Goal: Task Accomplishment & Management: Use online tool/utility

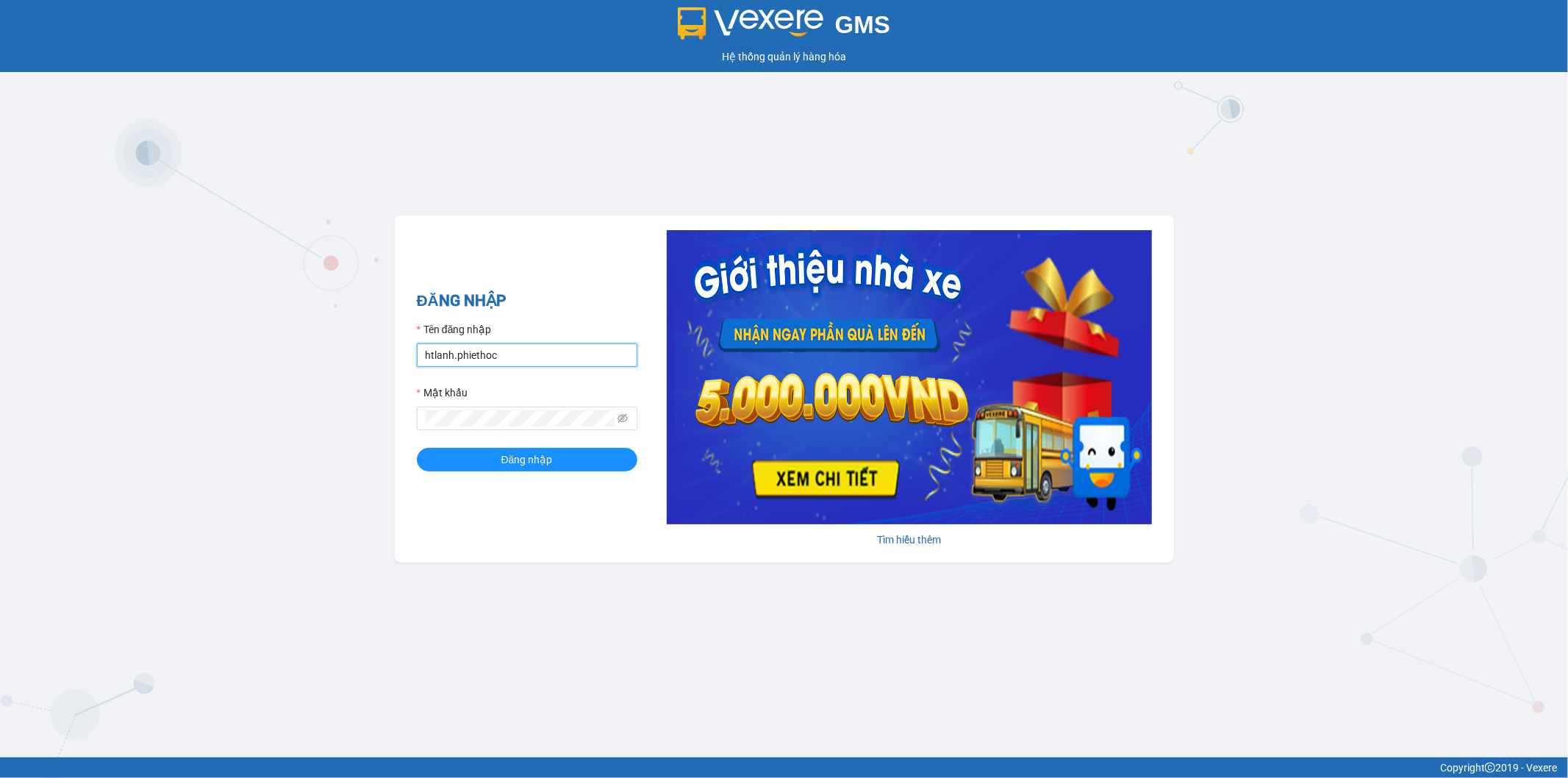
click at [542, 359] on input "htlanh.phiethoc" at bounding box center [527, 355] width 220 height 23
type input "nvhai.phiethoc"
click at [543, 464] on span "Đăng nhập" at bounding box center [527, 459] width 51 height 16
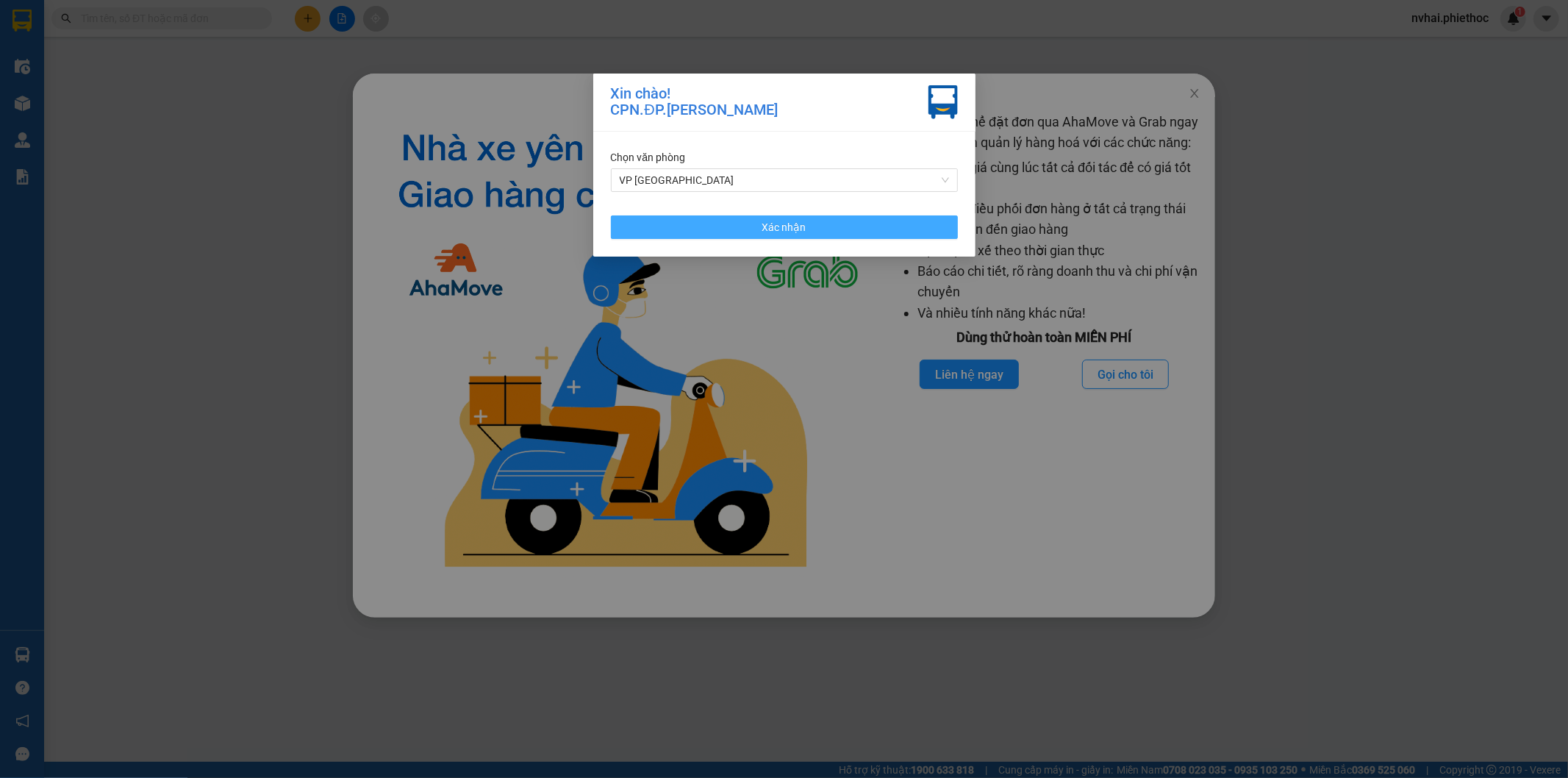
click at [647, 222] on button "Xác nhận" at bounding box center [784, 227] width 347 height 23
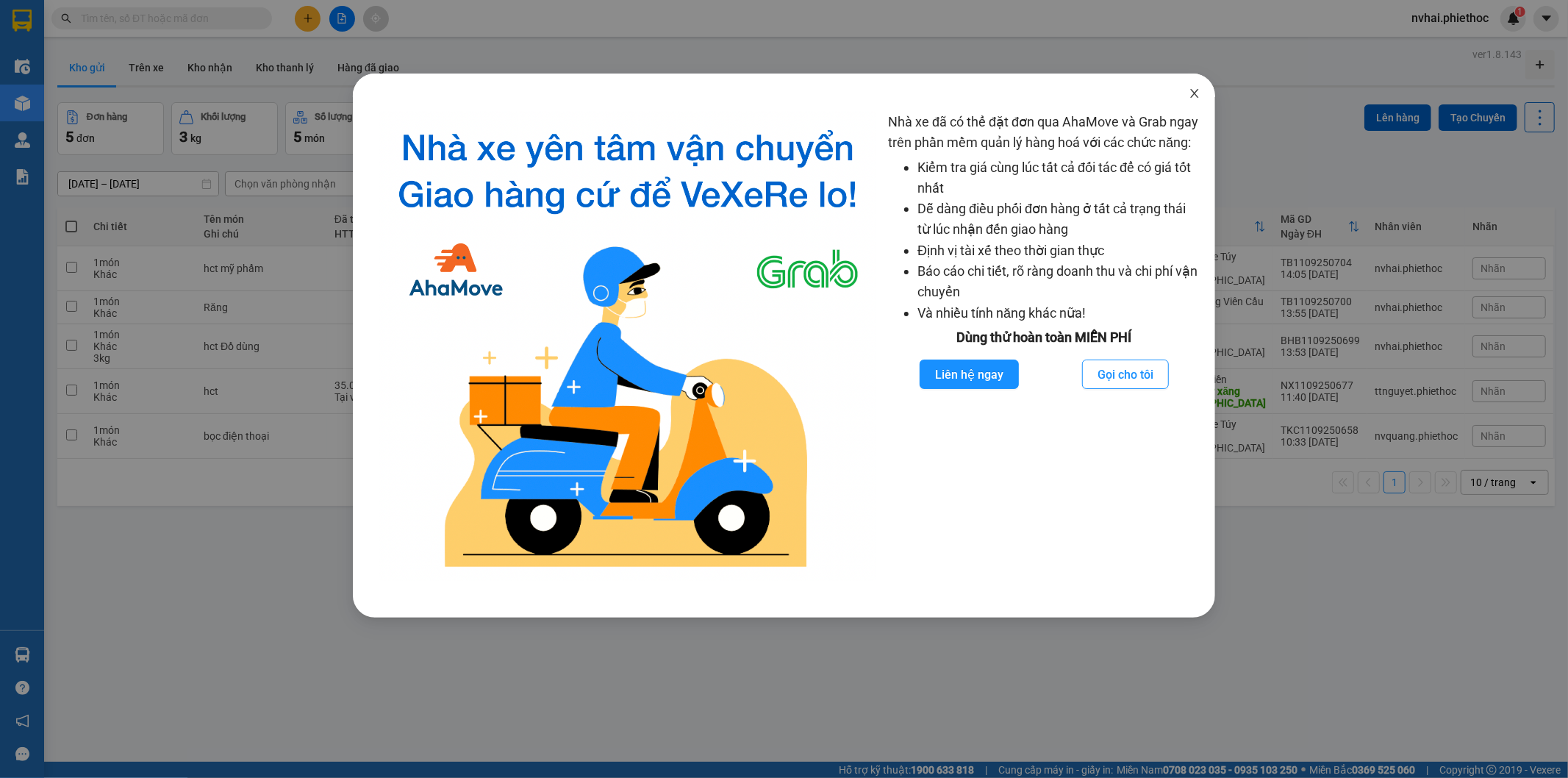
click at [1194, 91] on icon "close" at bounding box center [1195, 94] width 12 height 12
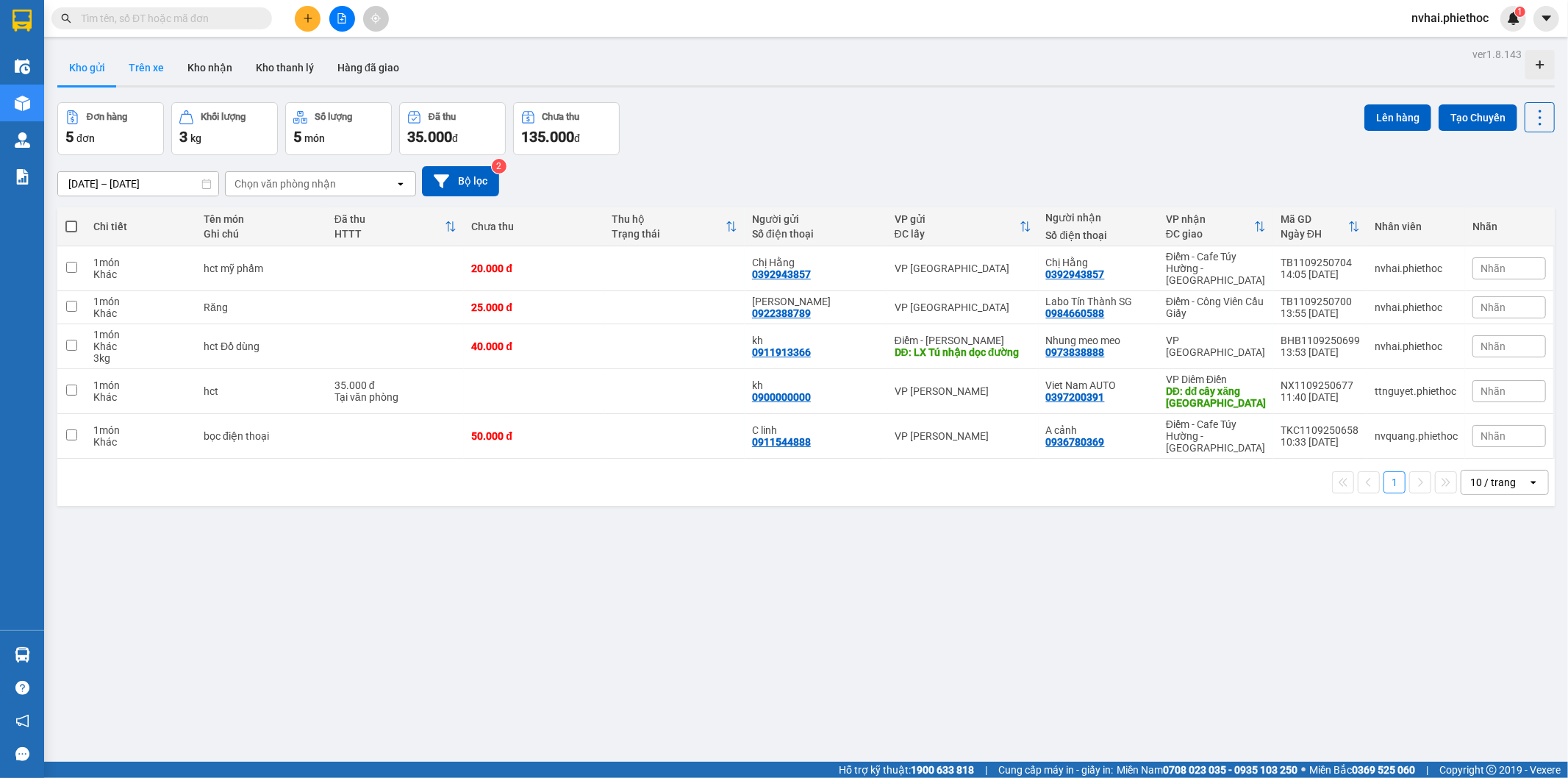
click at [156, 70] on button "Trên xe" at bounding box center [146, 68] width 59 height 36
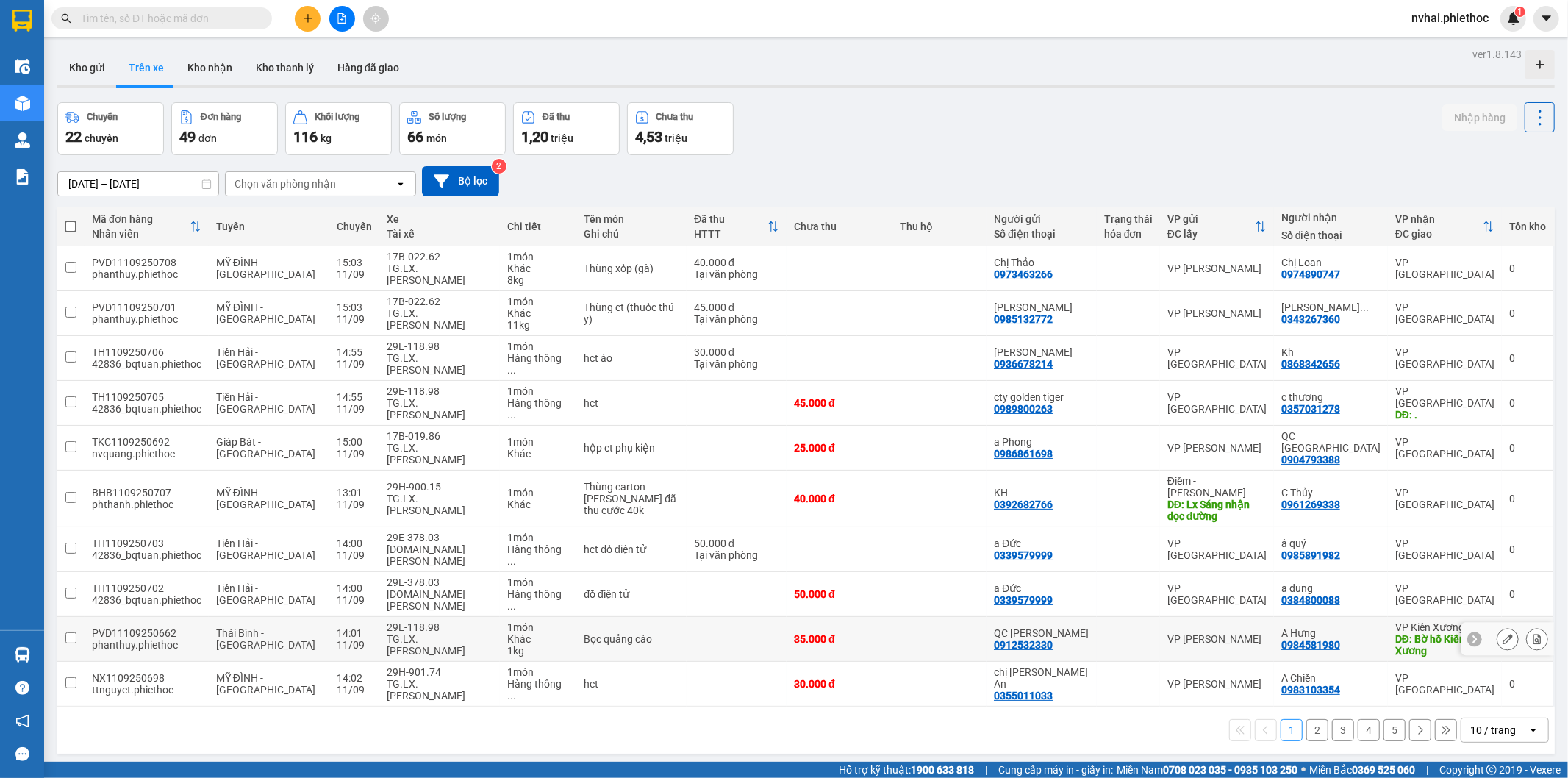
scroll to position [68, 0]
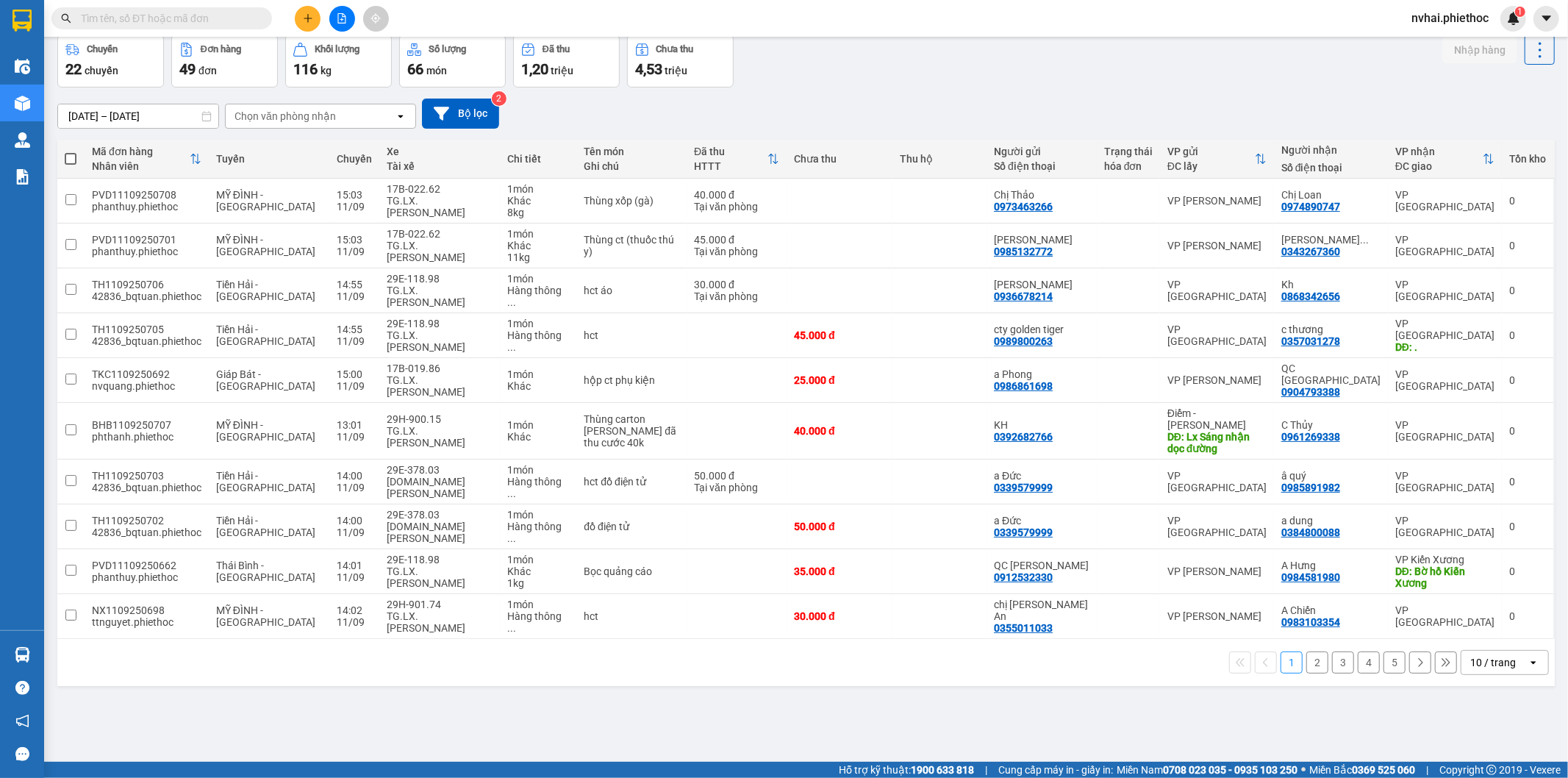
click at [1480, 655] on div "10 / trang" at bounding box center [1493, 662] width 45 height 14
click at [1479, 500] on span "50 / trang" at bounding box center [1483, 496] width 47 height 14
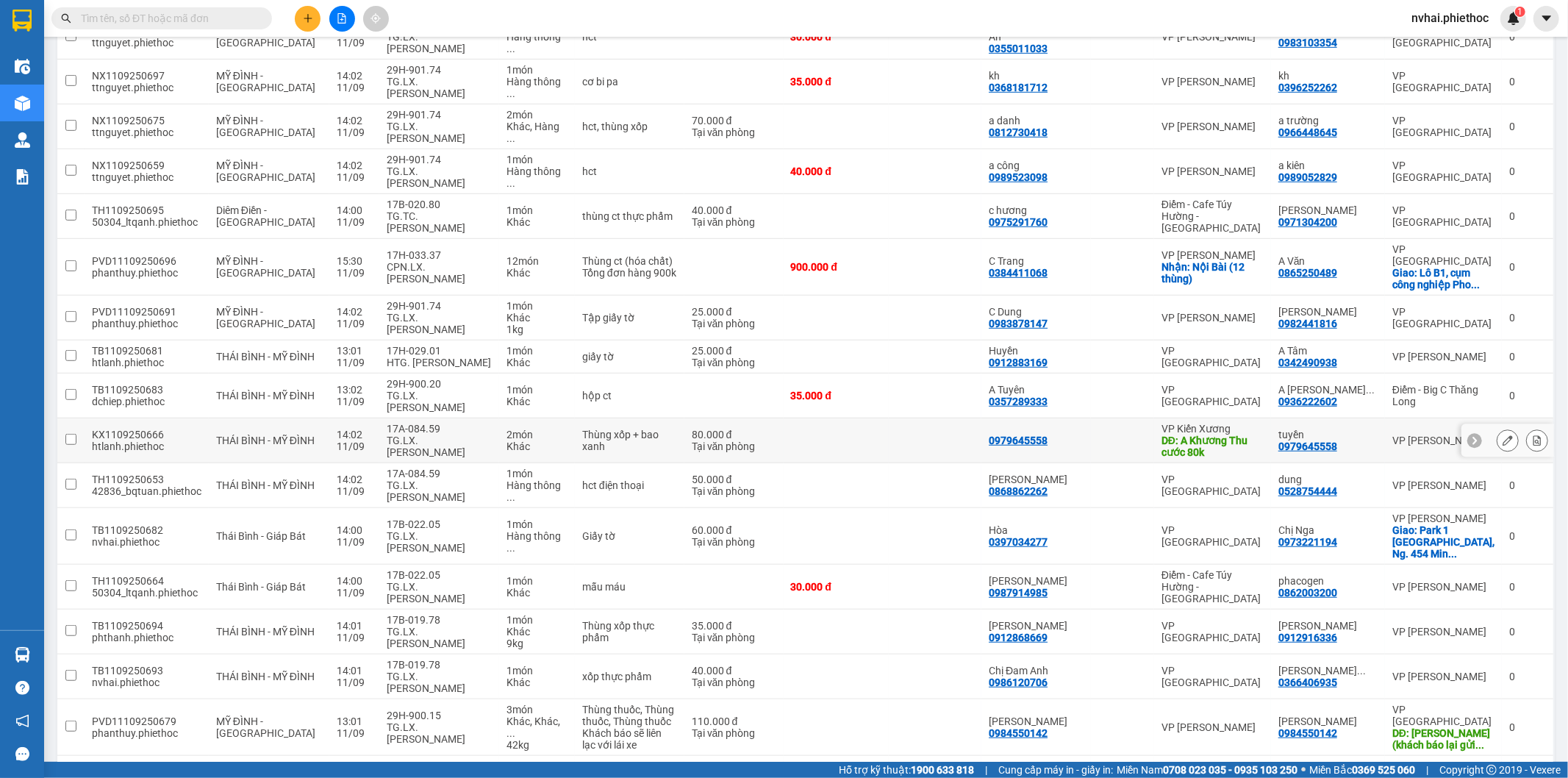
scroll to position [0, 0]
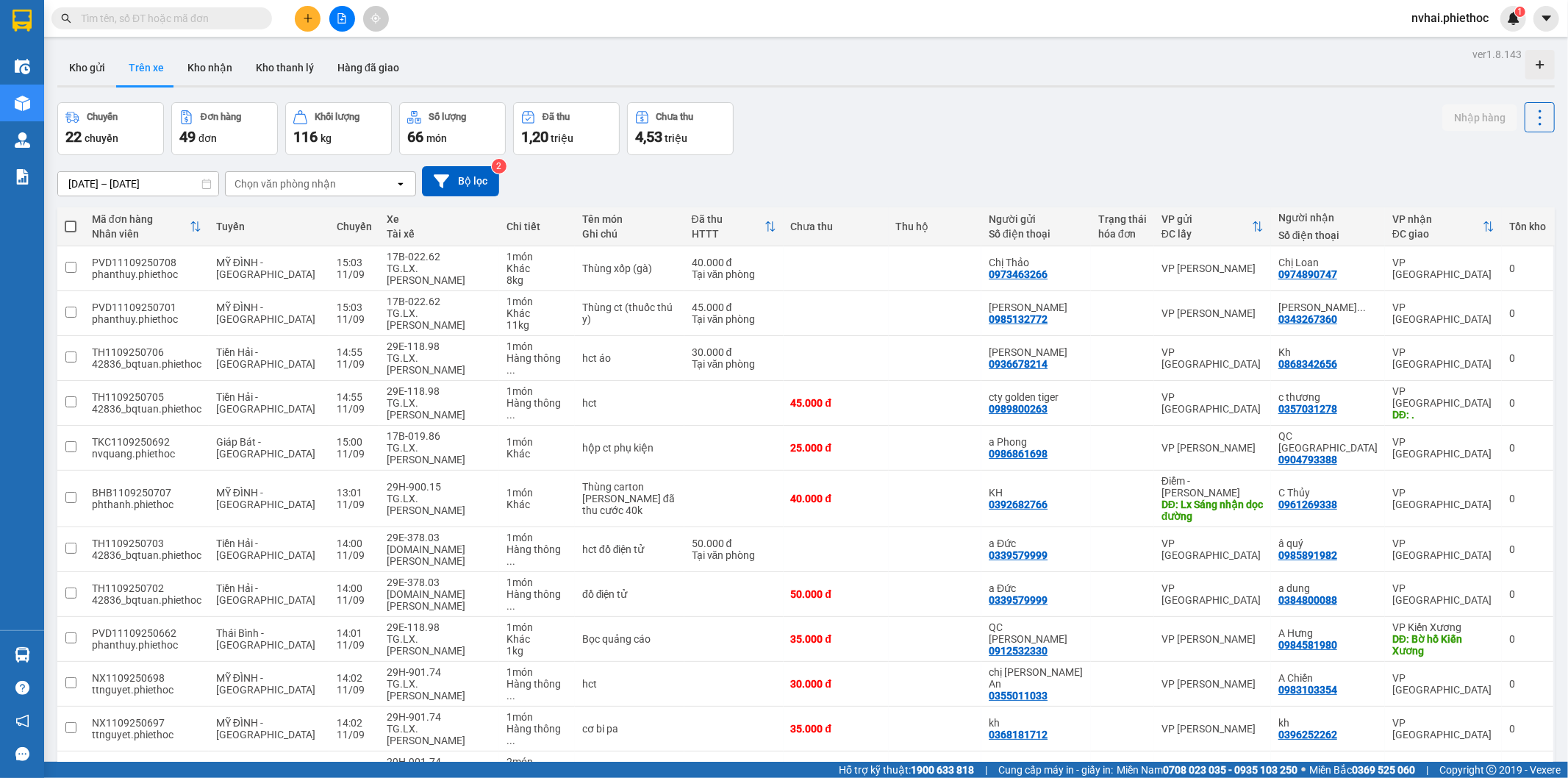
click at [321, 187] on div "Chọn văn phòng nhận" at bounding box center [285, 184] width 101 height 14
type input "thái"
click at [315, 208] on div "VP [GEOGRAPHIC_DATA]" at bounding box center [320, 215] width 191 height 26
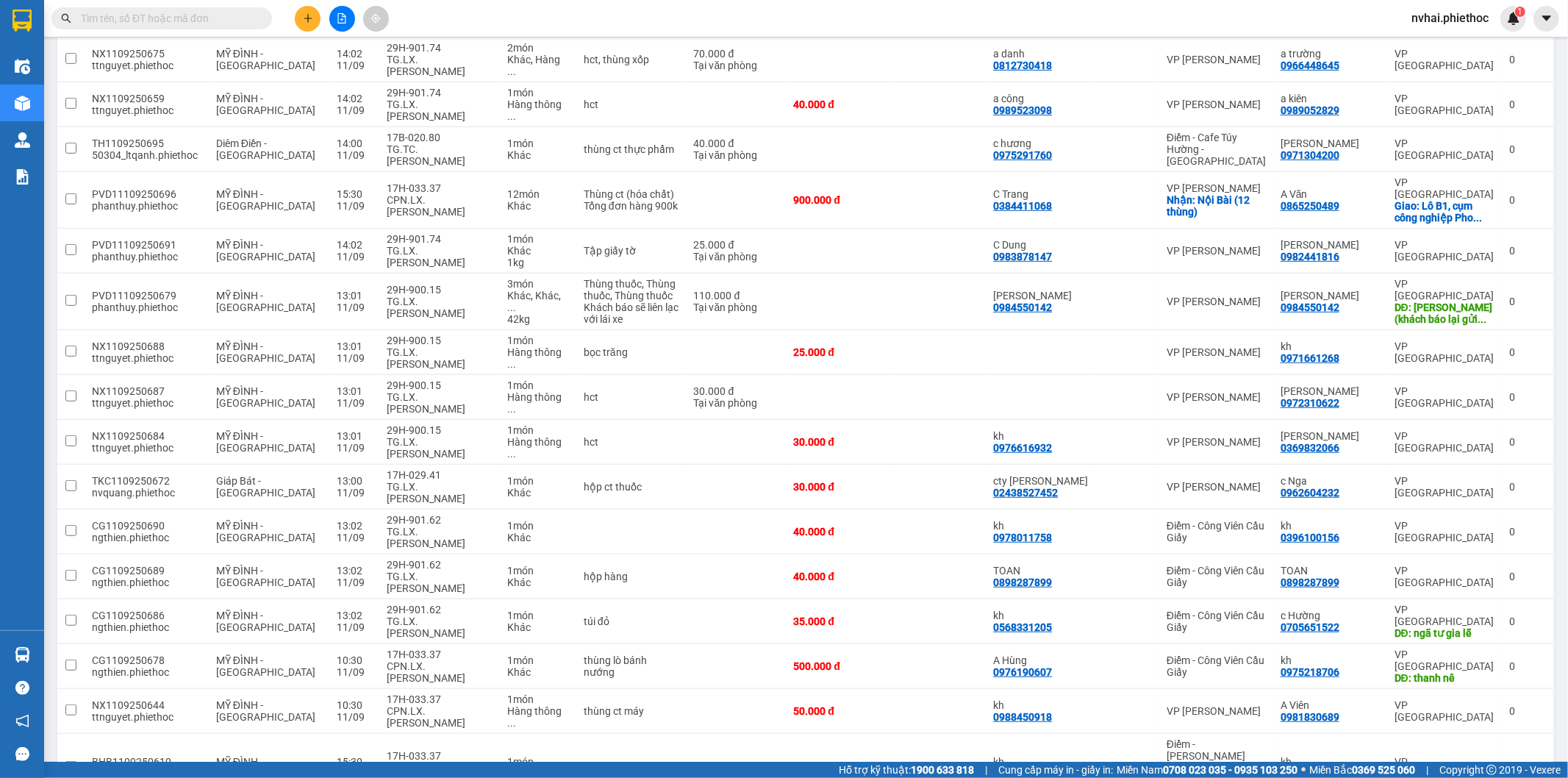
scroll to position [672, 0]
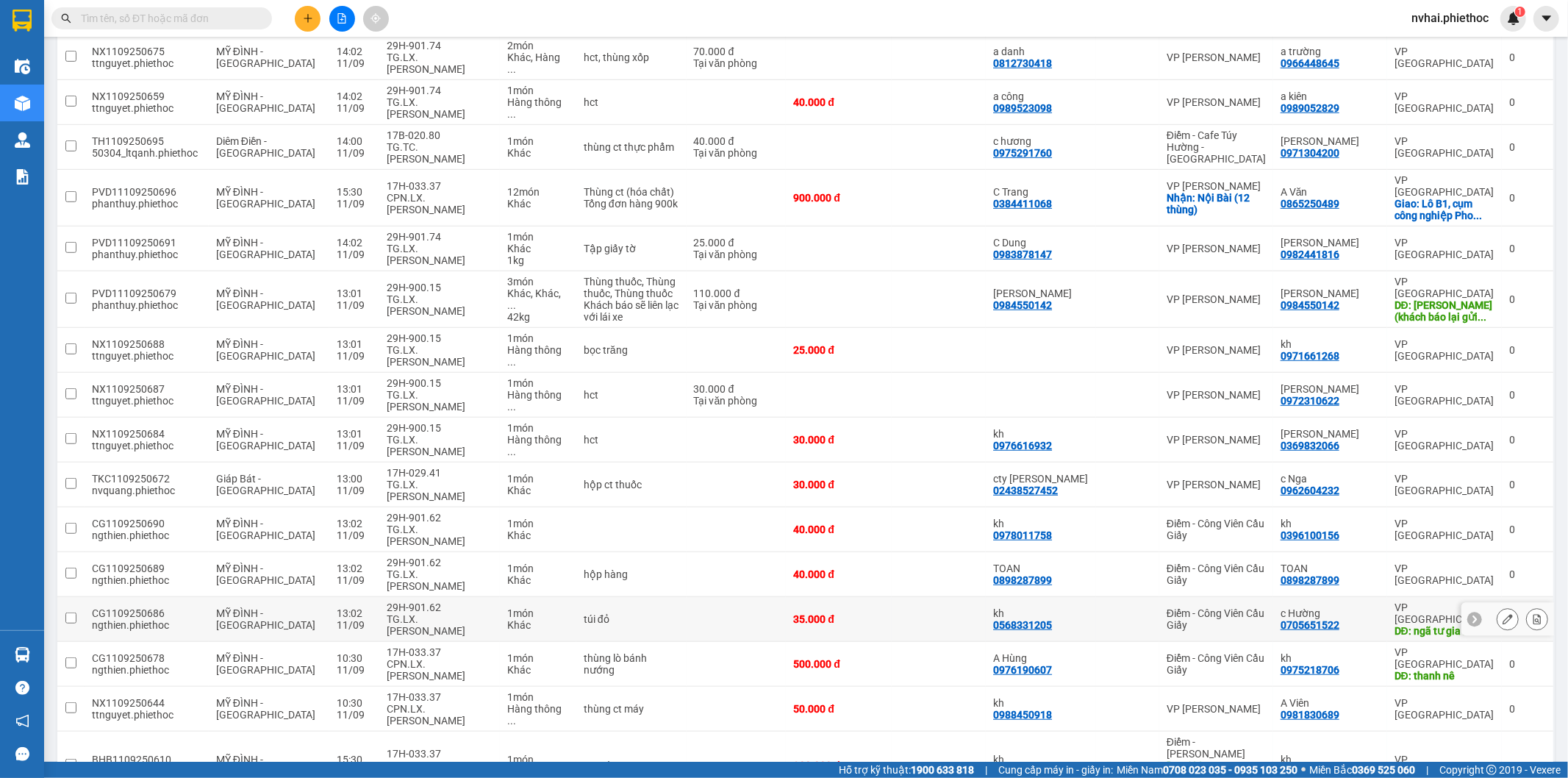
click at [426, 614] on div "TG.LX.[PERSON_NAME]" at bounding box center [440, 625] width 106 height 23
checkbox input "true"
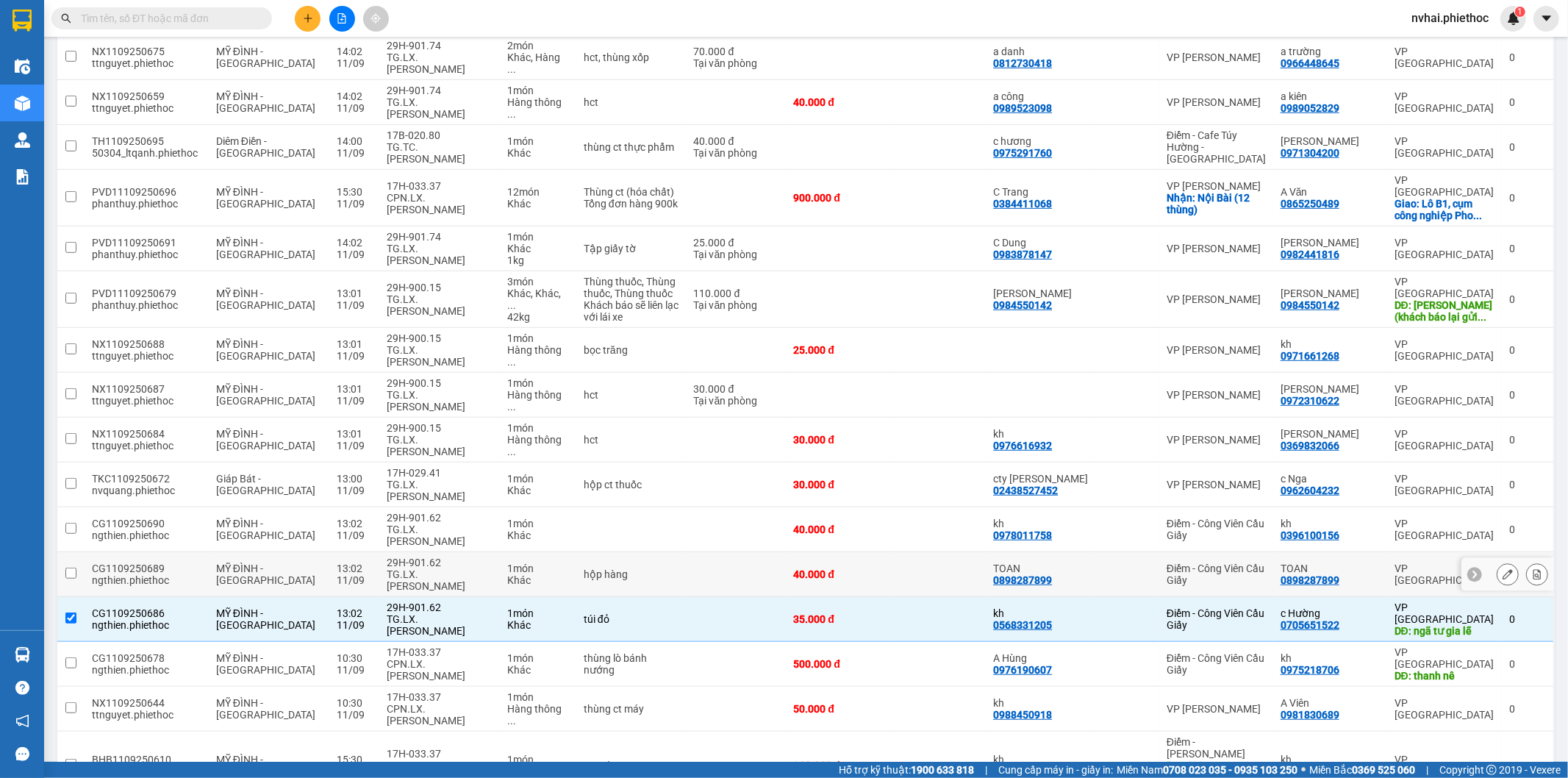
click at [432, 557] on div "29H-901.62" at bounding box center [440, 562] width 106 height 12
checkbox input "true"
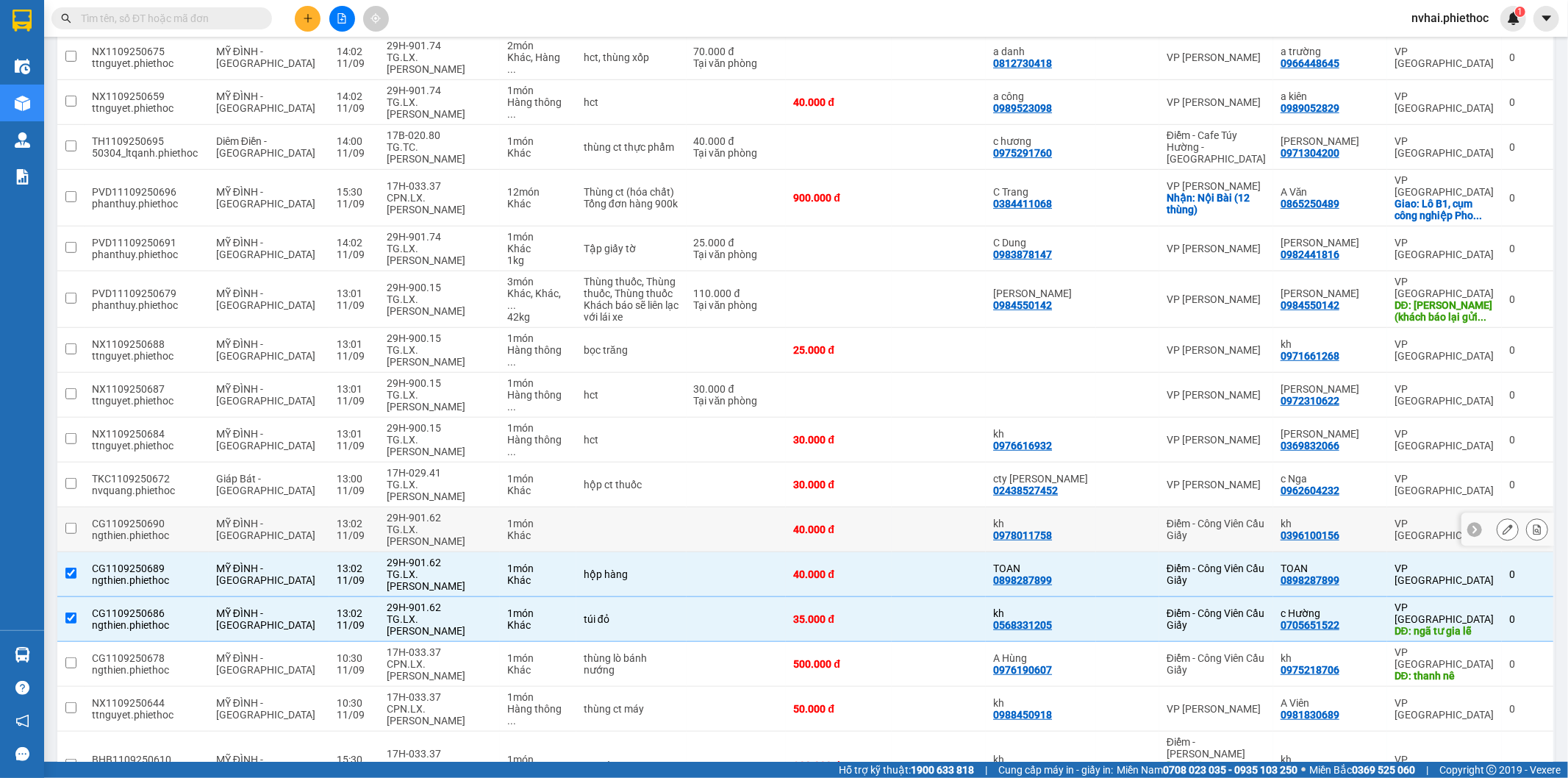
click at [436, 524] on div "TG.LX.[PERSON_NAME]" at bounding box center [440, 535] width 106 height 23
checkbox input "true"
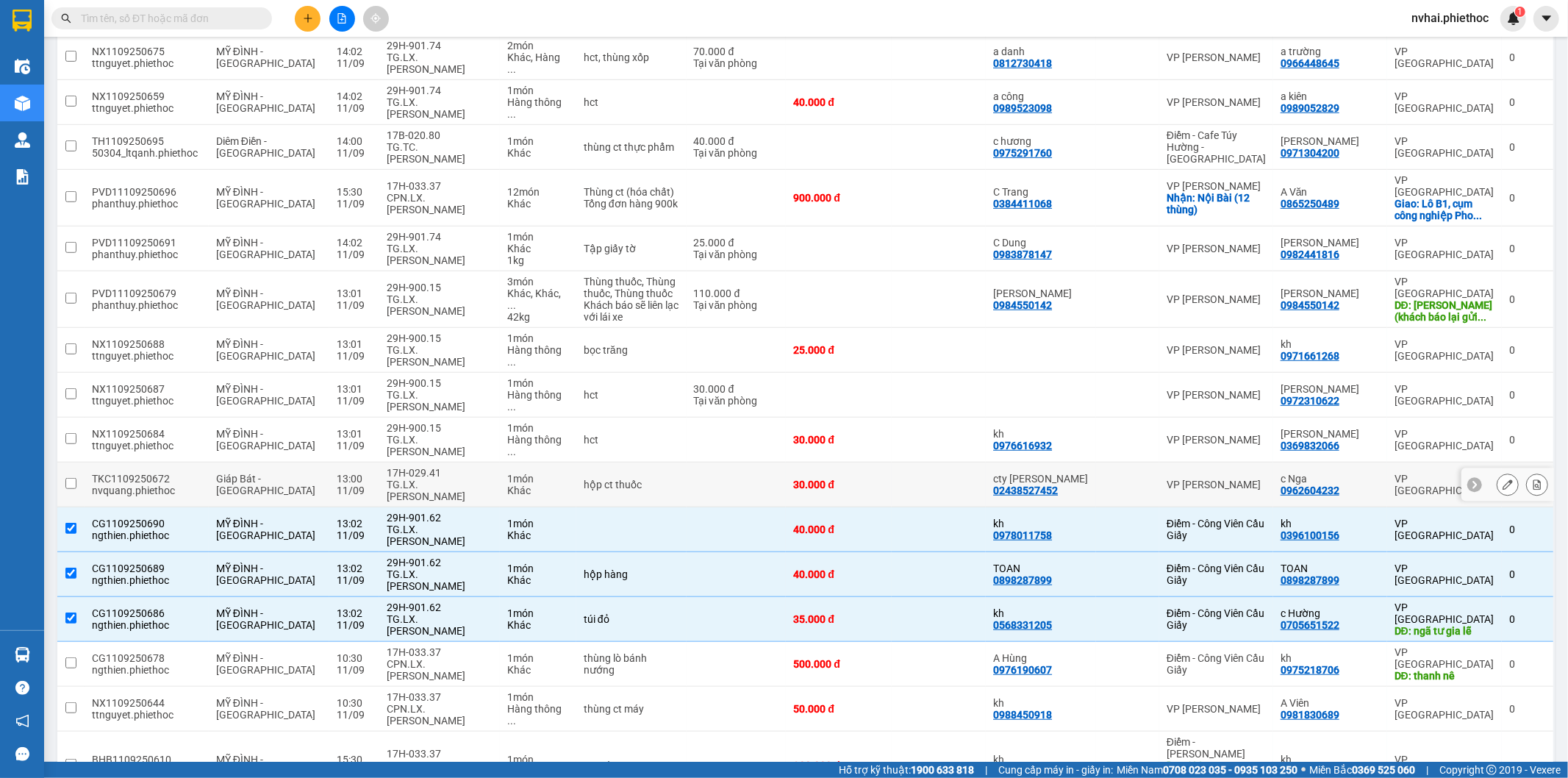
click at [432, 478] on div "TG.LX.[PERSON_NAME]" at bounding box center [440, 490] width 106 height 23
checkbox input "true"
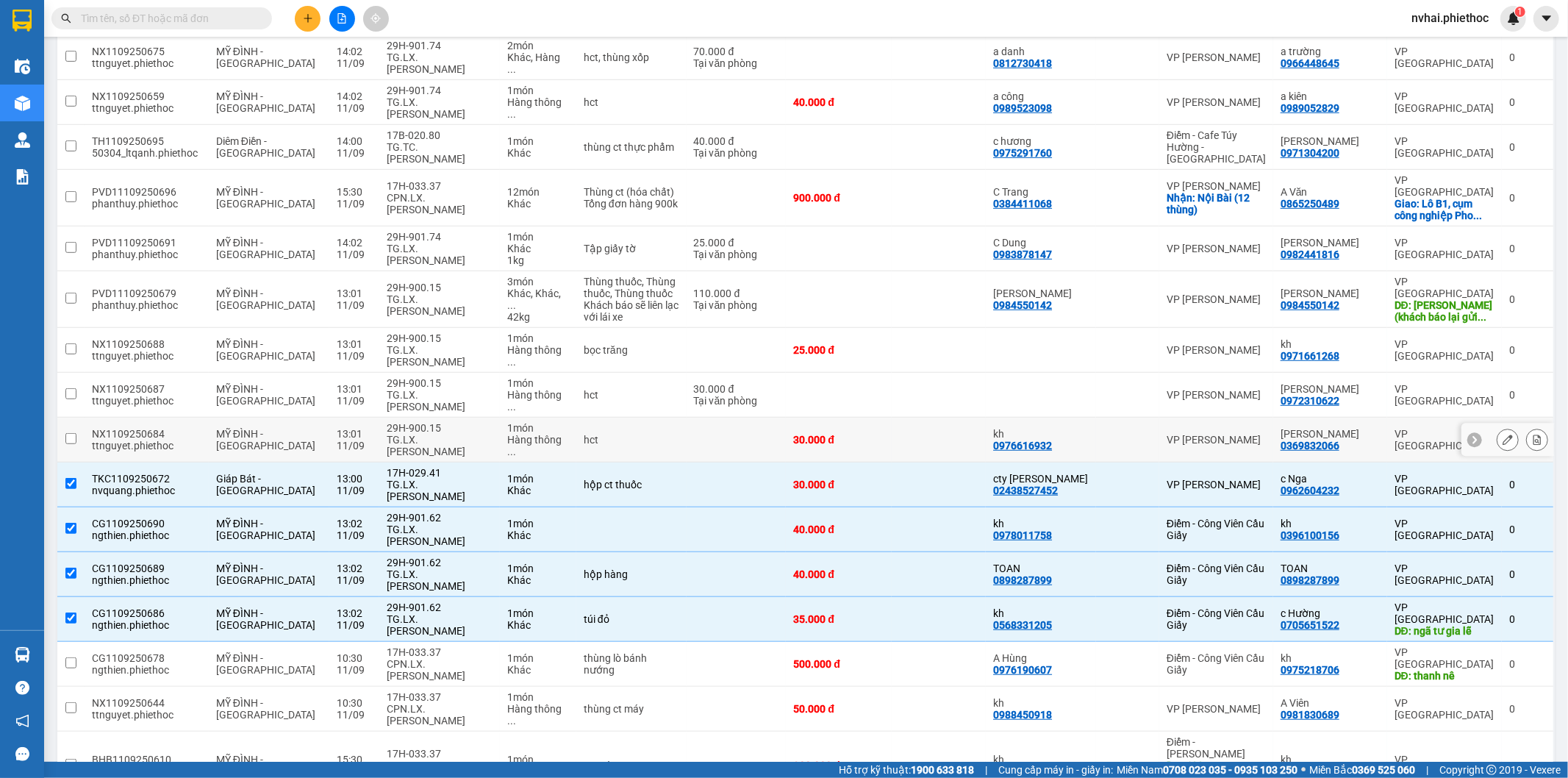
click at [432, 434] on div "TG.LX.[PERSON_NAME]" at bounding box center [440, 446] width 106 height 23
checkbox input "true"
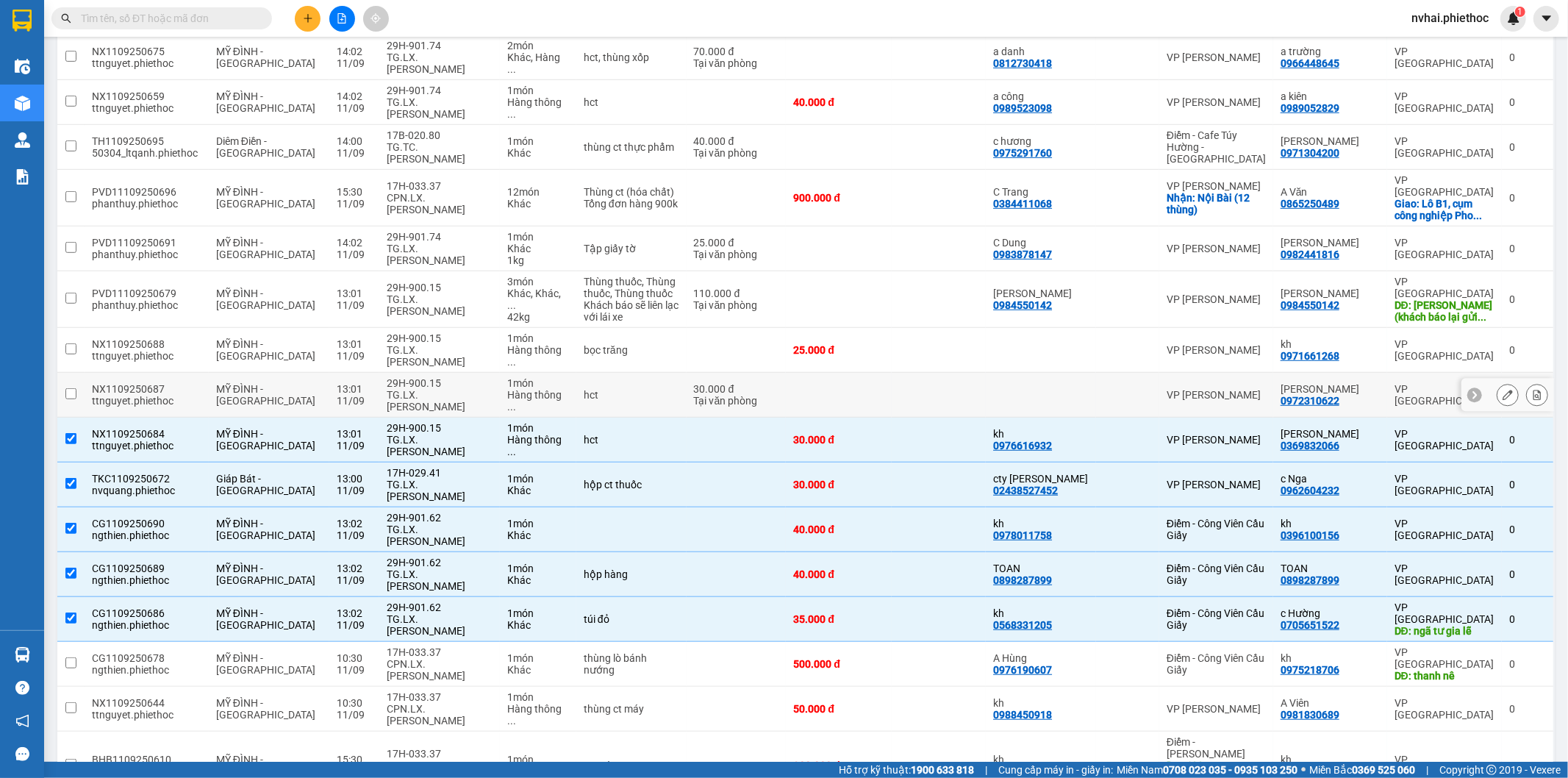
click at [420, 389] on div "TG.LX.Đặng Thanh Sáng" at bounding box center [440, 401] width 106 height 23
checkbox input "true"
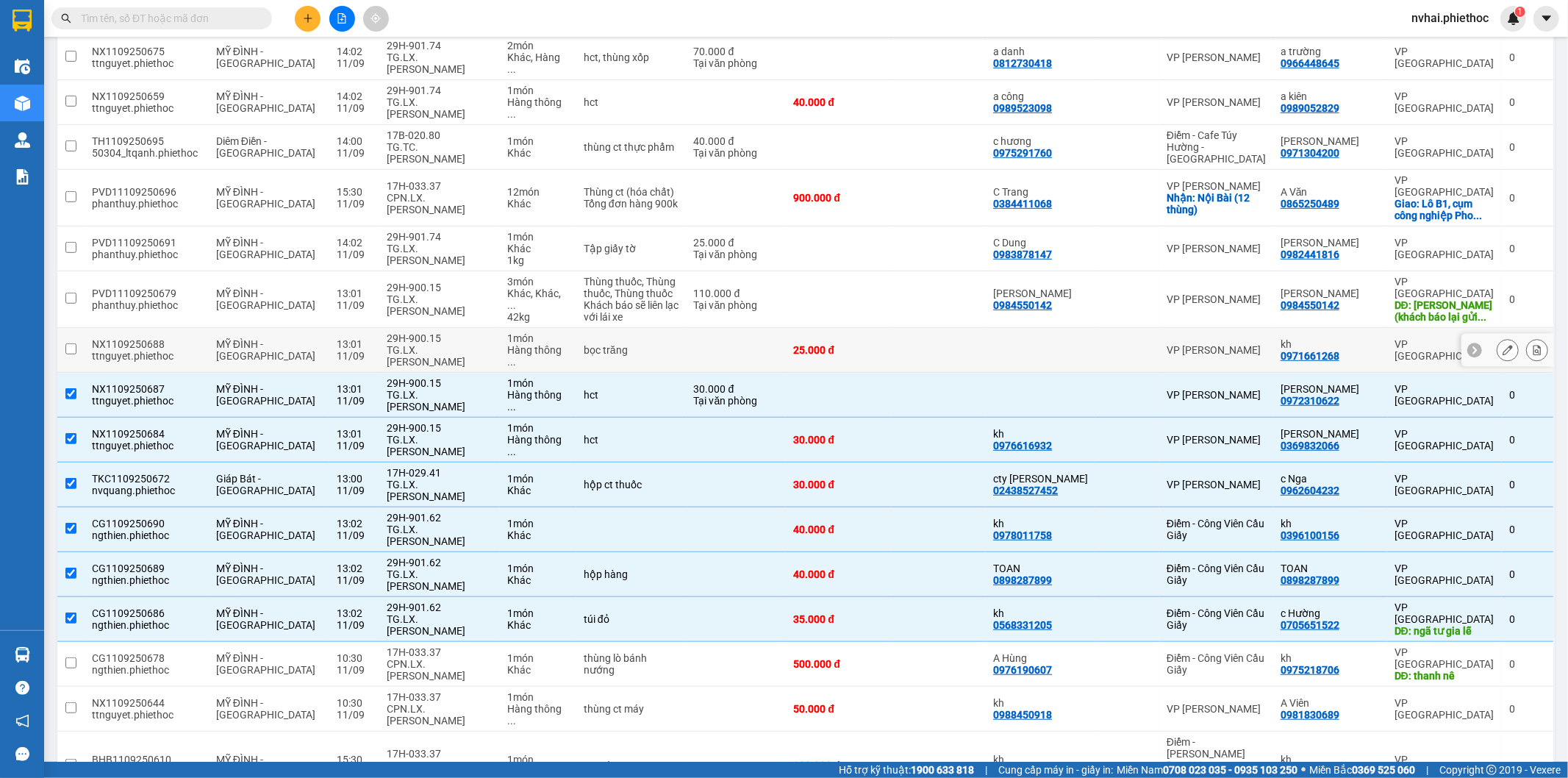
click at [414, 344] on div "TG.LX.Đặng Thanh Sáng" at bounding box center [440, 356] width 106 height 23
checkbox input "true"
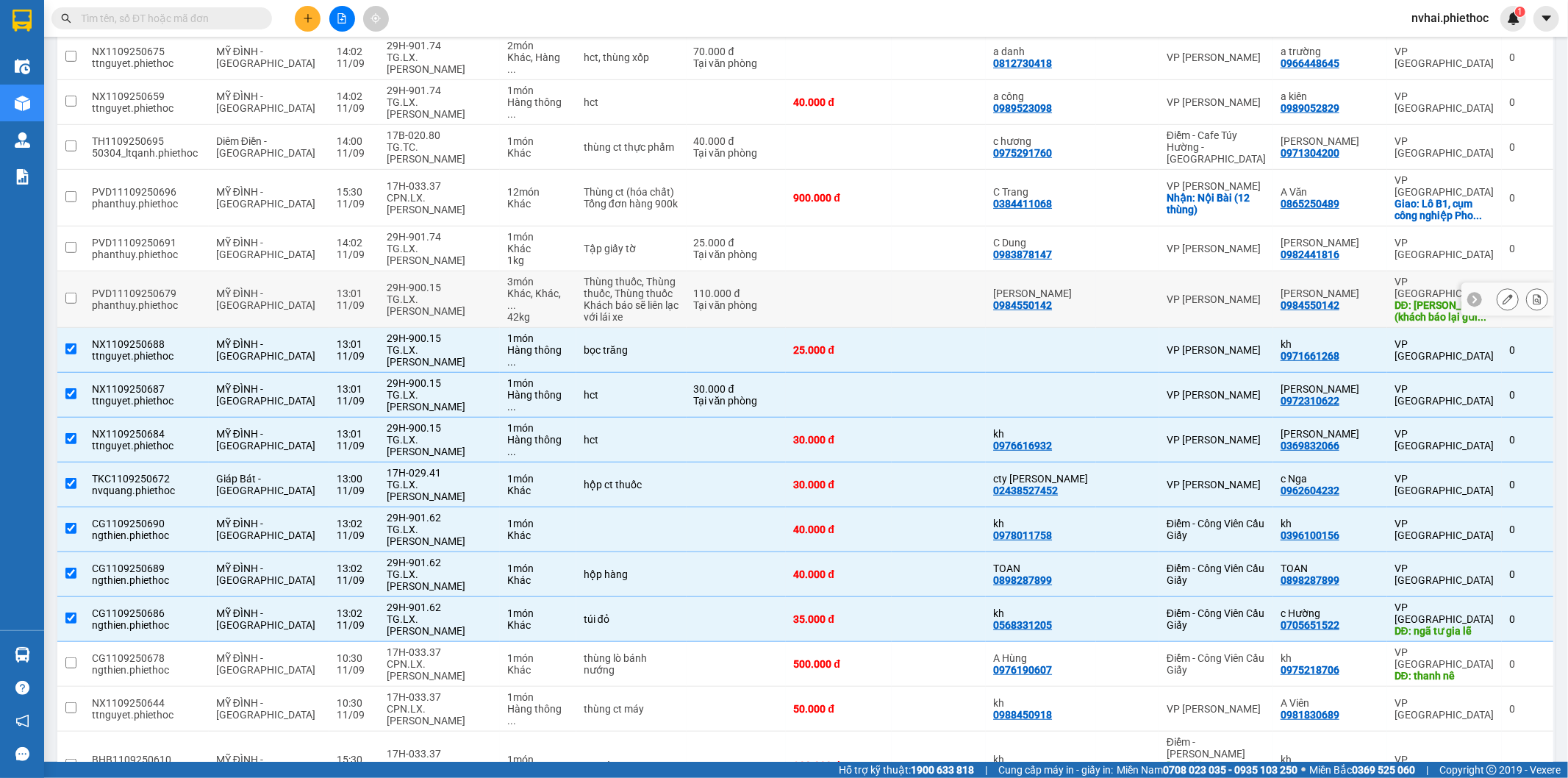
click at [411, 272] on td "29H-900.15 TG.LX.Đặng Thanh Sáng" at bounding box center [440, 300] width 121 height 57
checkbox input "true"
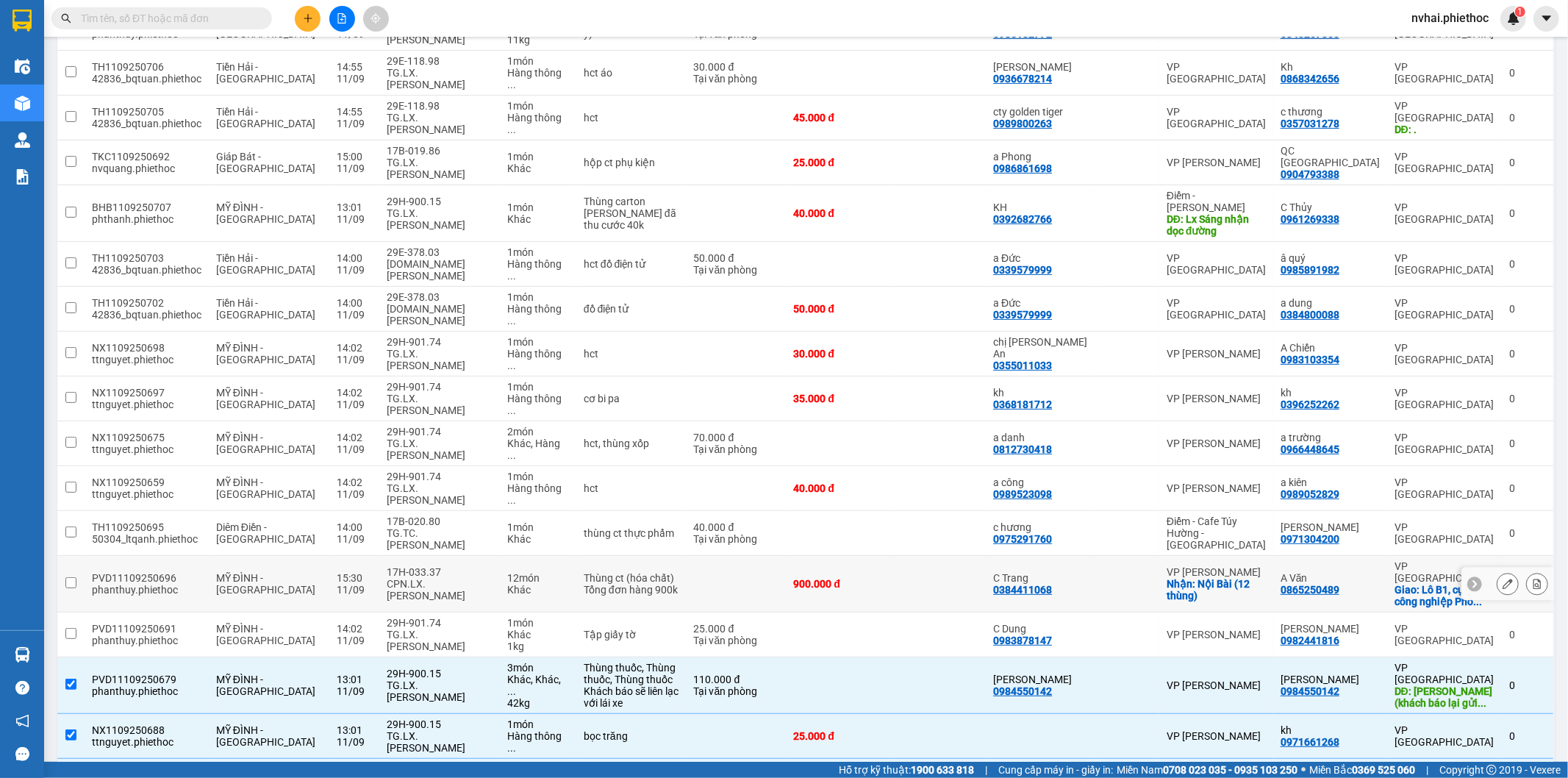
scroll to position [127, 0]
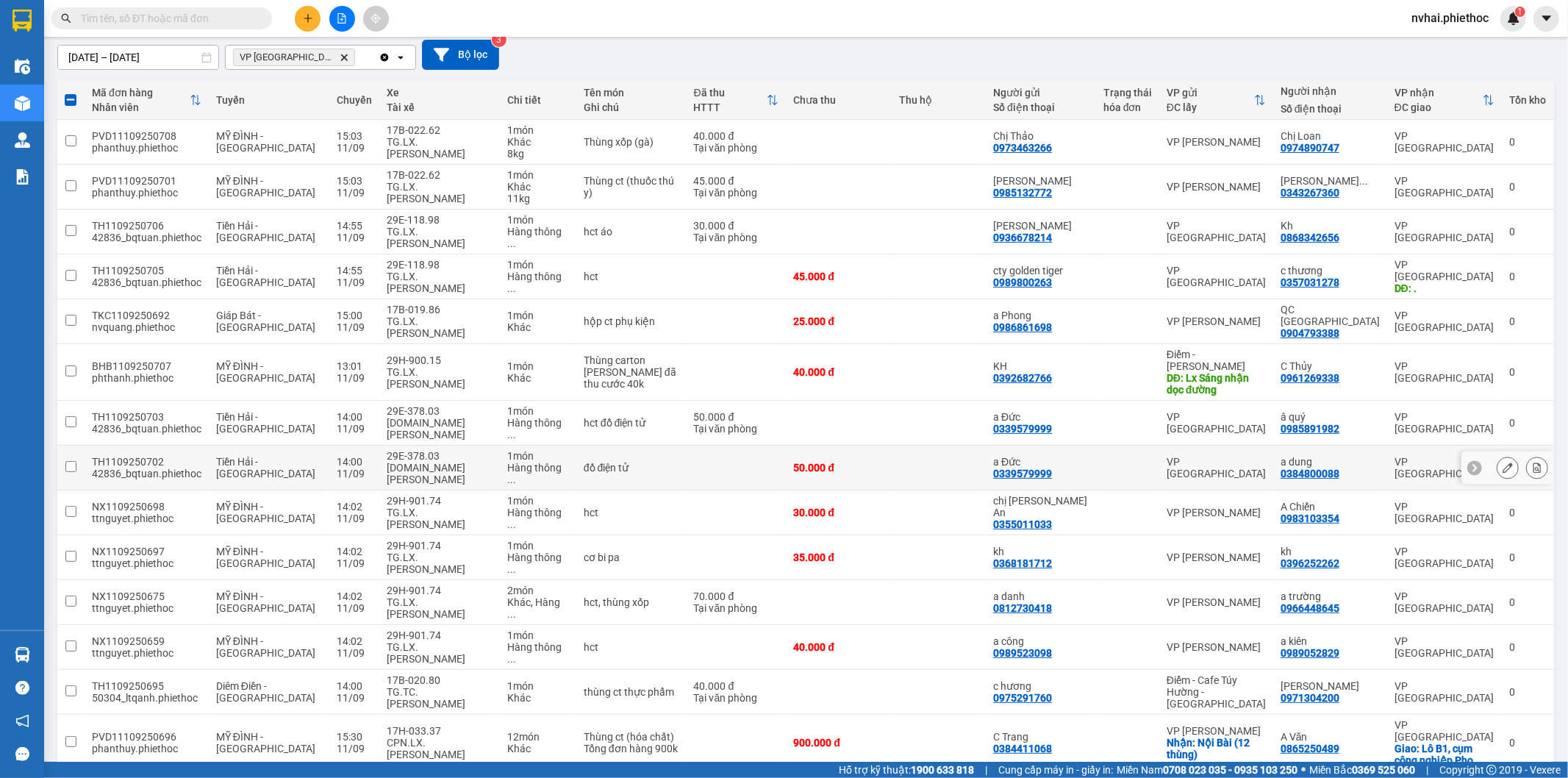
click at [1215, 446] on td "VP [GEOGRAPHIC_DATA]" at bounding box center [1216, 468] width 114 height 44
checkbox input "true"
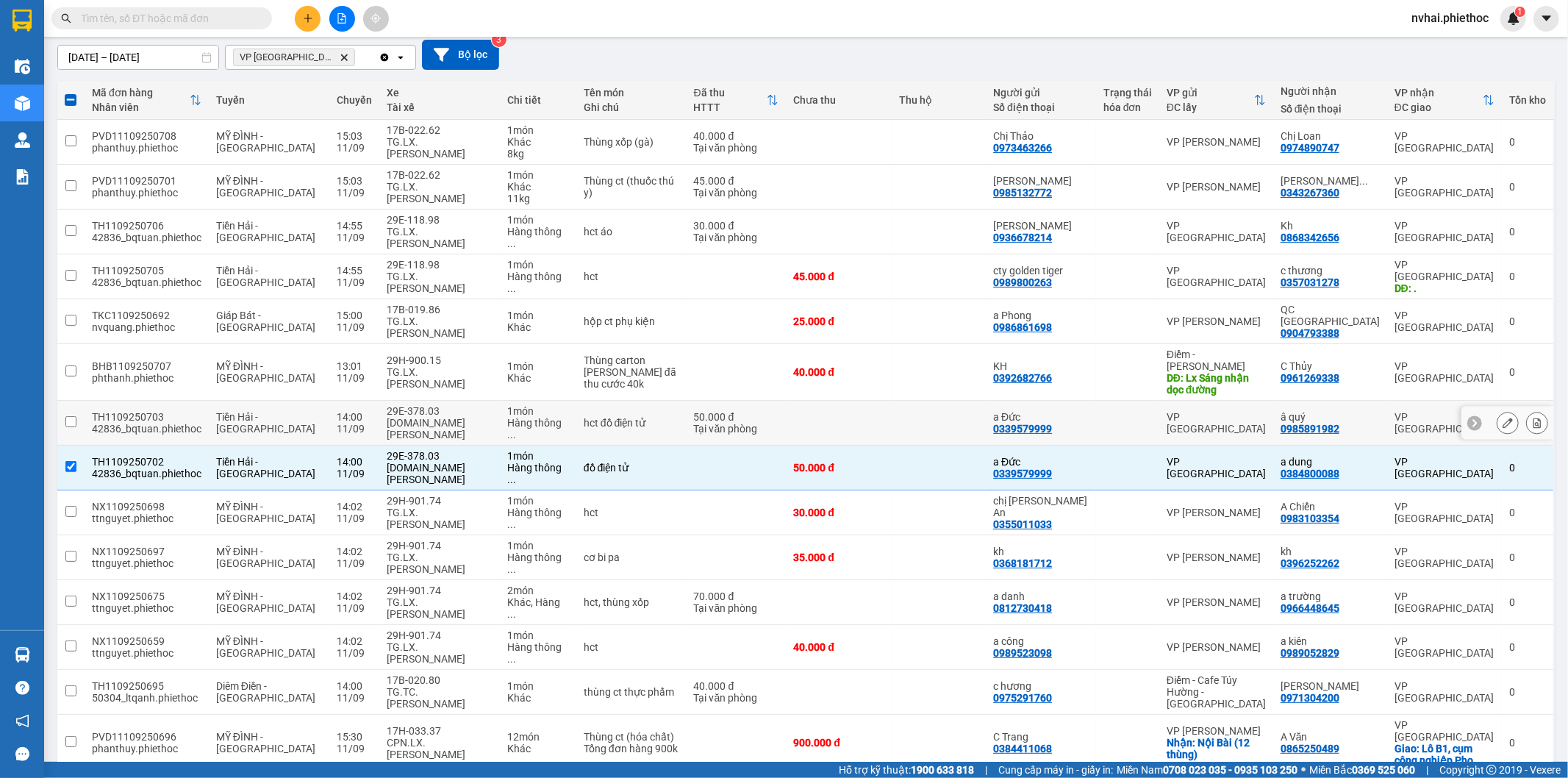
click at [1211, 411] on div "VP [GEOGRAPHIC_DATA]" at bounding box center [1216, 422] width 100 height 23
checkbox input "true"
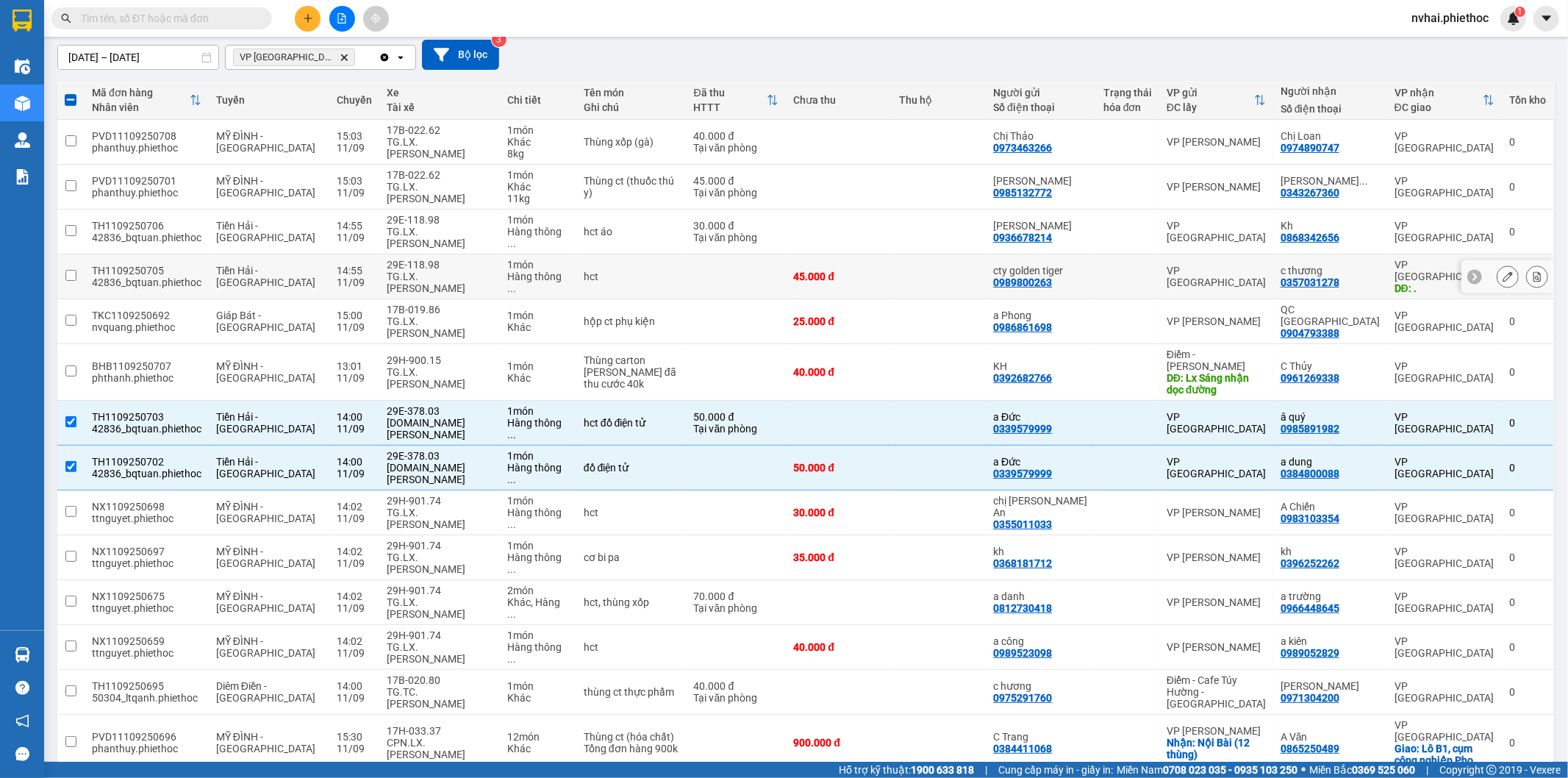
drag, startPoint x: 1149, startPoint y: 260, endPoint x: 1158, endPoint y: 230, distance: 31.3
click at [1151, 271] on div at bounding box center [1127, 276] width 48 height 12
checkbox input "true"
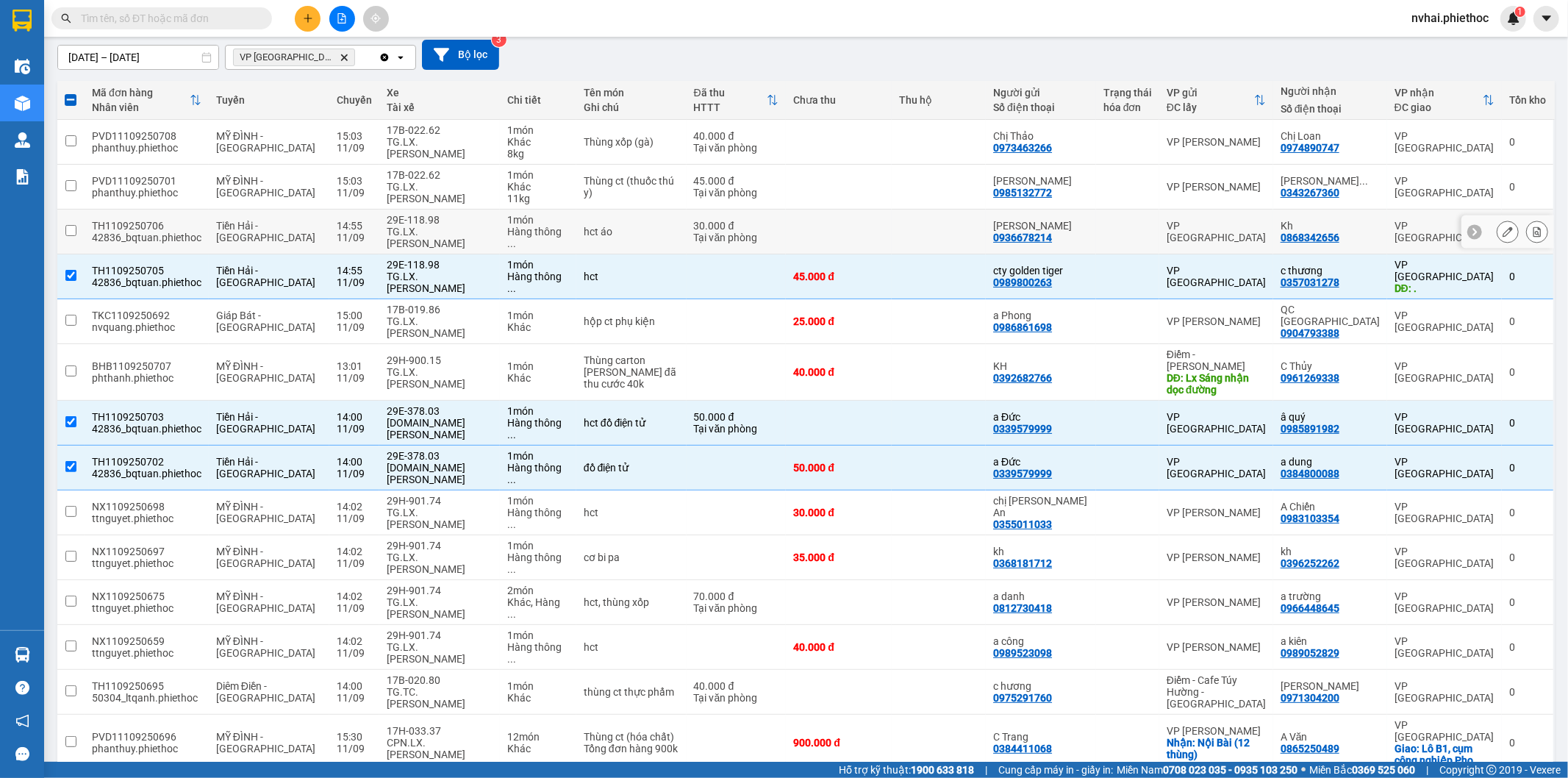
click at [1152, 230] on div at bounding box center [1127, 232] width 48 height 12
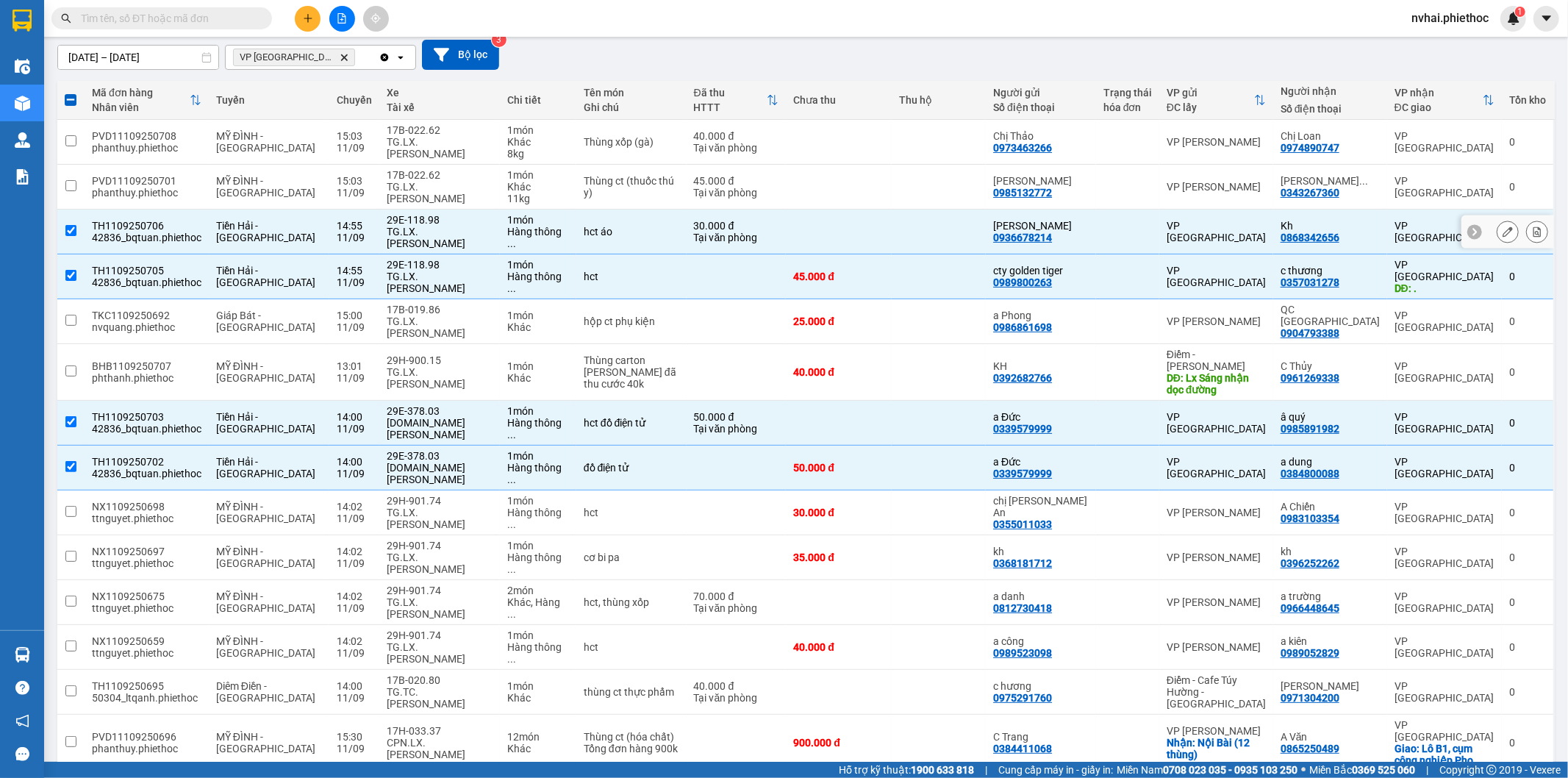
click at [1144, 226] on div at bounding box center [1127, 232] width 48 height 12
checkbox input "false"
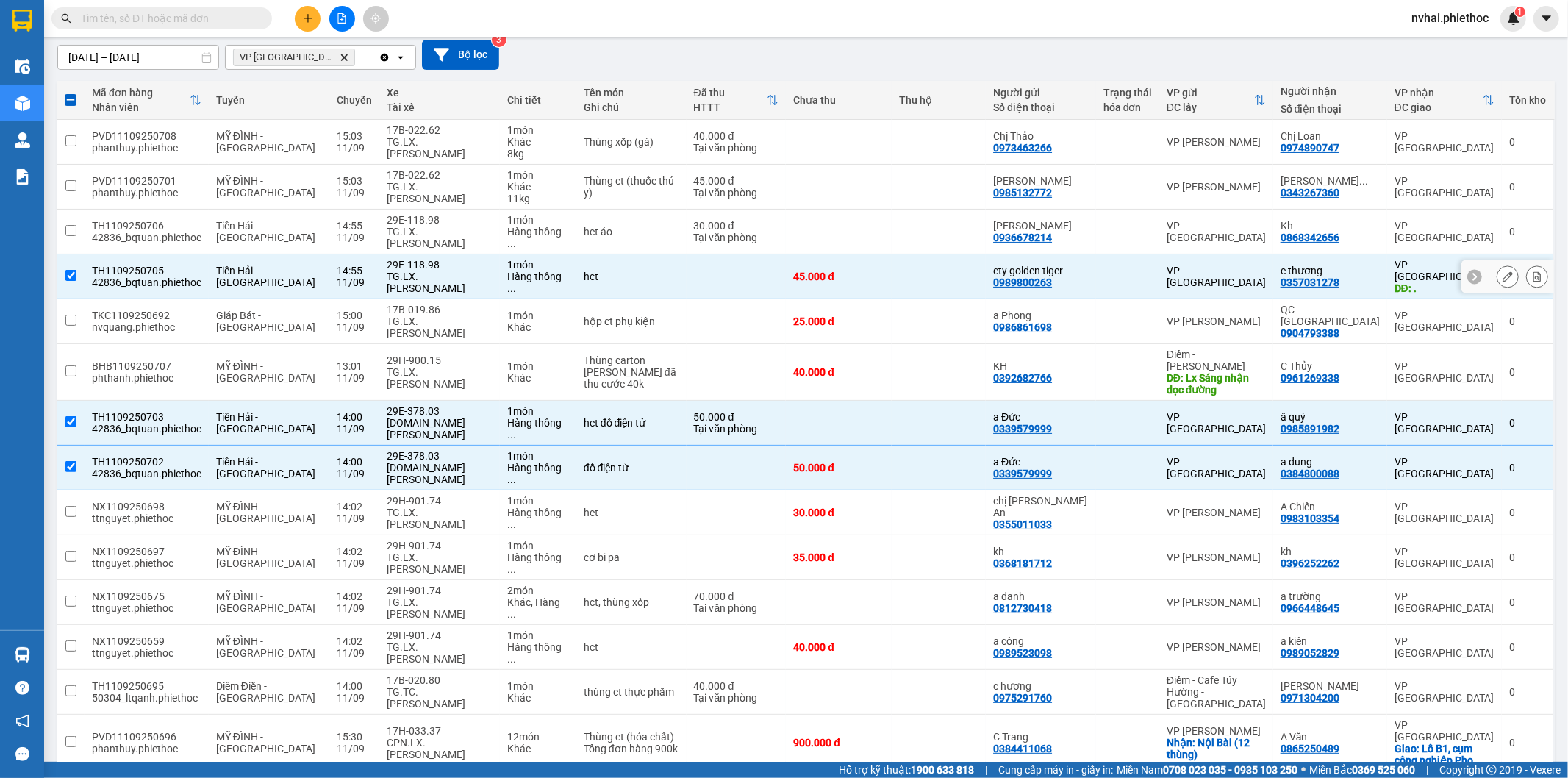
click at [1149, 271] on div at bounding box center [1127, 276] width 48 height 12
checkbox input "false"
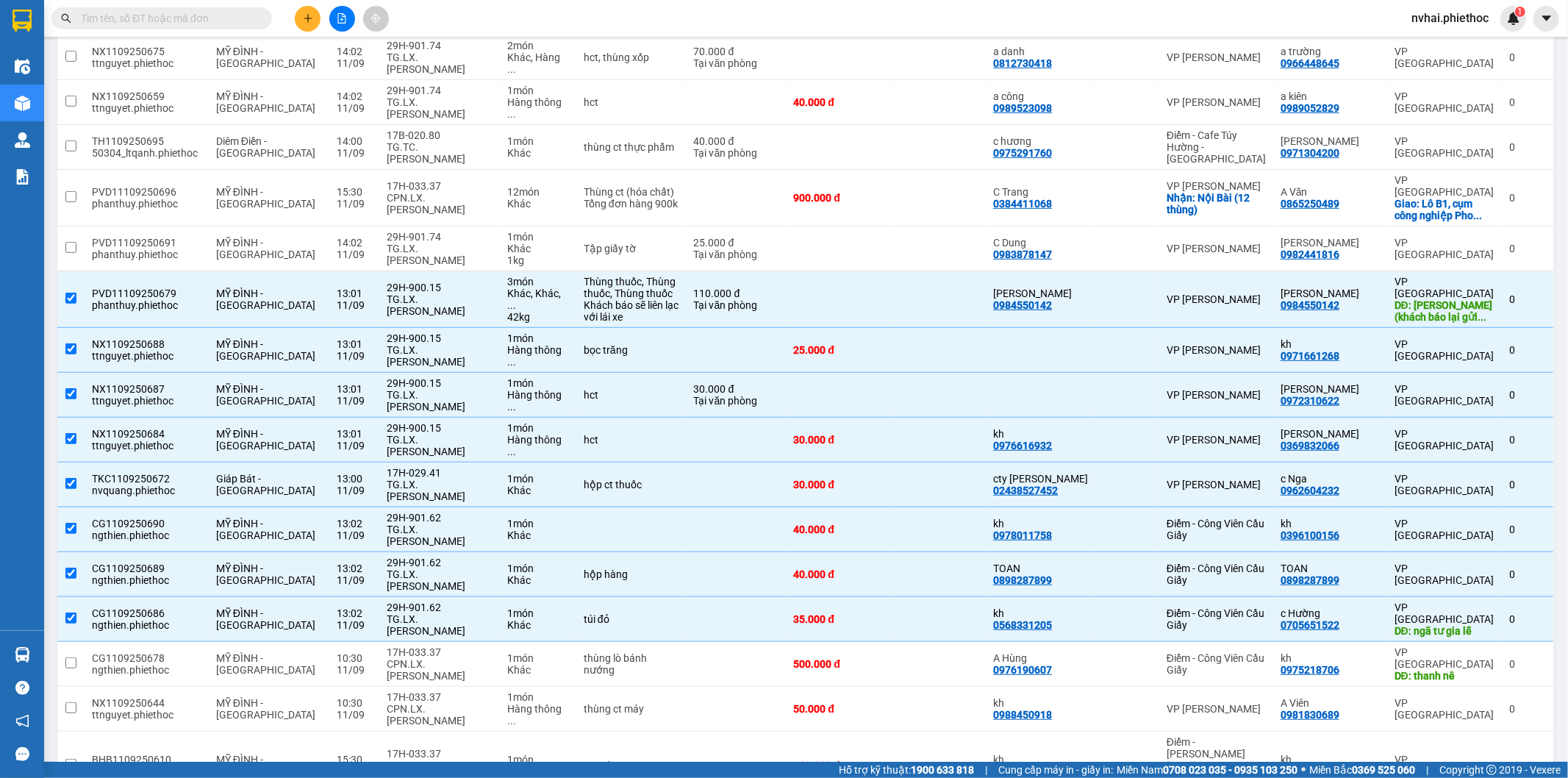
scroll to position [0, 0]
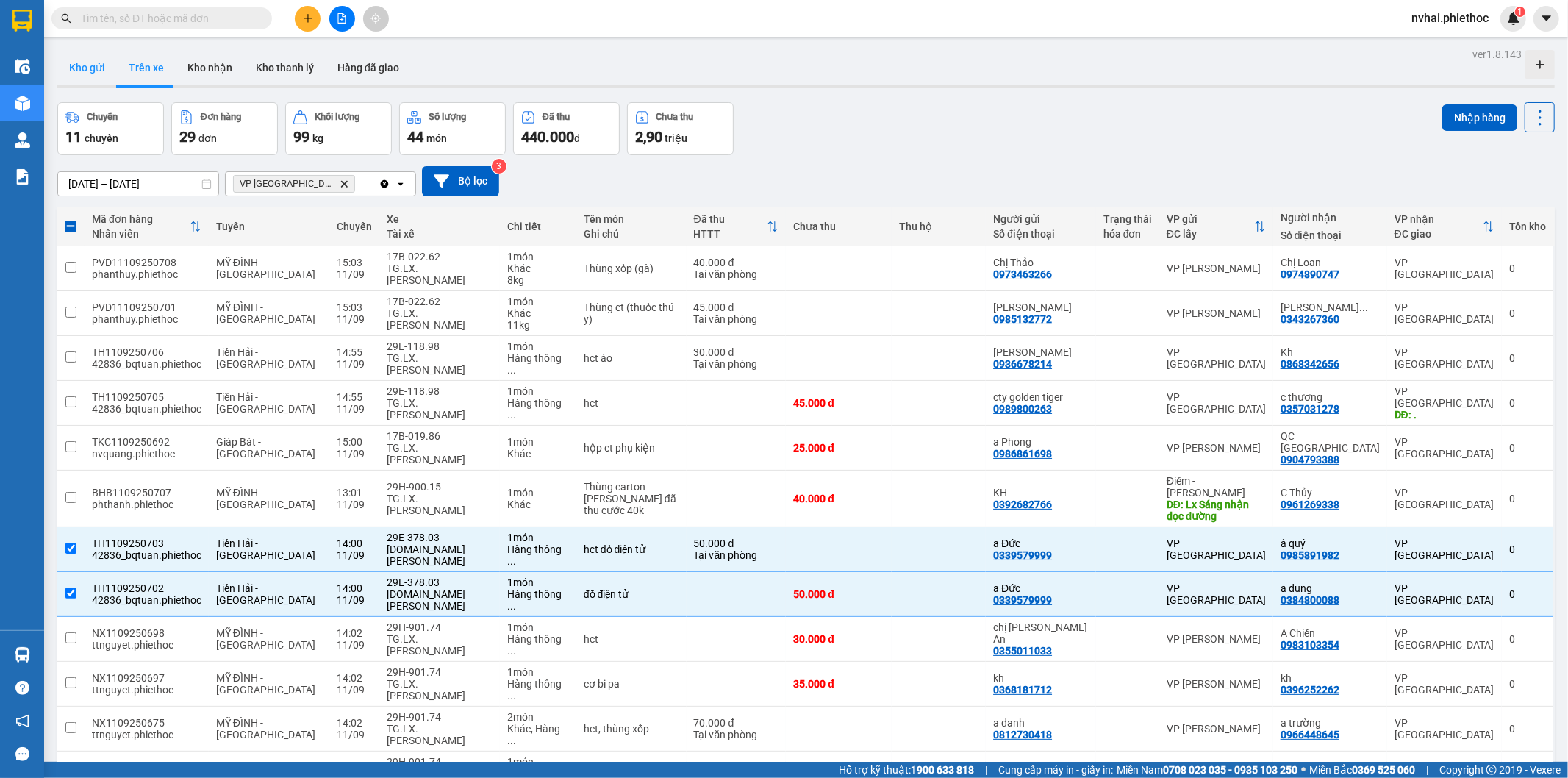
click at [89, 66] on button "Kho gửi" at bounding box center [87, 68] width 60 height 36
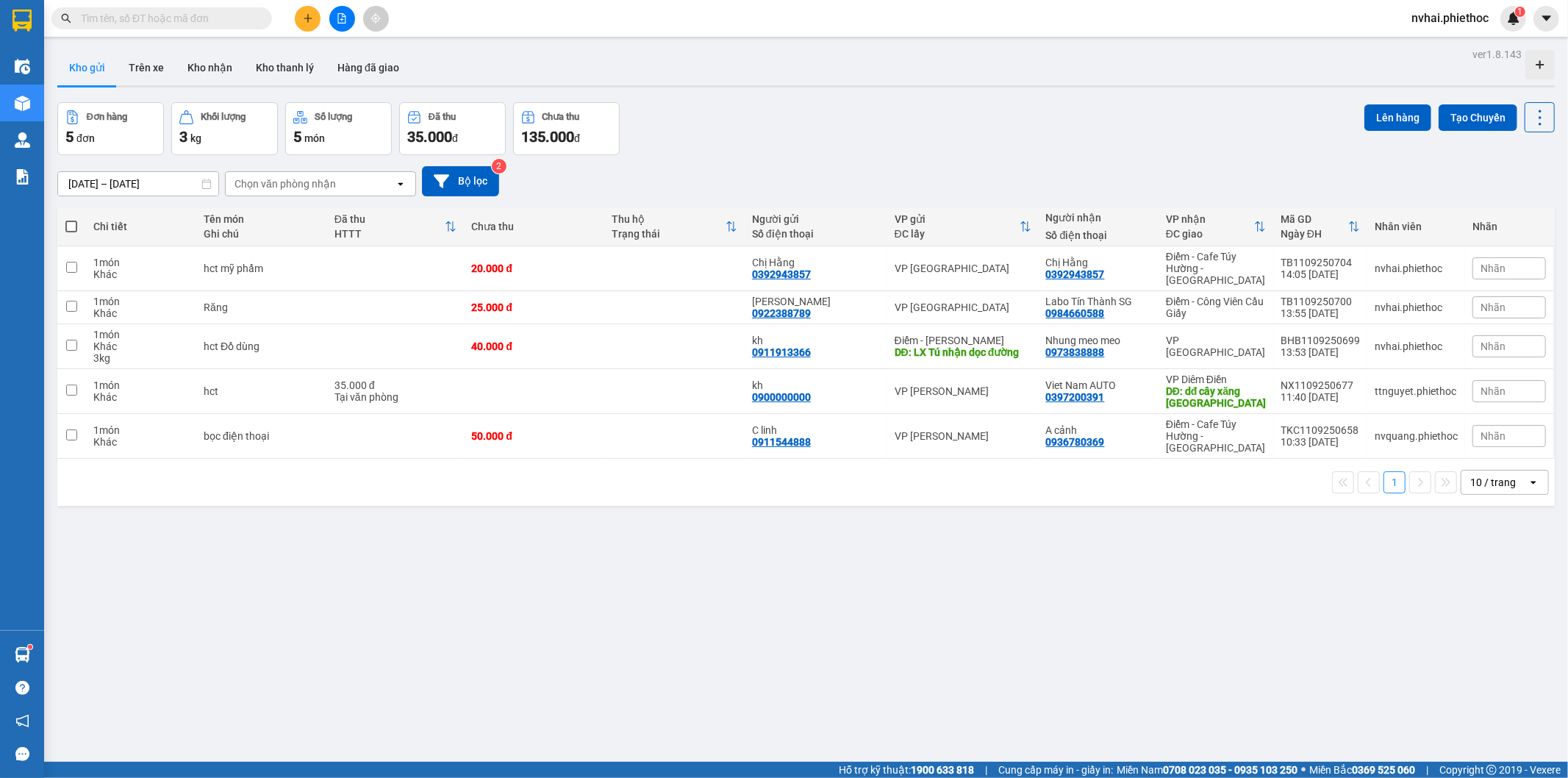
drag, startPoint x: 335, startPoint y: 34, endPoint x: 325, endPoint y: 35, distance: 10.0
click at [328, 35] on div "Kết quả tìm kiếm ( 0 ) Bộ lọc No Data nvhai.phiethoc 1" at bounding box center [784, 18] width 1568 height 37
click at [309, 27] on button at bounding box center [307, 18] width 26 height 26
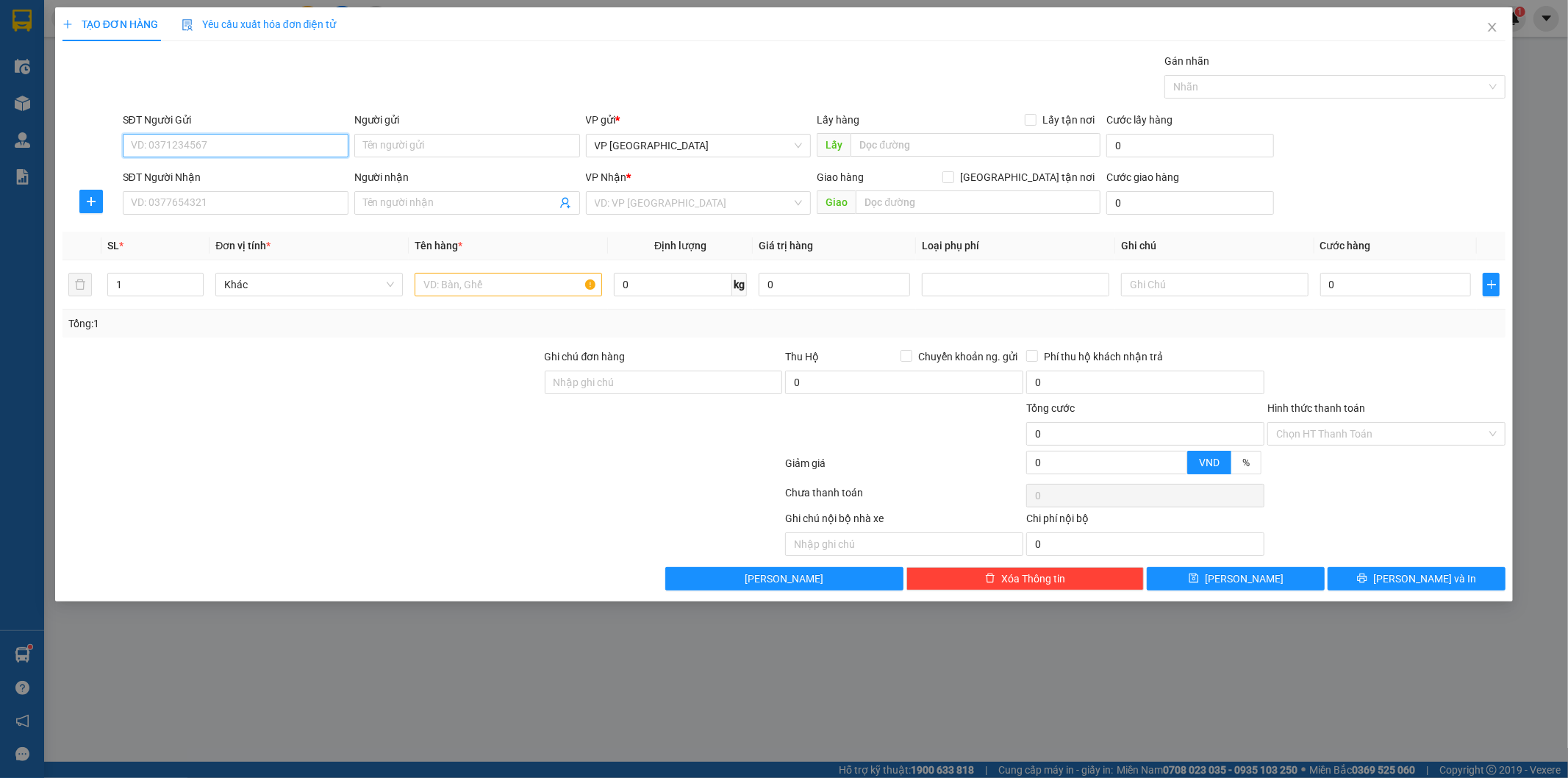
click at [245, 135] on input "SĐT Người Gửi" at bounding box center [236, 146] width 226 height 23
click at [245, 143] on input "SĐT Người Gửi" at bounding box center [236, 146] width 226 height 23
type input "0963861696"
click at [432, 153] on input "Người gửi" at bounding box center [468, 146] width 226 height 23
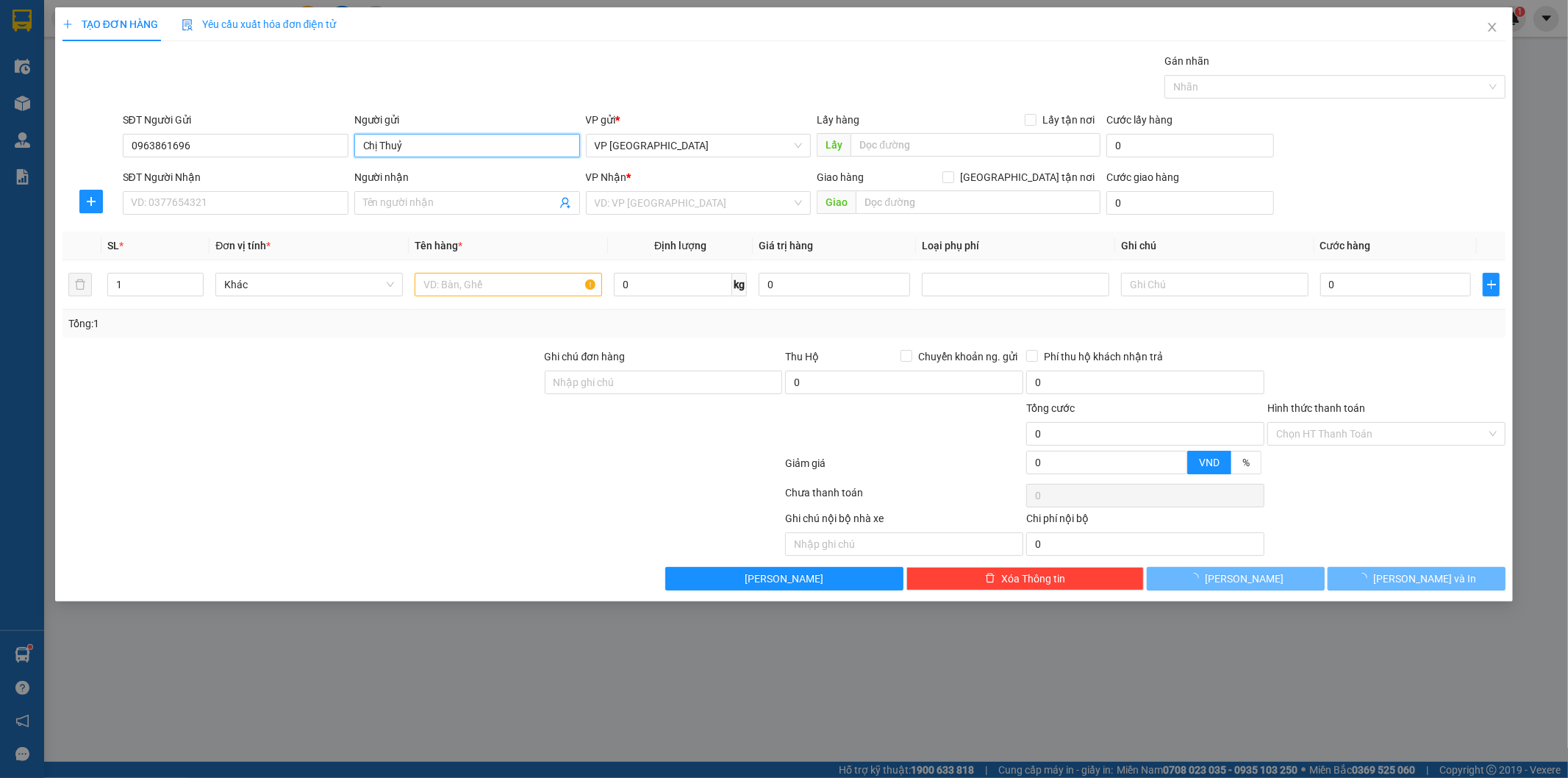
type input "Chị Thuỷ"
click at [200, 189] on div "SĐT Người Nhận" at bounding box center [236, 180] width 226 height 22
click at [197, 204] on input "SĐT Người Nhận" at bounding box center [236, 203] width 226 height 23
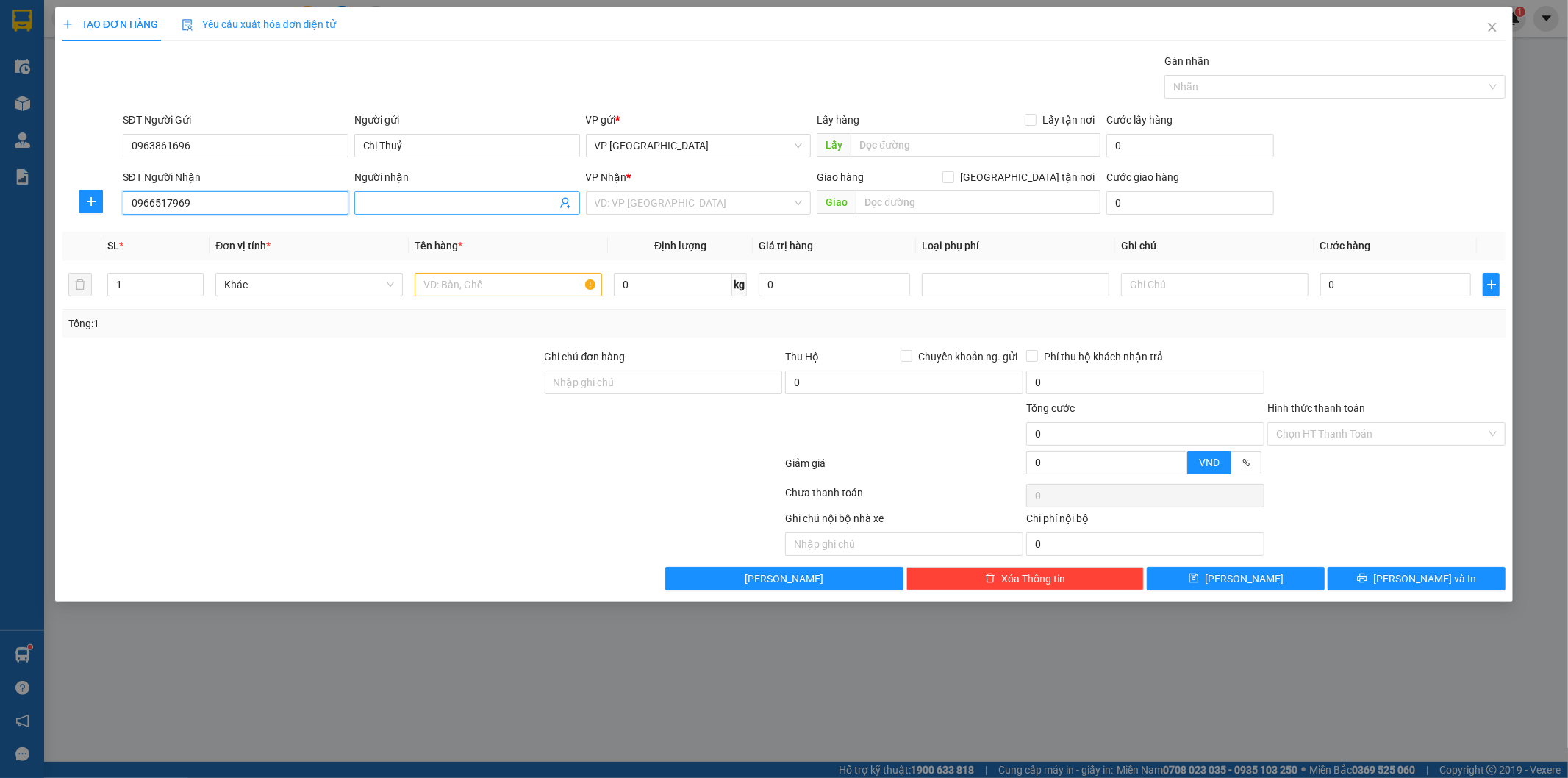
type input "0966517969"
click at [384, 204] on input "Người nhận" at bounding box center [460, 203] width 193 height 16
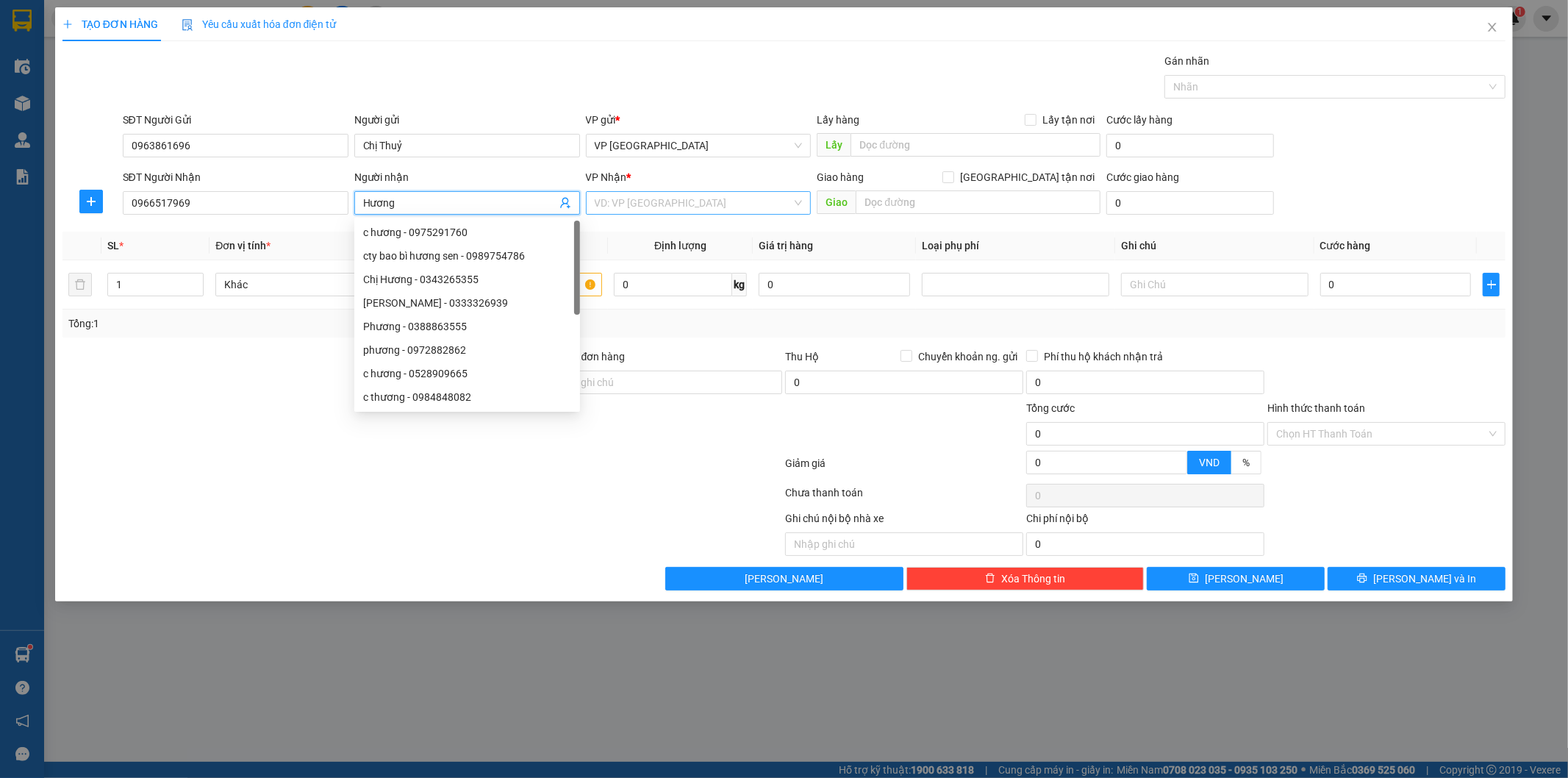
type input "Hương"
click at [647, 192] on input "search" at bounding box center [694, 203] width 198 height 22
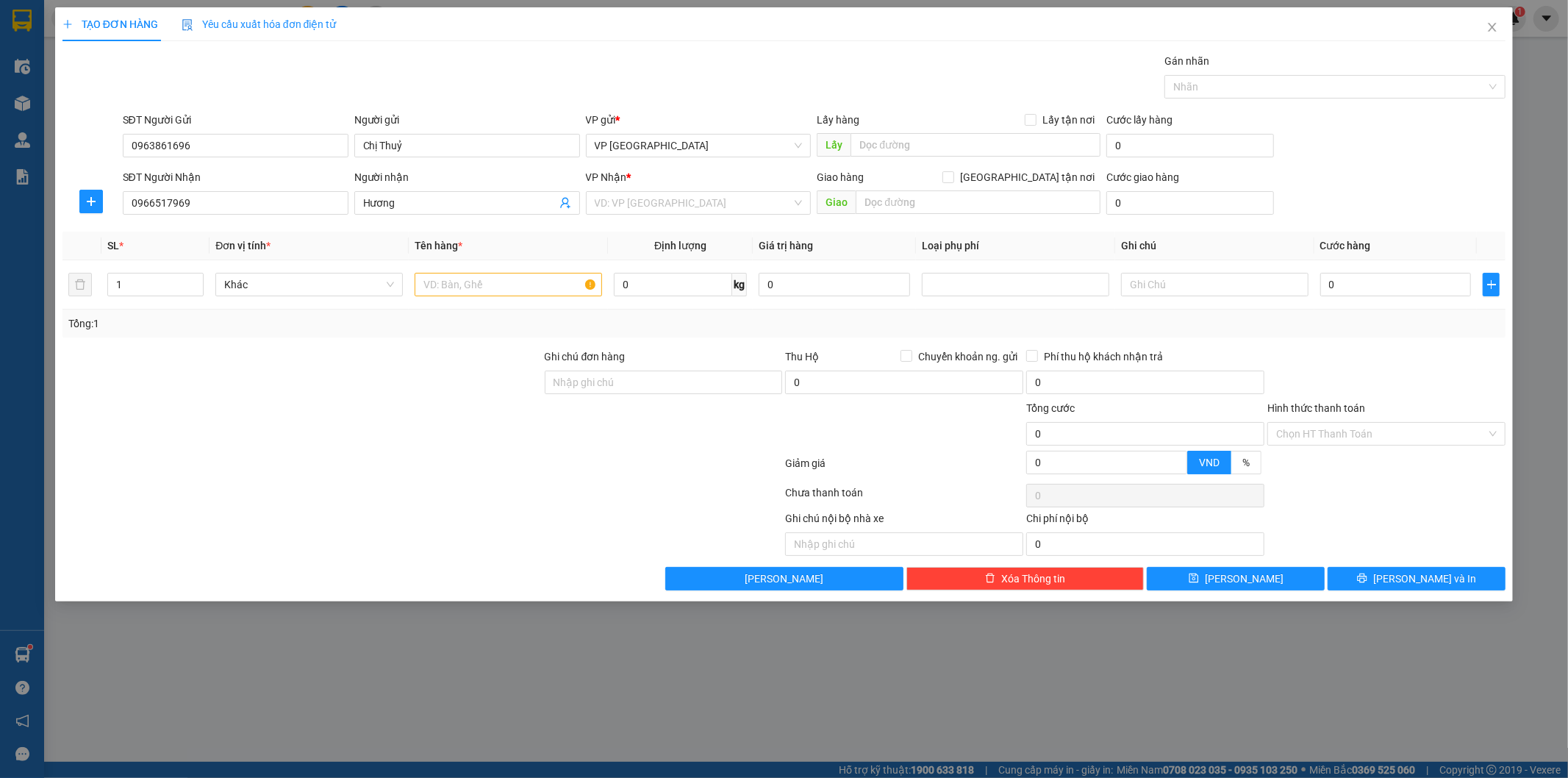
click at [891, 229] on div "Transit Pickup Surcharge Ids Transit Deliver Surcharge Ids Transit Deliver Surc…" at bounding box center [784, 322] width 1444 height 537
click at [673, 206] on input "search" at bounding box center [694, 203] width 198 height 22
type input "cọng"
click at [688, 223] on div "Điểm - Công Viên Cầu Giấy" at bounding box center [699, 232] width 226 height 23
click at [494, 279] on input "text" at bounding box center [508, 284] width 187 height 23
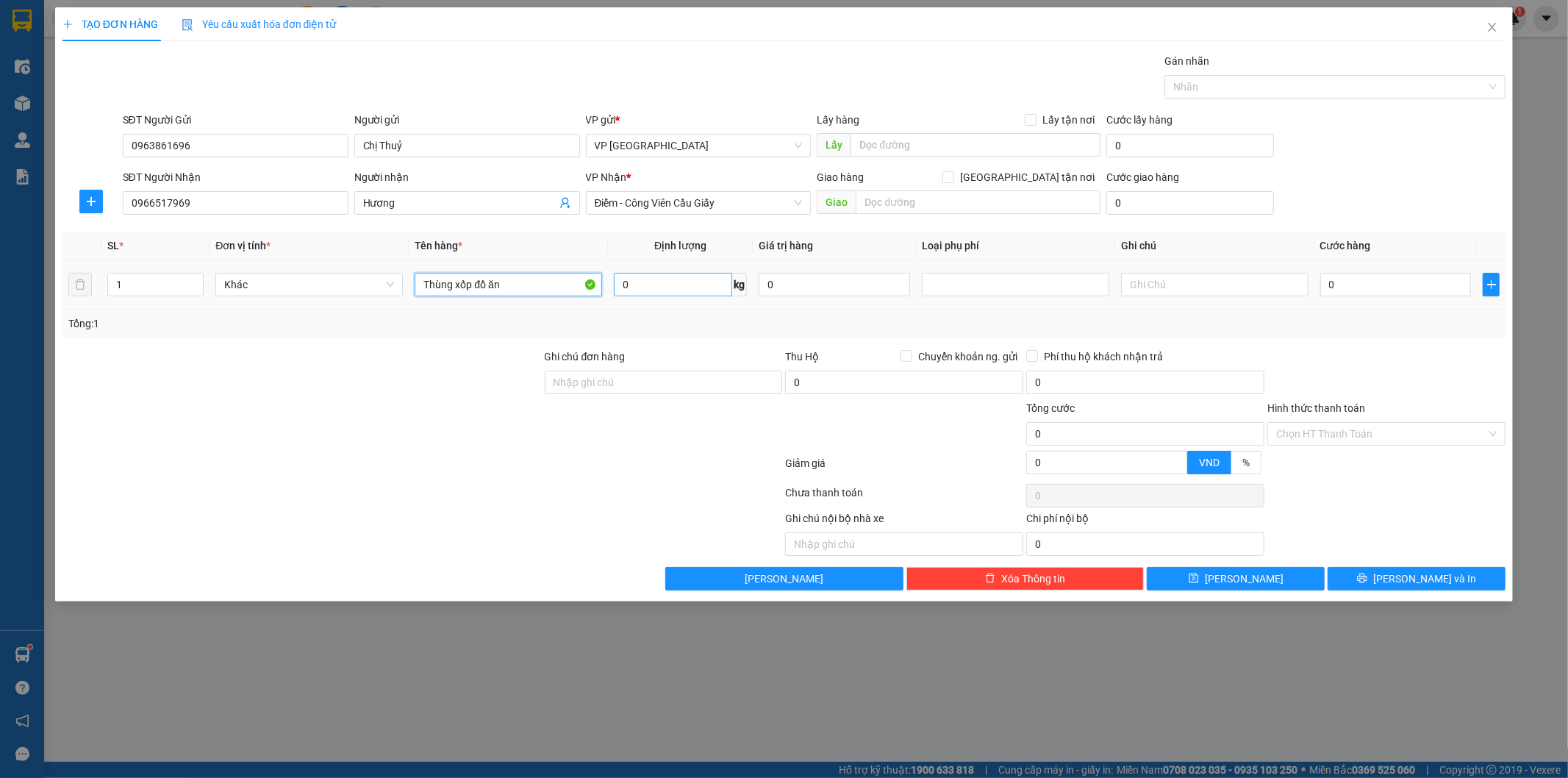
type input "Thùng xốp đồ ăn"
click at [654, 291] on input "0" at bounding box center [672, 284] width 119 height 23
type input "15"
click at [1318, 287] on td "0" at bounding box center [1396, 284] width 163 height 49
click at [1344, 280] on input "0" at bounding box center [1396, 284] width 152 height 23
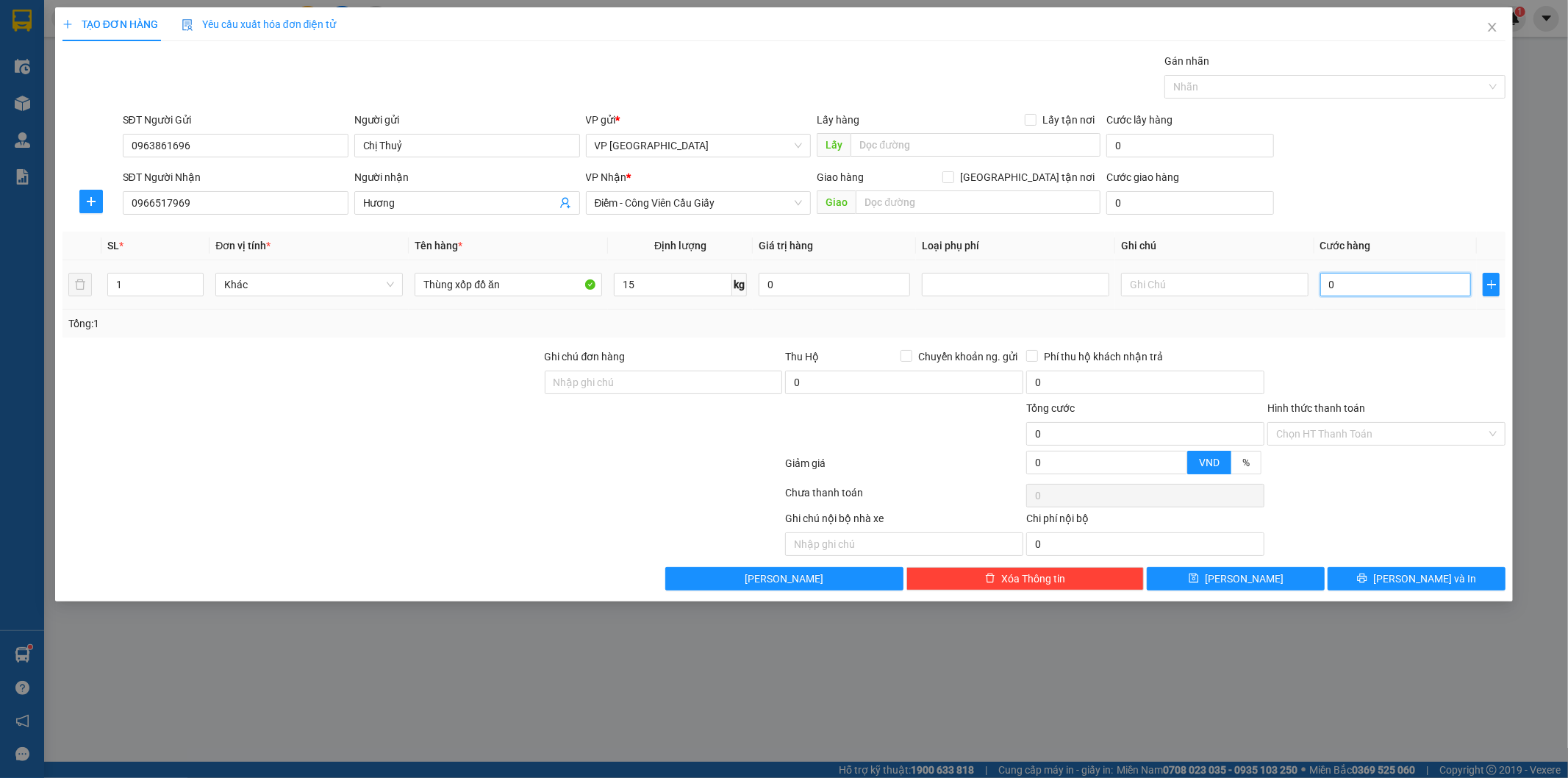
type input "5"
type input "50"
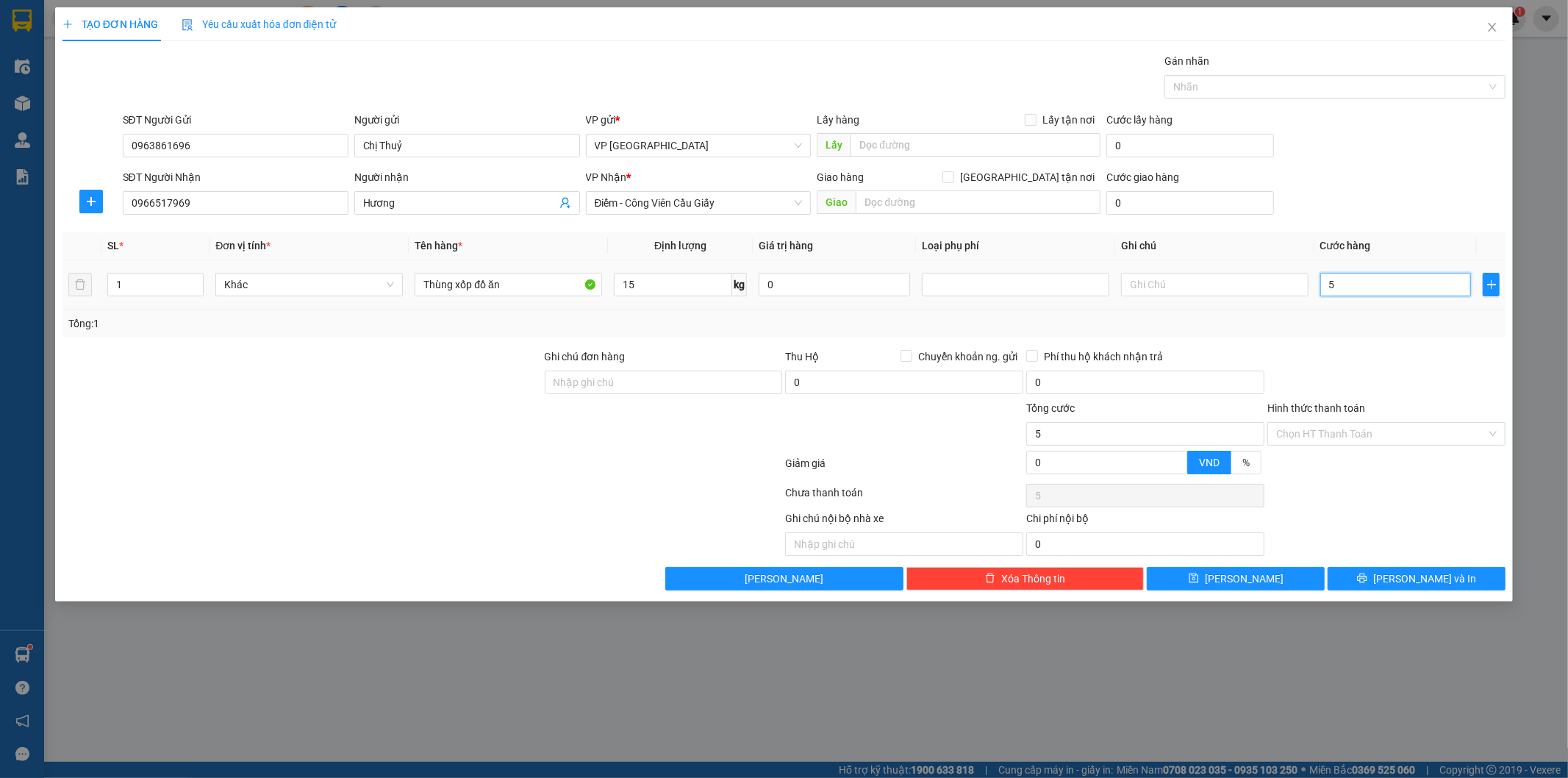
type input "50"
type input "500"
type input "5.000"
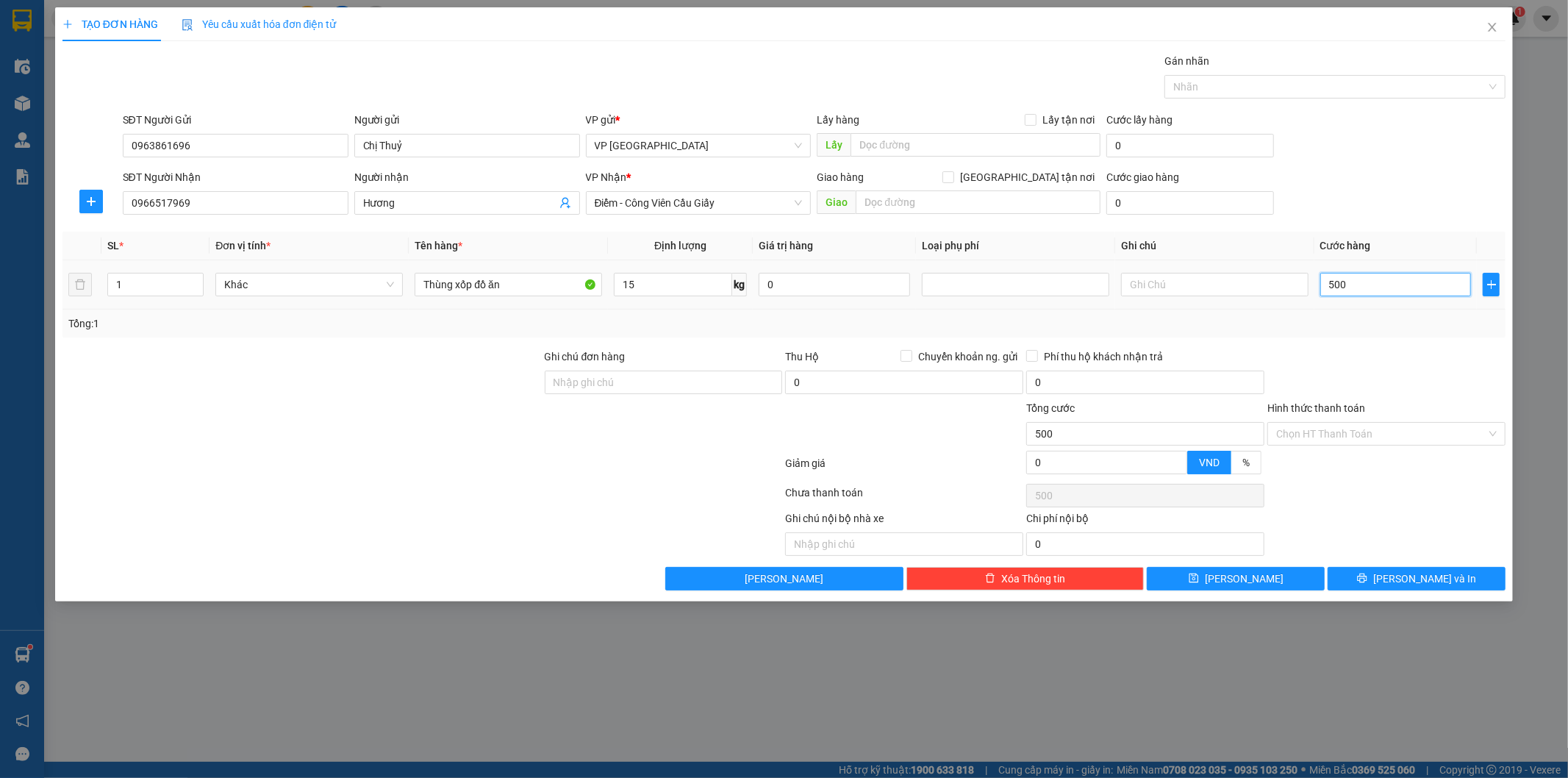
type input "5.000"
type input "50.000"
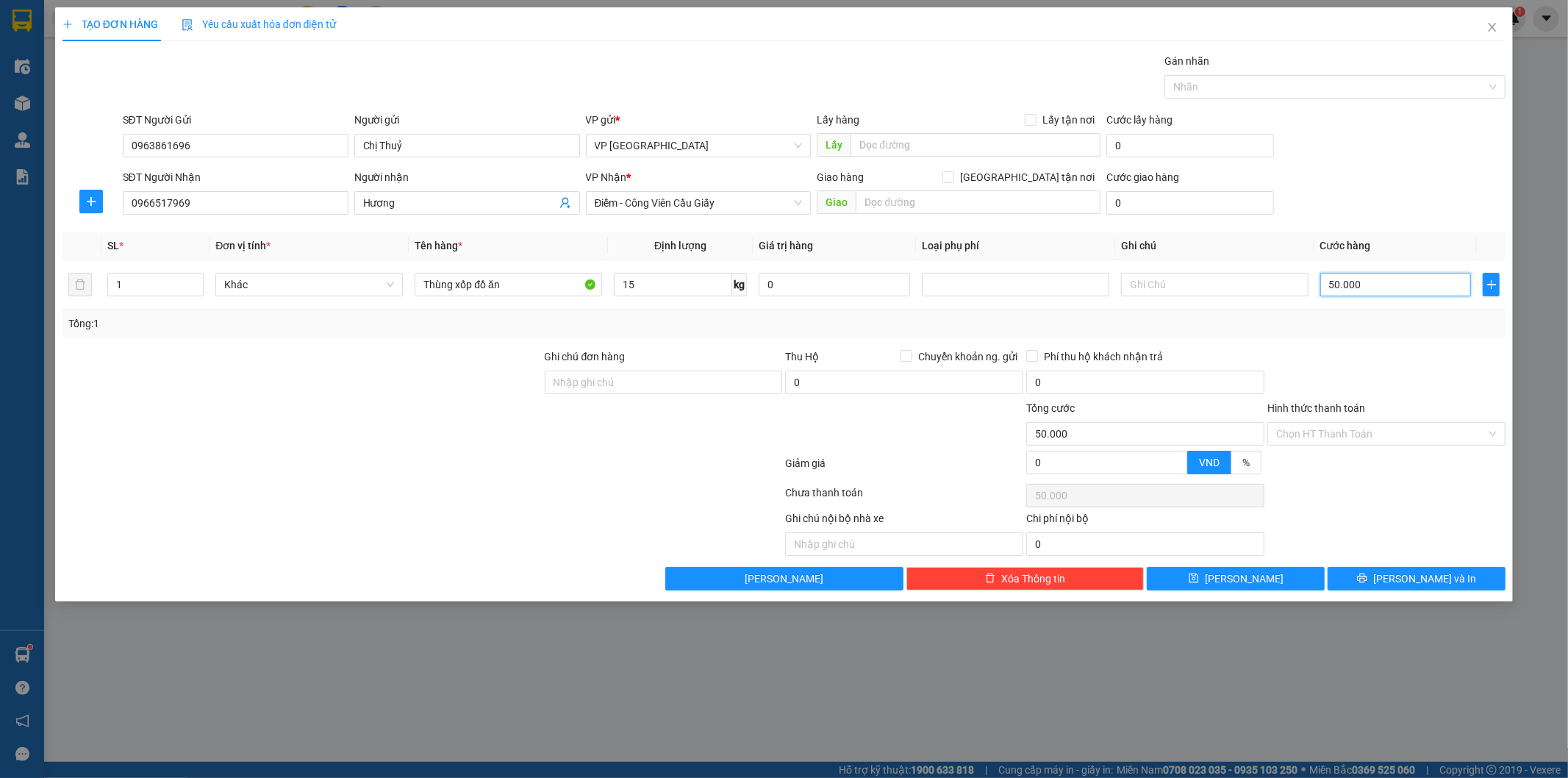
type input "50.000"
click at [1392, 332] on div "Tổng: 1" at bounding box center [784, 323] width 1444 height 28
click at [1421, 436] on input "Hình thức thanh toán" at bounding box center [1382, 434] width 211 height 22
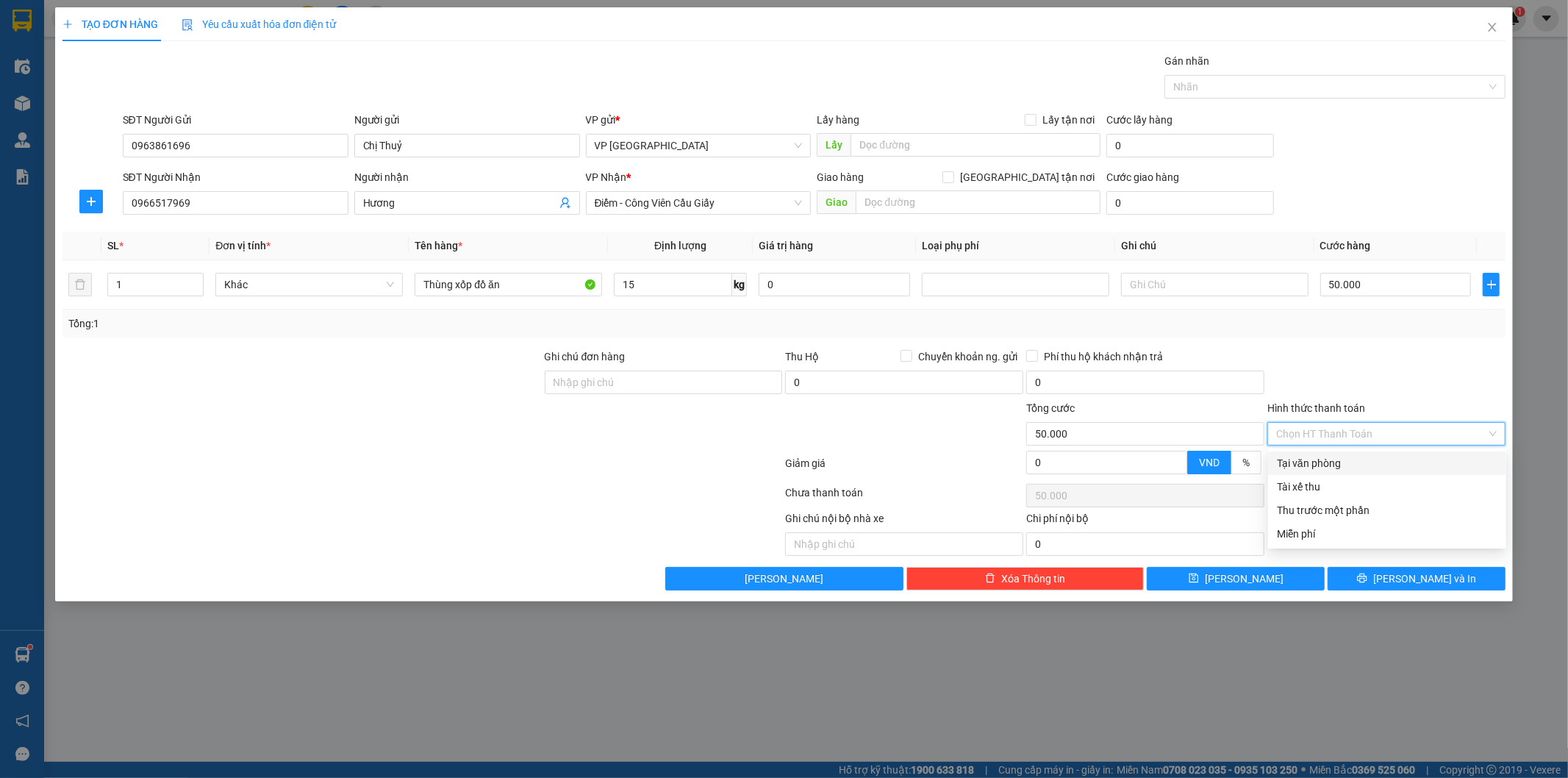
click at [1339, 460] on div "Tại văn phòng" at bounding box center [1387, 463] width 220 height 16
type input "0"
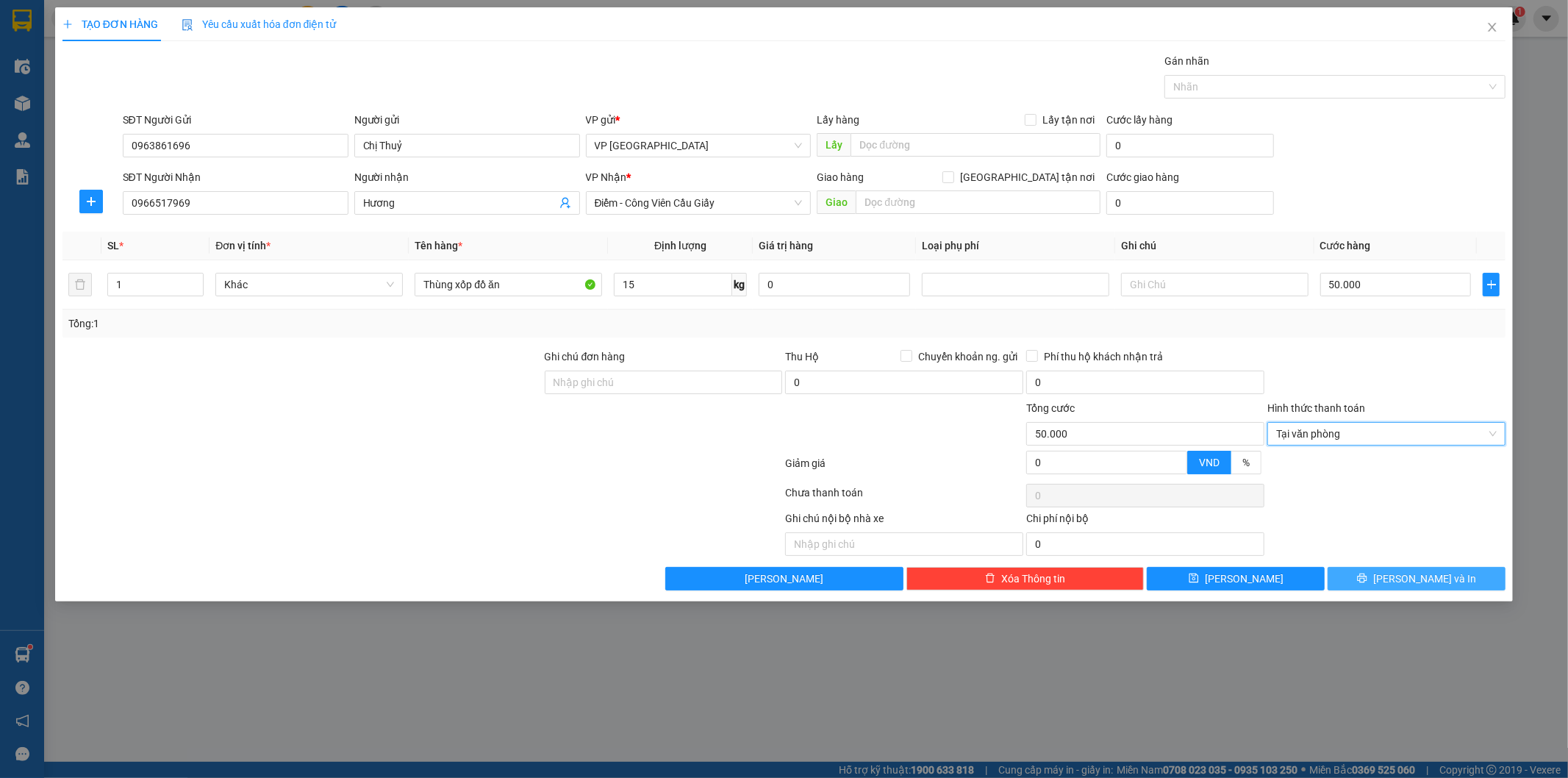
click at [1367, 583] on icon "printer" at bounding box center [1362, 578] width 11 height 11
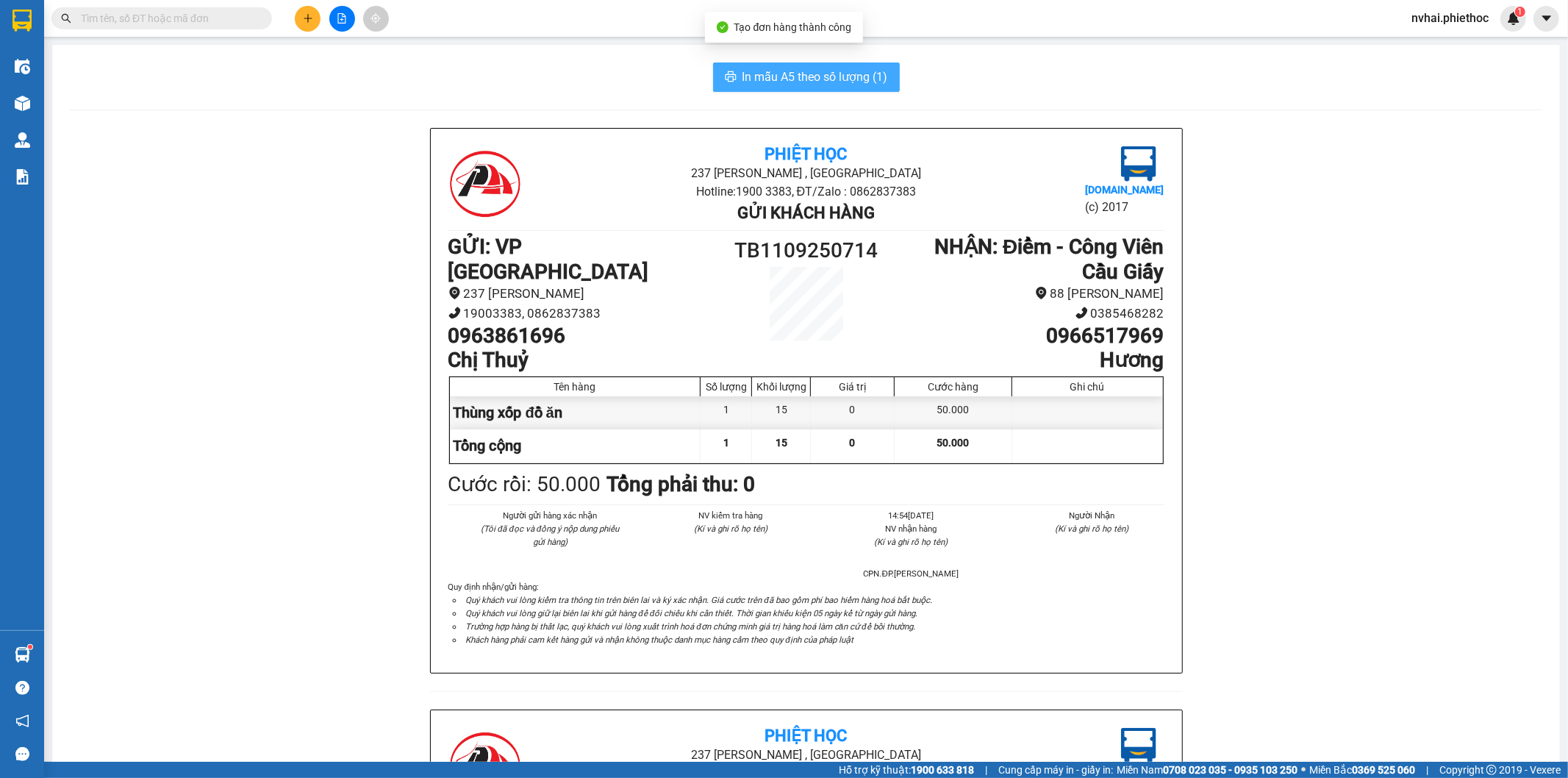
click at [794, 75] on span "In mẫu A5 theo số lượng (1)" at bounding box center [815, 76] width 146 height 18
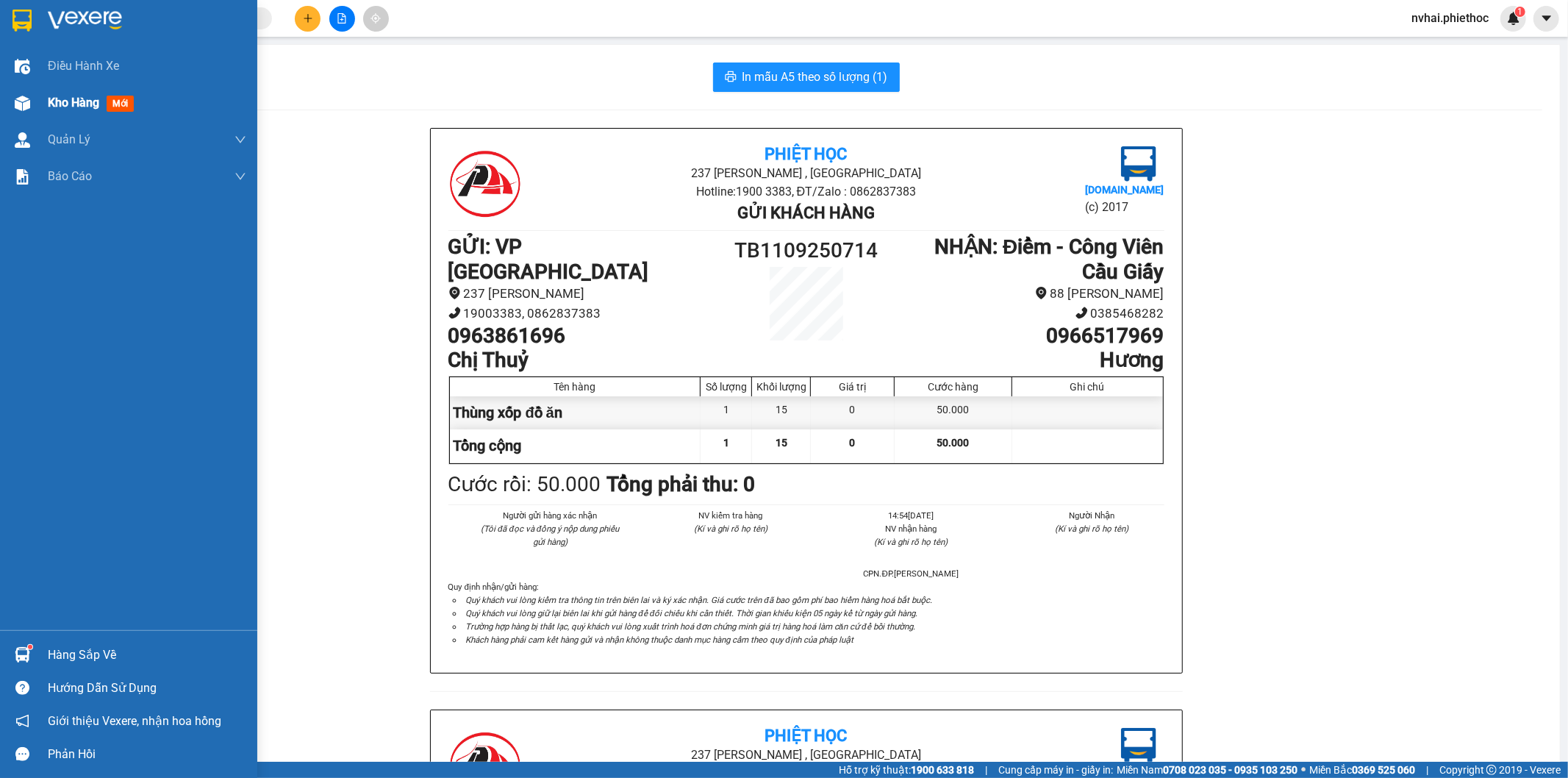
click at [45, 110] on div "Kho hàng mới" at bounding box center [128, 103] width 257 height 37
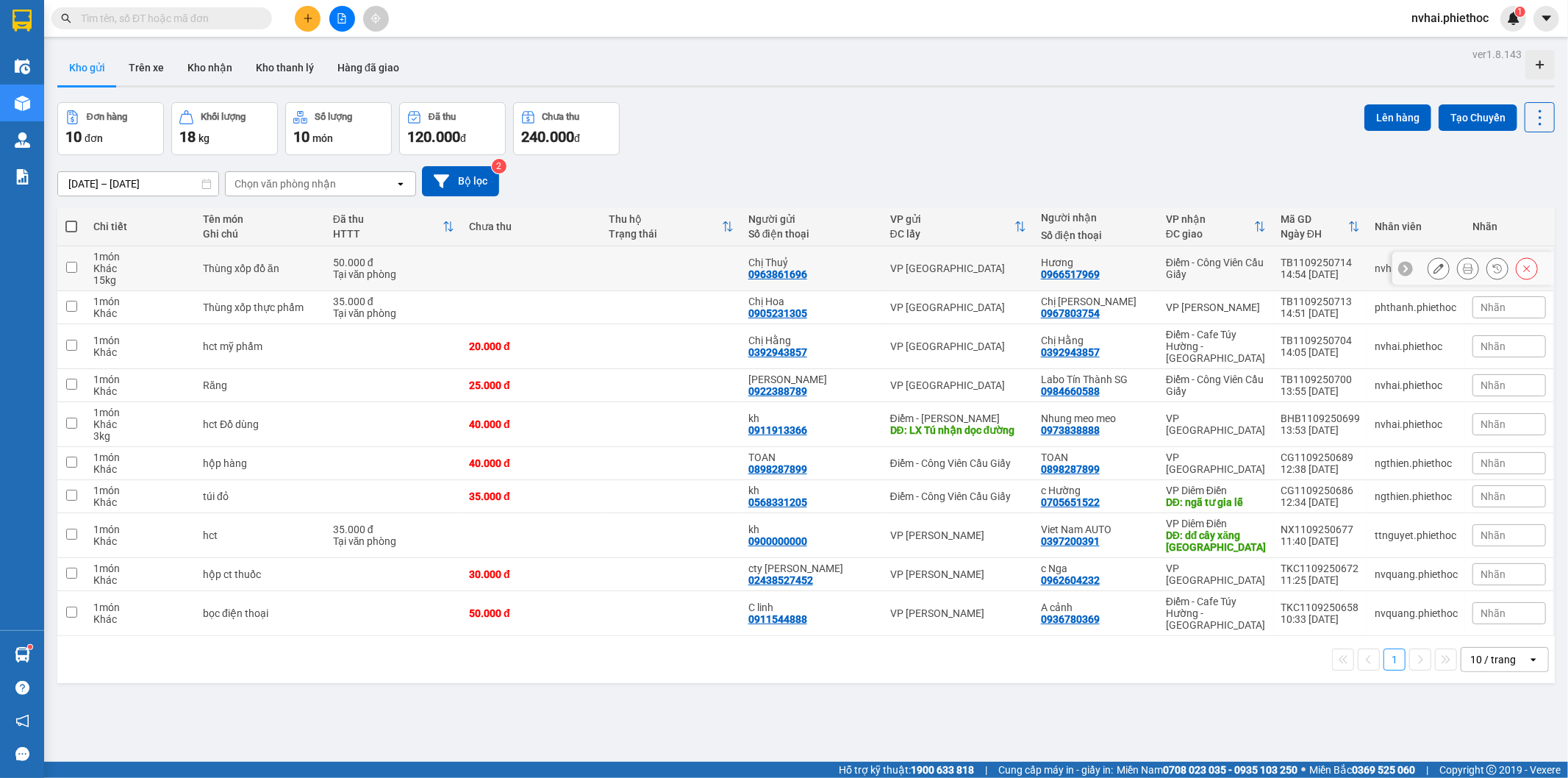
click at [1225, 261] on div "Điểm - Công Viên Cầu Giấy" at bounding box center [1215, 269] width 100 height 23
checkbox input "true"
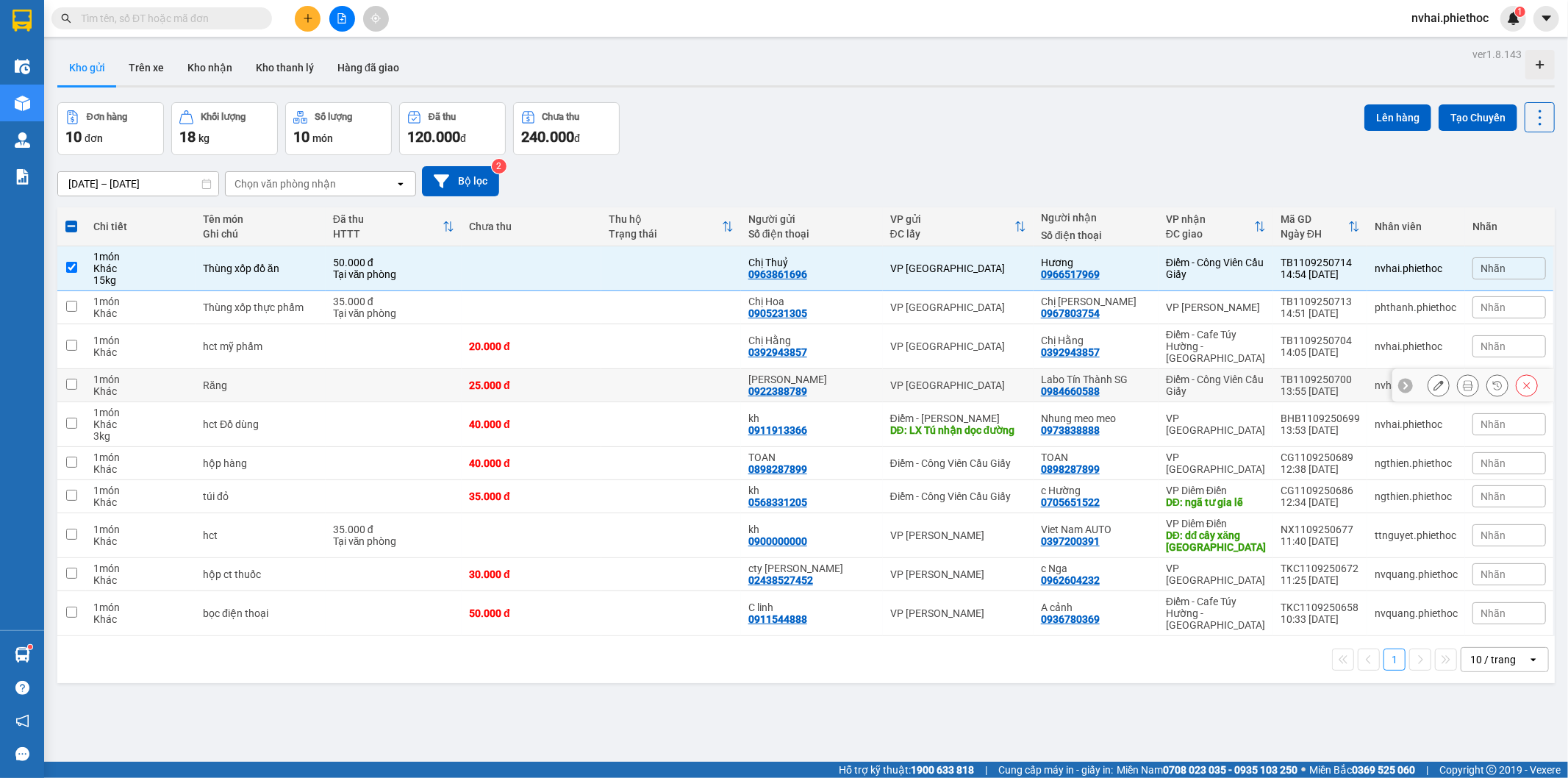
click at [1245, 376] on div "Điểm - Công Viên Cầu Giấy" at bounding box center [1215, 386] width 100 height 23
checkbox input "true"
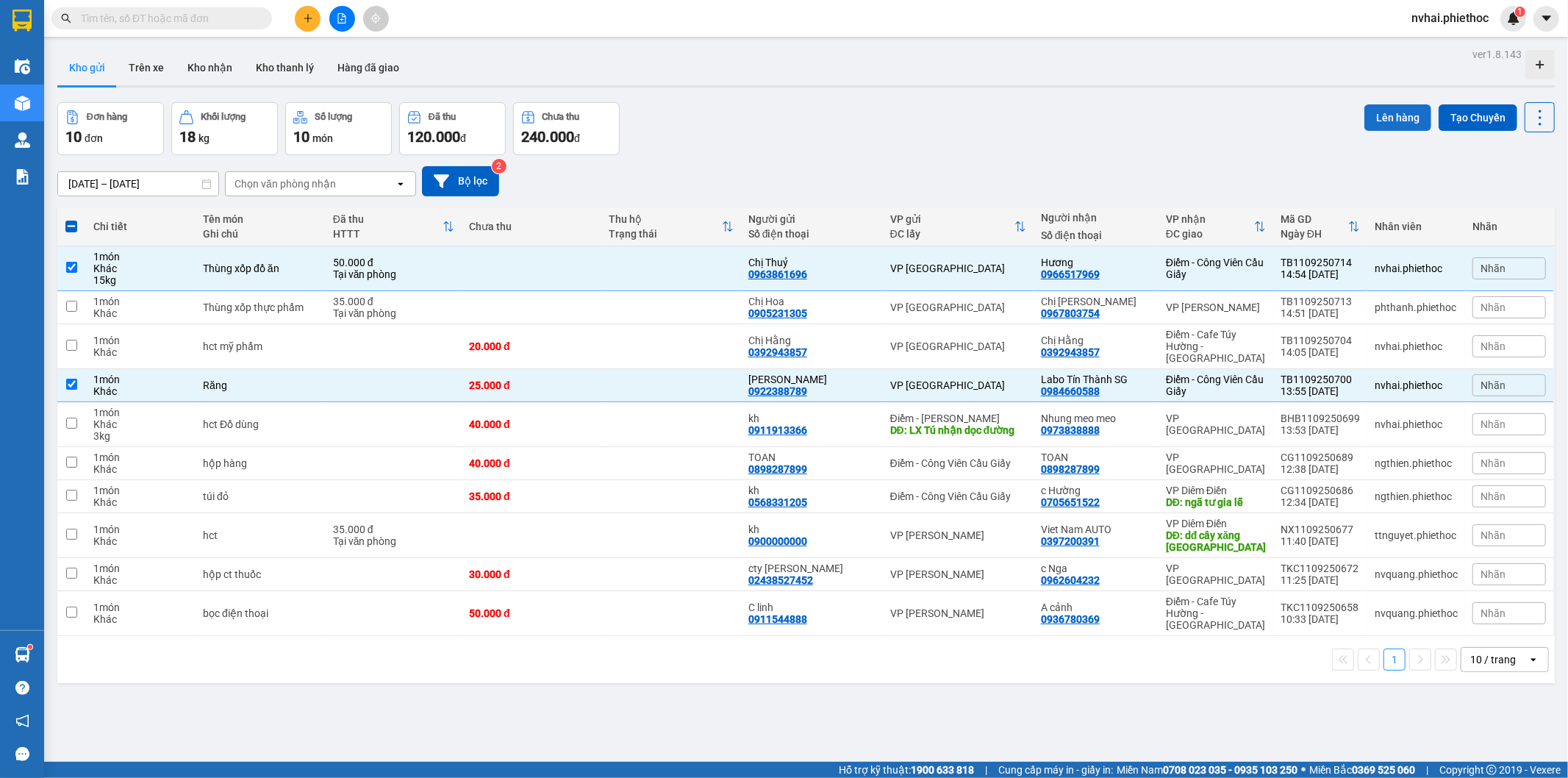
click at [1371, 116] on button "Lên hàng" at bounding box center [1397, 117] width 67 height 26
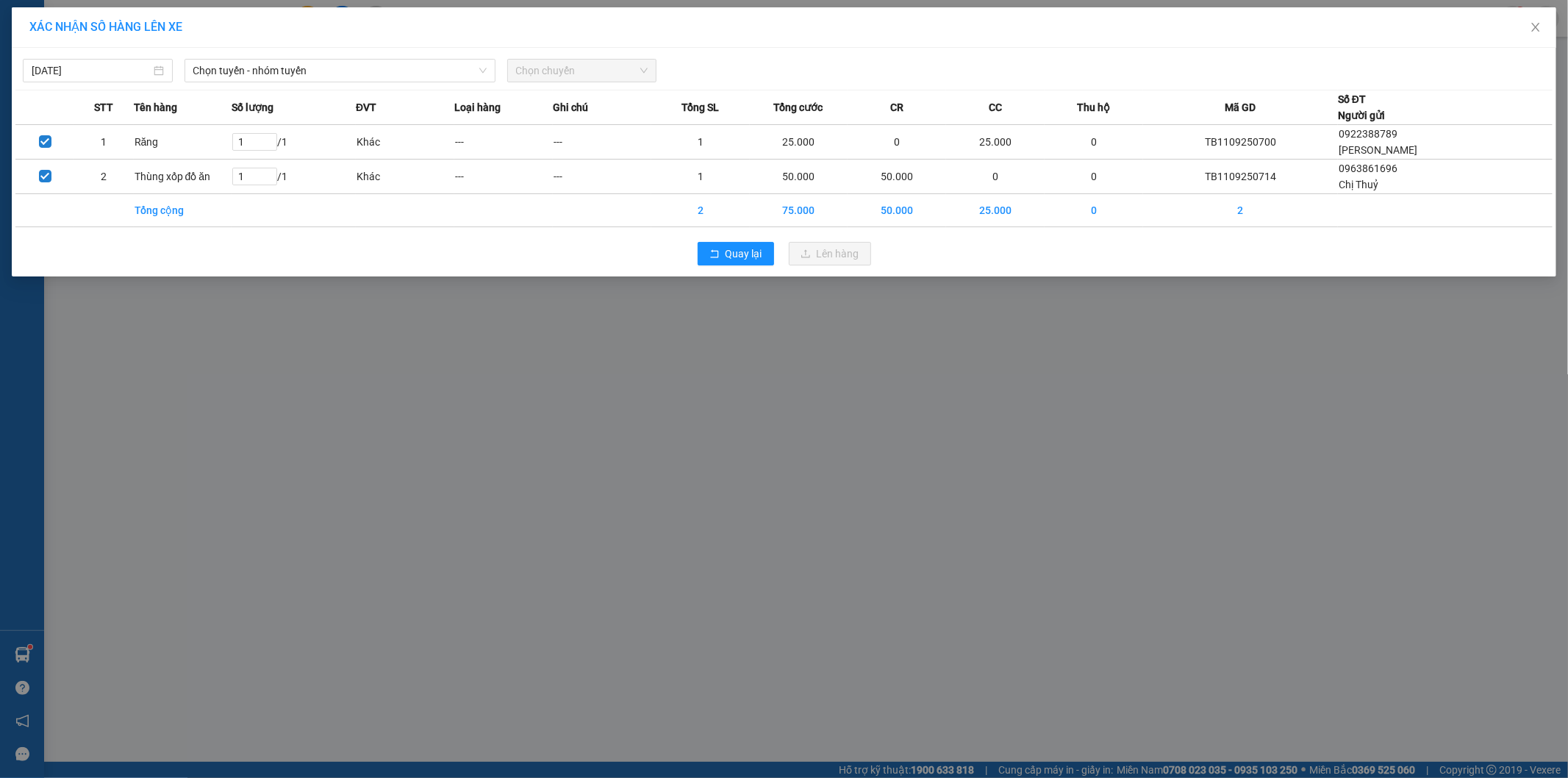
click at [381, 86] on div "11/09/2025 Chọn tuyến - nhóm tuyến Chọn chuyến STT Tên hàng Số lượng ĐVT Loại h…" at bounding box center [784, 161] width 1545 height 229
click at [385, 74] on span "Chọn tuyến - nhóm tuyến" at bounding box center [340, 71] width 294 height 22
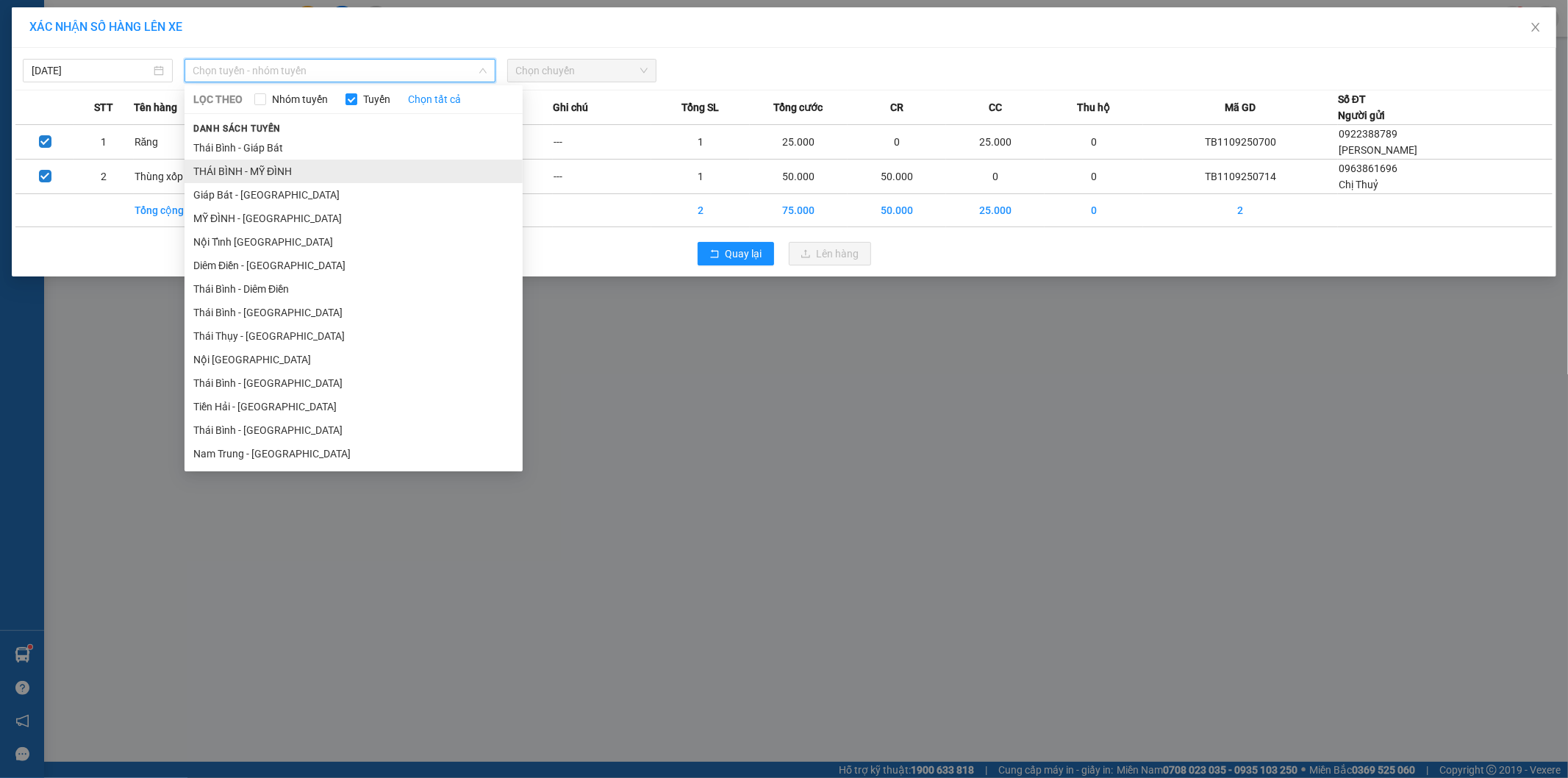
click at [321, 163] on li "THÁI BÌNH - MỸ ĐÌNH" at bounding box center [354, 171] width 338 height 23
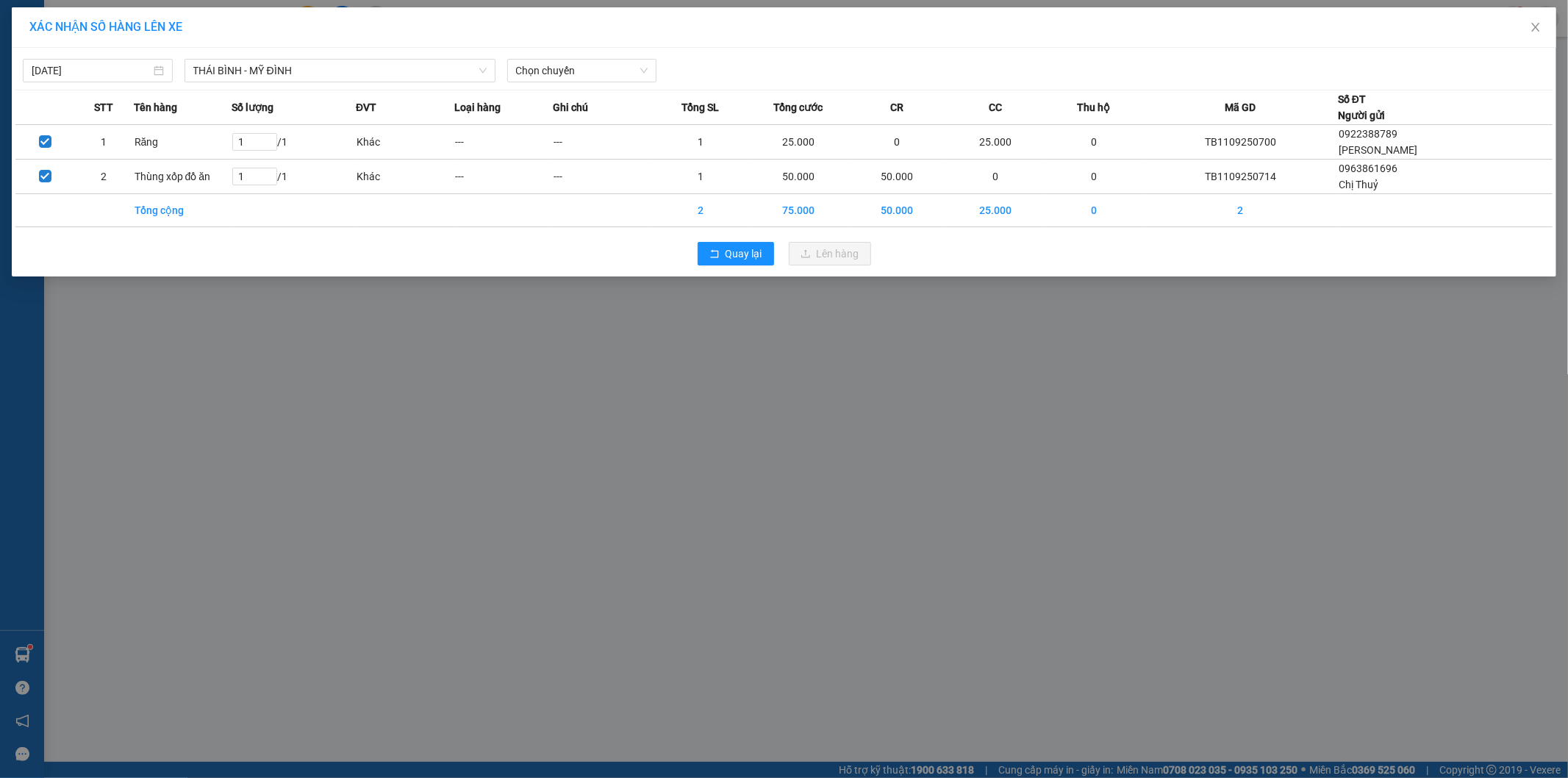
click at [592, 57] on div "11/09/2025 THÁI BÌNH - MỸ ĐÌNH LỌC THEO Nhóm tuyến Tuyến Chọn tất cả Danh sách …" at bounding box center [784, 67] width 1537 height 31
click at [586, 70] on span "Chọn chuyến" at bounding box center [582, 71] width 132 height 22
type input "2277"
click at [608, 104] on div "15:02 (TC) - 17B-022.77" at bounding box center [573, 100] width 115 height 16
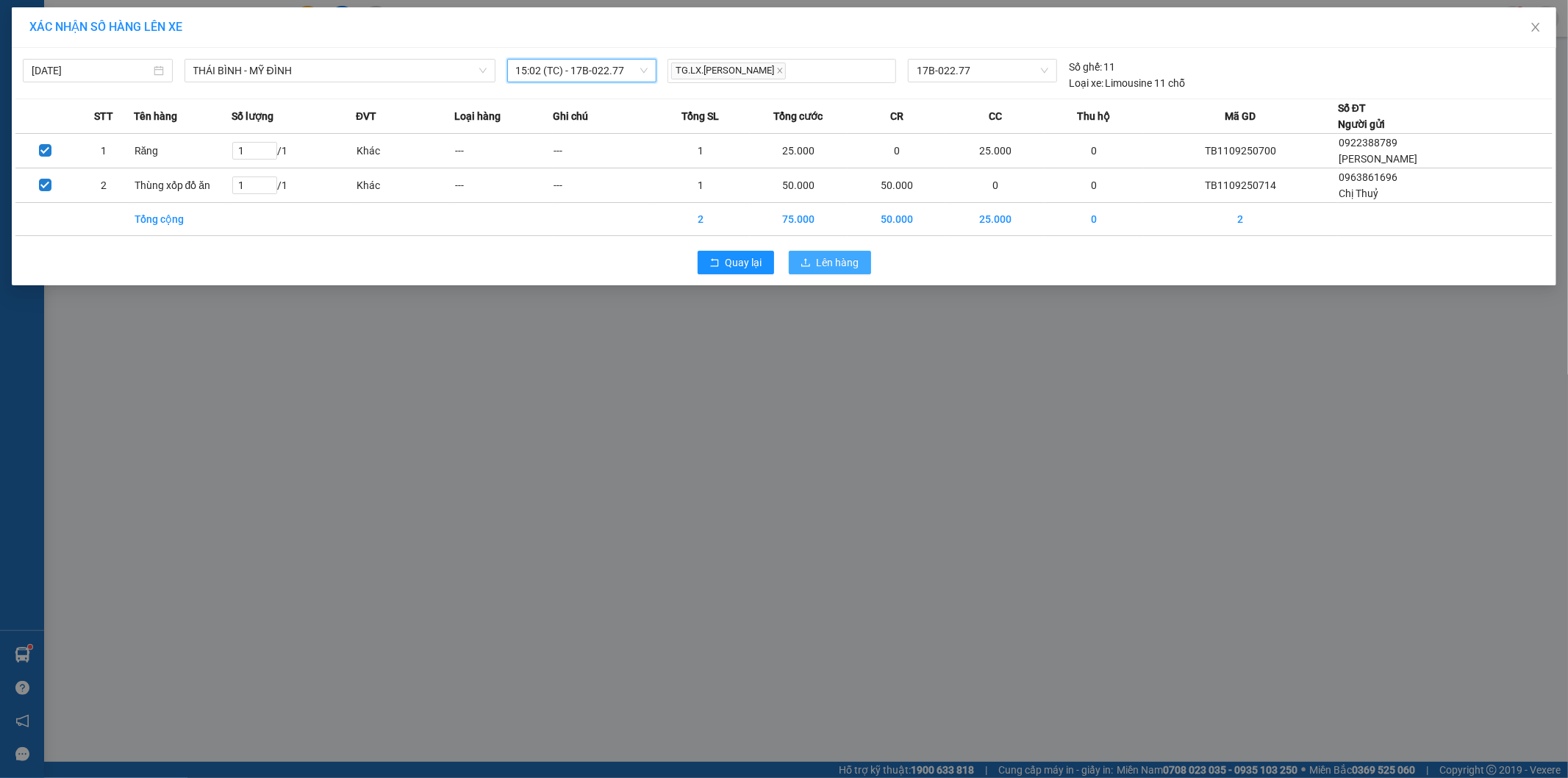
click at [841, 265] on span "Lên hàng" at bounding box center [838, 262] width 43 height 16
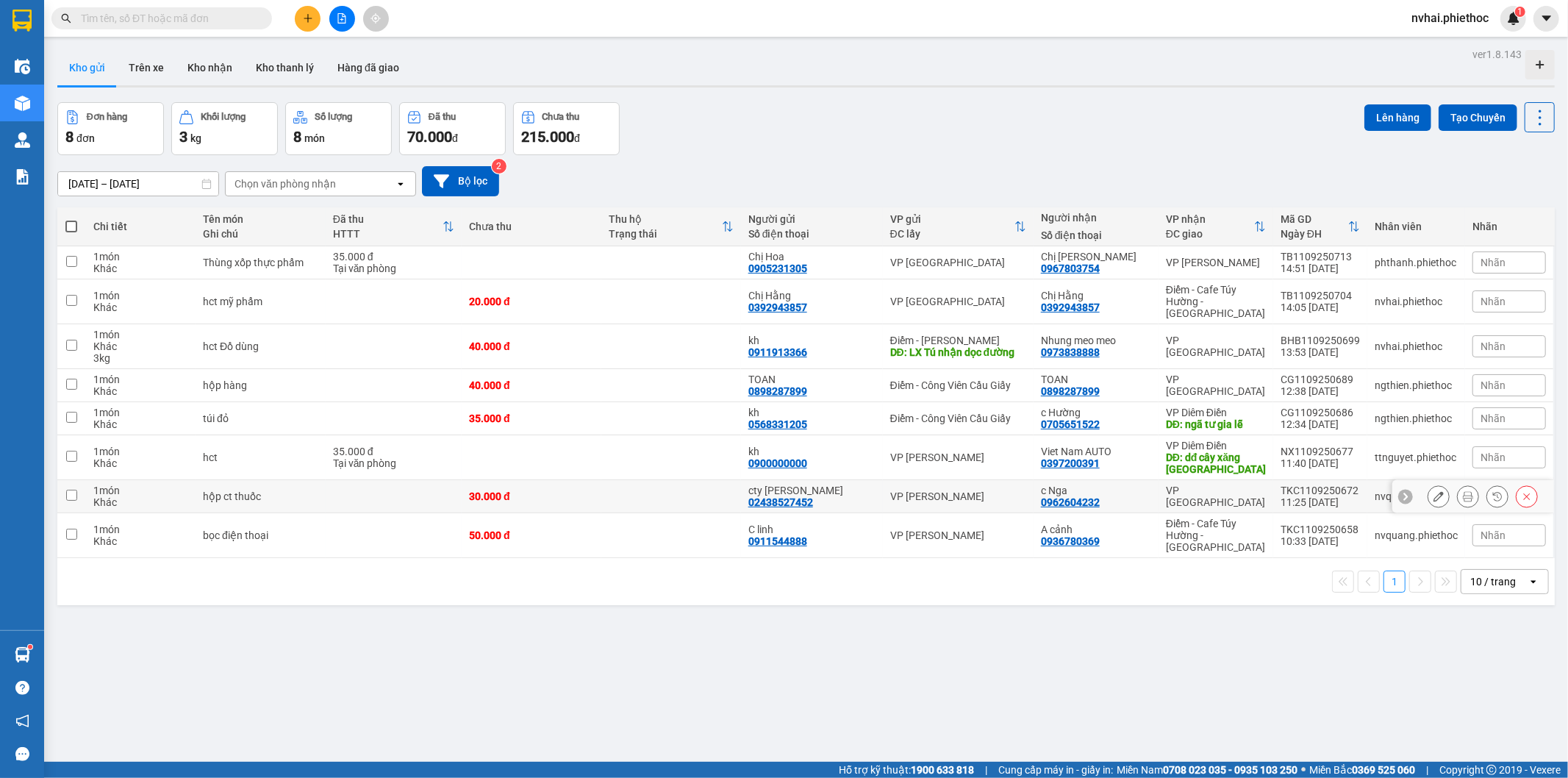
click at [1239, 485] on div "VP [GEOGRAPHIC_DATA]" at bounding box center [1215, 497] width 100 height 23
checkbox input "true"
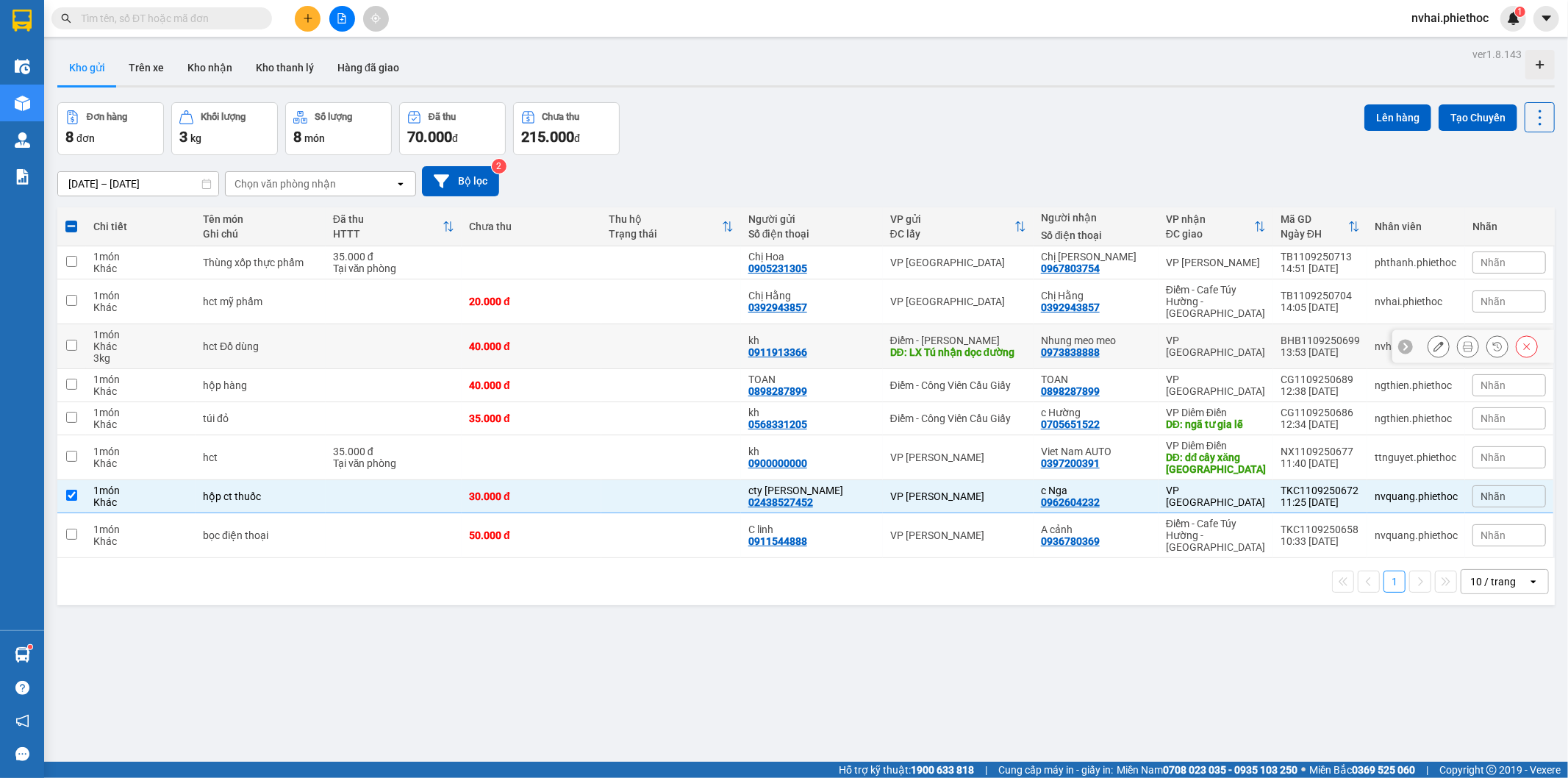
click at [1237, 334] on div "VP [GEOGRAPHIC_DATA]" at bounding box center [1215, 346] width 100 height 23
checkbox input "true"
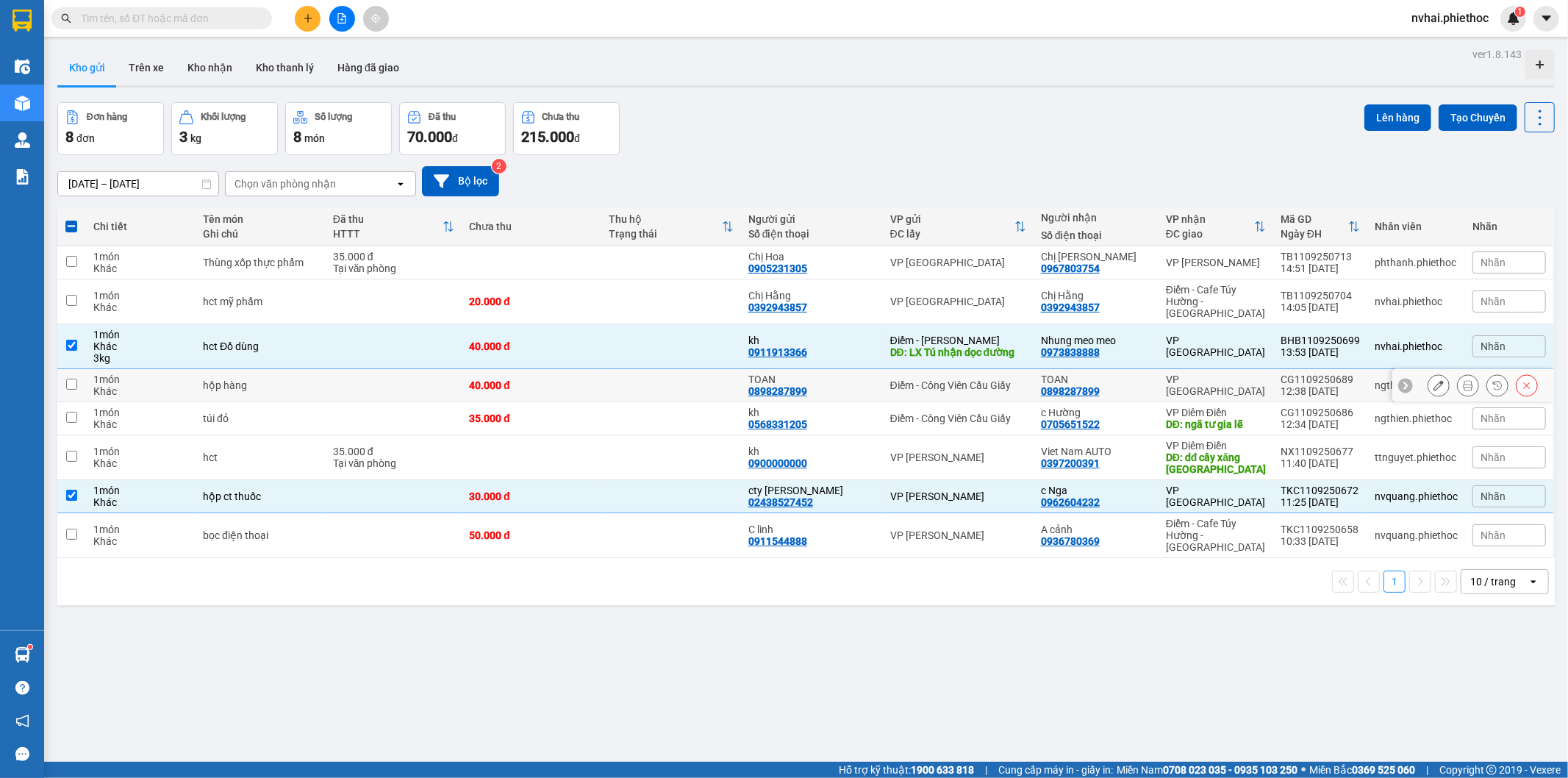
click at [1233, 369] on td "VP [GEOGRAPHIC_DATA]" at bounding box center [1215, 386] width 115 height 33
checkbox input "true"
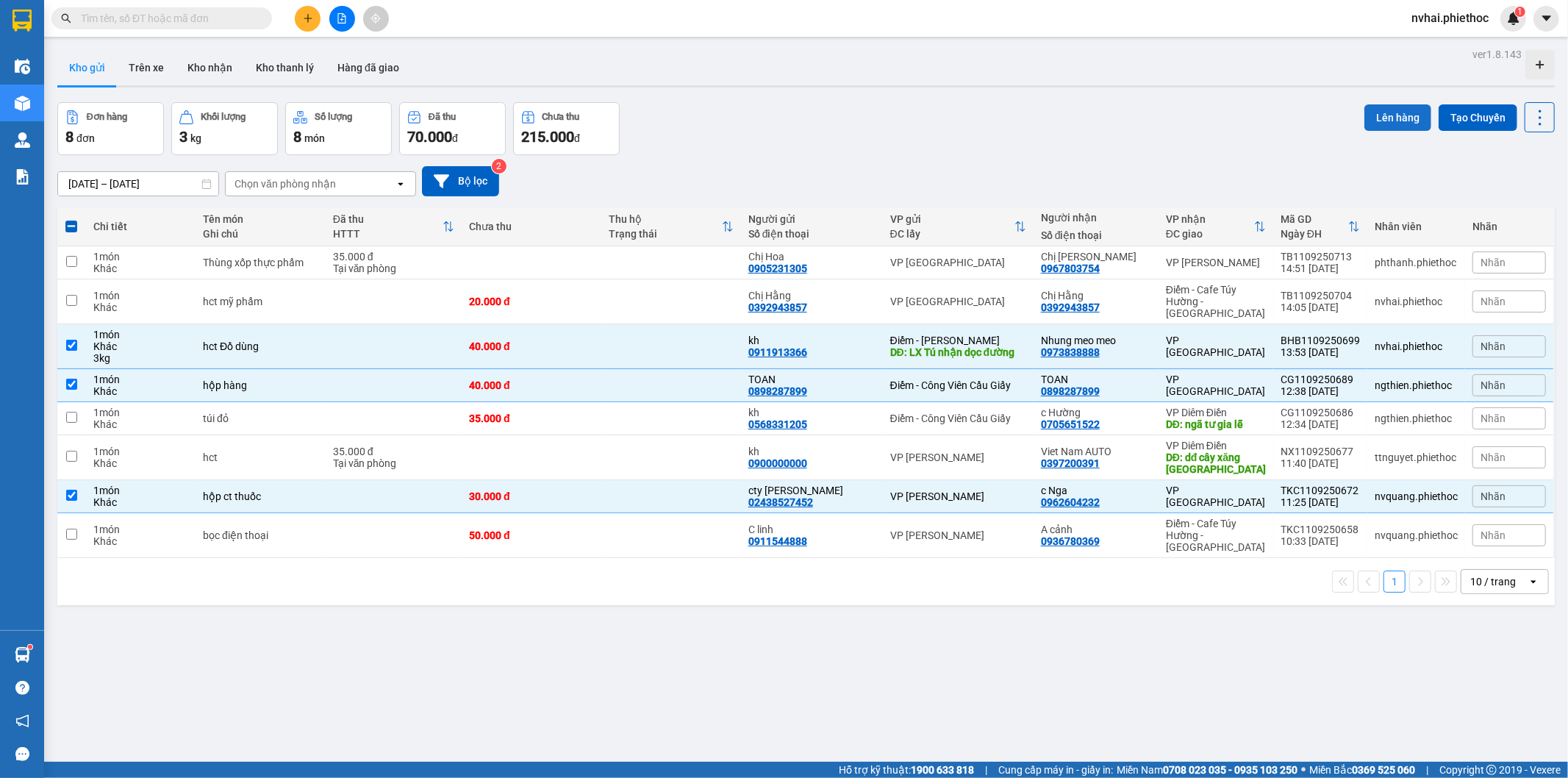
click at [1375, 109] on button "Lên hàng" at bounding box center [1397, 117] width 67 height 26
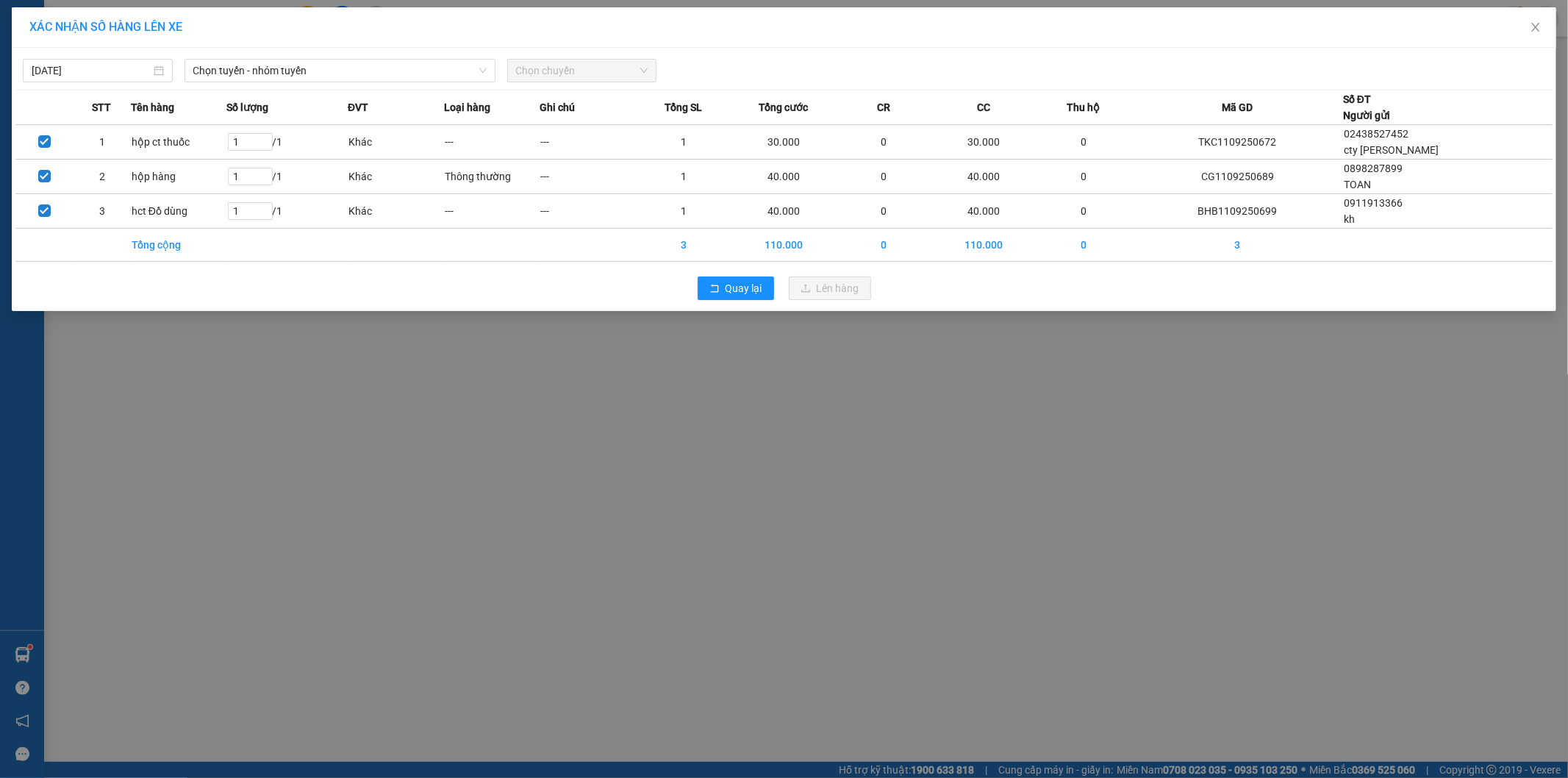
click at [544, 75] on span "Chọn chuyến" at bounding box center [582, 71] width 132 height 22
click at [322, 60] on span "Chọn tuyến - nhóm tuyến" at bounding box center [340, 71] width 294 height 22
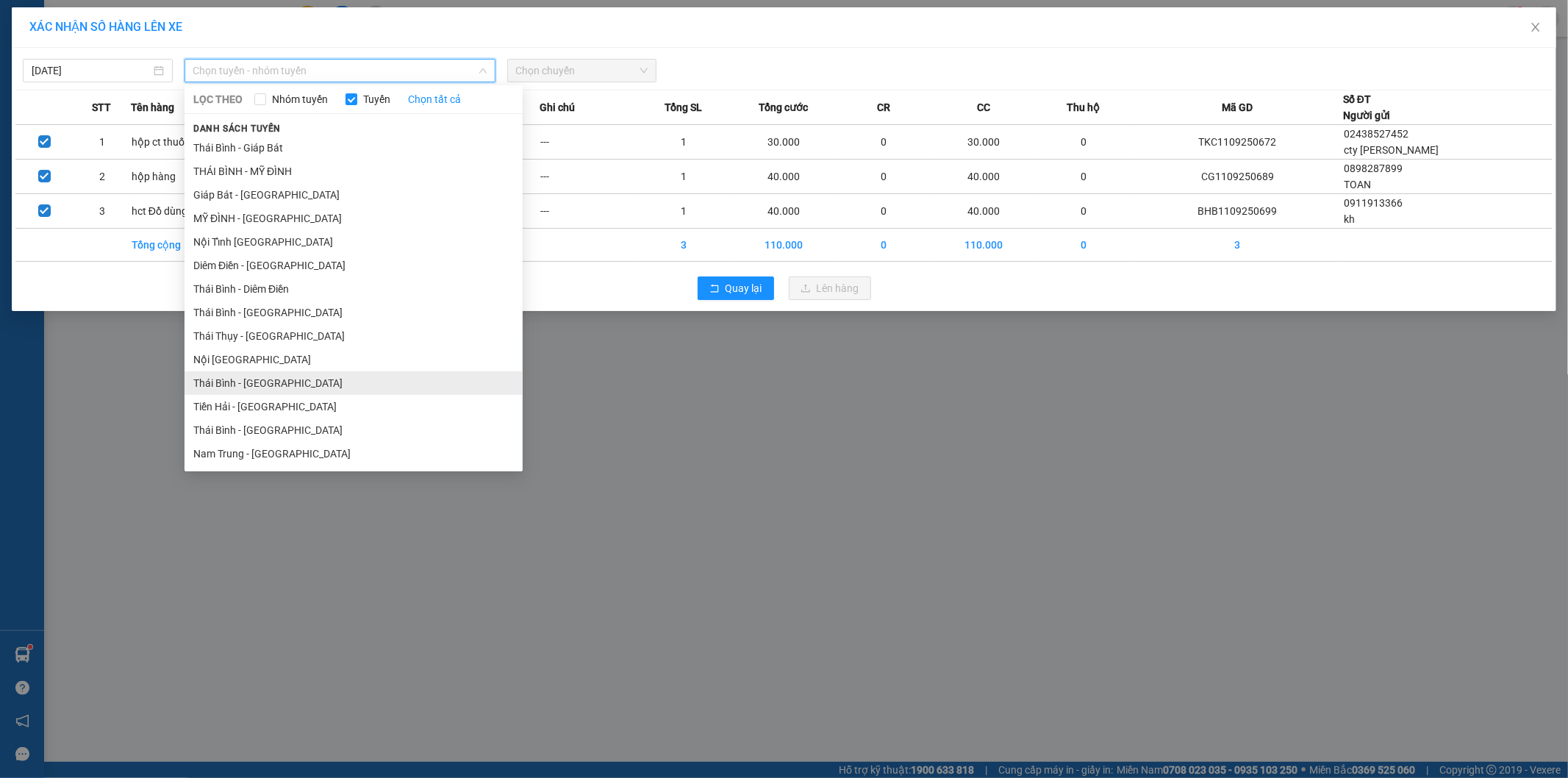
click at [291, 385] on li "Thái Bình - Tiền Hải" at bounding box center [354, 383] width 338 height 23
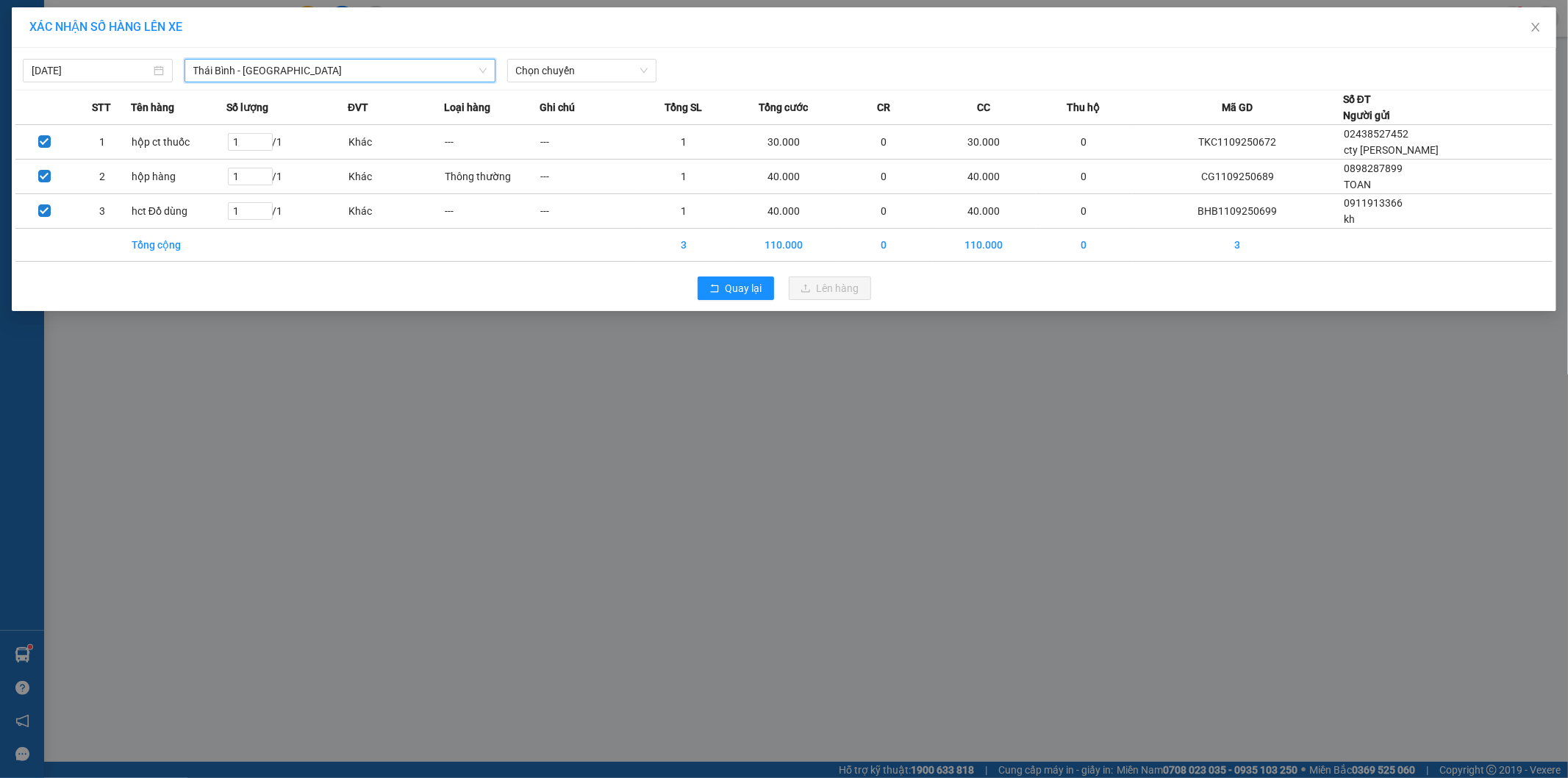
click at [571, 56] on div "11/09/2025 Thái Bình - Tiền Hải Thái Bình - Tiền Hải LỌC THEO Nhóm tuyến Tuyến …" at bounding box center [784, 67] width 1537 height 31
click at [572, 59] on div "Chọn chuyến" at bounding box center [582, 71] width 150 height 23
type input "15"
click at [621, 120] on div "Thêm chuyến " 15:00 "" at bounding box center [585, 125] width 157 height 25
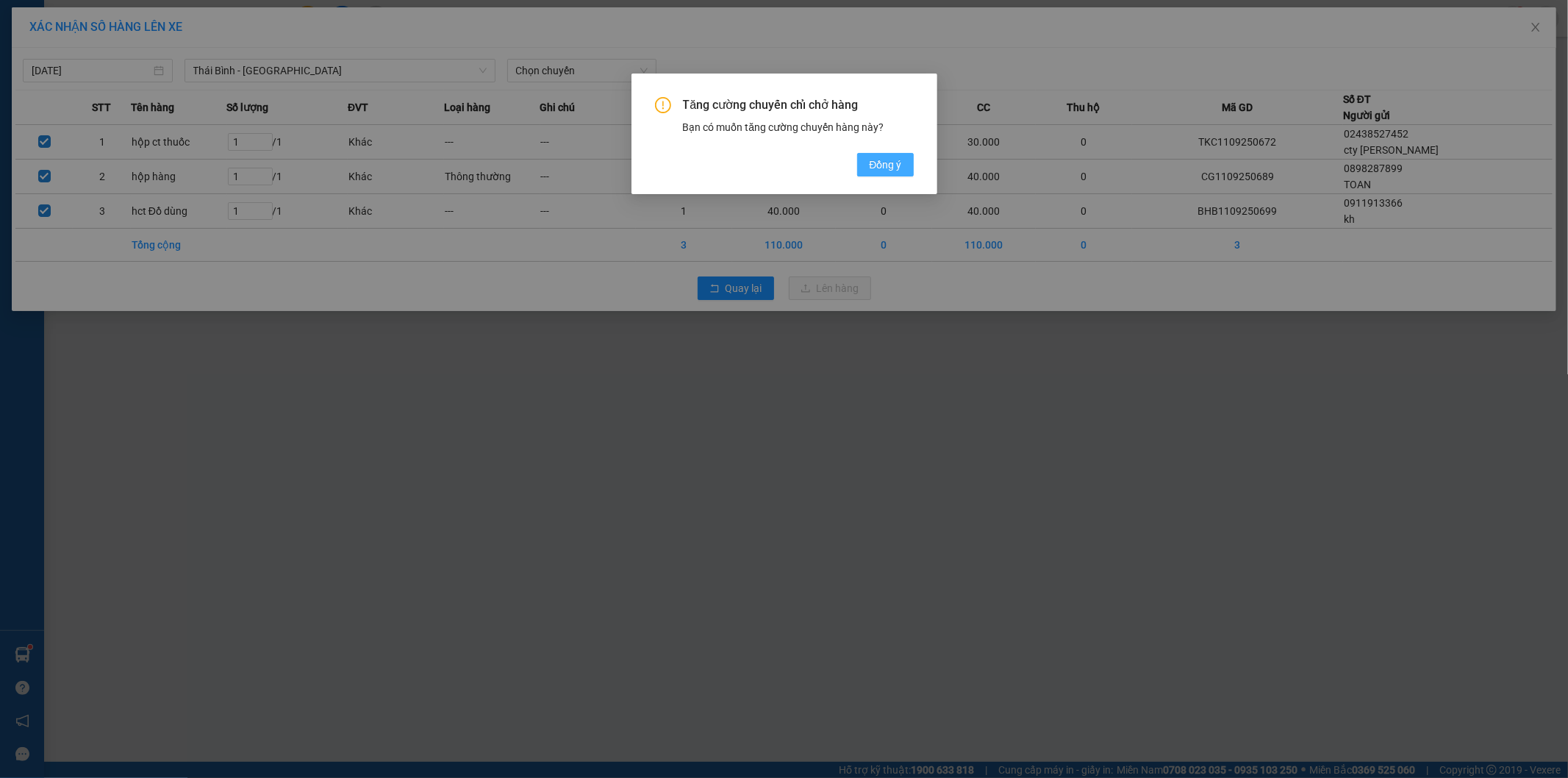
click at [909, 166] on button "Đồng ý" at bounding box center [885, 164] width 56 height 23
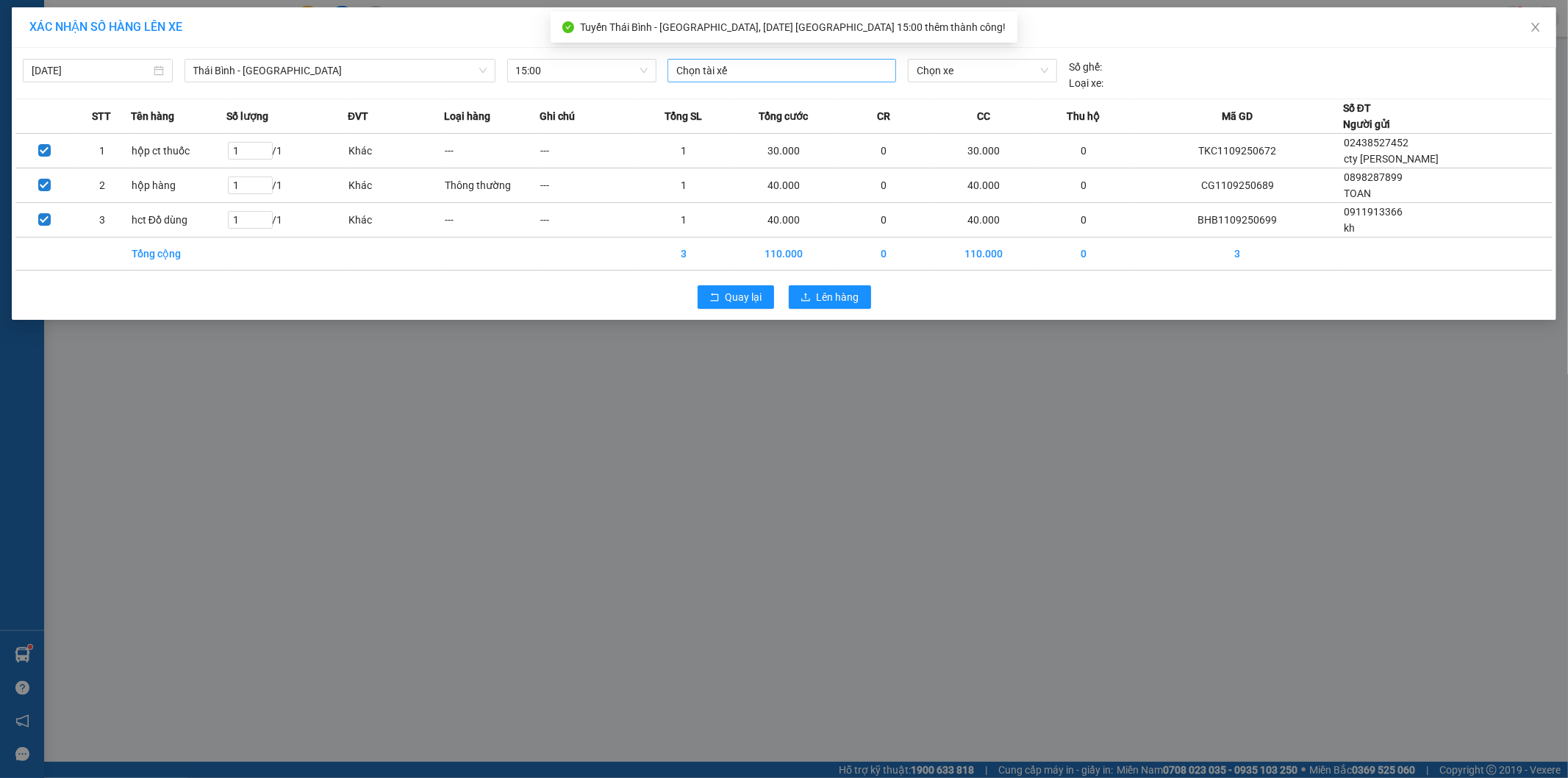
click at [797, 71] on div at bounding box center [782, 71] width 221 height 17
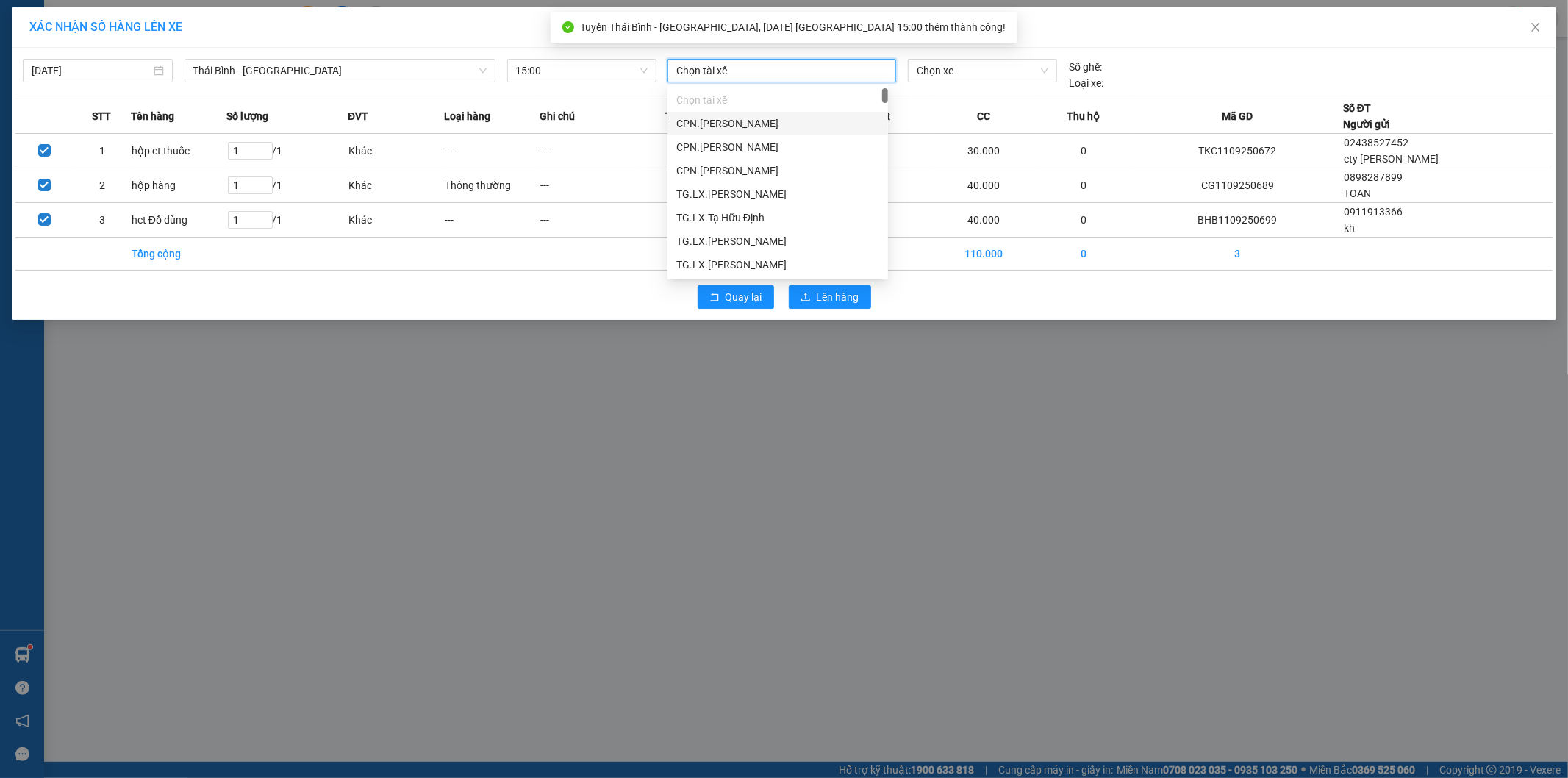
paste input "Ngô Gia Khoản"
type input "Ngô Gia Khoản"
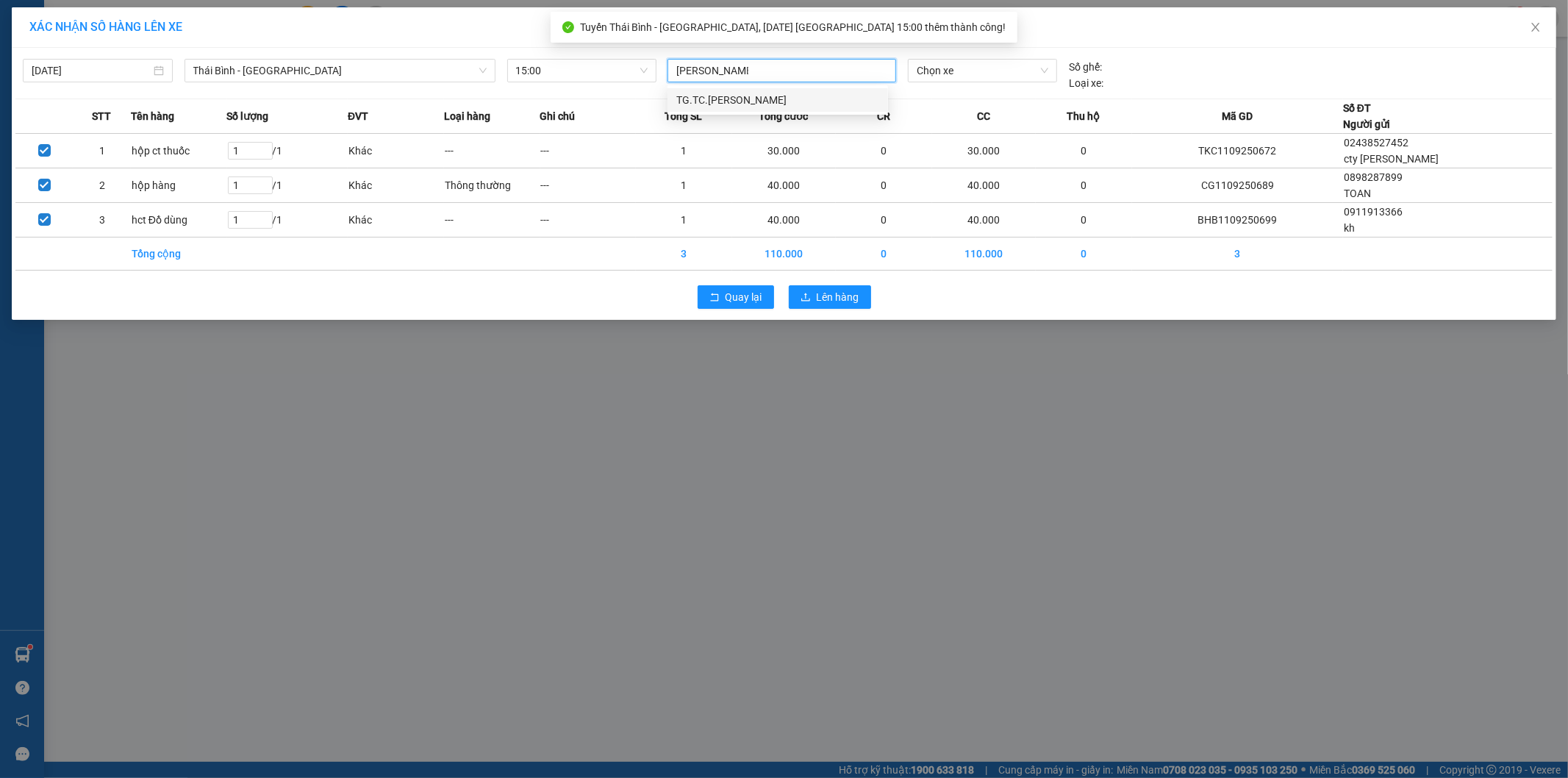
click at [789, 96] on div "TG.TC.Ngô Gia Khoản" at bounding box center [778, 100] width 203 height 16
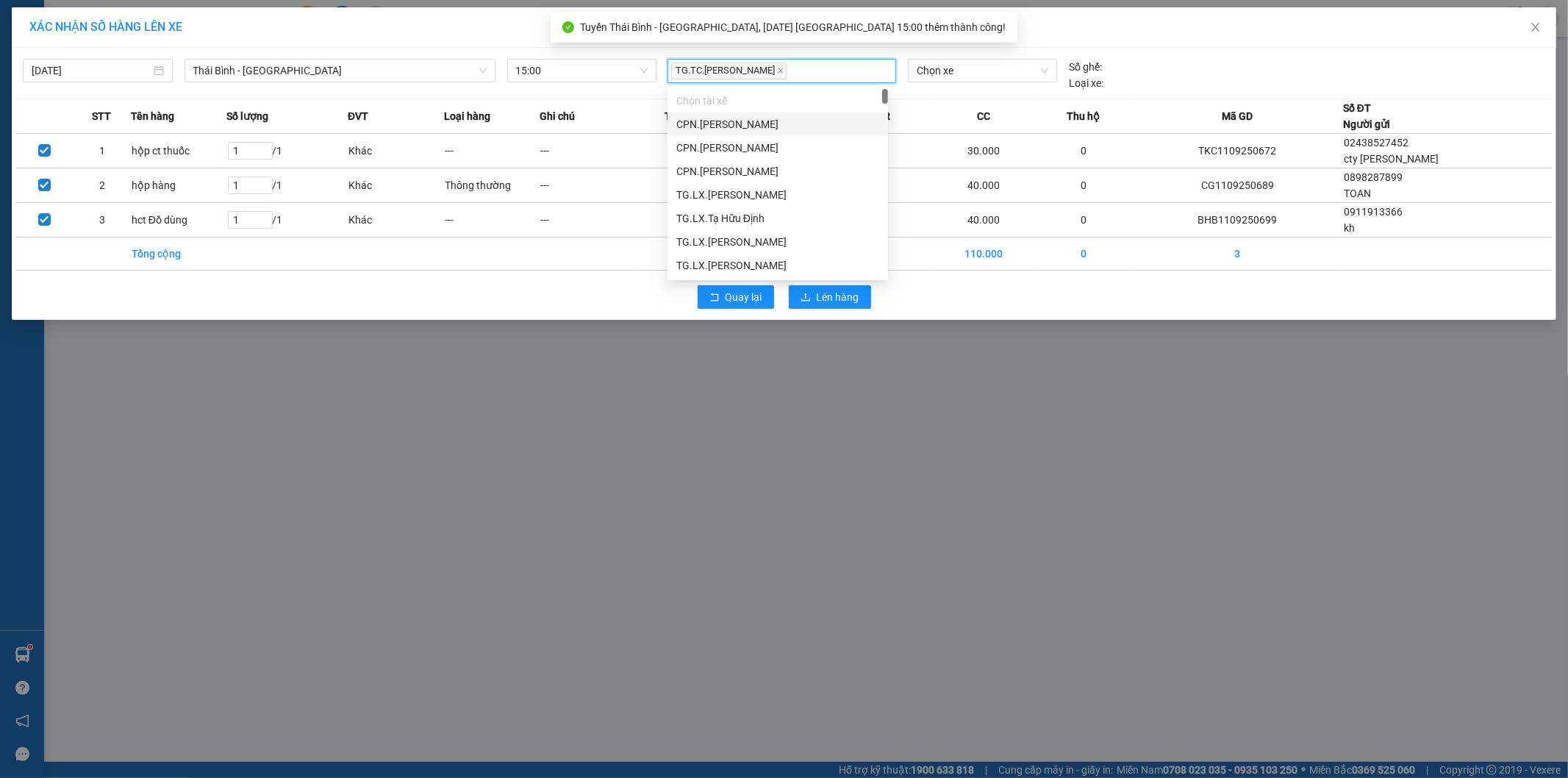
click at [958, 55] on div "11/09/2025 Thái Bình - Tiền Hải LỌC THEO Nhóm tuyến Tuyến Chọn tất cả Danh sách…" at bounding box center [784, 71] width 1537 height 40
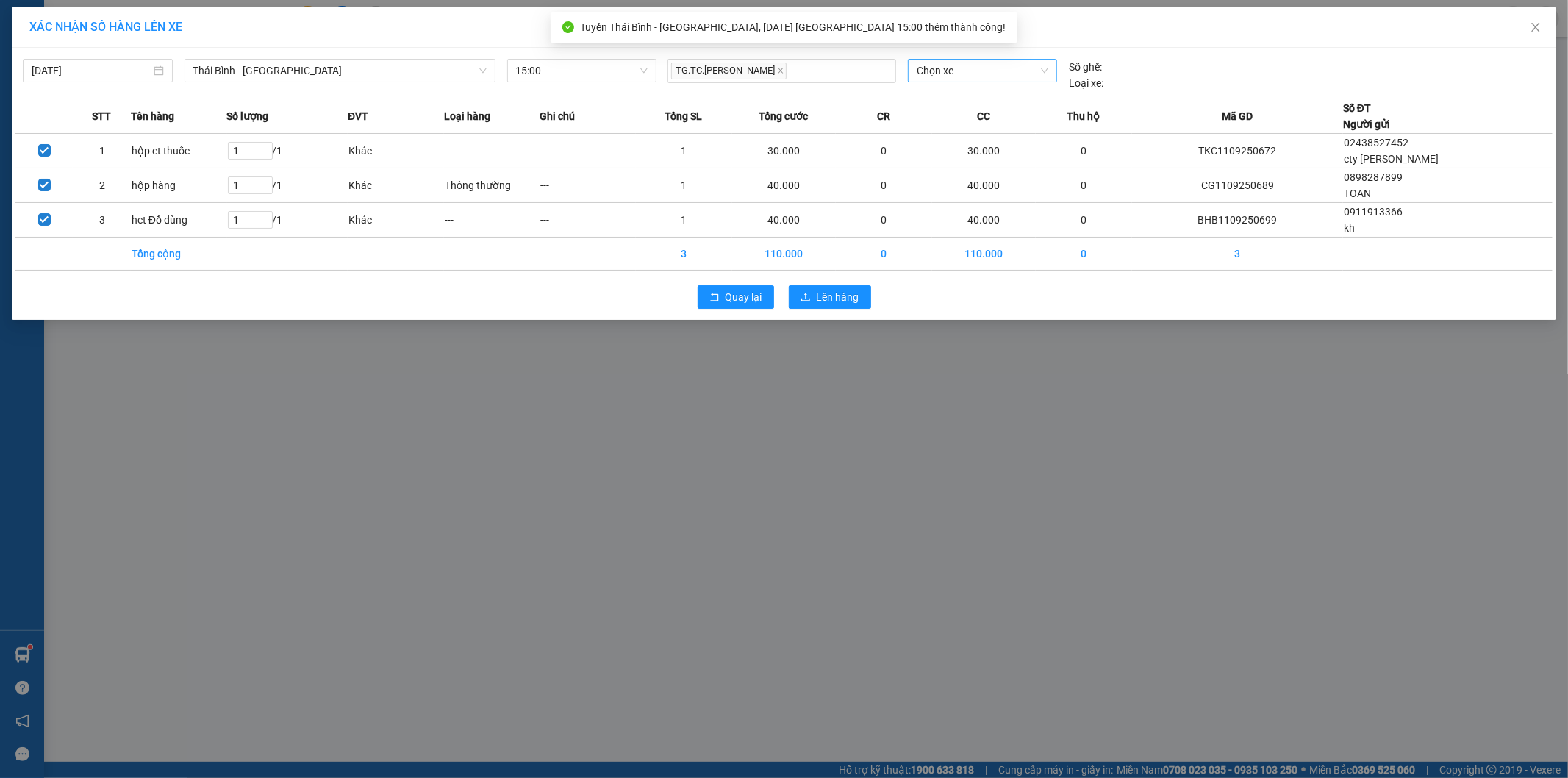
click at [956, 65] on span "Chọn xe" at bounding box center [982, 71] width 130 height 22
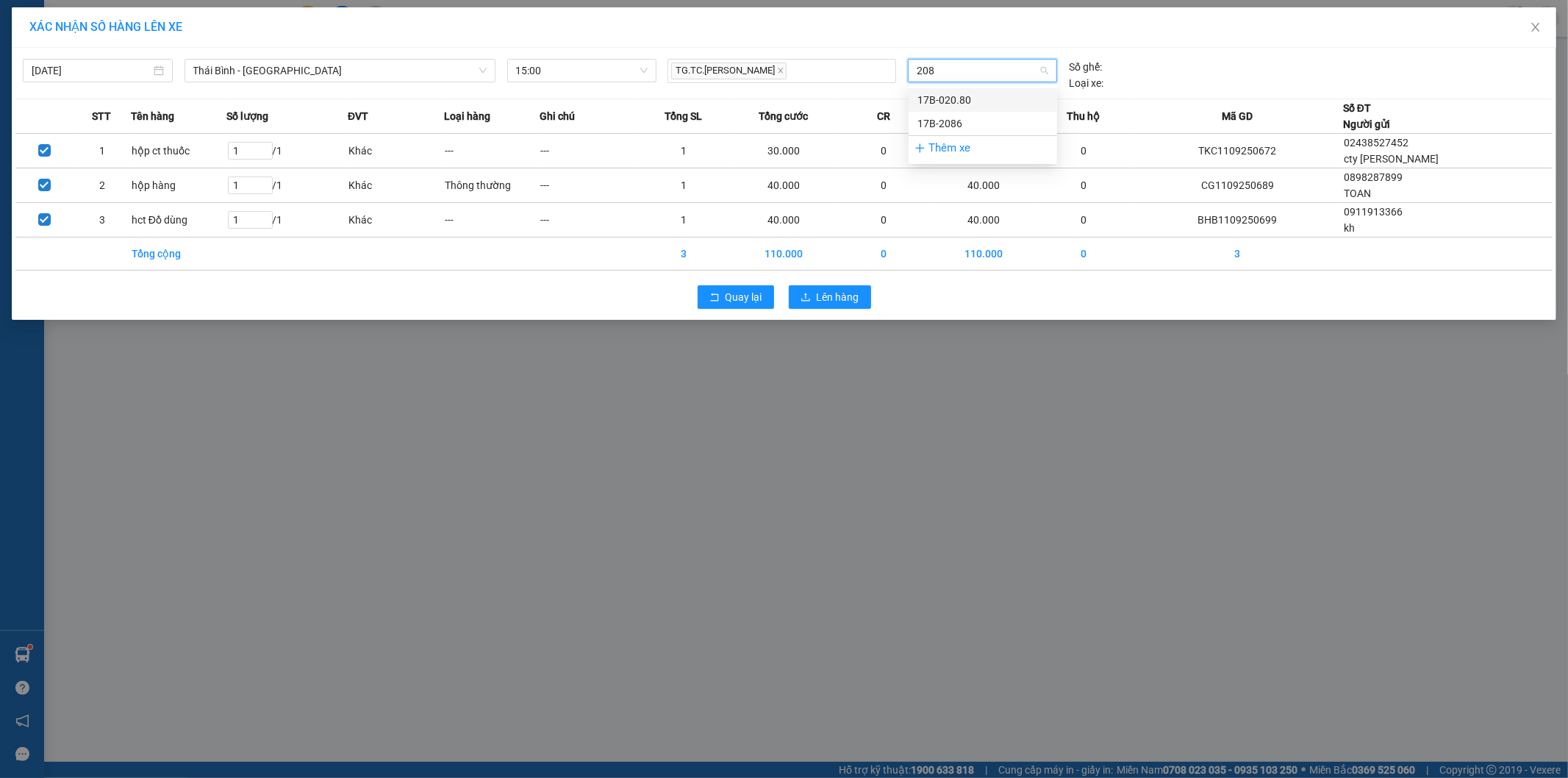
type input "2080"
click at [972, 103] on div "17B-020.80" at bounding box center [983, 100] width 130 height 16
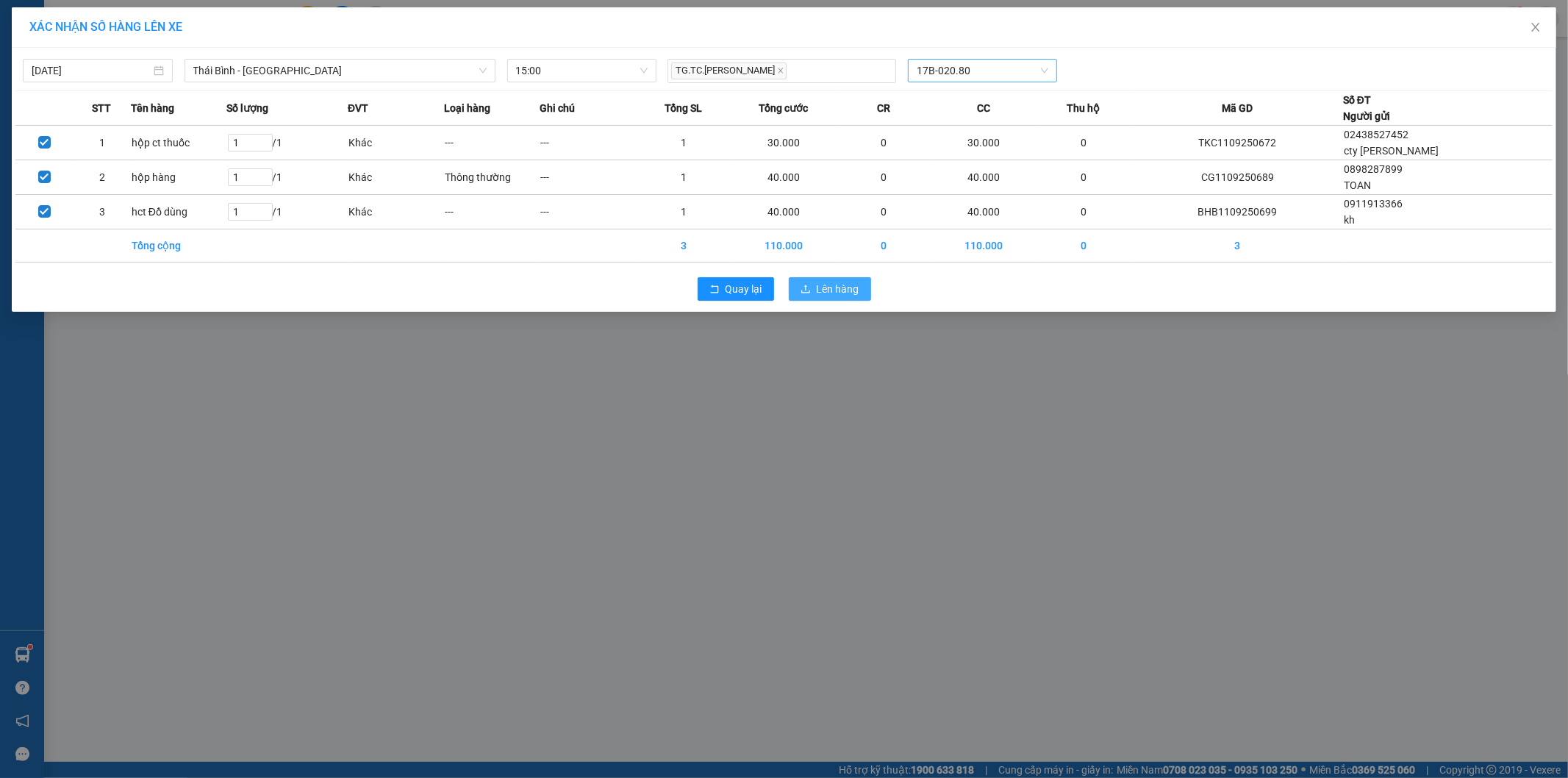
click at [851, 287] on span "Lên hàng" at bounding box center [838, 289] width 43 height 16
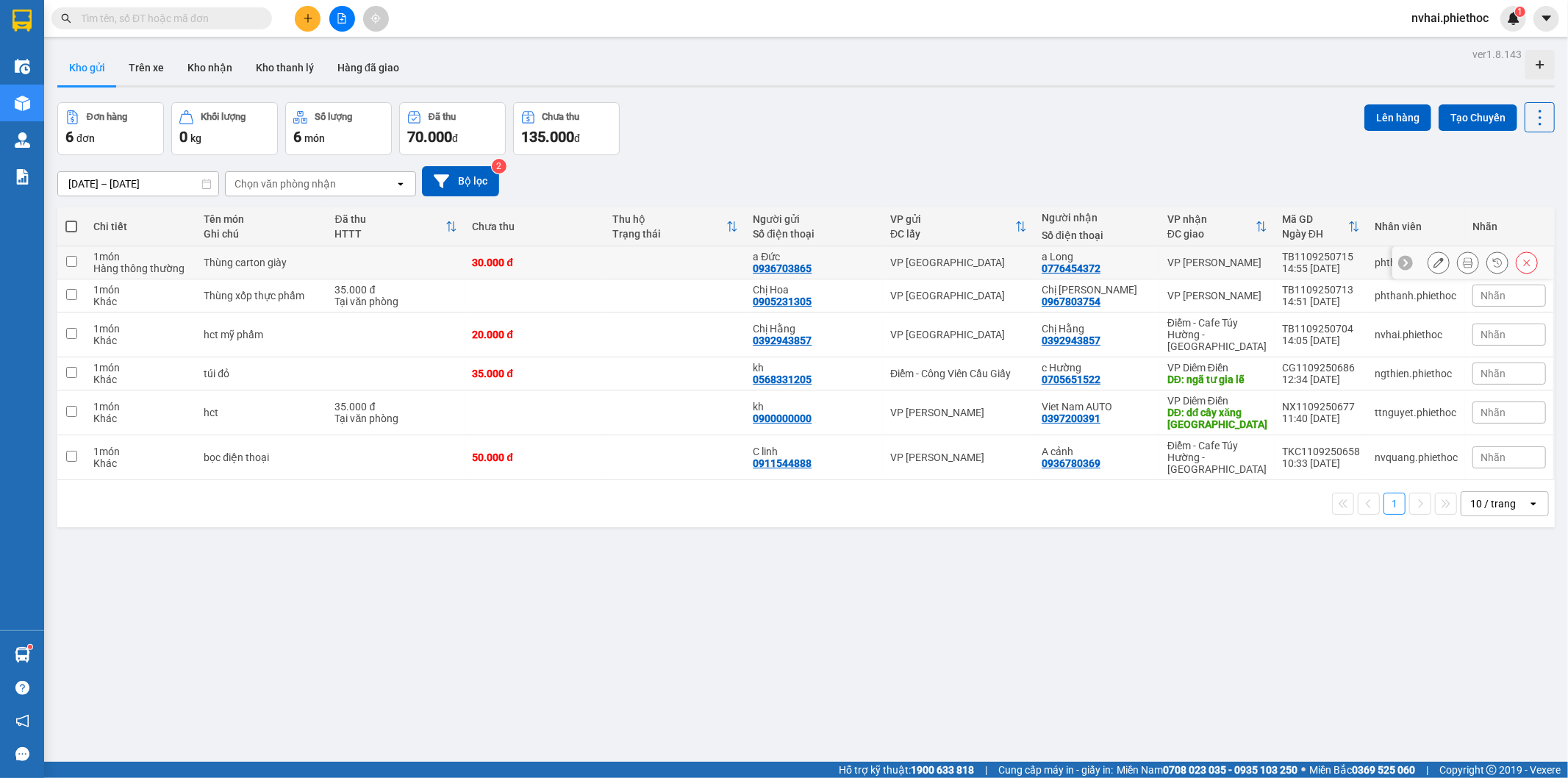
click at [1256, 270] on td "VP [PERSON_NAME]" at bounding box center [1217, 263] width 115 height 33
checkbox input "true"
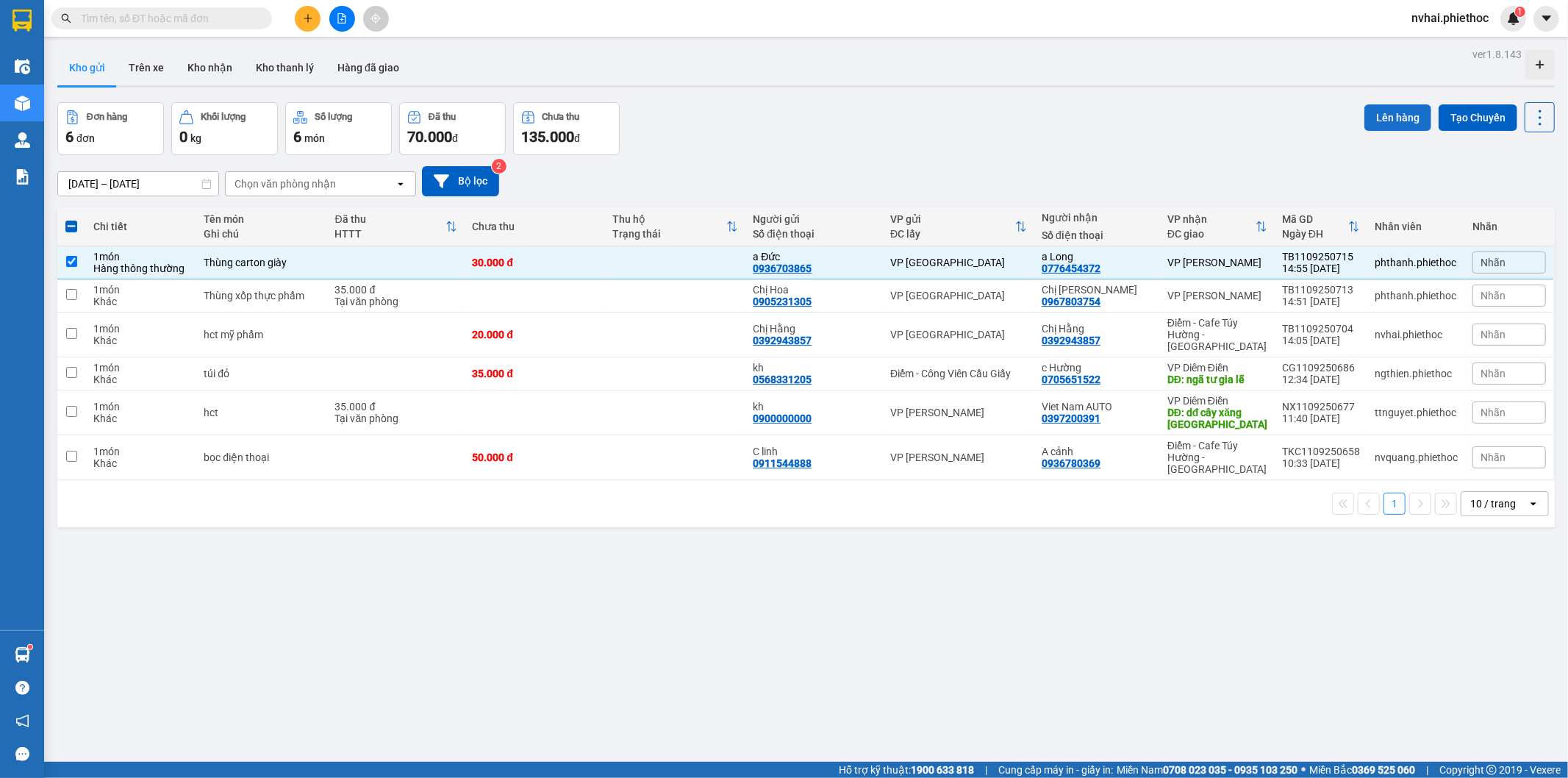
click at [1383, 116] on button "Lên hàng" at bounding box center [1397, 117] width 67 height 26
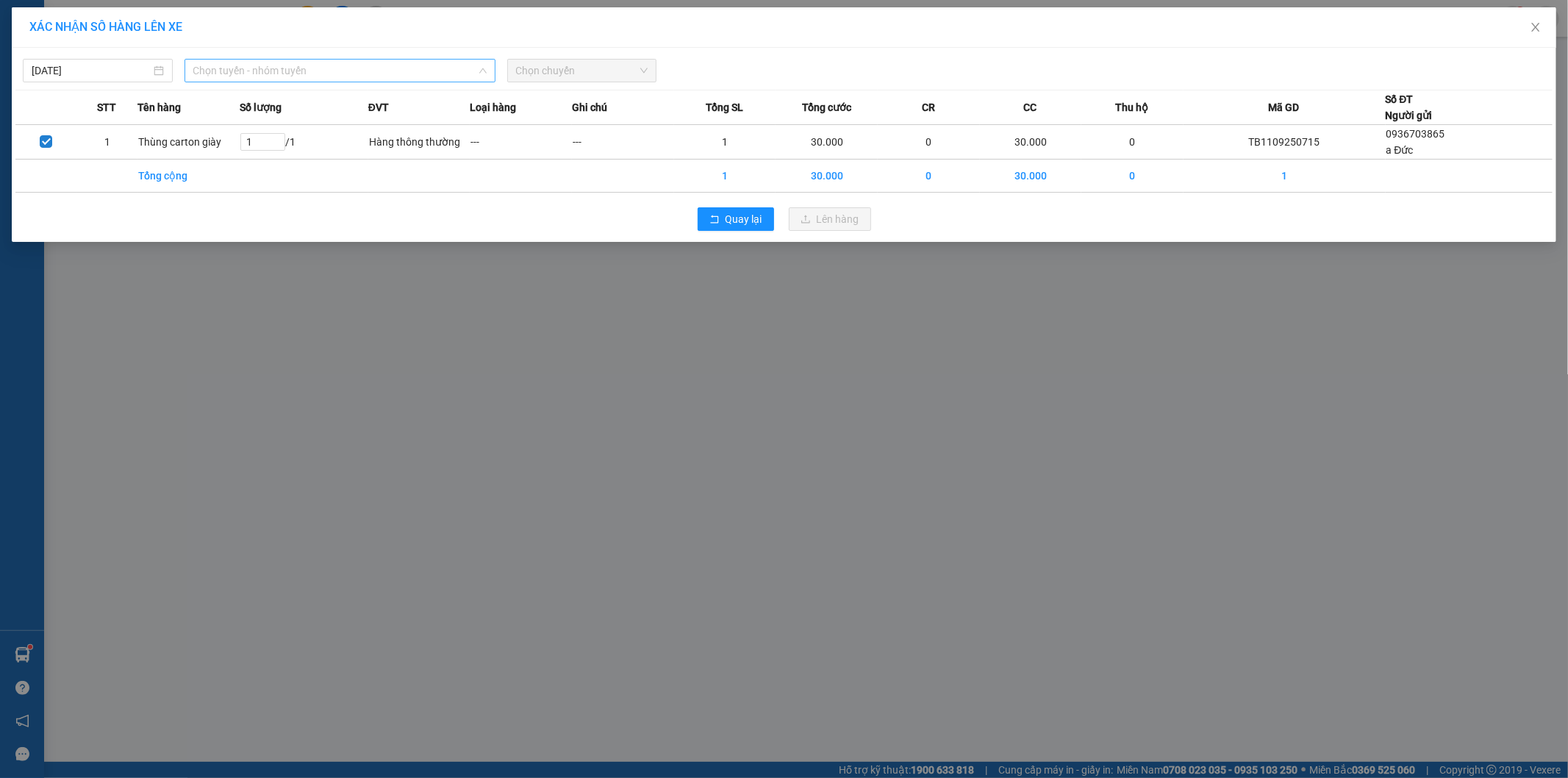
click at [361, 70] on span "Chọn tuyến - nhóm tuyến" at bounding box center [340, 71] width 294 height 22
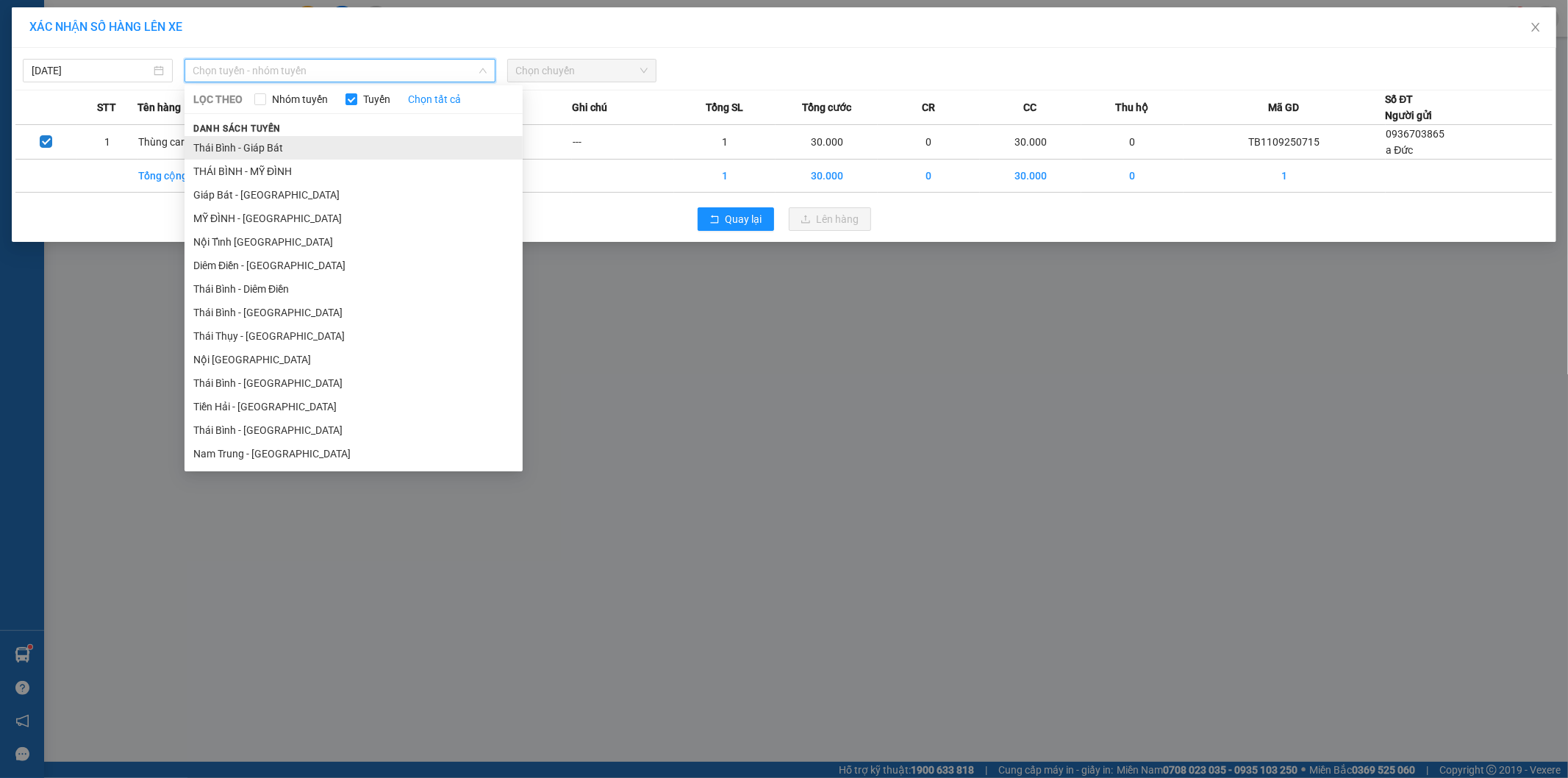
click at [285, 153] on li "Thái Bình - Giáp Bát" at bounding box center [354, 148] width 338 height 23
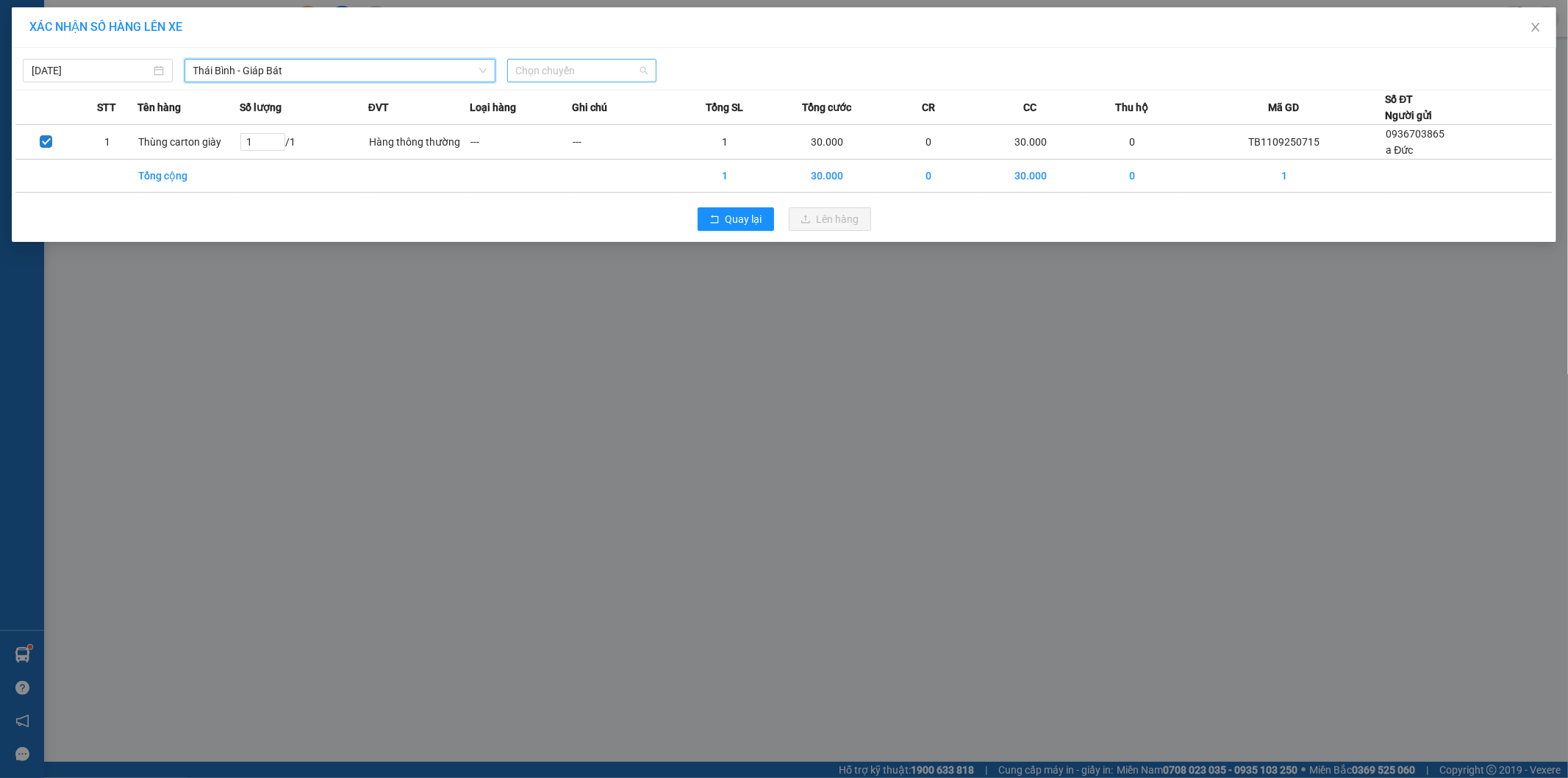
click at [553, 65] on span "Chọn chuyến" at bounding box center [582, 71] width 132 height 22
type input "3756"
drag, startPoint x: 581, startPoint y: 111, endPoint x: 588, endPoint y: 116, distance: 8.6
click at [588, 116] on div "15:00 - 17A-037.56" at bounding box center [573, 124] width 132 height 23
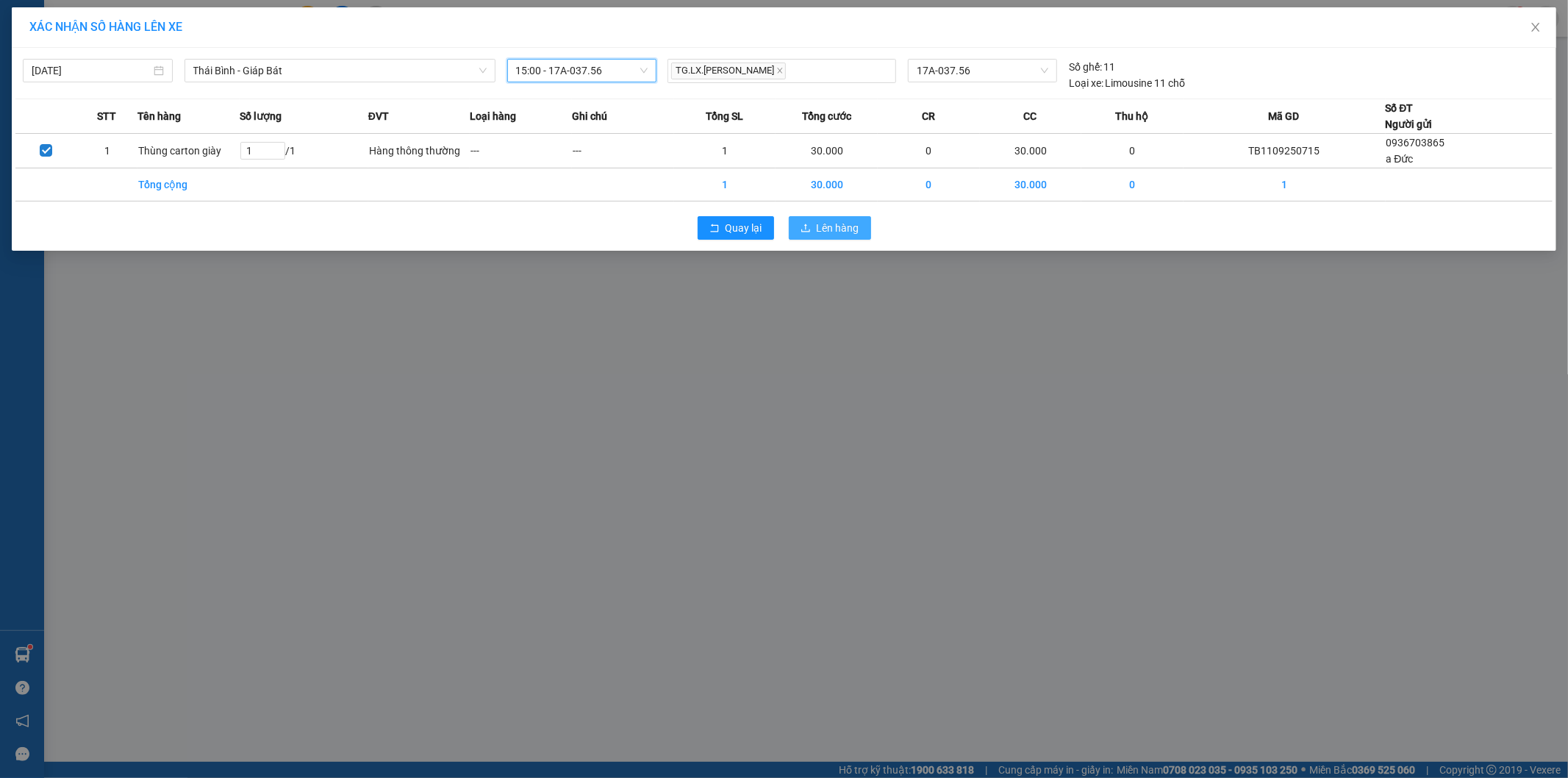
click at [849, 233] on span "Lên hàng" at bounding box center [838, 228] width 43 height 16
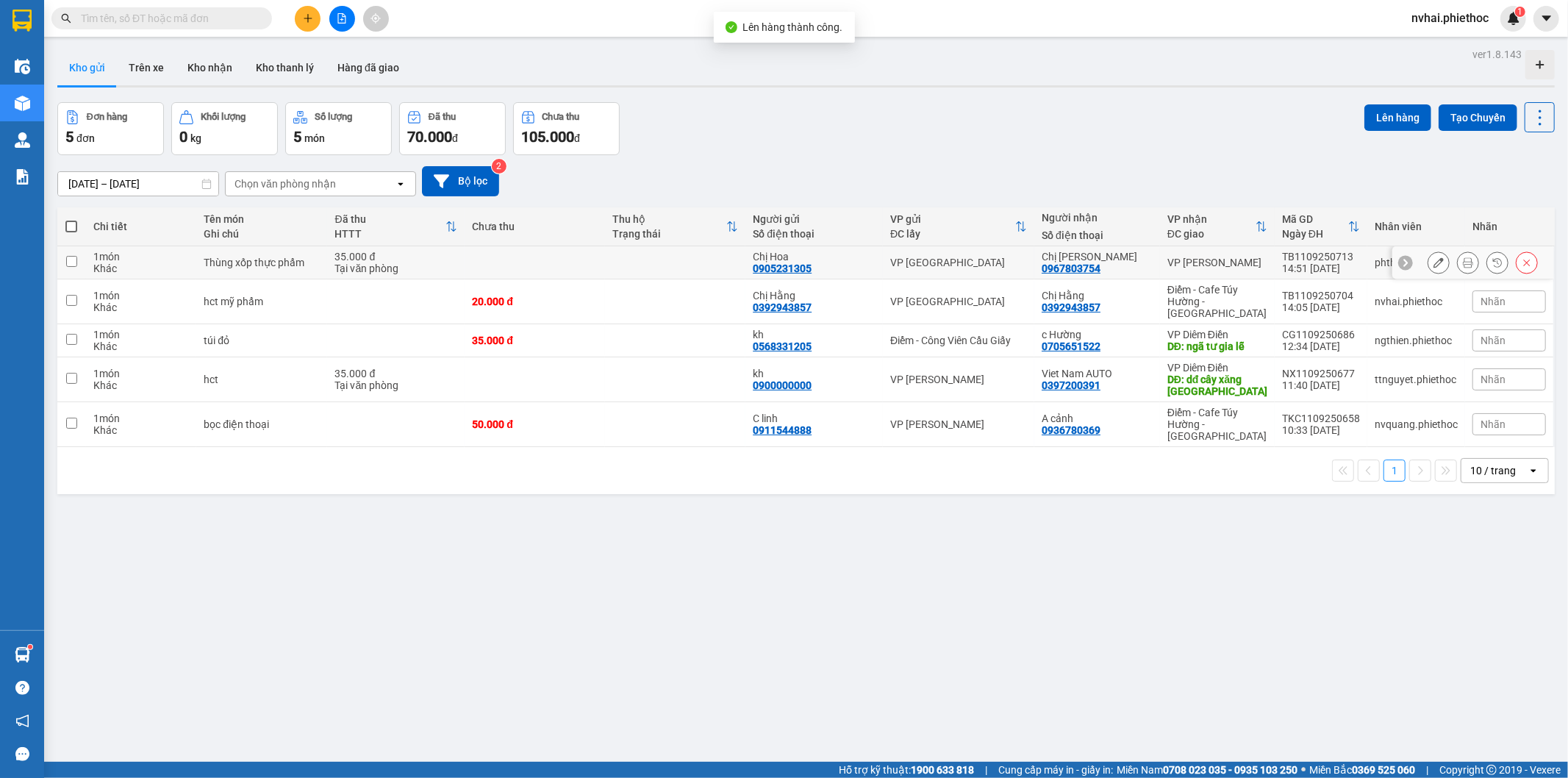
click at [1250, 258] on div "VP [PERSON_NAME]" at bounding box center [1216, 263] width 100 height 12
checkbox input "true"
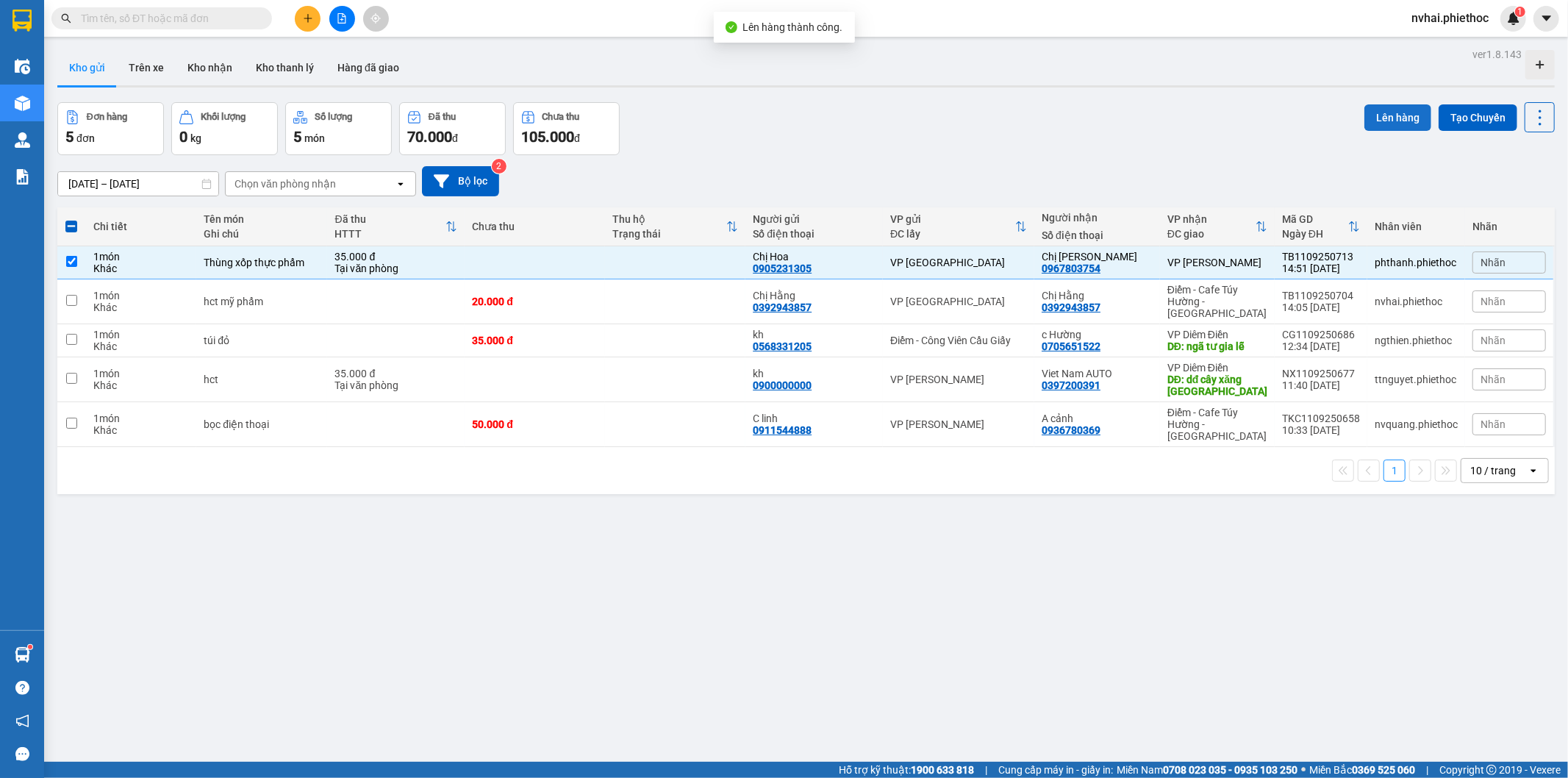
click at [1379, 115] on button "Lên hàng" at bounding box center [1397, 117] width 67 height 26
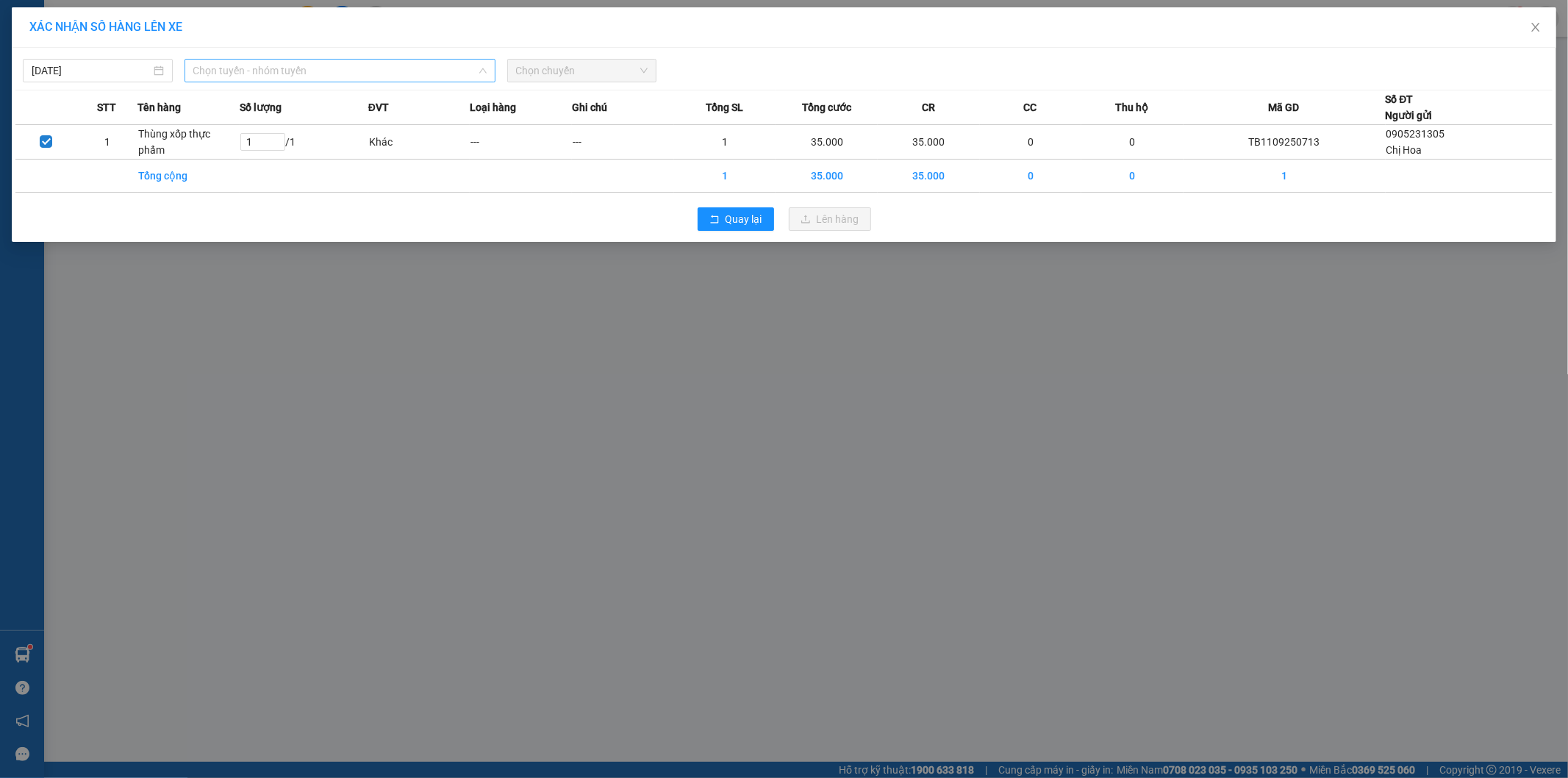
click at [340, 67] on span "Chọn tuyến - nhóm tuyến" at bounding box center [340, 71] width 294 height 22
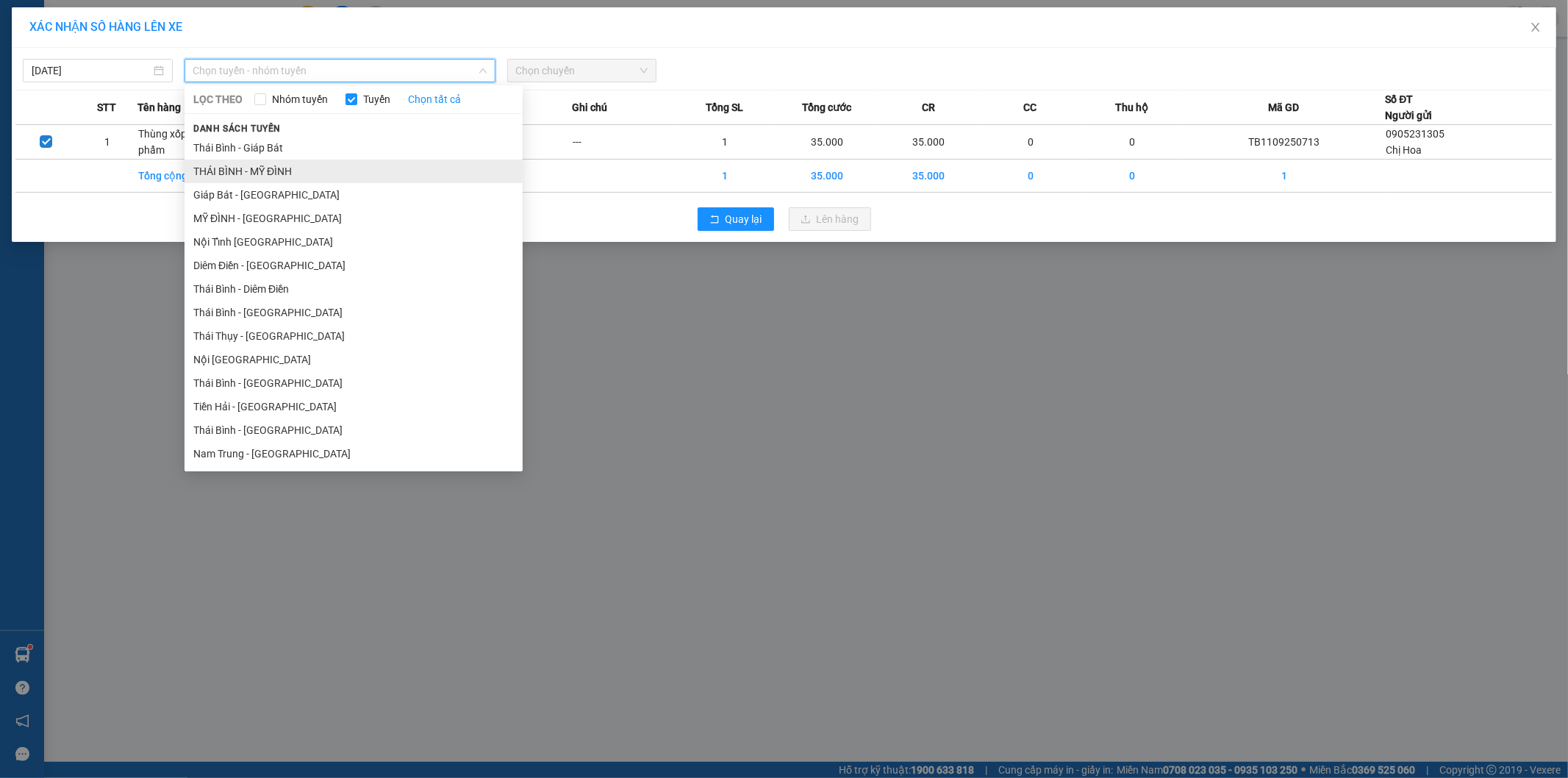
click at [294, 168] on li "THÁI BÌNH - MỸ ĐÌNH" at bounding box center [354, 171] width 338 height 23
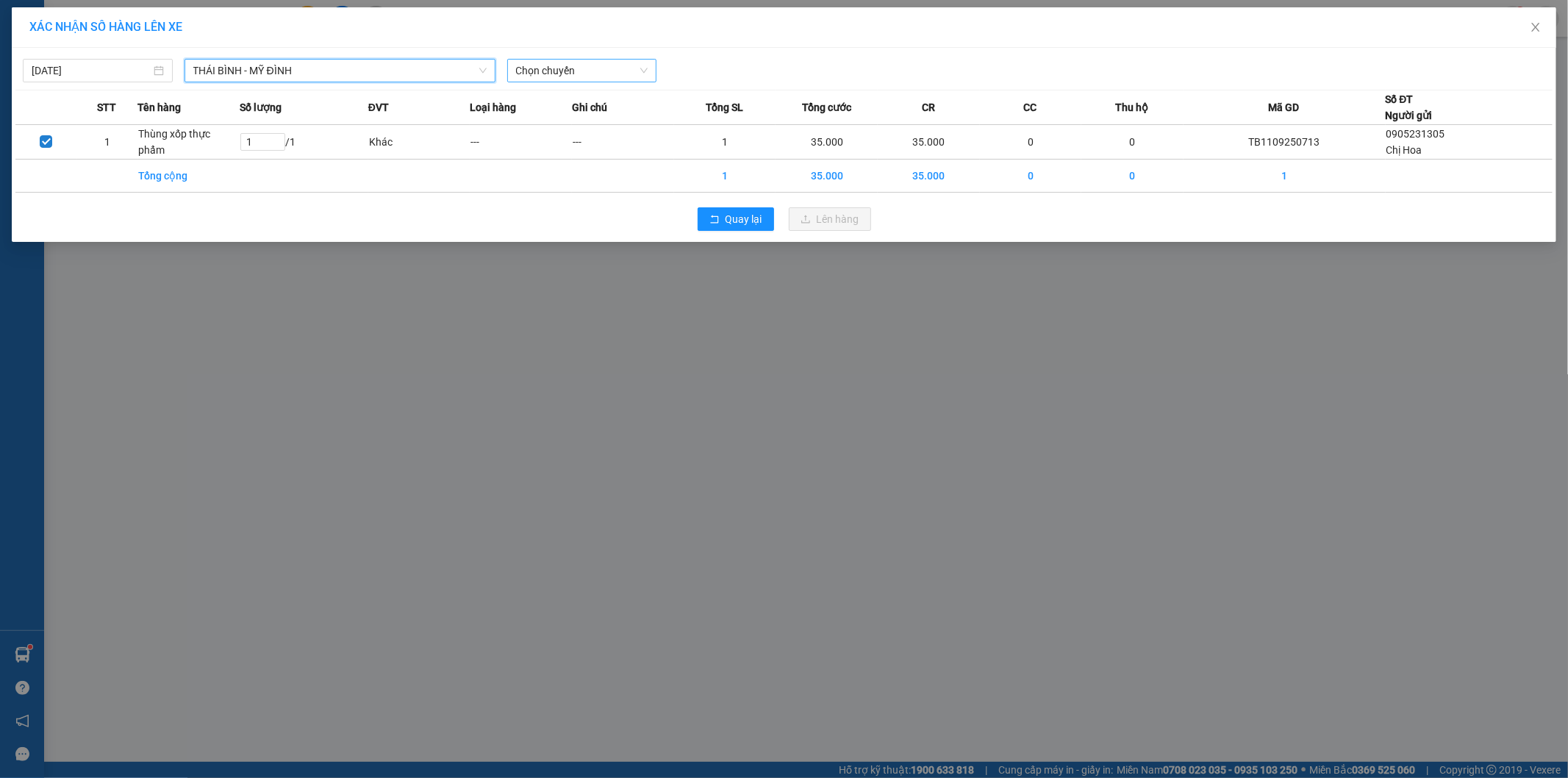
click at [609, 61] on span "Chọn chuyến" at bounding box center [582, 71] width 132 height 22
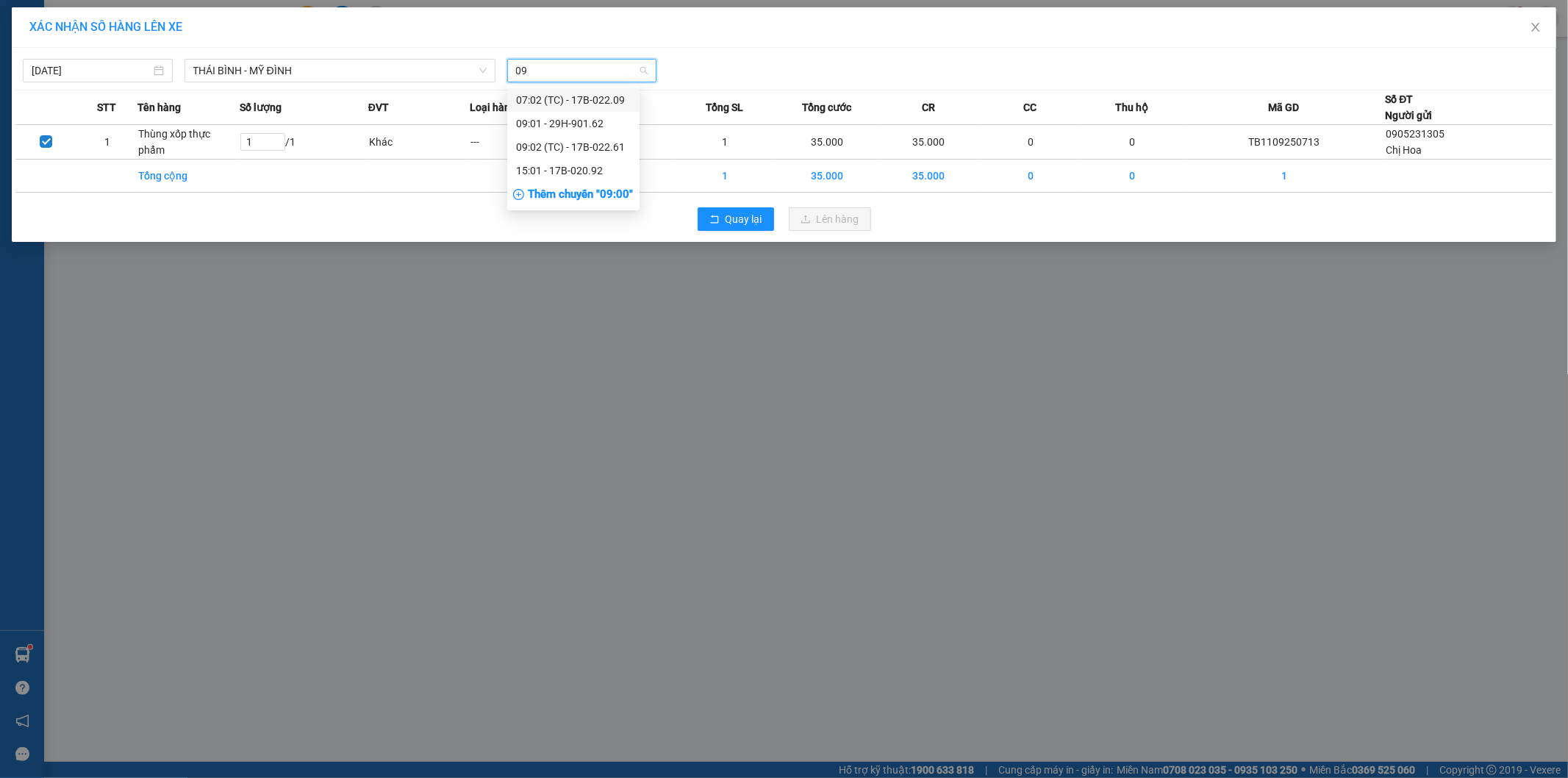
type input "0"
type input "2092"
click at [592, 89] on div "15:01 - 17B-020.92" at bounding box center [573, 100] width 132 height 23
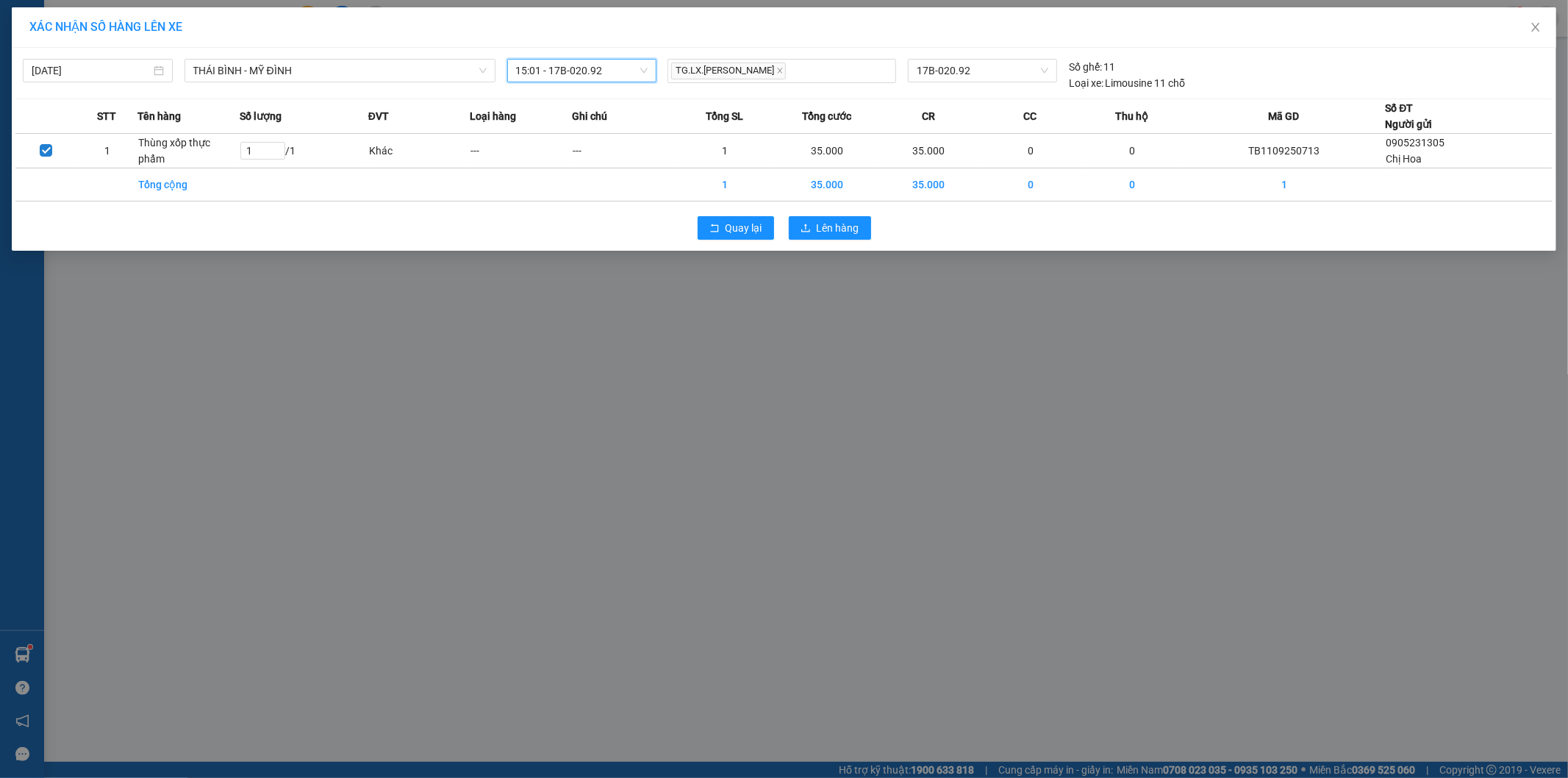
click at [816, 214] on div "Quay lại Lên hàng" at bounding box center [784, 228] width 1537 height 39
click at [813, 216] on button "Lên hàng" at bounding box center [830, 228] width 82 height 23
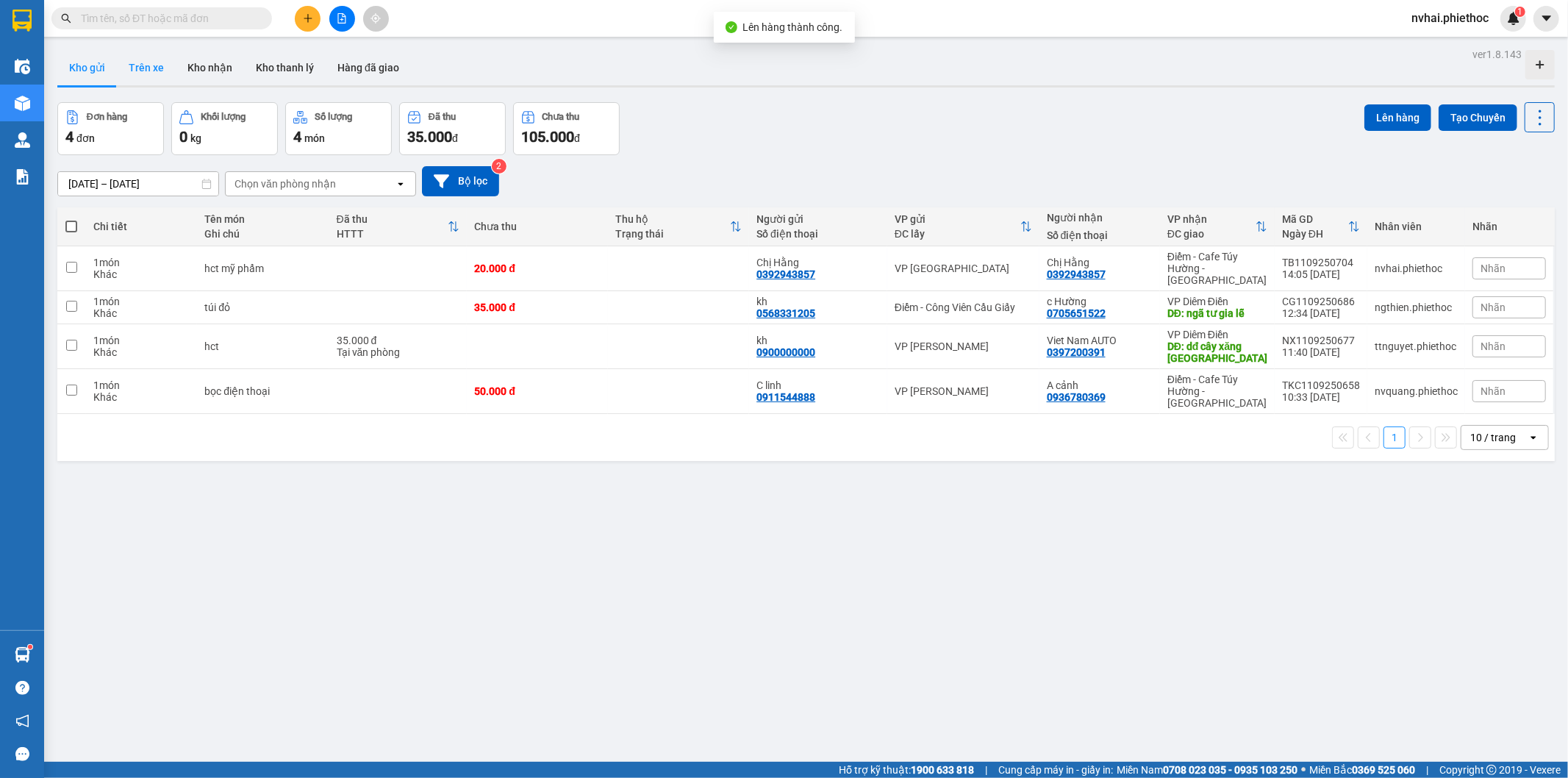
click at [130, 73] on button "Trên xe" at bounding box center [146, 68] width 59 height 36
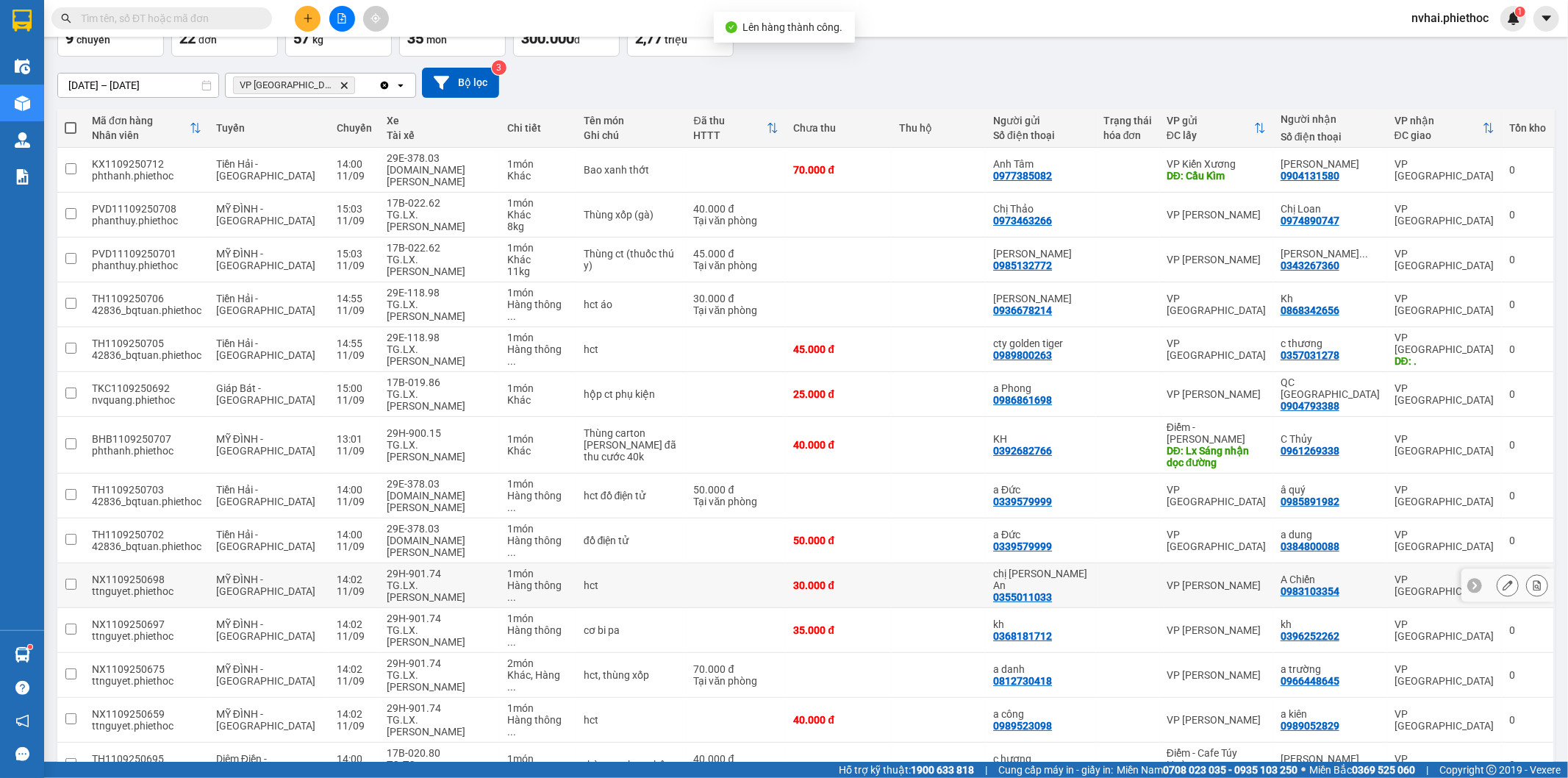
scroll to position [136, 0]
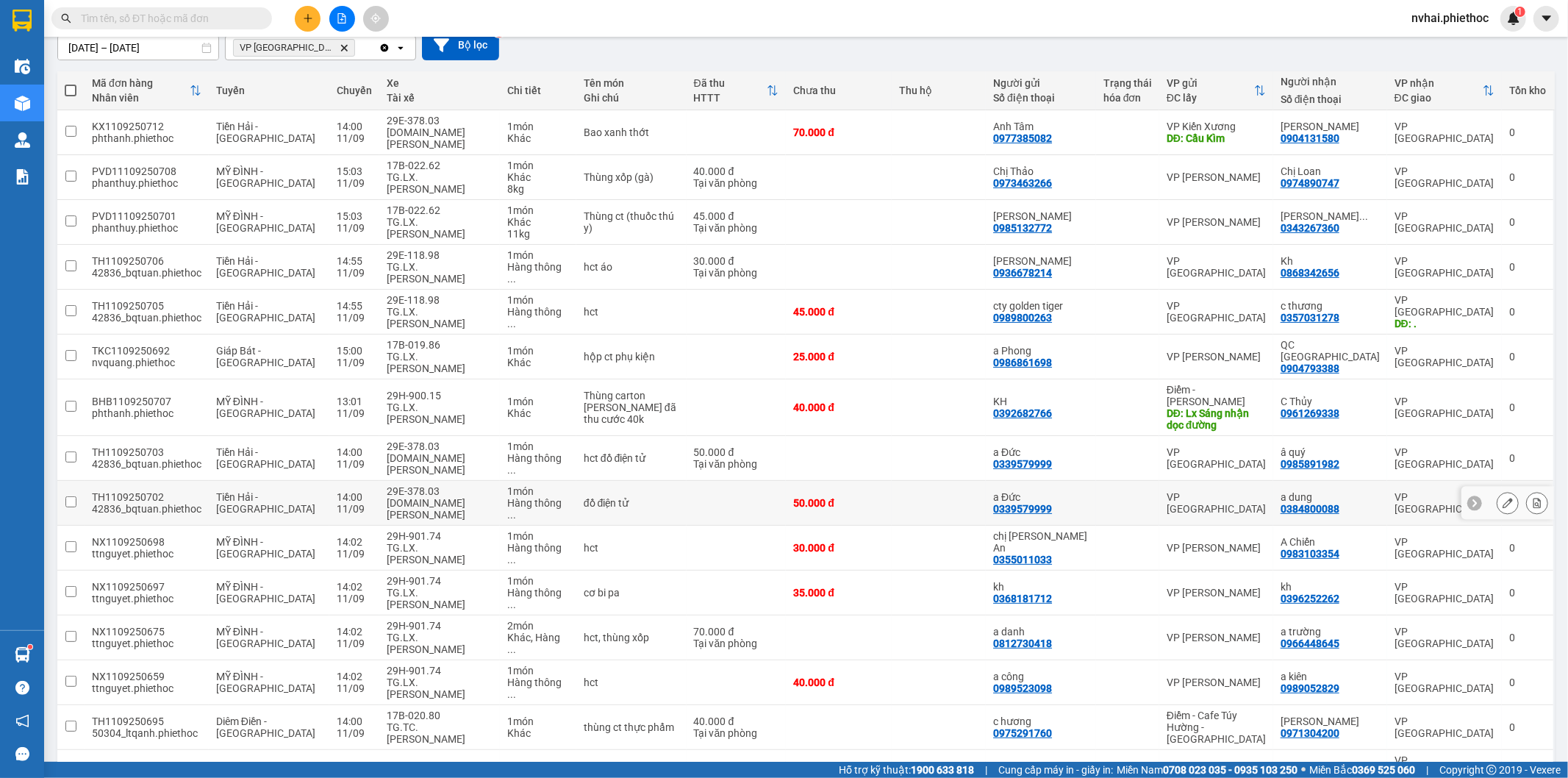
click at [540, 497] on div "Hàng thông ..." at bounding box center [538, 508] width 62 height 23
checkbox input "true"
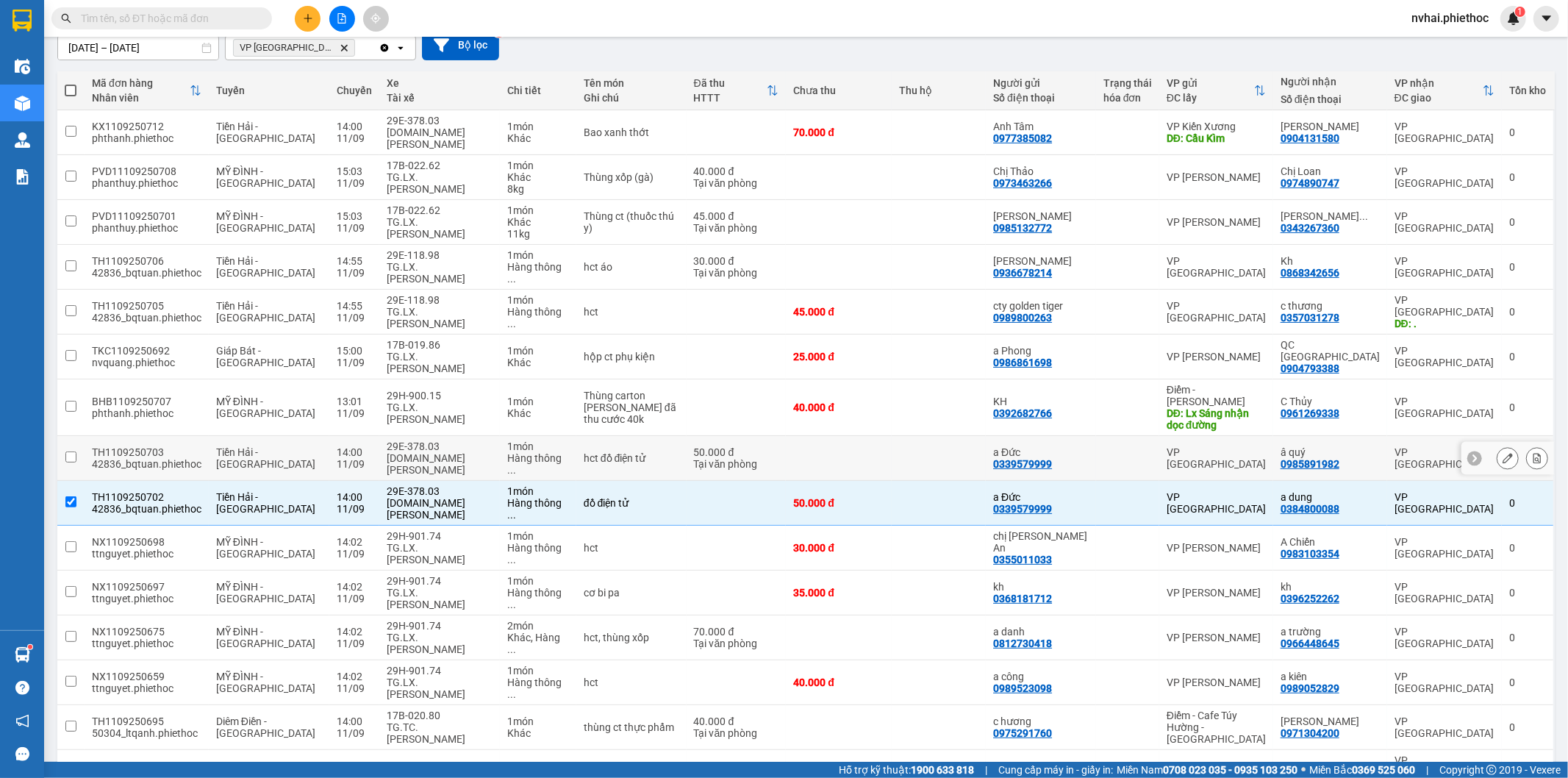
click at [566, 441] on div "1 món" at bounding box center [538, 447] width 62 height 12
checkbox input "true"
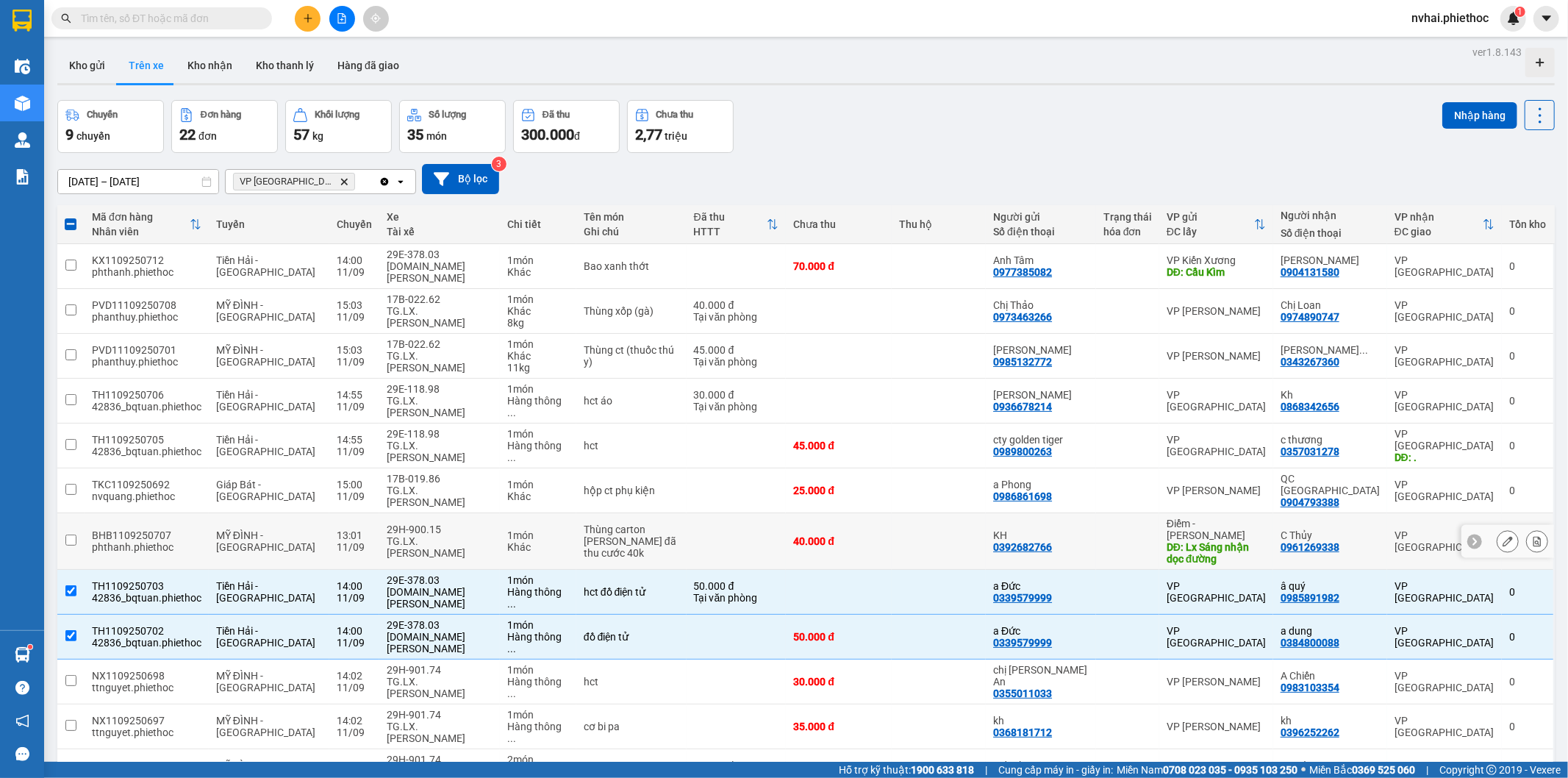
scroll to position [0, 0]
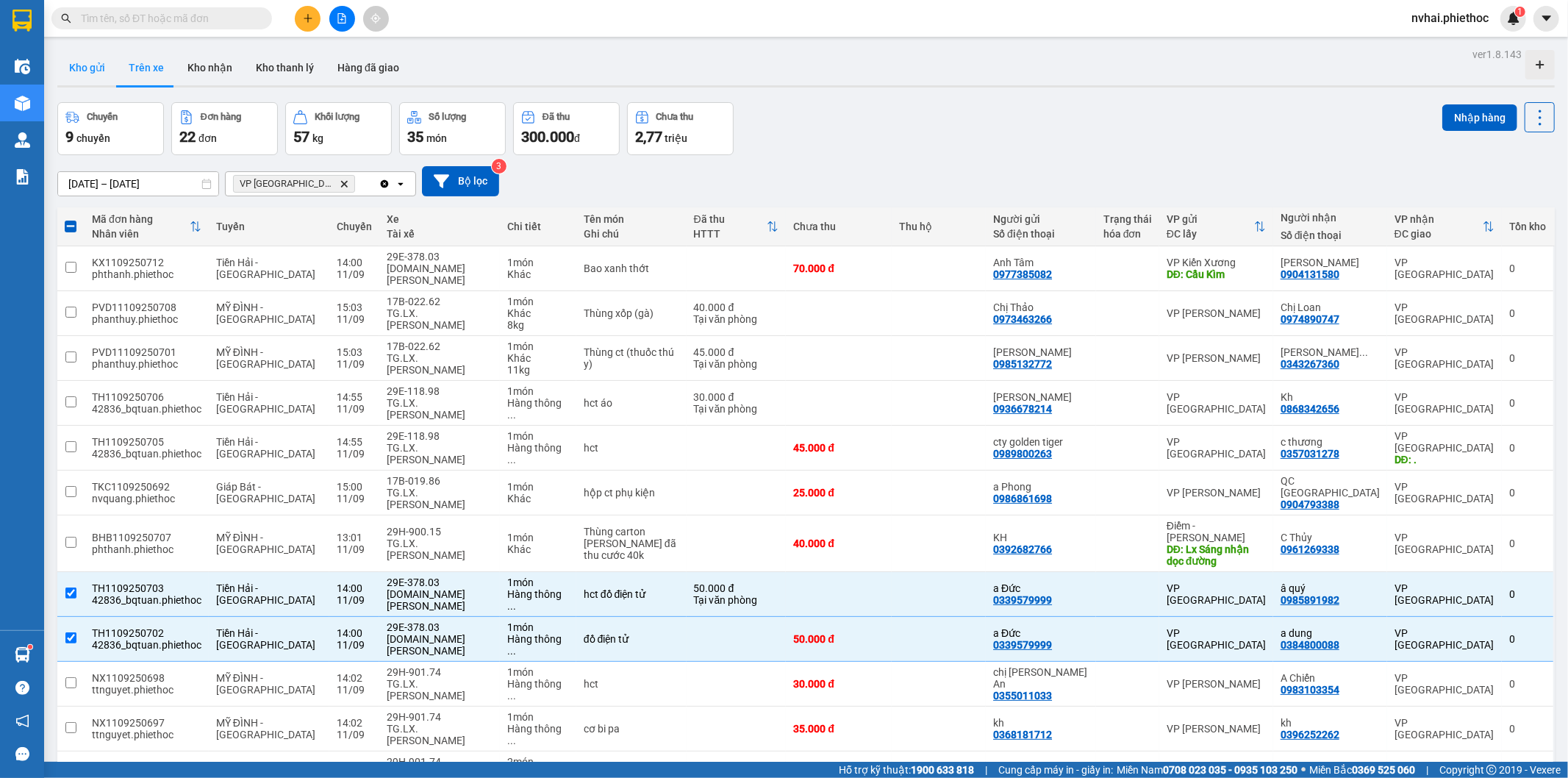
click at [84, 68] on button "Kho gửi" at bounding box center [87, 68] width 60 height 36
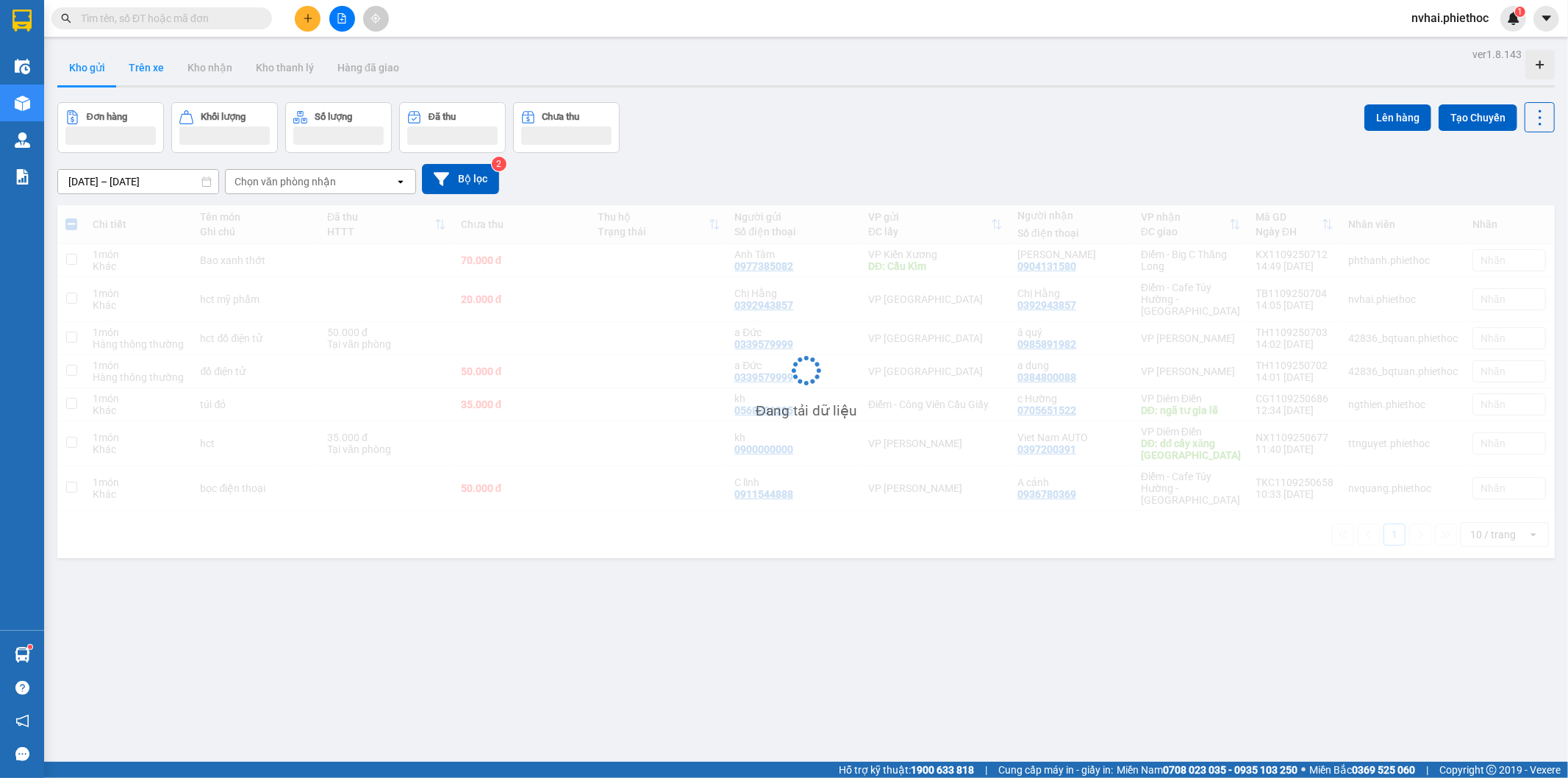
click at [158, 69] on button "Trên xe" at bounding box center [146, 68] width 59 height 36
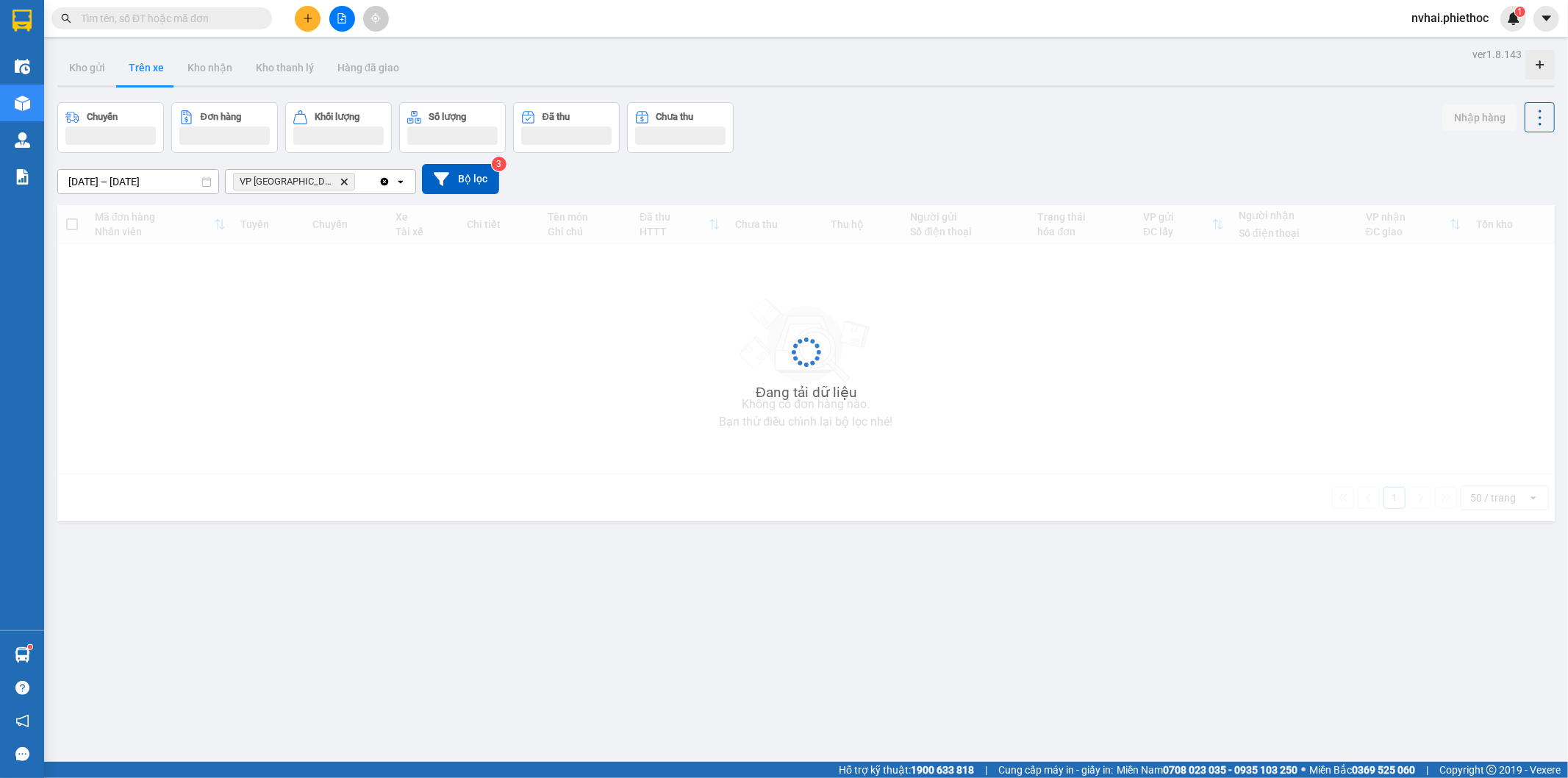
click at [158, 69] on button "Trên xe" at bounding box center [146, 68] width 59 height 36
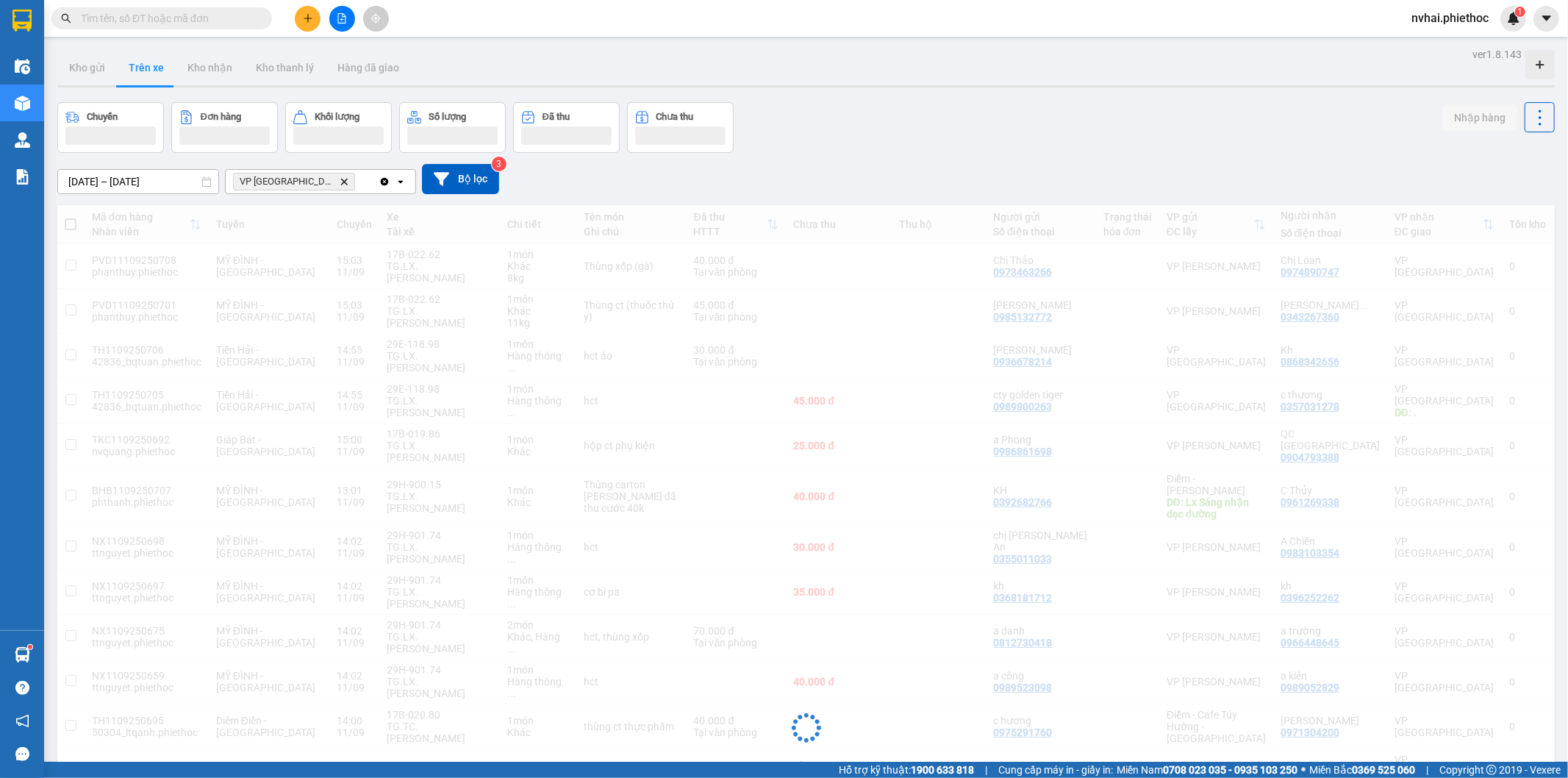
click at [158, 69] on button "Trên xe" at bounding box center [146, 68] width 59 height 36
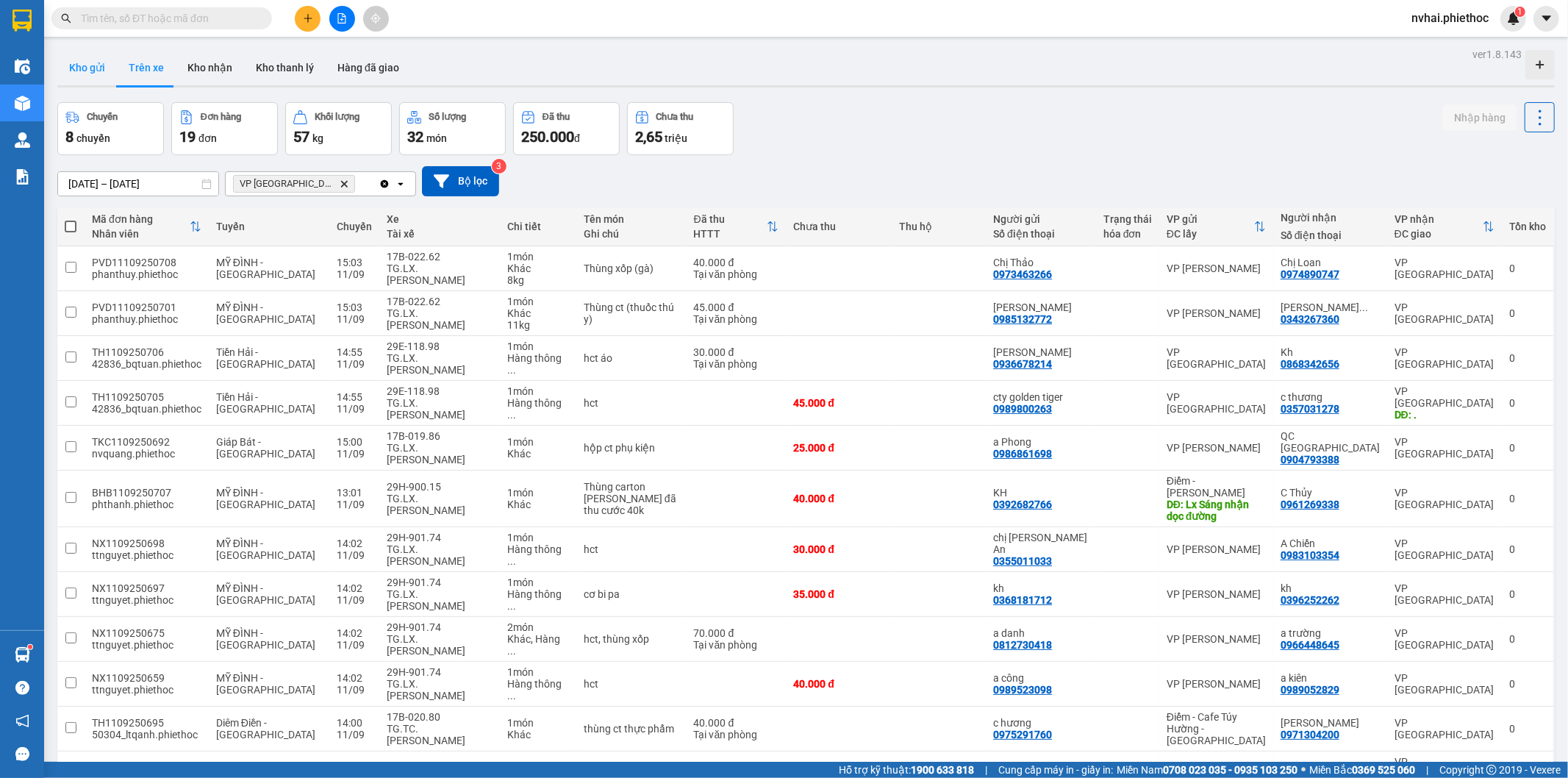
click at [81, 63] on button "Kho gửi" at bounding box center [87, 68] width 60 height 36
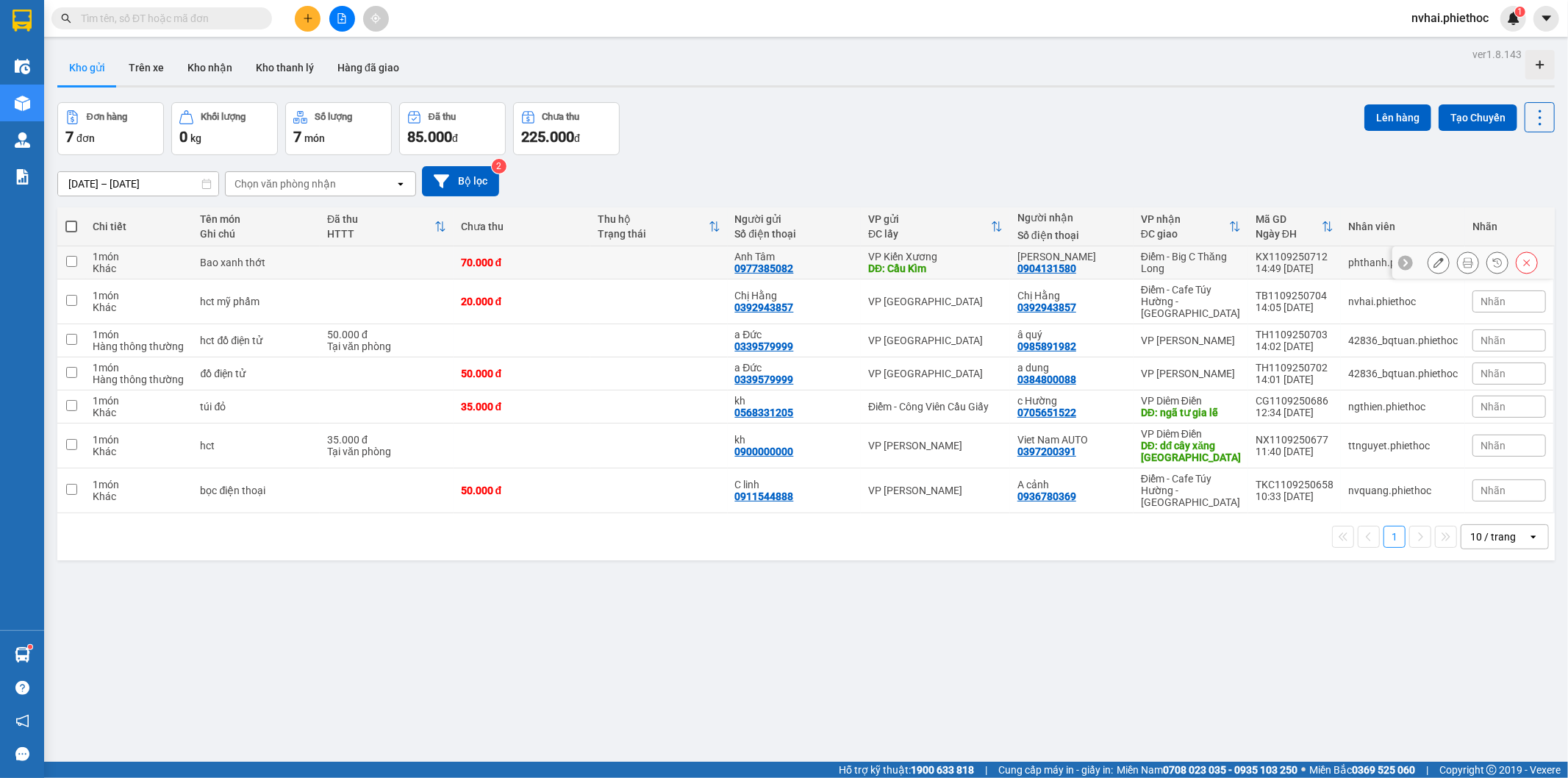
click at [1220, 258] on div "Điểm - Big C Thăng Long" at bounding box center [1190, 263] width 100 height 23
checkbox input "true"
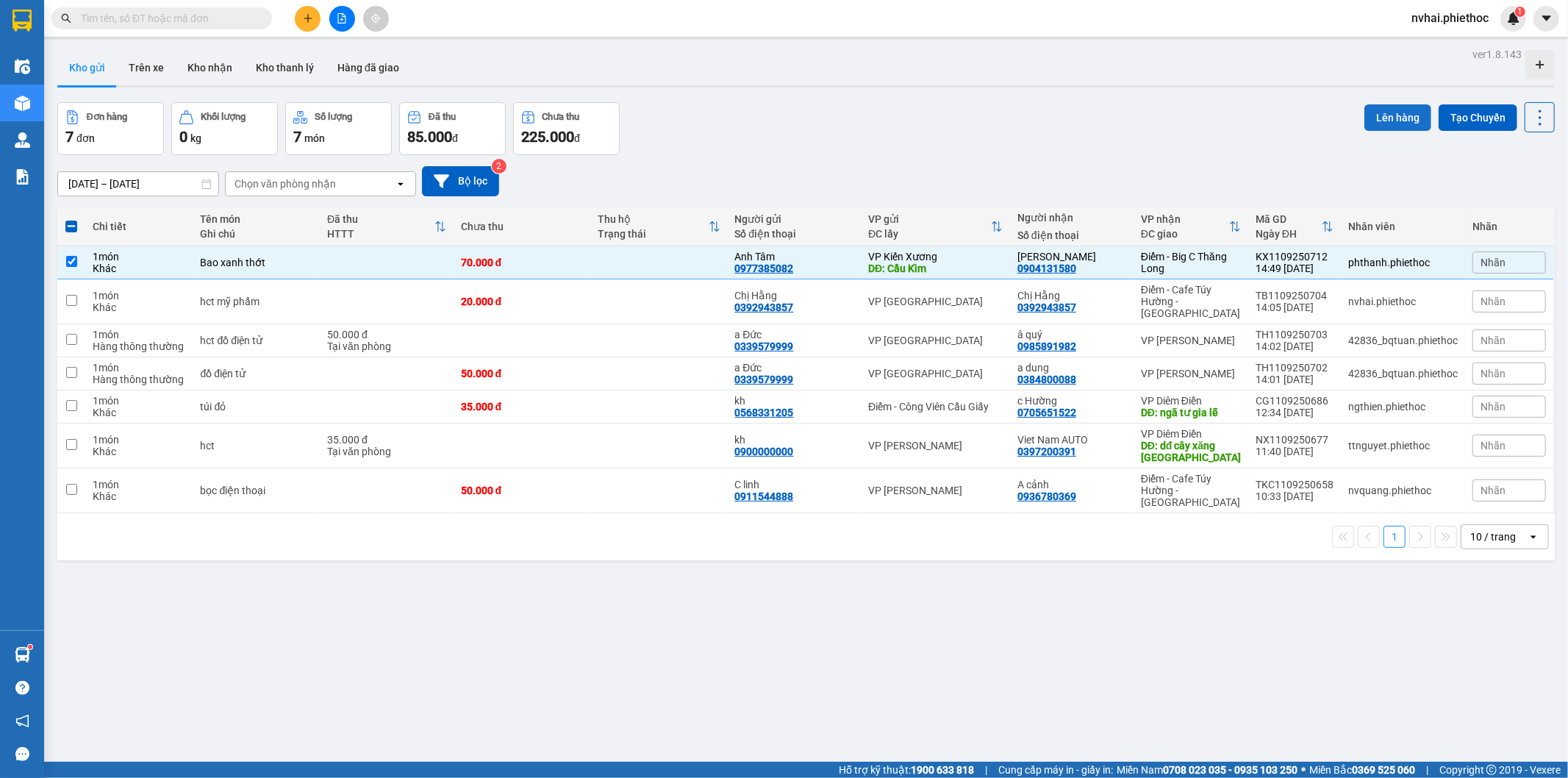
click at [1381, 114] on button "Lên hàng" at bounding box center [1397, 117] width 67 height 26
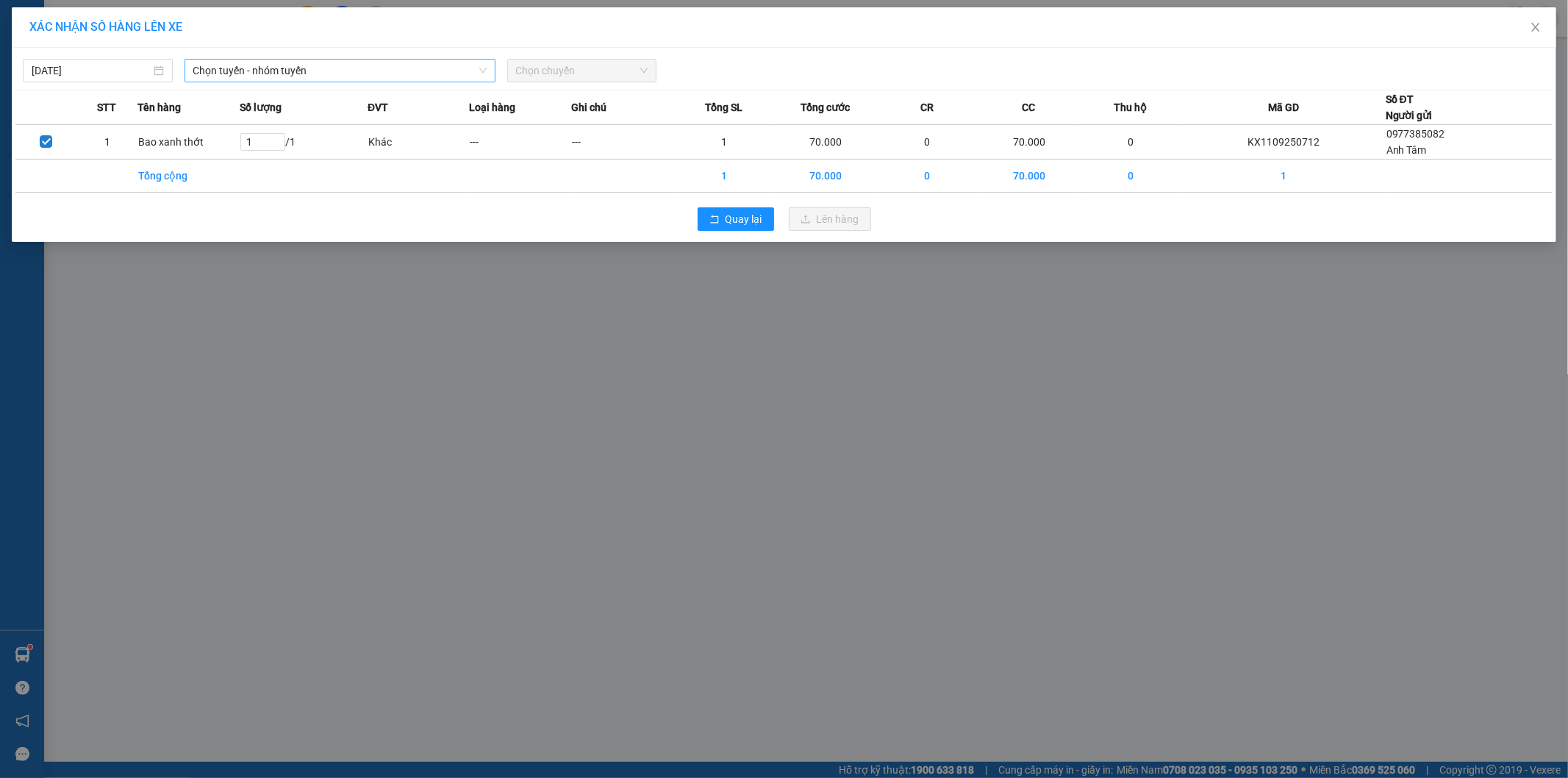
click at [248, 79] on span "Chọn tuyến - nhóm tuyến" at bounding box center [340, 71] width 294 height 22
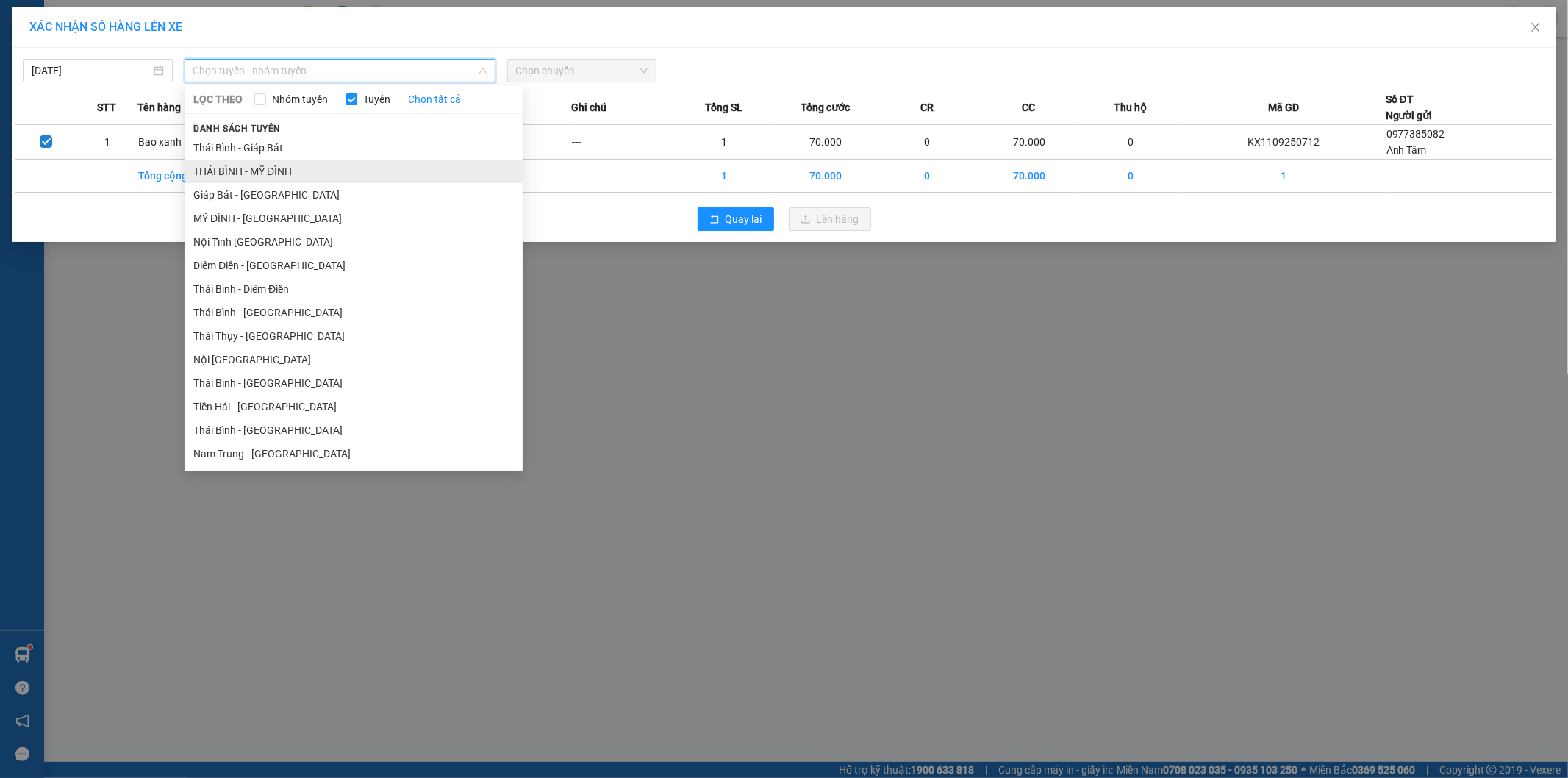
click at [299, 169] on li "THÁI BÌNH - MỸ ĐÌNH" at bounding box center [354, 171] width 338 height 23
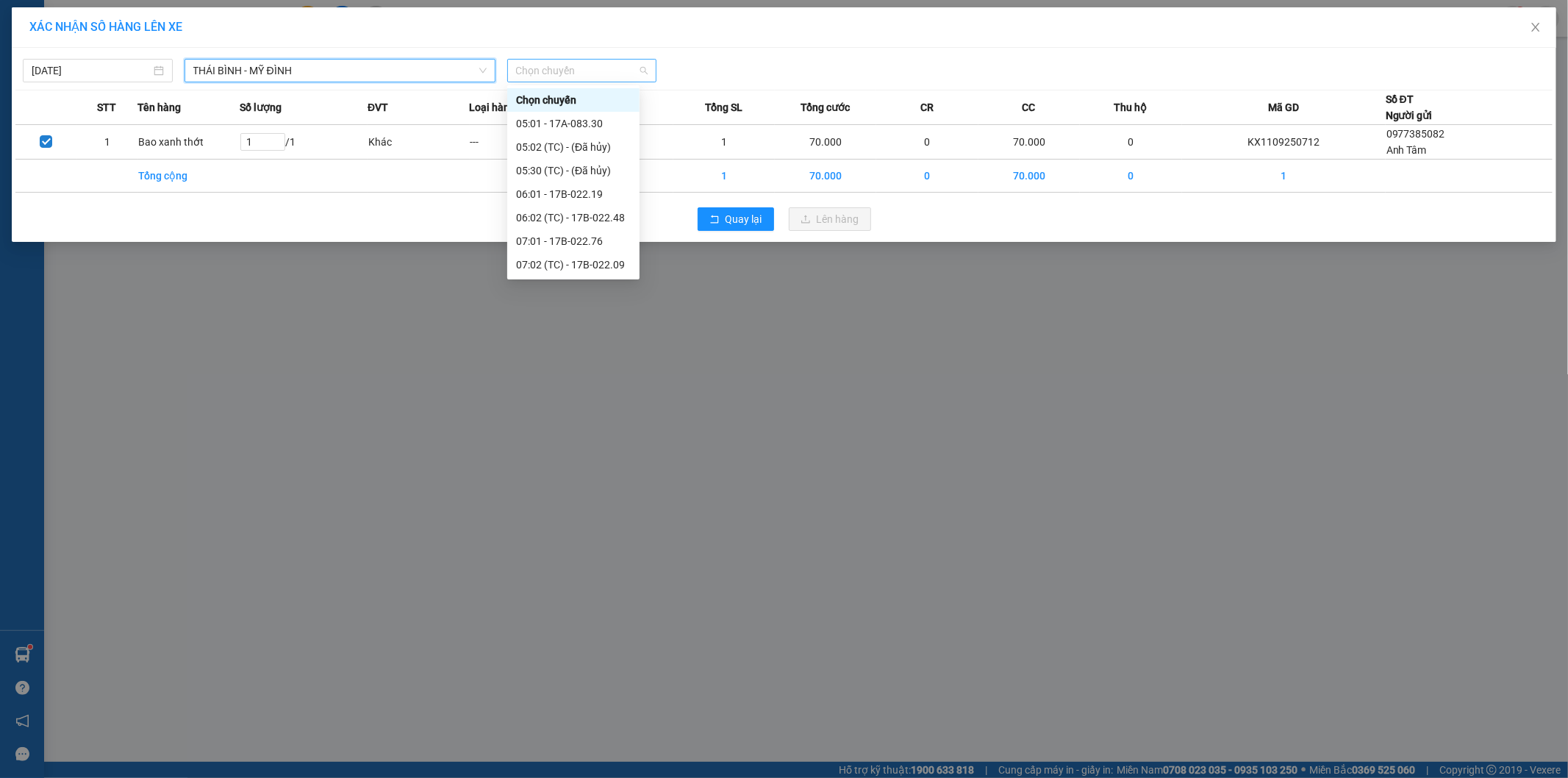
click at [586, 71] on span "Chọn chuyến" at bounding box center [582, 71] width 132 height 22
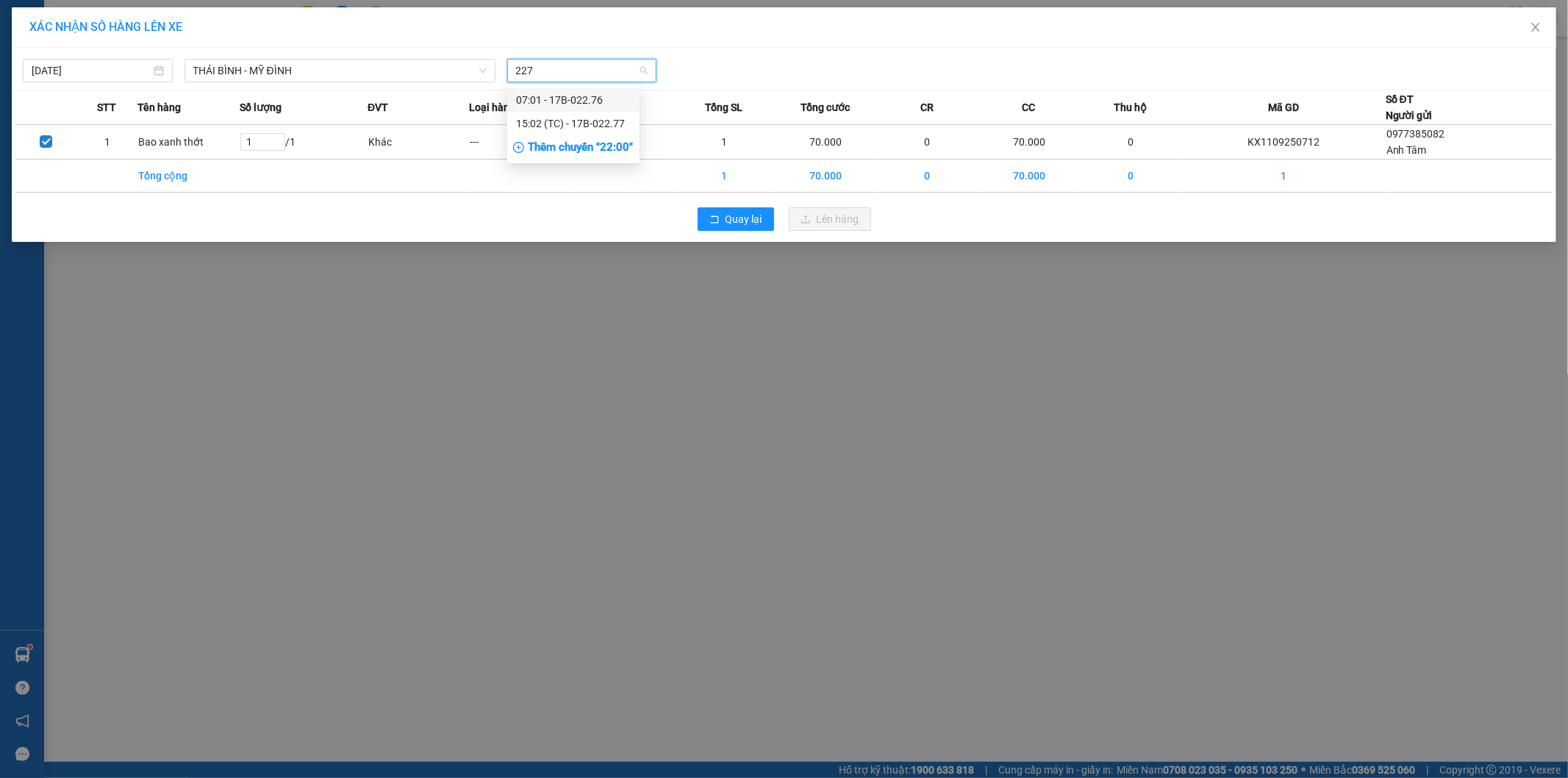
type input "2277"
click at [607, 100] on div "15:02 (TC) - 17B-022.77" at bounding box center [573, 100] width 115 height 16
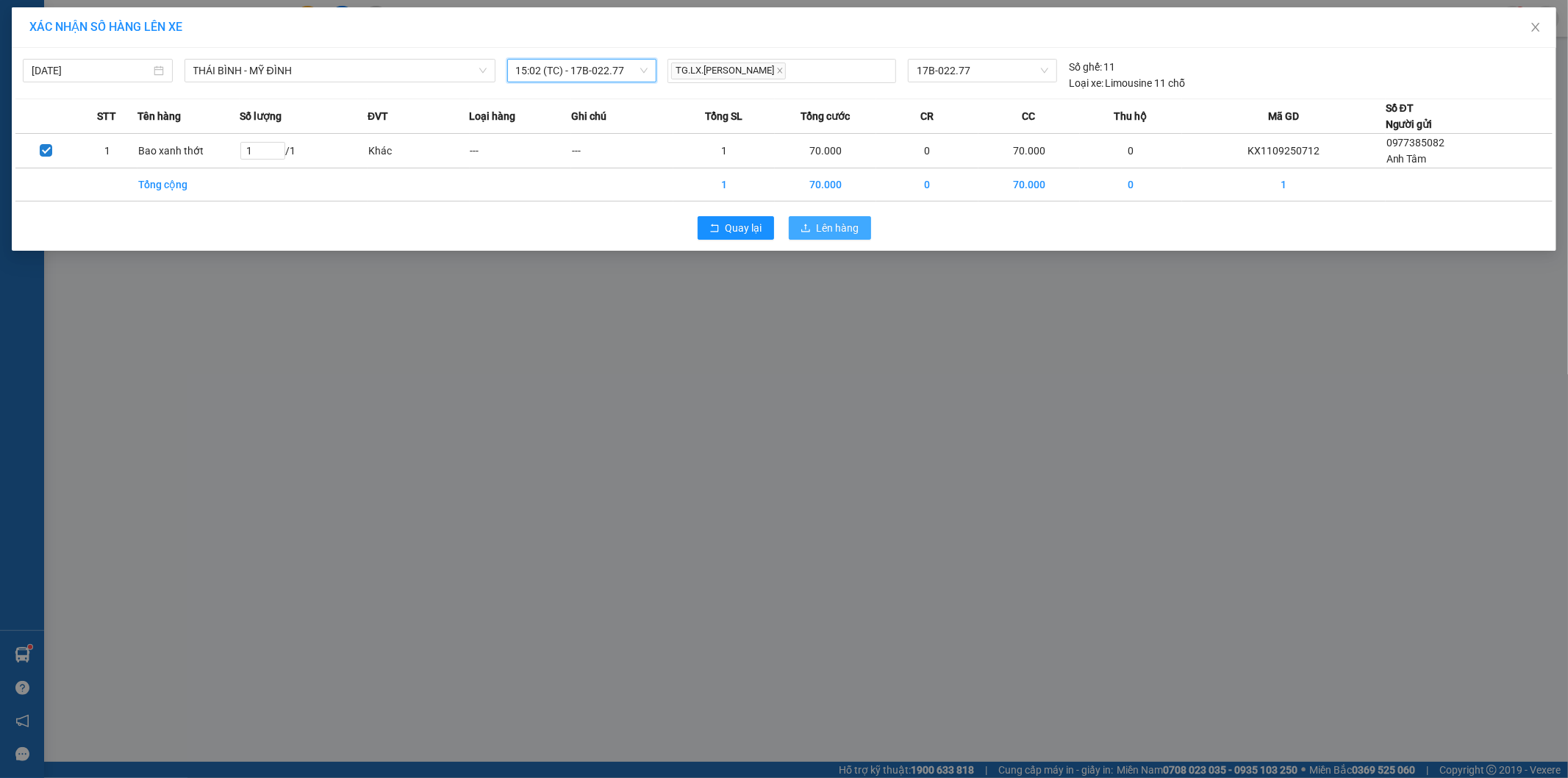
click at [811, 224] on icon "upload" at bounding box center [806, 228] width 11 height 11
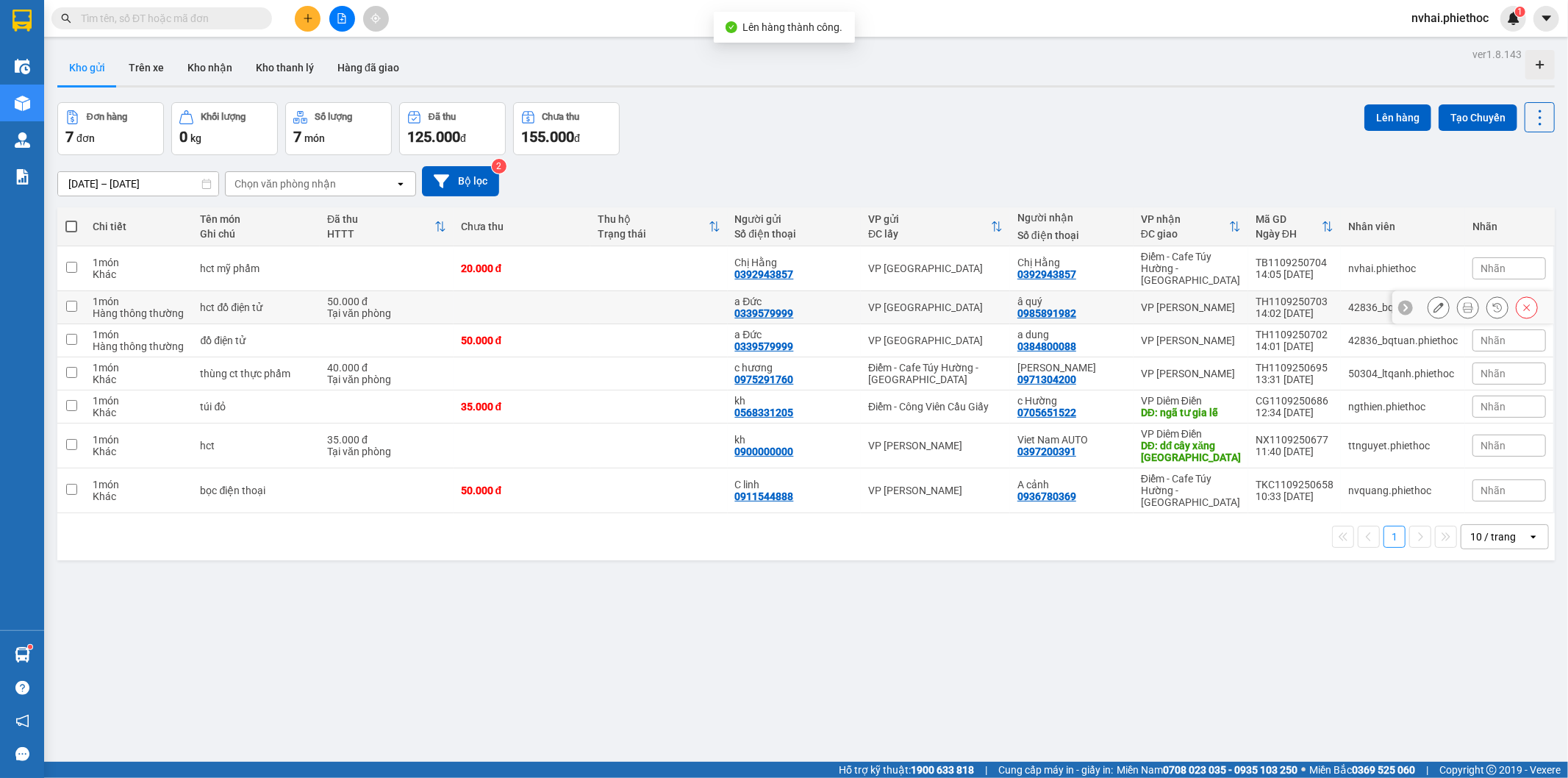
click at [1211, 303] on td "VP [PERSON_NAME]" at bounding box center [1190, 307] width 115 height 33
checkbox input "true"
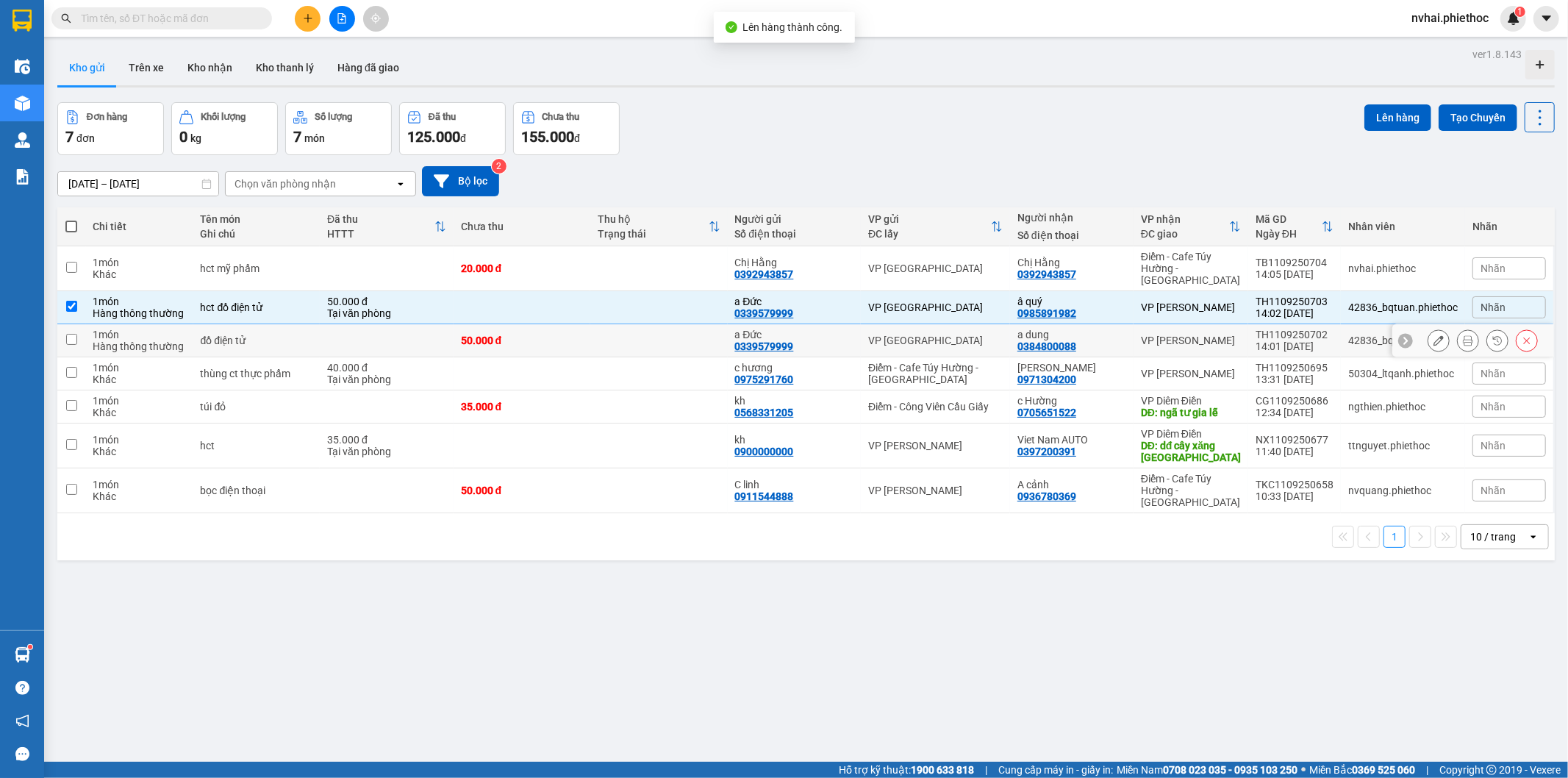
click at [1216, 334] on div "VP [PERSON_NAME]" at bounding box center [1190, 340] width 100 height 12
checkbox input "true"
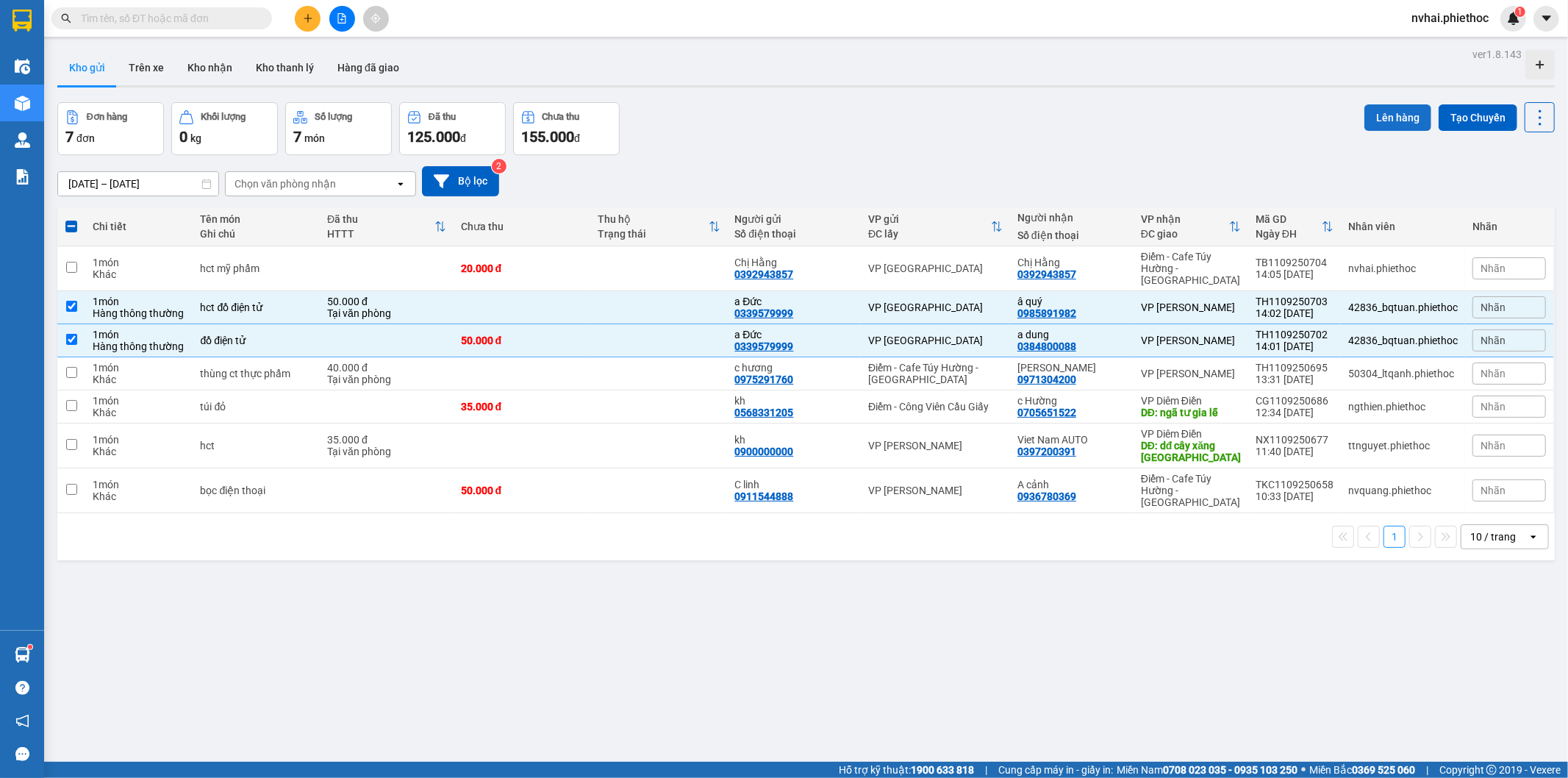
click at [1371, 113] on button "Lên hàng" at bounding box center [1397, 117] width 67 height 26
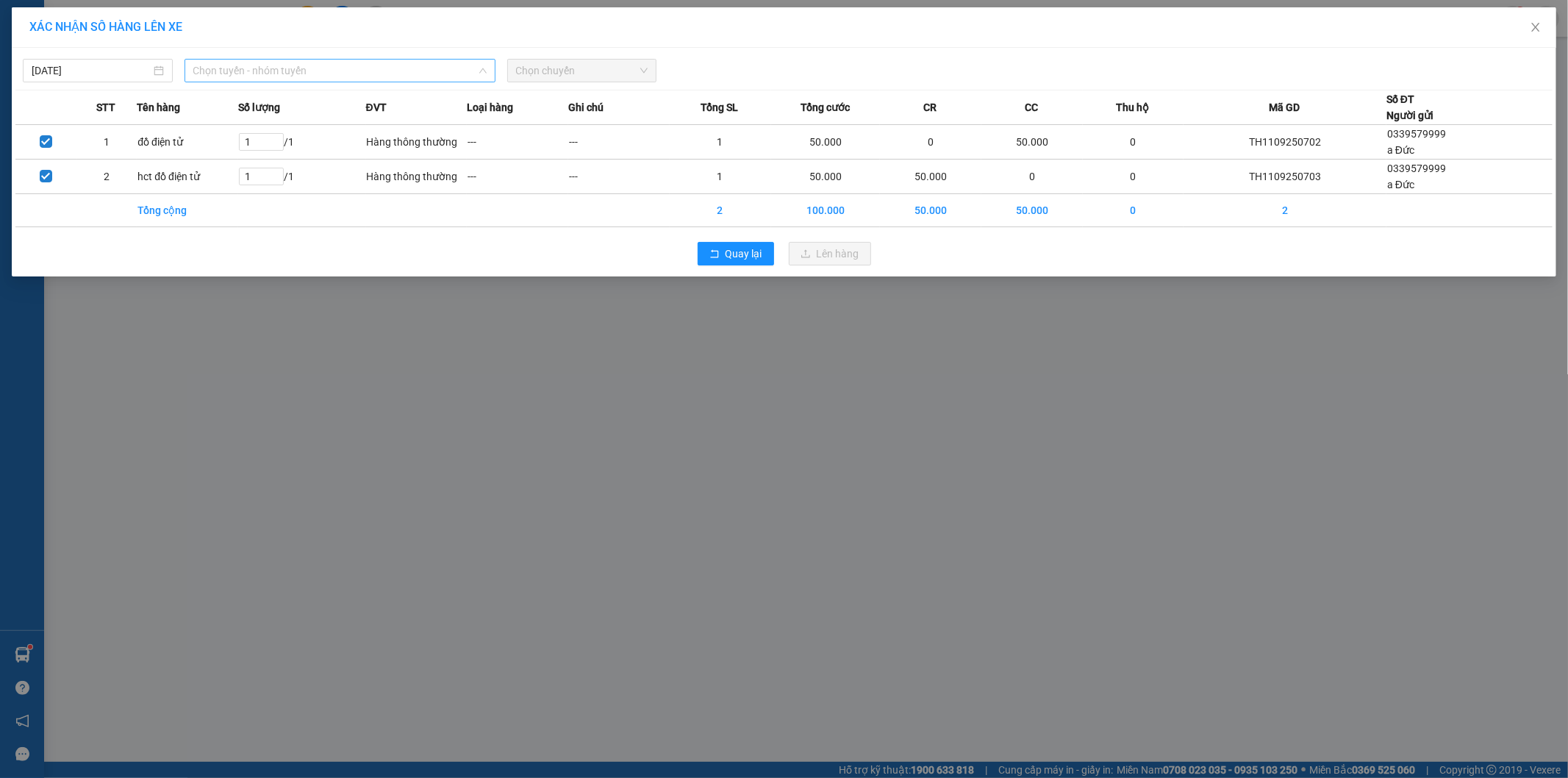
click at [361, 66] on span "Chọn tuyến - nhóm tuyến" at bounding box center [340, 71] width 294 height 22
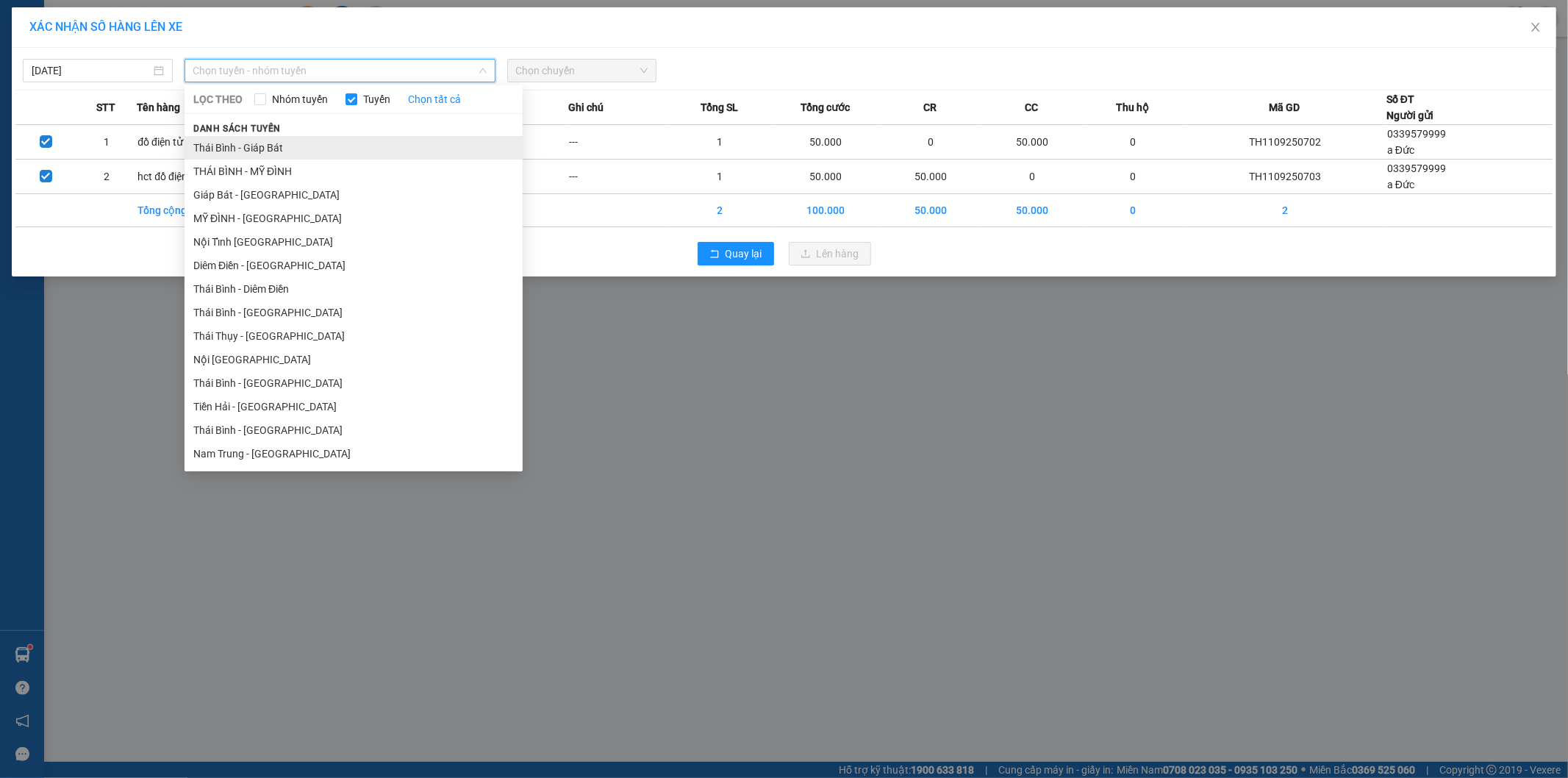
drag, startPoint x: 259, startPoint y: 144, endPoint x: 442, endPoint y: 143, distance: 183.0
click at [260, 143] on li "Thái Bình - Giáp Bát" at bounding box center [354, 148] width 338 height 23
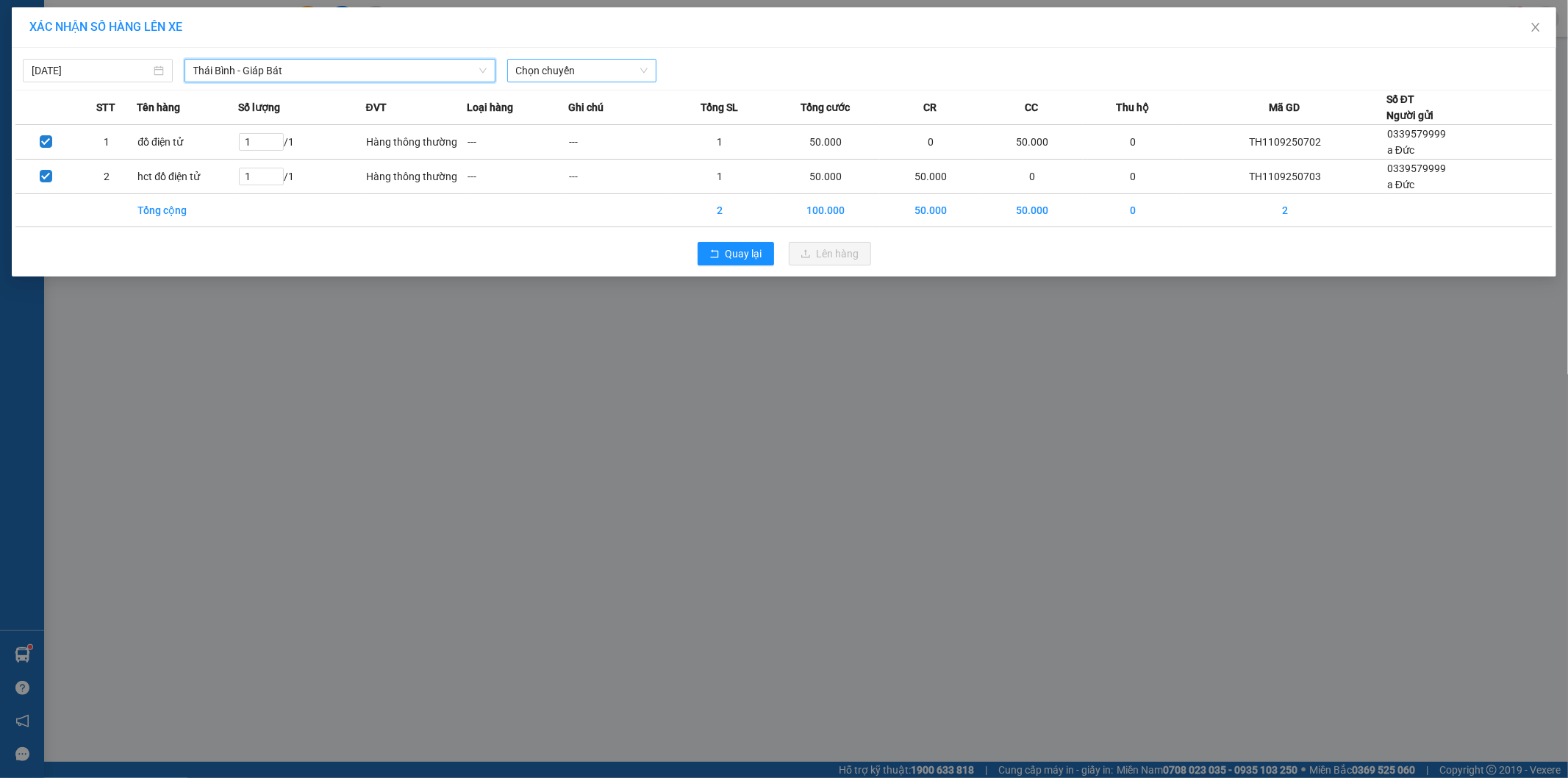
click at [586, 75] on span "Chọn chuyến" at bounding box center [582, 71] width 132 height 22
type input "3756"
click at [584, 112] on div "15:00 - 17A-037.56" at bounding box center [573, 124] width 132 height 23
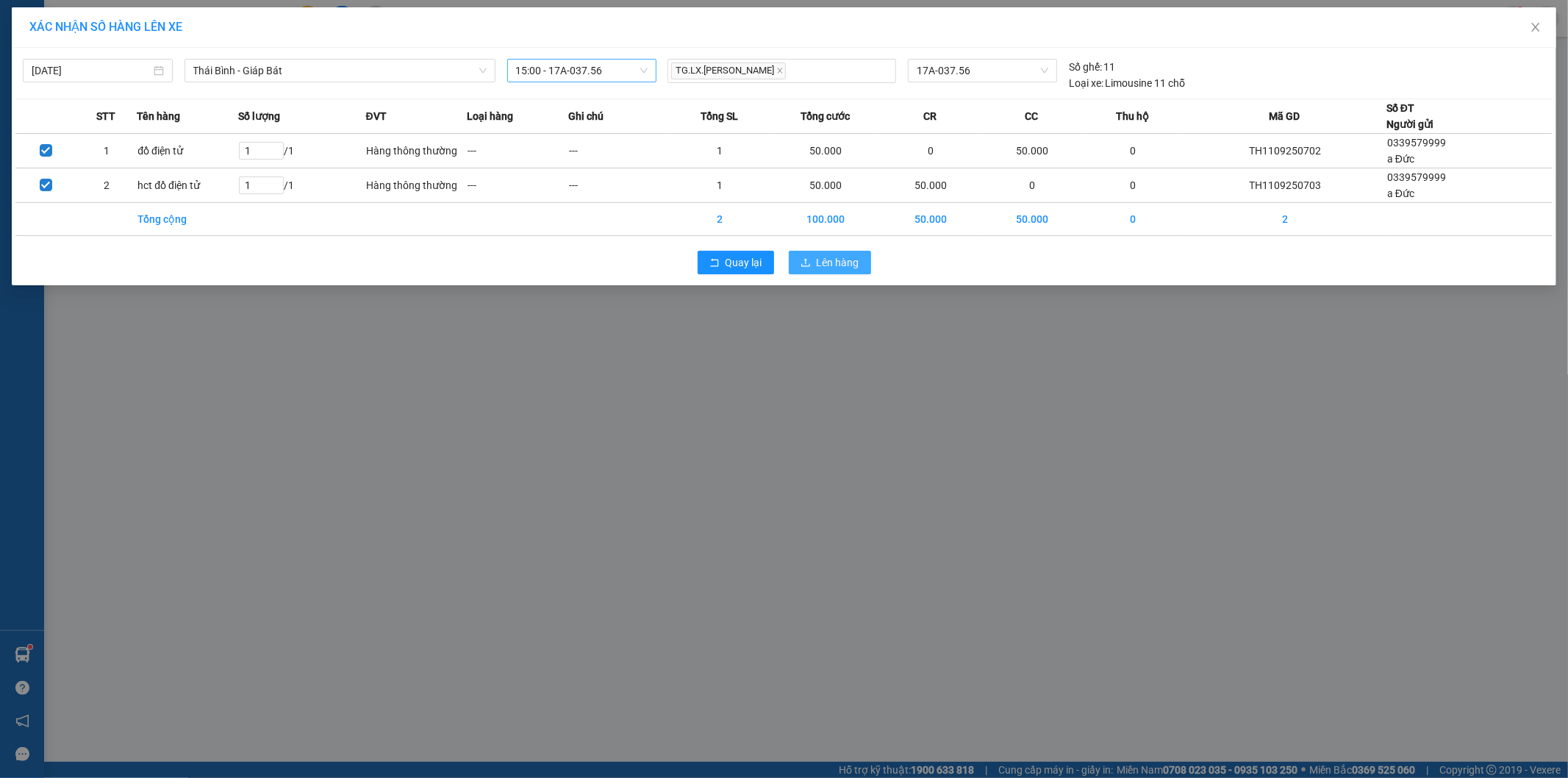
click at [801, 263] on icon "upload" at bounding box center [806, 262] width 11 height 11
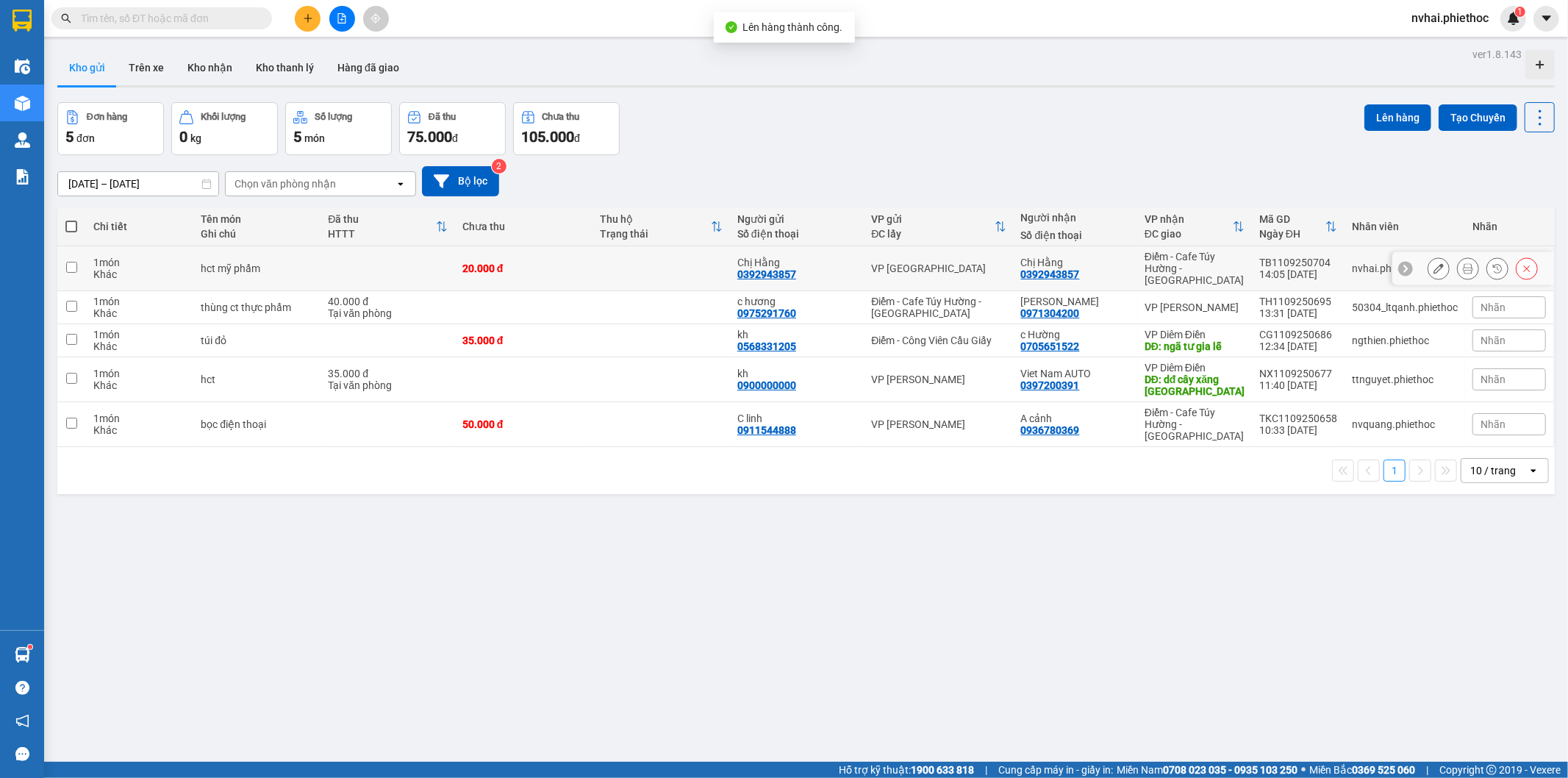
click at [1100, 263] on div "Chị Hằng 0392943857" at bounding box center [1075, 269] width 109 height 23
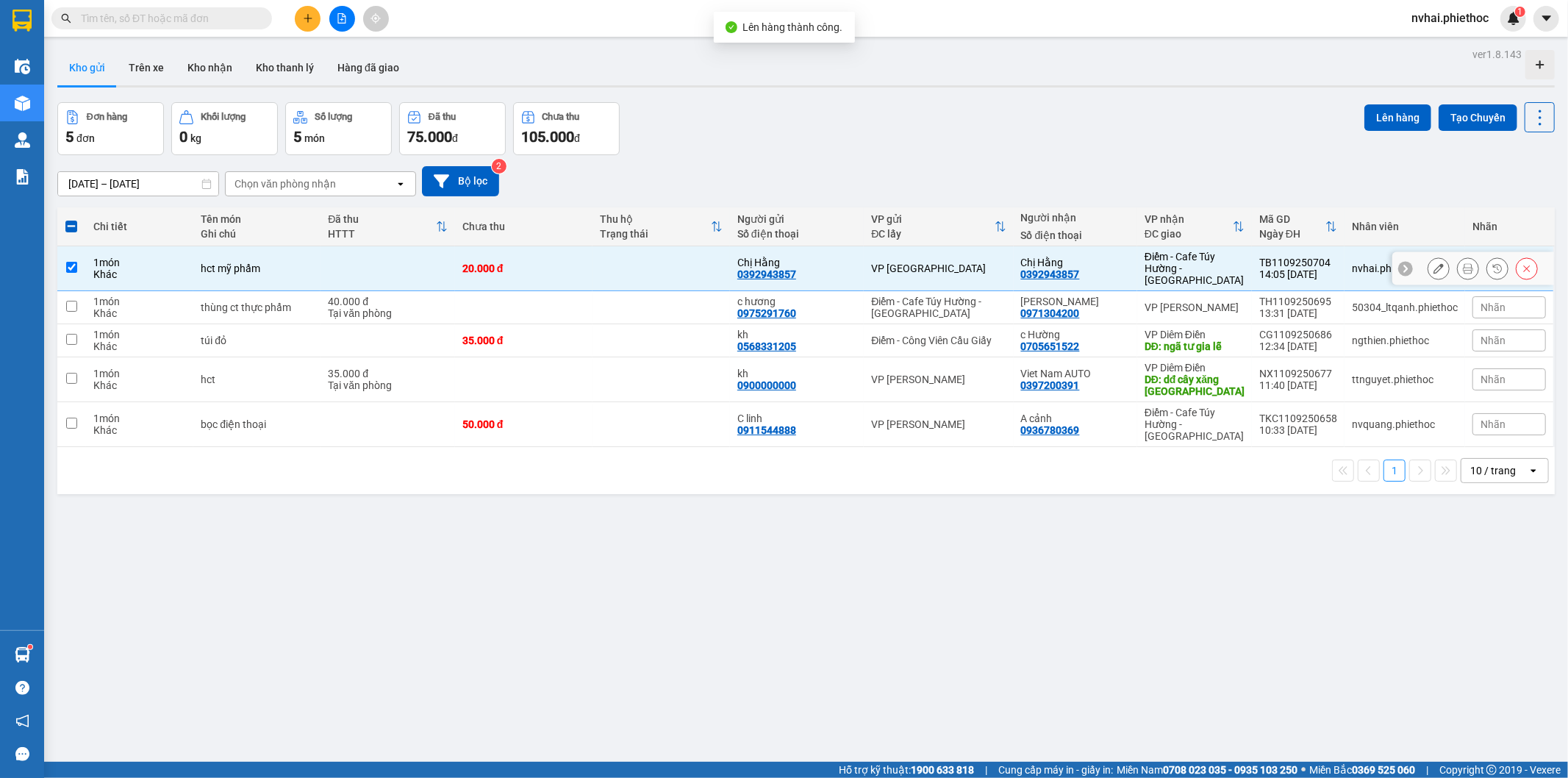
click at [1118, 268] on div "Chị Hằng 0392943857" at bounding box center [1075, 269] width 109 height 23
checkbox input "false"
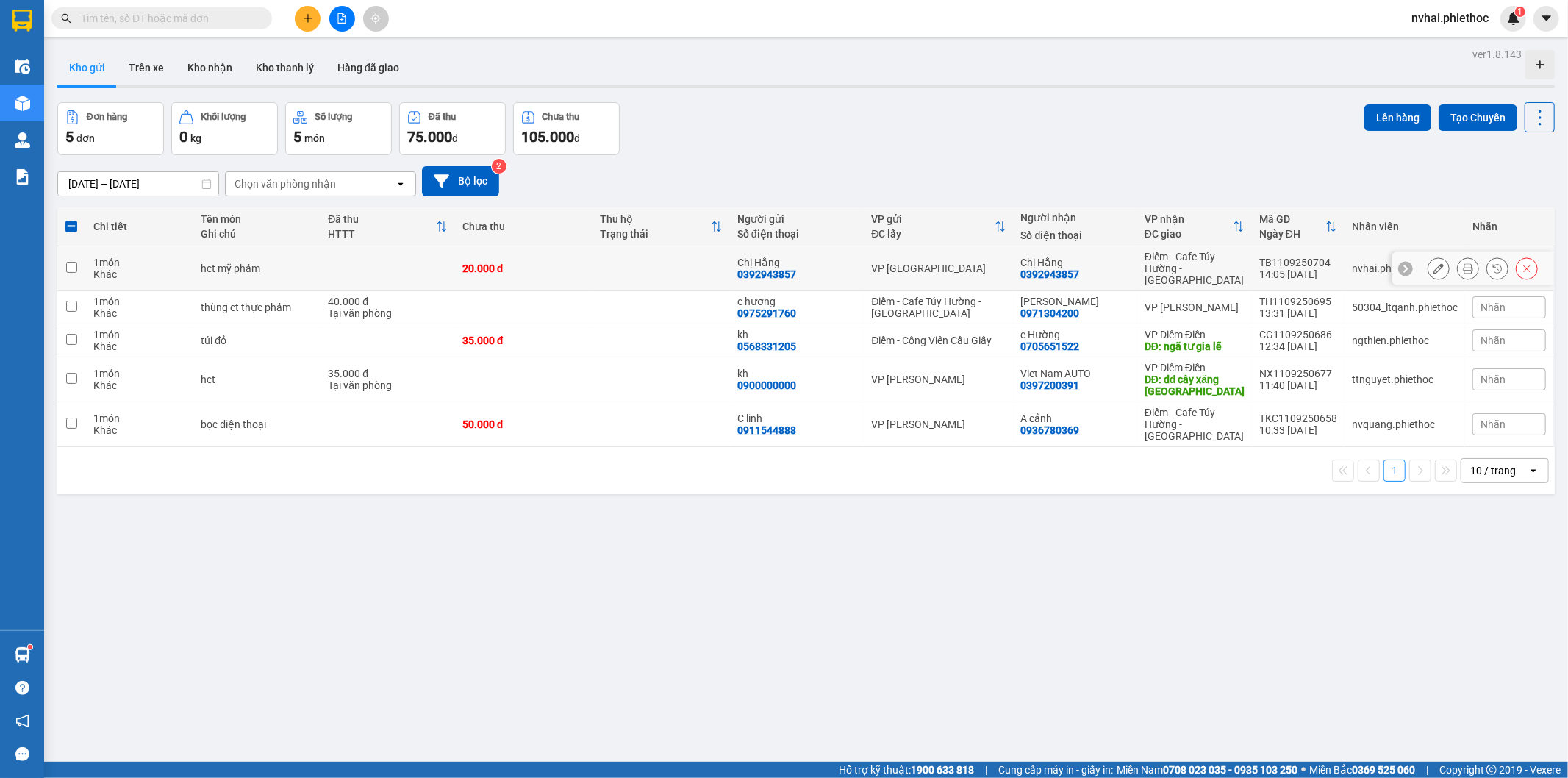
click at [1118, 296] on div "quỳnh chi" at bounding box center [1075, 302] width 109 height 12
checkbox input "true"
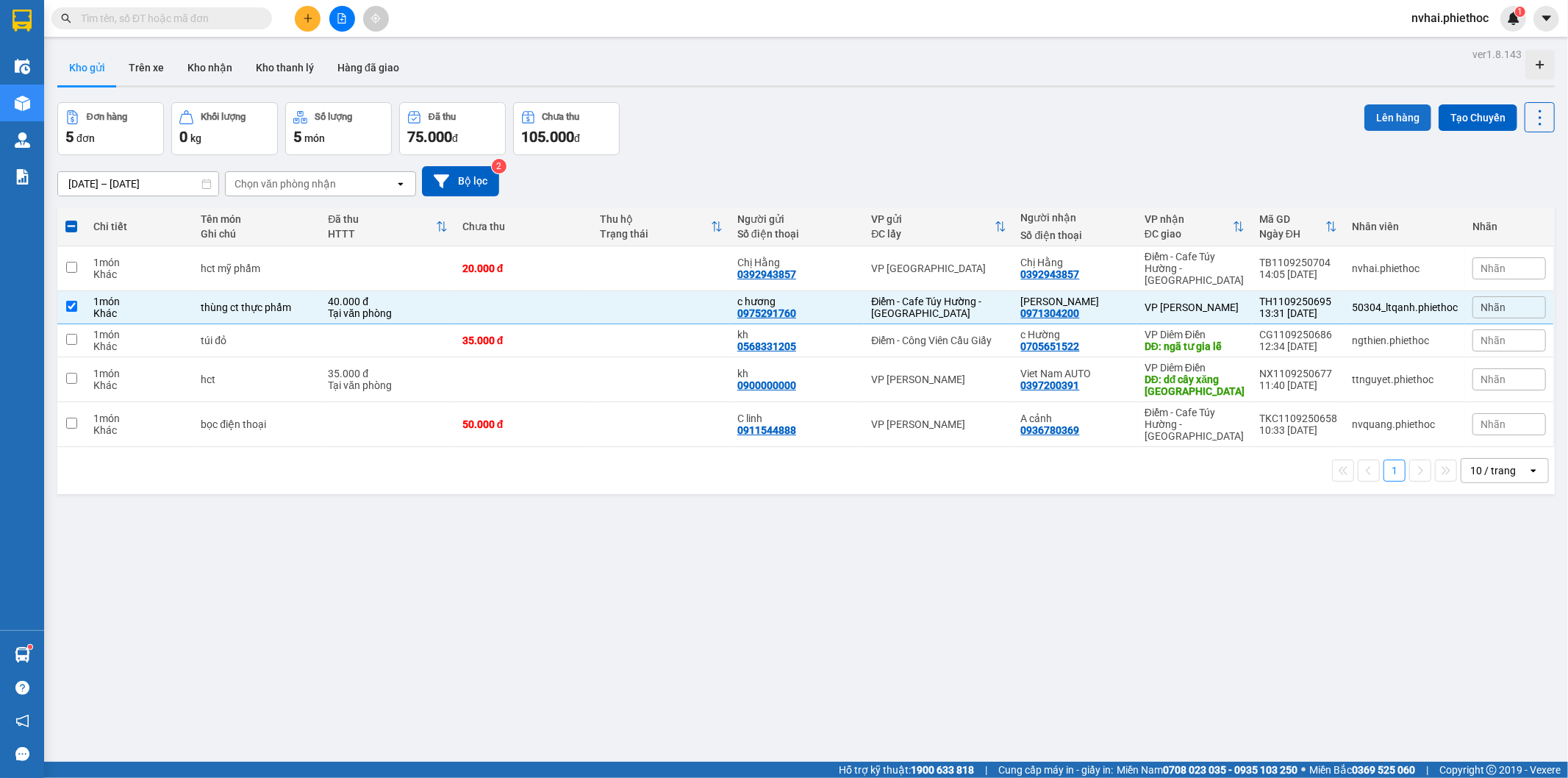
click at [1366, 127] on button "Lên hàng" at bounding box center [1397, 117] width 67 height 26
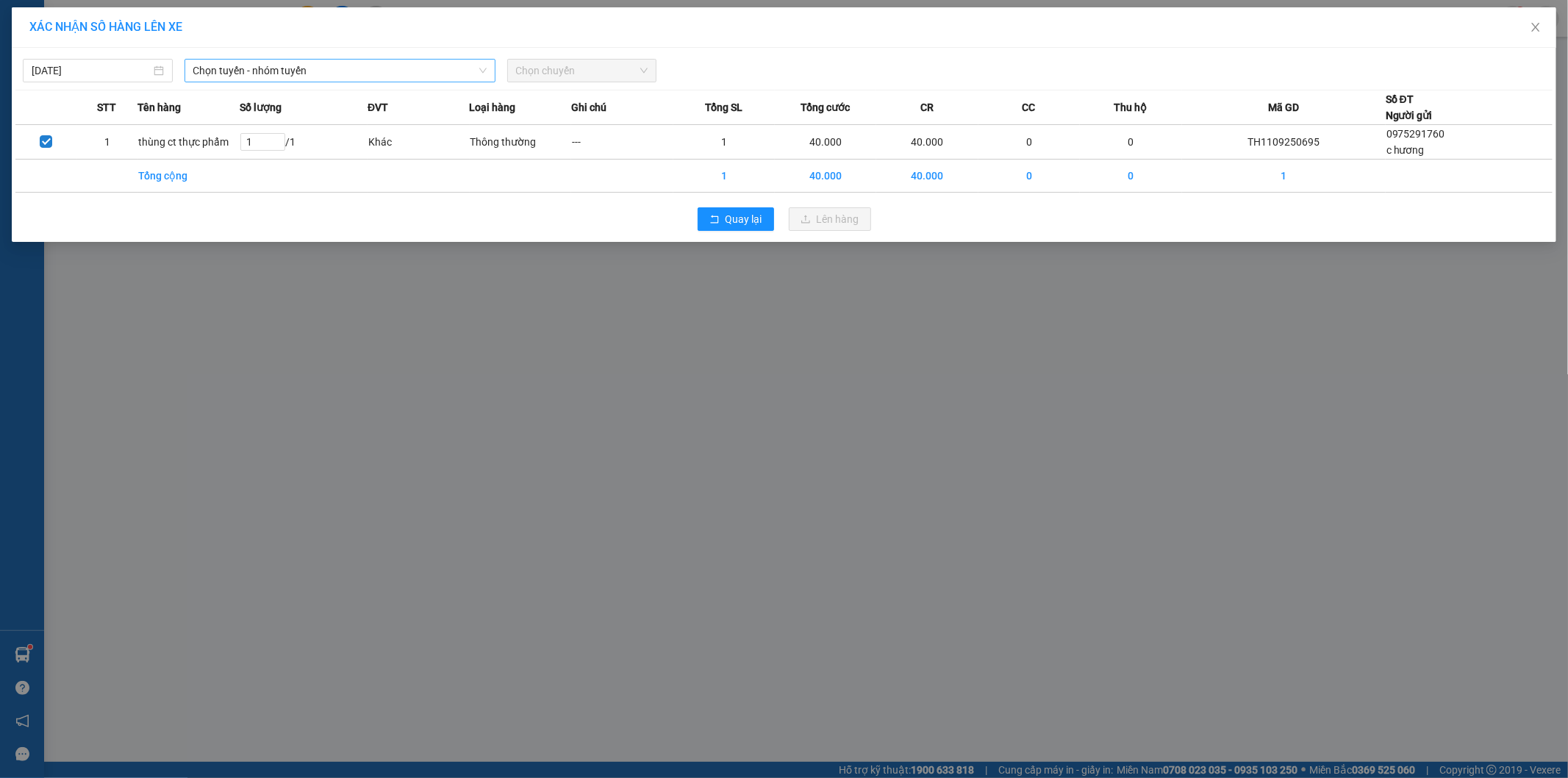
drag, startPoint x: 399, startPoint y: 73, endPoint x: 375, endPoint y: 81, distance: 25.3
click at [398, 73] on span "Chọn tuyến - nhóm tuyến" at bounding box center [340, 71] width 294 height 22
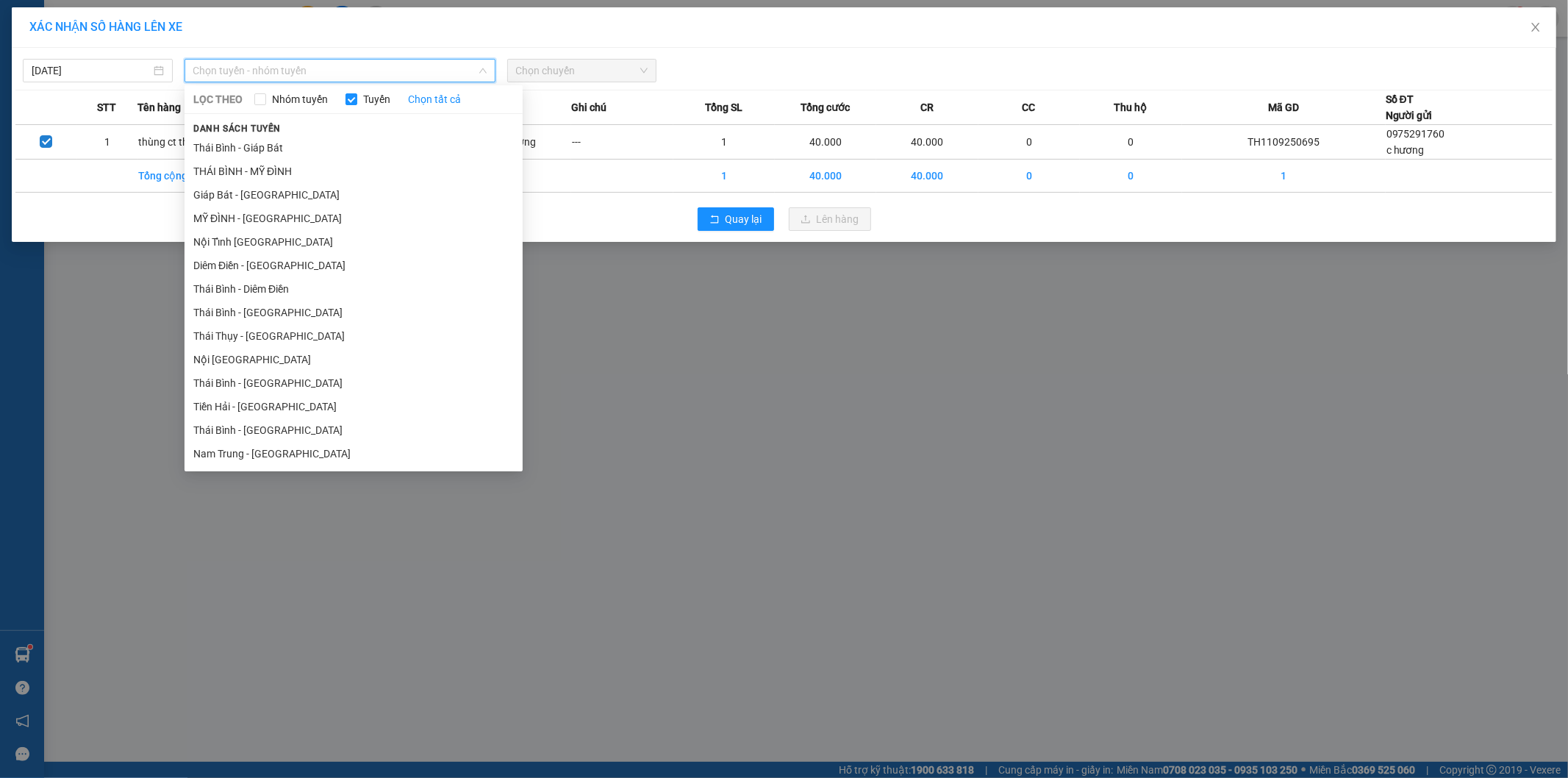
click at [279, 165] on li "THÁI BÌNH - MỸ ĐÌNH" at bounding box center [354, 171] width 338 height 23
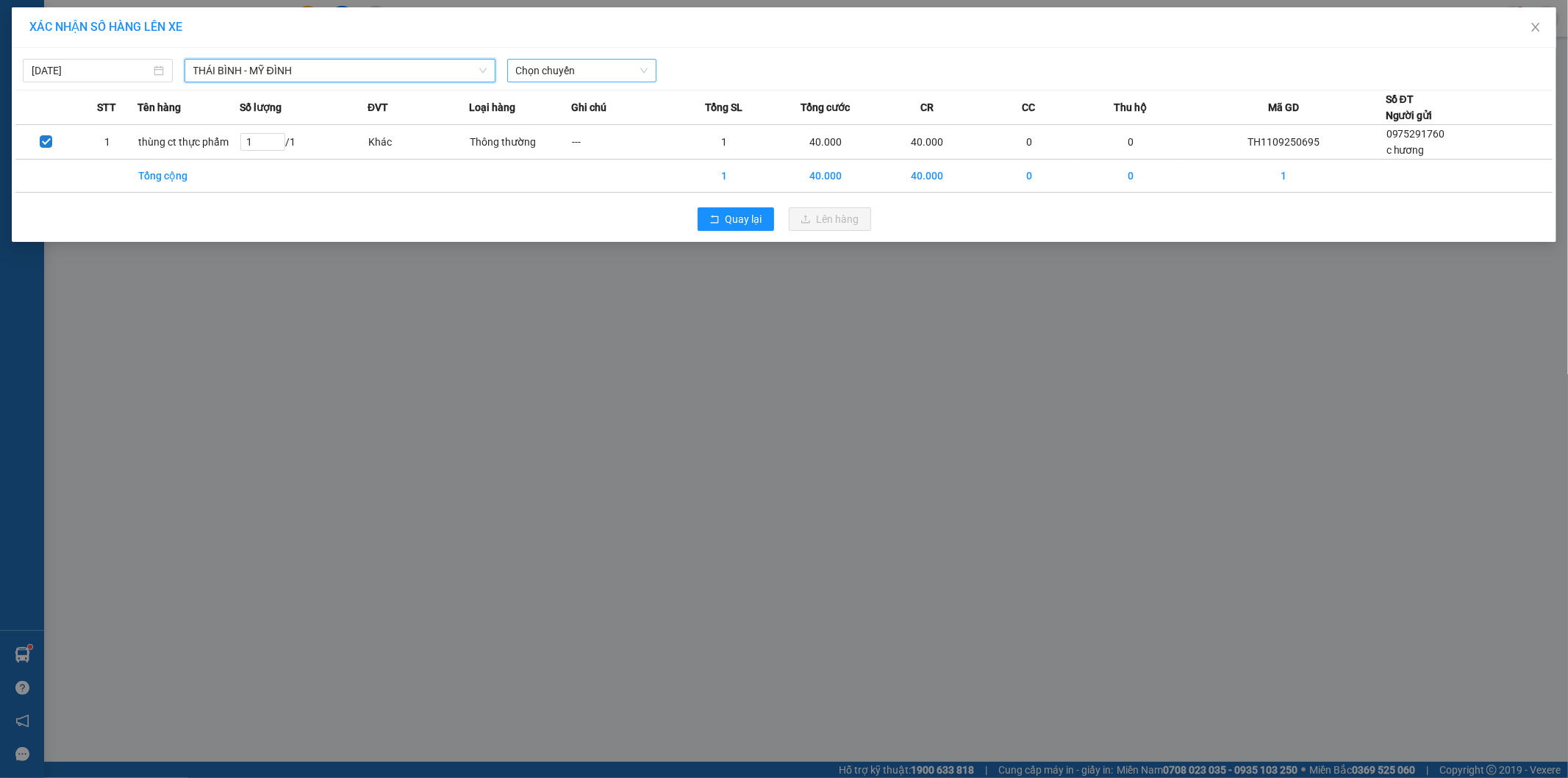
click at [600, 75] on span "Chọn chuyến" at bounding box center [582, 71] width 132 height 22
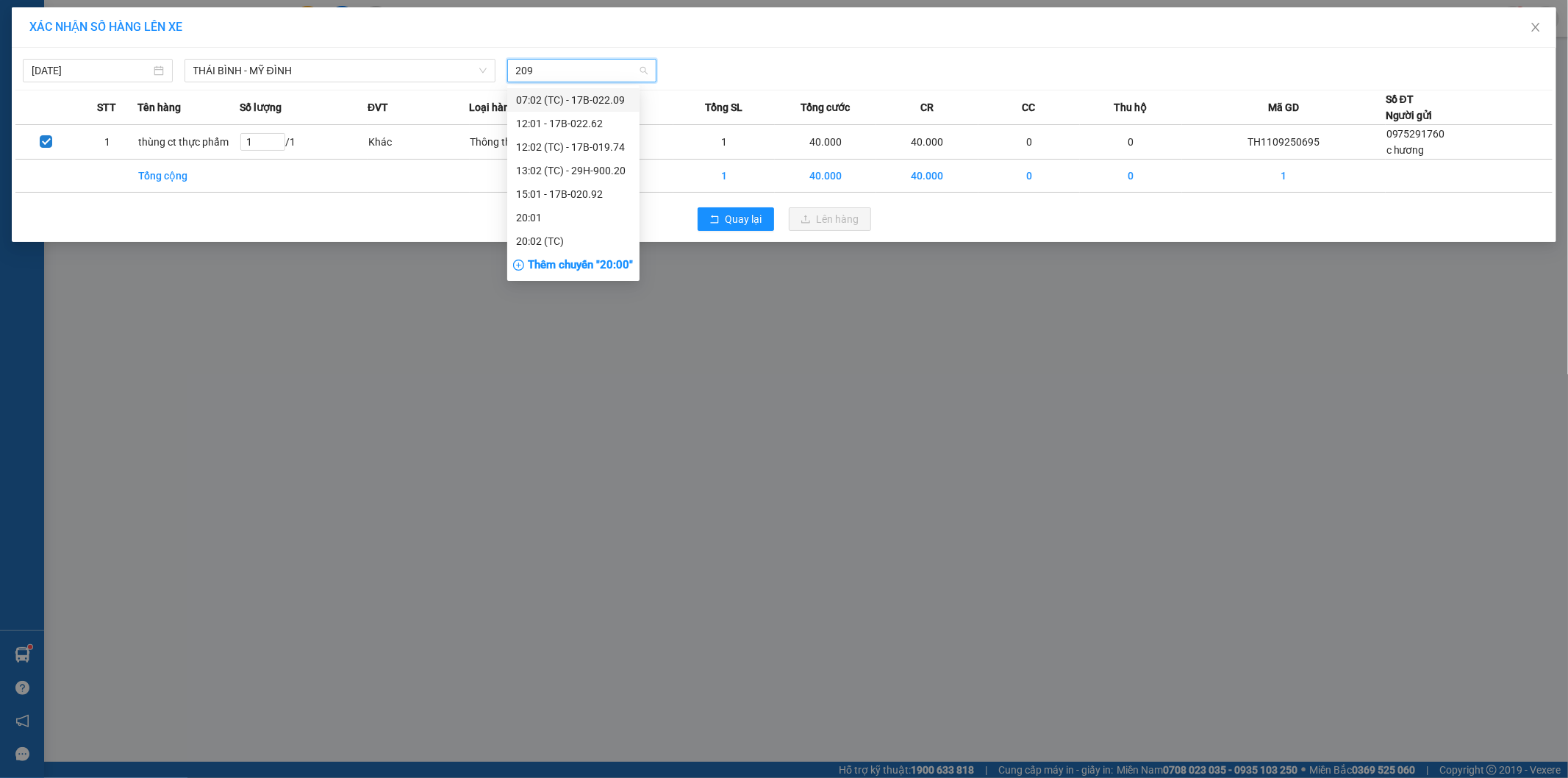
type input "2092"
click at [594, 96] on div "15:01 - 17B-020.92" at bounding box center [573, 100] width 115 height 16
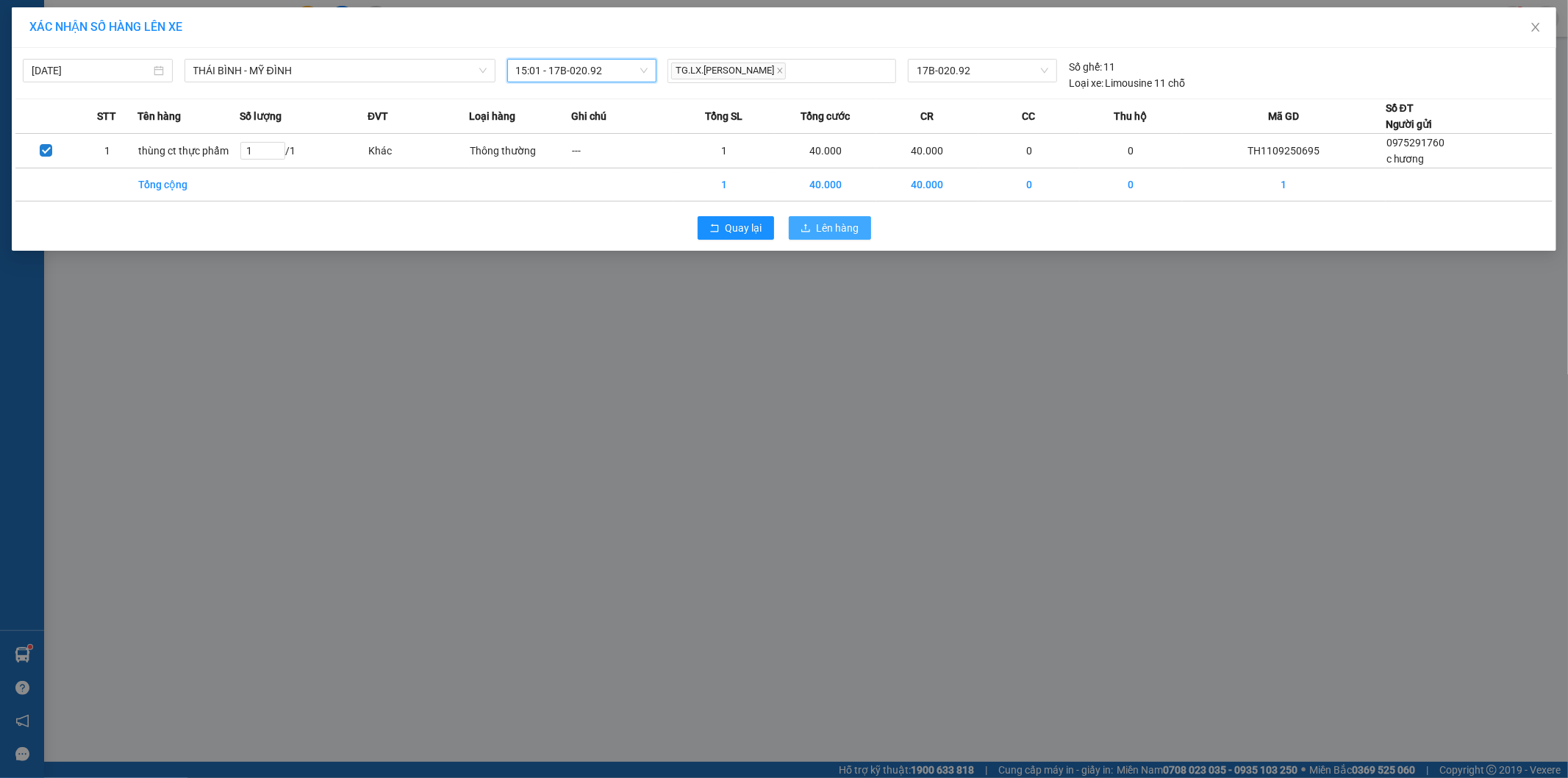
click at [813, 225] on button "Lên hàng" at bounding box center [830, 228] width 82 height 23
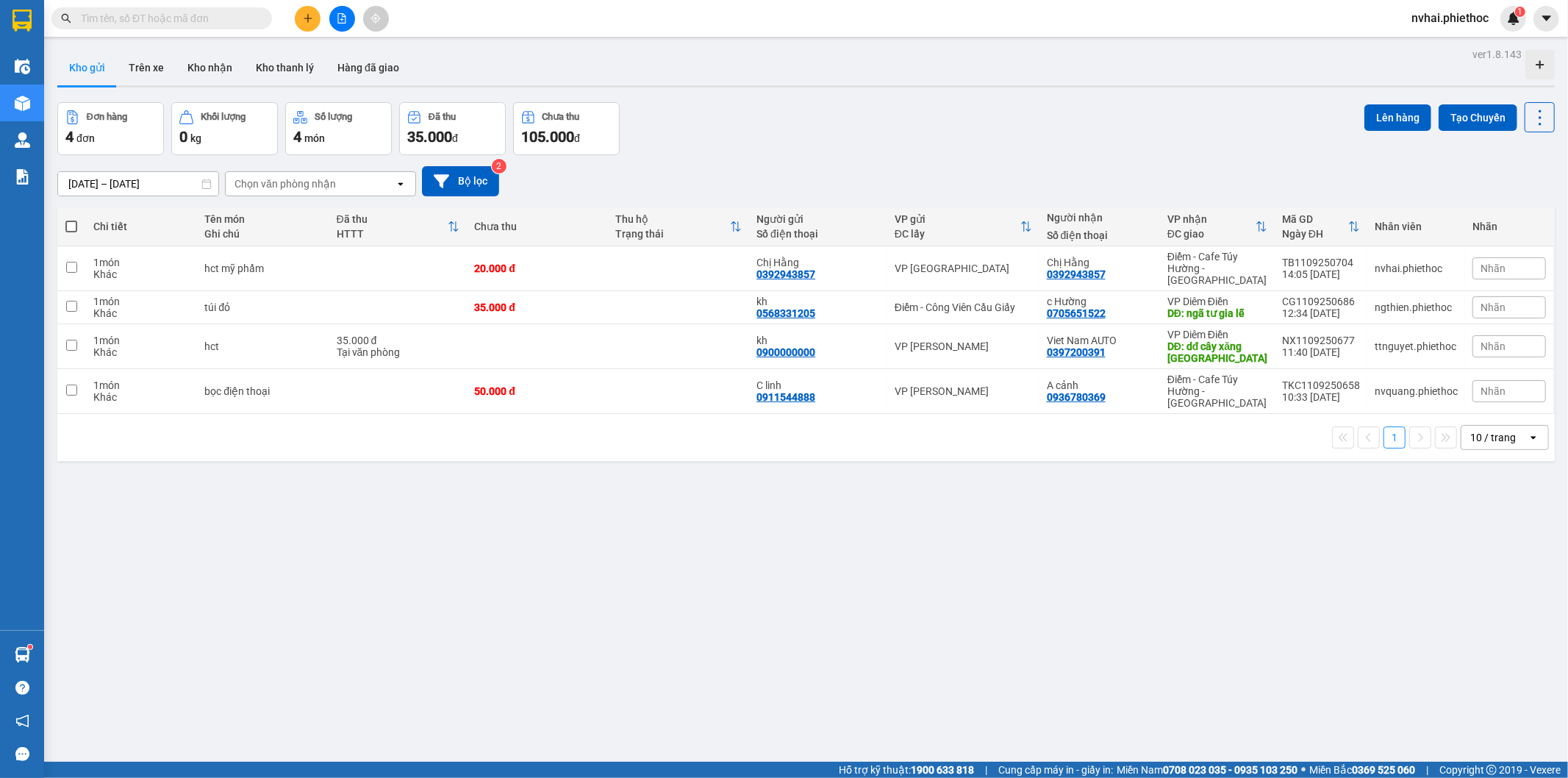
click at [163, 11] on input "text" at bounding box center [168, 18] width 174 height 16
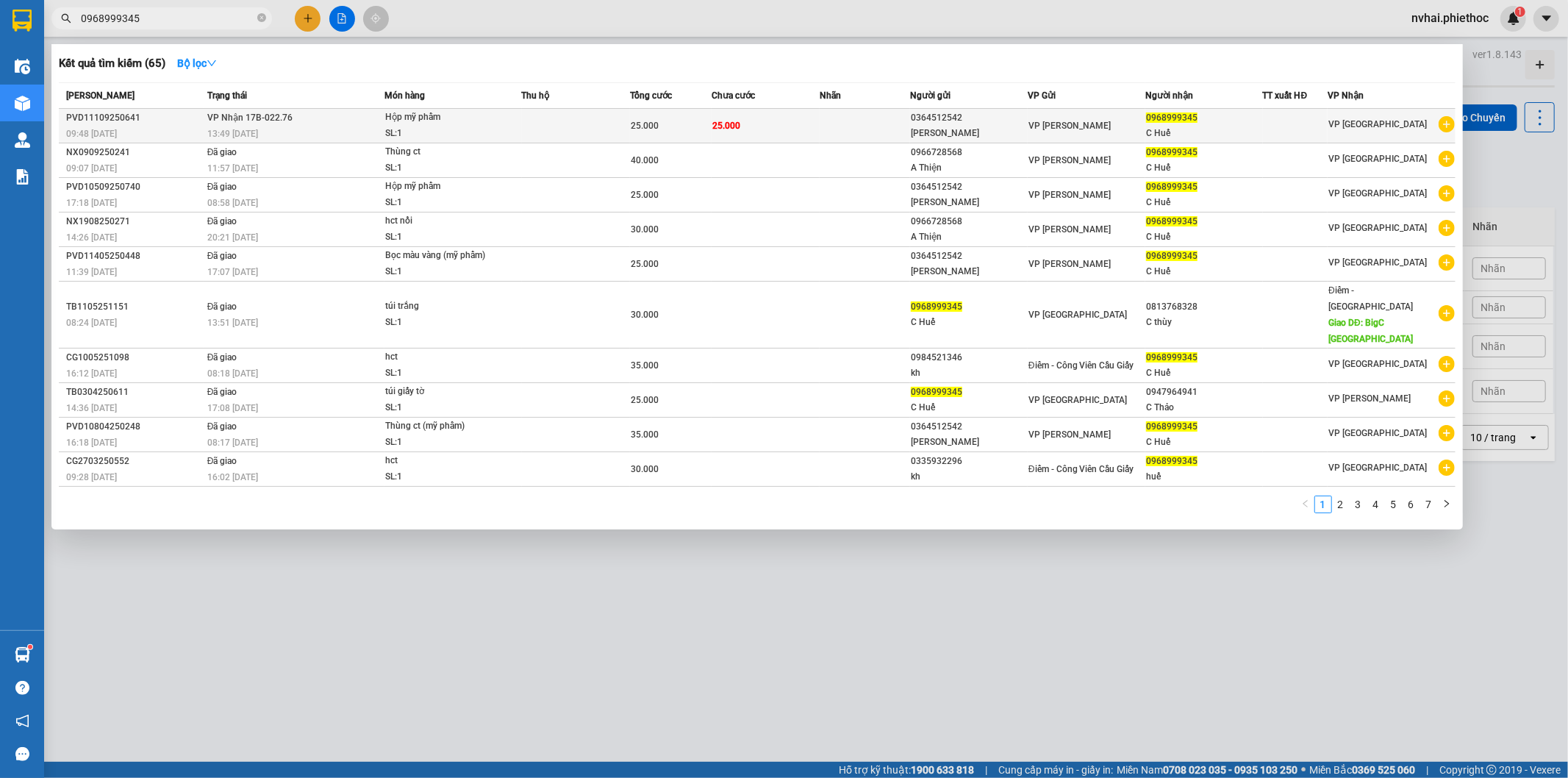
type input "0968999345"
click at [1143, 113] on td "VP [PERSON_NAME]" at bounding box center [1087, 127] width 118 height 35
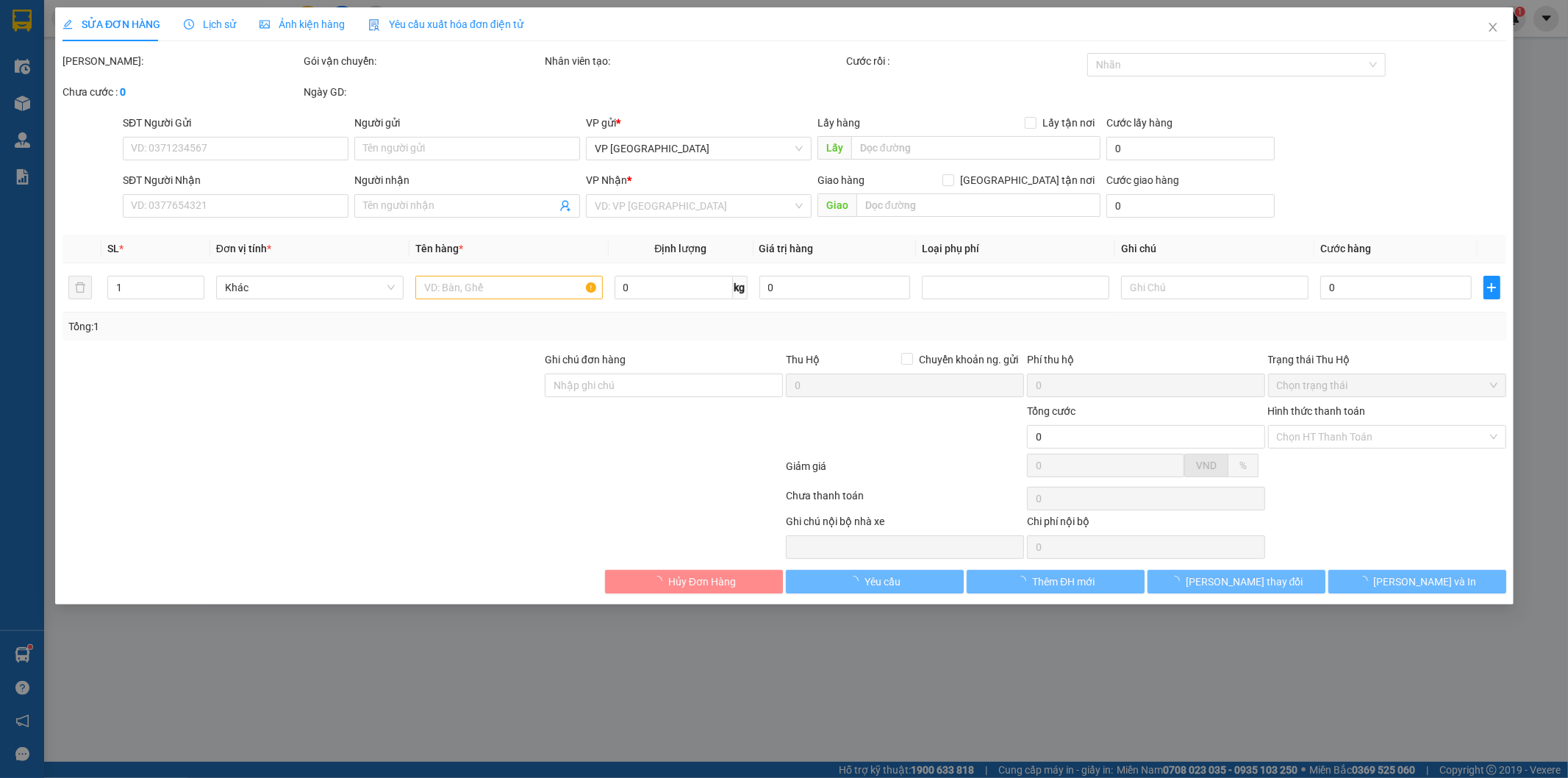
type input "0364512542"
type input "Gia Bảo"
type input "0968999345"
type input "C Huế"
type input "25.000"
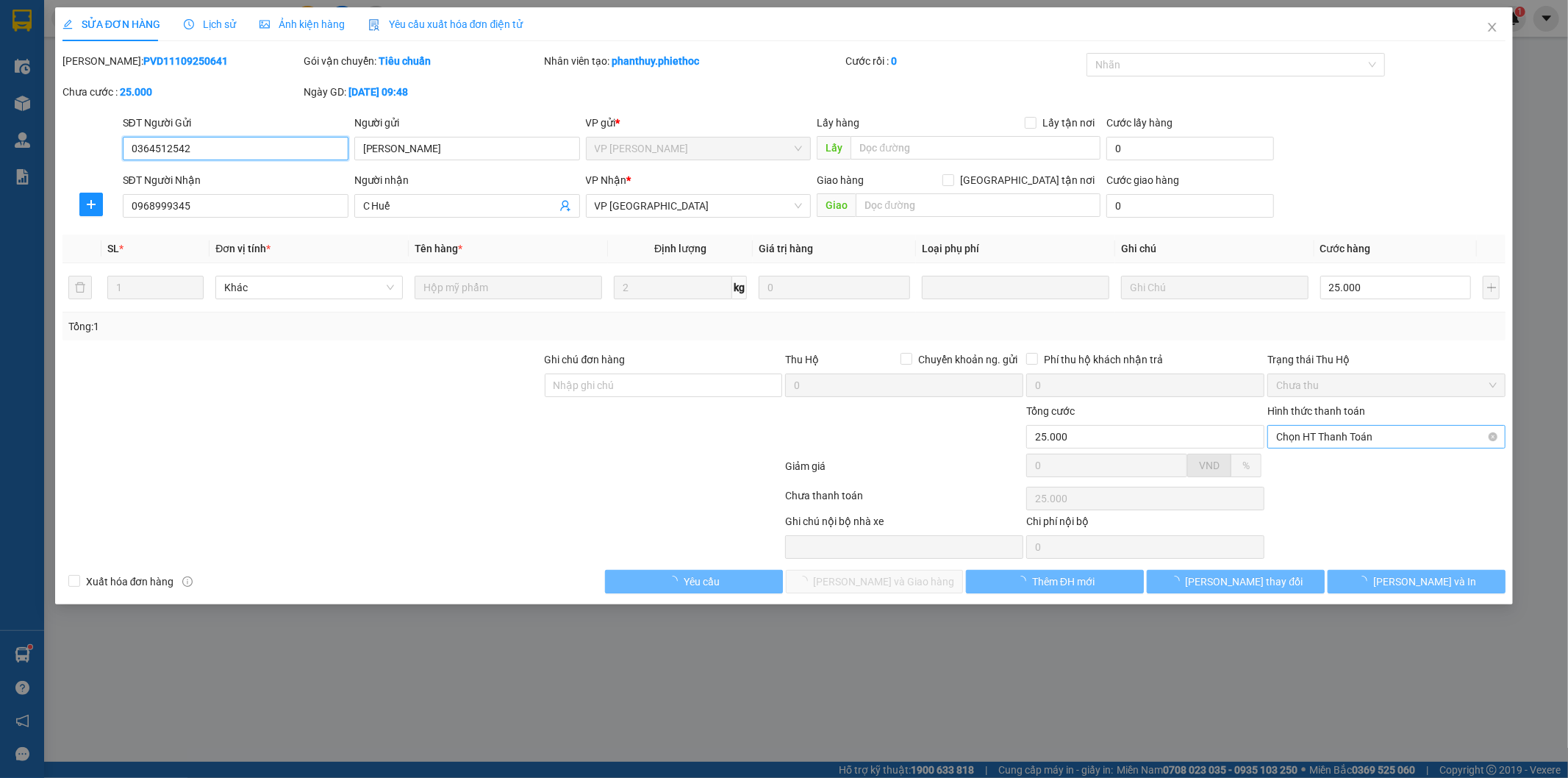
click at [1351, 442] on span "Chọn HT Thanh Toán" at bounding box center [1386, 437] width 220 height 22
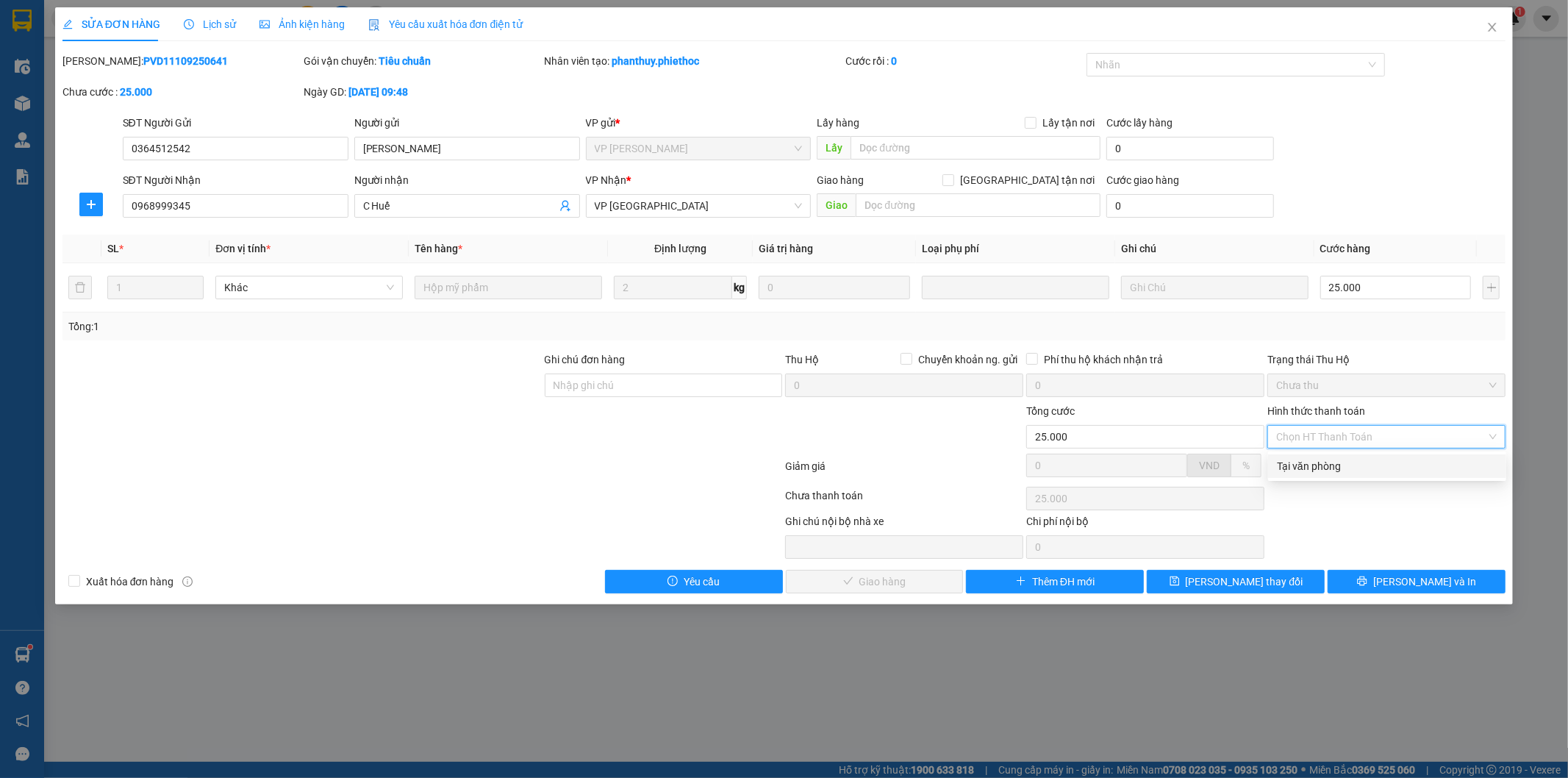
click at [1344, 463] on div "Tại văn phòng" at bounding box center [1387, 466] width 220 height 16
type input "0"
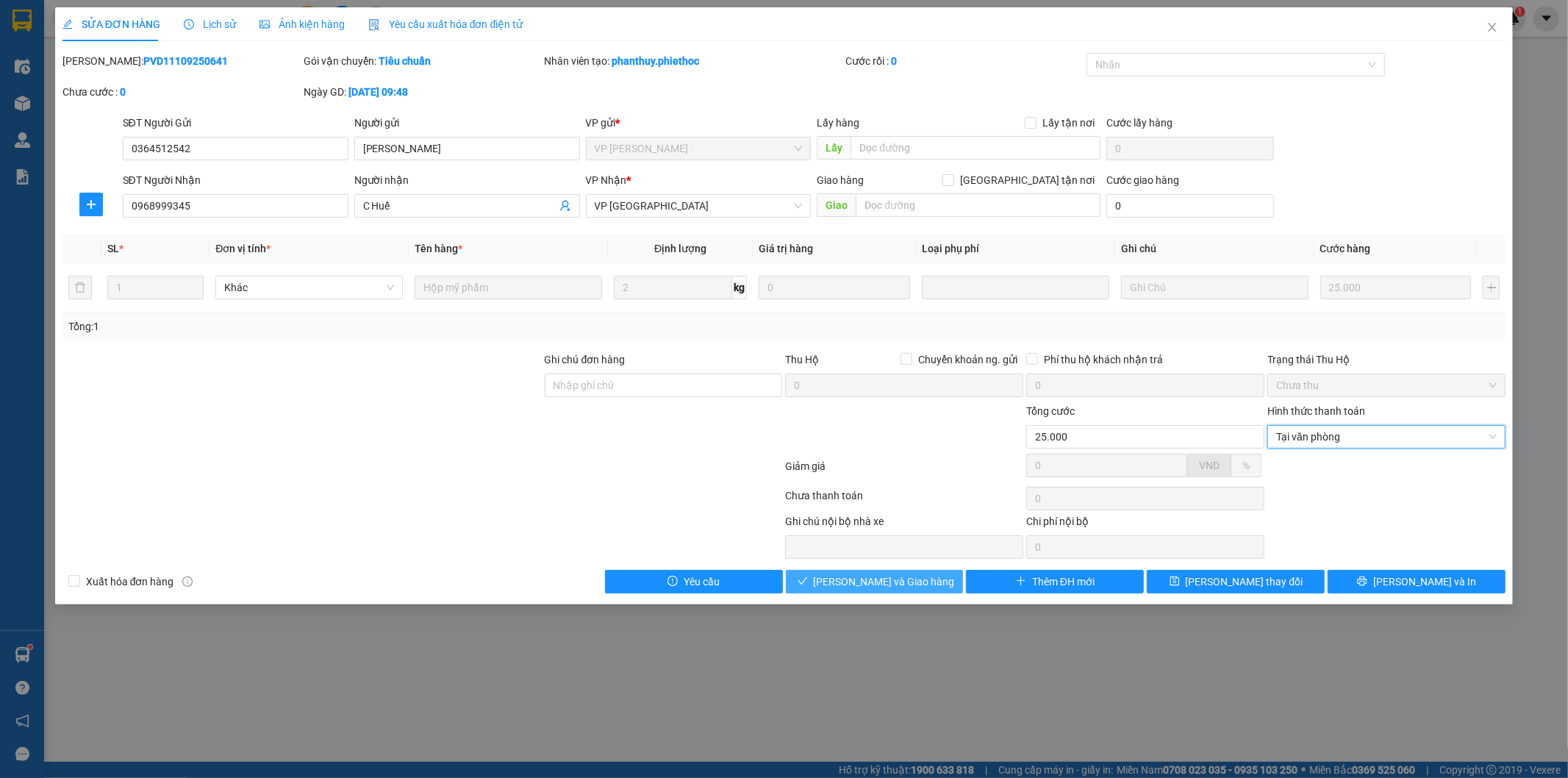
click at [862, 575] on span "Lưu và Giao hàng" at bounding box center [884, 582] width 141 height 16
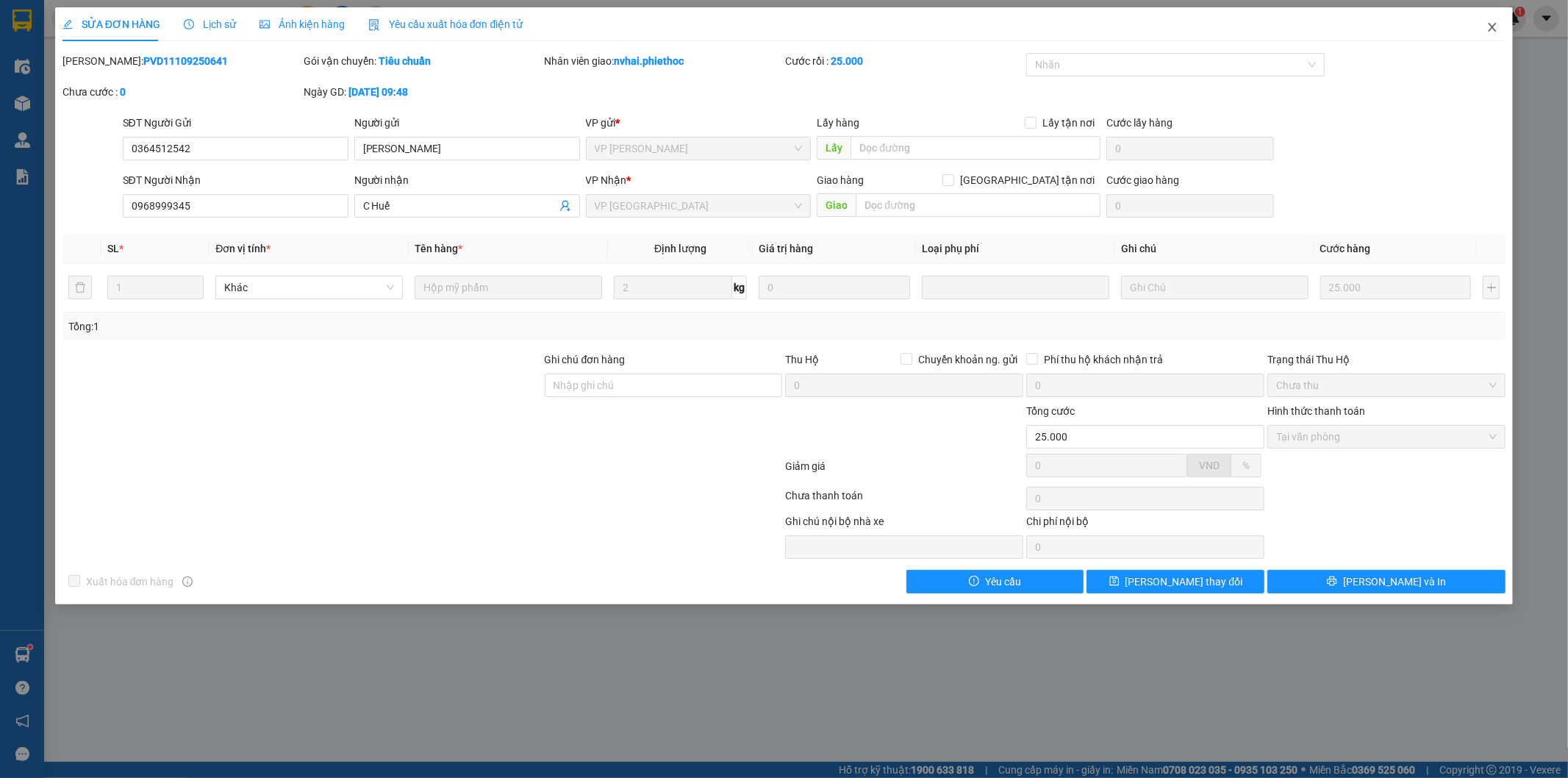
click at [1500, 25] on span "Close" at bounding box center [1493, 28] width 42 height 42
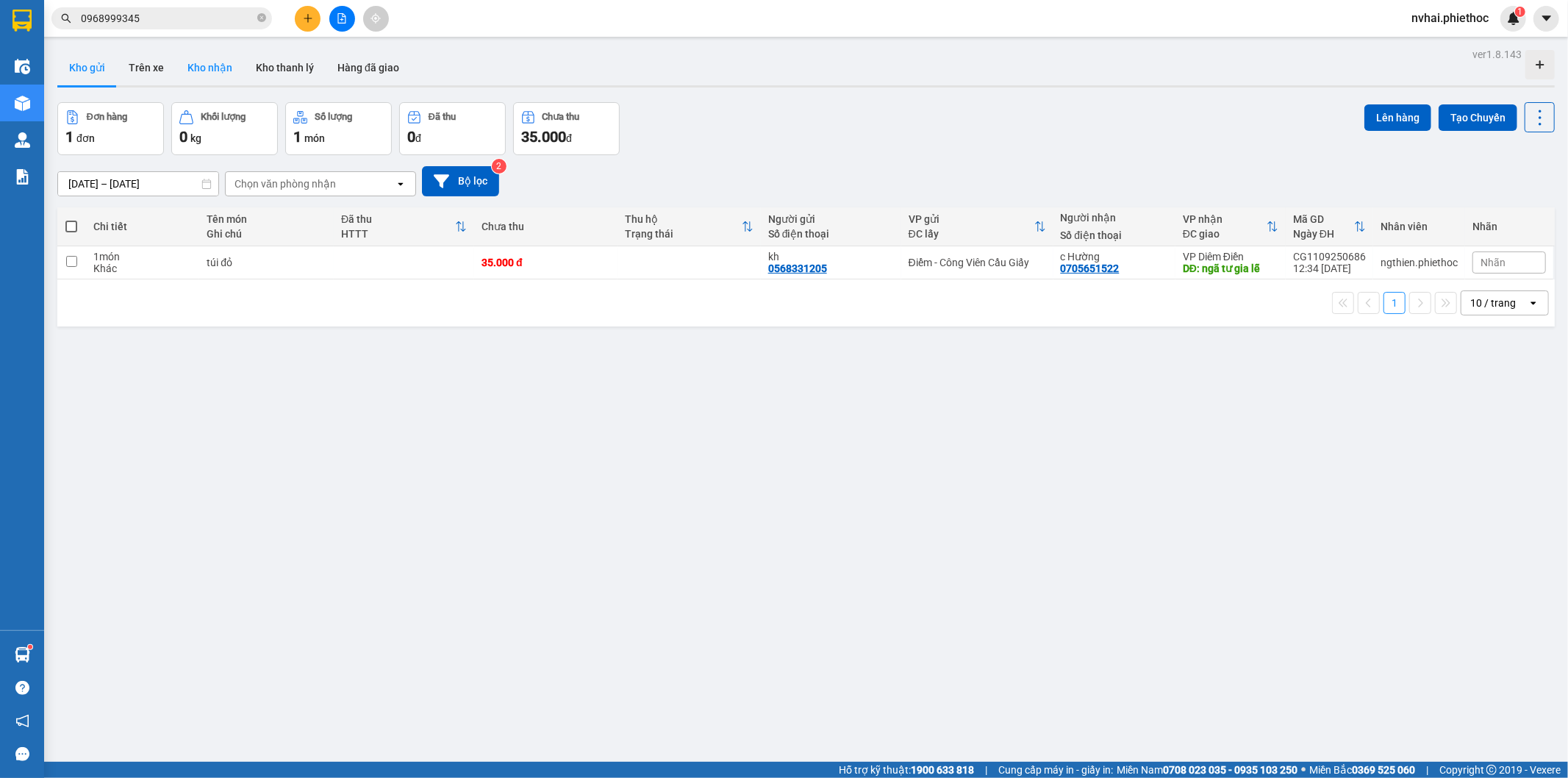
click at [229, 68] on button "Kho nhận" at bounding box center [210, 68] width 69 height 36
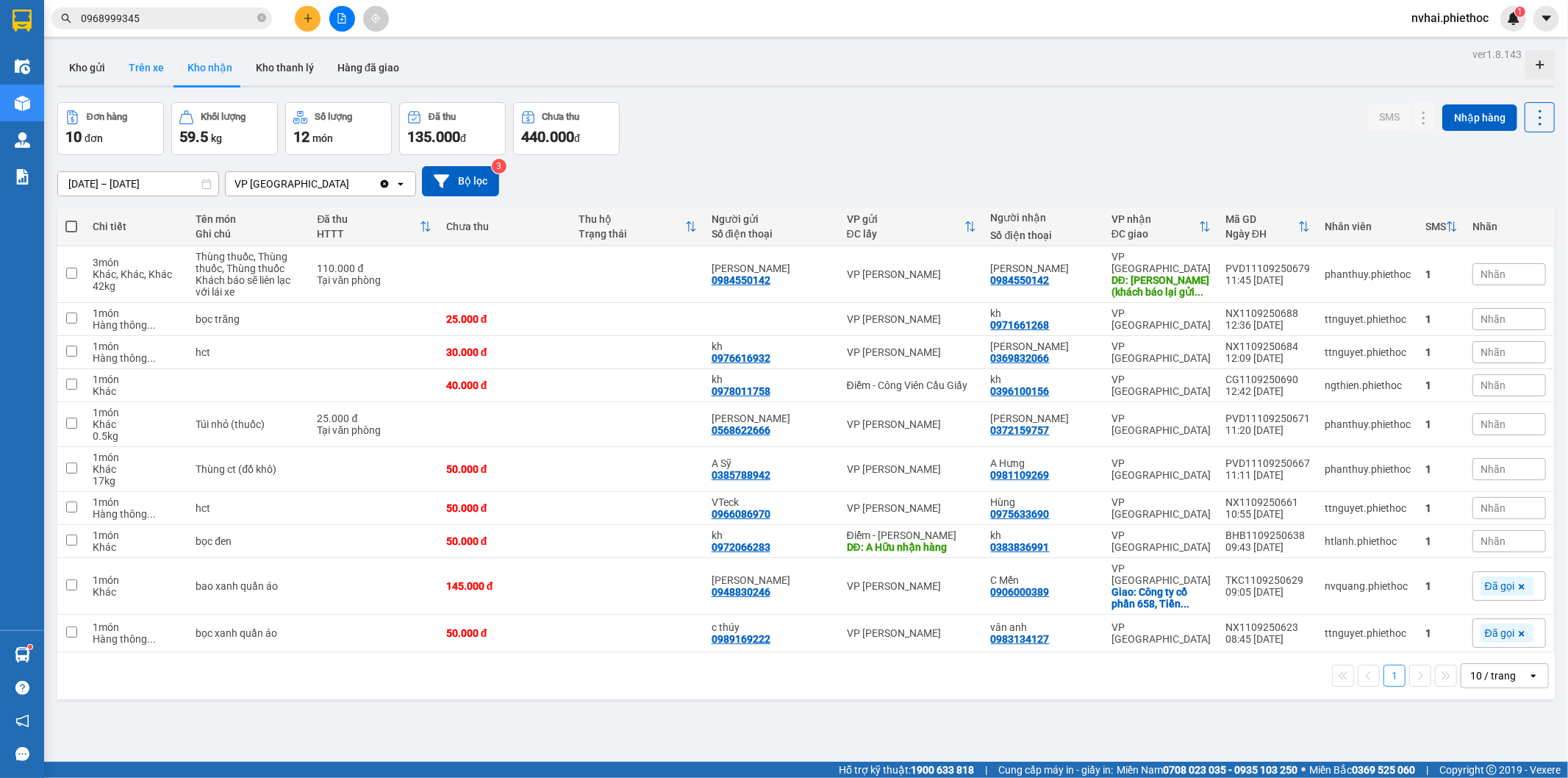
click at [156, 65] on button "Trên xe" at bounding box center [146, 68] width 59 height 36
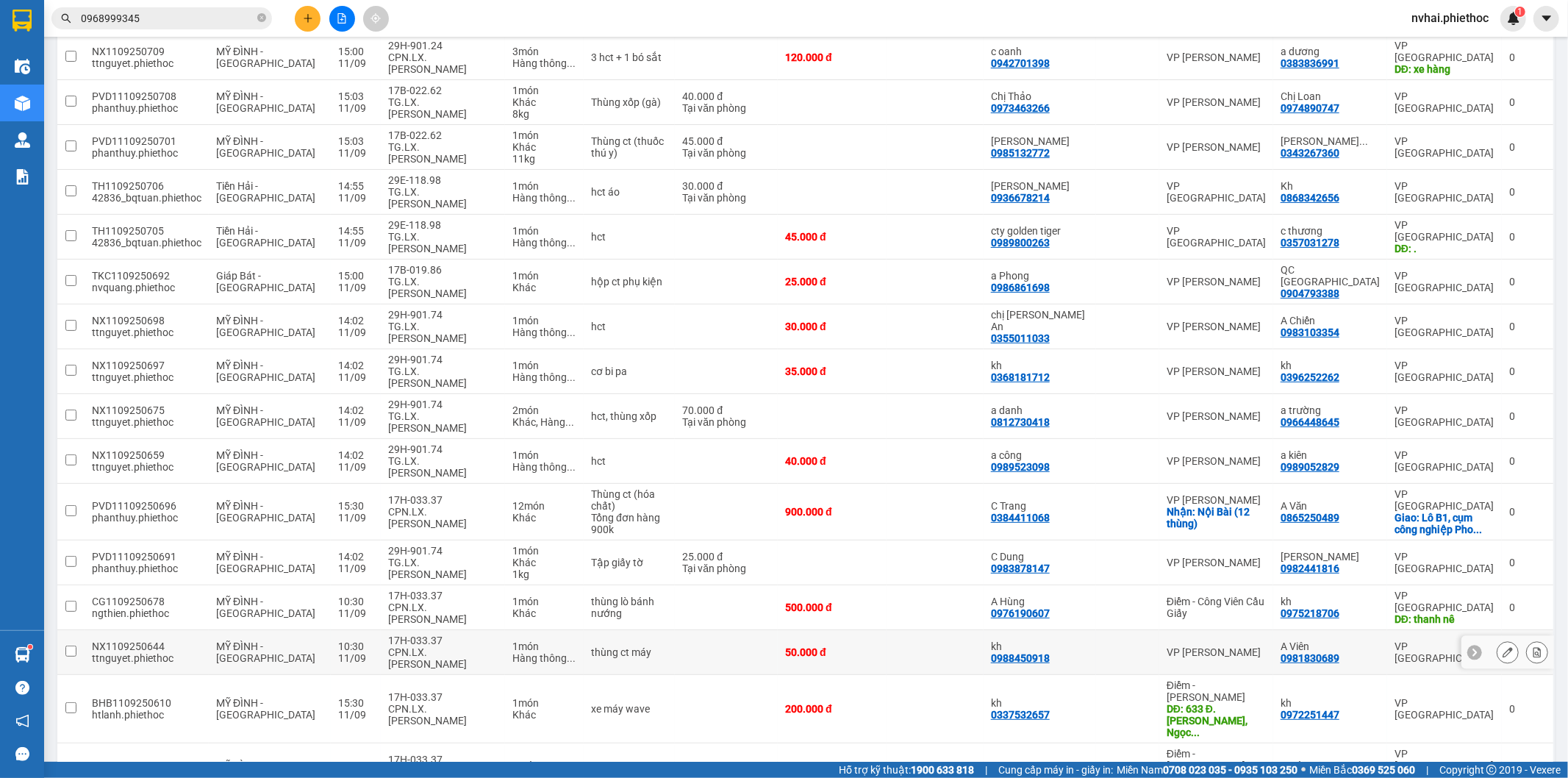
scroll to position [260, 0]
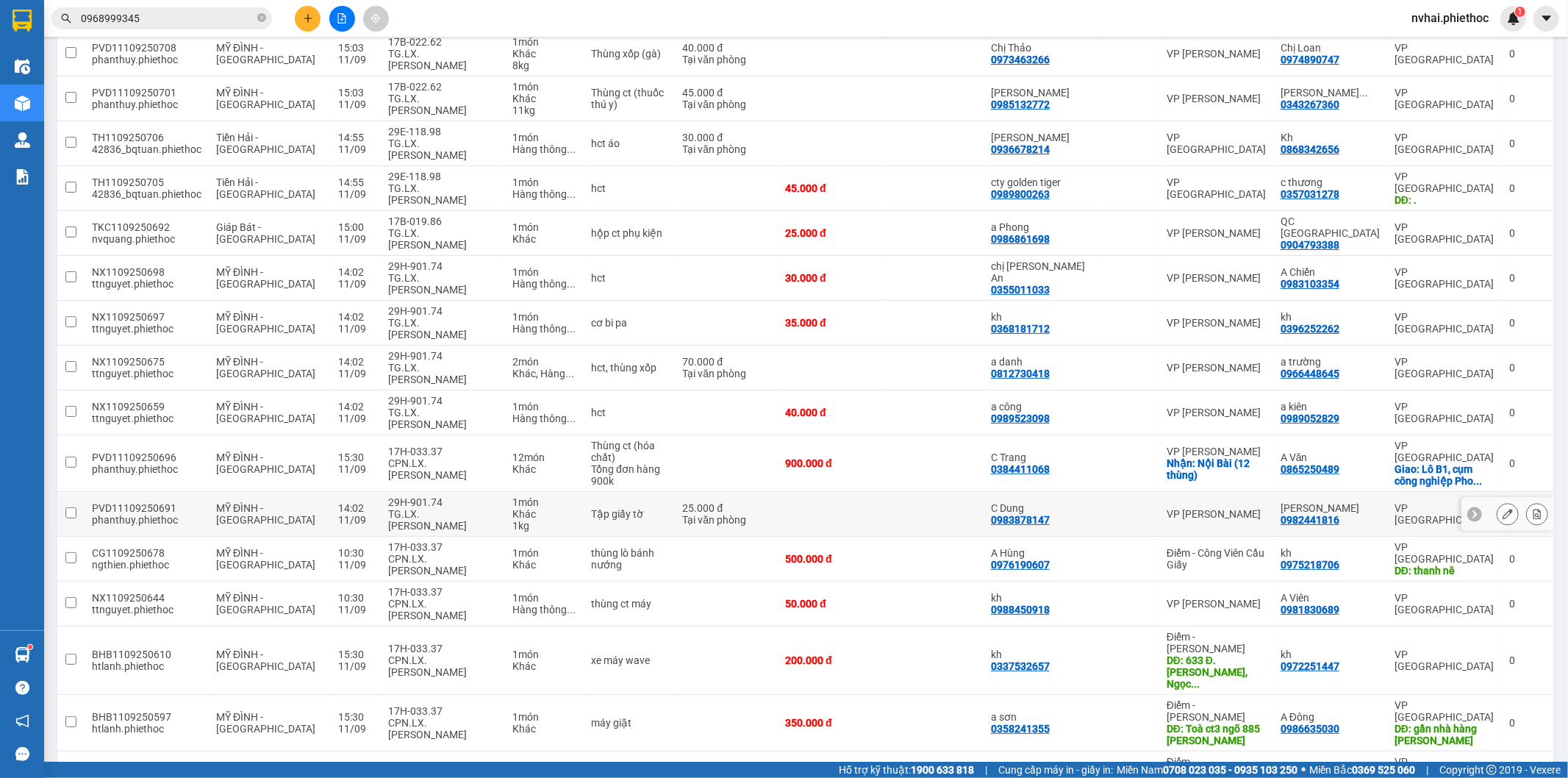
click at [450, 497] on div "29H-901.74" at bounding box center [442, 503] width 109 height 12
checkbox input "true"
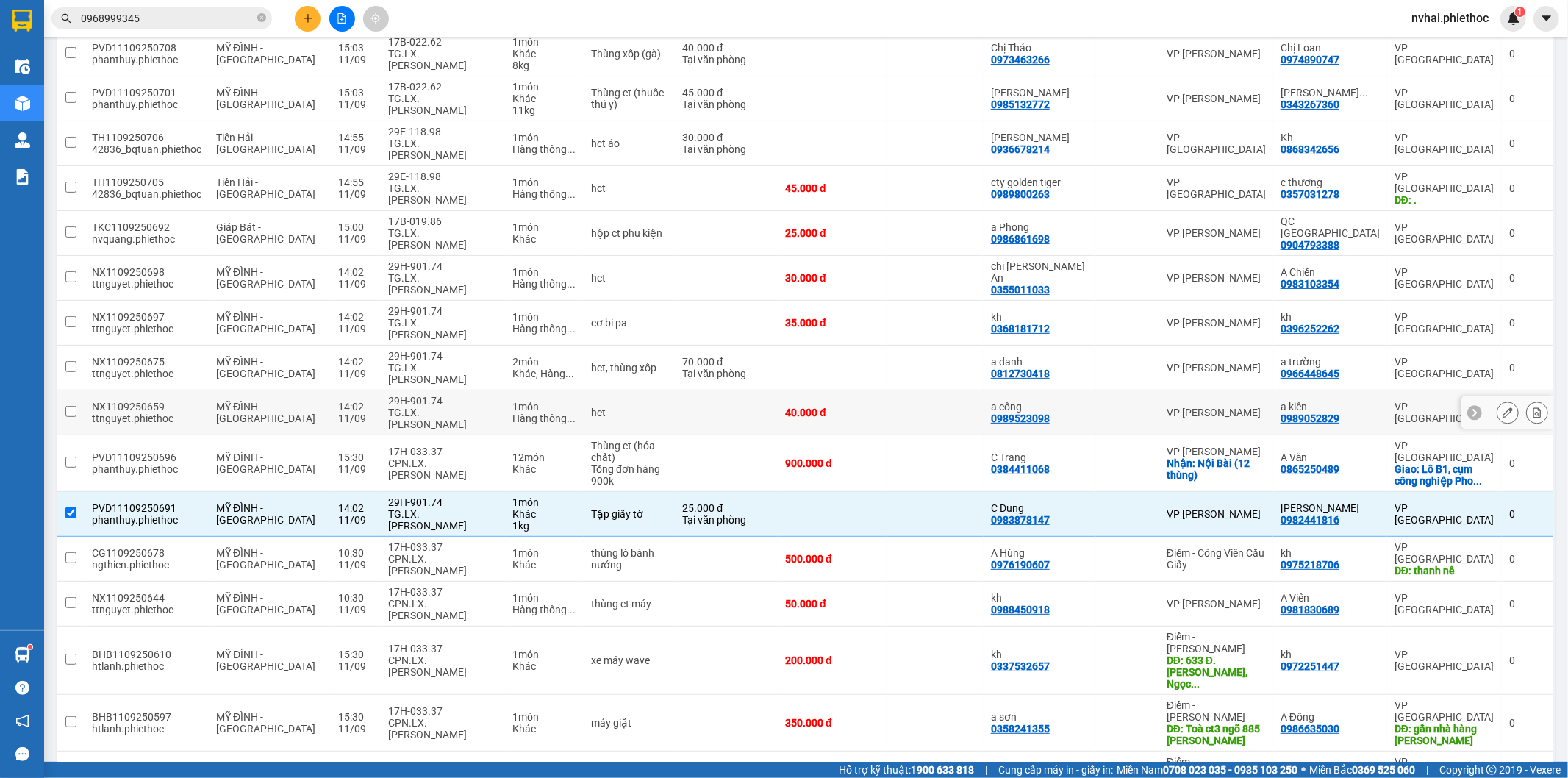
click at [438, 395] on div "29H-901.74" at bounding box center [442, 401] width 109 height 12
checkbox input "true"
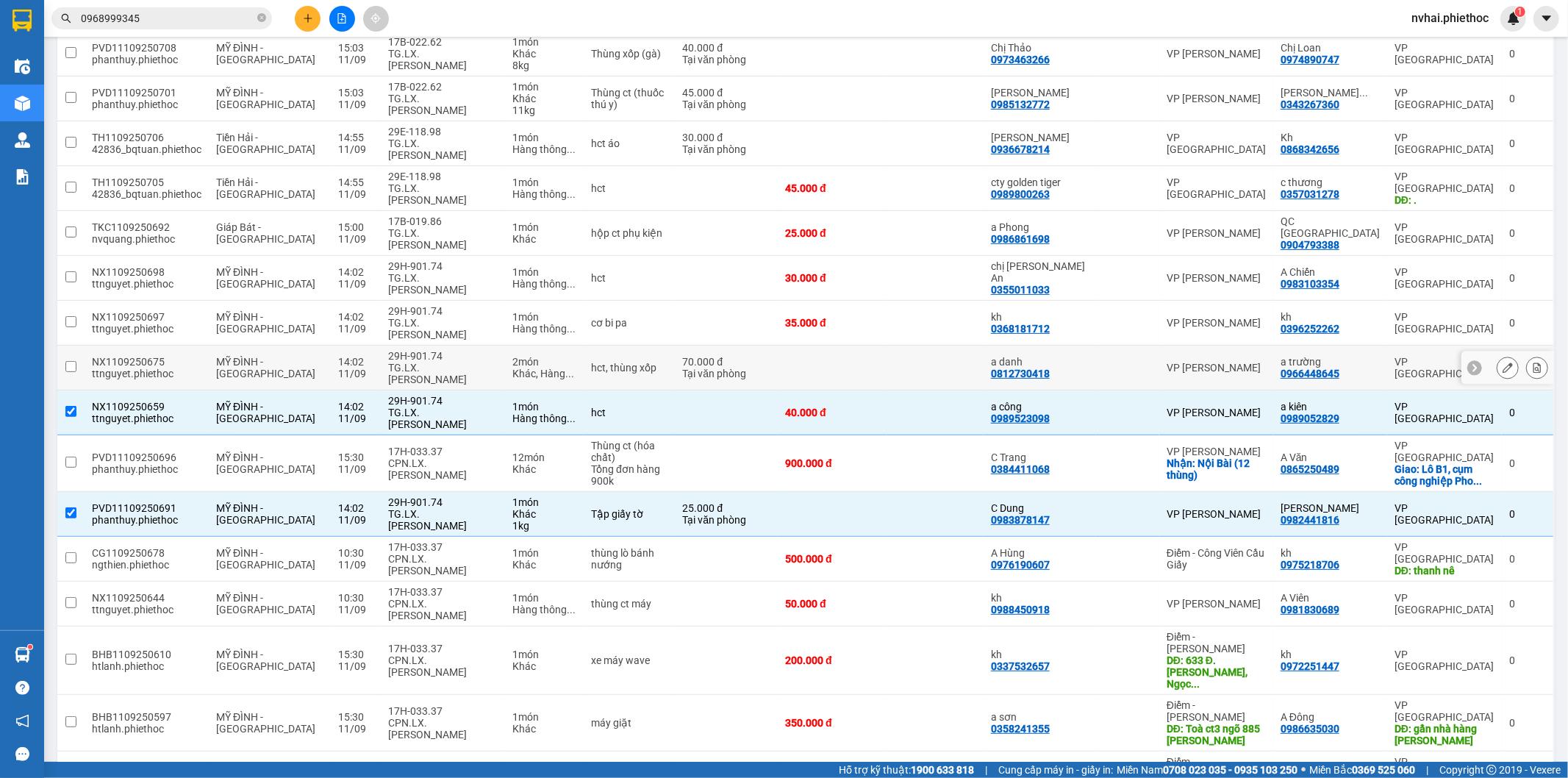
click at [439, 350] on div "29H-901.74" at bounding box center [442, 356] width 109 height 12
checkbox input "true"
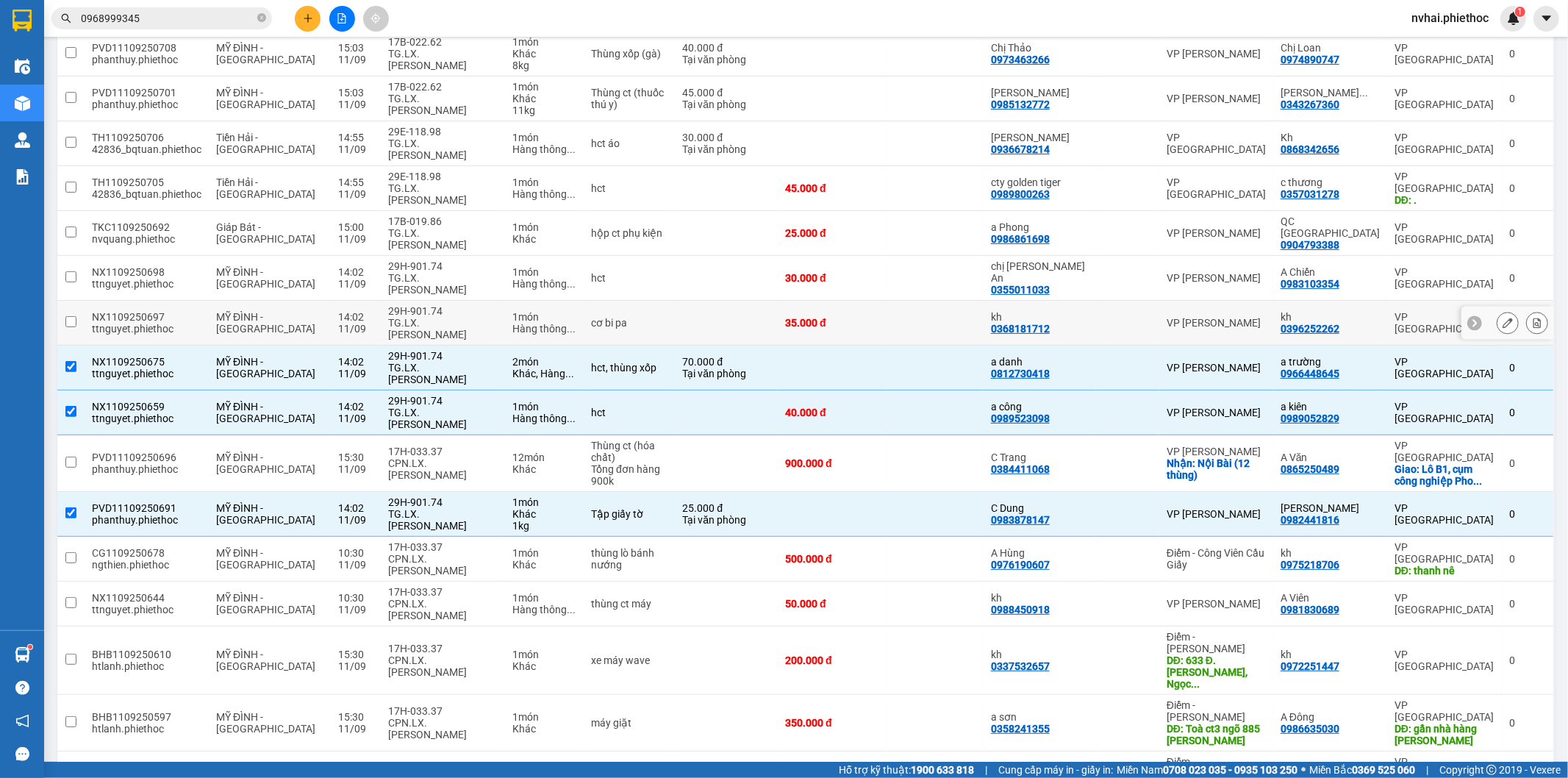
click at [439, 305] on div "29H-901.74" at bounding box center [442, 311] width 109 height 12
checkbox input "true"
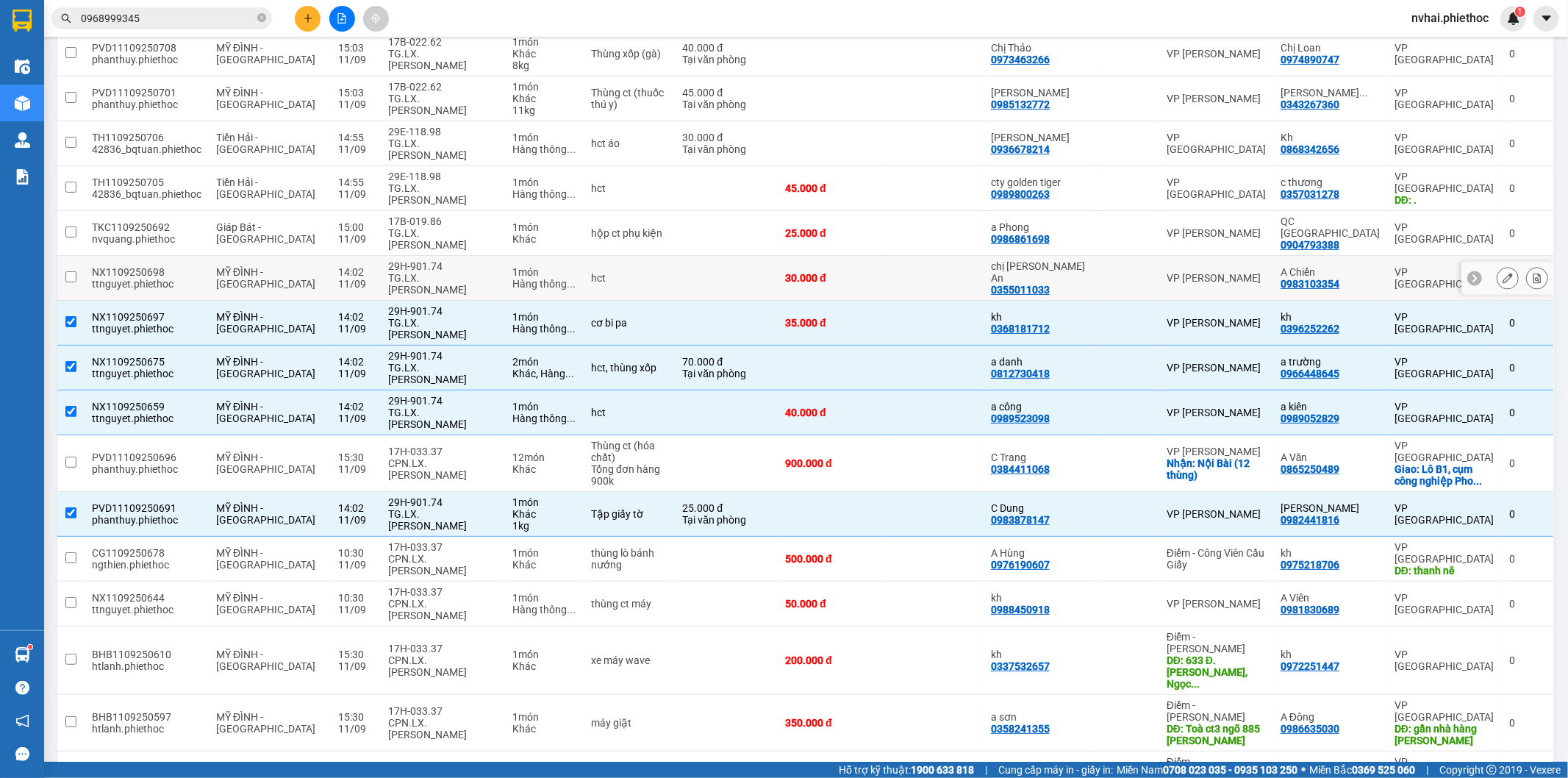
click at [438, 273] on div "TG.LX.Phạm Xuân Tới" at bounding box center [442, 284] width 109 height 23
checkbox input "true"
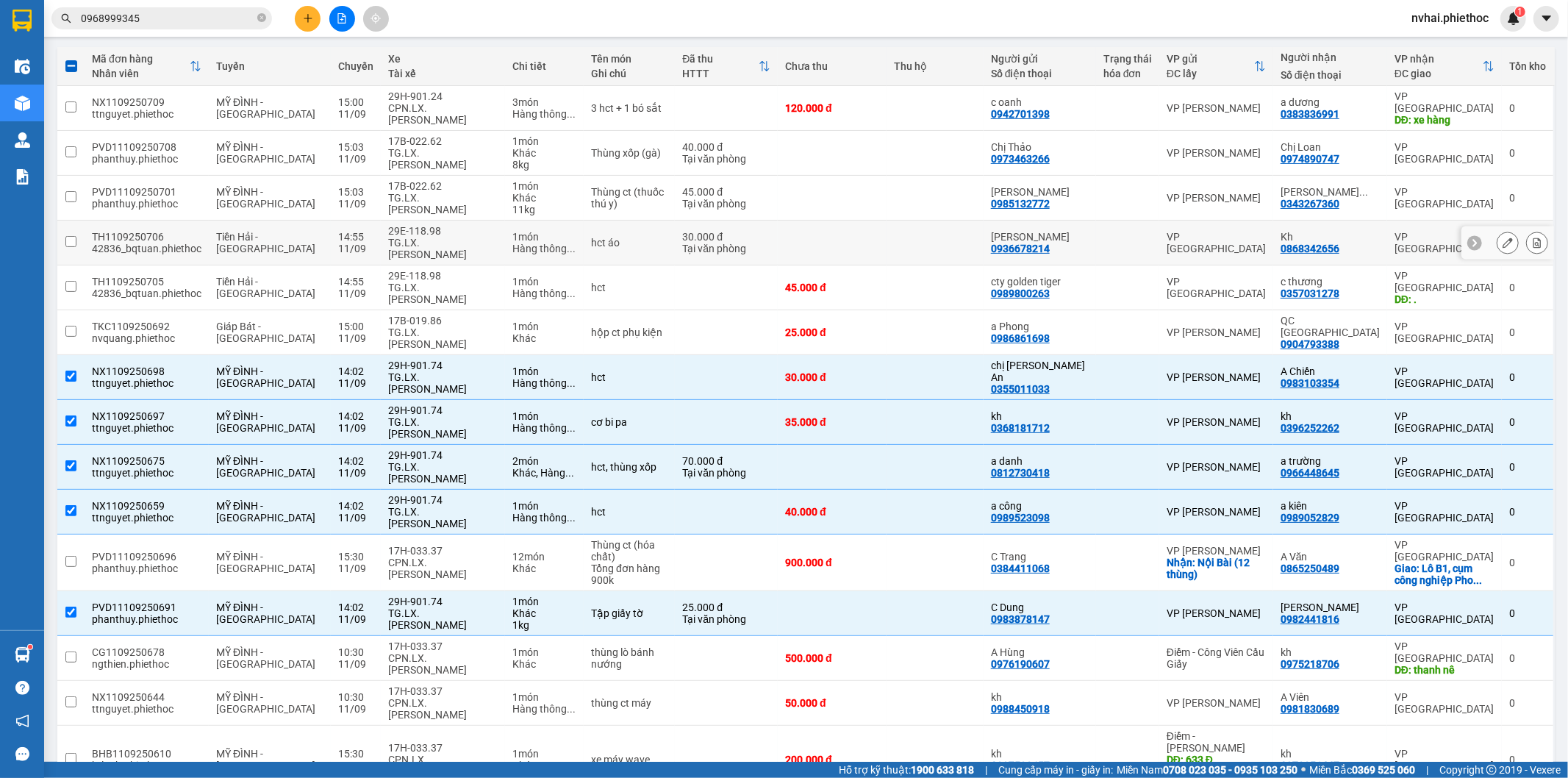
scroll to position [123, 0]
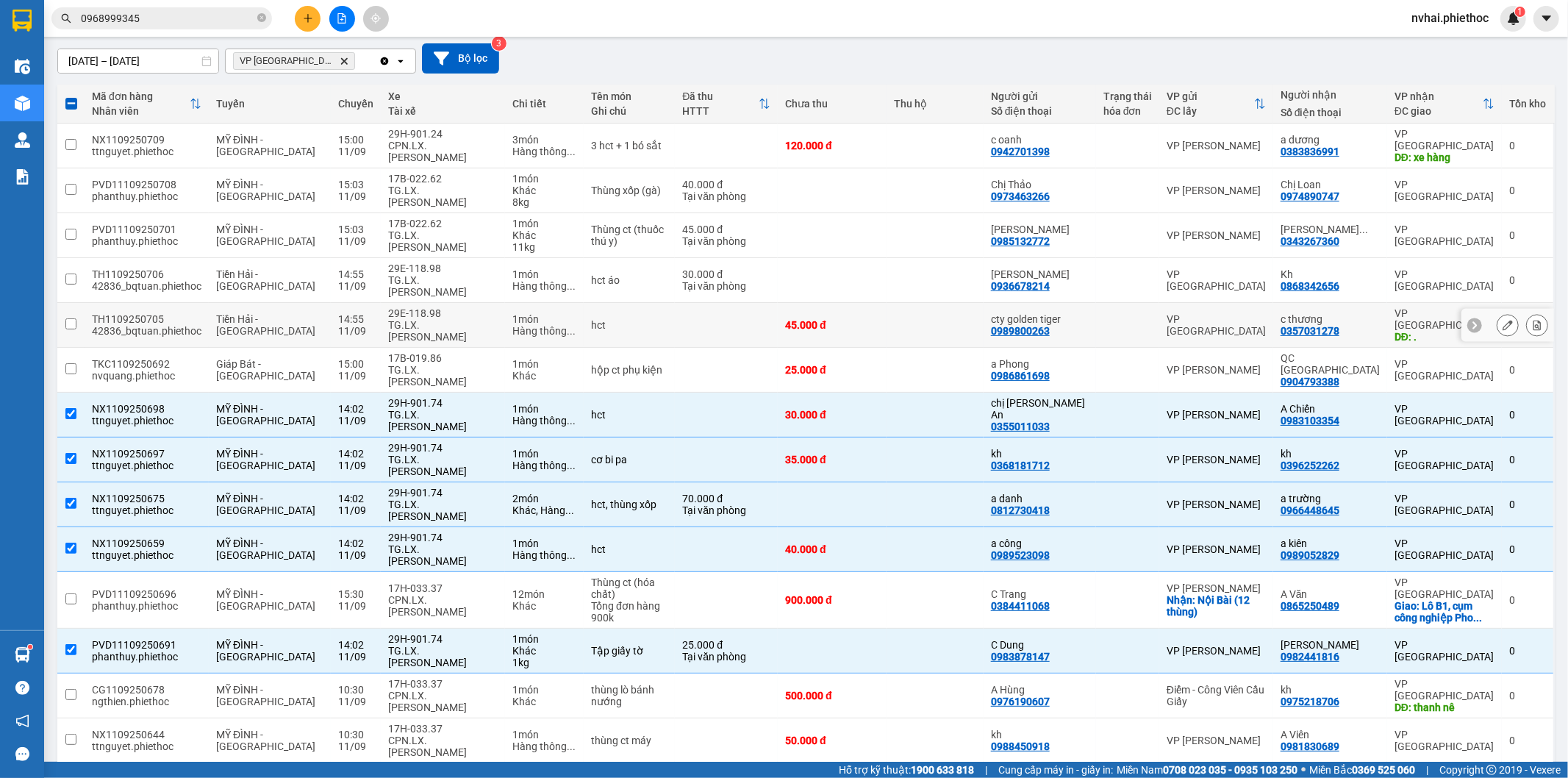
drag, startPoint x: 467, startPoint y: 292, endPoint x: 466, endPoint y: 259, distance: 33.0
click at [467, 307] on div "29E-118.98" at bounding box center [442, 313] width 109 height 12
checkbox input "true"
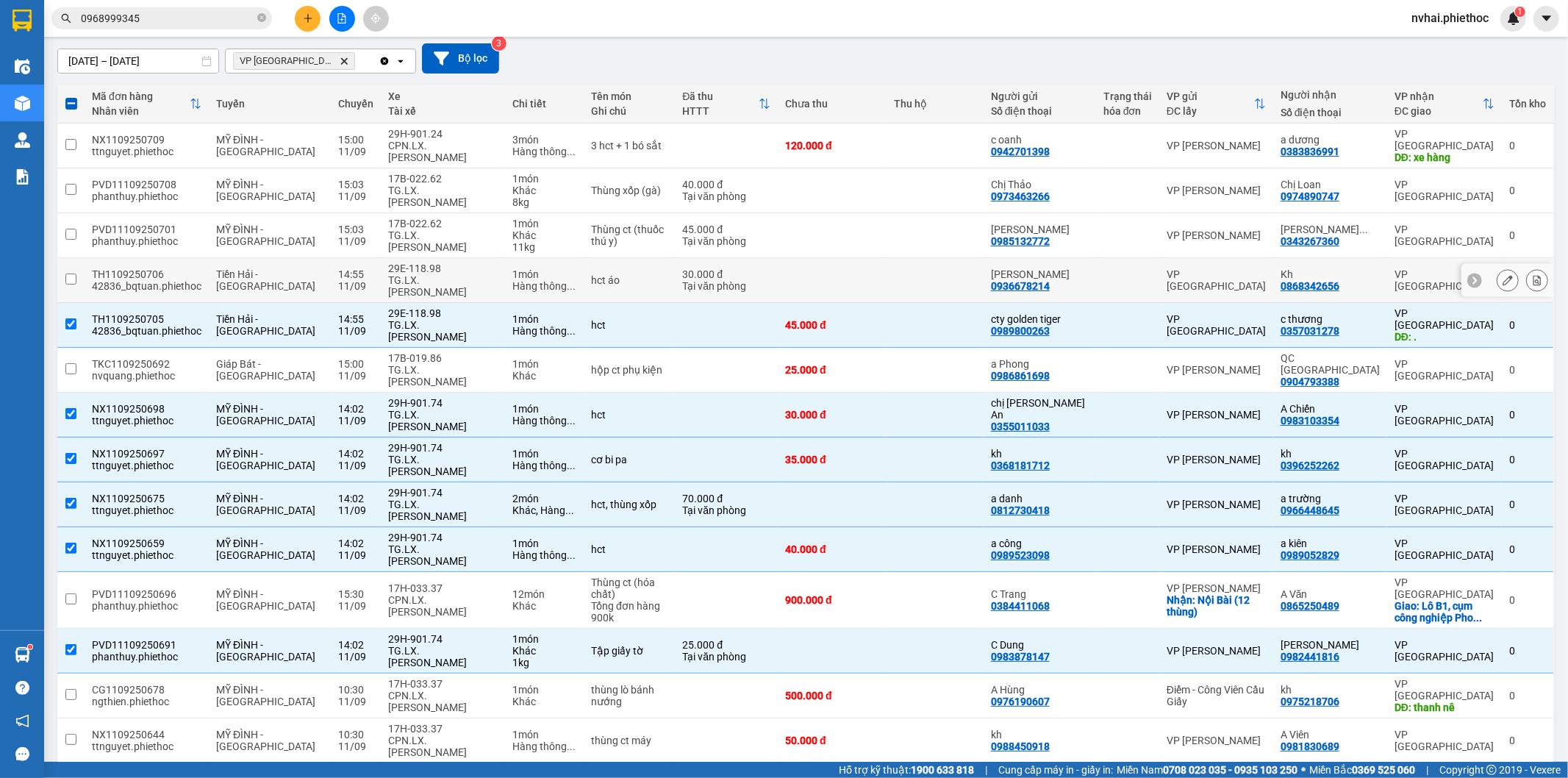
click at [465, 263] on div "29E-118.98" at bounding box center [442, 269] width 109 height 12
checkbox input "true"
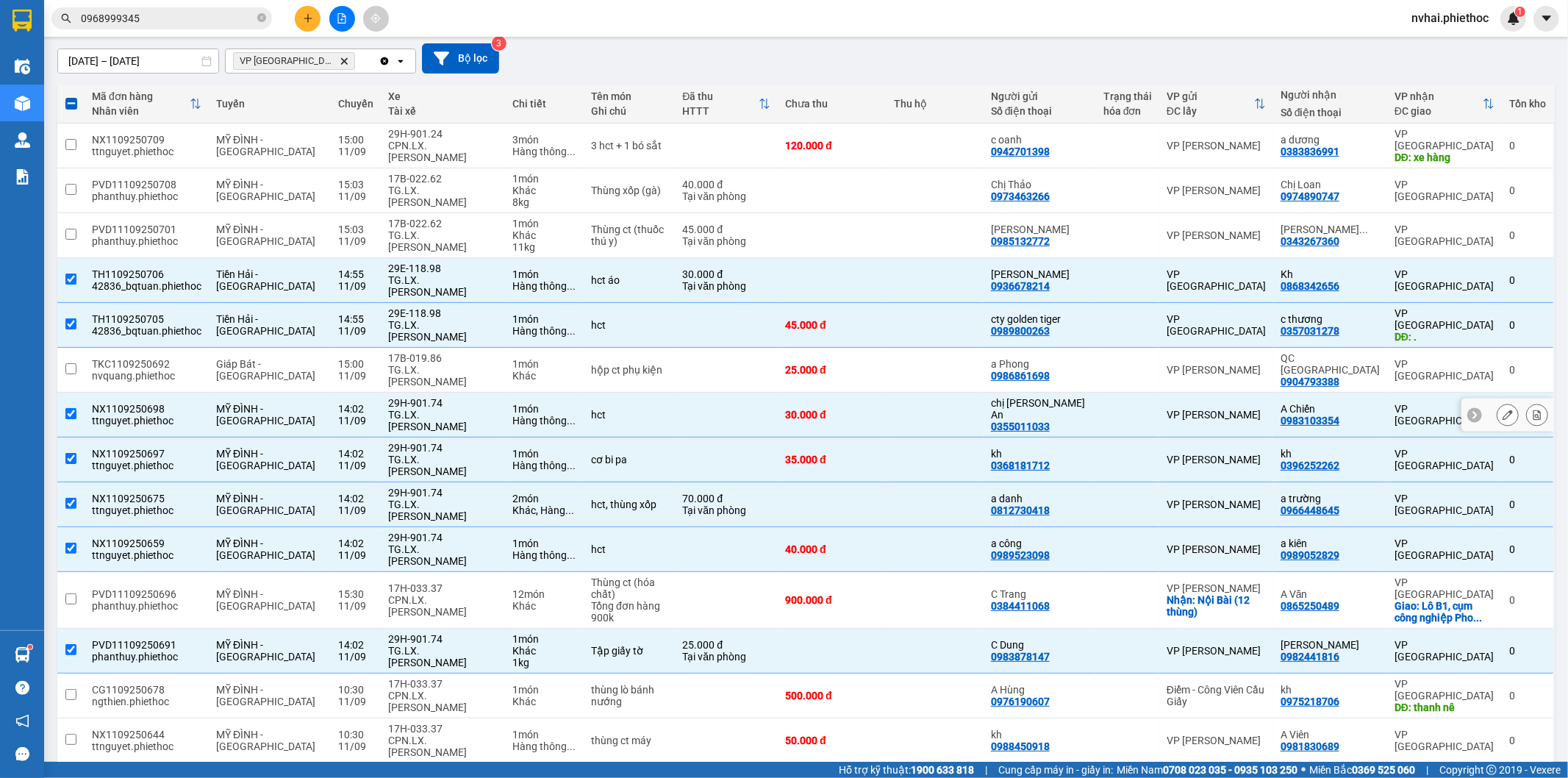
scroll to position [0, 0]
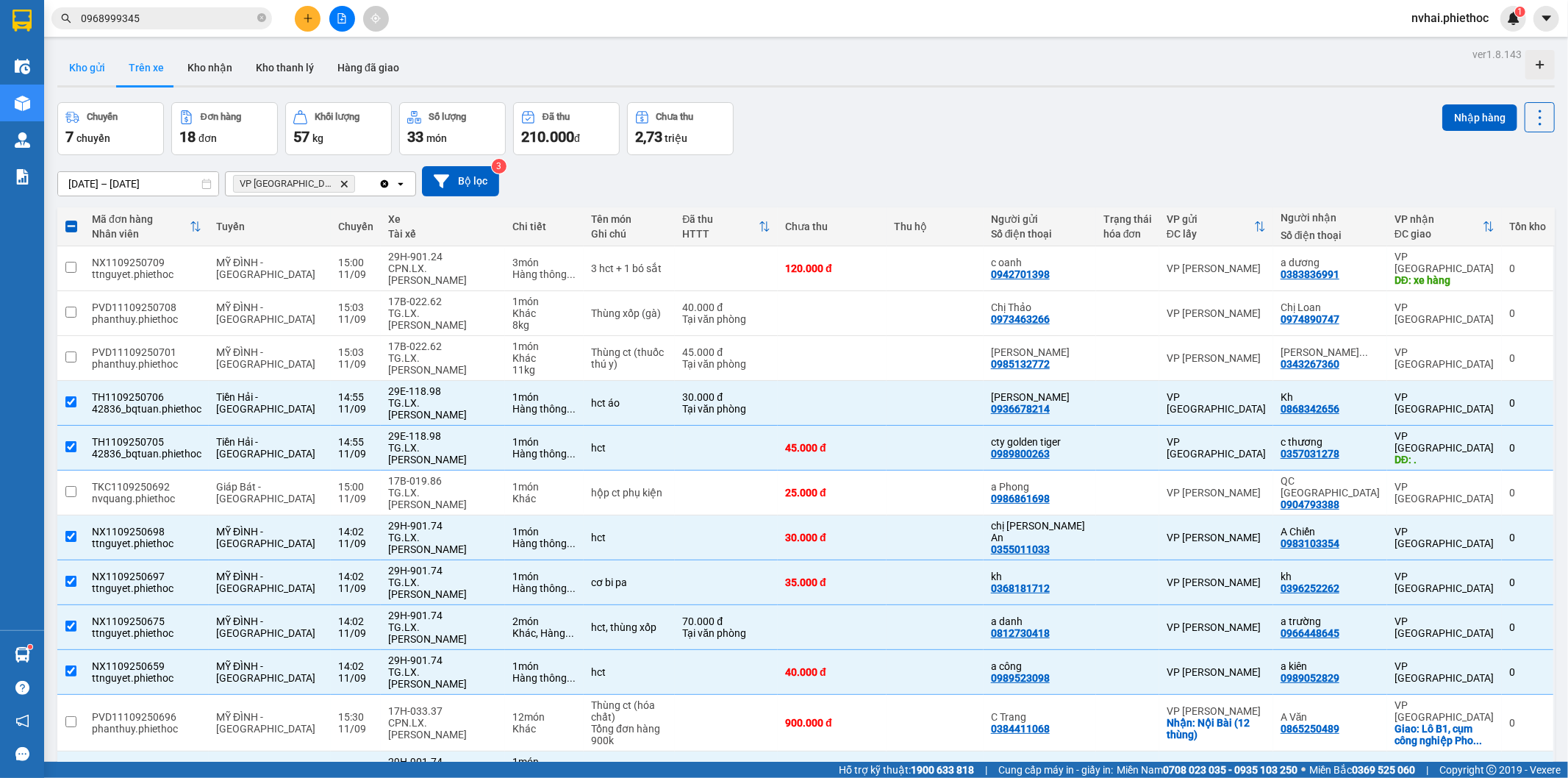
click at [96, 78] on button "Kho gửi" at bounding box center [87, 68] width 60 height 36
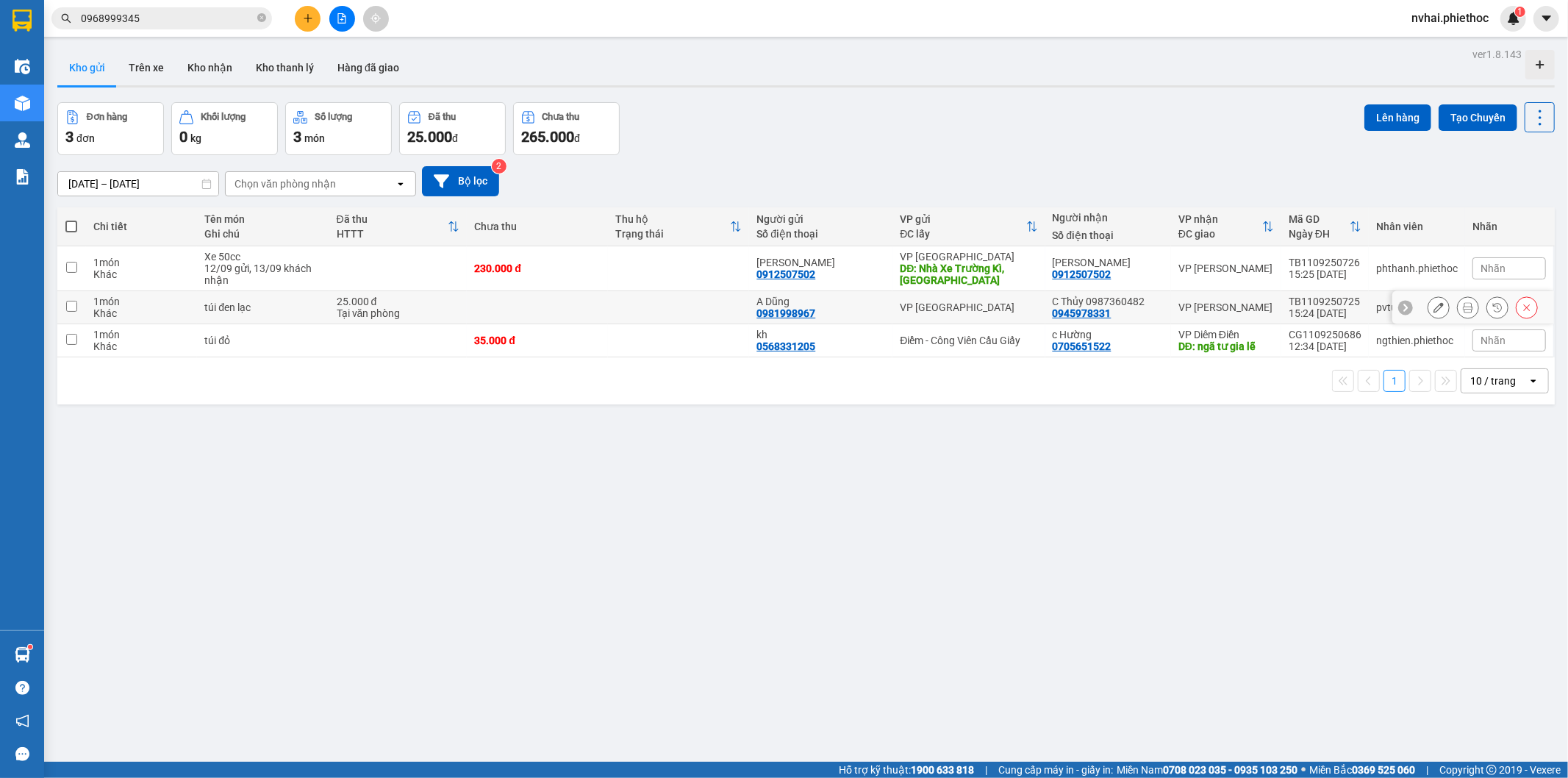
click at [1185, 294] on td "VP [PERSON_NAME]" at bounding box center [1226, 307] width 110 height 33
checkbox input "true"
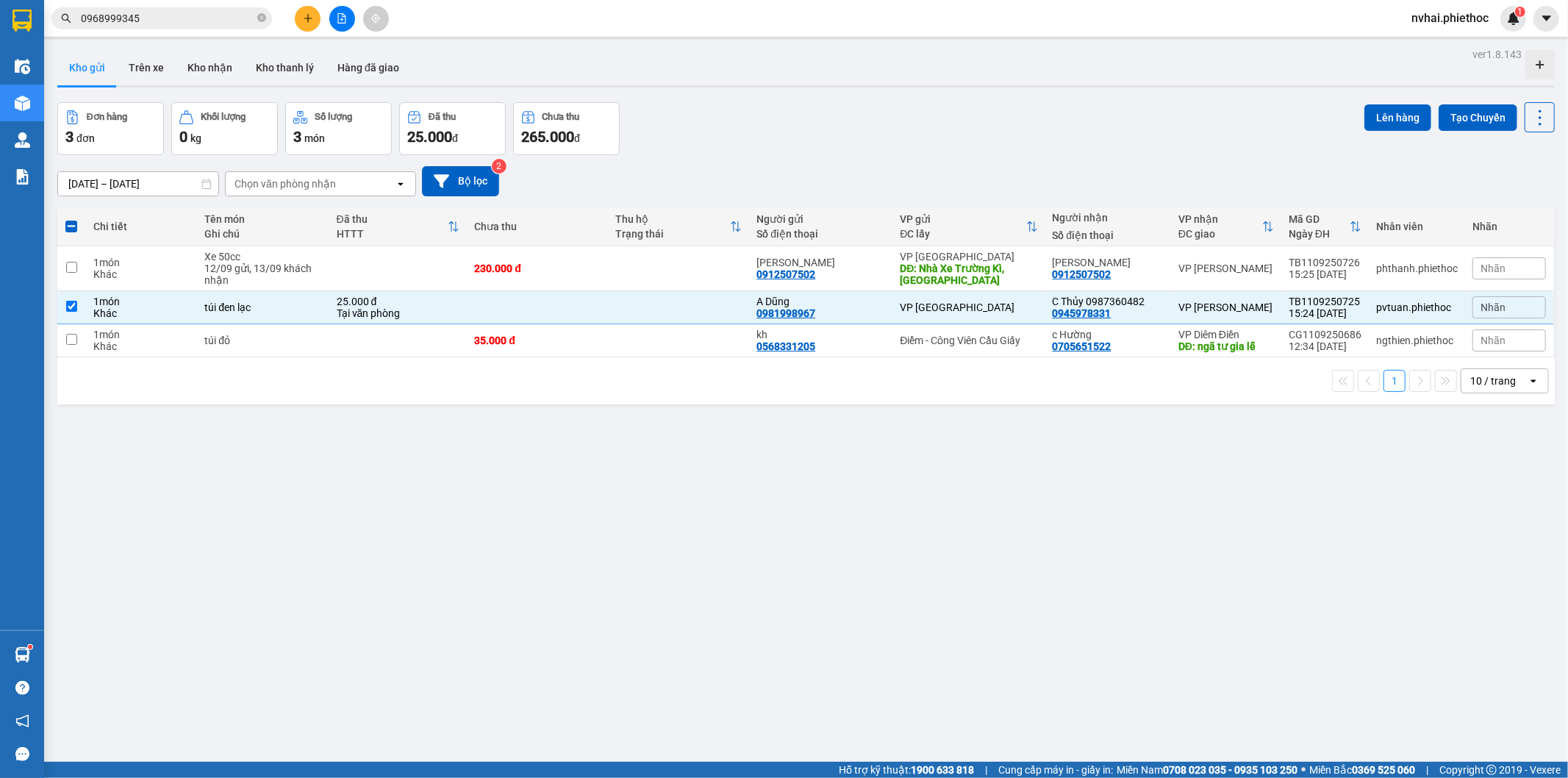
click at [917, 128] on div "Đơn hàng 3 đơn Khối lượng 0 kg Số lượng 3 món Đã thu 25.000 đ Chưa thu 265.000 …" at bounding box center [806, 129] width 1497 height 53
click at [208, 63] on button "Kho nhận" at bounding box center [210, 68] width 69 height 36
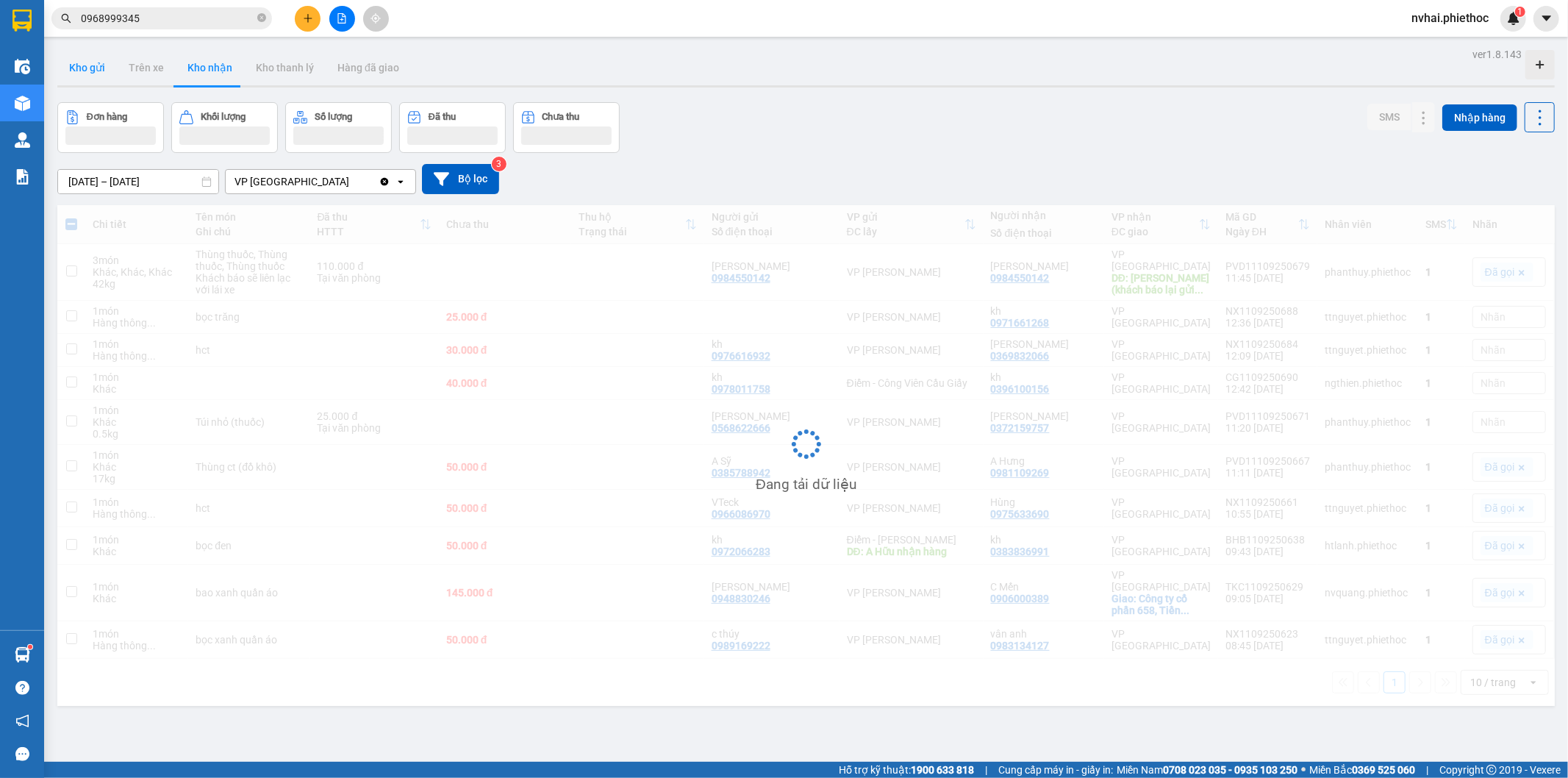
click at [90, 81] on button "Kho gửi" at bounding box center [87, 68] width 60 height 36
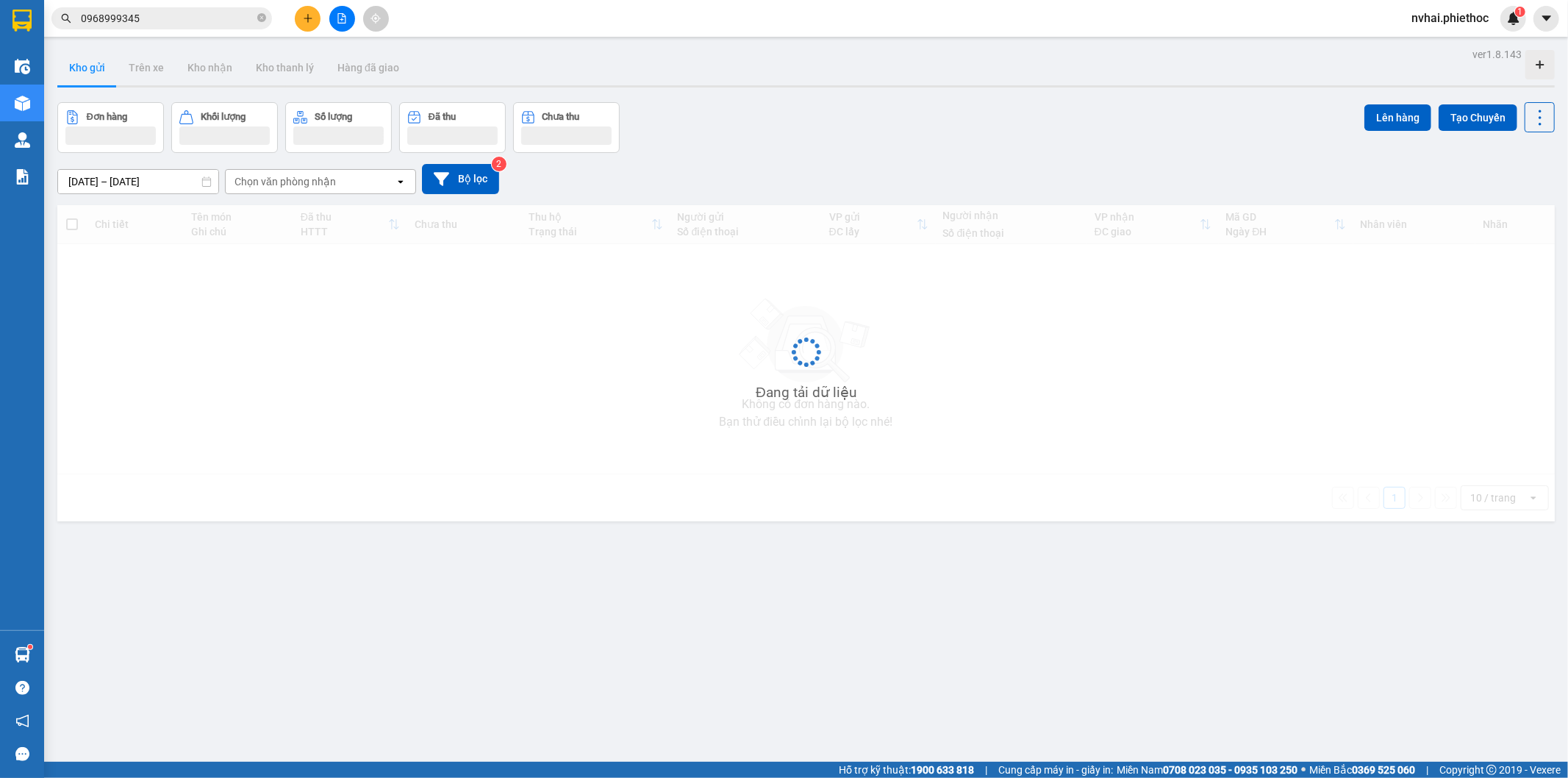
click at [90, 81] on button "Kho gửi" at bounding box center [87, 68] width 60 height 36
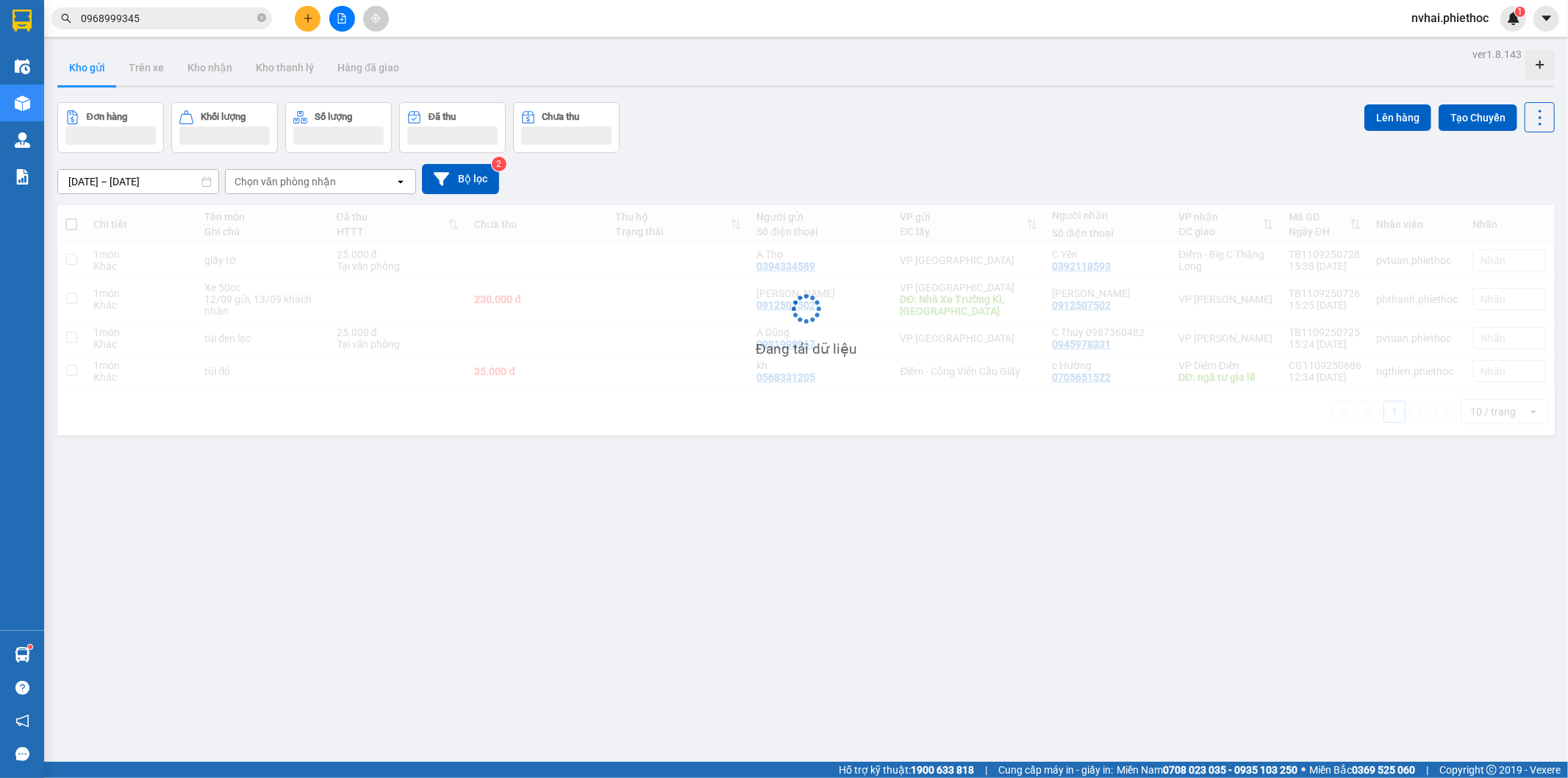
click at [90, 81] on button "Kho gửi" at bounding box center [87, 68] width 60 height 36
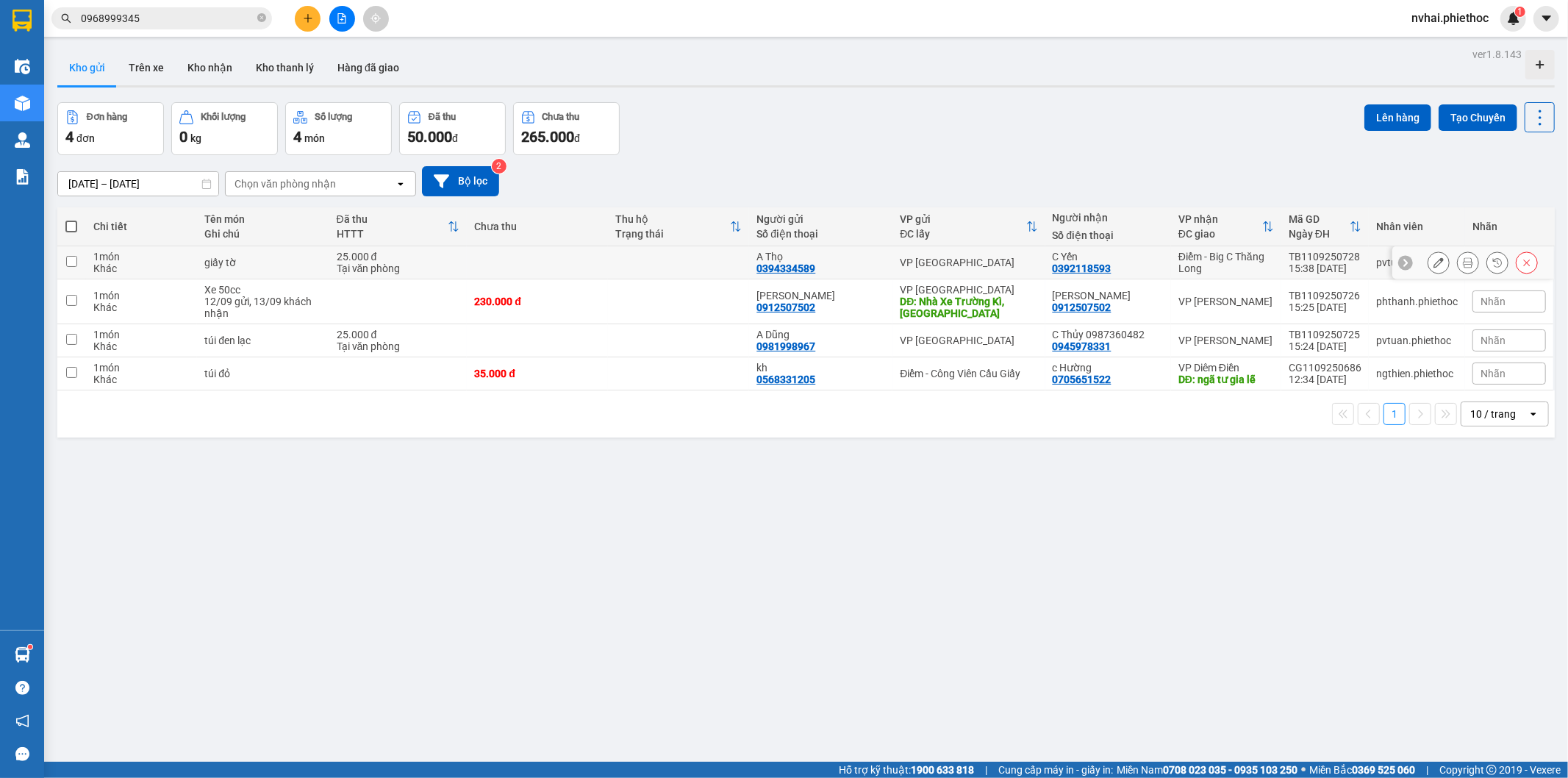
click at [1240, 254] on div "Điểm - Big C Thăng Long" at bounding box center [1226, 263] width 96 height 23
checkbox input "true"
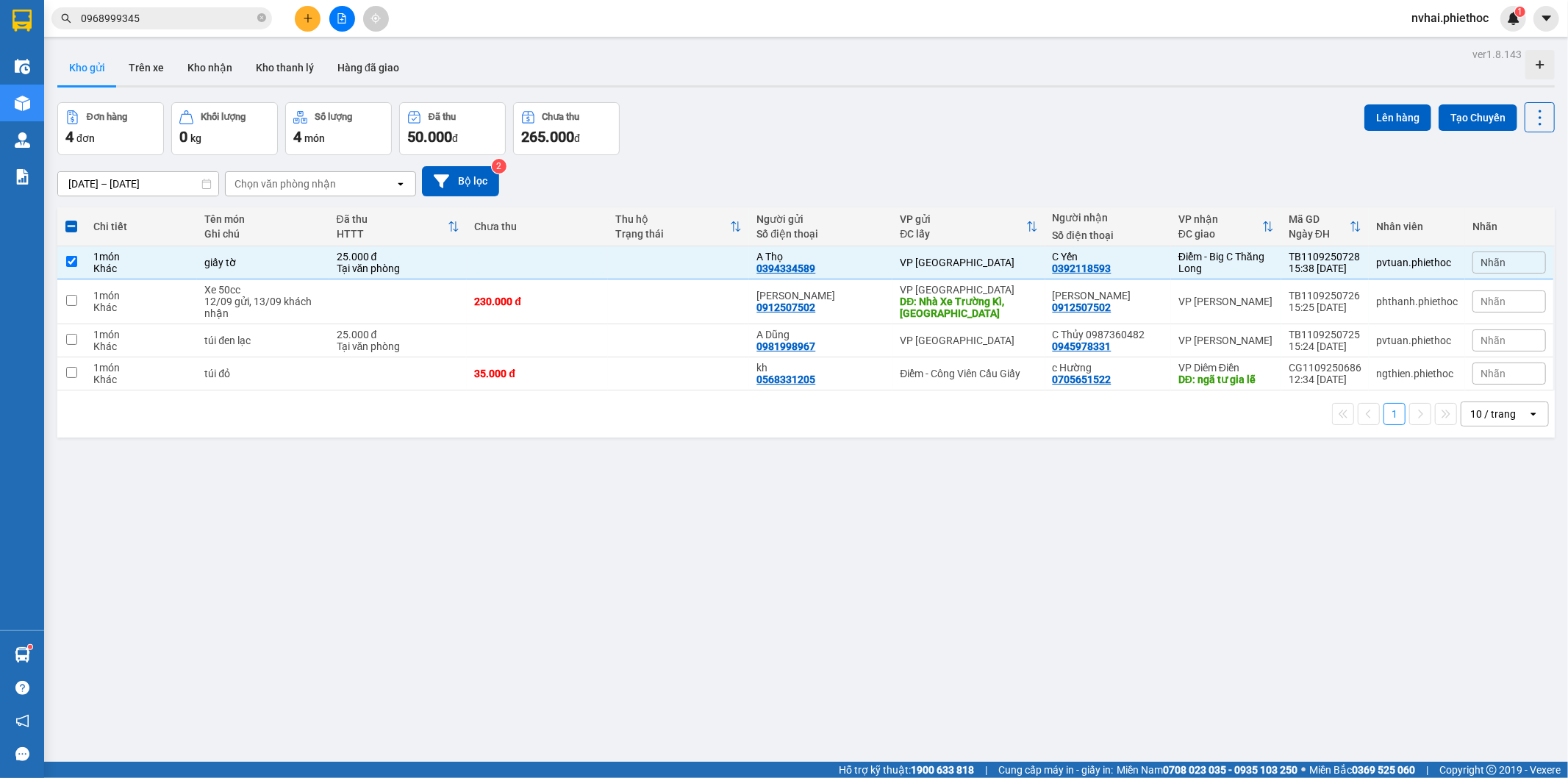
click at [1346, 103] on div "Đơn hàng 4 đơn Khối lượng 0 kg Số lượng 4 món Đã thu 50.000 đ Chưa thu 265.000 …" at bounding box center [806, 129] width 1497 height 53
click at [1364, 110] on button "Lên hàng" at bounding box center [1397, 117] width 67 height 26
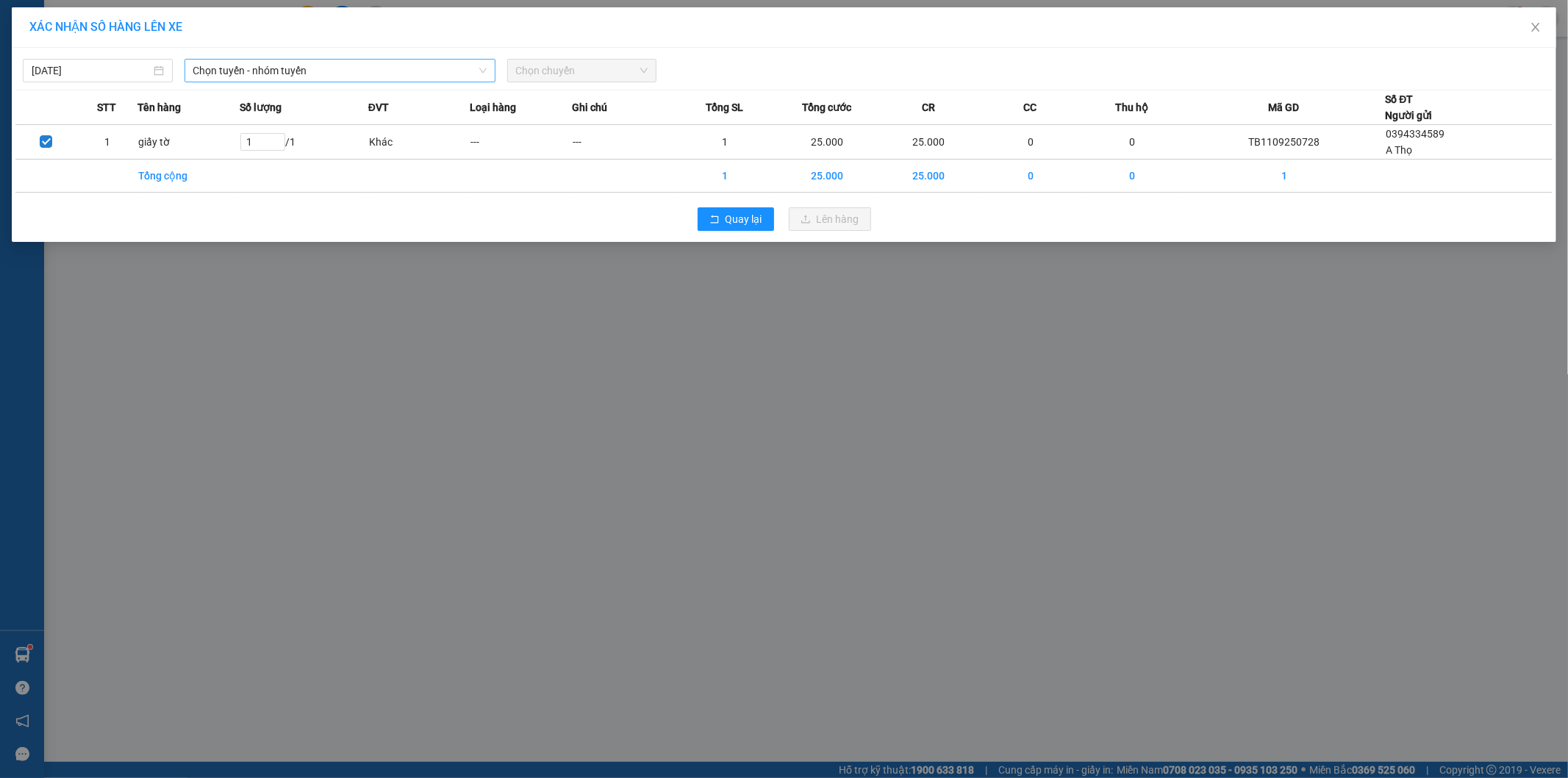
click at [232, 67] on span "Chọn tuyến - nhóm tuyến" at bounding box center [340, 71] width 294 height 22
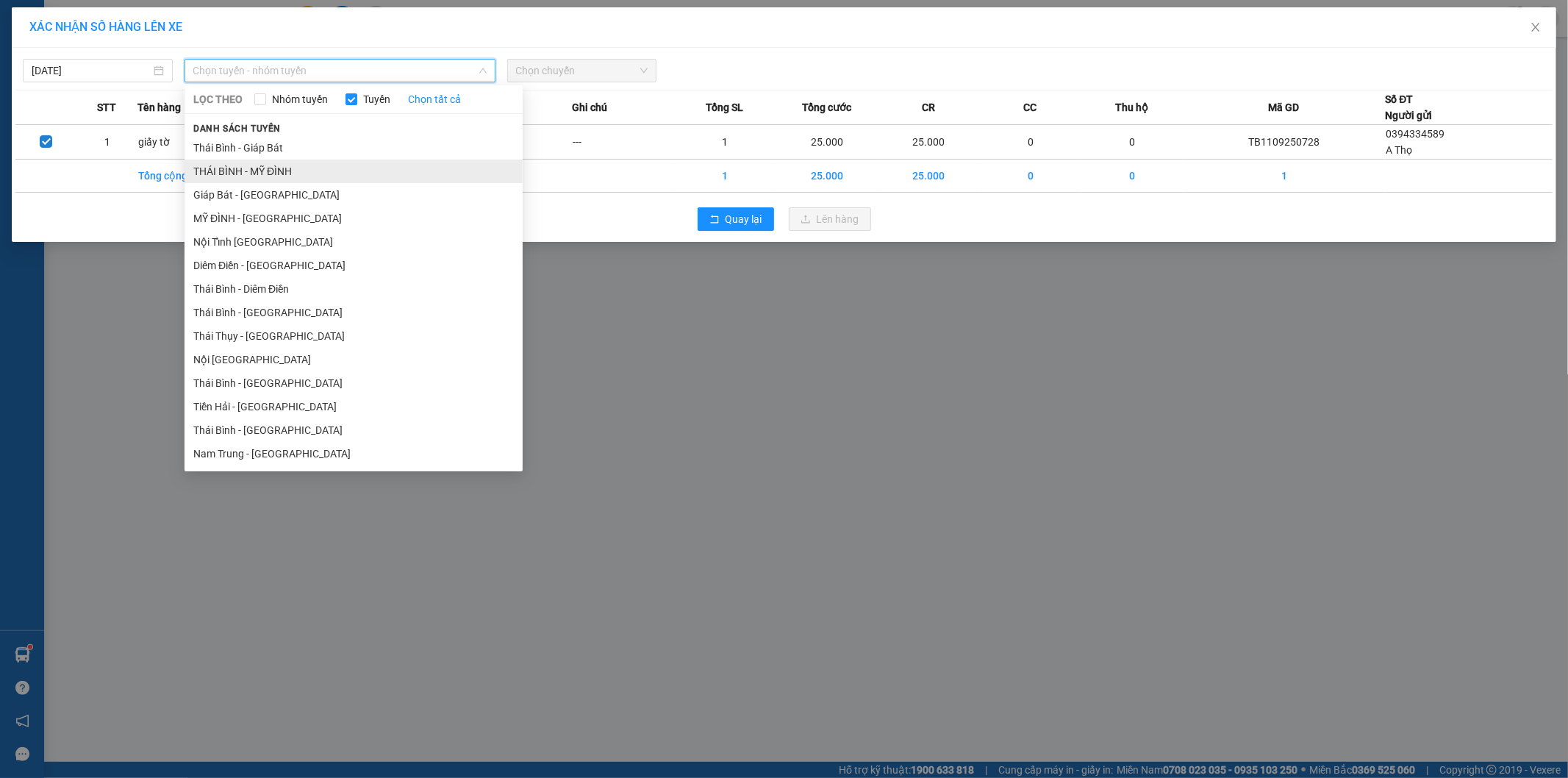
click at [276, 170] on li "THÁI BÌNH - MỸ ĐÌNH" at bounding box center [354, 171] width 338 height 23
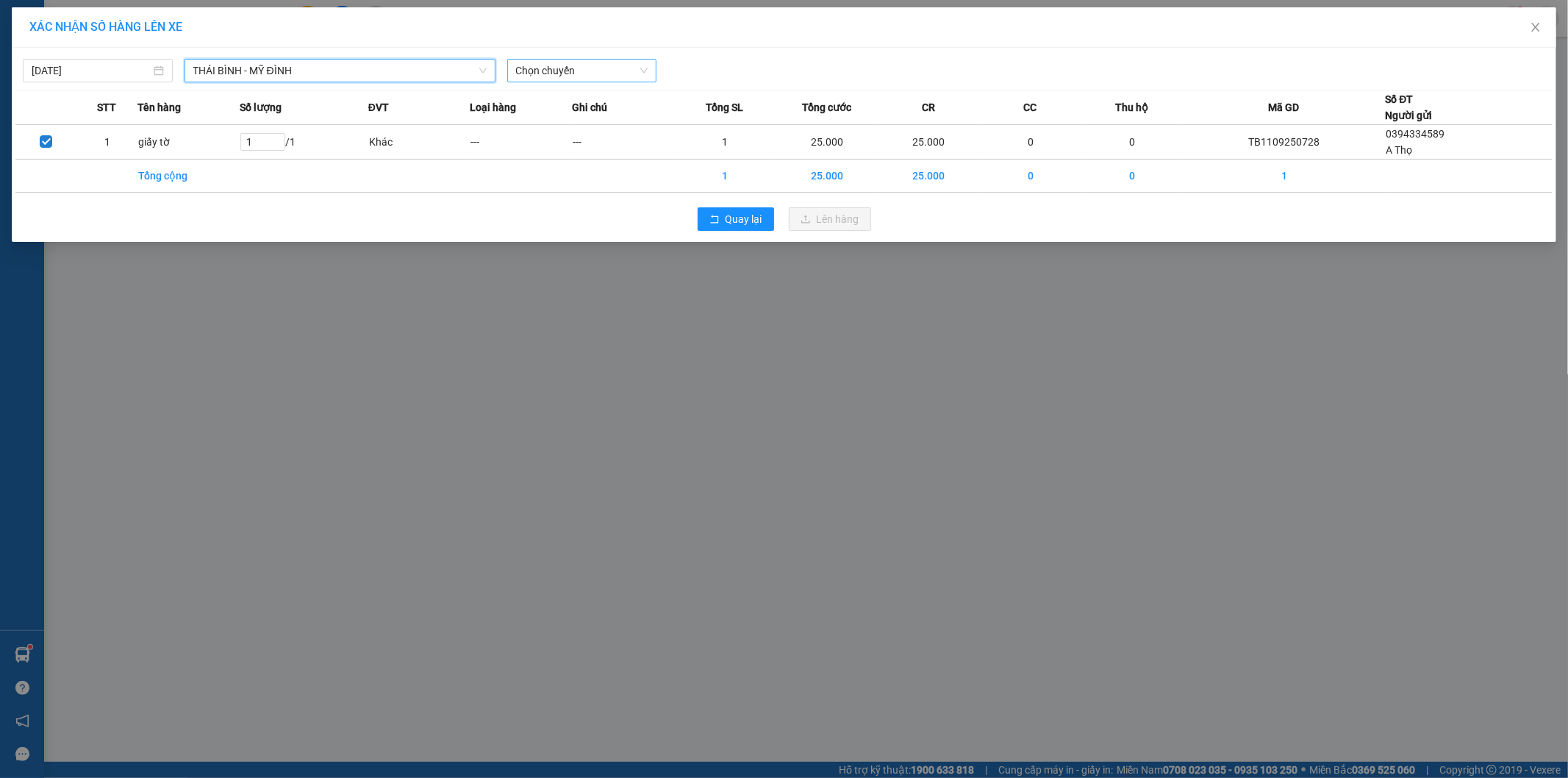
click at [598, 70] on span "Chọn chuyến" at bounding box center [582, 71] width 132 height 22
type input "8330"
click at [586, 119] on div "16:01 - 17A-083.30" at bounding box center [573, 123] width 115 height 16
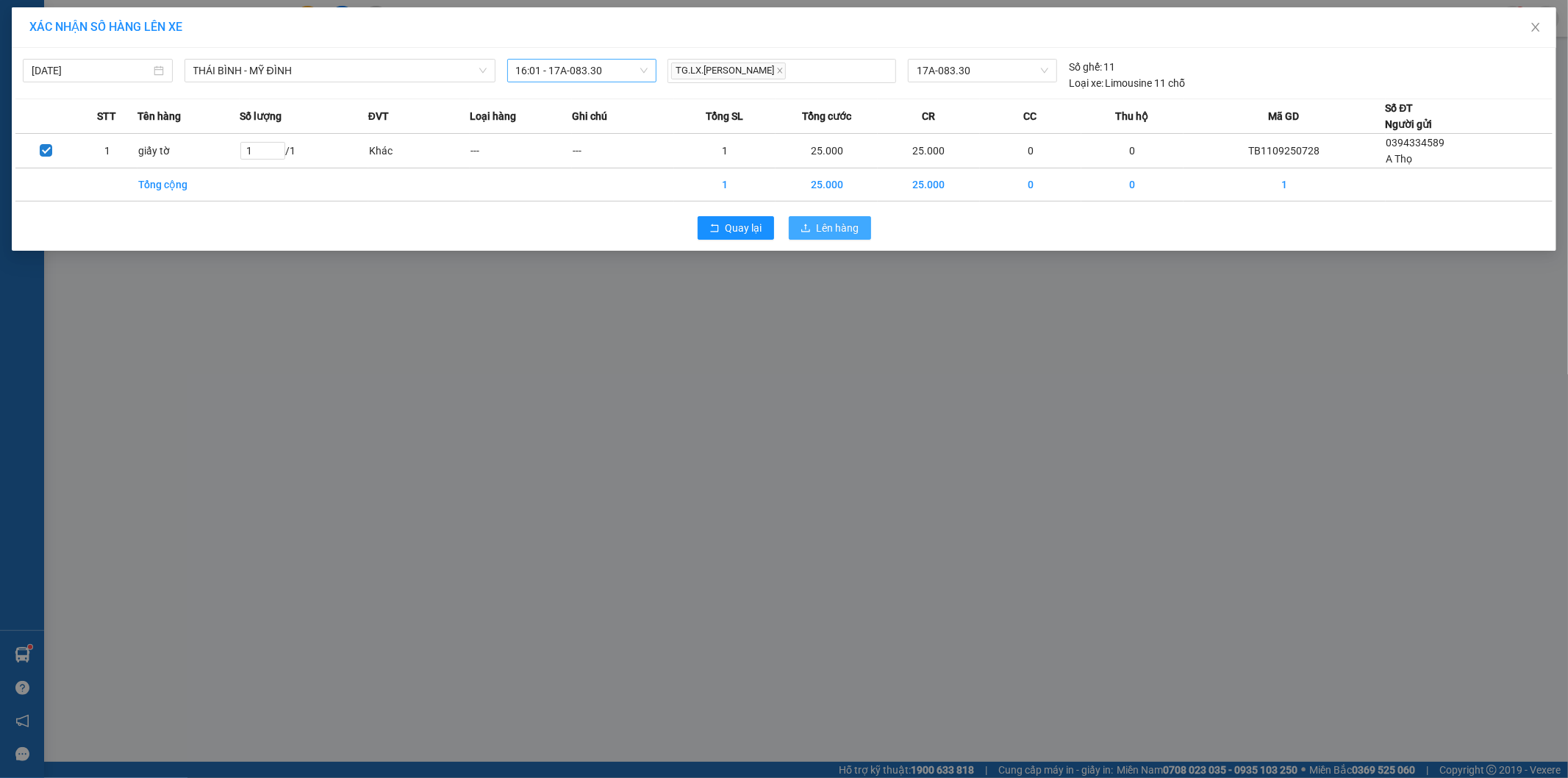
click at [816, 232] on span "Lên hàng" at bounding box center [838, 228] width 43 height 16
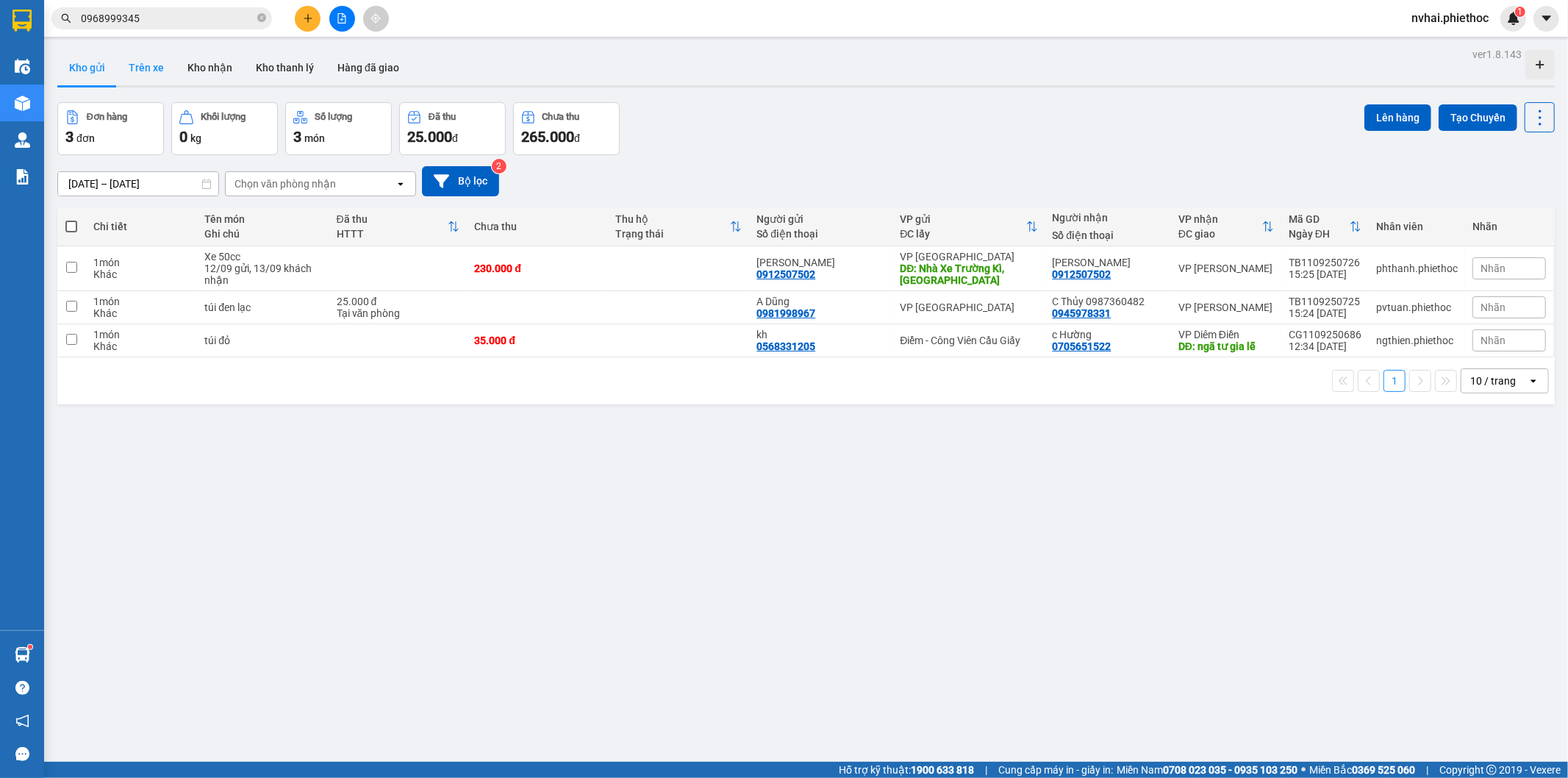
click at [149, 71] on button "Trên xe" at bounding box center [146, 68] width 59 height 36
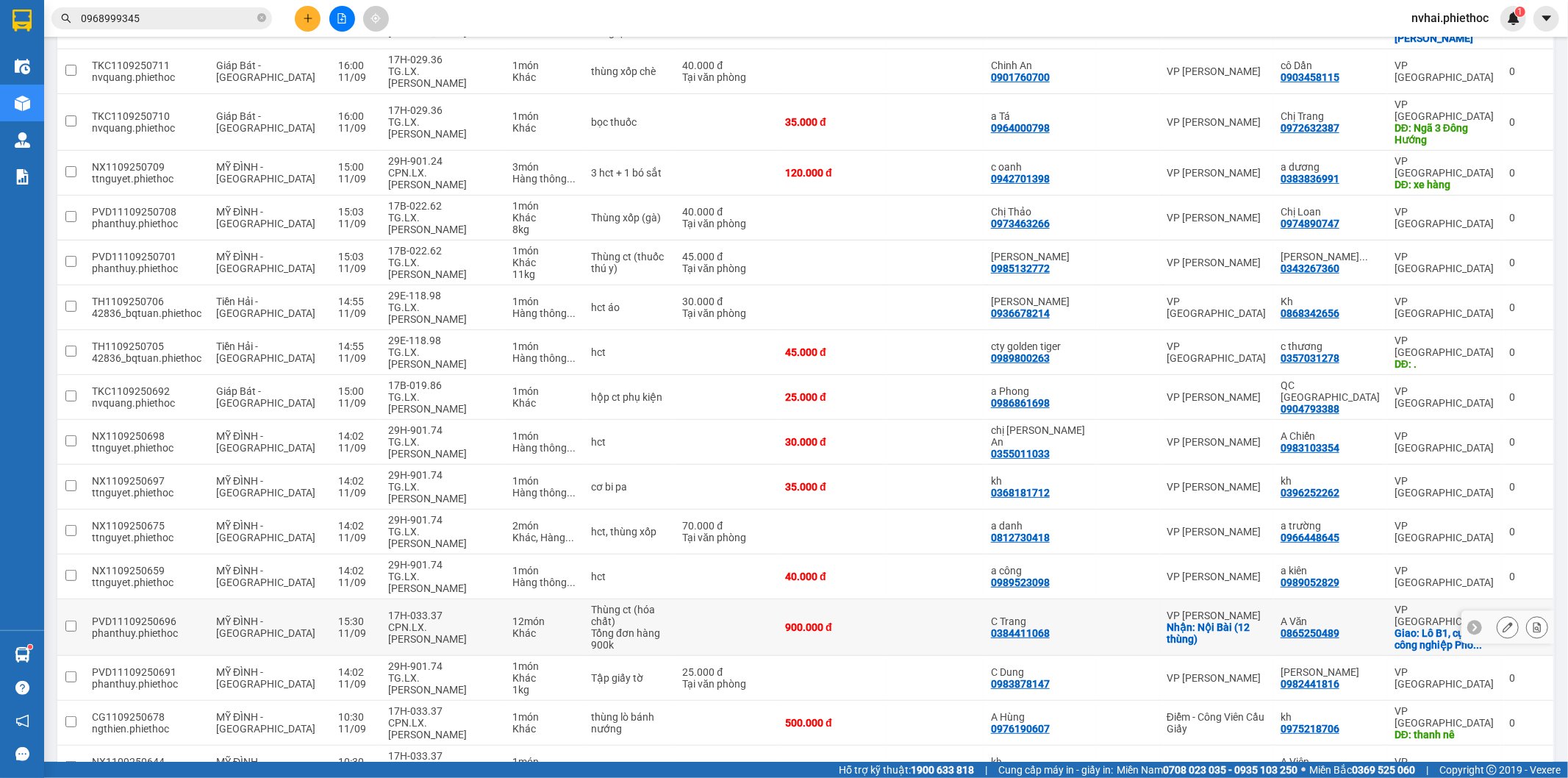
scroll to position [312, 0]
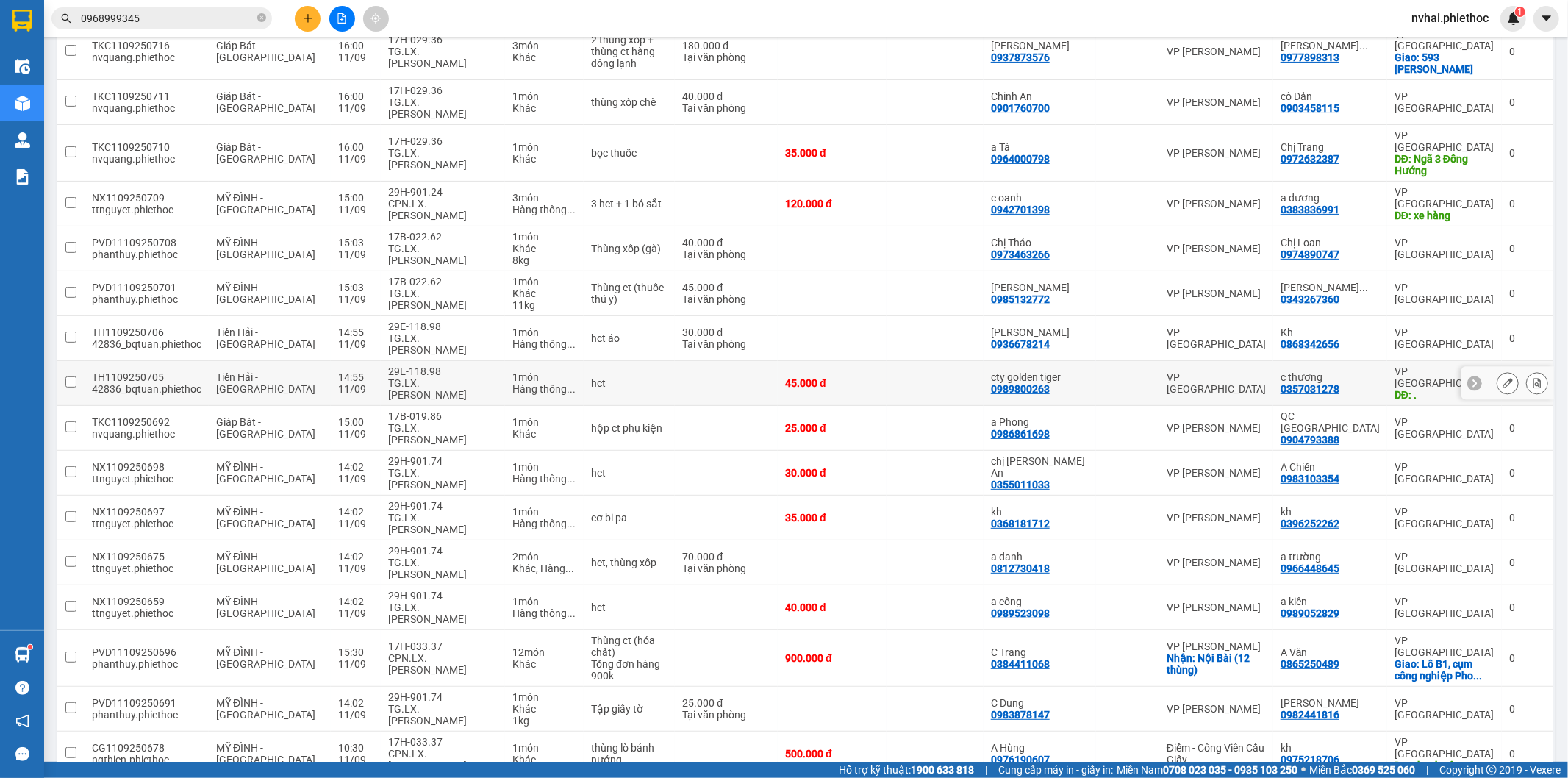
click at [436, 365] on div "29E-118.98" at bounding box center [442, 371] width 109 height 12
checkbox input "true"
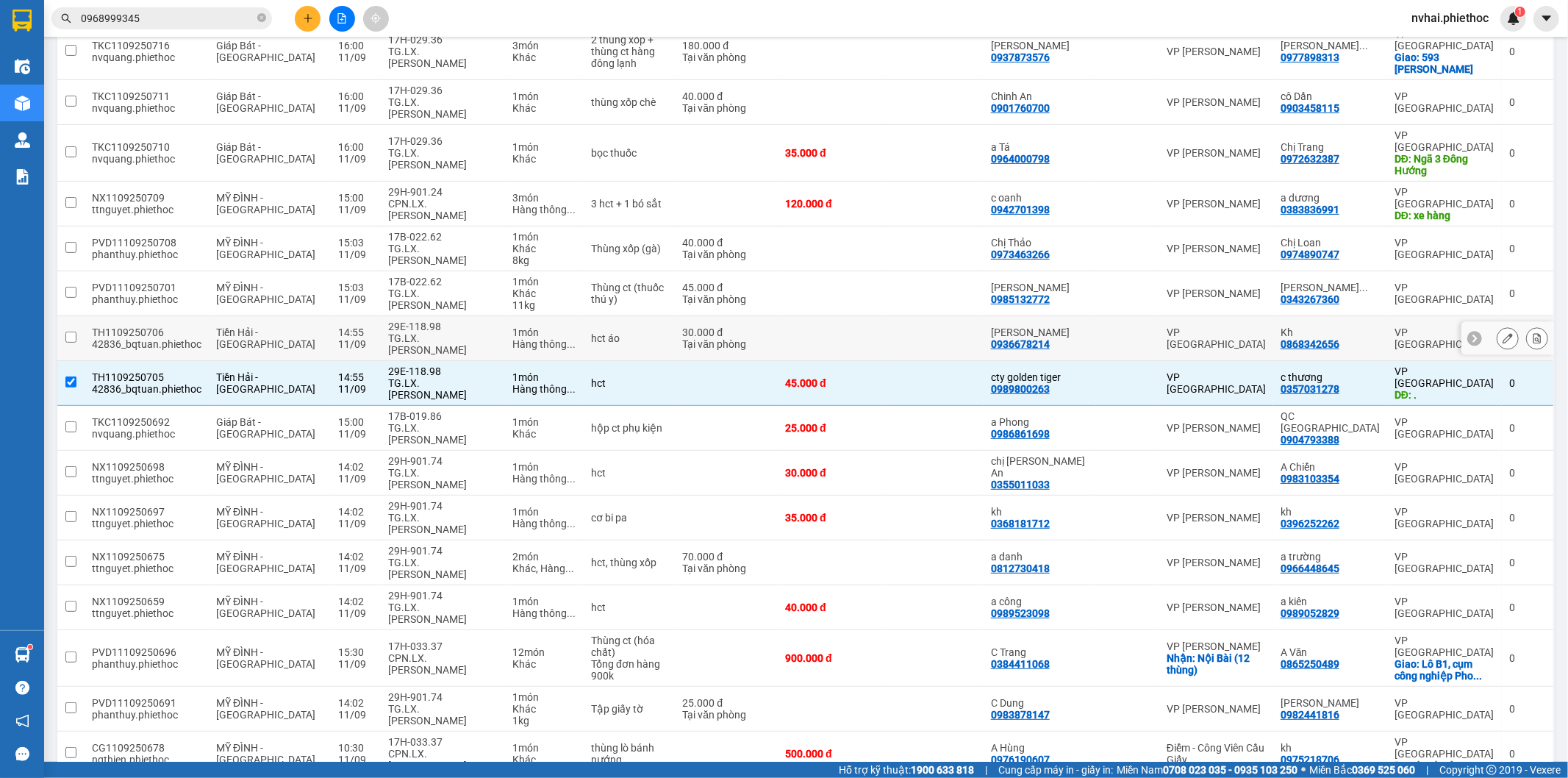
click at [442, 332] on div "TG.LX. Đỗ Như Nam" at bounding box center [442, 344] width 109 height 23
checkbox input "true"
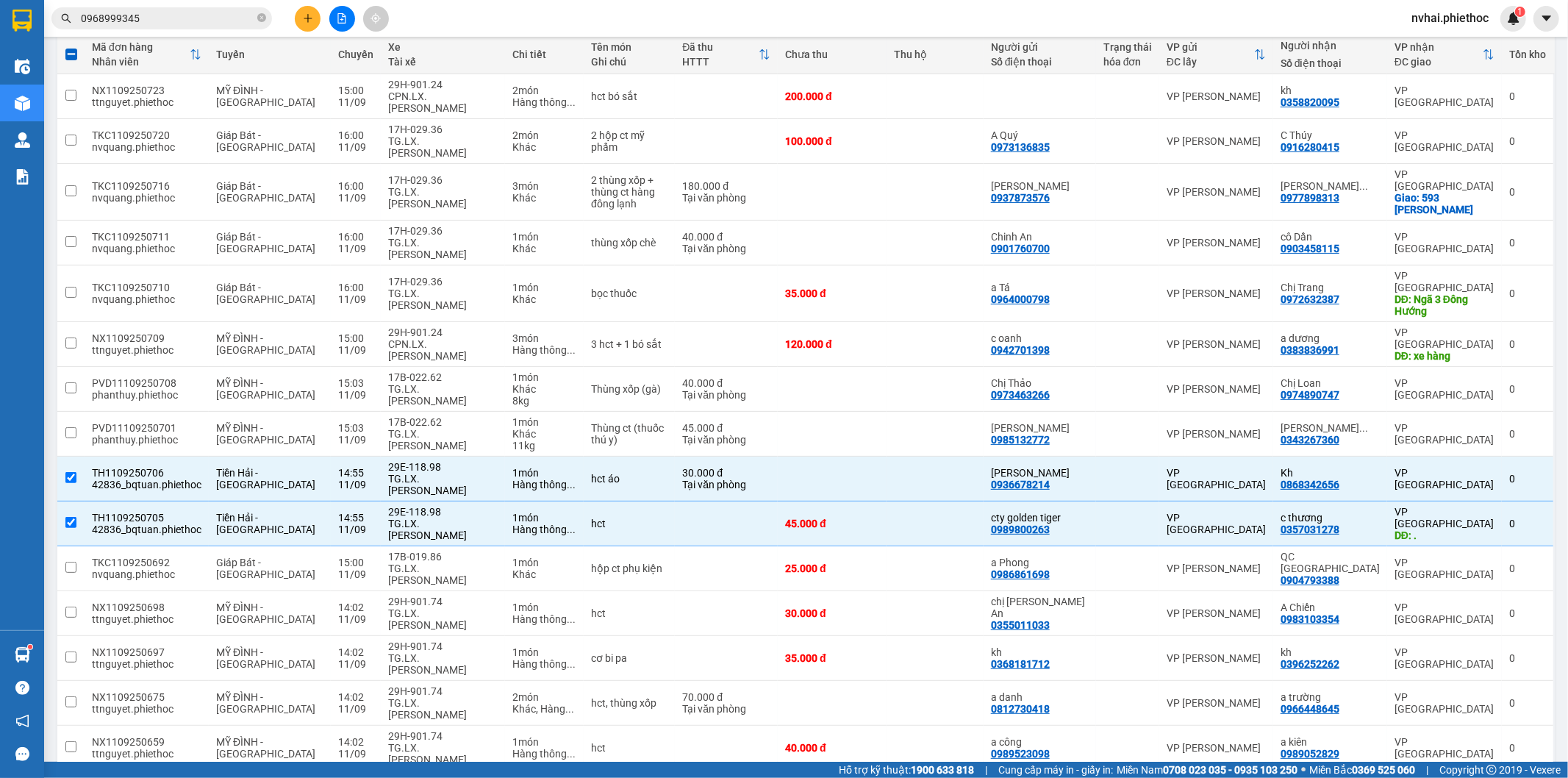
scroll to position [0, 0]
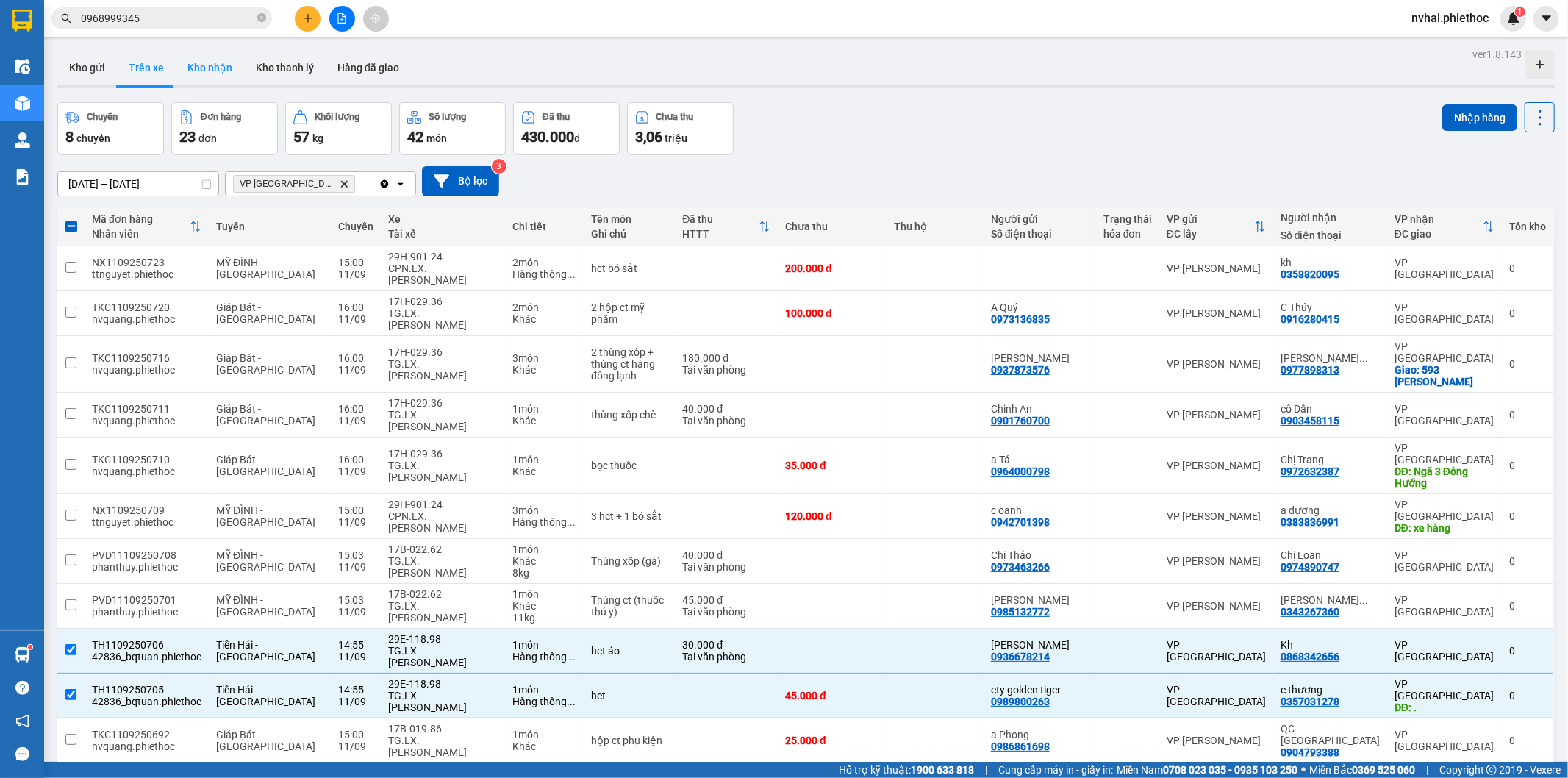
click at [214, 73] on button "Kho nhận" at bounding box center [210, 68] width 69 height 36
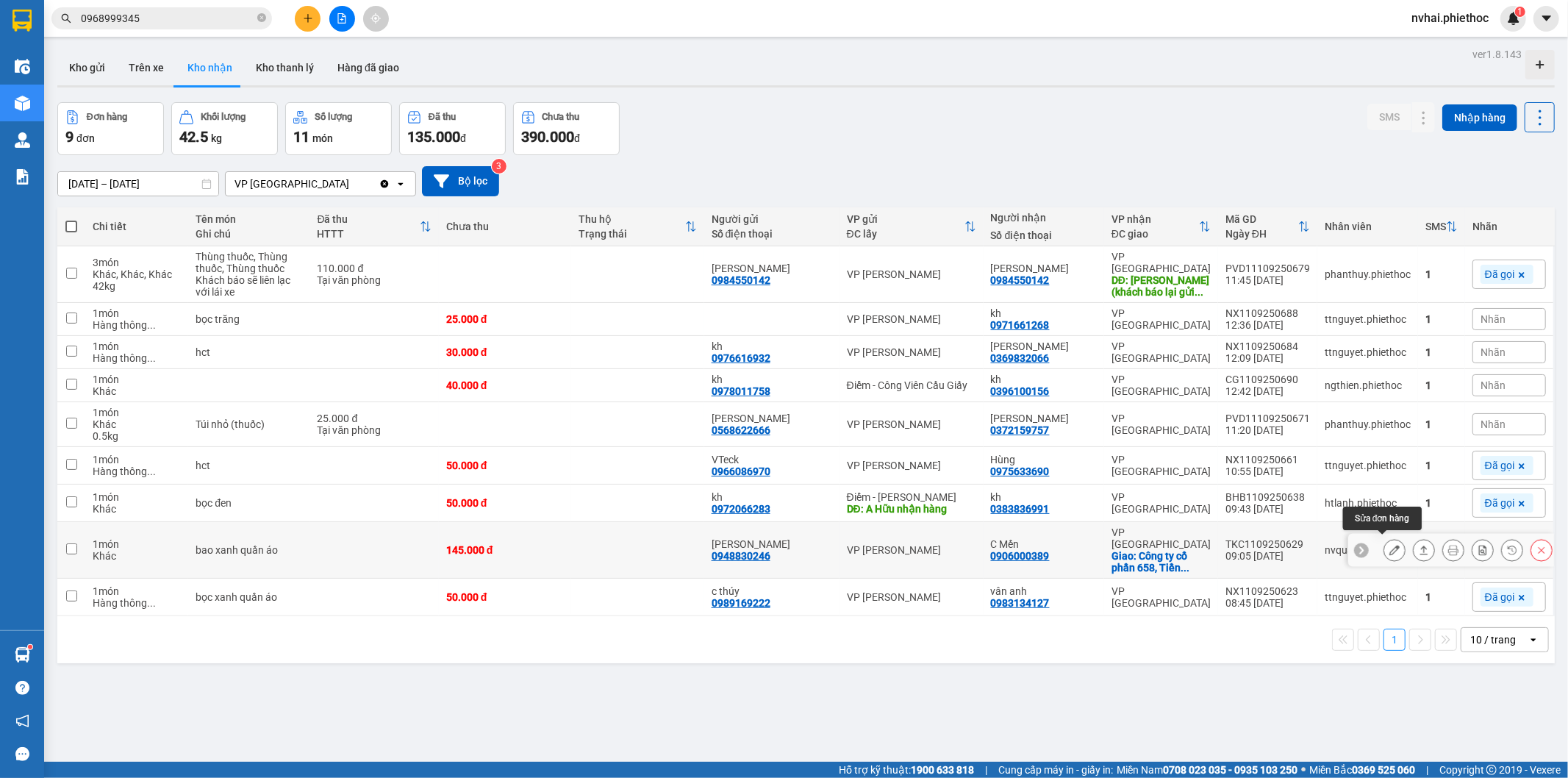
click at [1390, 548] on button at bounding box center [1394, 550] width 20 height 26
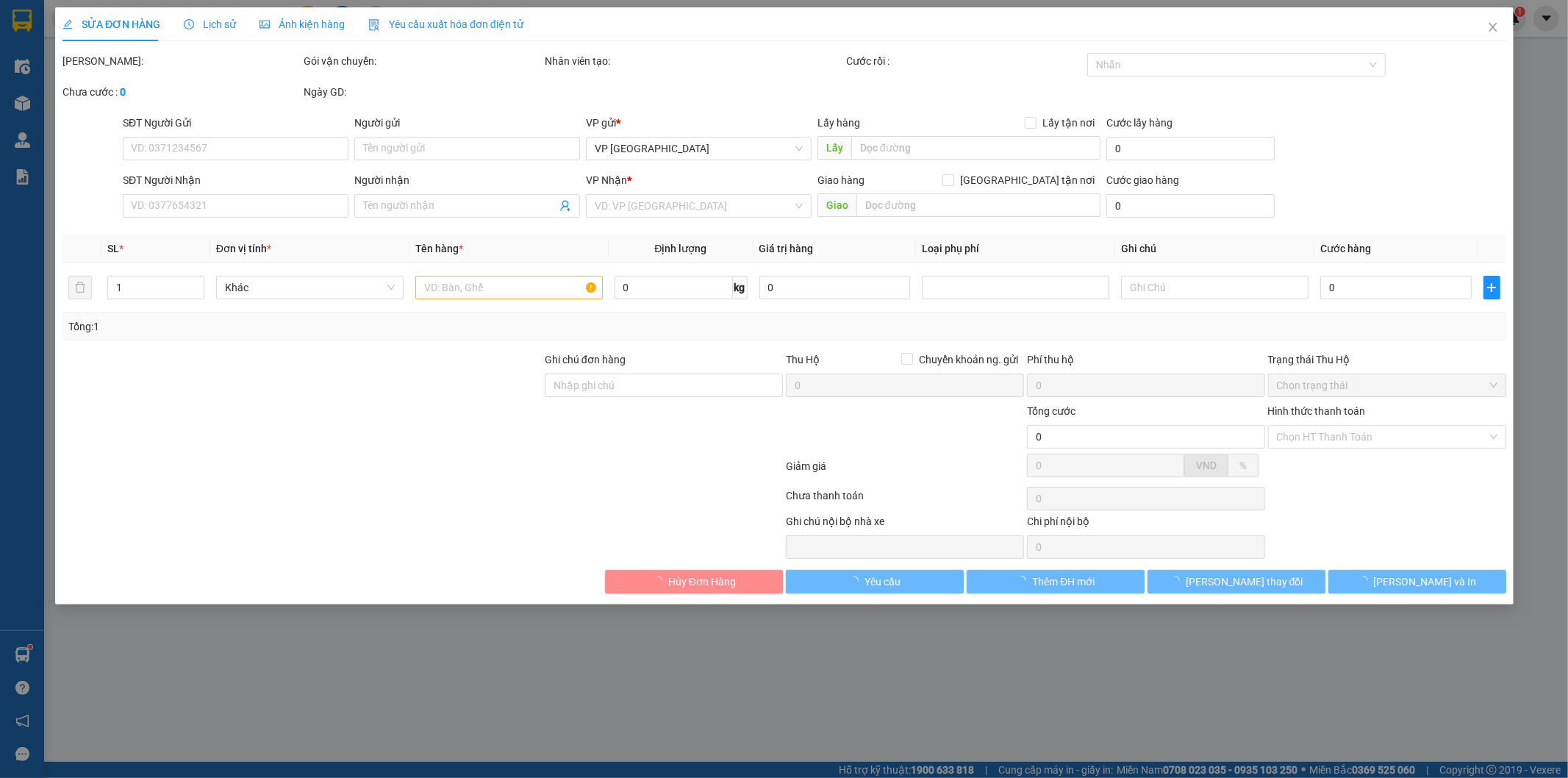
type input "0948830246"
type input "C Hương"
type input "0906000389"
type input "C Mến"
checkbox input "true"
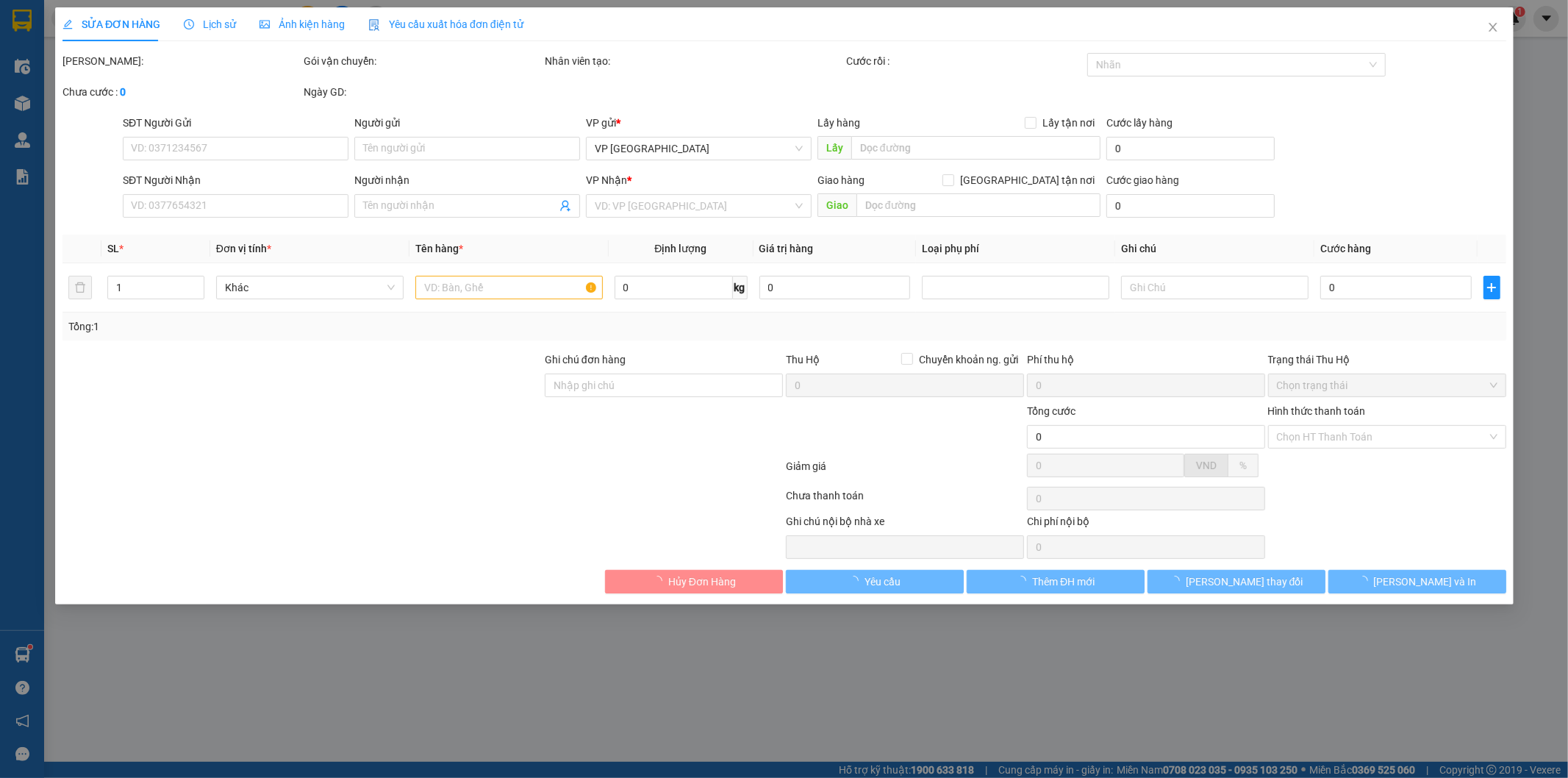
type input "Công ty cổ phần 658, Tiền Phong, Thái Bình, Việt Nam"
type input "145.000"
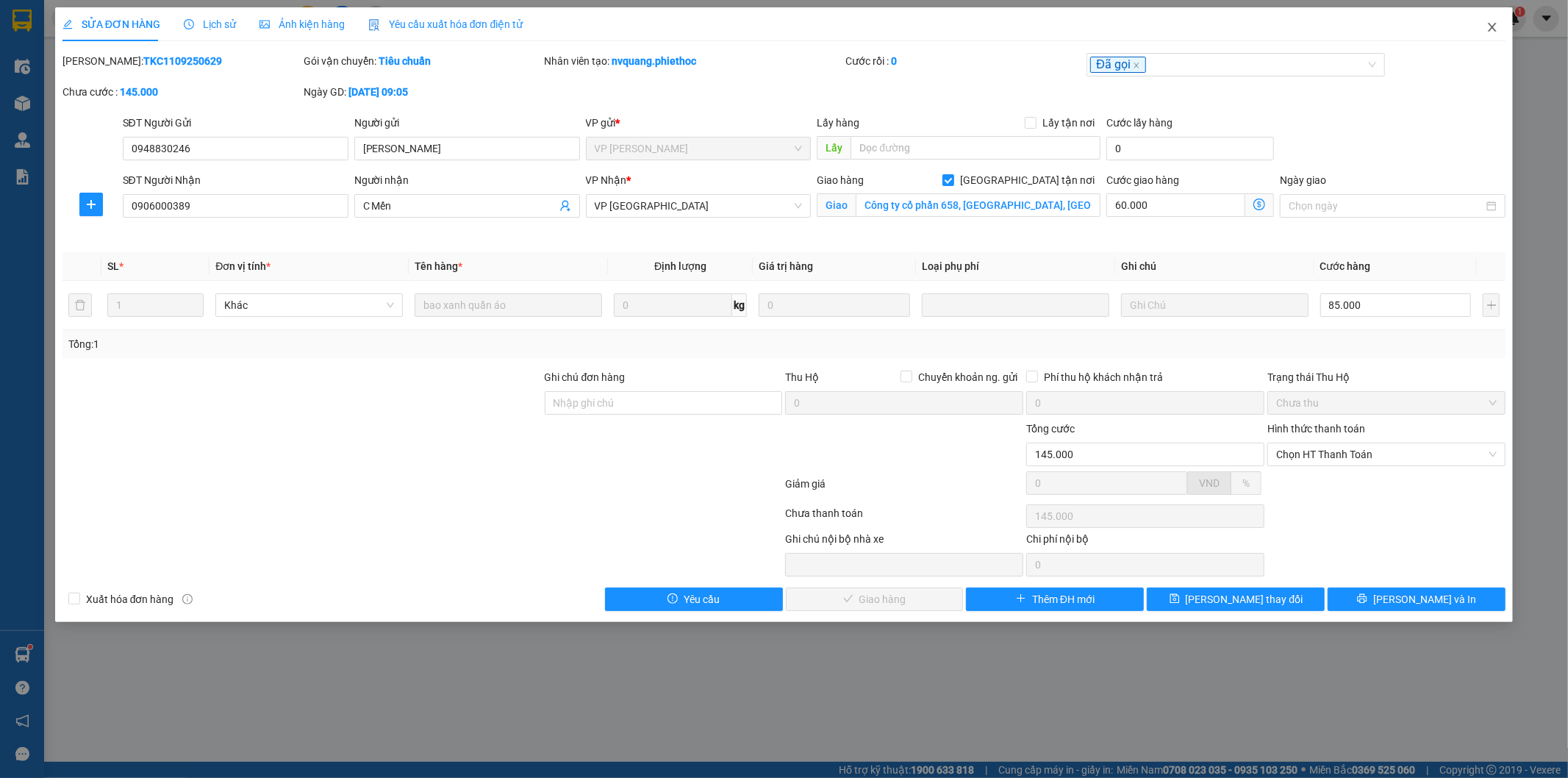
click at [1494, 23] on icon "close" at bounding box center [1493, 27] width 12 height 12
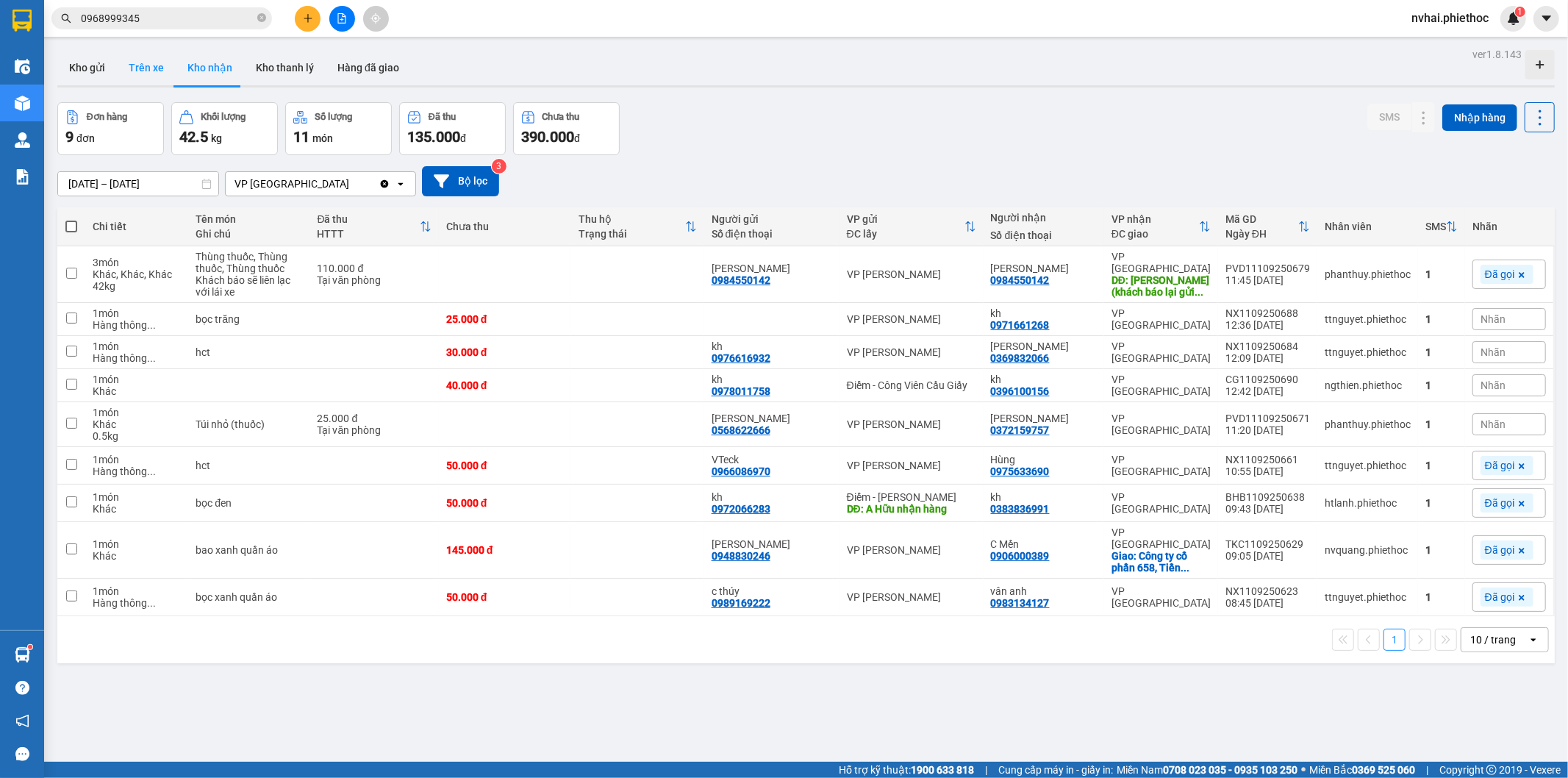
click at [152, 76] on button "Trên xe" at bounding box center [146, 68] width 59 height 36
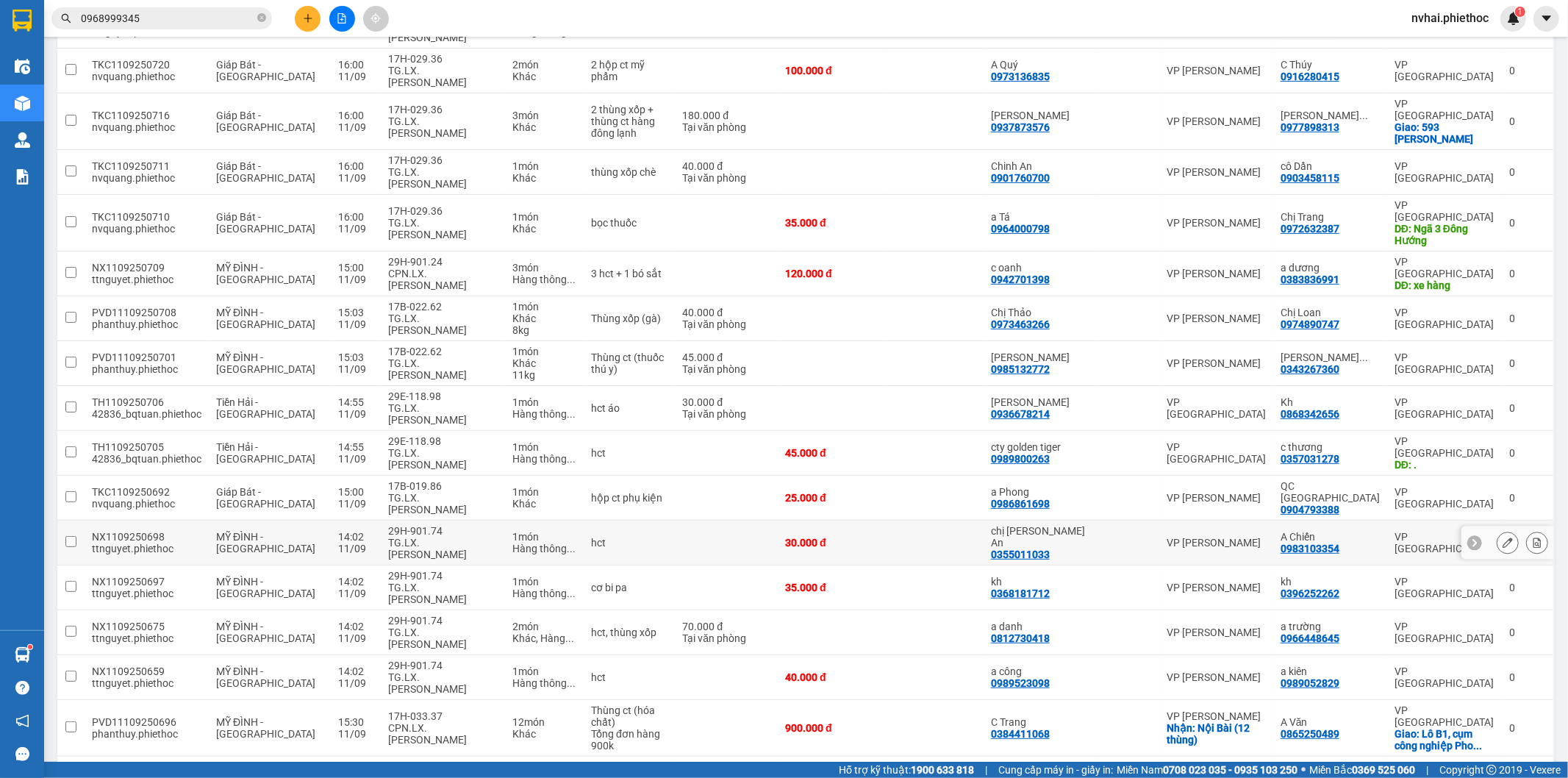
scroll to position [408, 0]
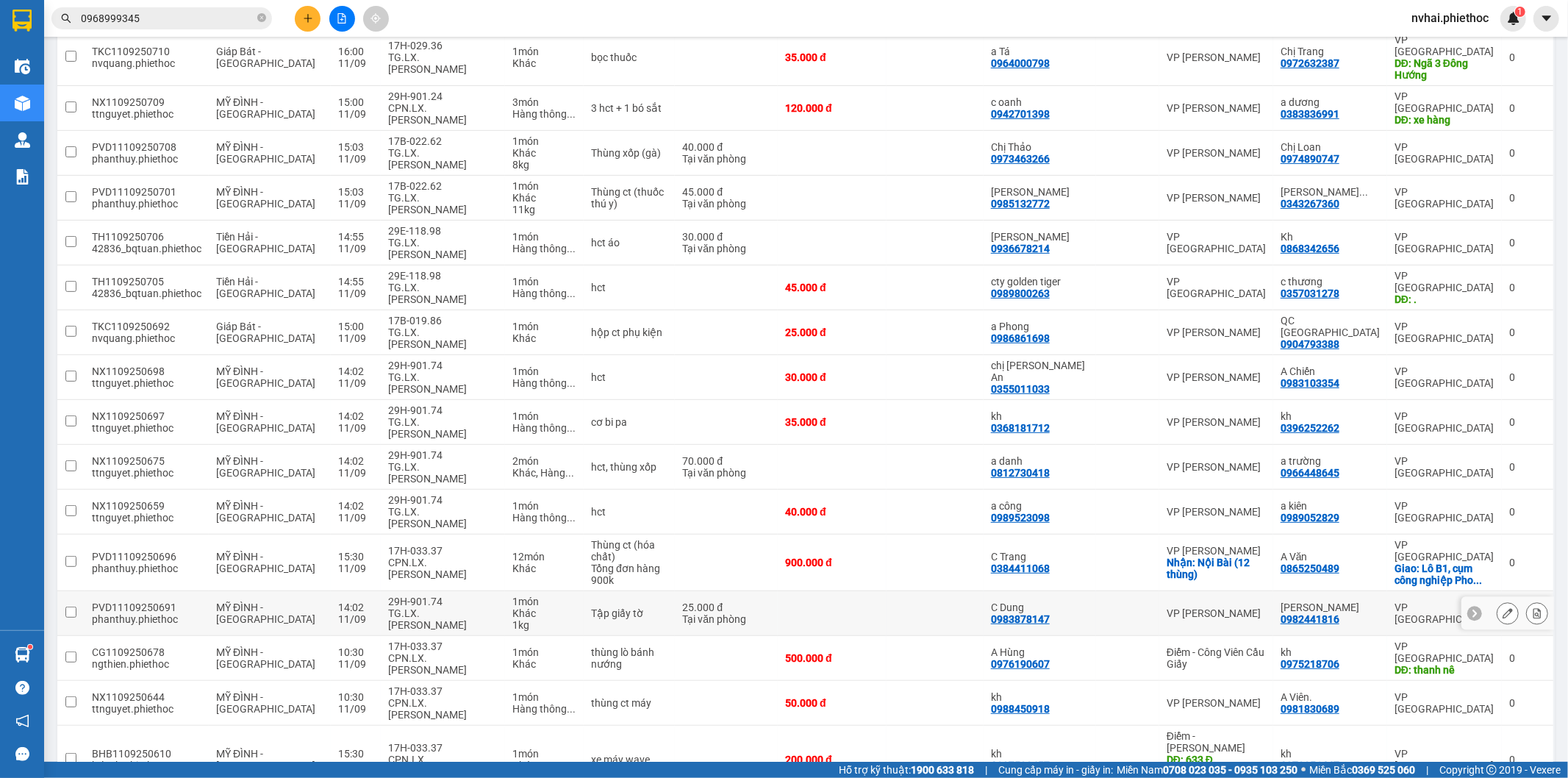
click at [548, 608] on div "Khác" at bounding box center [544, 614] width 64 height 12
checkbox input "true"
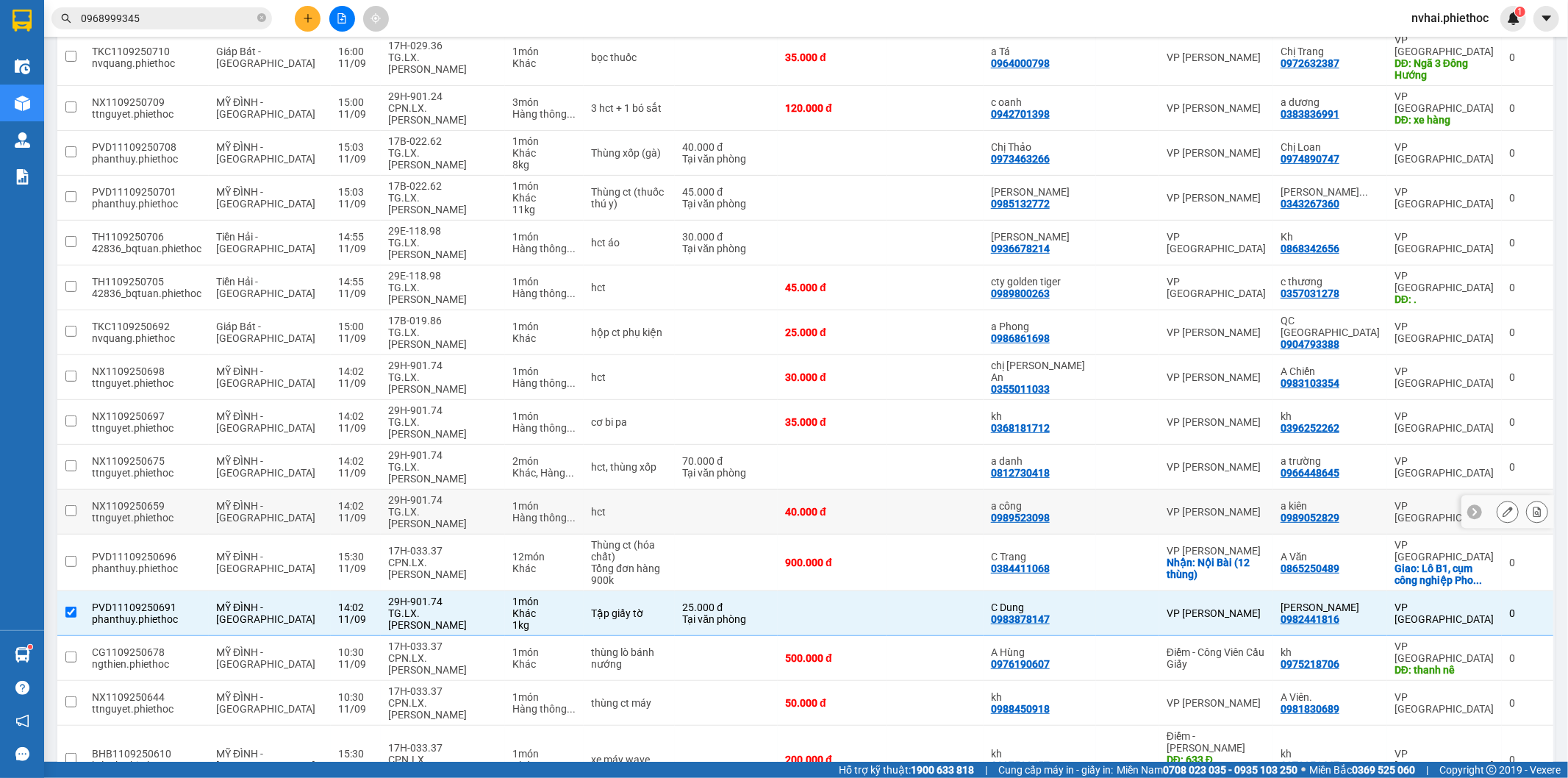
drag, startPoint x: 527, startPoint y: 369, endPoint x: 522, endPoint y: 338, distance: 31.4
click at [527, 512] on div "Hàng thông ..." at bounding box center [544, 518] width 64 height 12
checkbox input "true"
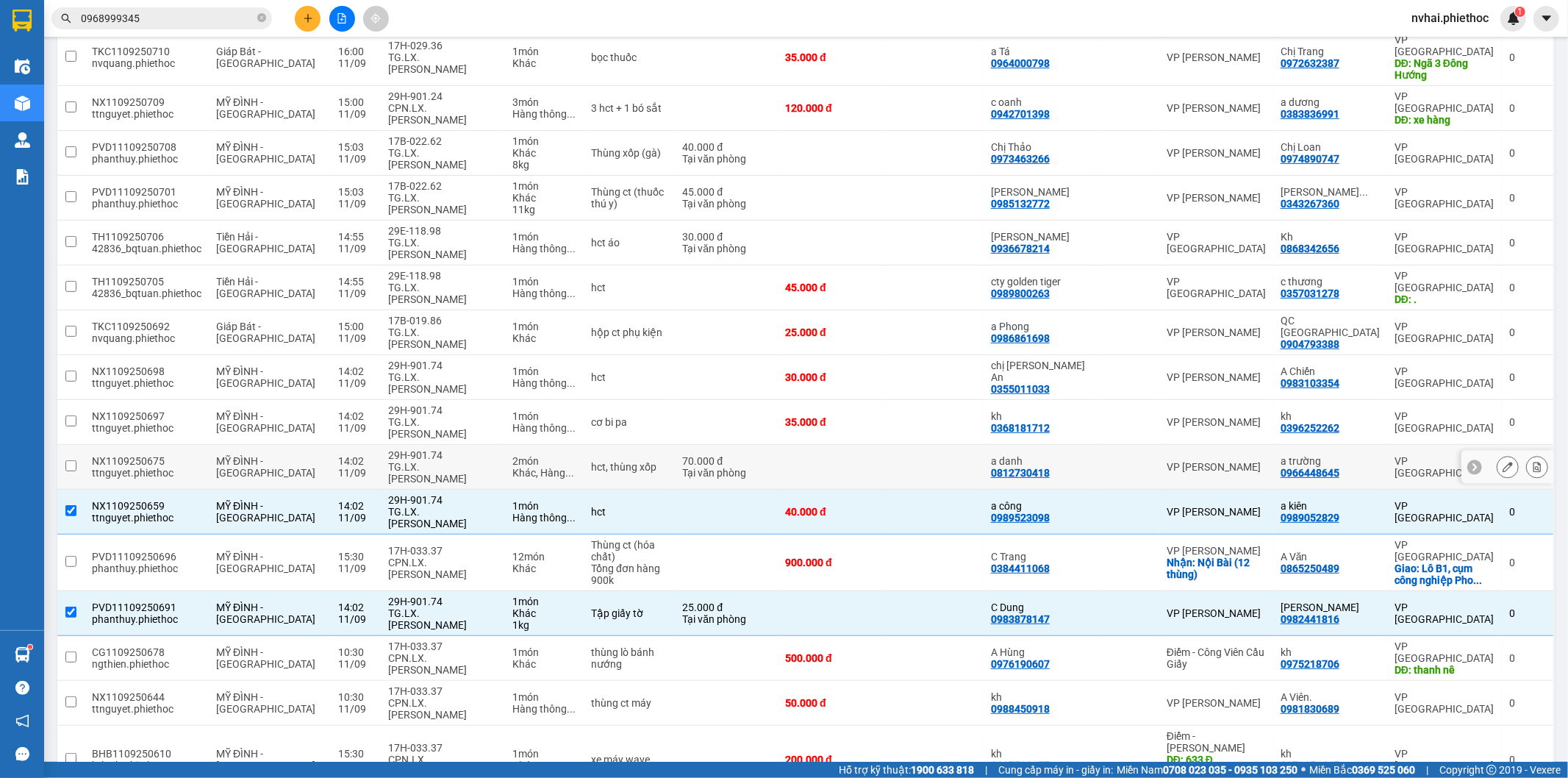
click at [522, 467] on div "Khác, Hàng ..." at bounding box center [544, 473] width 64 height 12
checkbox input "true"
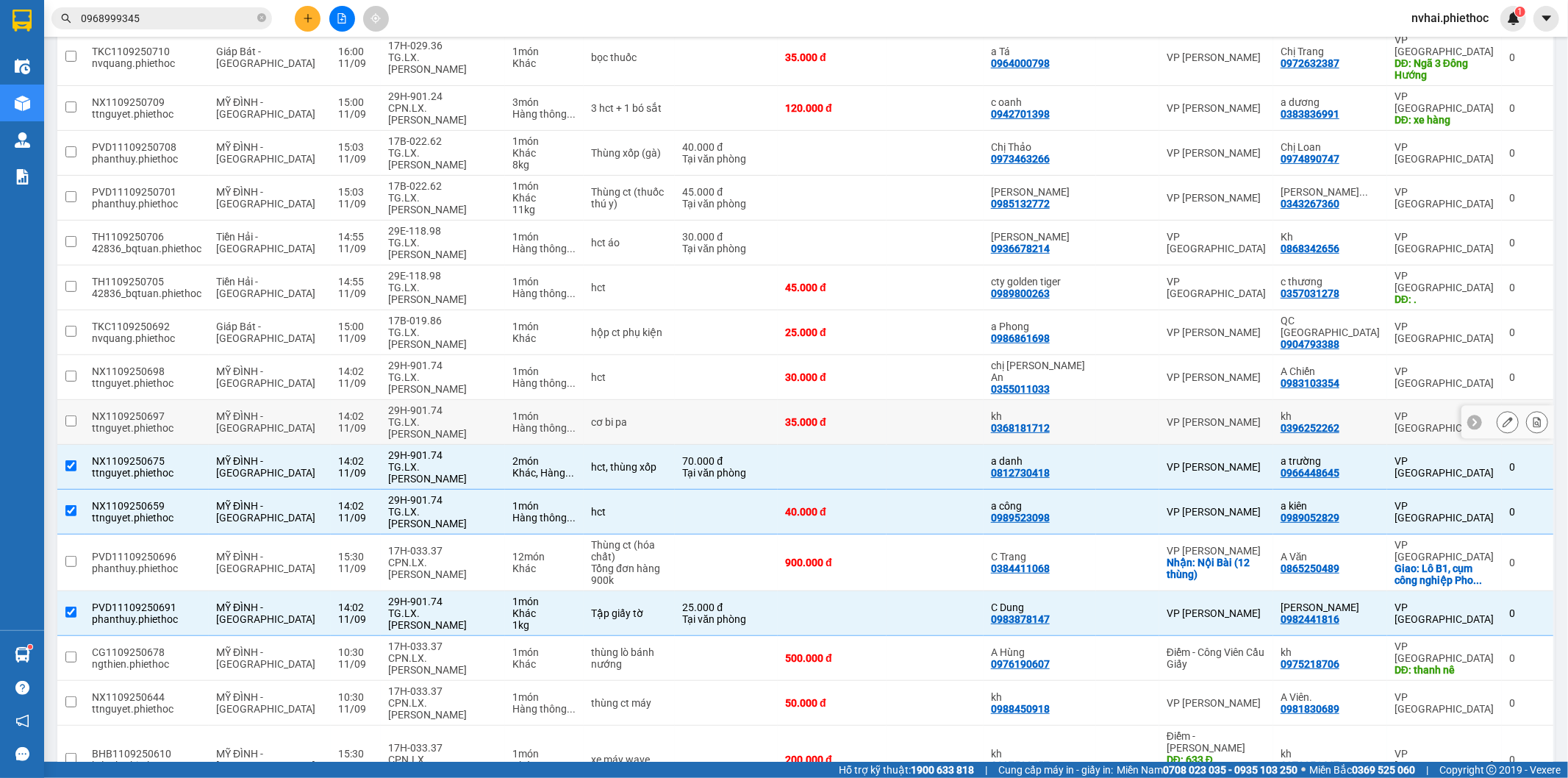
drag, startPoint x: 512, startPoint y: 297, endPoint x: 512, endPoint y: 282, distance: 15.0
click at [512, 411] on div "1 món" at bounding box center [544, 417] width 64 height 12
checkbox input "true"
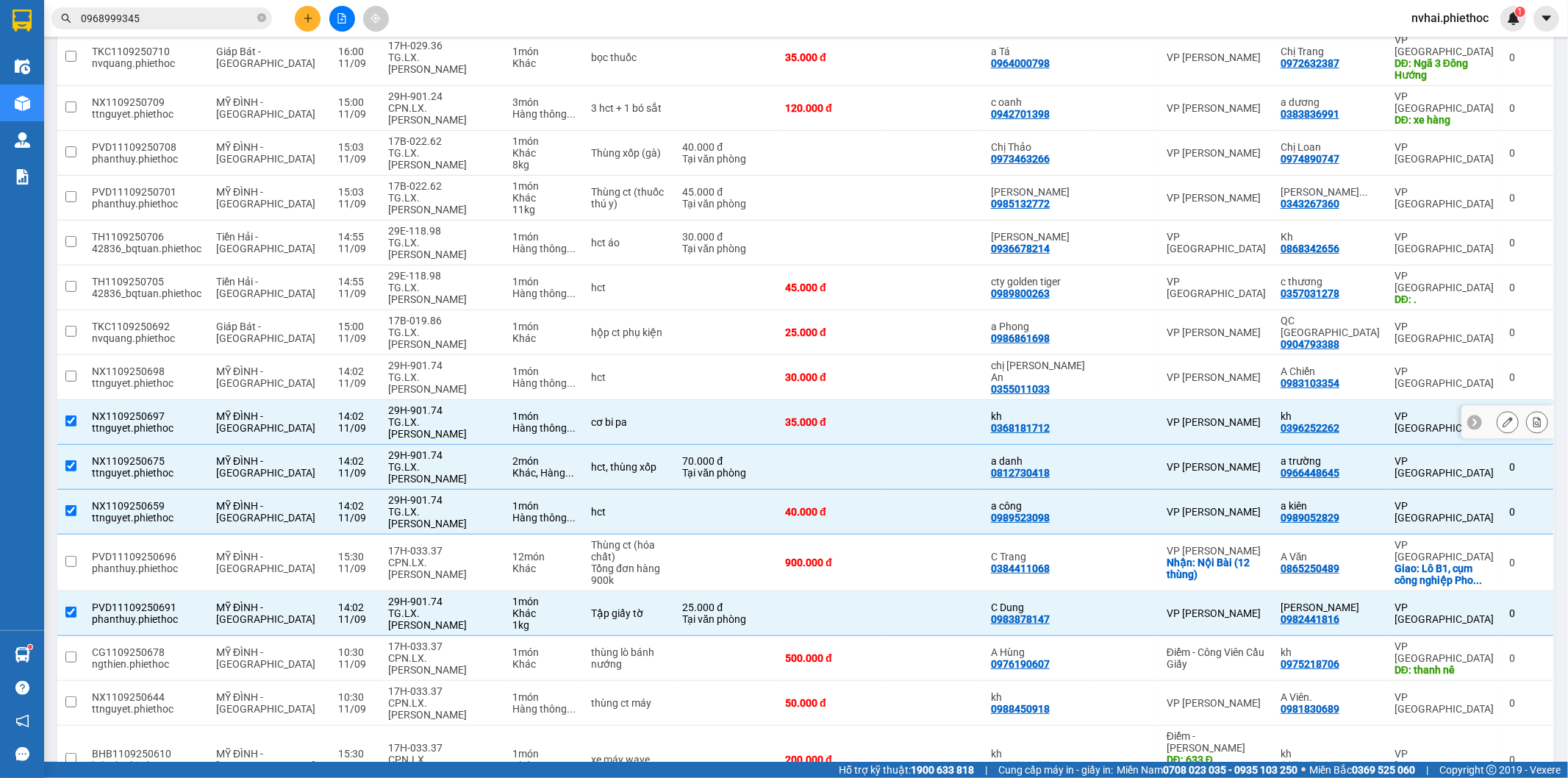
click at [512, 377] on div "Hàng thông ..." at bounding box center [544, 383] width 64 height 12
checkbox input "true"
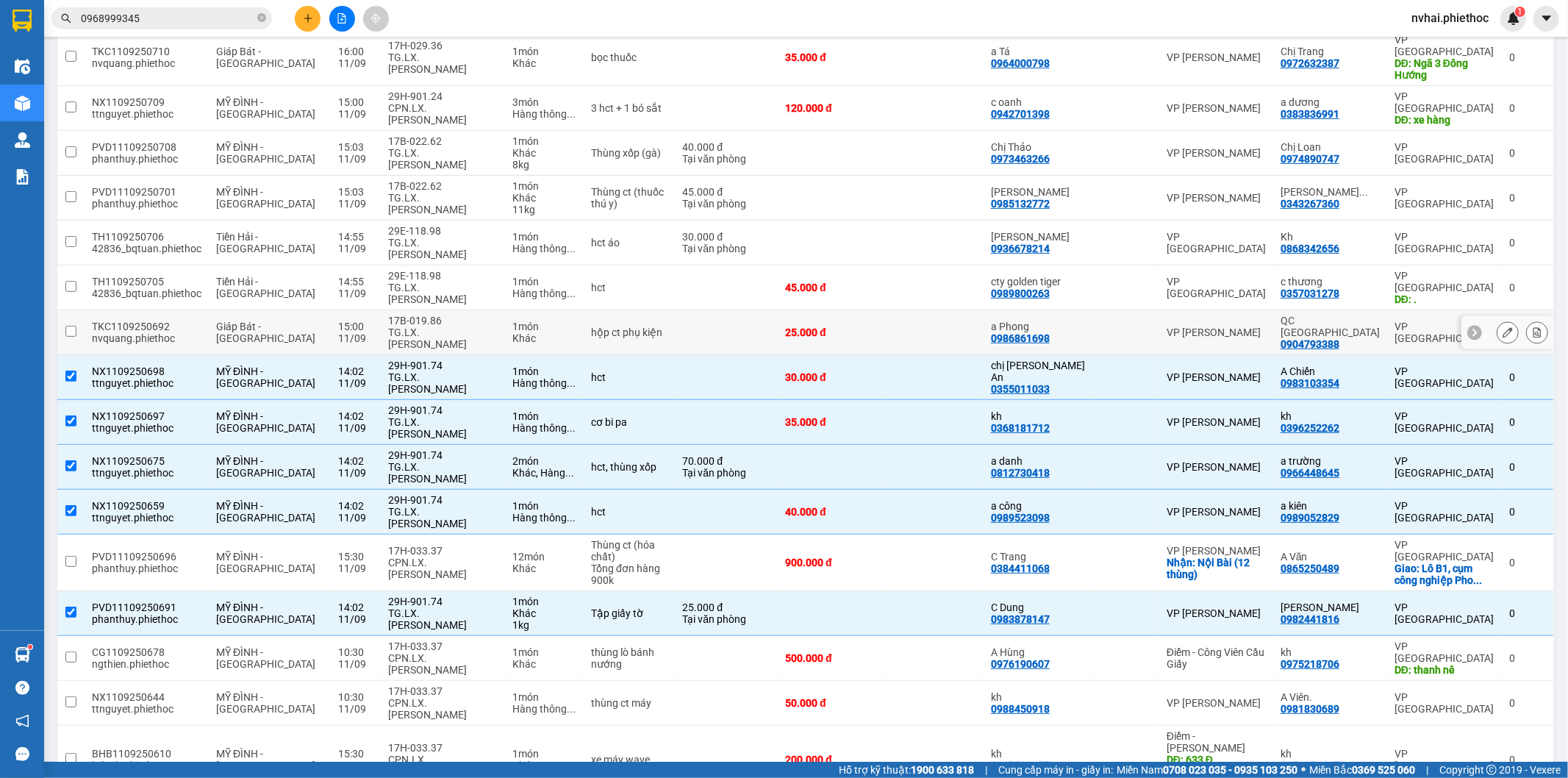
click at [505, 310] on td "1 món Khác" at bounding box center [544, 332] width 78 height 44
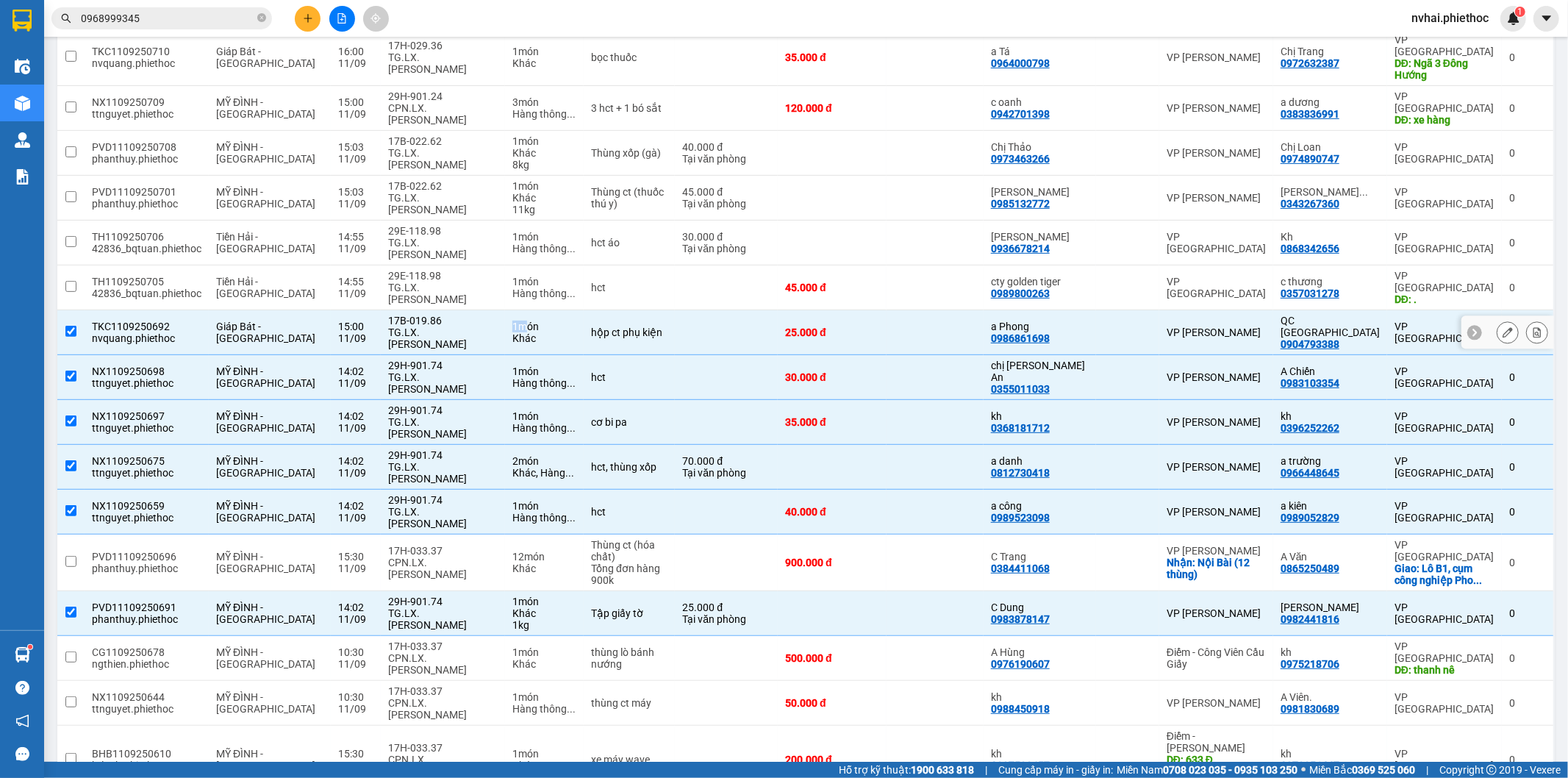
click at [505, 310] on td "1 món Khác" at bounding box center [544, 332] width 78 height 44
checkbox input "false"
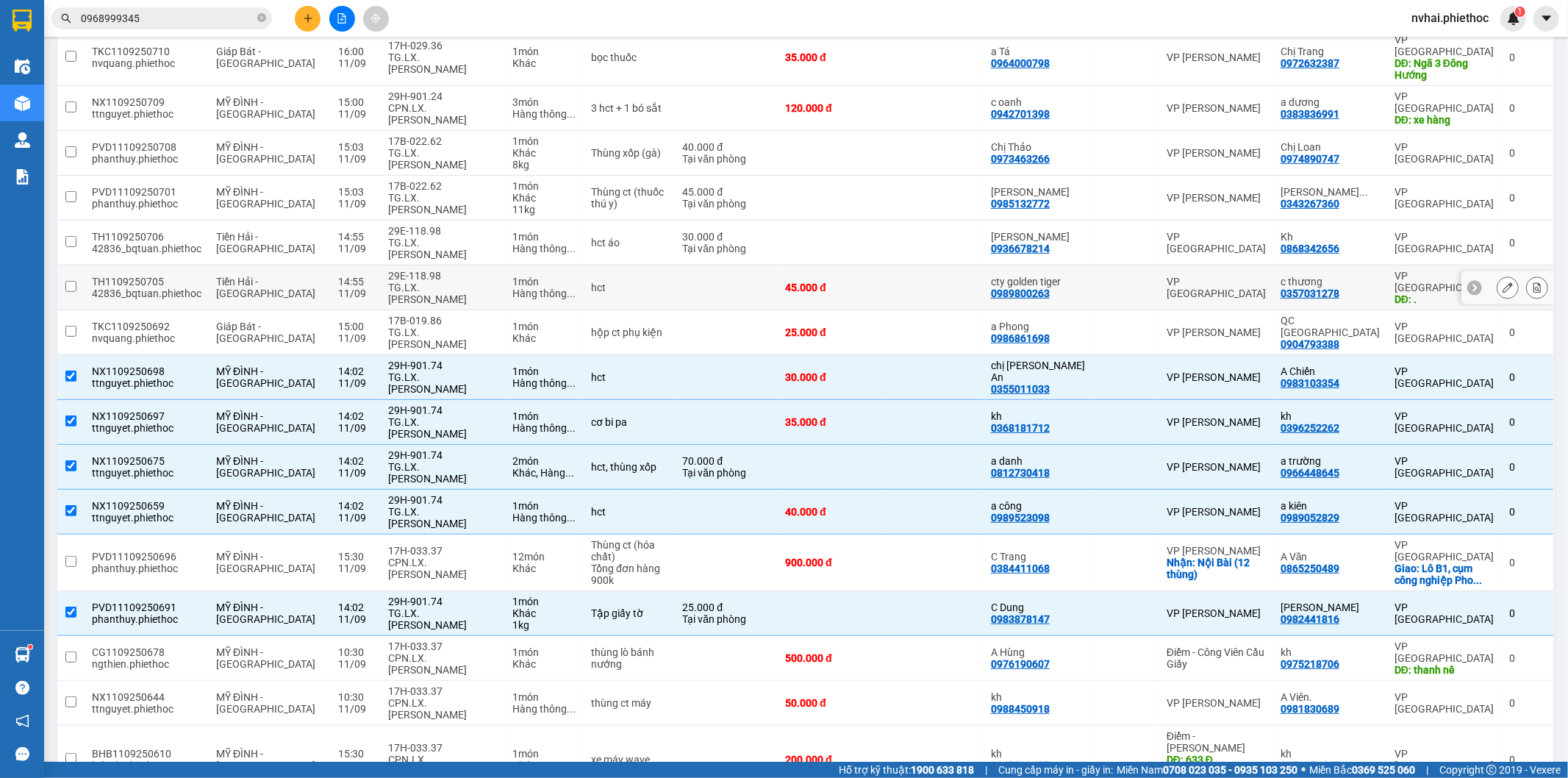
click at [475, 281] on div "TG.LX. Đỗ Như Nam" at bounding box center [442, 293] width 109 height 23
checkbox input "true"
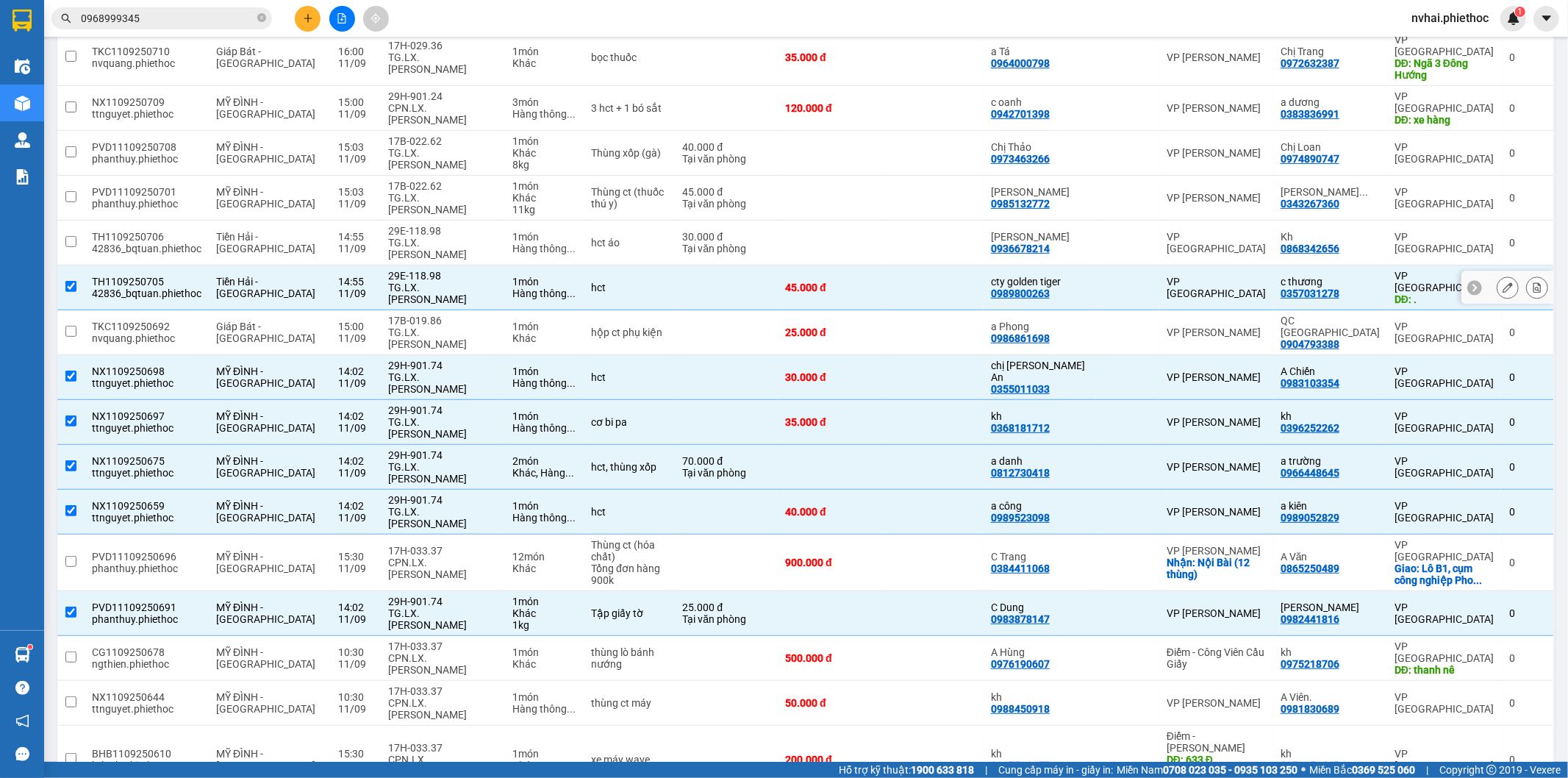
click at [472, 237] on div "TG.LX. Đỗ Như Nam" at bounding box center [442, 248] width 109 height 23
checkbox input "true"
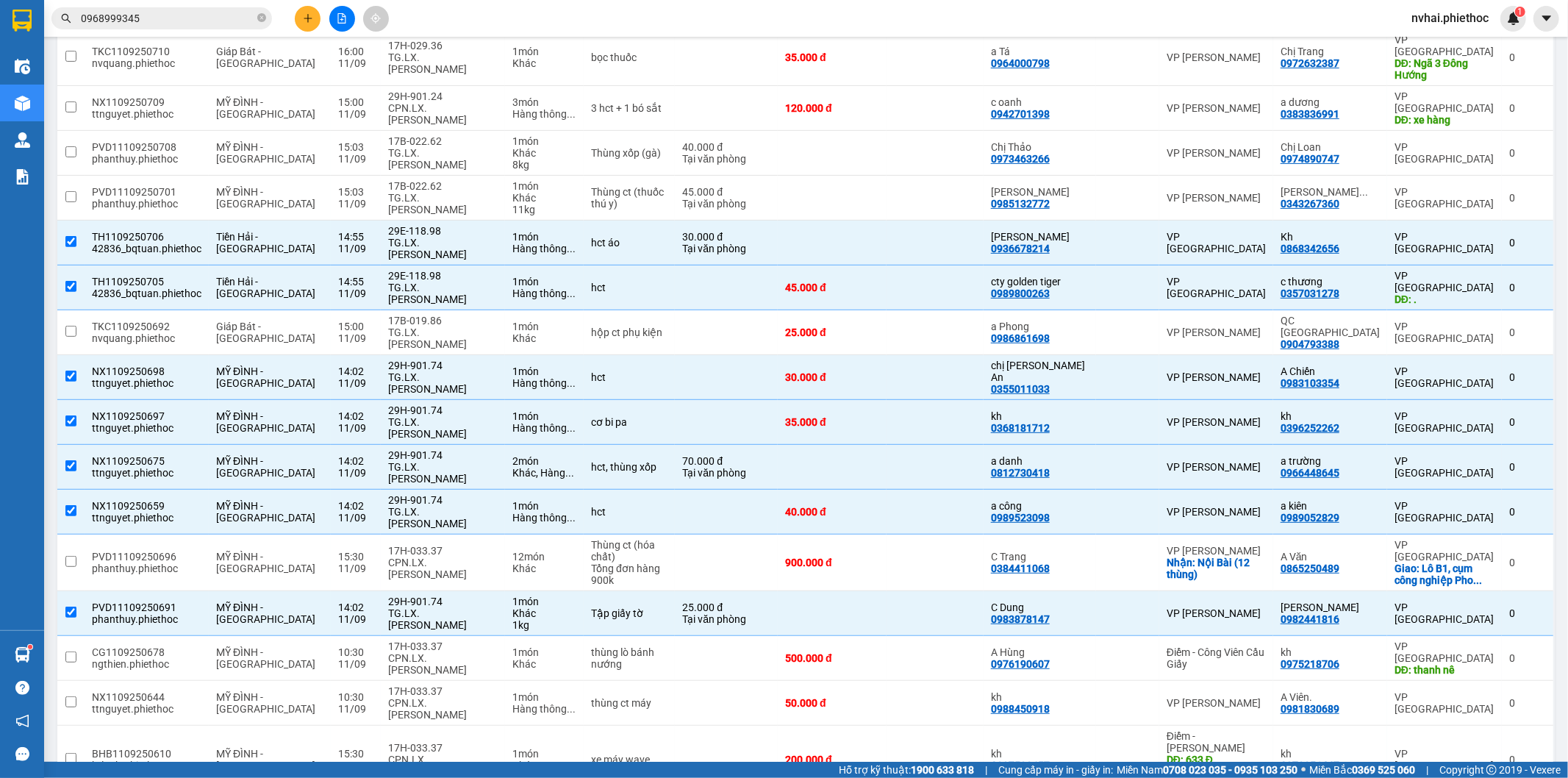
click at [196, 12] on input "0968999345" at bounding box center [168, 18] width 174 height 16
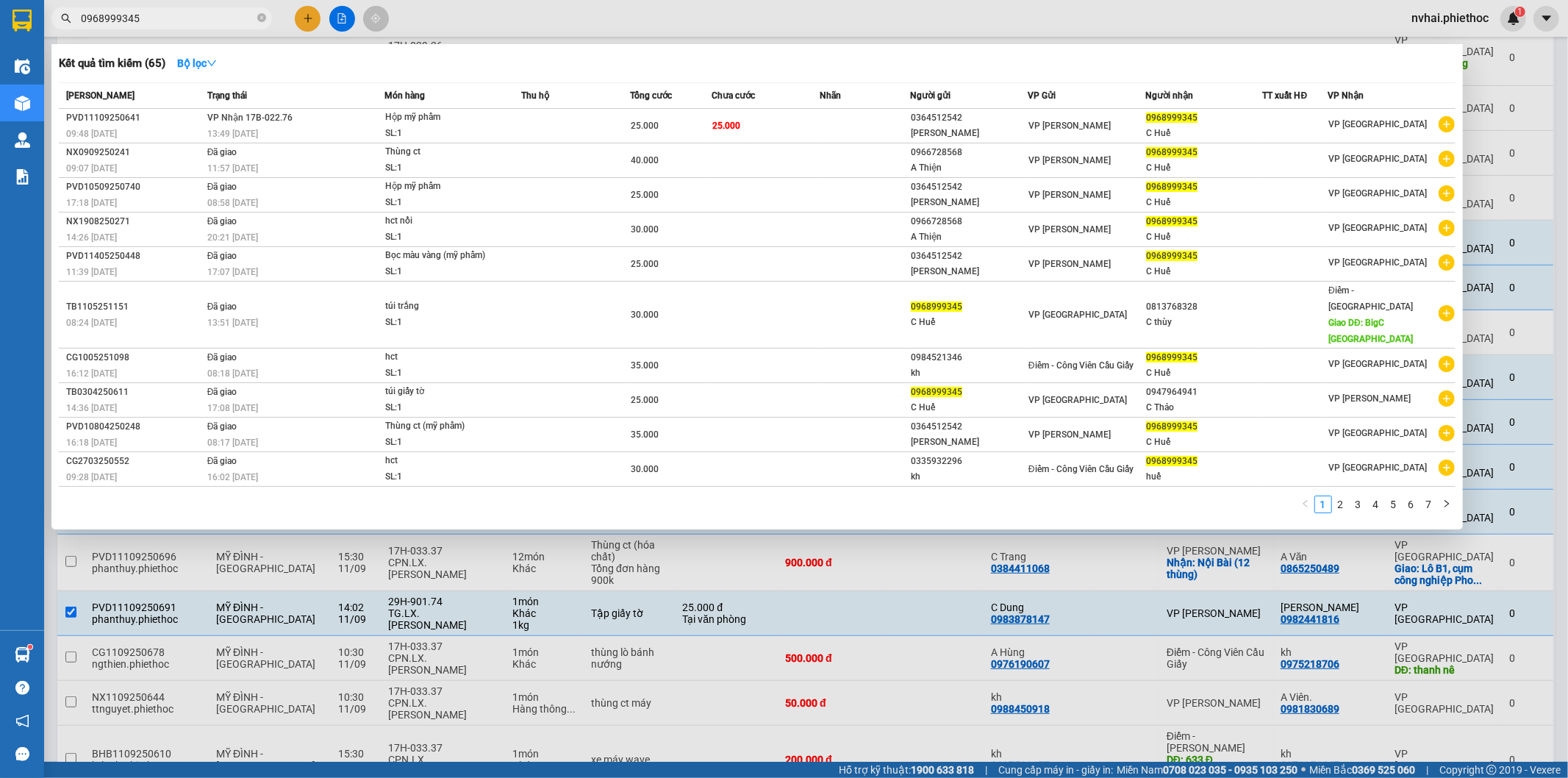
click at [196, 12] on input "0968999345" at bounding box center [168, 18] width 174 height 16
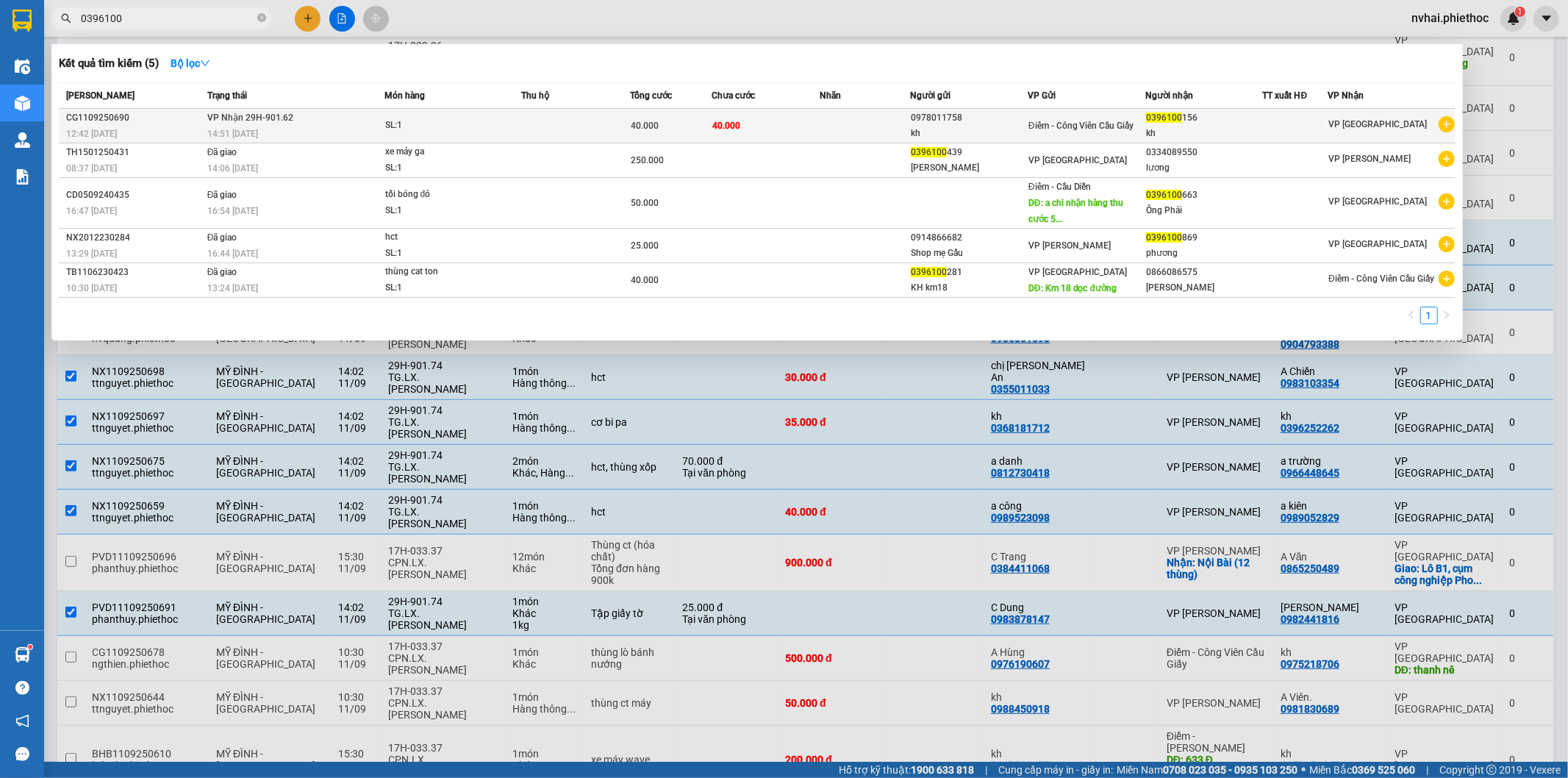
type input "0396100"
click at [570, 136] on td at bounding box center [576, 127] width 109 height 35
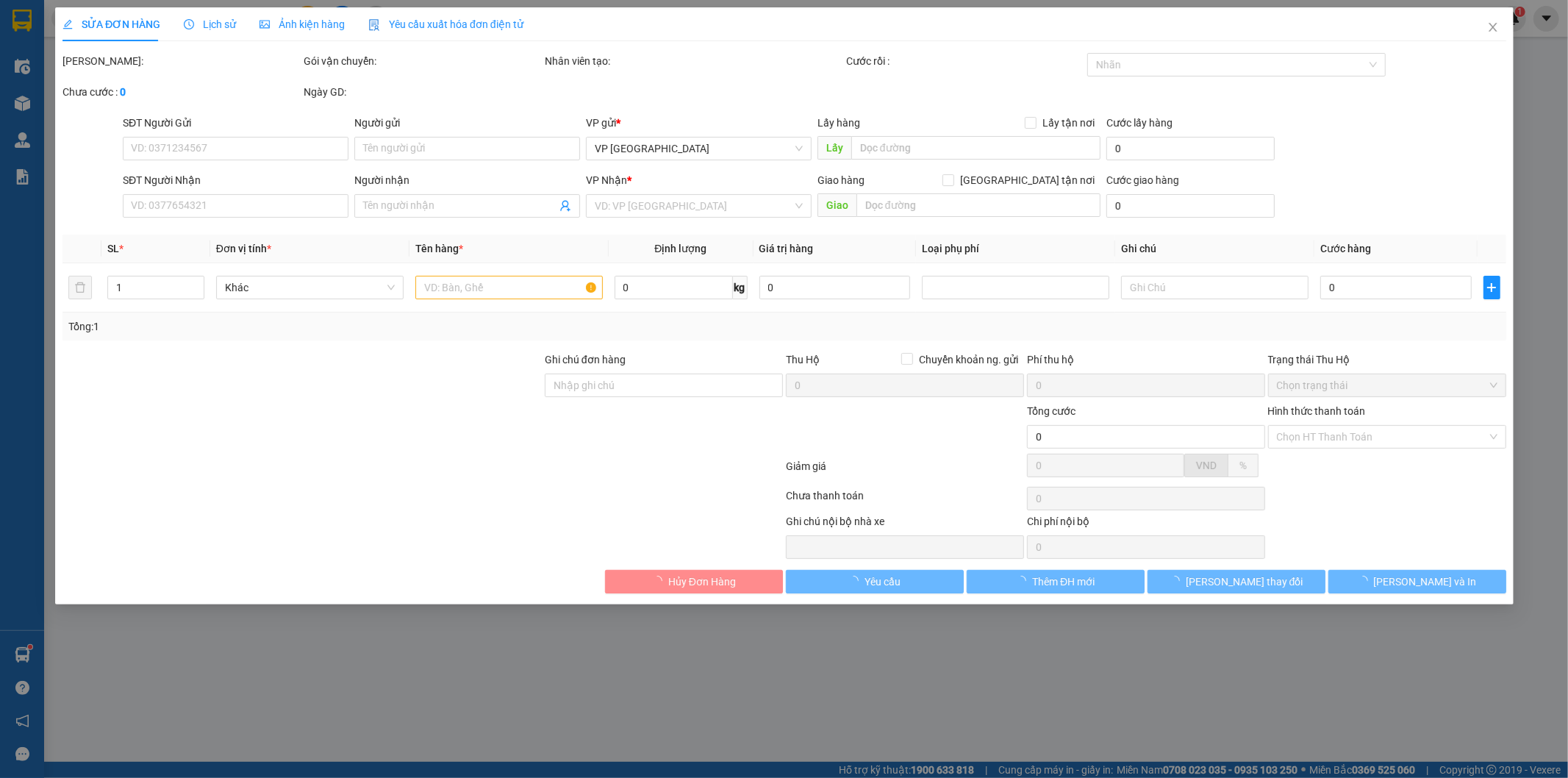
type input "0978011758"
type input "kh"
type input "0396100156"
type input "kh"
type input "40.000"
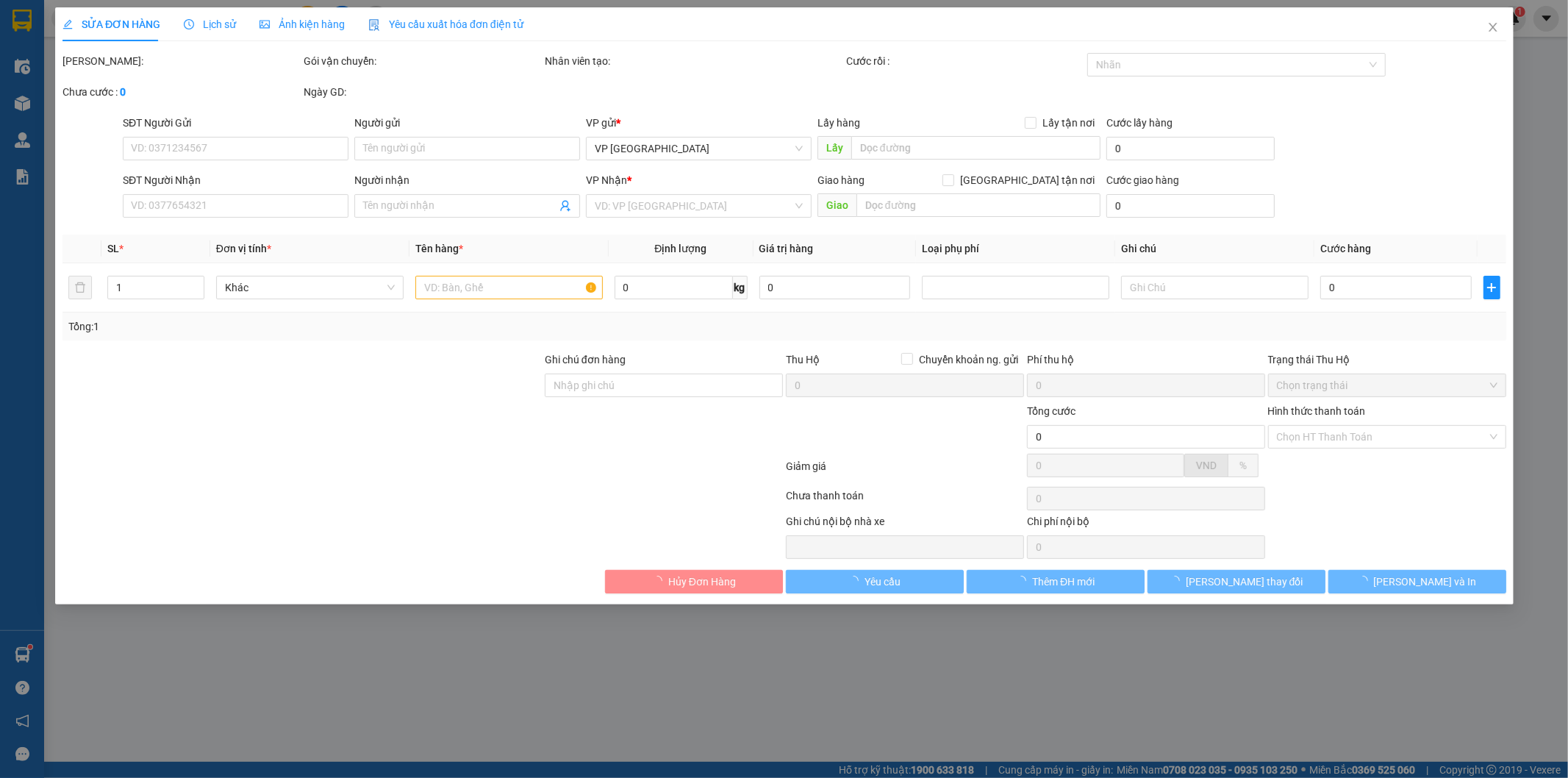
type input "40.000"
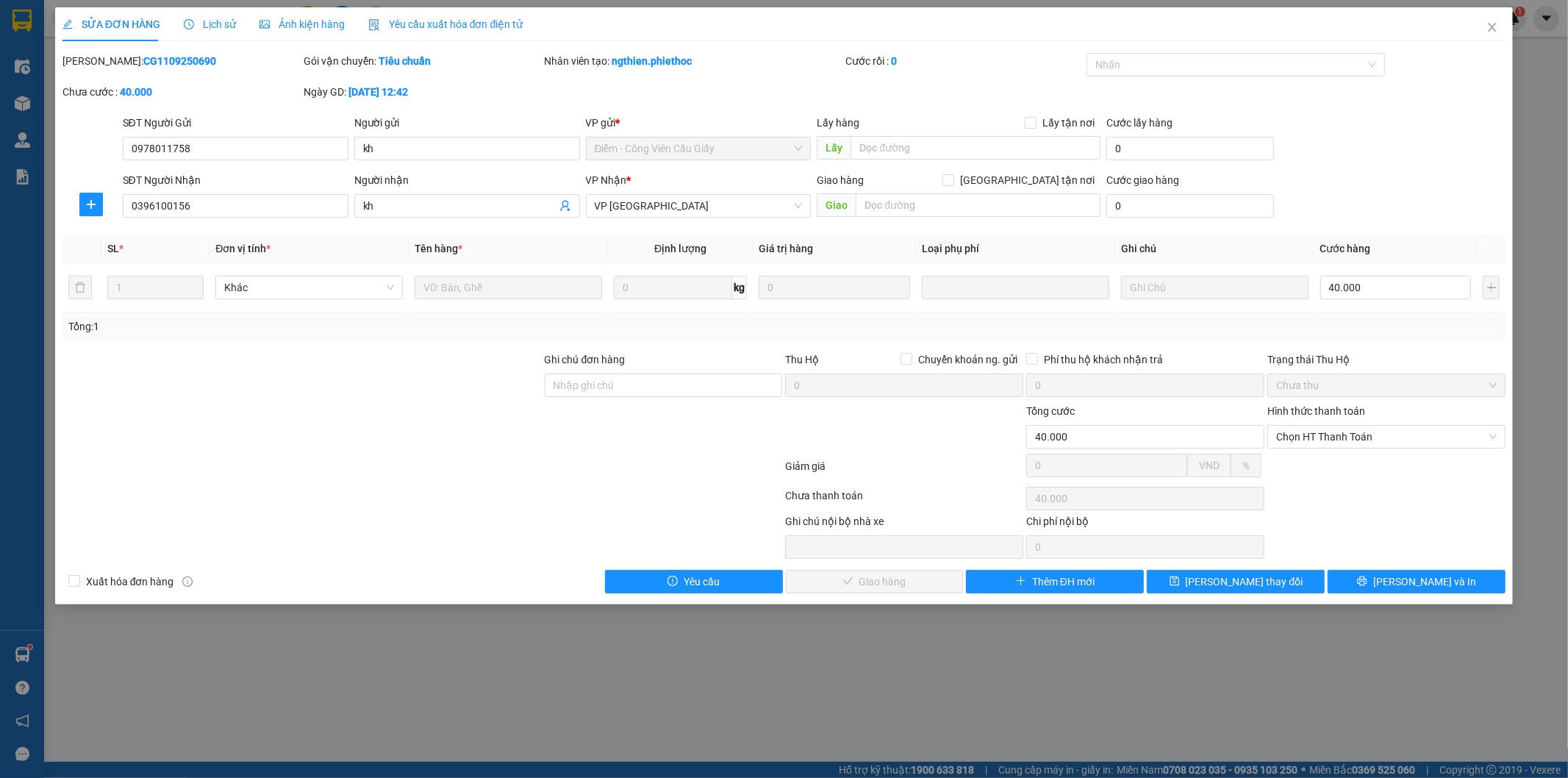
click at [224, 16] on div "Lịch sử" at bounding box center [210, 24] width 52 height 16
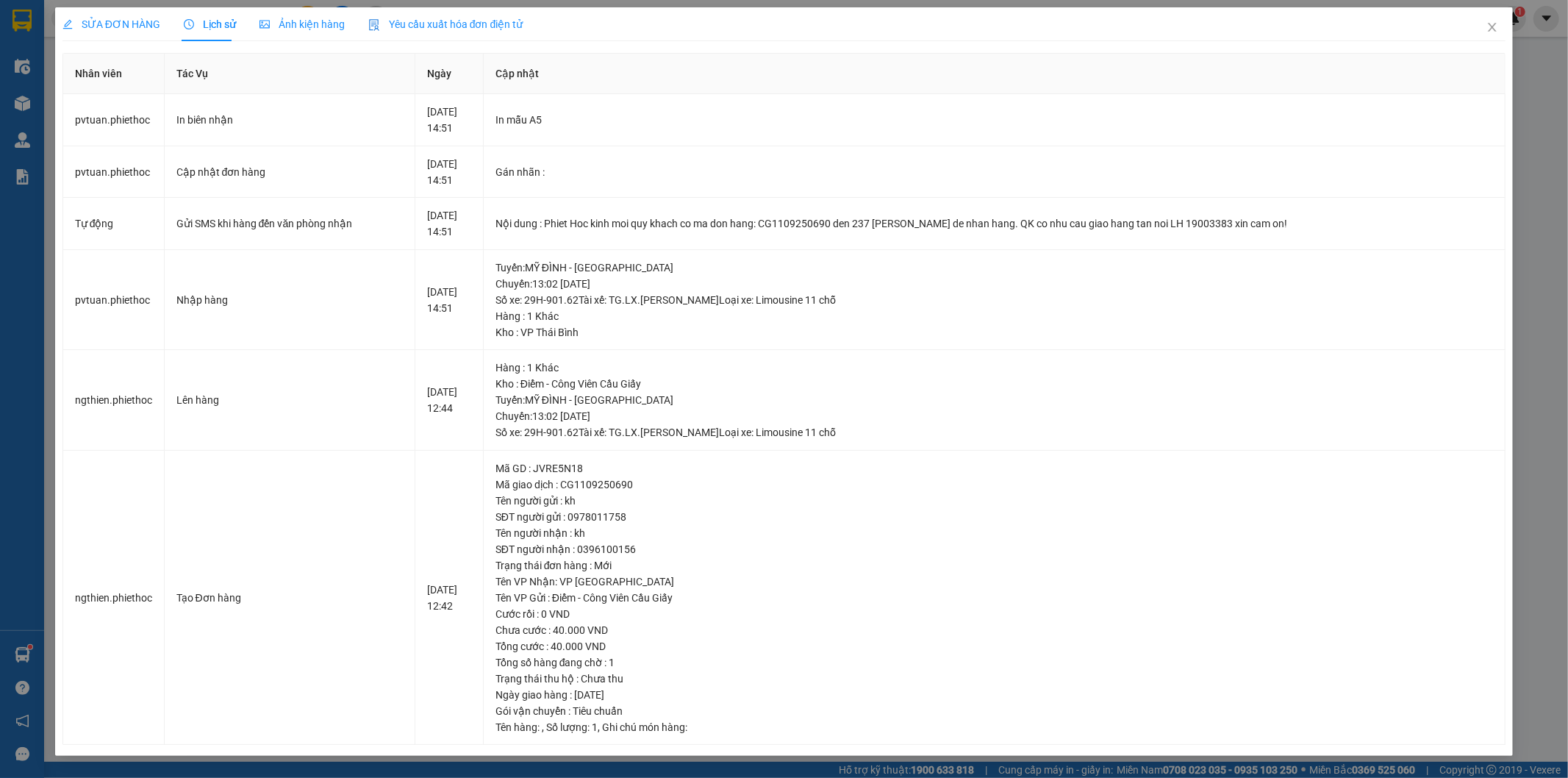
click at [104, 22] on span "SỬA ĐƠN HÀNG" at bounding box center [111, 24] width 98 height 12
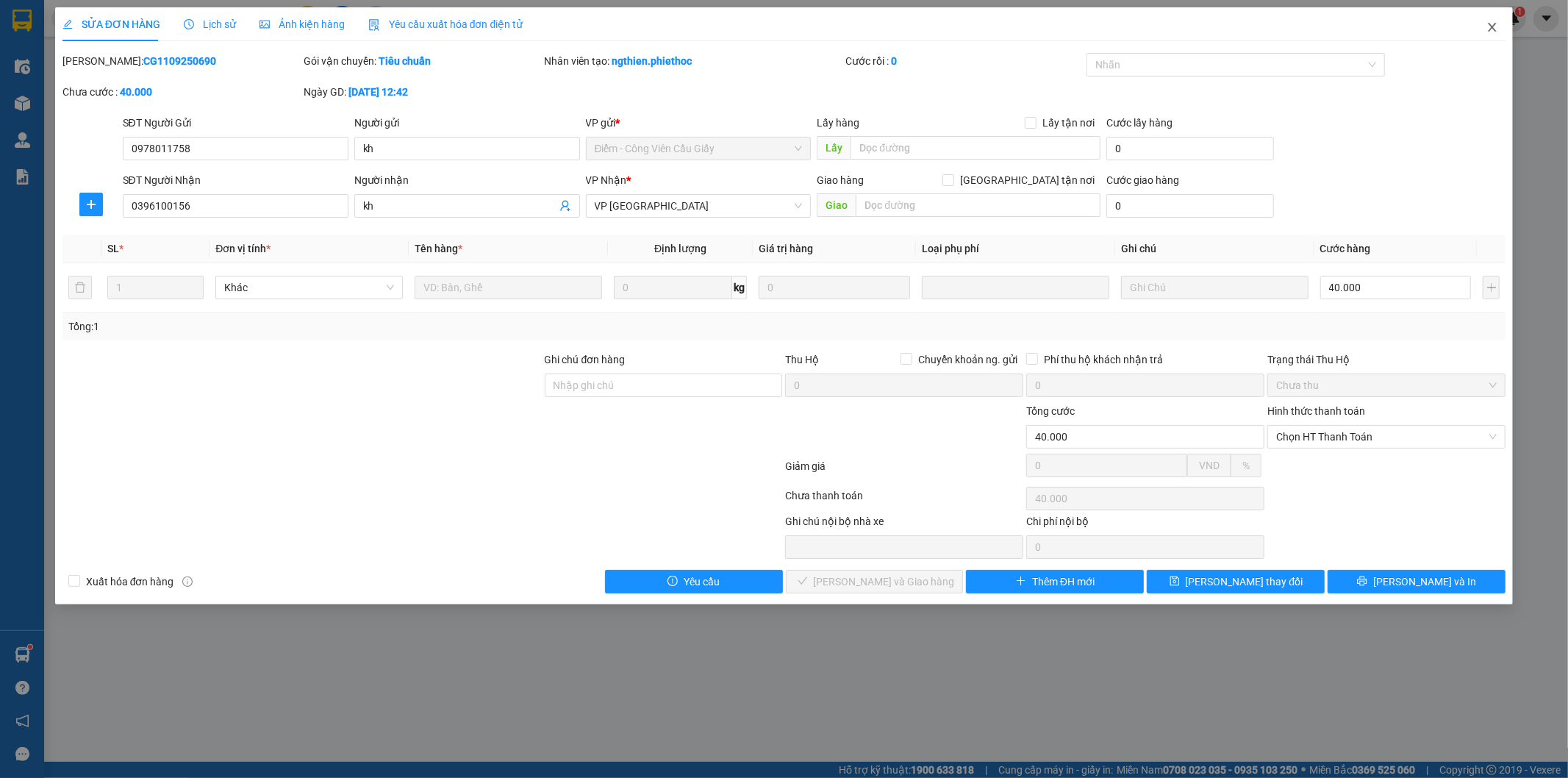
click at [1493, 26] on icon "close" at bounding box center [1493, 27] width 8 height 9
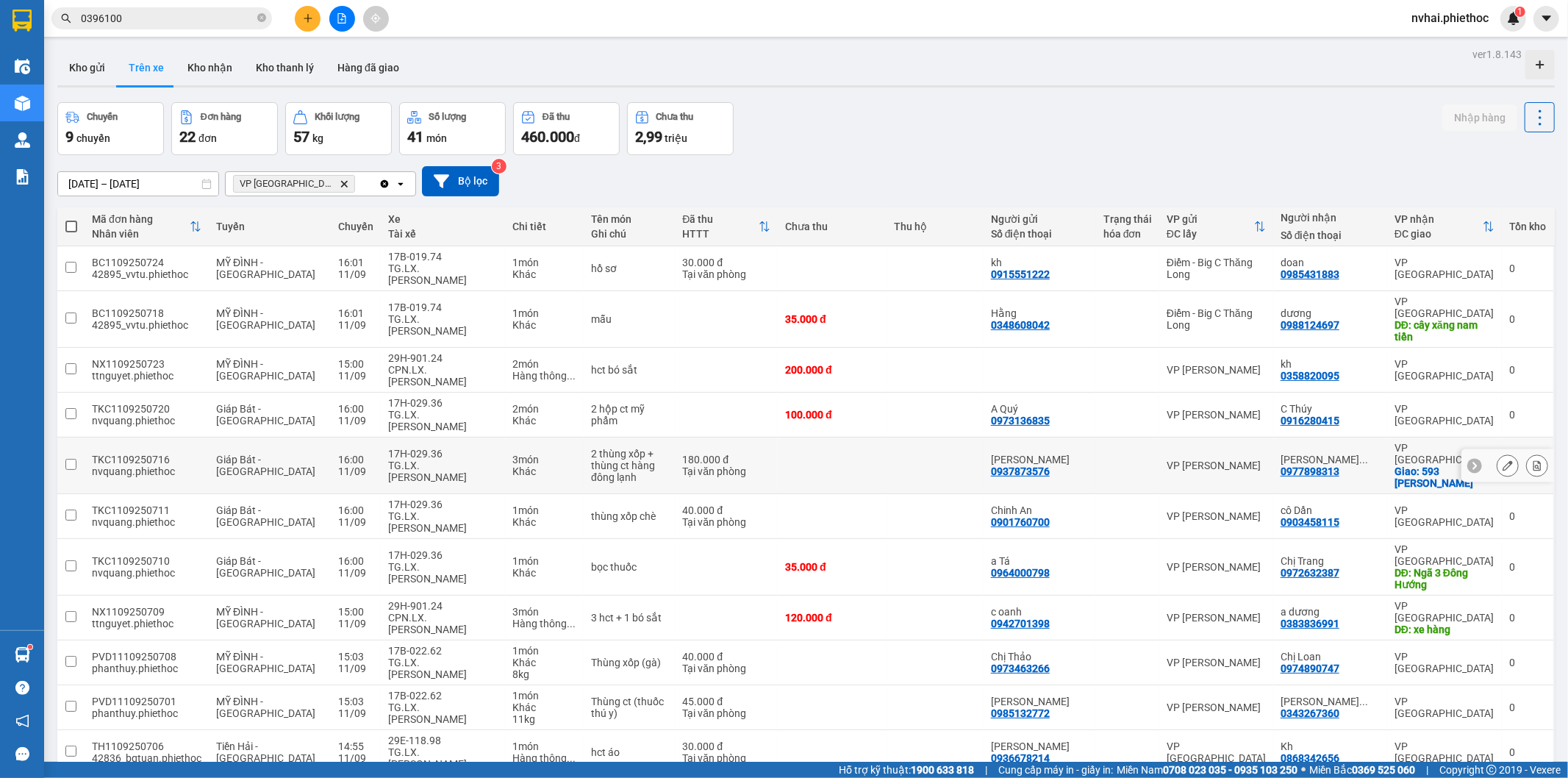
scroll to position [427, 0]
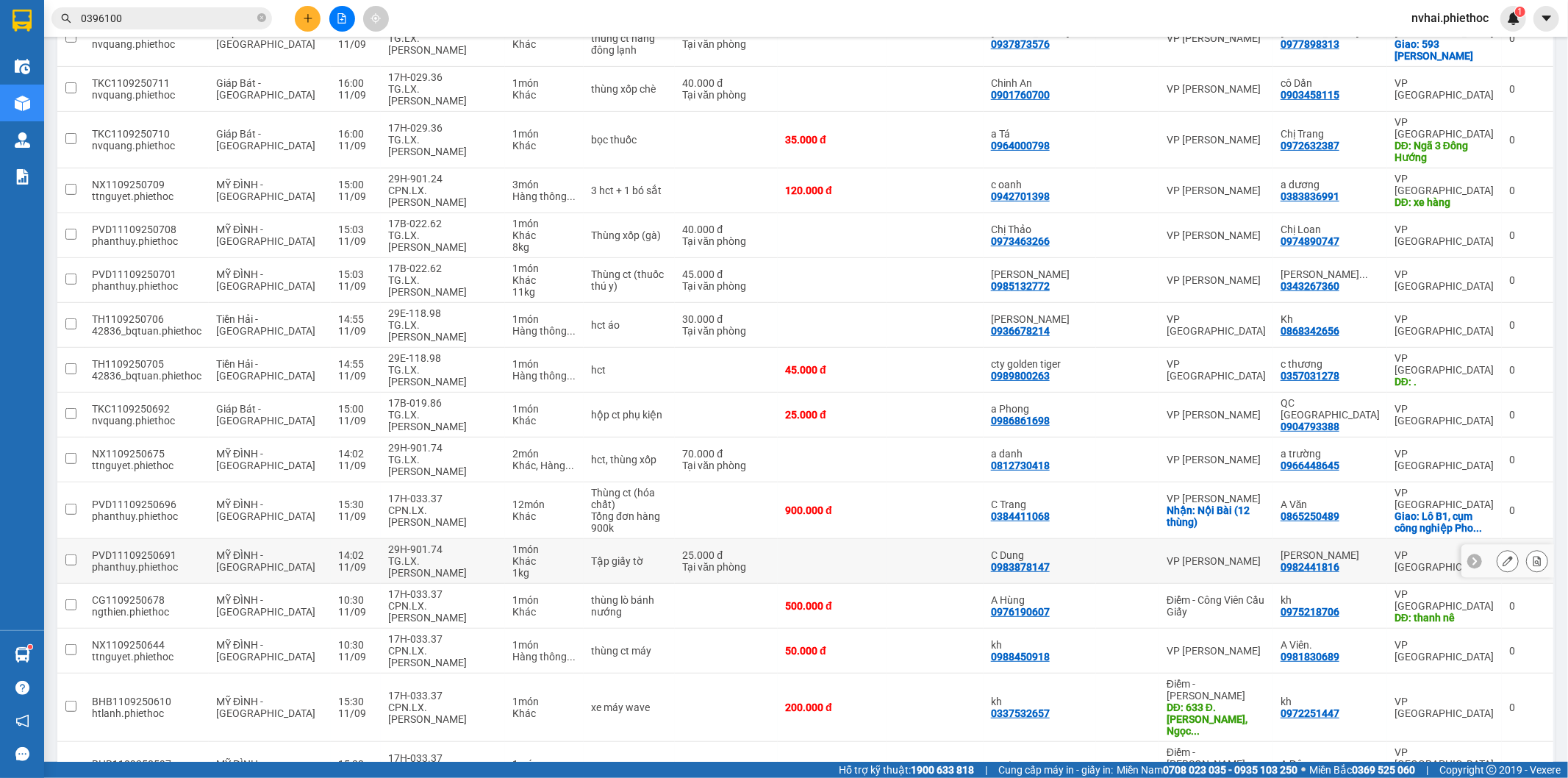
click at [512, 543] on div "1 món" at bounding box center [544, 549] width 64 height 12
checkbox input "true"
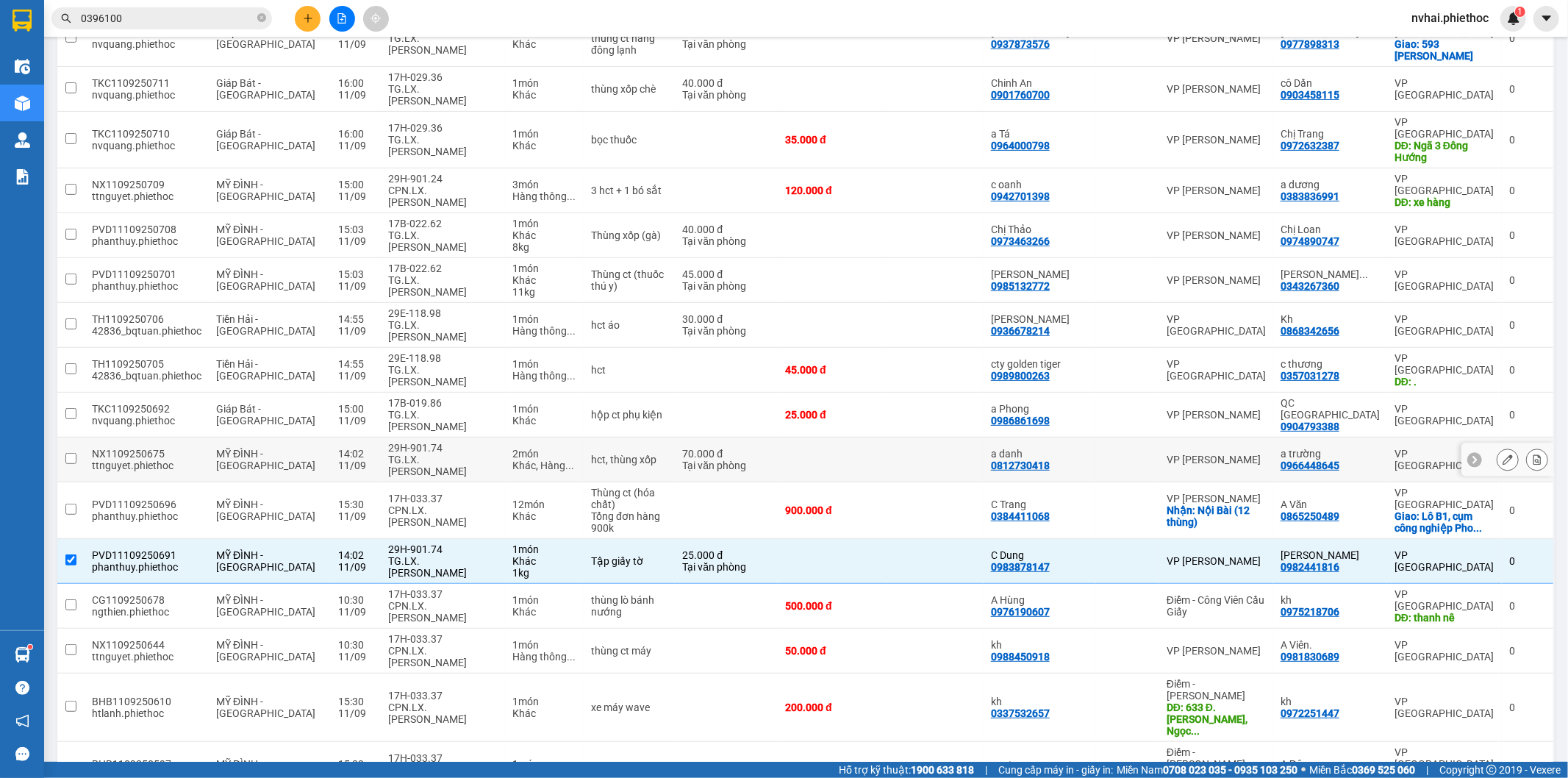
click at [1245, 438] on td "VP Nguyễn Xiển" at bounding box center [1216, 460] width 114 height 44
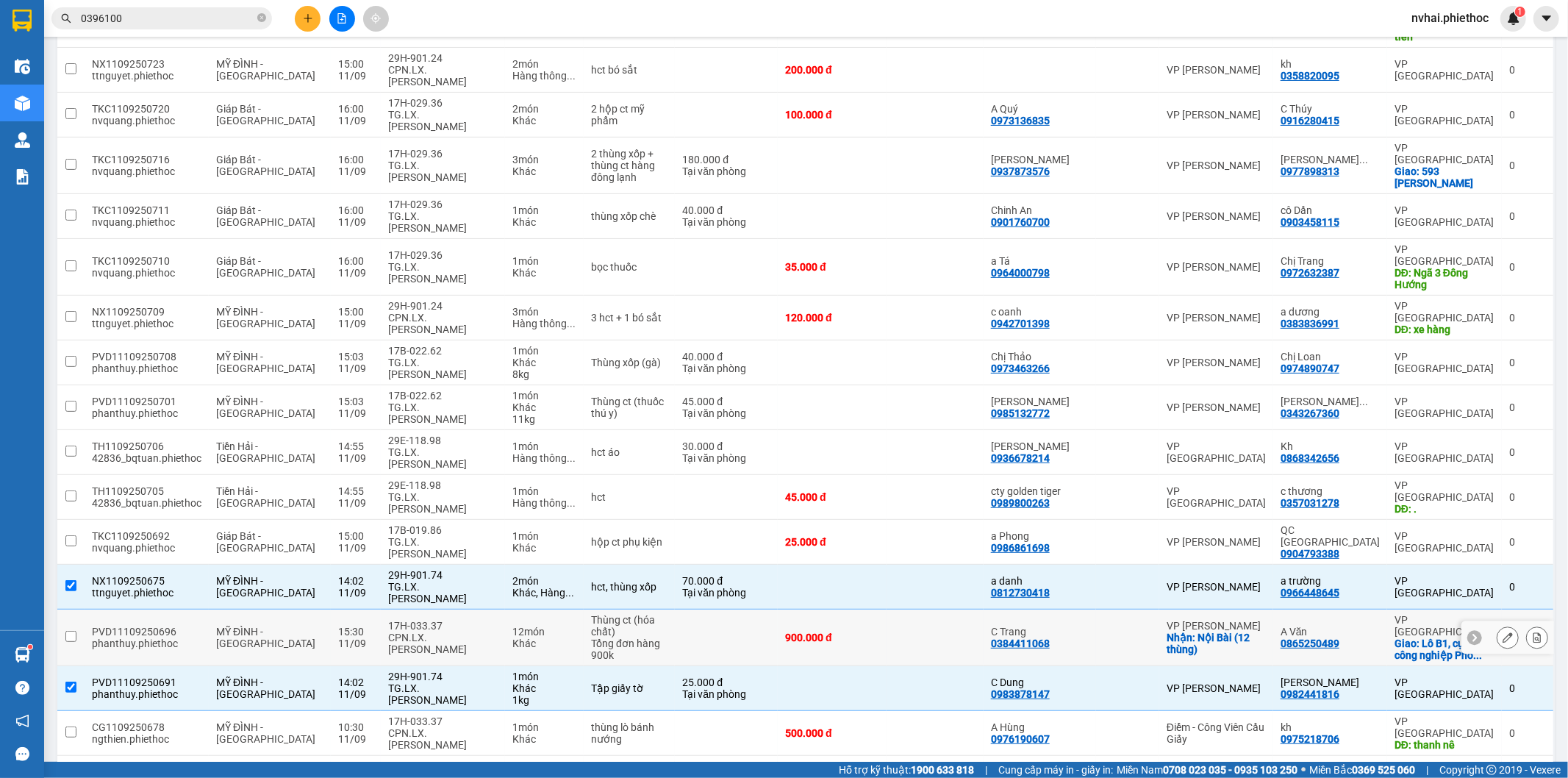
scroll to position [0, 0]
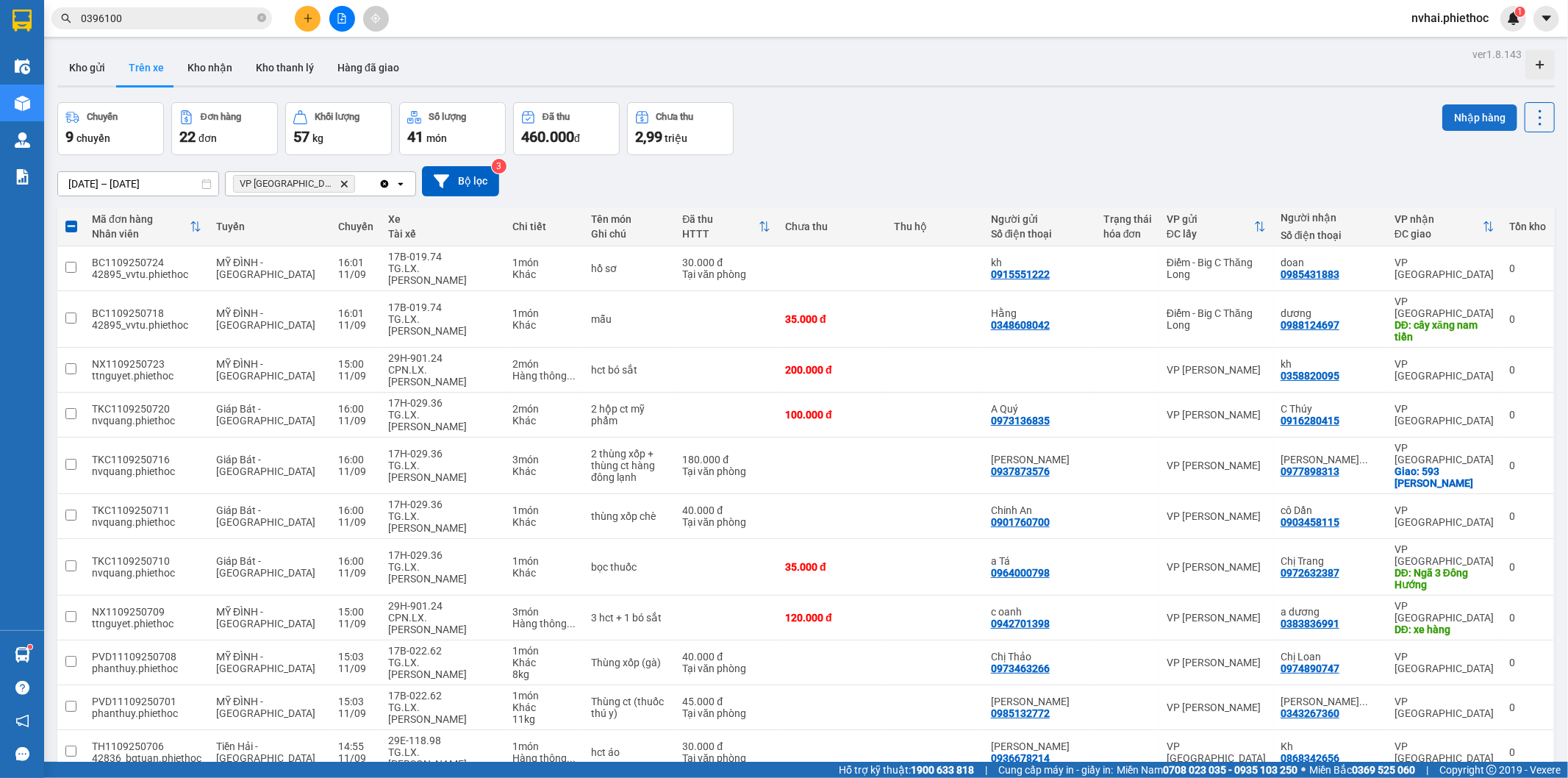
click at [1442, 104] on button "Nhập hàng" at bounding box center [1480, 117] width 75 height 26
checkbox input "false"
click at [83, 71] on button "Kho gửi" at bounding box center [87, 68] width 60 height 36
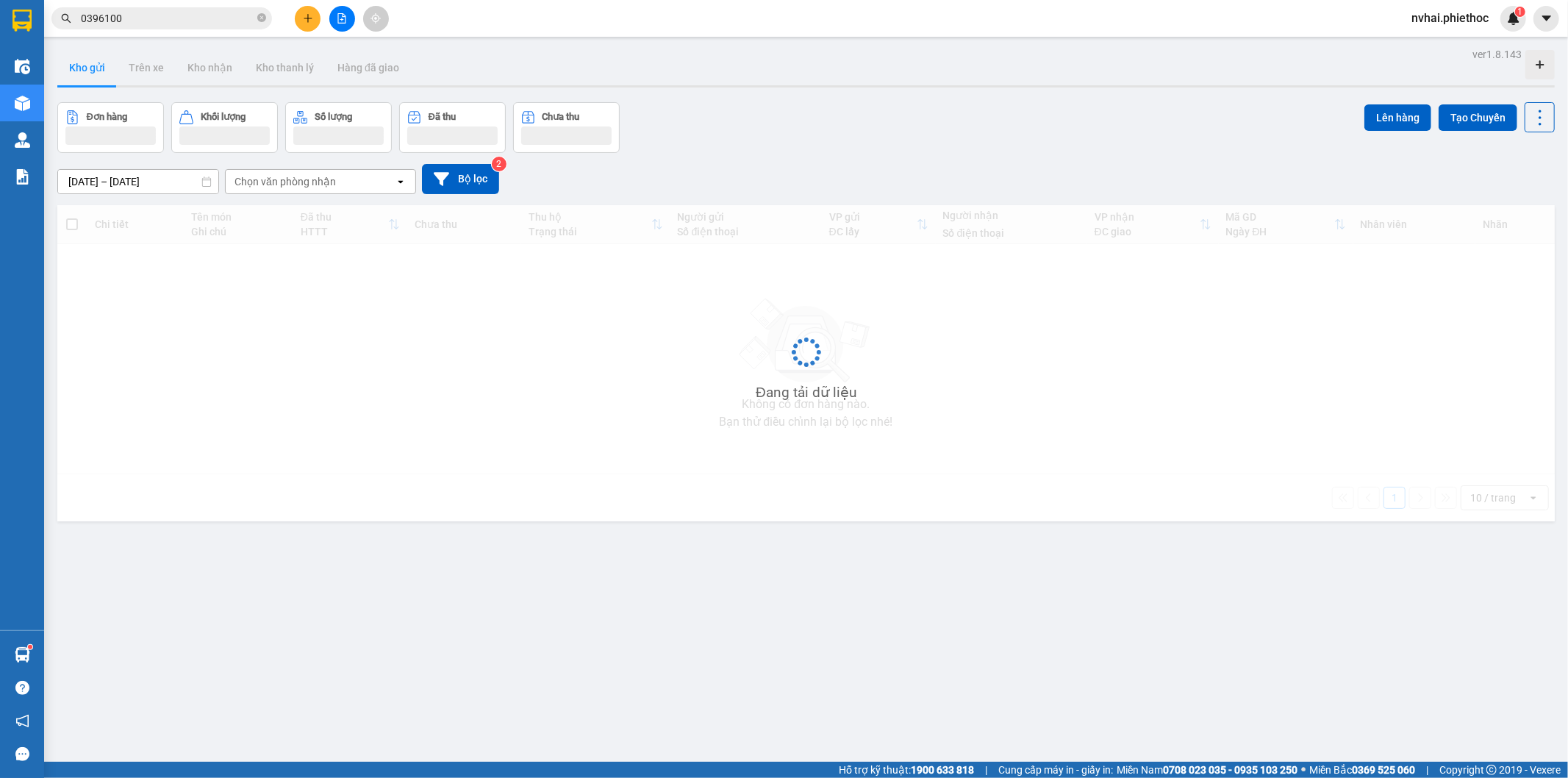
click at [83, 71] on button "Kho gửi" at bounding box center [87, 68] width 60 height 36
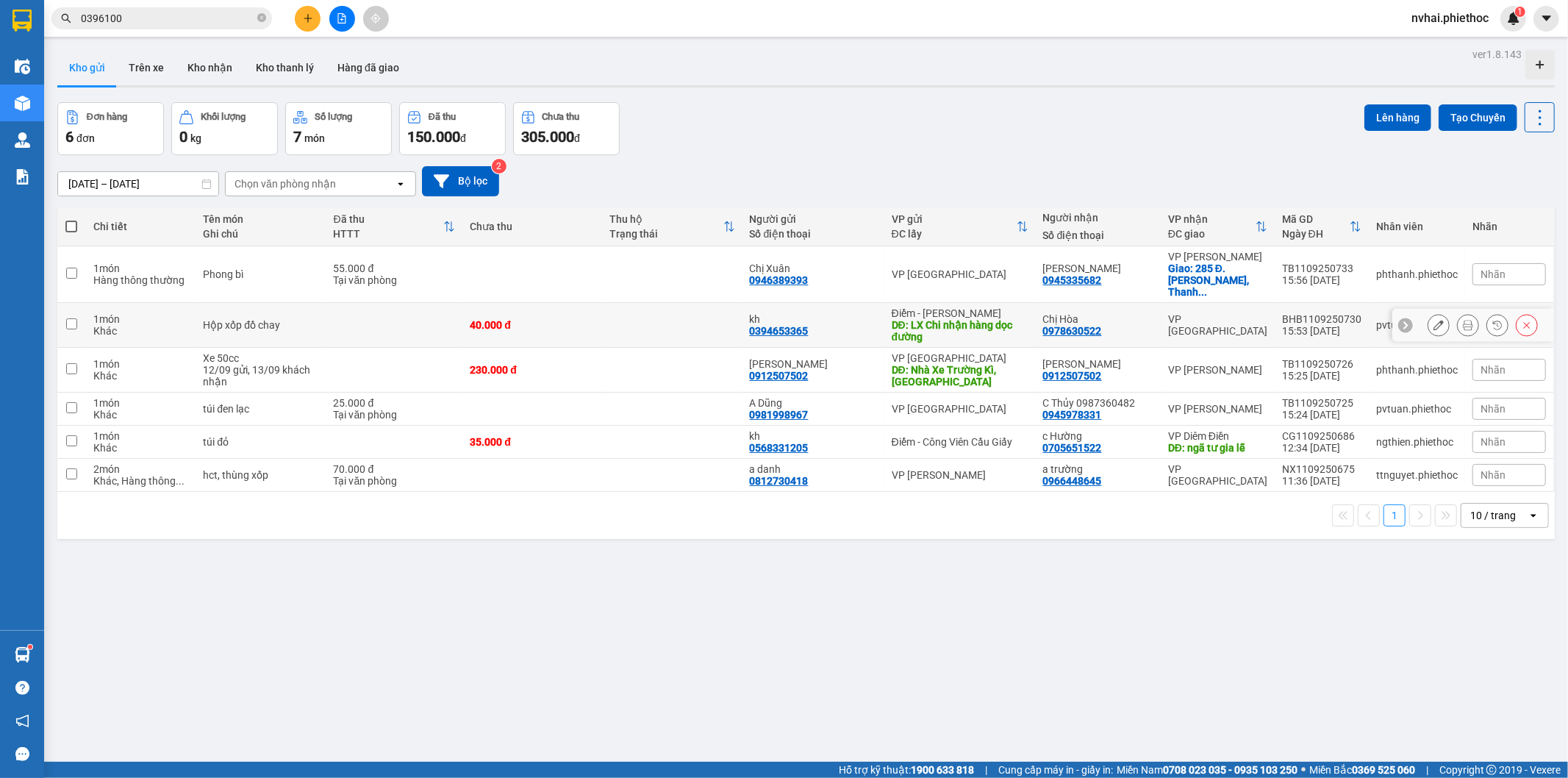
click at [1207, 313] on div "VP Tiền Hải" at bounding box center [1217, 325] width 100 height 23
checkbox input "true"
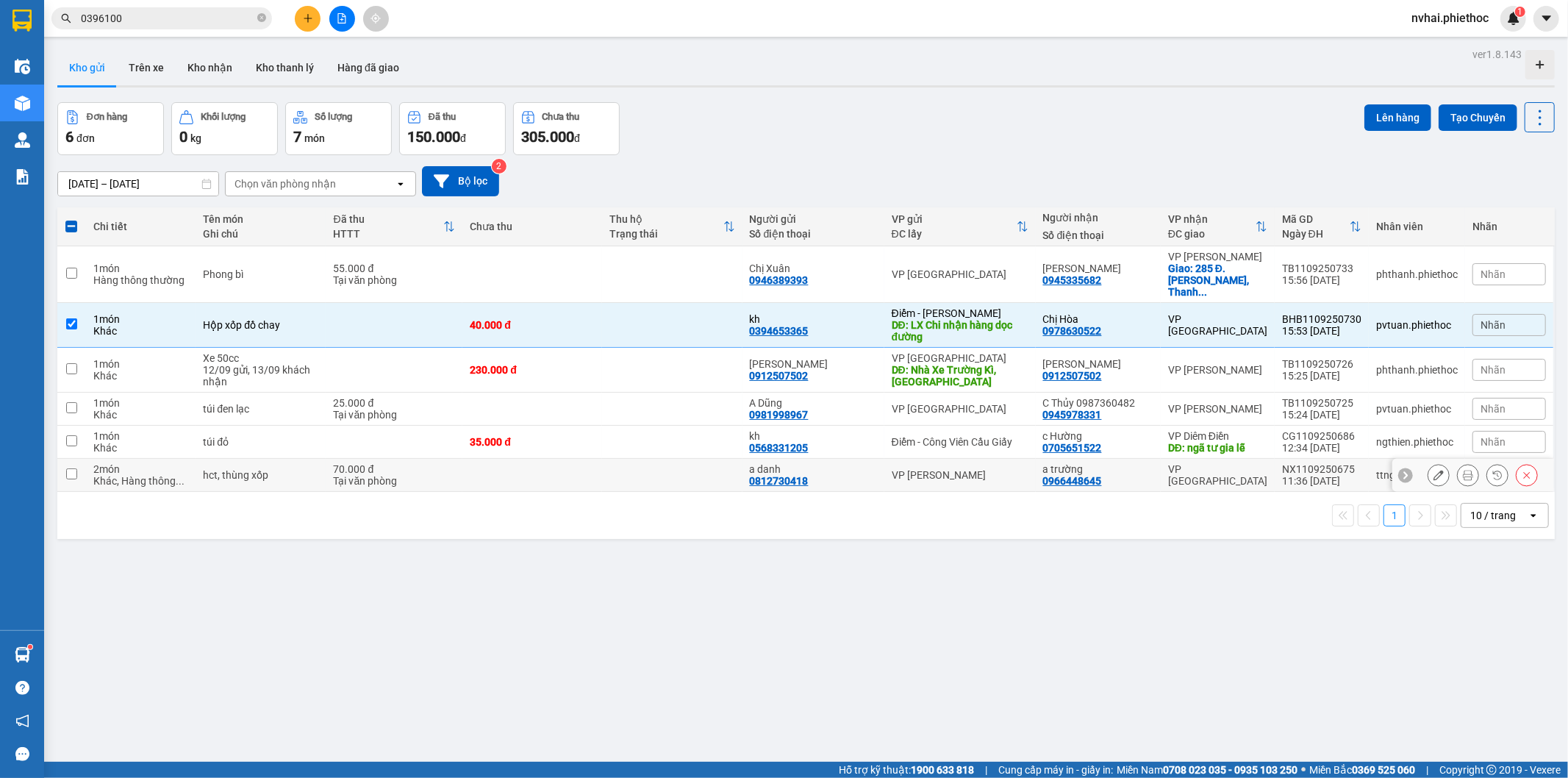
click at [1224, 463] on div "VP Tiền Hải" at bounding box center [1217, 475] width 100 height 23
checkbox input "true"
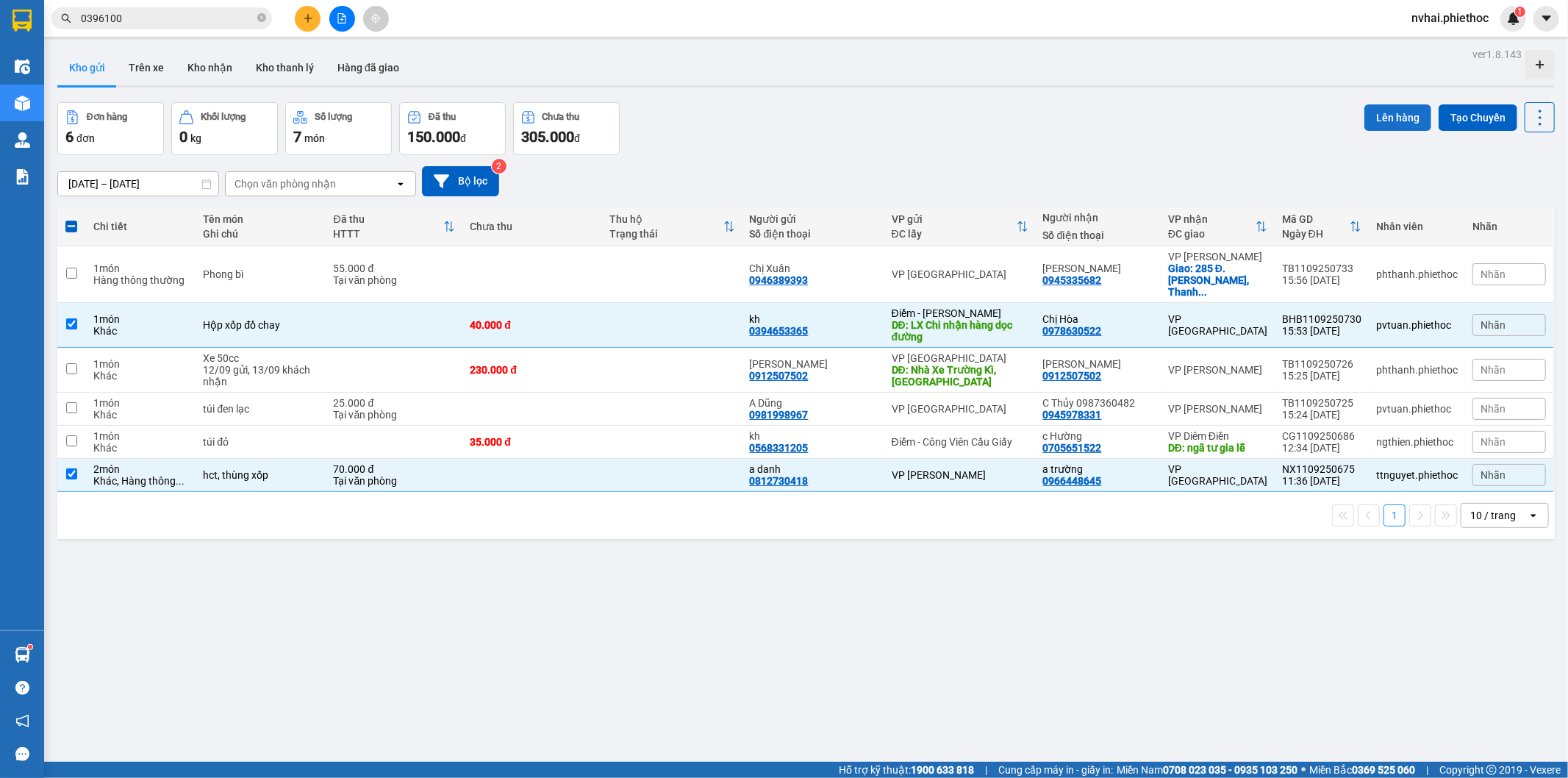
click at [1392, 113] on button "Lên hàng" at bounding box center [1397, 117] width 67 height 26
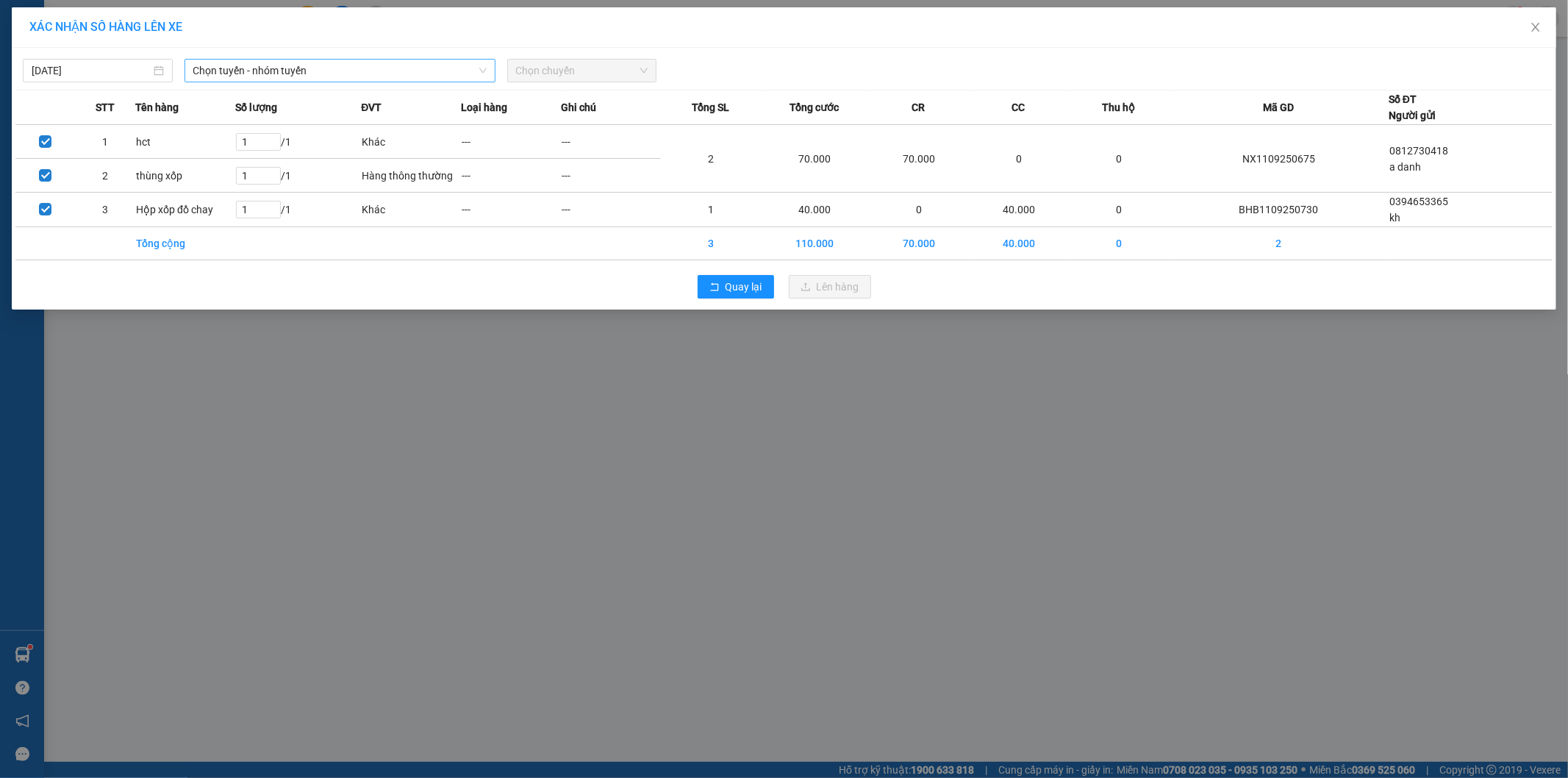
click at [307, 75] on span "Chọn tuyến - nhóm tuyến" at bounding box center [340, 71] width 294 height 22
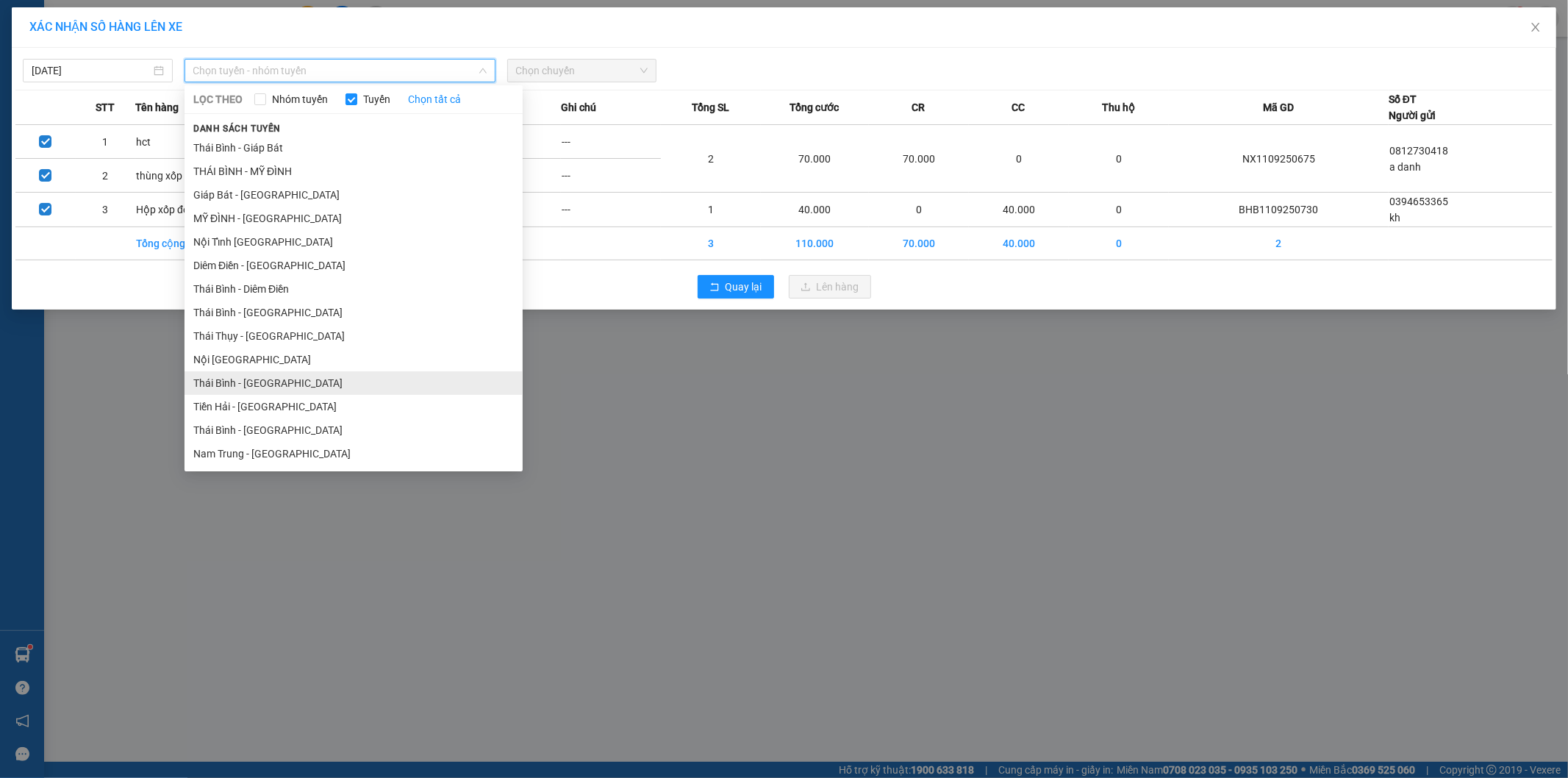
click at [283, 385] on li "Thái Bình - Tiền Hải" at bounding box center [354, 383] width 338 height 23
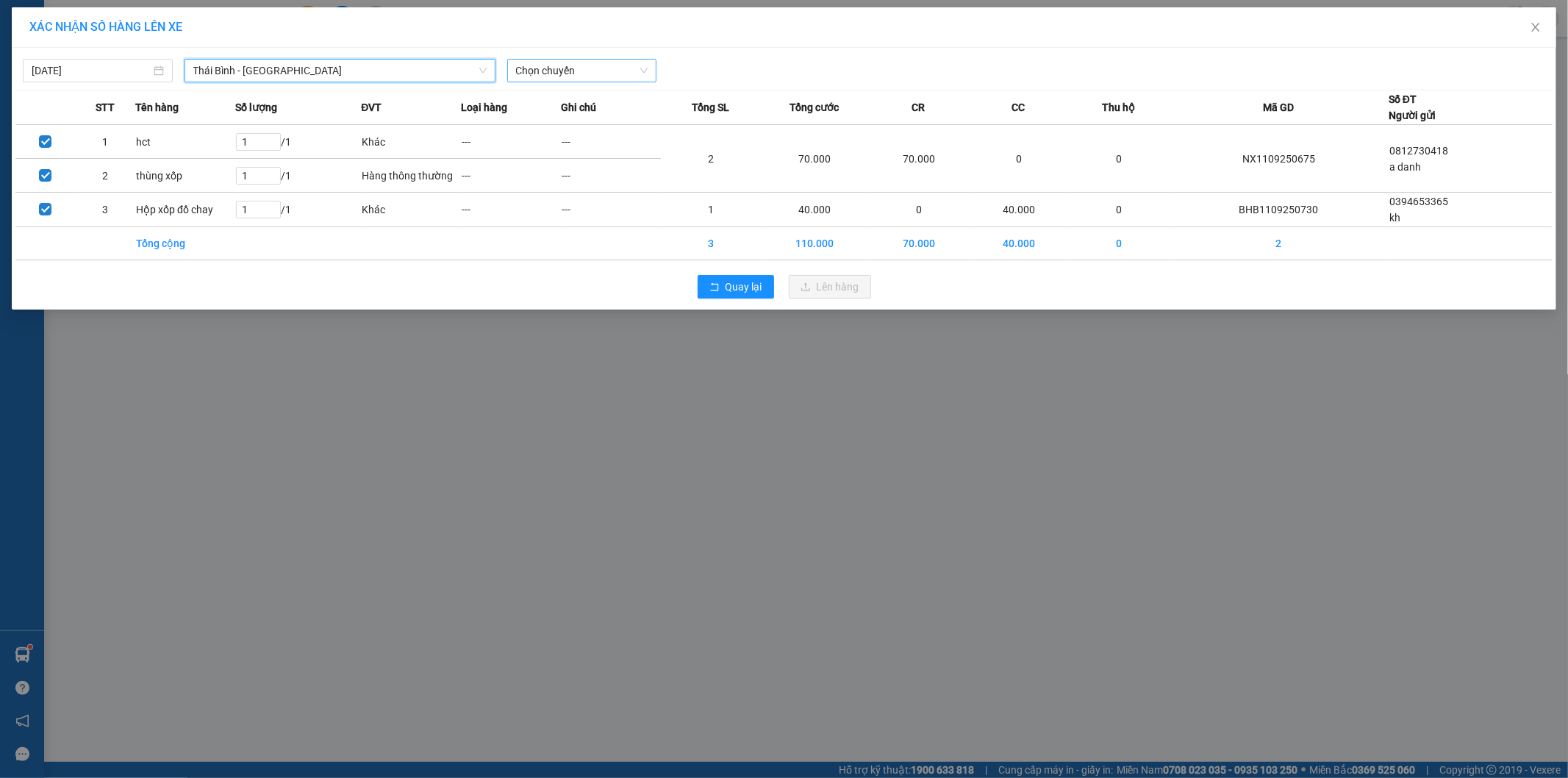
click at [585, 72] on span "Chọn chuyến" at bounding box center [582, 71] width 132 height 22
type input "16"
click at [623, 123] on div "Thêm chuyến " 16:00 "" at bounding box center [585, 125] width 157 height 25
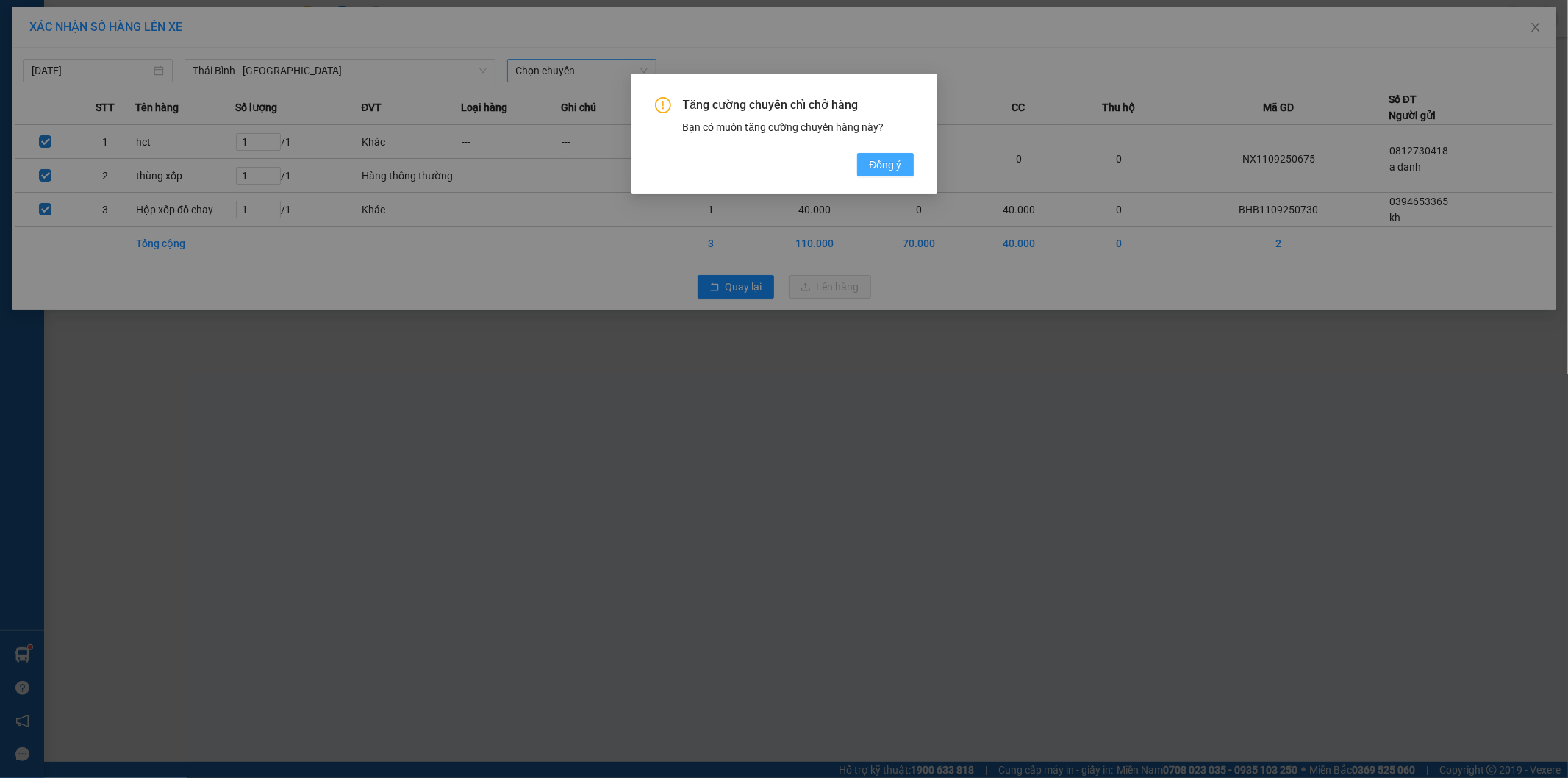
click at [875, 163] on span "Đồng ý" at bounding box center [885, 164] width 32 height 16
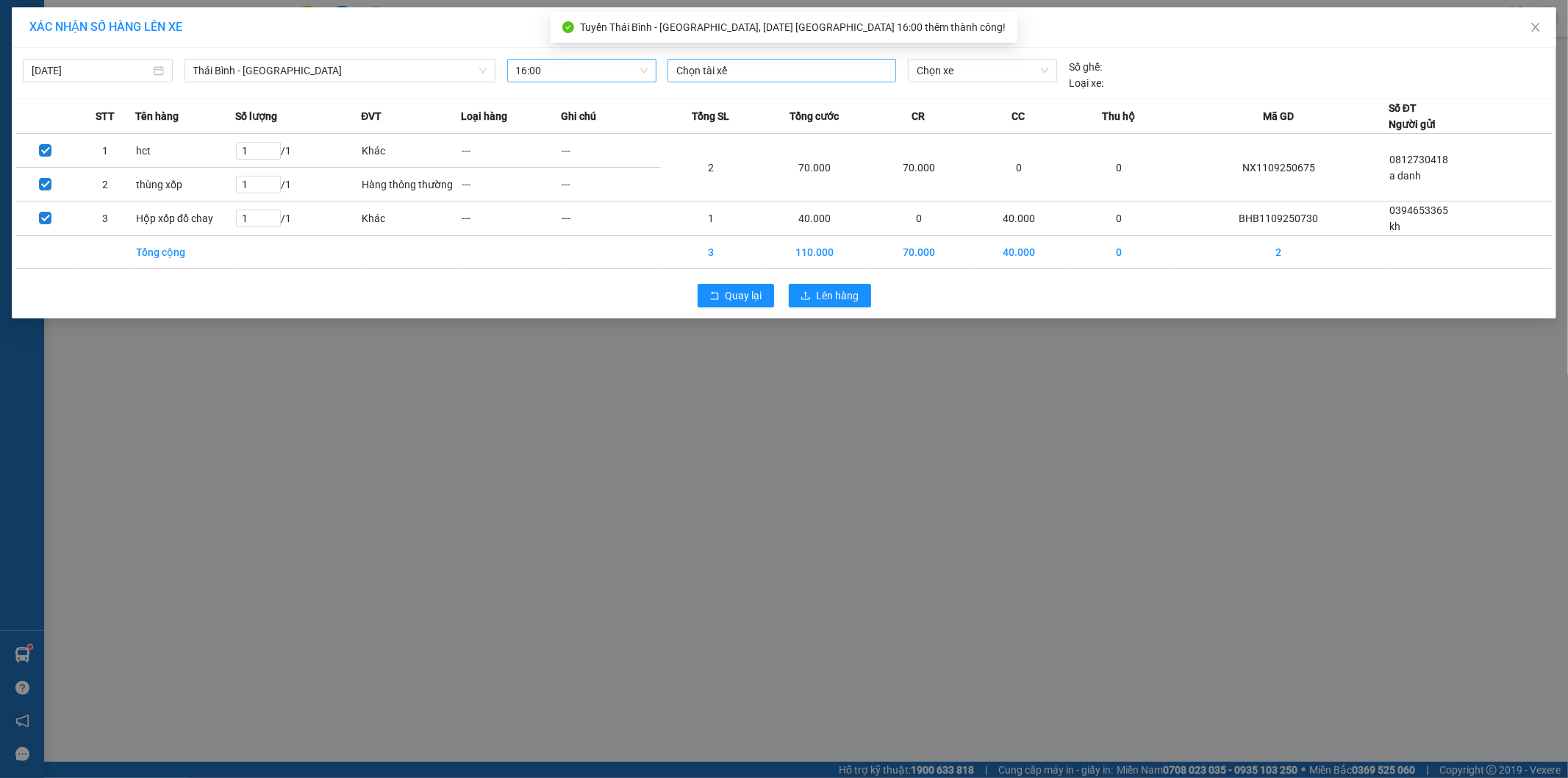
click at [780, 71] on div at bounding box center [782, 71] width 221 height 17
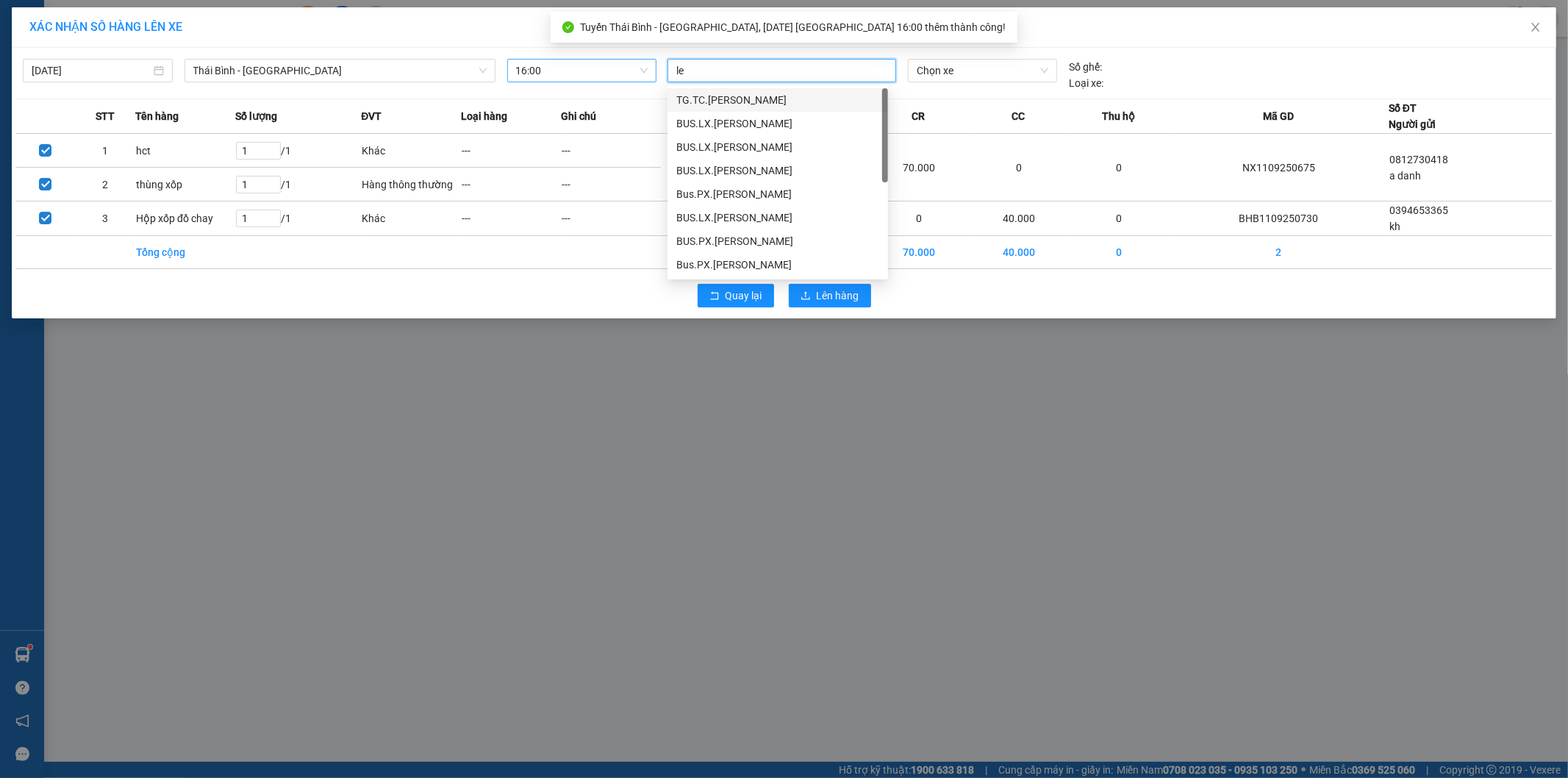
type input "l"
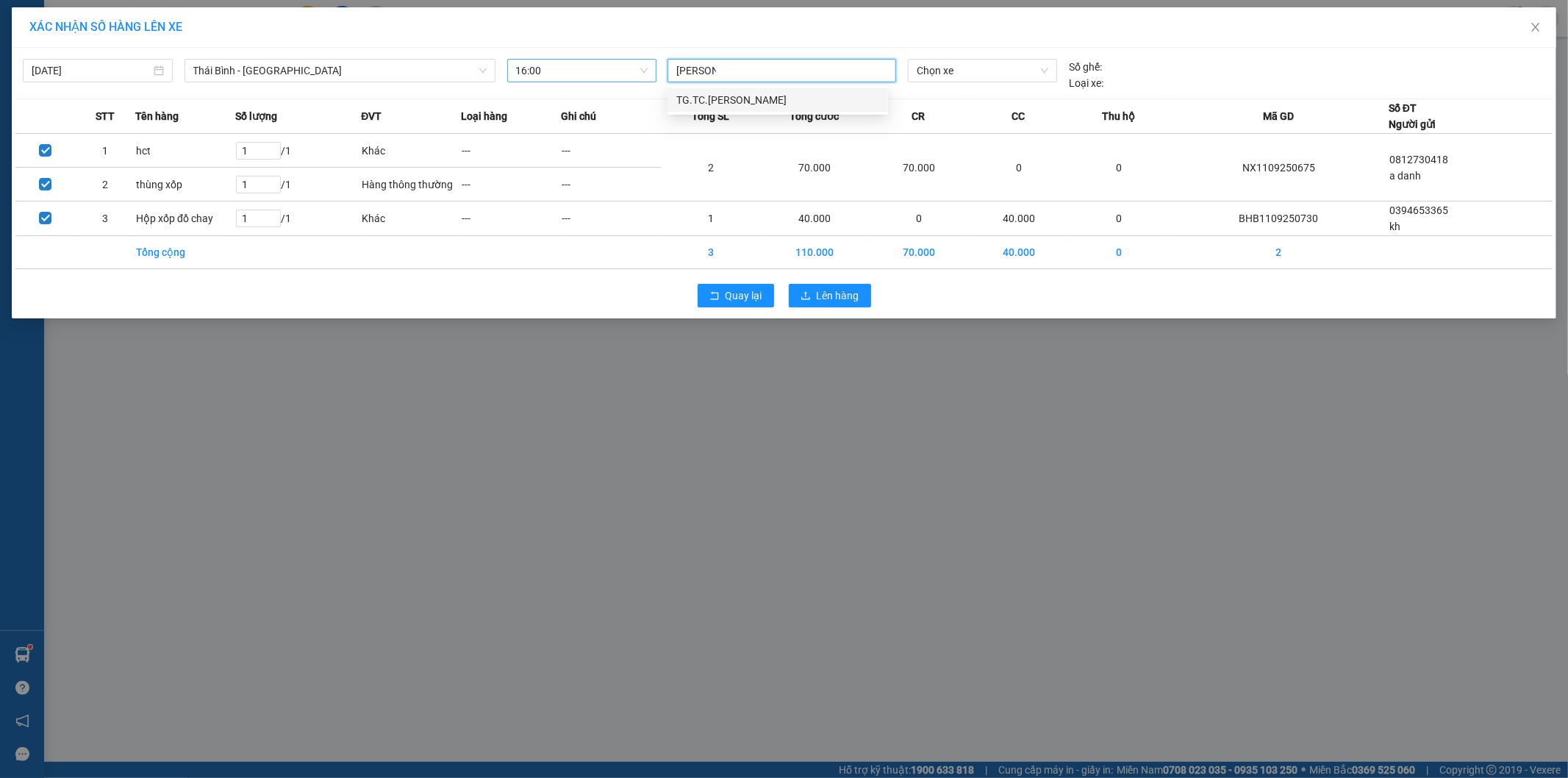
type input "lê thanh"
click at [797, 97] on div "TG.TC.Lê Thanh Bình" at bounding box center [778, 100] width 203 height 16
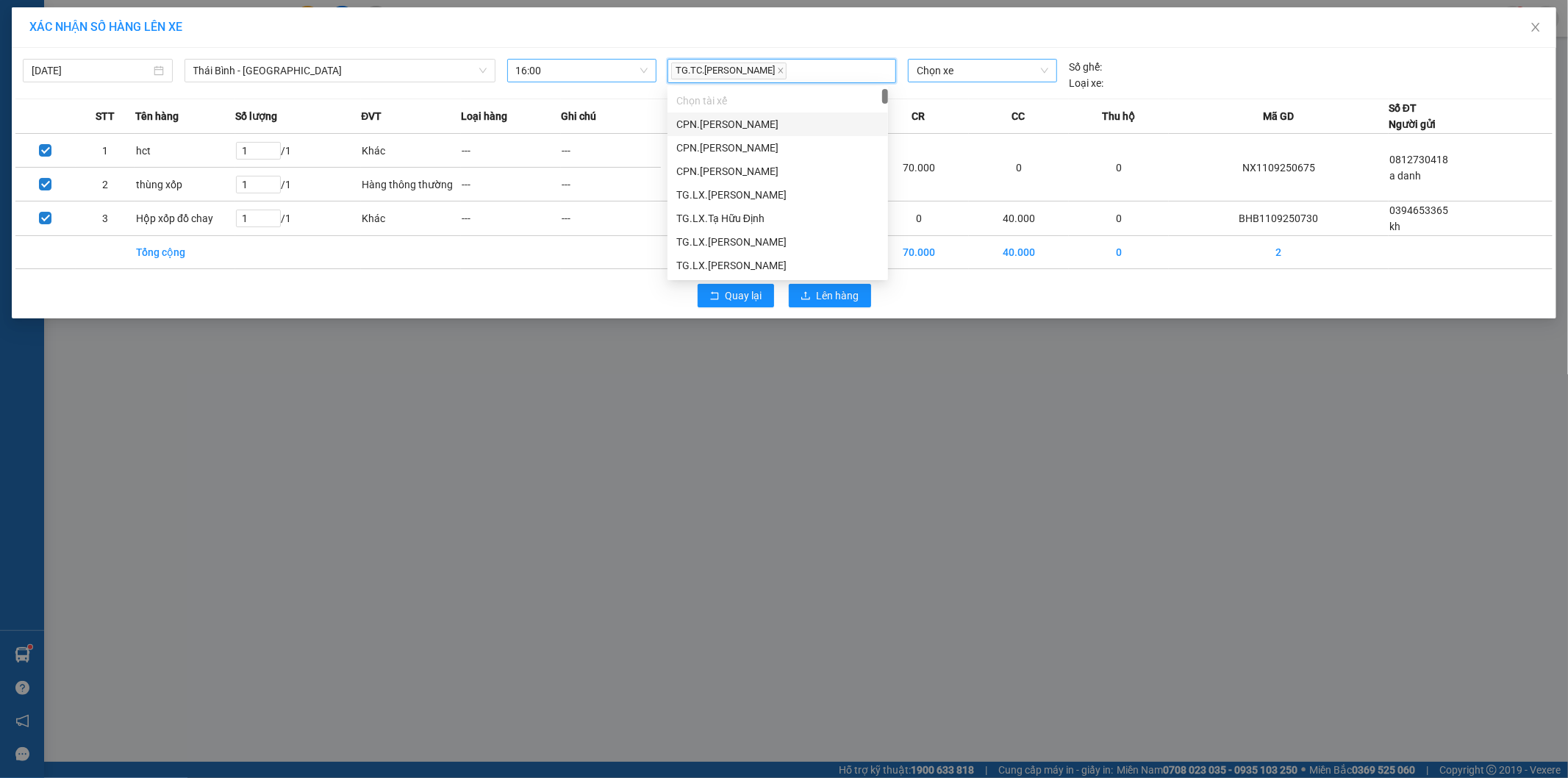
click at [925, 63] on span "Chọn xe" at bounding box center [982, 71] width 130 height 22
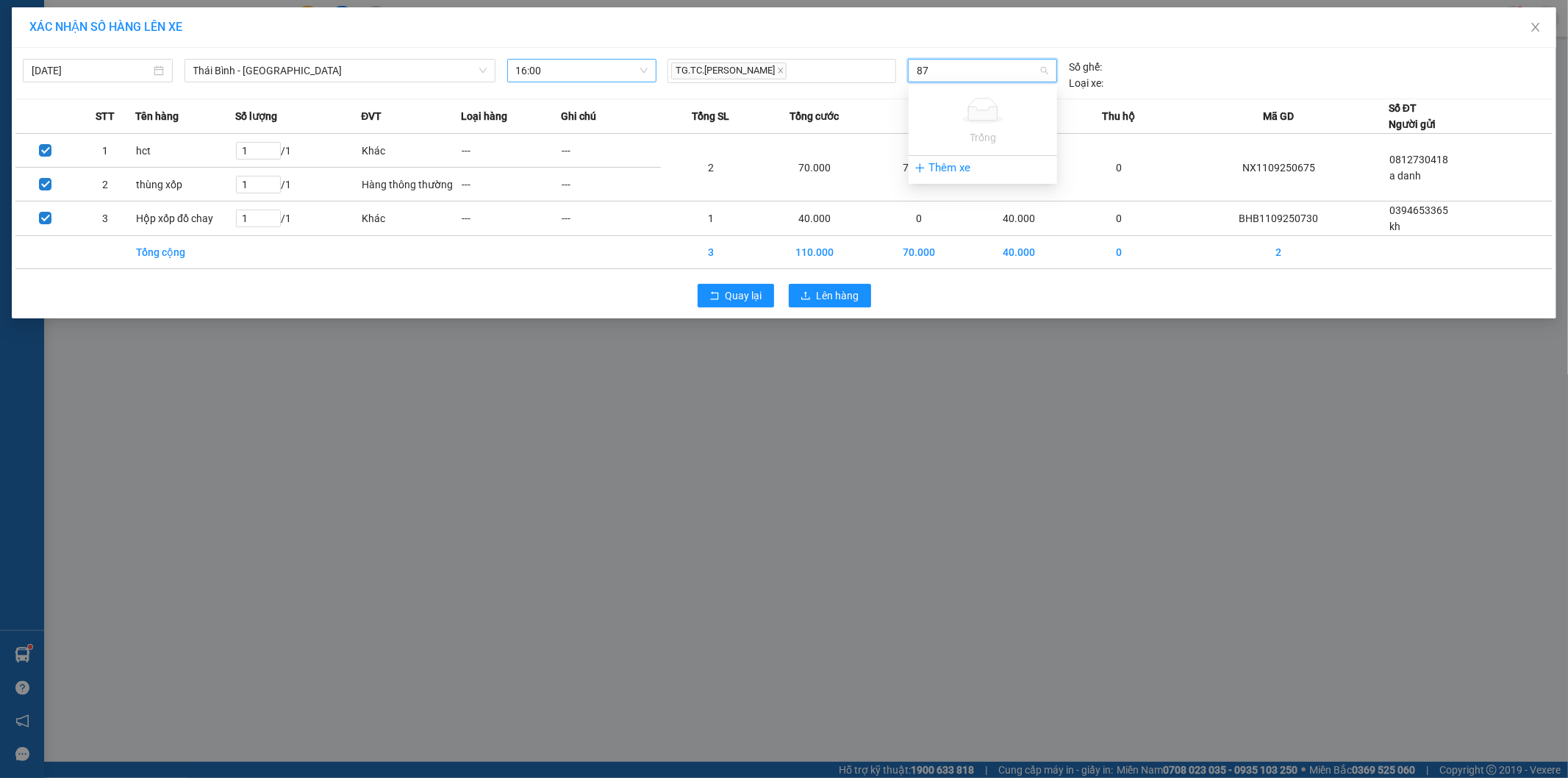
type input "8"
type input "780"
click at [966, 91] on div "29E-378.03" at bounding box center [984, 100] width 149 height 23
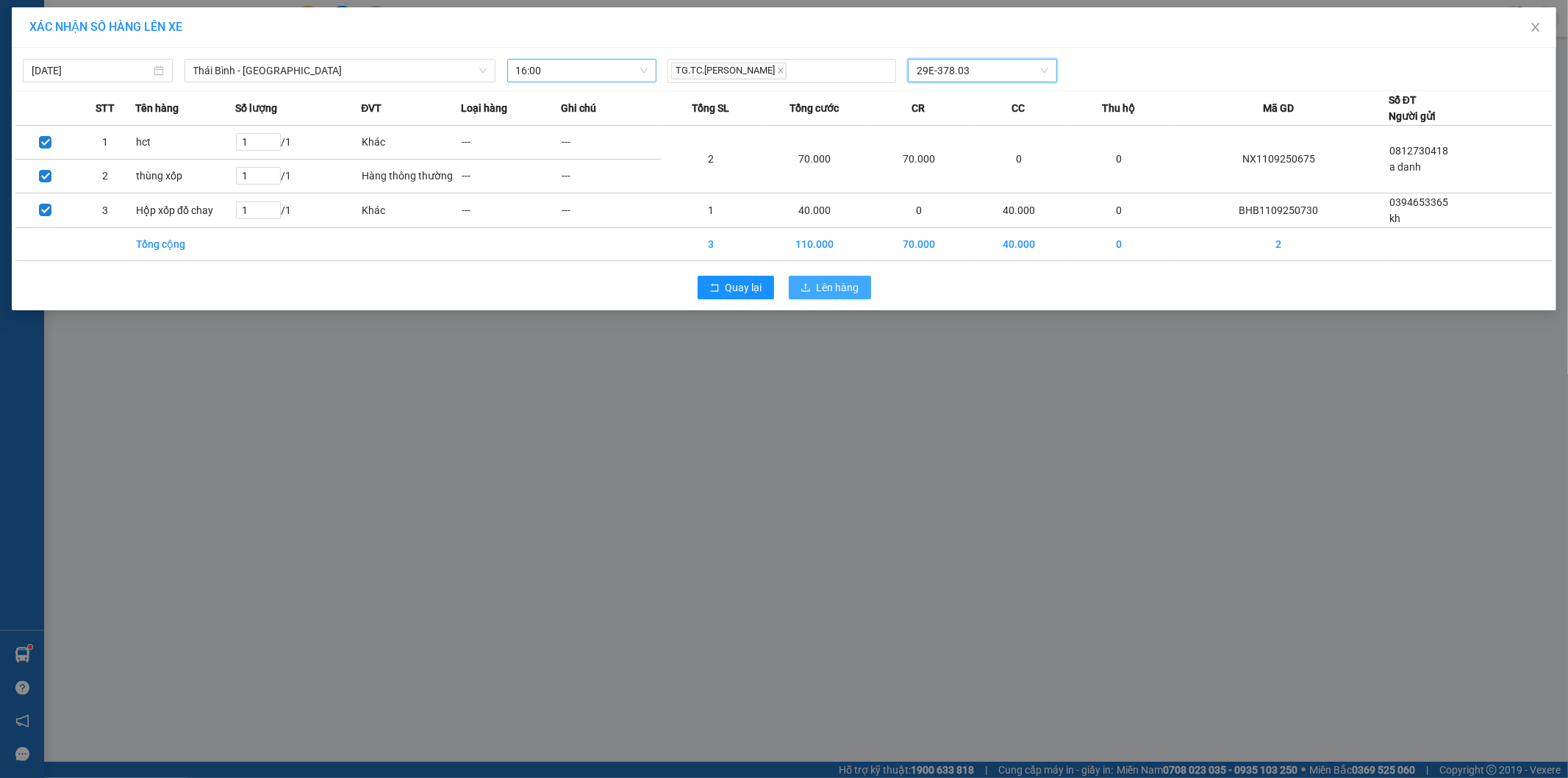
click at [854, 280] on span "Lên hàng" at bounding box center [838, 287] width 43 height 16
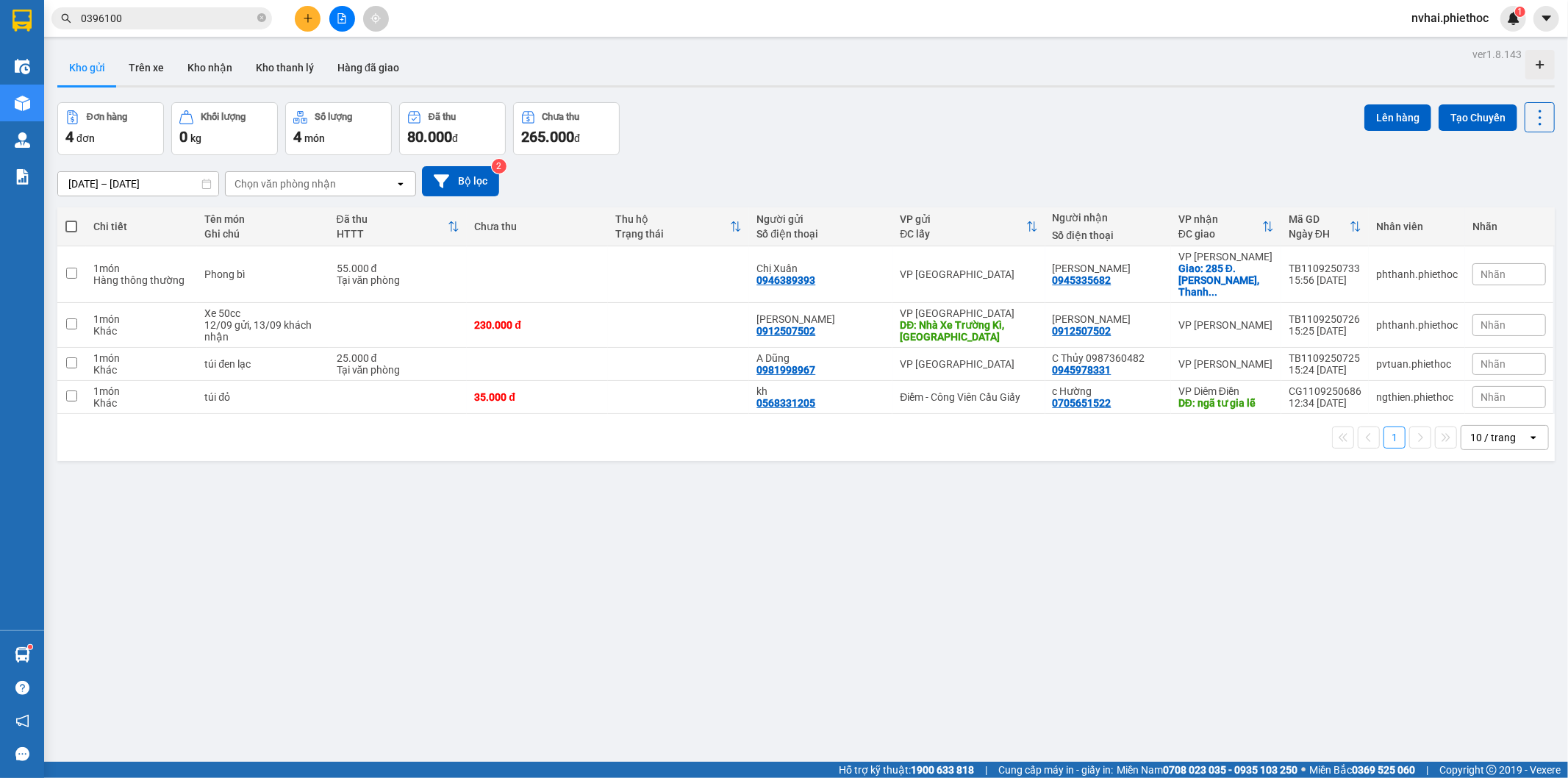
click at [201, 20] on input "0396100" at bounding box center [168, 18] width 174 height 16
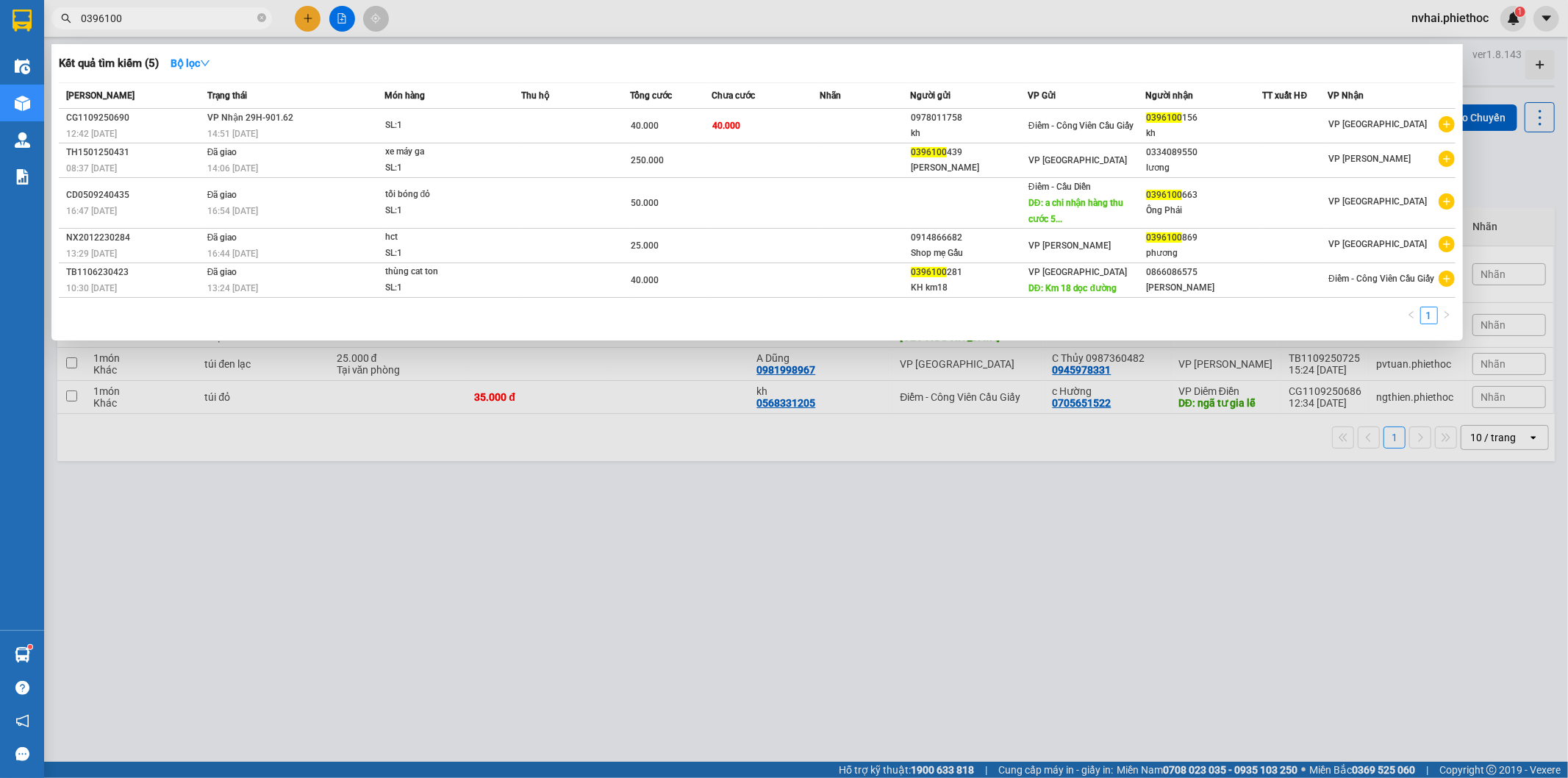
click at [201, 20] on input "0396100" at bounding box center [168, 18] width 174 height 16
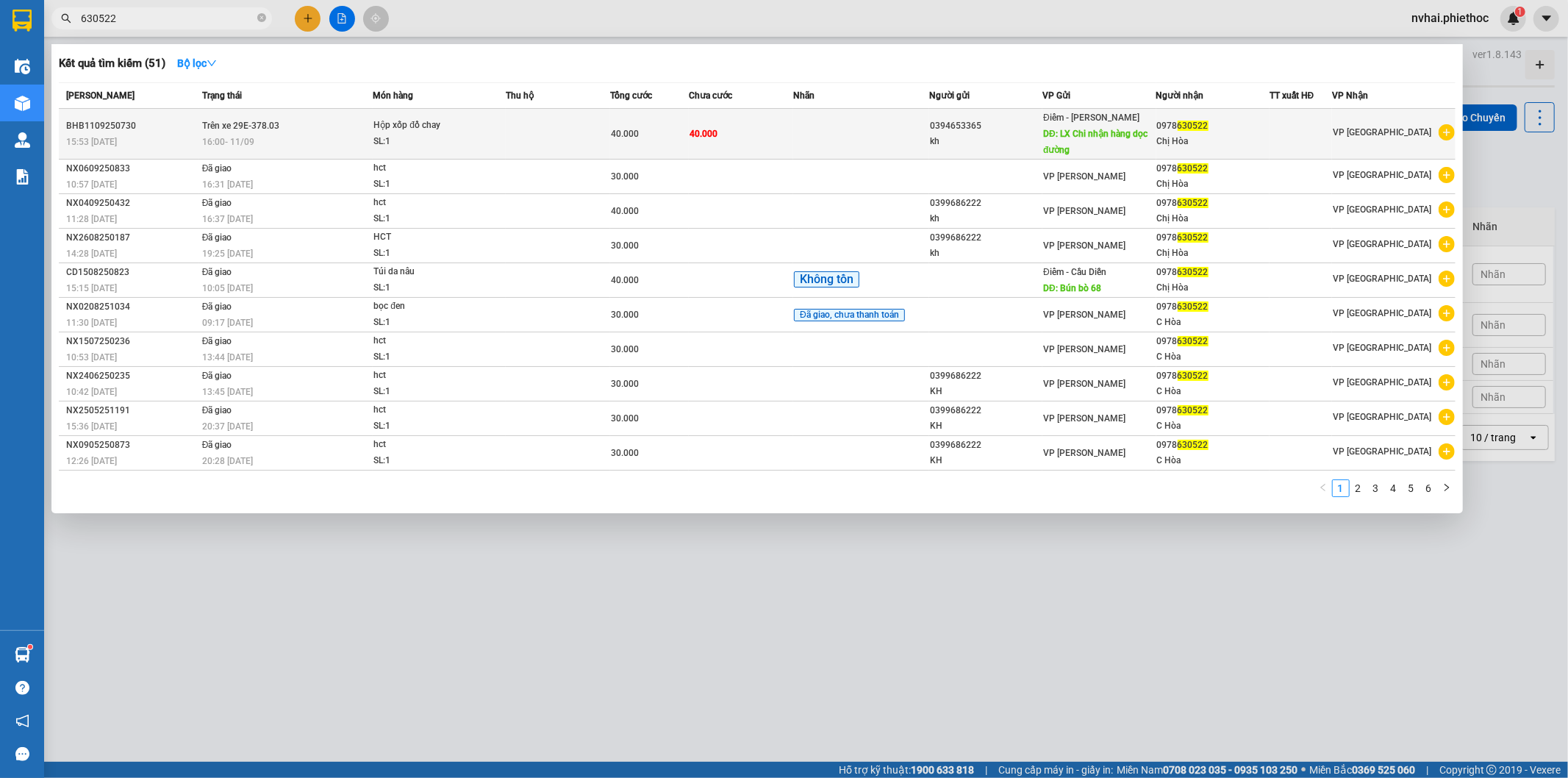
type input "630522"
click at [1127, 130] on span "DĐ: LX Chi nhận hàng dọc đường" at bounding box center [1096, 141] width 104 height 26
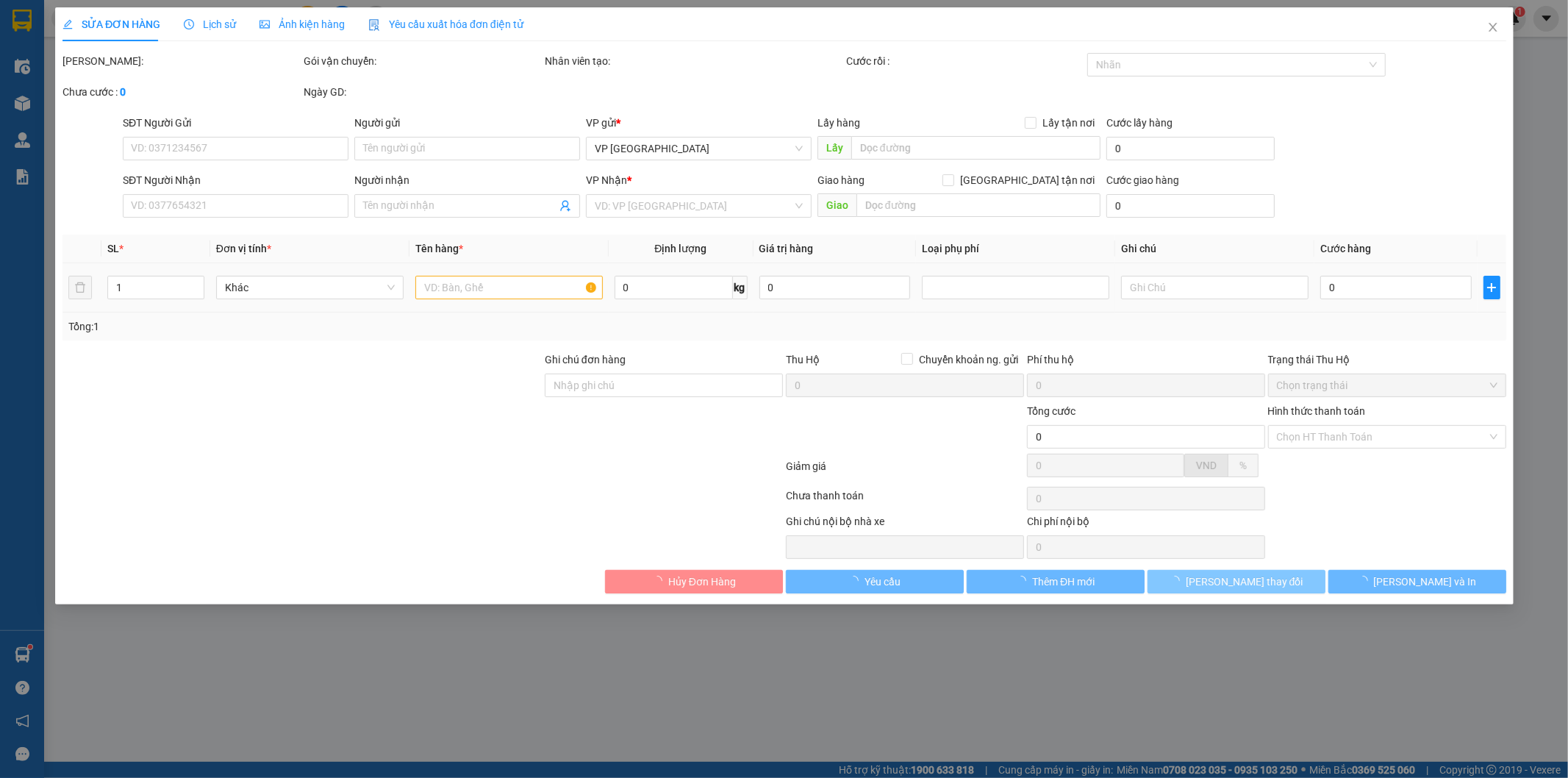
type input "0394653365"
type input "kh"
type input "LX Chi nhận hàng dọc đường"
type input "5.000"
type input "0978630522"
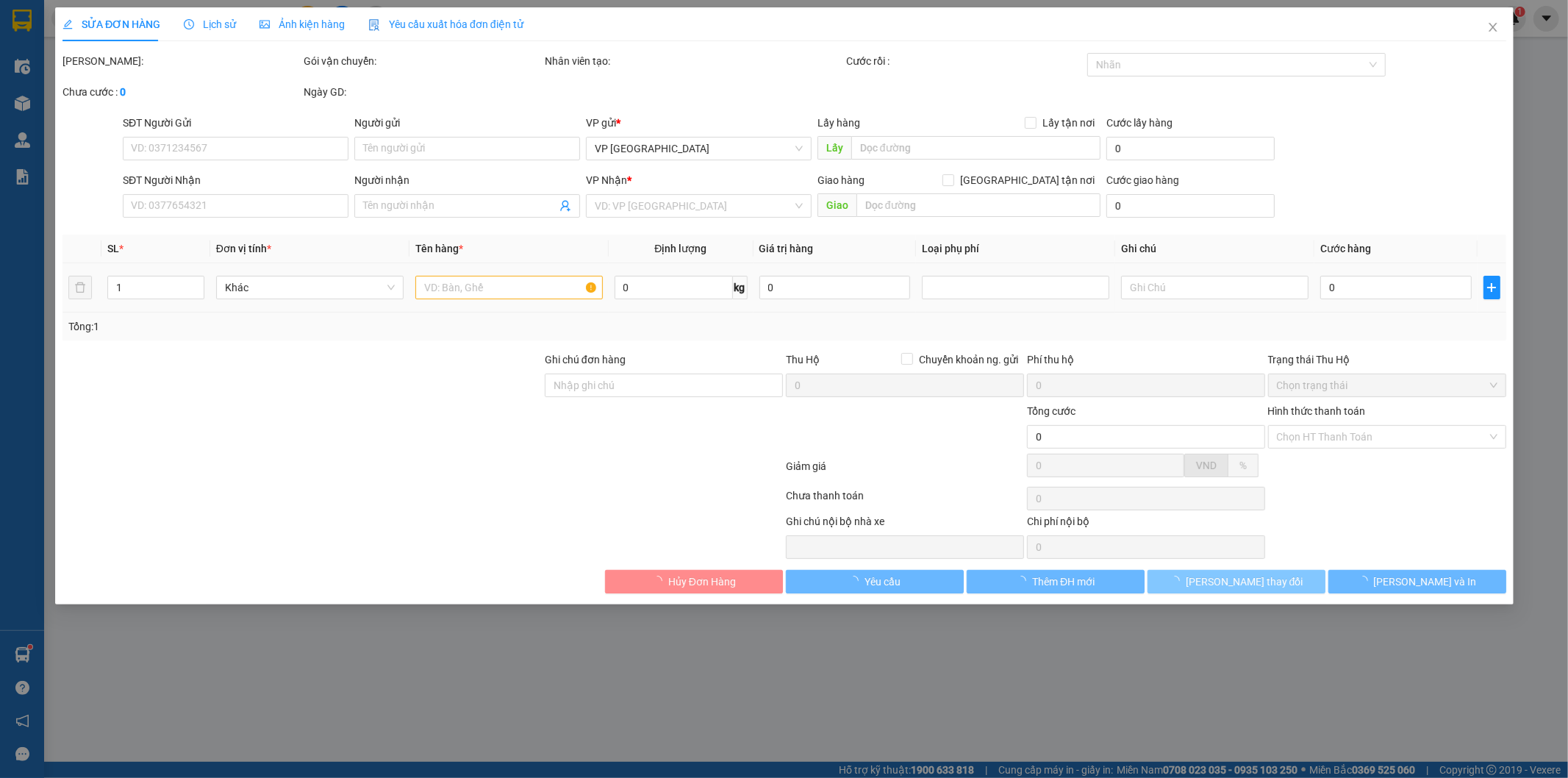
type input "Chị Hòa"
type input "40.000"
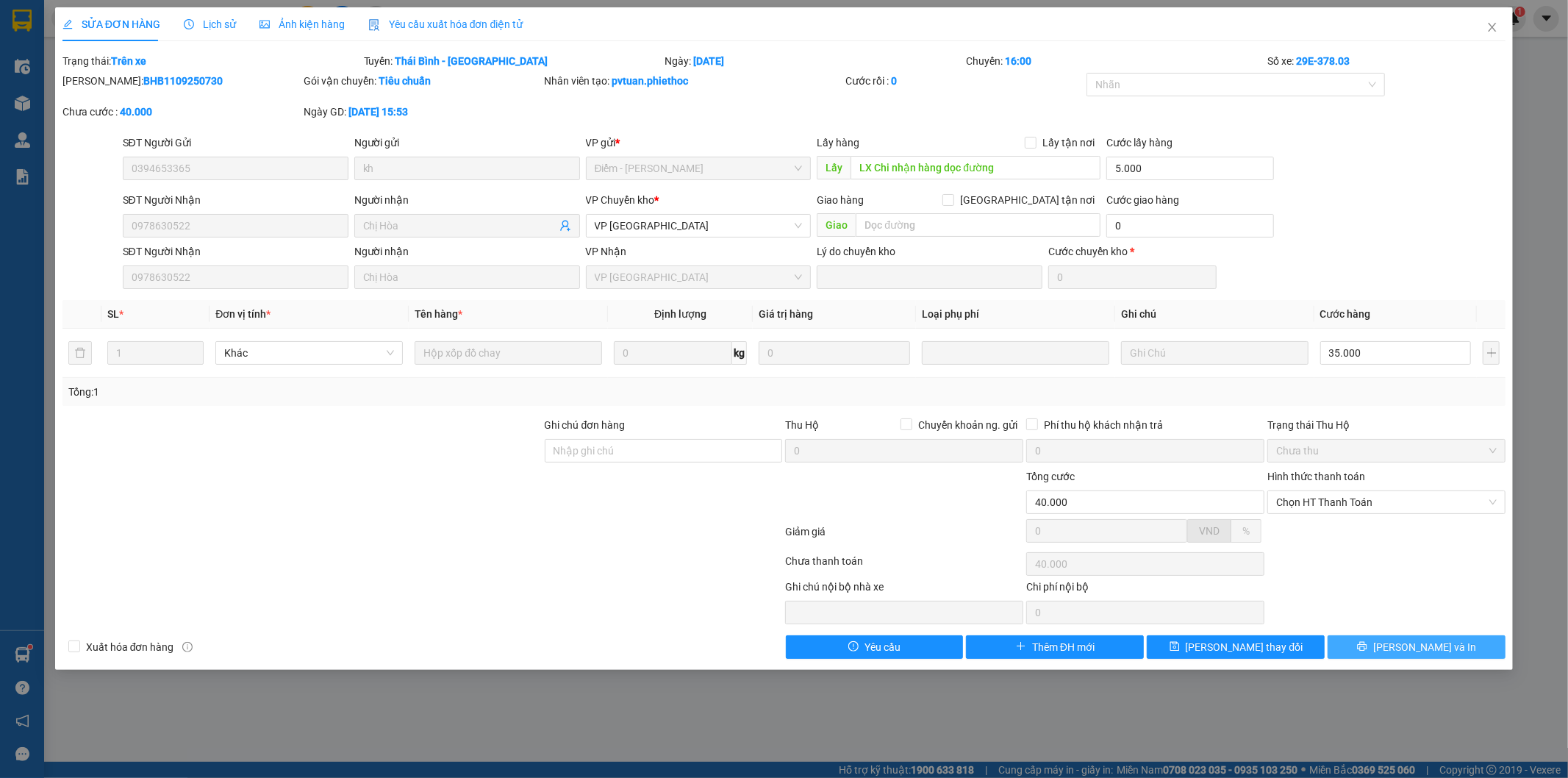
click at [1367, 645] on icon "printer" at bounding box center [1362, 647] width 11 height 11
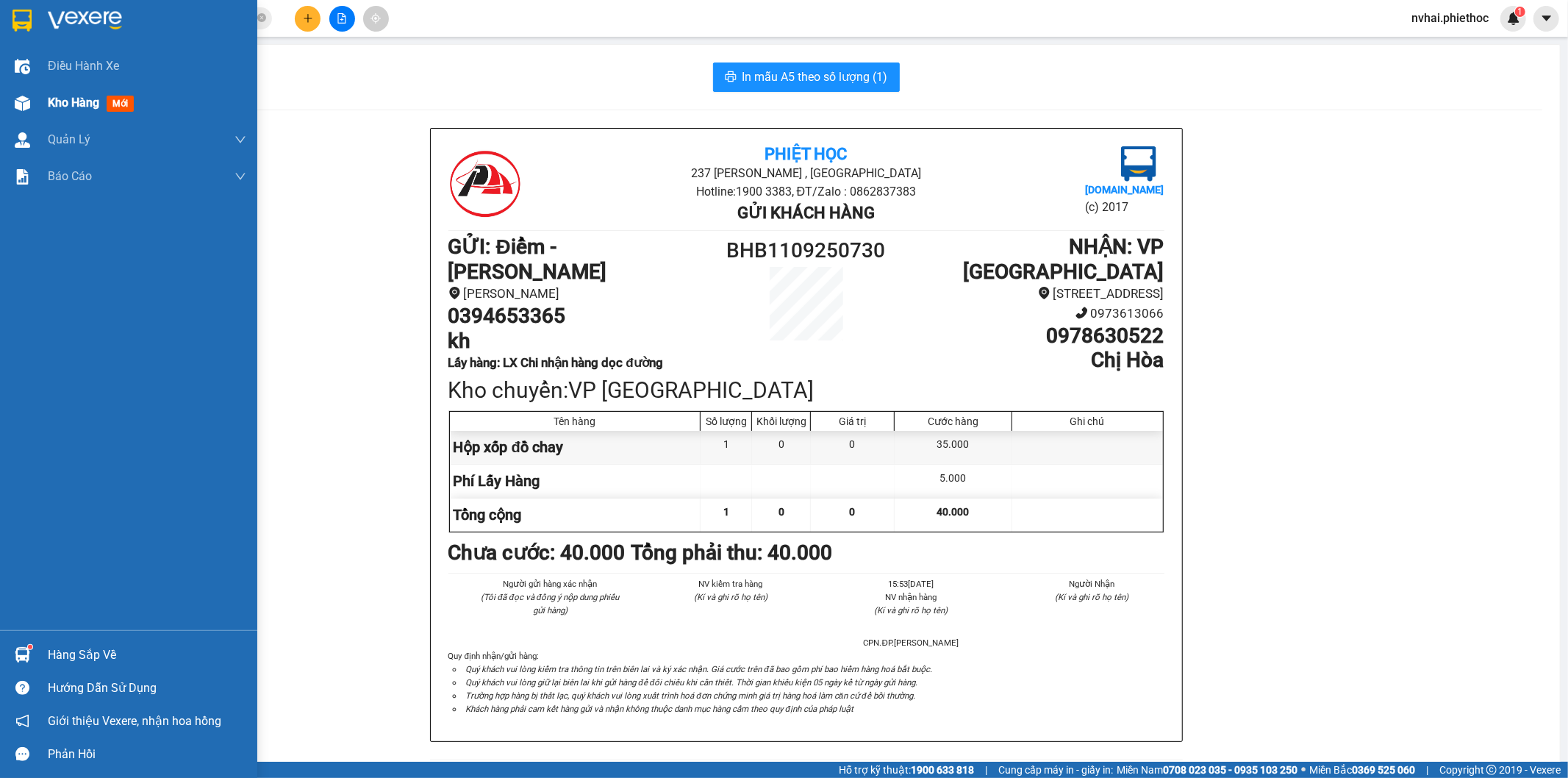
click at [32, 112] on div at bounding box center [22, 103] width 26 height 26
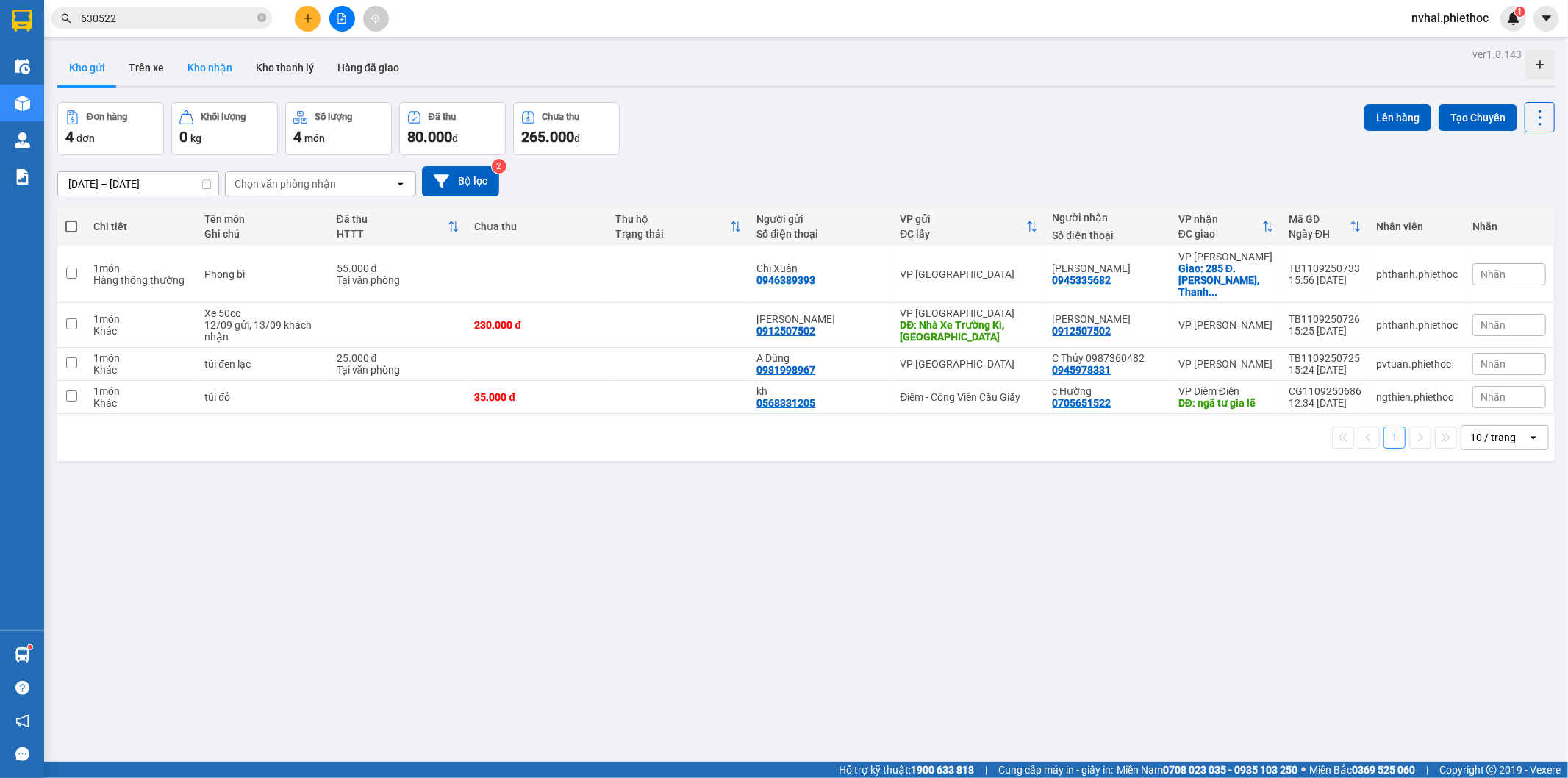
click at [206, 71] on button "Kho nhận" at bounding box center [210, 68] width 69 height 36
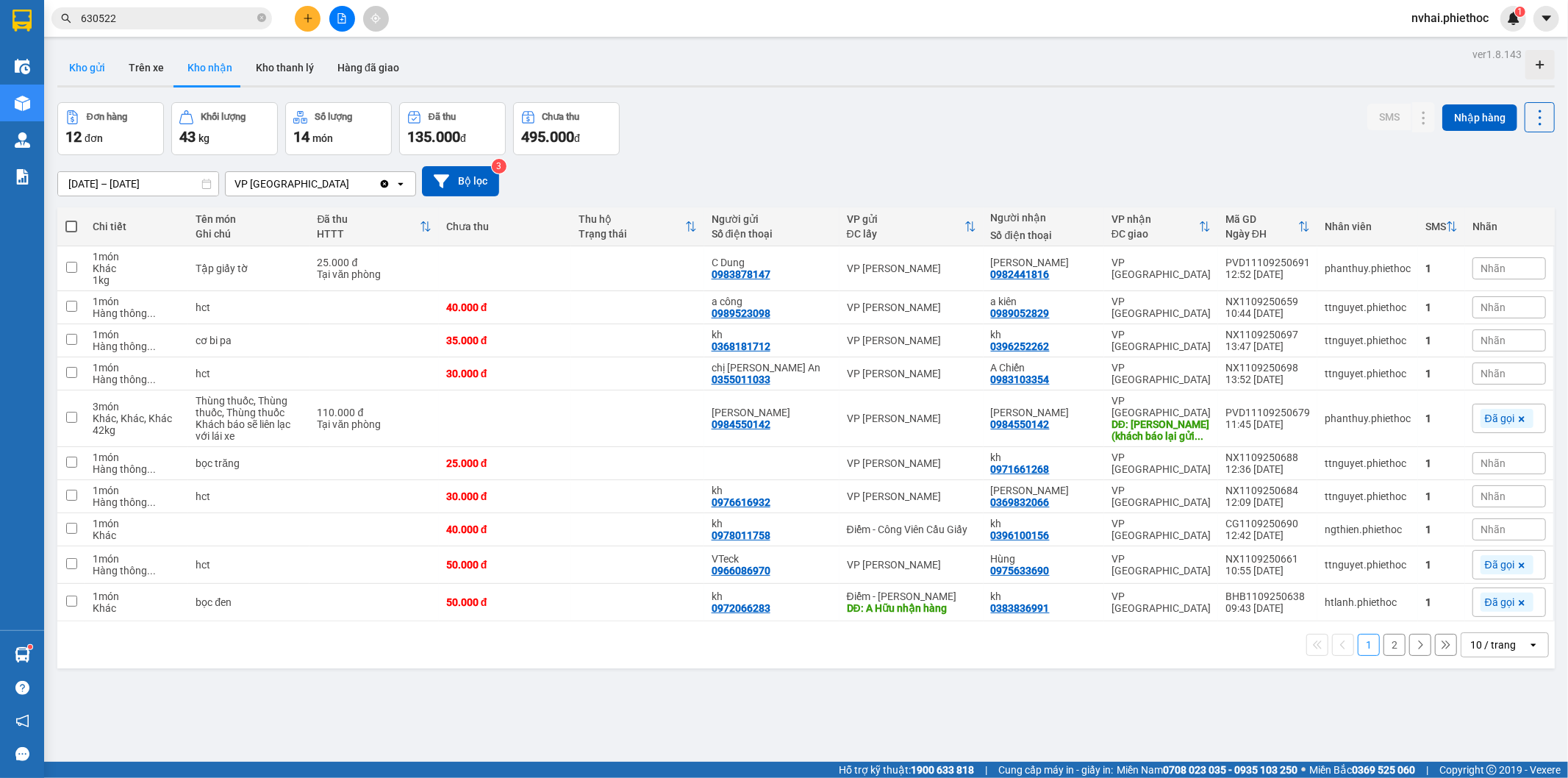
click at [98, 70] on button "Kho gửi" at bounding box center [87, 68] width 60 height 36
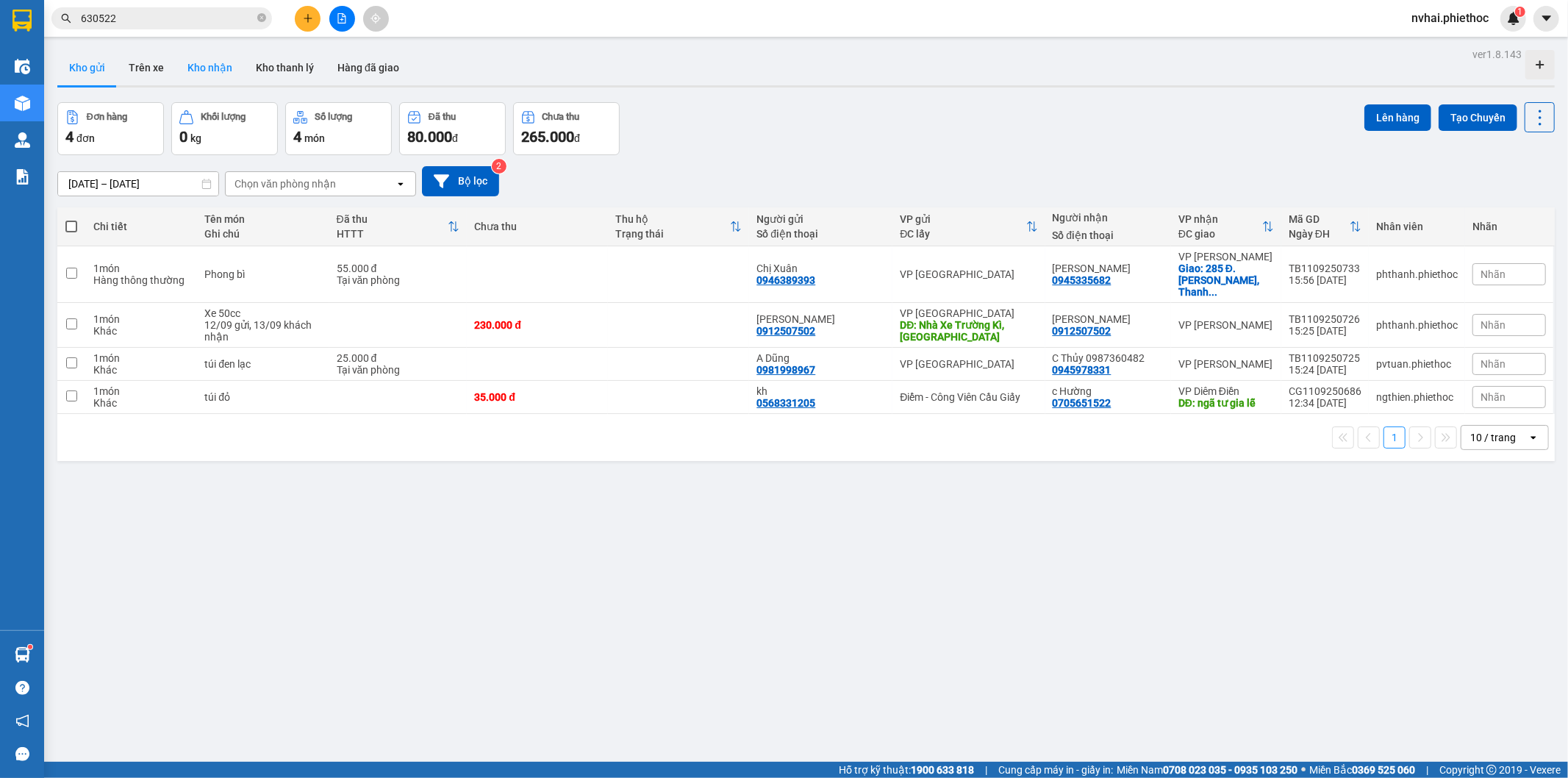
click at [216, 73] on button "Kho nhận" at bounding box center [210, 68] width 69 height 36
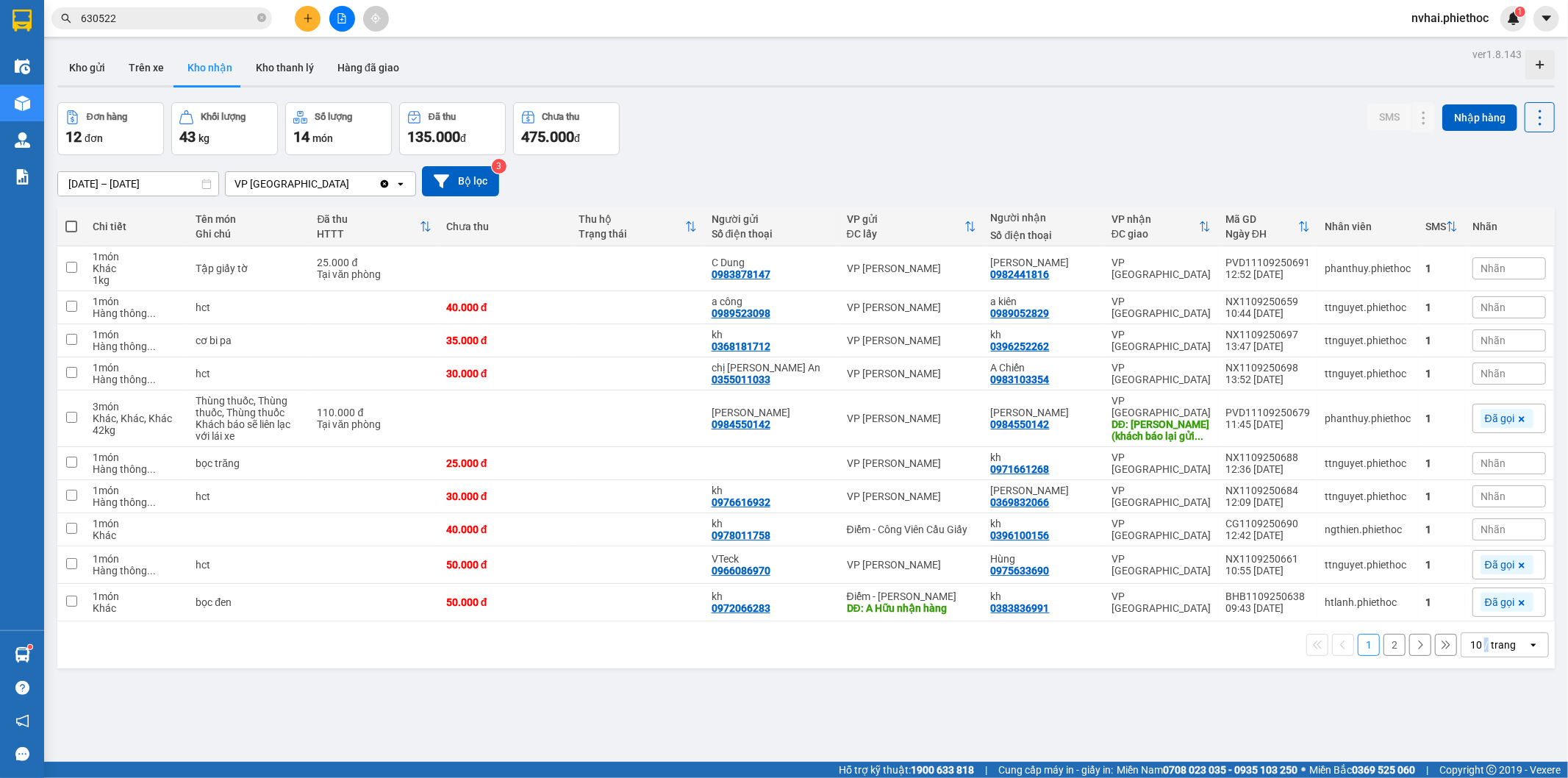
click at [1475, 657] on div "10 / trang" at bounding box center [1495, 645] width 66 height 23
click at [1490, 533] on span "20 / trang" at bounding box center [1483, 534] width 47 height 14
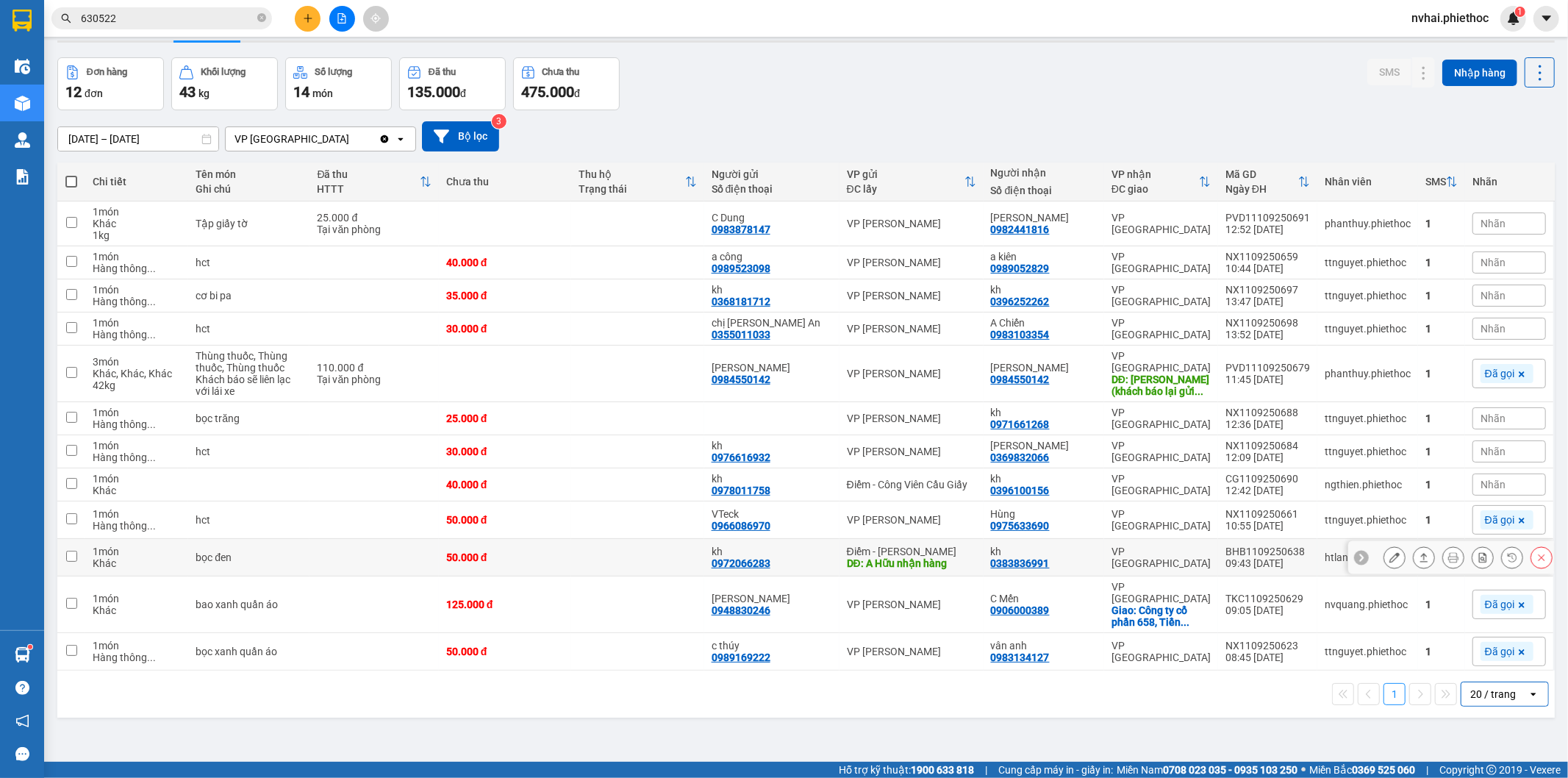
scroll to position [68, 0]
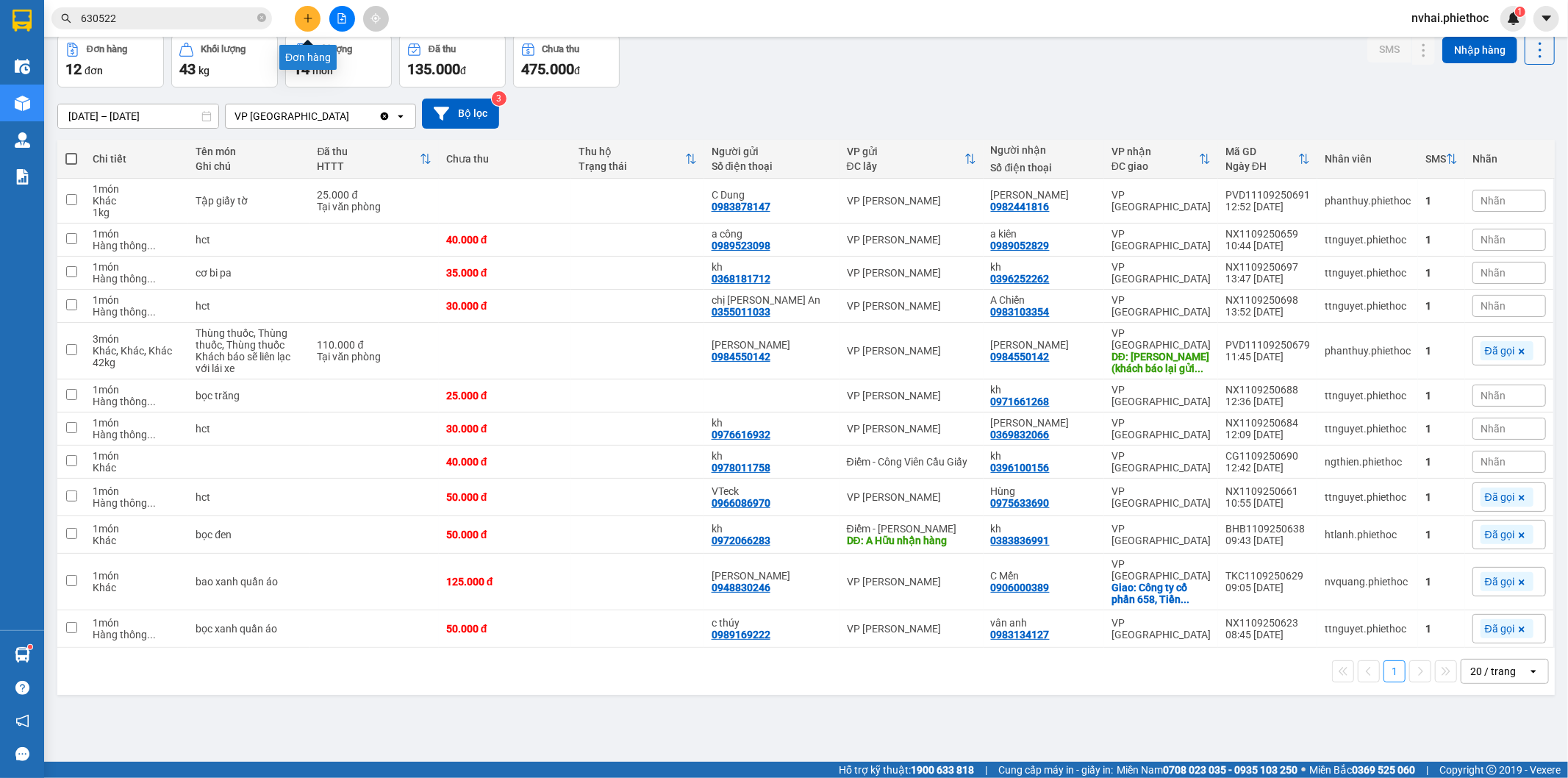
click at [312, 12] on button at bounding box center [307, 18] width 26 height 26
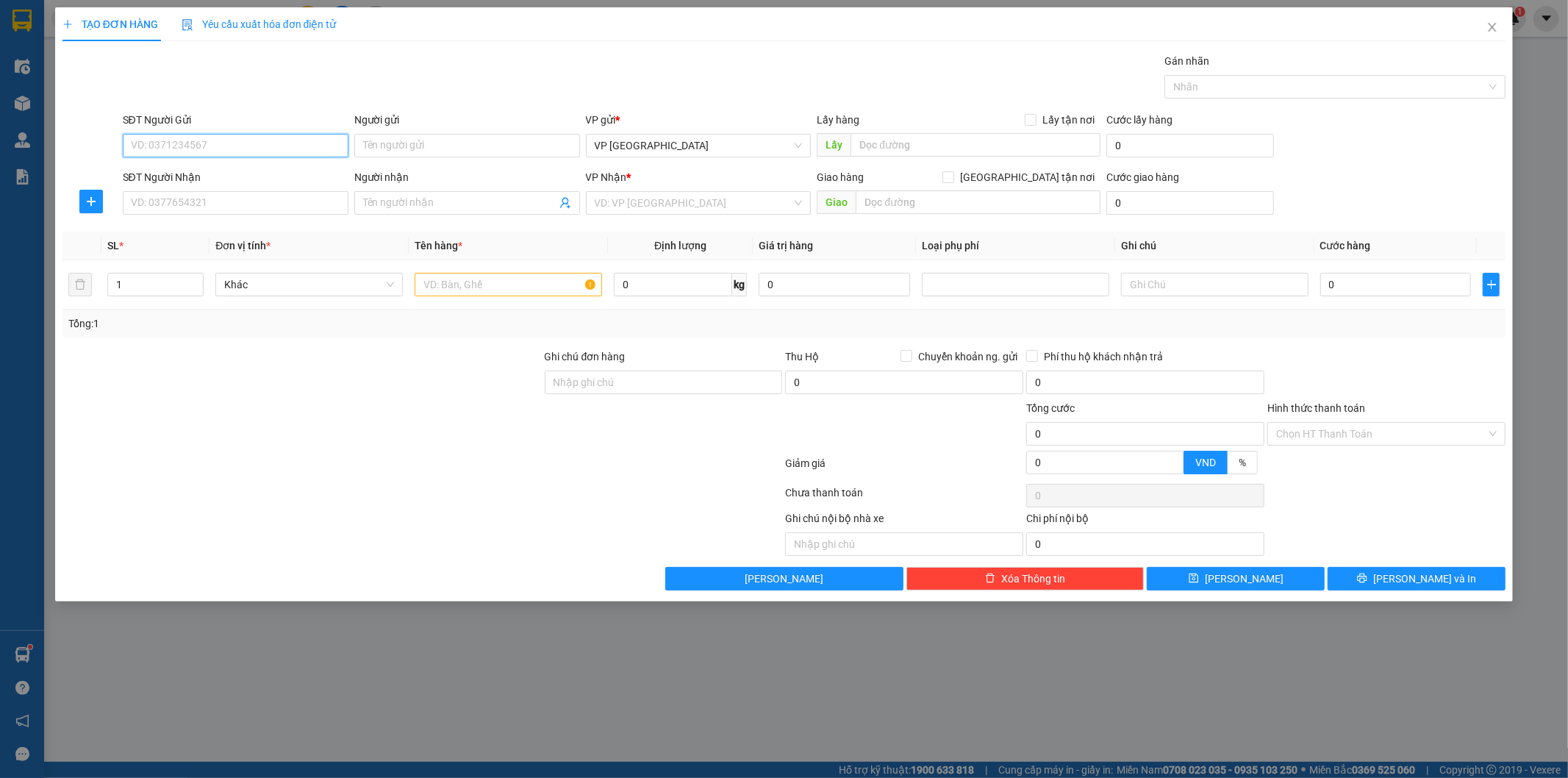
click at [238, 146] on input "SĐT Người Gửi" at bounding box center [236, 146] width 226 height 23
type input "0986744156"
click at [411, 137] on input "Người gửi" at bounding box center [468, 146] width 226 height 23
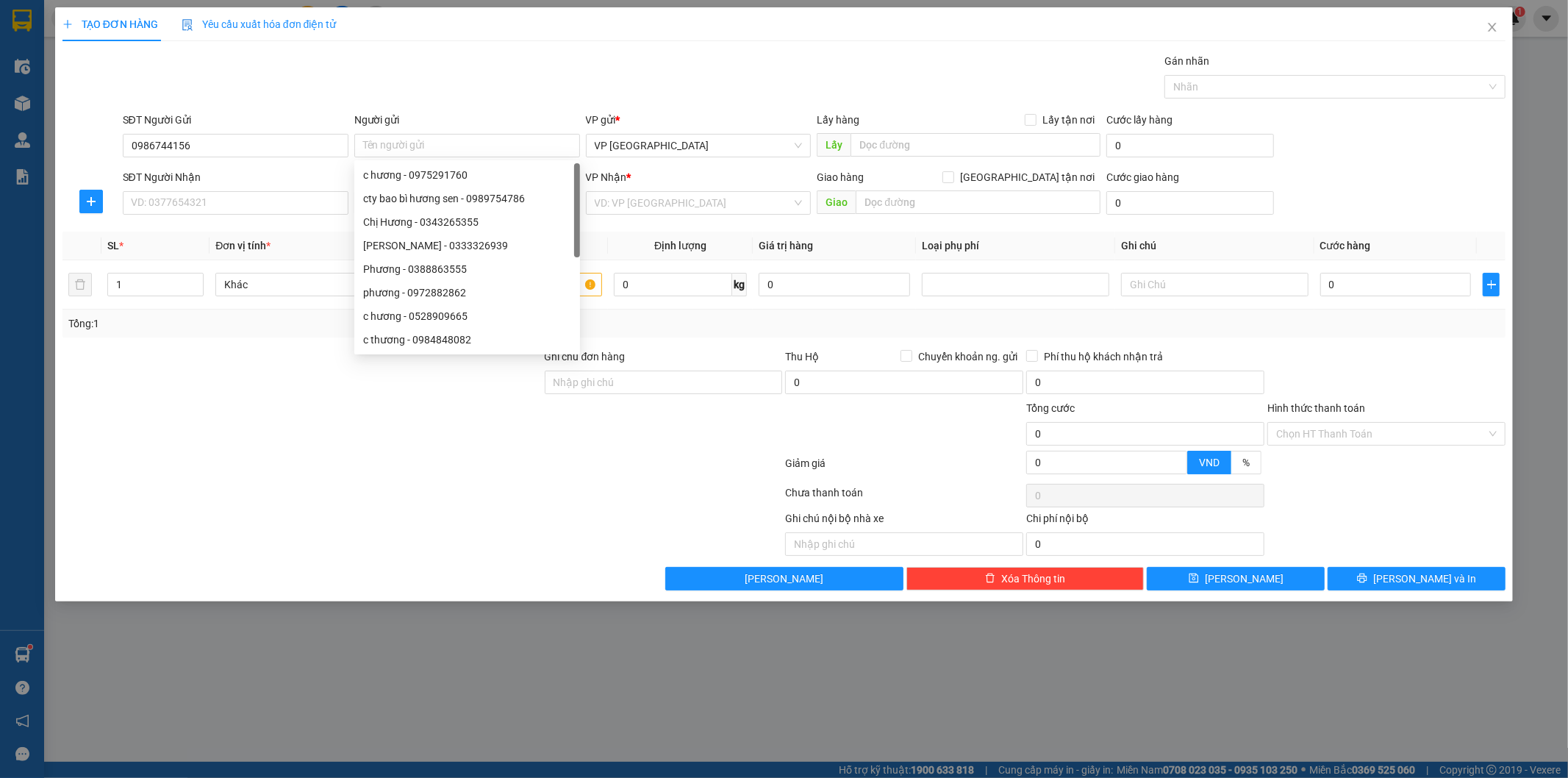
click at [281, 129] on div "SĐT Người Gửi" at bounding box center [236, 123] width 226 height 22
click at [269, 149] on input "0986744156" at bounding box center [236, 146] width 226 height 23
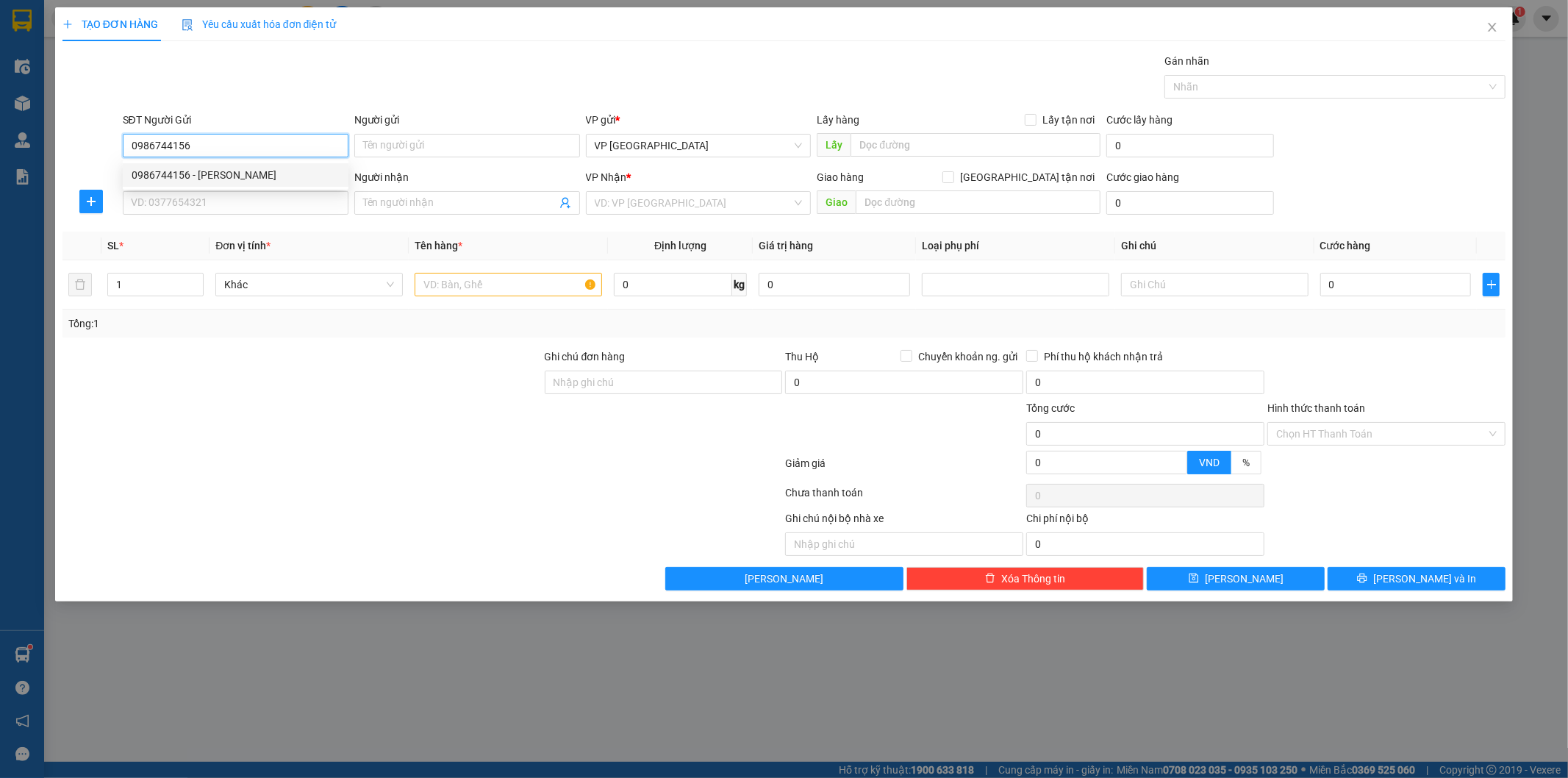
click at [234, 174] on div "0986744156 - Cô Thanh" at bounding box center [235, 175] width 208 height 16
type input "Cô Thanh"
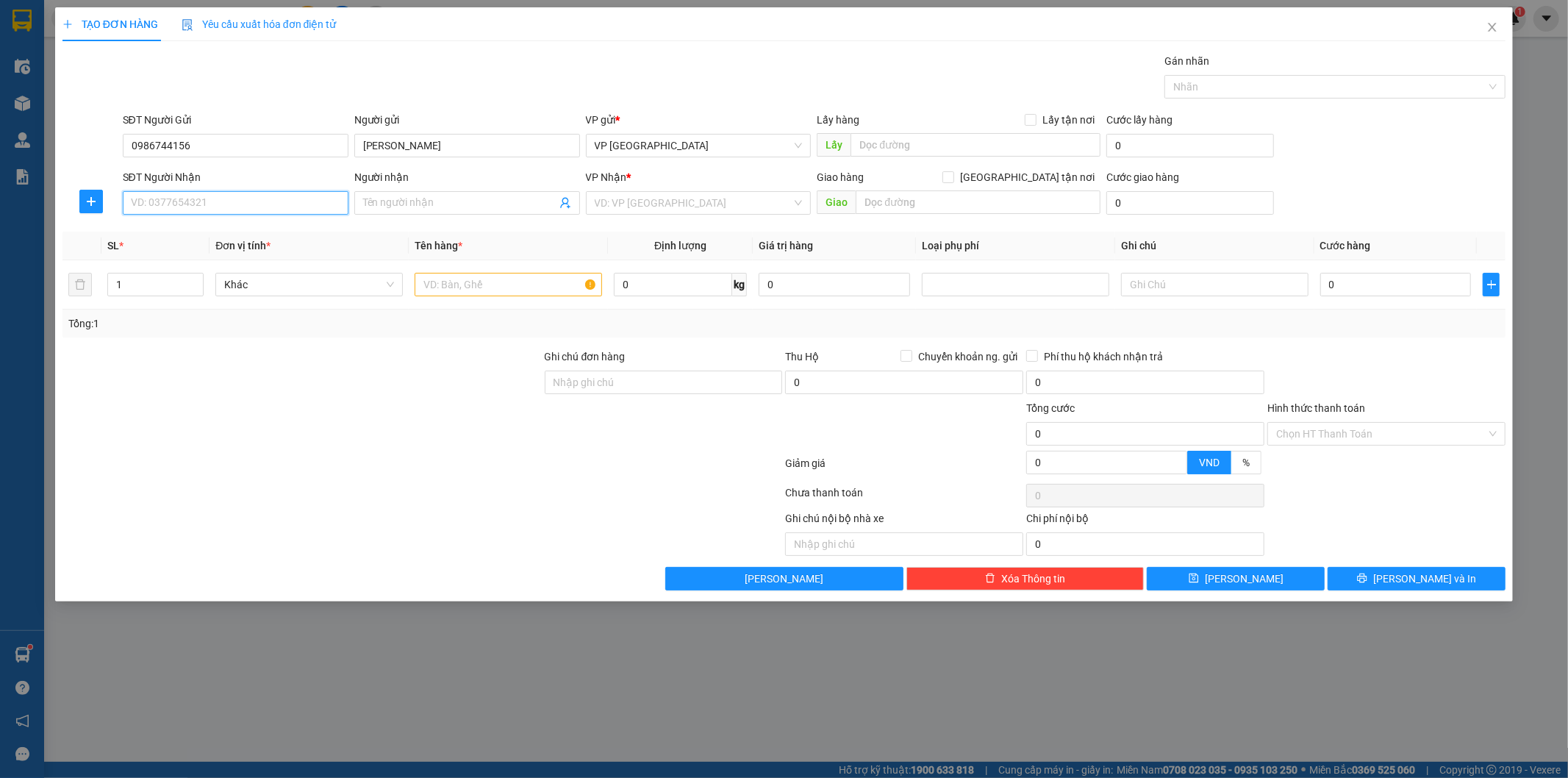
click at [231, 201] on input "SĐT Người Nhận" at bounding box center [236, 203] width 226 height 23
click at [232, 201] on input "SĐT Người Nhận" at bounding box center [236, 203] width 226 height 23
type input "0345486268"
click at [222, 226] on div "0345486268 - A quân" at bounding box center [235, 232] width 208 height 16
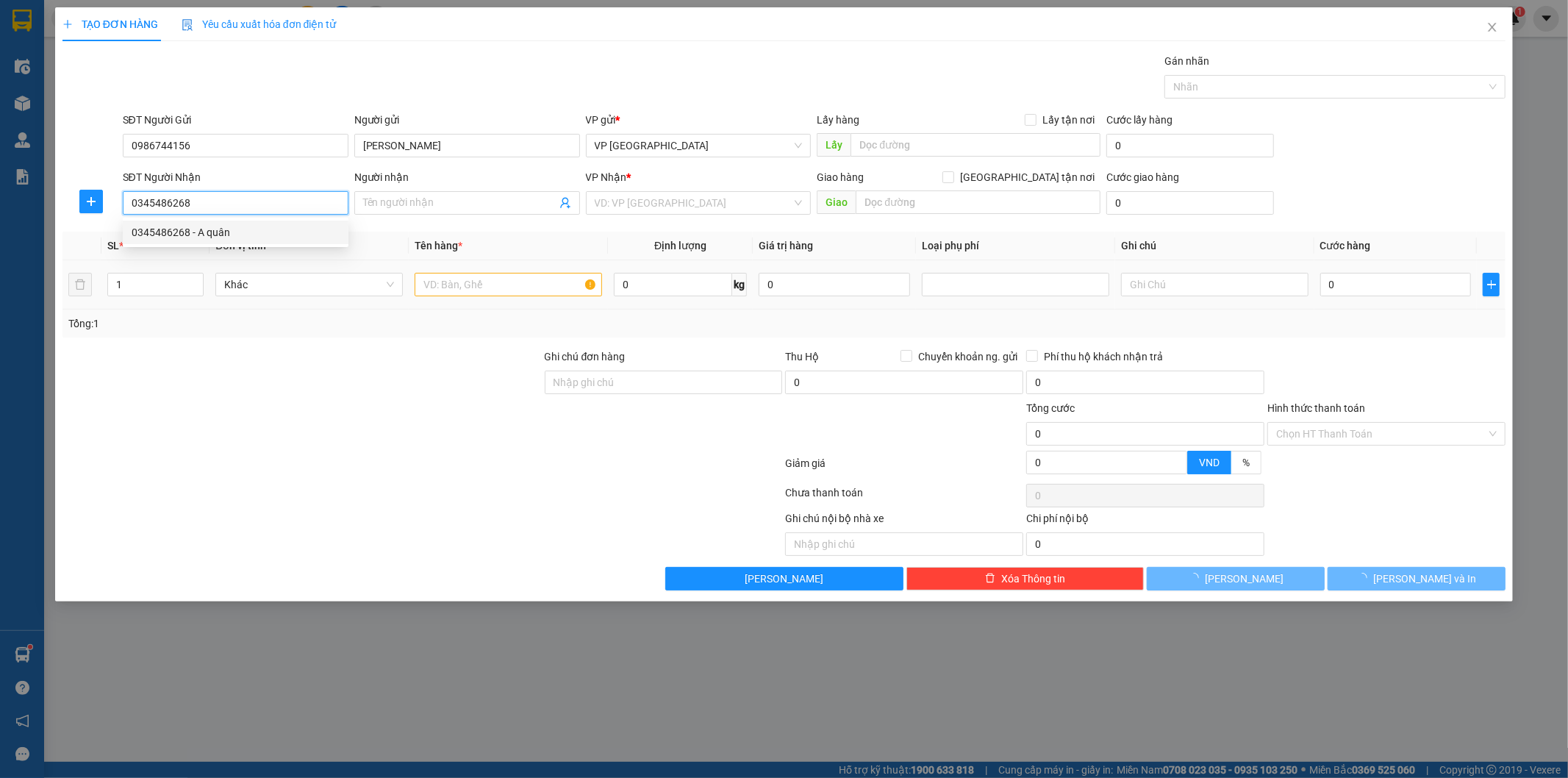
type input "A quân"
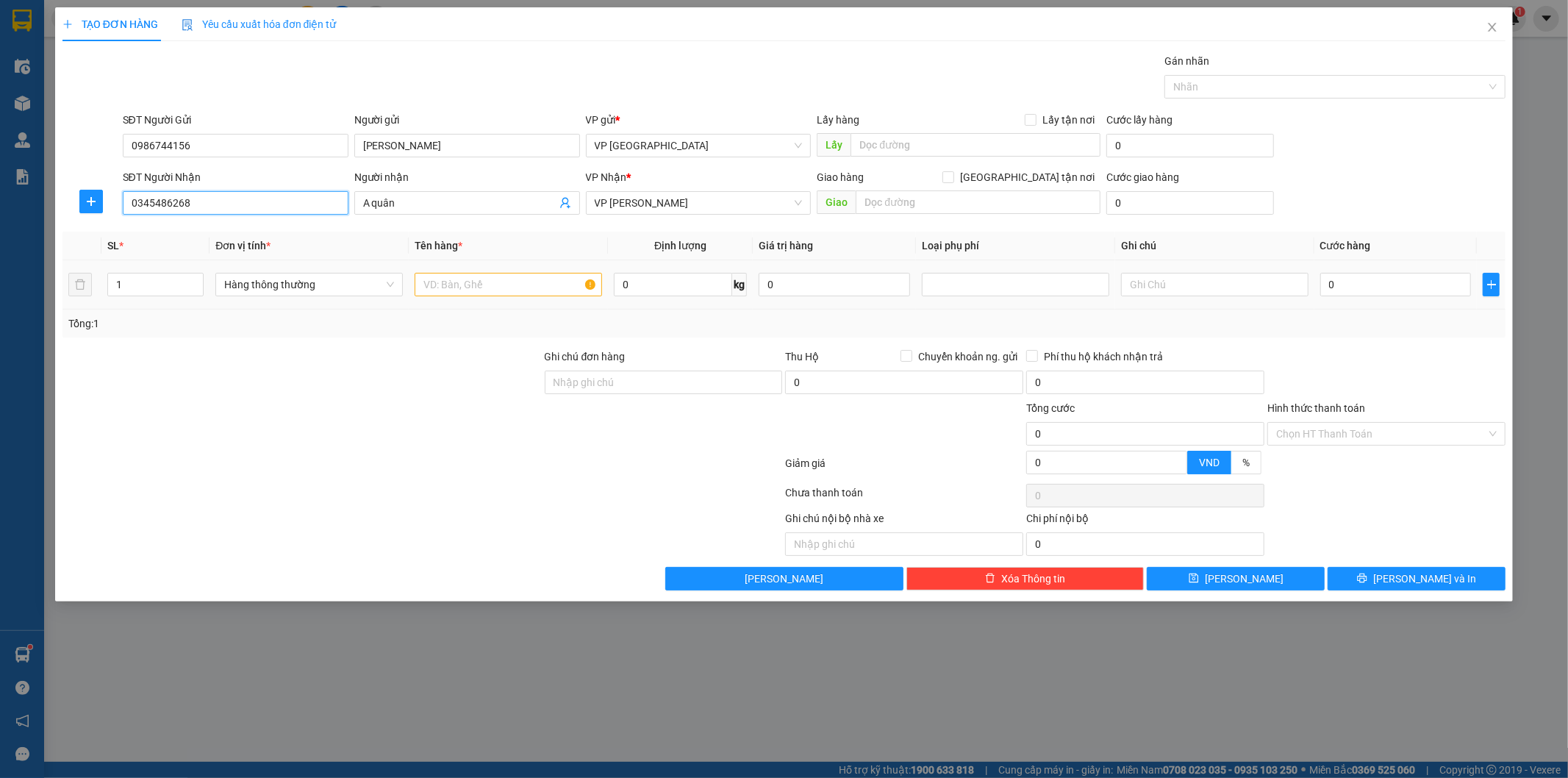
type input "0345486268"
click at [511, 288] on input "text" at bounding box center [508, 284] width 187 height 23
type input "Túi đen thực phẩm"
click at [641, 281] on input "0" at bounding box center [672, 284] width 119 height 23
type input "13"
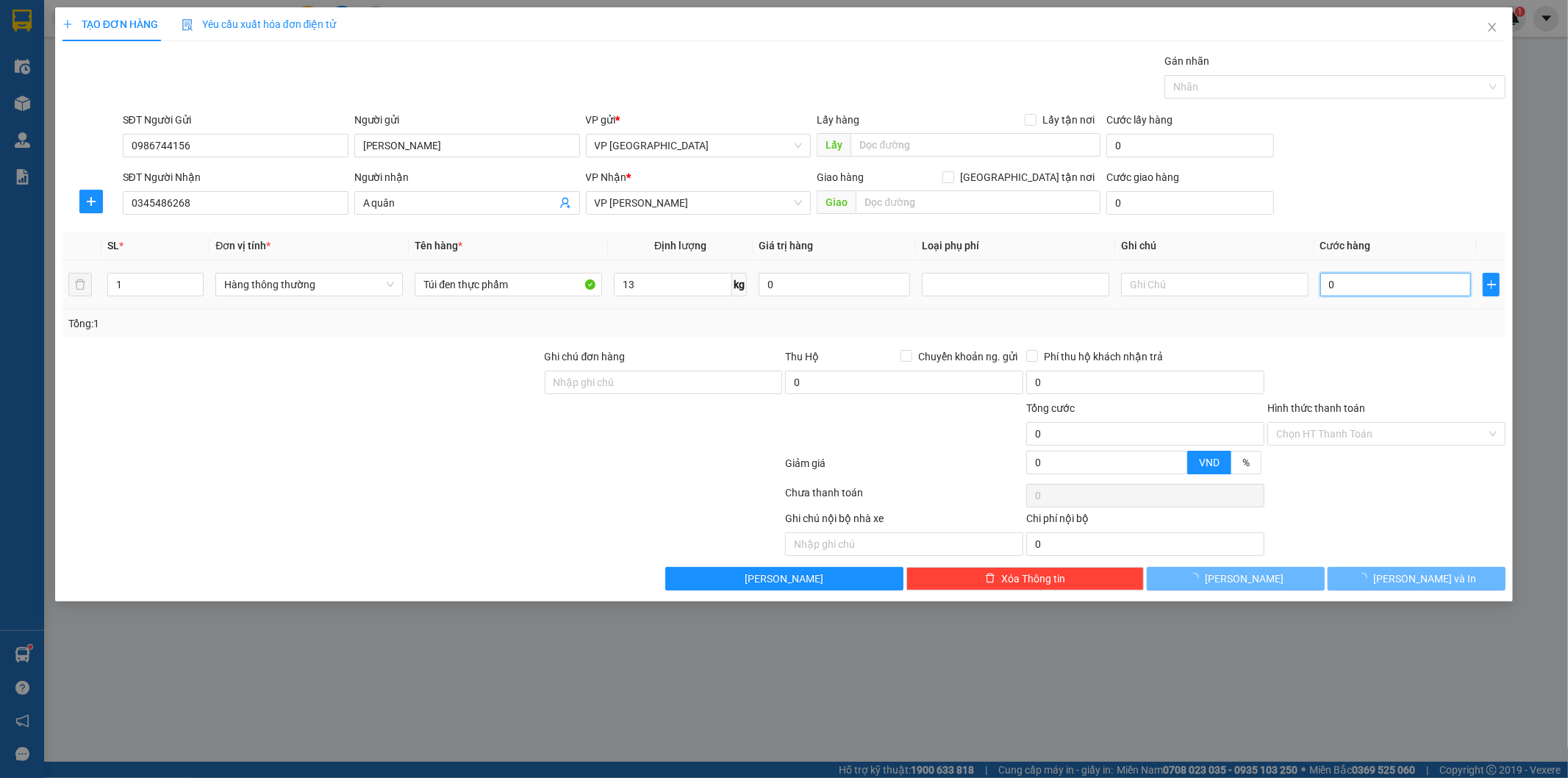
click at [1348, 290] on input "0" at bounding box center [1396, 284] width 152 height 23
type input "400.004"
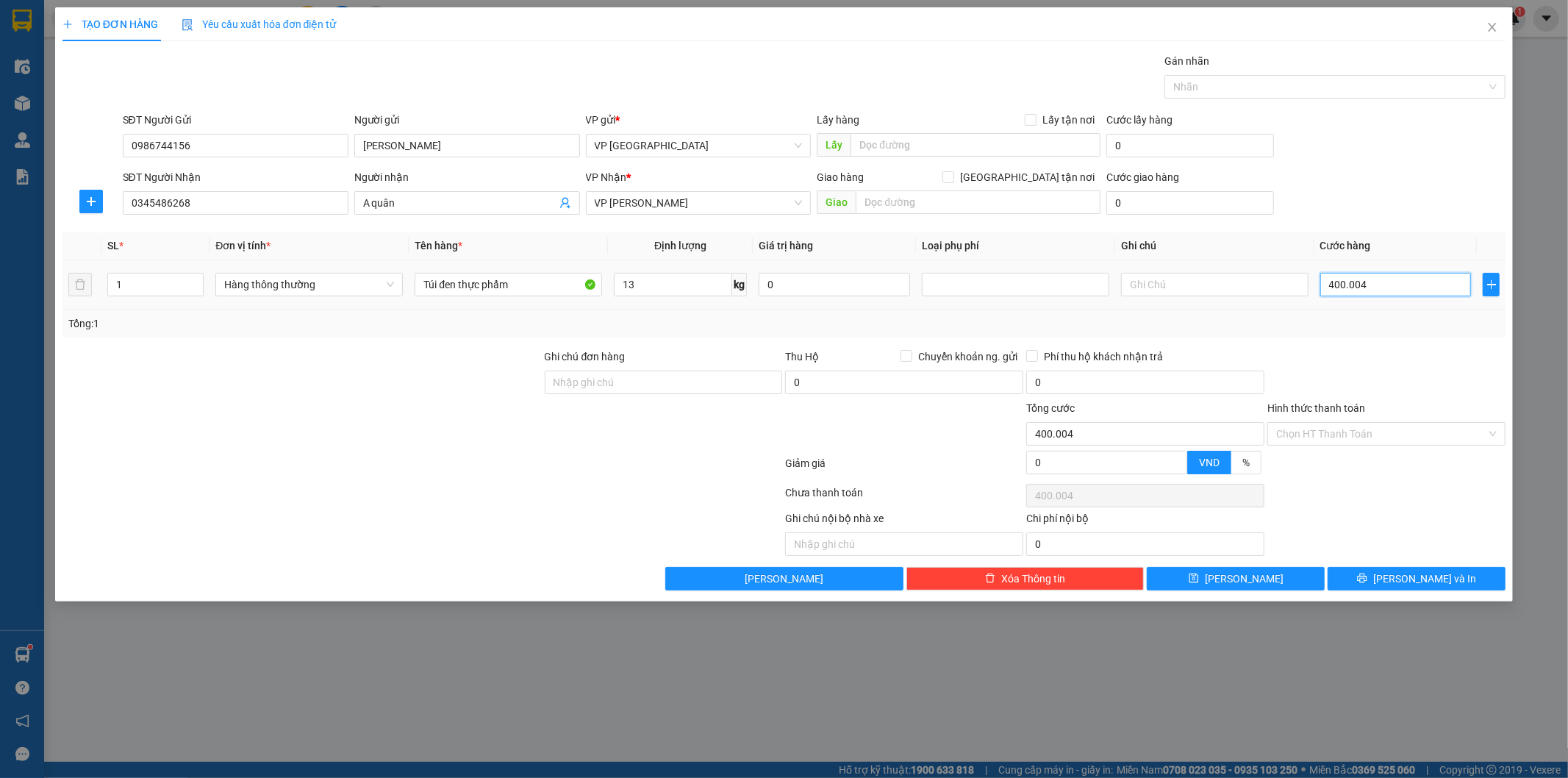
type input "4.000.040"
type input "40.000.400"
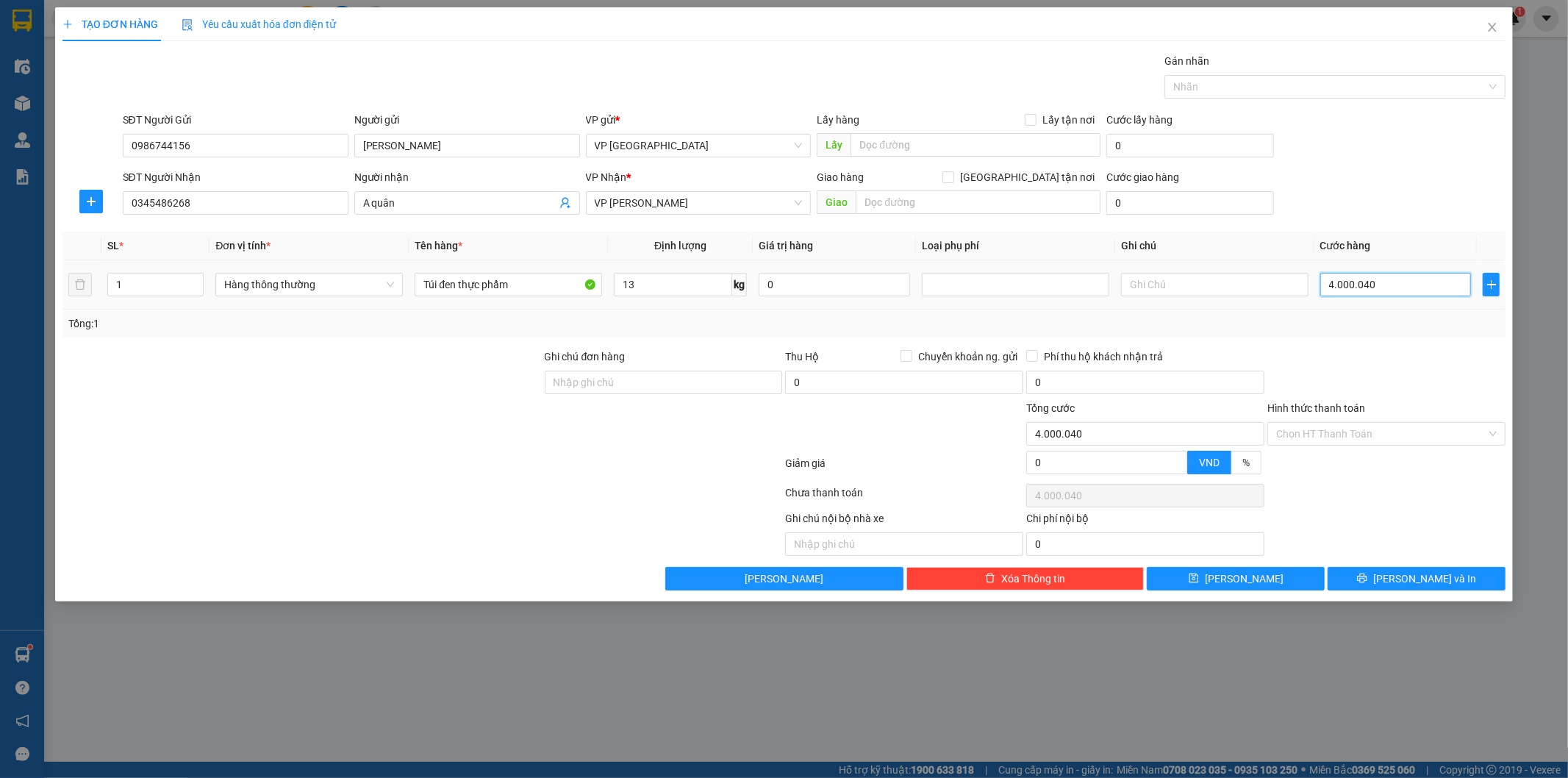
type input "40.000.400"
type input "400.004.000"
type input "4.000.040.000"
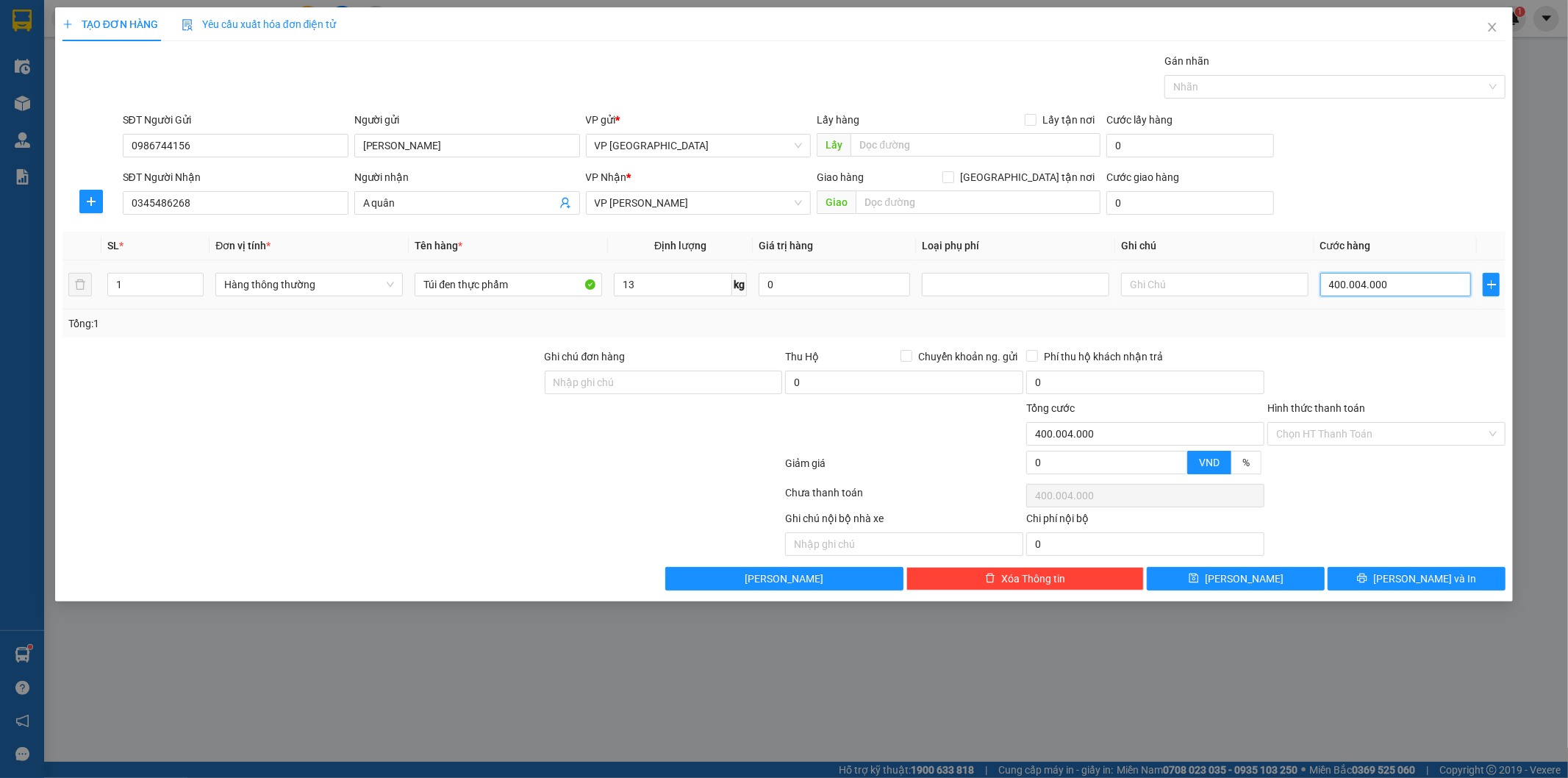
type input "4.000.040.000"
click at [1410, 297] on input "4.000.040.000" at bounding box center [1396, 284] width 152 height 23
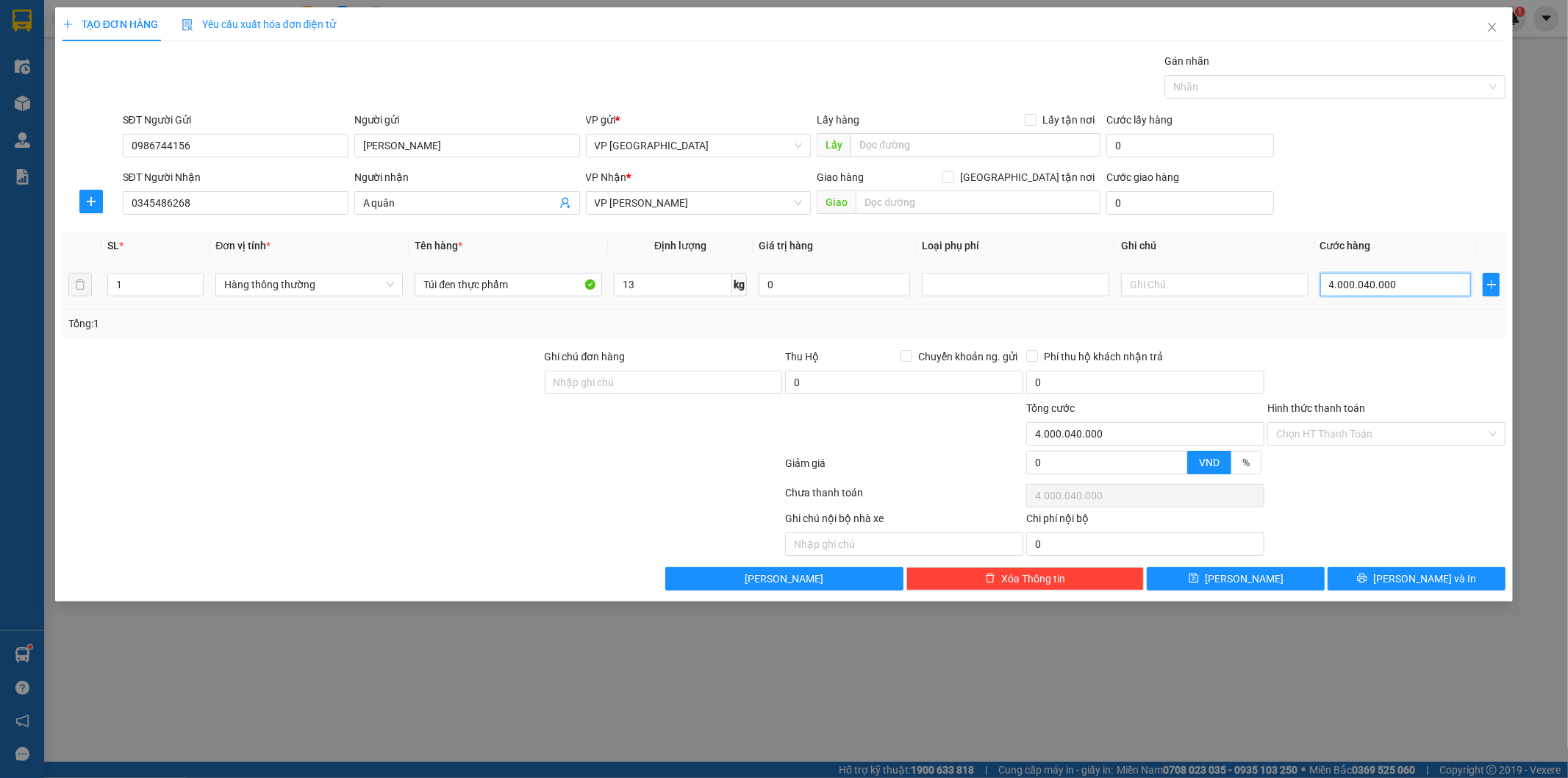
type input "4"
type input "40"
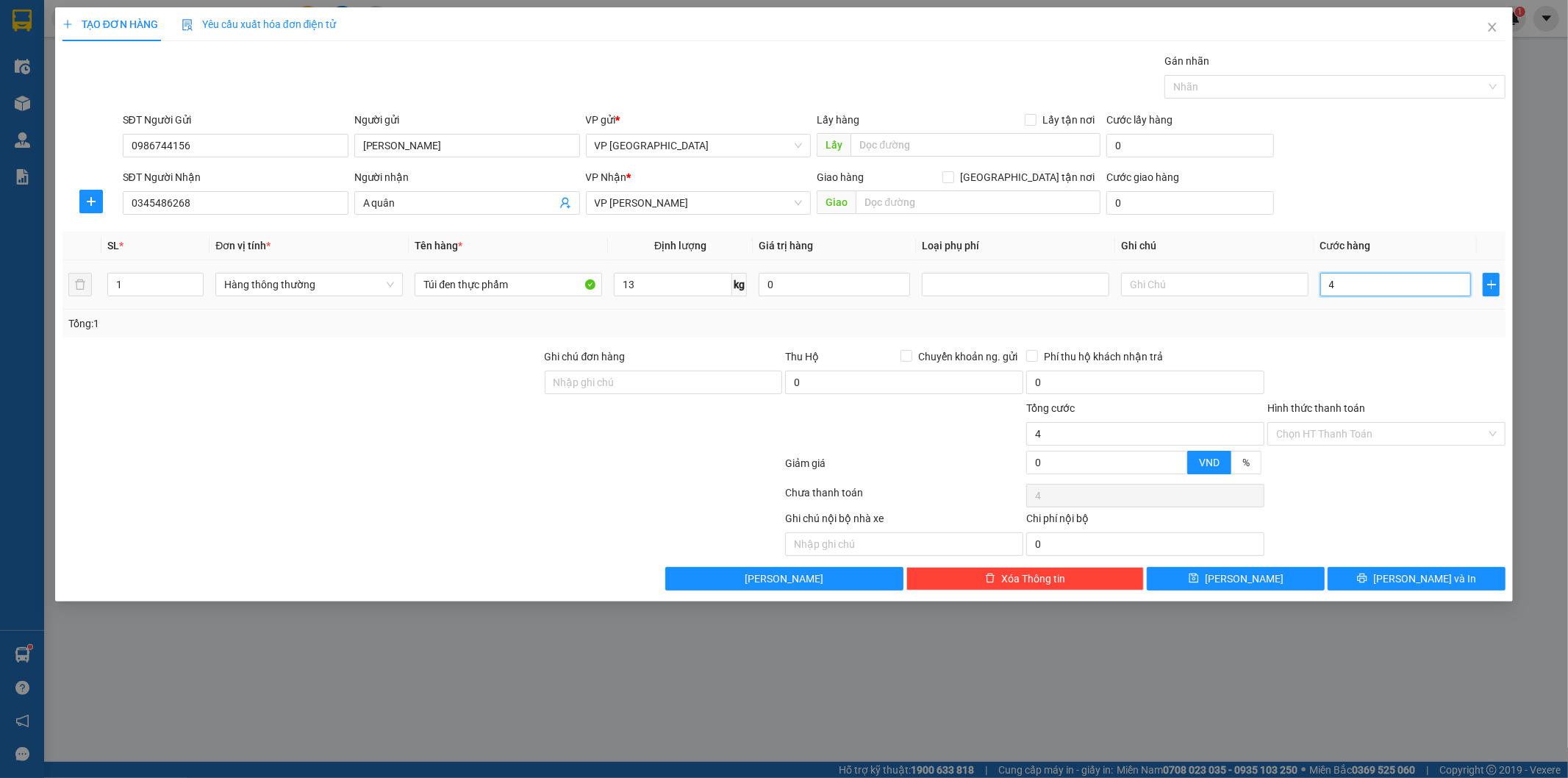
type input "40"
type input "400"
type input "4.000"
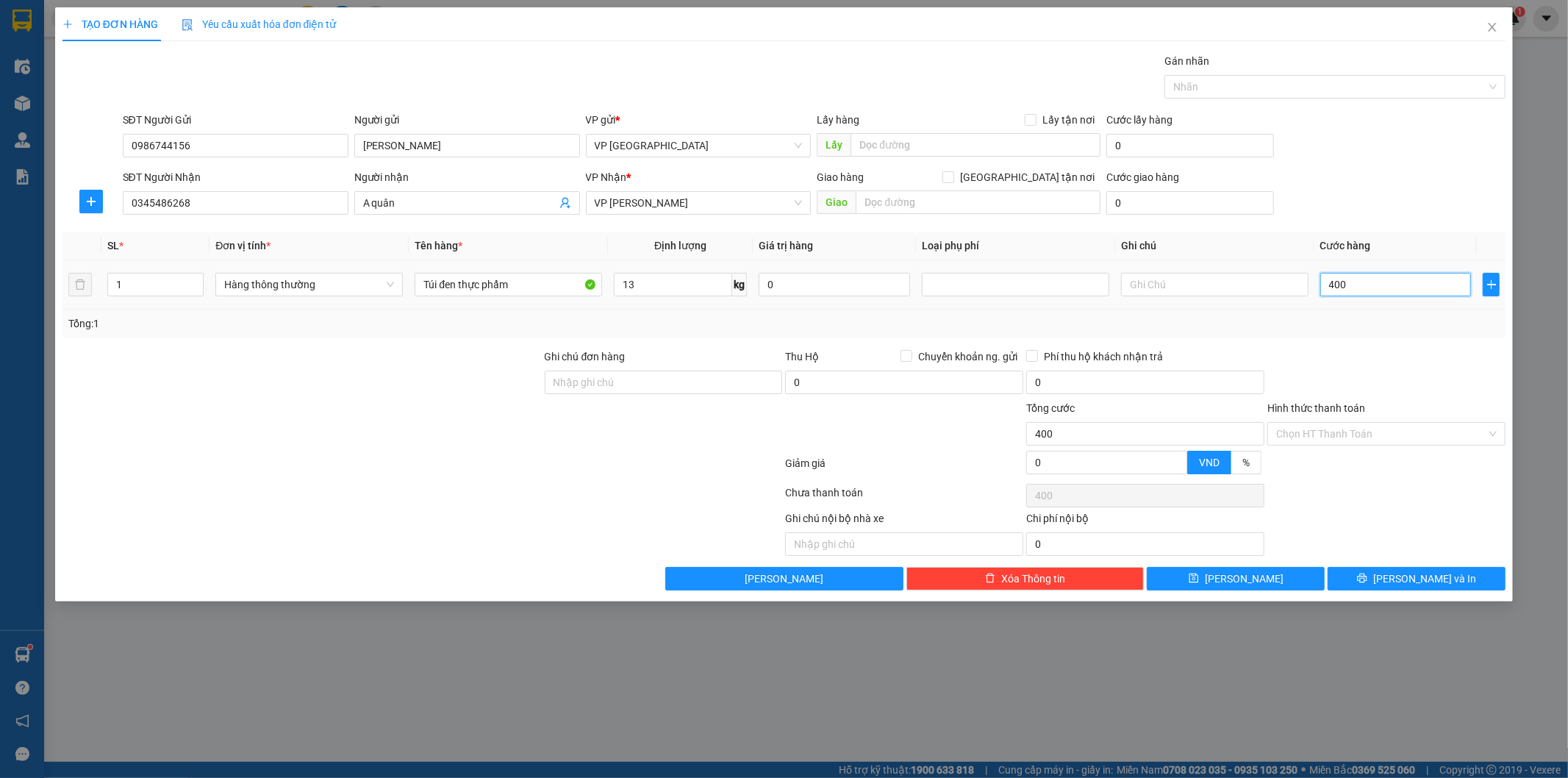
type input "4.000"
type input "40.000"
drag, startPoint x: 1435, startPoint y: 340, endPoint x: 1439, endPoint y: 413, distance: 73.1
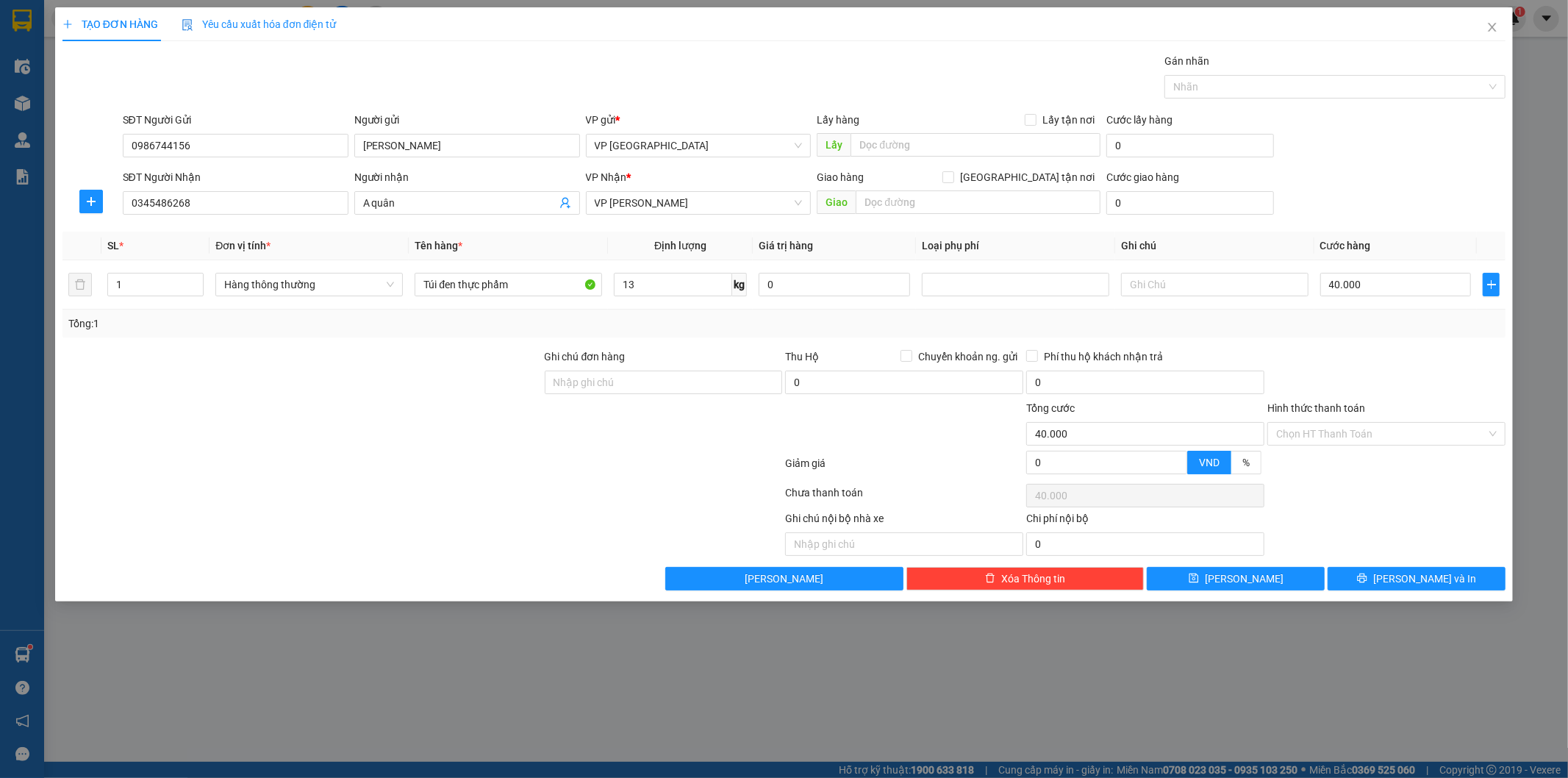
click at [1435, 342] on div "Transit Pickup Surcharge Ids Transit Deliver Surcharge Ids Transit Deliver Surc…" at bounding box center [784, 322] width 1444 height 537
click at [1409, 435] on input "Hình thức thanh toán" at bounding box center [1382, 434] width 211 height 22
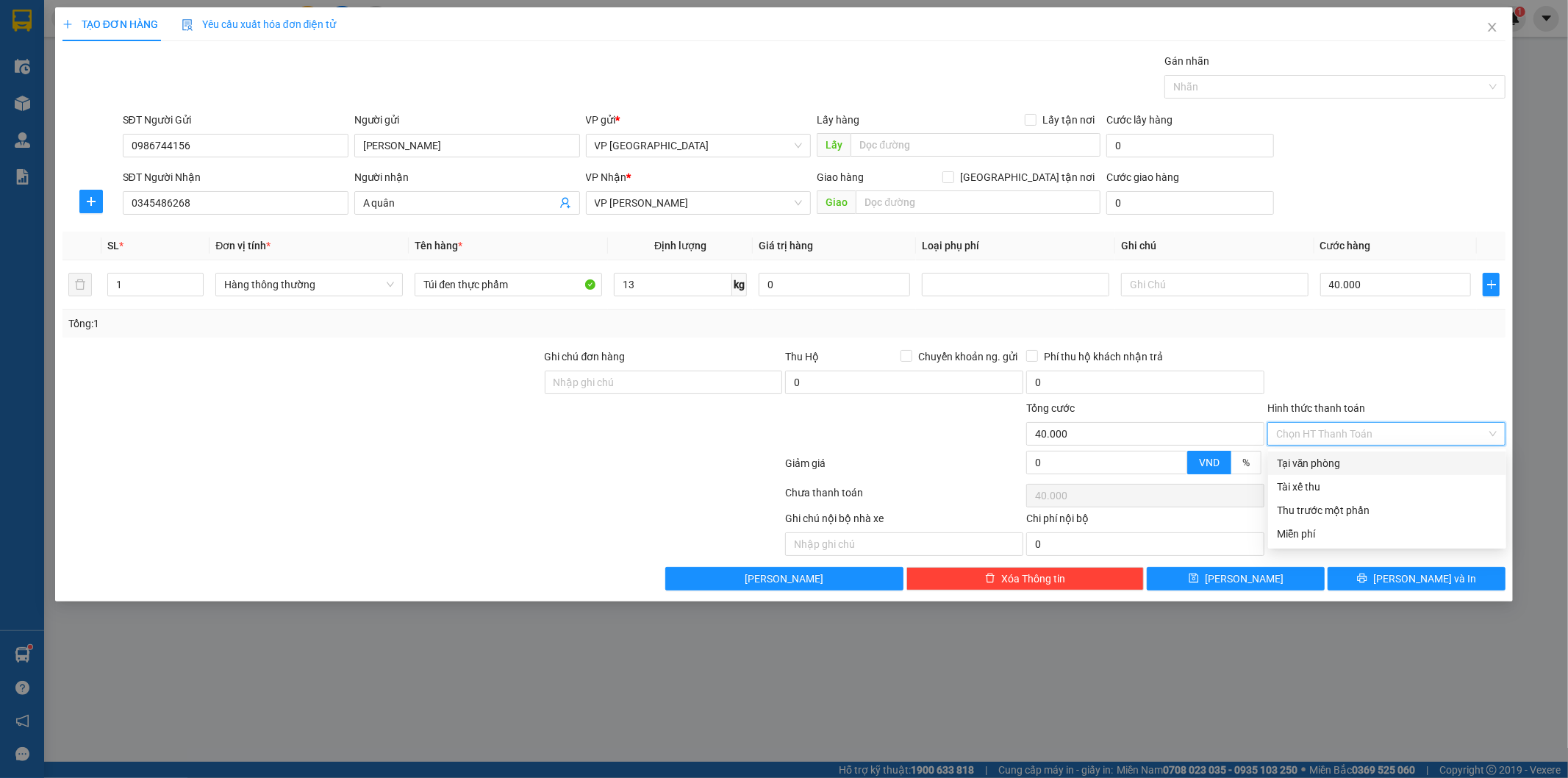
click at [1380, 457] on div "Tại văn phòng" at bounding box center [1387, 463] width 220 height 16
type input "0"
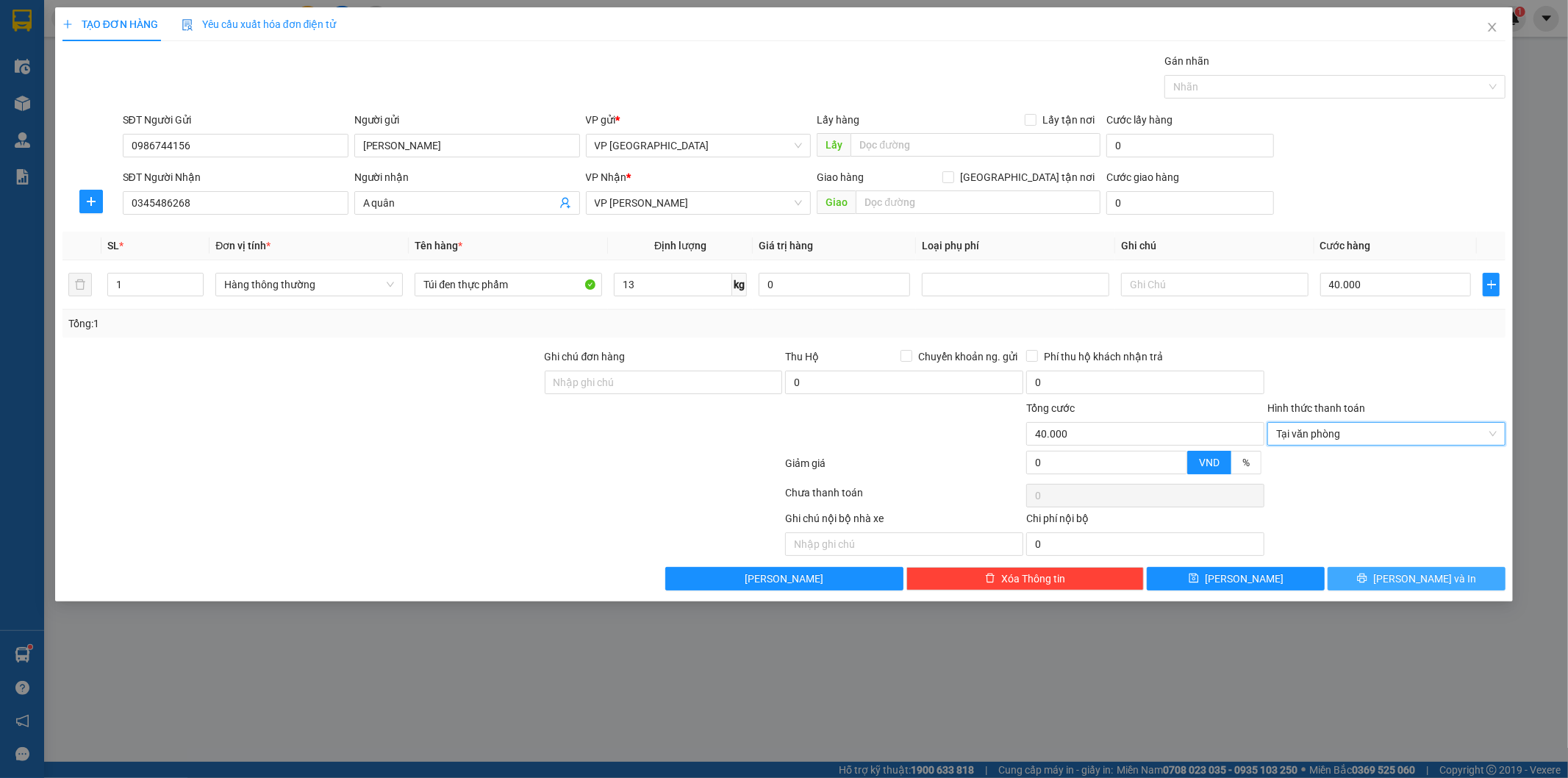
click at [1366, 579] on button "Lưu và In" at bounding box center [1416, 579] width 178 height 23
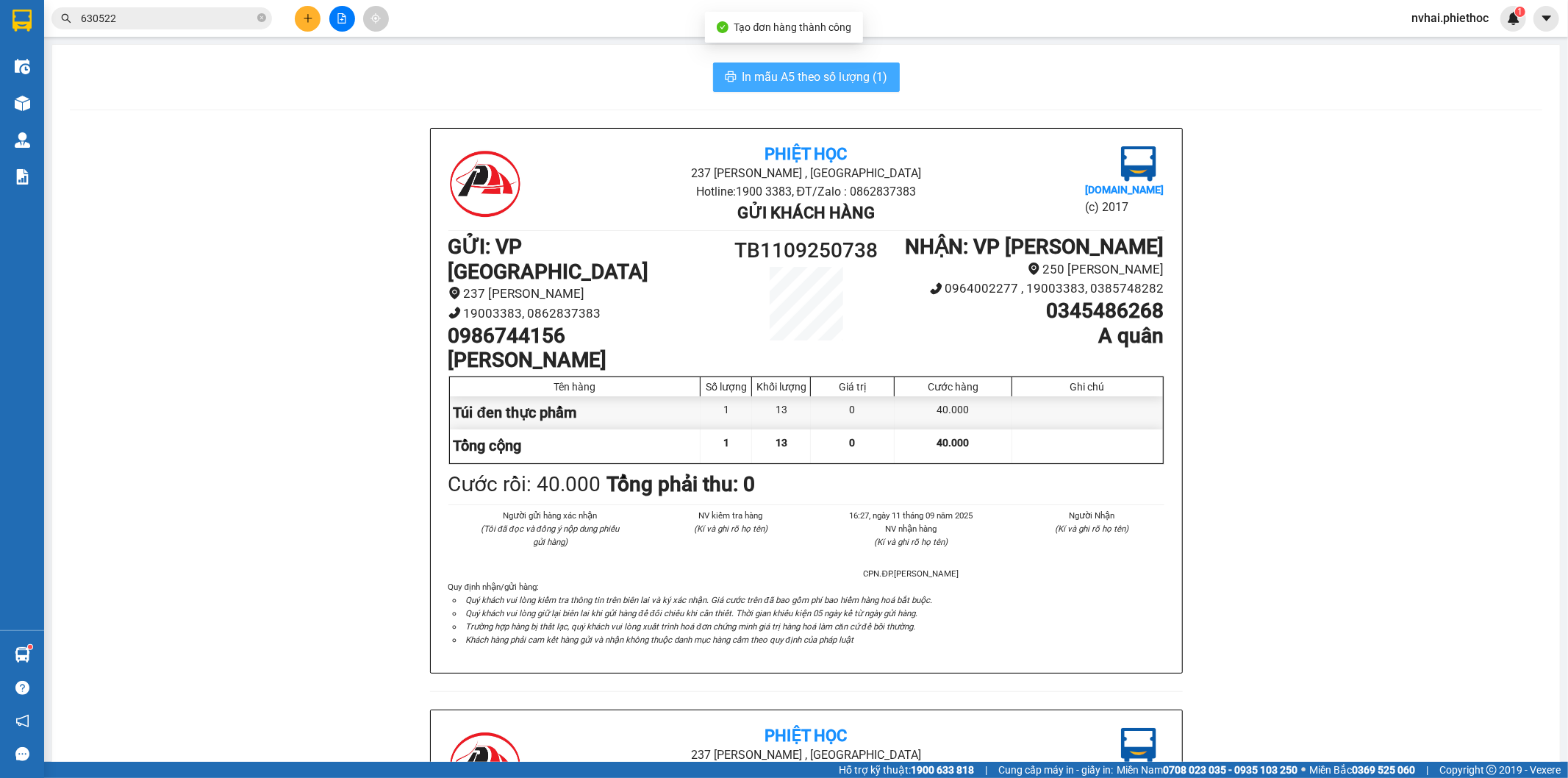
click at [844, 83] on span "In mẫu A5 theo số lượng (1)" at bounding box center [815, 76] width 146 height 18
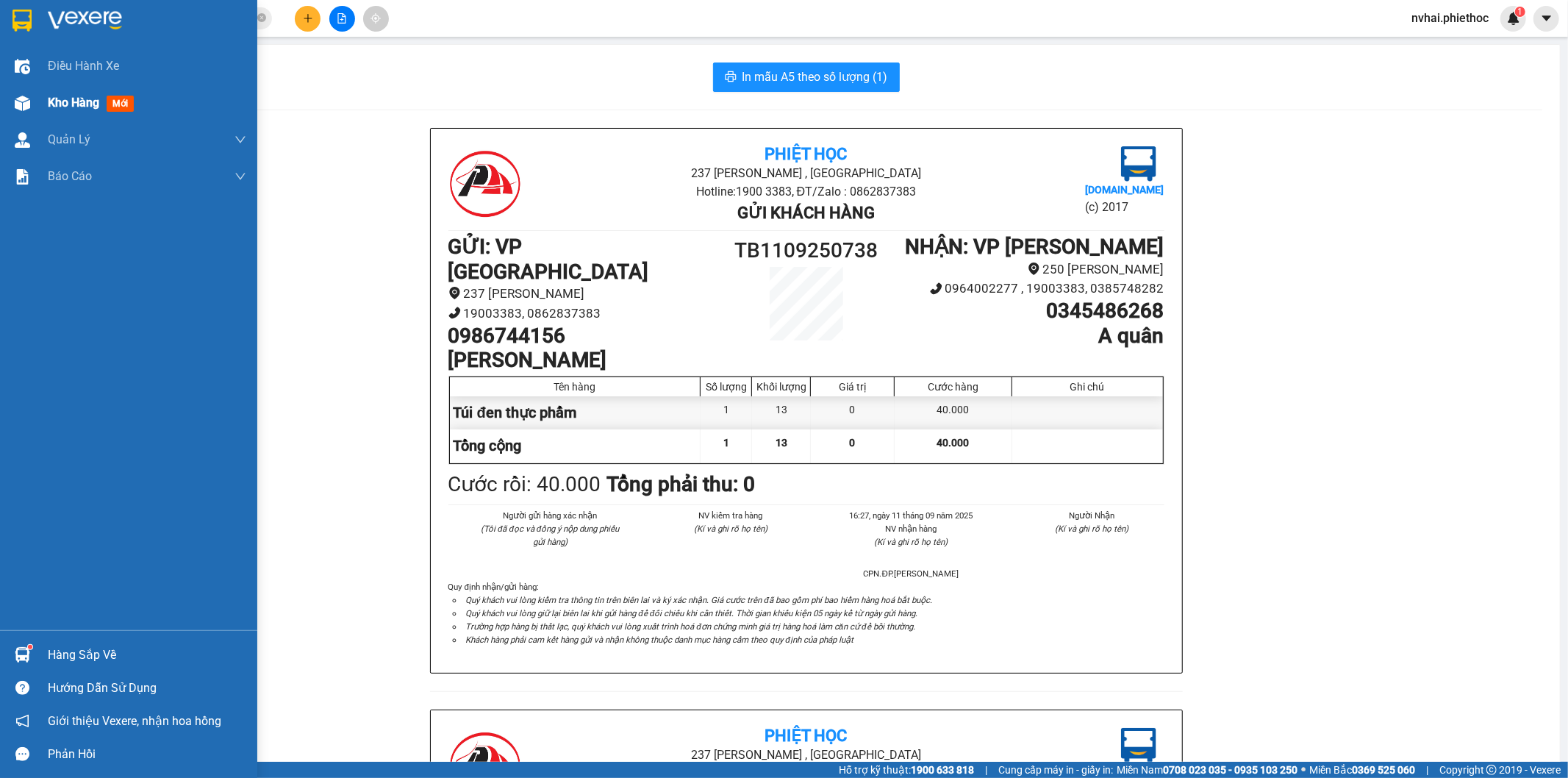
click at [32, 89] on div "Kho hàng mới" at bounding box center [128, 103] width 257 height 37
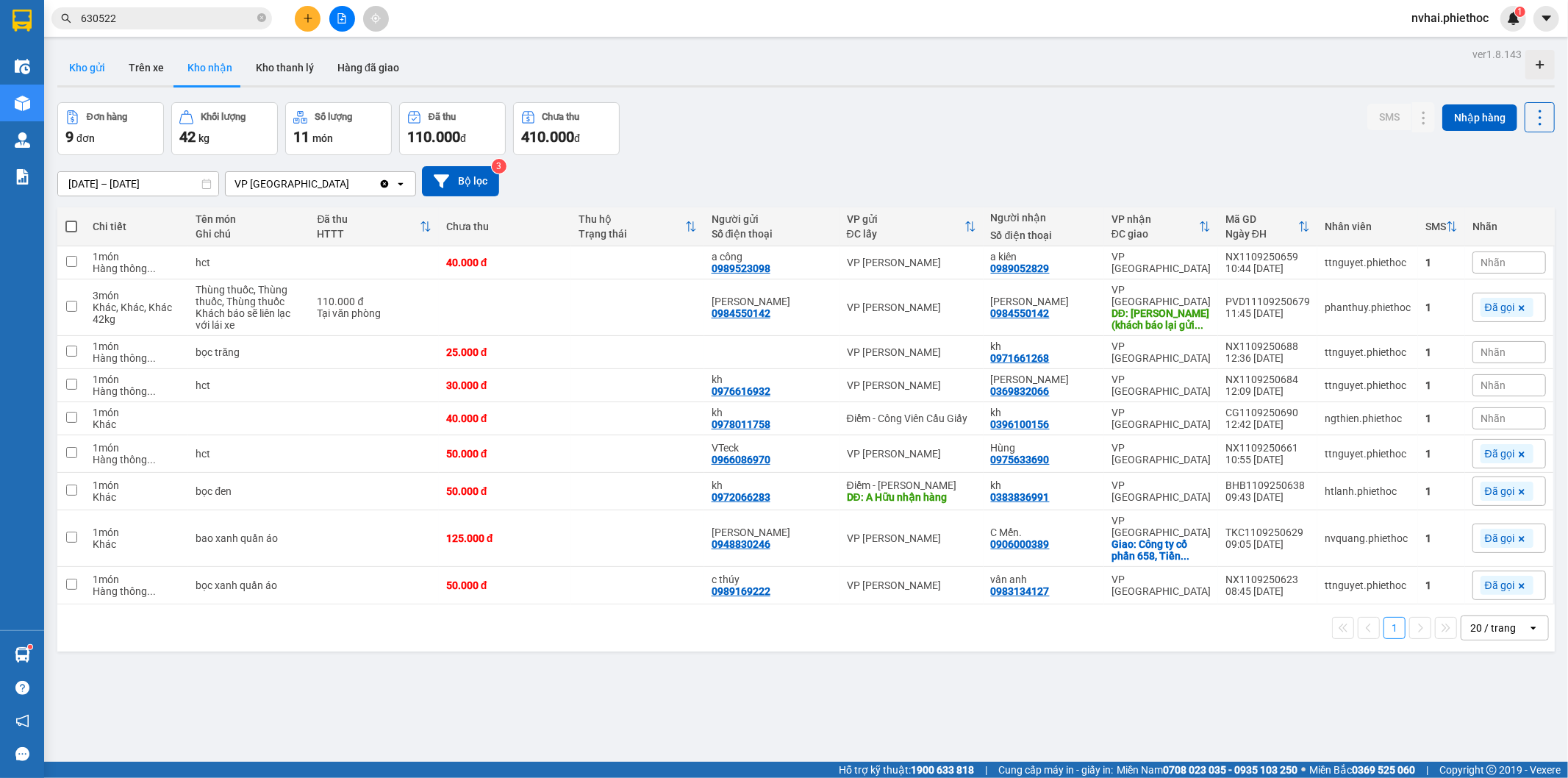
click at [106, 79] on button "Kho gửi" at bounding box center [87, 68] width 60 height 36
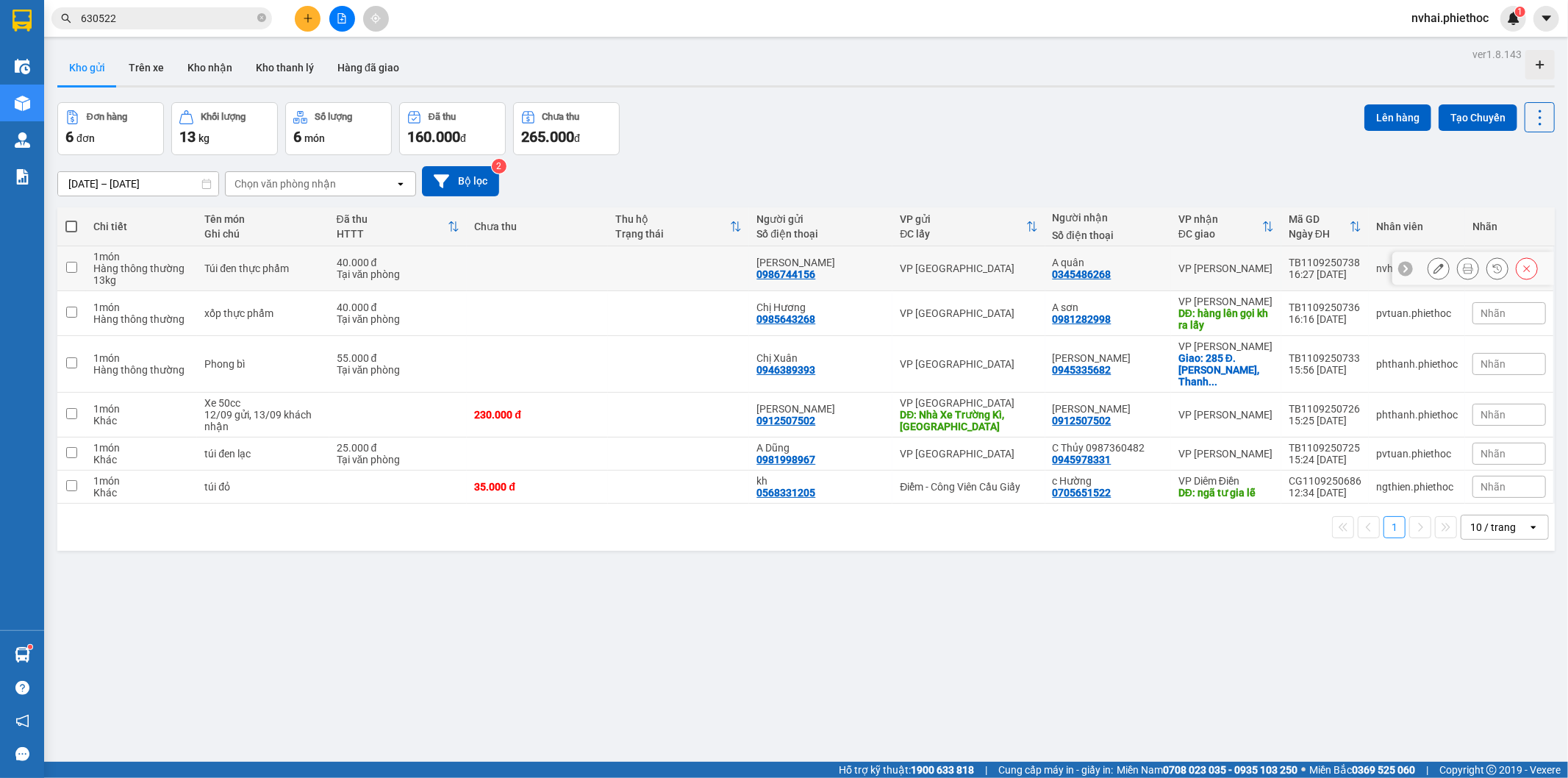
click at [1434, 269] on icon at bounding box center [1439, 268] width 11 height 11
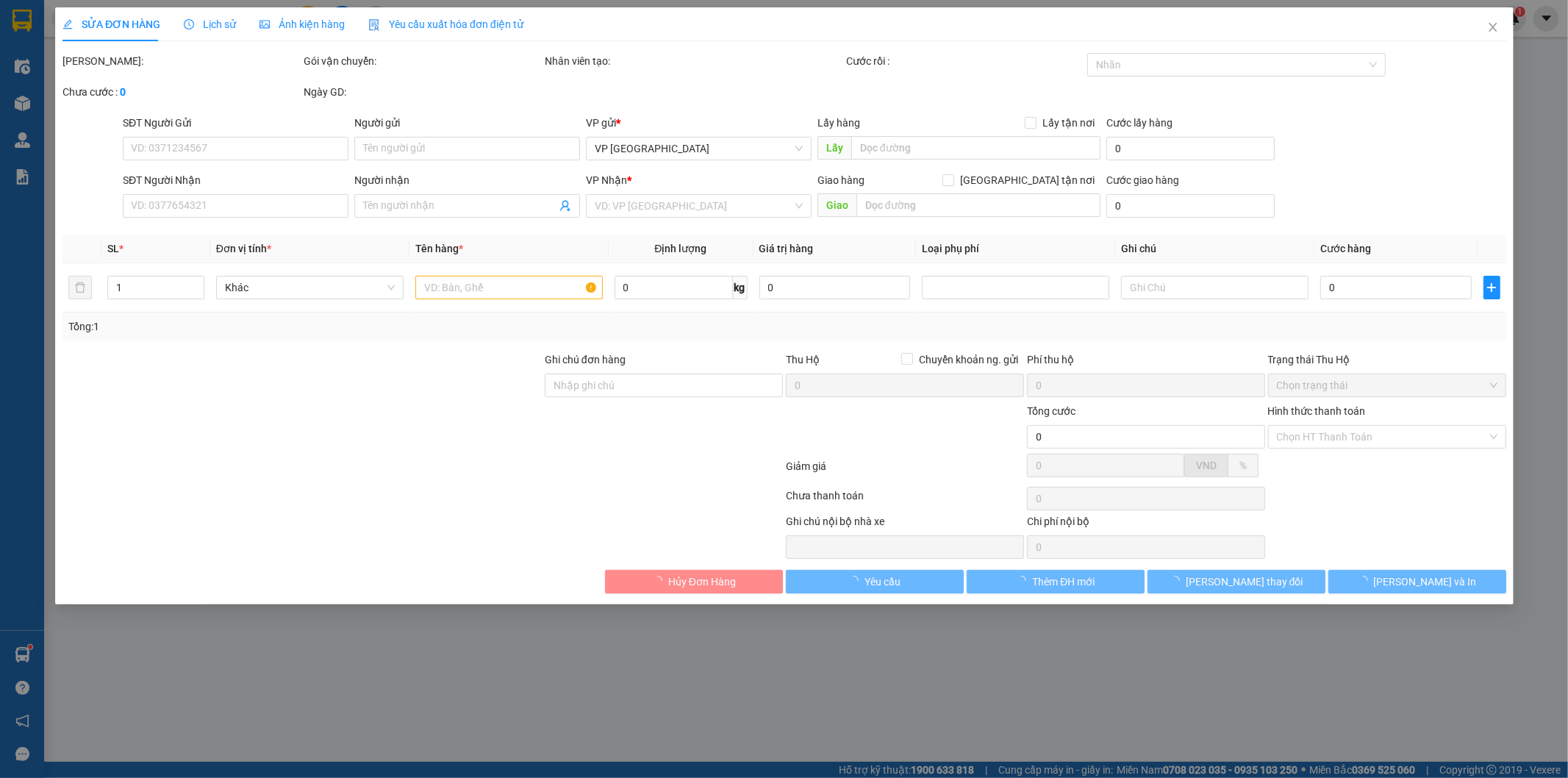
type input "0986744156"
type input "Cô Thanh"
type input "0345486268"
type input "A quân"
type input "40.000"
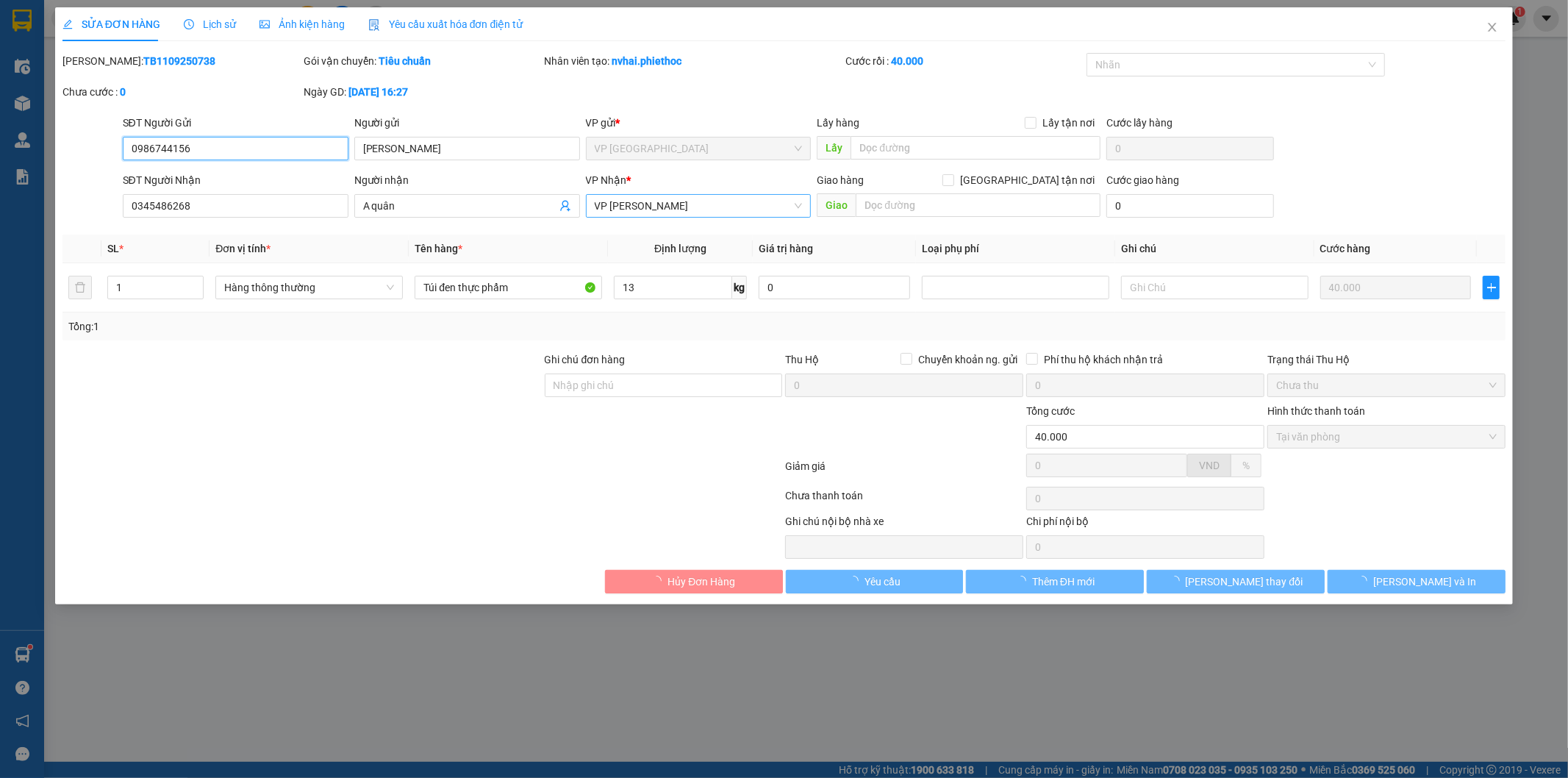
click at [700, 207] on span "VP Nguyễn Xiển" at bounding box center [698, 206] width 208 height 22
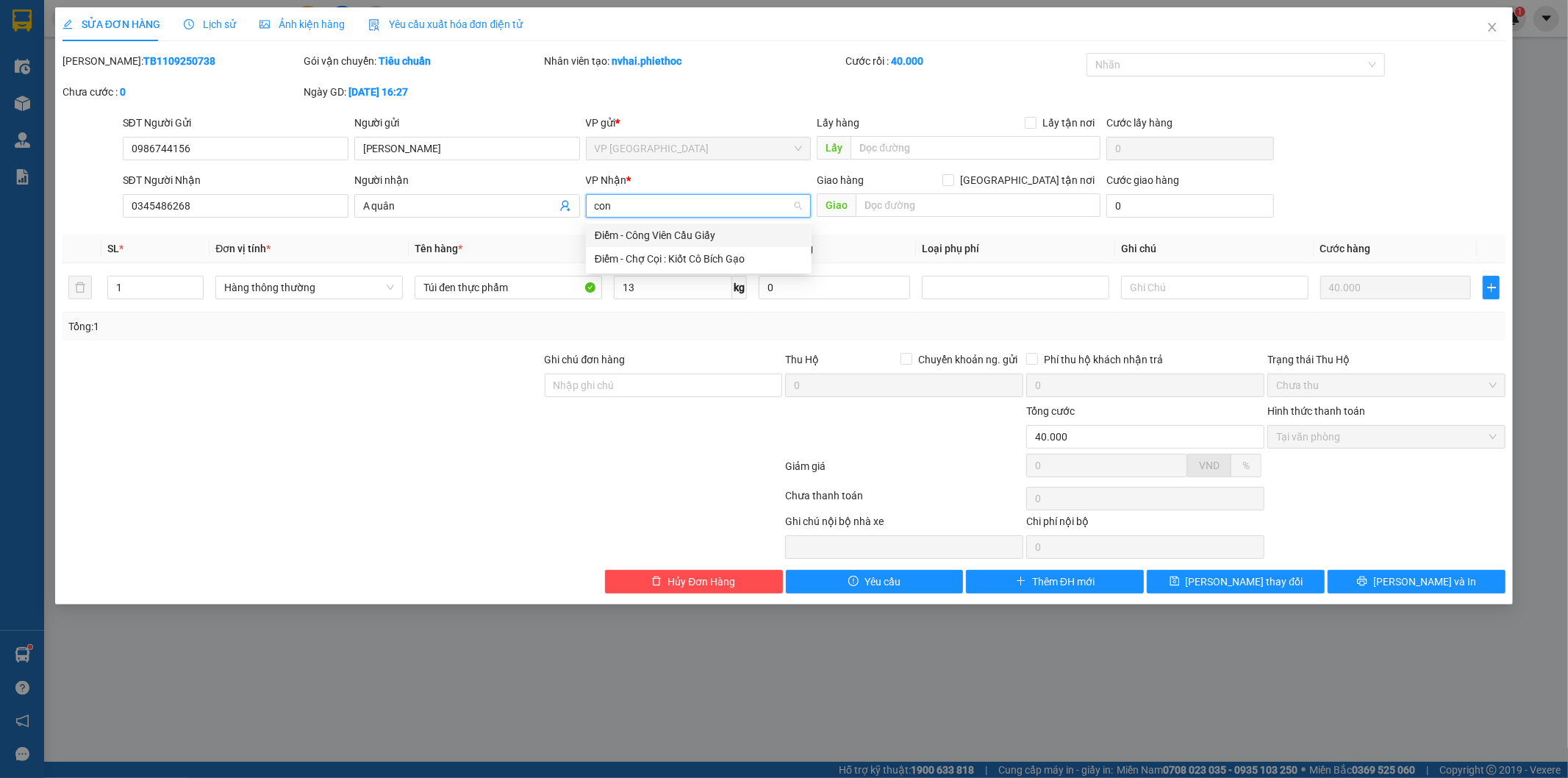
type input "cong"
click at [691, 241] on div "Điểm - Công Viên Cầu Giấy" at bounding box center [698, 235] width 208 height 16
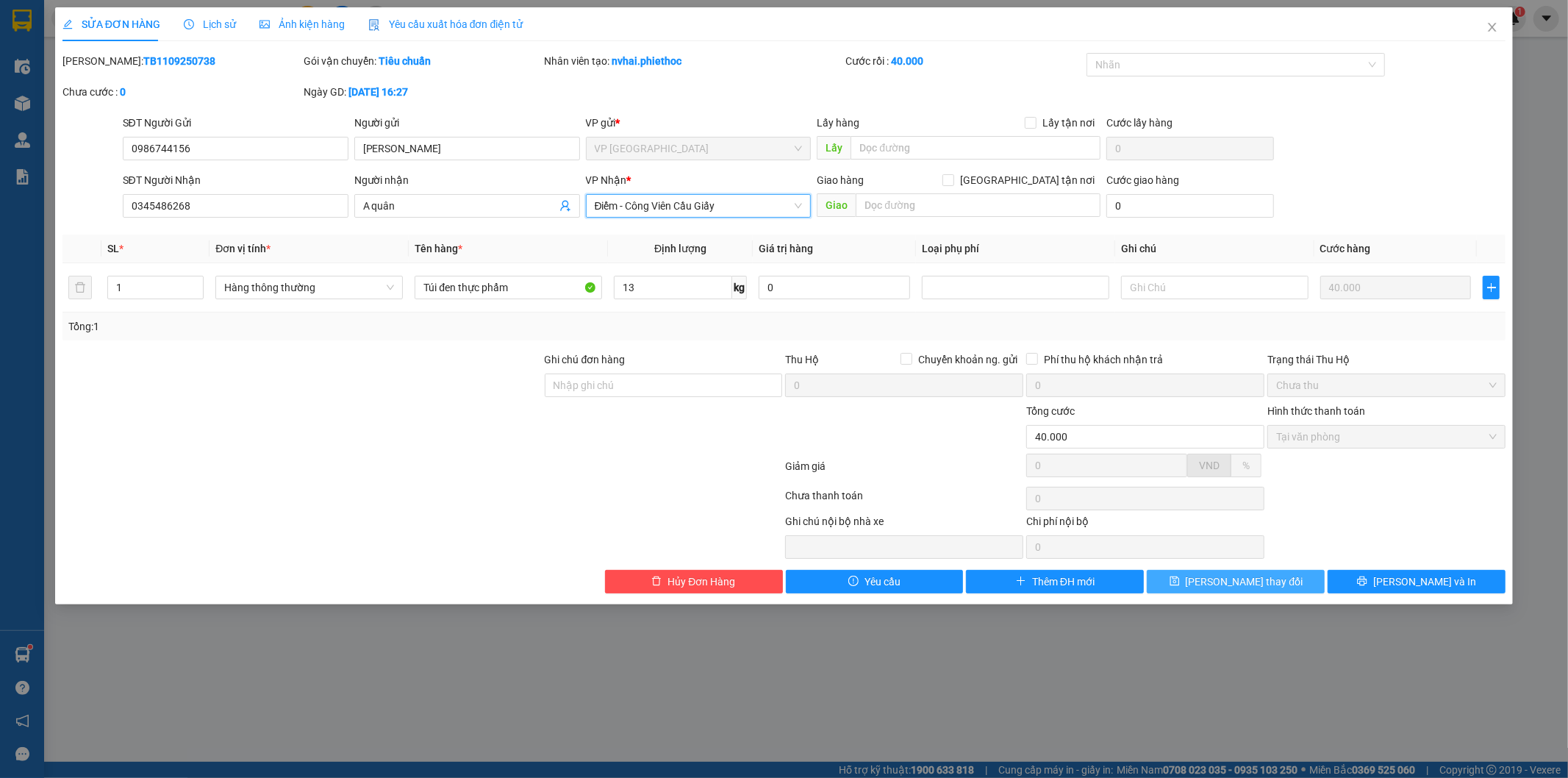
click at [1235, 577] on span "Lưu thay đổi" at bounding box center [1245, 582] width 118 height 16
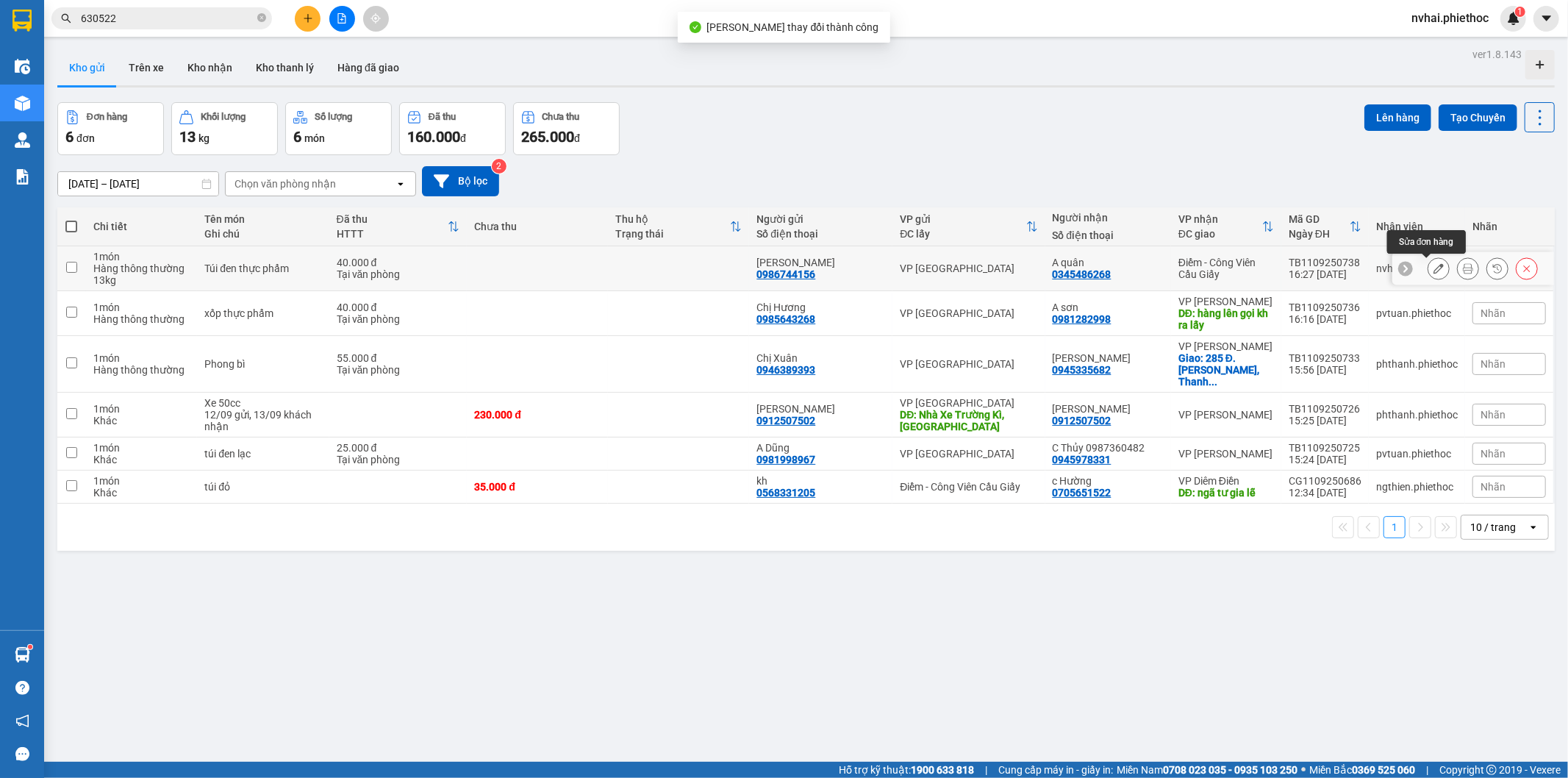
click at [1458, 263] on button at bounding box center [1468, 269] width 20 height 26
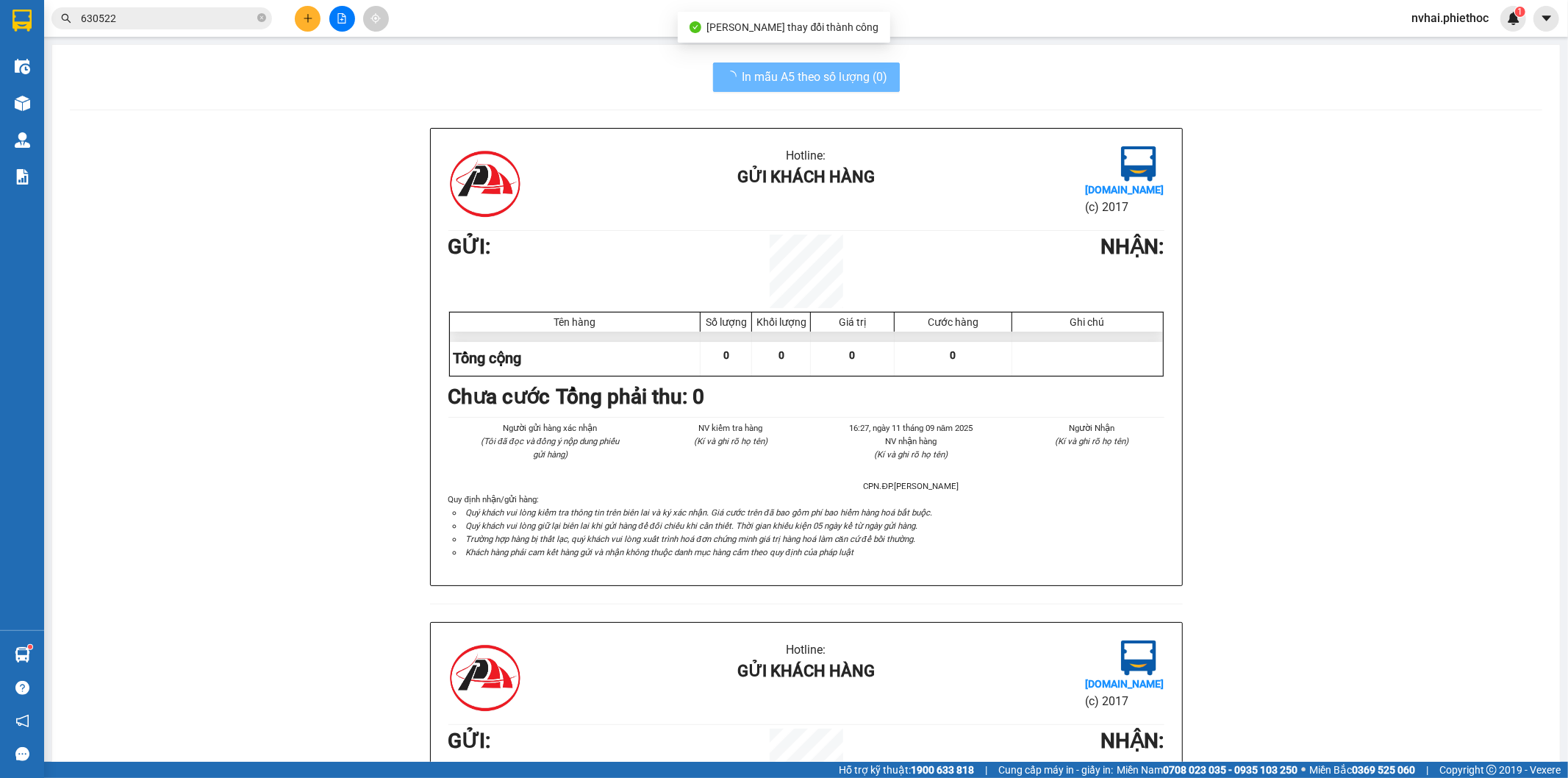
click at [790, 61] on div "In mẫu A5 theo số lượng (0) Hotline: Gửi khách hàng Vexere.com (c) 2017 GỬI : N…" at bounding box center [806, 589] width 1508 height 1088
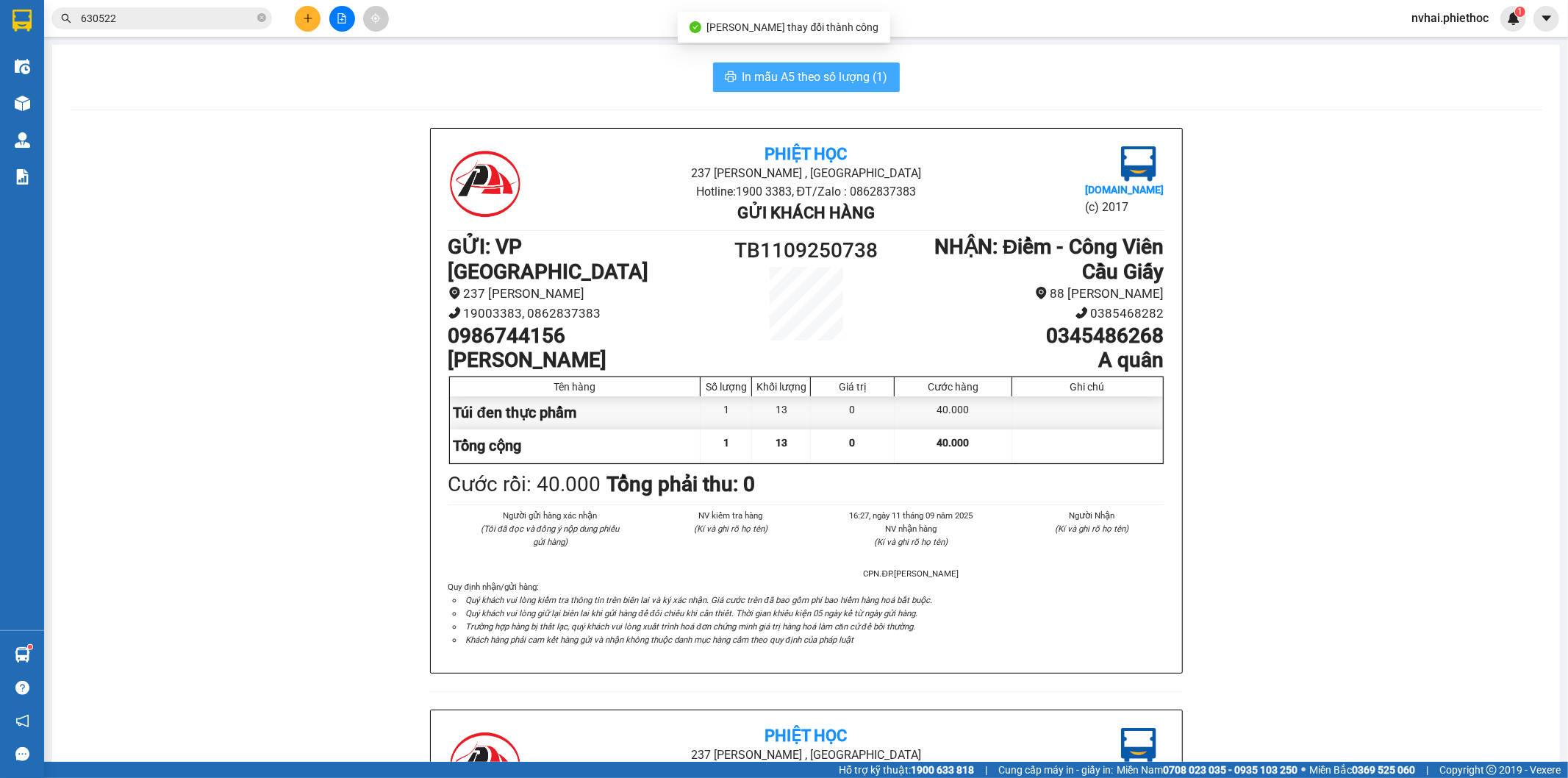
click at [792, 72] on span "In mẫu A5 theo số lượng (1)" at bounding box center [815, 76] width 146 height 18
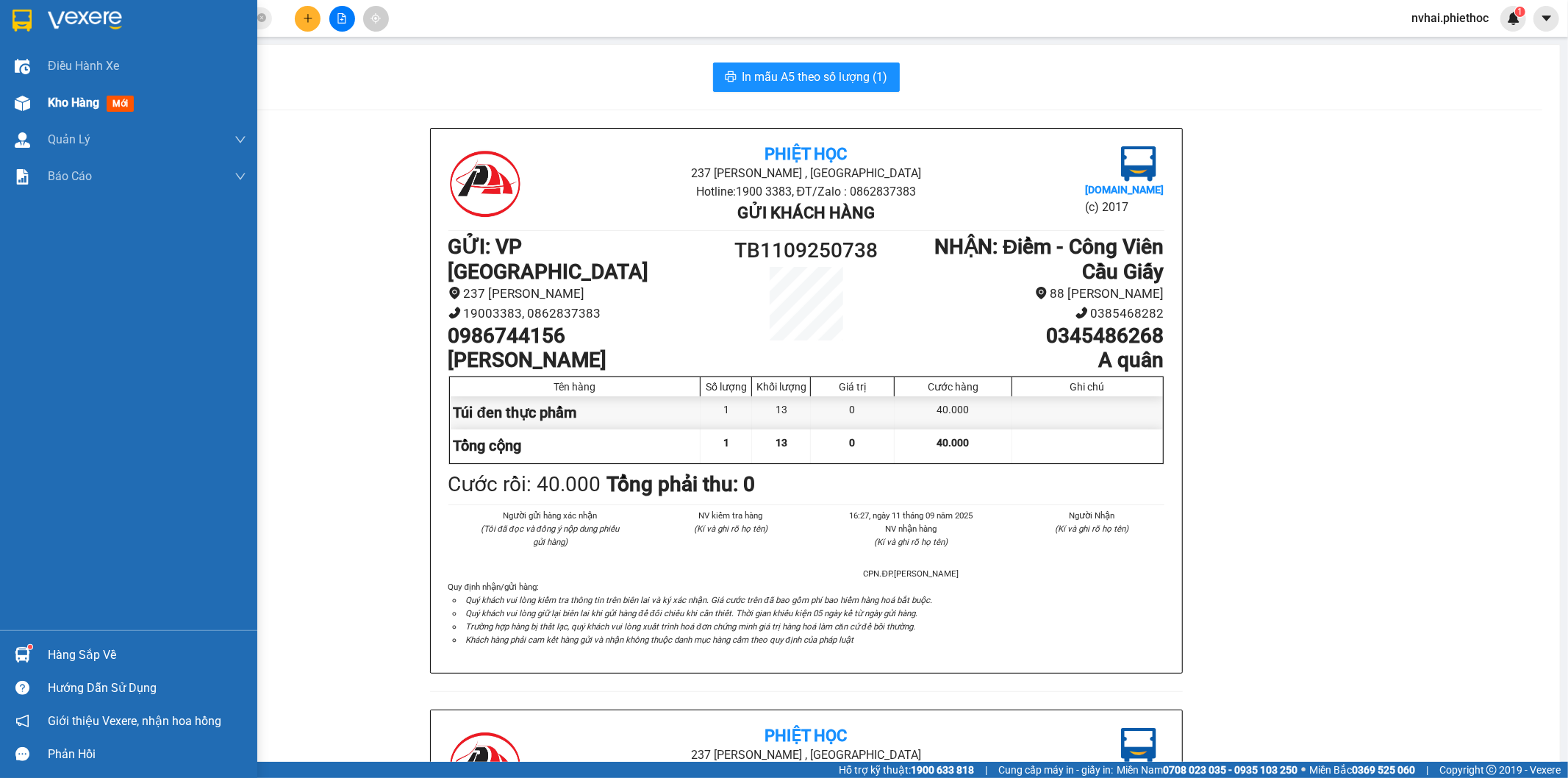
click at [14, 100] on img at bounding box center [22, 103] width 15 height 15
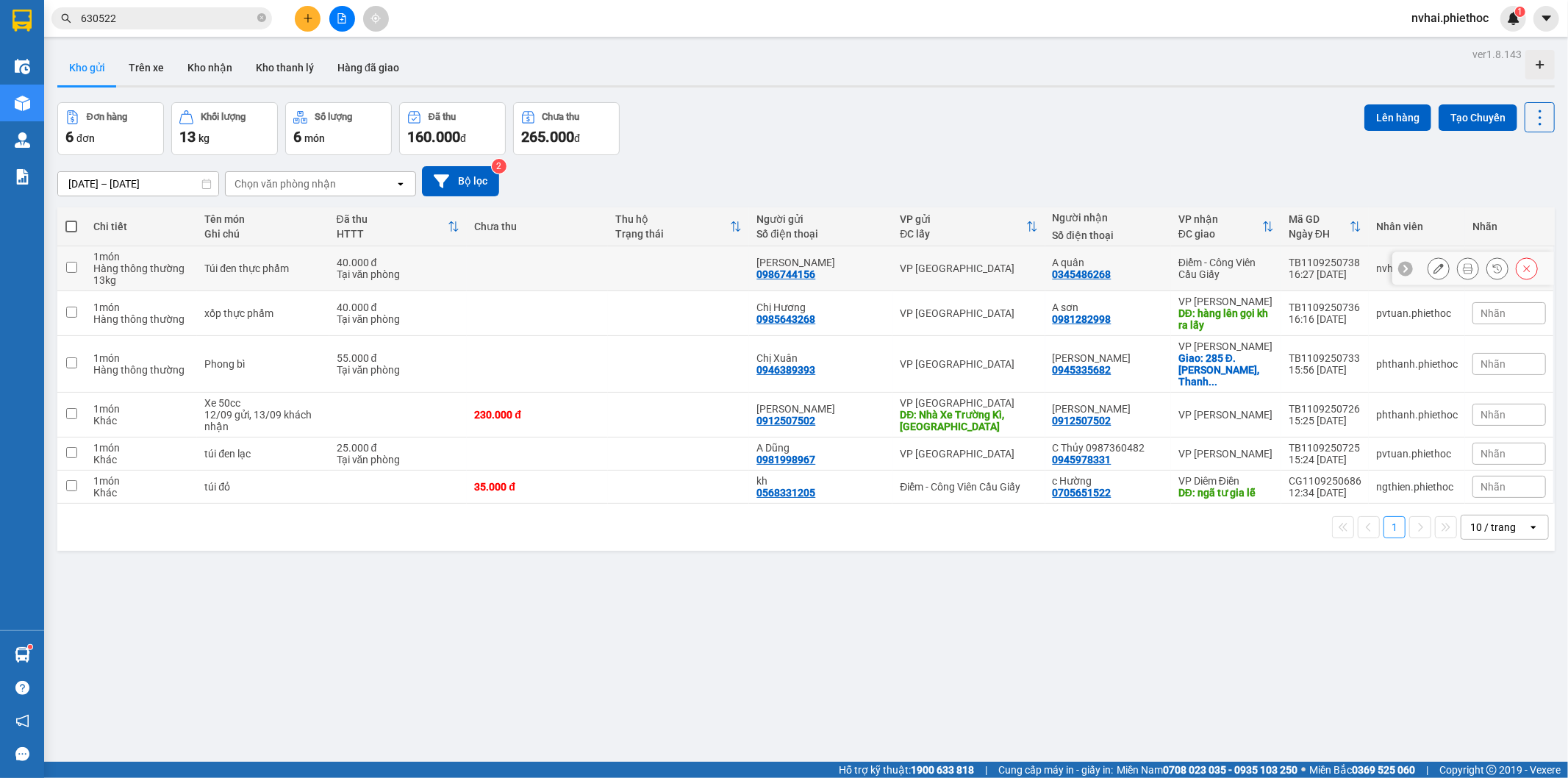
click at [1247, 258] on div "Điểm - Công Viên Cầu Giấy" at bounding box center [1226, 269] width 96 height 23
checkbox input "true"
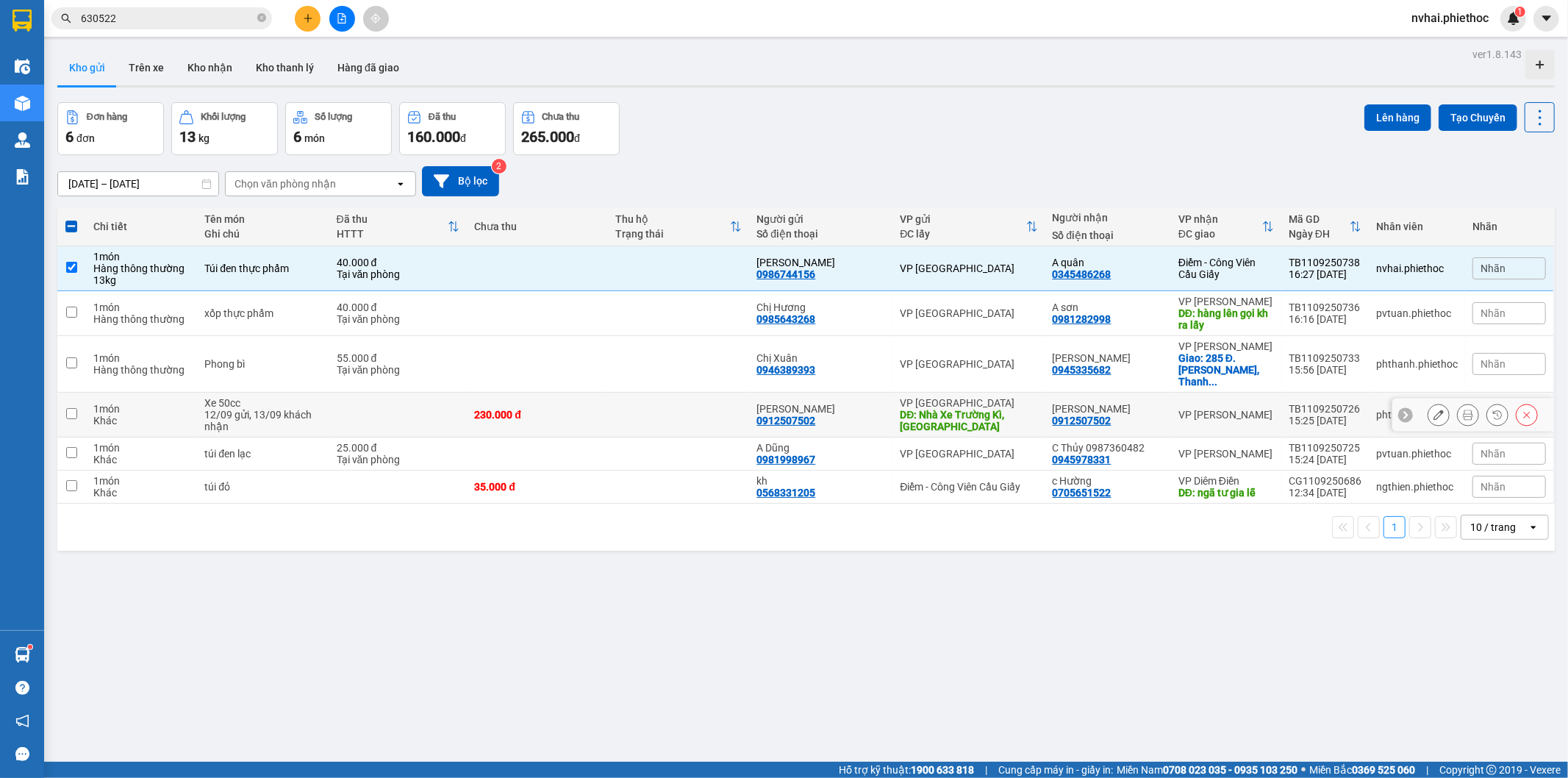
click at [1247, 409] on div "VP [PERSON_NAME]" at bounding box center [1226, 415] width 96 height 12
checkbox input "true"
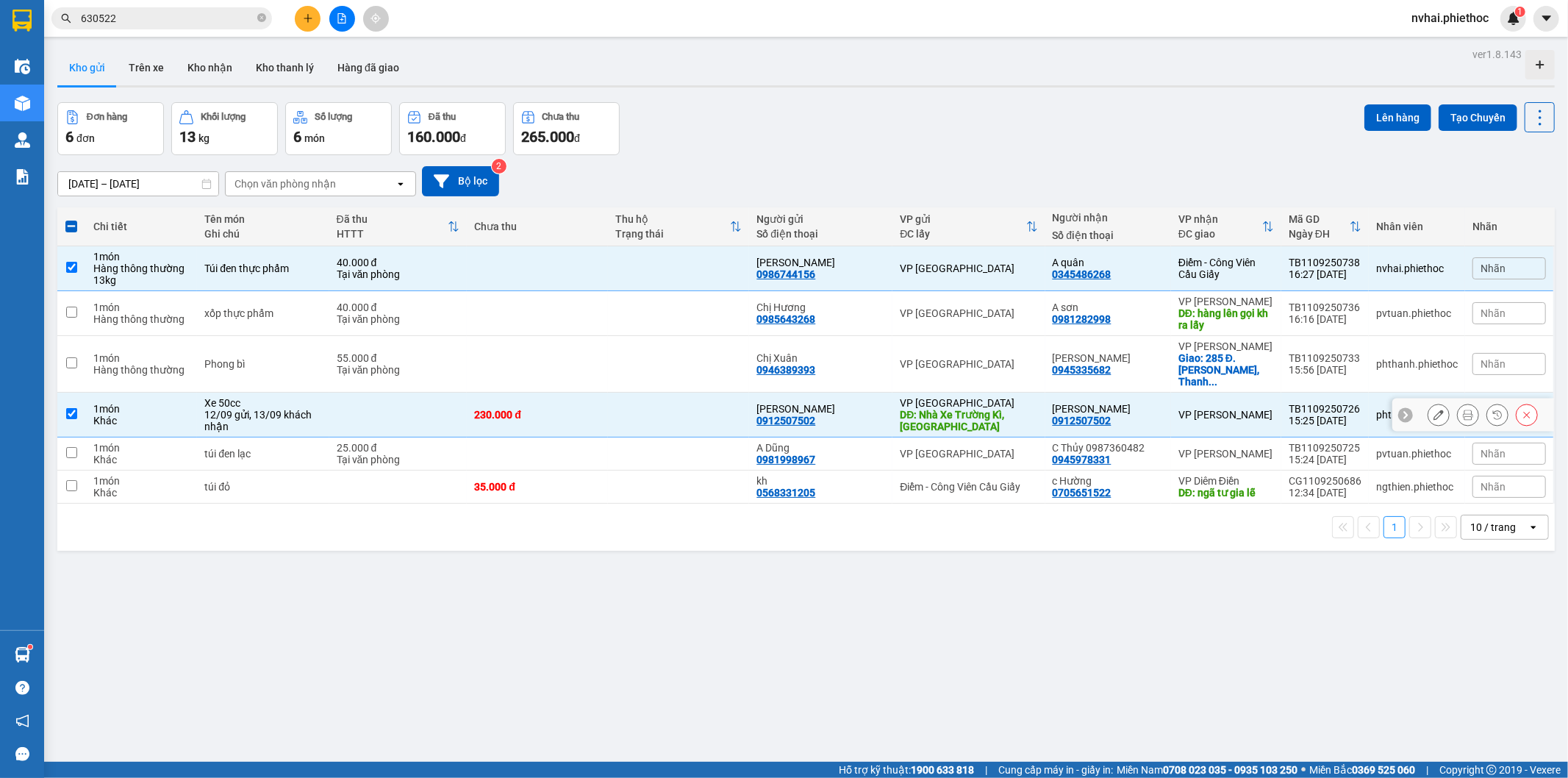
click at [1247, 438] on td "VP [PERSON_NAME]" at bounding box center [1226, 454] width 110 height 33
checkbox input "true"
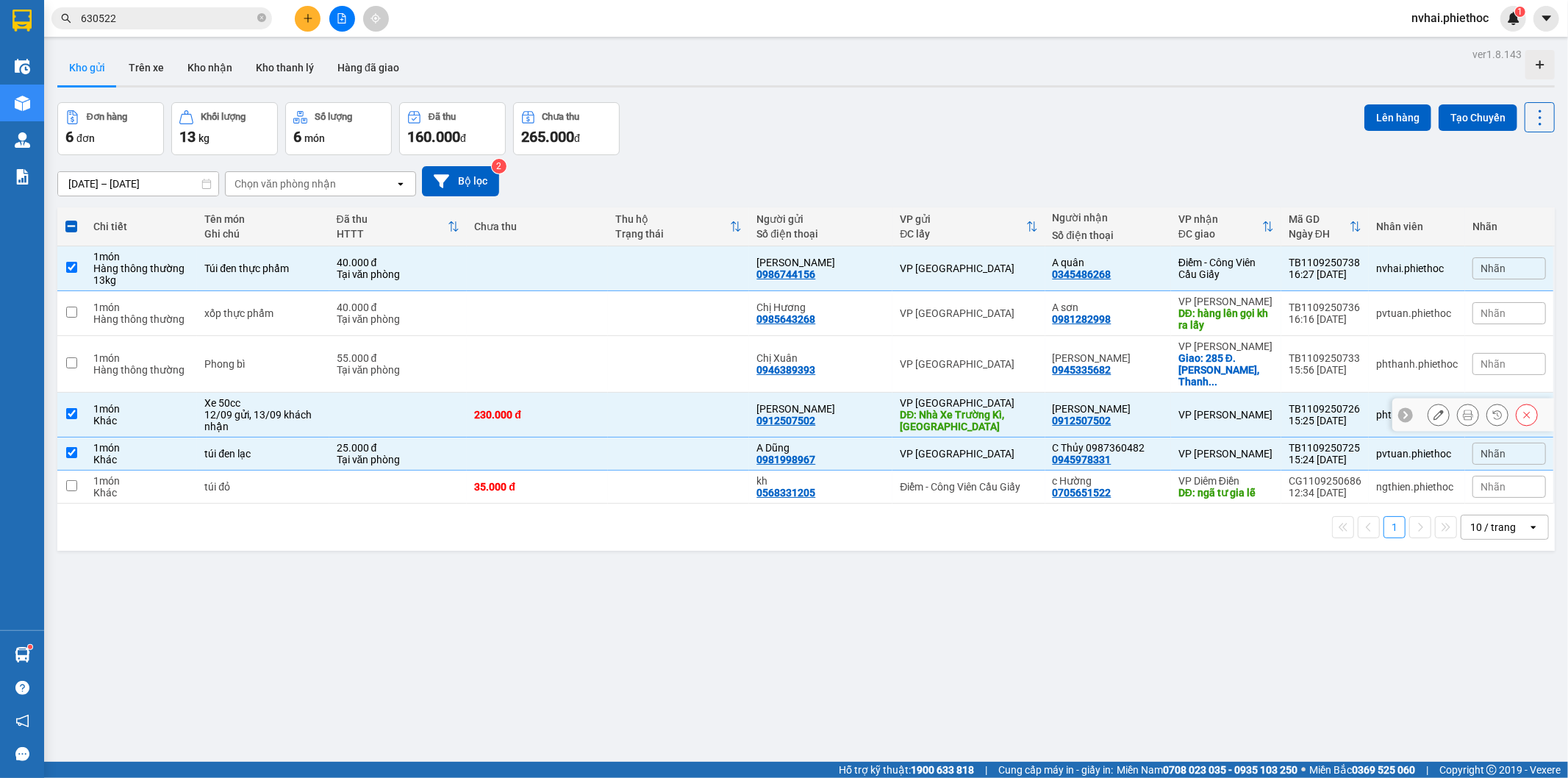
click at [1247, 392] on td "VP [PERSON_NAME]" at bounding box center [1226, 415] width 110 height 44
checkbox input "false"
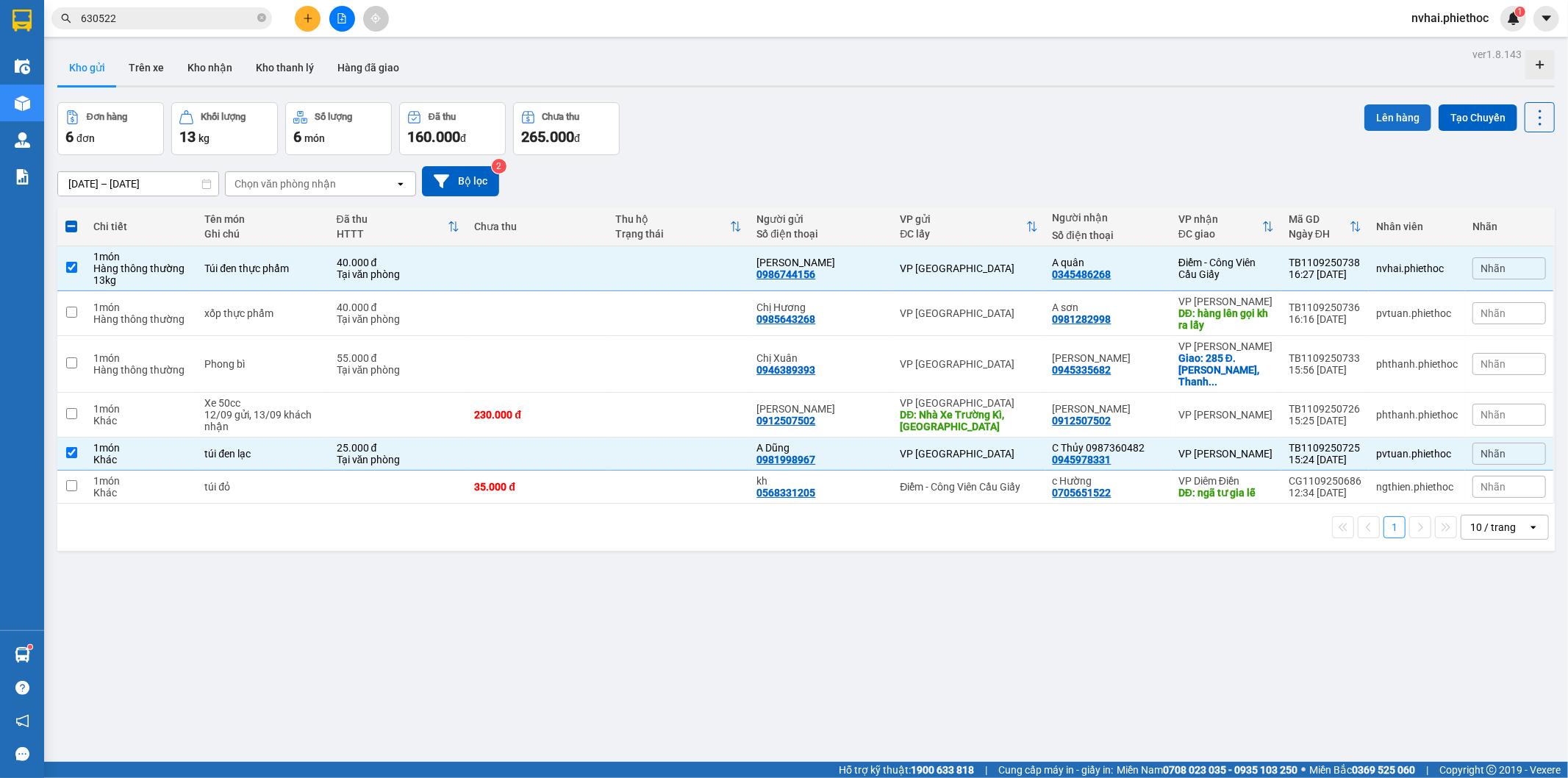
click at [1379, 119] on button "Lên hàng" at bounding box center [1397, 117] width 67 height 26
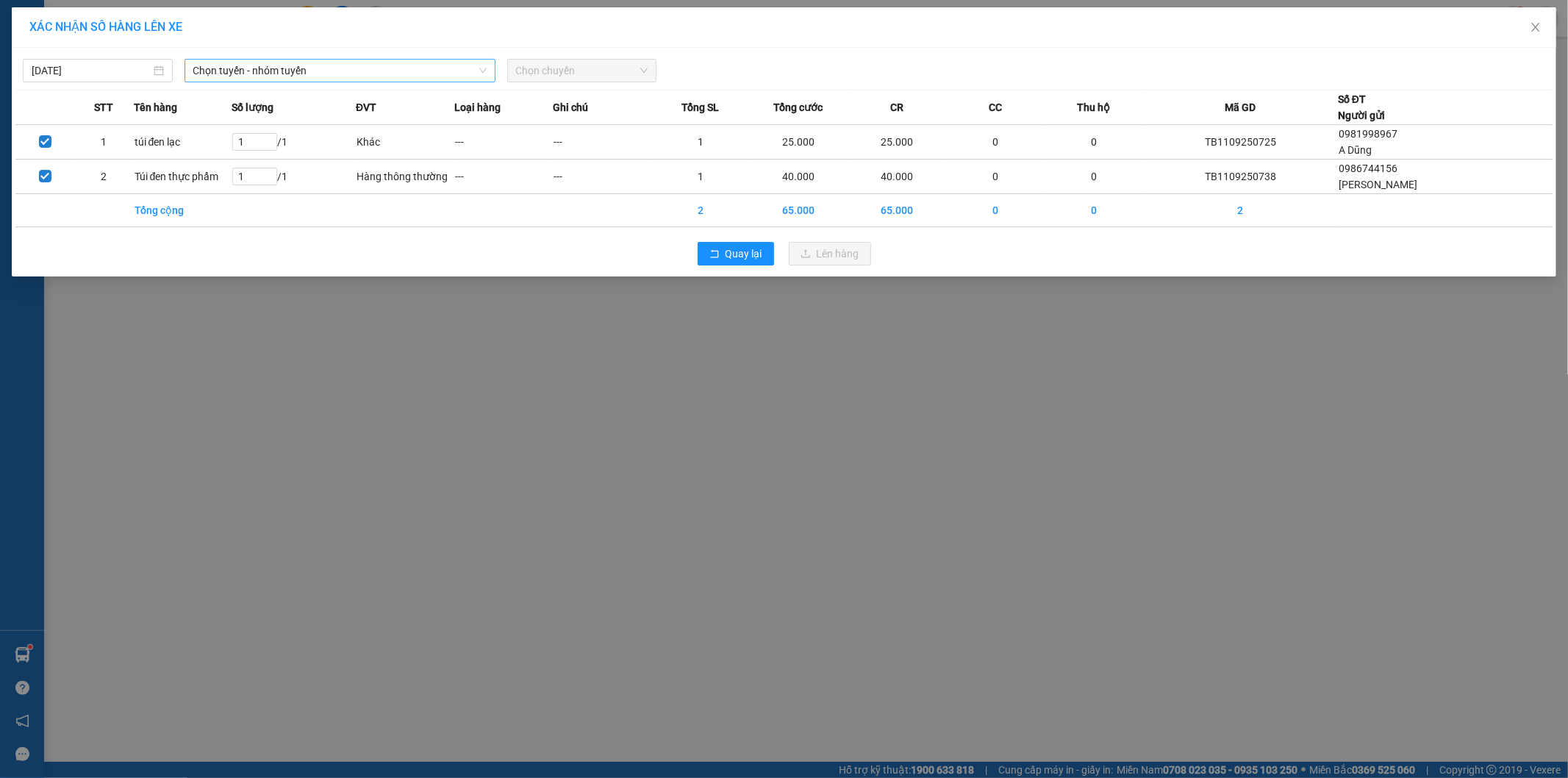
click at [336, 72] on span "Chọn tuyến - nhóm tuyến" at bounding box center [340, 71] width 294 height 22
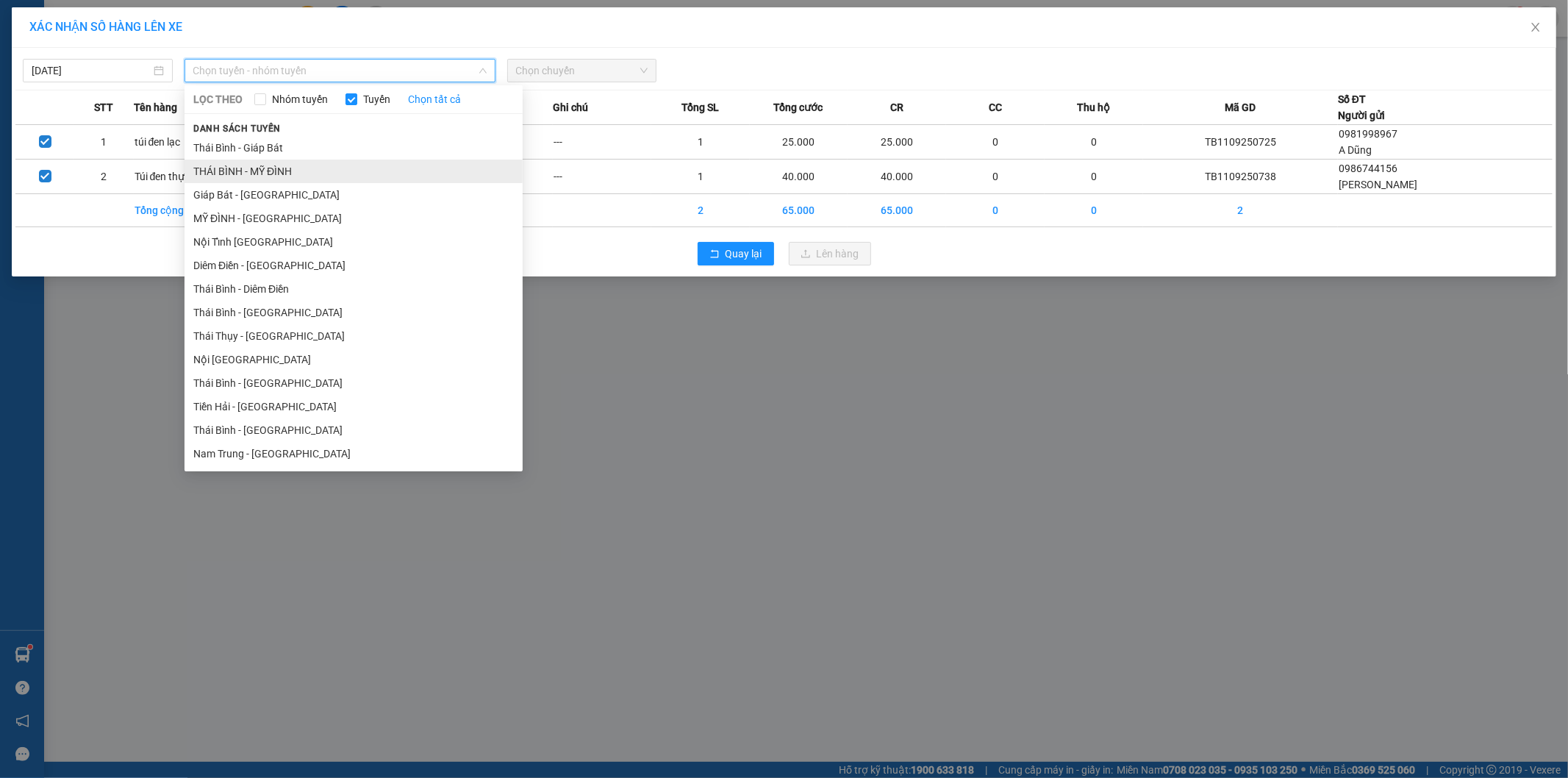
click at [277, 162] on li "THÁI BÌNH - MỸ ĐÌNH" at bounding box center [354, 171] width 338 height 23
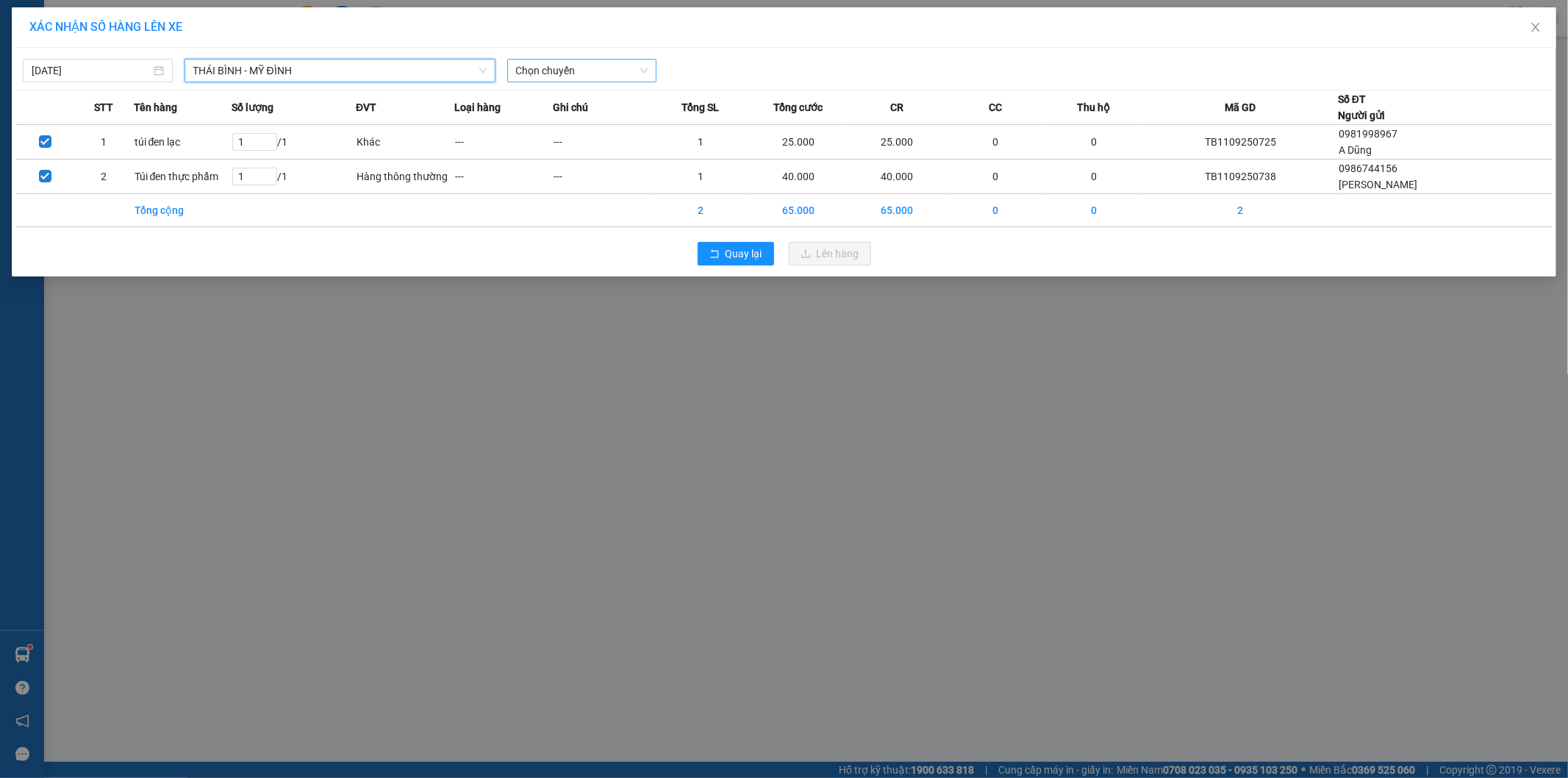
click at [586, 66] on span "Chọn chuyến" at bounding box center [582, 71] width 132 height 22
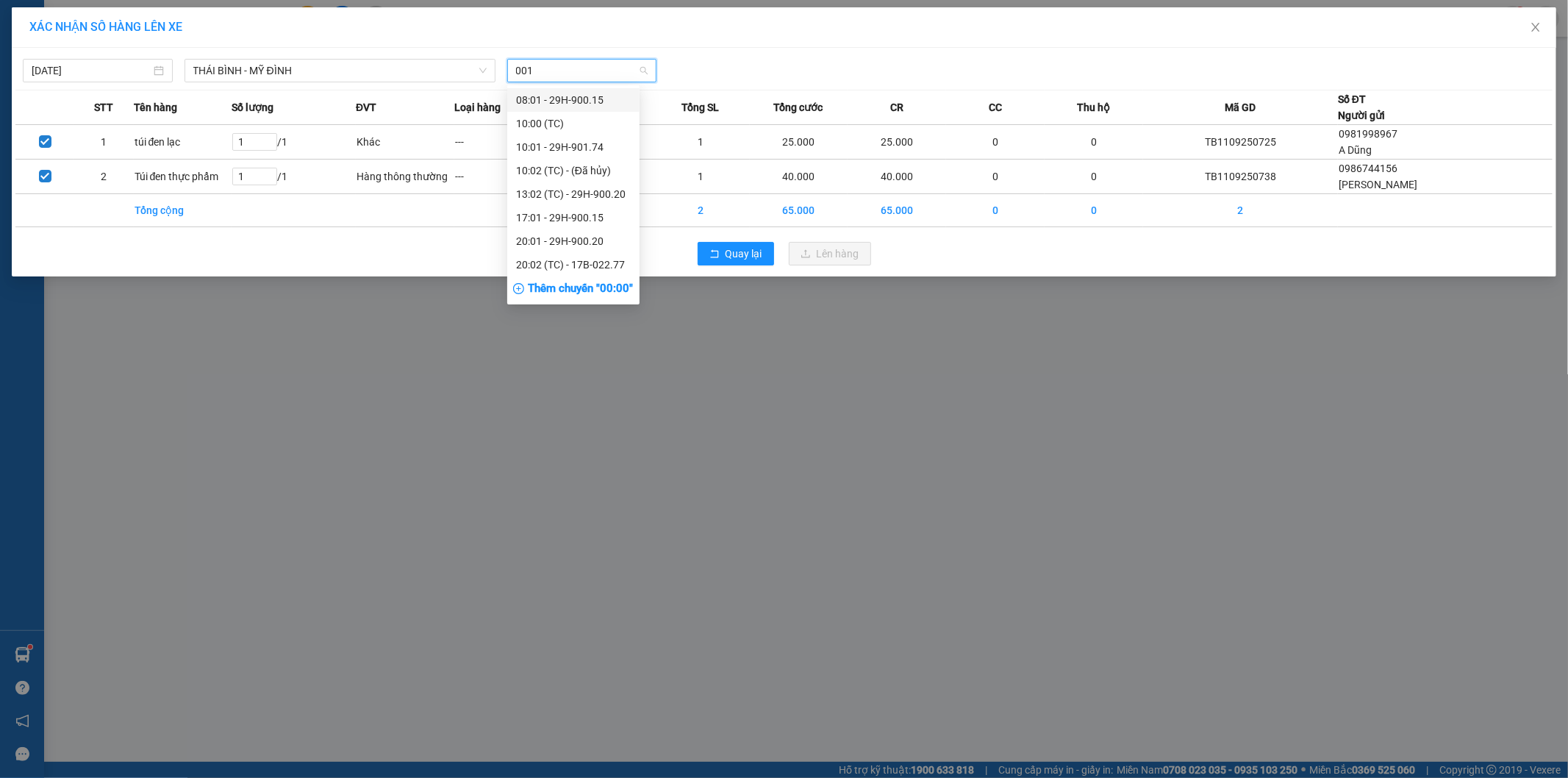
type input "0015"
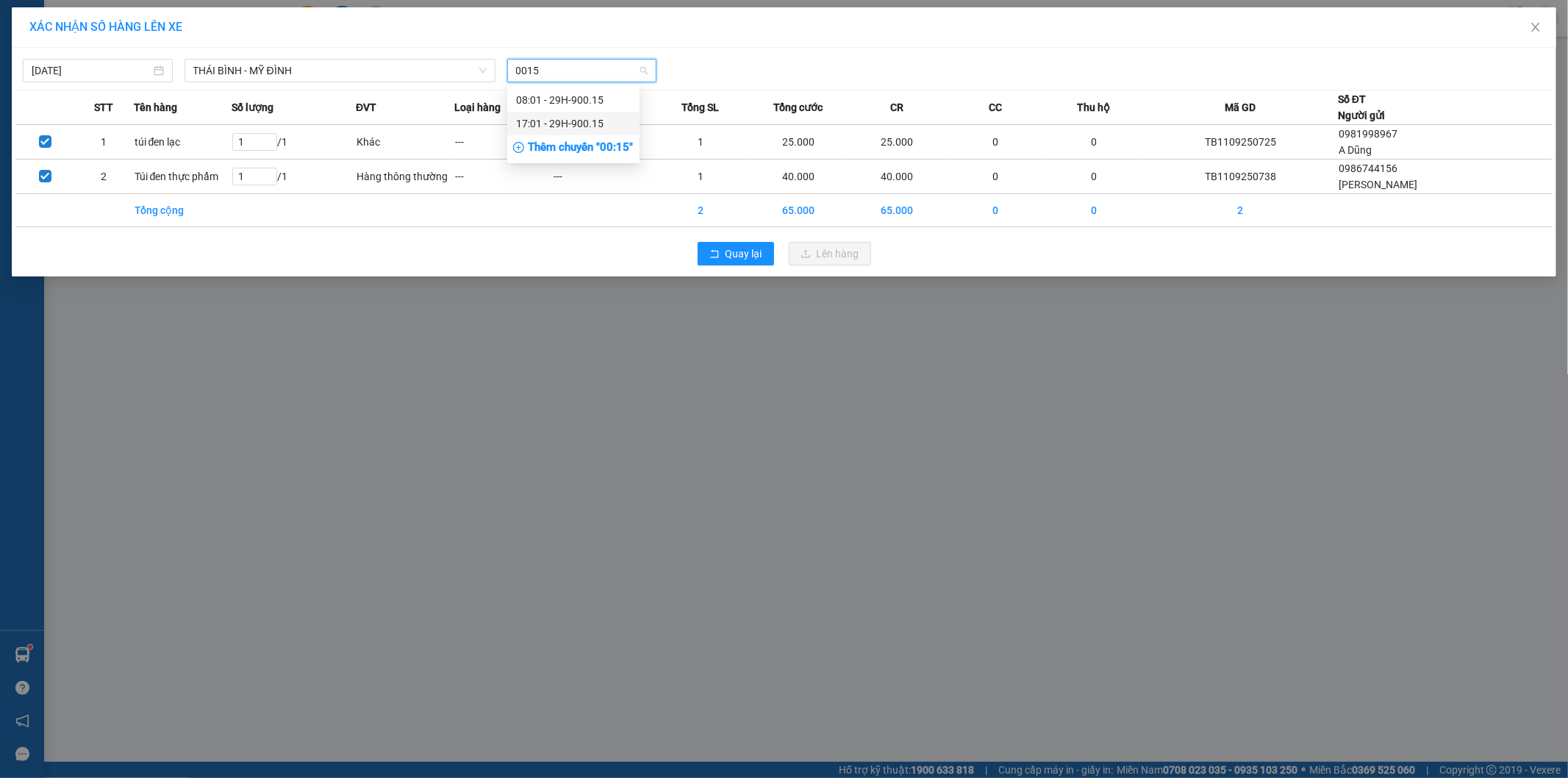
click at [563, 114] on div "17:01 - 29H-900.15" at bounding box center [573, 124] width 132 height 23
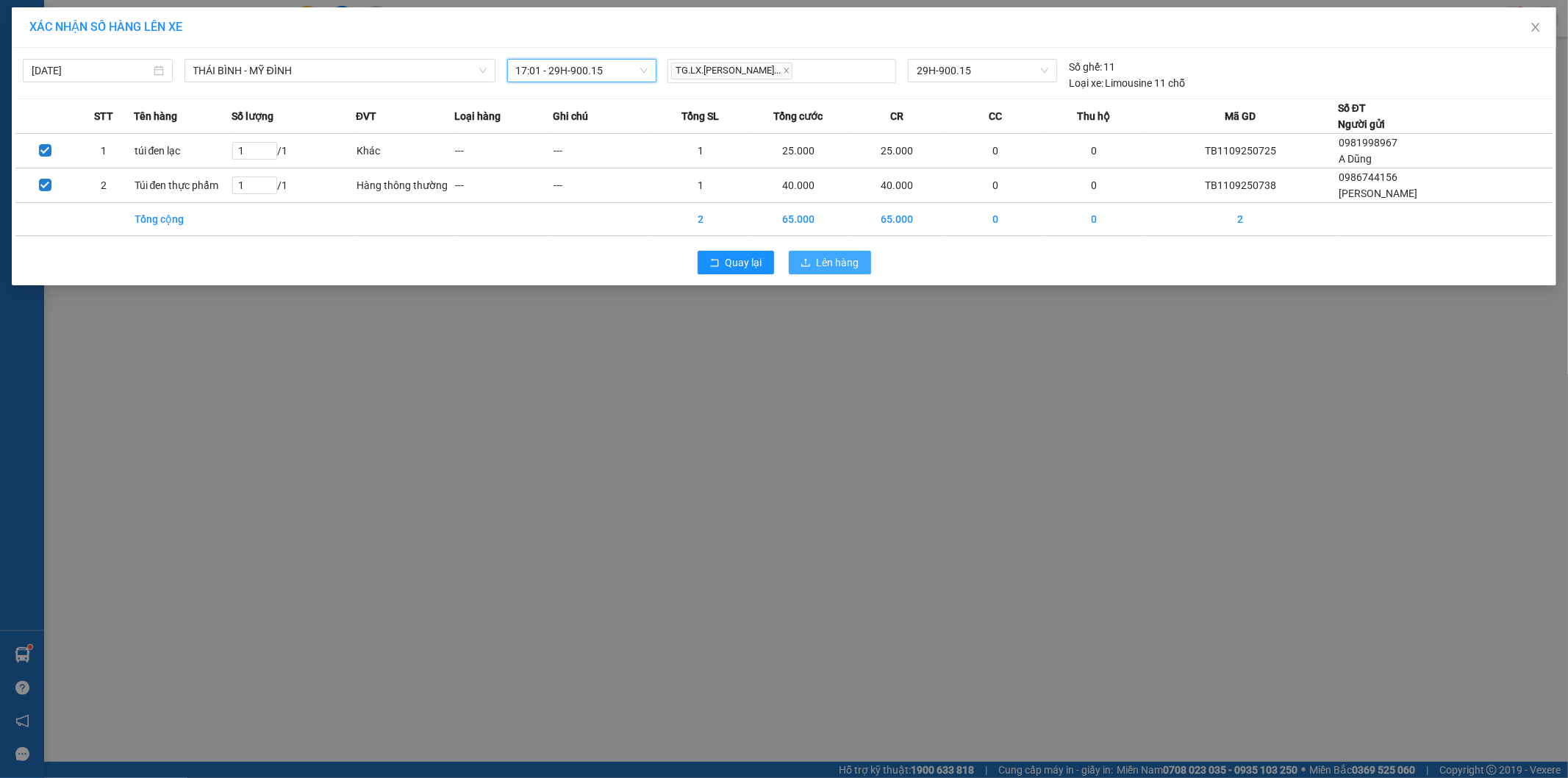
click at [829, 260] on span "Lên hàng" at bounding box center [838, 262] width 43 height 16
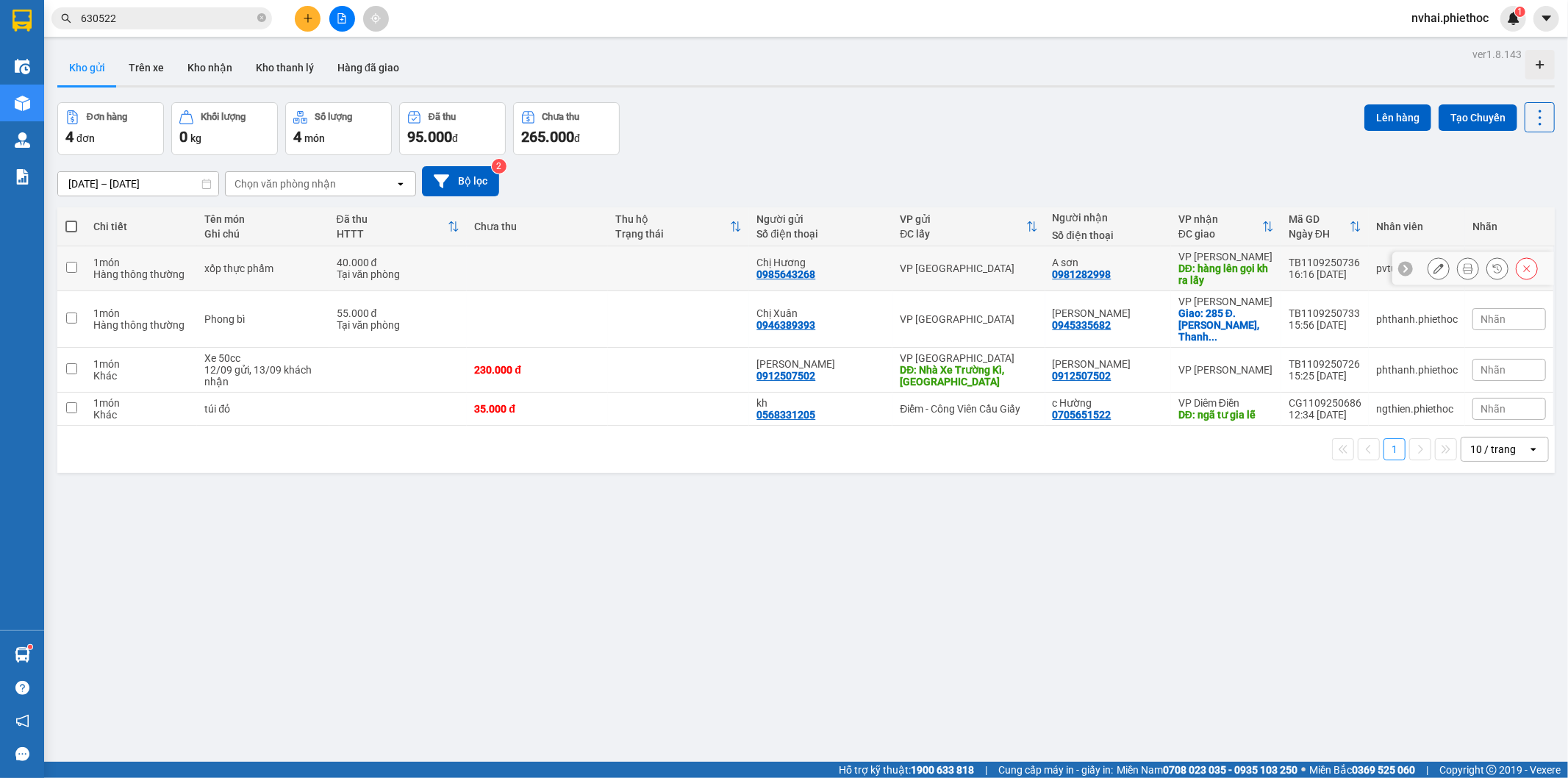
click at [1005, 263] on div "VP [GEOGRAPHIC_DATA]" at bounding box center [968, 269] width 137 height 12
checkbox input "true"
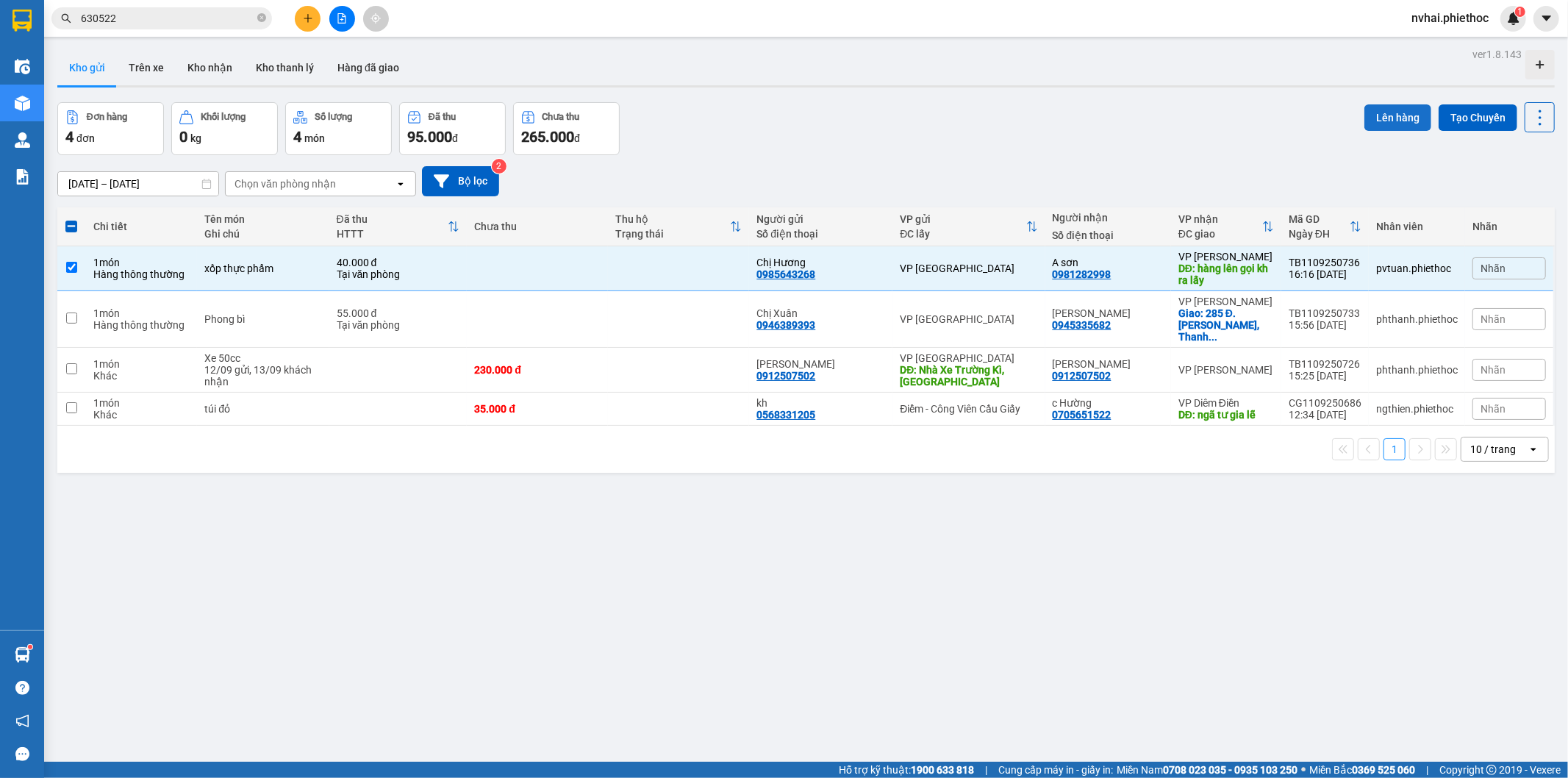
click at [1383, 104] on button "Lên hàng" at bounding box center [1397, 117] width 67 height 26
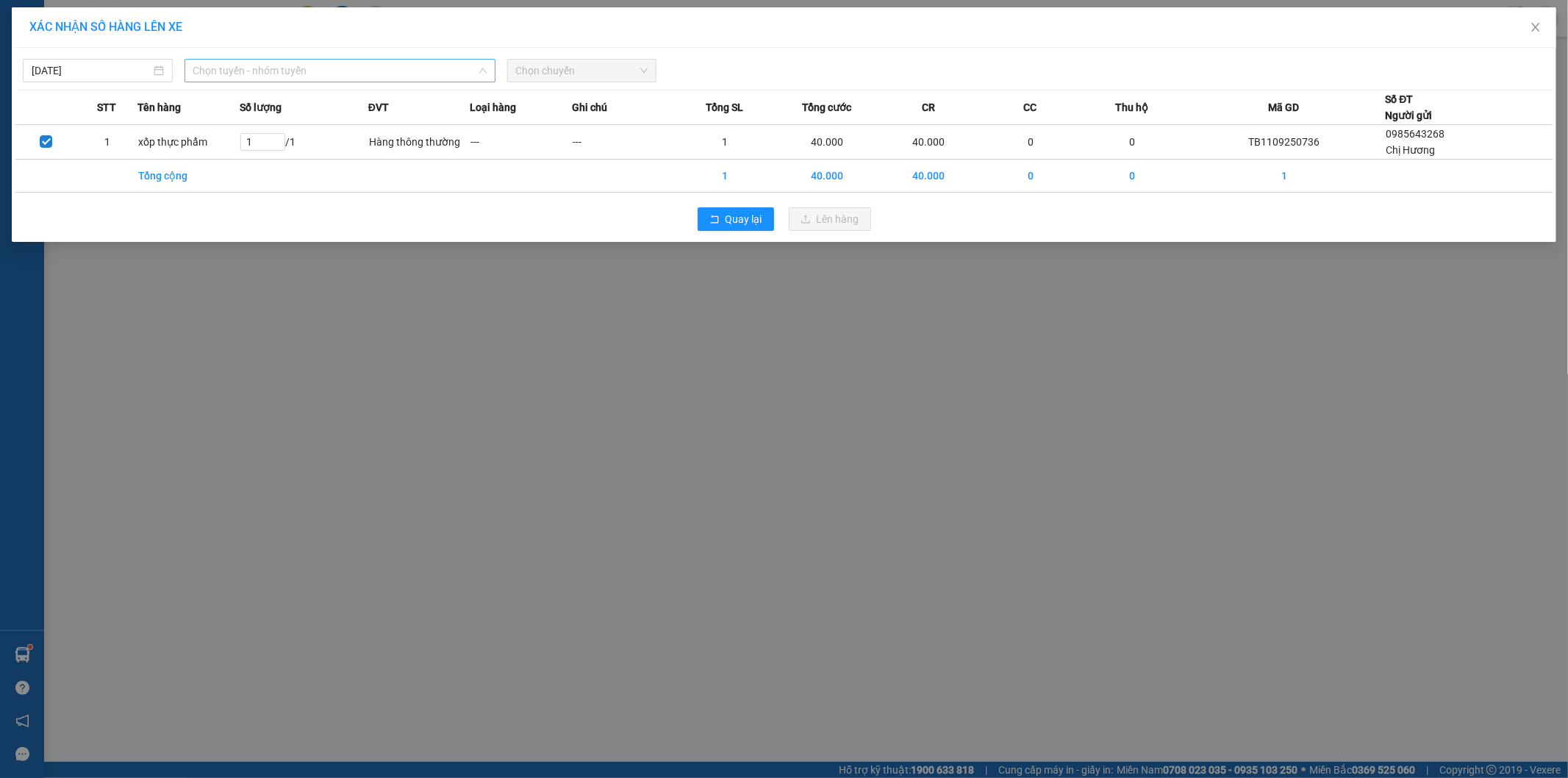
drag, startPoint x: 365, startPoint y: 66, endPoint x: 328, endPoint y: 101, distance: 50.9
click at [364, 67] on span "Chọn tuyến - nhóm tuyến" at bounding box center [340, 71] width 294 height 22
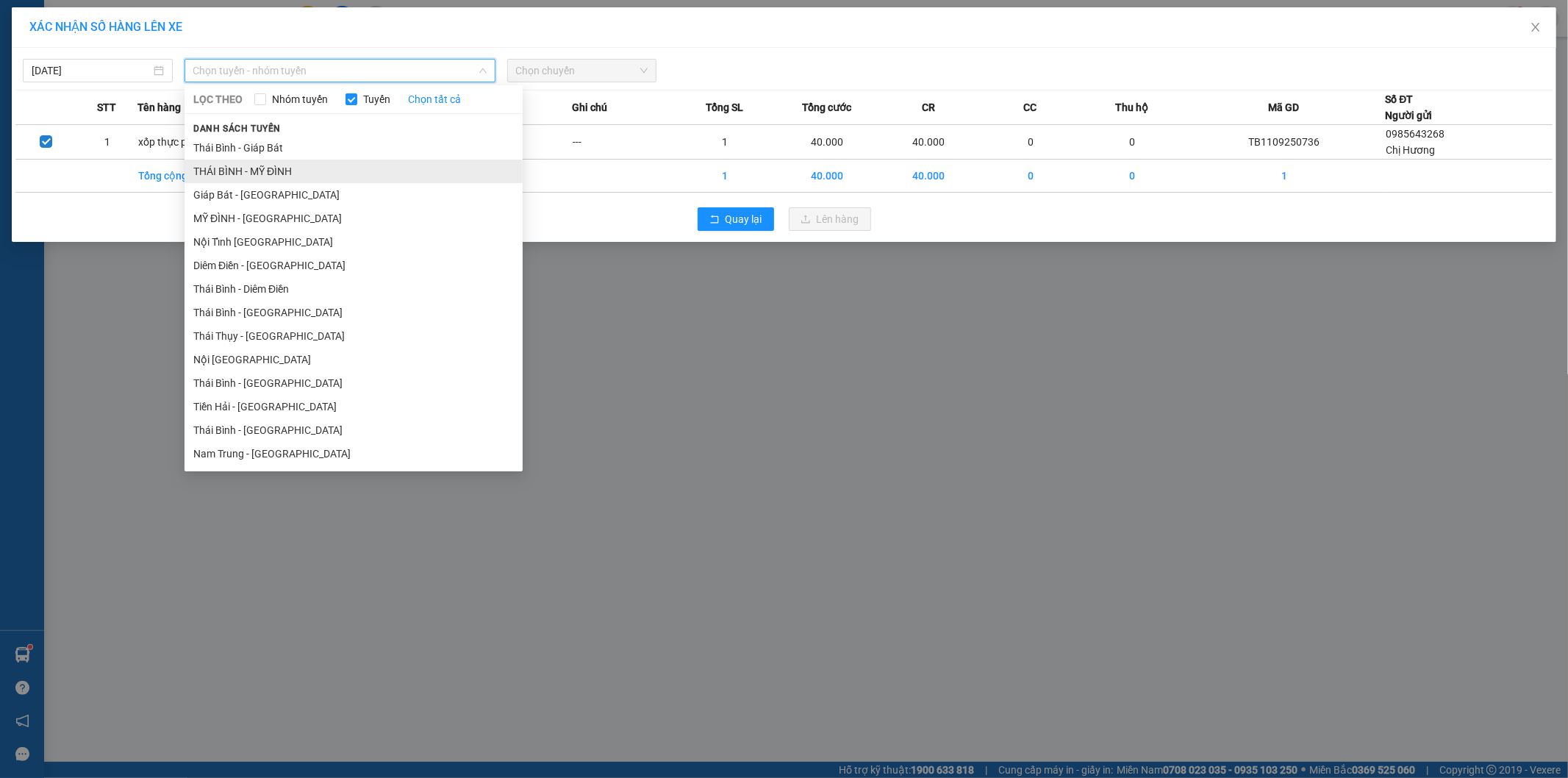
click at [282, 170] on li "THÁI BÌNH - MỸ ĐÌNH" at bounding box center [354, 171] width 338 height 23
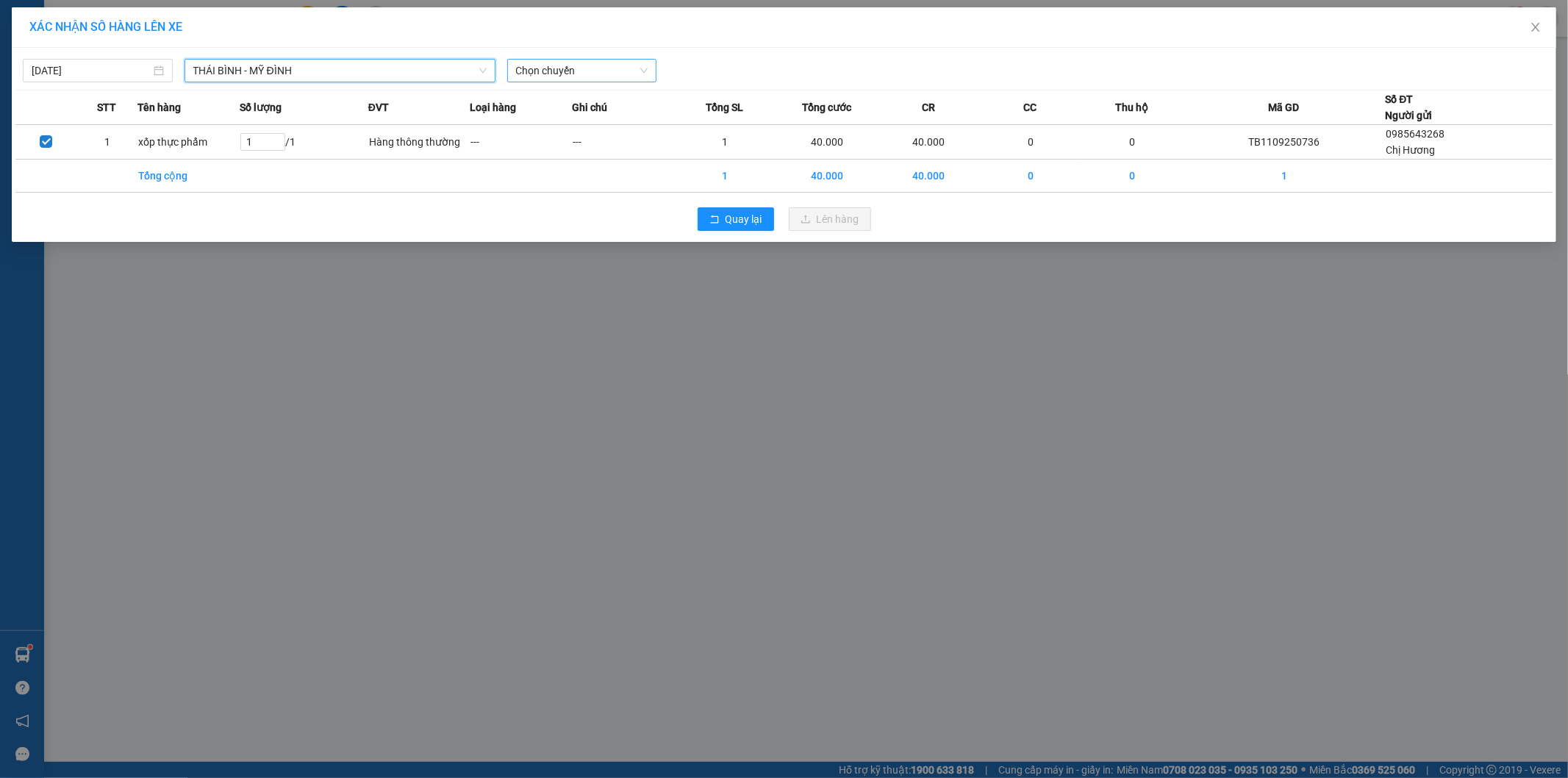
click at [594, 75] on span "Chọn chuyến" at bounding box center [582, 71] width 132 height 22
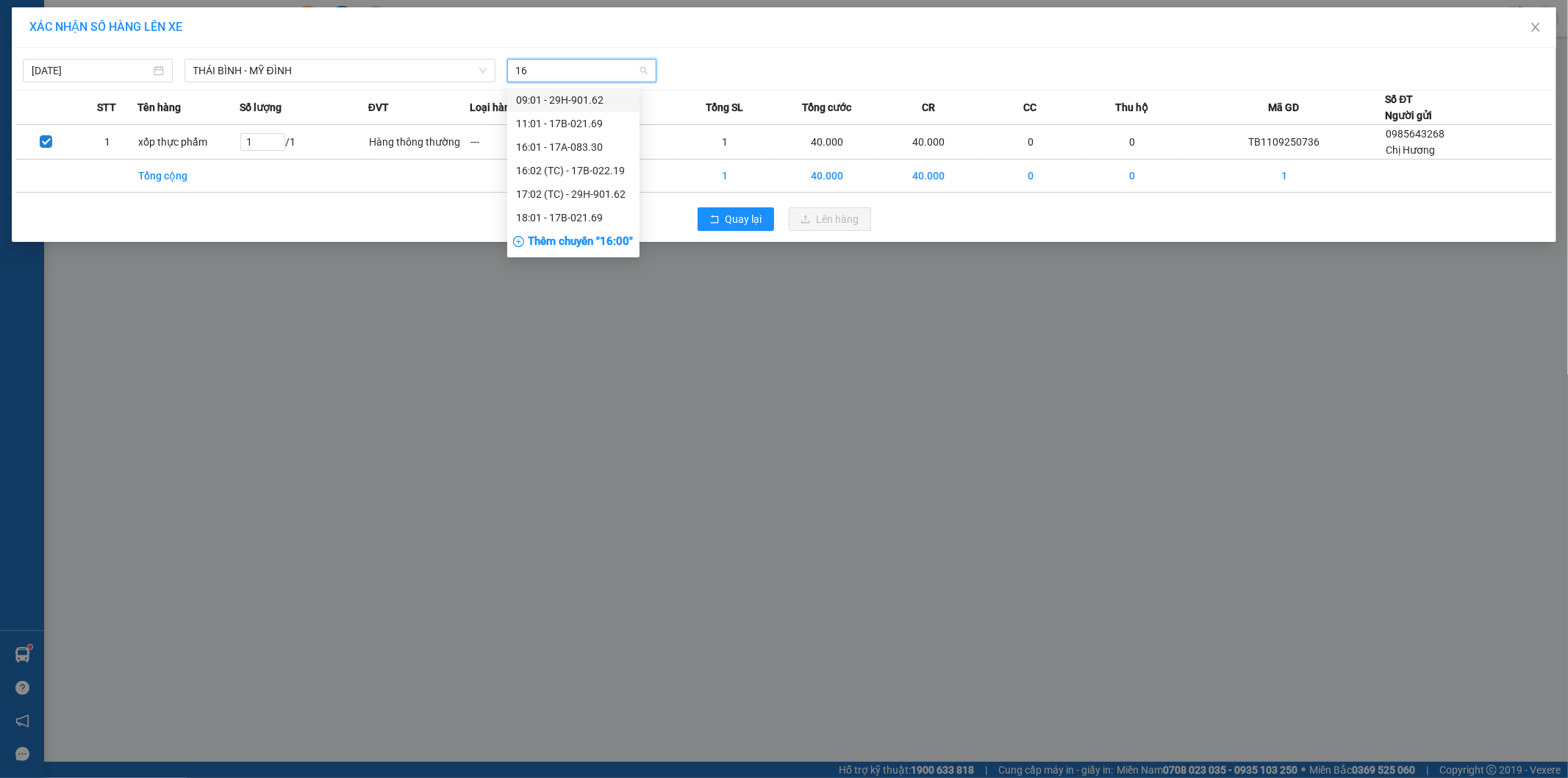
type input "162"
click at [581, 116] on div "17:02 (TC) - 29H-901.62" at bounding box center [573, 123] width 115 height 16
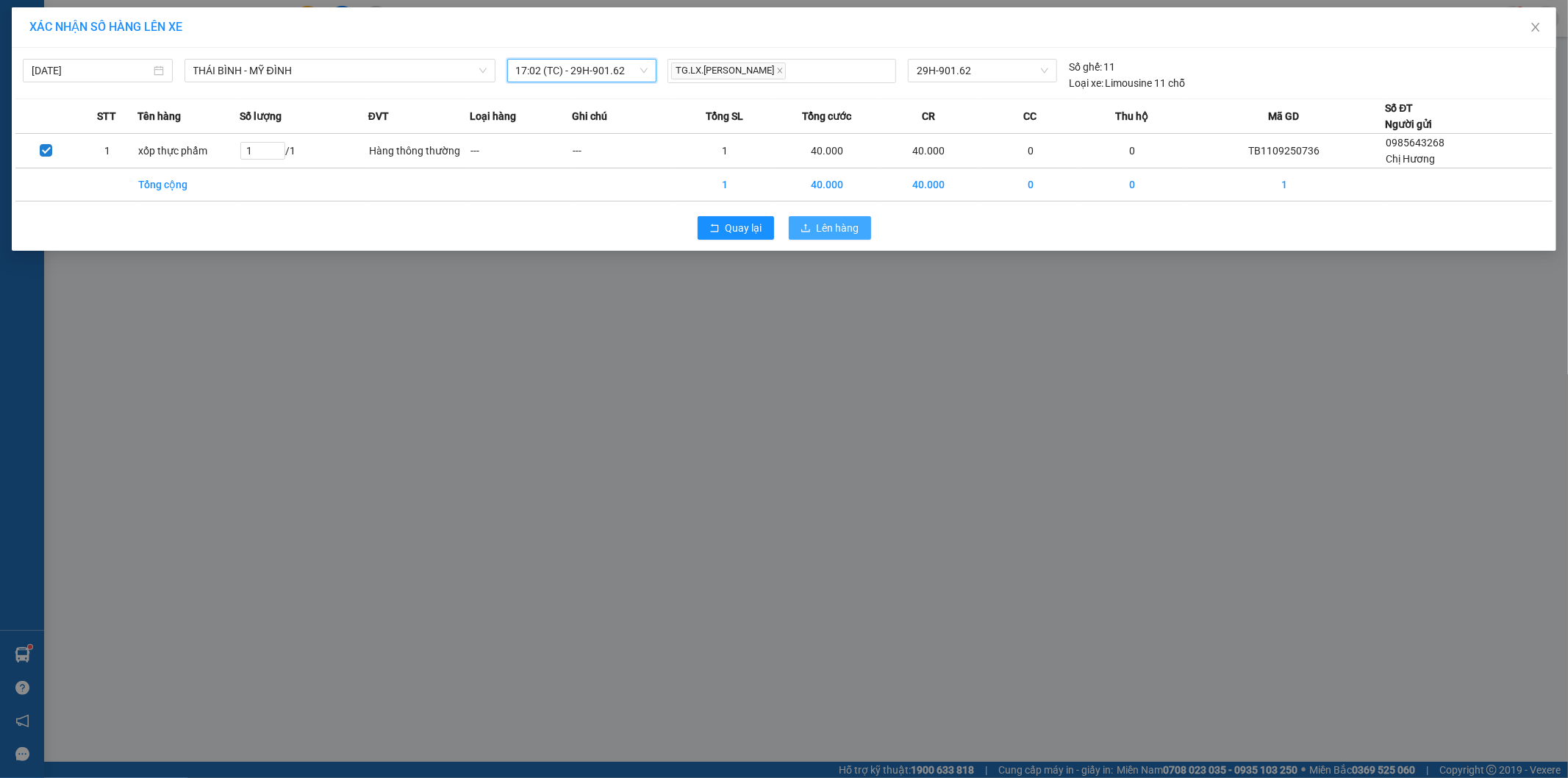
click at [850, 231] on span "Lên hàng" at bounding box center [838, 228] width 43 height 16
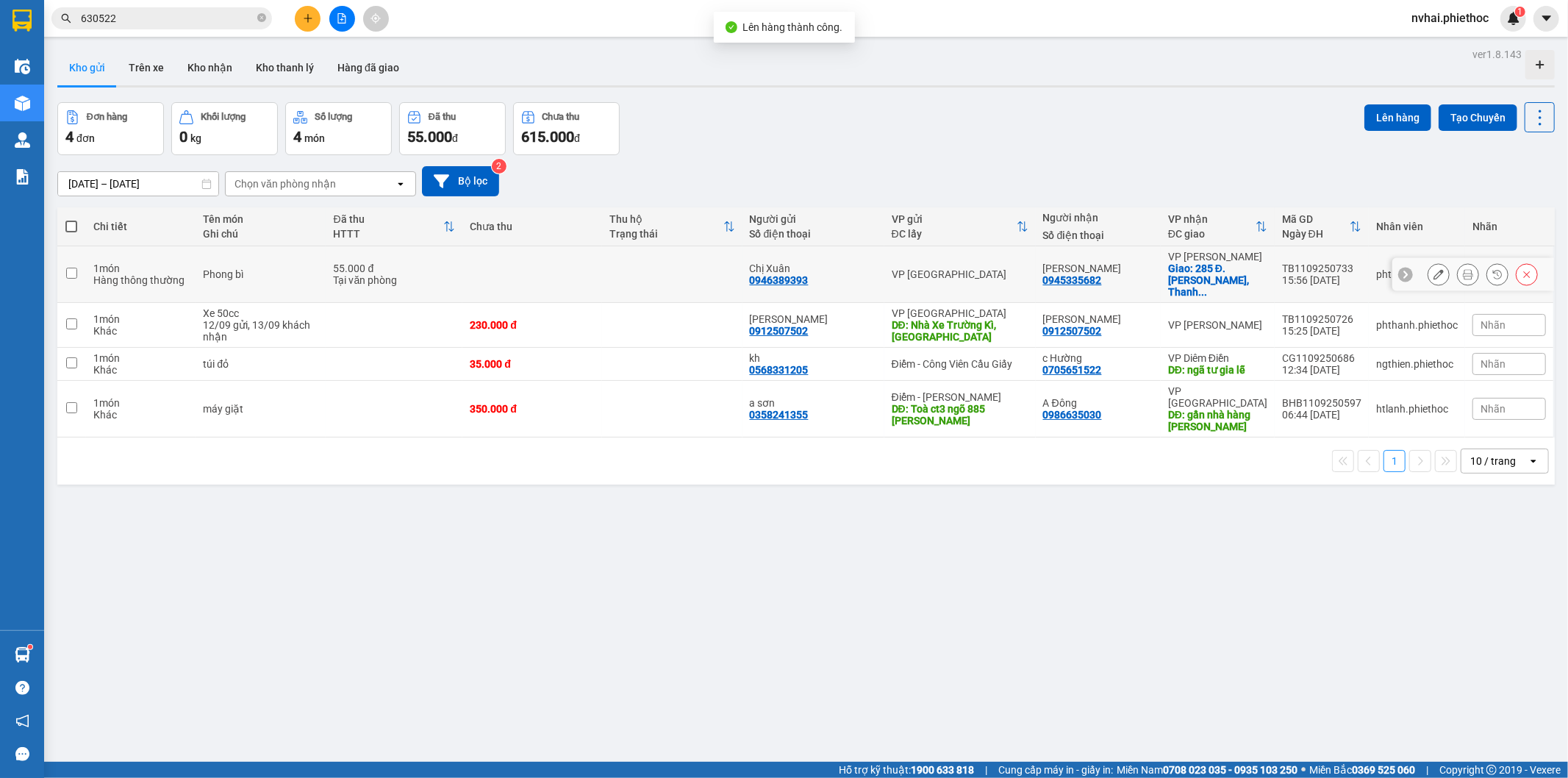
click at [1118, 270] on div "Anh Hoàng 0945335682" at bounding box center [1098, 274] width 110 height 23
checkbox input "true"
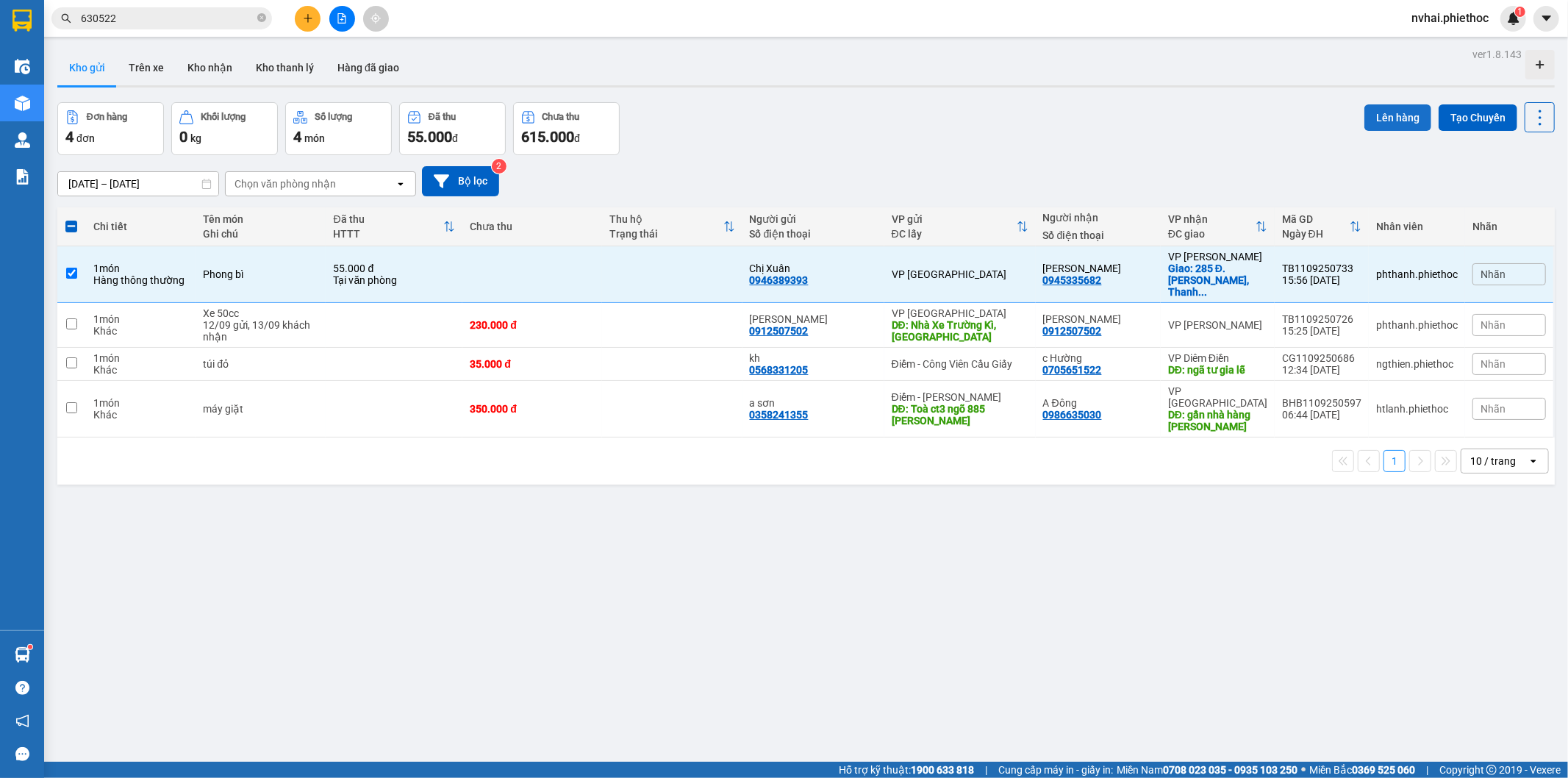
click at [1379, 114] on button "Lên hàng" at bounding box center [1397, 117] width 67 height 26
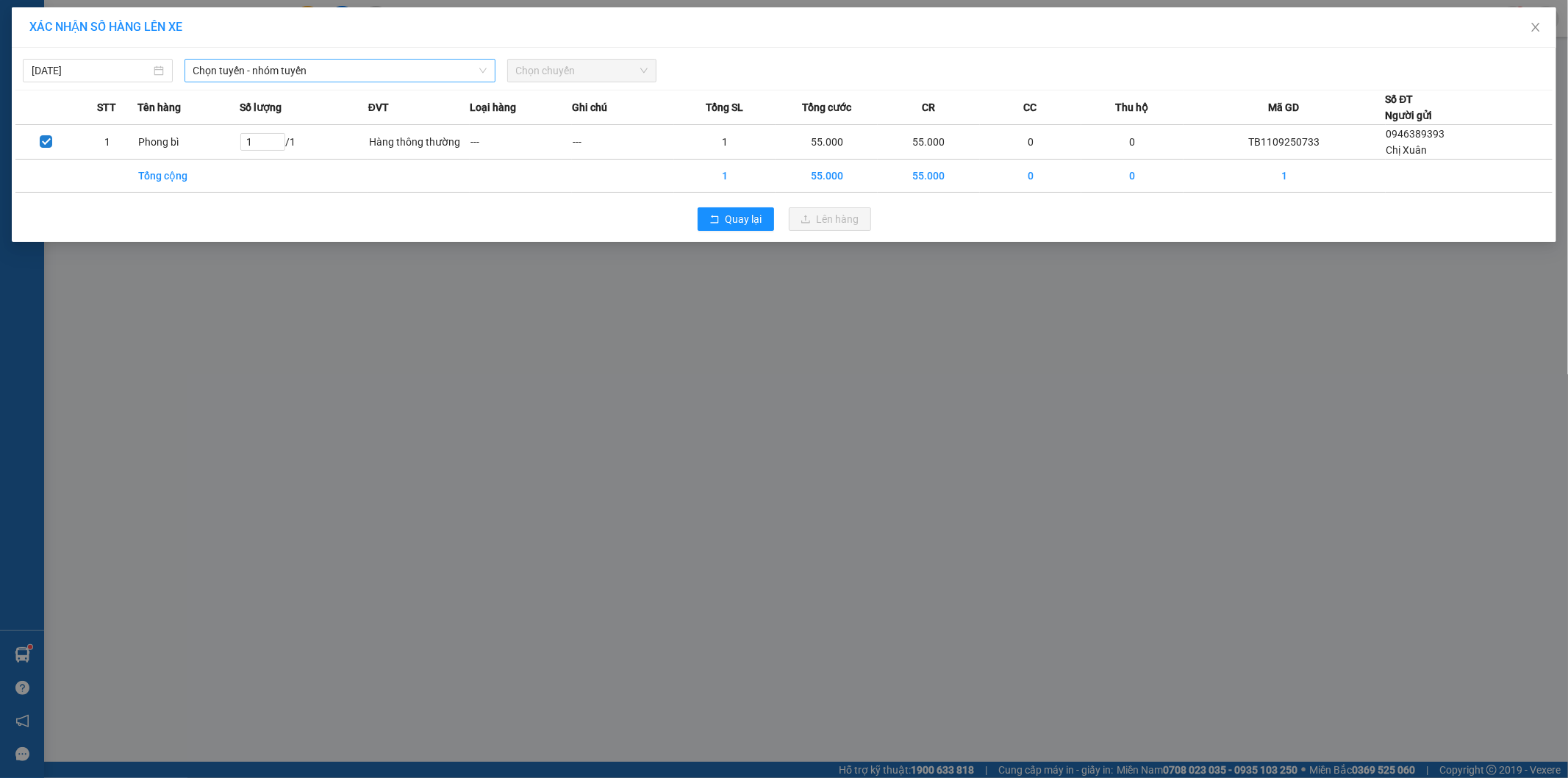
click at [337, 75] on span "Chọn tuyến - nhóm tuyến" at bounding box center [340, 71] width 294 height 22
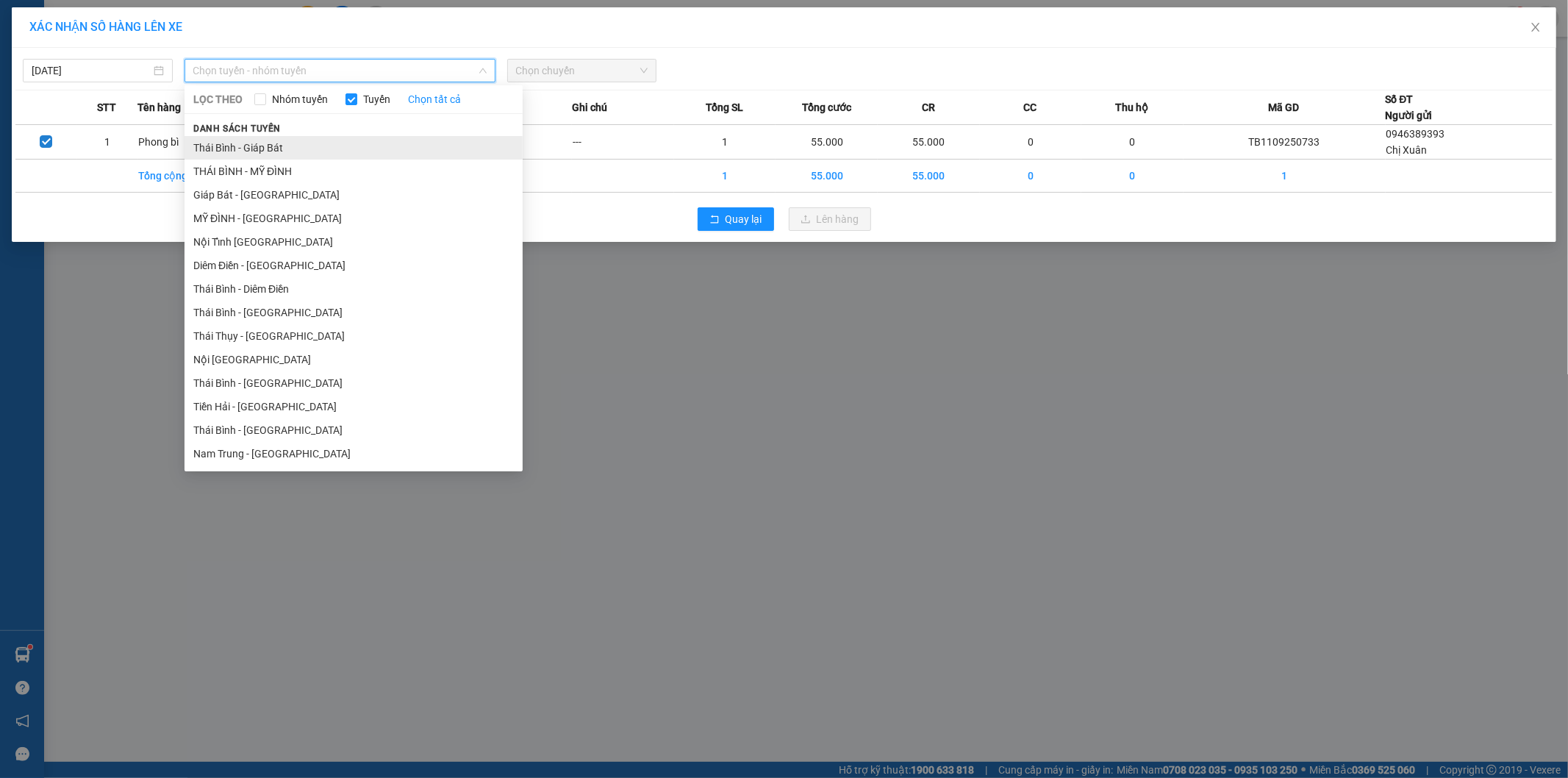
click at [278, 145] on li "Thái Bình - Giáp Bát" at bounding box center [354, 148] width 338 height 23
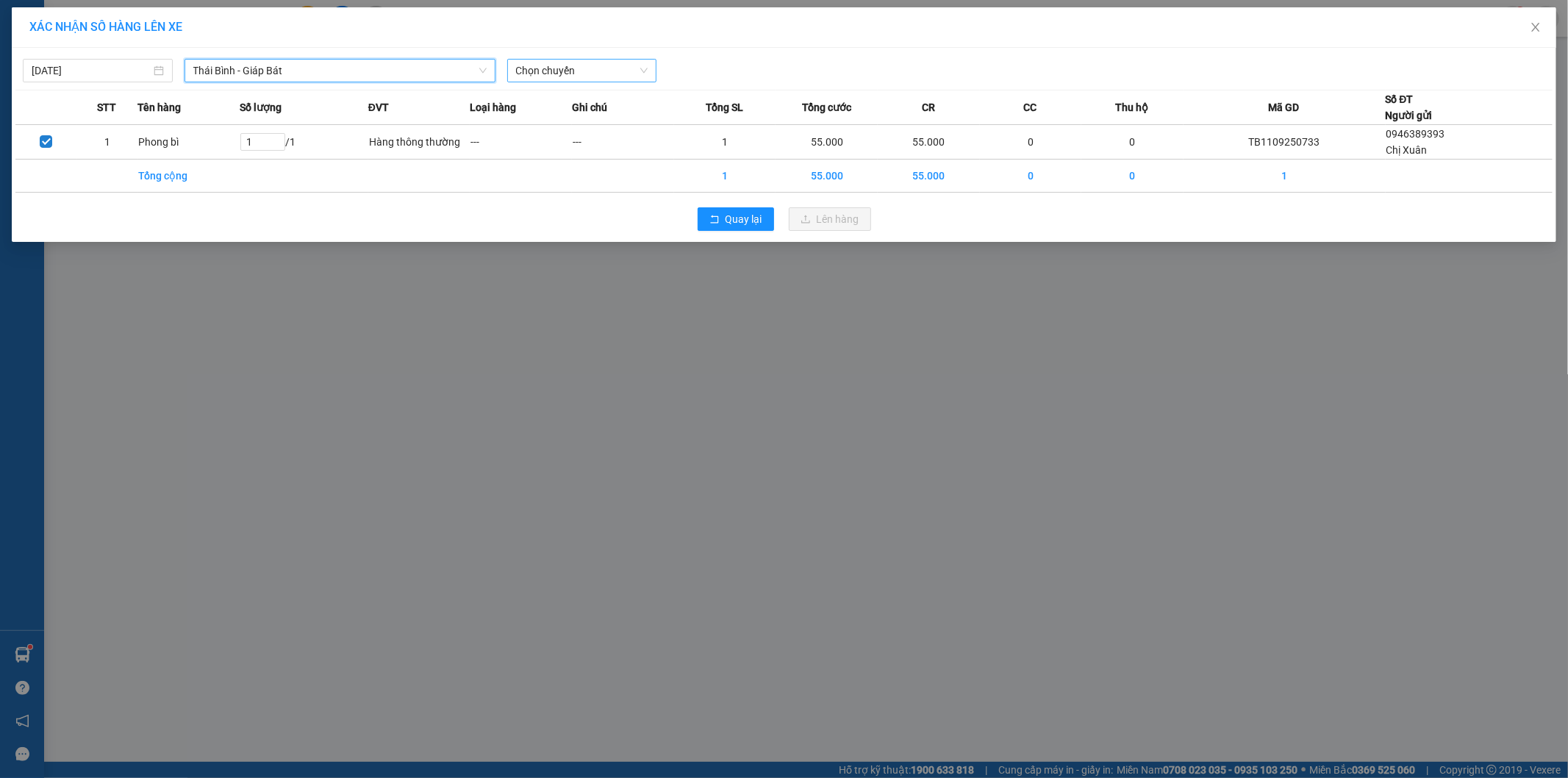
click at [611, 61] on span "Chọn chuyến" at bounding box center [582, 71] width 132 height 22
type input "1986"
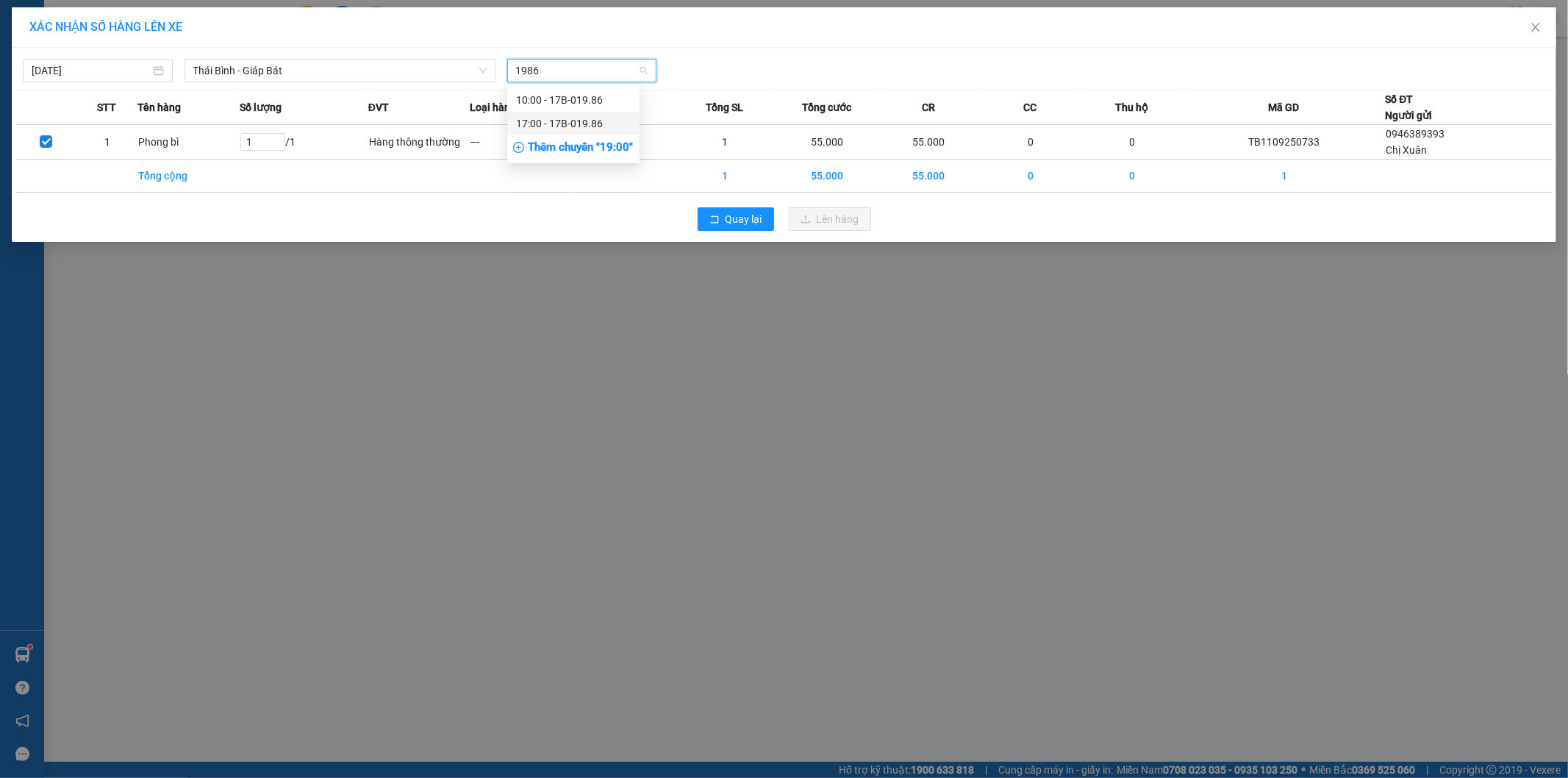
click at [580, 123] on div "17:00 - 17B-019.86" at bounding box center [573, 123] width 115 height 16
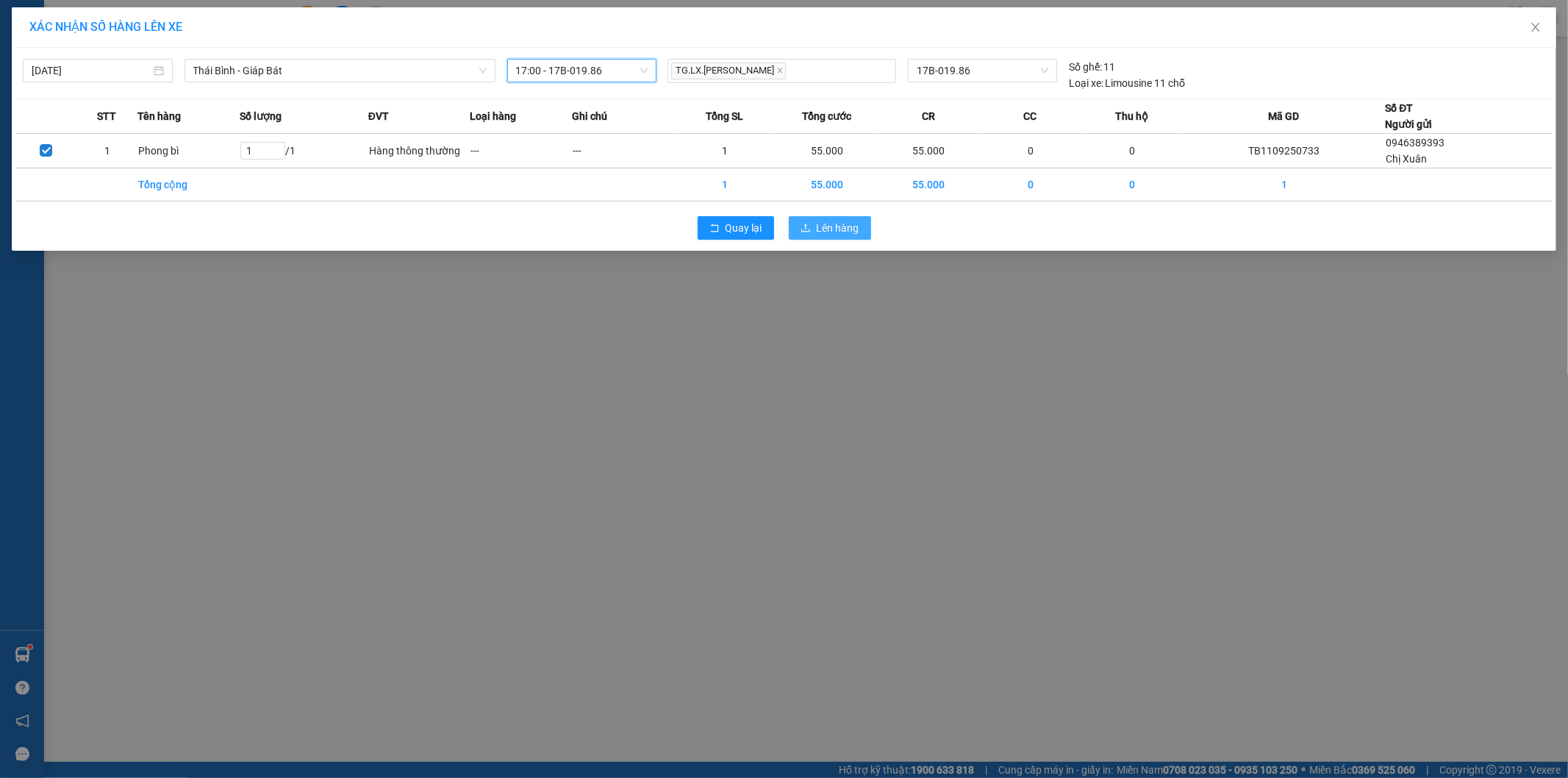
click at [811, 223] on icon "upload" at bounding box center [806, 228] width 11 height 11
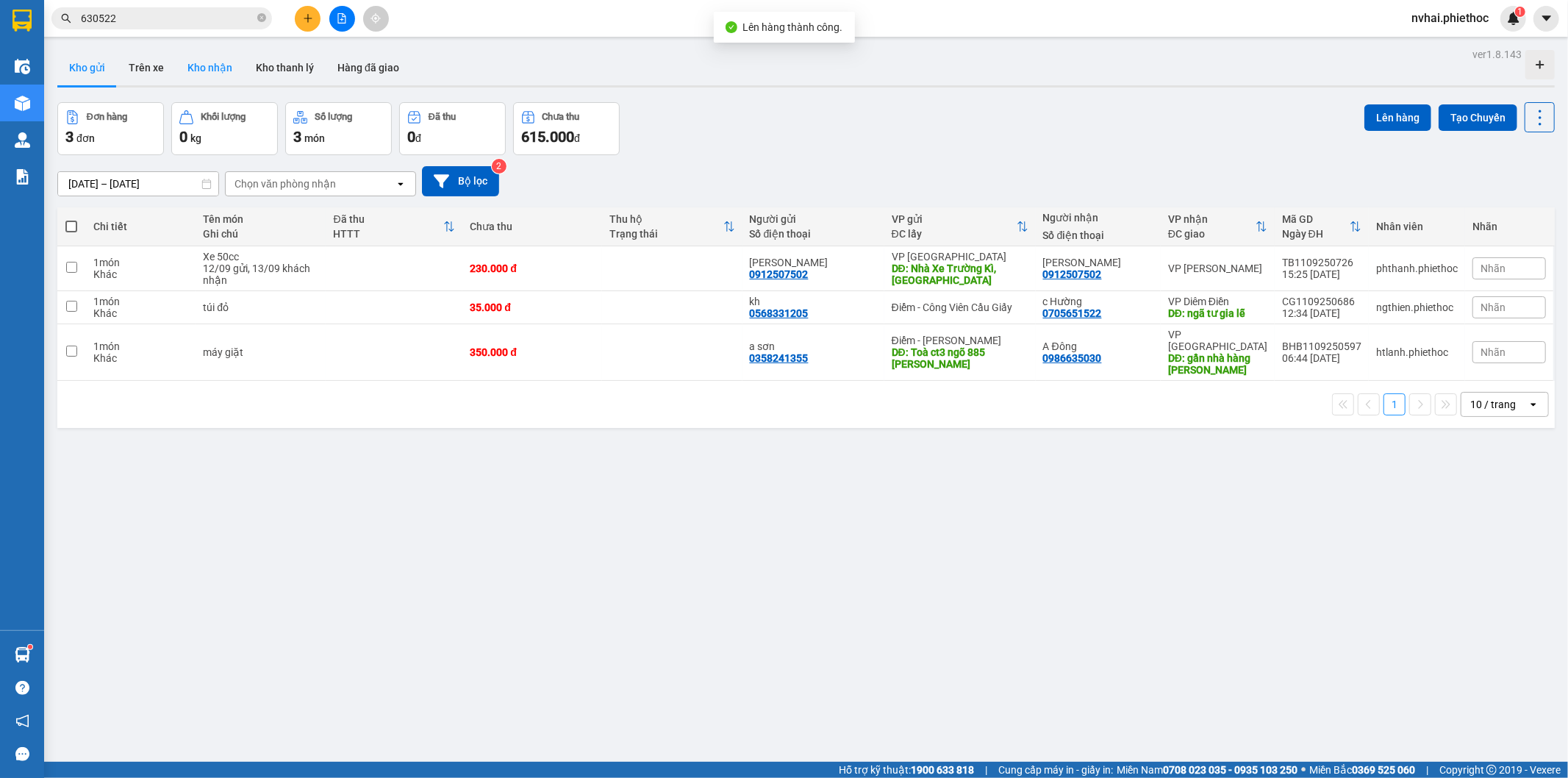
click at [219, 62] on button "Kho nhận" at bounding box center [210, 68] width 69 height 36
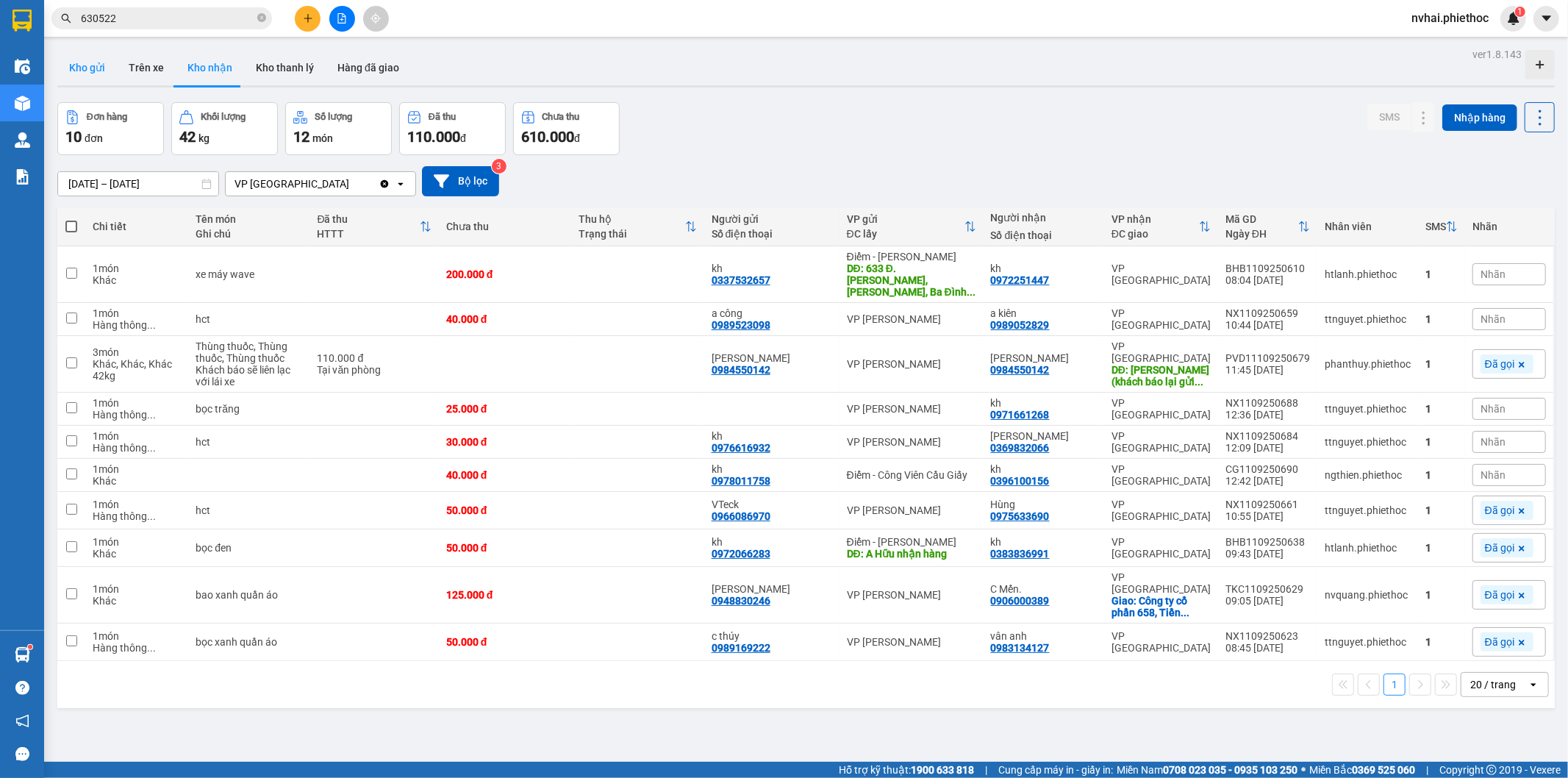
click at [94, 70] on button "Kho gửi" at bounding box center [87, 68] width 60 height 36
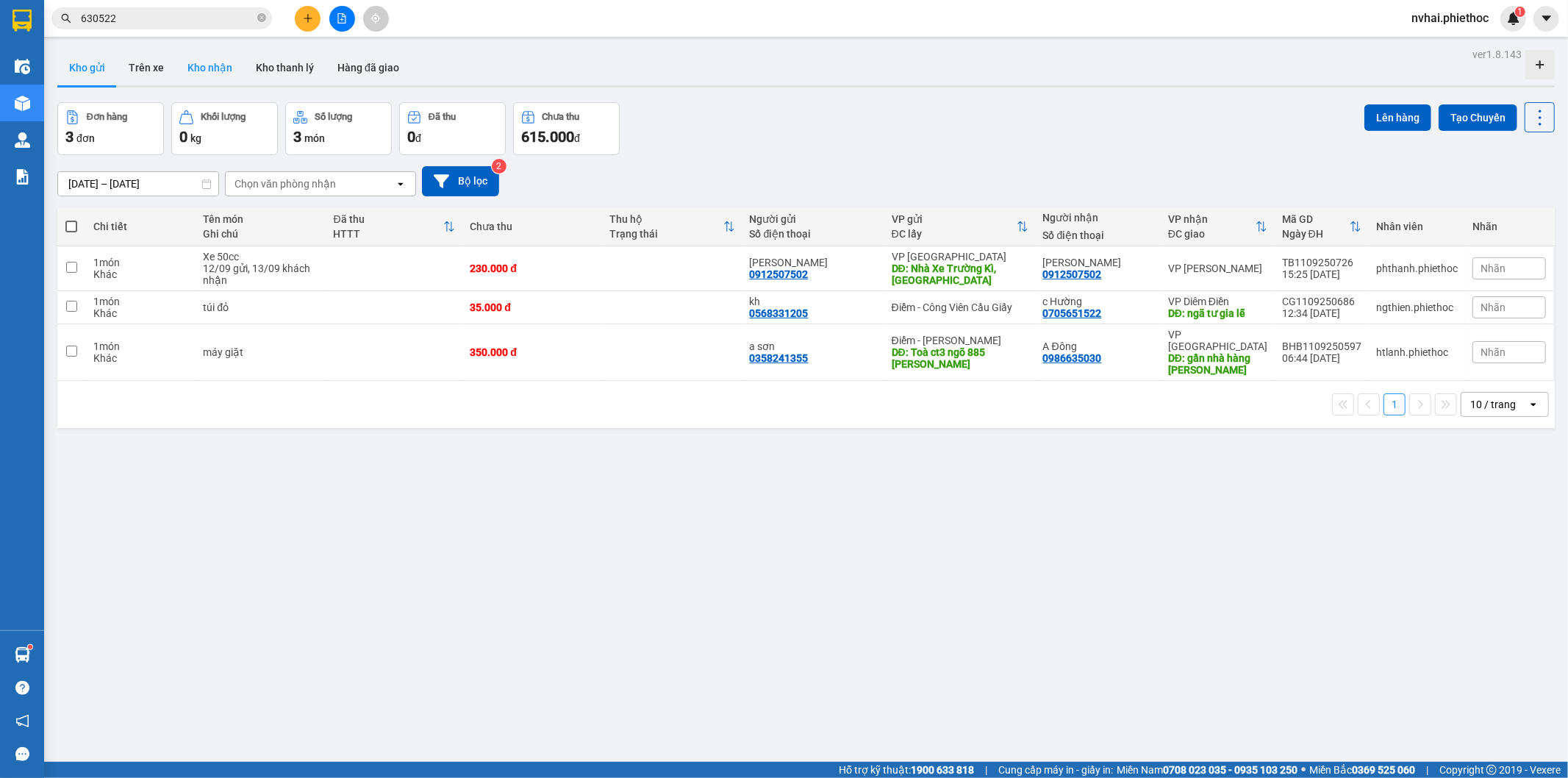
click at [198, 63] on button "Kho nhận" at bounding box center [210, 68] width 69 height 36
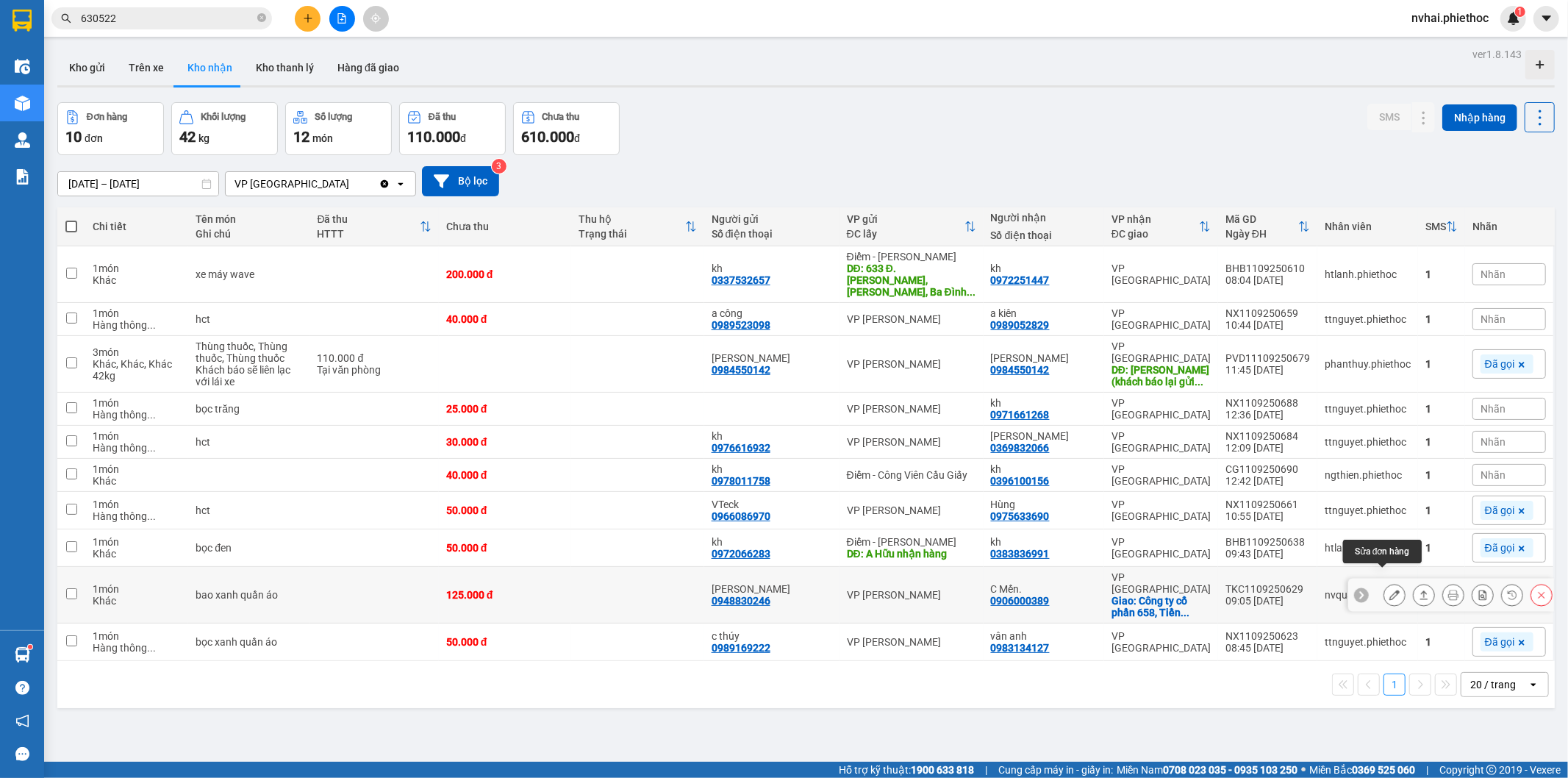
click at [1389, 590] on icon at bounding box center [1394, 594] width 11 height 11
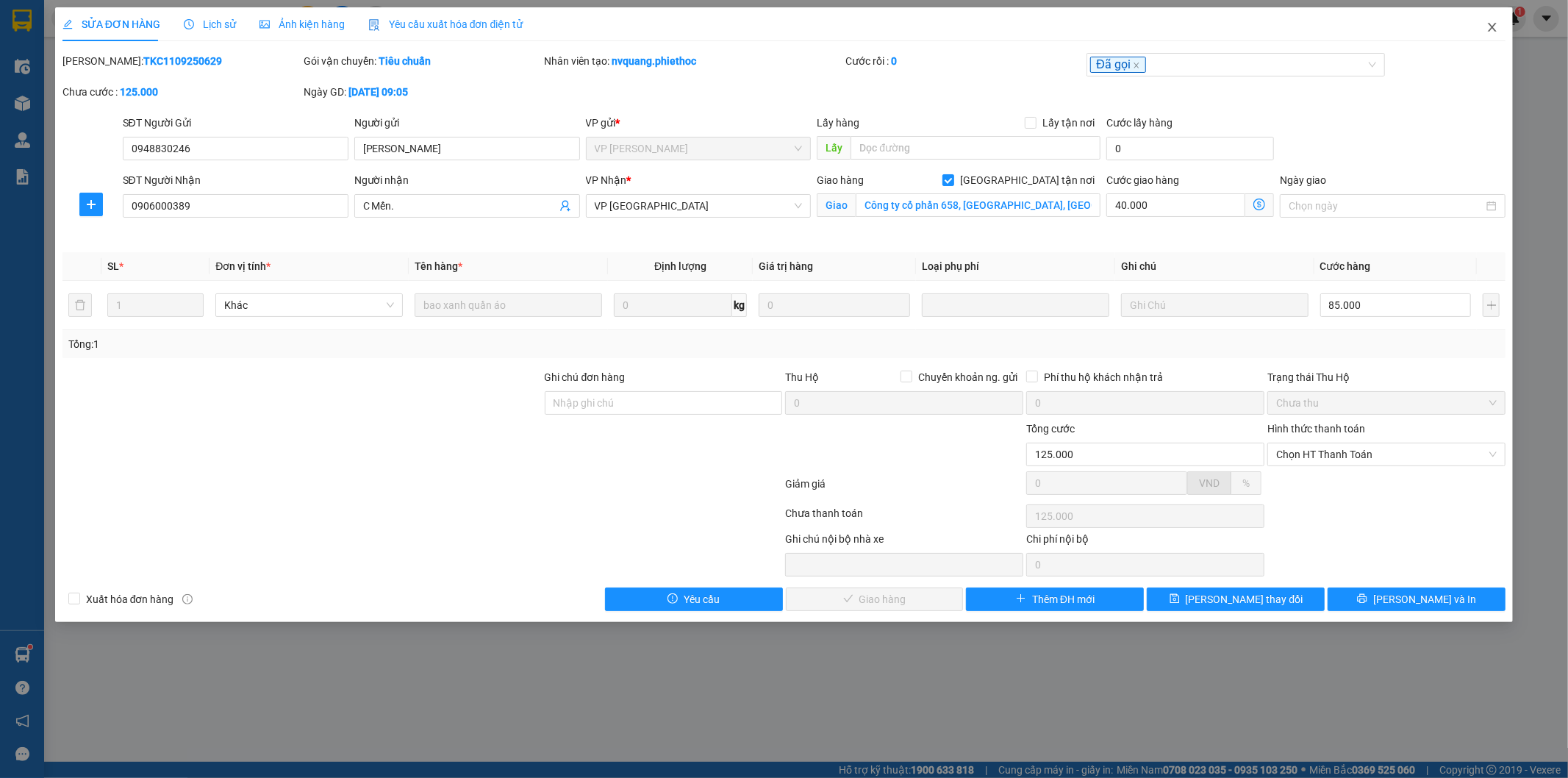
click at [1495, 25] on icon "close" at bounding box center [1493, 27] width 8 height 9
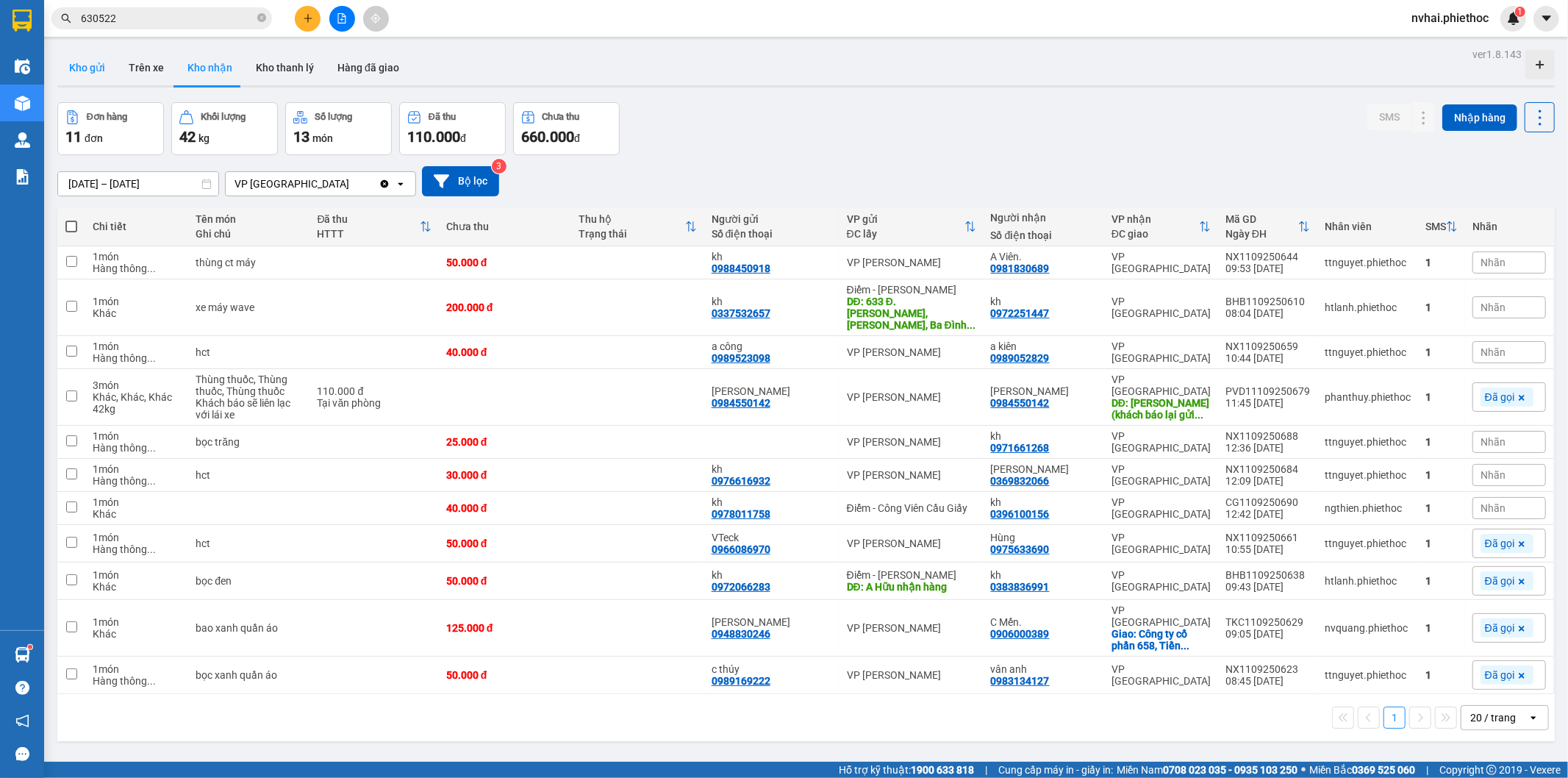
click at [93, 65] on button "Kho gửi" at bounding box center [87, 68] width 60 height 36
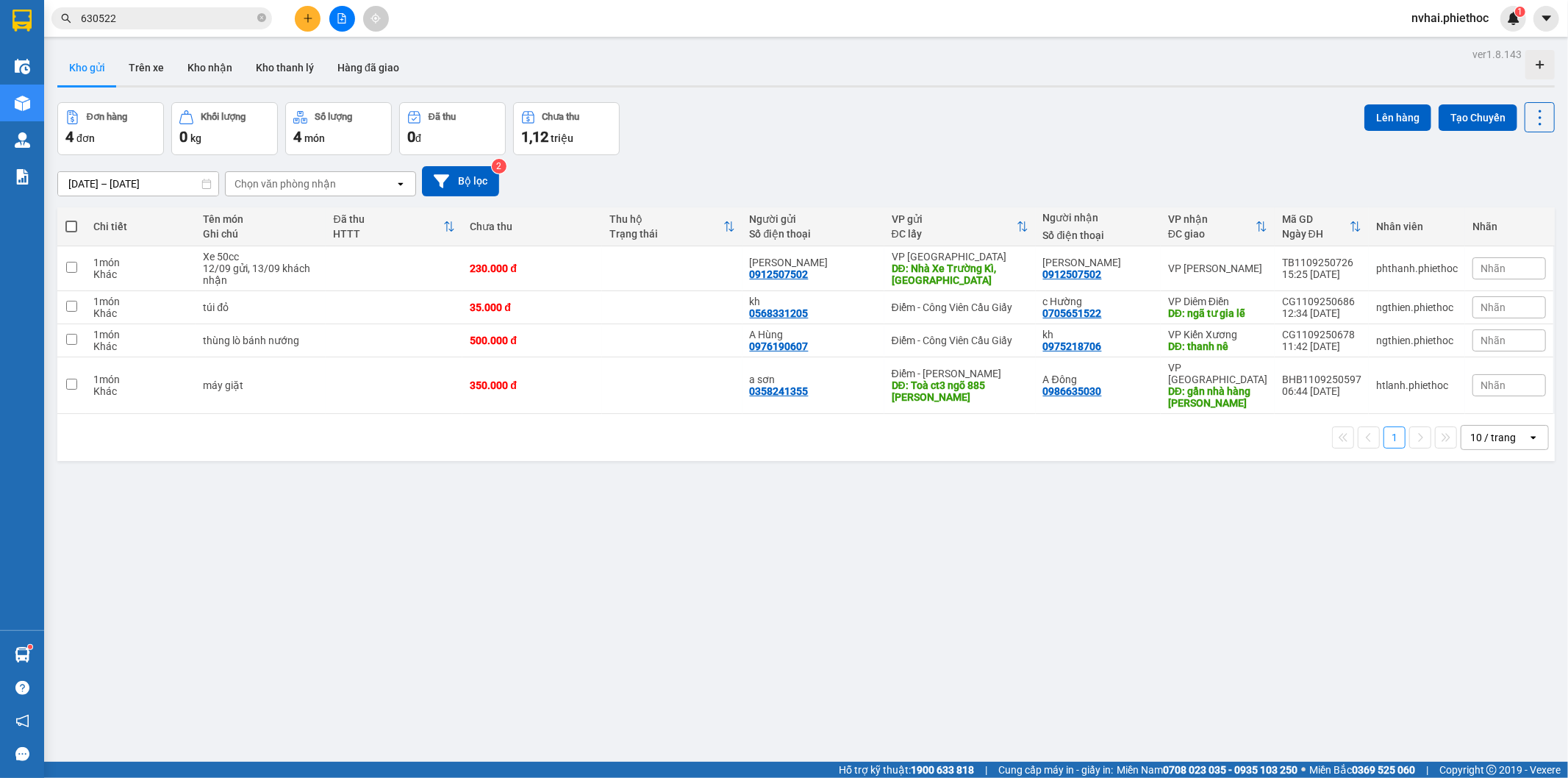
click at [182, 14] on input "630522" at bounding box center [168, 18] width 174 height 16
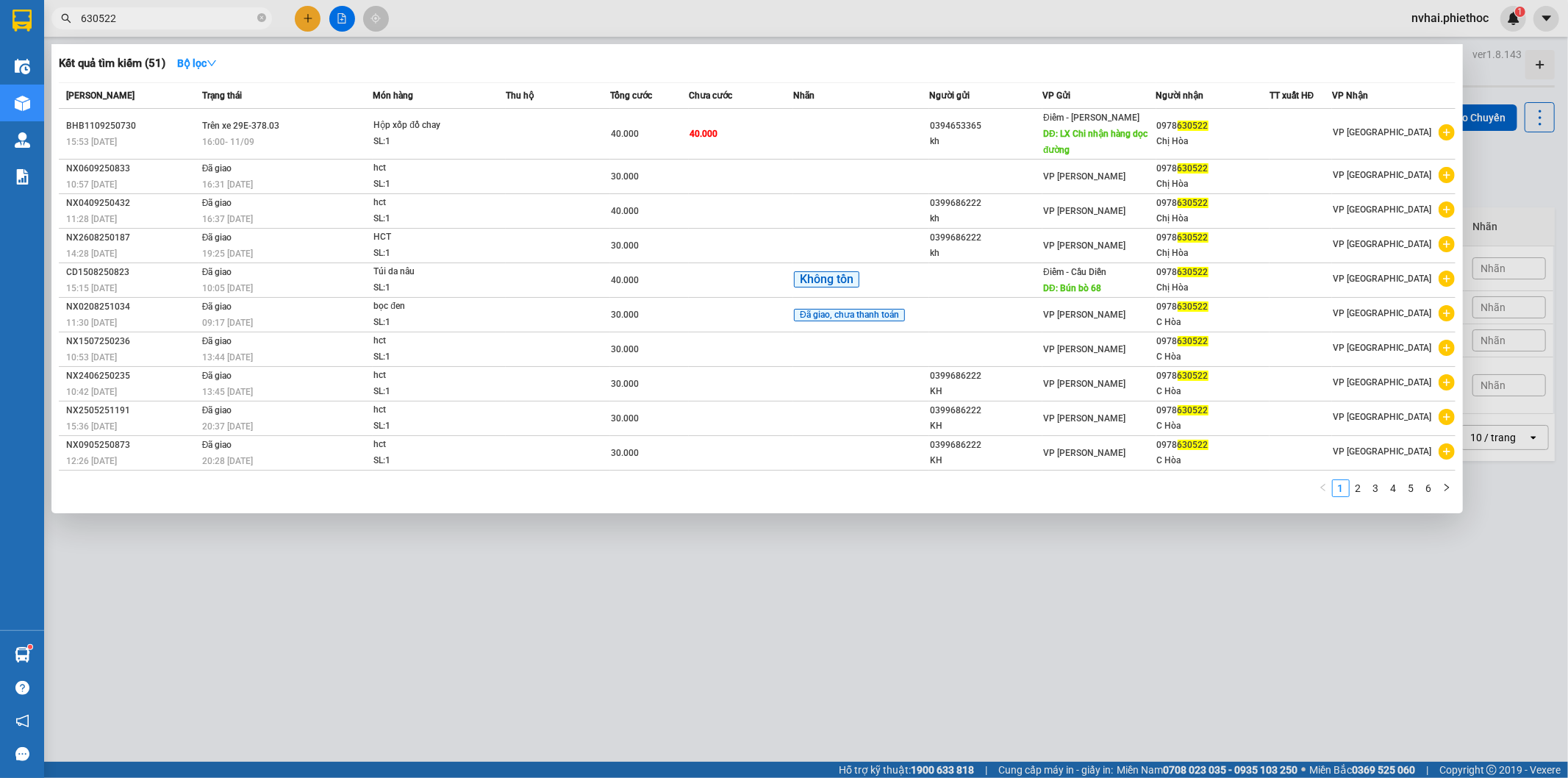
click at [182, 14] on input "630522" at bounding box center [168, 18] width 174 height 16
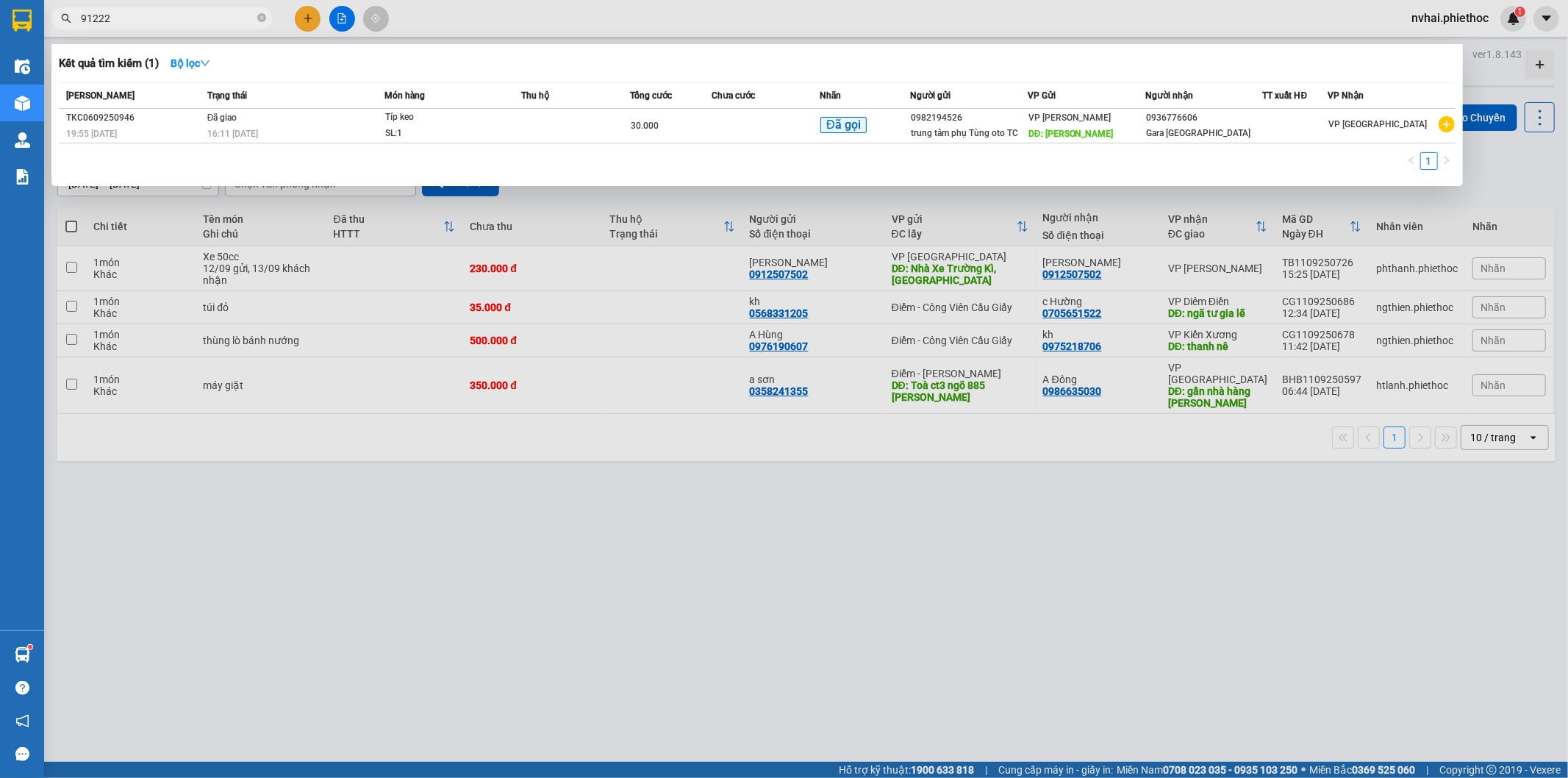
click at [181, 19] on input "91222" at bounding box center [168, 18] width 174 height 16
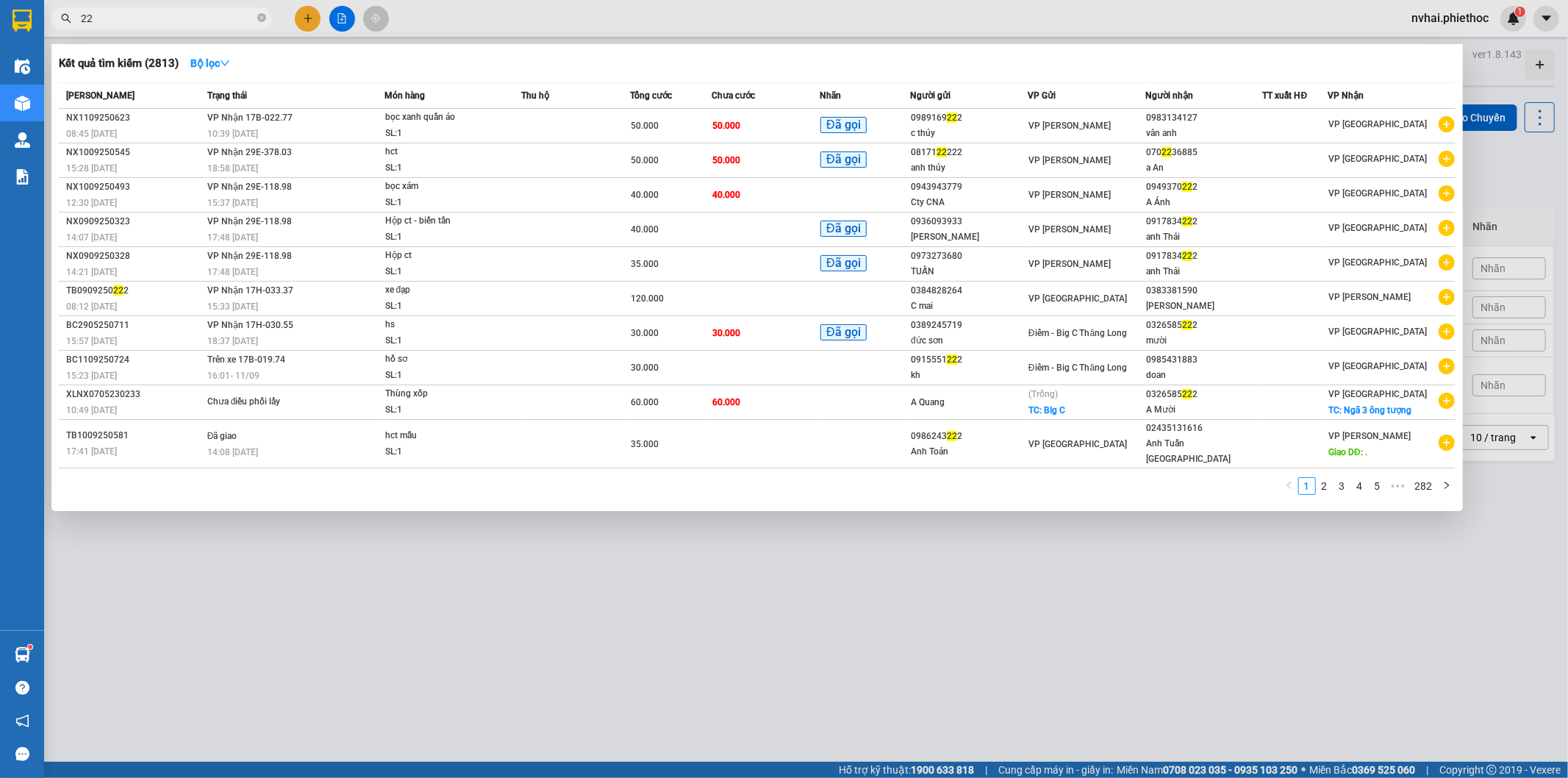
type input "2"
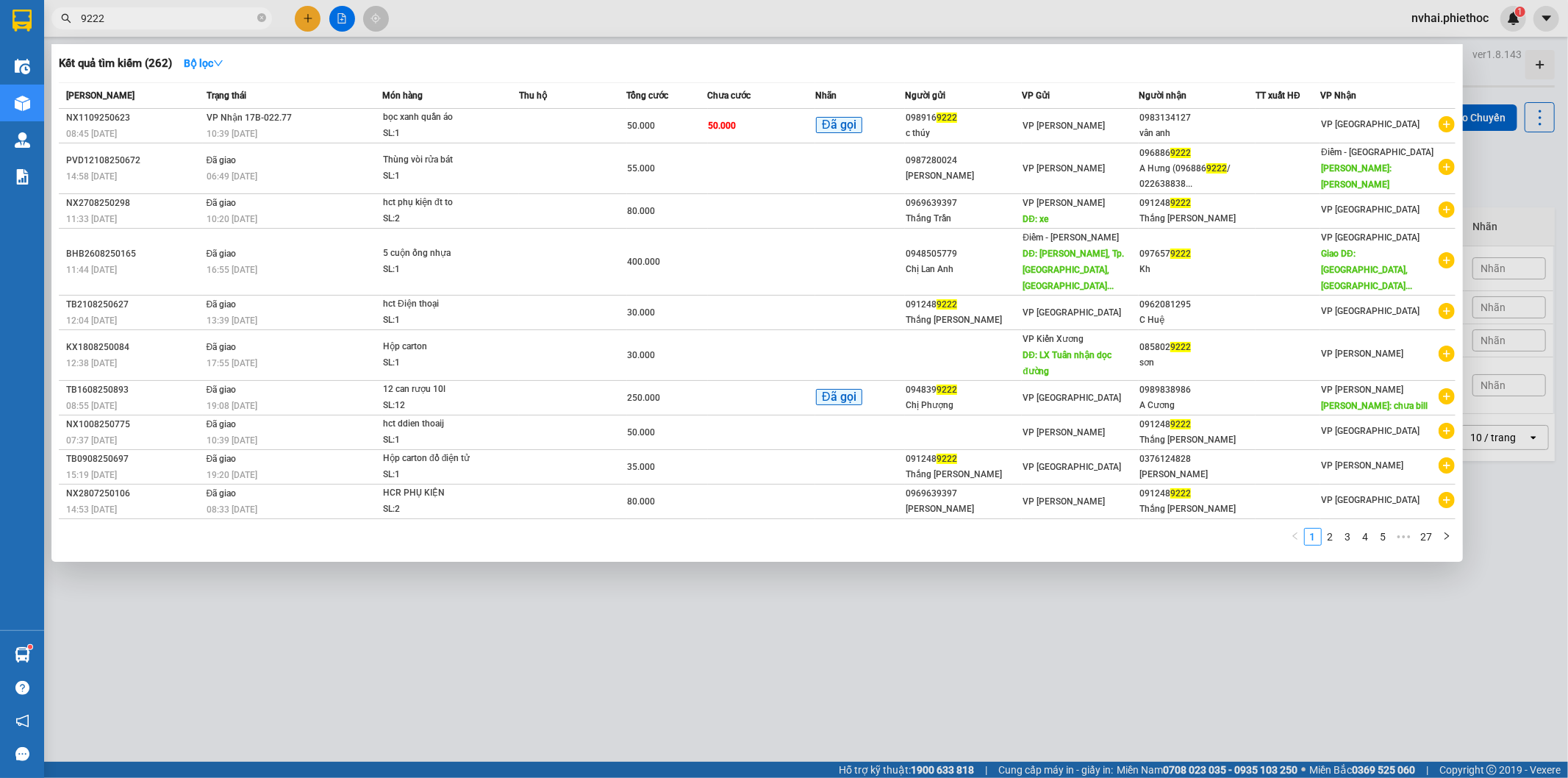
click at [174, 19] on input "9222" at bounding box center [168, 18] width 174 height 16
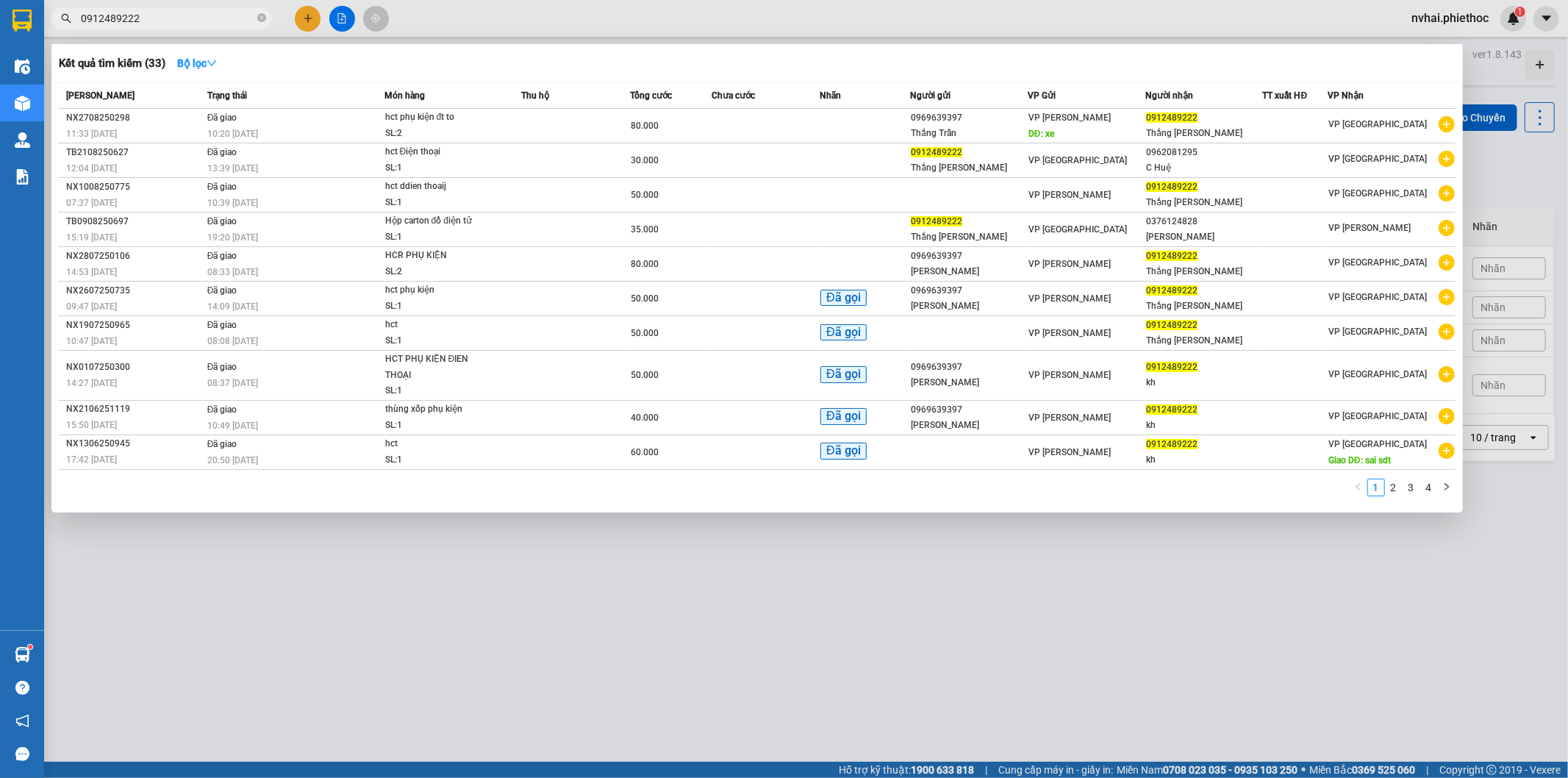
click at [202, 23] on input "0912489222" at bounding box center [168, 18] width 174 height 16
click at [202, 22] on input "0912489222" at bounding box center [168, 18] width 174 height 16
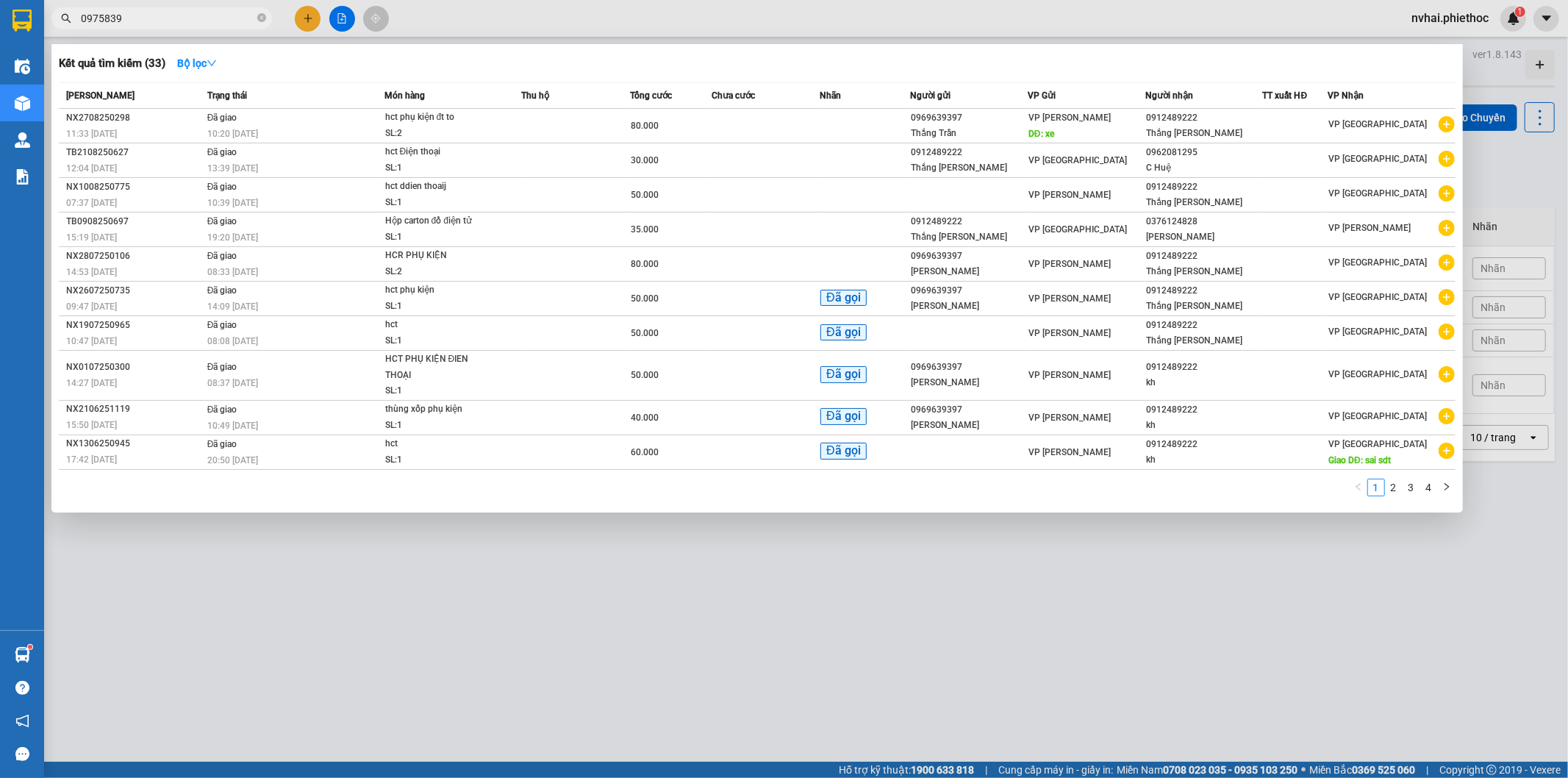
type input "09758398"
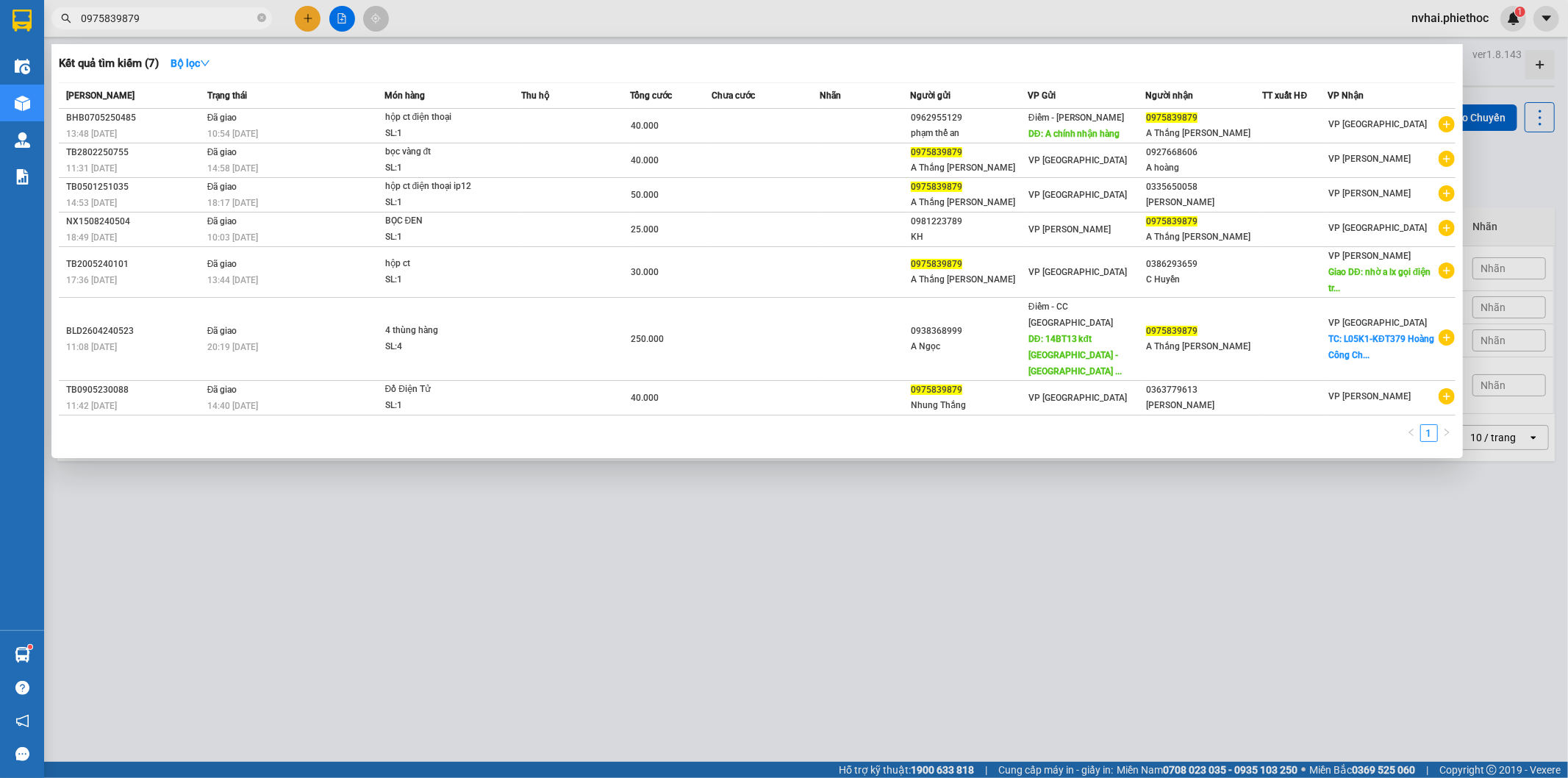
click at [225, 12] on input "0975839879" at bounding box center [168, 18] width 174 height 16
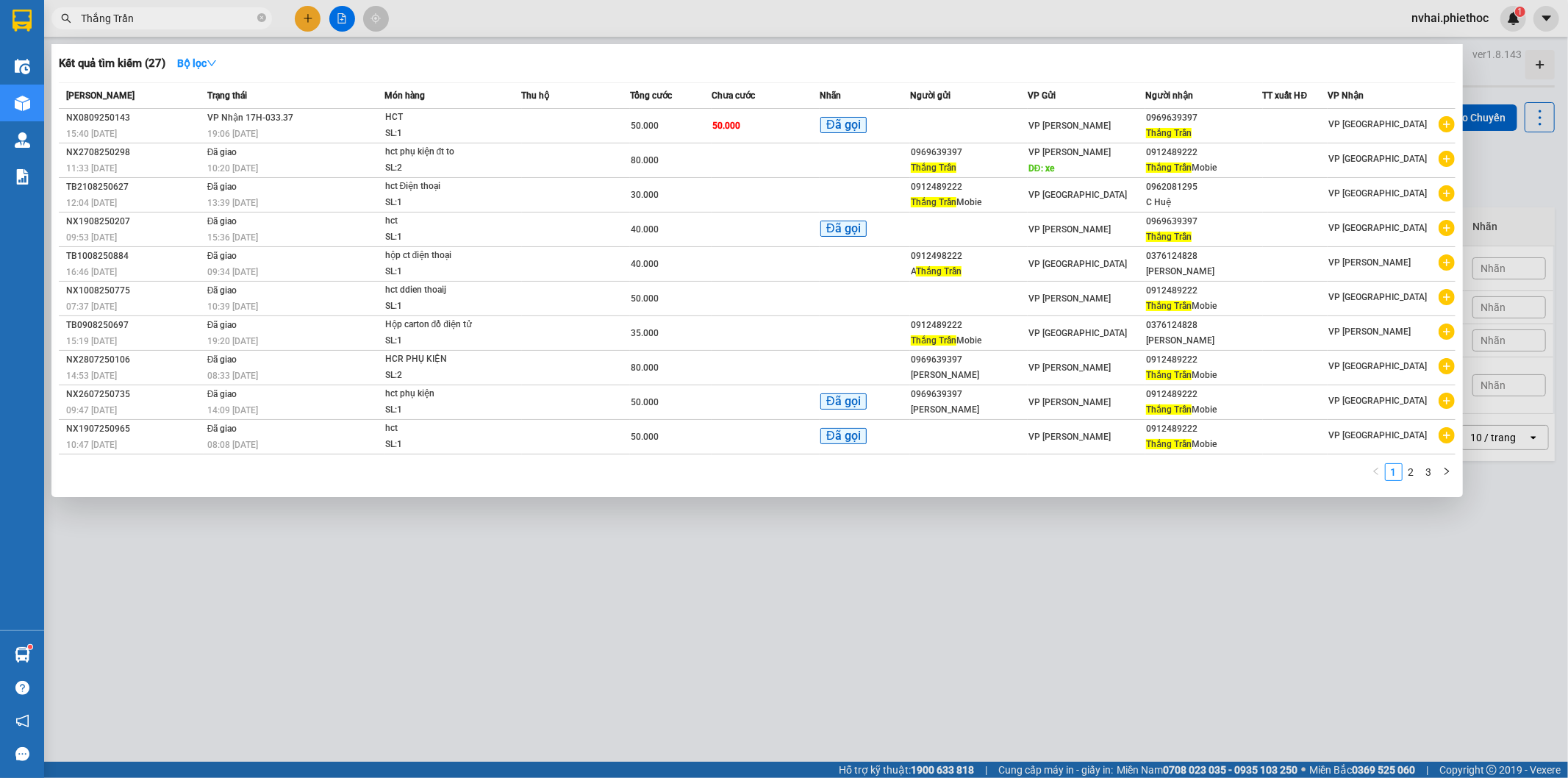
type input "Thắng Trần"
click at [558, 663] on div at bounding box center [784, 389] width 1568 height 778
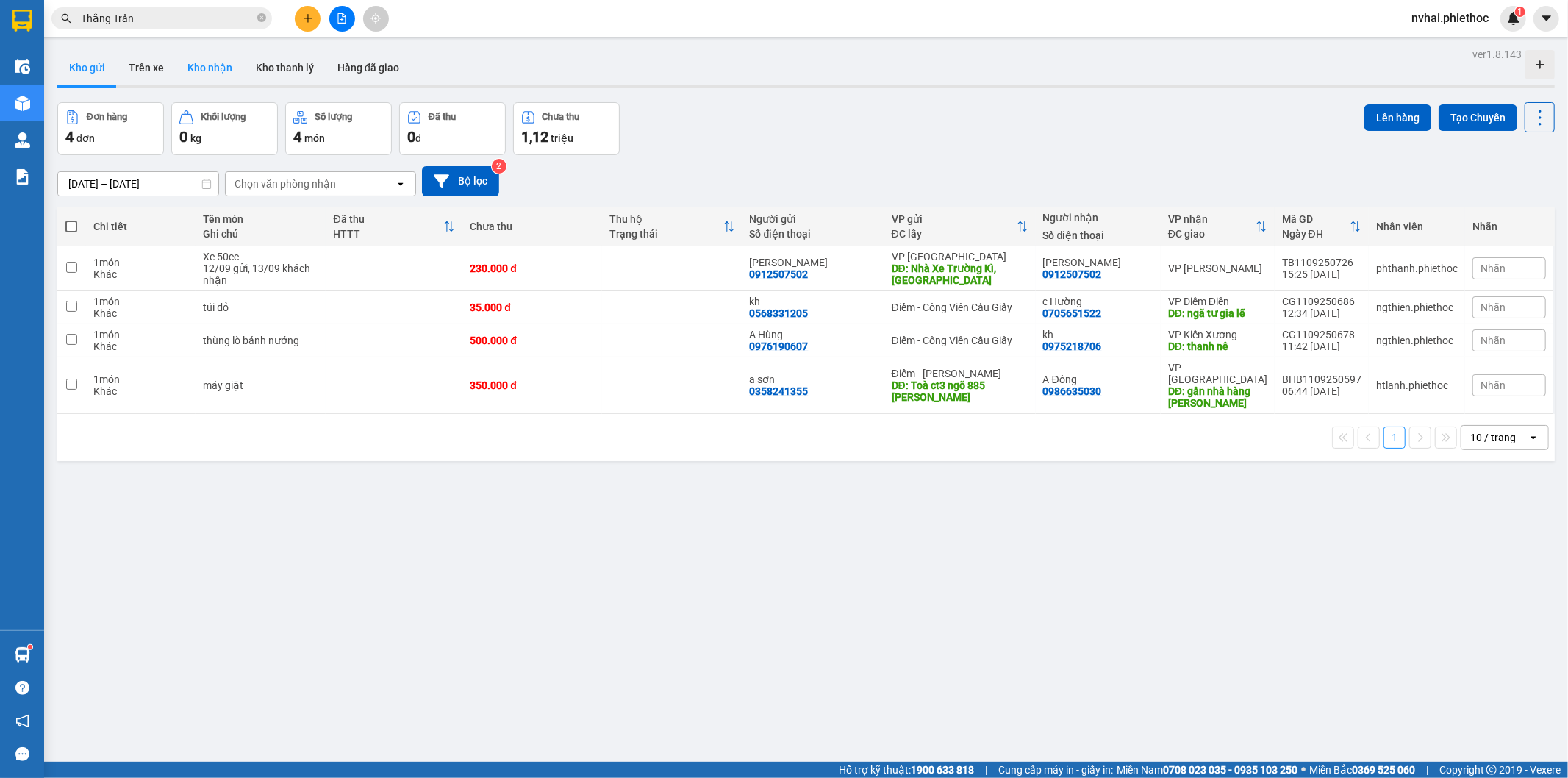
click at [195, 67] on button "Kho nhận" at bounding box center [210, 68] width 69 height 36
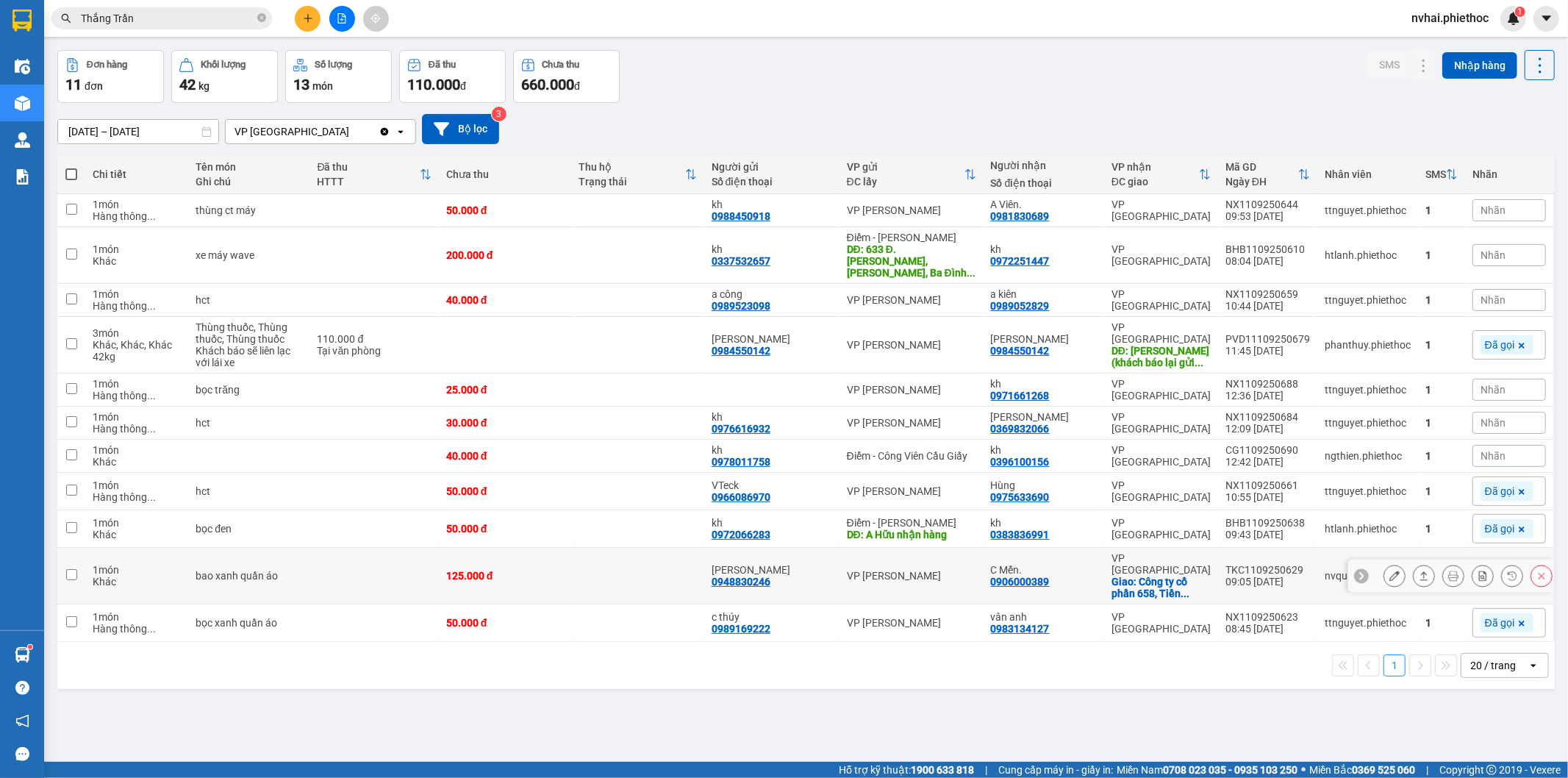
scroll to position [68, 0]
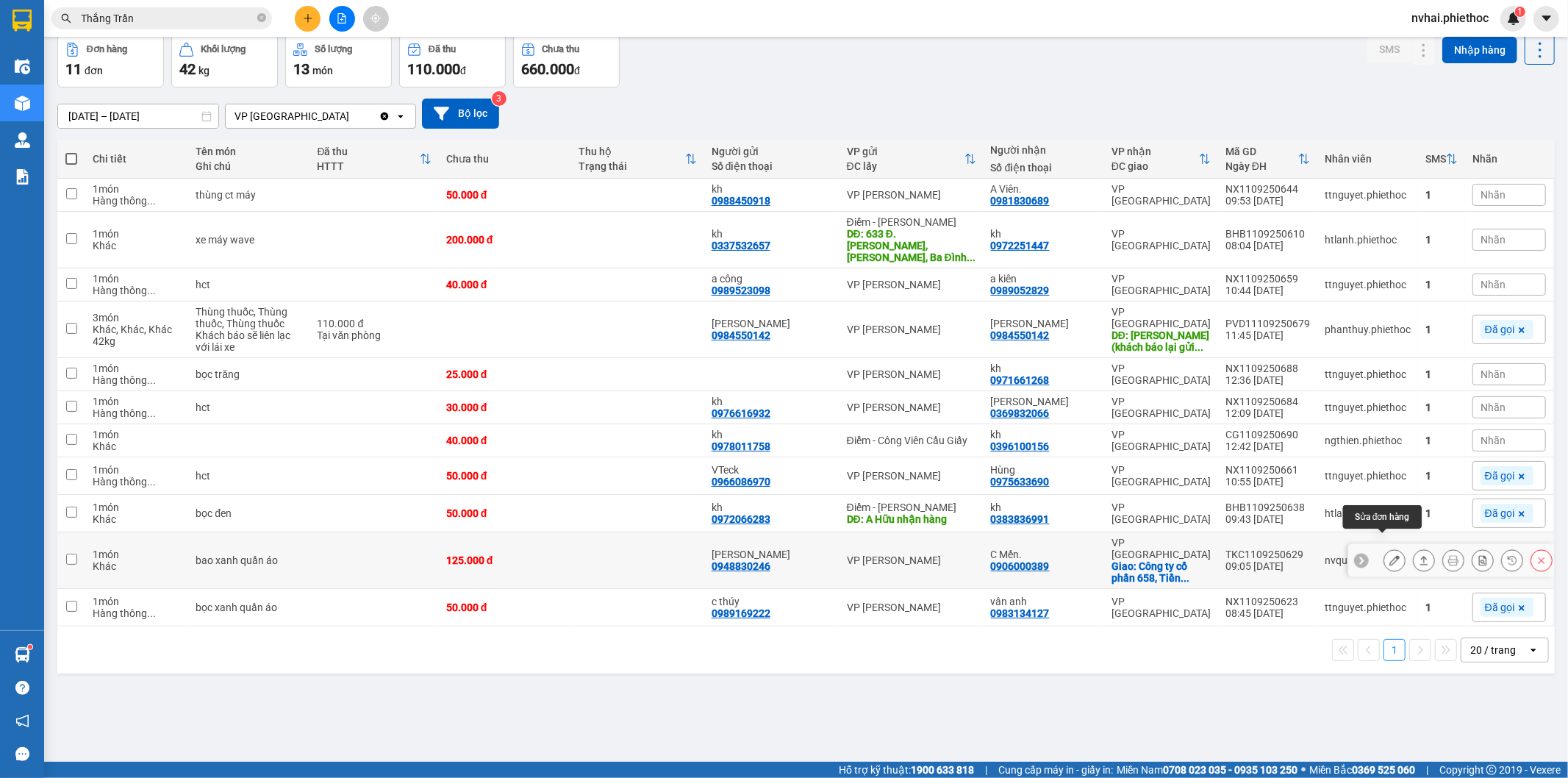
click at [1387, 548] on button at bounding box center [1394, 561] width 20 height 26
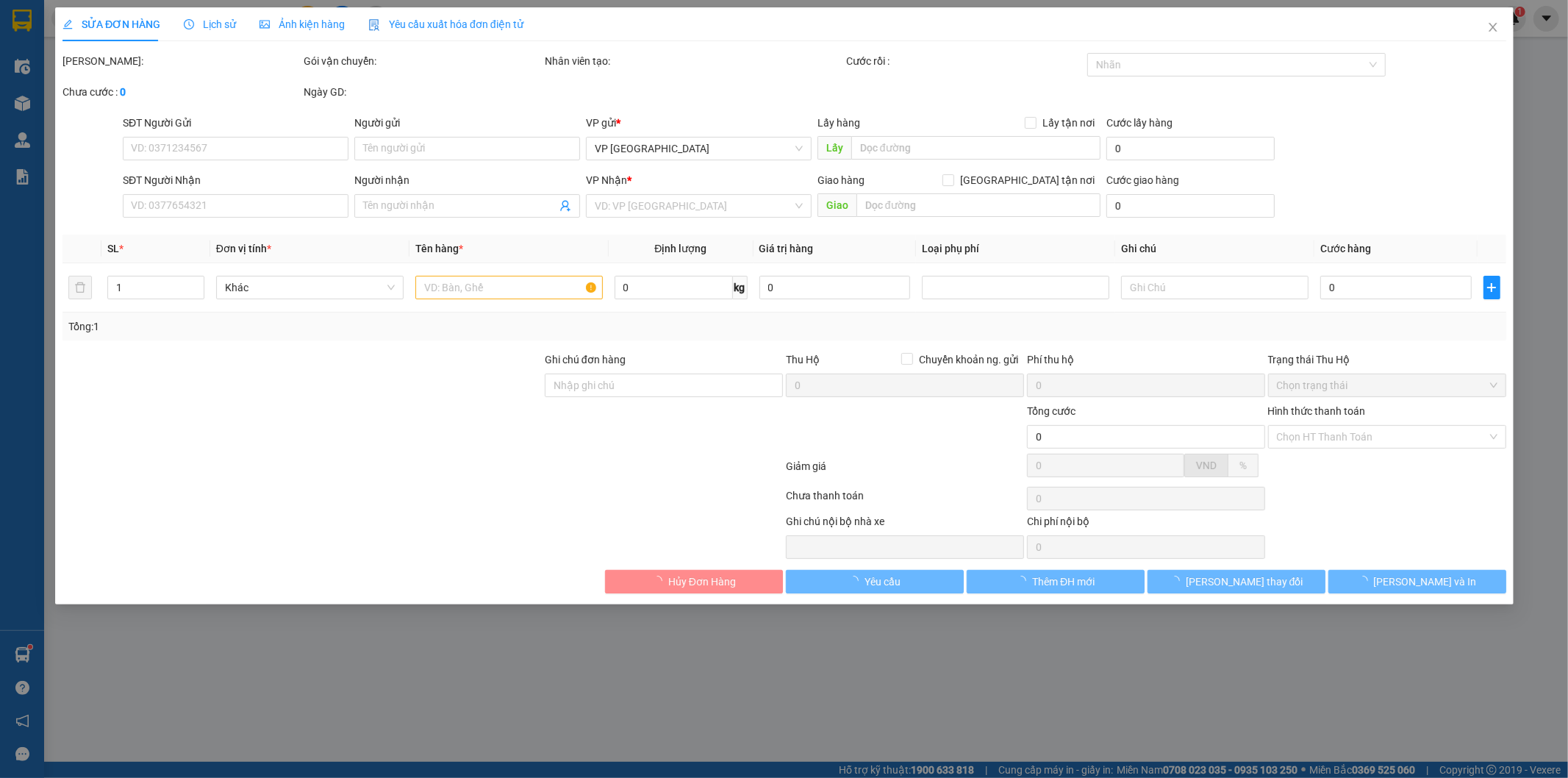
type input "0948830246"
type input "[PERSON_NAME]"
type input "0906000389"
type input "C Mến."
checkbox input "true"
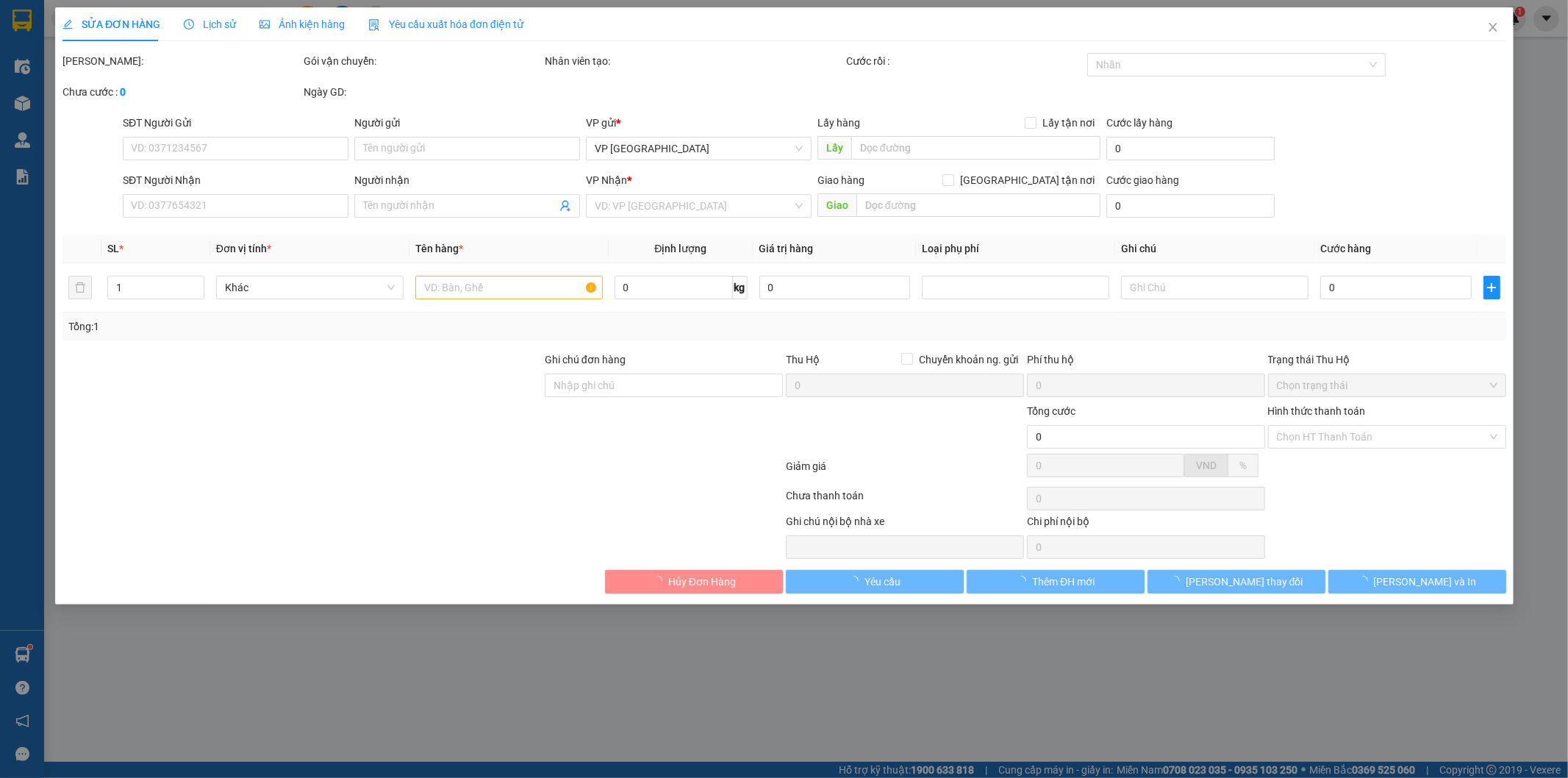
type input "Công ty cổ phần 658, [GEOGRAPHIC_DATA], [GEOGRAPHIC_DATA], [GEOGRAPHIC_DATA]"
type input "125.000"
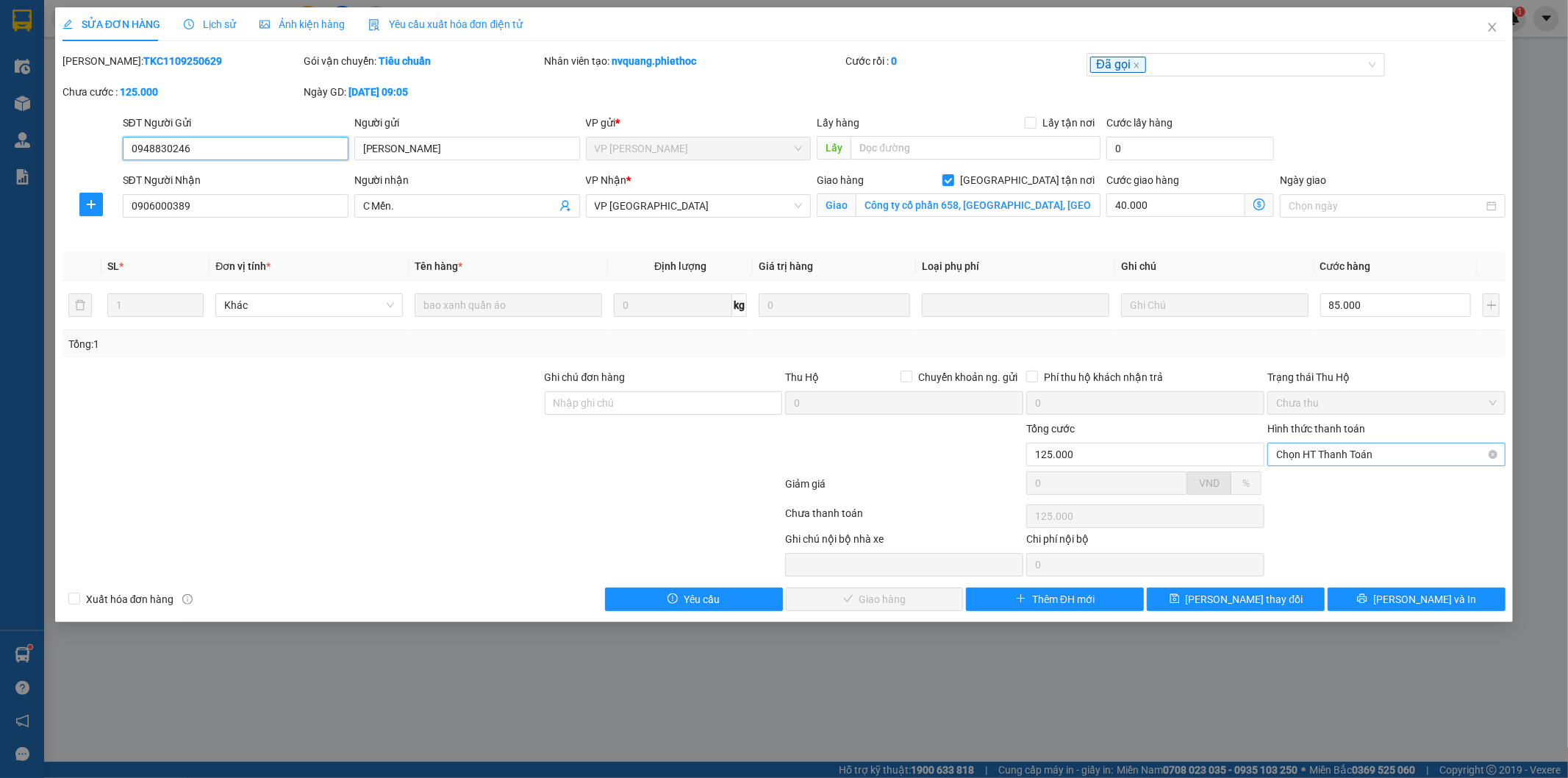
click at [1343, 462] on span "Chọn HT Thanh Toán" at bounding box center [1386, 454] width 220 height 22
click at [1347, 479] on div "Tại văn phòng" at bounding box center [1387, 483] width 220 height 16
type input "0"
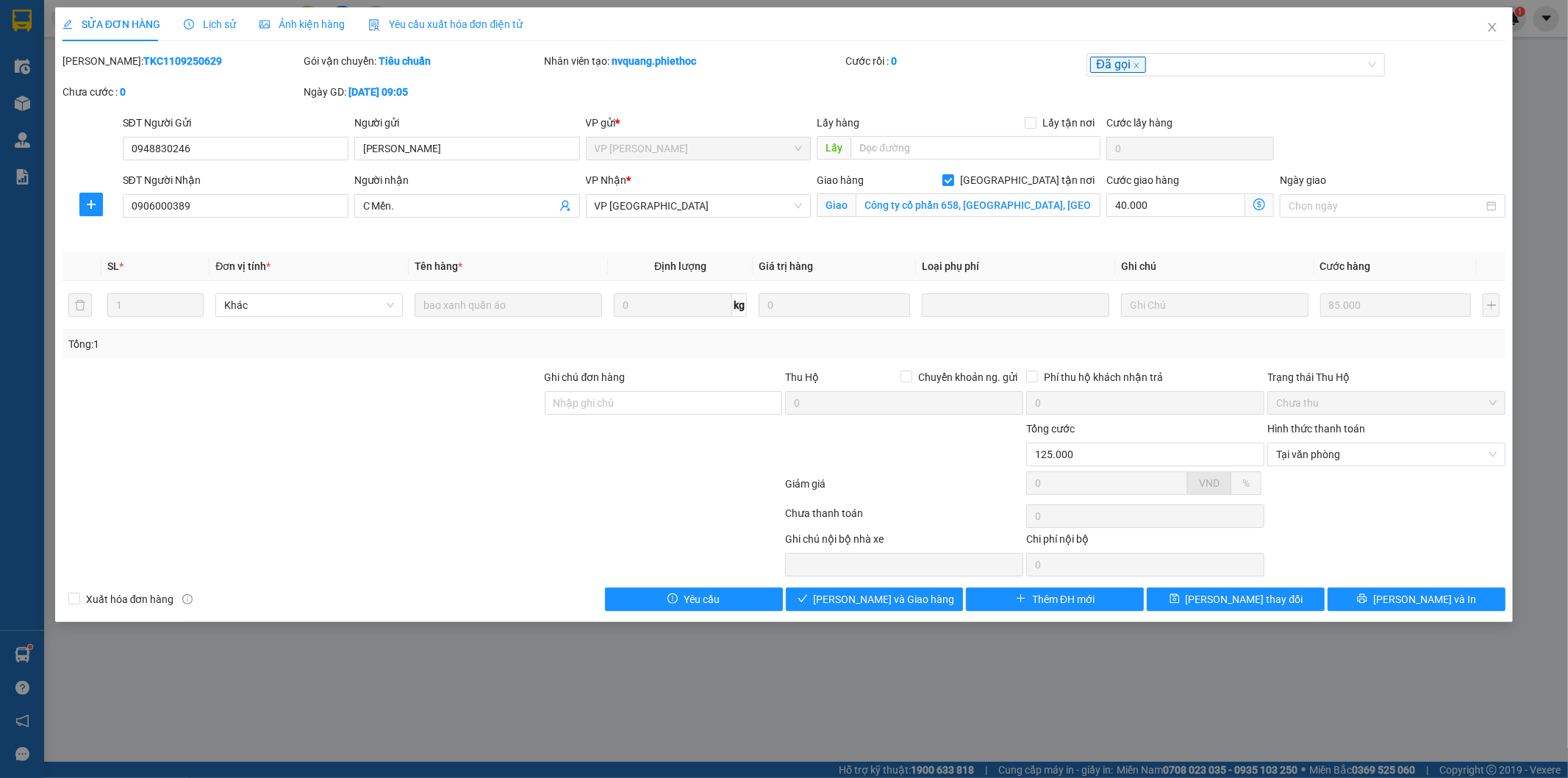
copy b "TKC1109250629"
drag, startPoint x: 188, startPoint y: 60, endPoint x: 116, endPoint y: 60, distance: 72.0
click at [100, 60] on div "Mã ĐH: TKC1109250629" at bounding box center [182, 61] width 239 height 16
click at [1032, 208] on input "Công ty cổ phần 658, Tiền Phong, Thái Bình, Việt Nam" at bounding box center [978, 205] width 244 height 23
click at [1494, 30] on icon "close" at bounding box center [1493, 27] width 12 height 12
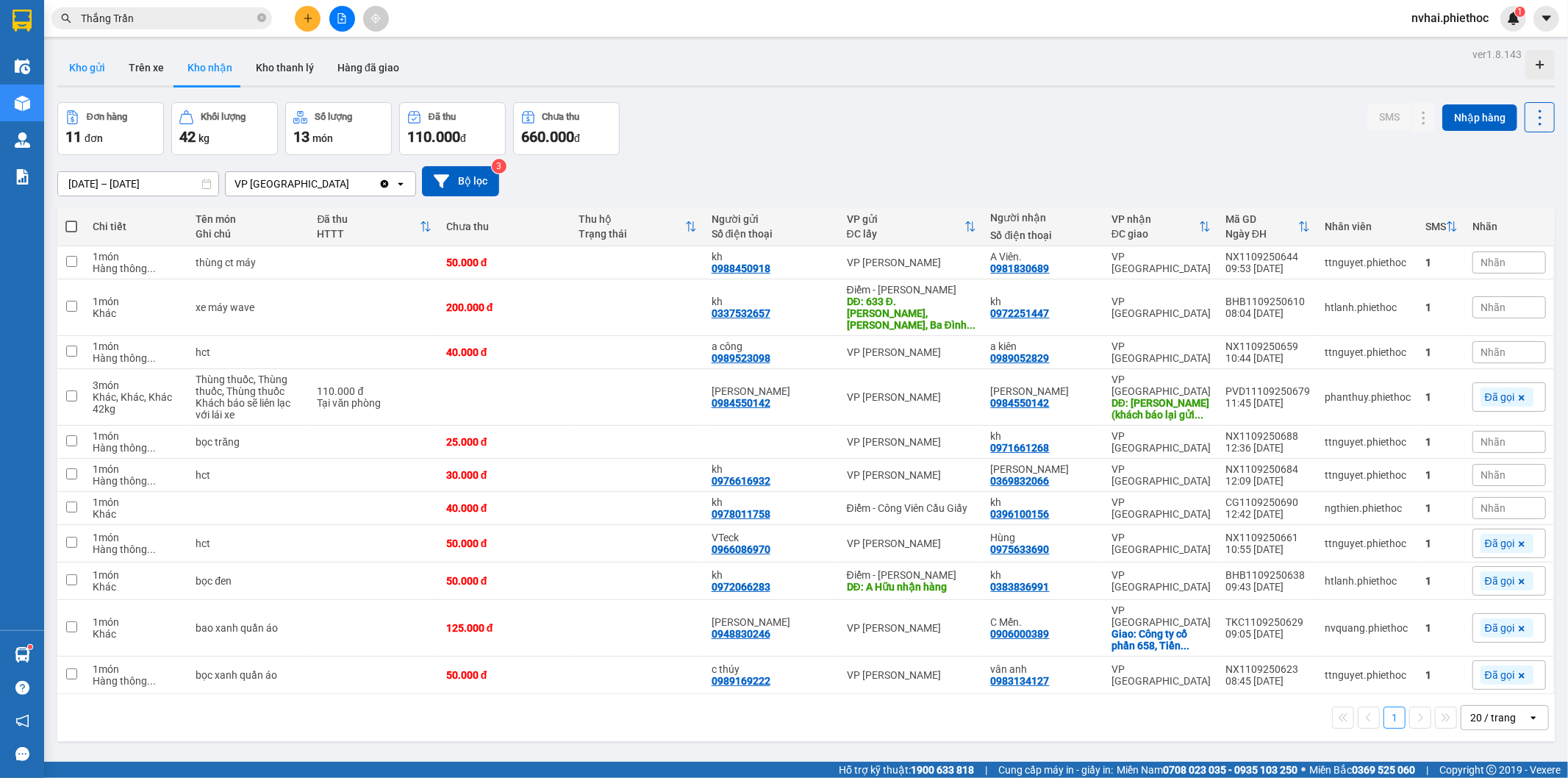
click at [96, 63] on button "Kho gửi" at bounding box center [87, 68] width 60 height 36
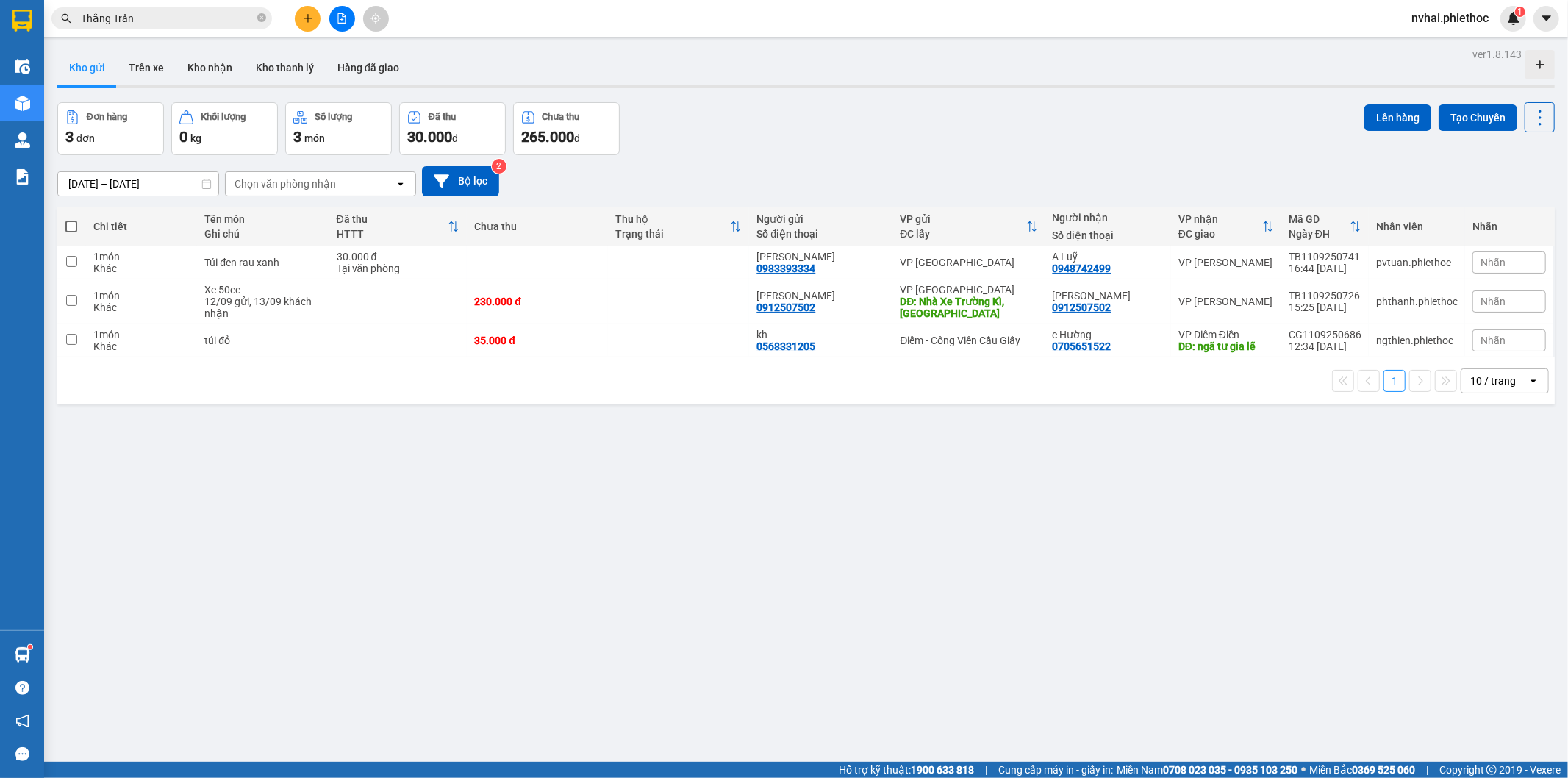
click at [192, 11] on input "Thắng Trần" at bounding box center [168, 18] width 174 height 16
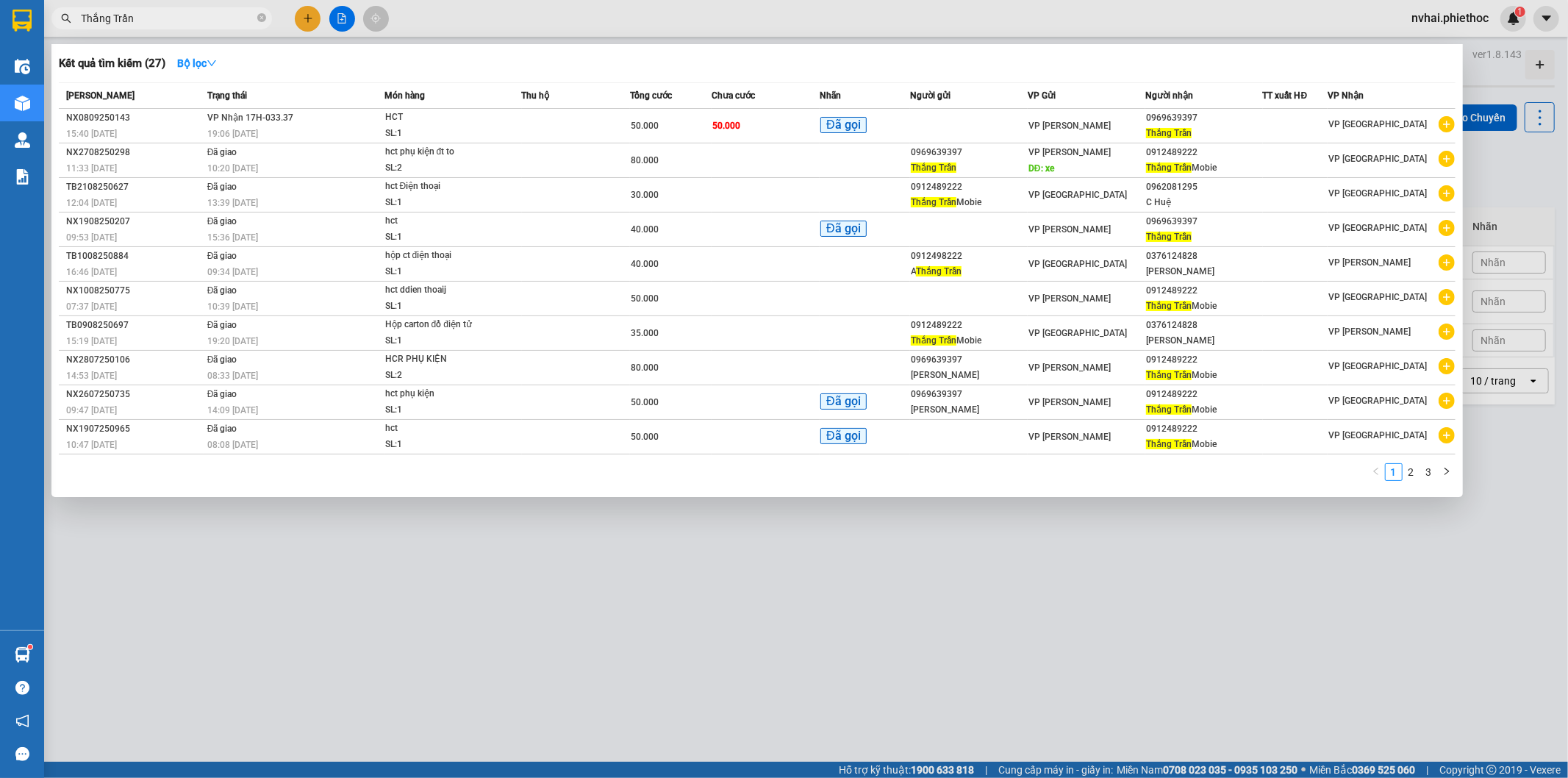
click at [192, 11] on input "Thắng Trần" at bounding box center [168, 18] width 174 height 16
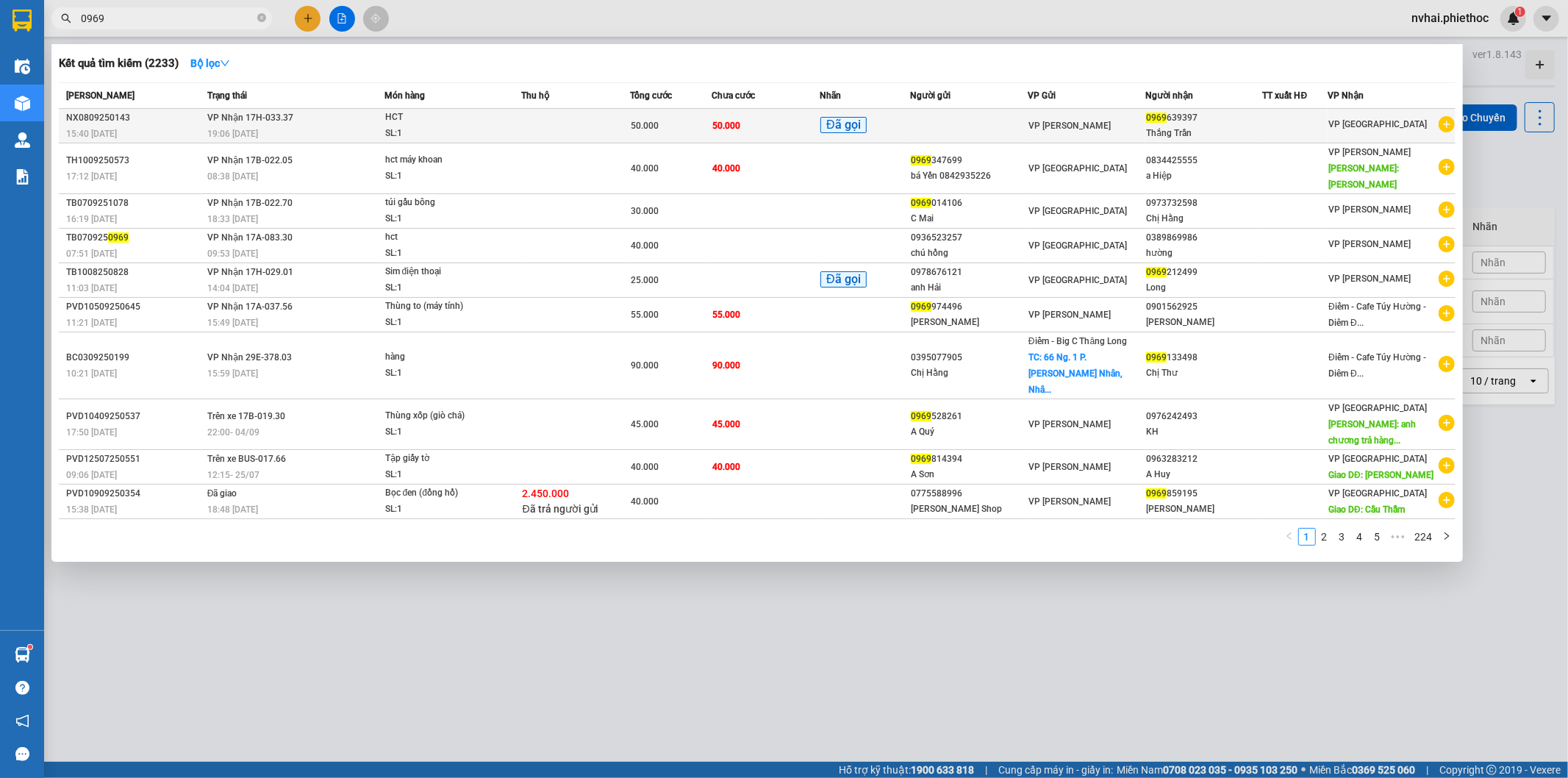
type input "0969"
click at [657, 130] on span "50.000" at bounding box center [644, 126] width 28 height 11
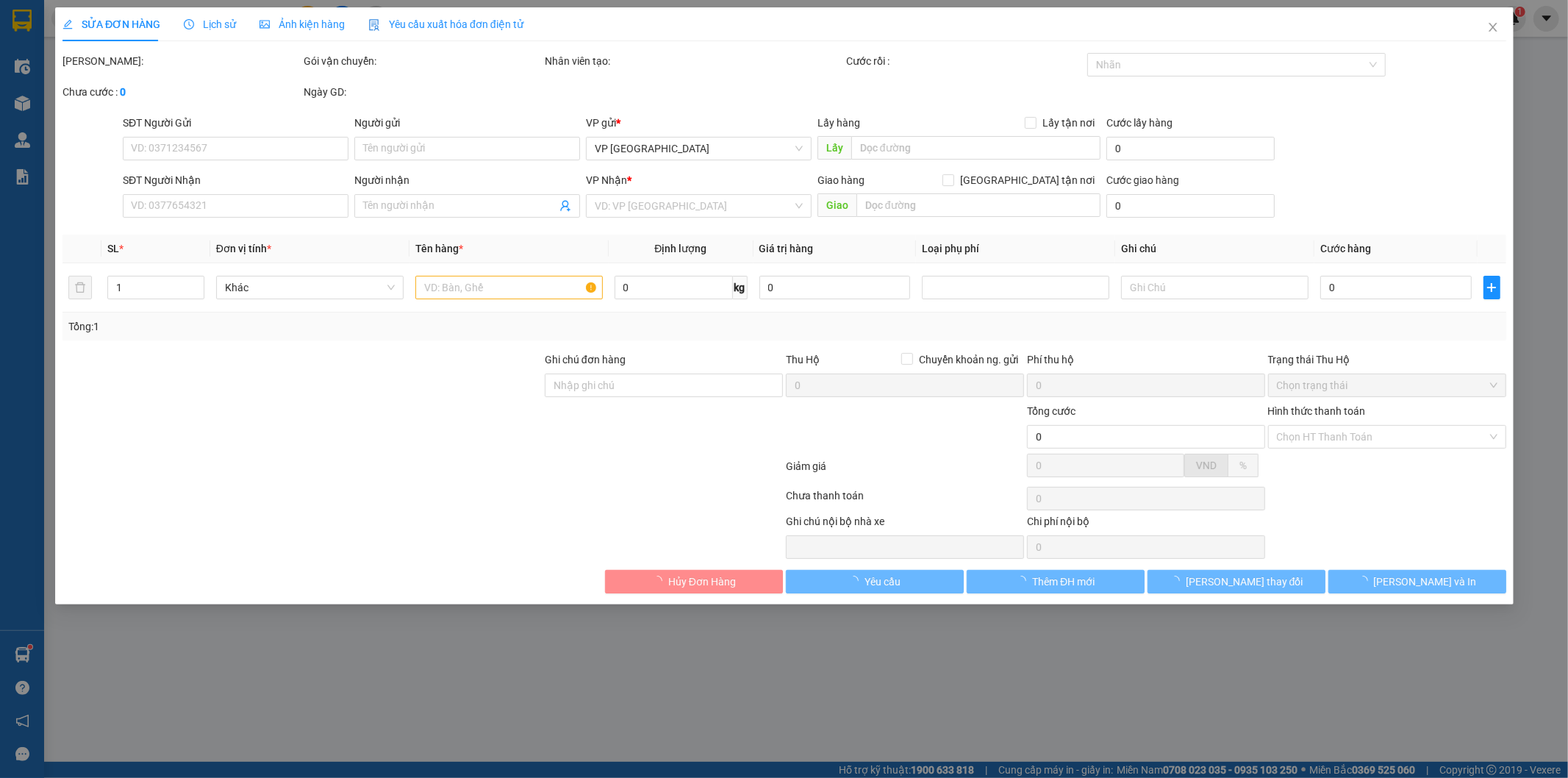
type input "0969639397"
type input "Thắng Trần"
type input "50.000"
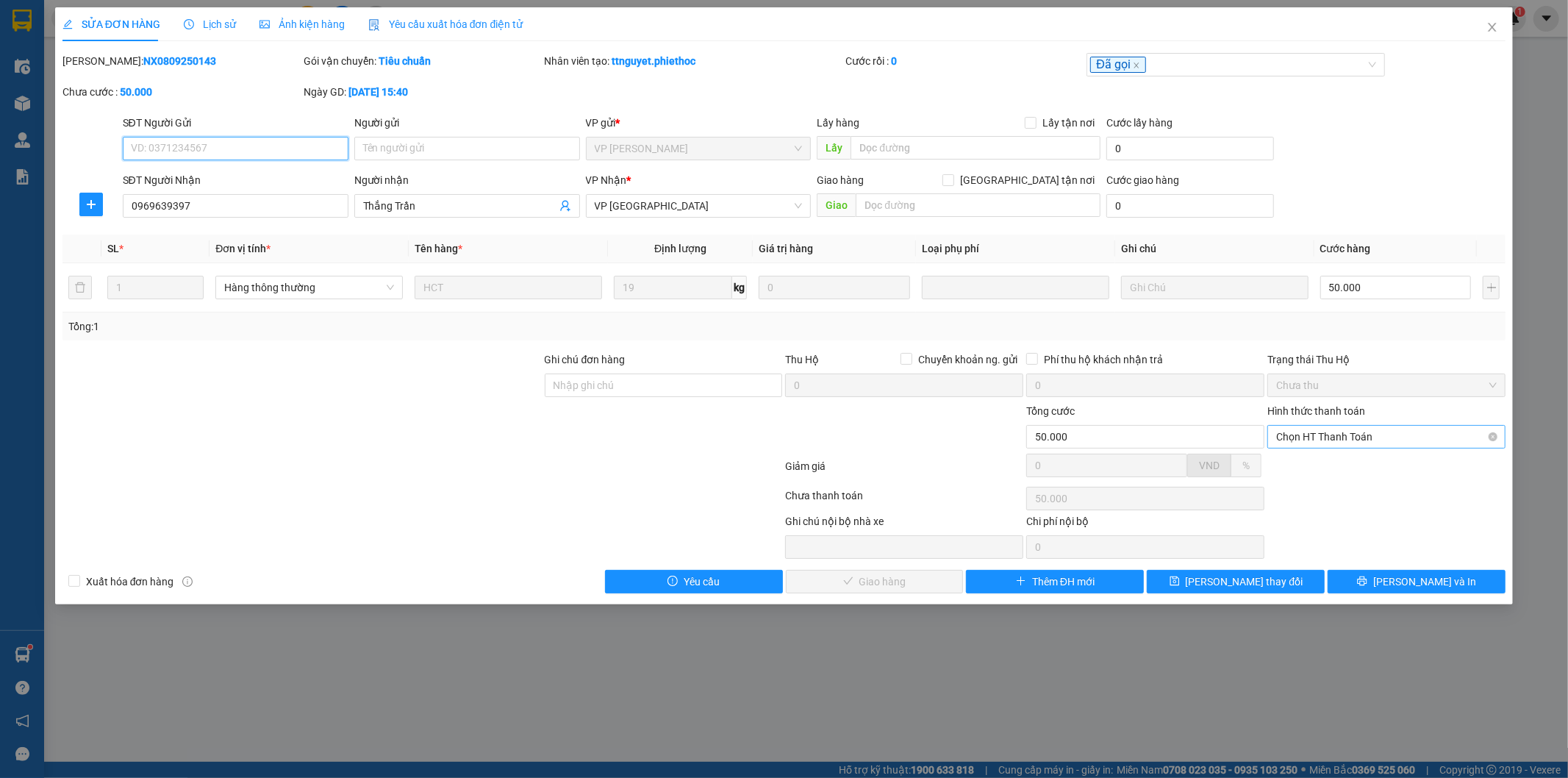
click at [1337, 432] on span "Chọn HT Thanh Toán" at bounding box center [1386, 437] width 220 height 22
click at [1342, 463] on div "Tại văn phòng" at bounding box center [1387, 466] width 220 height 16
type input "0"
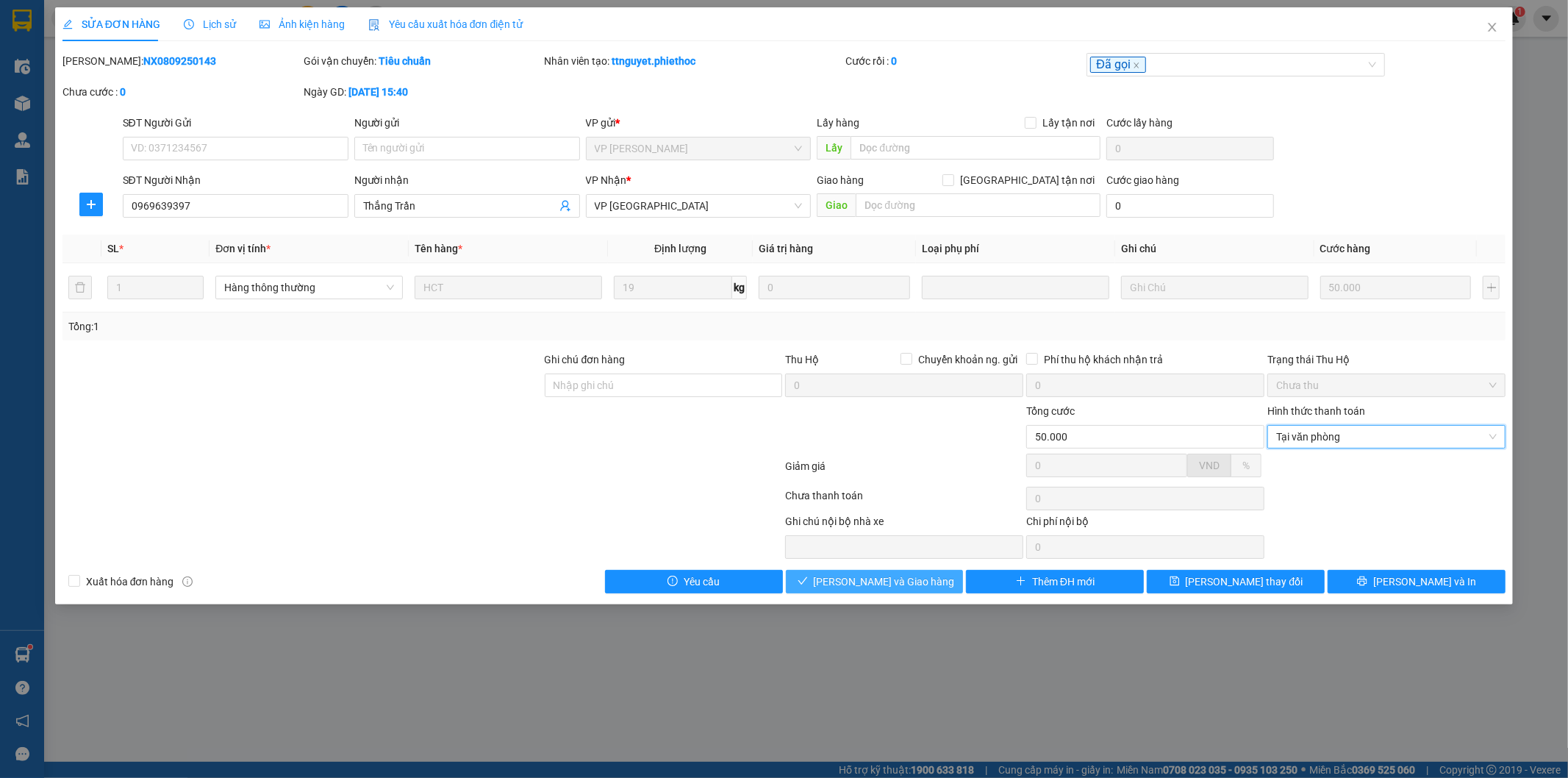
click at [861, 583] on span "[PERSON_NAME] và Giao hàng" at bounding box center [884, 582] width 141 height 16
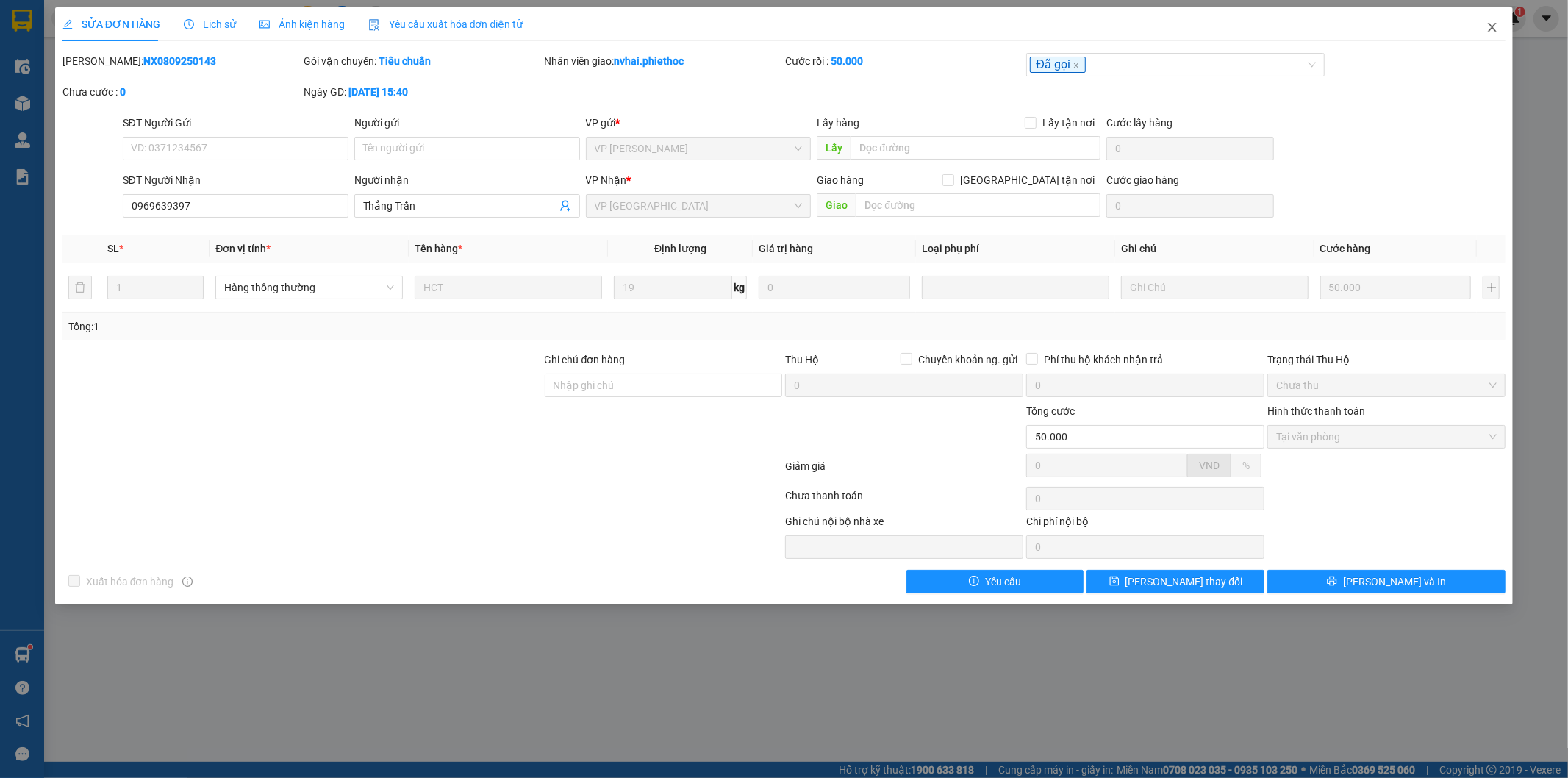
click at [1487, 23] on icon "close" at bounding box center [1493, 27] width 12 height 12
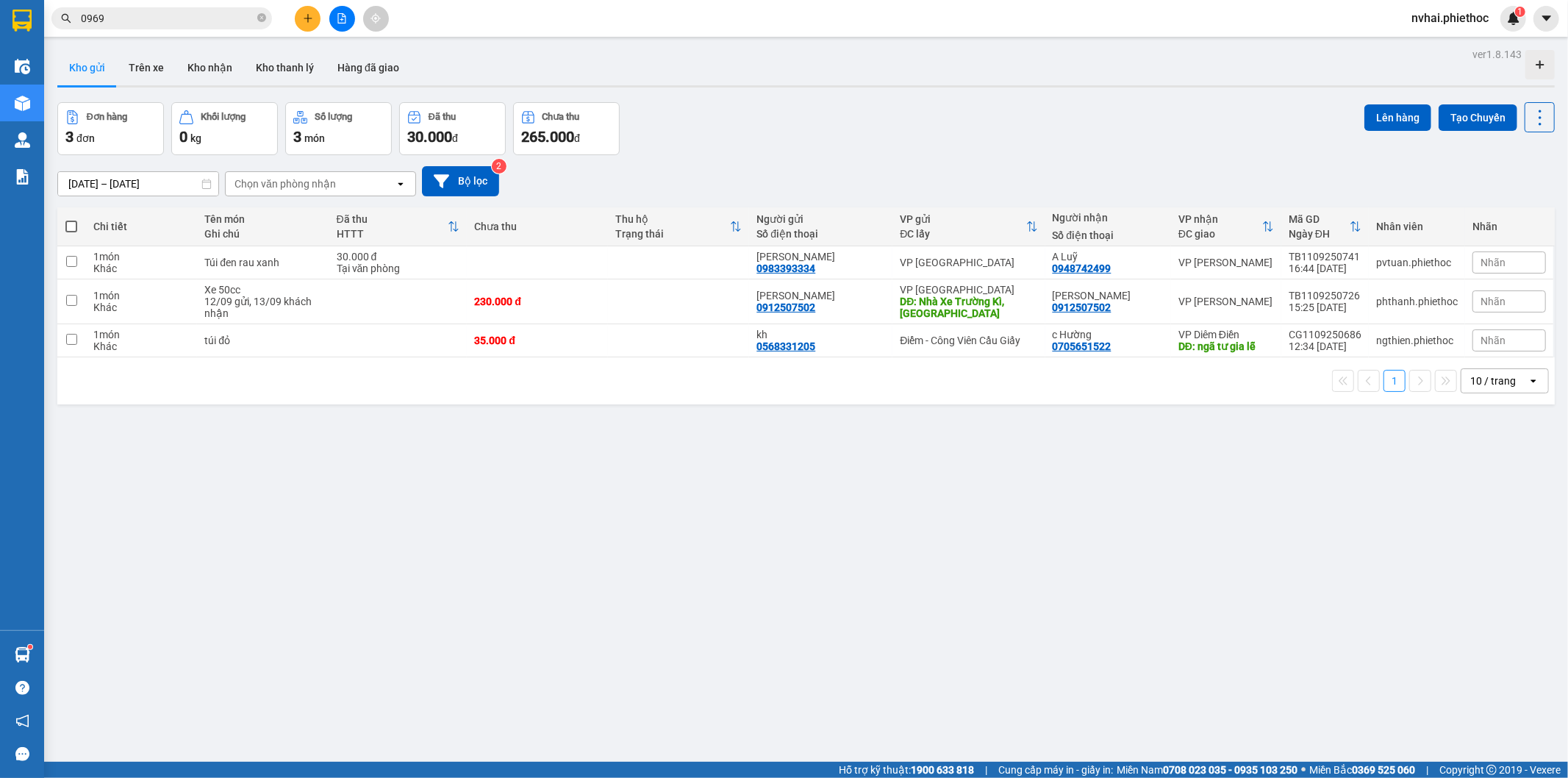
click at [204, 24] on input "0969" at bounding box center [168, 18] width 174 height 16
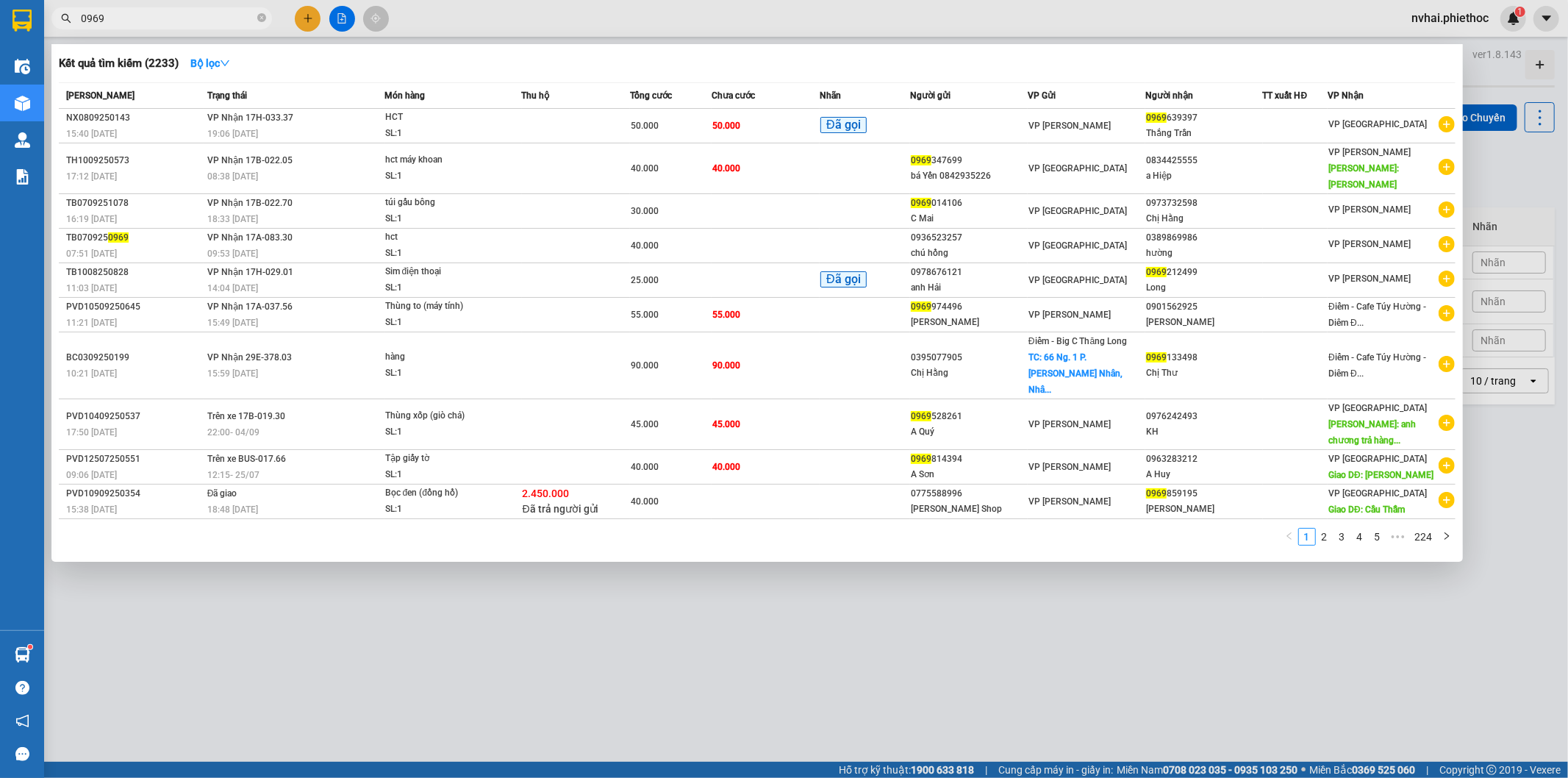
click at [204, 24] on input "0969" at bounding box center [168, 18] width 174 height 16
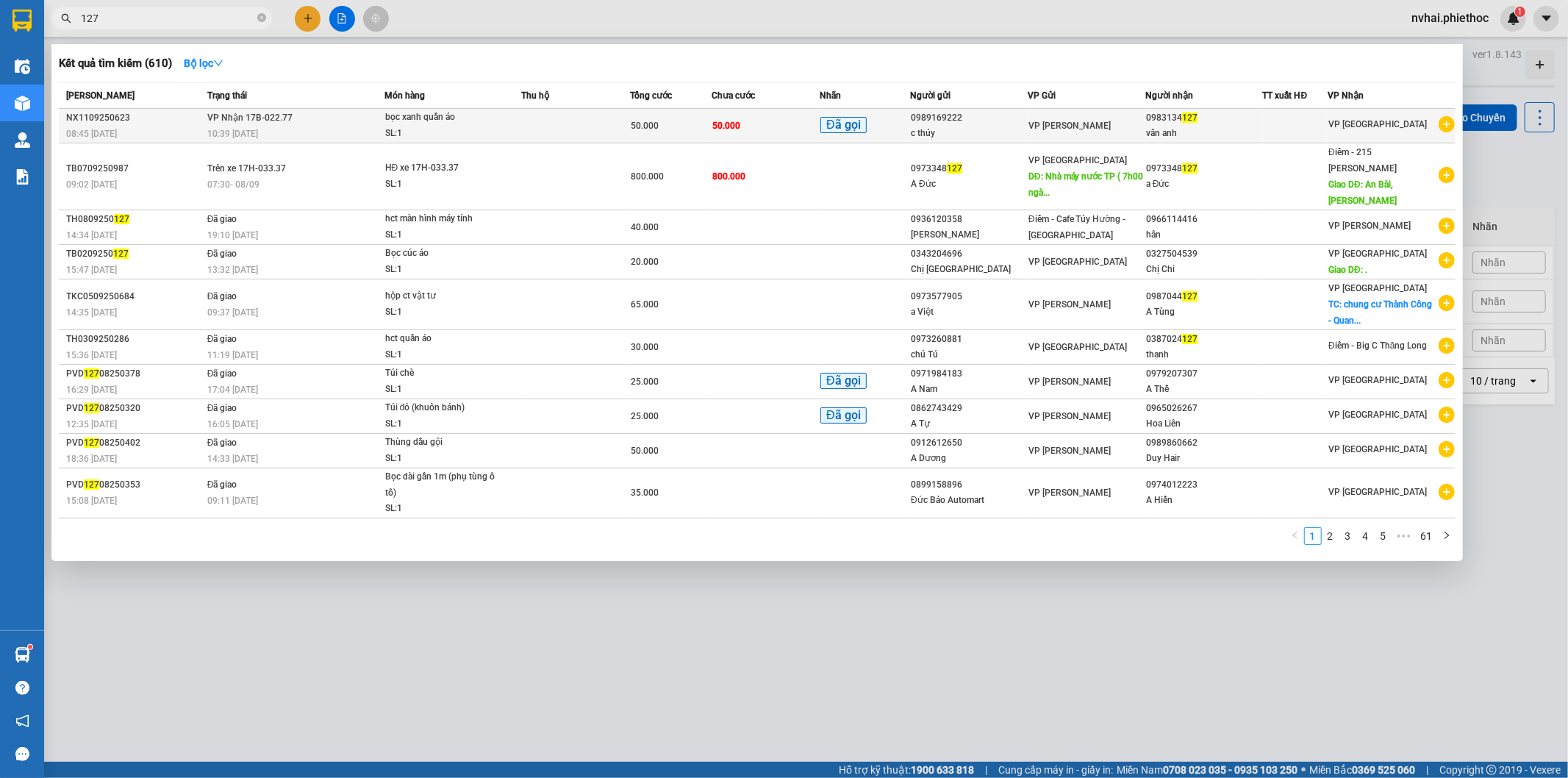
type input "127"
click at [1210, 122] on div "0983134 127" at bounding box center [1204, 118] width 116 height 15
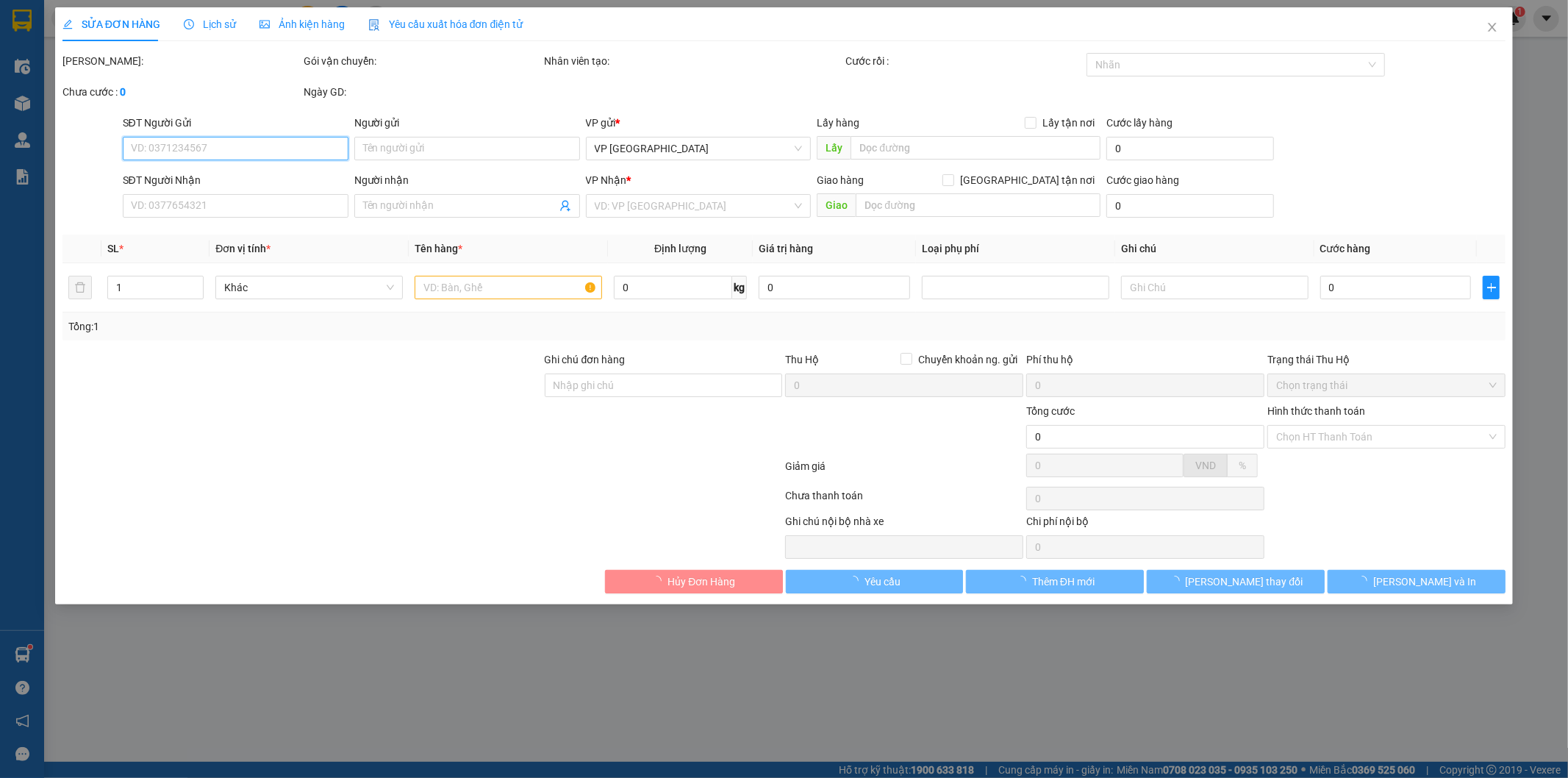
type input "0989169222"
type input "c thúy"
type input "0983134127"
type input "vân anh"
type input "50.000"
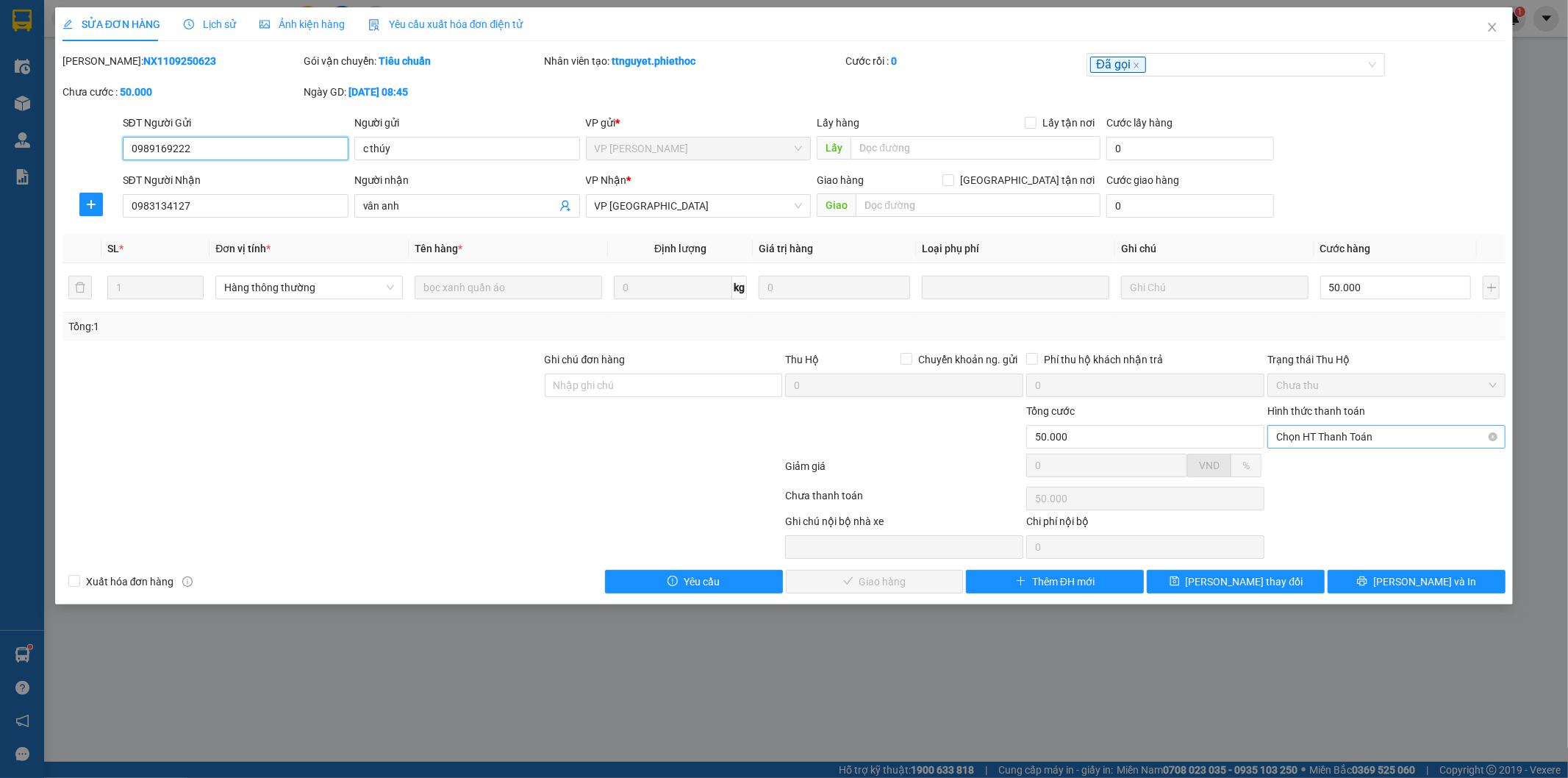
click at [1377, 439] on span "Chọn HT Thanh Toán" at bounding box center [1386, 437] width 220 height 22
click at [1365, 460] on div "Tại văn phòng" at bounding box center [1387, 466] width 220 height 16
type input "0"
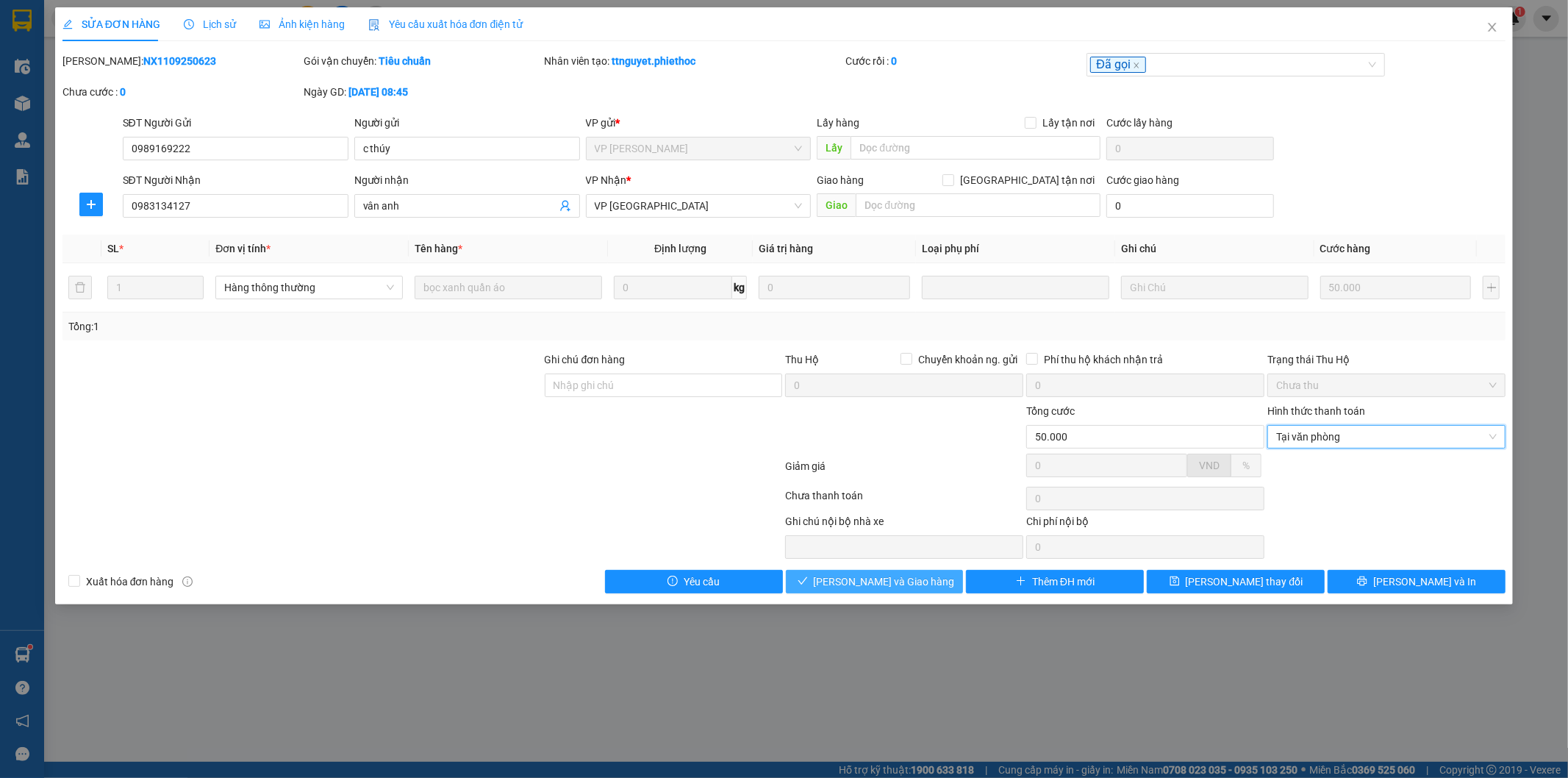
click at [848, 583] on span "[PERSON_NAME] và Giao hàng" at bounding box center [884, 582] width 141 height 16
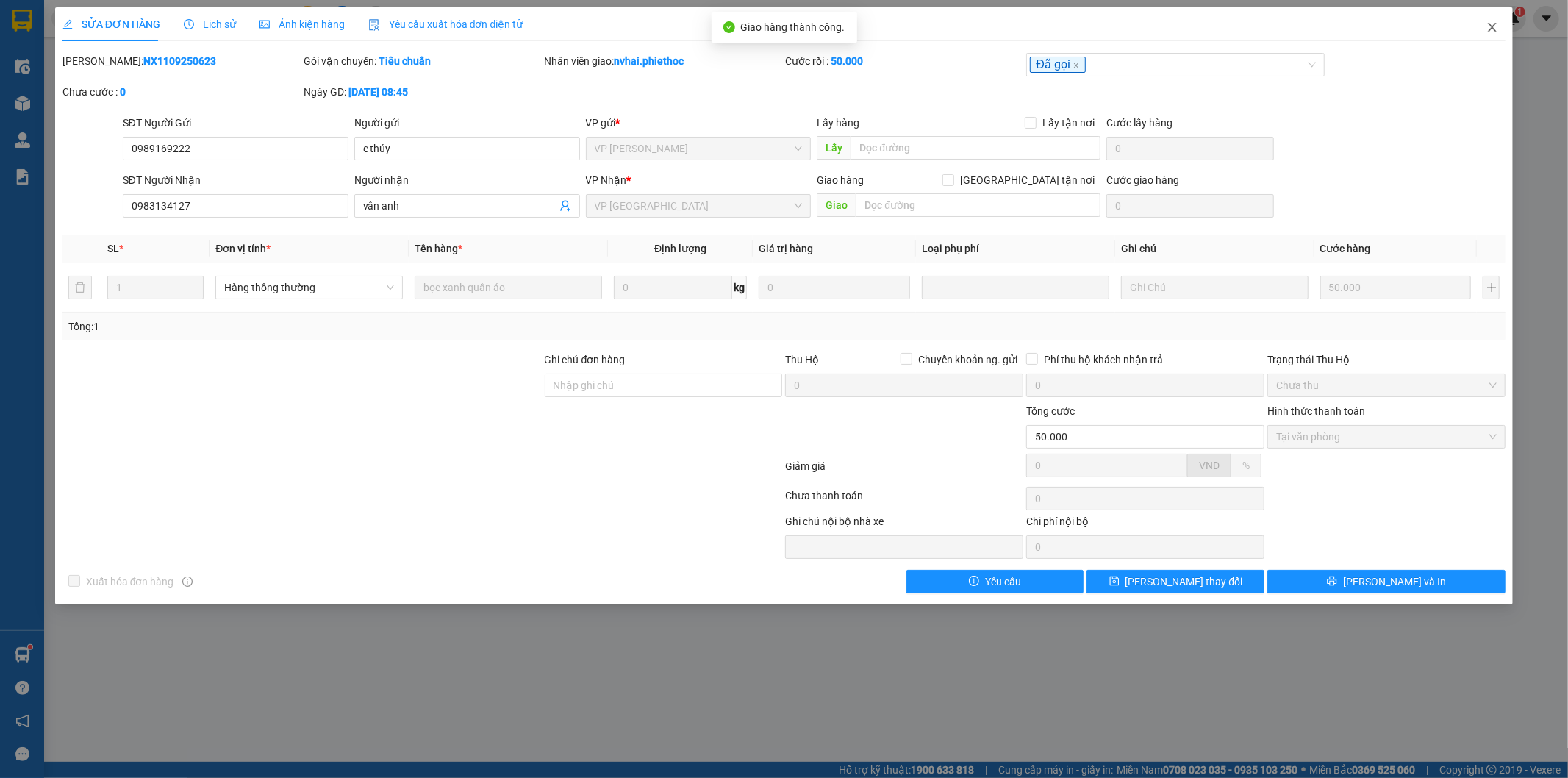
click at [1486, 24] on span "Close" at bounding box center [1493, 28] width 42 height 42
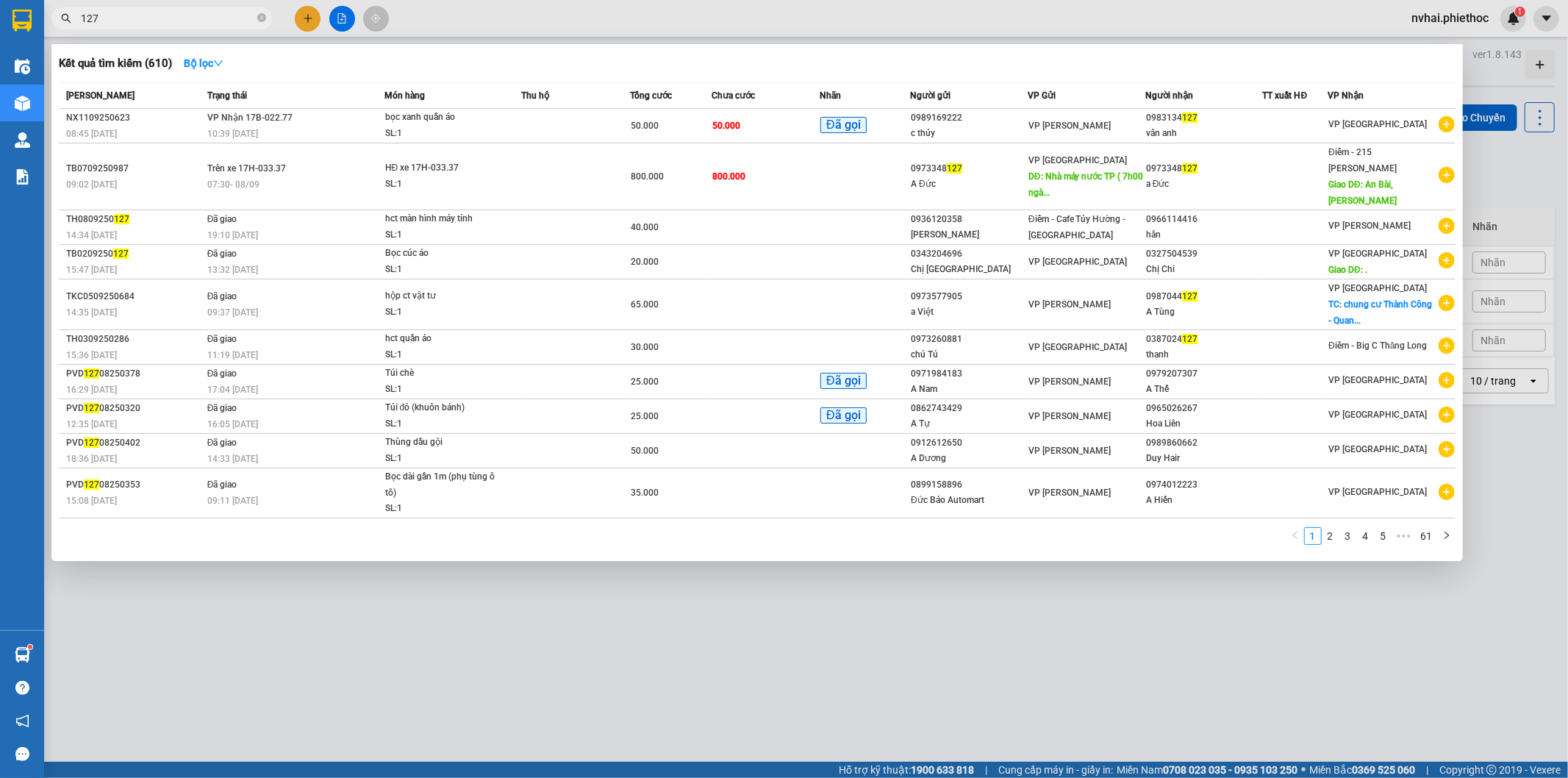
click at [177, 14] on input "127" at bounding box center [168, 18] width 174 height 16
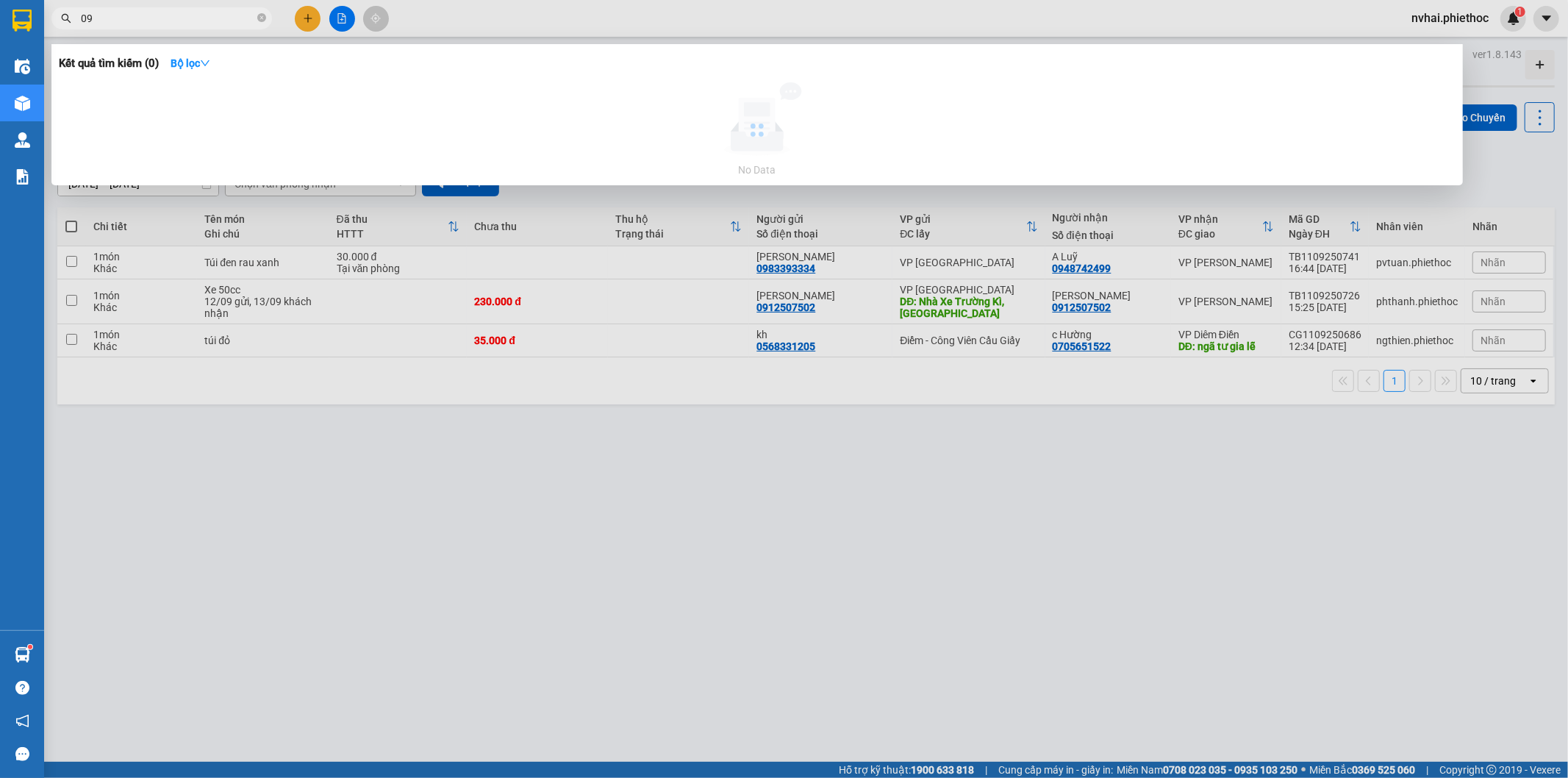
type input "0"
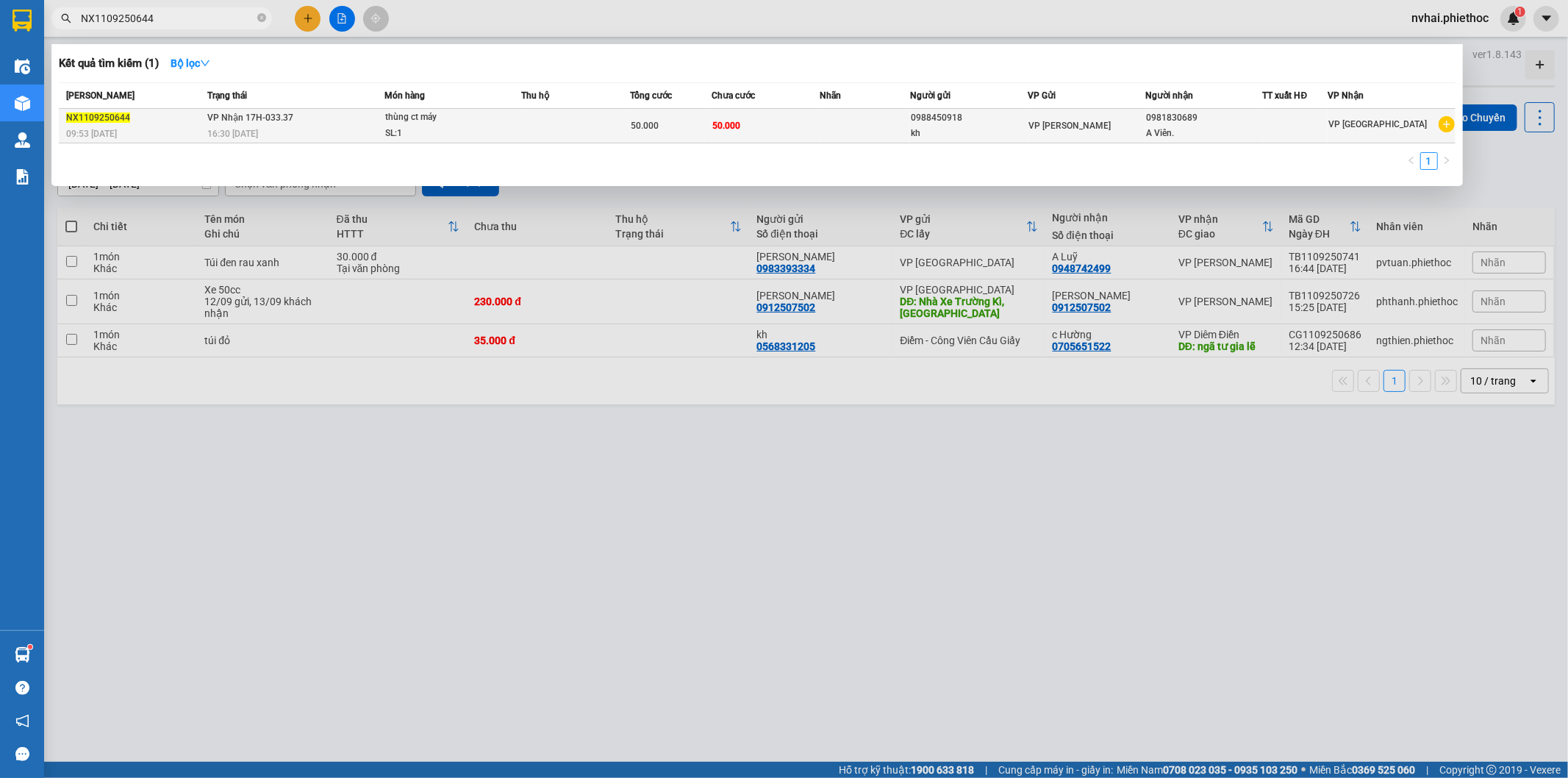
type input "NX1109250644"
click at [1108, 120] on div "VP [PERSON_NAME]" at bounding box center [1087, 126] width 116 height 16
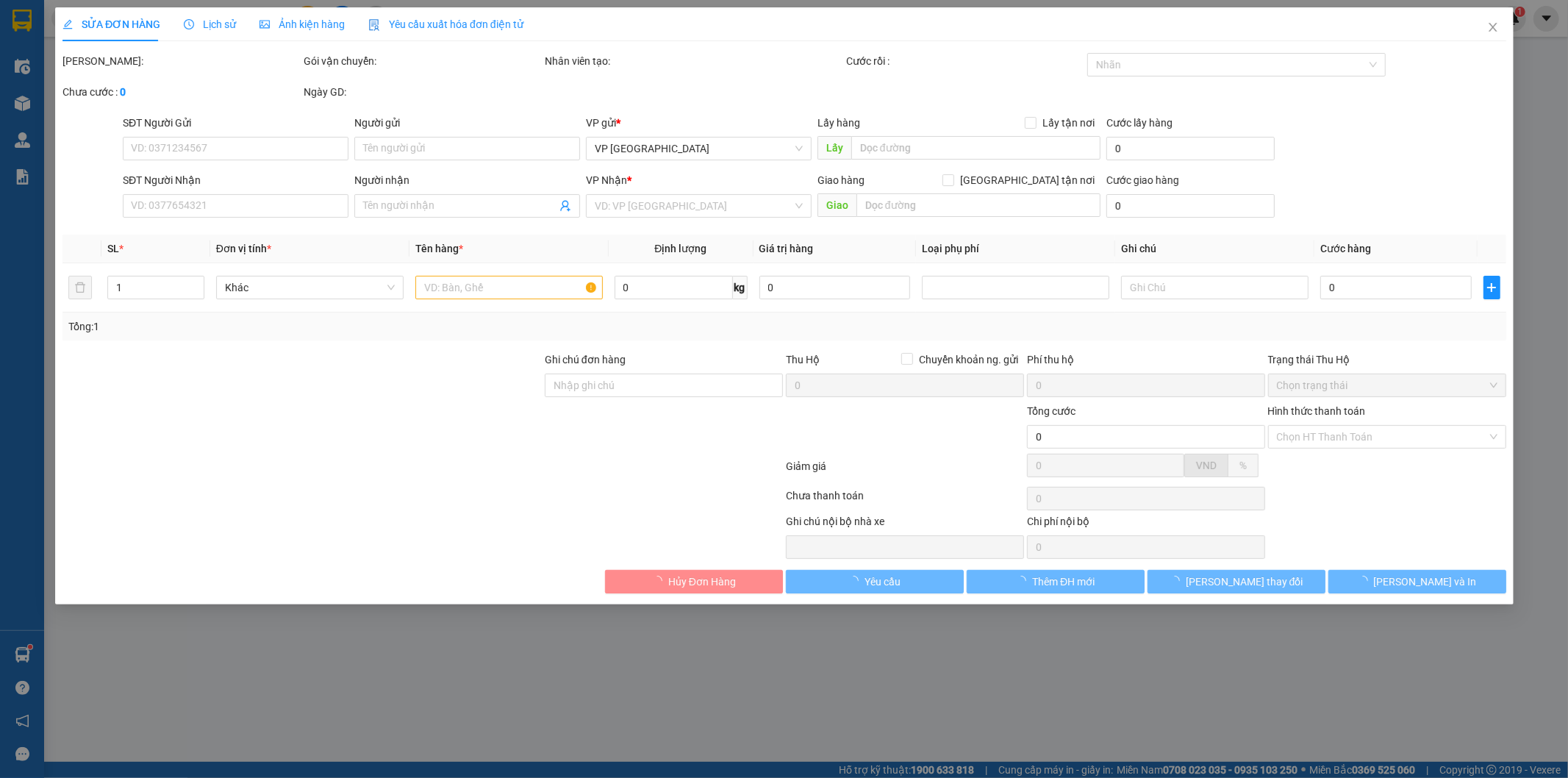
type input "0988450918"
type input "kh"
type input "0981830689"
type input "A Viên."
type input "50.000"
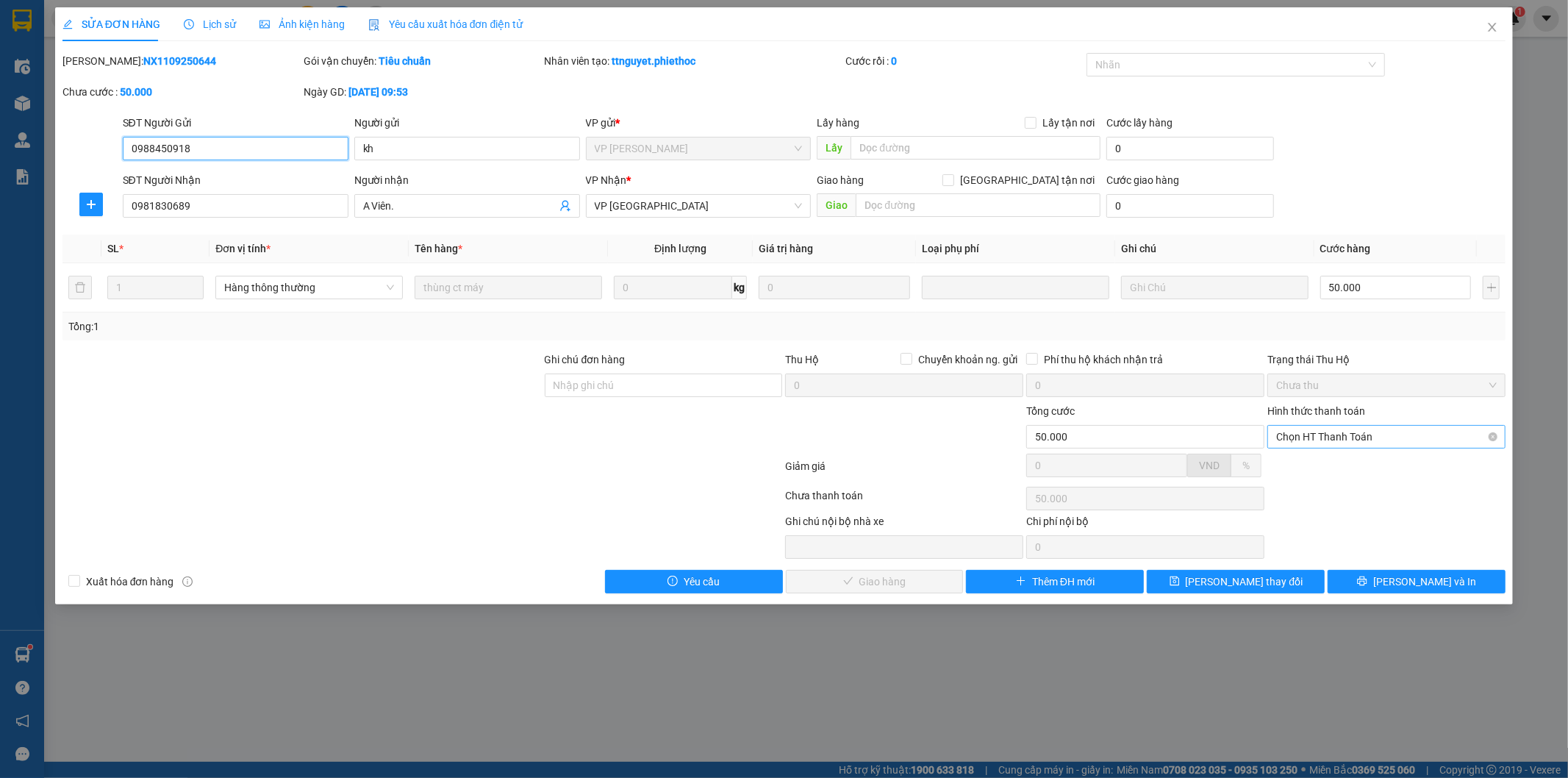
click at [1351, 430] on span "Chọn HT Thanh Toán" at bounding box center [1386, 437] width 220 height 22
click at [1354, 460] on div "Tại văn phòng" at bounding box center [1387, 466] width 220 height 16
type input "0"
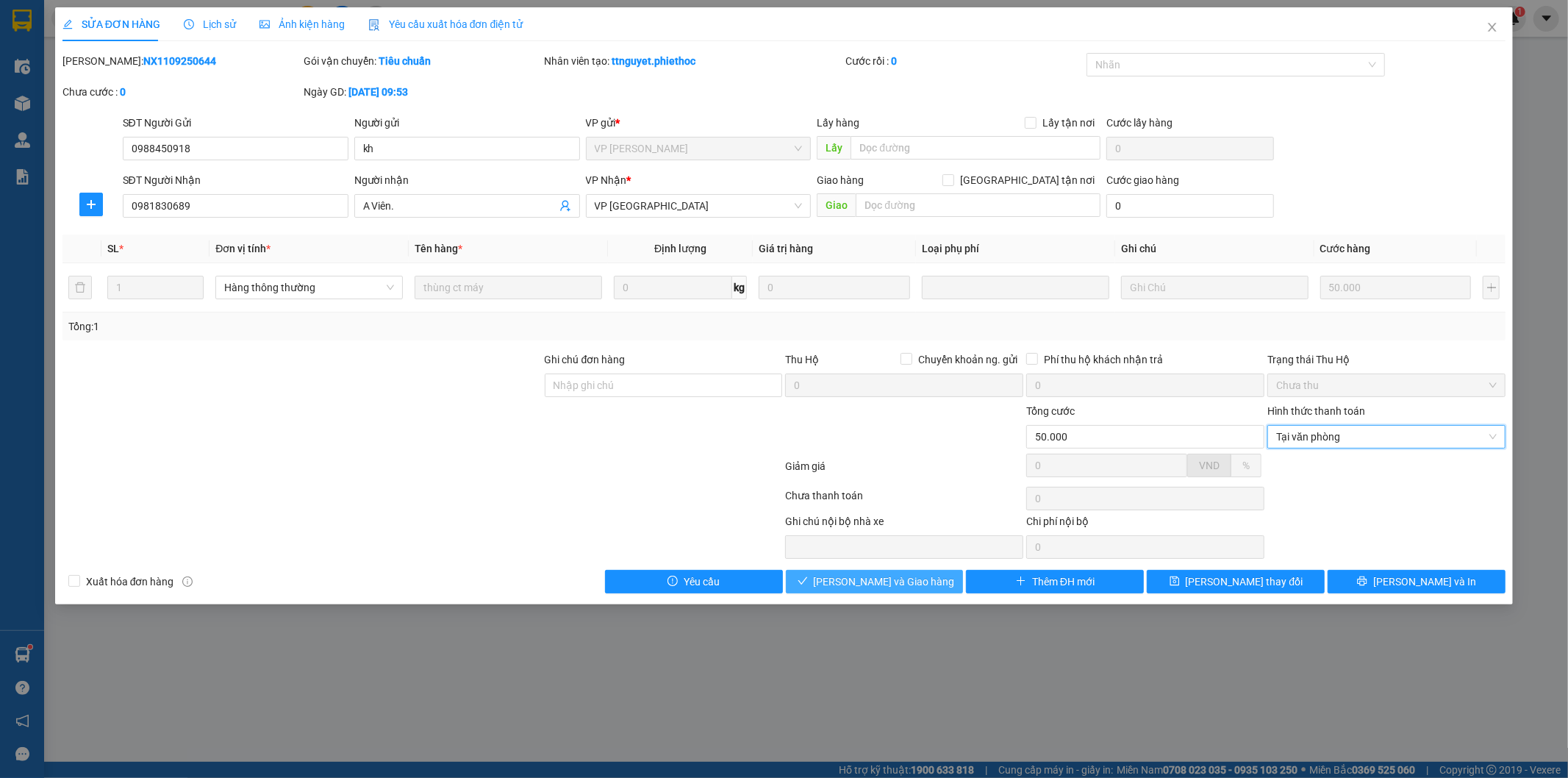
click at [915, 572] on button "[PERSON_NAME] và Giao hàng" at bounding box center [875, 582] width 178 height 23
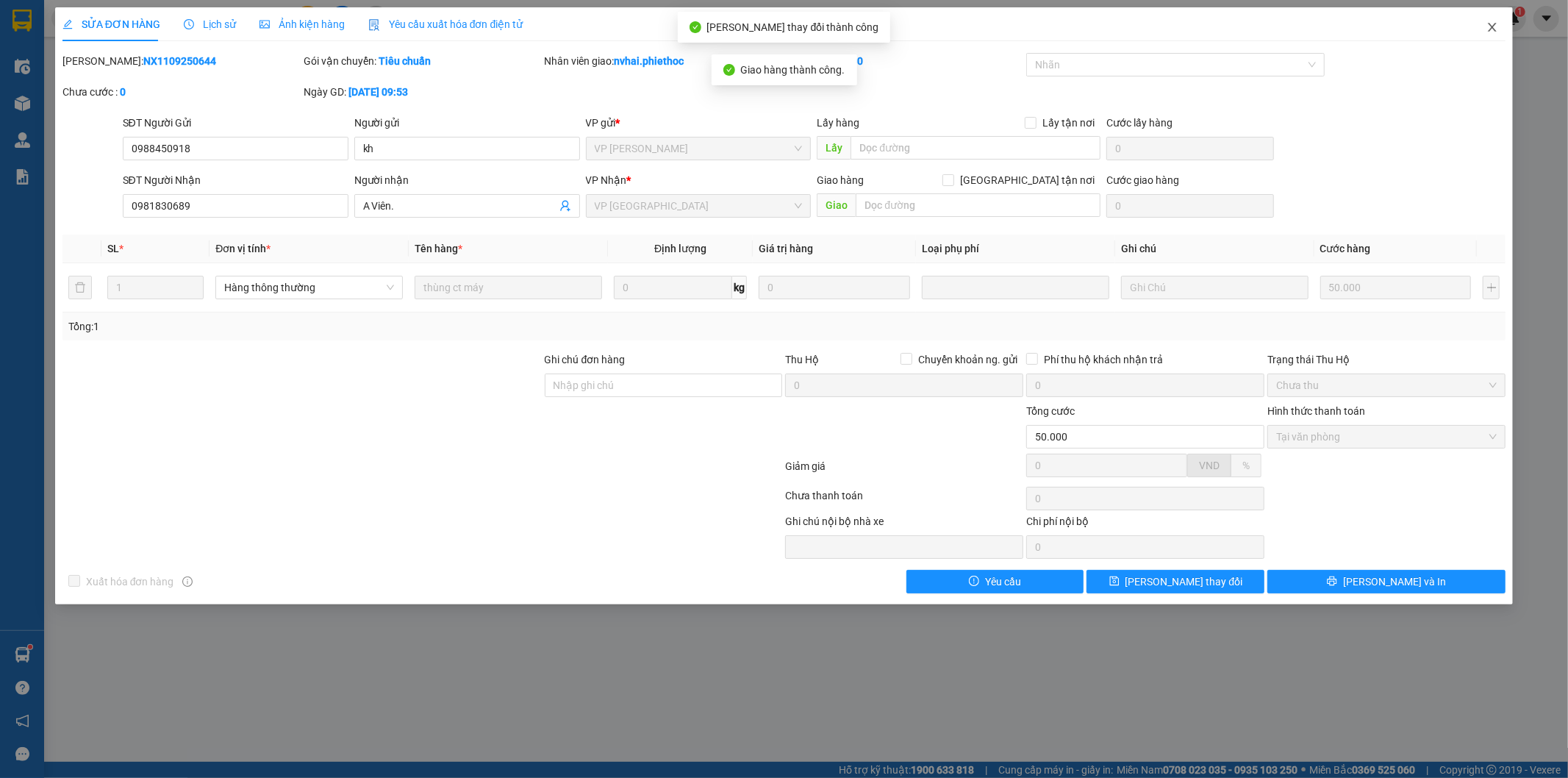
click at [1490, 29] on icon "close" at bounding box center [1493, 27] width 12 height 12
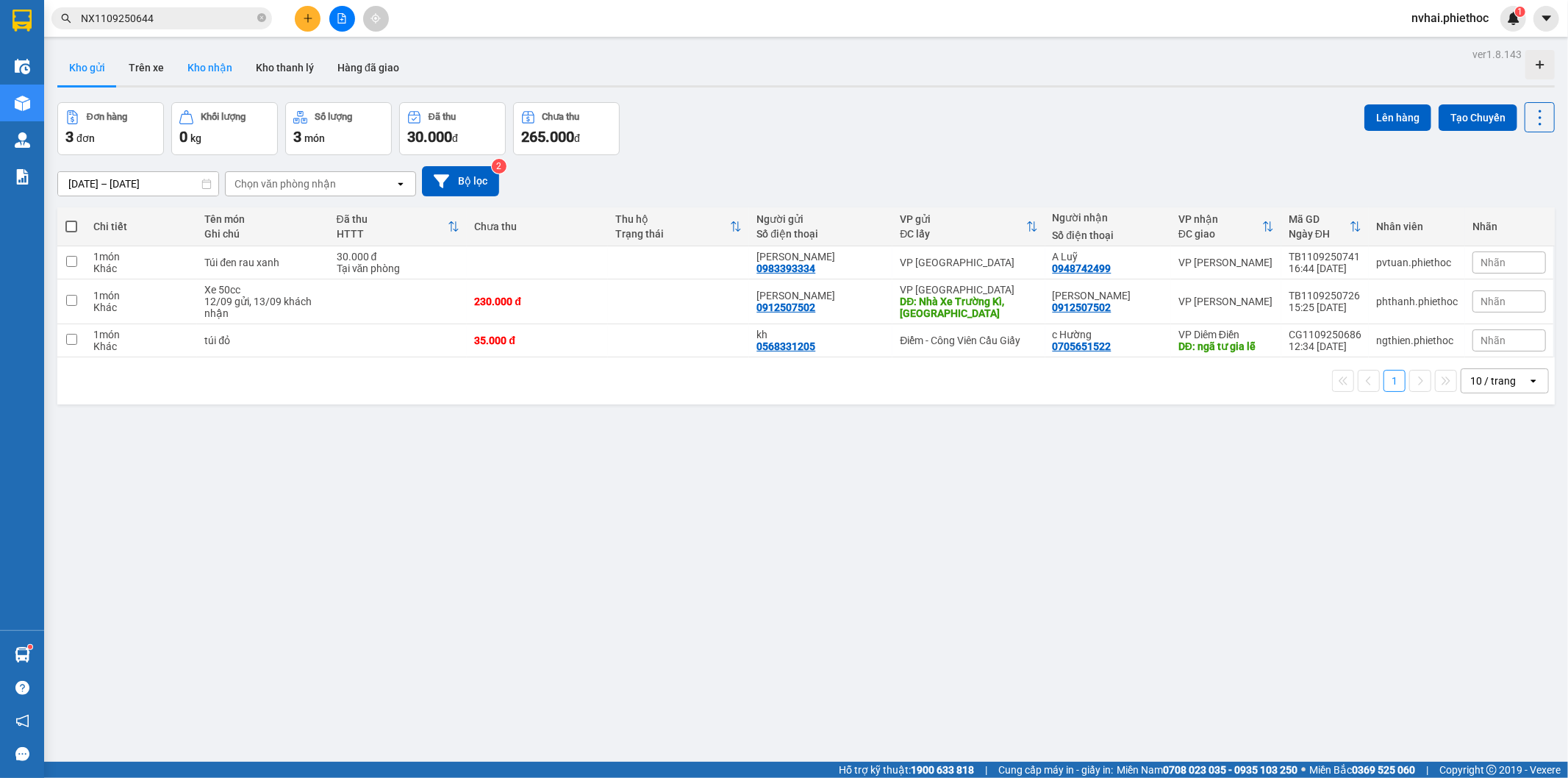
click at [208, 57] on button "Kho nhận" at bounding box center [210, 68] width 69 height 36
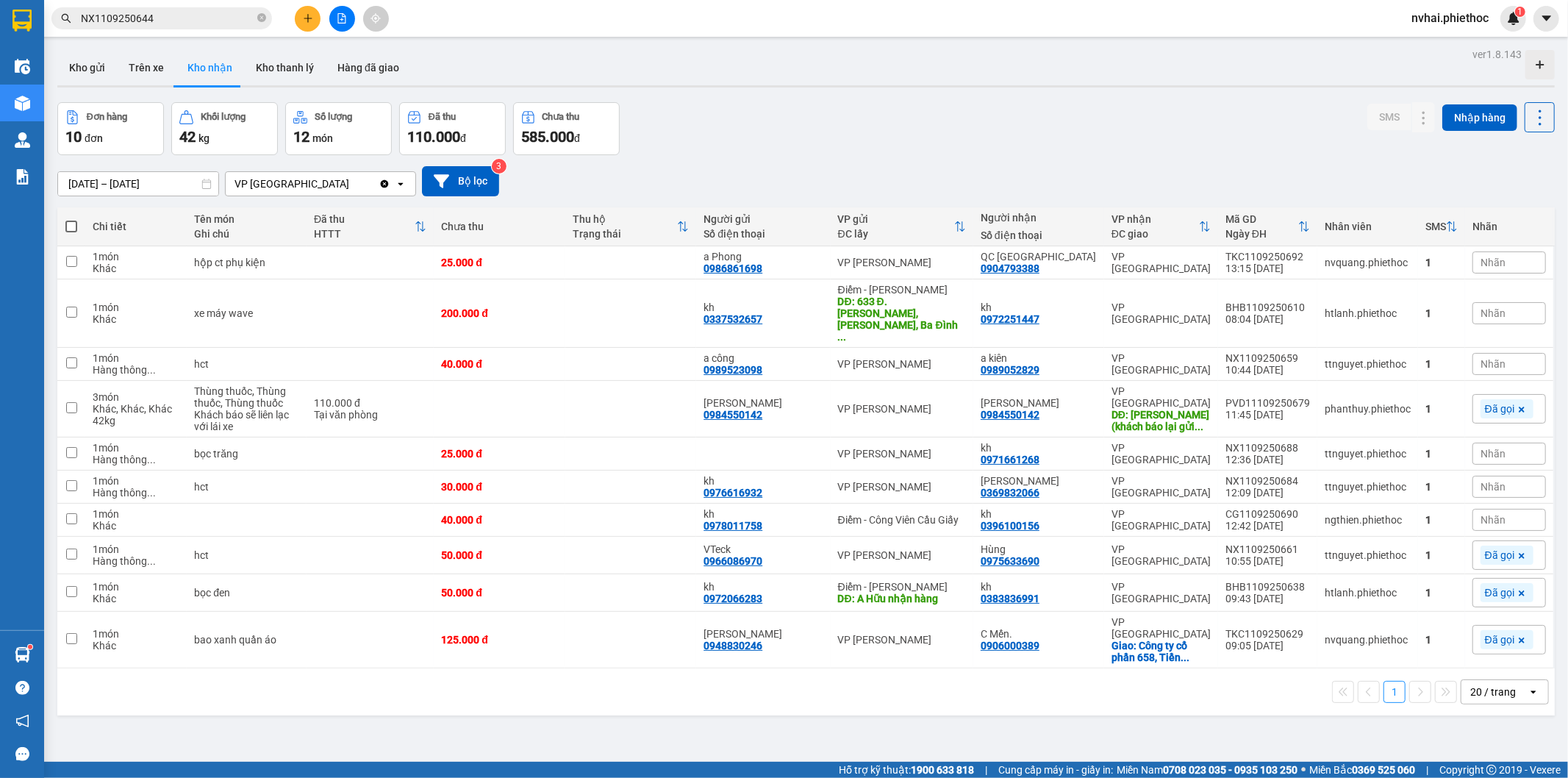
click at [1491, 684] on div "20 / trang" at bounding box center [1493, 691] width 45 height 14
click at [1489, 550] on span "20 / trang" at bounding box center [1484, 547] width 49 height 14
click at [88, 72] on button "Kho gửi" at bounding box center [87, 68] width 60 height 36
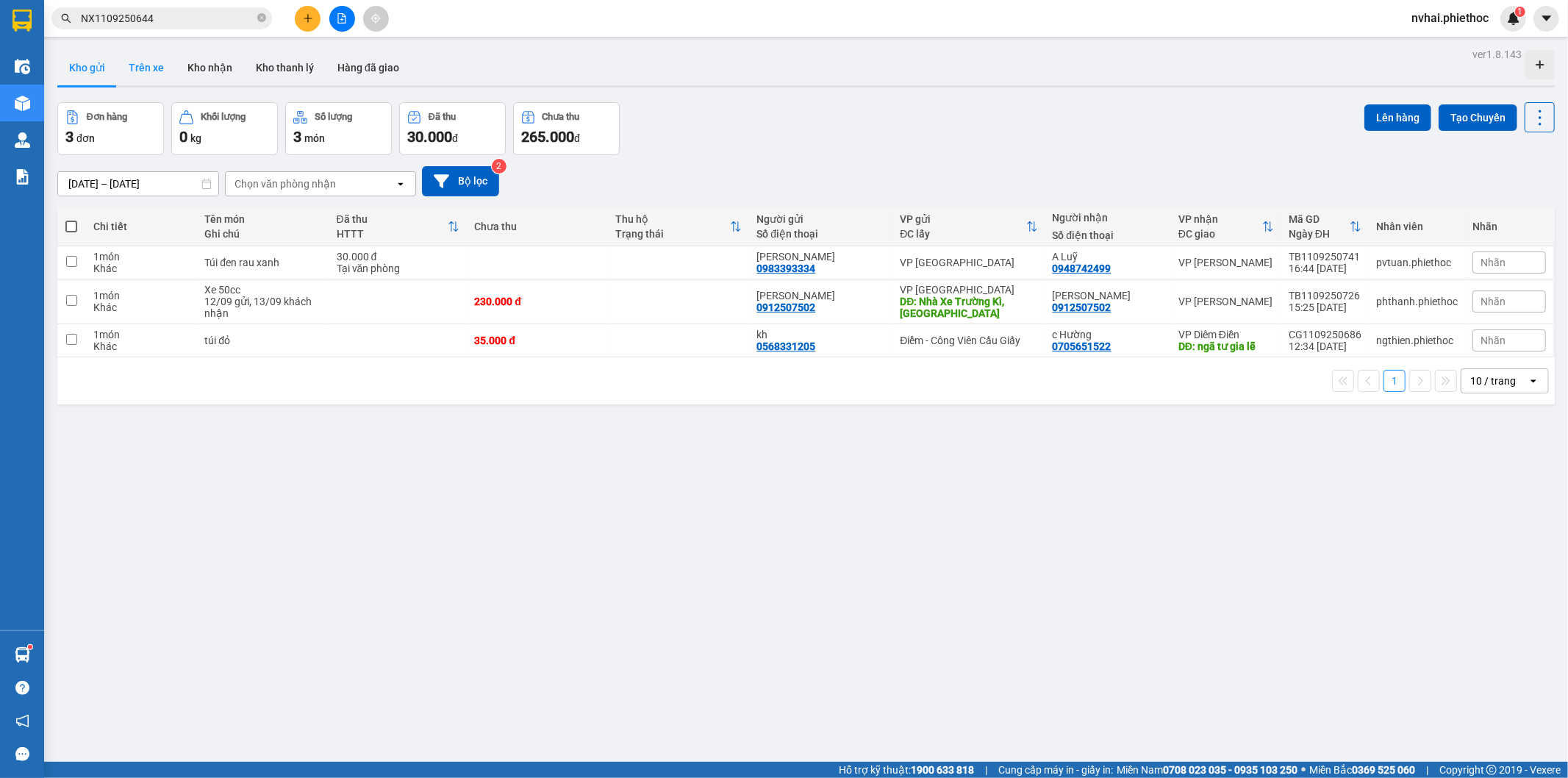
click at [134, 75] on button "Trên xe" at bounding box center [146, 68] width 59 height 36
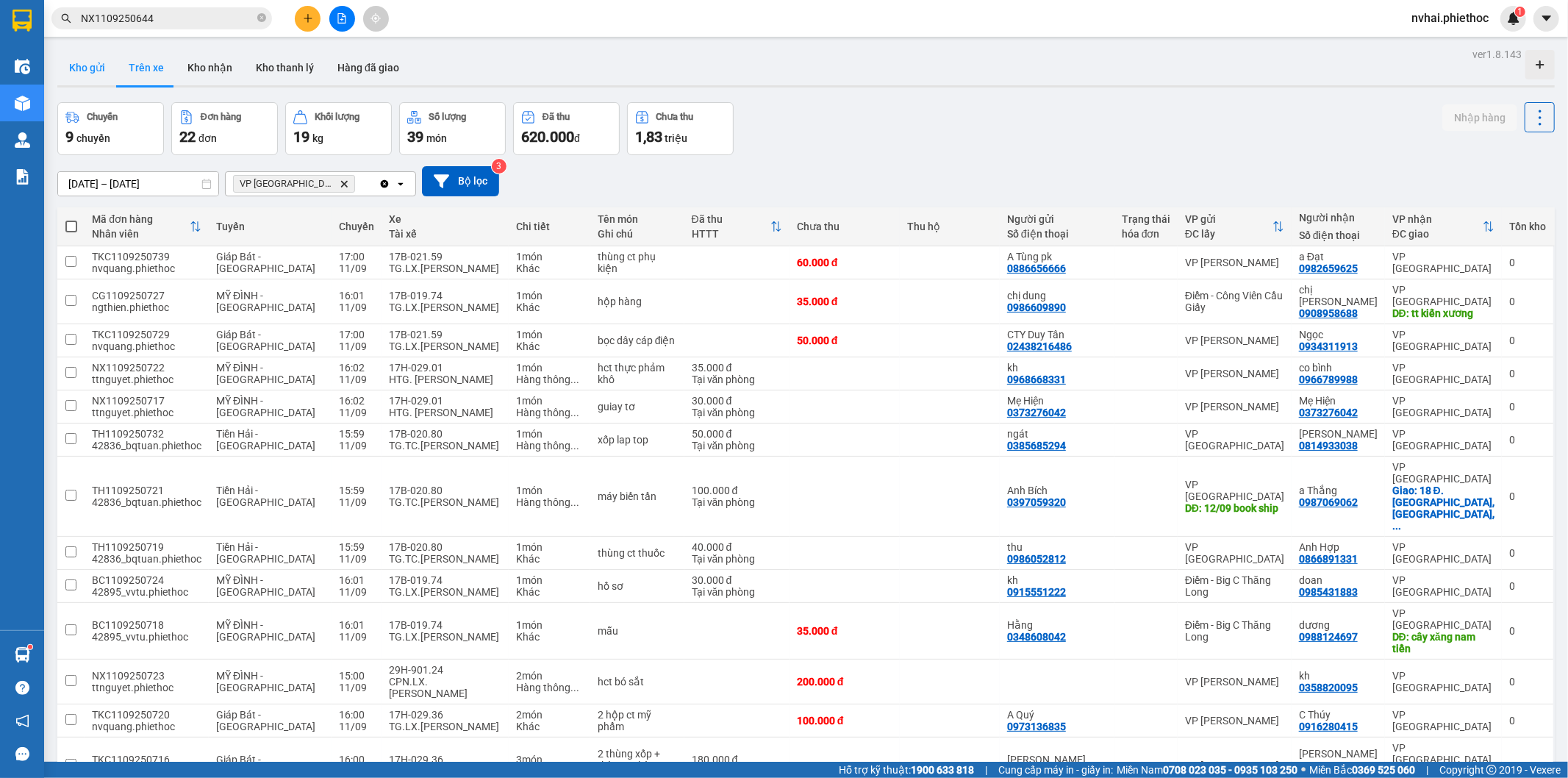
click at [97, 59] on button "Kho gửi" at bounding box center [87, 68] width 60 height 36
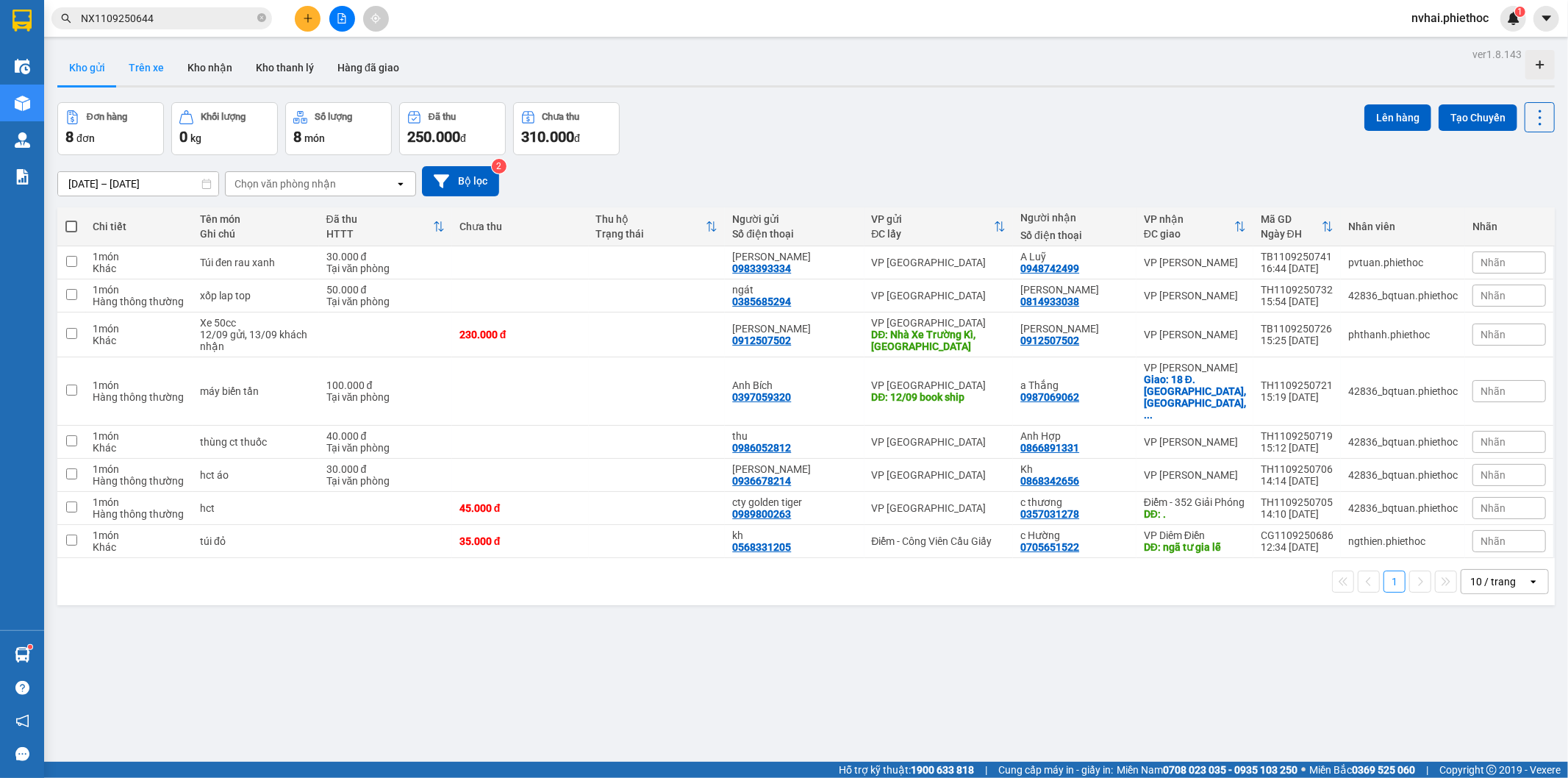
click at [144, 69] on button "Trên xe" at bounding box center [146, 68] width 59 height 36
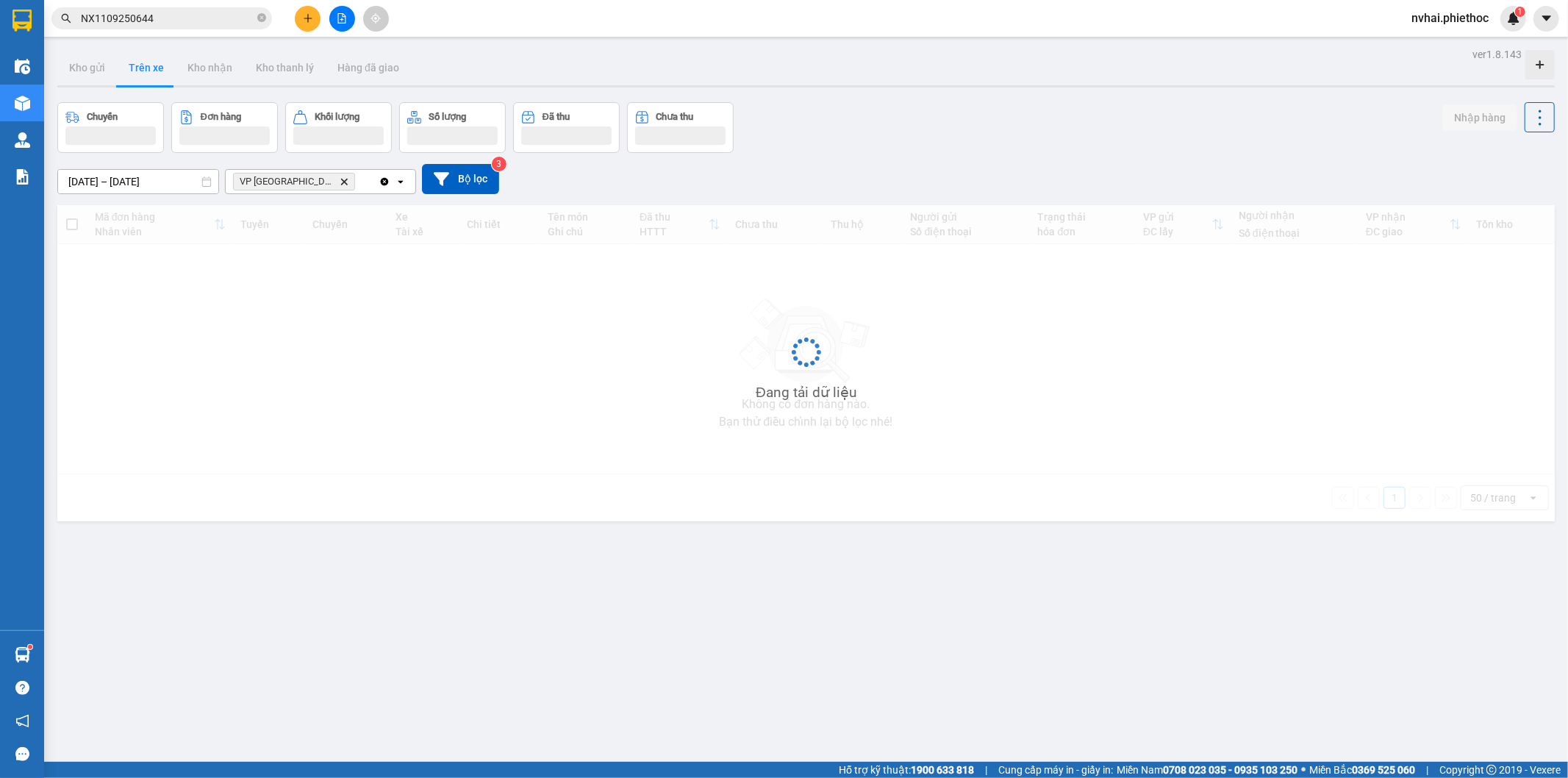
click at [144, 69] on button "Trên xe" at bounding box center [146, 68] width 59 height 36
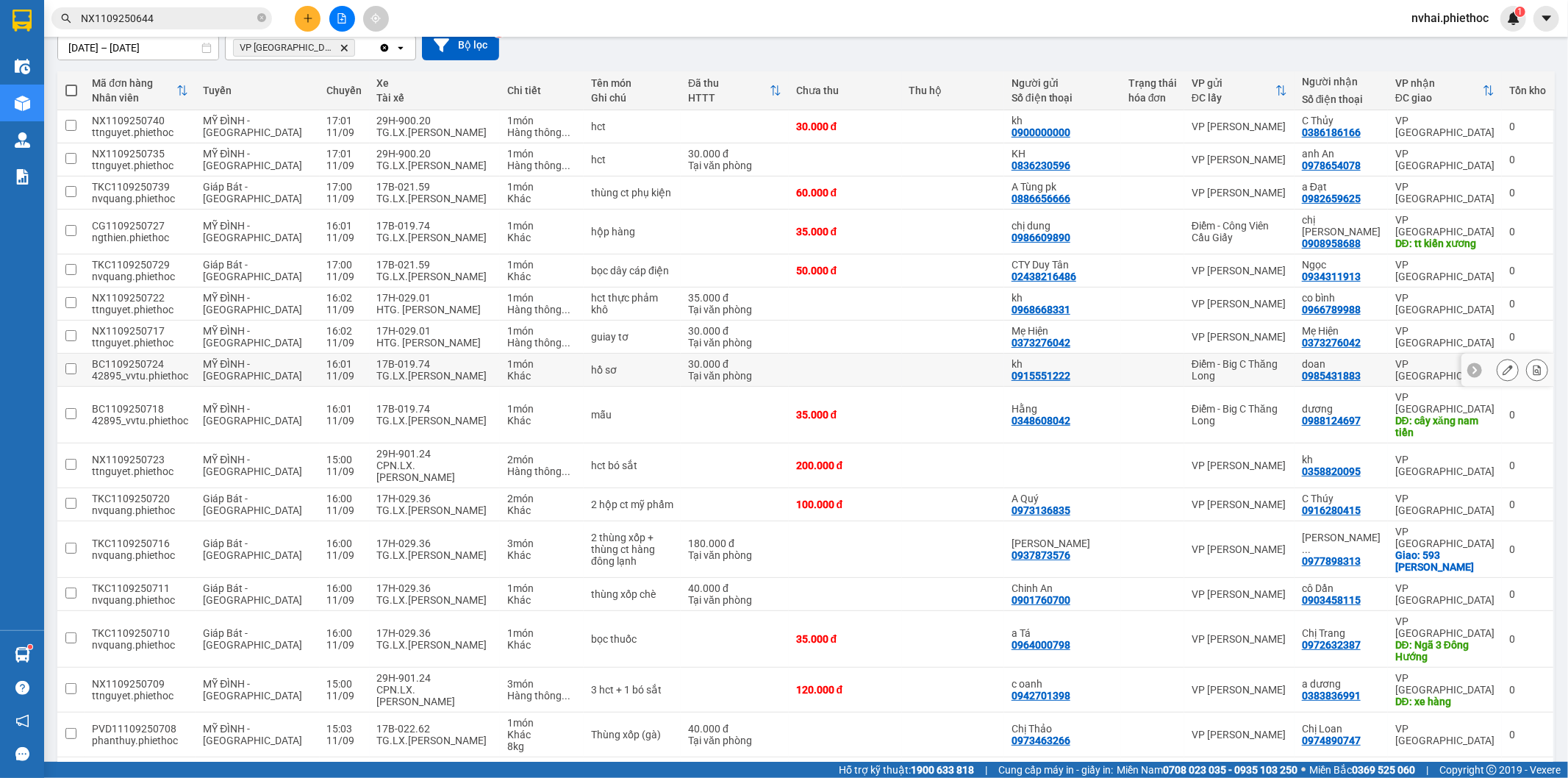
scroll to position [257, 0]
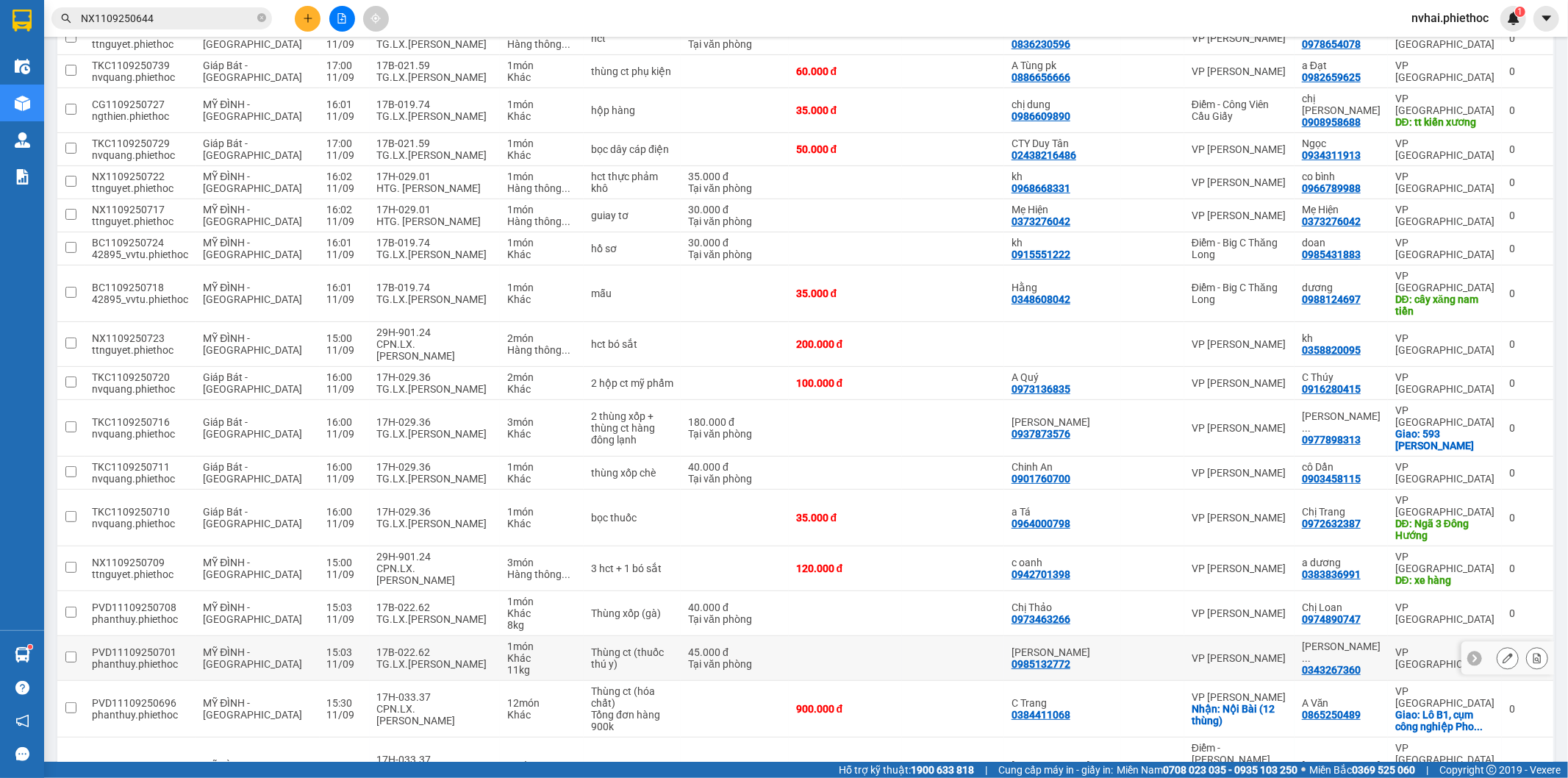
click at [516, 652] on div "Khác" at bounding box center [542, 658] width 70 height 12
checkbox input "true"
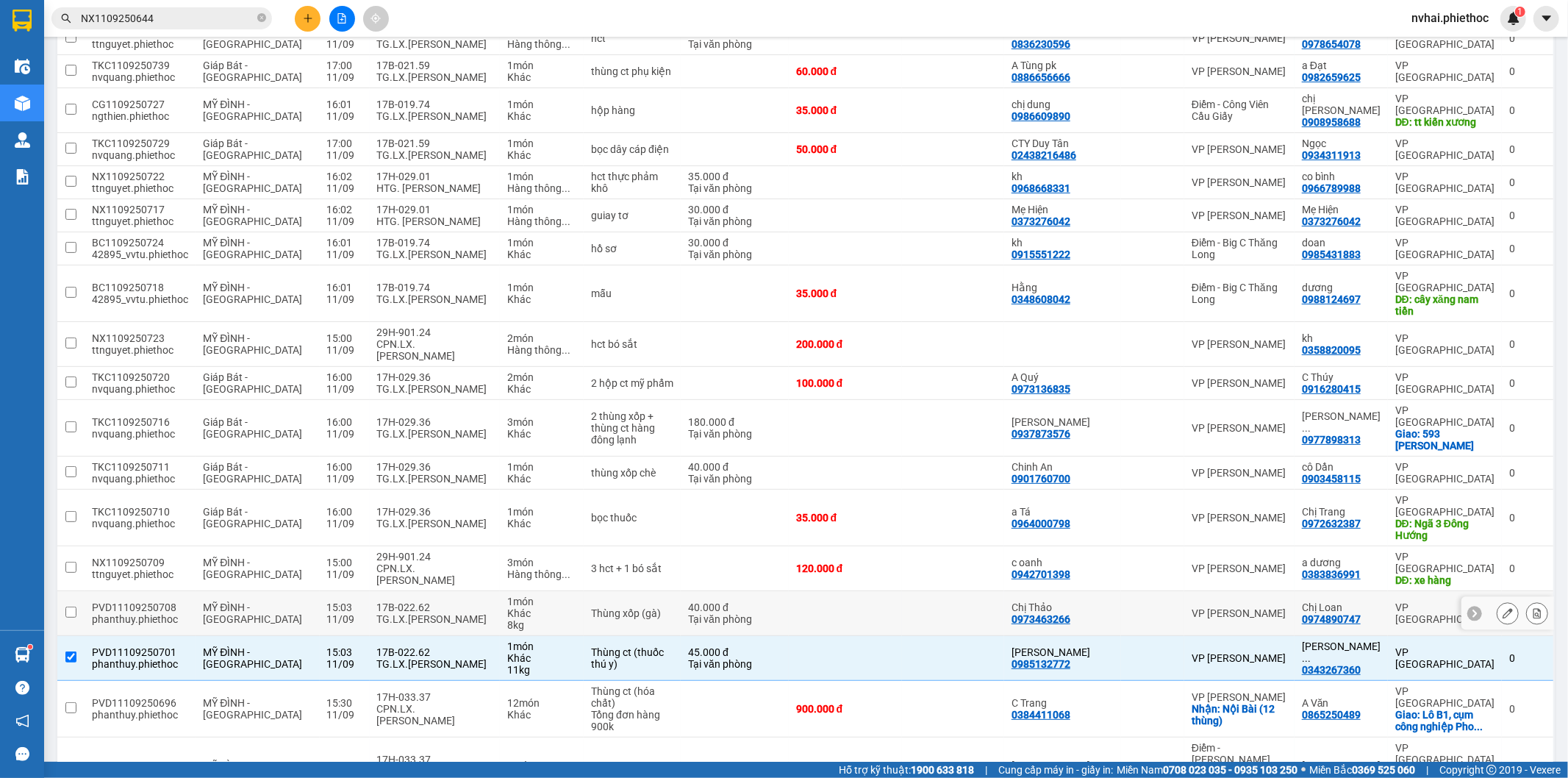
click at [507, 595] on div "1 món" at bounding box center [542, 601] width 70 height 12
checkbox input "true"
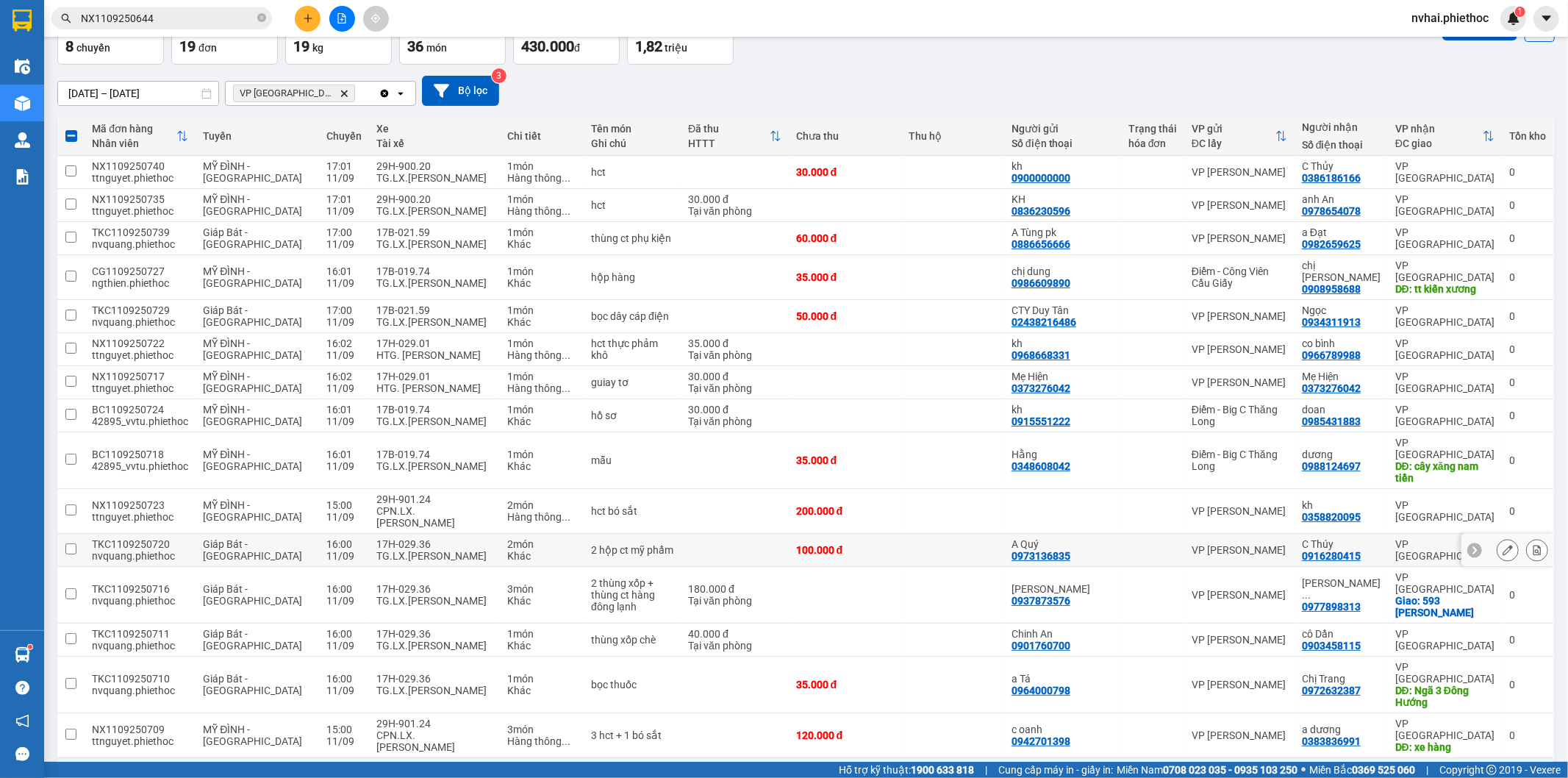
scroll to position [0, 0]
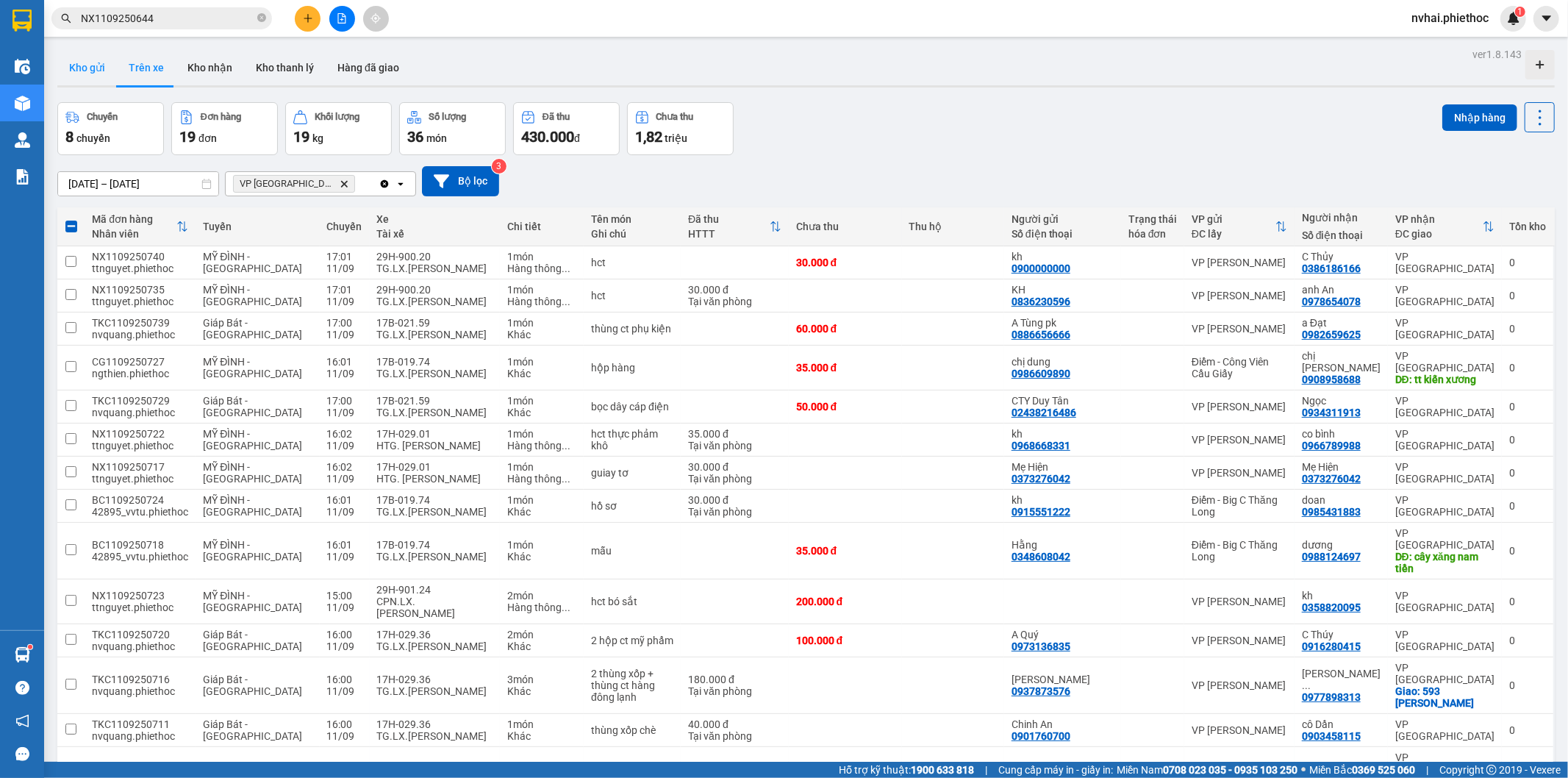
click at [91, 63] on button "Kho gửi" at bounding box center [87, 68] width 60 height 36
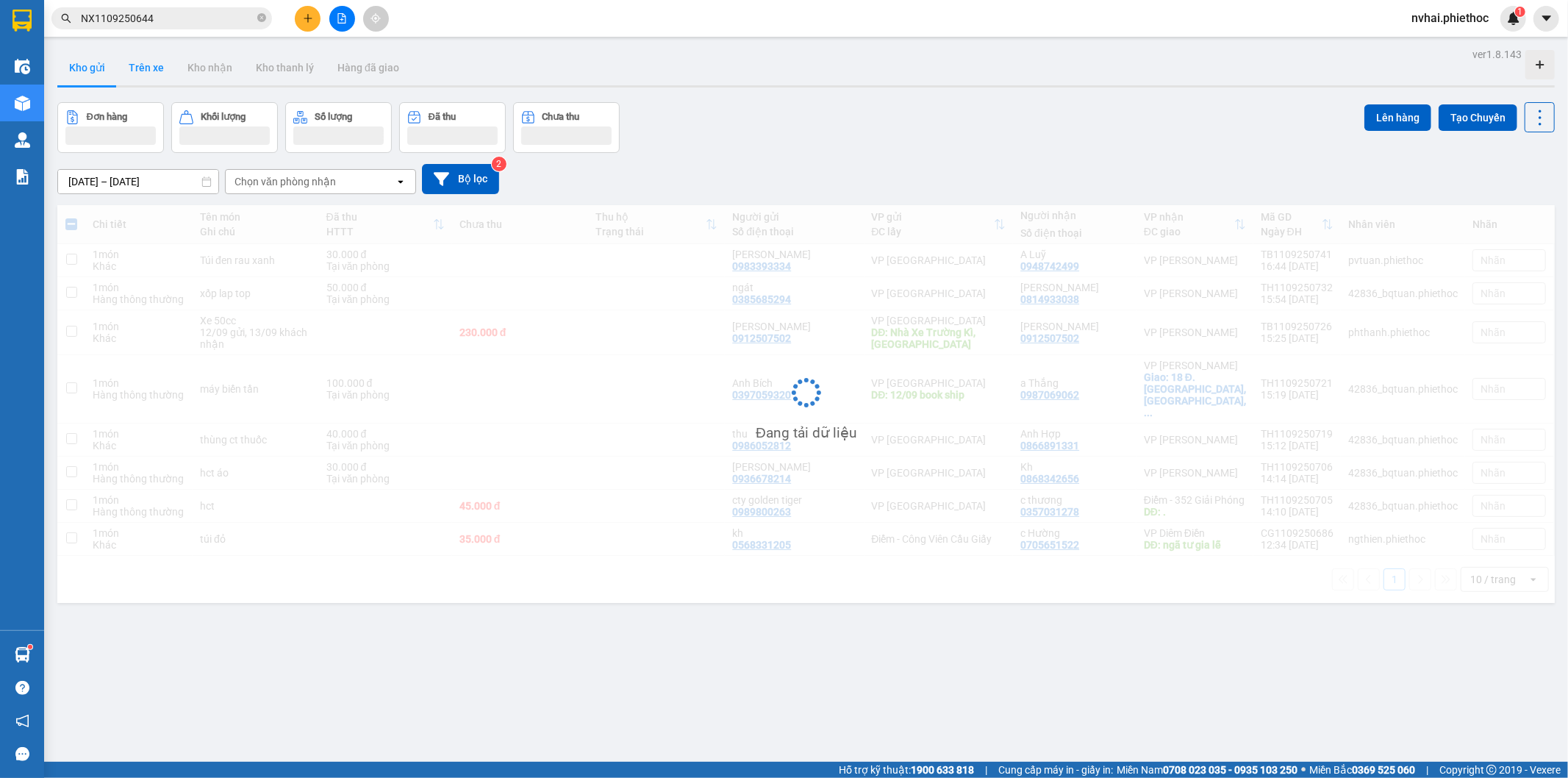
click at [145, 78] on button "Trên xe" at bounding box center [146, 68] width 59 height 36
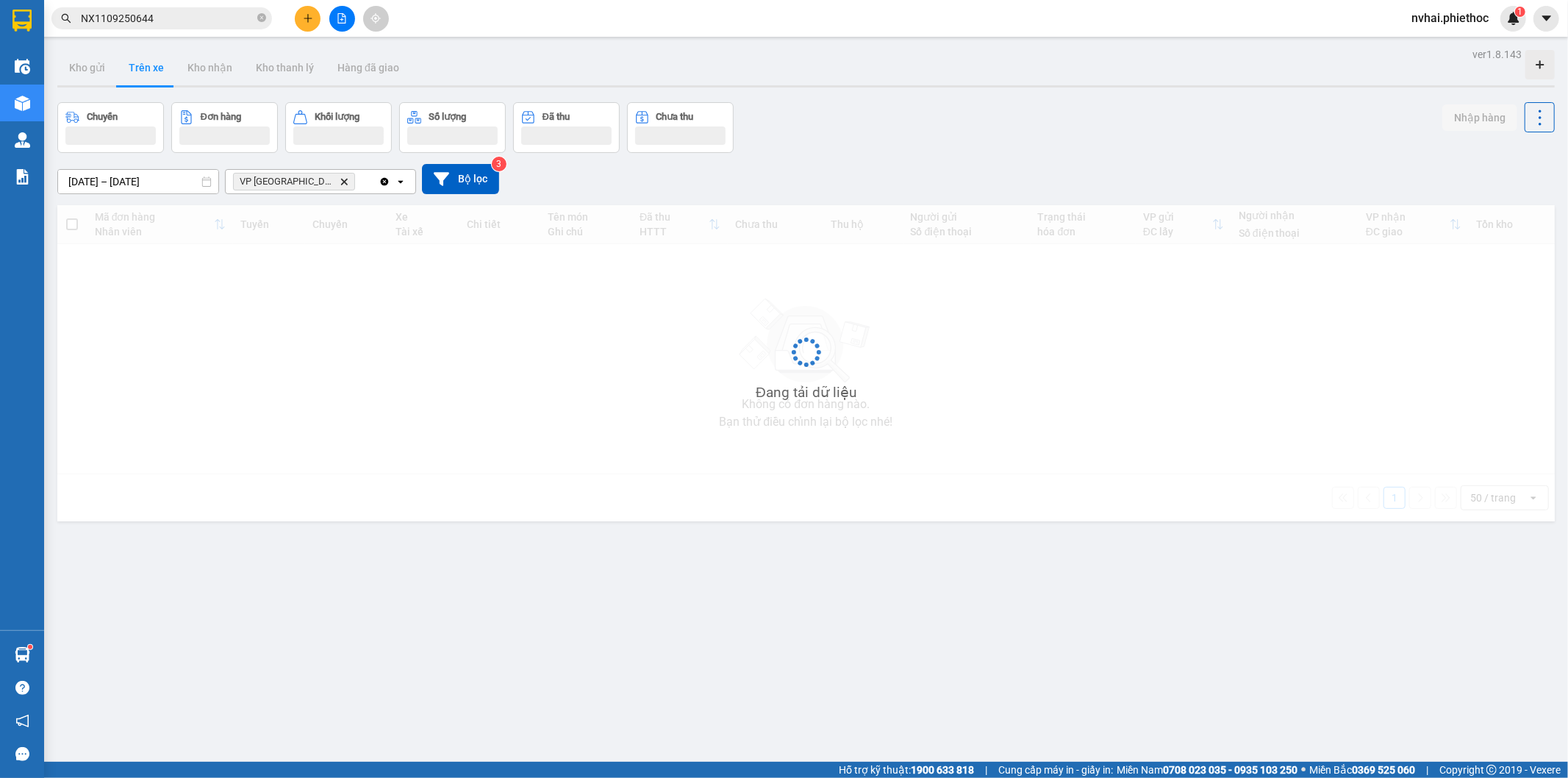
click at [145, 78] on button "Trên xe" at bounding box center [146, 68] width 59 height 36
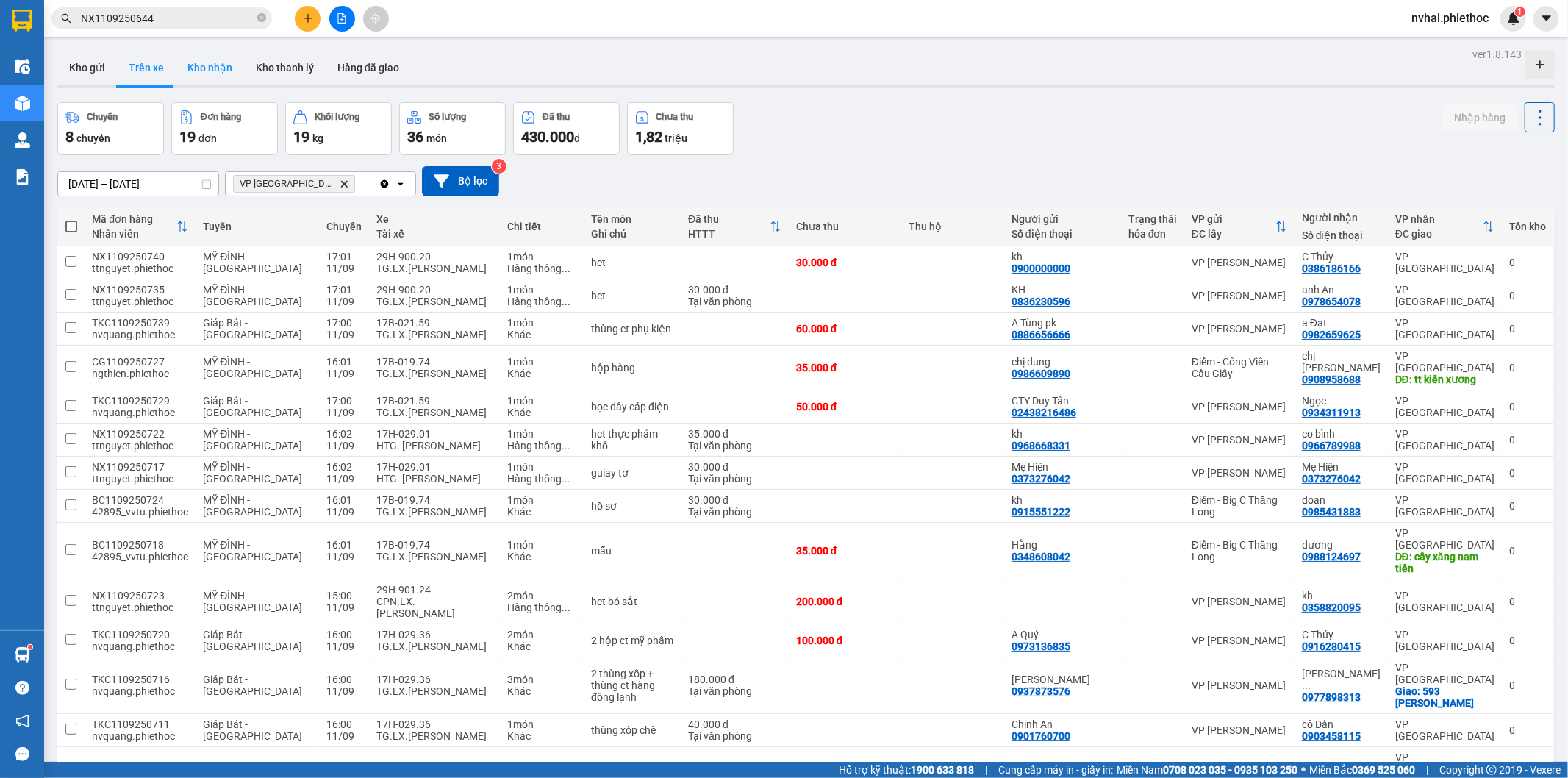
click at [198, 63] on button "Kho nhận" at bounding box center [210, 68] width 69 height 36
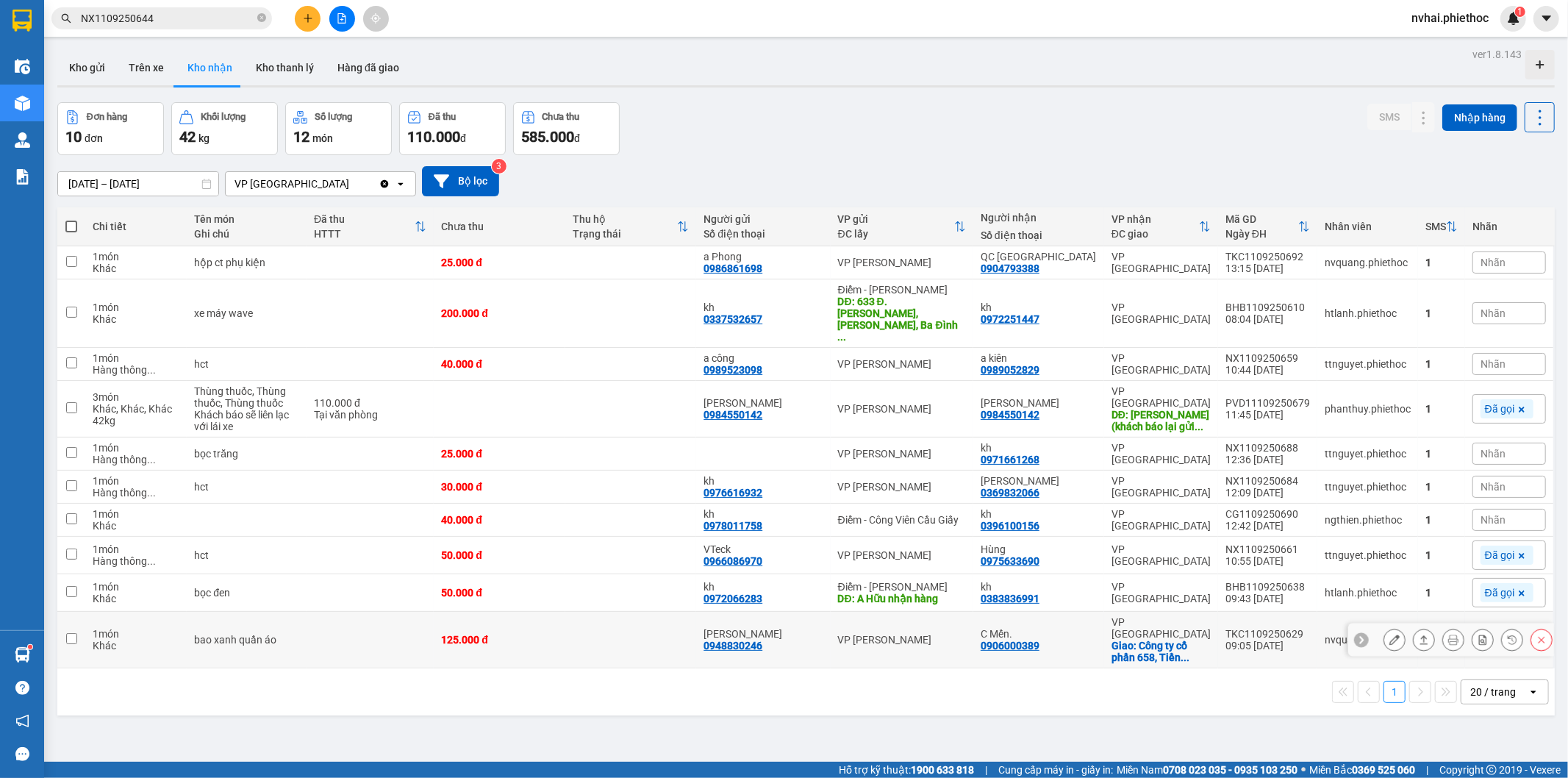
click at [1291, 628] on div "TKC1109250629" at bounding box center [1269, 634] width 85 height 12
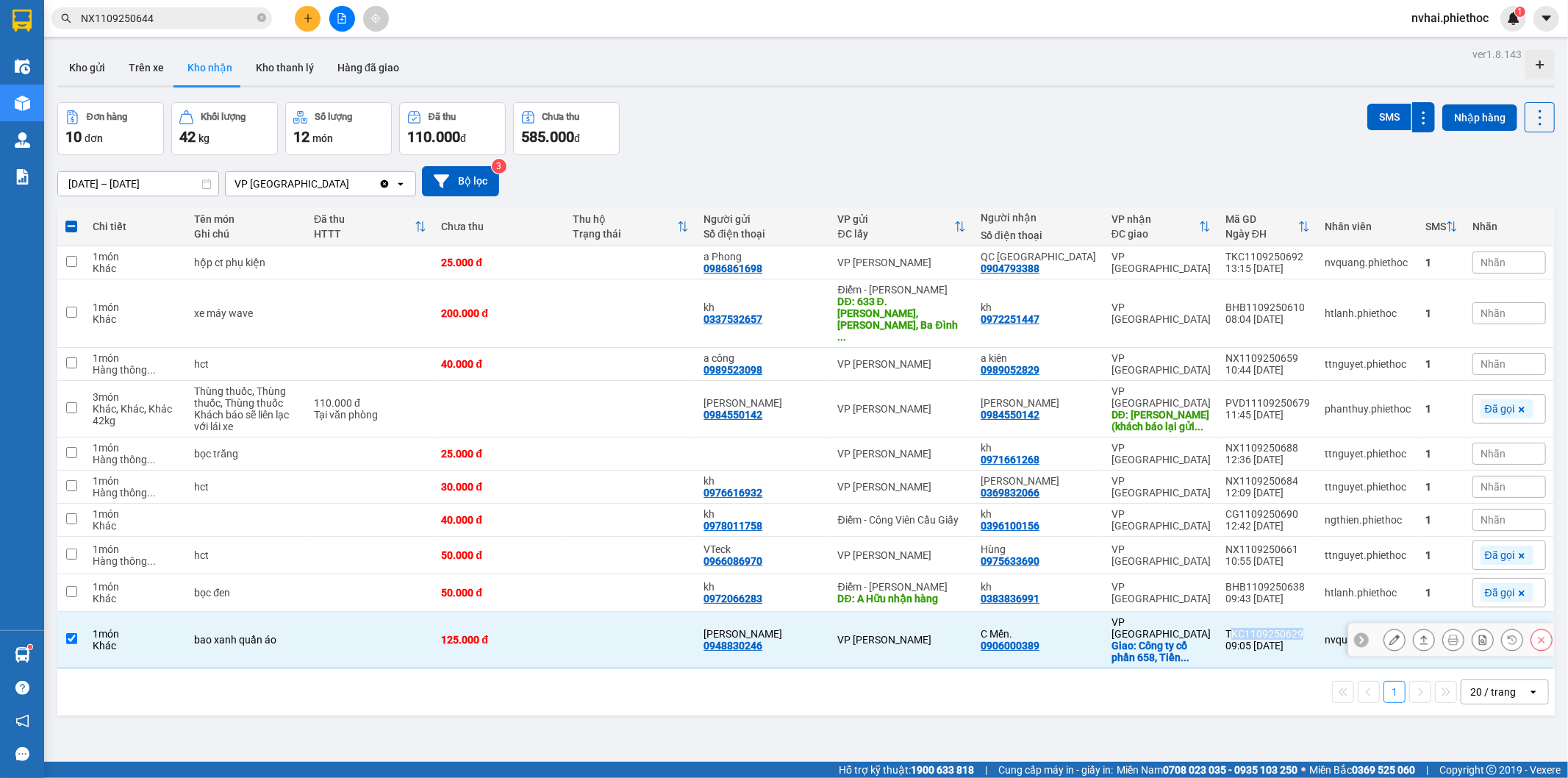
copy div "KC1109250629"
copy div "TKC1109250629"
drag, startPoint x: 1293, startPoint y: 603, endPoint x: 1219, endPoint y: 602, distance: 74.0
click at [1226, 628] on div "TKC1109250629" at bounding box center [1269, 634] width 85 height 12
checkbox input "false"
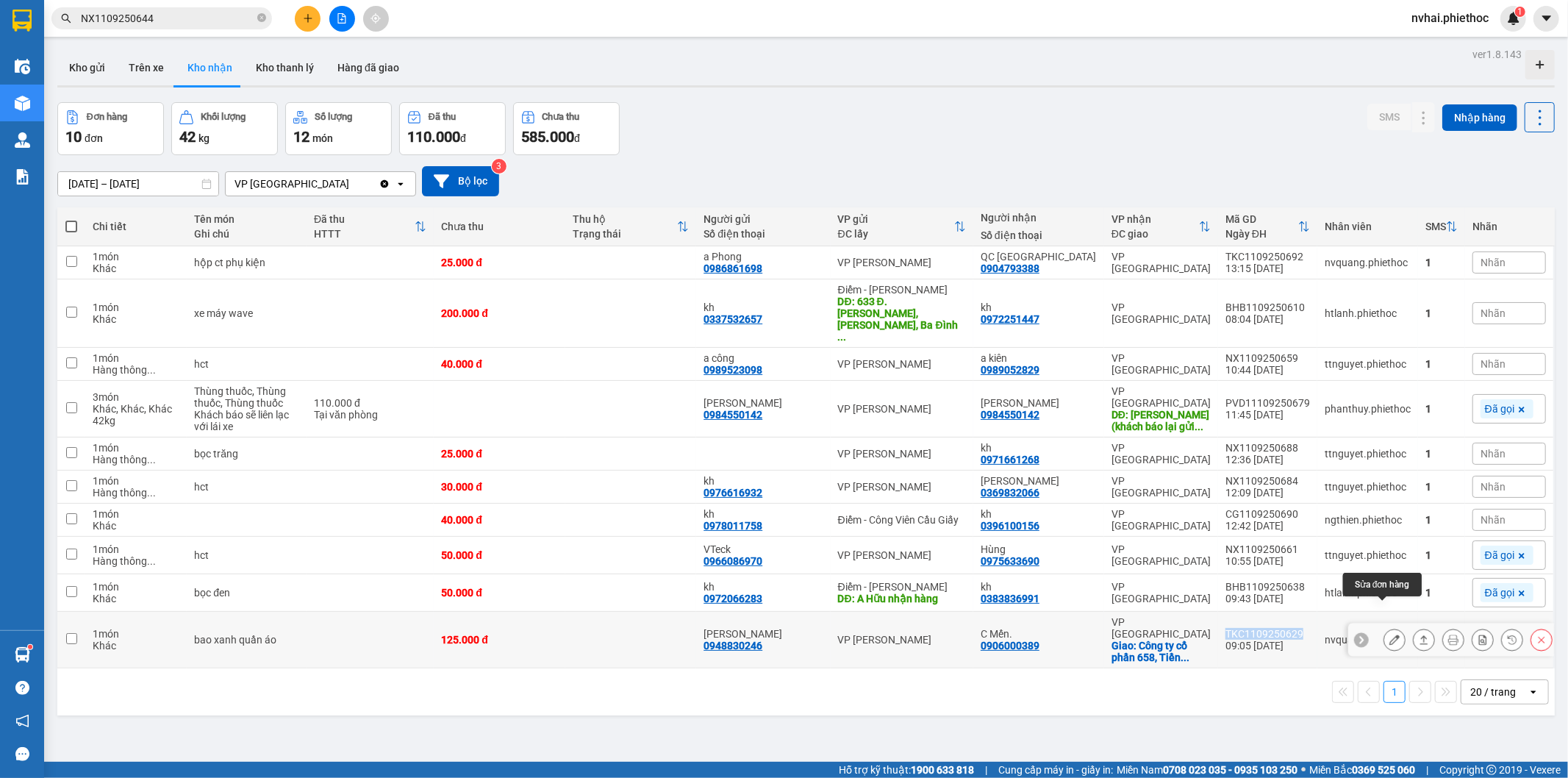
click at [1384, 627] on button at bounding box center [1394, 640] width 20 height 26
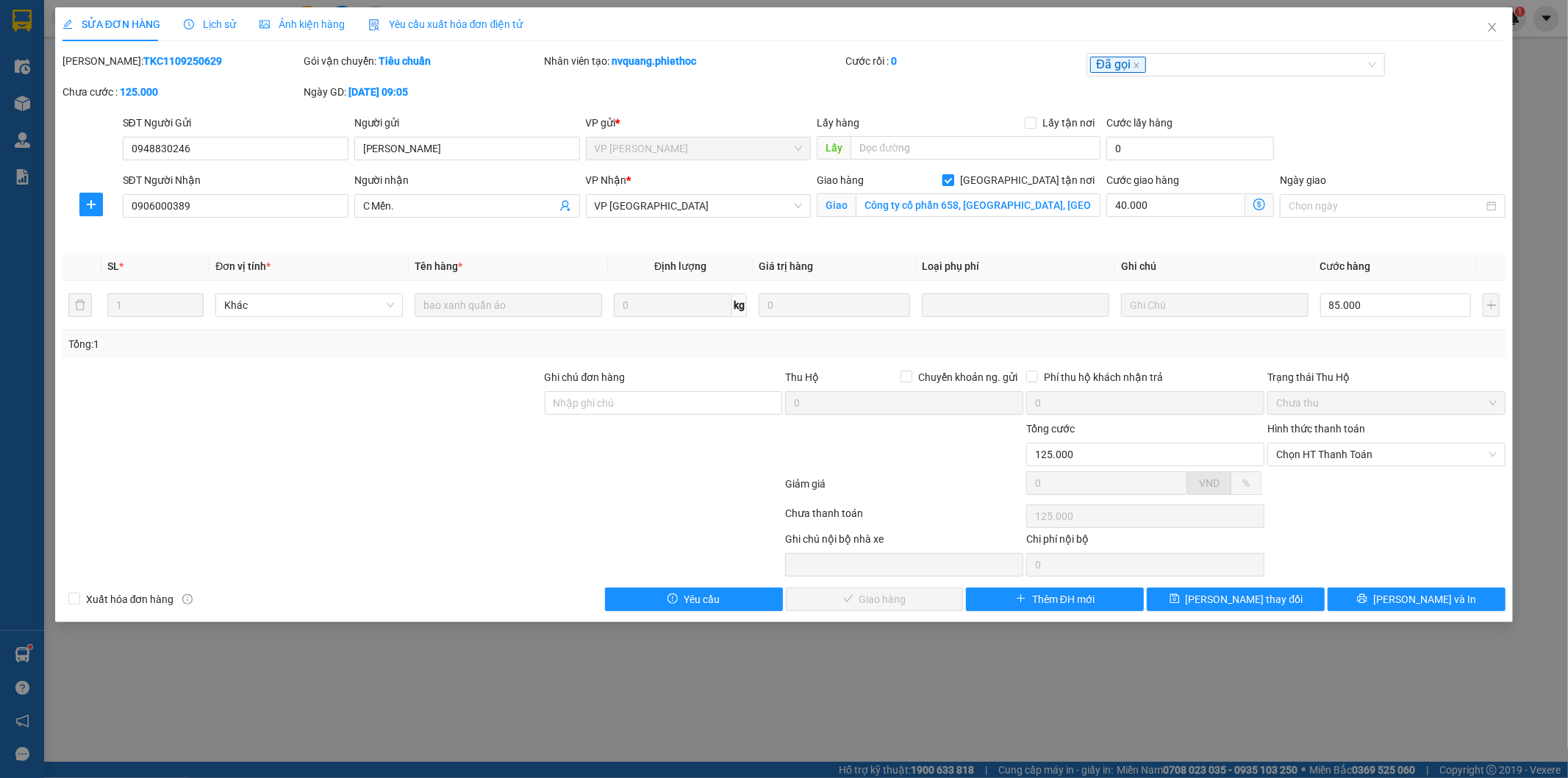
click at [953, 179] on input "[GEOGRAPHIC_DATA] tận nơi" at bounding box center [948, 179] width 11 height 11
checkbox input "false"
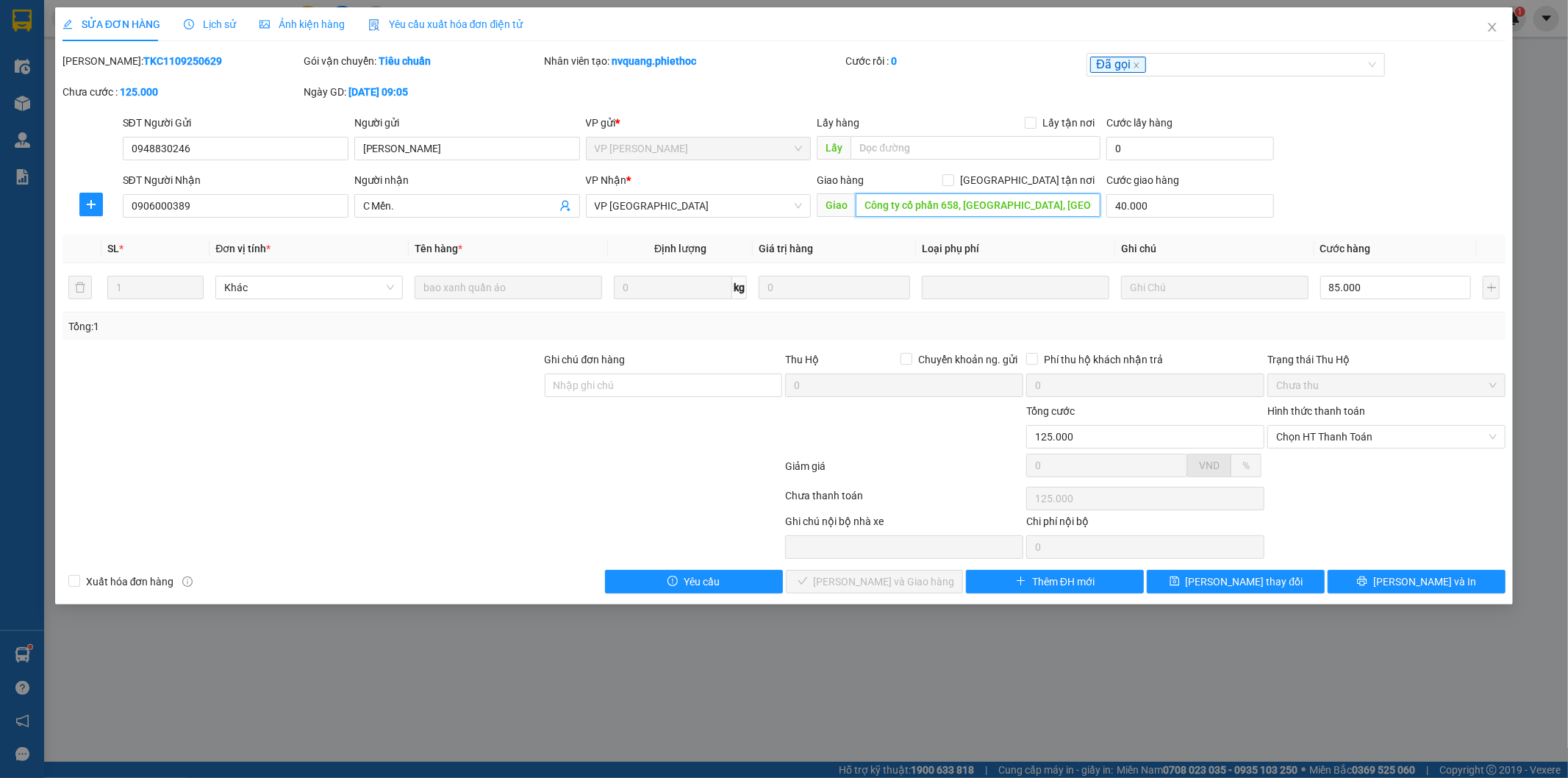
click at [1024, 202] on input "Công ty cổ phần 658, Tiền Phong, Thái Bình, Việt Nam" at bounding box center [978, 205] width 244 height 23
click at [1499, 27] on span "Close" at bounding box center [1493, 28] width 42 height 42
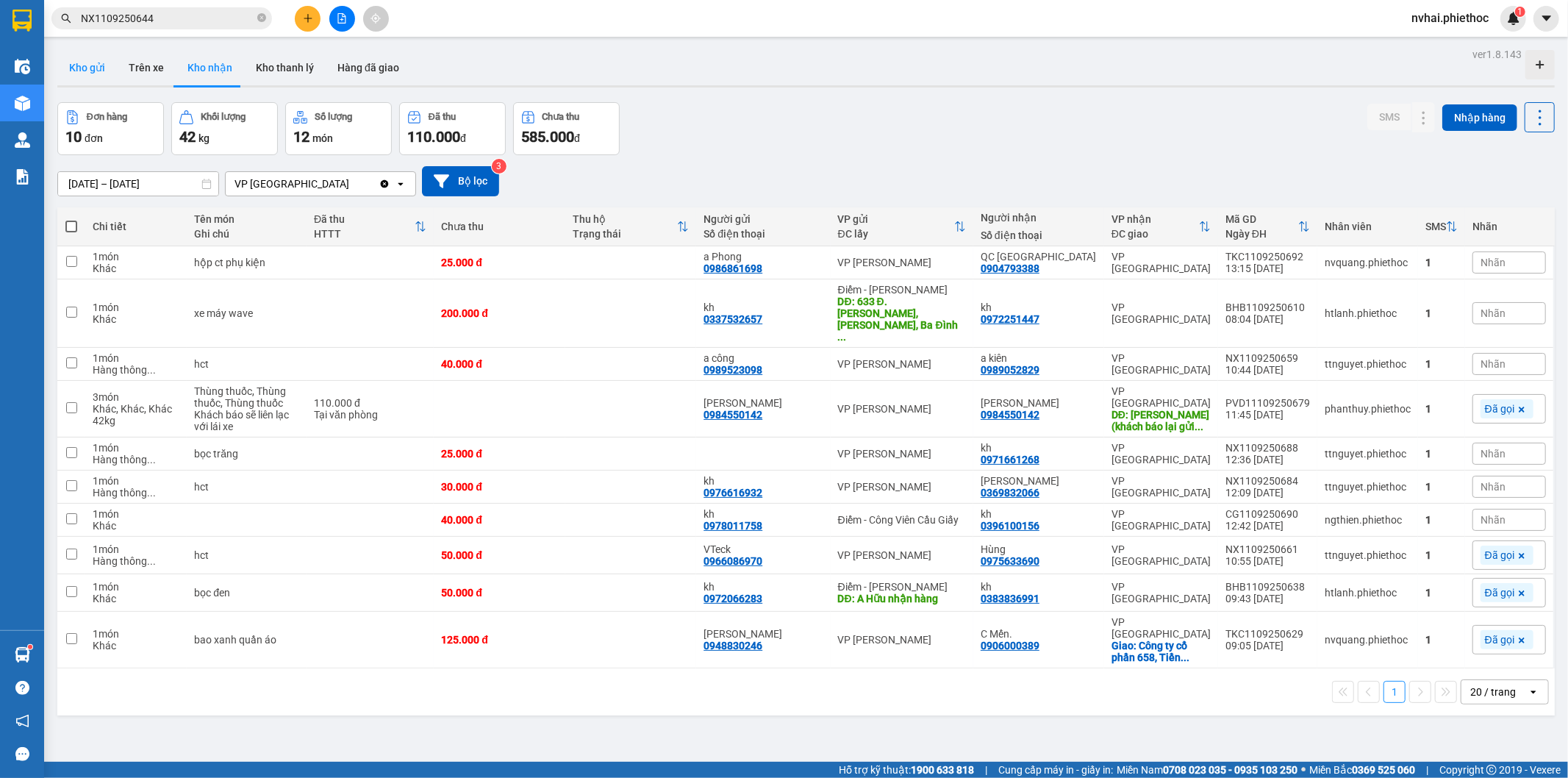
click at [81, 60] on button "Kho gửi" at bounding box center [87, 68] width 60 height 36
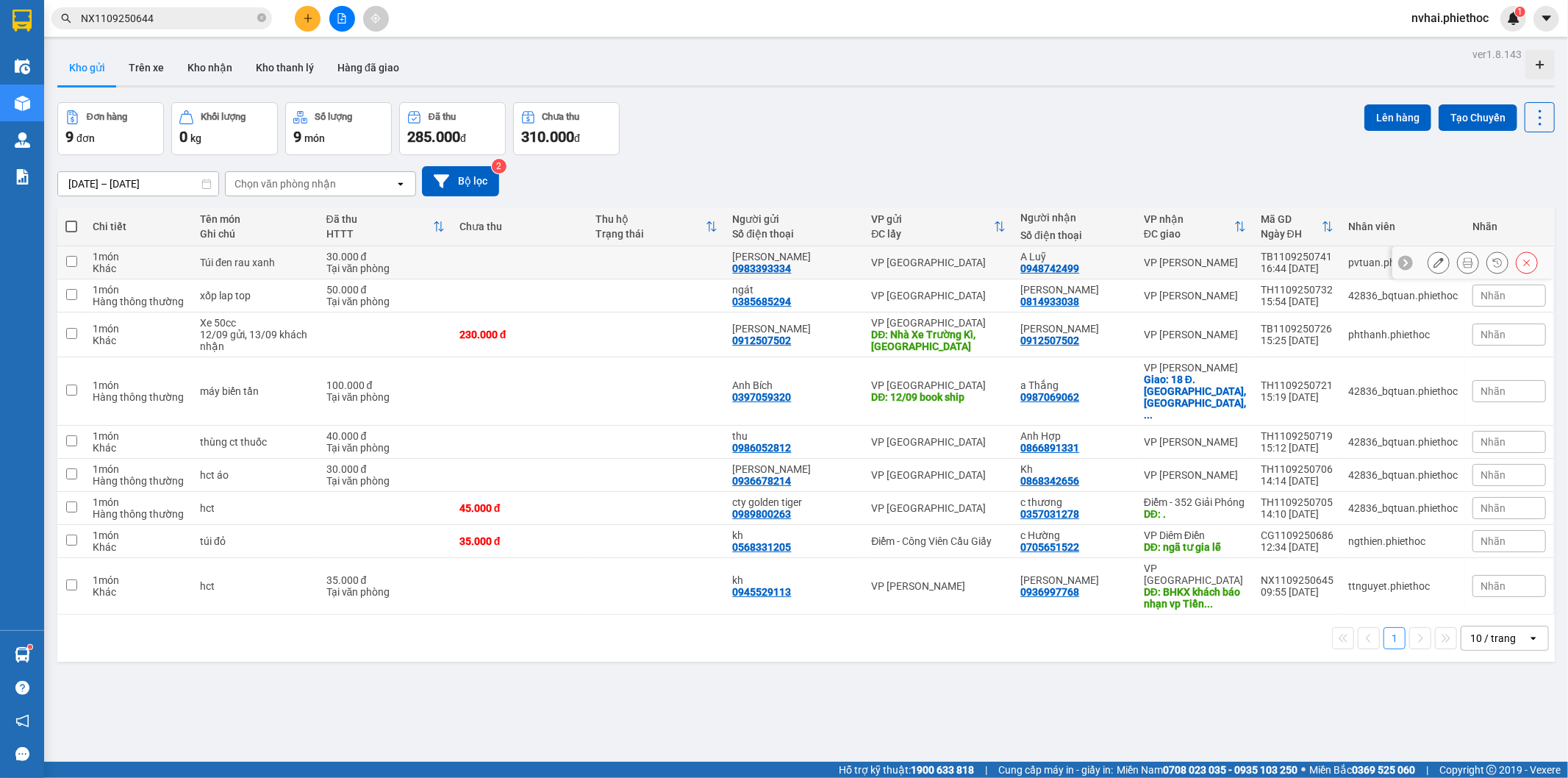
click at [1100, 262] on div "A Luỹ 0948742499" at bounding box center [1074, 263] width 109 height 23
checkbox input "true"
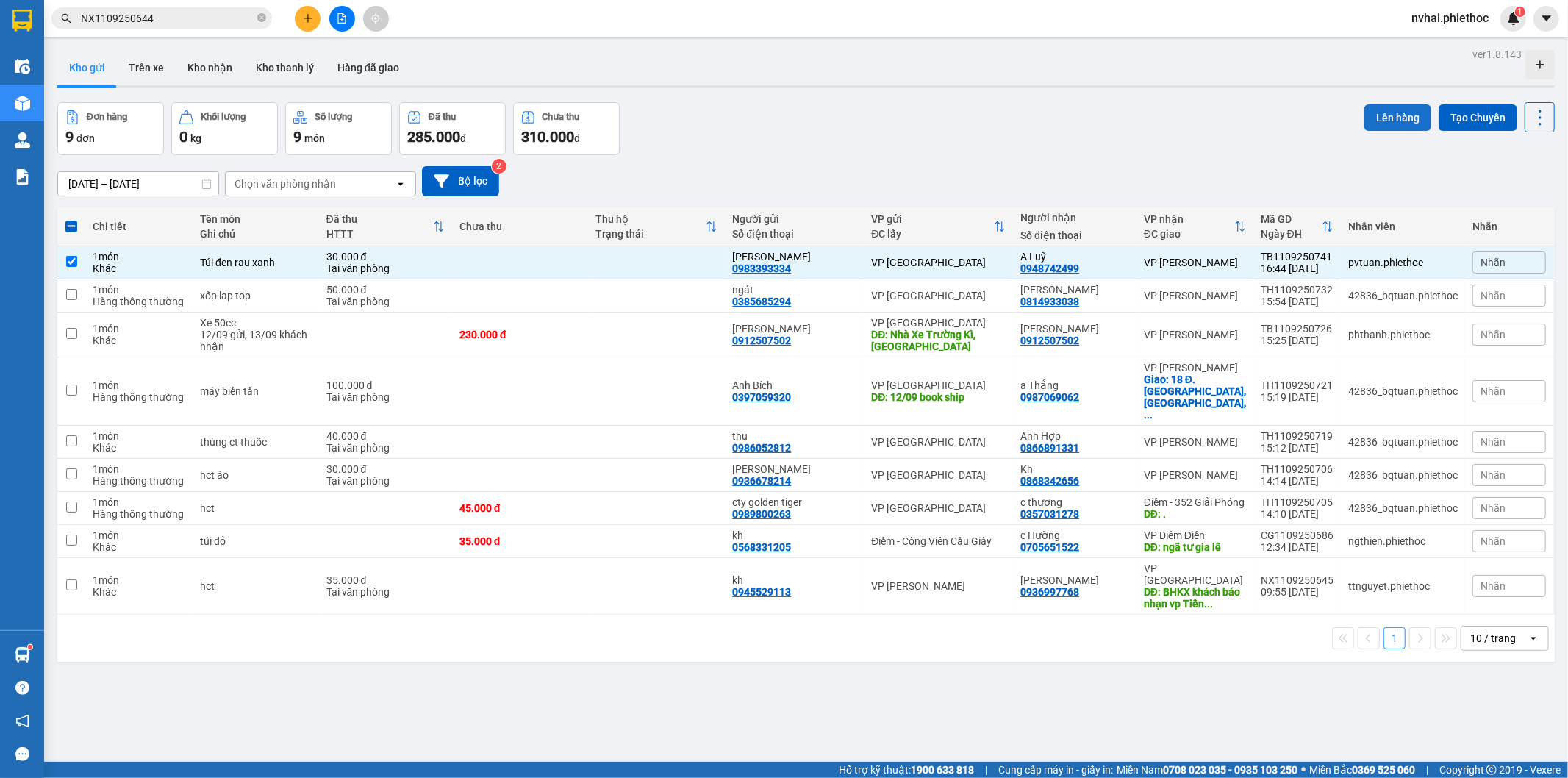
click at [1398, 122] on button "Lên hàng" at bounding box center [1397, 117] width 67 height 26
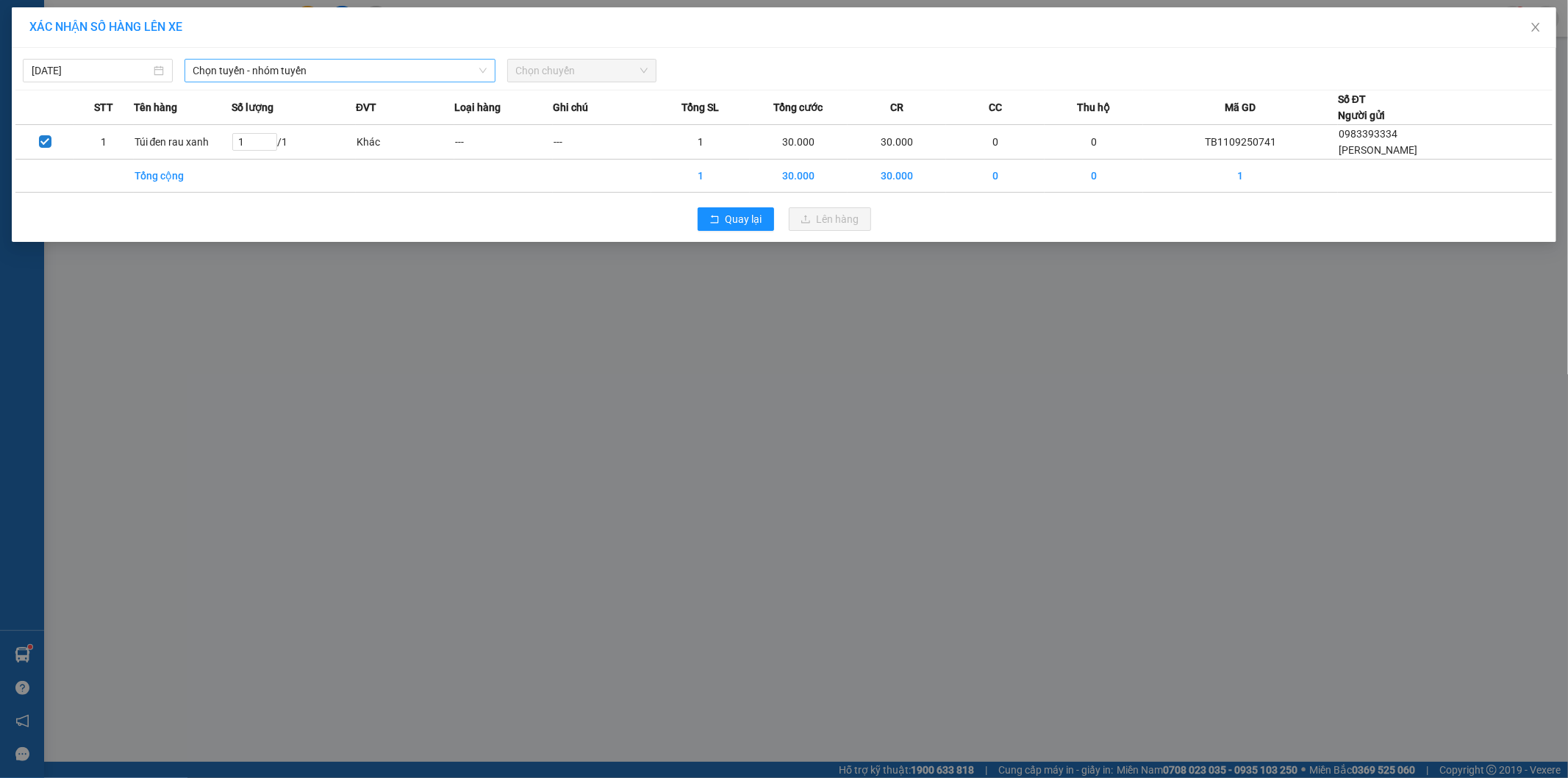
click at [311, 72] on span "Chọn tuyến - nhóm tuyến" at bounding box center [340, 71] width 294 height 22
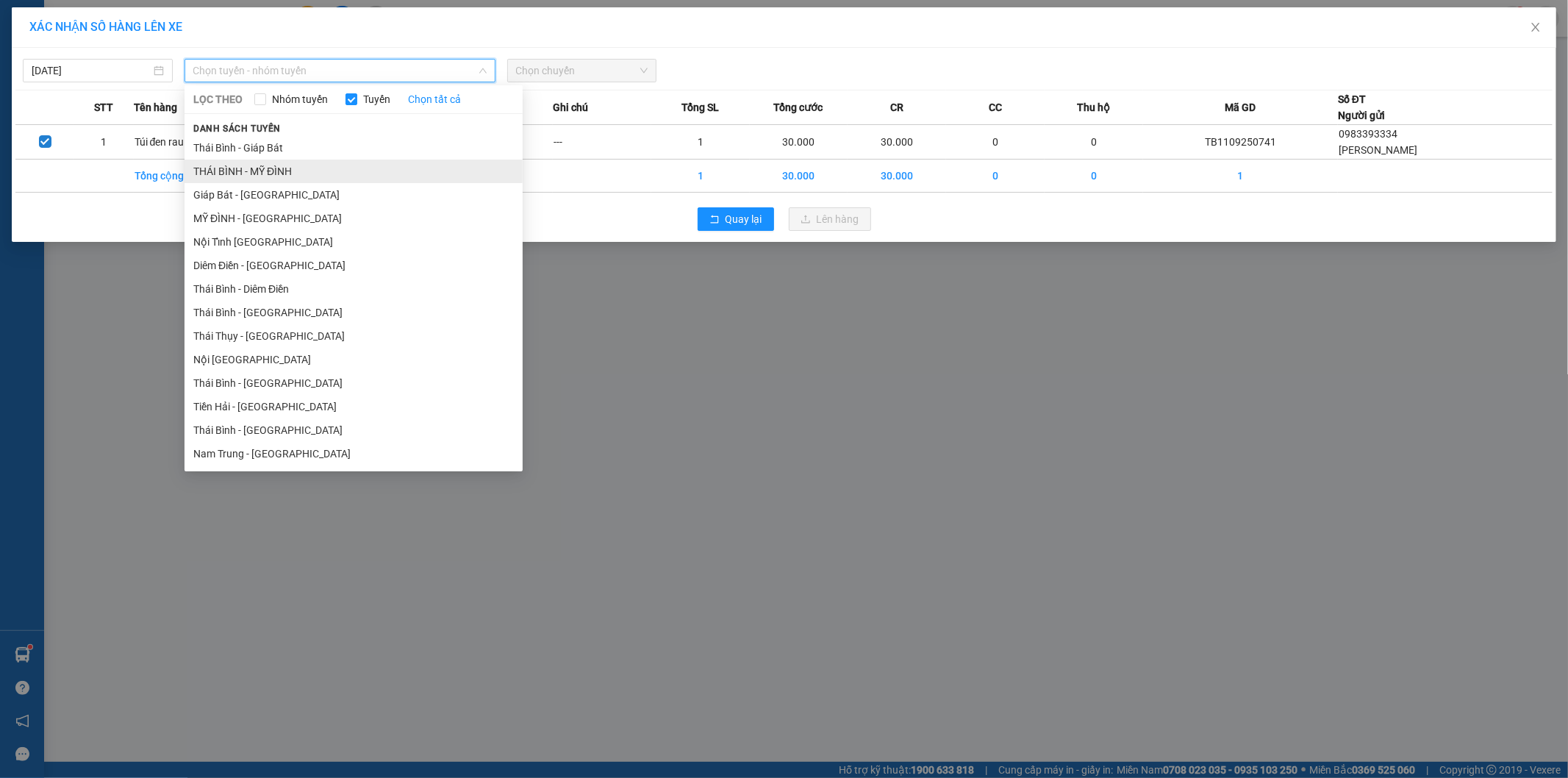
click at [271, 169] on li "THÁI BÌNH - MỸ ĐÌNH" at bounding box center [354, 171] width 338 height 23
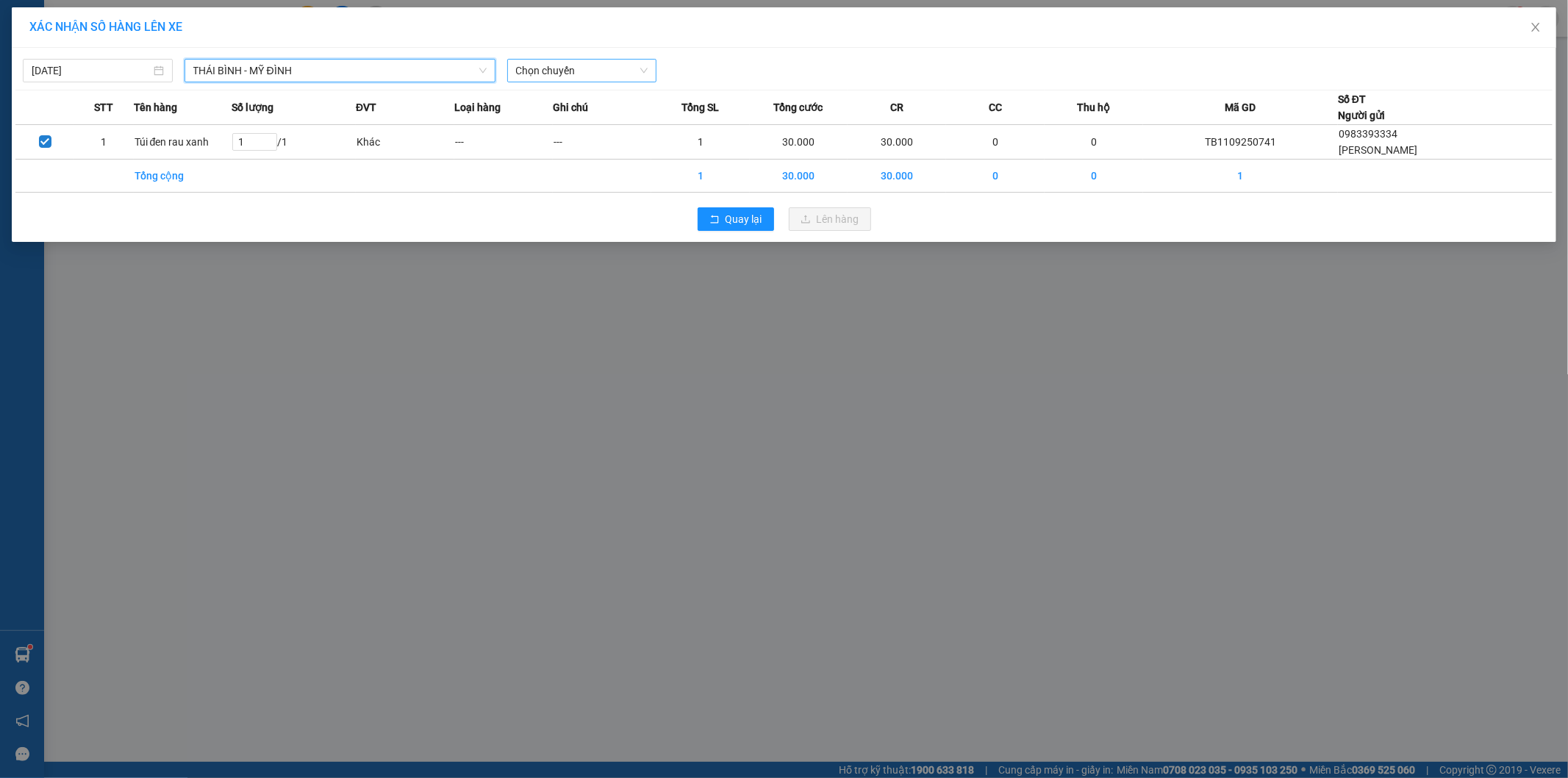
click at [561, 76] on span "Chọn chuyến" at bounding box center [582, 71] width 132 height 22
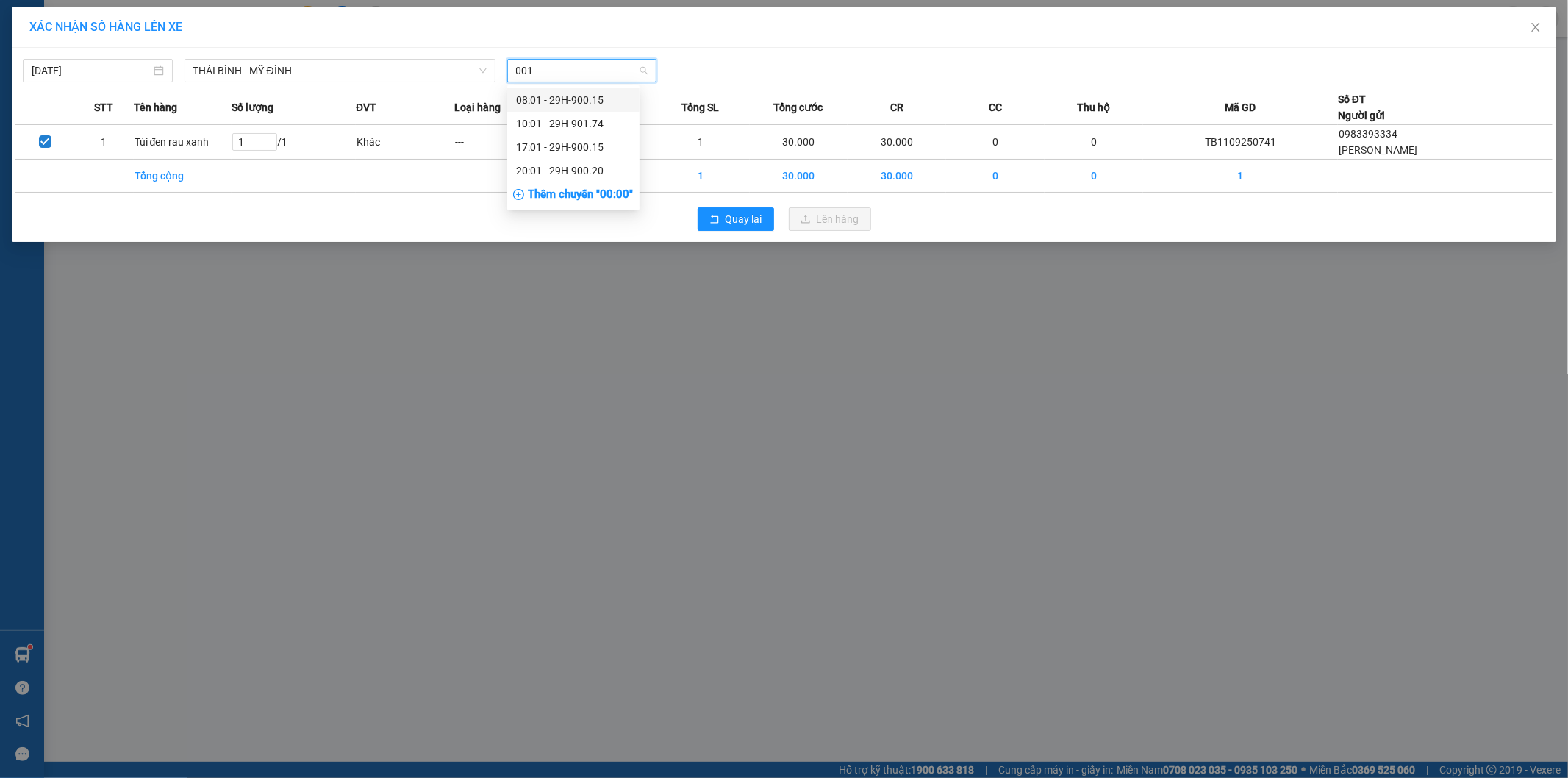
type input "0015"
click at [605, 124] on div "17:01 - 29H-900.15" at bounding box center [573, 123] width 115 height 16
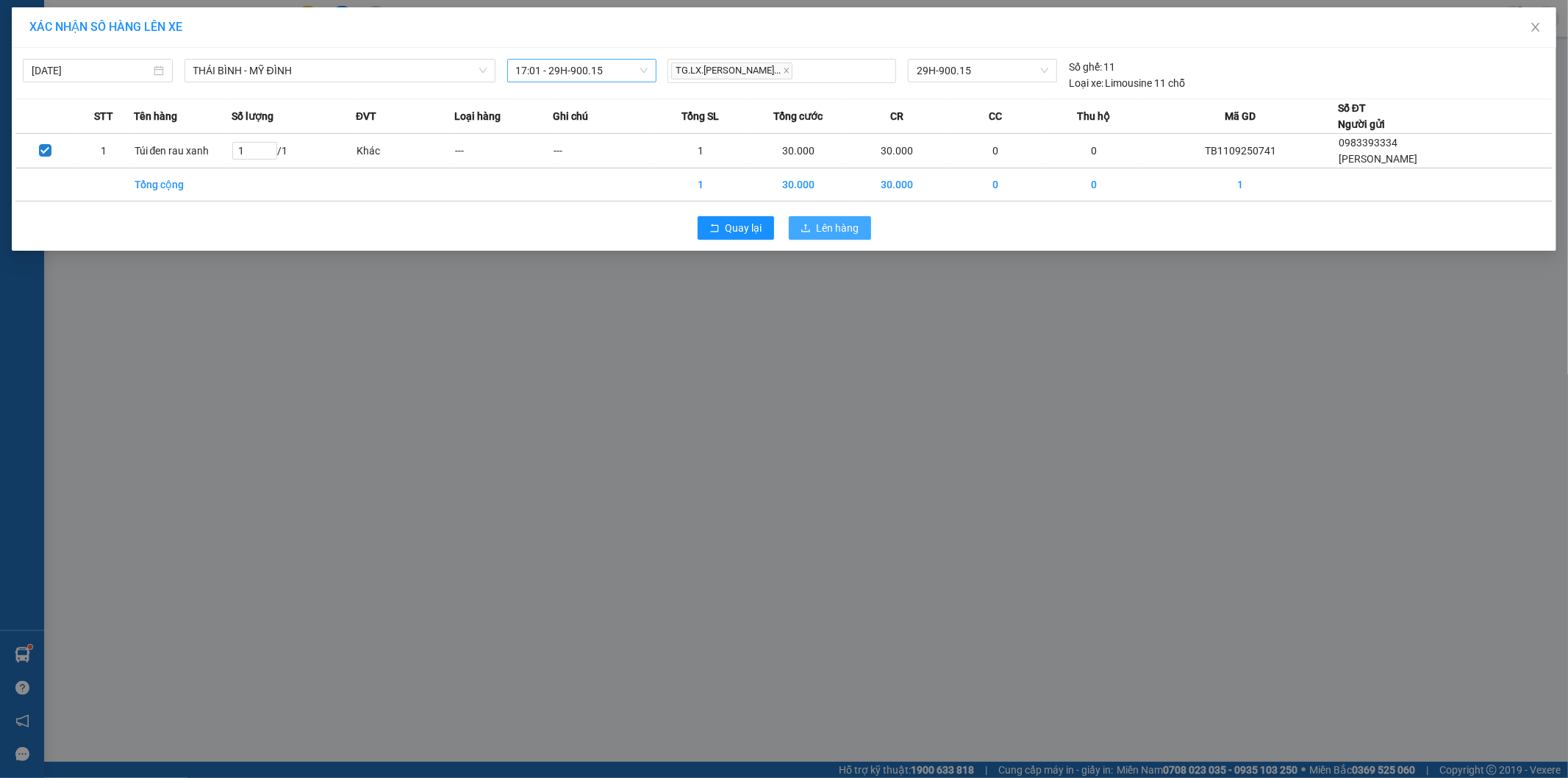
click at [851, 228] on span "Lên hàng" at bounding box center [838, 228] width 43 height 16
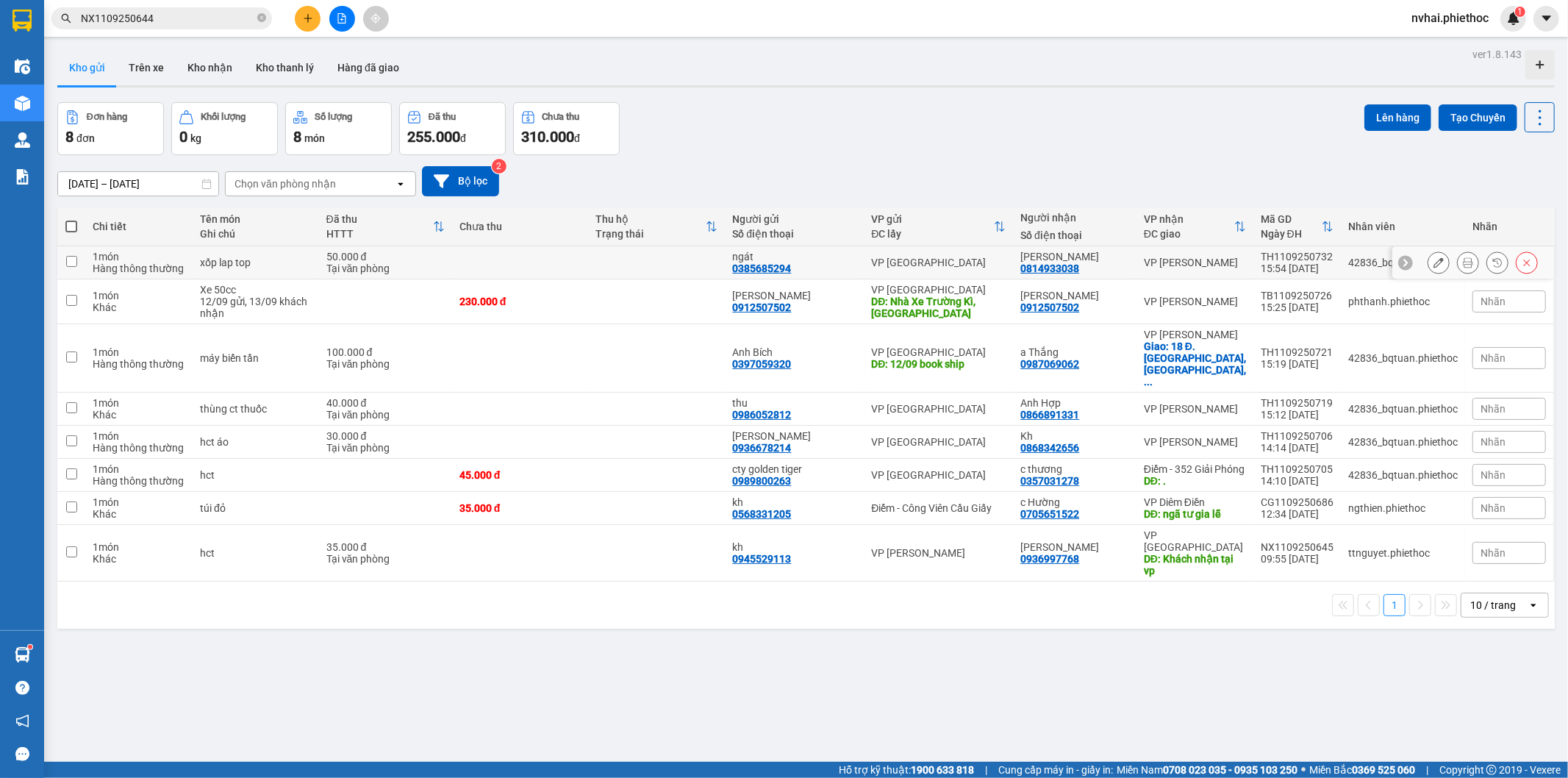
click at [1208, 260] on div "VP [PERSON_NAME]" at bounding box center [1195, 263] width 102 height 12
checkbox input "true"
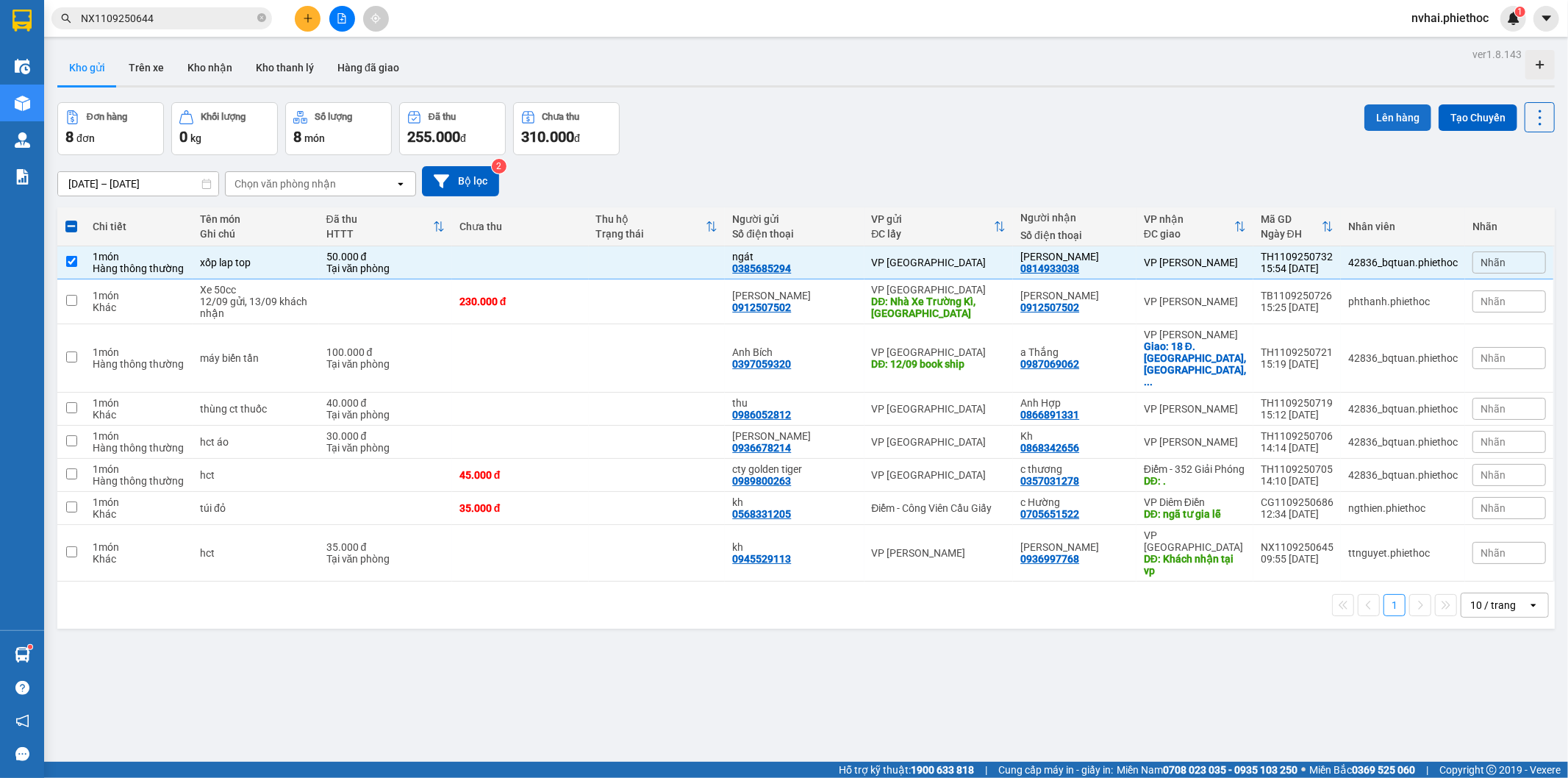
click at [1369, 104] on button "Lên hàng" at bounding box center [1397, 117] width 67 height 26
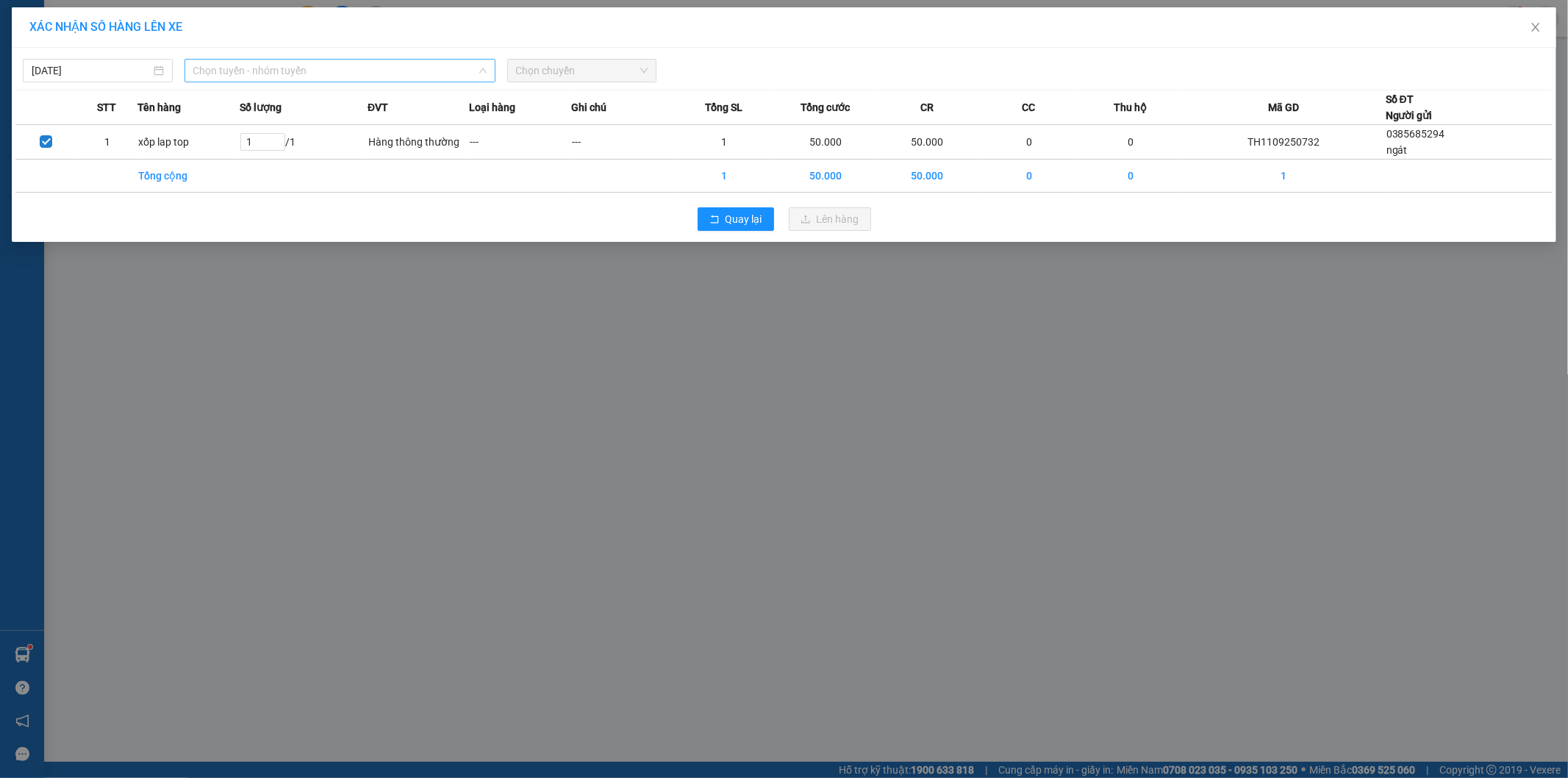
drag, startPoint x: 361, startPoint y: 72, endPoint x: 314, endPoint y: 123, distance: 69.4
click at [360, 71] on span "Chọn tuyến - nhóm tuyến" at bounding box center [340, 71] width 294 height 22
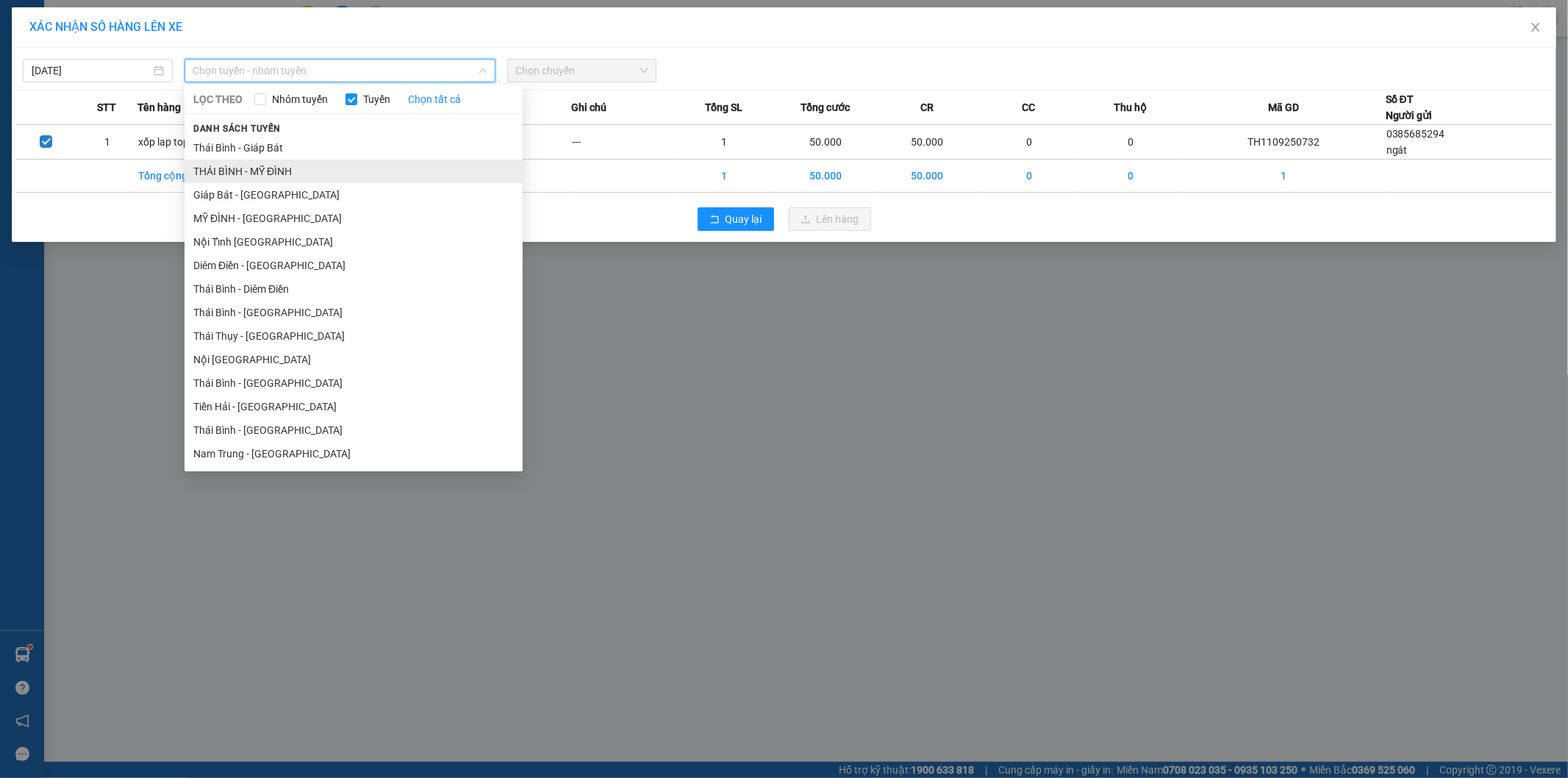
click at [276, 165] on li "THÁI BÌNH - MỸ ĐÌNH" at bounding box center [354, 171] width 338 height 23
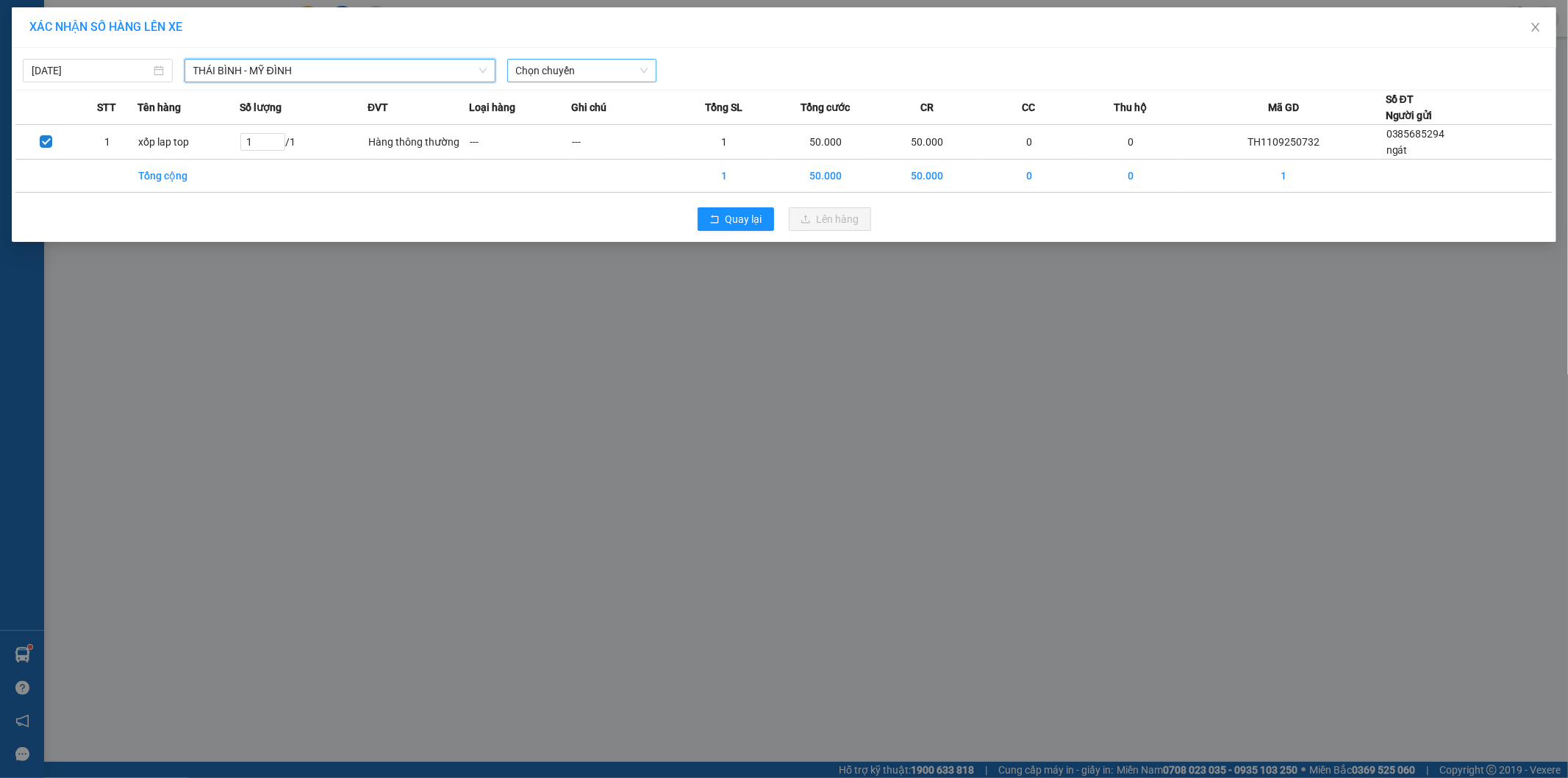
click at [589, 61] on span "Chọn chuyến" at bounding box center [582, 71] width 132 height 22
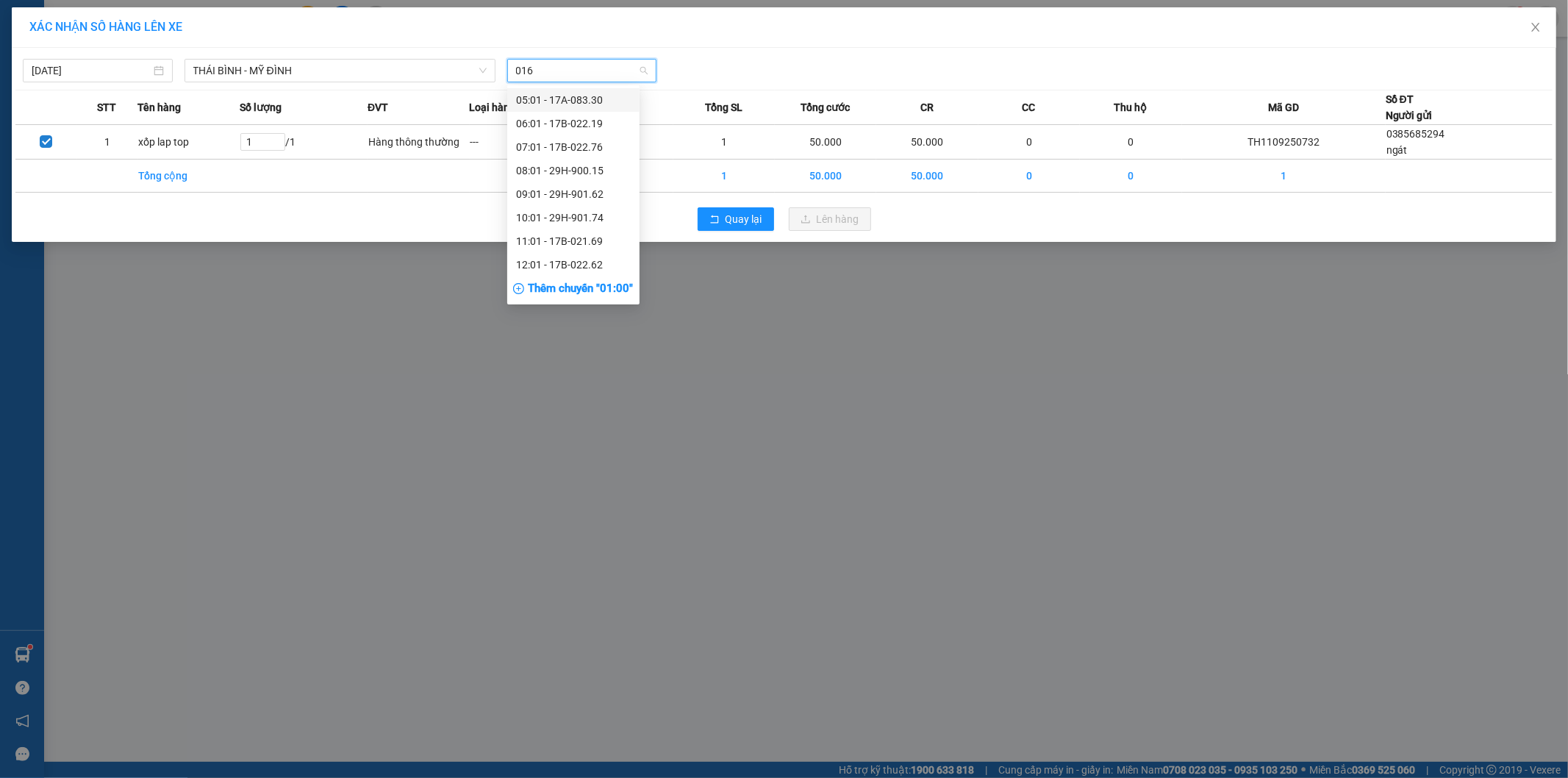
type input "0162"
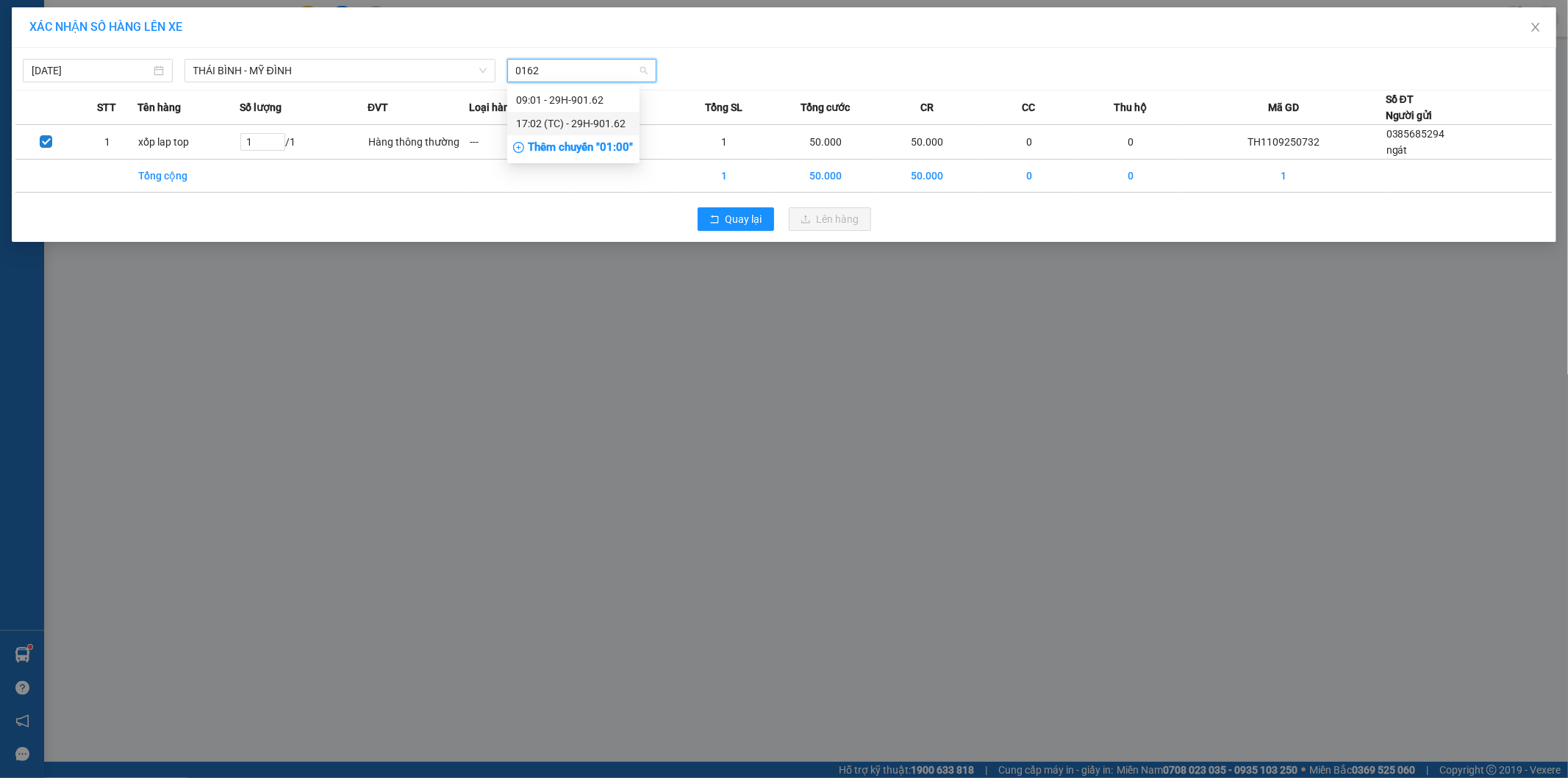
click at [599, 120] on div "17:02 (TC) - 29H-901.62" at bounding box center [573, 123] width 115 height 16
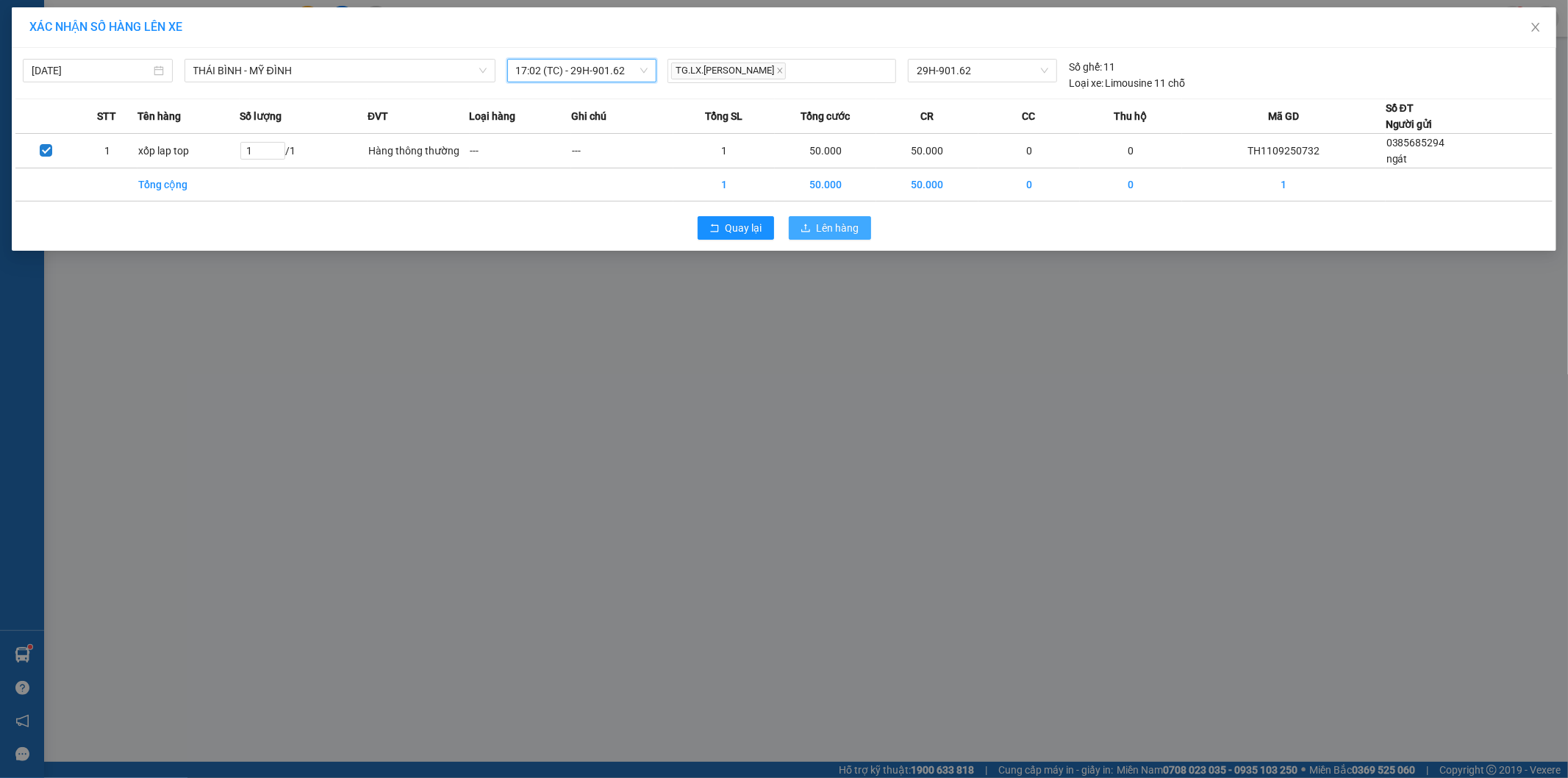
click at [822, 220] on span "Lên hàng" at bounding box center [838, 228] width 43 height 16
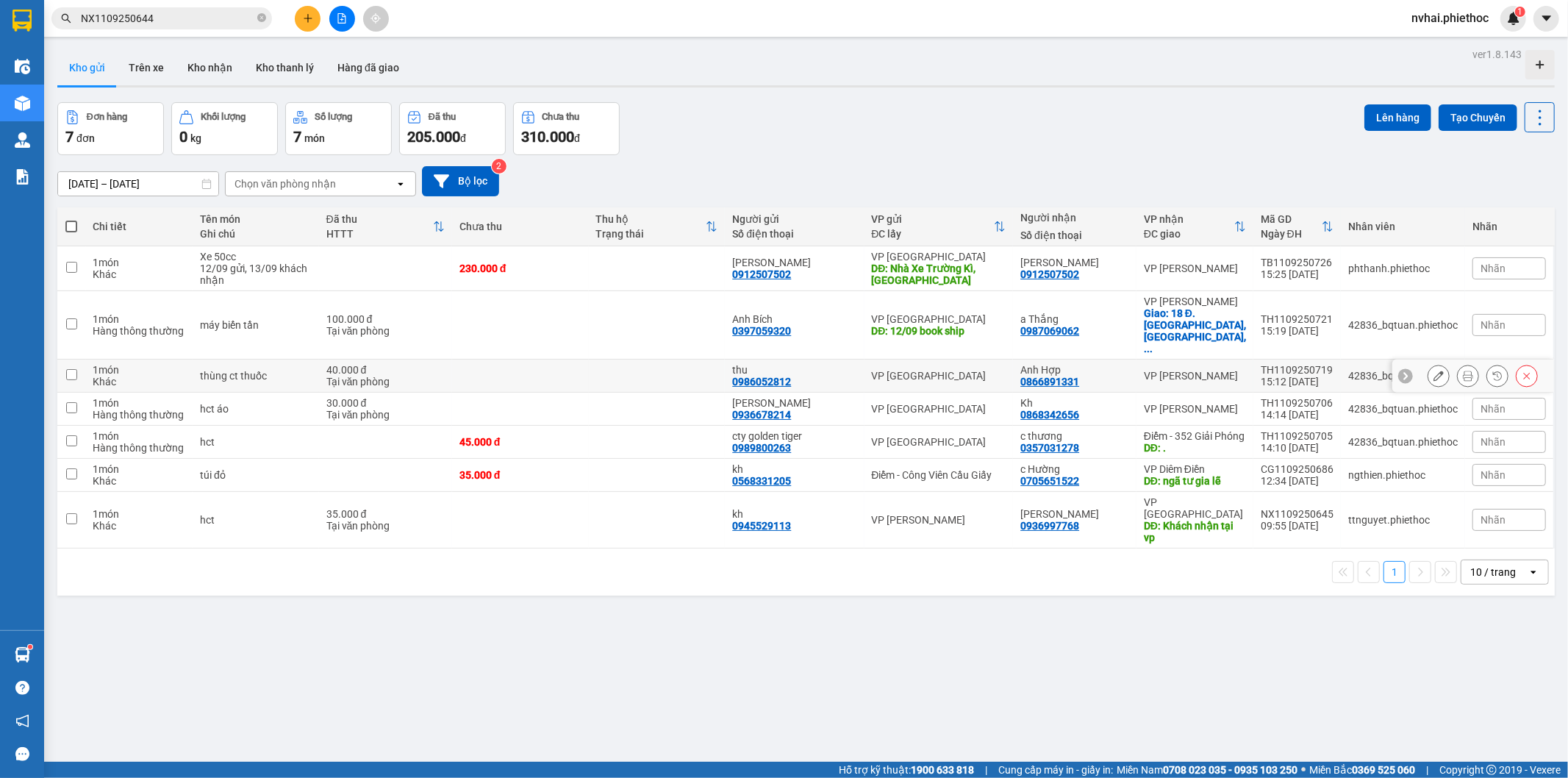
click at [980, 370] on div "VP [GEOGRAPHIC_DATA]" at bounding box center [939, 376] width 134 height 12
checkbox input "true"
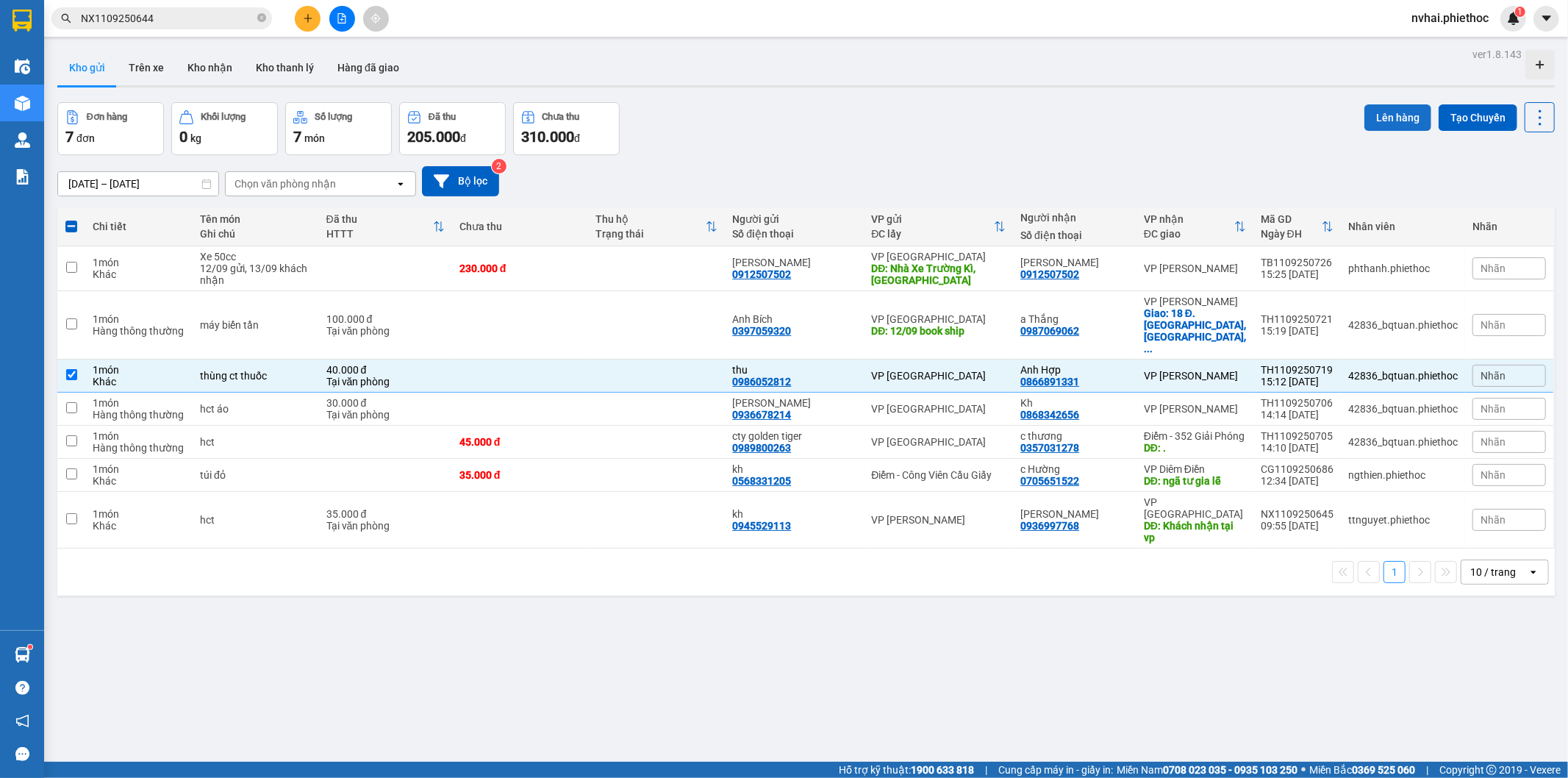
click at [1380, 113] on button "Lên hàng" at bounding box center [1397, 117] width 67 height 26
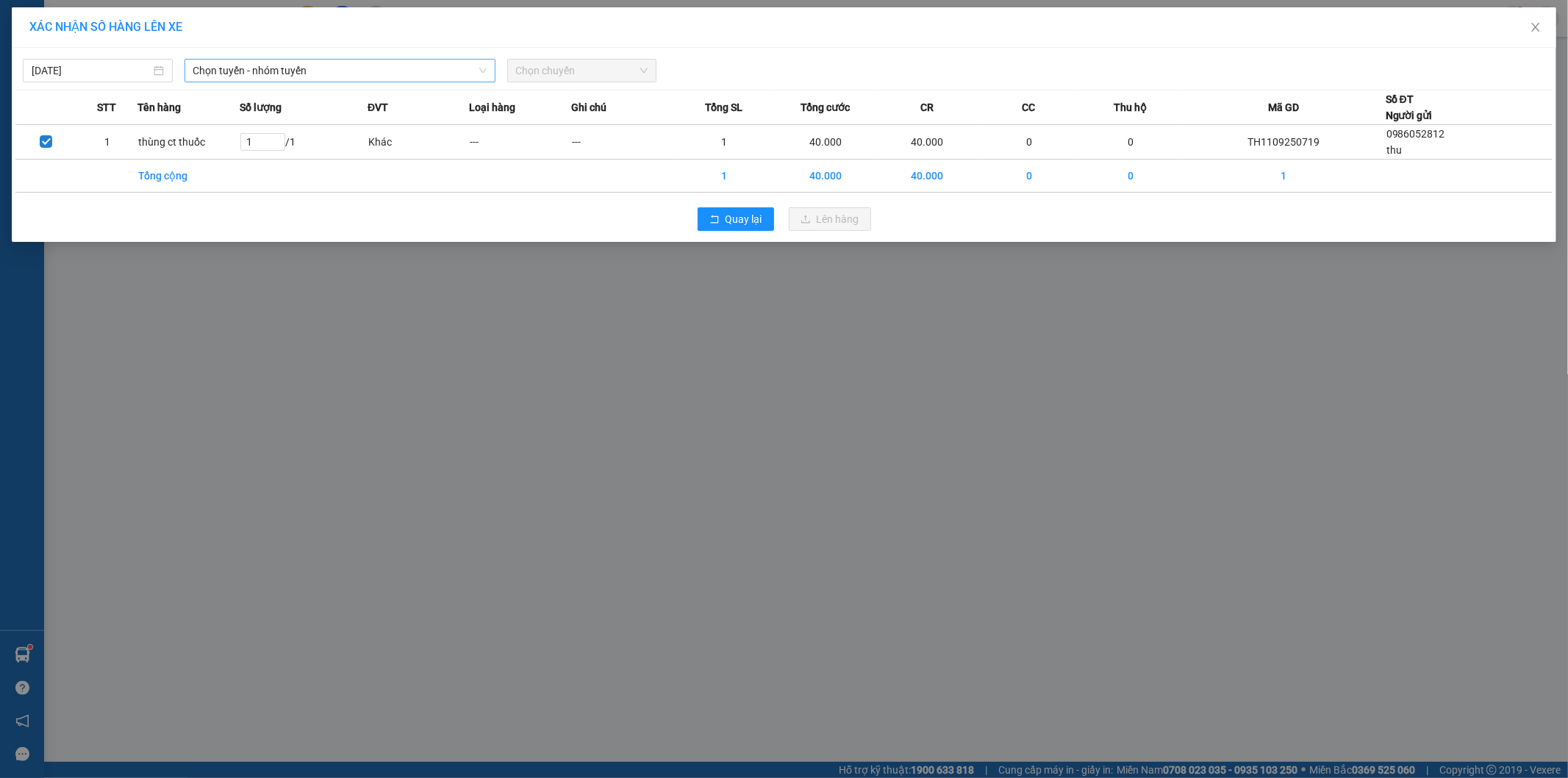
click at [265, 66] on span "Chọn tuyến - nhóm tuyến" at bounding box center [340, 71] width 294 height 22
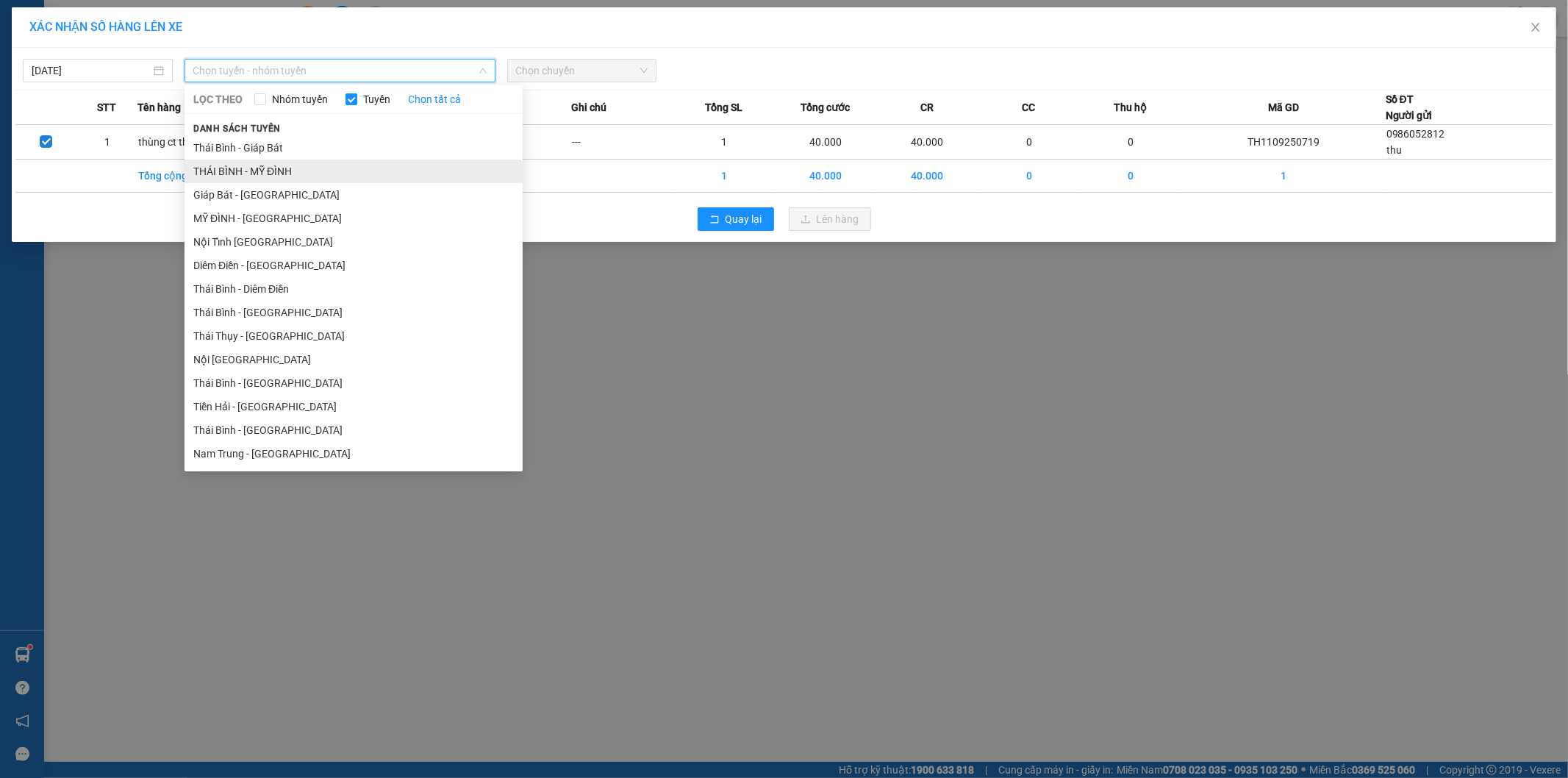
click at [301, 165] on li "THÁI BÌNH - MỸ ĐÌNH" at bounding box center [354, 171] width 338 height 23
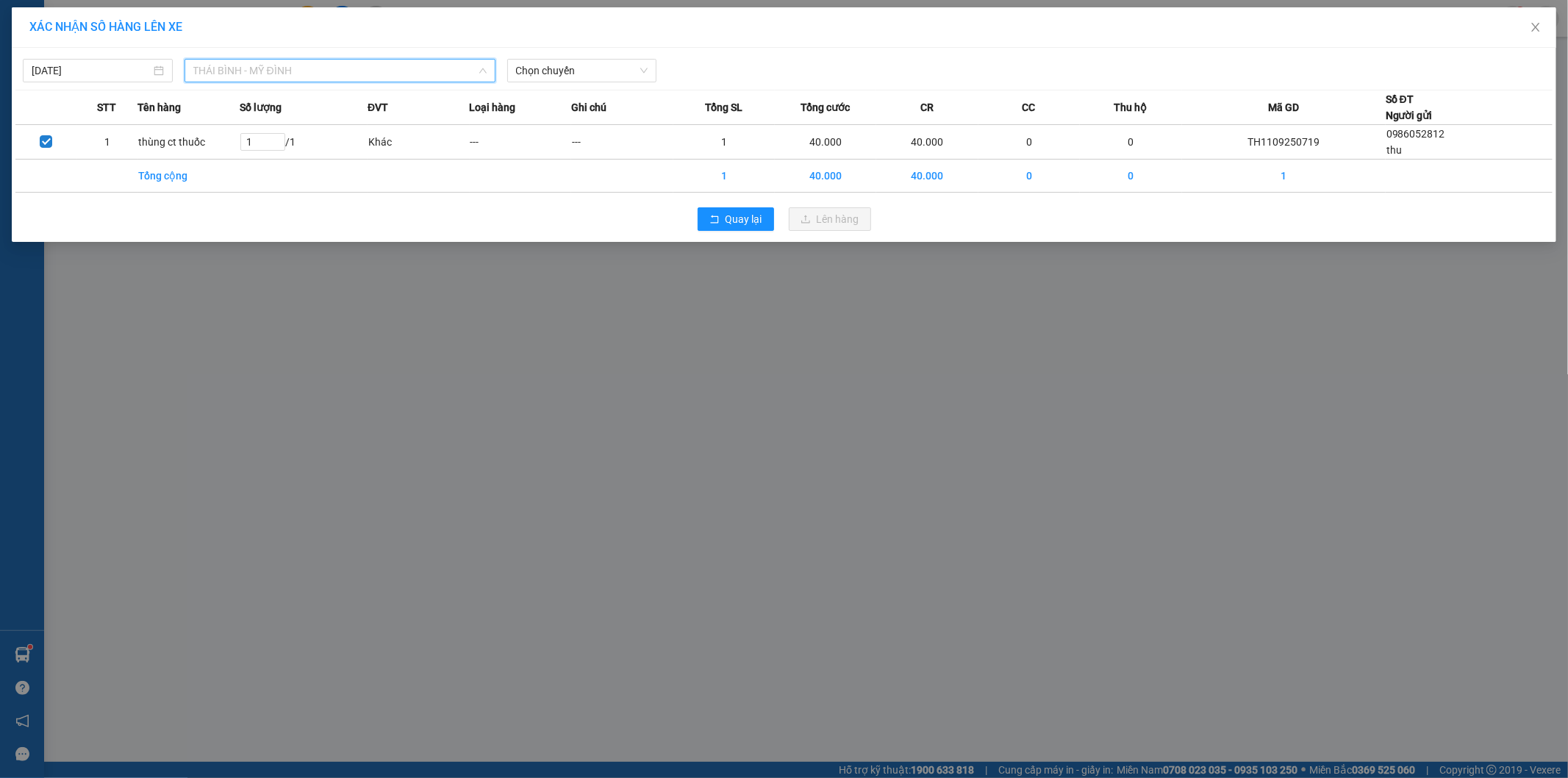
click at [393, 78] on span "THÁI BÌNH - MỸ ĐÌNH" at bounding box center [340, 71] width 294 height 22
click at [568, 52] on div "11/09/2025 THÁI BÌNH - MỸ ĐÌNH LỌC THEO Nhóm tuyến Tuyến Chọn tất cả Danh sách …" at bounding box center [784, 67] width 1537 height 31
click at [564, 60] on span "Chọn chuyến" at bounding box center [582, 71] width 132 height 22
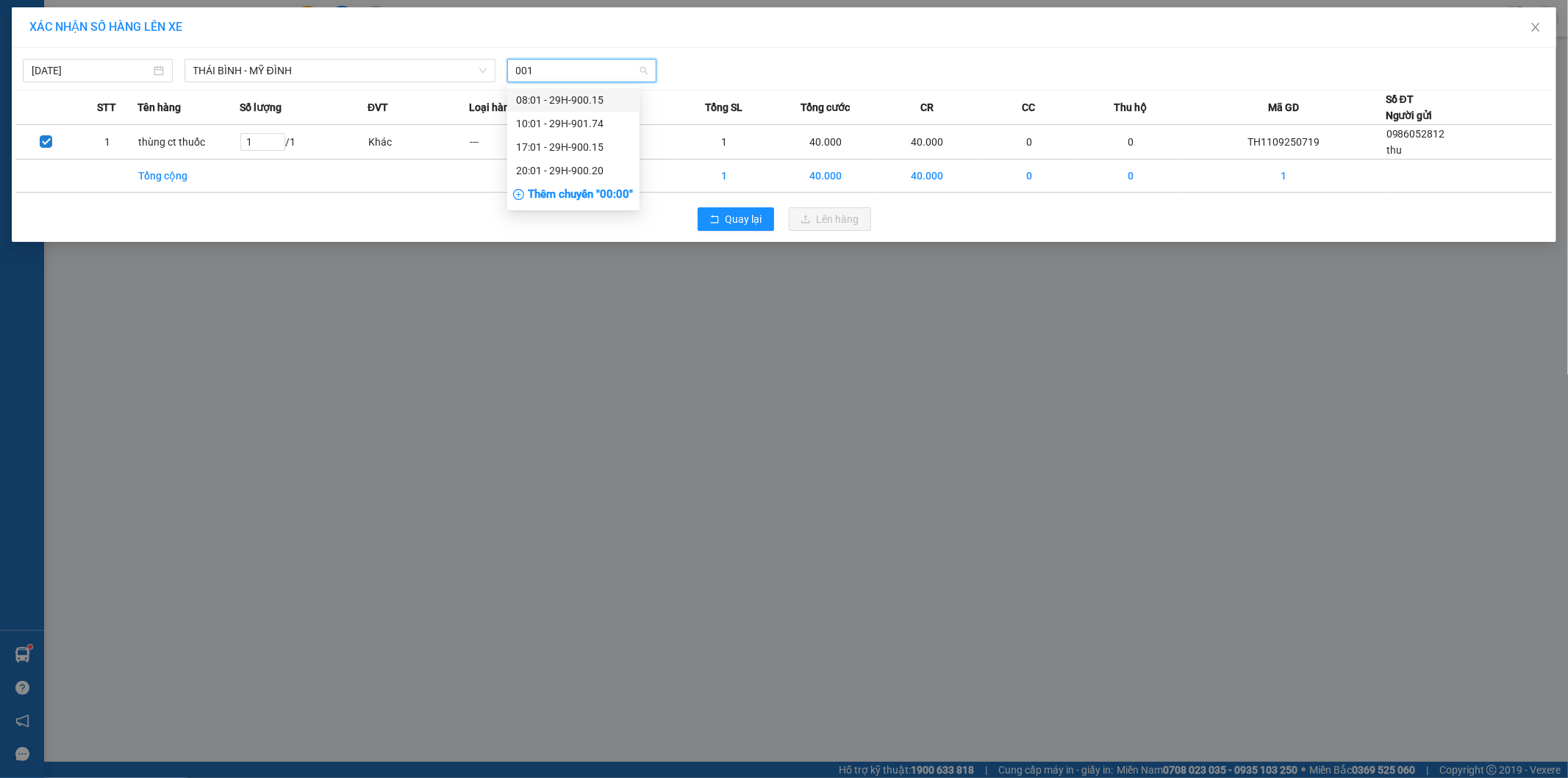
type input "0015"
click at [603, 124] on div "17:01 - 29H-900.15" at bounding box center [573, 123] width 115 height 16
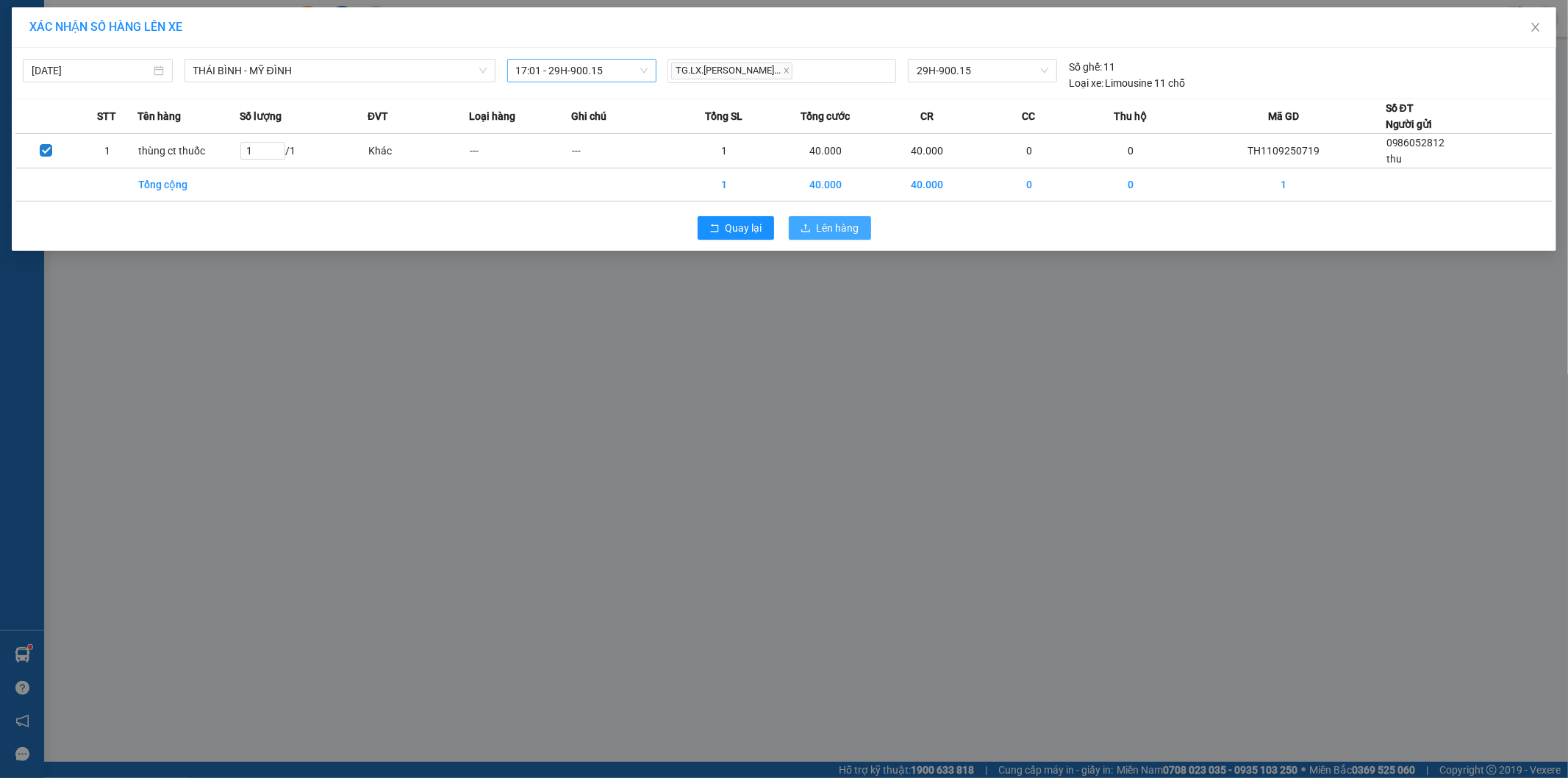
click at [816, 220] on span "Lên hàng" at bounding box center [838, 228] width 43 height 16
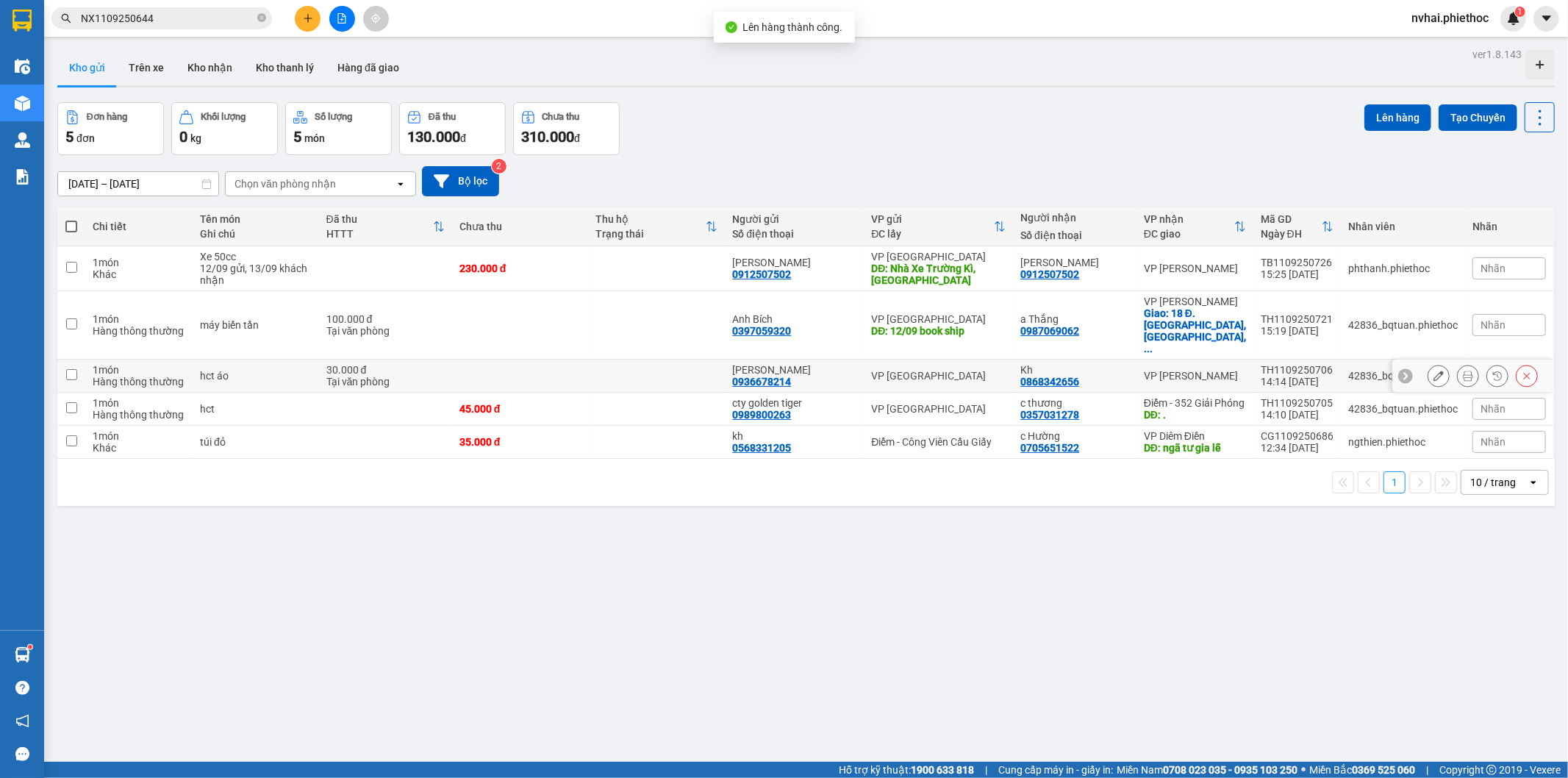
click at [1207, 370] on div "VP [PERSON_NAME]" at bounding box center [1195, 376] width 102 height 12
checkbox input "true"
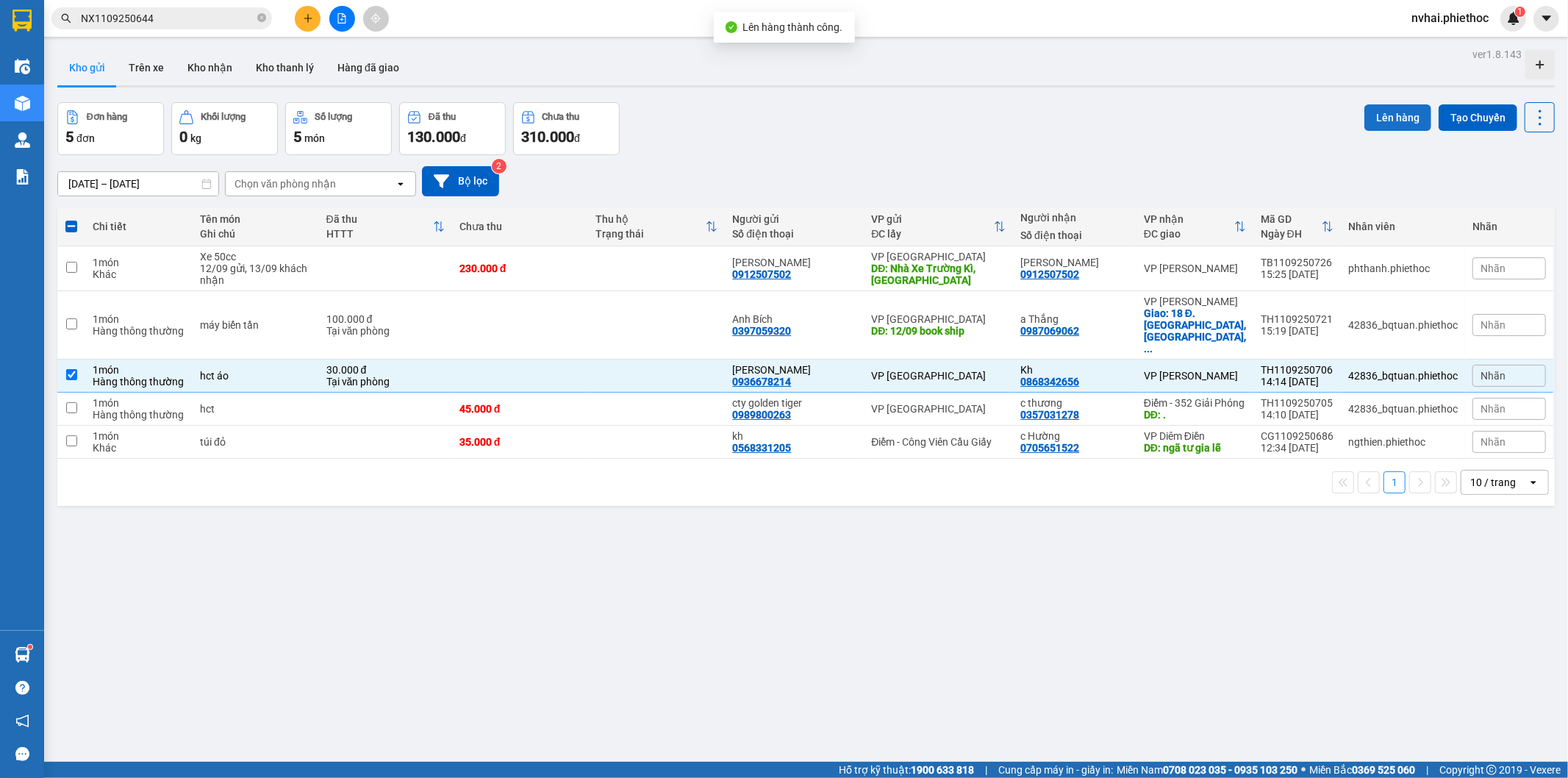
click at [1372, 107] on button "Lên hàng" at bounding box center [1397, 117] width 67 height 26
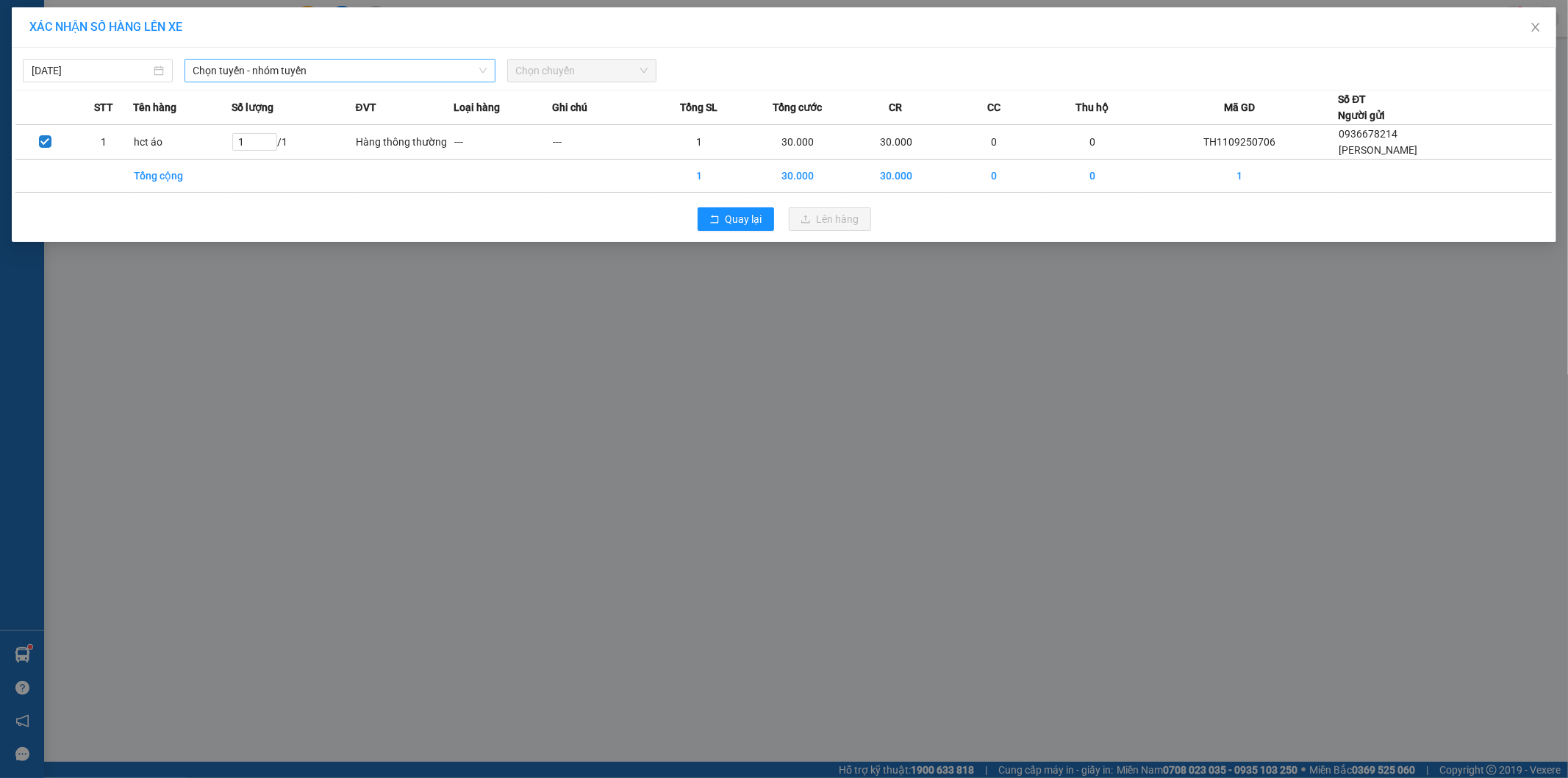
click at [225, 65] on span "Chọn tuyến - nhóm tuyến" at bounding box center [340, 71] width 294 height 22
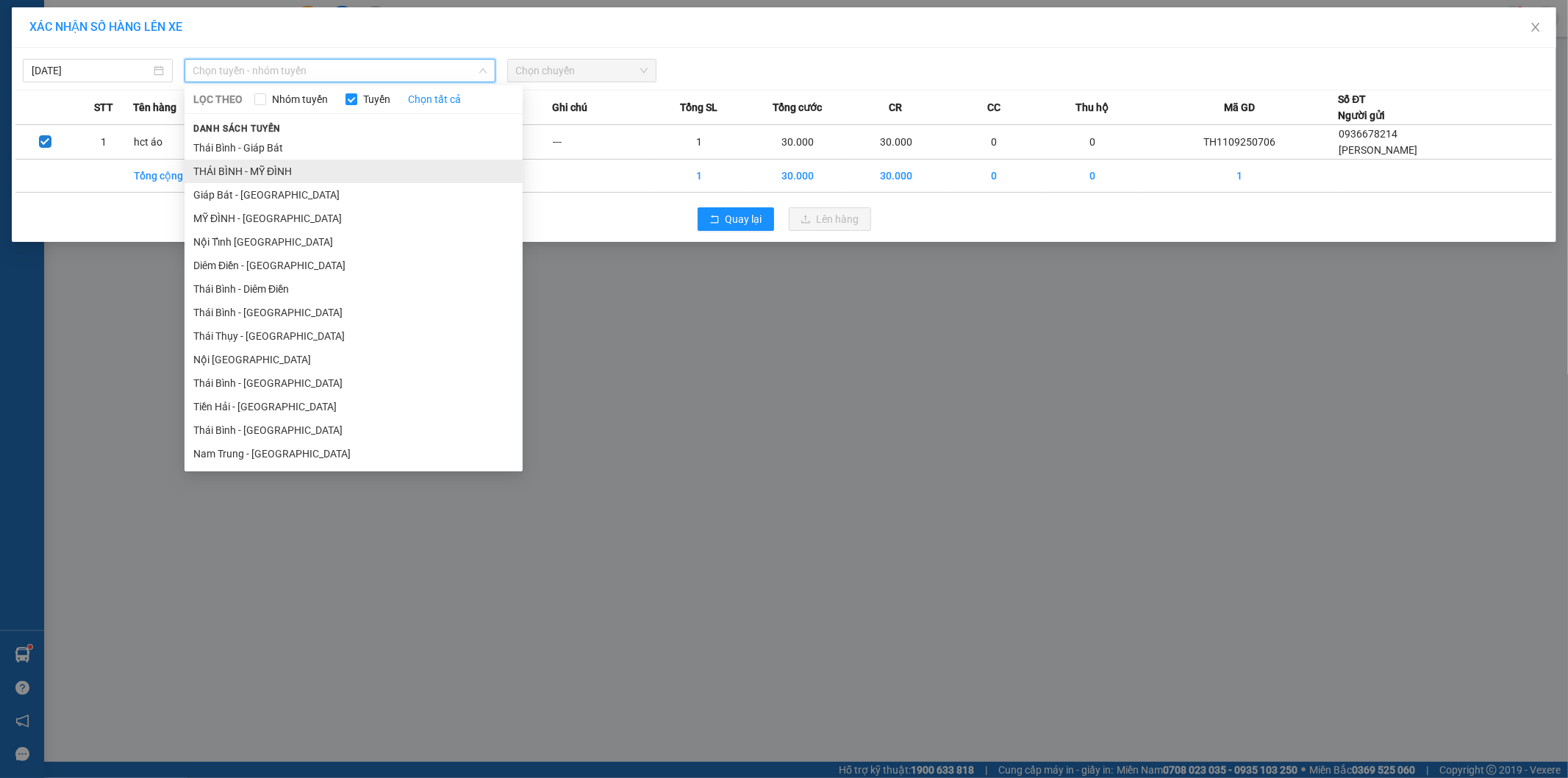
click at [272, 159] on li "THÁI BÌNH - MỸ ĐÌNH" at bounding box center [354, 171] width 338 height 23
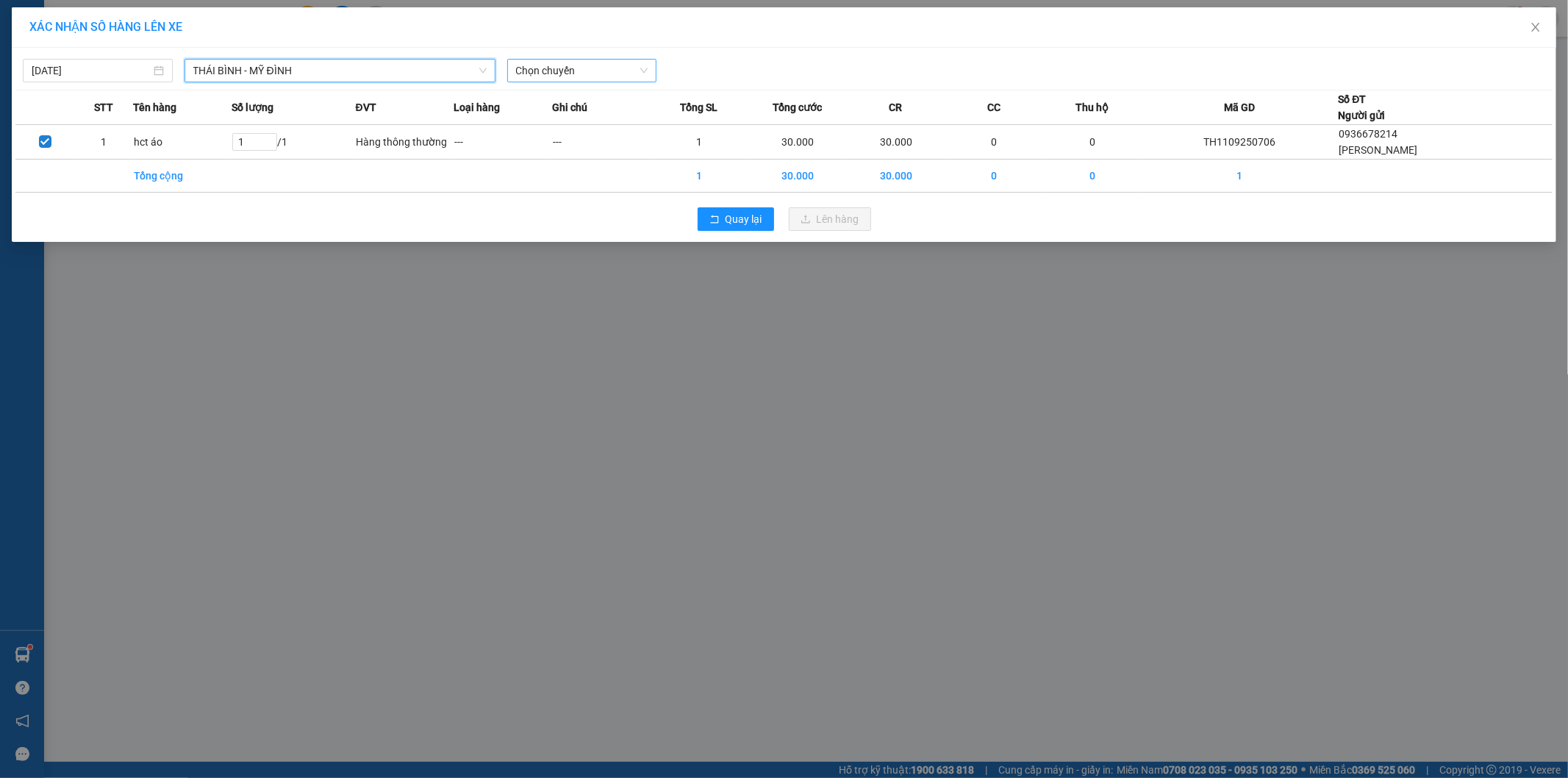
click at [598, 75] on span "Chọn chuyến" at bounding box center [582, 71] width 132 height 22
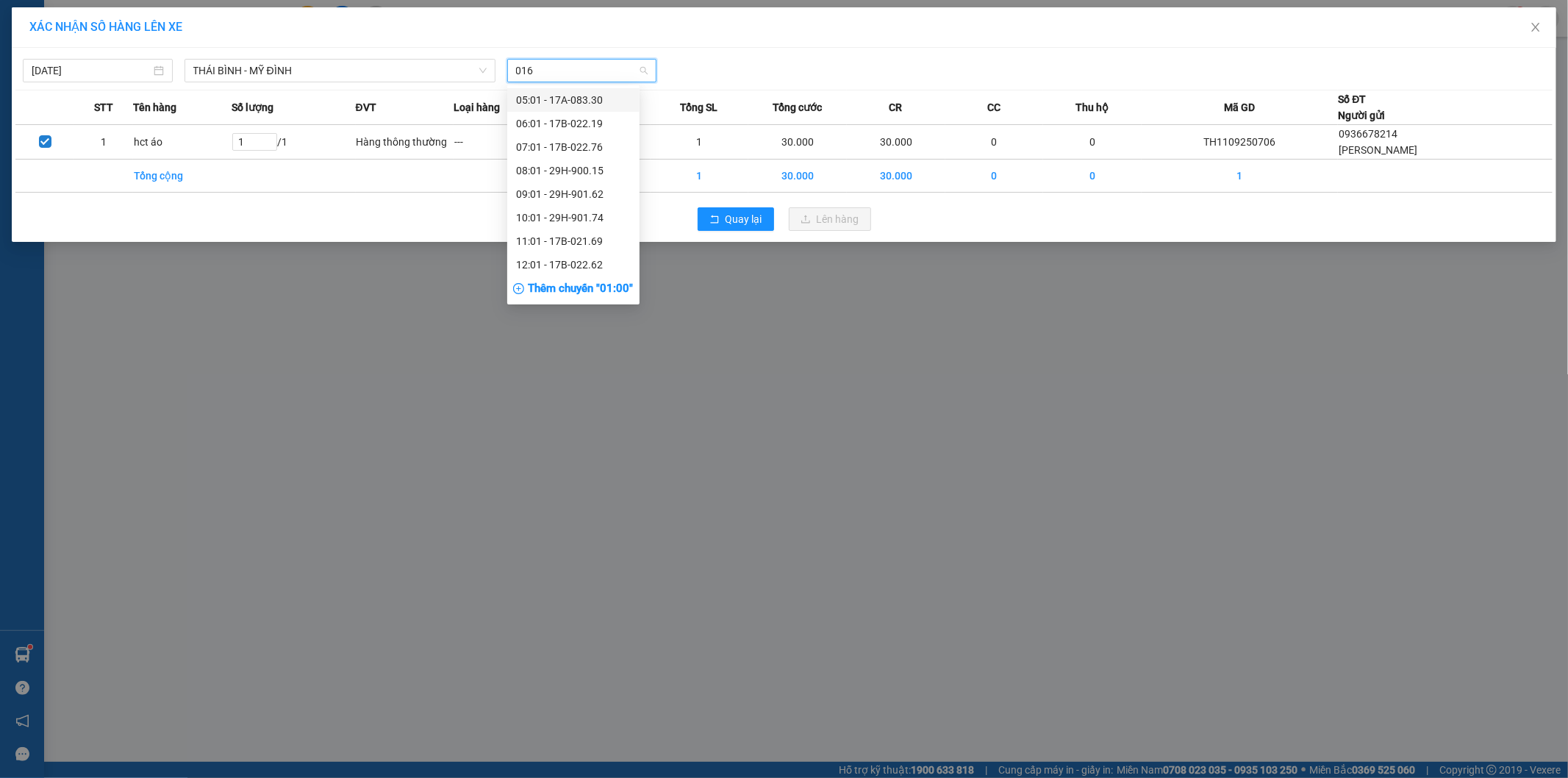
type input "0162"
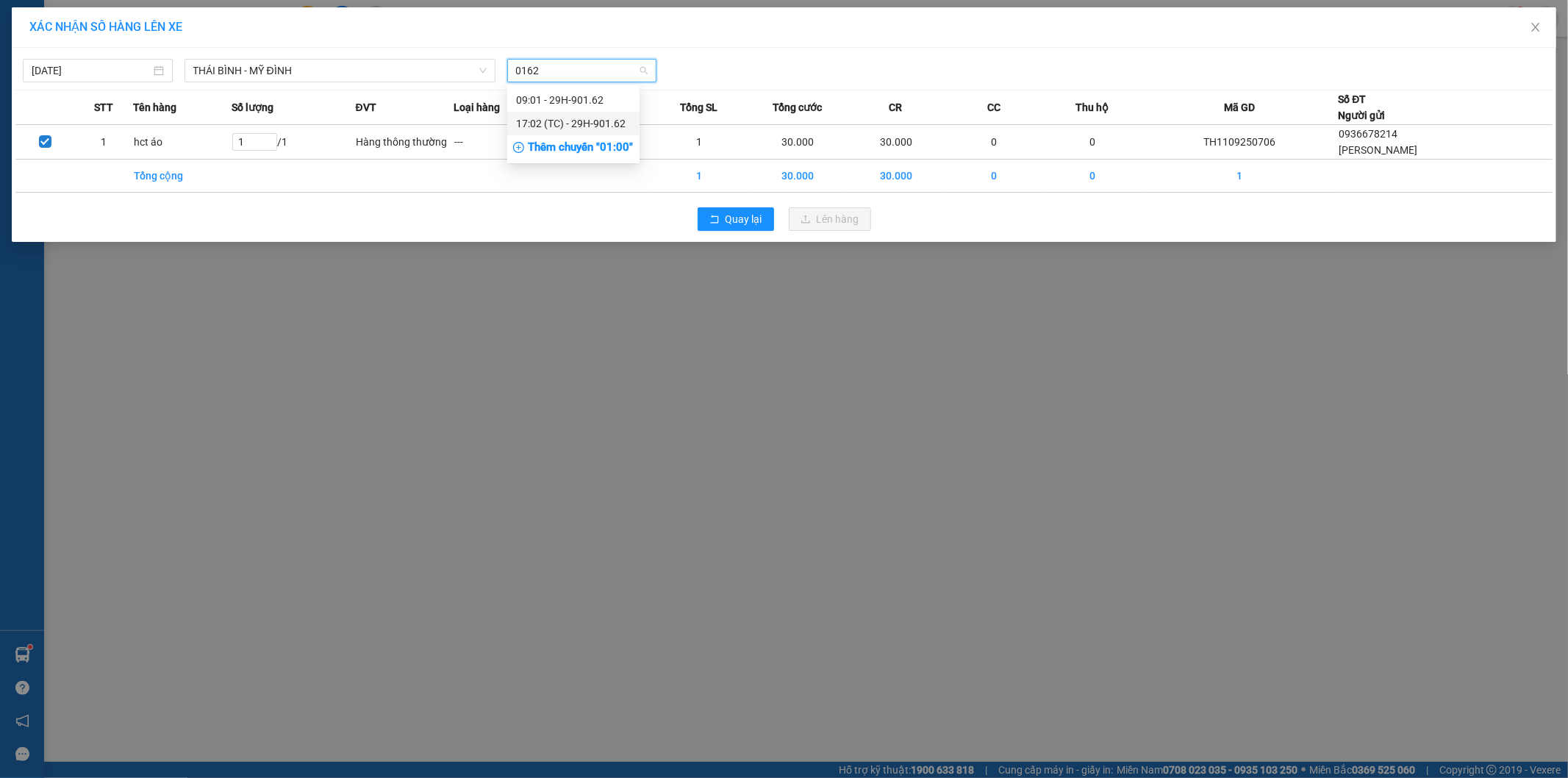
click at [556, 123] on div "17:02 (TC) - 29H-901.62" at bounding box center [573, 123] width 115 height 16
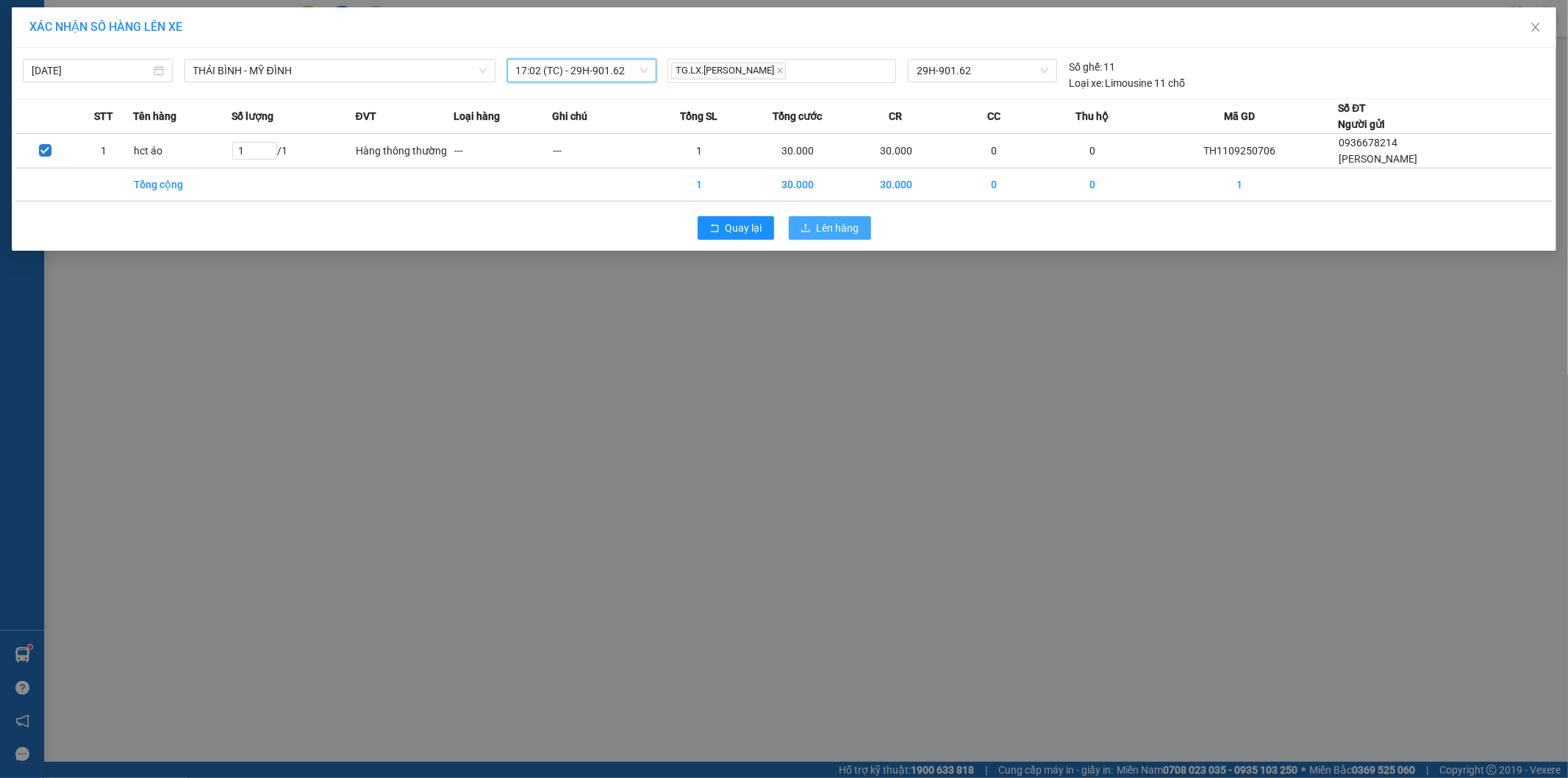
click at [820, 216] on button "Lên hàng" at bounding box center [830, 228] width 82 height 23
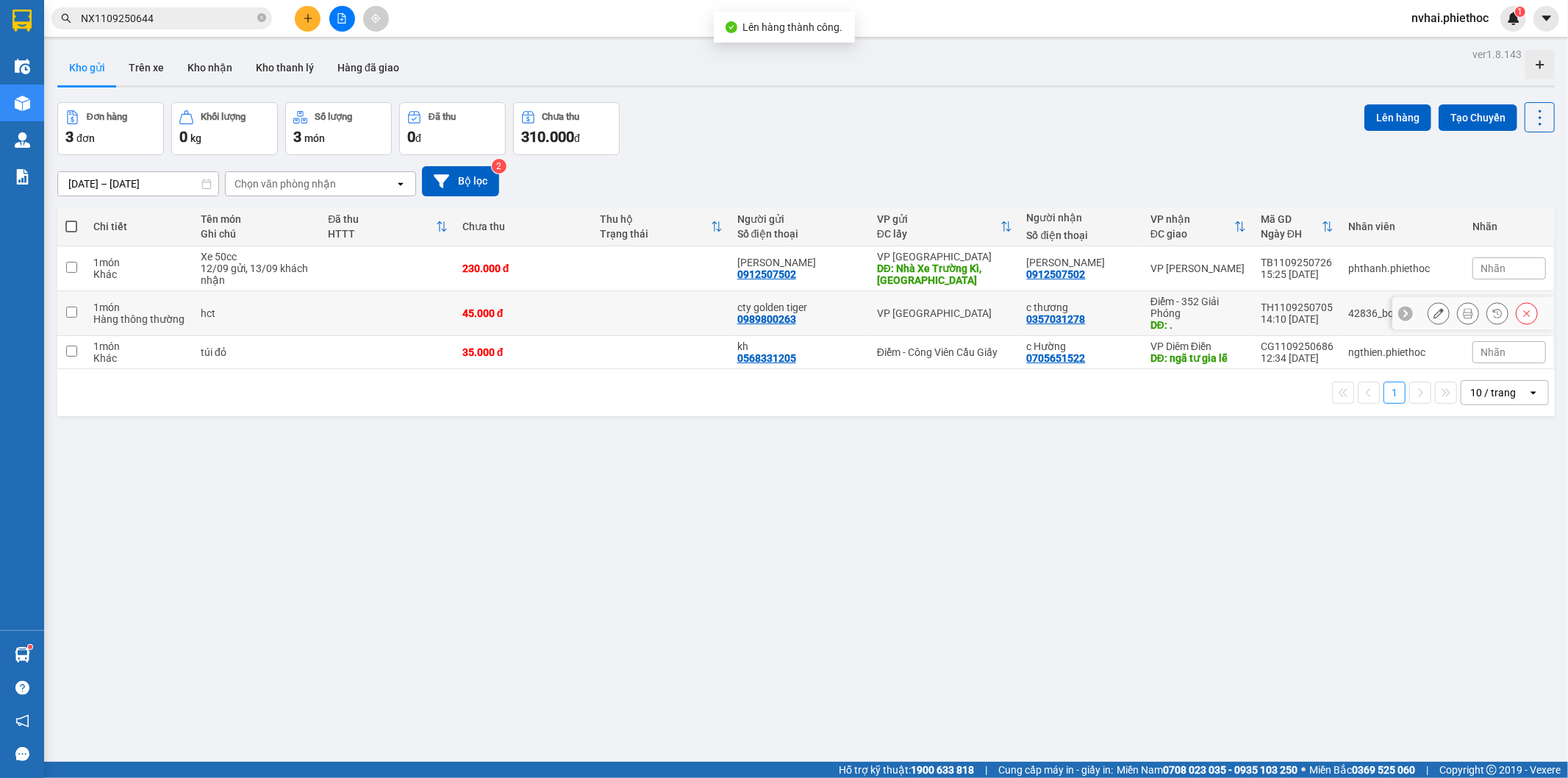
click at [1206, 304] on div "Điểm - 352 Giải Phóng" at bounding box center [1198, 307] width 96 height 23
checkbox input "true"
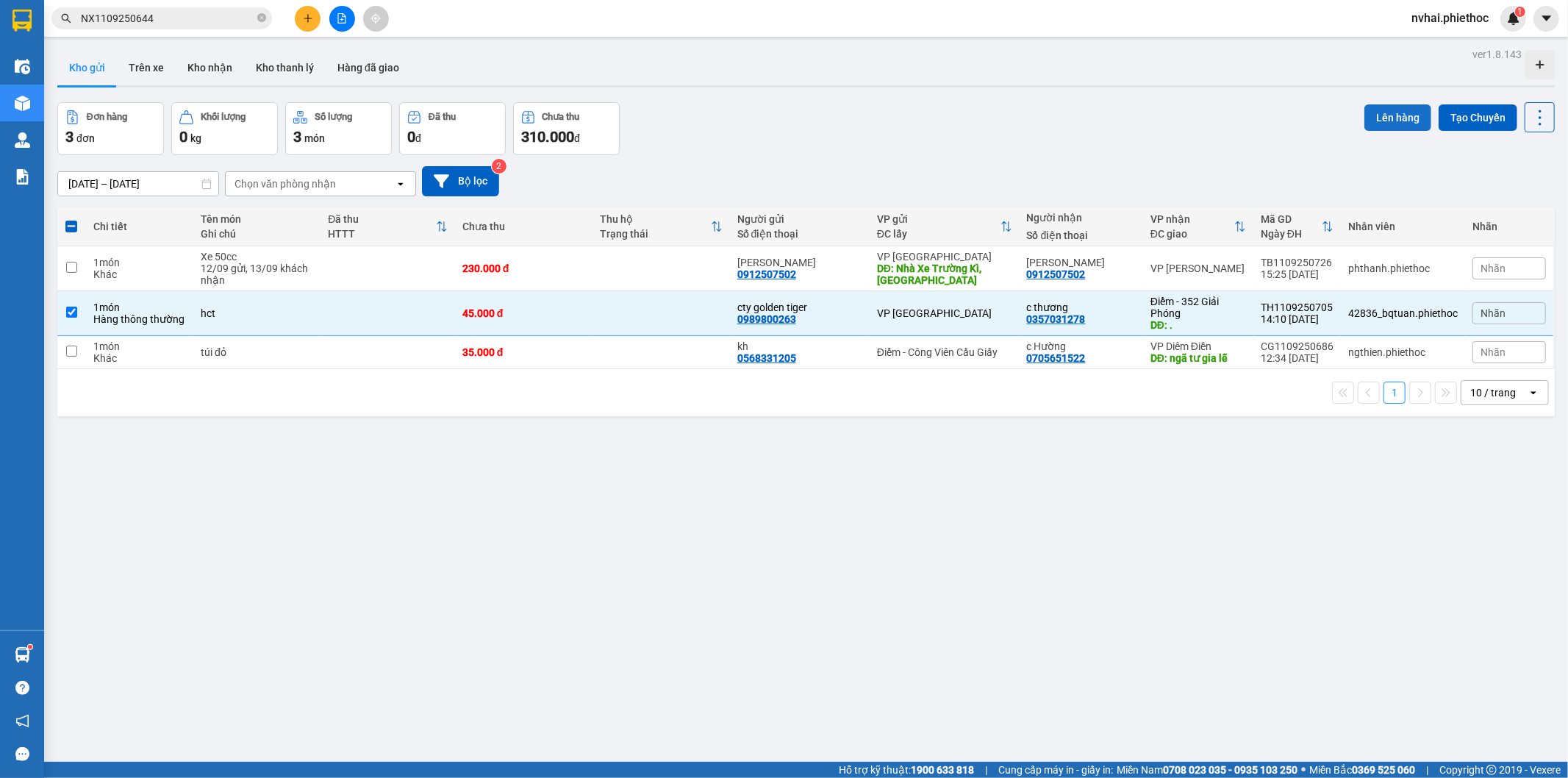
click at [1384, 115] on button "Lên hàng" at bounding box center [1397, 117] width 67 height 26
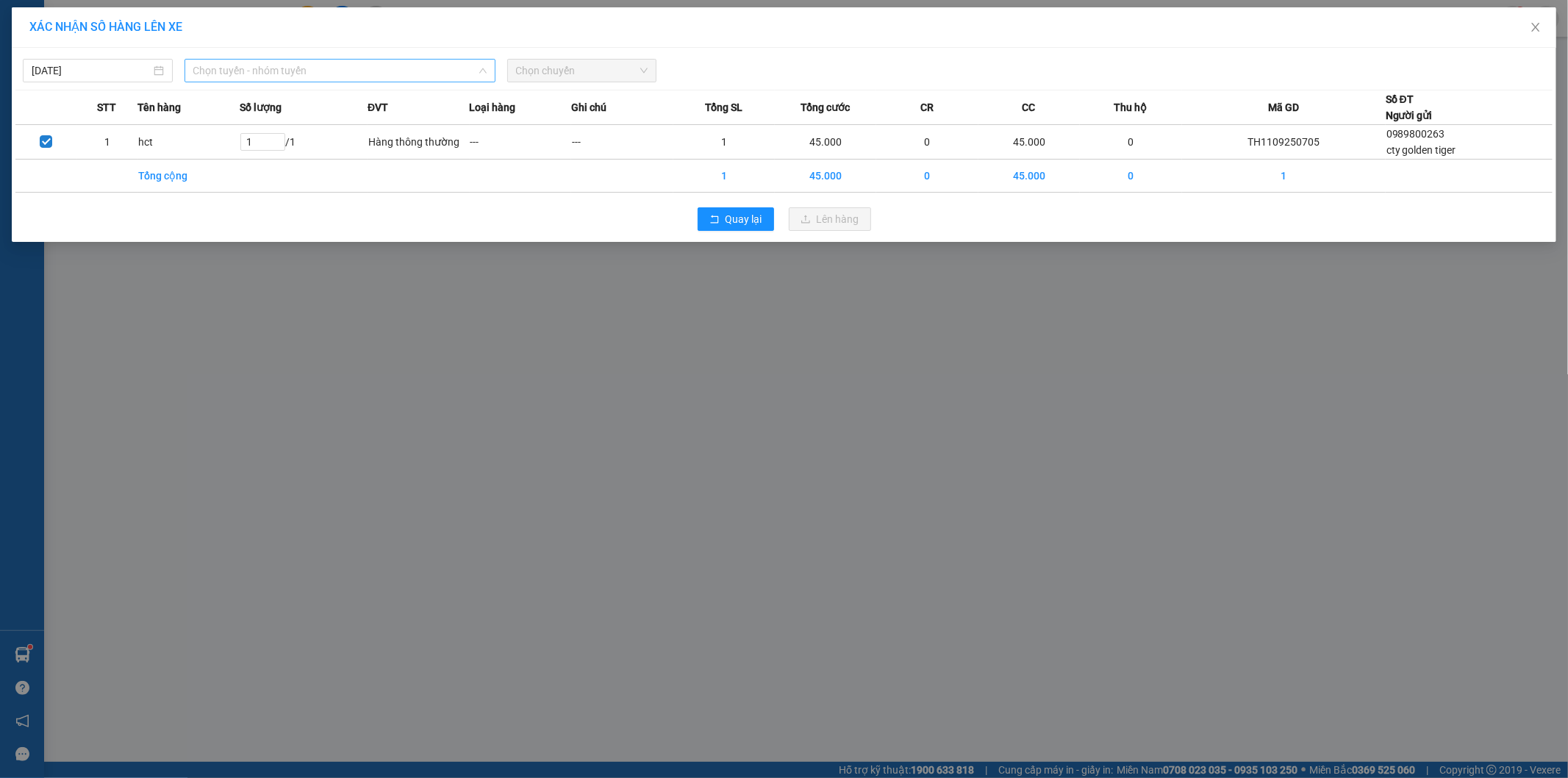
click at [288, 70] on span "Chọn tuyến - nhóm tuyến" at bounding box center [340, 71] width 294 height 22
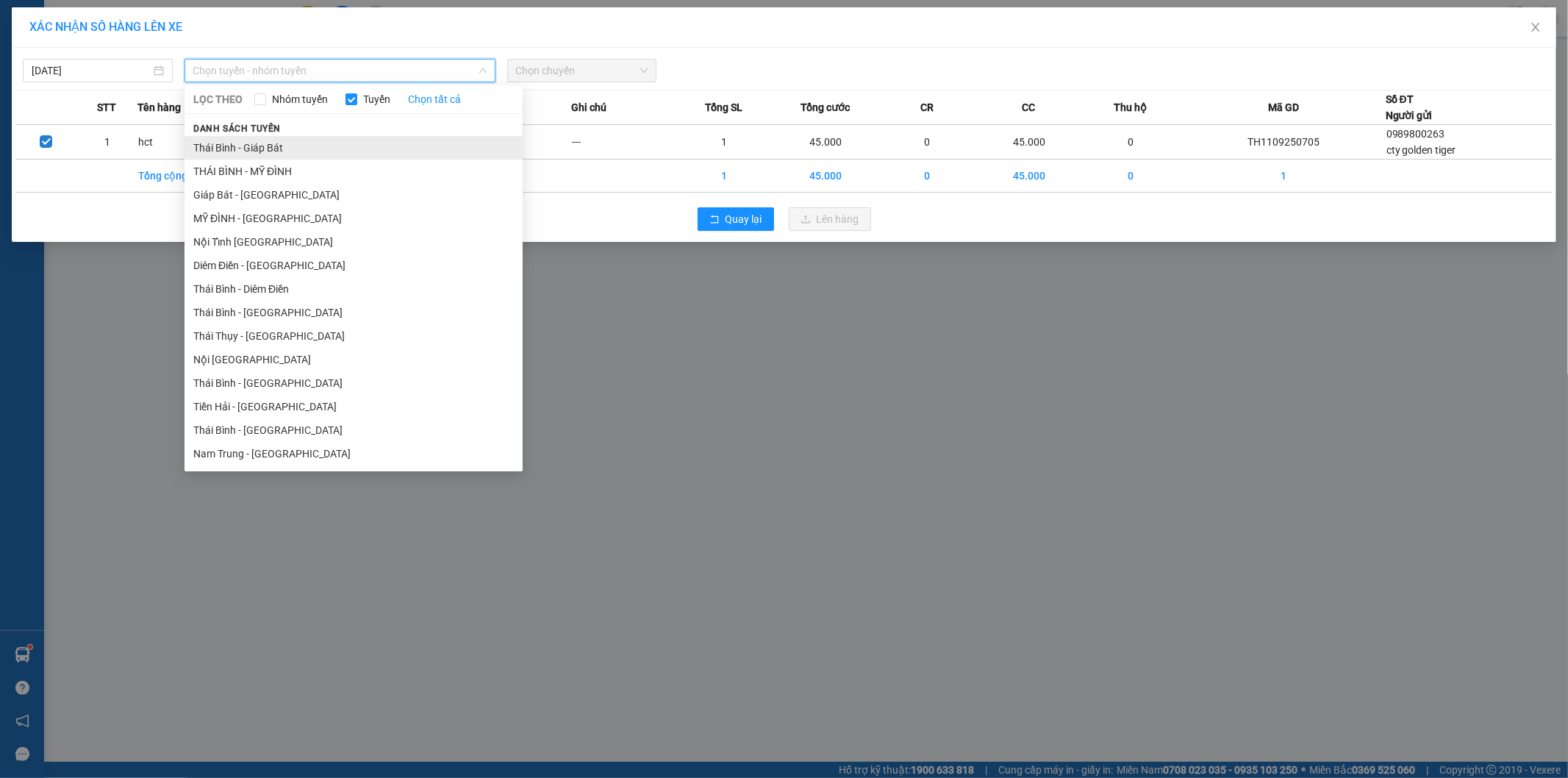
click at [279, 143] on li "Thái Bình - Giáp Bát" at bounding box center [354, 148] width 338 height 23
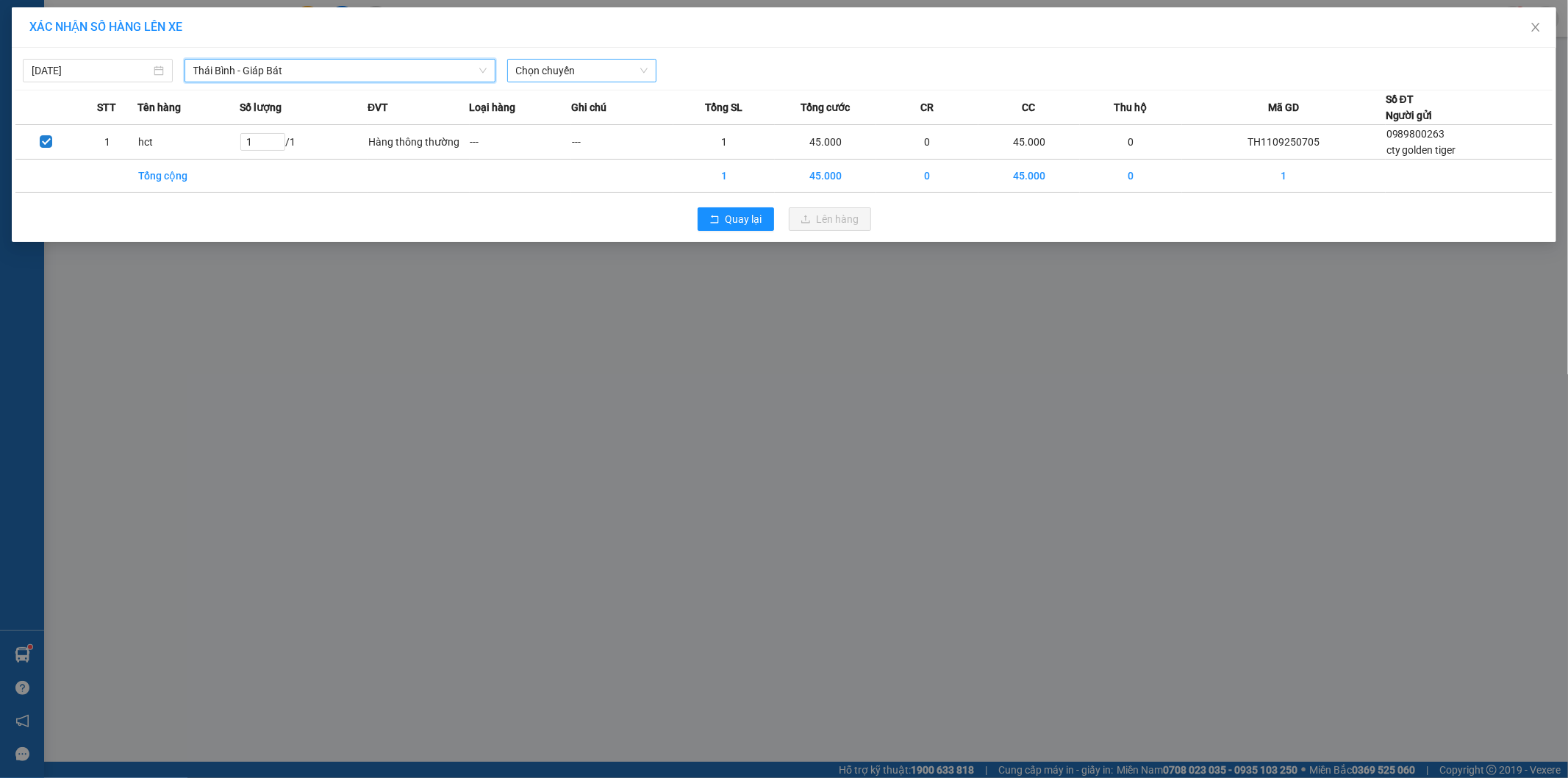
click at [589, 72] on span "Chọn chuyến" at bounding box center [582, 71] width 132 height 22
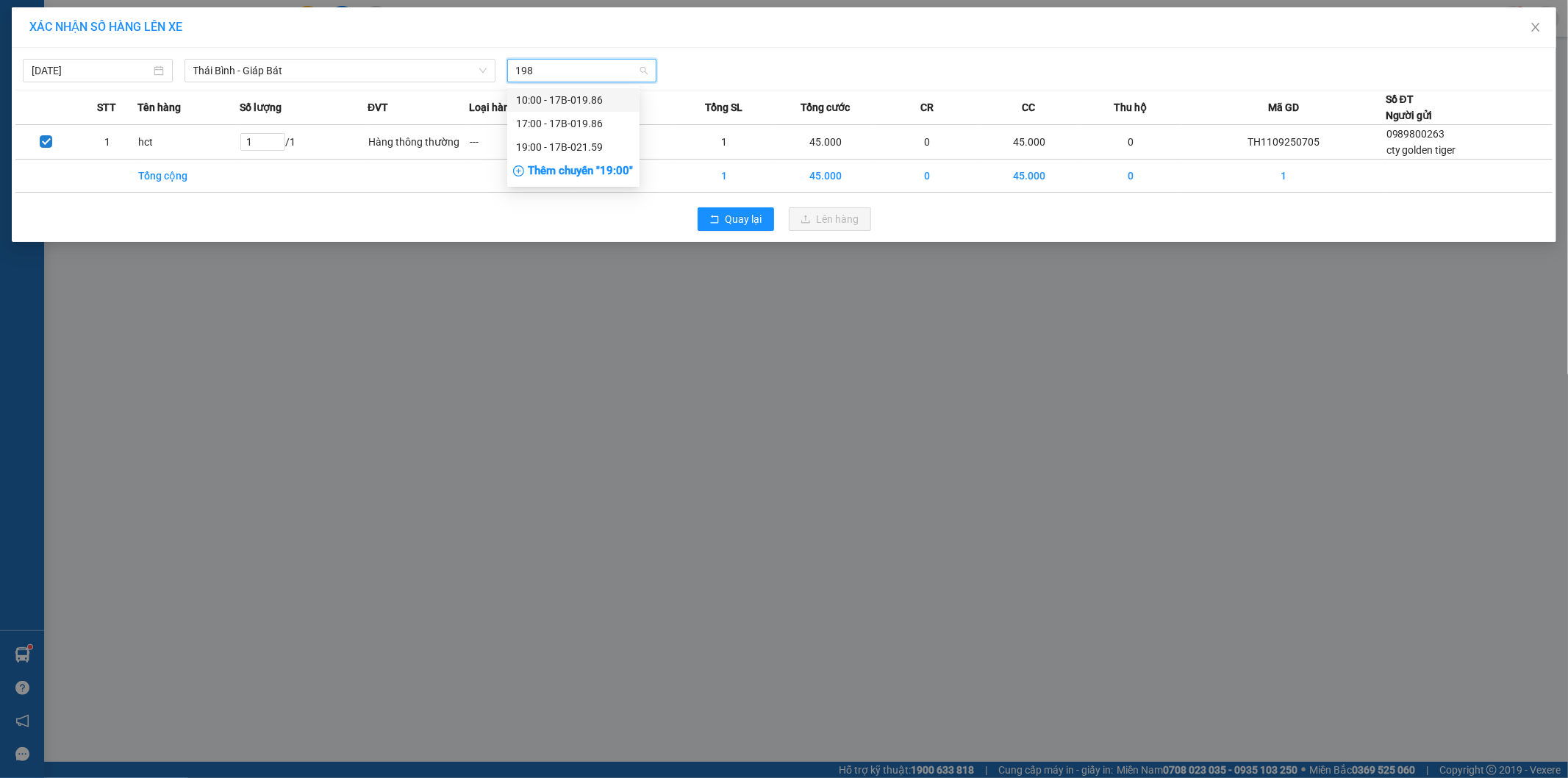
type input "1986"
click at [592, 116] on div "17:00 - 17B-019.86" at bounding box center [573, 123] width 115 height 16
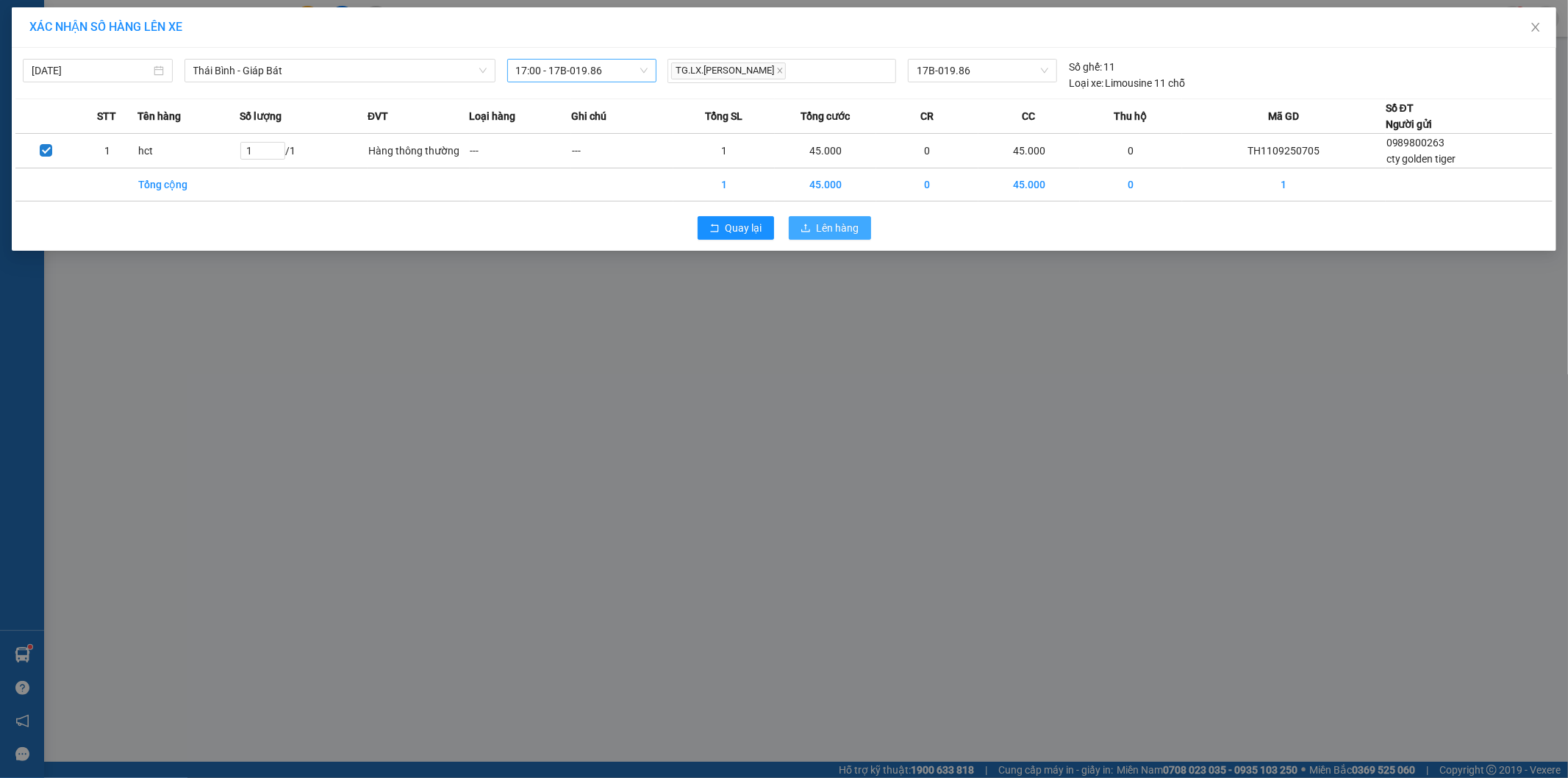
click at [851, 232] on span "Lên hàng" at bounding box center [838, 228] width 43 height 16
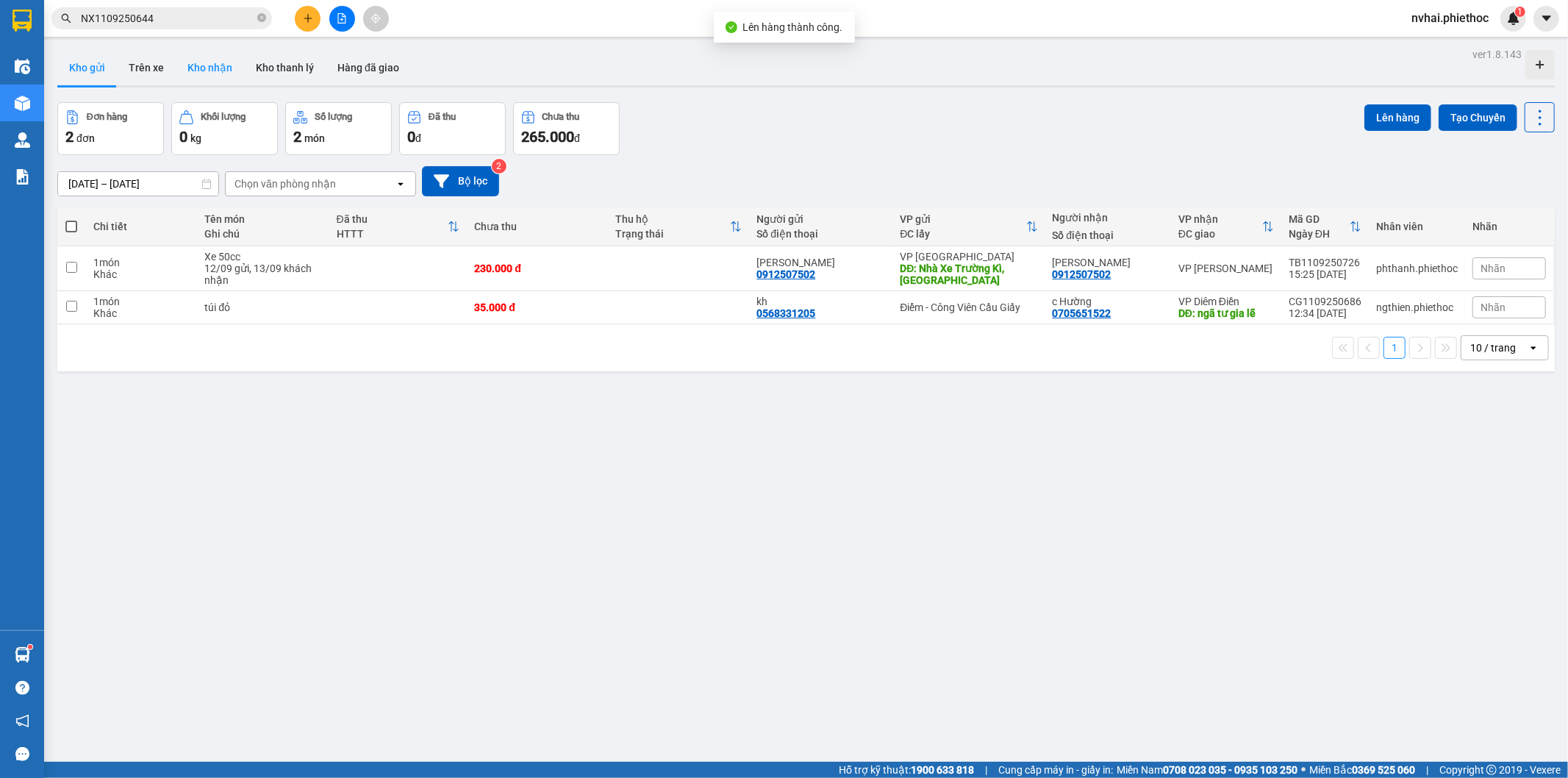
click at [196, 72] on button "Kho nhận" at bounding box center [210, 68] width 69 height 36
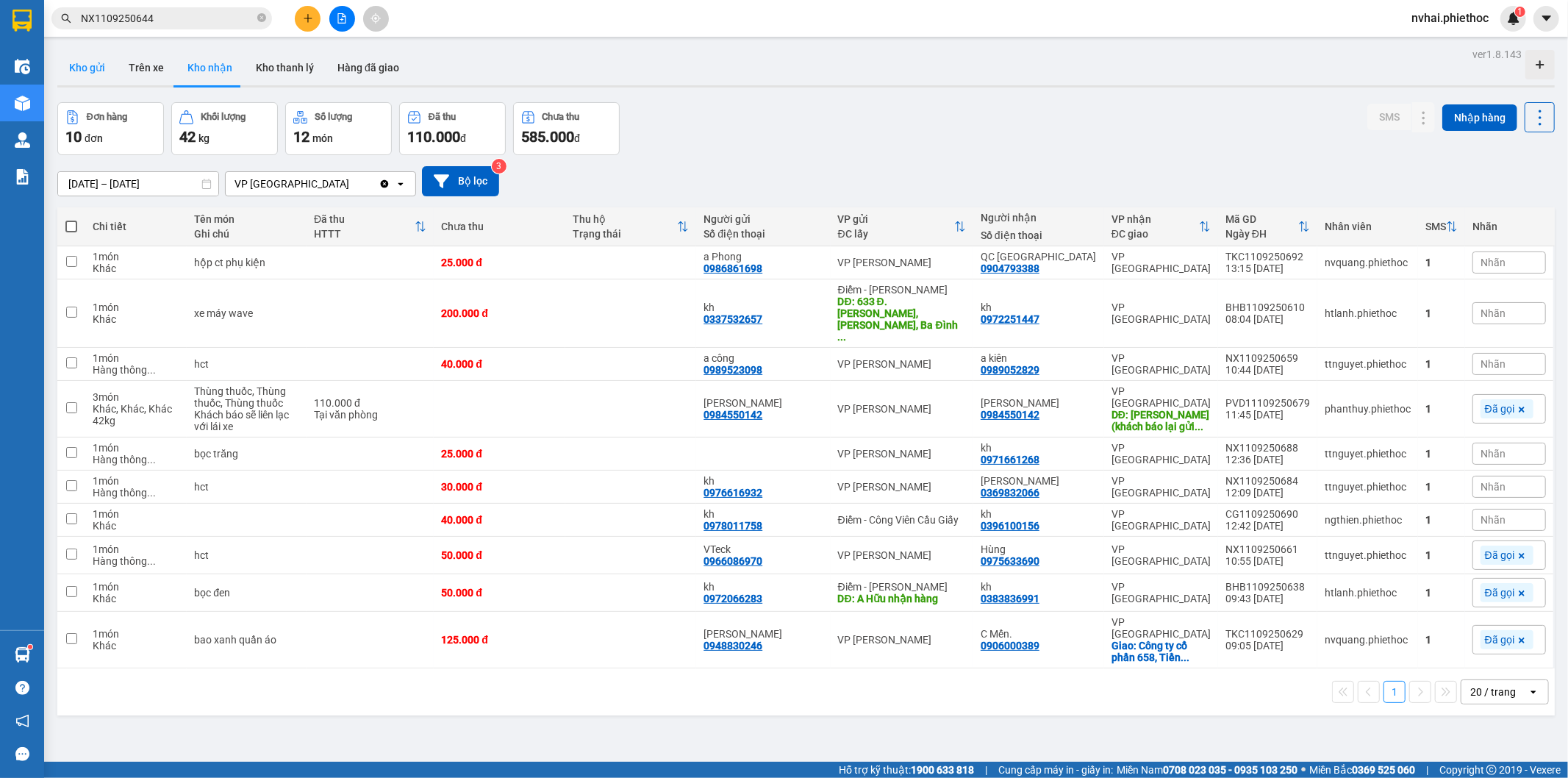
click at [87, 69] on button "Kho gửi" at bounding box center [87, 68] width 60 height 36
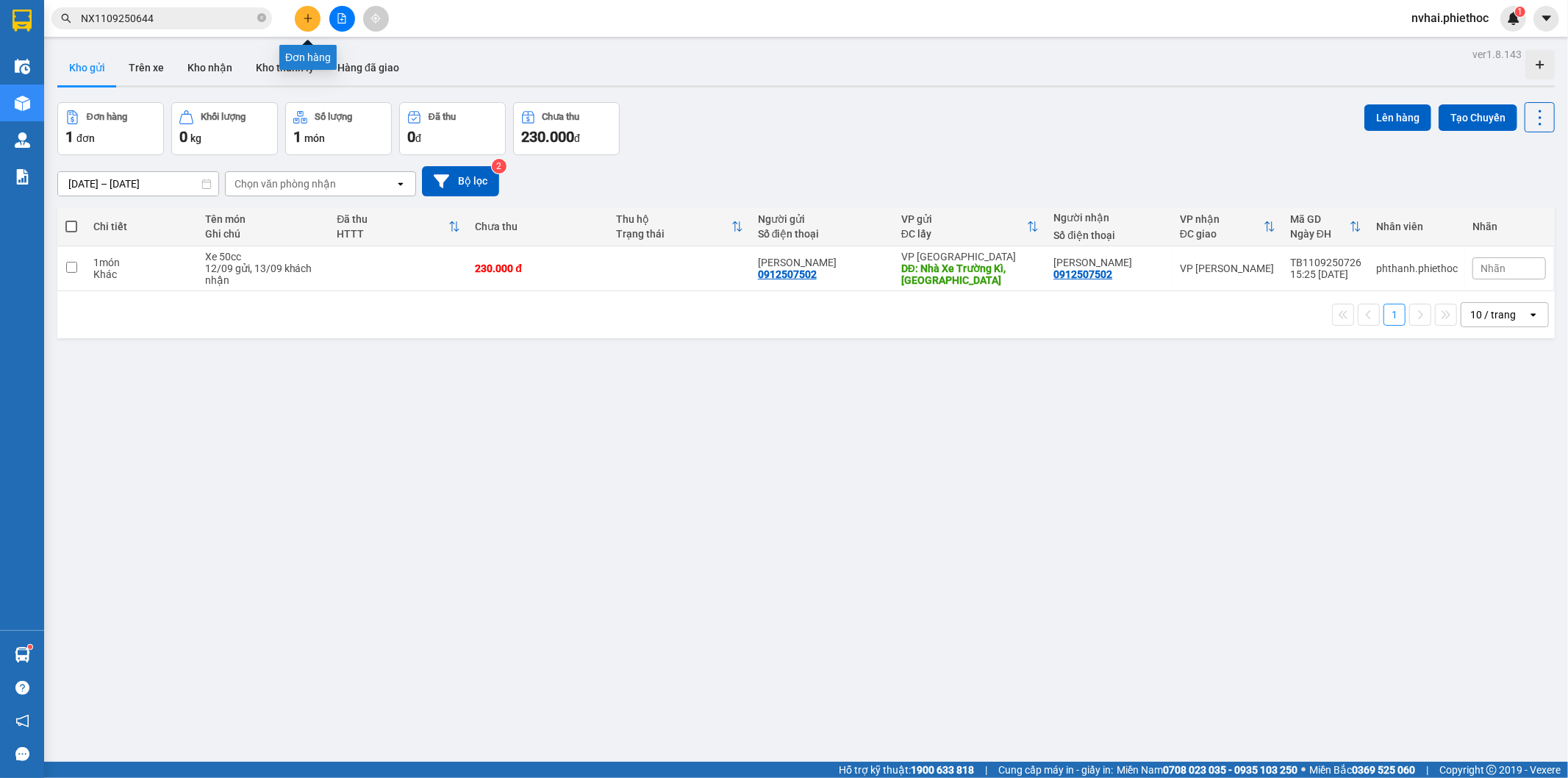
click at [312, 16] on icon "plus" at bounding box center [308, 18] width 11 height 11
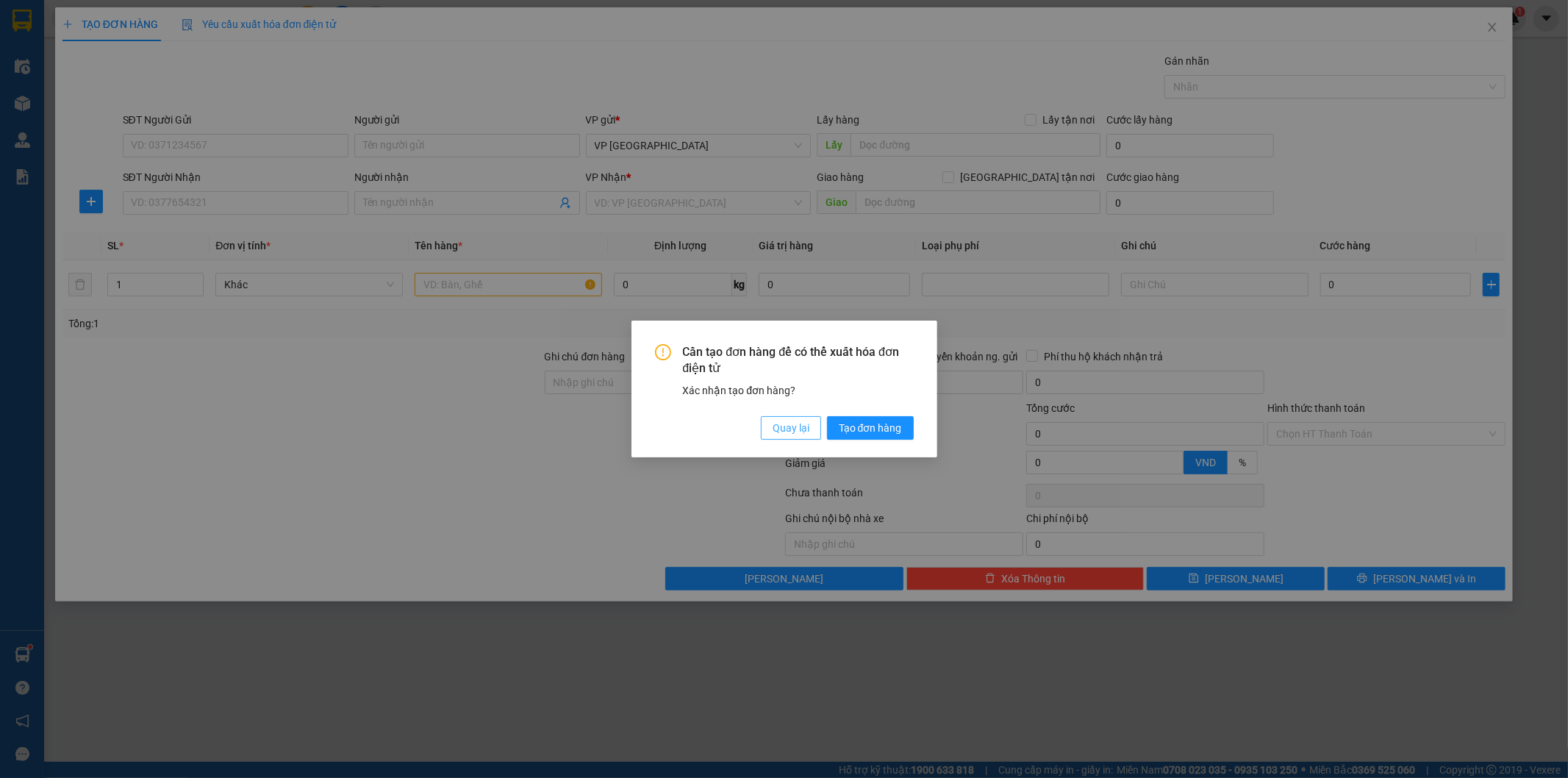
click at [789, 434] on span "Quay lại" at bounding box center [791, 428] width 37 height 16
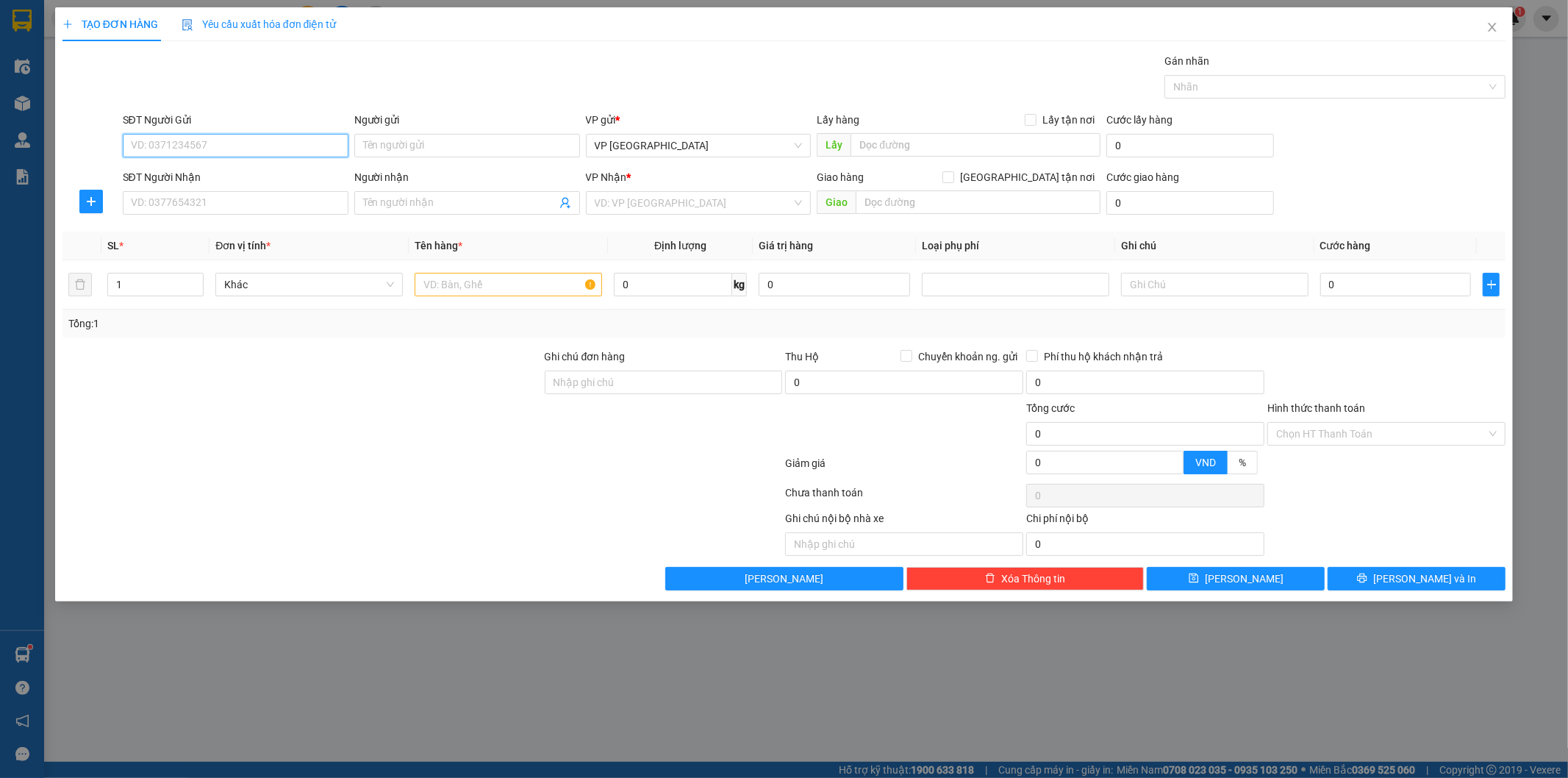
drag, startPoint x: 301, startPoint y: 135, endPoint x: 291, endPoint y: 153, distance: 20.6
click at [299, 135] on input "SĐT Người Gửi" at bounding box center [236, 146] width 226 height 23
click at [291, 153] on input "SĐT Người Gửi" at bounding box center [236, 146] width 226 height 23
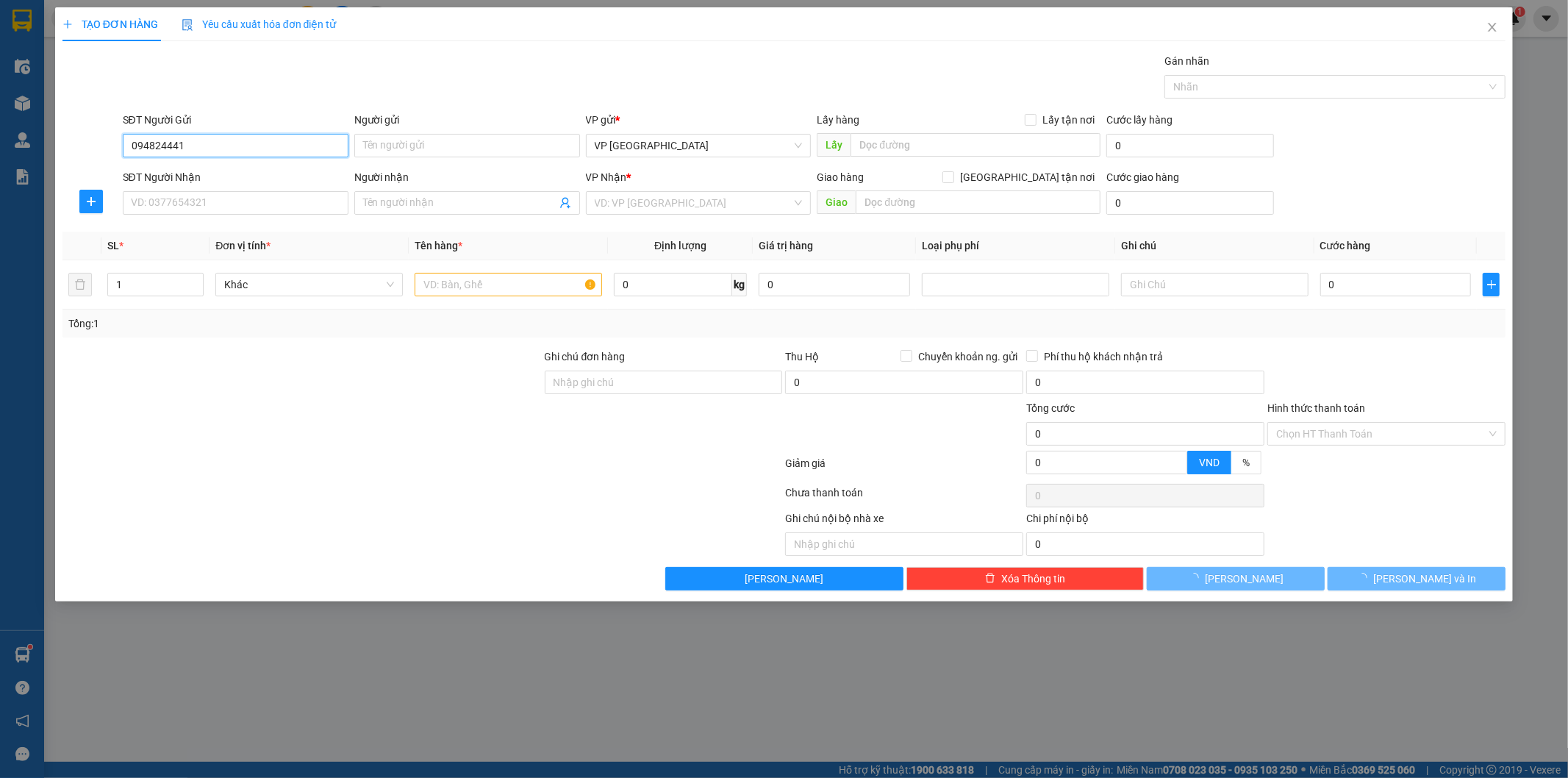
type input "0948244415"
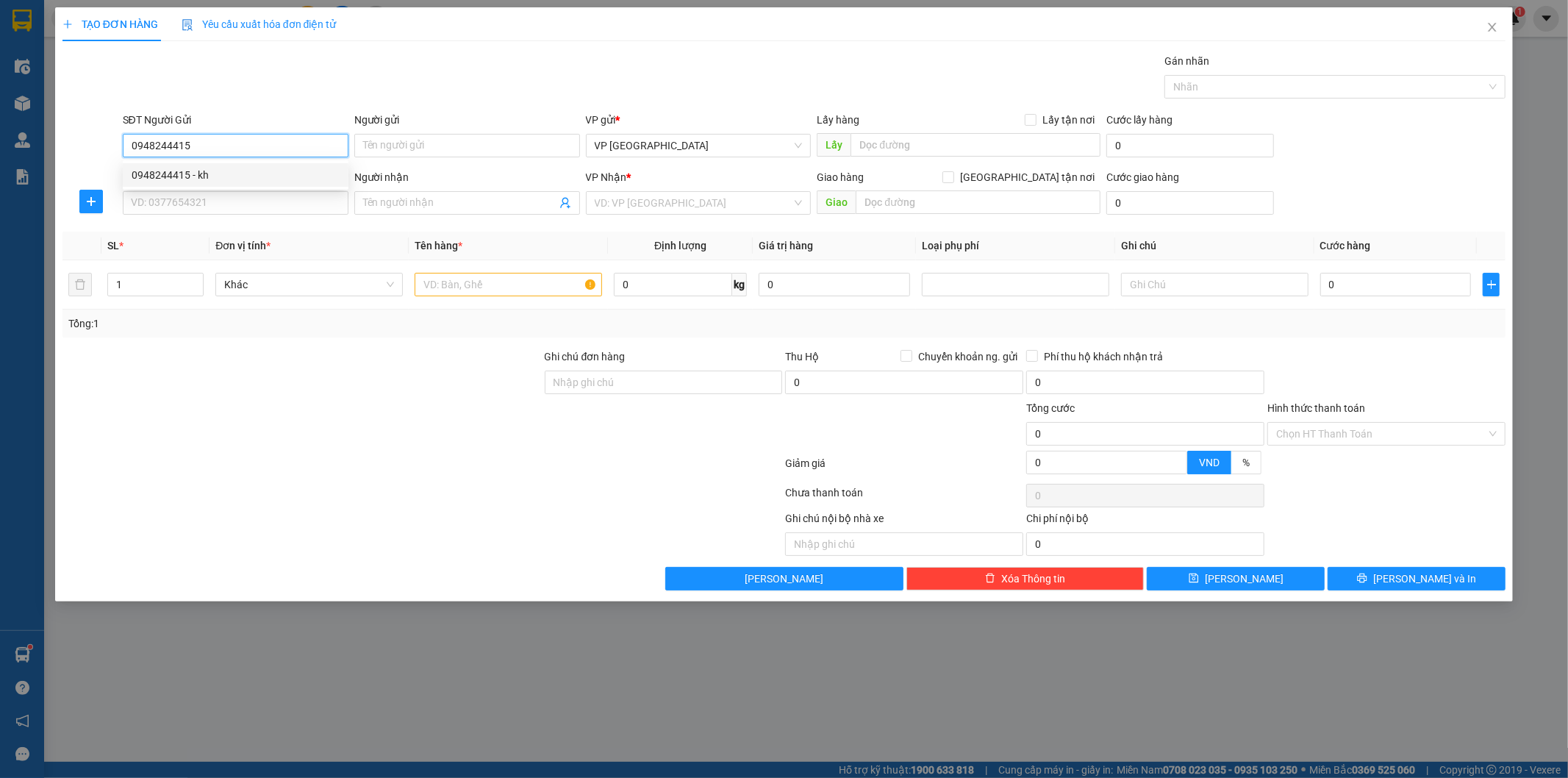
click at [192, 180] on div "0948244415 - kh" at bounding box center [235, 175] width 208 height 16
type input "kh"
type input "0948244415"
click at [231, 199] on input "SĐT Người Nhận" at bounding box center [236, 203] width 226 height 23
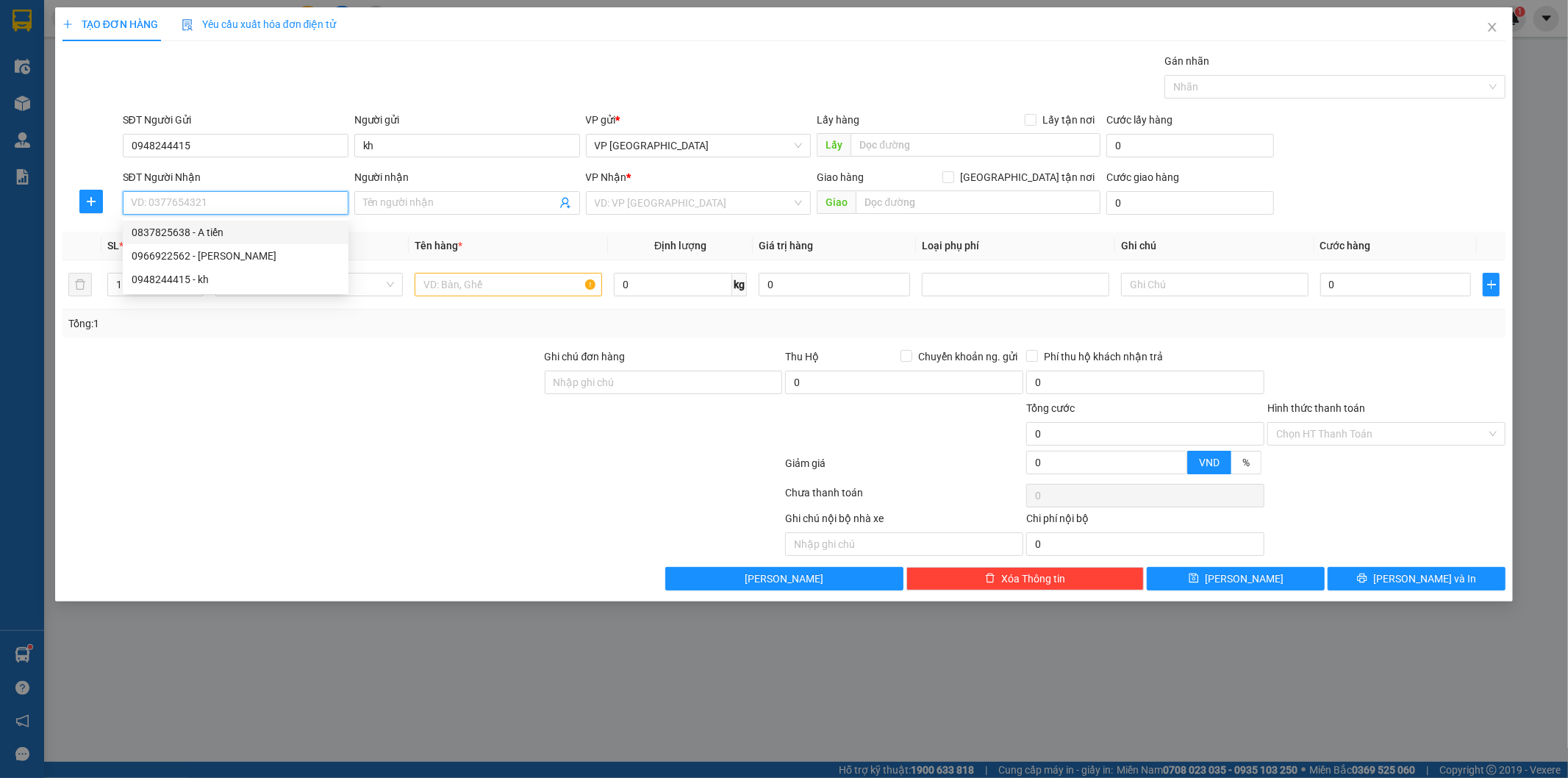
click at [228, 226] on div "0837825638 - A tiến" at bounding box center [235, 232] width 208 height 16
type input "0837825638"
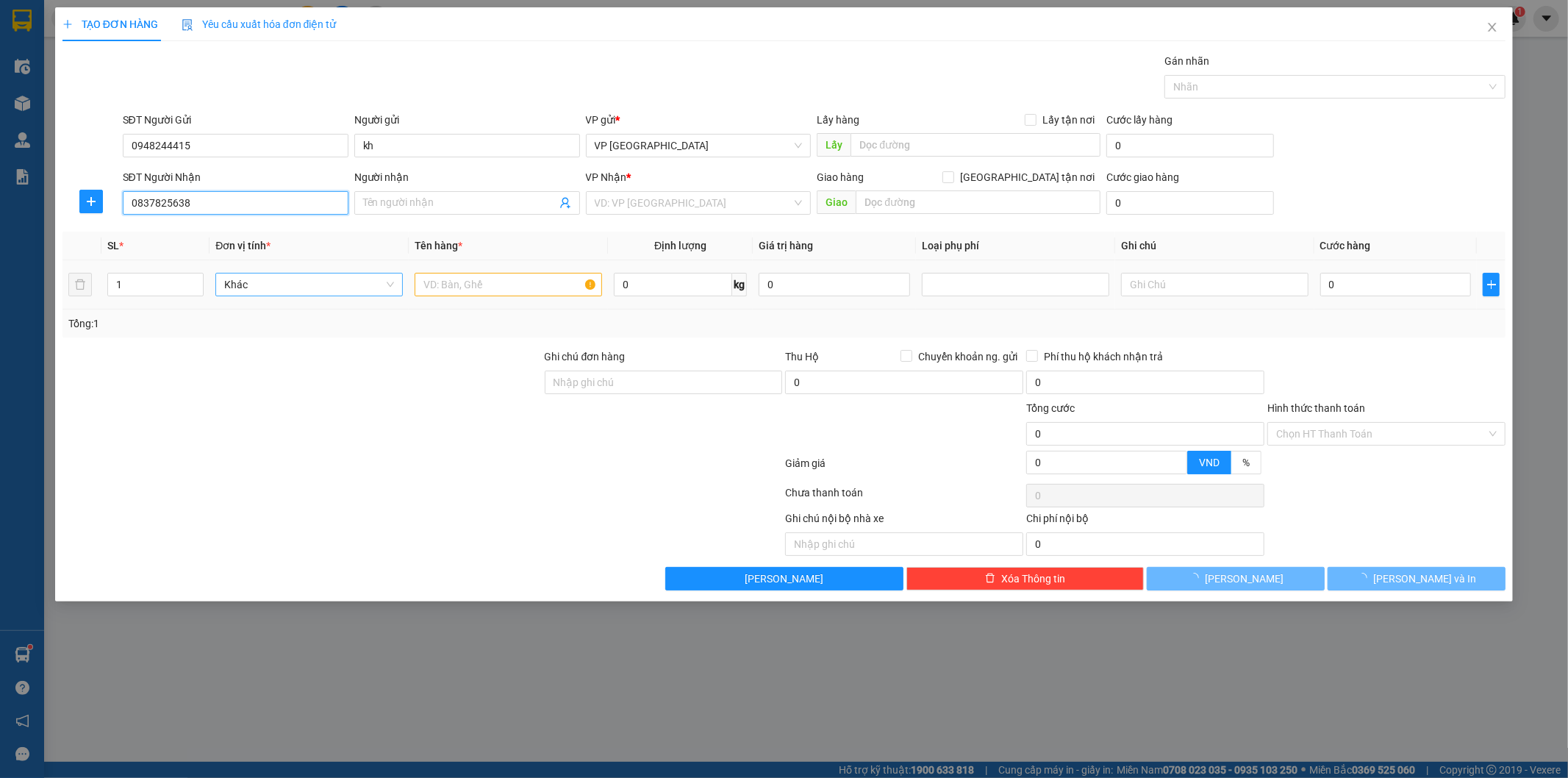
type input "A tiến"
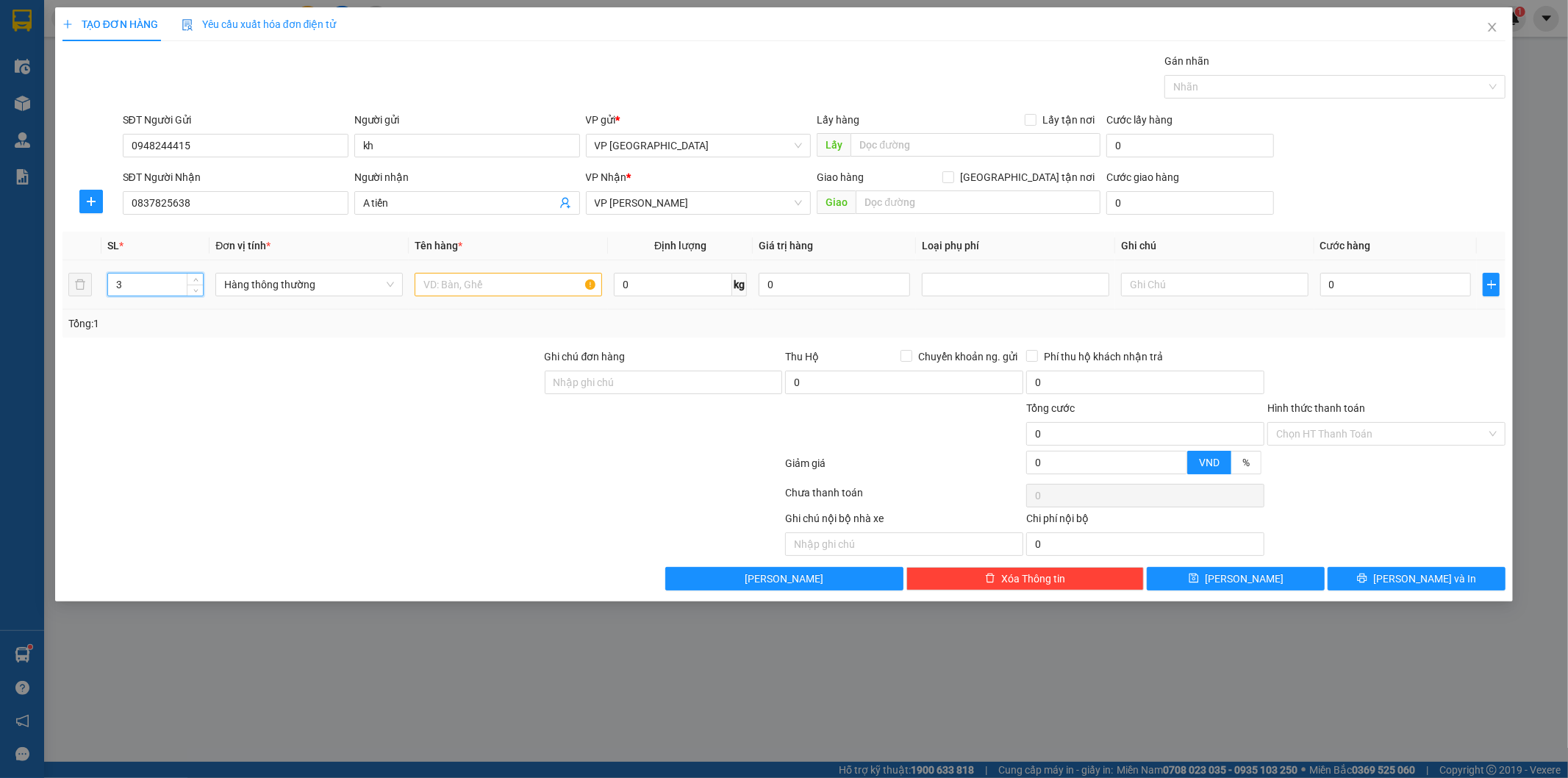
drag, startPoint x: 129, startPoint y: 291, endPoint x: 103, endPoint y: 287, distance: 26.3
click at [103, 287] on td "3" at bounding box center [156, 284] width 109 height 49
type input "3"
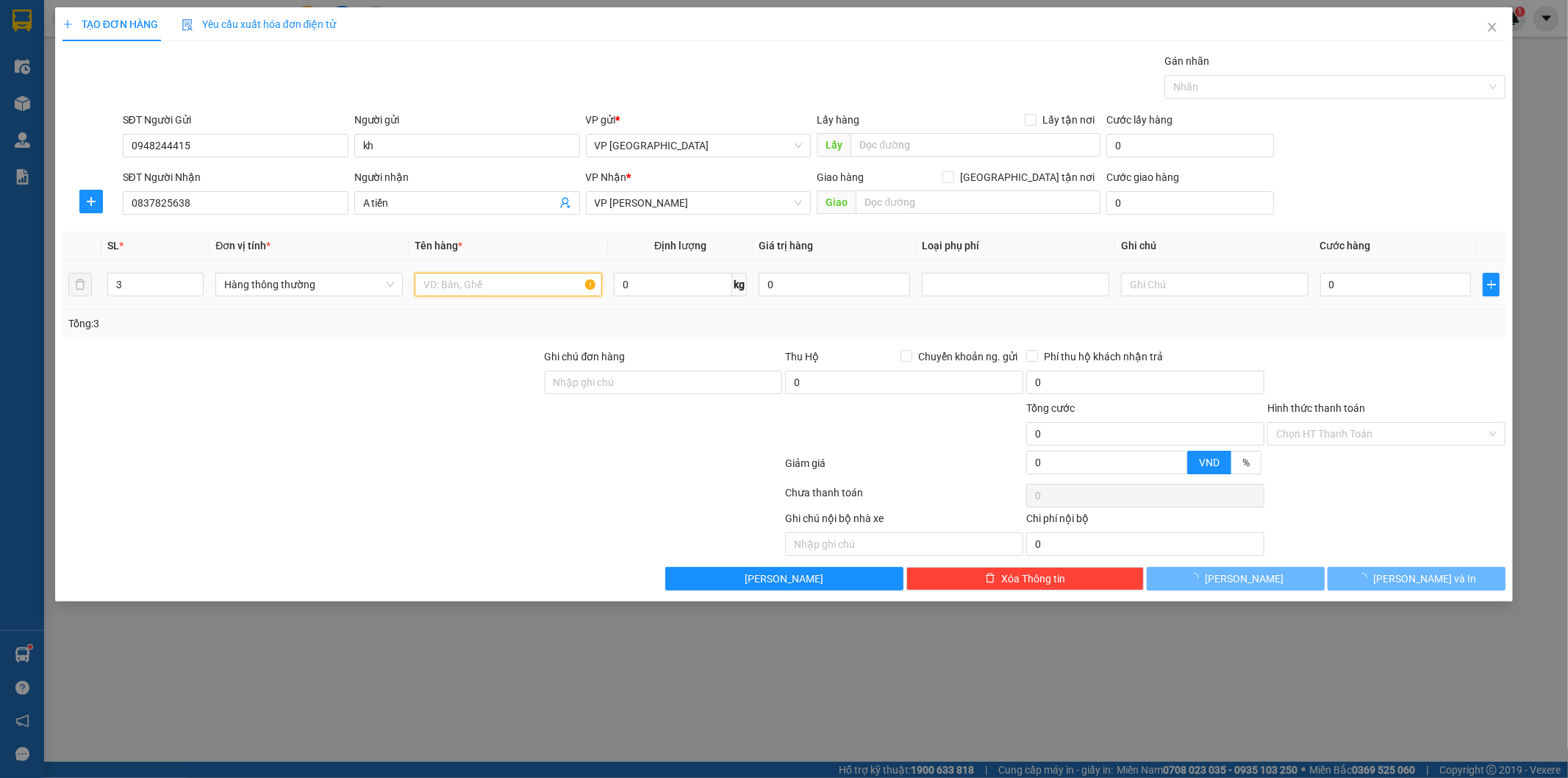
click at [470, 292] on input "text" at bounding box center [508, 284] width 187 height 23
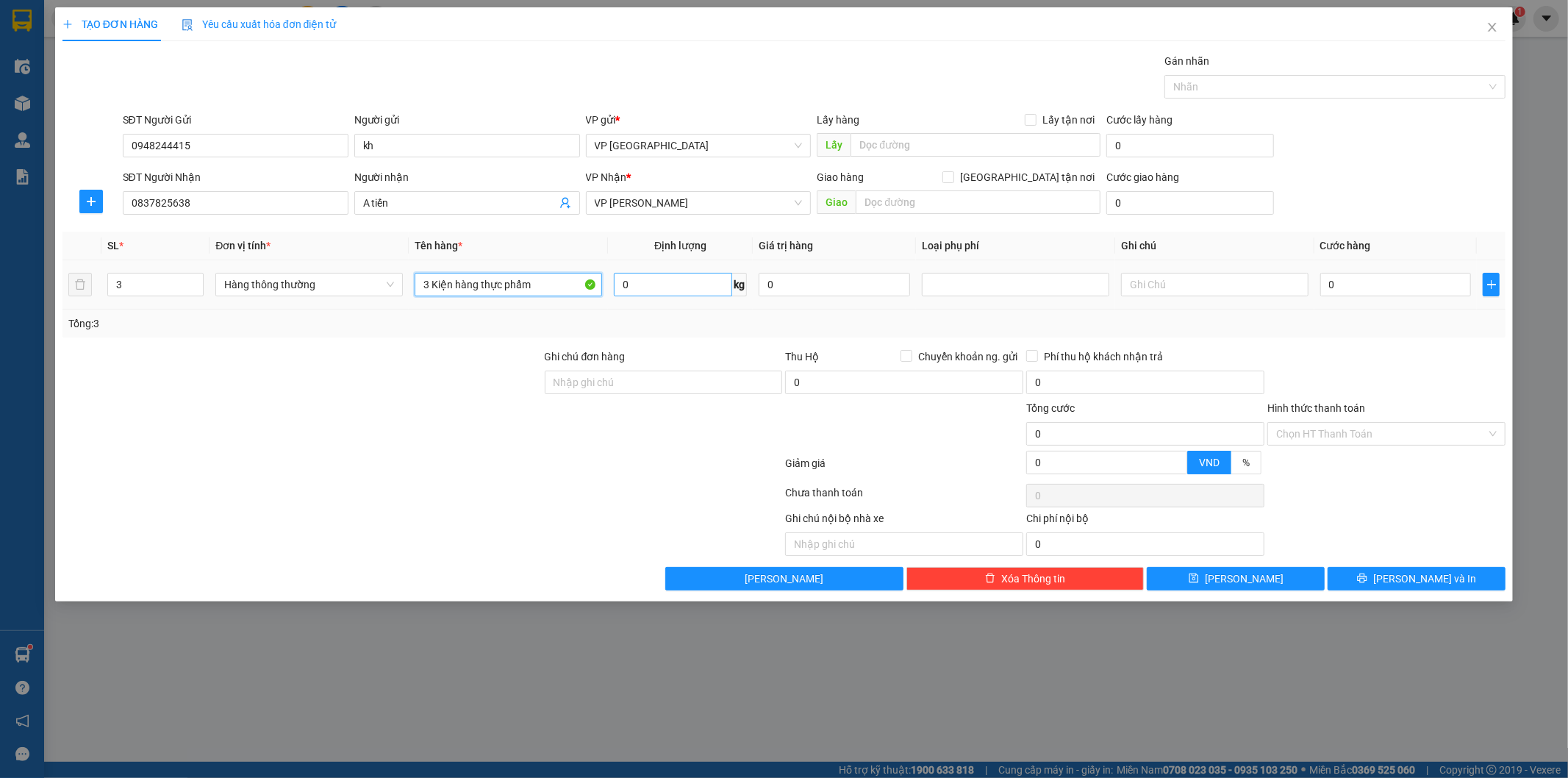
type input "3 Kiện hàng thực phẩm"
click at [692, 279] on input "0" at bounding box center [672, 284] width 119 height 23
type input "34"
click at [1332, 291] on input "0" at bounding box center [1396, 284] width 152 height 23
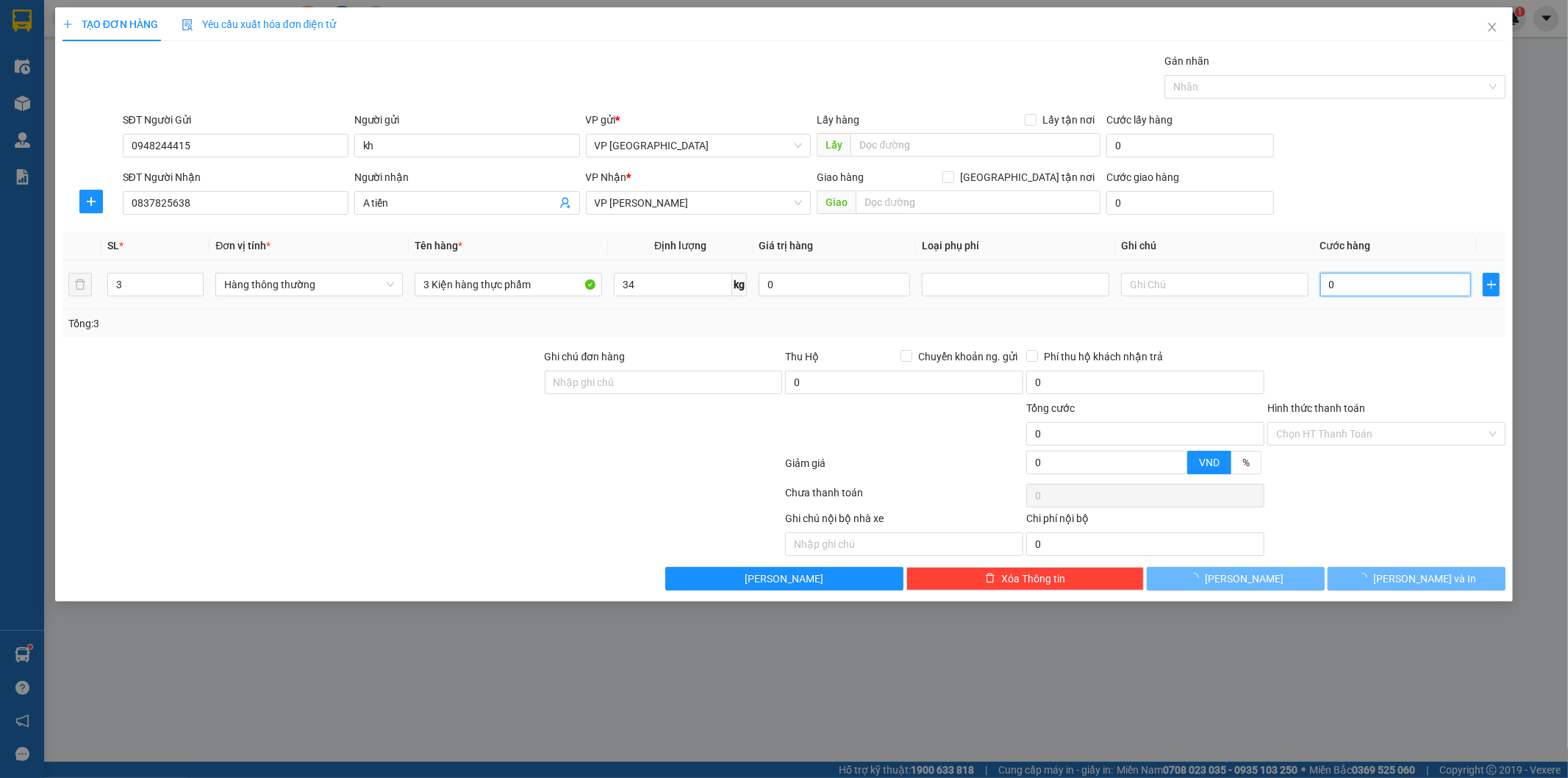
type input "60.000"
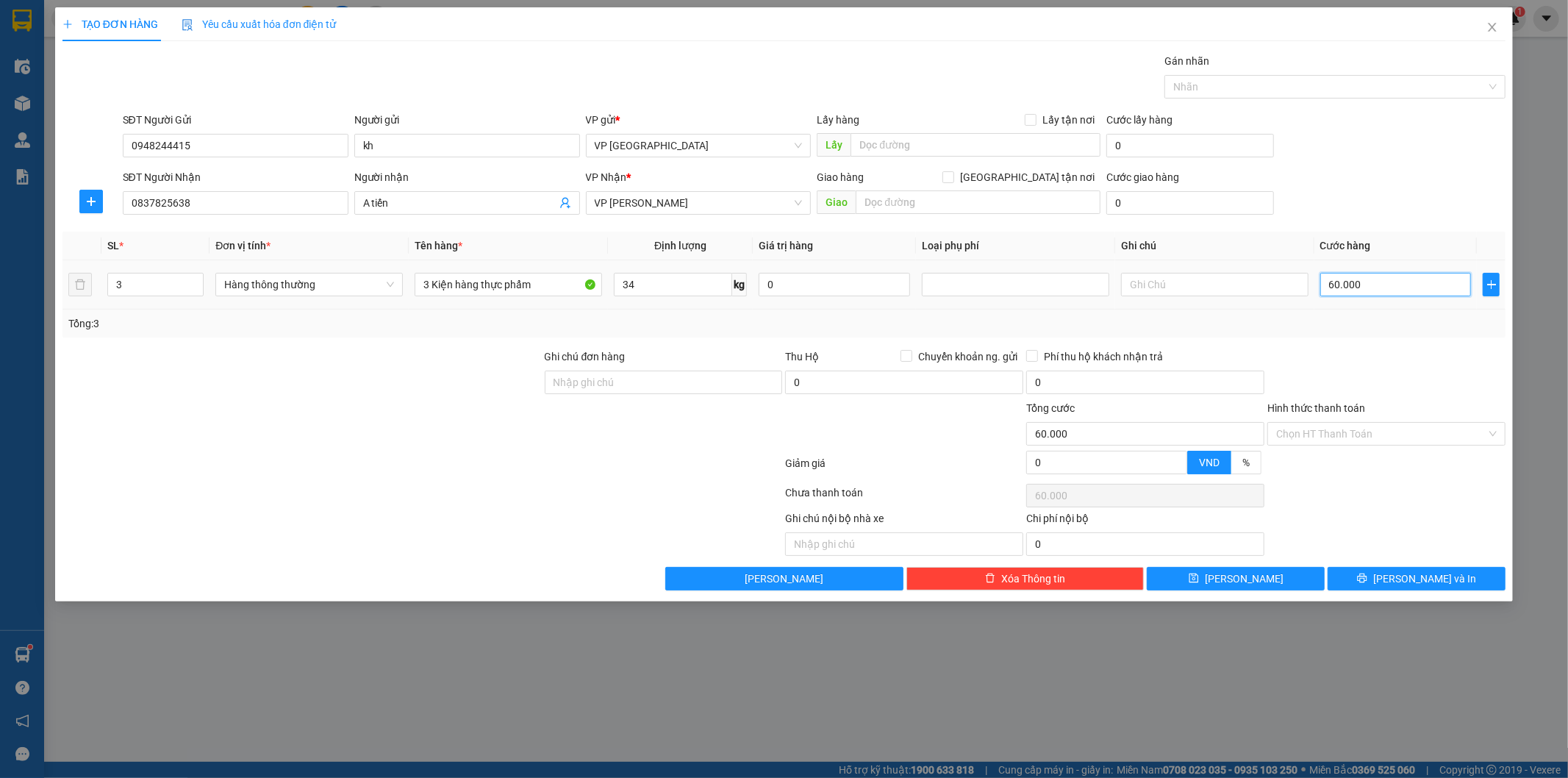
click at [1363, 292] on input "60.000" at bounding box center [1396, 284] width 152 height 23
click at [1364, 291] on input "60.000" at bounding box center [1396, 284] width 152 height 23
type input "1"
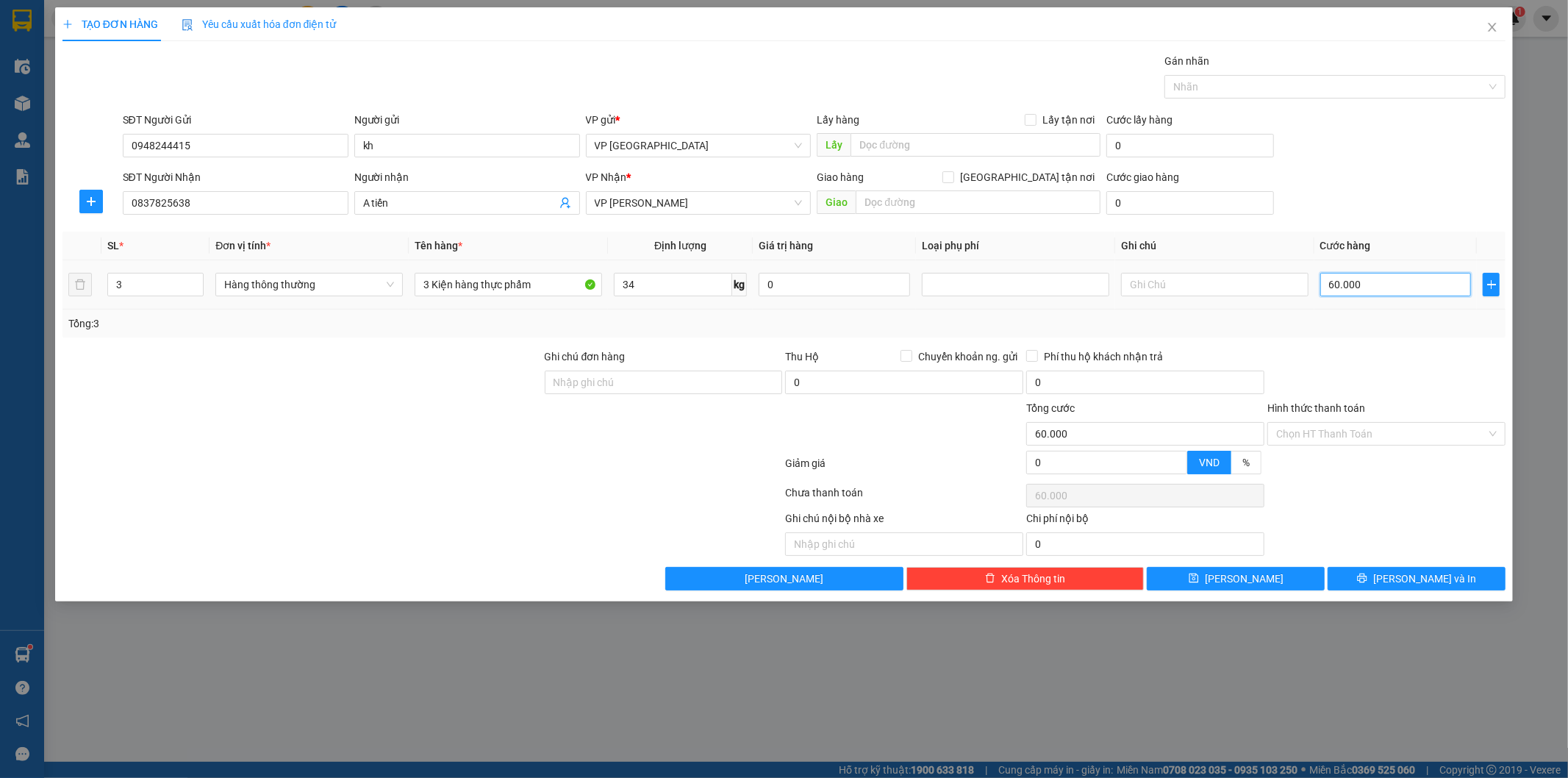
type input "1"
type input "11"
type input "115"
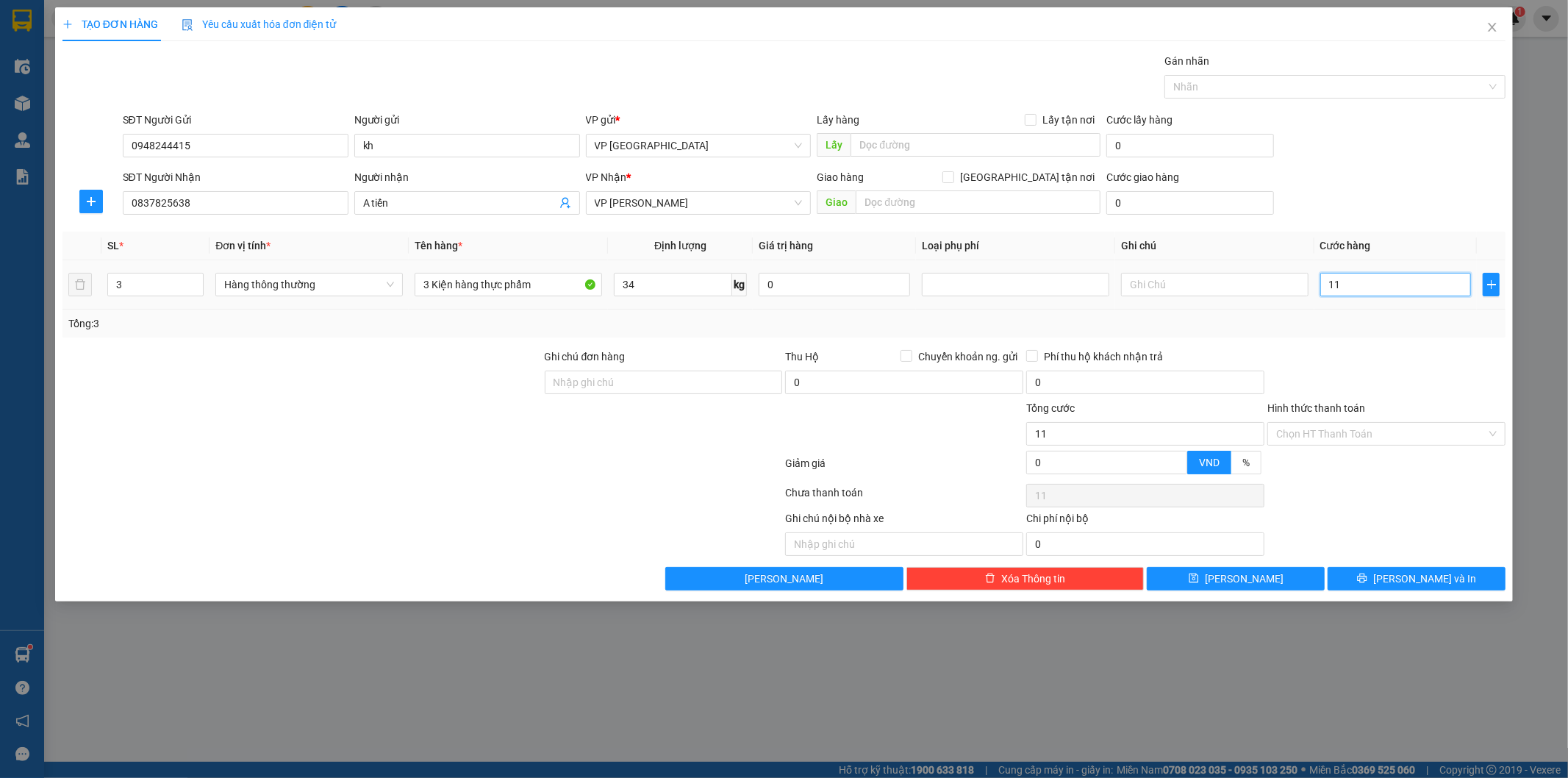
type input "115"
type input "1.150"
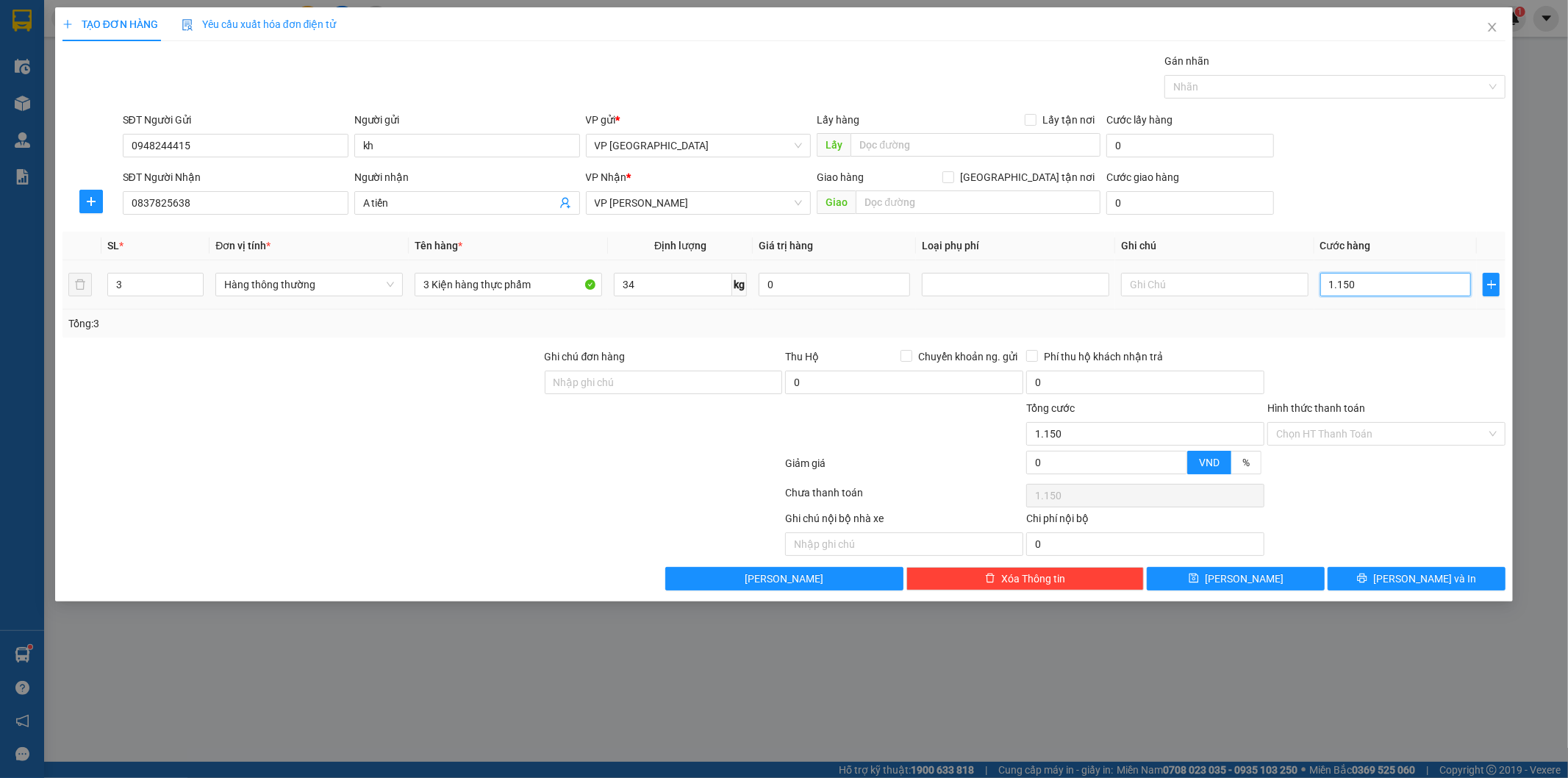
type input "11.500"
type input "115.000"
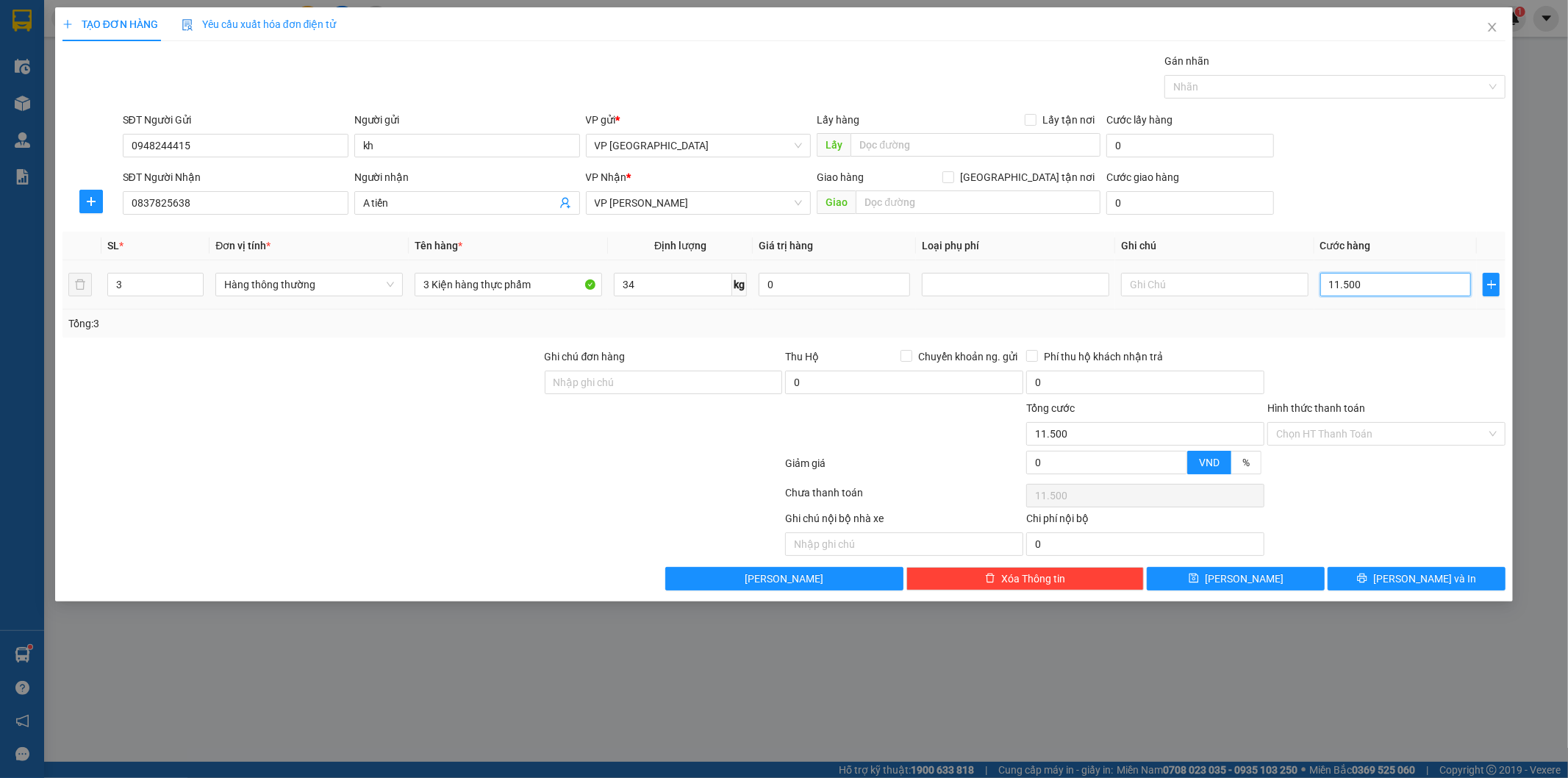
type input "115.000"
click at [1077, 464] on input "0" at bounding box center [1106, 462] width 159 height 22
type input "114.999"
type input "1"
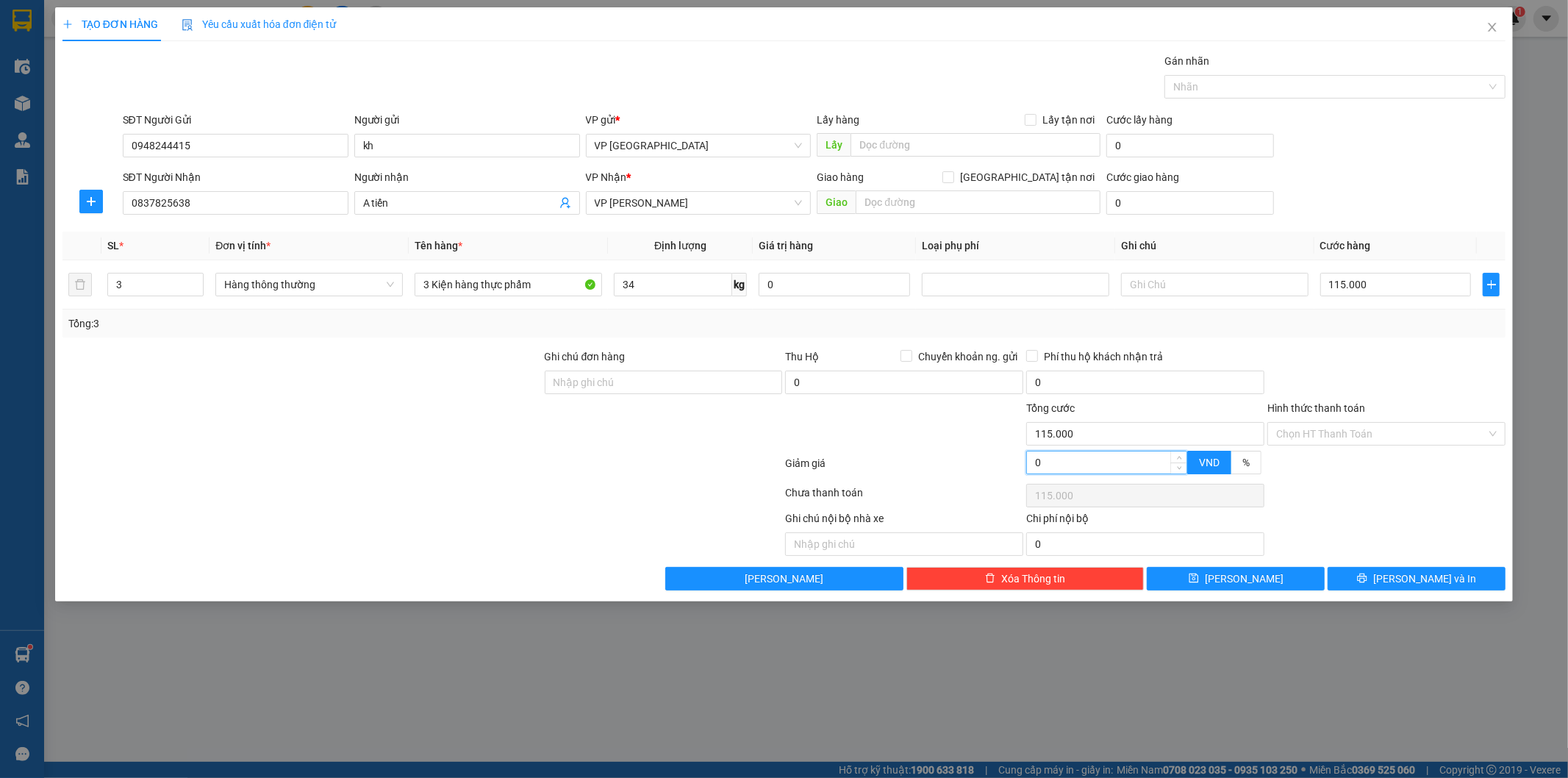
type input "114.999"
type input "114.985"
type input "15"
type input "114.985"
type input "114.850"
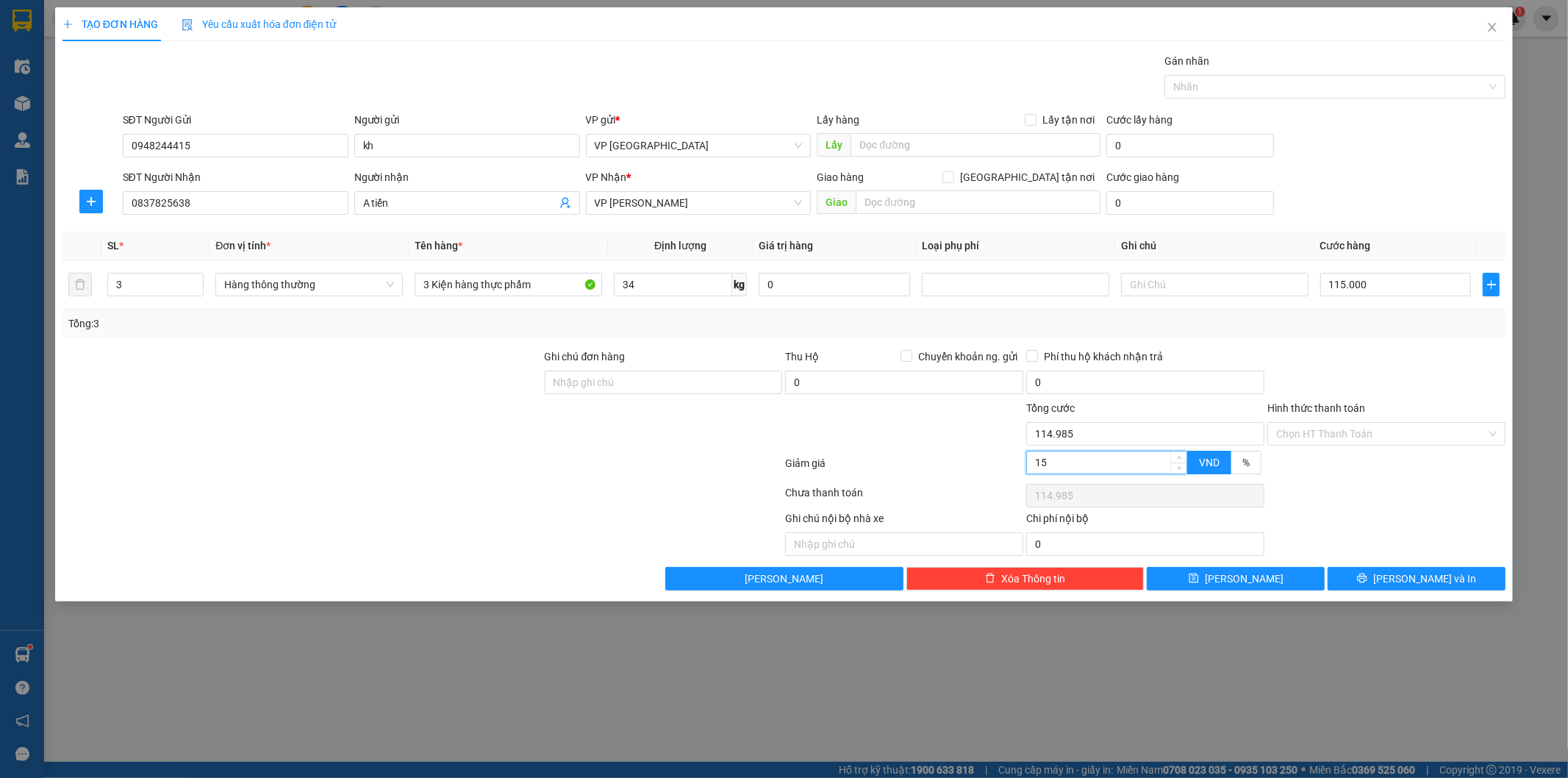
type input "150"
type input "114.850"
type input "113.500"
type input "1.500"
type input "113.500"
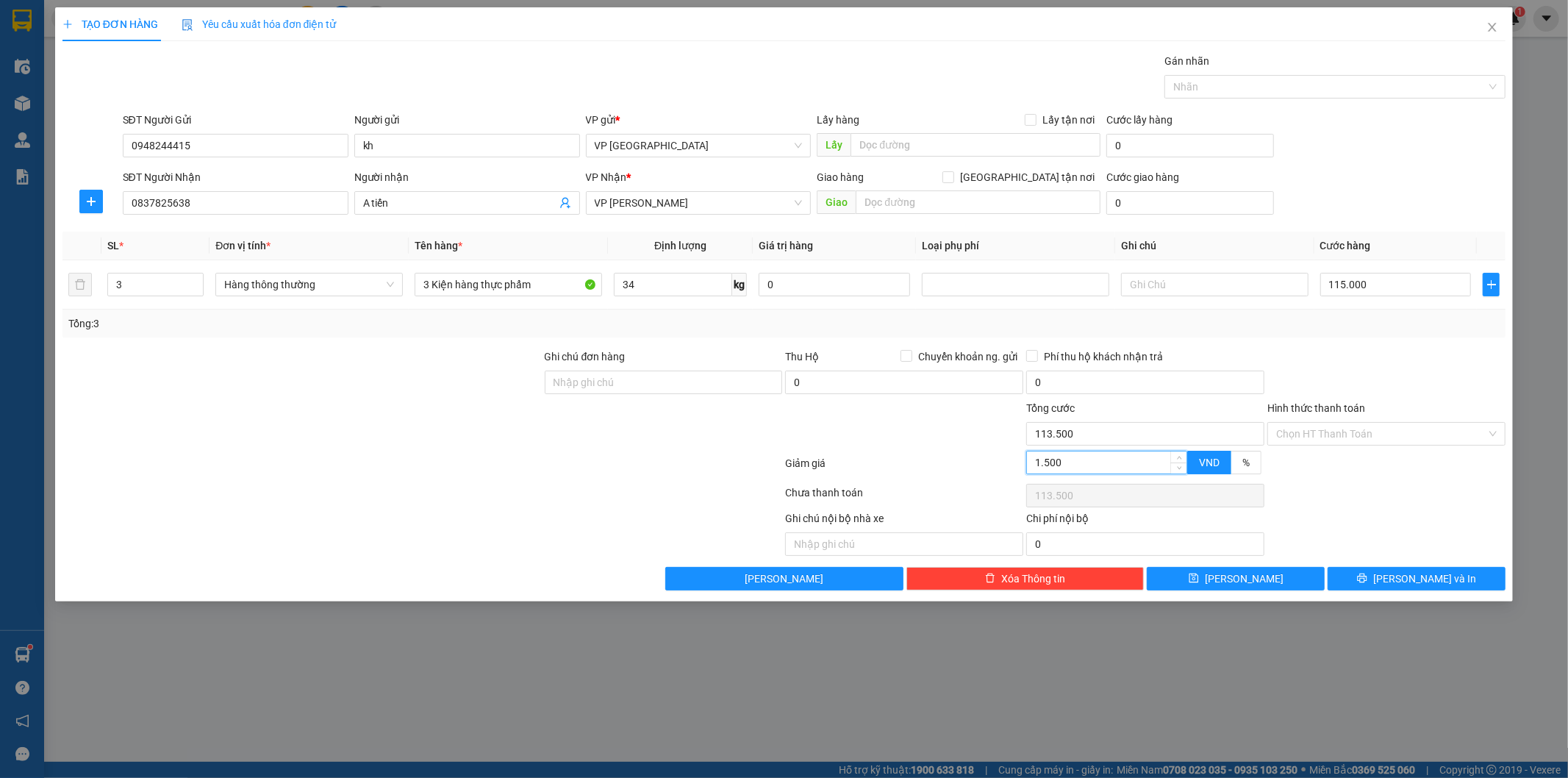
type input "100.000"
type input "15.000"
type input "100.000"
type input "15.000"
click at [1378, 438] on input "Hình thức thanh toán" at bounding box center [1382, 434] width 211 height 22
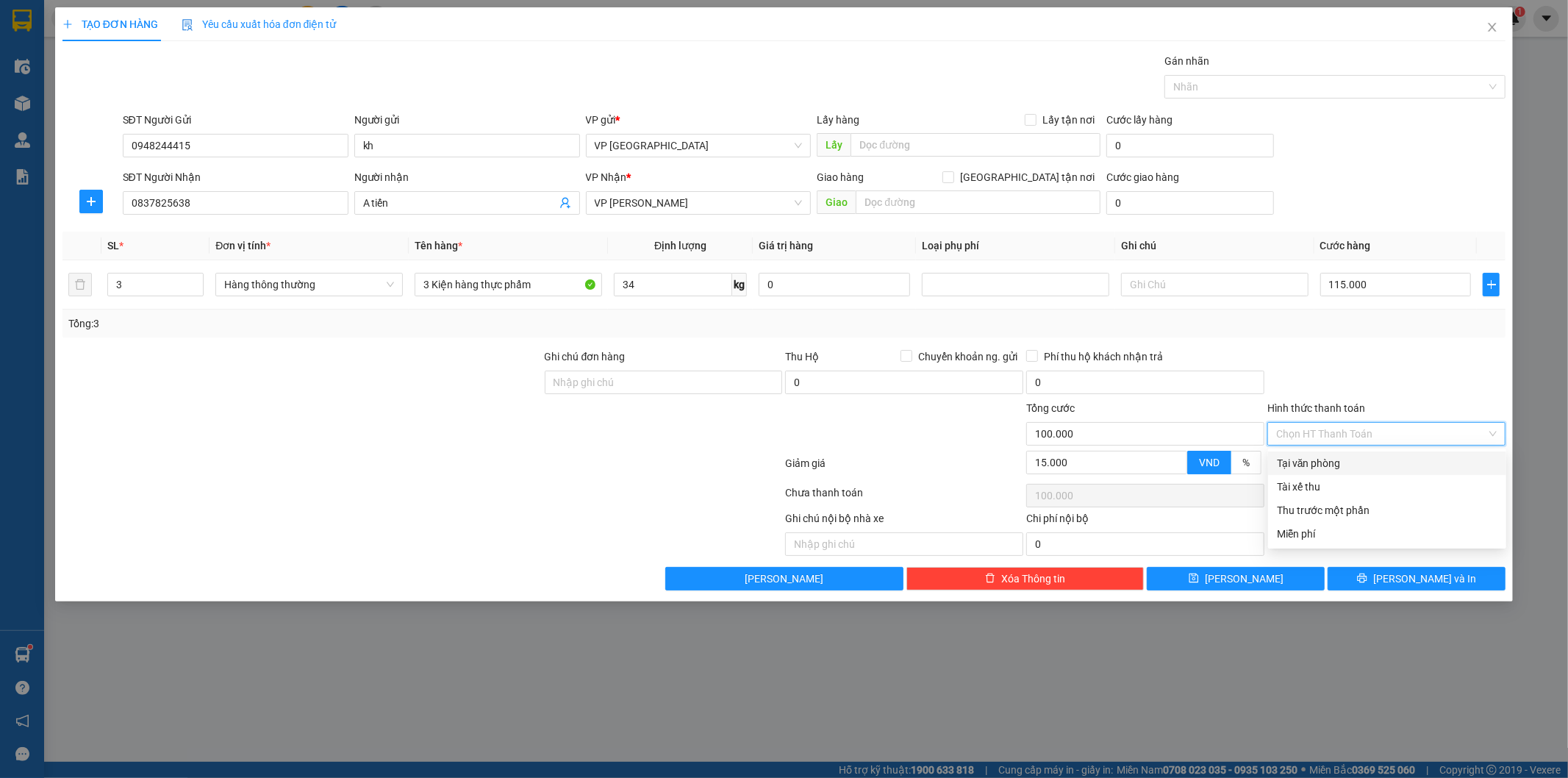
click at [1377, 459] on div "Tại văn phòng" at bounding box center [1387, 463] width 220 height 16
type input "0"
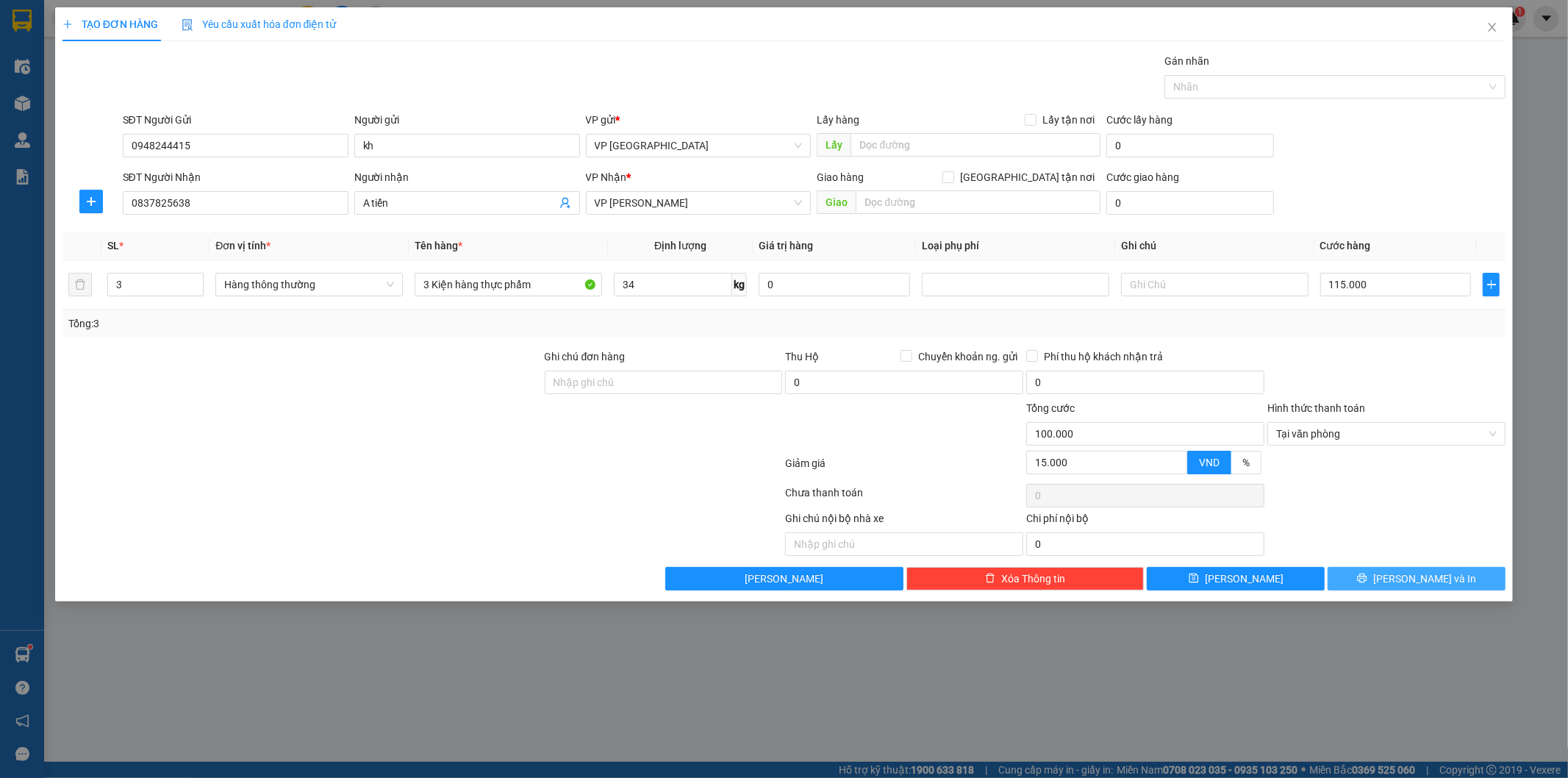
click at [1410, 581] on span "Lưu và In" at bounding box center [1425, 579] width 103 height 16
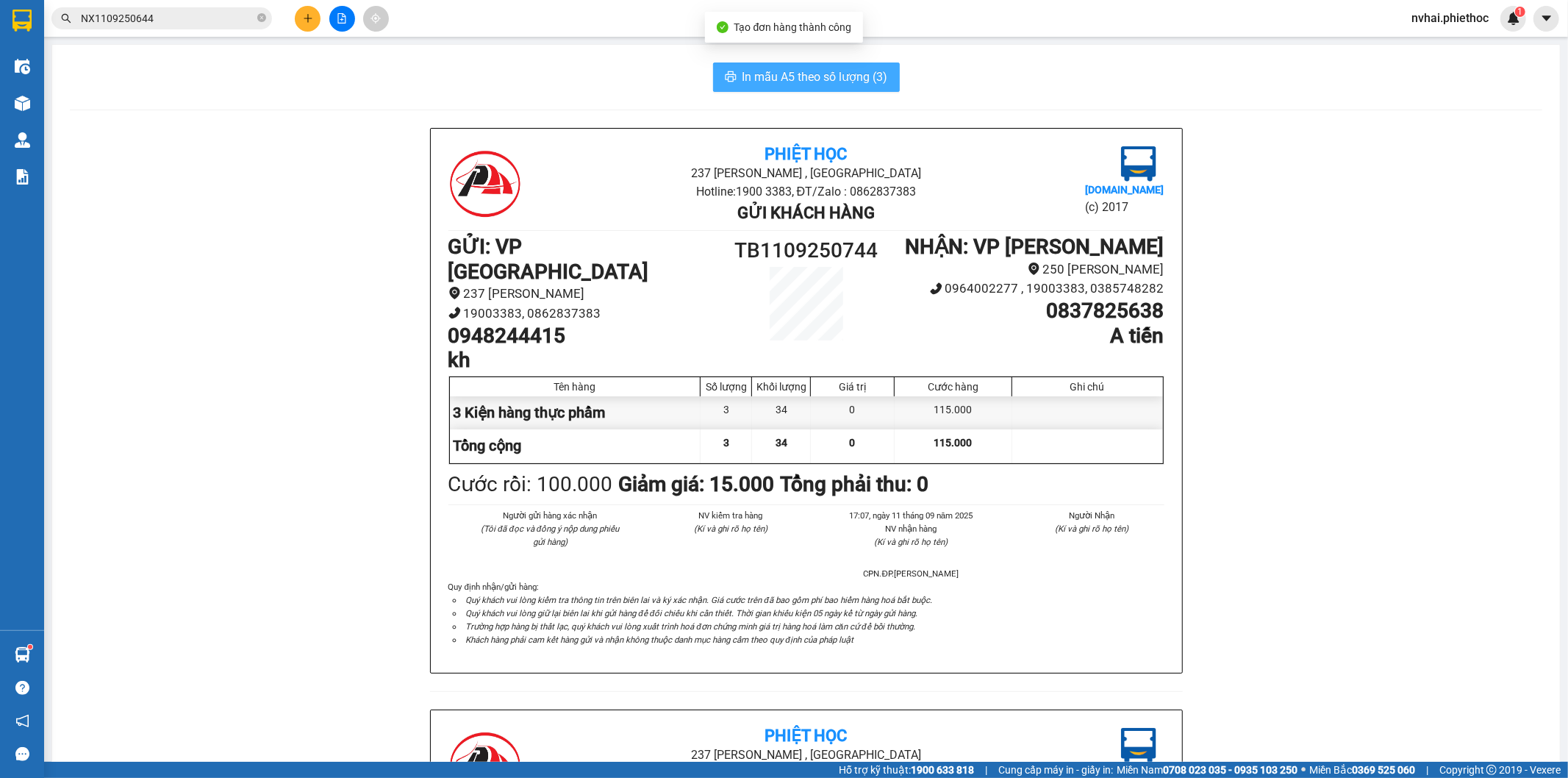
click at [841, 81] on span "In mẫu A5 theo số lượng (3)" at bounding box center [815, 76] width 146 height 18
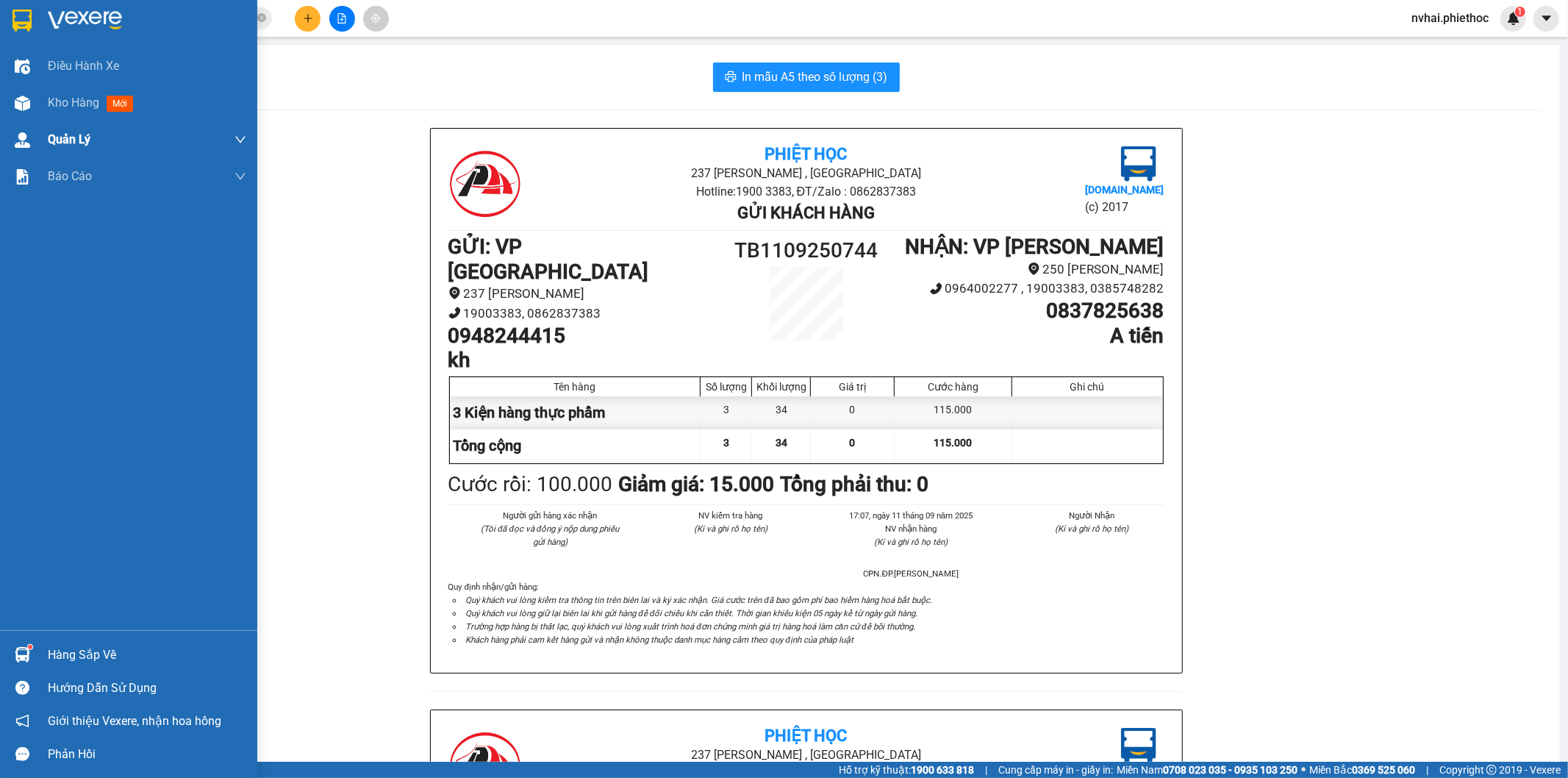
click at [38, 109] on div "Kho hàng mới" at bounding box center [128, 103] width 257 height 37
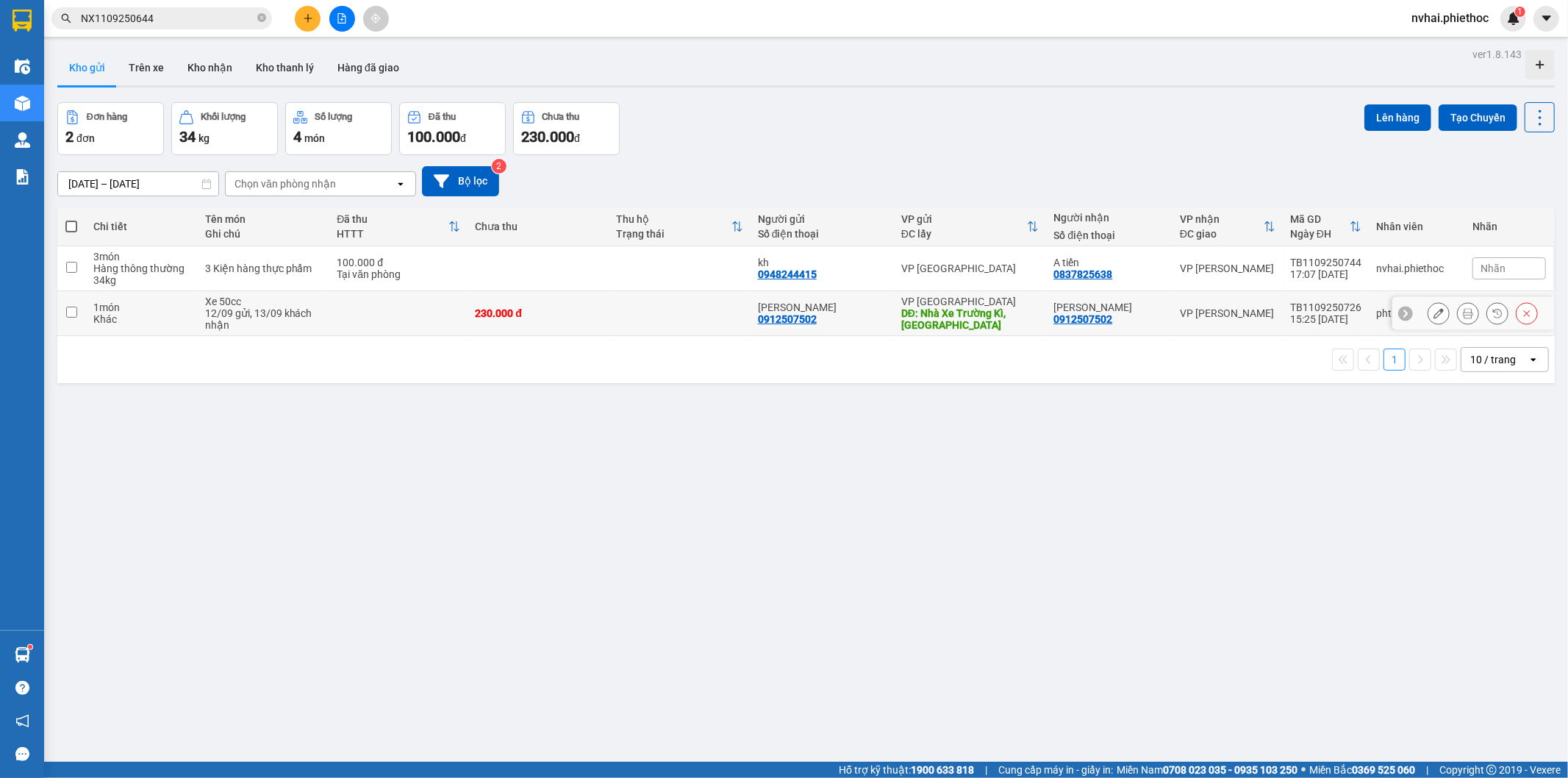
click at [1434, 317] on icon at bounding box center [1439, 313] width 11 height 11
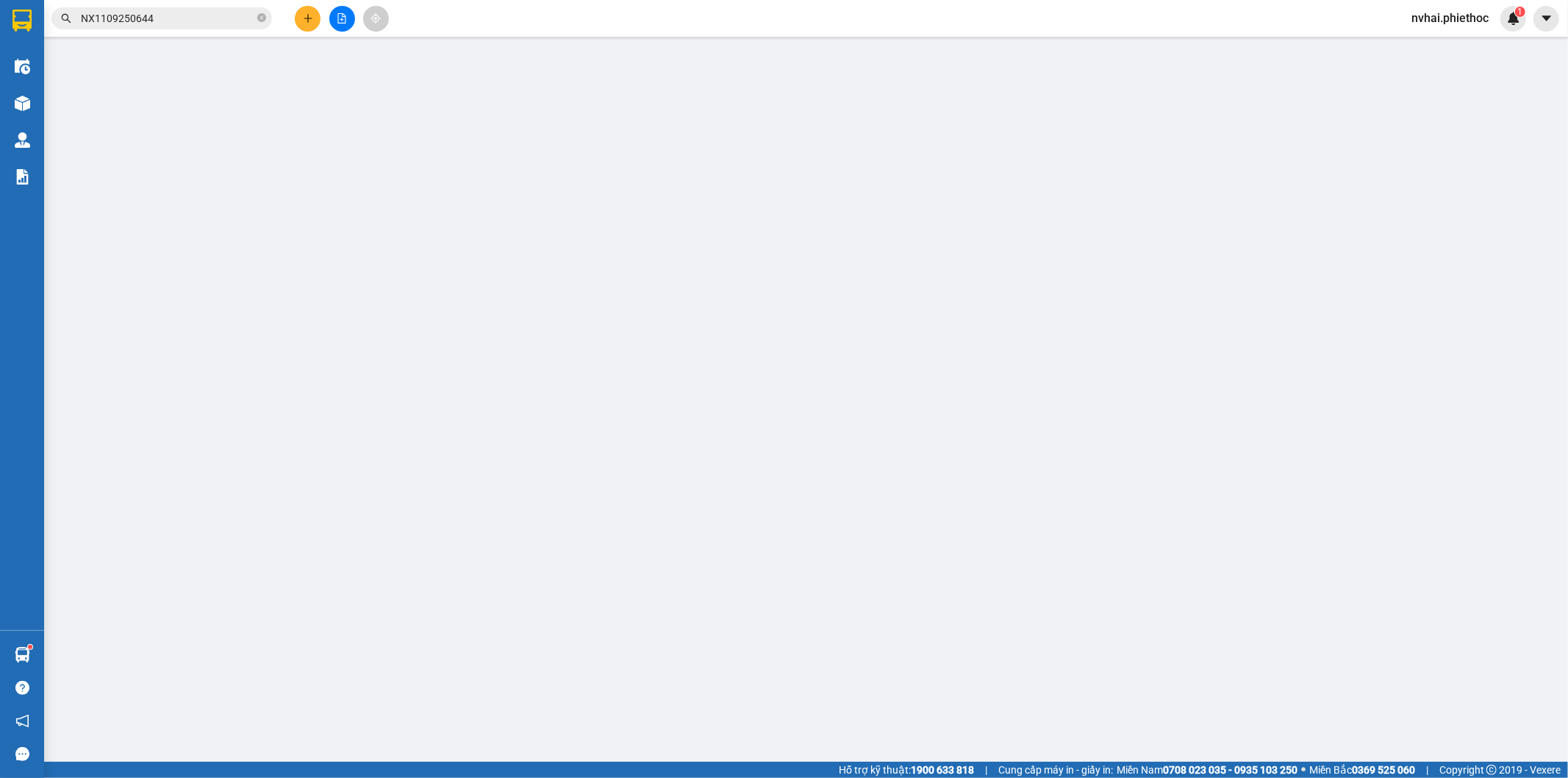
type input "0912507502"
type input "Phạm Quốc Bảo"
type input "Nhà Xe Trường Kì, Kiến Xương"
type input "30.000"
type input "0912507502"
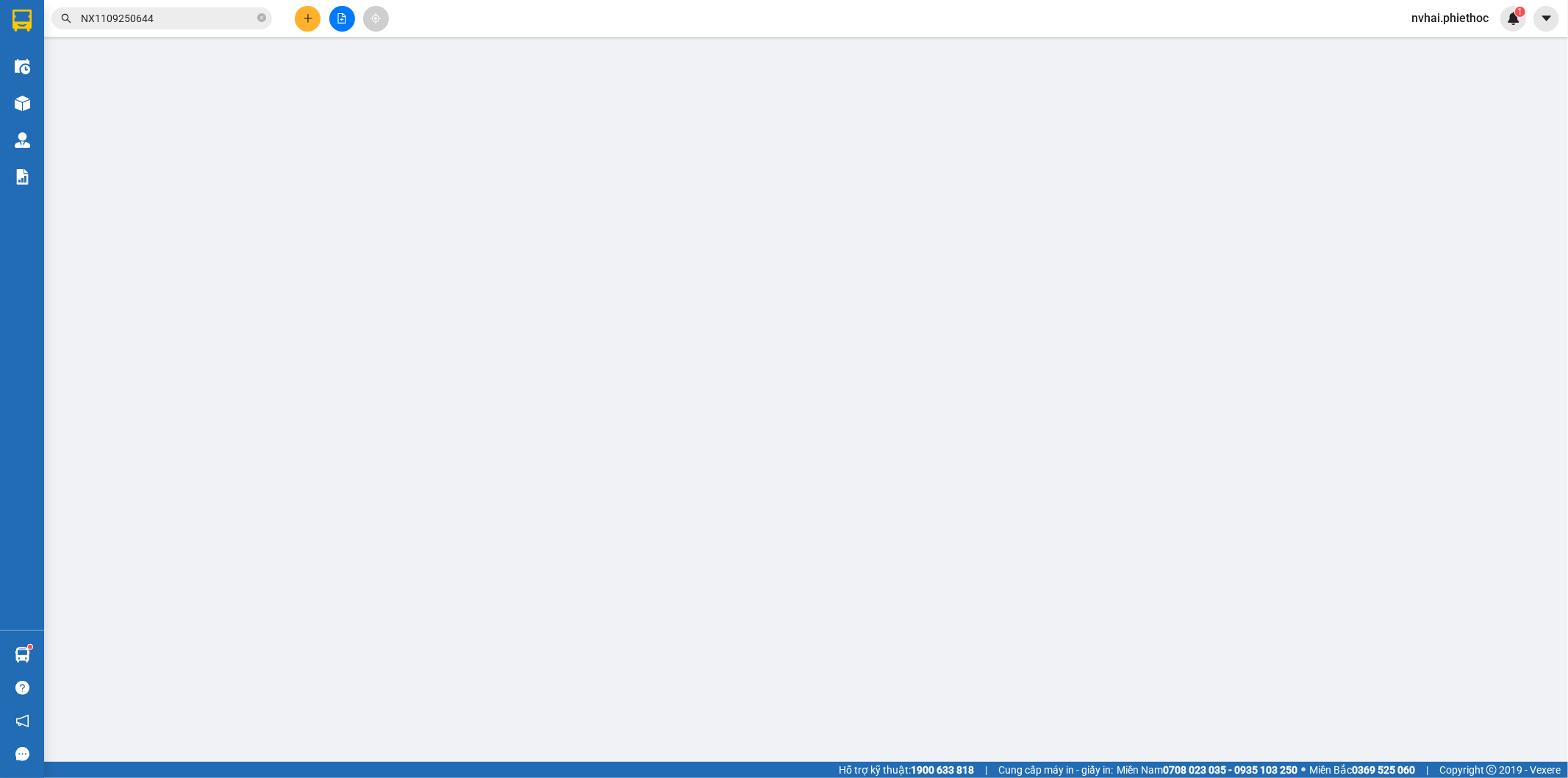
type input "Phạm Quốc Bảo"
type input "230.000"
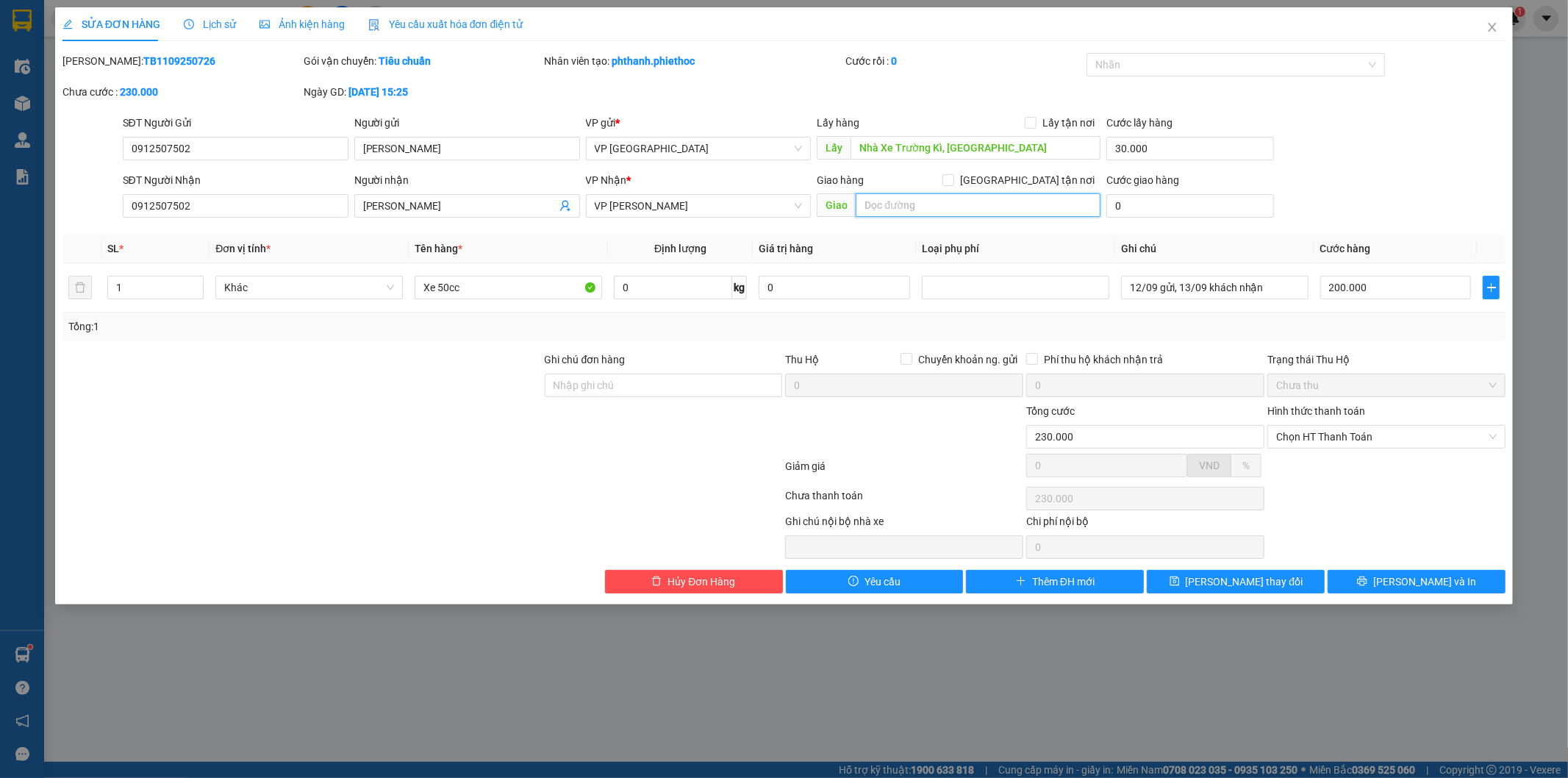
click at [963, 198] on input "text" at bounding box center [978, 205] width 244 height 23
type input "."
click at [1160, 146] on input "30.000" at bounding box center [1190, 149] width 168 height 23
click at [1482, 28] on span "Close" at bounding box center [1493, 28] width 42 height 42
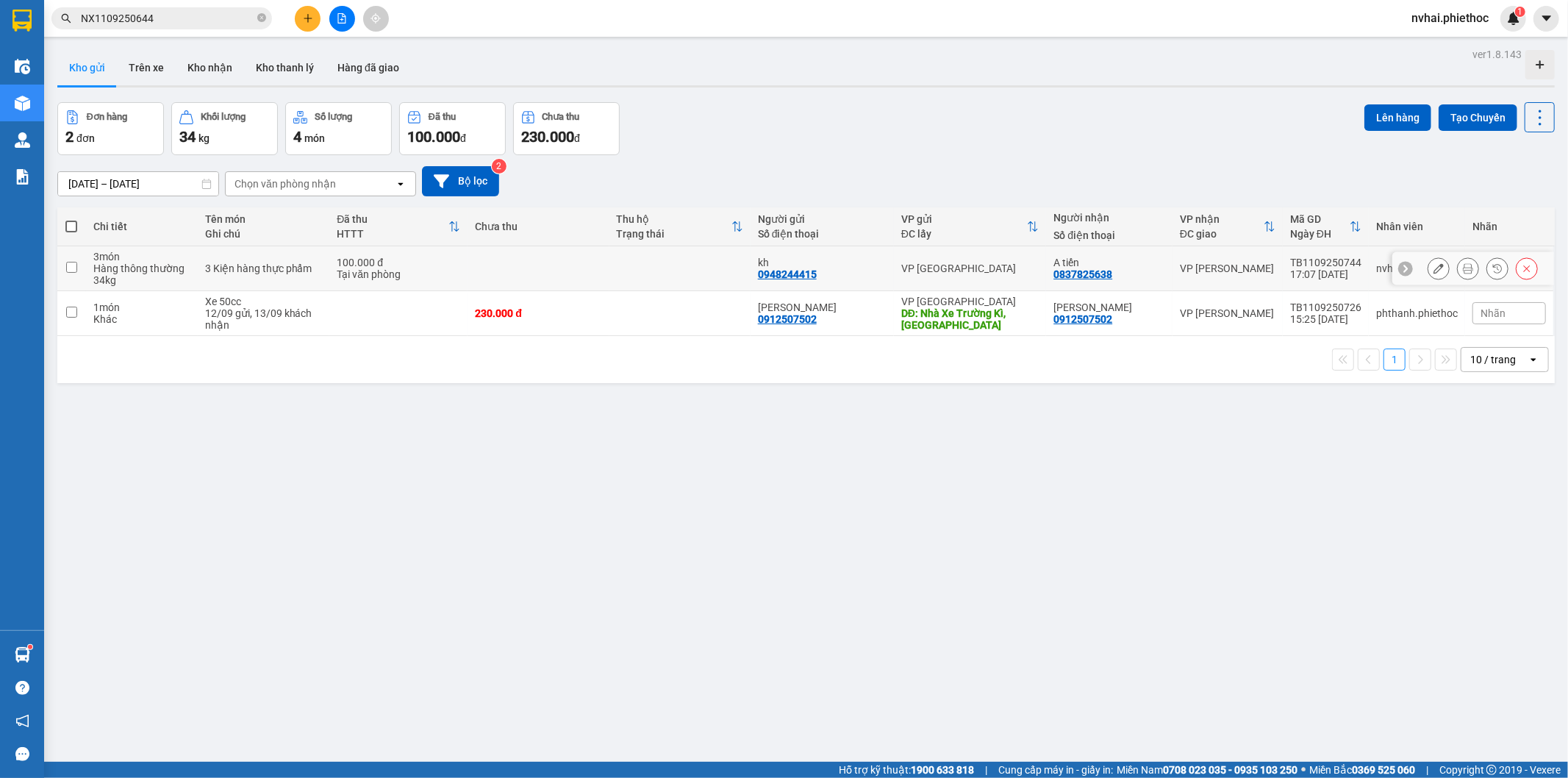
click at [1429, 266] on button at bounding box center [1439, 269] width 20 height 26
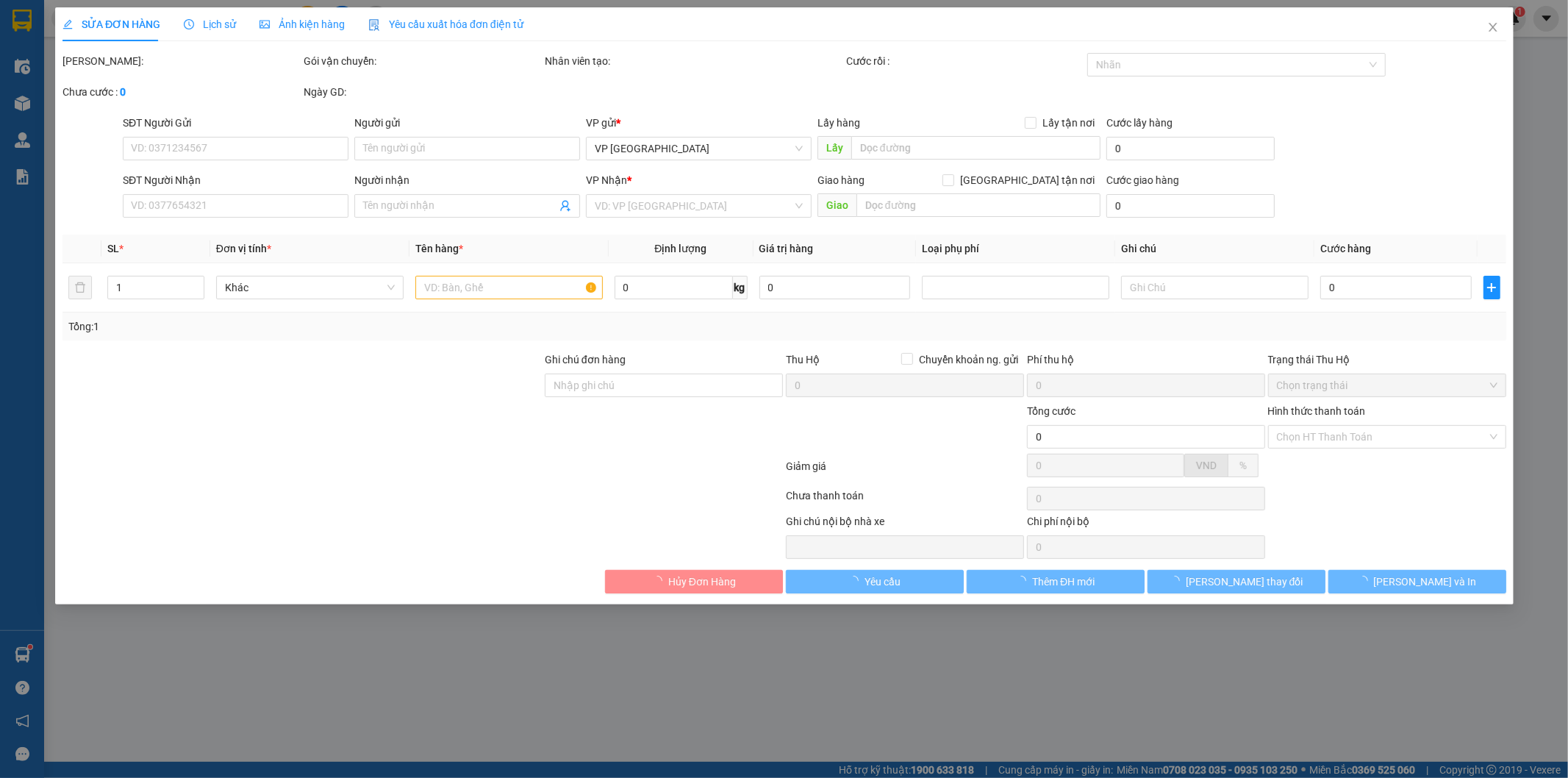
type input "0948244415"
type input "kh"
type input "0837825638"
type input "A tiến"
type input "100.000"
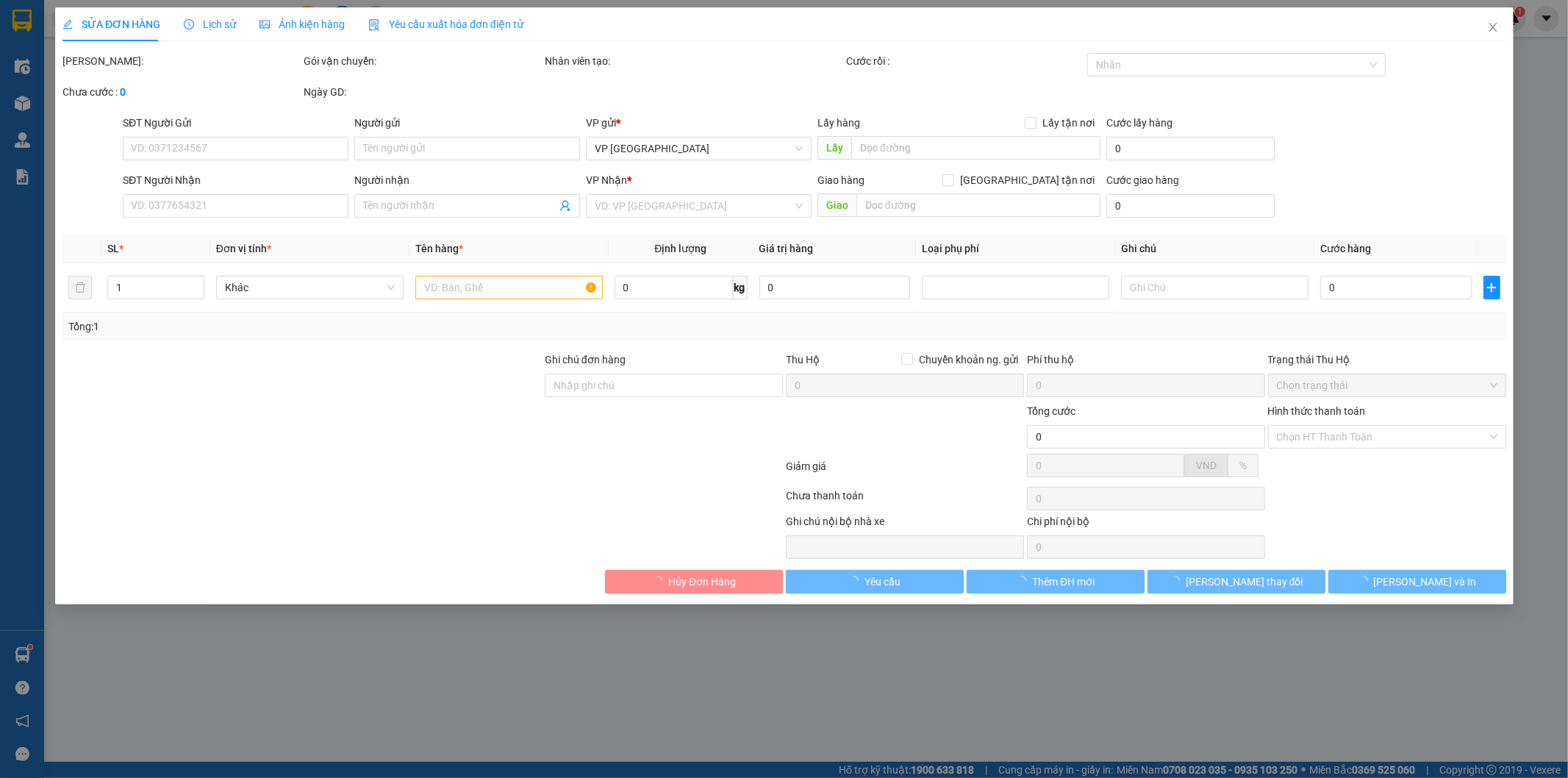
type input "15.000"
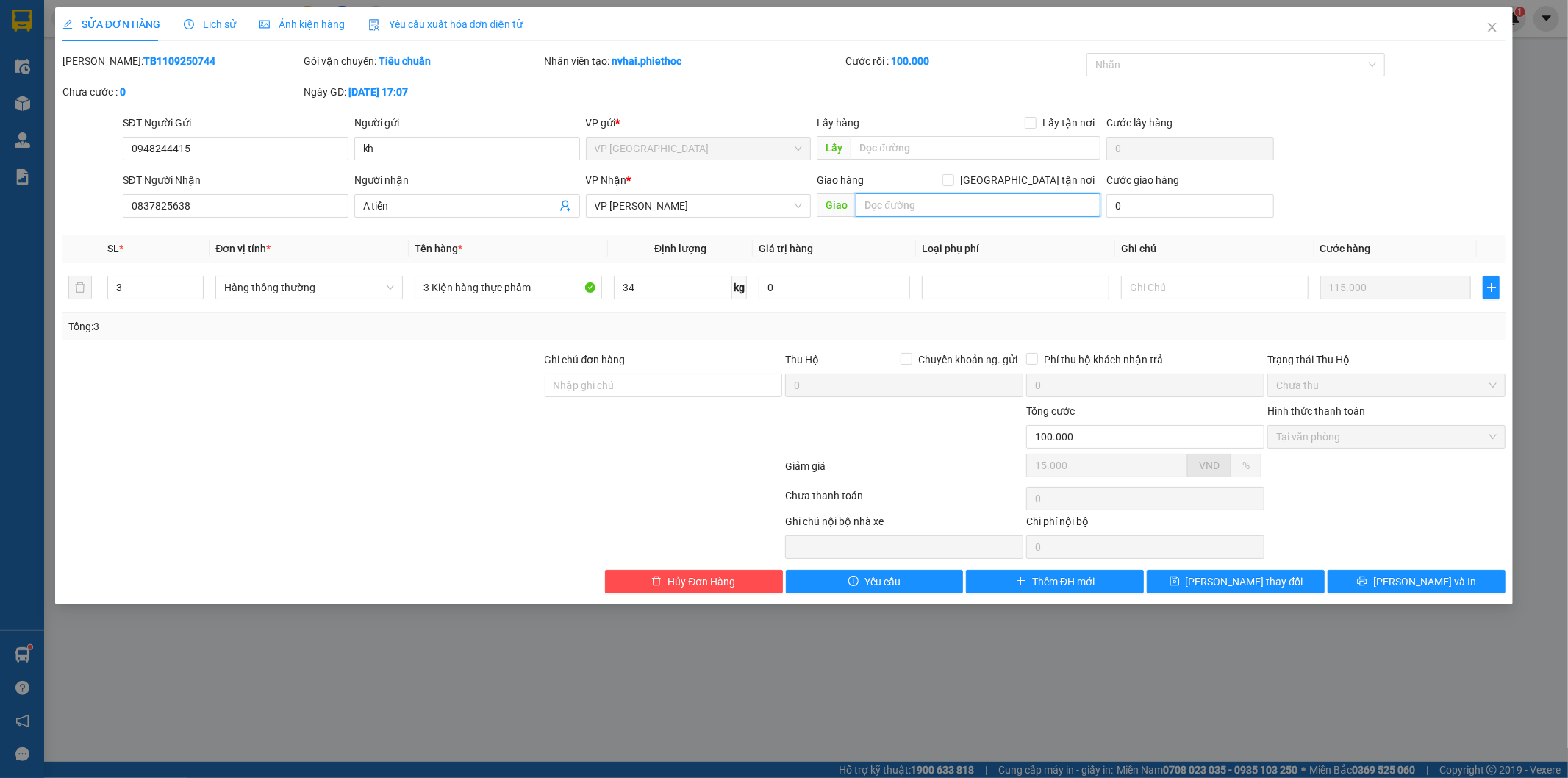
click at [973, 198] on input "text" at bounding box center [978, 205] width 244 height 23
type input "."
click at [1242, 590] on span "Lưu thay đổi" at bounding box center [1245, 582] width 118 height 16
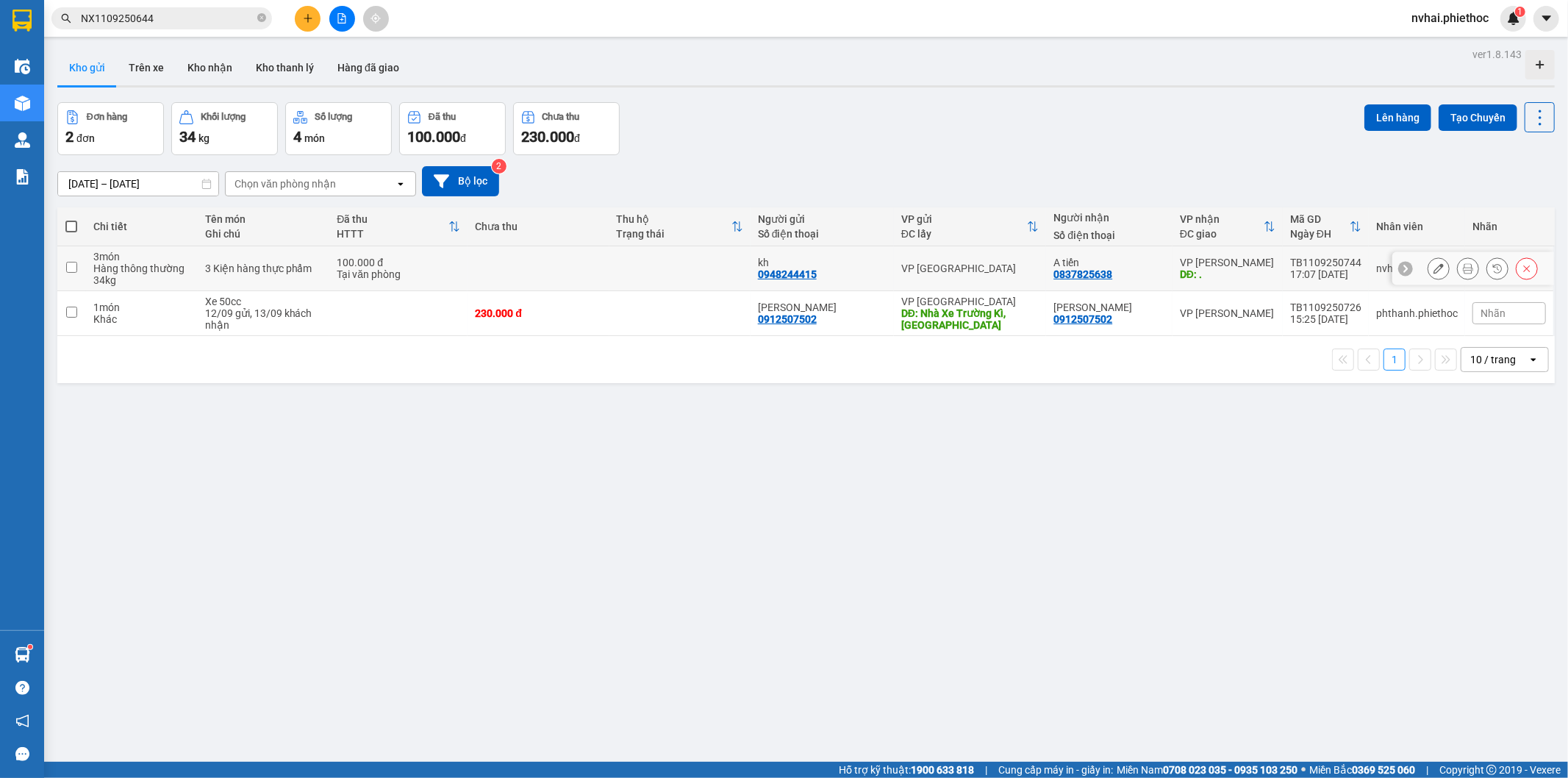
click at [1429, 274] on button at bounding box center [1439, 269] width 20 height 26
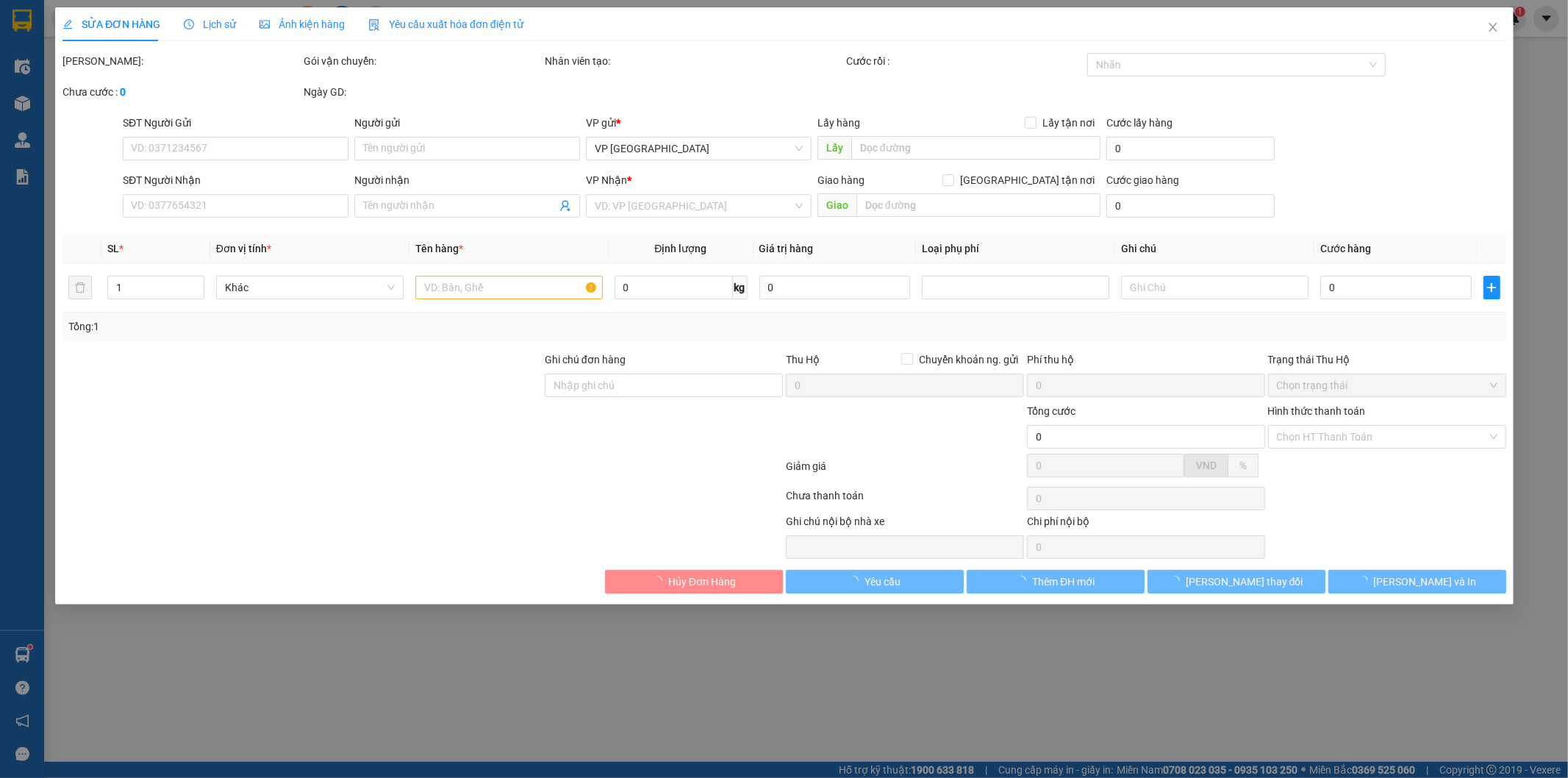
type input "0948244415"
type input "kh"
type input "0837825638"
type input "A tiến"
type input "."
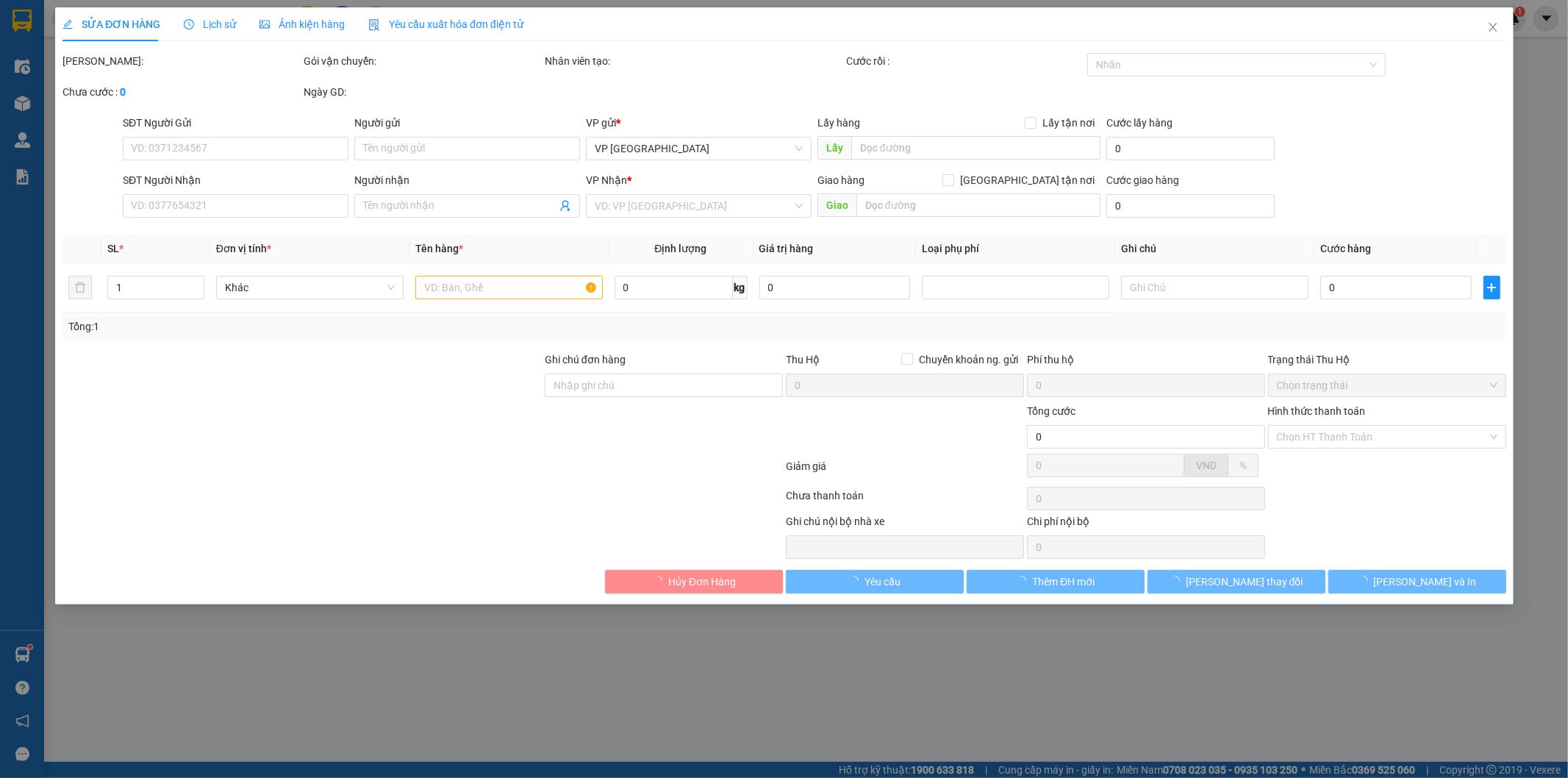
type input "100.000"
type input "15.000"
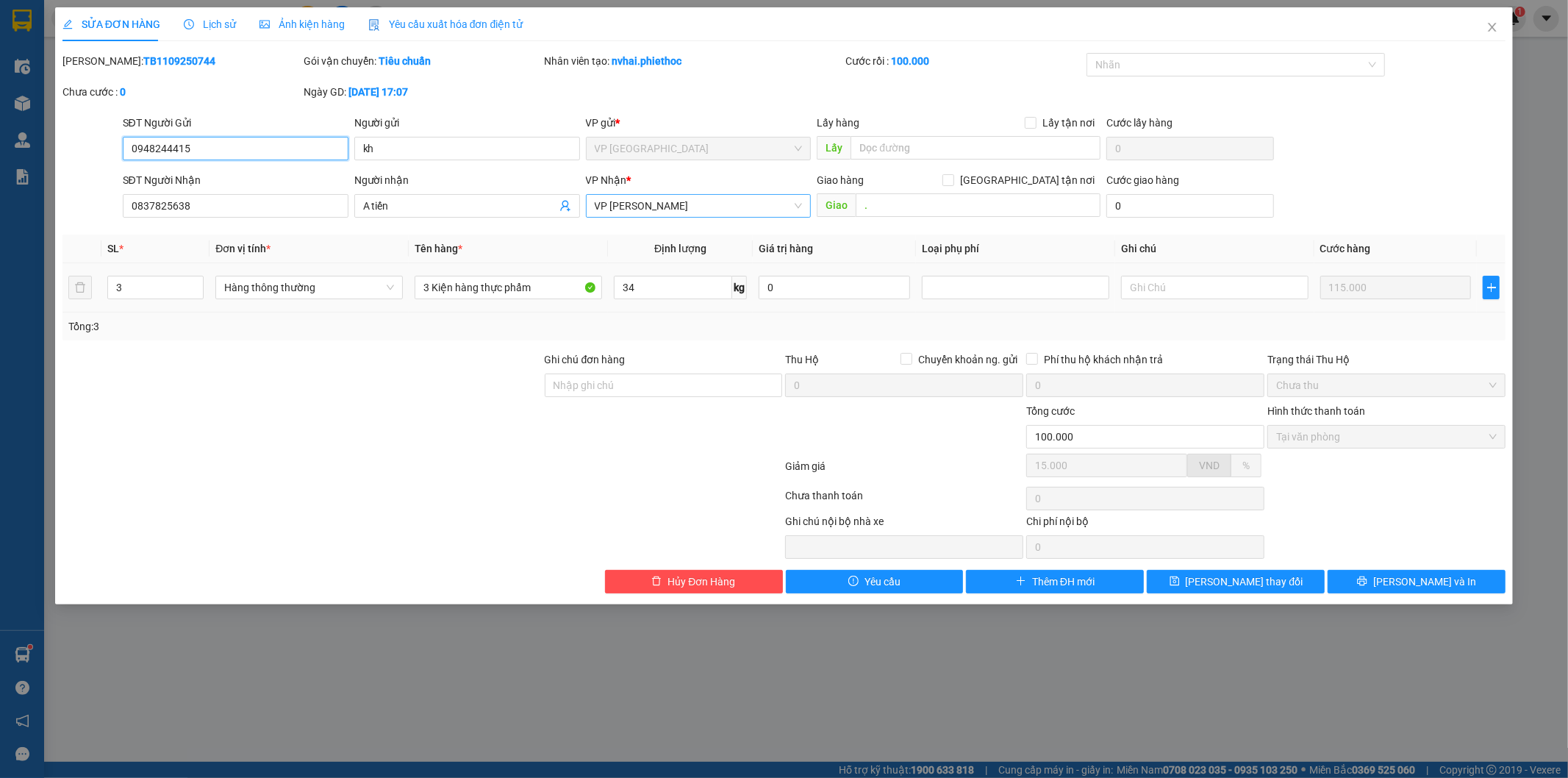
click at [725, 208] on span "VP Nguyễn Xiển" at bounding box center [698, 206] width 208 height 22
click at [1488, 23] on icon "close" at bounding box center [1493, 27] width 12 height 12
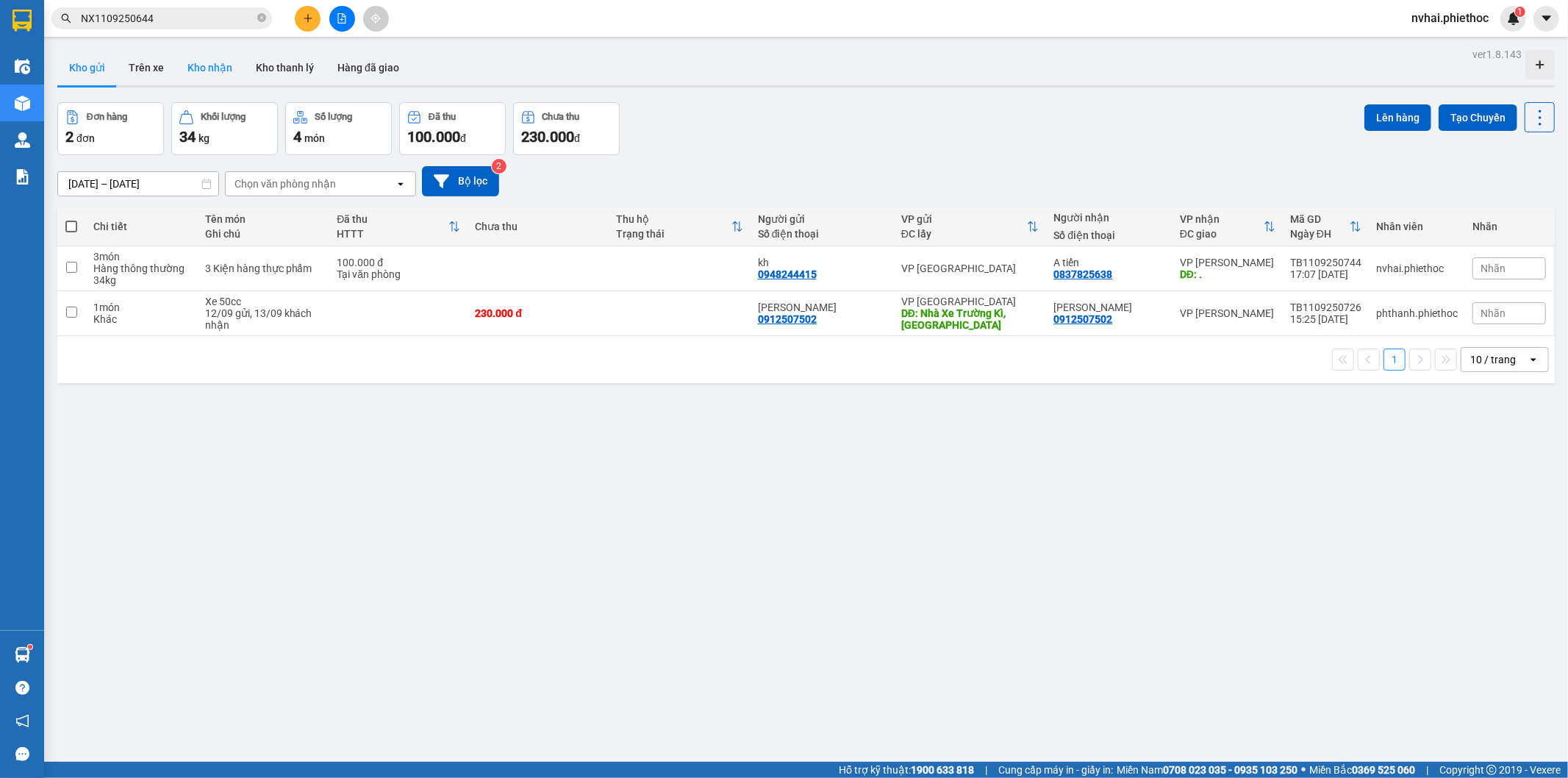
click at [215, 73] on button "Kho nhận" at bounding box center [210, 68] width 69 height 36
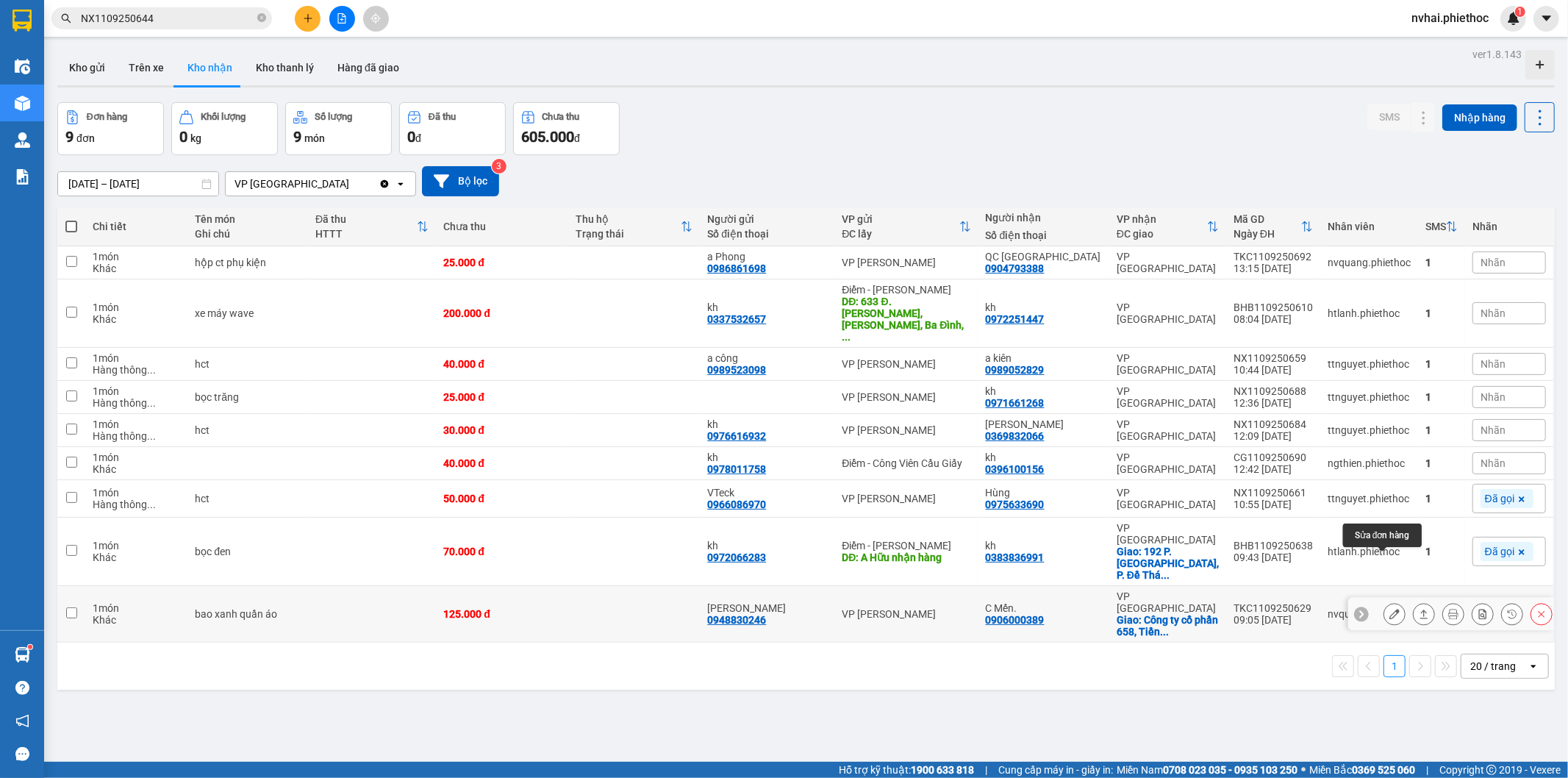
click at [1389, 609] on icon at bounding box center [1394, 614] width 11 height 11
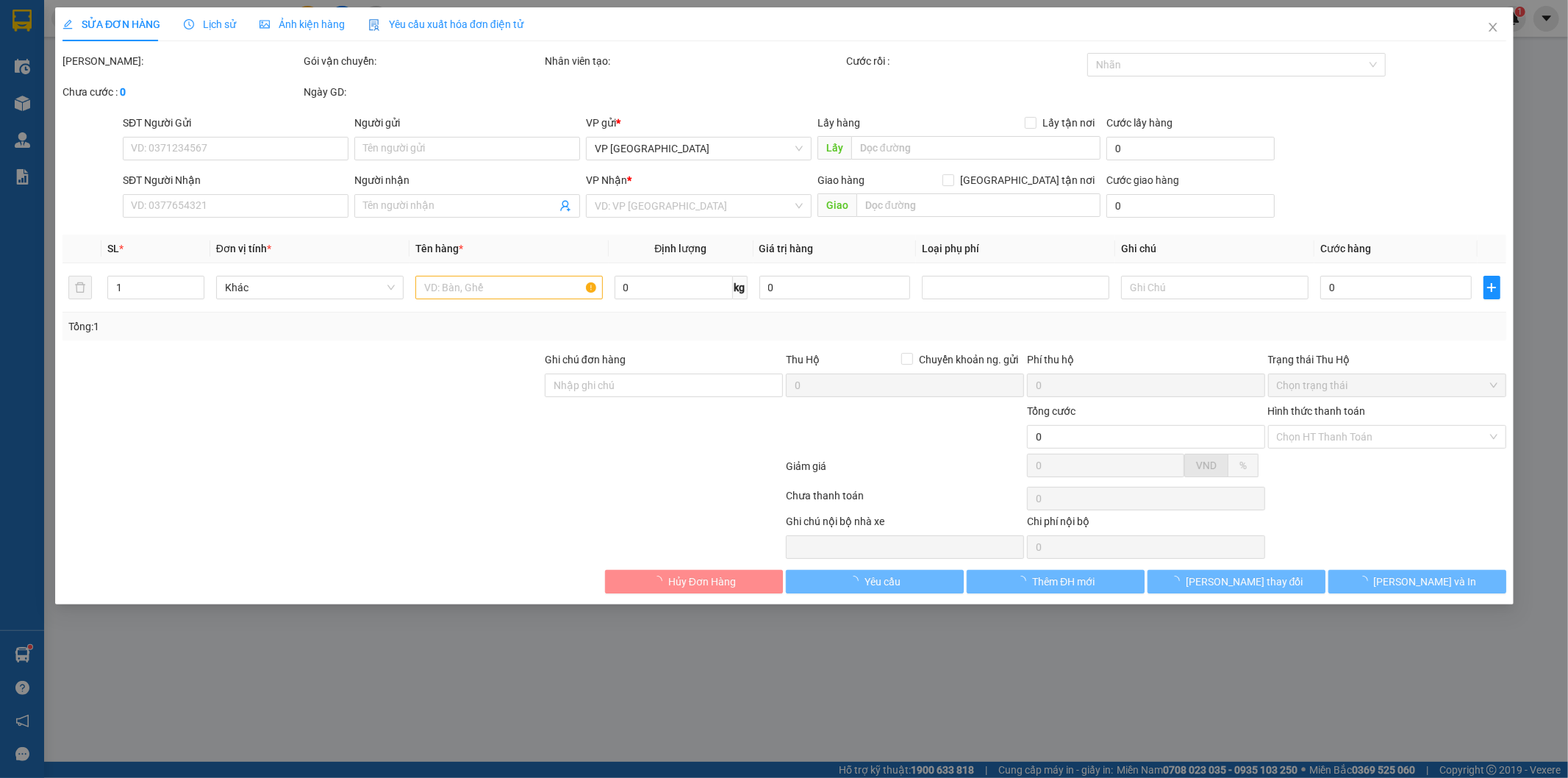
type input "0948830246"
type input "C Hương"
type input "0906000389"
type input "C Mến."
checkbox input "true"
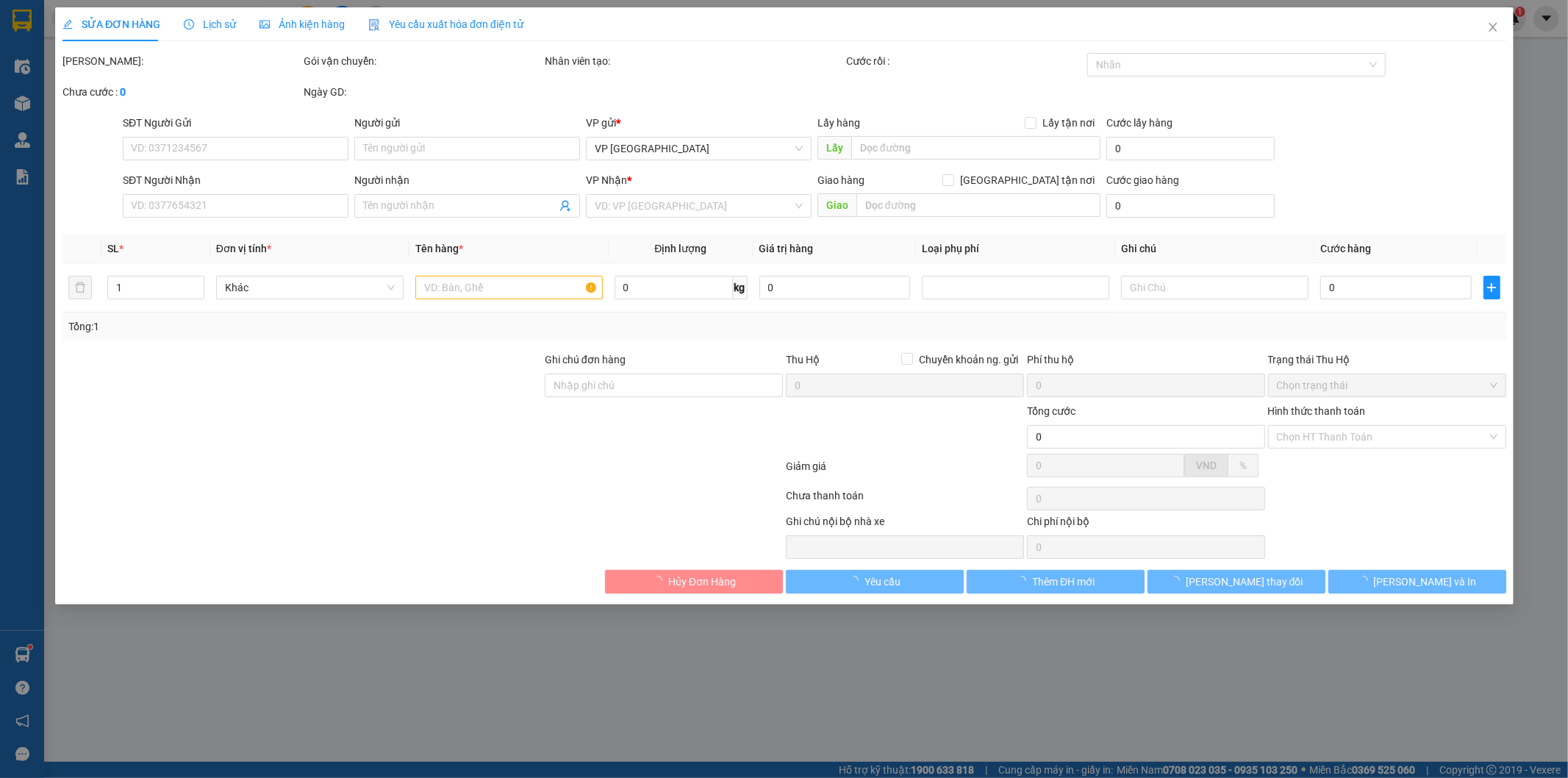
type input "Công ty cổ phần 658, Tiền Phong, Thái Bình, Việt Nam"
type input "125.000"
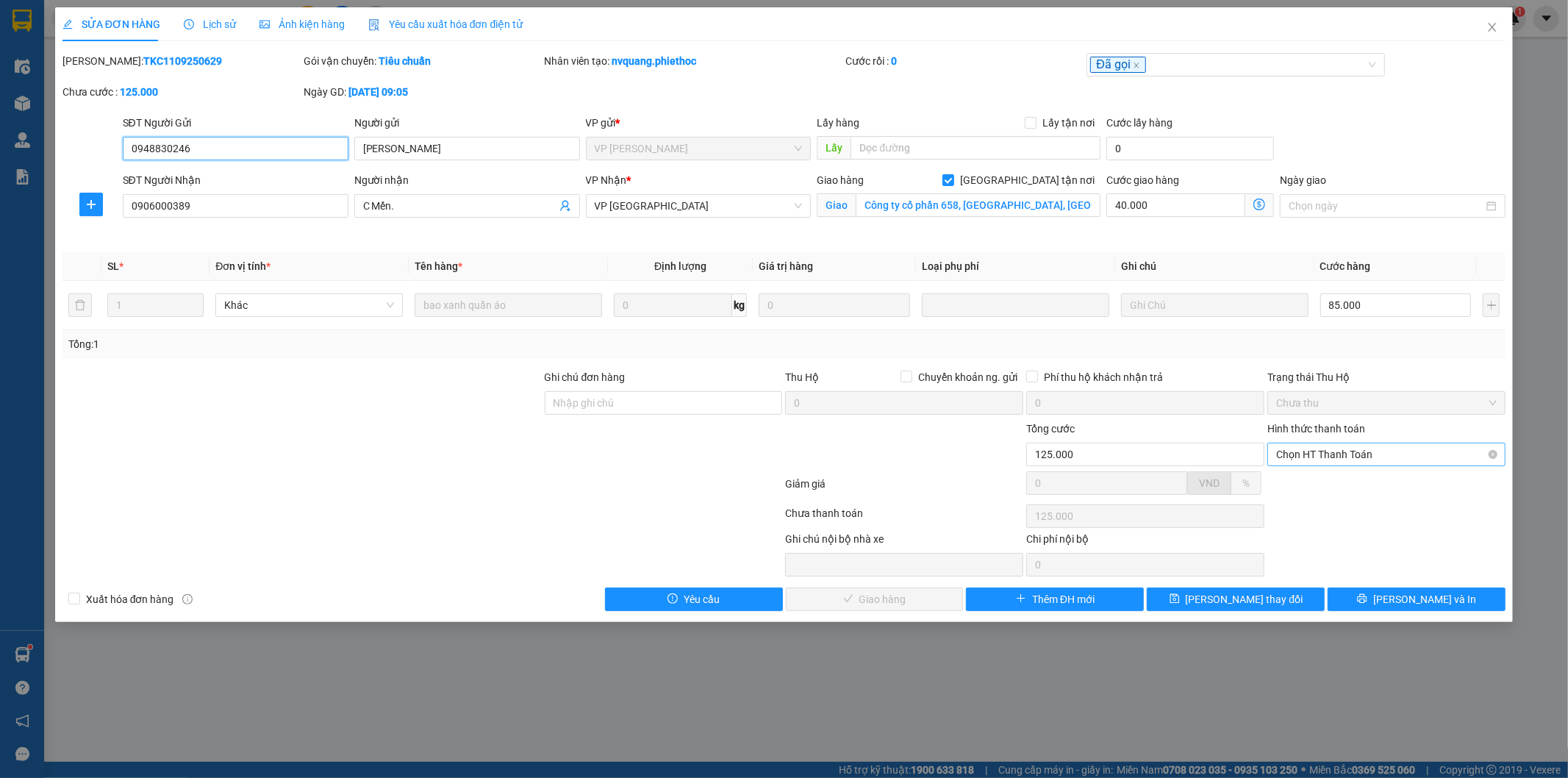
click at [1383, 459] on span "Chọn HT Thanh Toán" at bounding box center [1386, 454] width 220 height 22
click at [1362, 488] on div "Tại văn phòng" at bounding box center [1387, 483] width 220 height 16
type input "0"
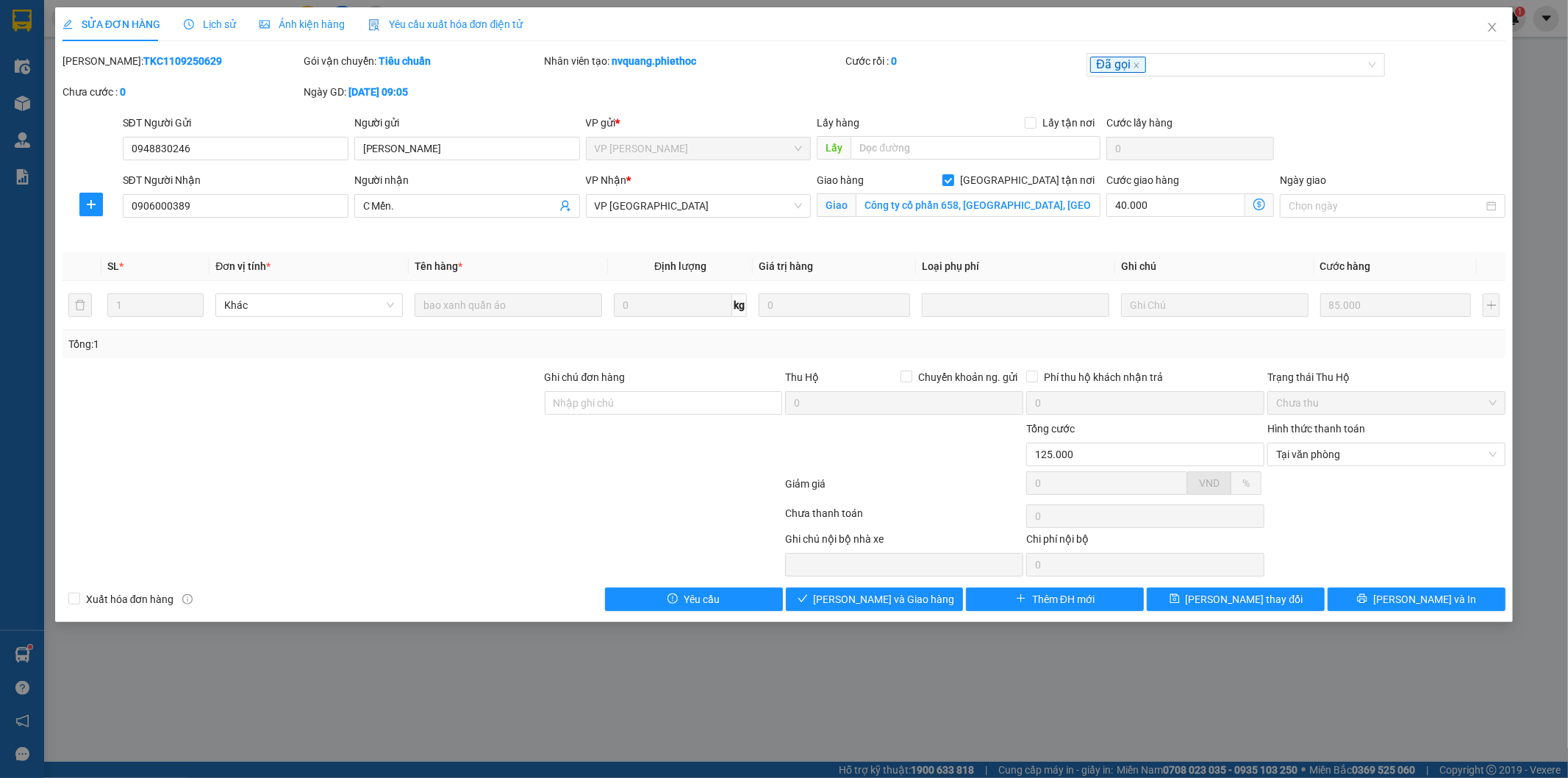
copy b "C1109250629"
copy b "TKC1109250629"
drag, startPoint x: 181, startPoint y: 60, endPoint x: 100, endPoint y: 65, distance: 81.2
click at [100, 65] on div "Mã ĐH: TKC1109250629" at bounding box center [182, 61] width 239 height 16
click at [873, 596] on span "Lưu và Giao hàng" at bounding box center [884, 599] width 141 height 16
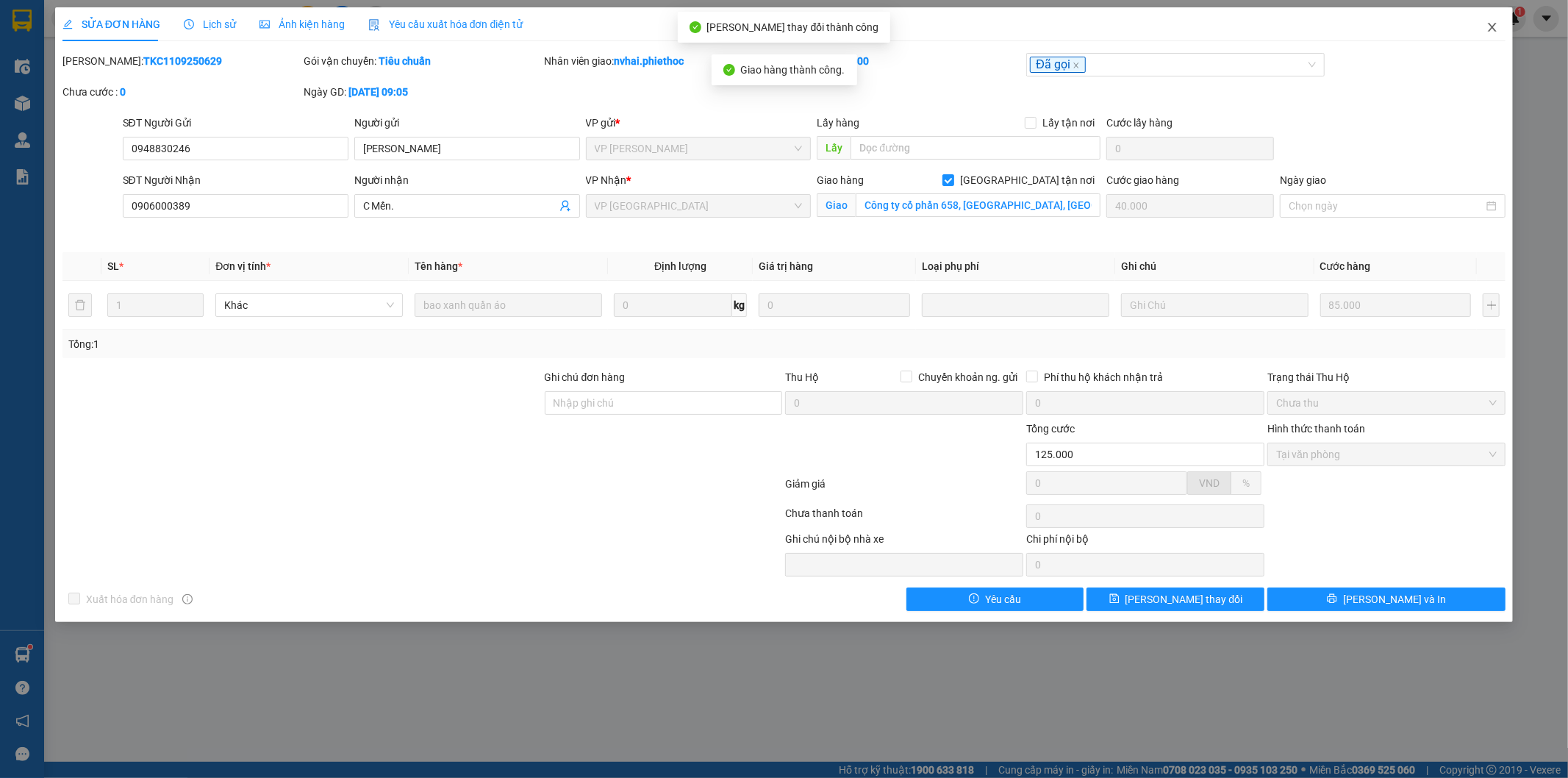
click at [1485, 29] on span "Close" at bounding box center [1493, 28] width 42 height 42
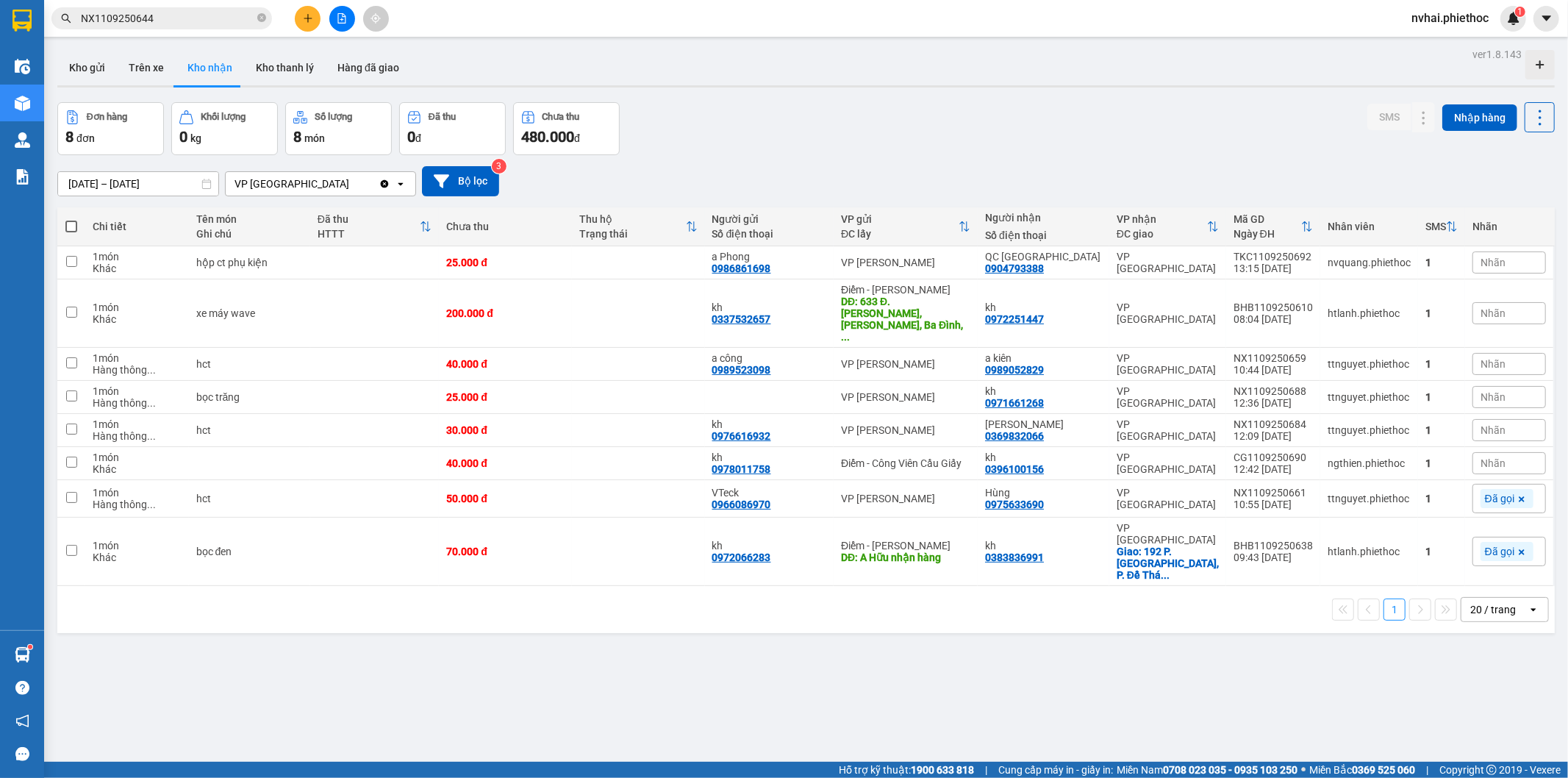
click at [302, 20] on button at bounding box center [307, 18] width 26 height 26
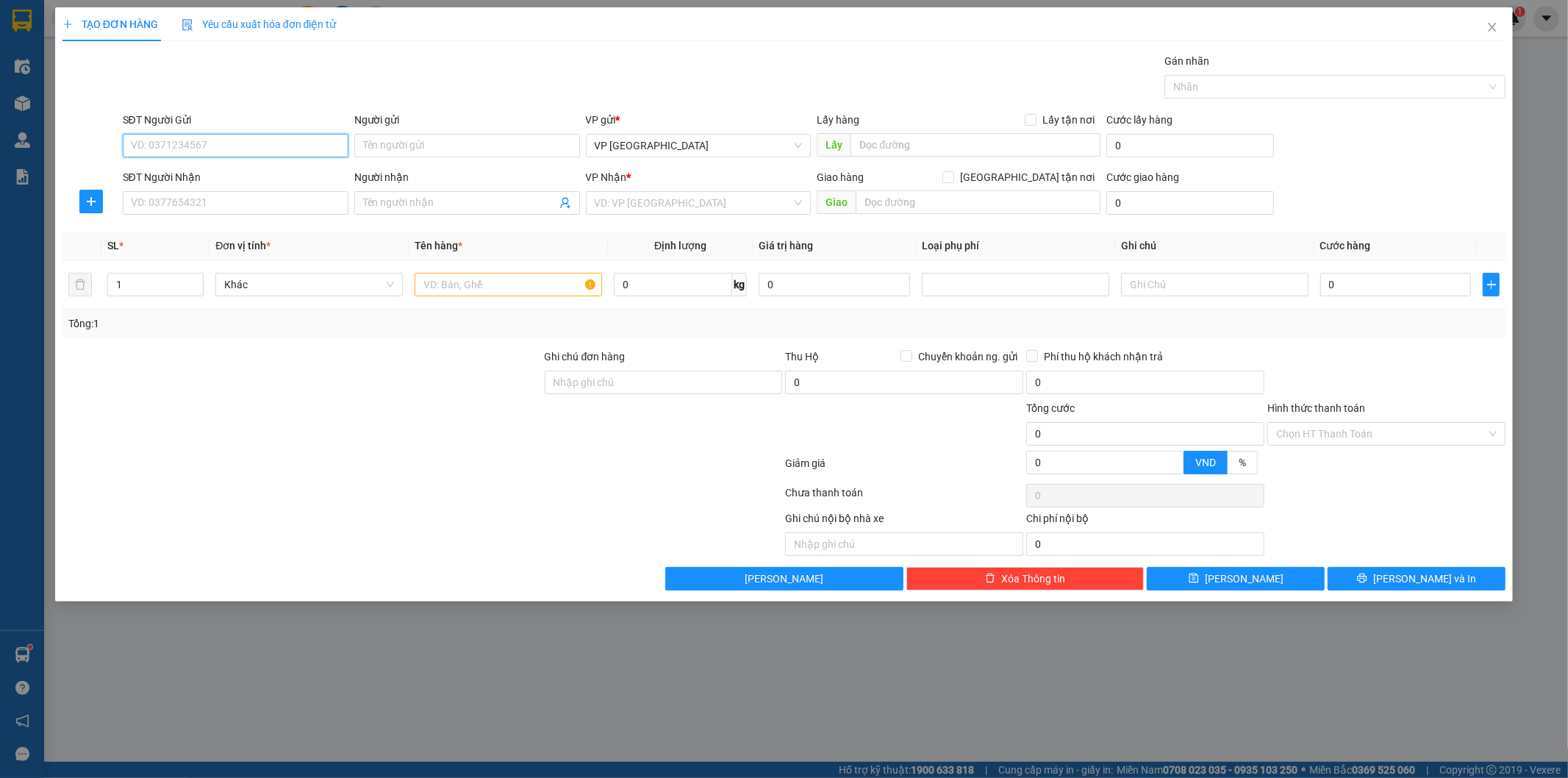
click at [247, 144] on input "SĐT Người Gửi" at bounding box center [236, 146] width 226 height 23
type input "0965182568"
click at [416, 140] on input "Người gửi" at bounding box center [468, 146] width 226 height 23
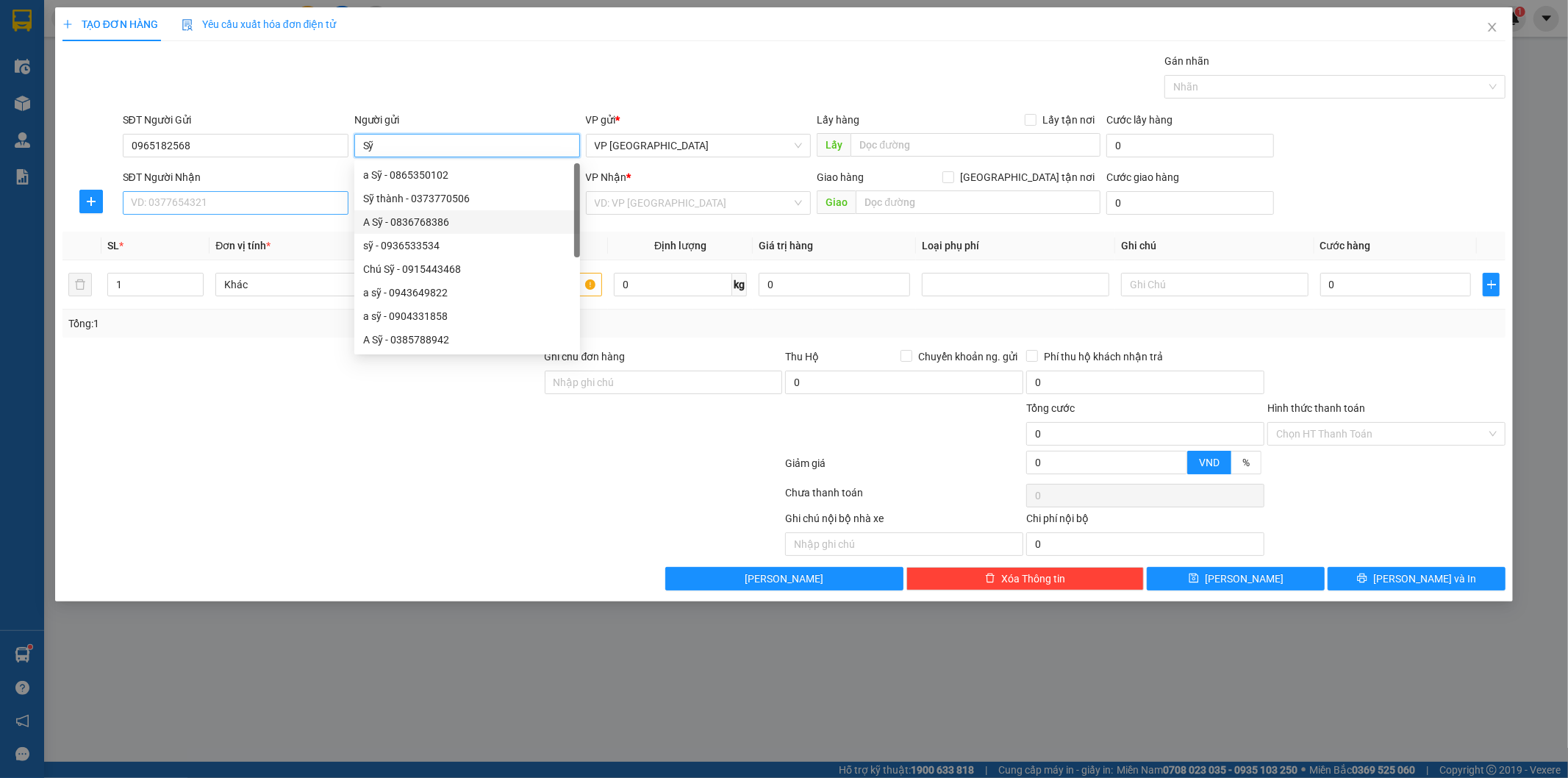
type input "Sỹ"
click at [236, 211] on input "SĐT Người Nhận" at bounding box center [236, 203] width 226 height 23
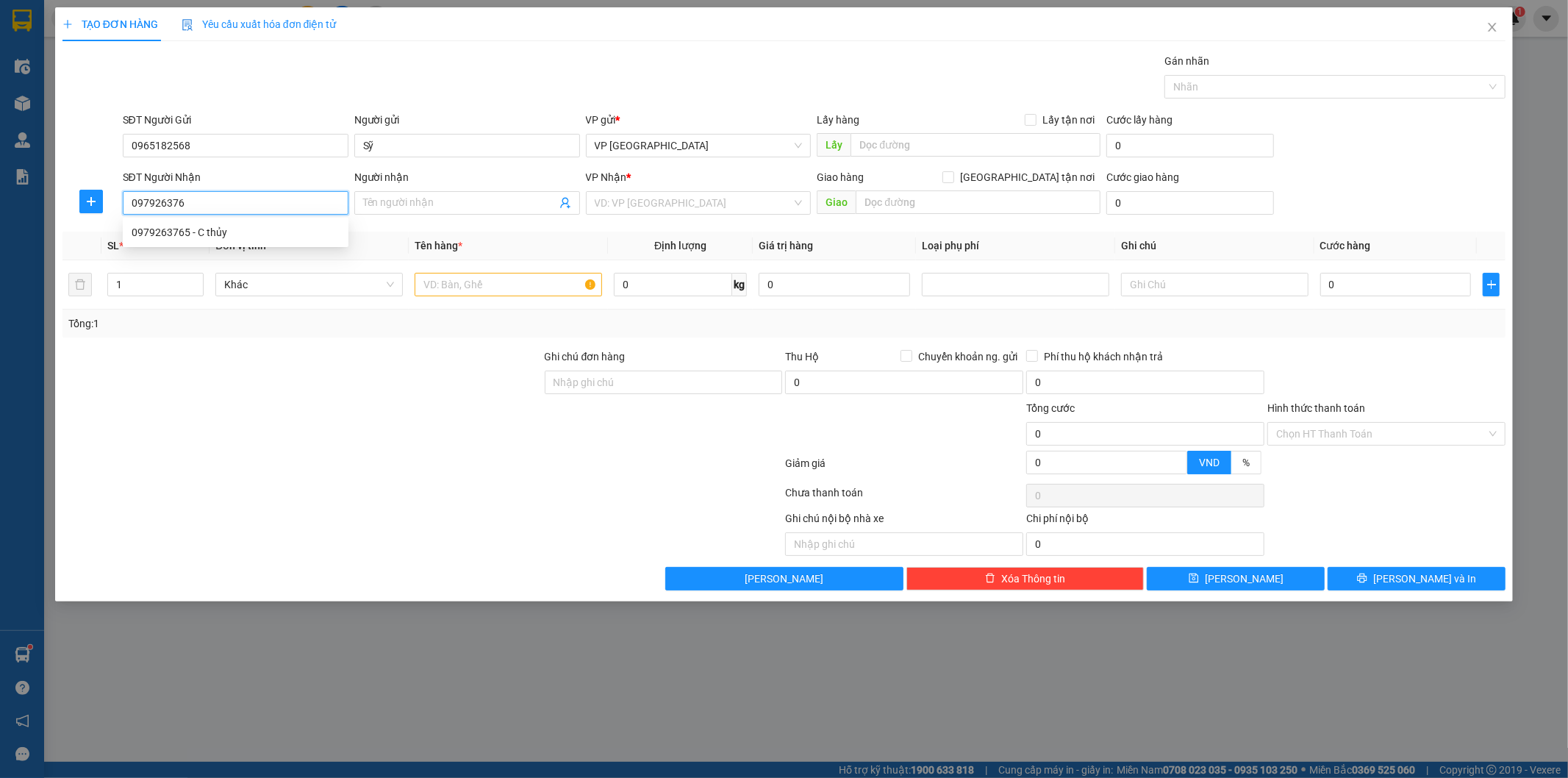
type input "0979263765"
click at [233, 238] on div "0979263765 - C thủy" at bounding box center [235, 232] width 208 height 16
type input "C thủy"
type input "0979263765"
click at [485, 292] on input "text" at bounding box center [508, 284] width 187 height 23
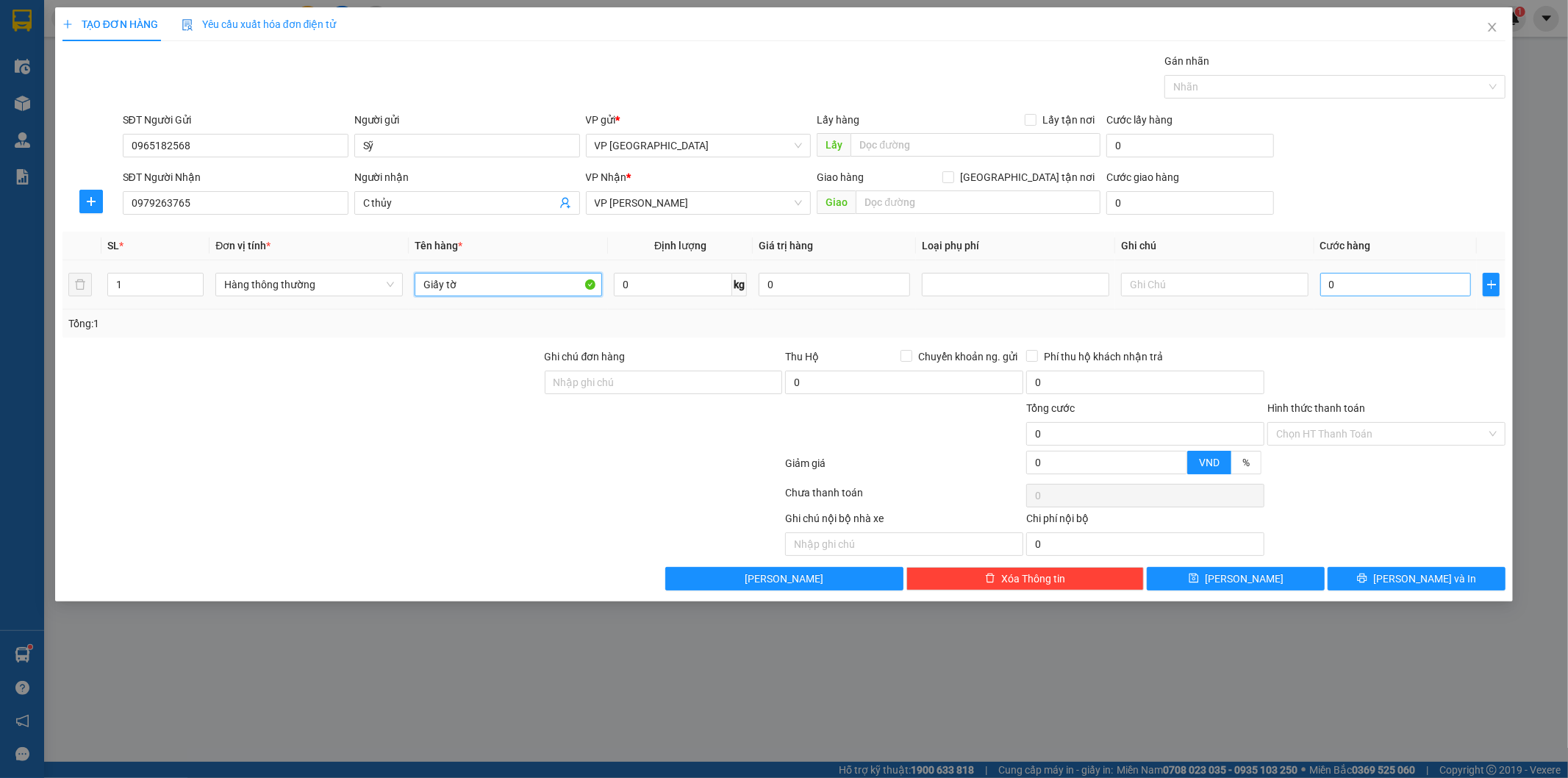
type input "Giấy tờ"
click at [1364, 287] on input "0" at bounding box center [1396, 284] width 152 height 23
type input "2"
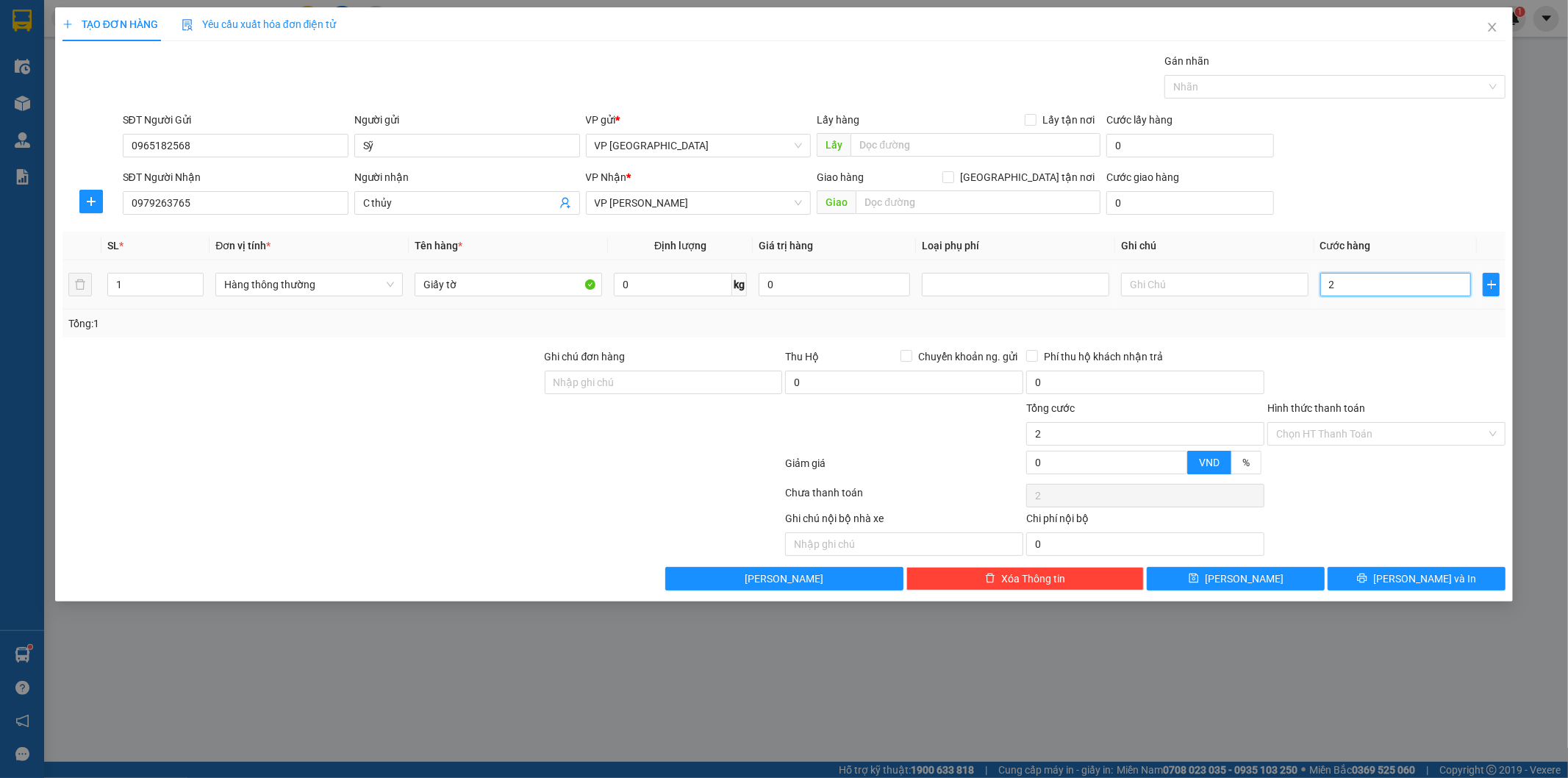
type input "25"
type input "250"
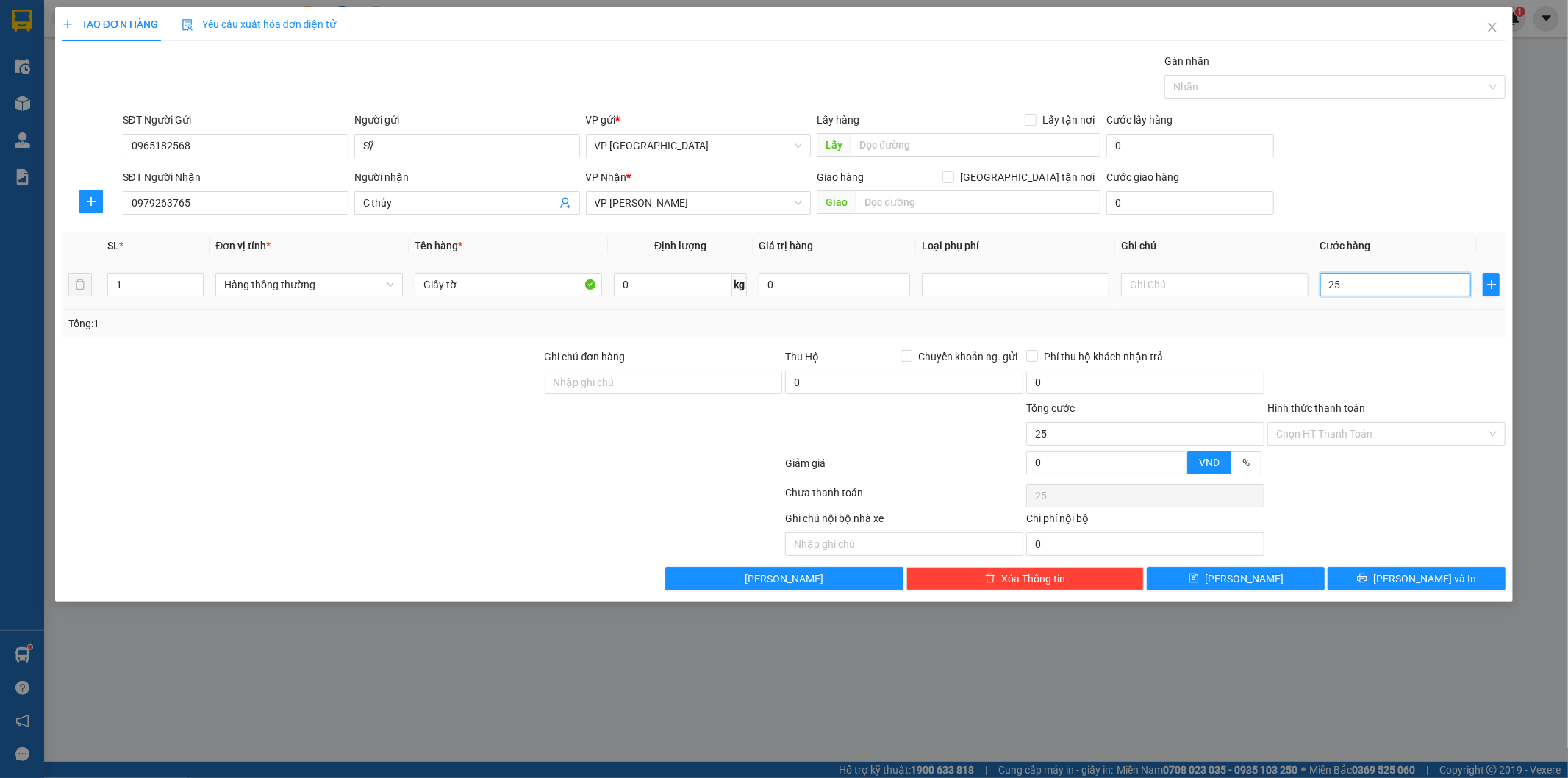
type input "250"
type input "2.500"
type input "25.000"
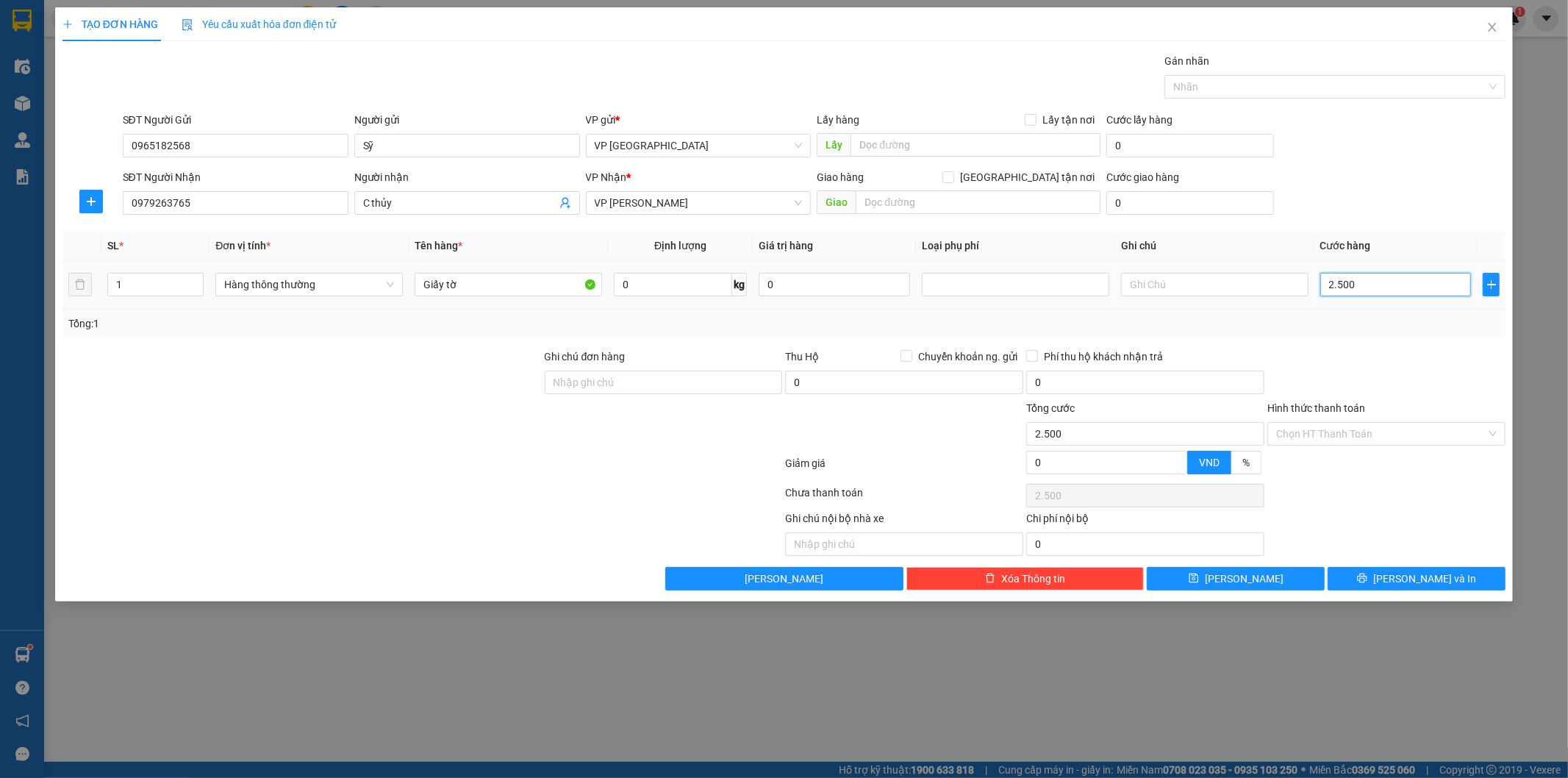
type input "25.000"
click at [1041, 192] on input "text" at bounding box center [978, 202] width 244 height 23
type input "169 NGuyễn Xiển"
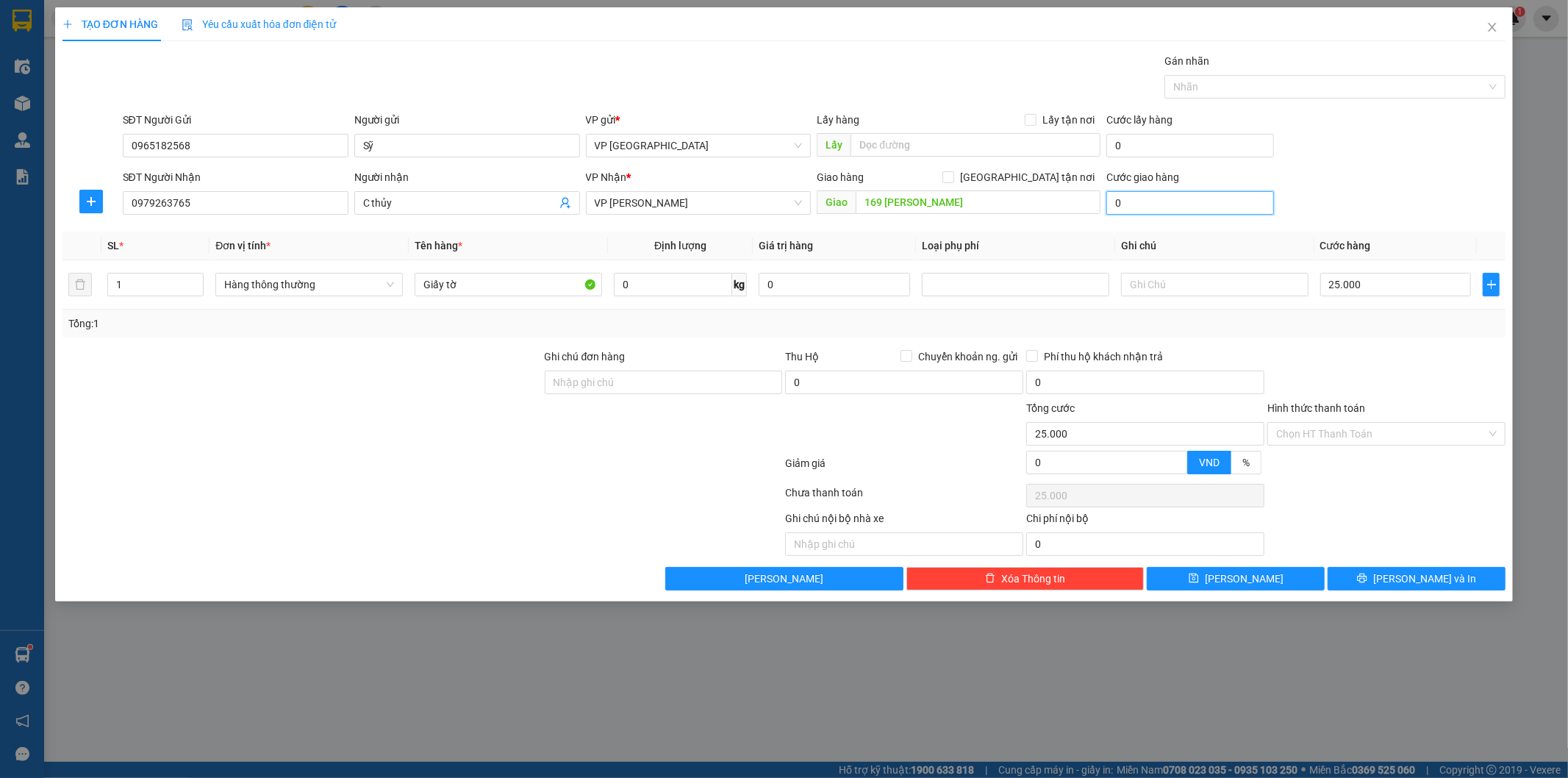
click at [1136, 199] on input "0" at bounding box center [1190, 203] width 168 height 23
click at [1005, 202] on input "169 NGuyễn Xiển" at bounding box center [978, 202] width 244 height 23
click at [1355, 442] on input "Hình thức thanh toán" at bounding box center [1382, 434] width 211 height 22
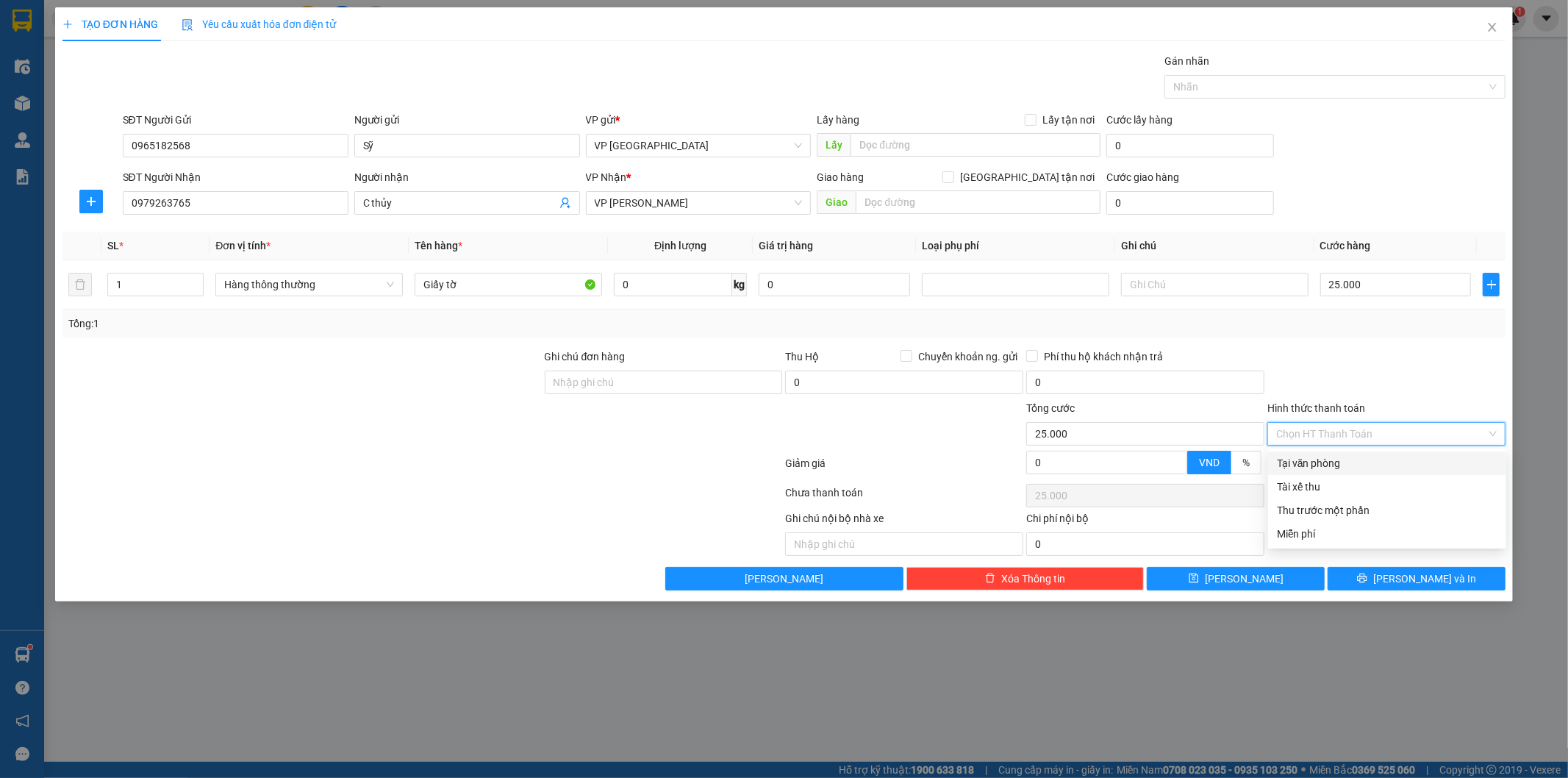
click at [1349, 459] on div "Tại văn phòng" at bounding box center [1387, 463] width 220 height 16
type input "0"
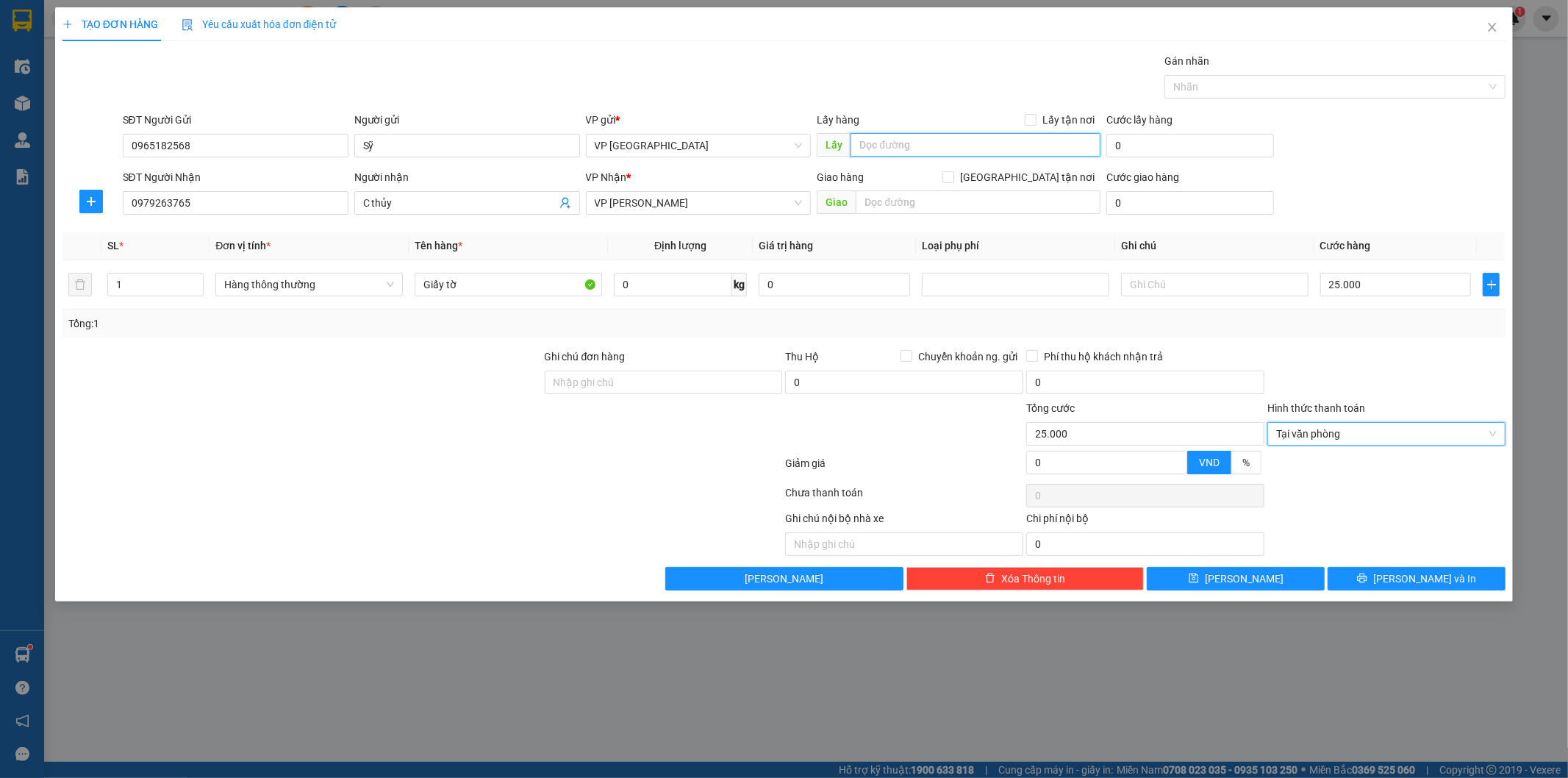
click at [953, 140] on input "text" at bounding box center [975, 145] width 250 height 23
type input "12/09"
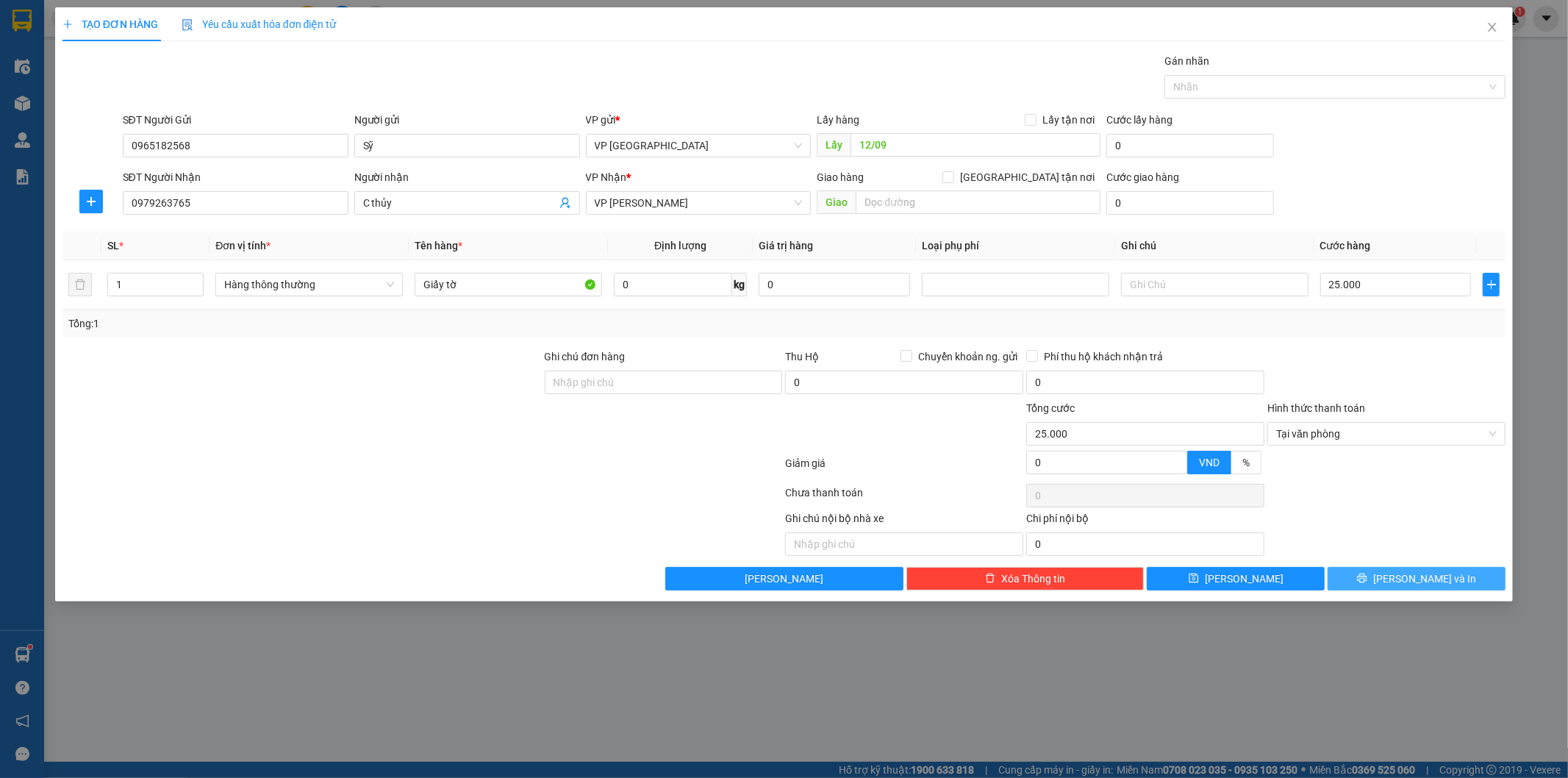
click at [1421, 586] on span "Lưu và In" at bounding box center [1425, 579] width 103 height 16
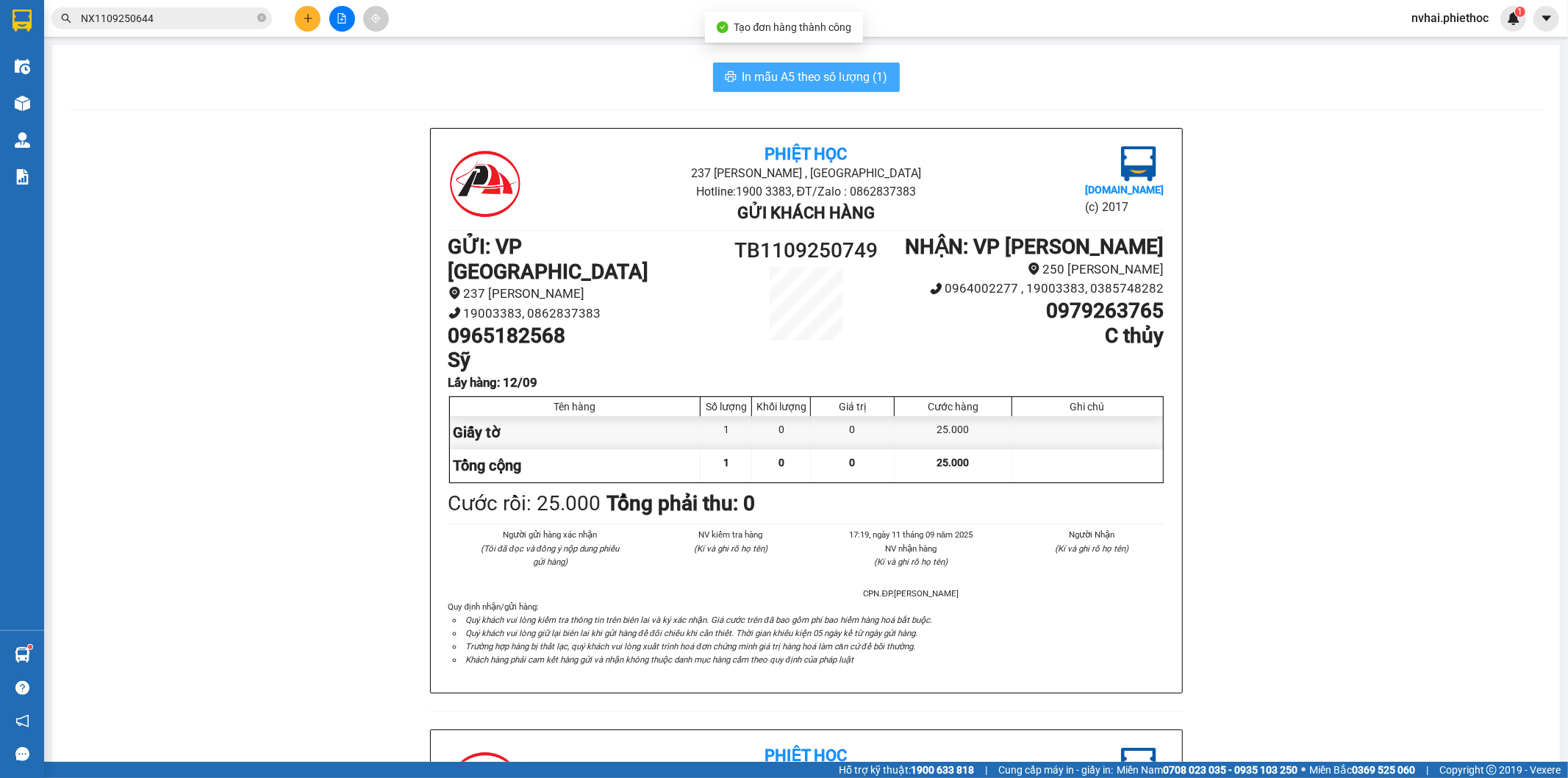
drag, startPoint x: 767, startPoint y: 63, endPoint x: 772, endPoint y: 72, distance: 10.3
click at [767, 64] on button "In mẫu A5 theo số lượng (1)" at bounding box center [806, 77] width 186 height 29
click at [314, 18] on button at bounding box center [307, 18] width 26 height 26
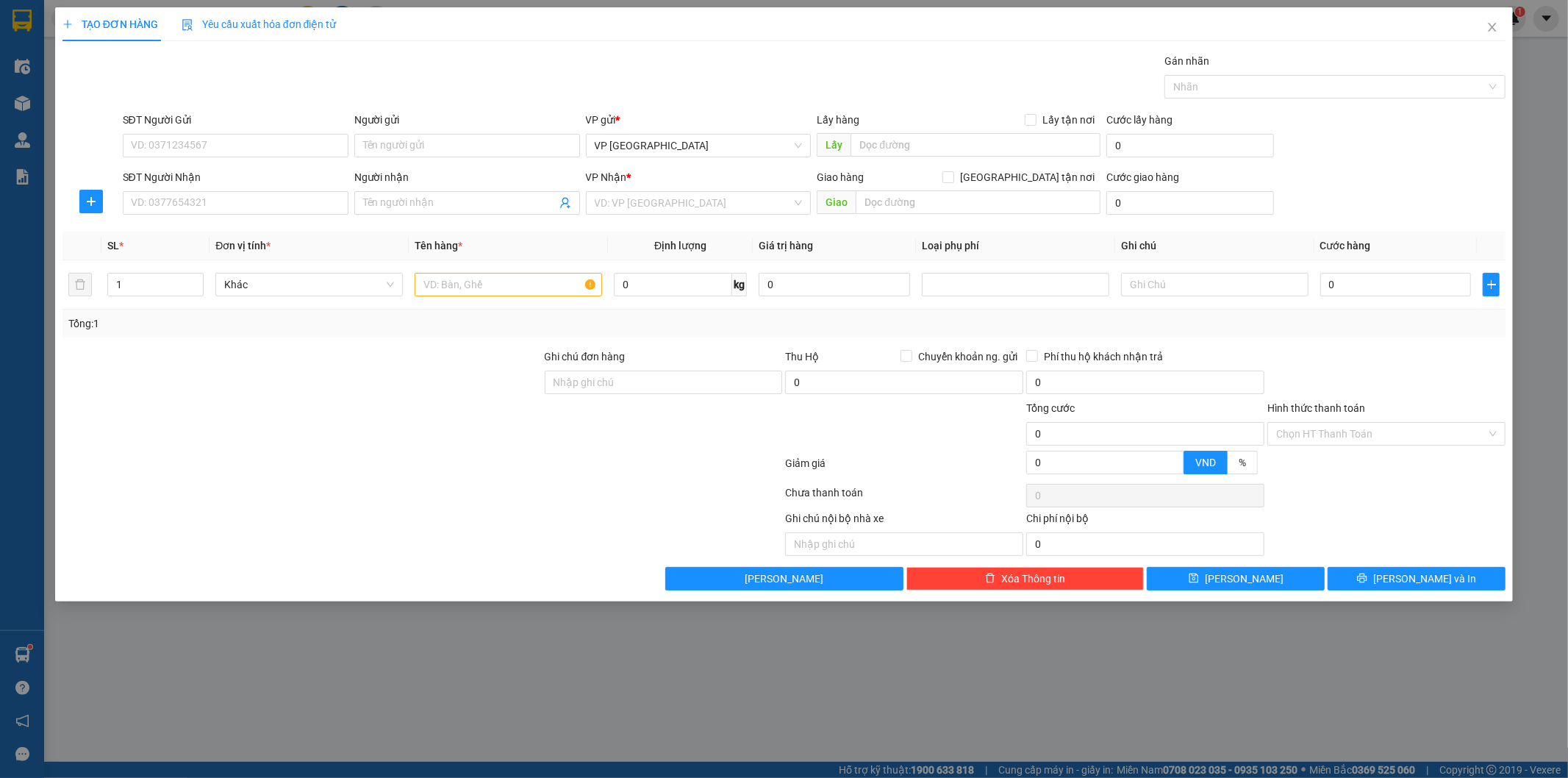
click at [219, 128] on div "SĐT Người Gửi" at bounding box center [236, 120] width 226 height 16
click at [219, 134] on input "SĐT Người Gửi" at bounding box center [236, 146] width 226 height 23
click at [204, 156] on input "SĐT Người Gửi" at bounding box center [236, 146] width 226 height 23
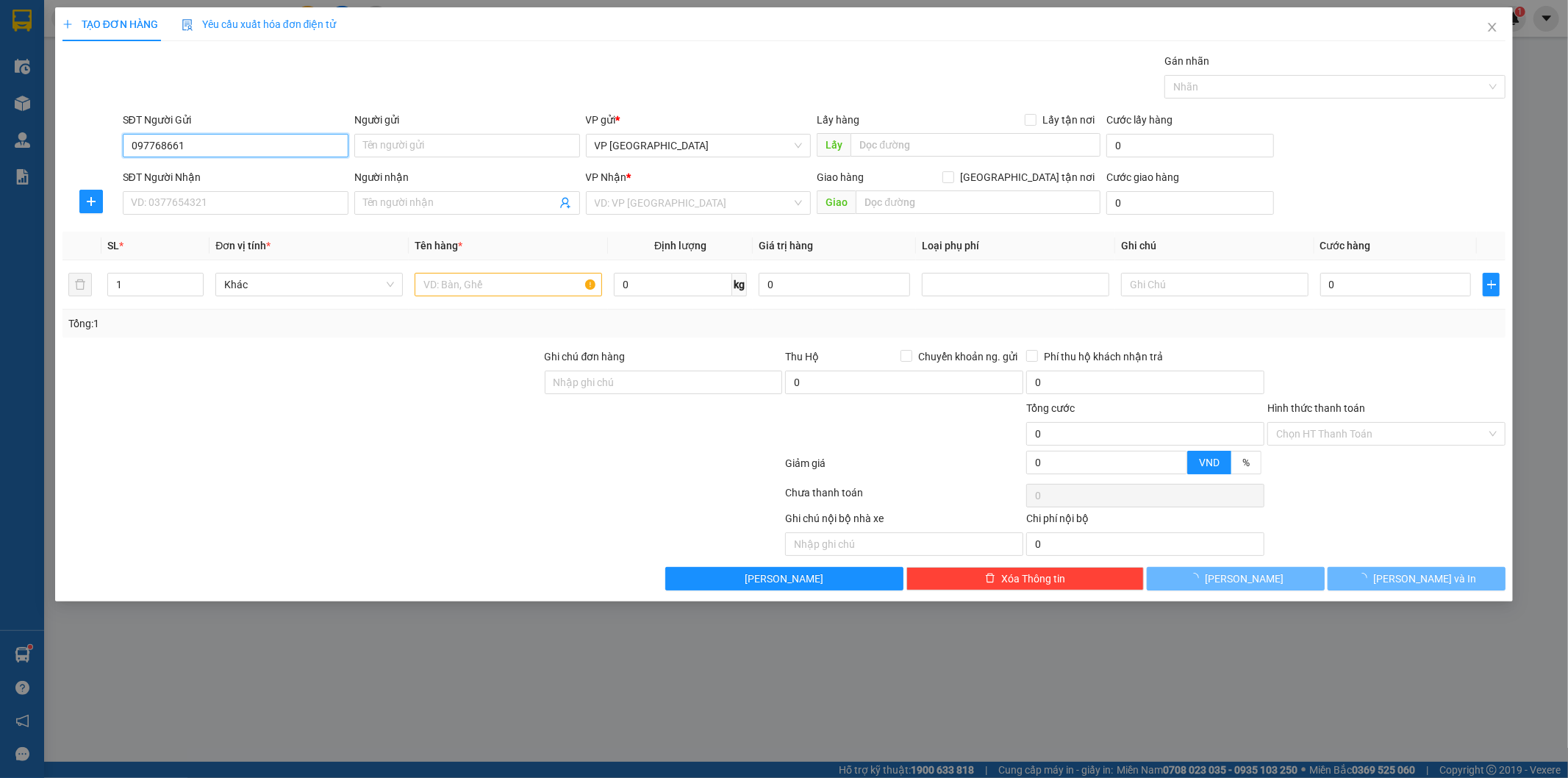
type input "0977686612"
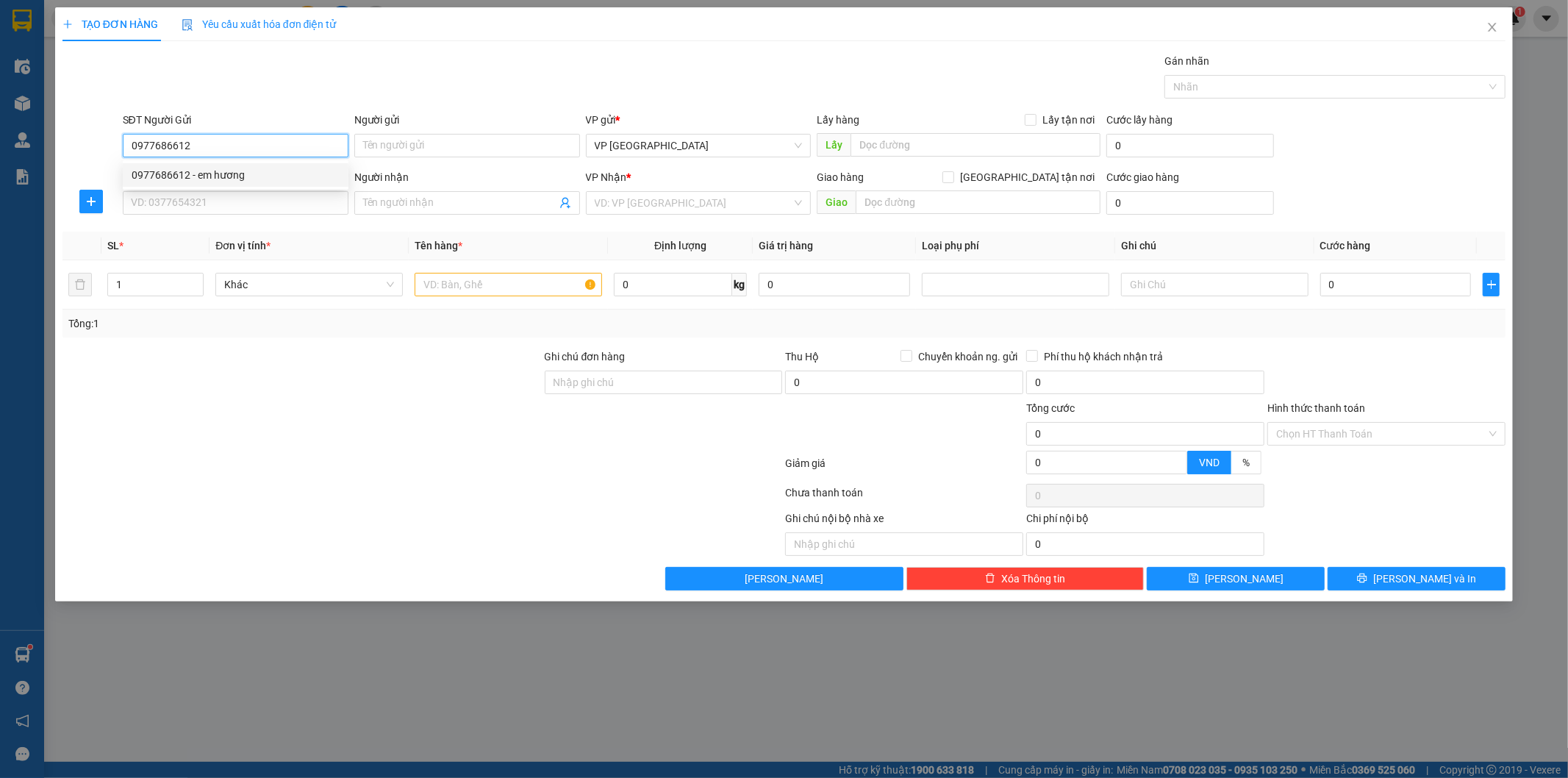
click at [254, 177] on div "0977686612 - em hương" at bounding box center [235, 175] width 208 height 16
type input "em hương"
type input "0977686612"
drag, startPoint x: 413, startPoint y: 148, endPoint x: 275, endPoint y: 136, distance: 138.5
click at [275, 136] on div "SĐT Người Gửi 0977686612 Người gửi em hương em hương VP gửi * VP Thái Bình Lấy …" at bounding box center [814, 137] width 1389 height 51
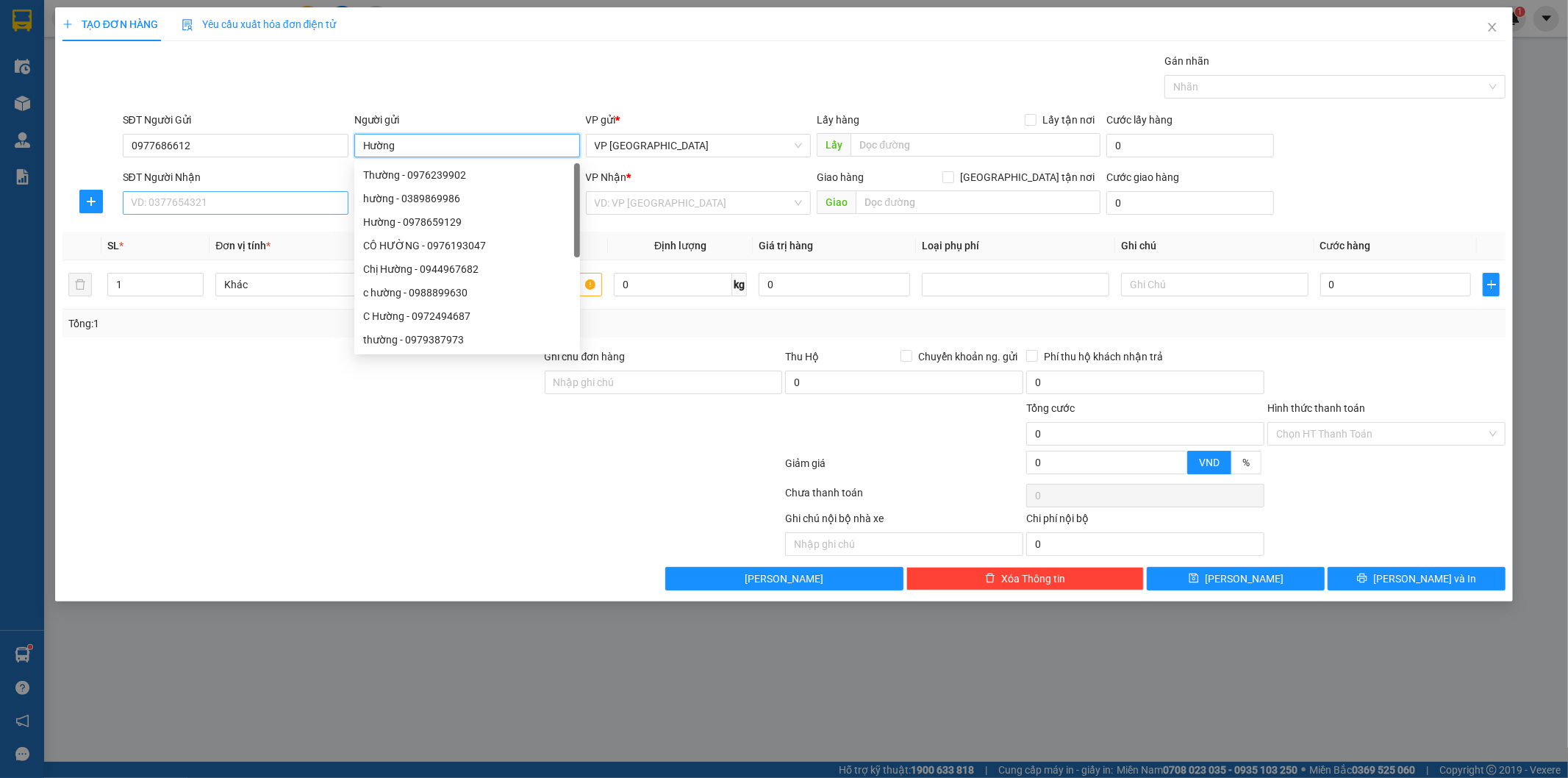
type input "Hường"
click at [199, 198] on input "SĐT Người Nhận" at bounding box center [236, 203] width 226 height 23
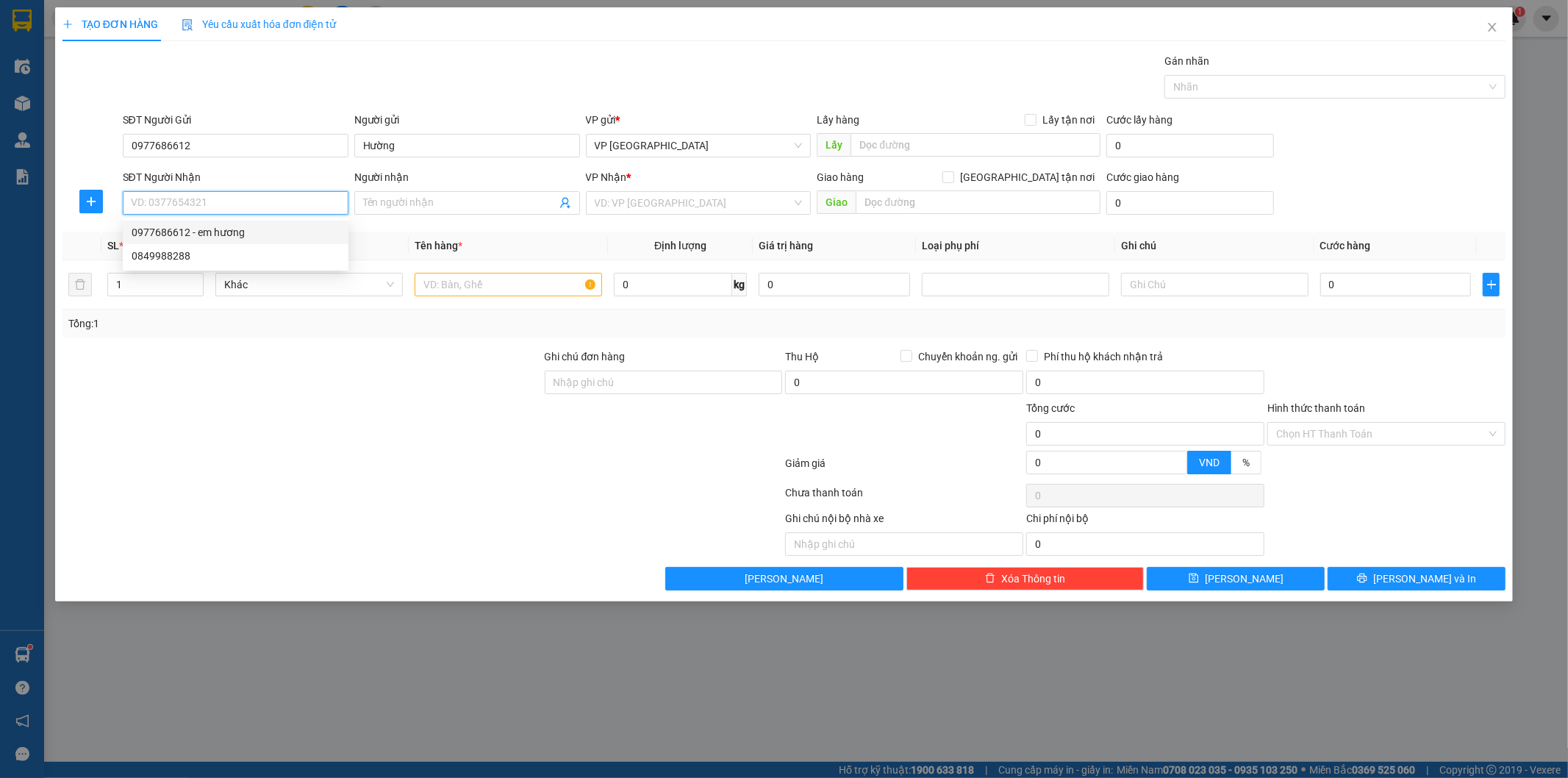
click at [233, 200] on input "SĐT Người Nhận" at bounding box center [236, 203] width 226 height 23
click at [232, 151] on input "0977686612" at bounding box center [236, 146] width 226 height 23
click at [204, 192] on input "SĐT Người Nhận" at bounding box center [236, 203] width 226 height 23
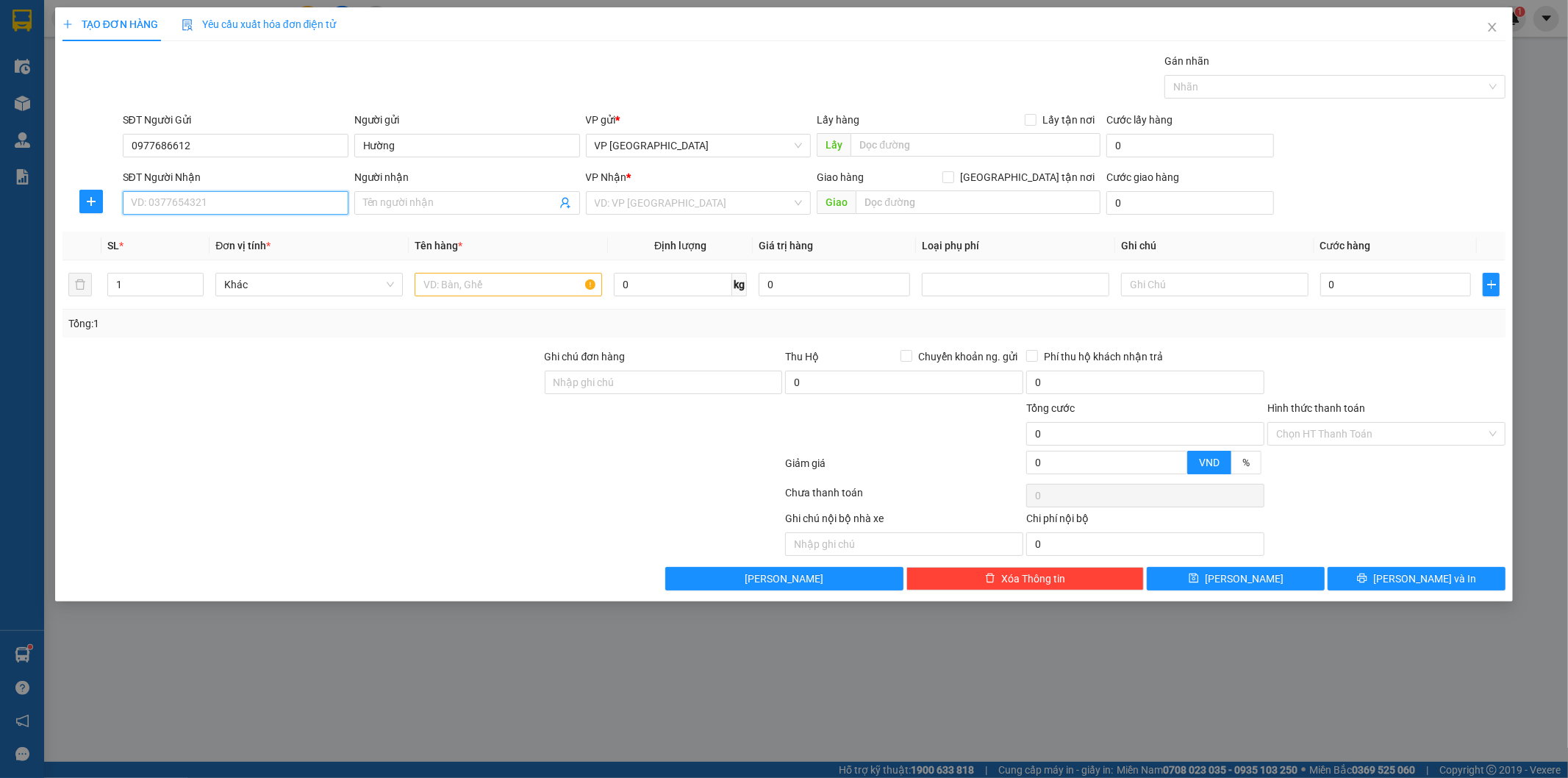
click at [204, 192] on input "SĐT Người Nhận" at bounding box center [236, 203] width 226 height 23
paste input "0849988288"
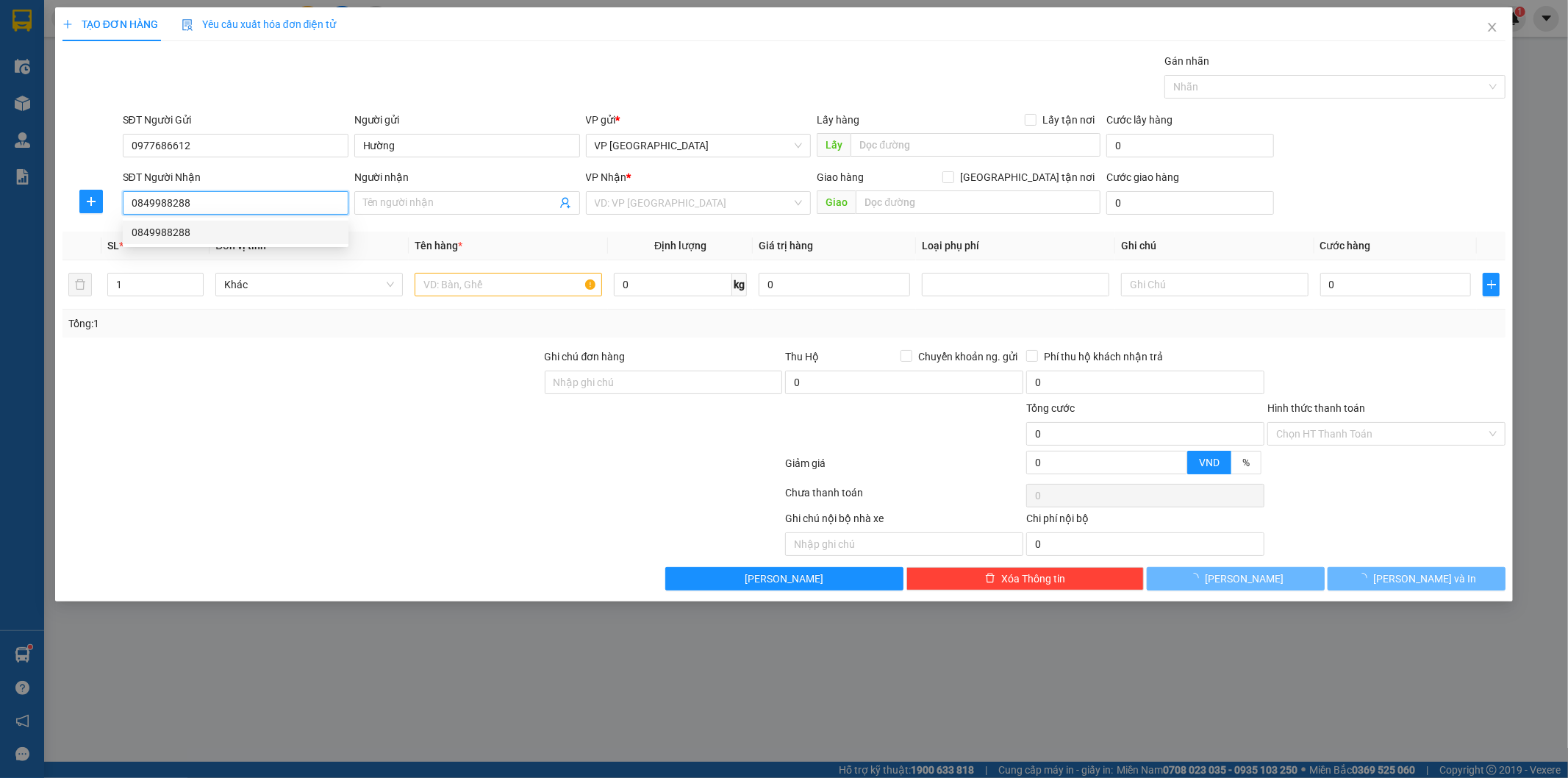
click at [202, 236] on div "0849988288" at bounding box center [235, 232] width 208 height 16
type input "0849988288"
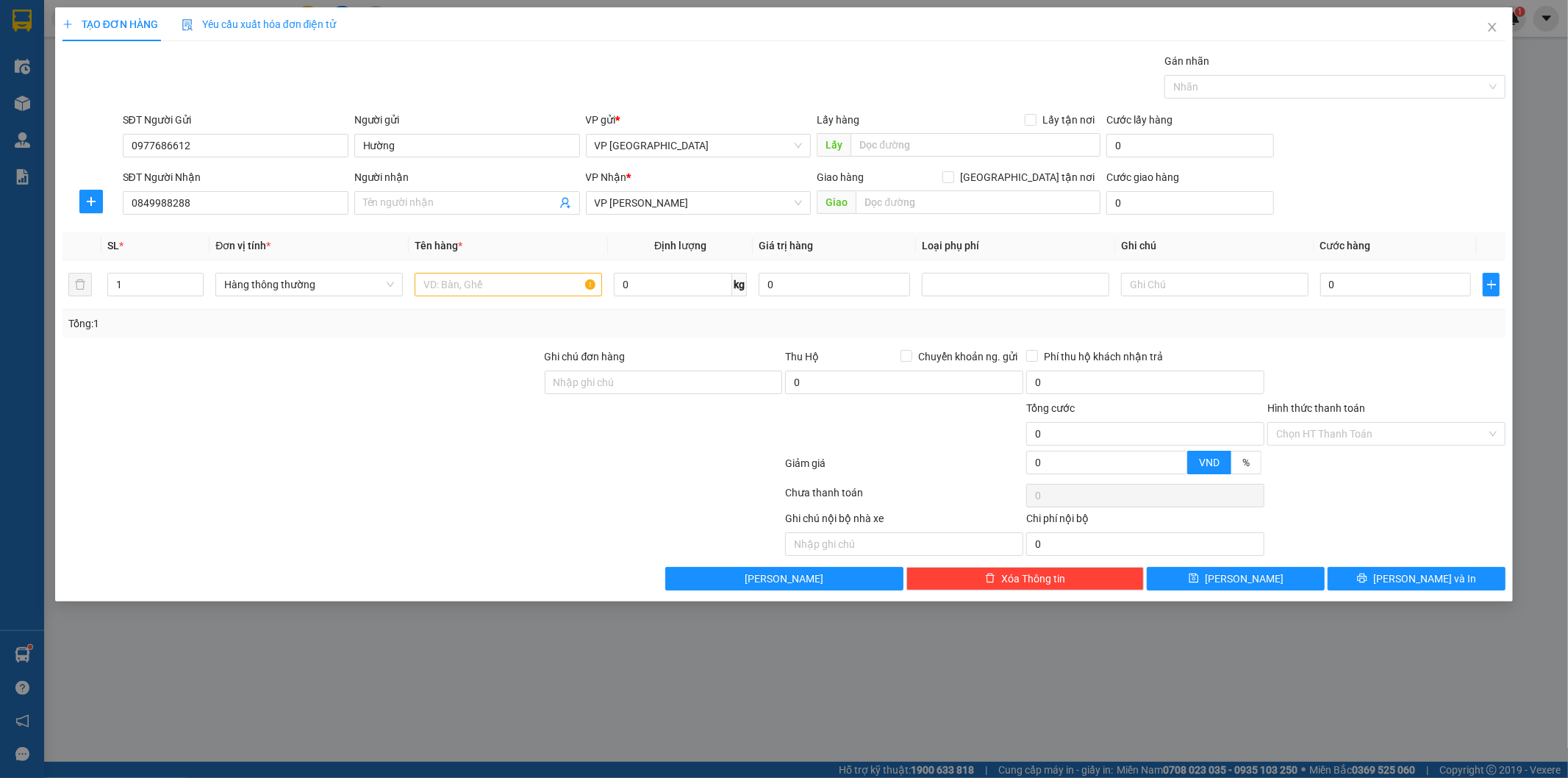
click at [446, 216] on div "Người nhận Tên người nhận" at bounding box center [468, 194] width 226 height 51
click at [445, 203] on input "Người nhận" at bounding box center [460, 203] width 193 height 16
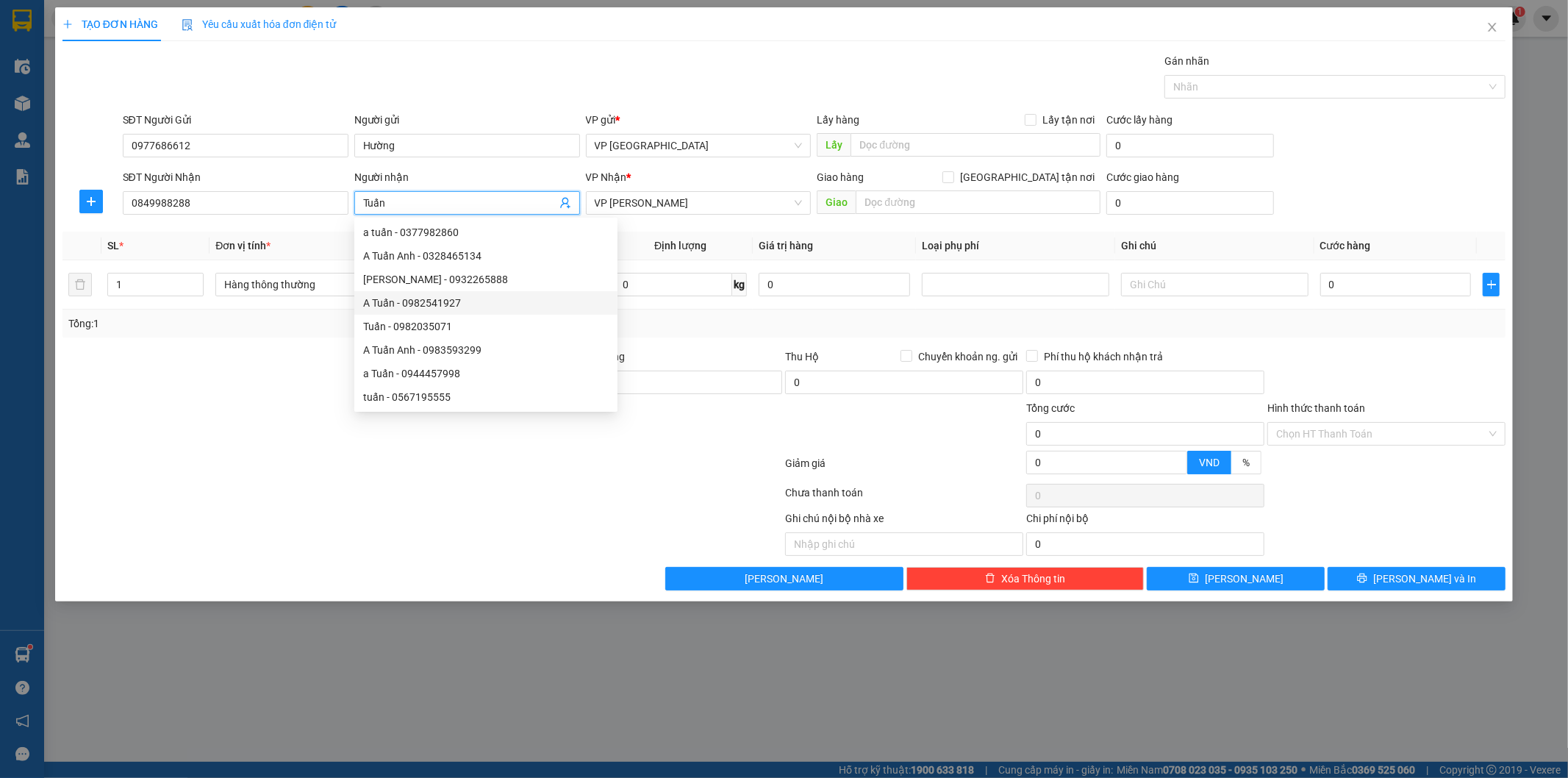
type input "Tuấn"
click at [741, 334] on div "Tổng: 1" at bounding box center [784, 323] width 1444 height 28
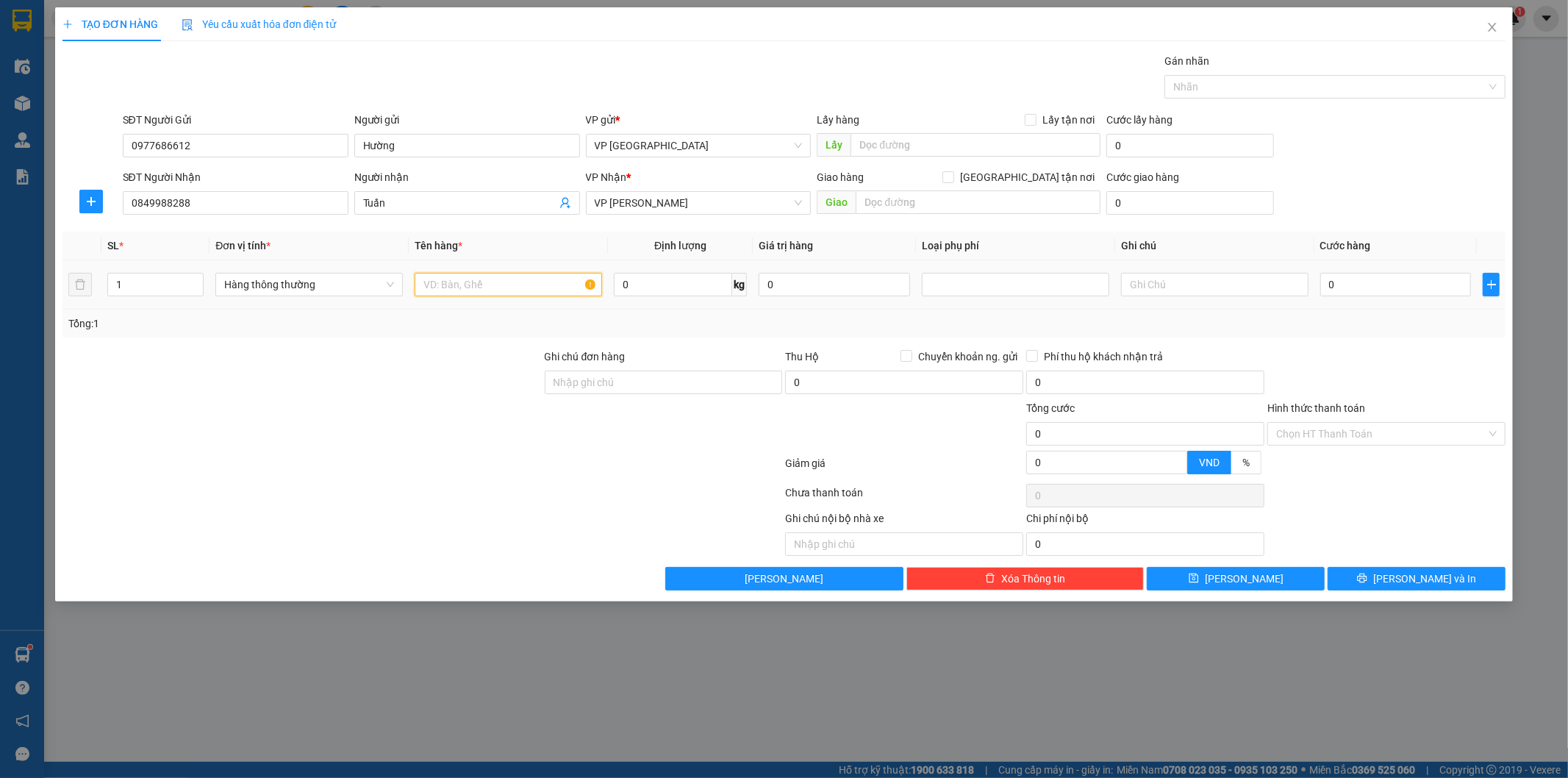
click at [534, 288] on input "text" at bounding box center [508, 284] width 187 height 23
type input "Bọc đen giày dép"
click at [1354, 292] on input "0" at bounding box center [1396, 284] width 152 height 23
type input "3"
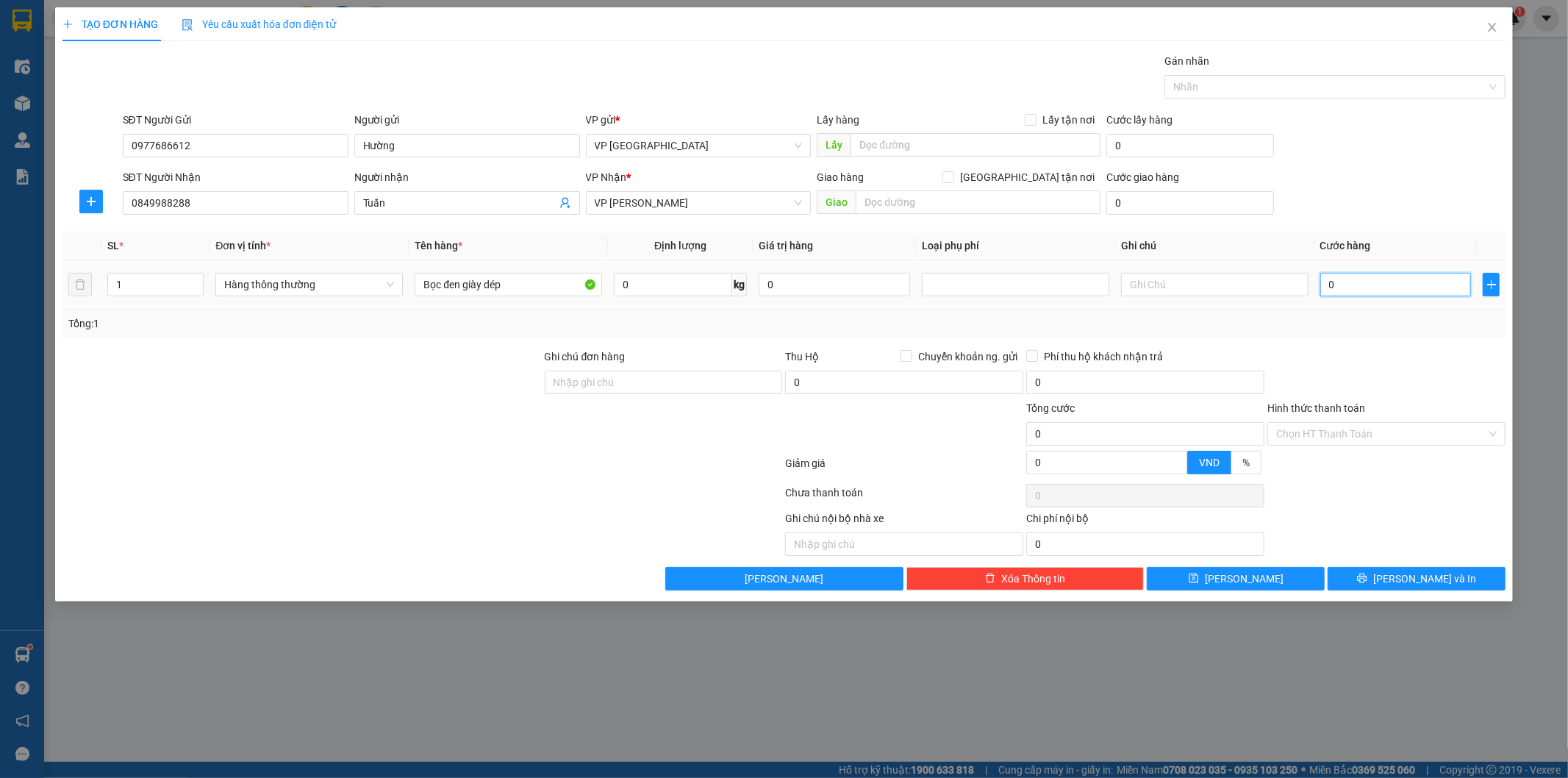
type input "3"
type input "30"
type input "300"
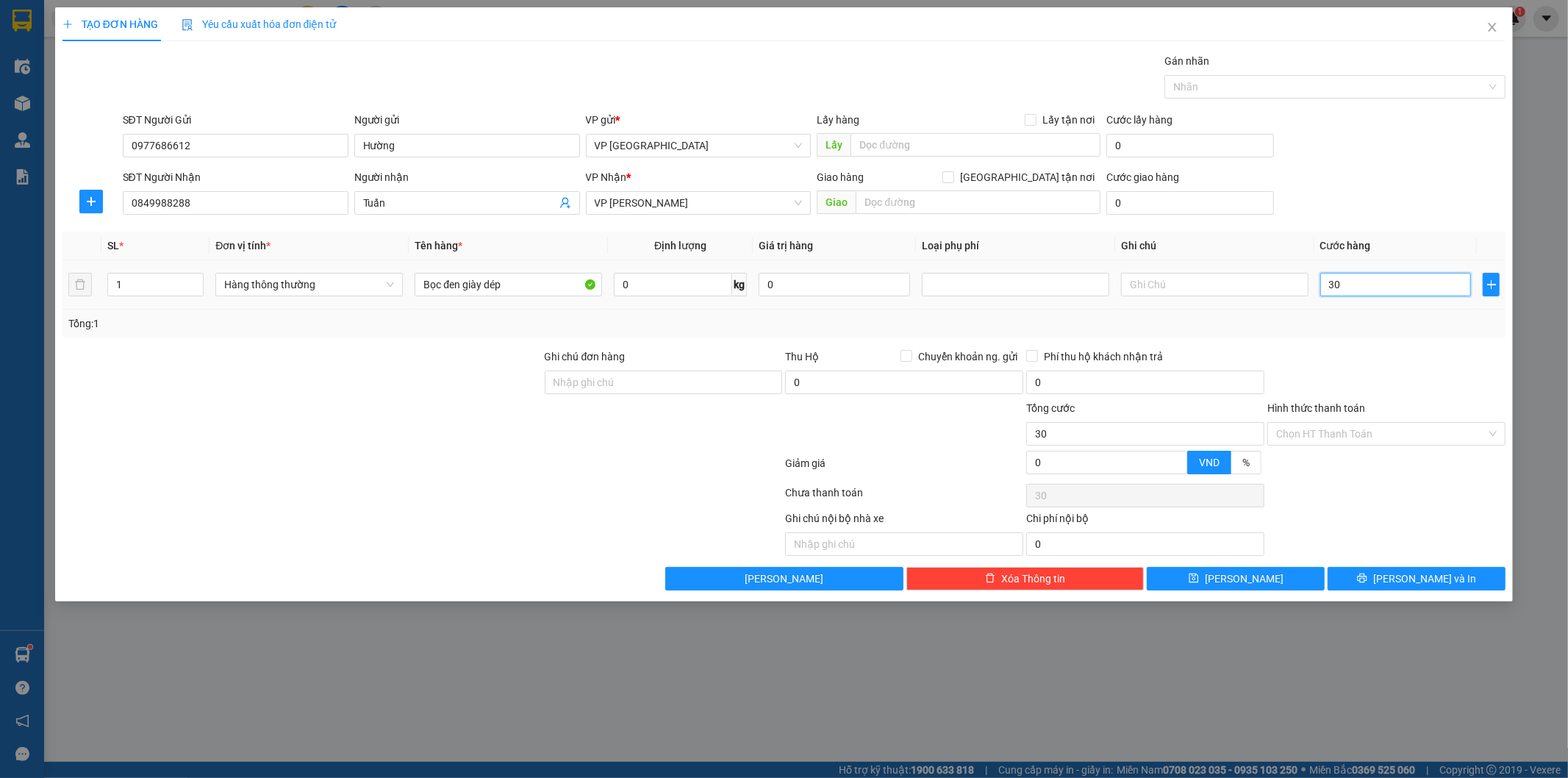
type input "300"
type input "3.000"
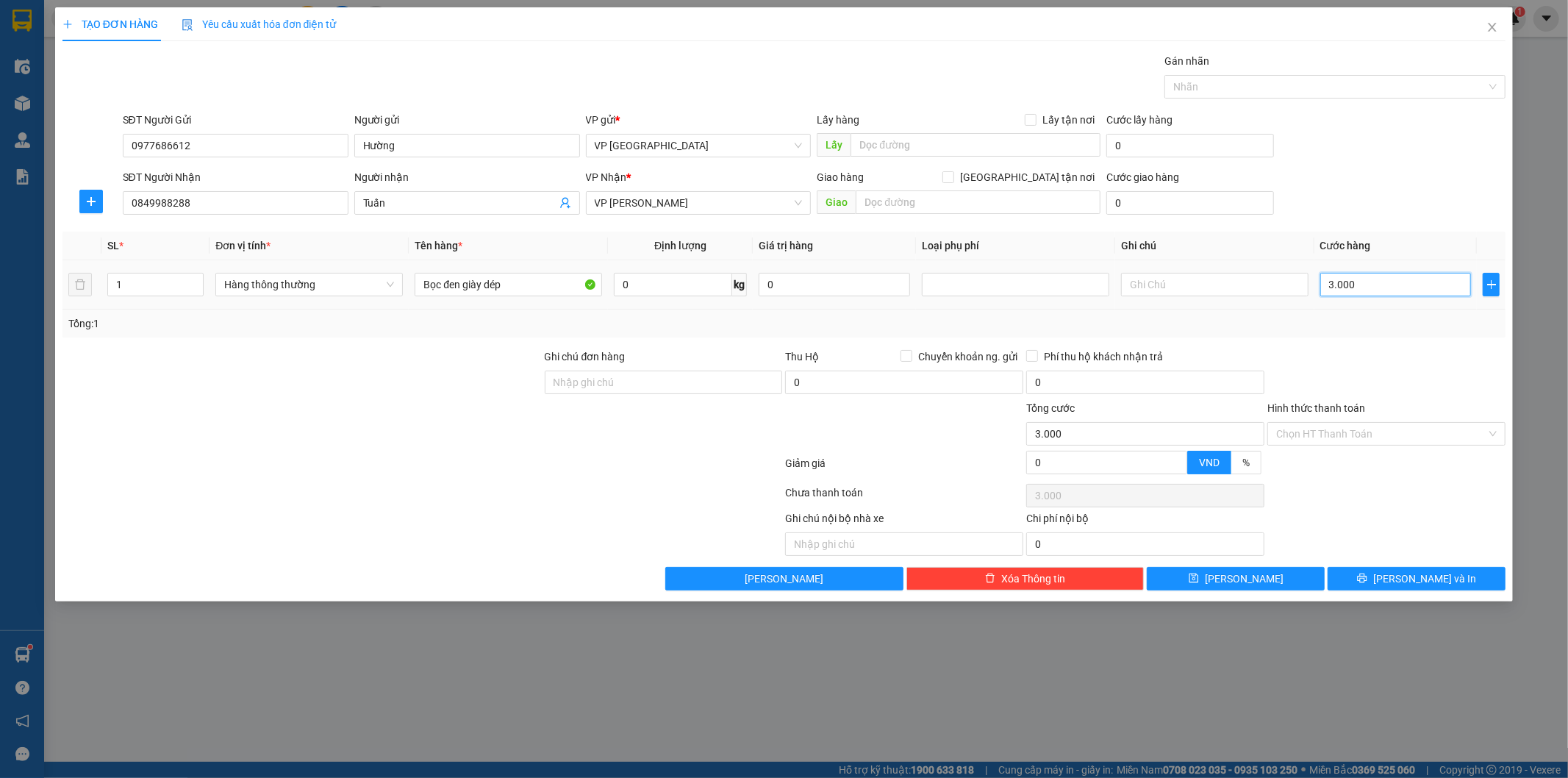
type input "30.000"
click at [1409, 575] on span "Lưu và In" at bounding box center [1425, 579] width 103 height 16
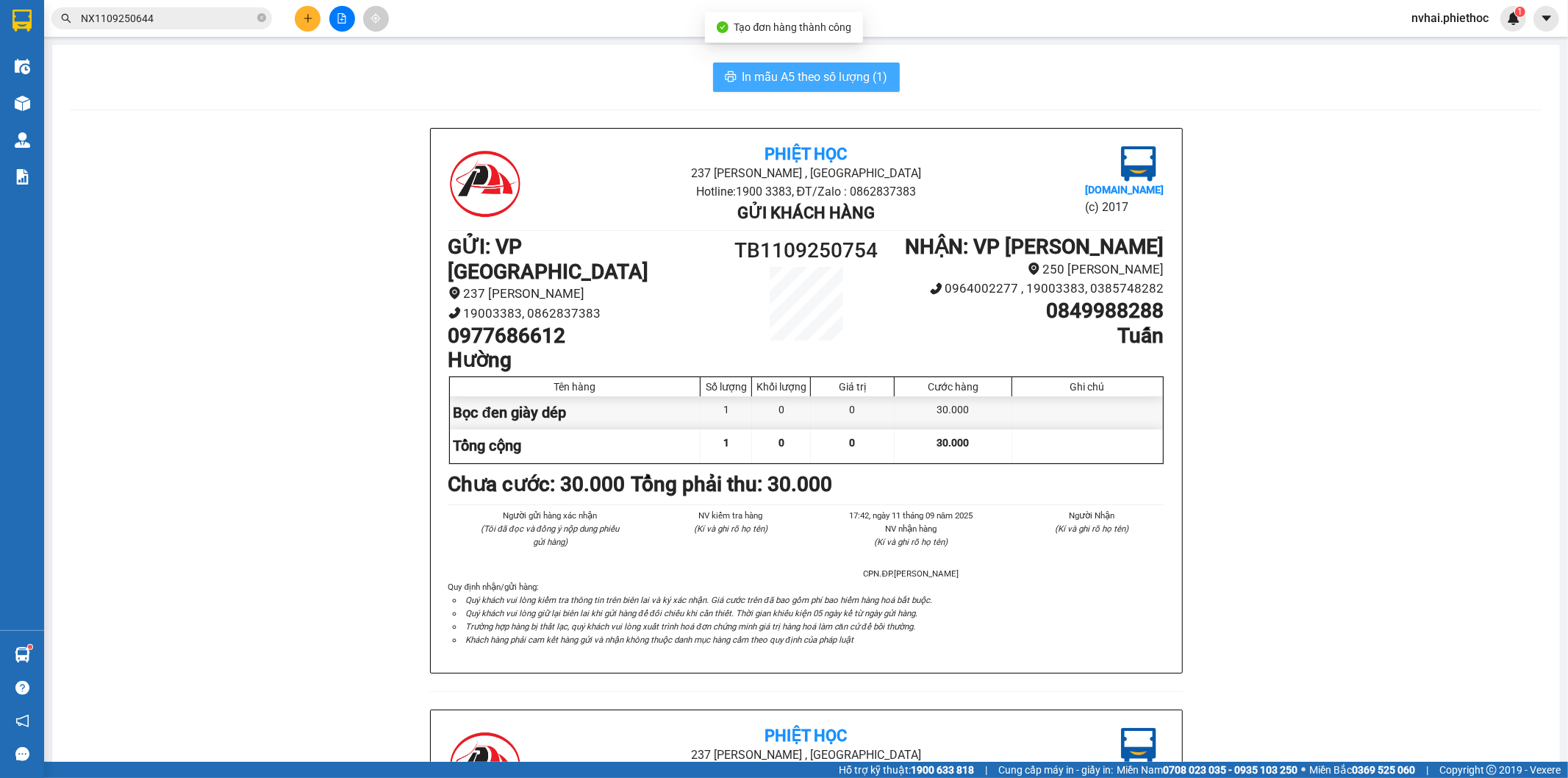
click at [868, 88] on button "In mẫu A5 theo số lượng (1)" at bounding box center [806, 77] width 186 height 29
click at [784, 91] on button "In mẫu A5 theo số lượng (1)" at bounding box center [806, 77] width 186 height 29
click at [1203, 663] on div "Phiệt Học 237 Trần Thái Tông , TP Thái Bình Hotline: 1900 3383, ĐT/Zalo : 08628…" at bounding box center [806, 709] width 1472 height 1164
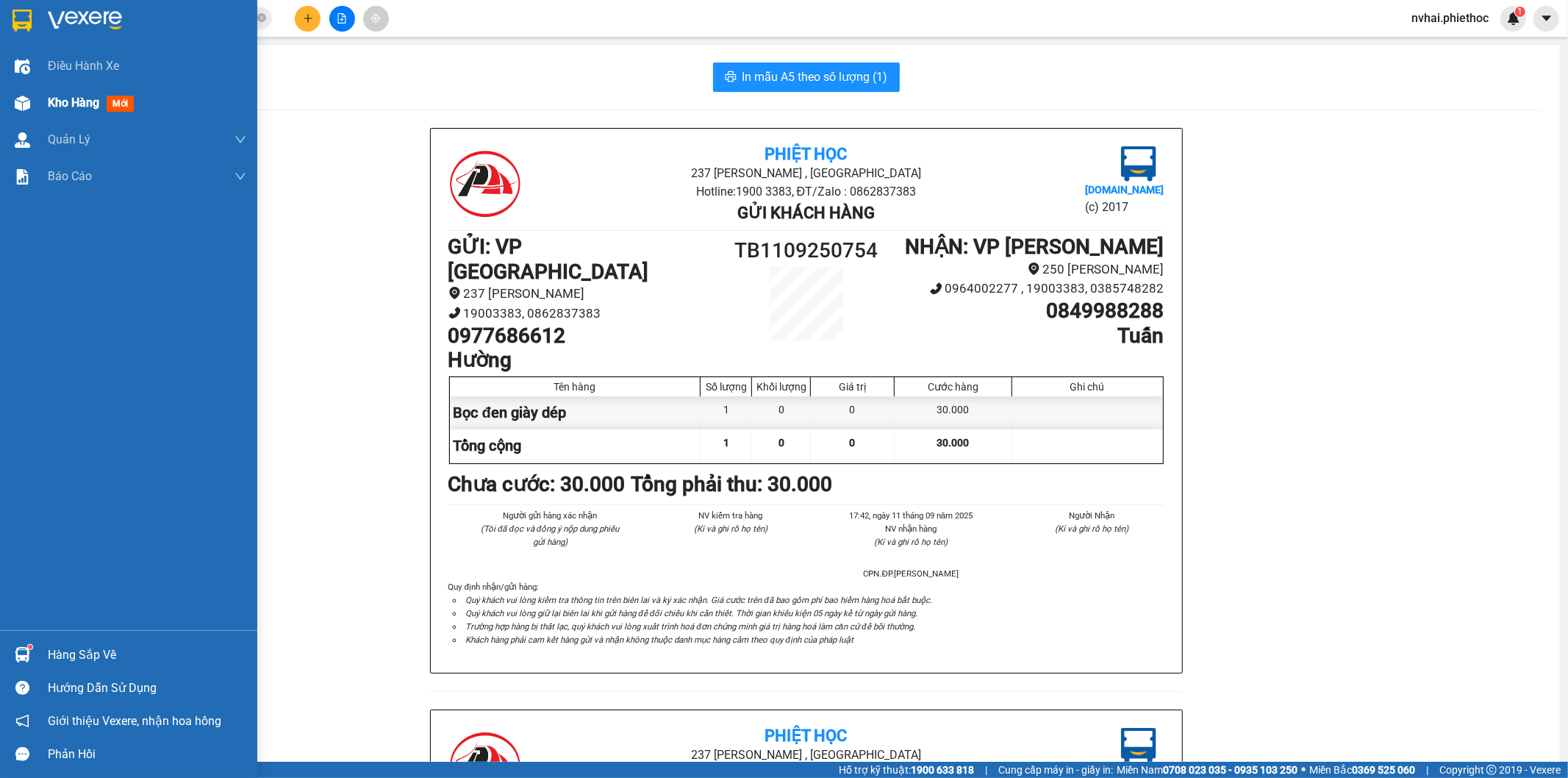
click at [23, 92] on div at bounding box center [22, 103] width 26 height 26
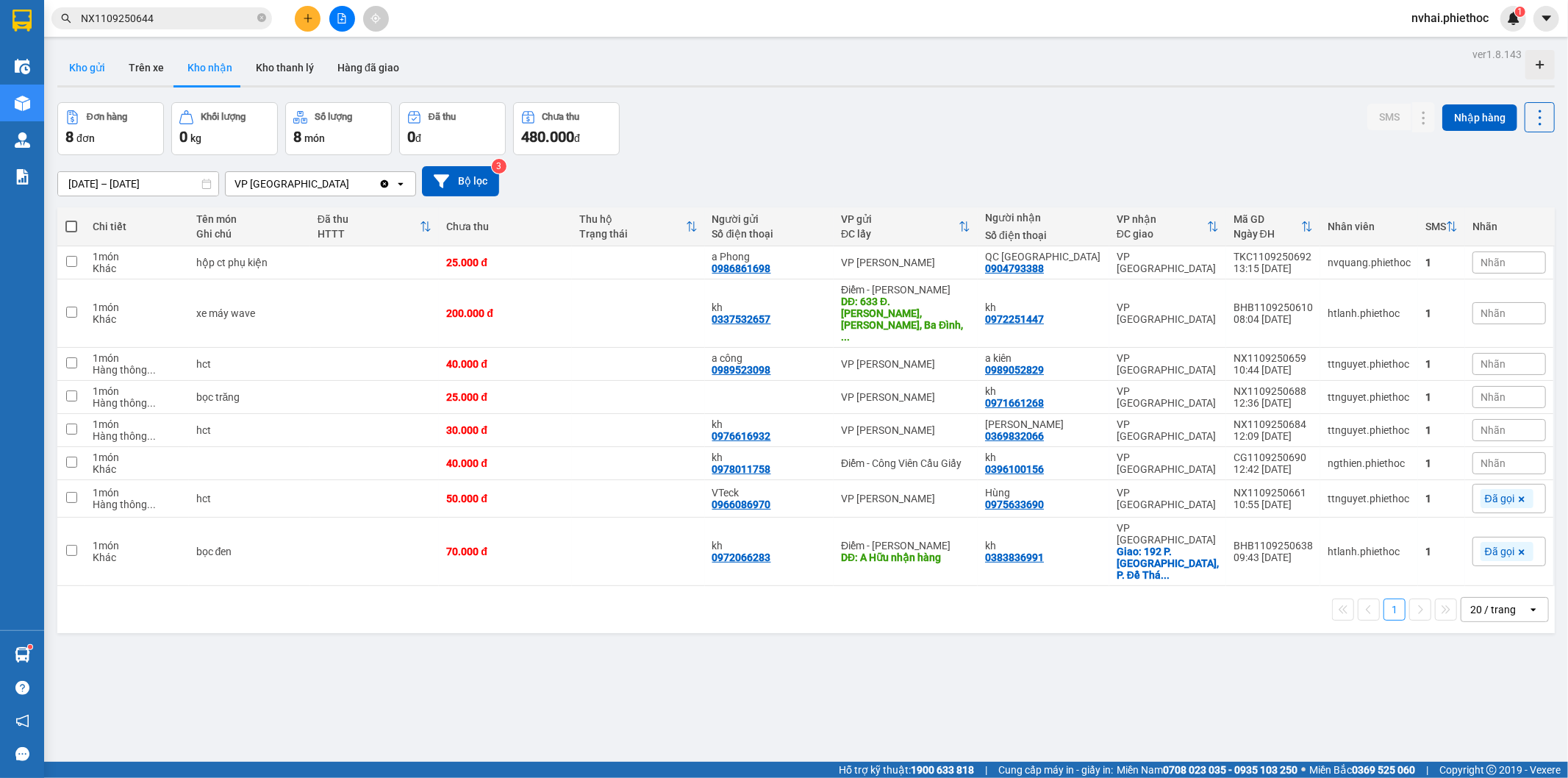
click at [91, 76] on button "Kho gửi" at bounding box center [87, 68] width 60 height 36
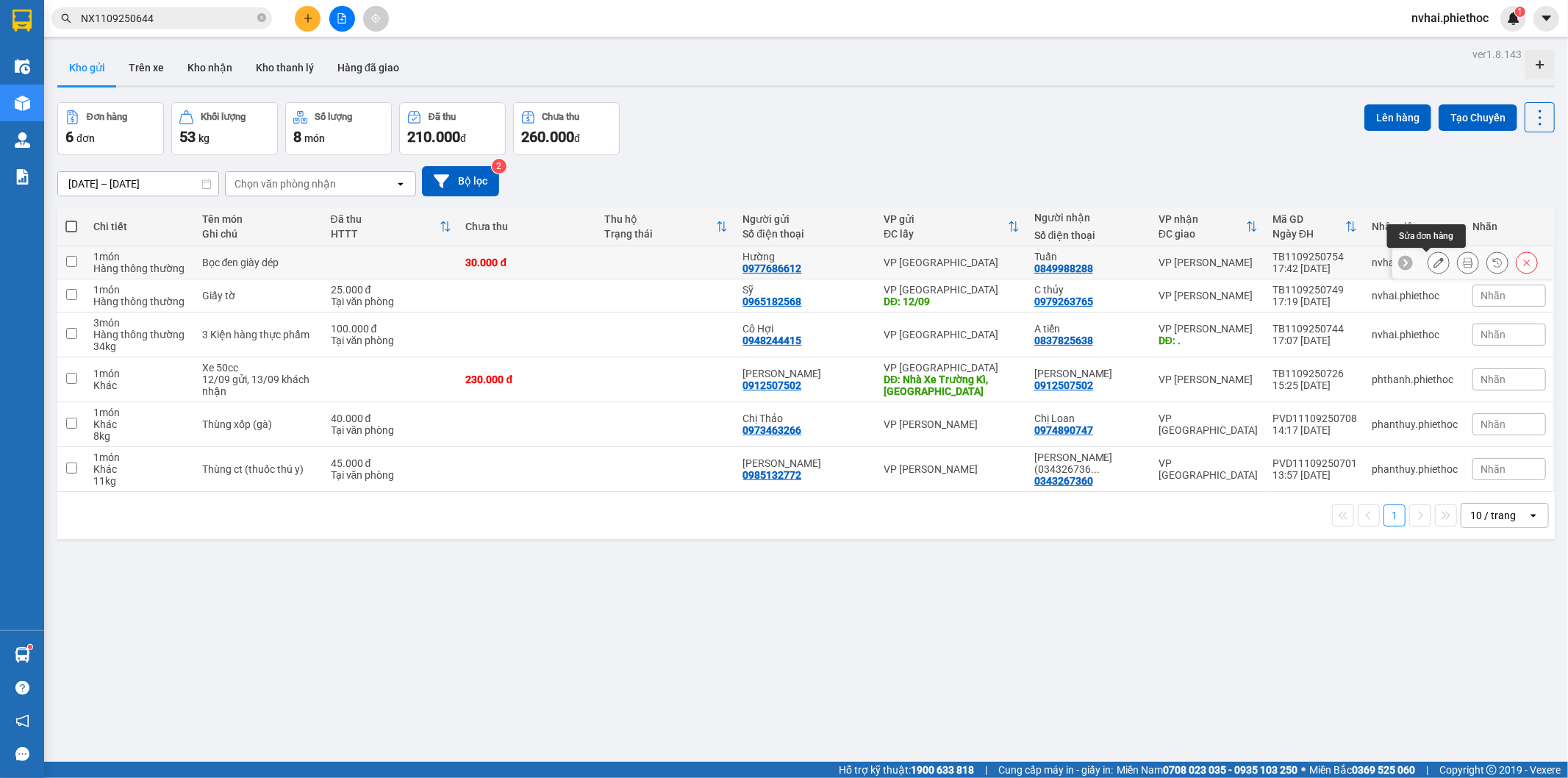
click at [1434, 260] on icon at bounding box center [1439, 262] width 11 height 11
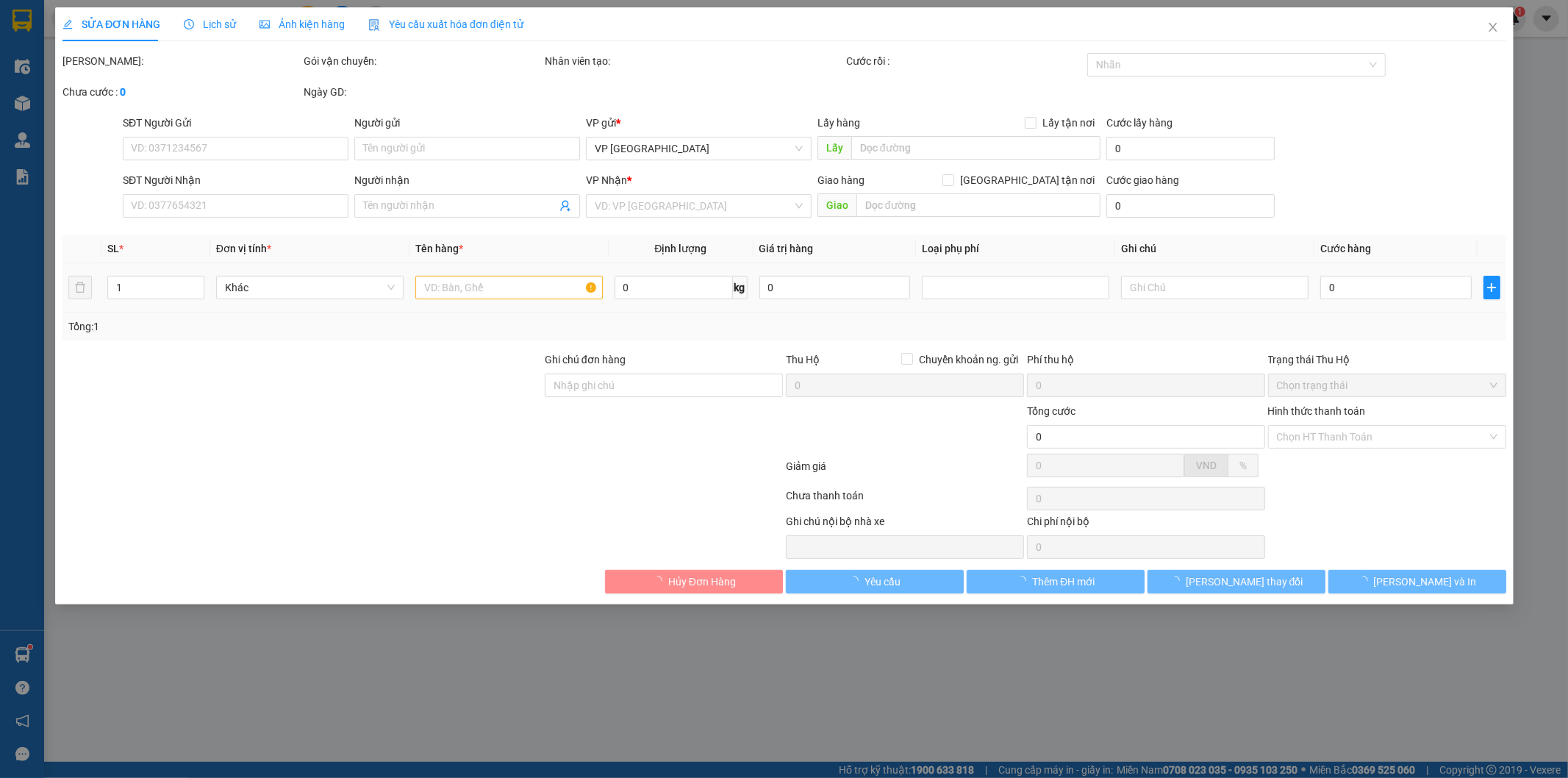
type input "0977686612"
type input "Hường"
type input "0849988288"
type input "Tuấn"
type input "30.000"
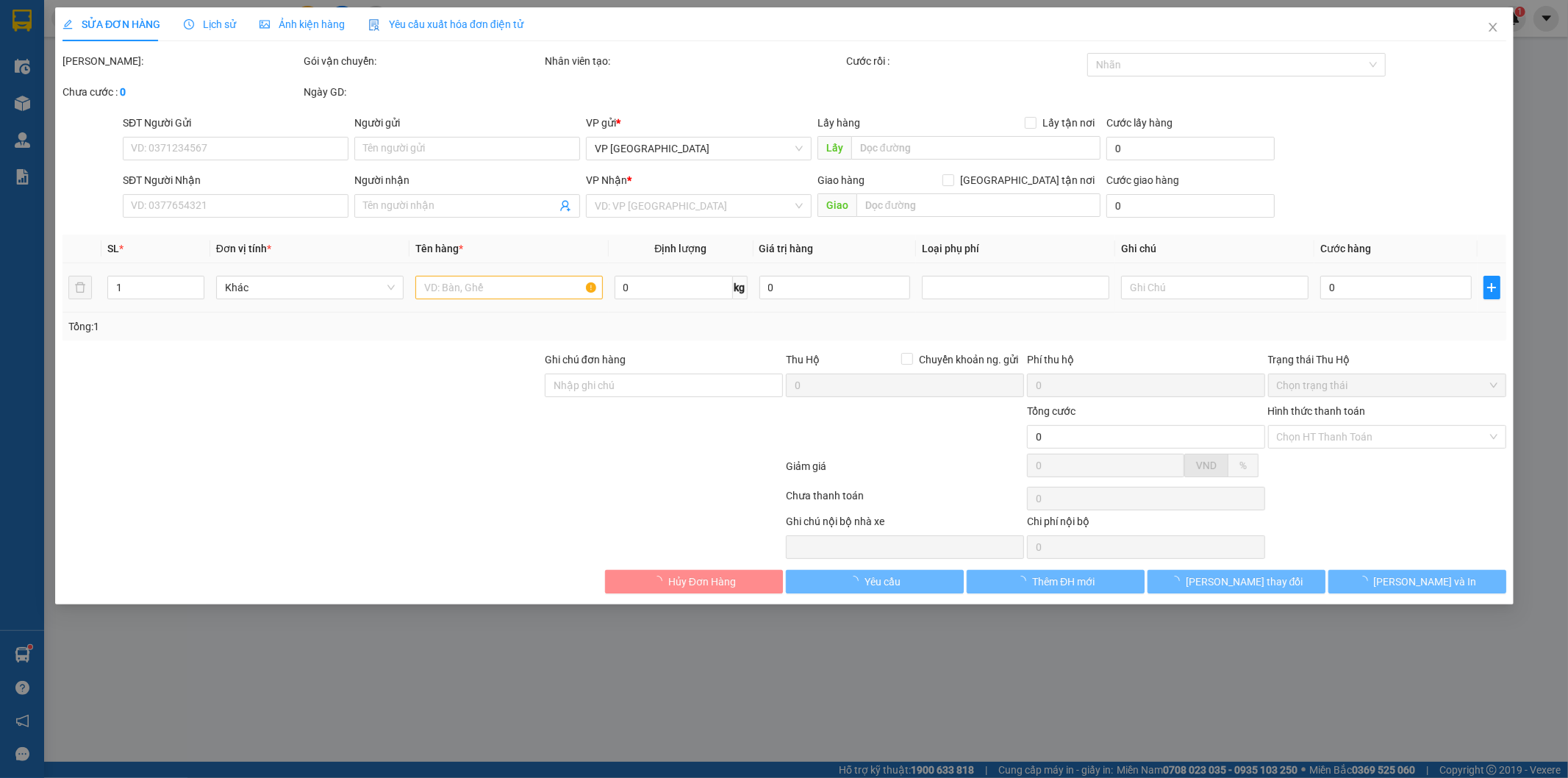
type input "30.000"
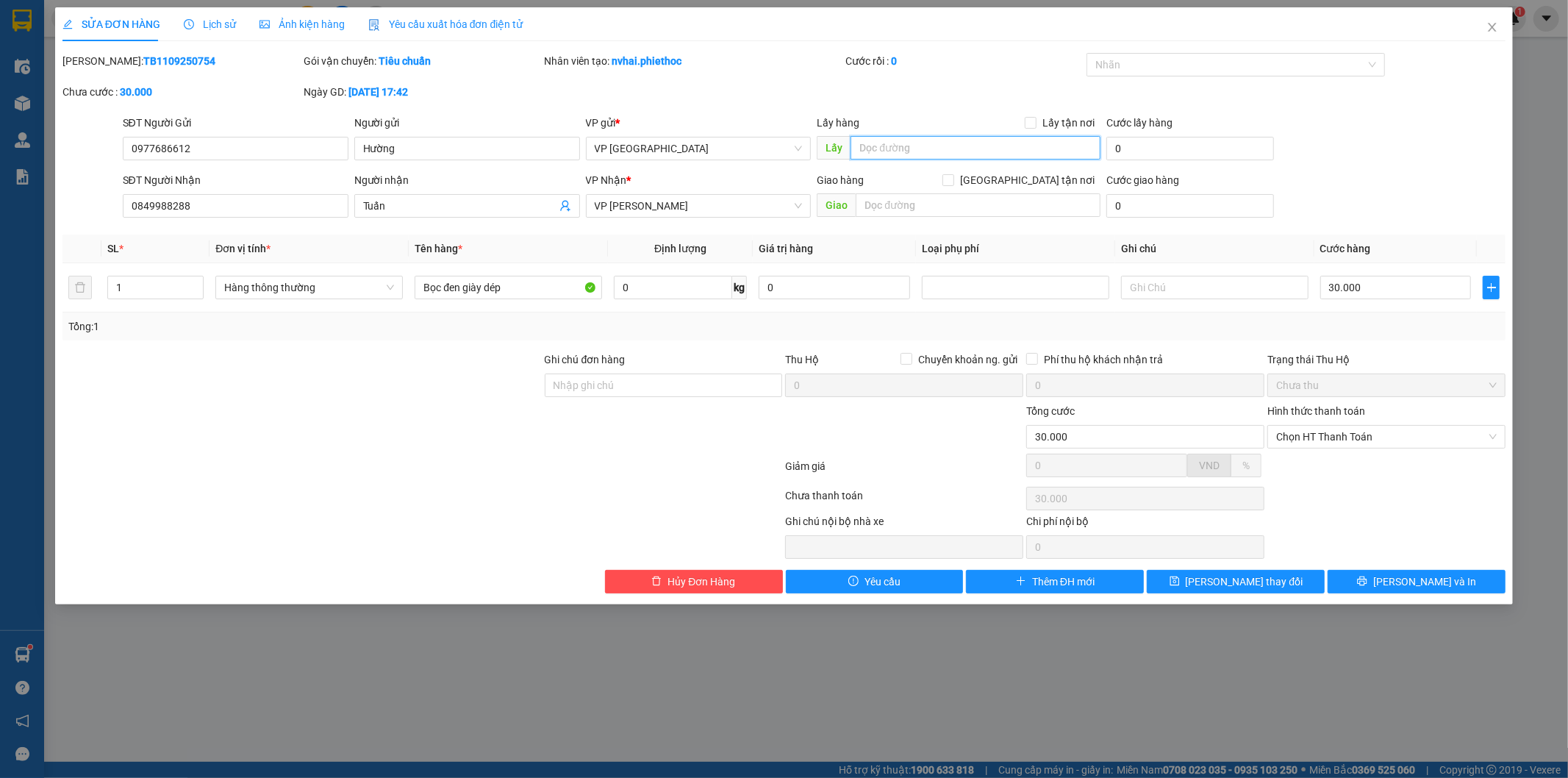
click at [934, 141] on input "text" at bounding box center [975, 148] width 250 height 23
type input "12/09"
click at [1217, 584] on span "Lưu thay đổi" at bounding box center [1245, 582] width 118 height 16
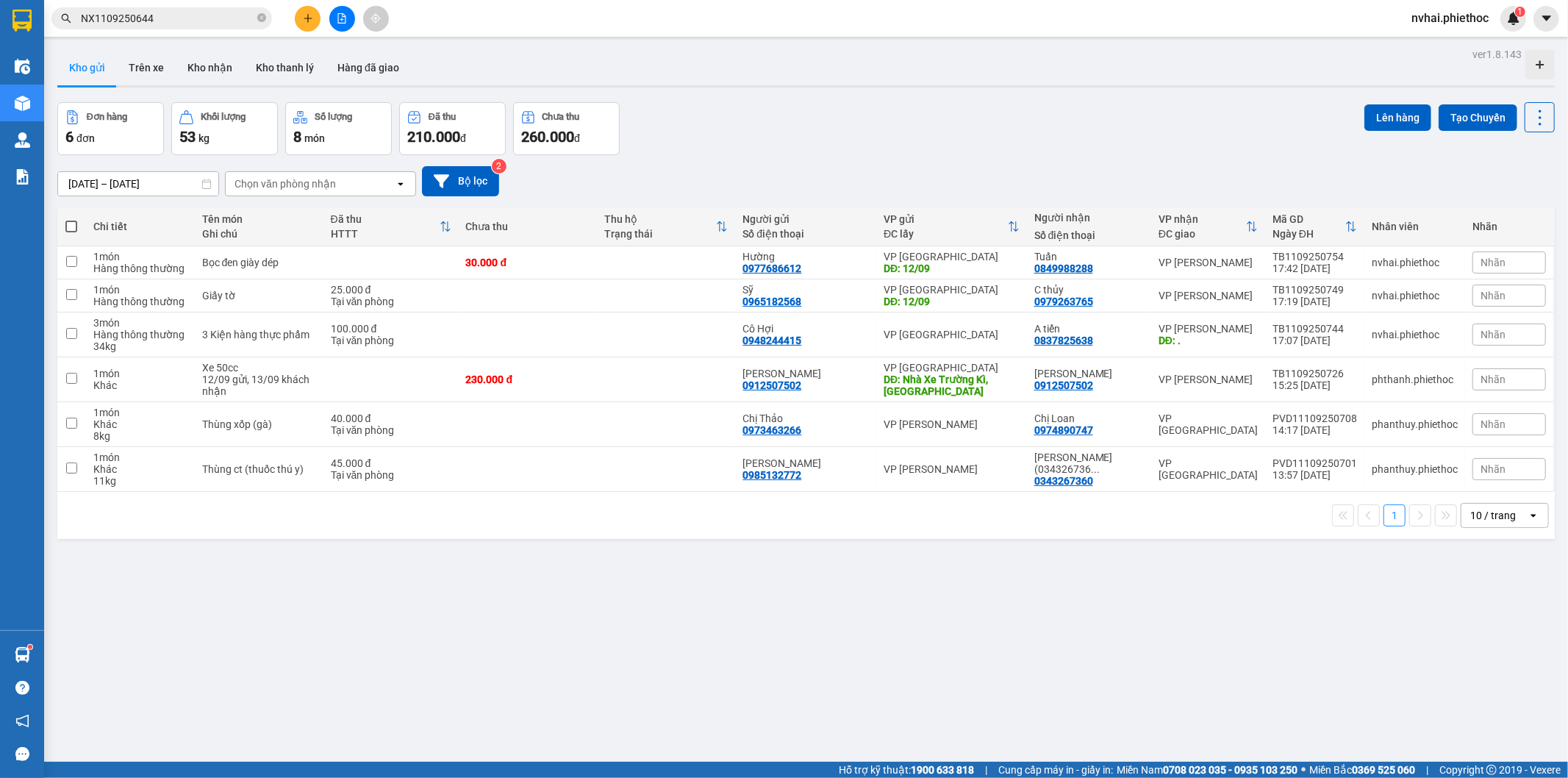
click at [317, 19] on button at bounding box center [307, 18] width 26 height 26
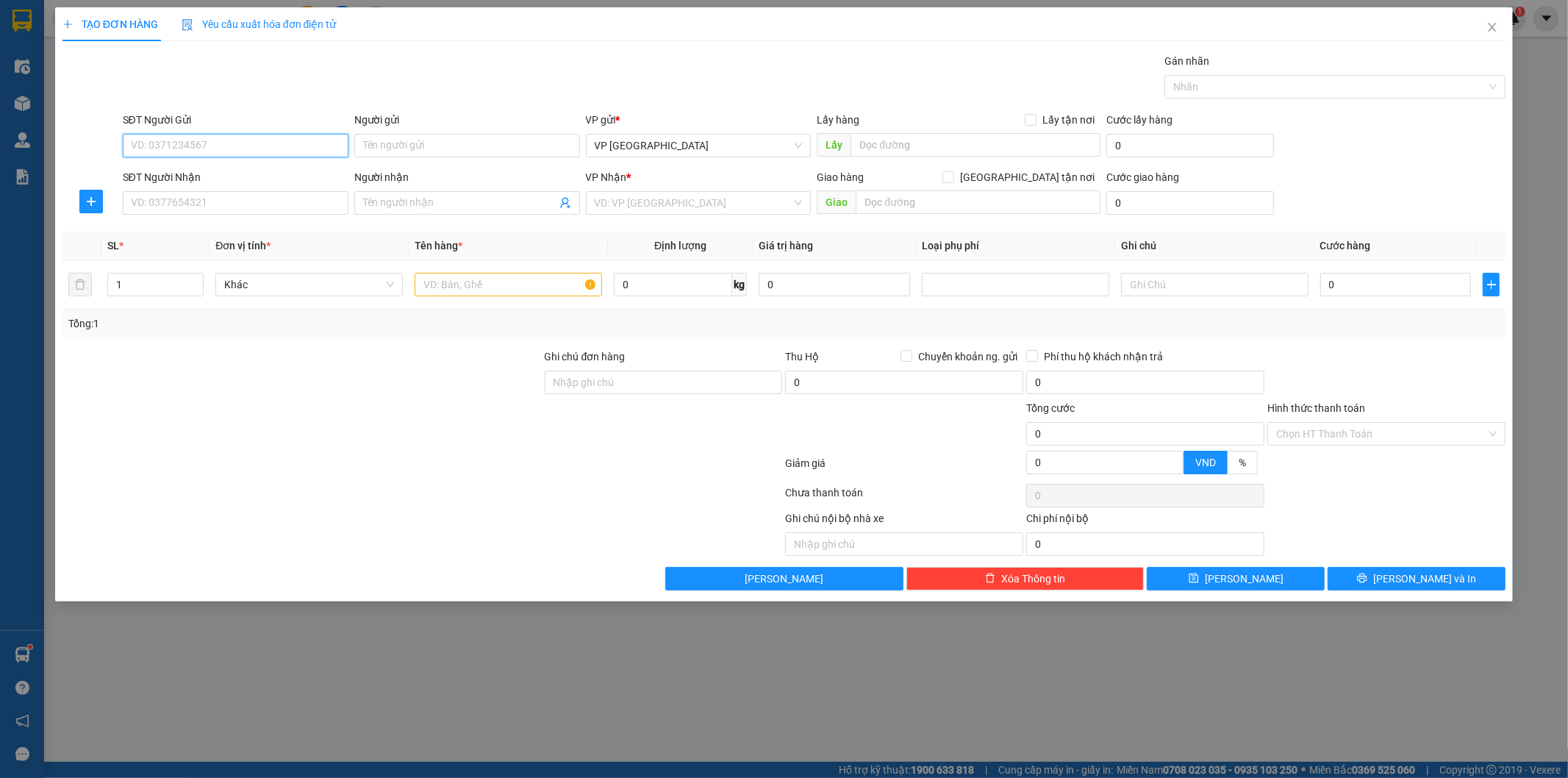
click at [263, 153] on input "SĐT Người Gửi" at bounding box center [236, 146] width 226 height 23
click at [230, 216] on div "0986243222 - Anh Toản" at bounding box center [235, 221] width 208 height 16
type input "0986243222"
type input "Anh Toản"
type input "0986243222"
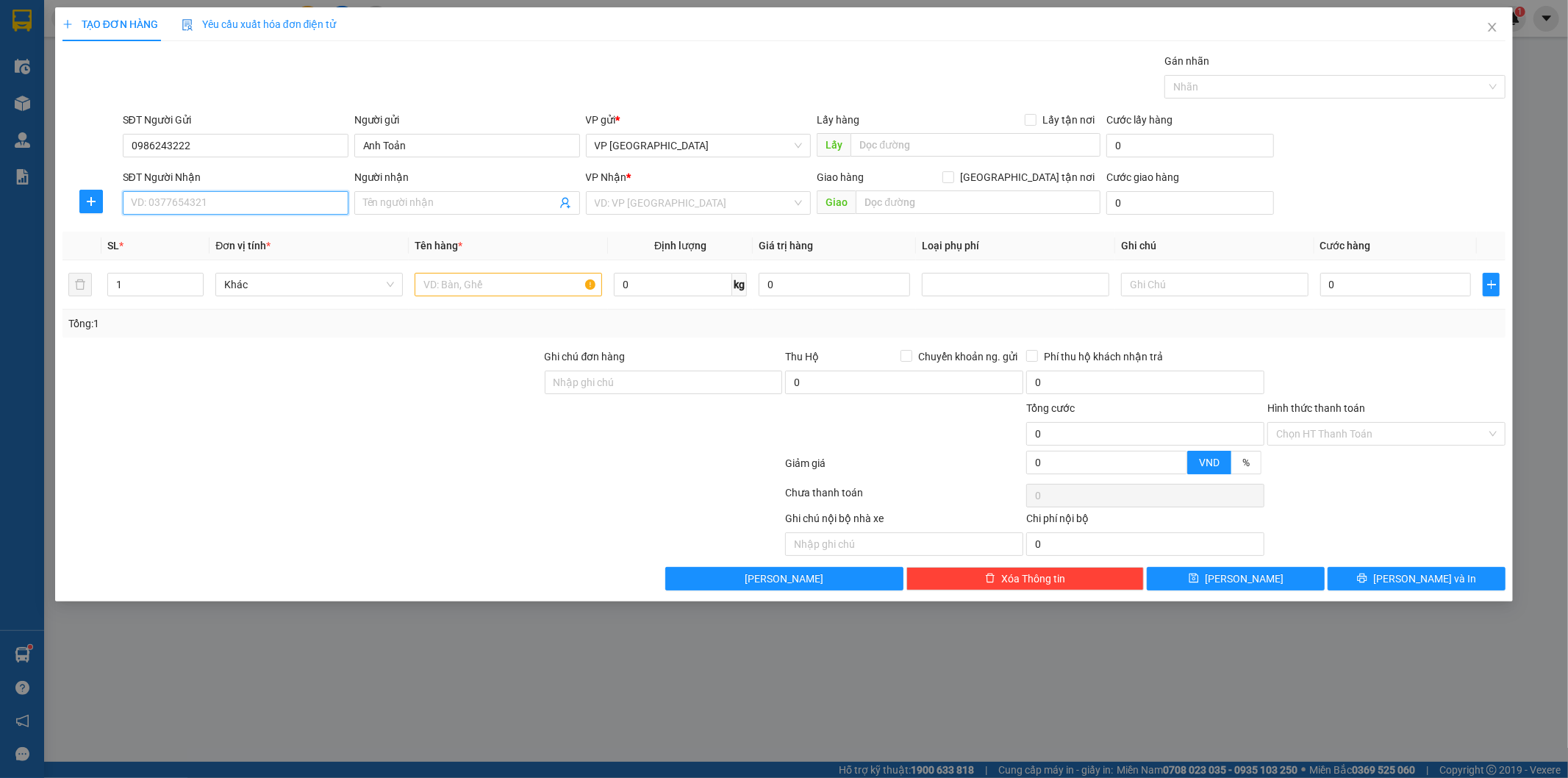
click at [246, 206] on input "SĐT Người Nhận" at bounding box center [236, 203] width 226 height 23
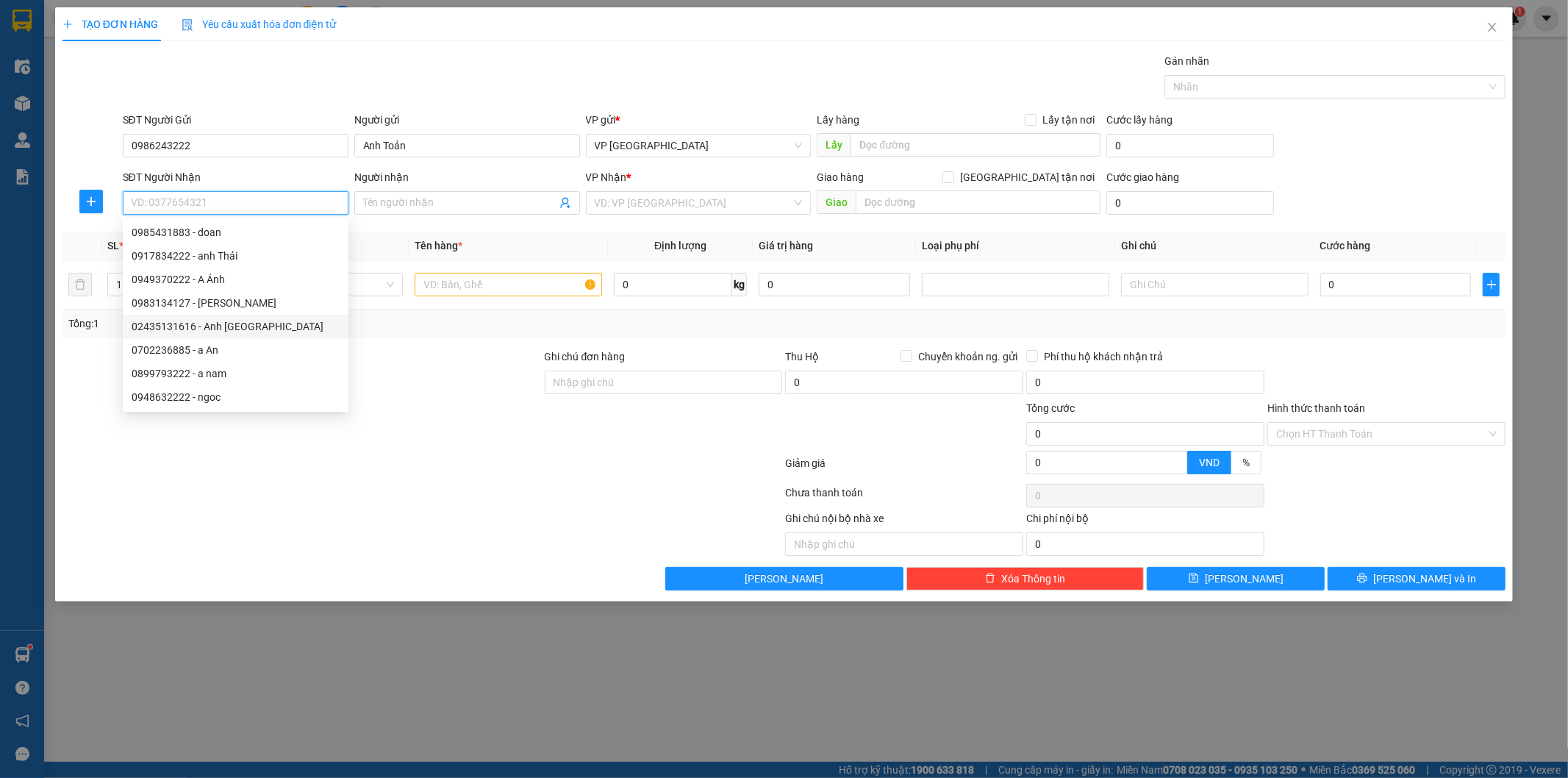
drag, startPoint x: 261, startPoint y: 324, endPoint x: 482, endPoint y: 288, distance: 223.9
click at [261, 325] on div "02435131616 - Anh Tuấn Hà Nội" at bounding box center [235, 327] width 208 height 16
type input "02435131616"
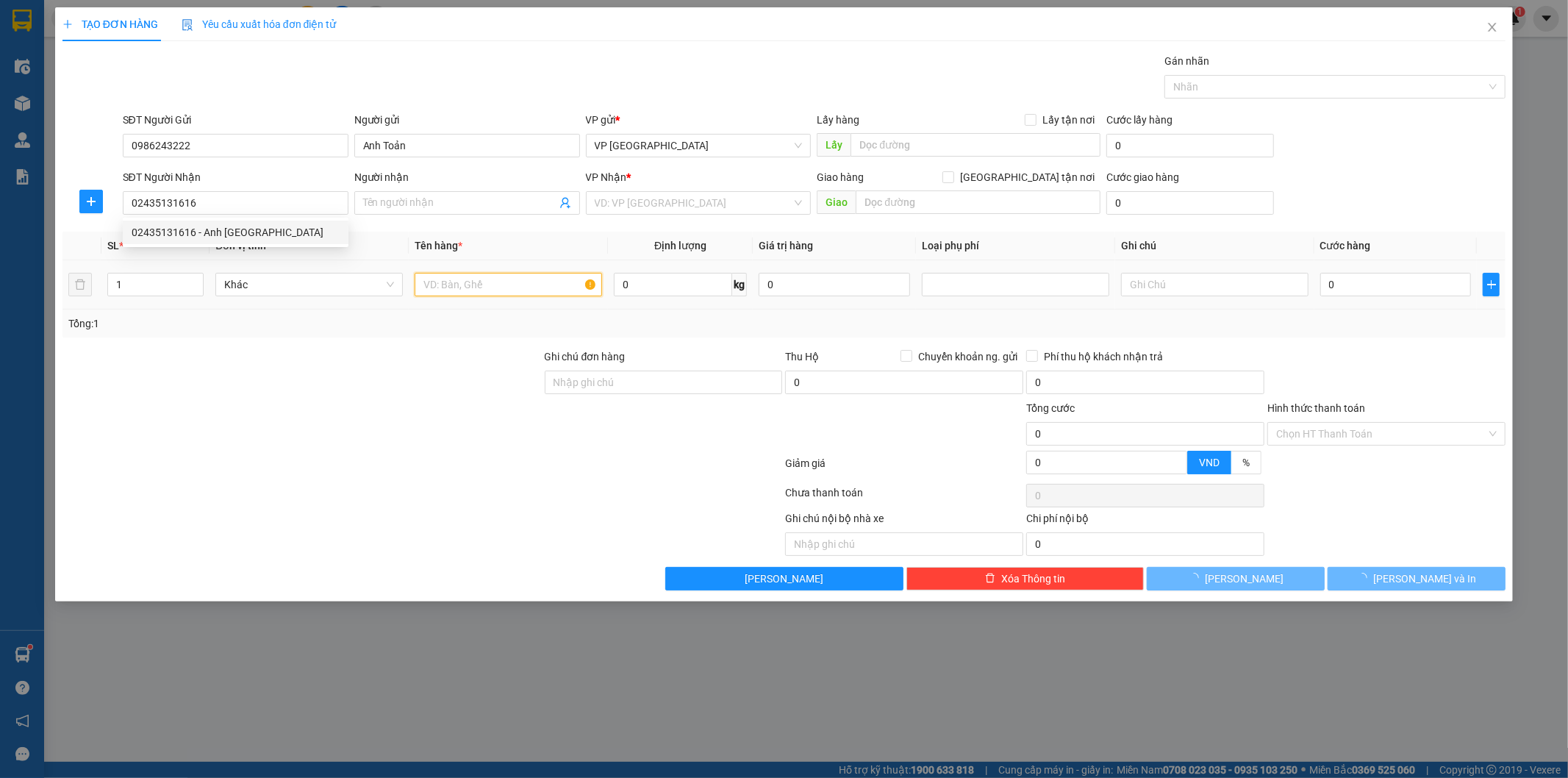
click at [489, 279] on input "text" at bounding box center [508, 284] width 187 height 23
type input "Anh Tuấn Hà Nội"
type input "."
type input "5.000"
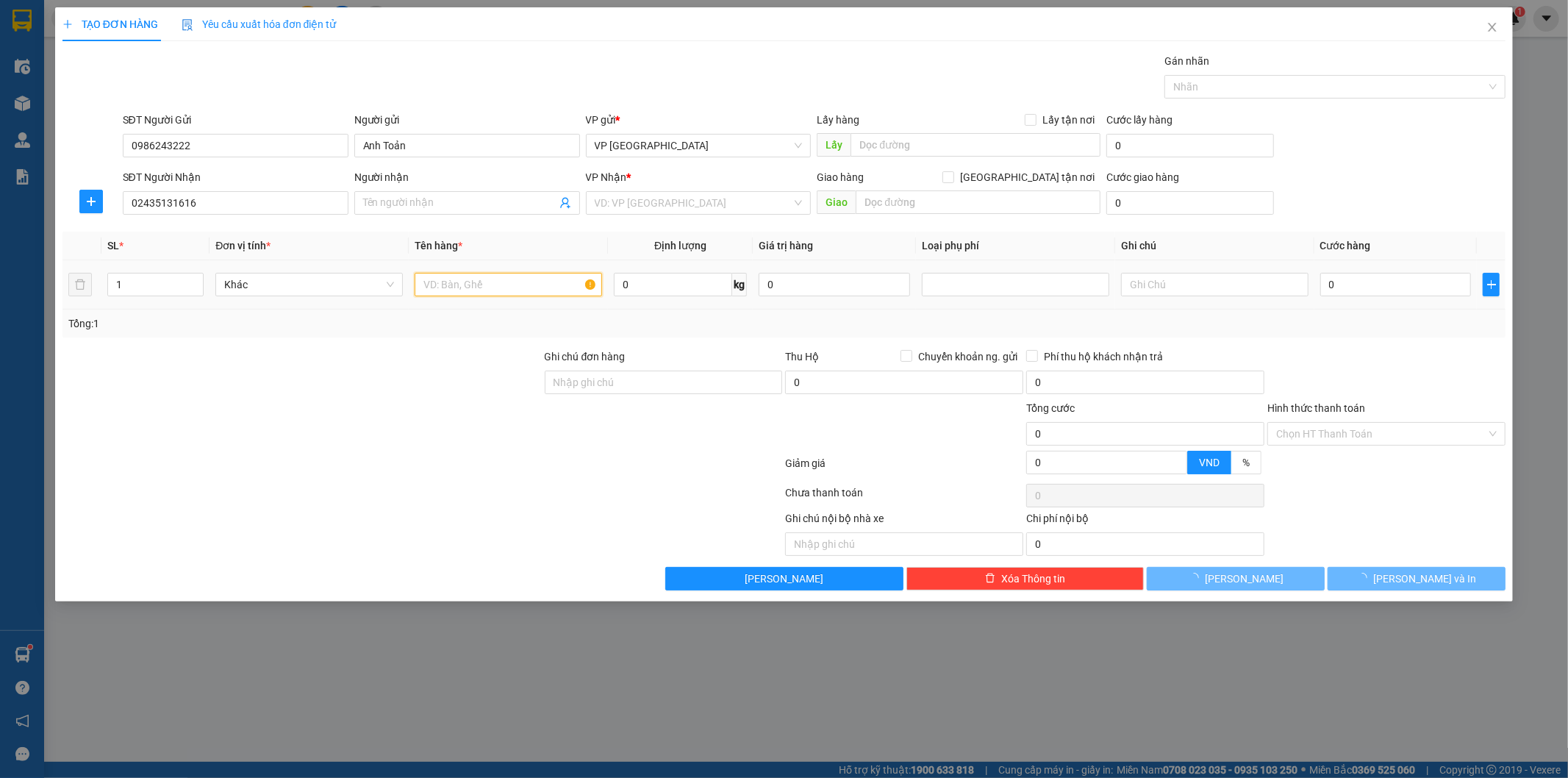
type input "5.000"
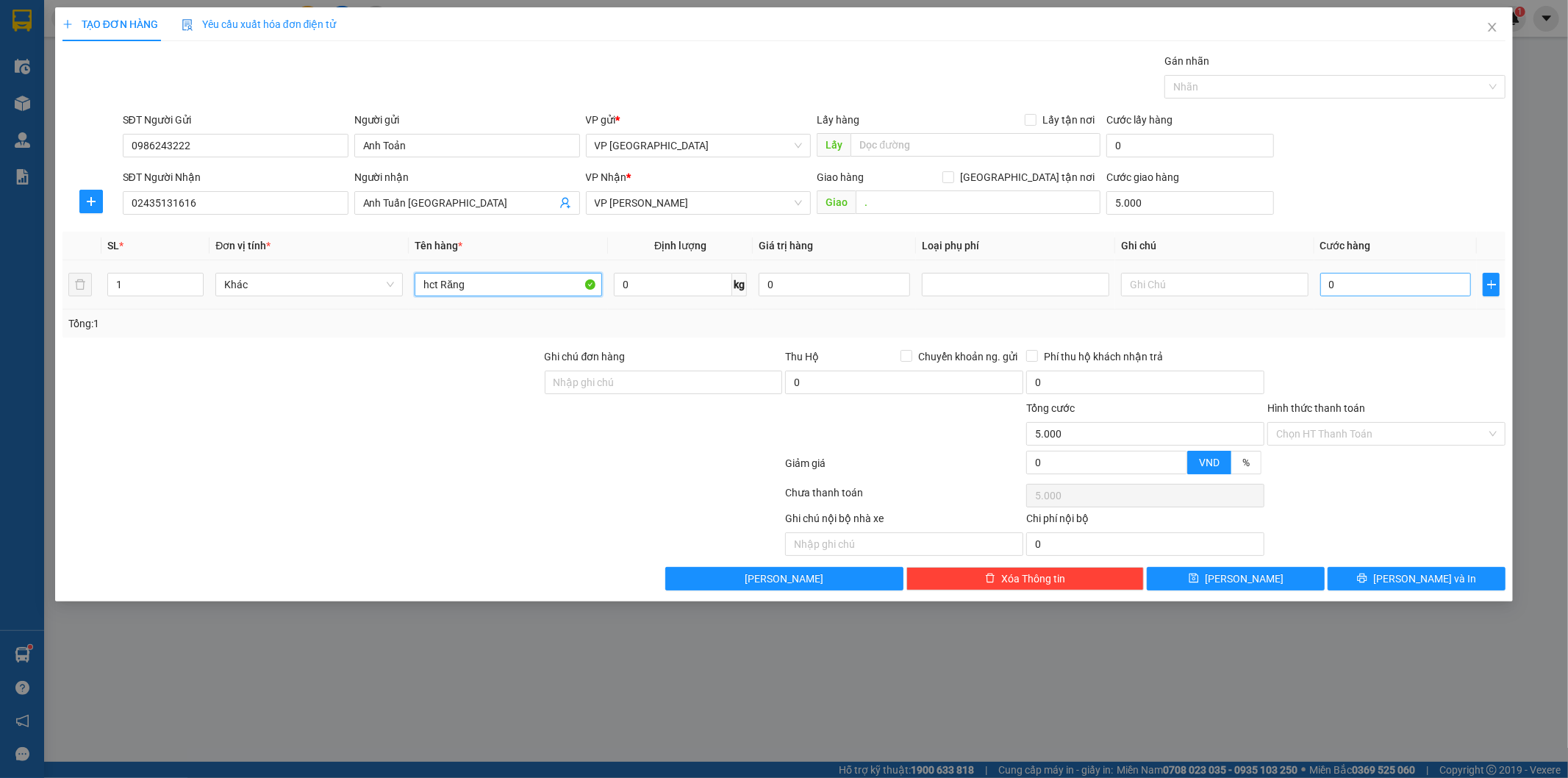
type input "hct Răng"
click at [1349, 283] on input "0" at bounding box center [1396, 284] width 152 height 23
type input "2"
type input "5.002"
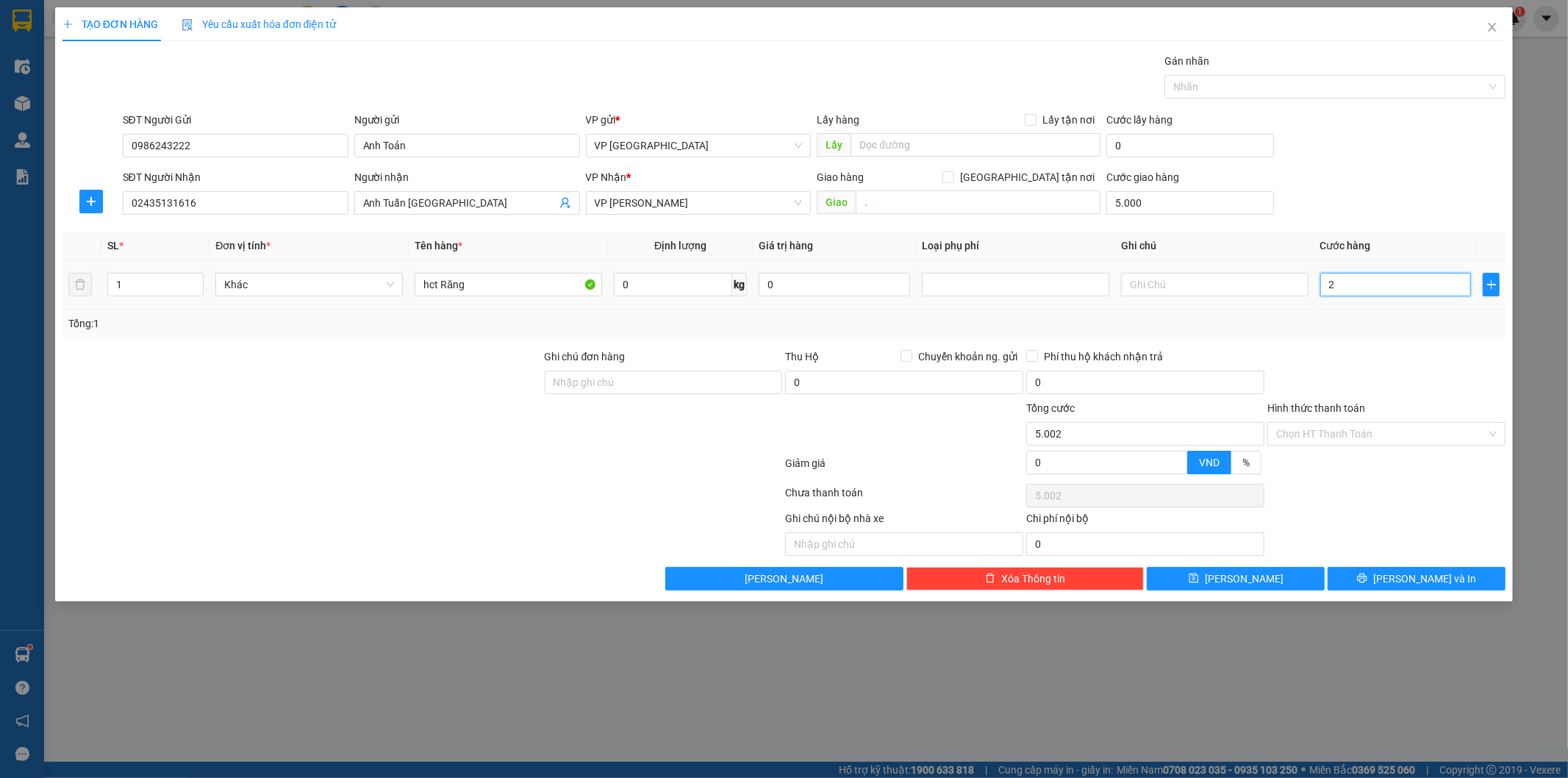
type input "25"
type input "5.025"
type input "250"
type input "5.250"
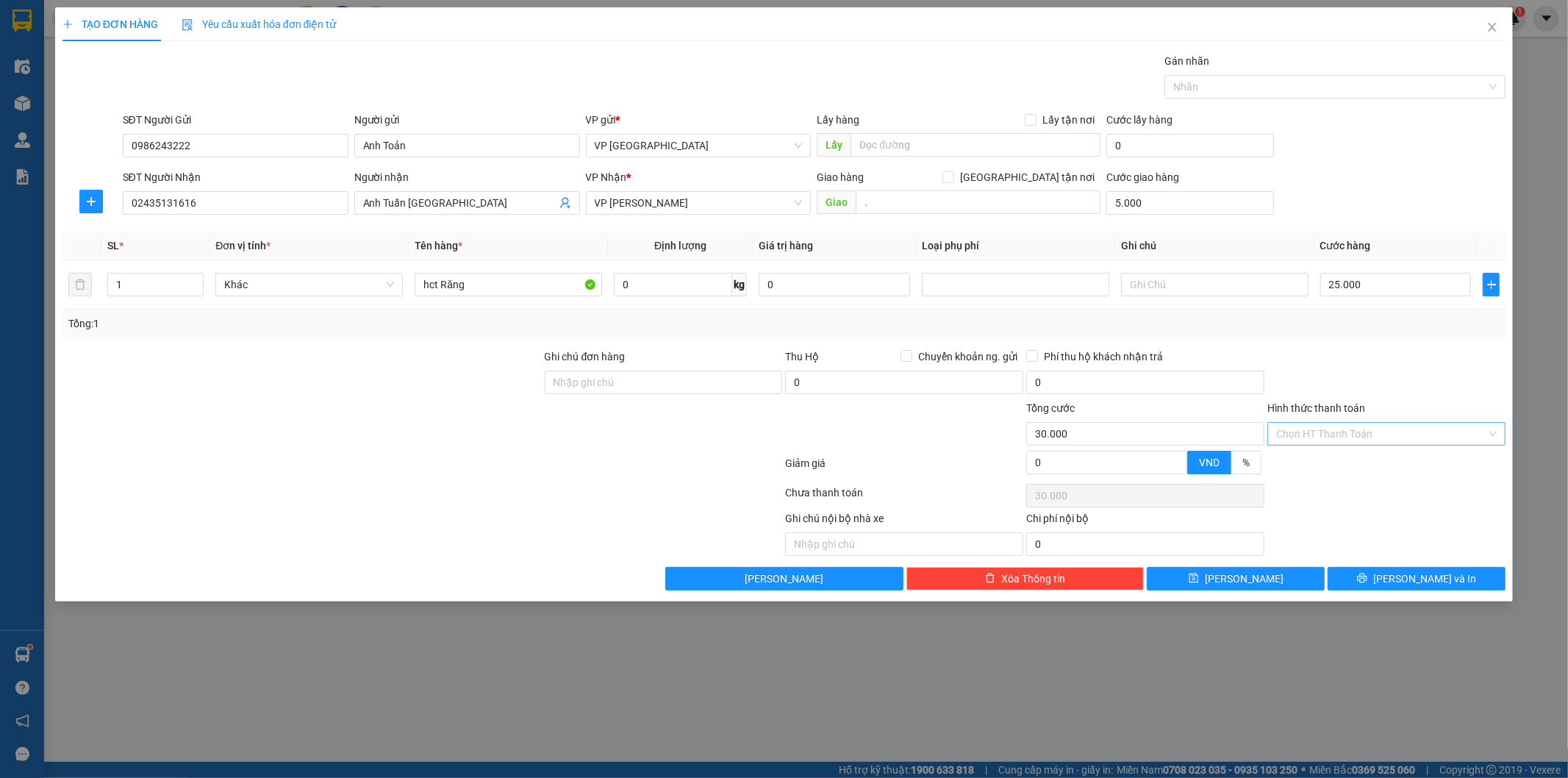
click at [1397, 445] on div "Hình thức thanh toán Chọn HT Thanh Toán" at bounding box center [1386, 425] width 239 height 51
click at [1392, 440] on input "Hình thức thanh toán" at bounding box center [1382, 434] width 211 height 22
click at [1390, 466] on div "Tại văn phòng" at bounding box center [1387, 463] width 220 height 16
drag, startPoint x: 1408, startPoint y: 550, endPoint x: 1413, endPoint y: 574, distance: 24.5
click at [1411, 555] on div "Ghi chú nội bộ nhà xe Chi phí nội bộ 0" at bounding box center [784, 533] width 1447 height 45
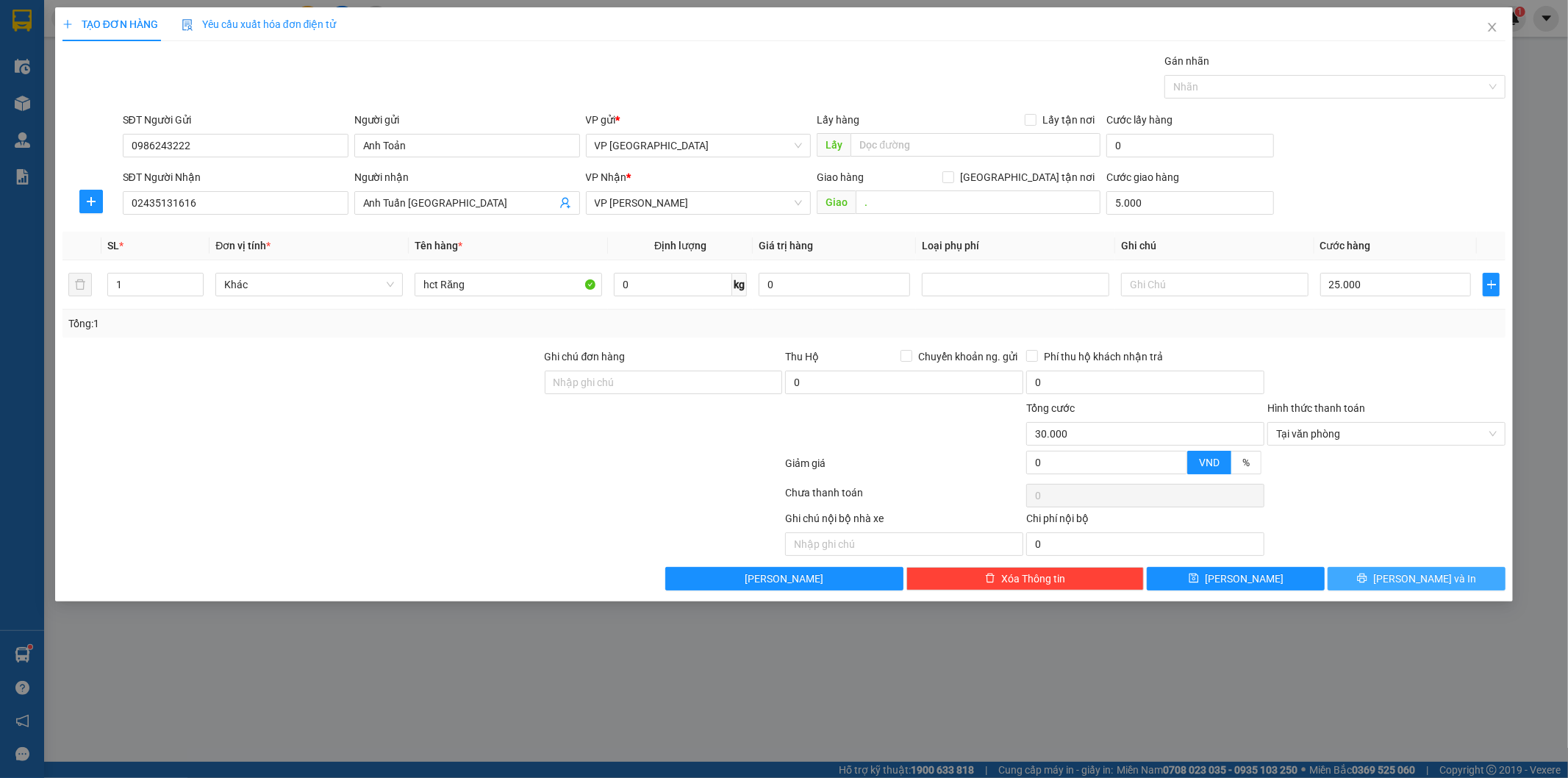
click at [1413, 575] on span "Lưu và In" at bounding box center [1425, 579] width 103 height 16
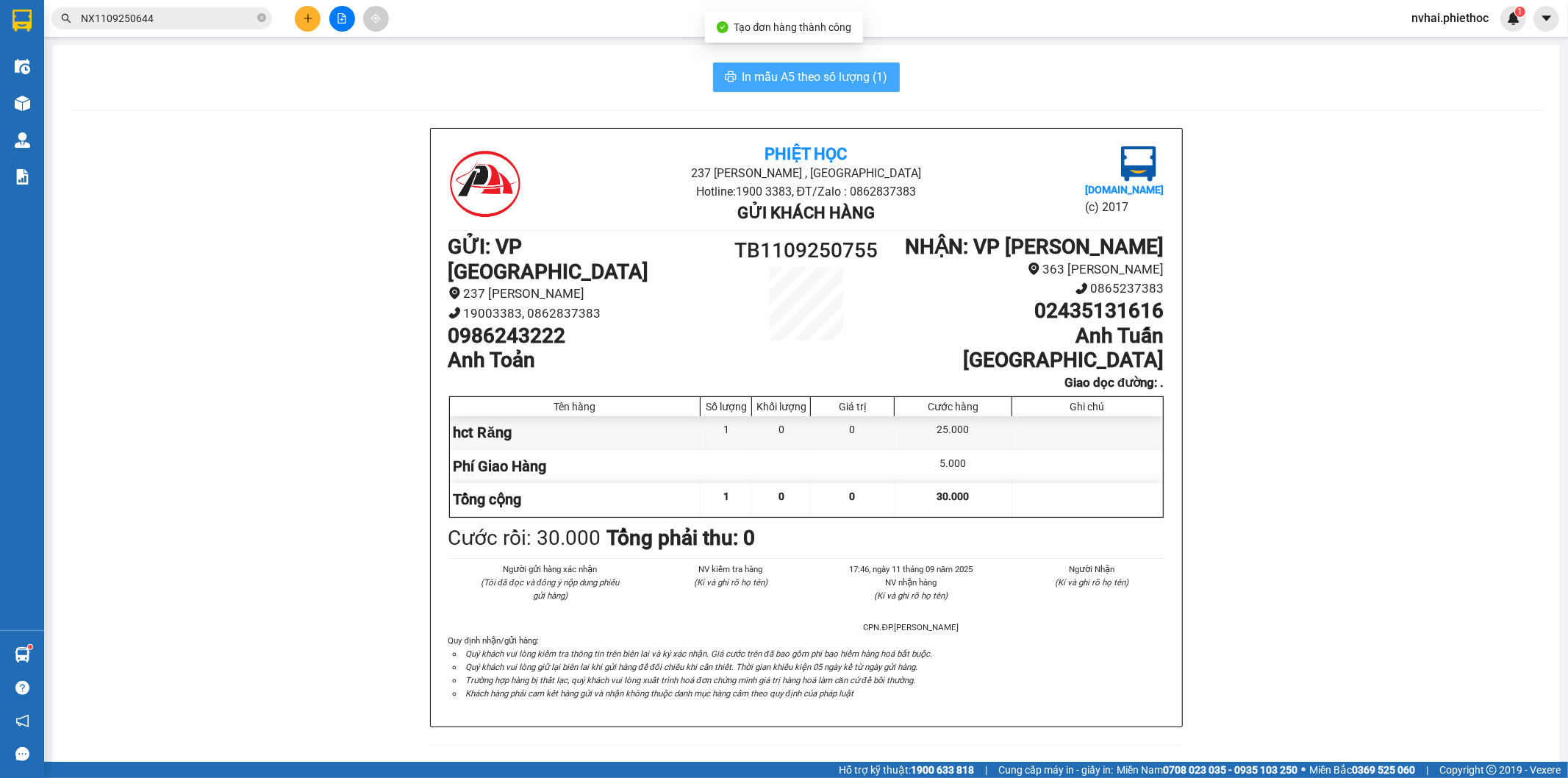
click at [860, 83] on span "In mẫu A5 theo số lượng (1)" at bounding box center [815, 76] width 146 height 18
click at [34, 112] on div at bounding box center [22, 103] width 26 height 26
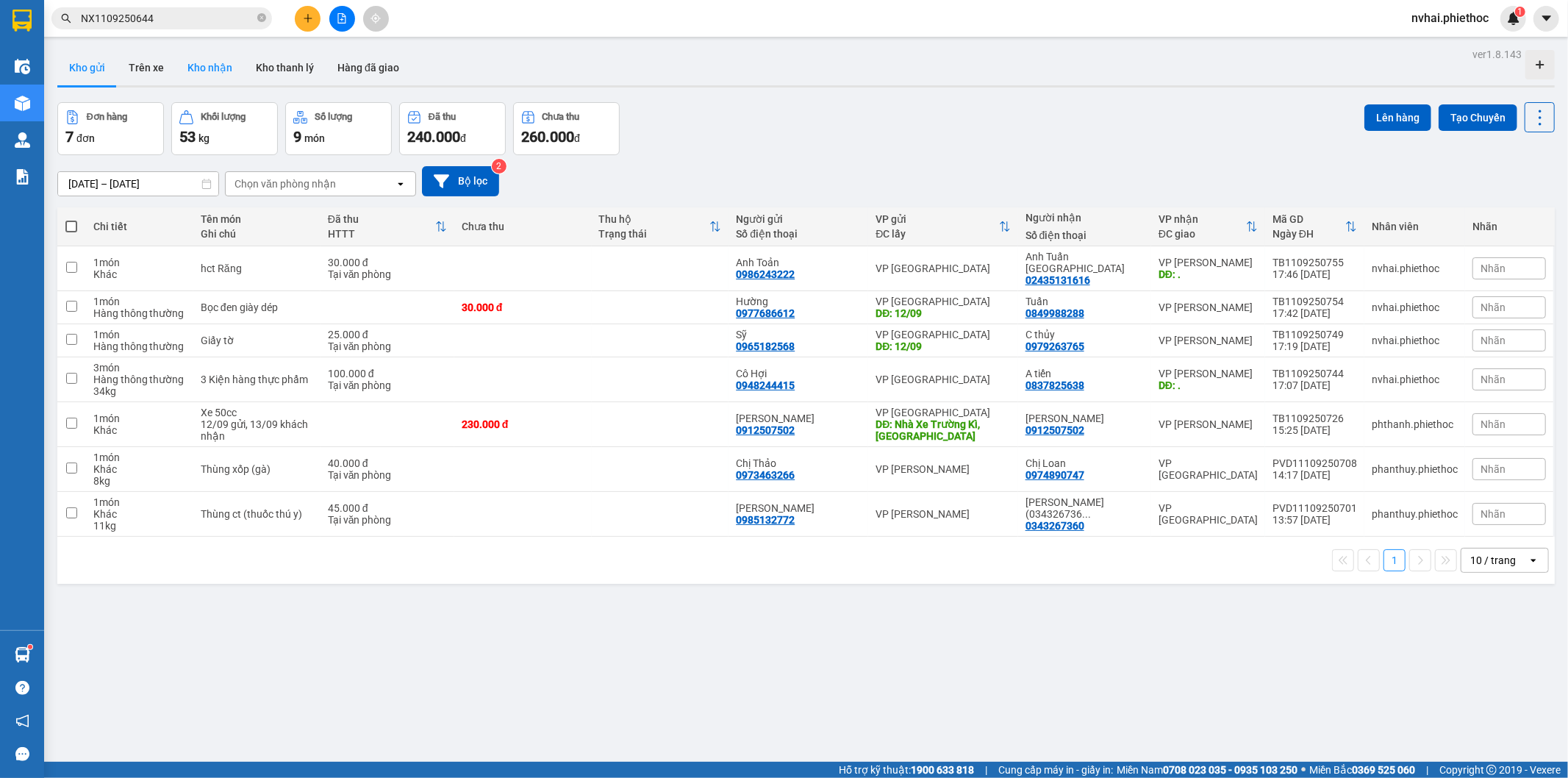
click at [205, 61] on button "Kho nhận" at bounding box center [210, 68] width 69 height 36
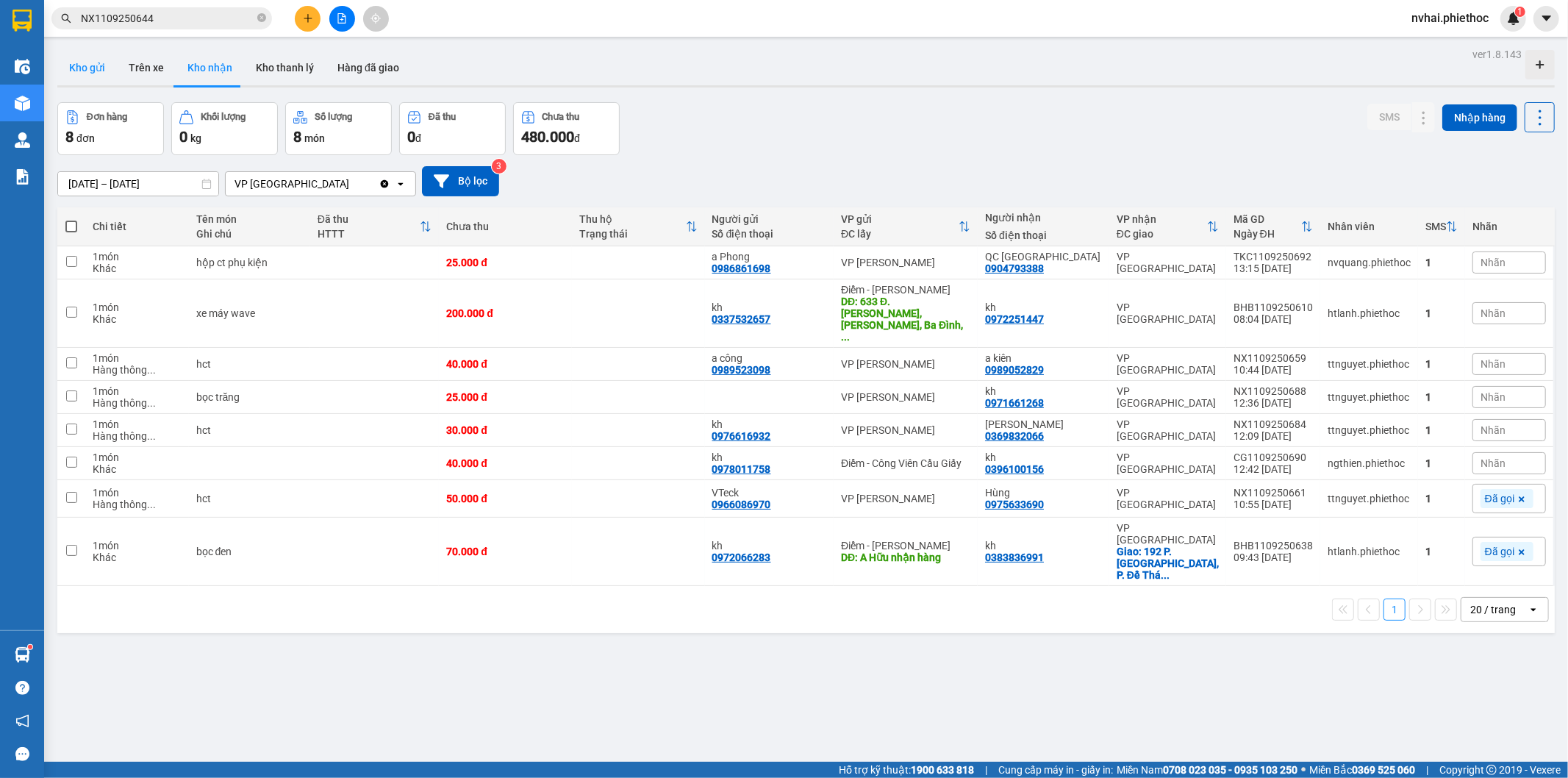
click at [111, 67] on button "Kho gửi" at bounding box center [87, 68] width 60 height 36
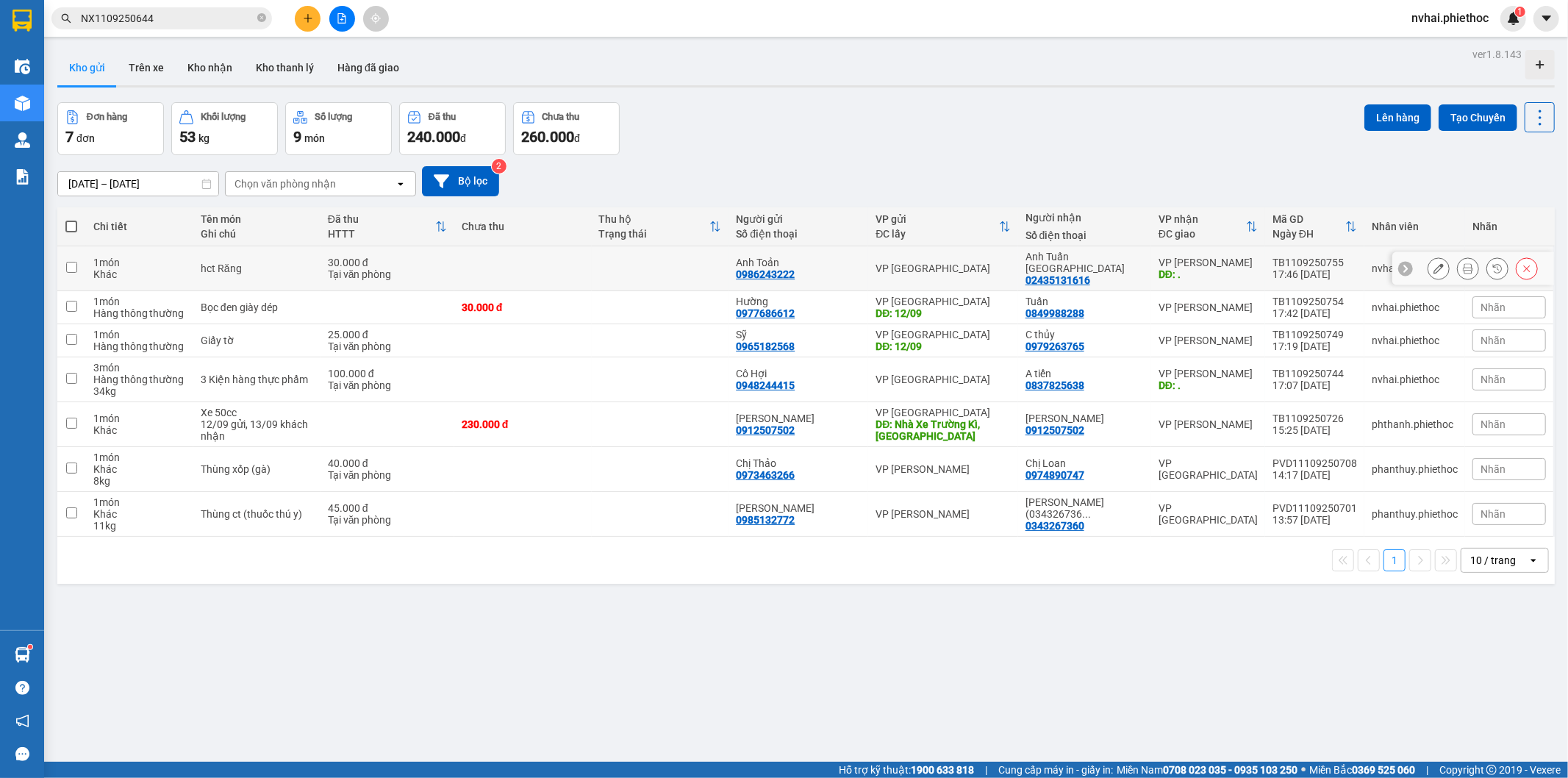
click at [1434, 263] on icon at bounding box center [1439, 268] width 11 height 11
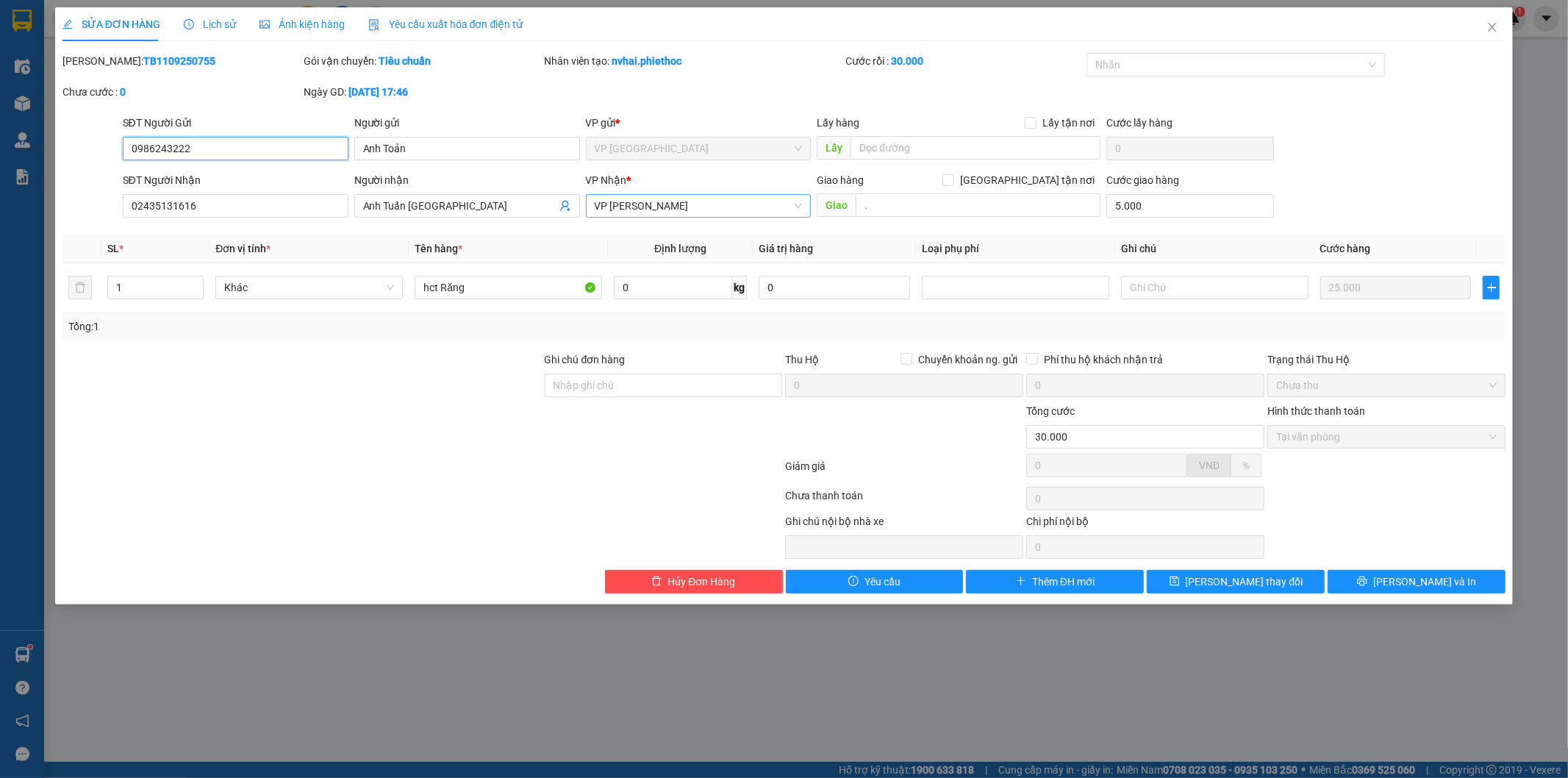
click at [650, 199] on span "VP [PERSON_NAME]" at bounding box center [698, 206] width 208 height 22
click at [706, 230] on div "Điểm - Big C Thăng Long" at bounding box center [698, 235] width 208 height 16
click at [1218, 577] on span "Lưu thay đổi" at bounding box center [1245, 582] width 118 height 16
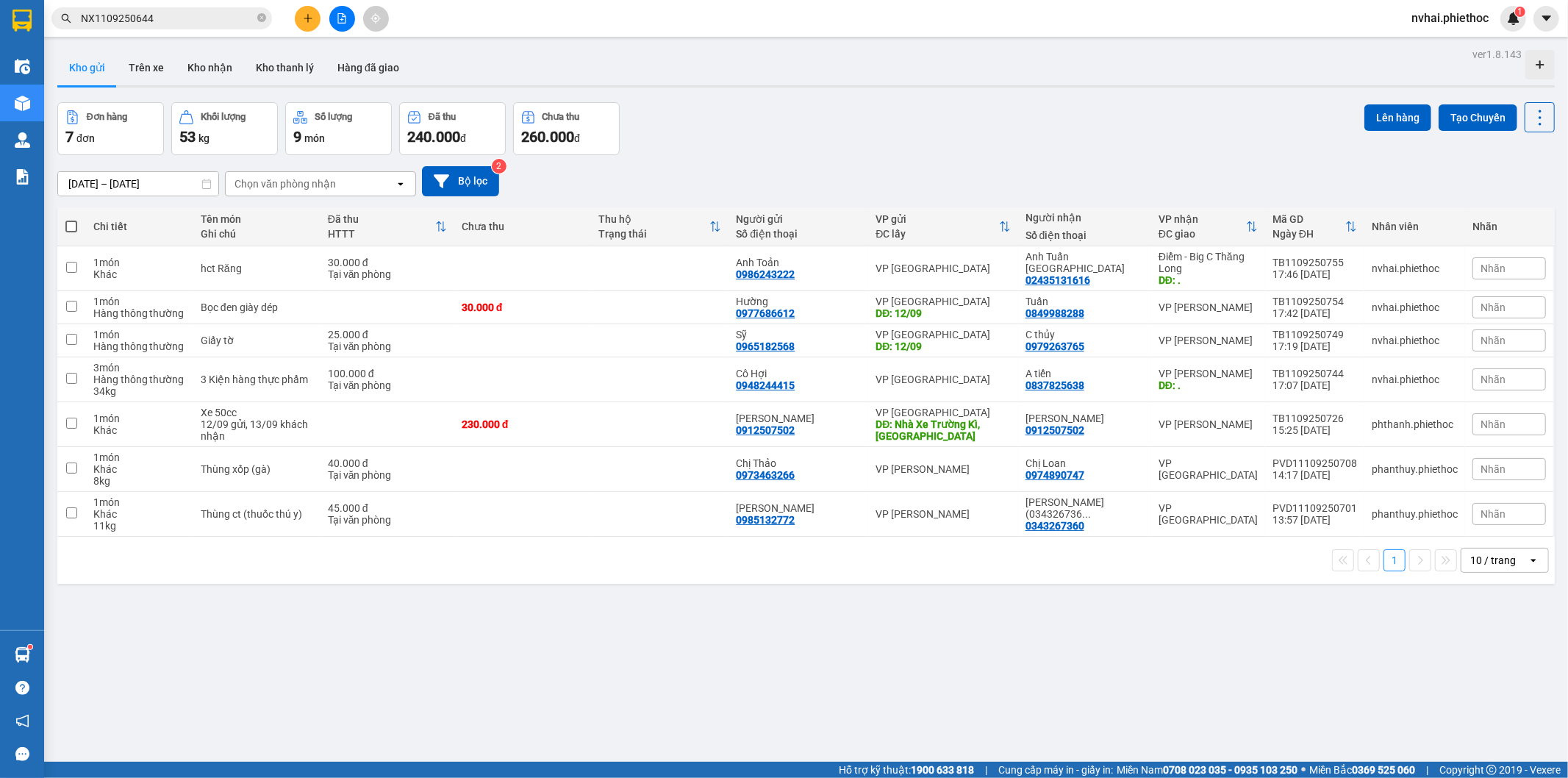
click at [166, 18] on input "NX1109250644" at bounding box center [168, 18] width 174 height 16
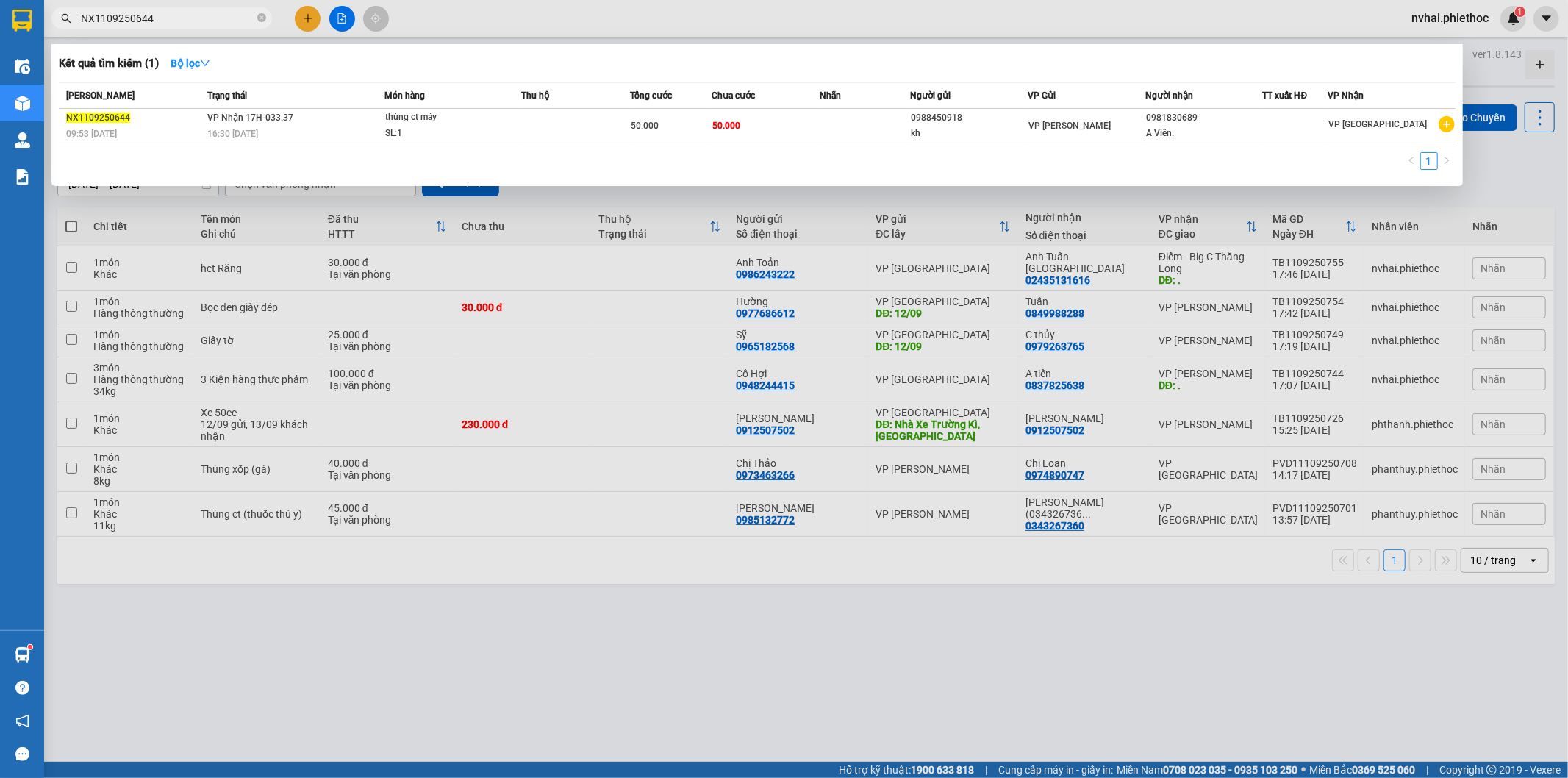
click at [166, 18] on input "NX1109250644" at bounding box center [168, 18] width 174 height 16
drag, startPoint x: 572, startPoint y: 642, endPoint x: 554, endPoint y: 630, distance: 21.6
click at [571, 642] on div at bounding box center [784, 389] width 1568 height 778
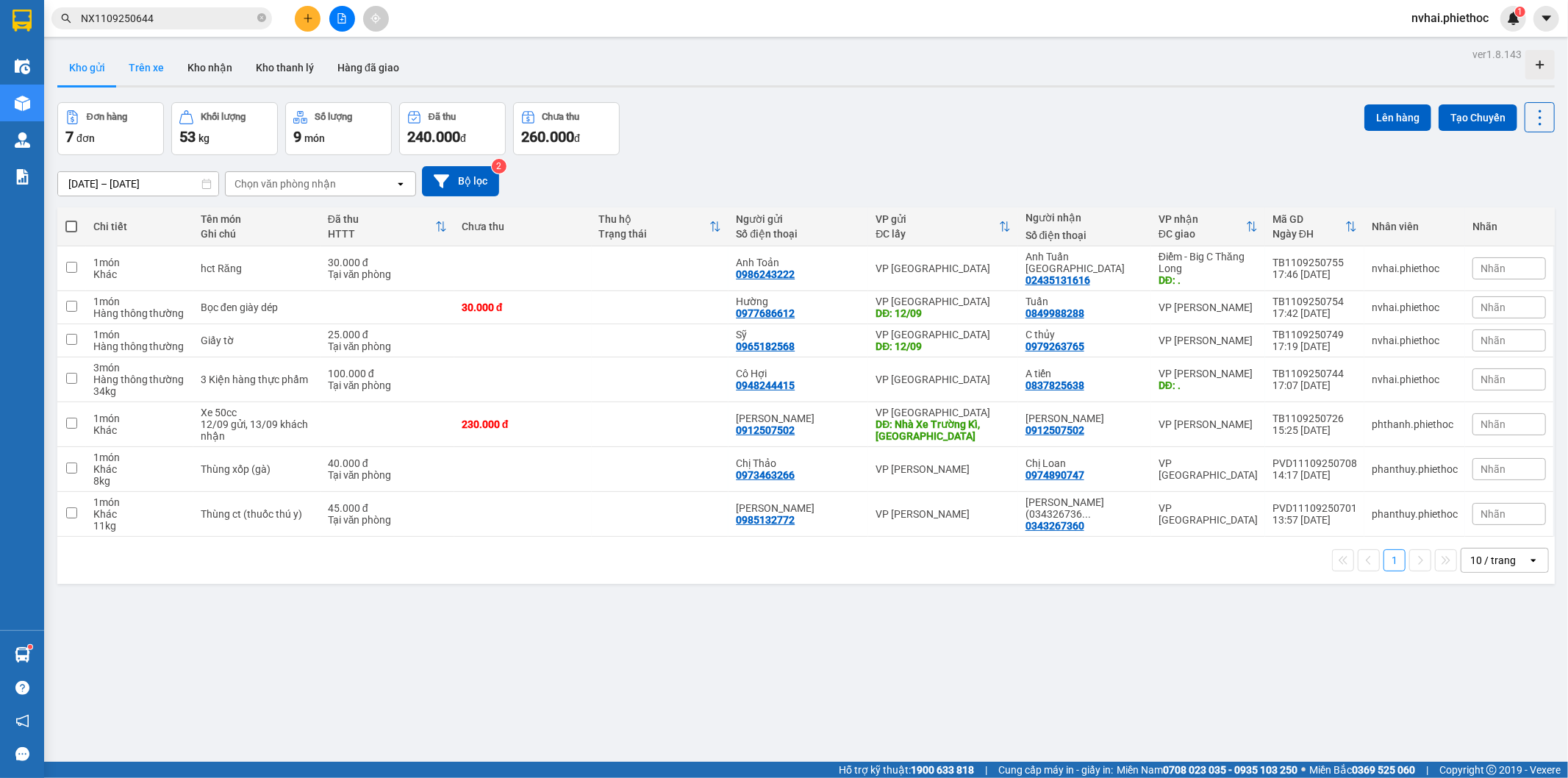
click at [143, 69] on button "Trên xe" at bounding box center [146, 68] width 59 height 36
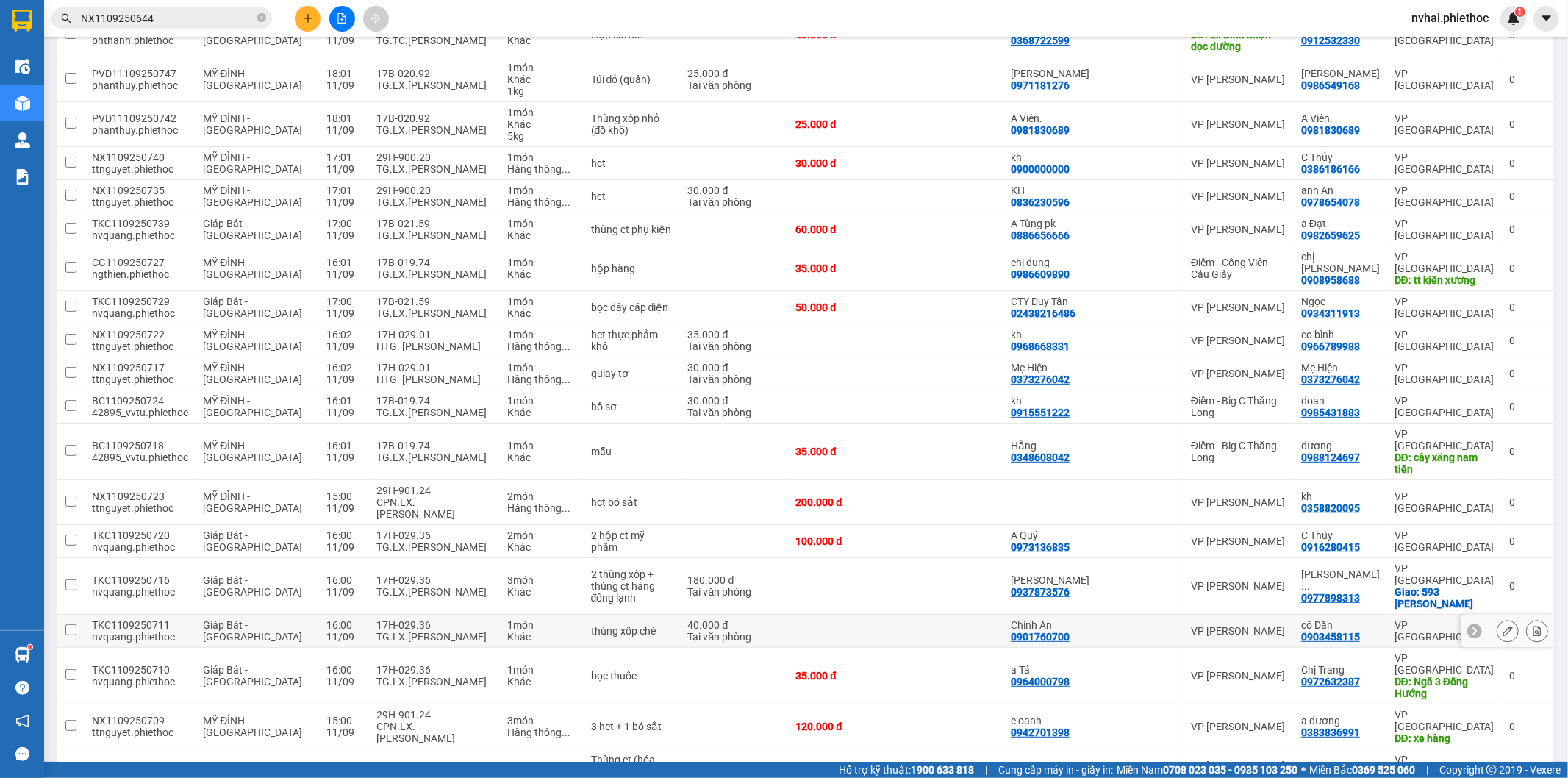
scroll to position [347, 0]
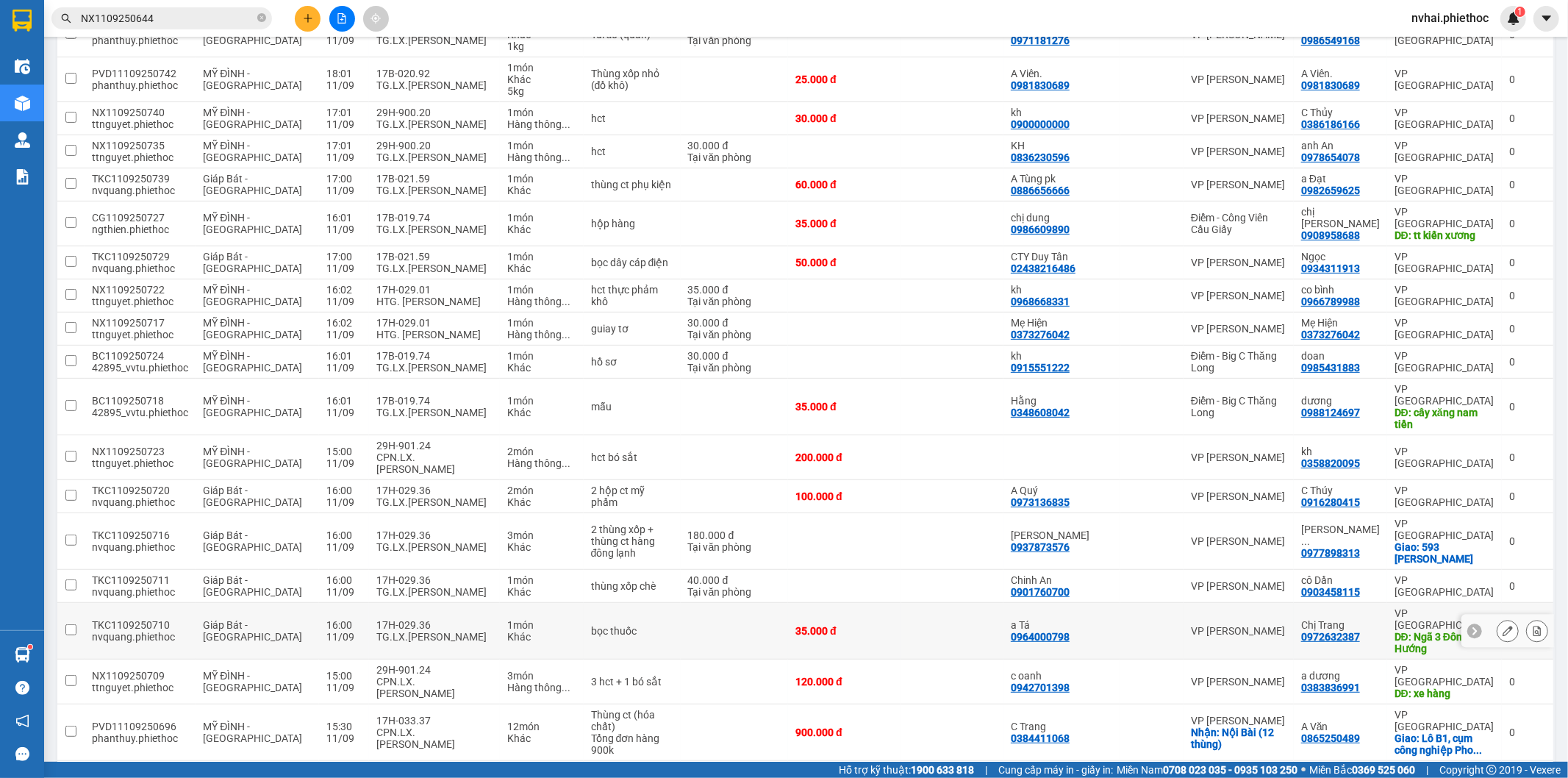
click at [459, 620] on div "17H-029.36" at bounding box center [435, 625] width 116 height 12
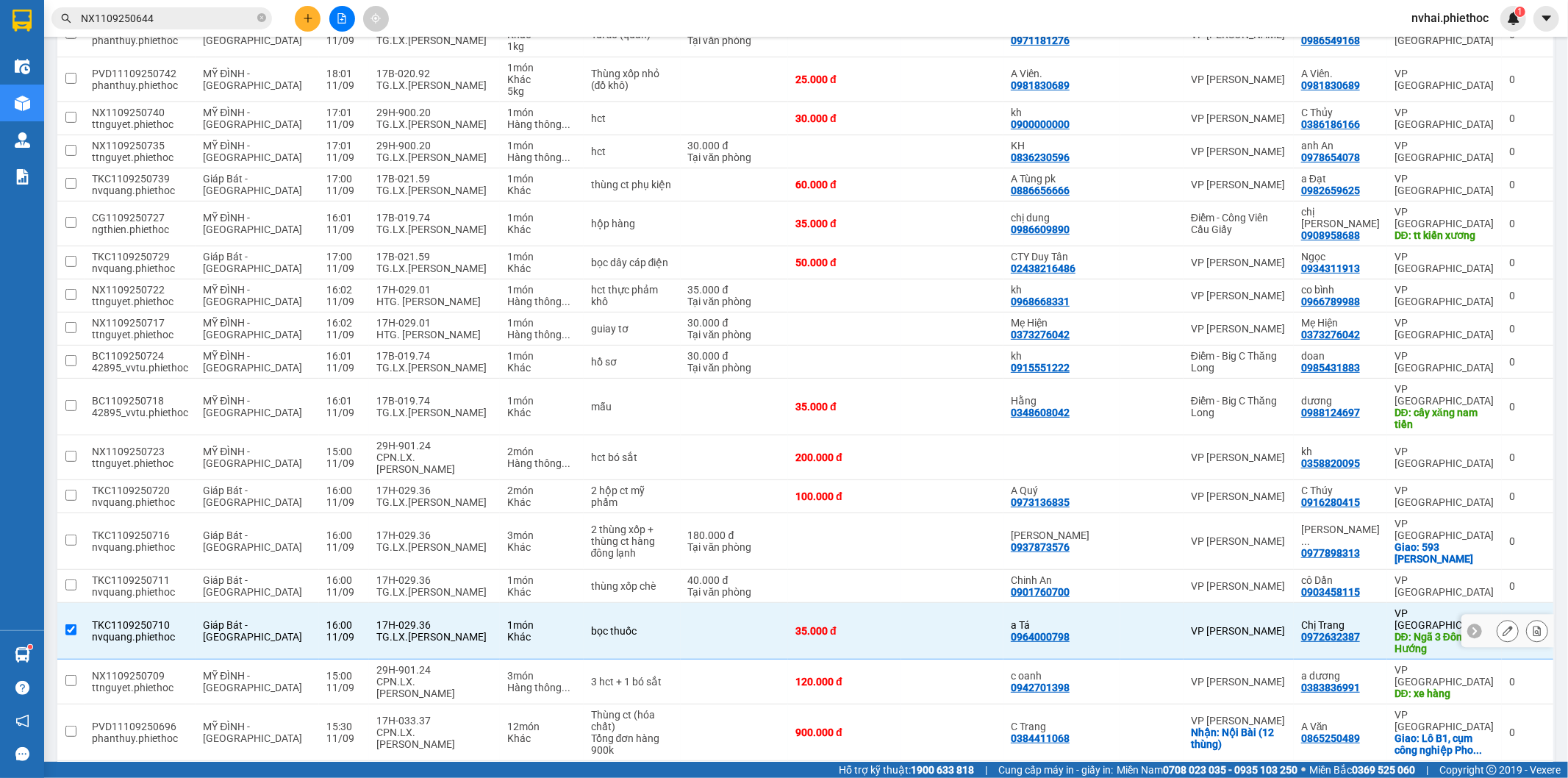
click at [454, 587] on div "TG.LX.Nguyễn Sơn Thành" at bounding box center [435, 592] width 116 height 12
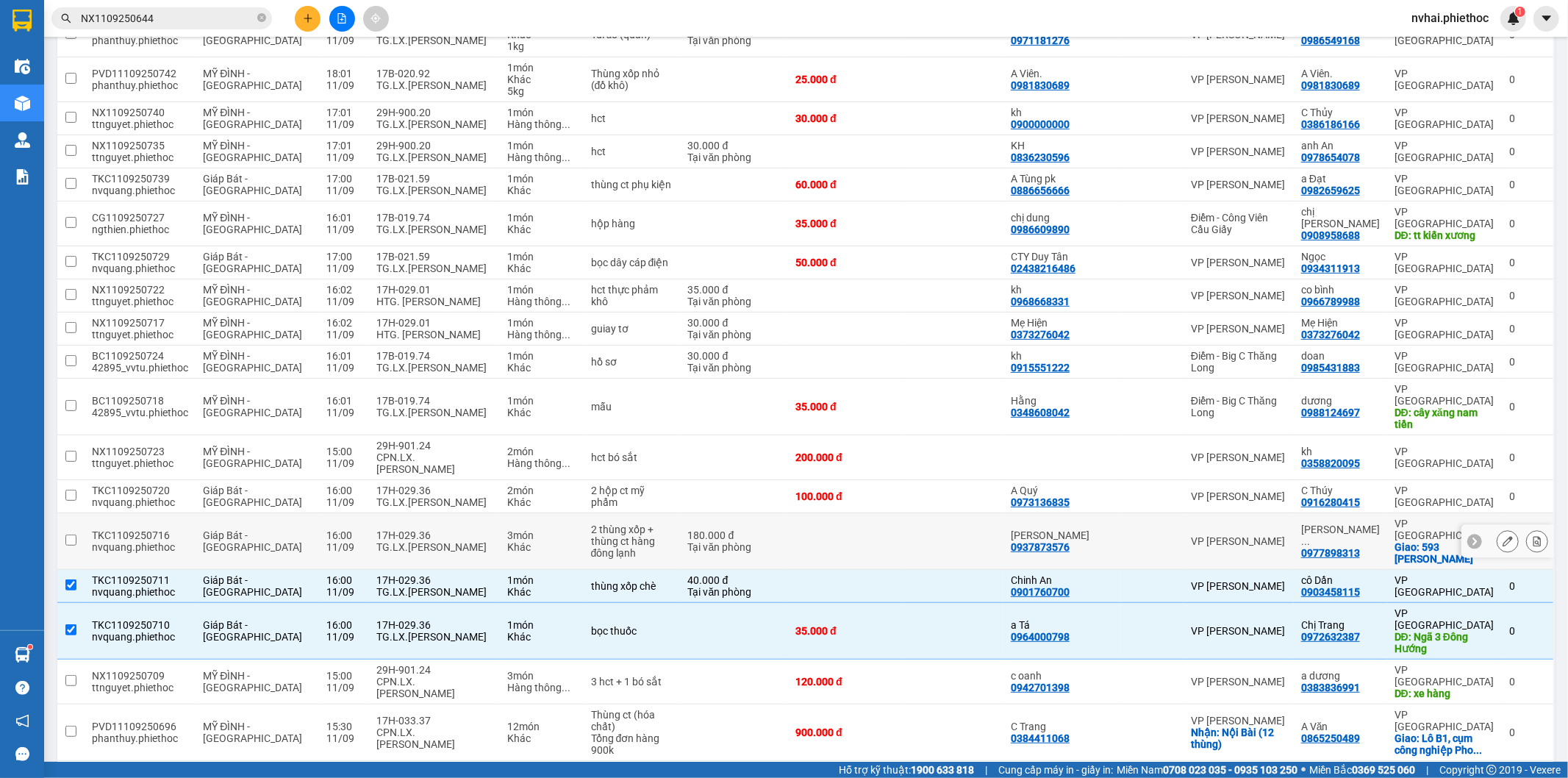
click at [444, 541] on div "TG.LX.Nguyễn Sơn Thành" at bounding box center [435, 547] width 116 height 12
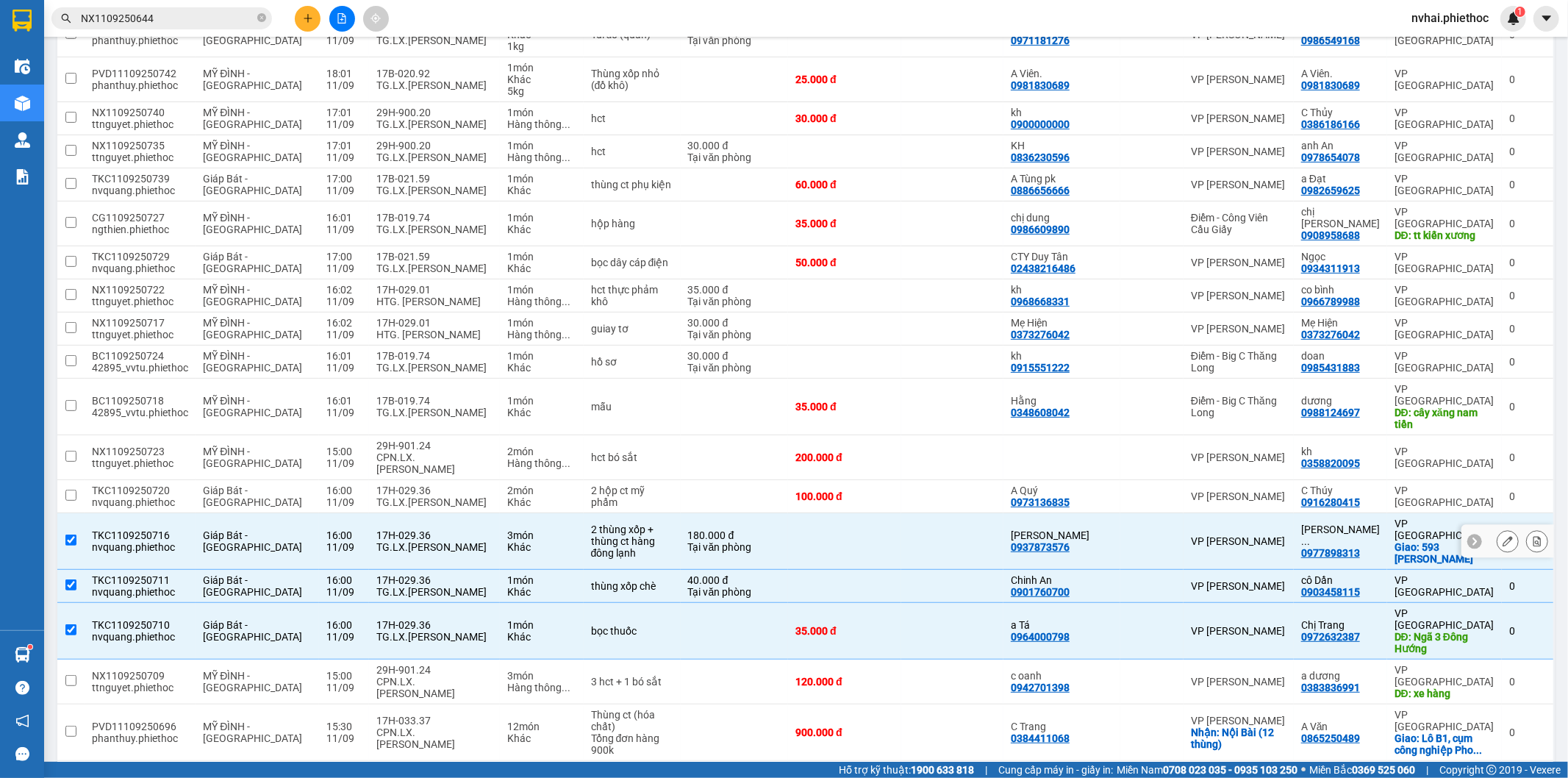
click at [440, 497] on div "TG.LX.Nguyễn Sơn Thành" at bounding box center [435, 503] width 116 height 12
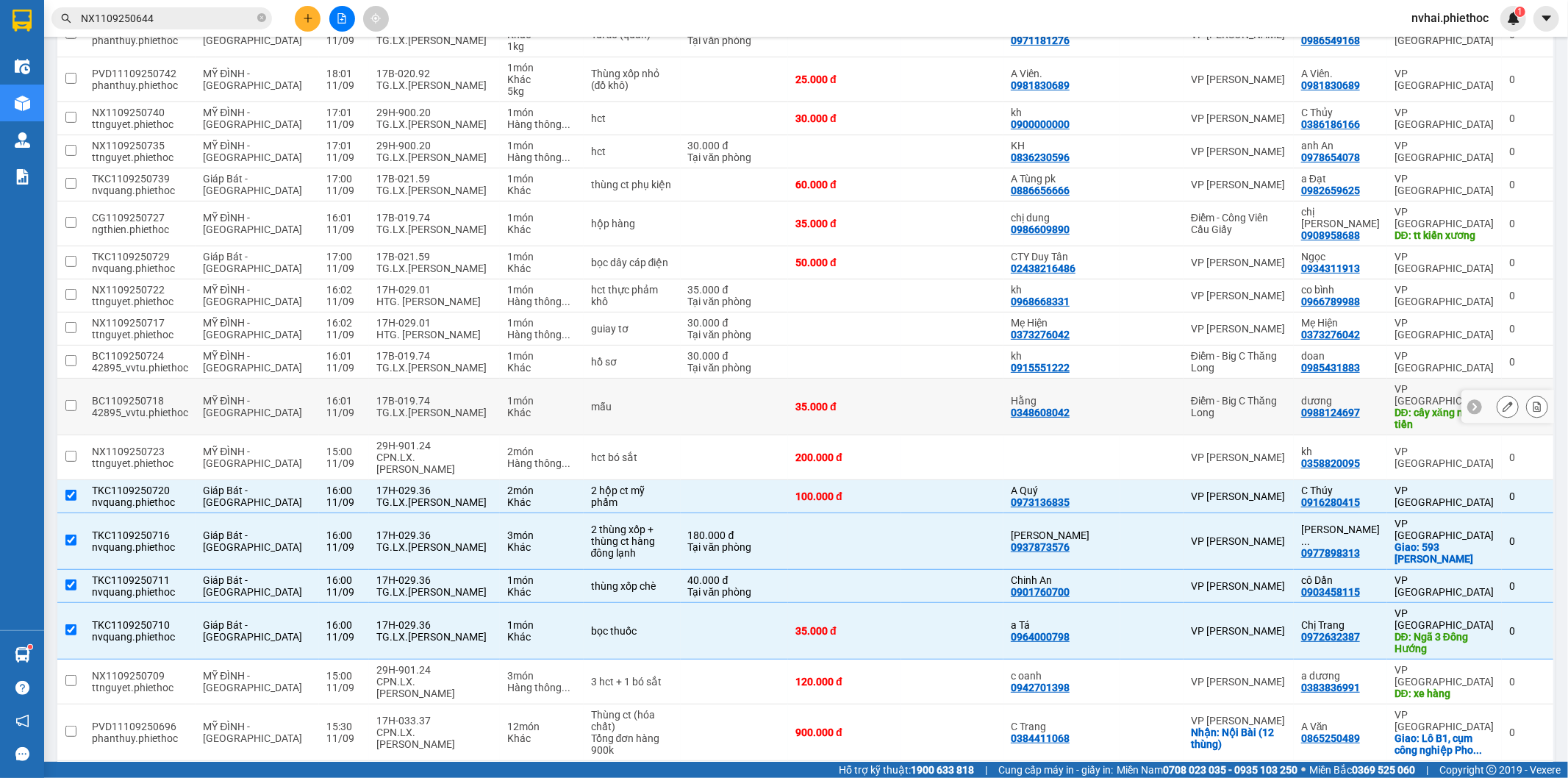
click at [449, 407] on div "TG.LX.Vũ Văn Hòa" at bounding box center [435, 413] width 116 height 12
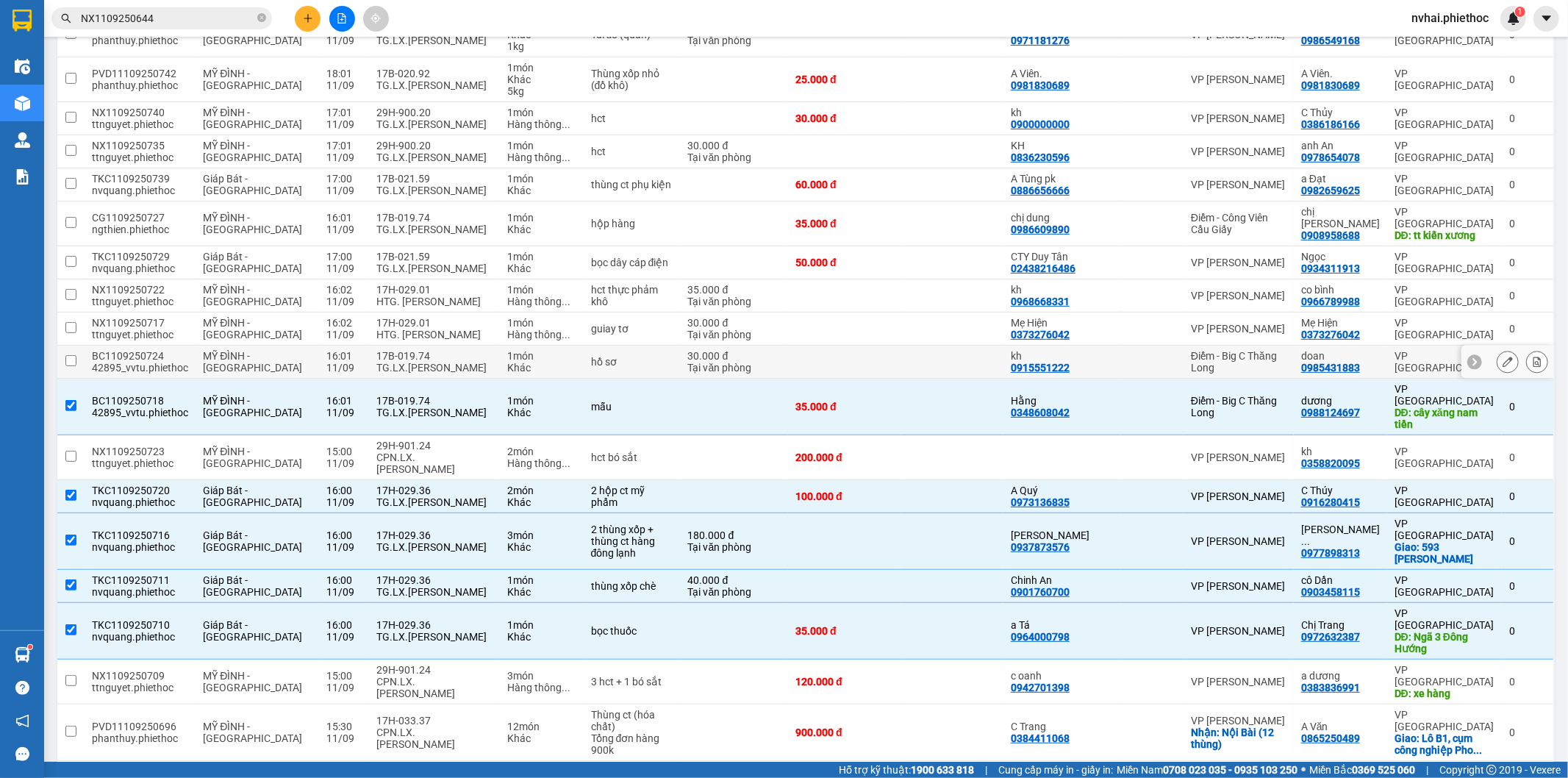
click at [442, 350] on div "17B-019.74" at bounding box center [435, 356] width 116 height 12
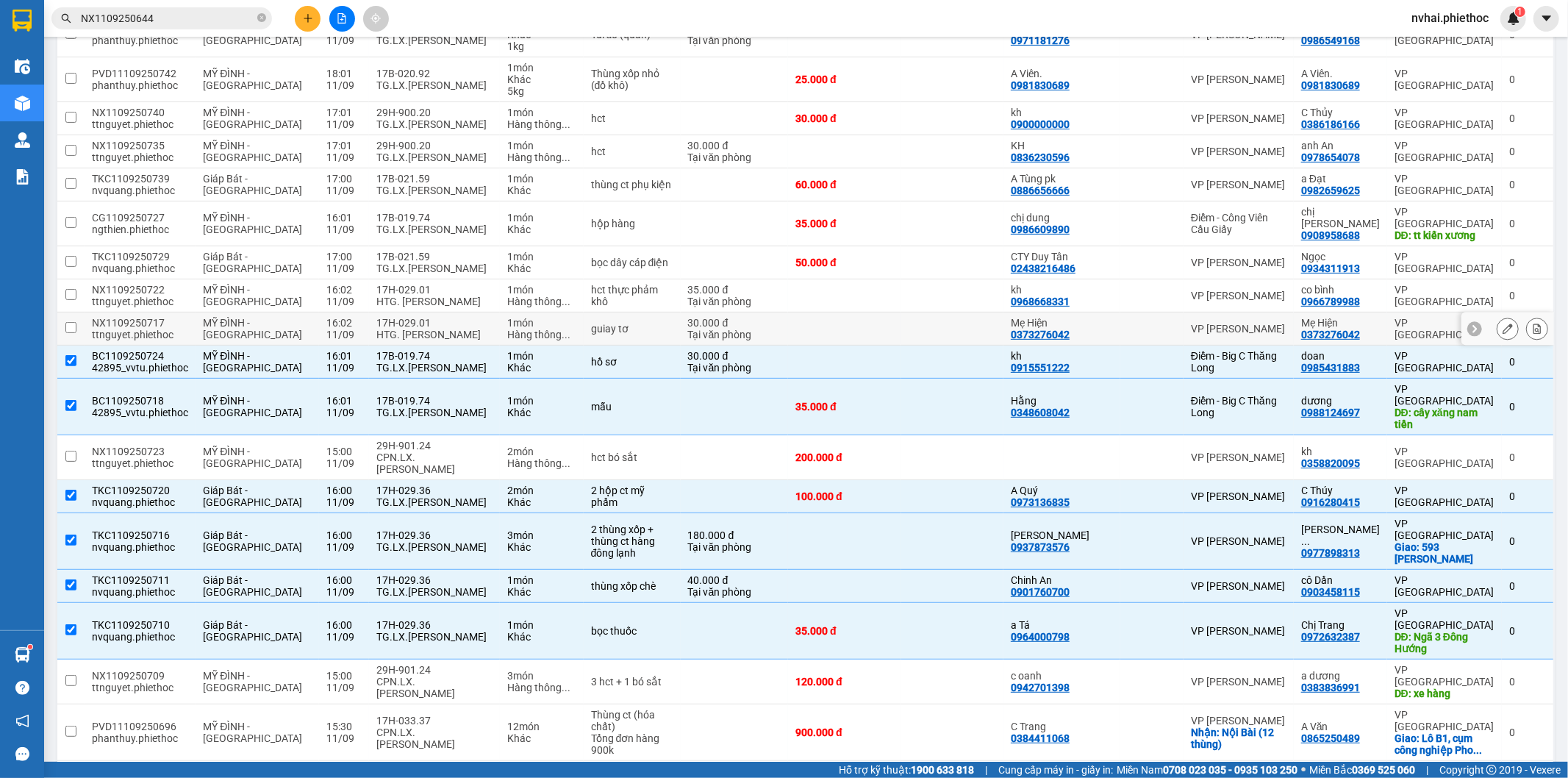
click at [442, 329] on div "HTG. Vũ Tuấn Anh" at bounding box center [435, 334] width 116 height 12
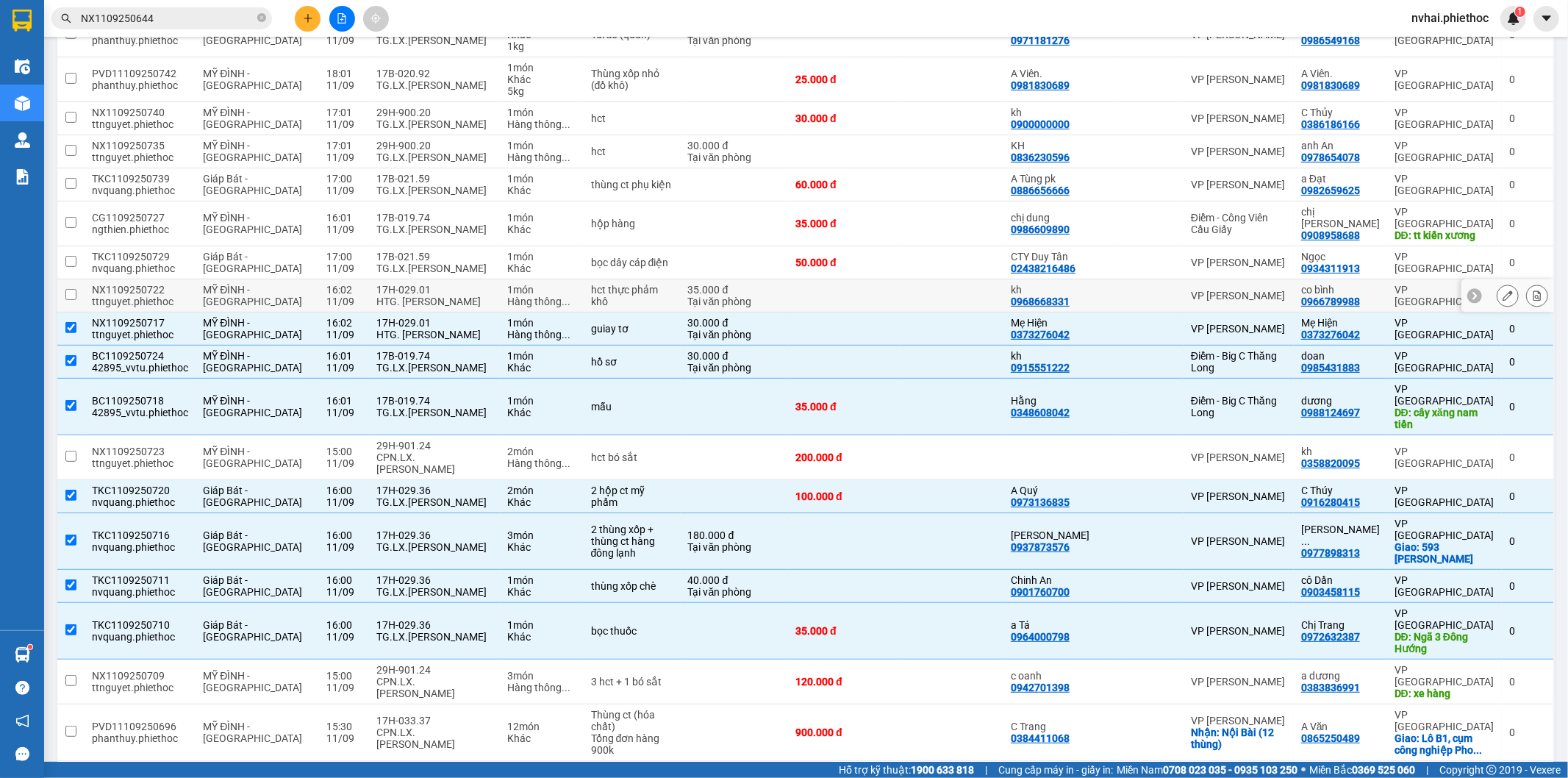
click at [439, 284] on div "17H-029.01" at bounding box center [435, 290] width 116 height 12
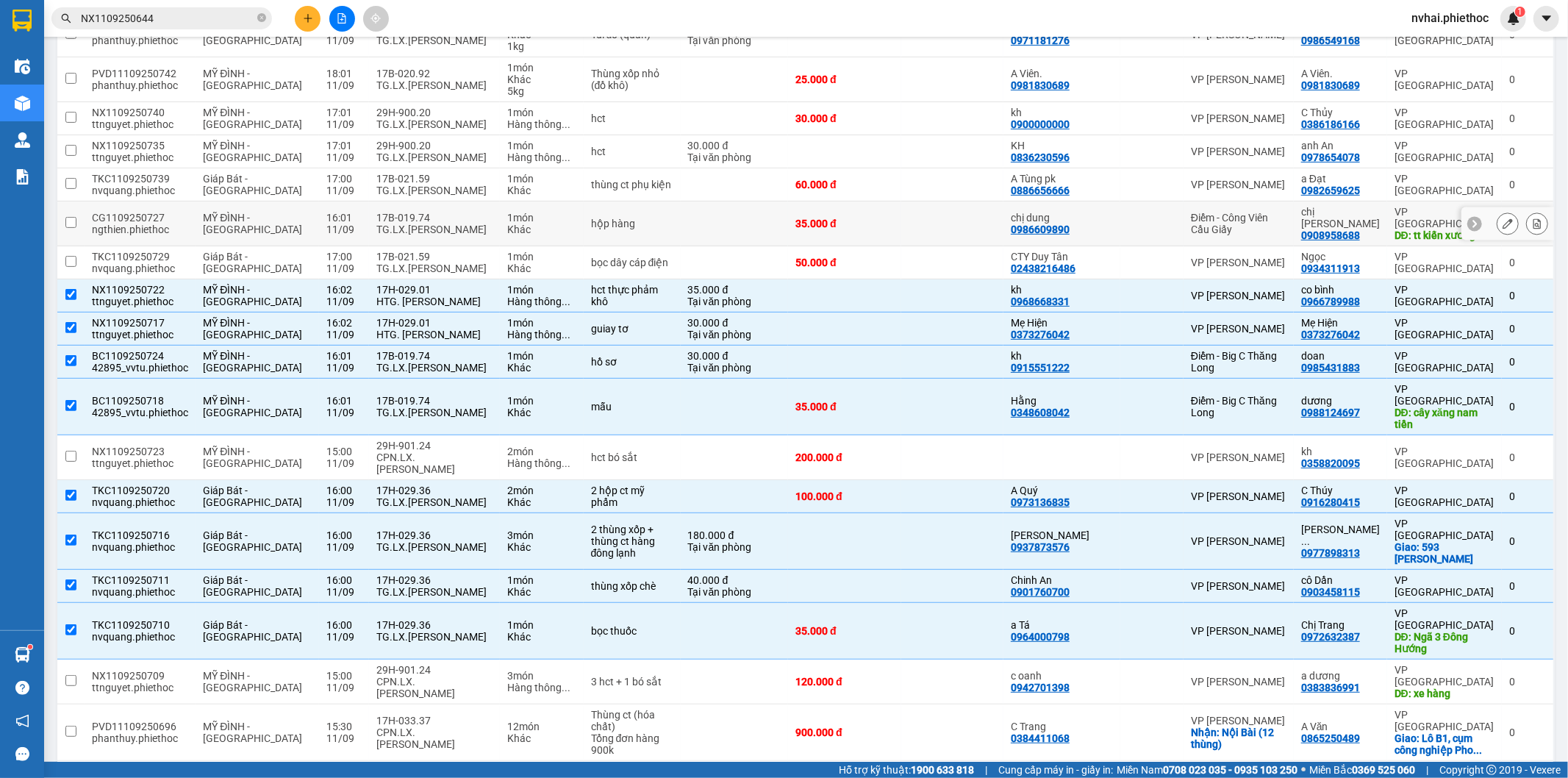
click at [416, 202] on td "17B-019.74 TG.LX.Vũ Văn Hòa" at bounding box center [434, 224] width 130 height 44
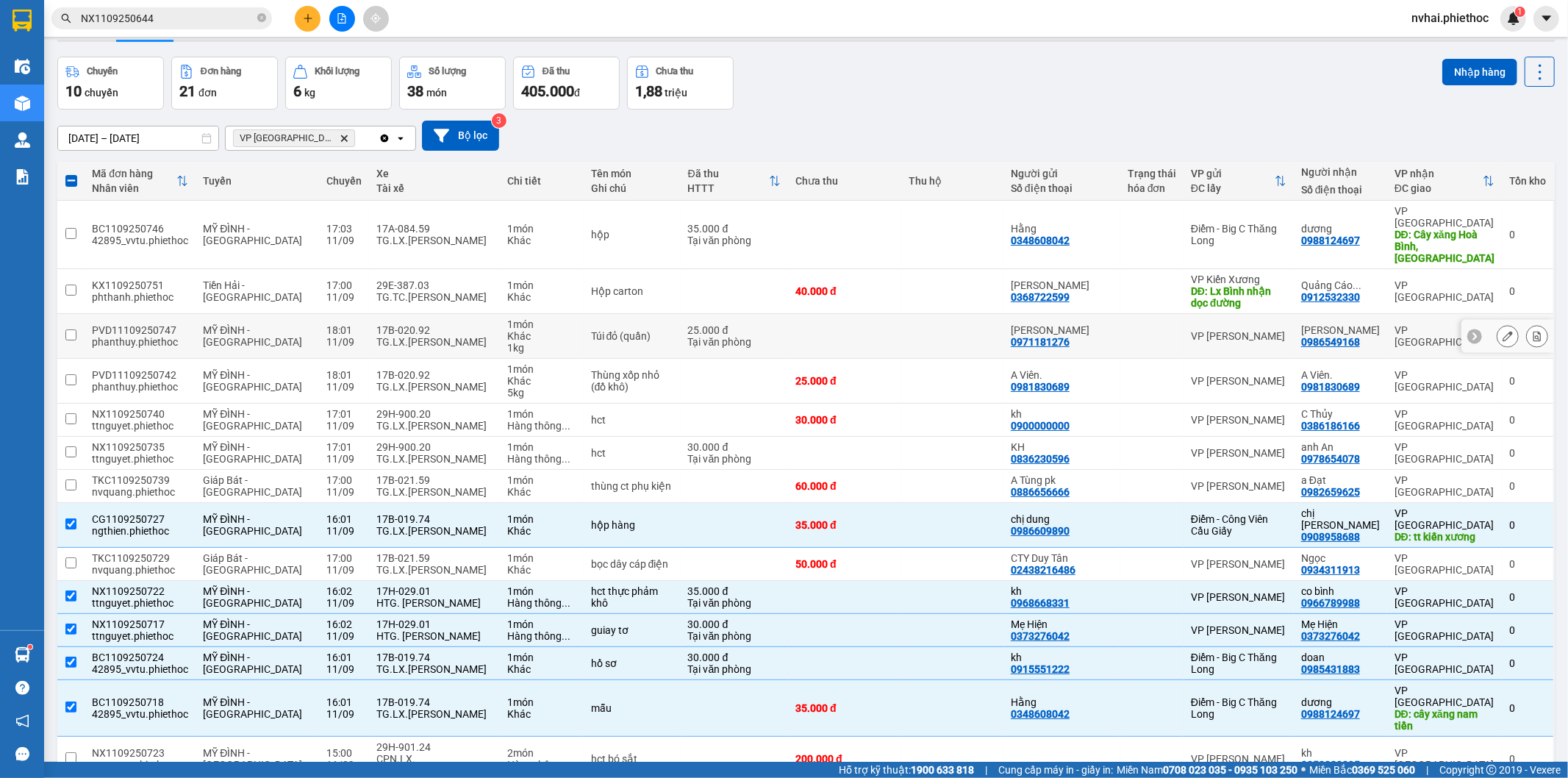
scroll to position [0, 0]
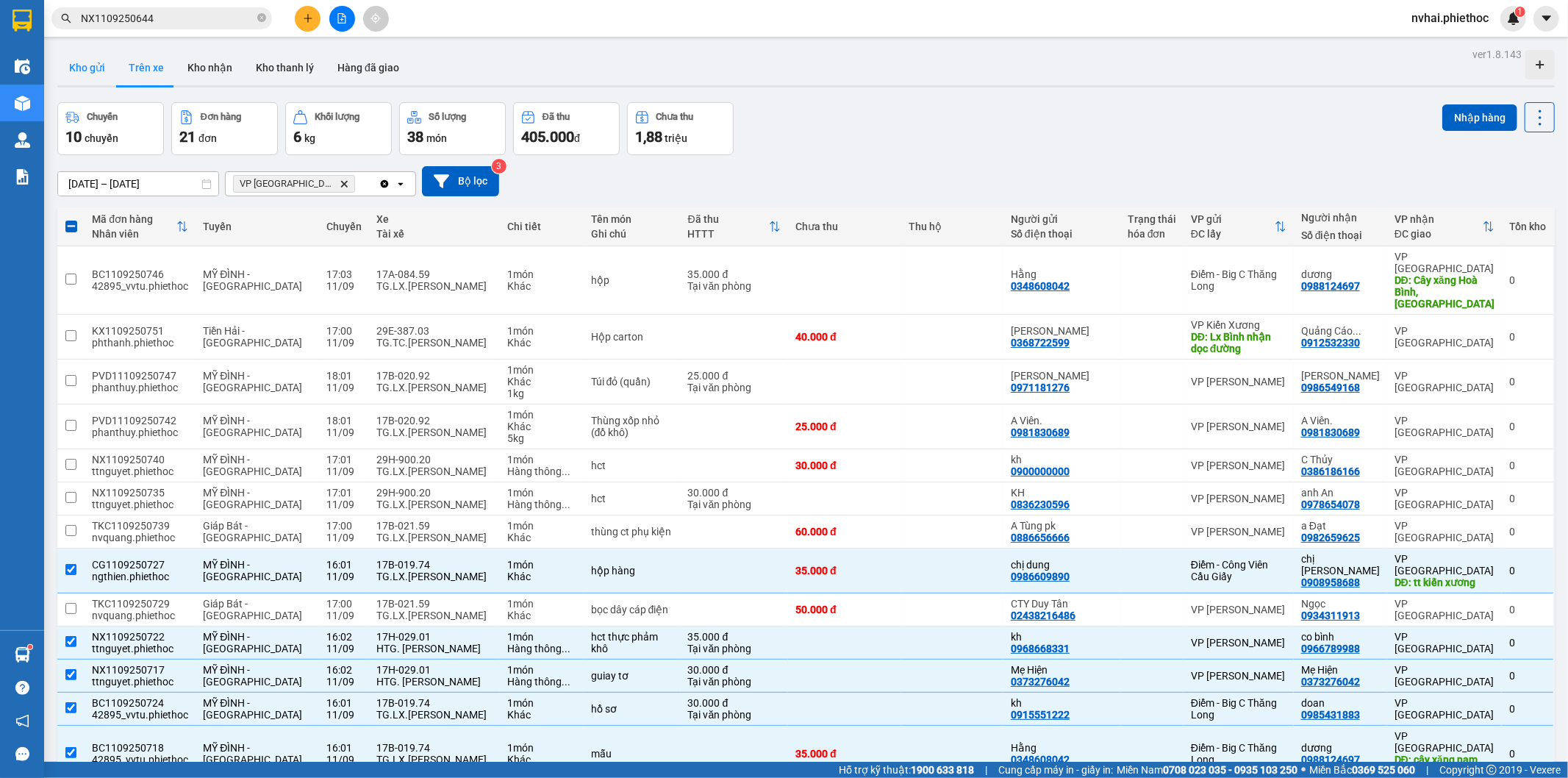
click at [88, 63] on button "Kho gửi" at bounding box center [87, 68] width 60 height 36
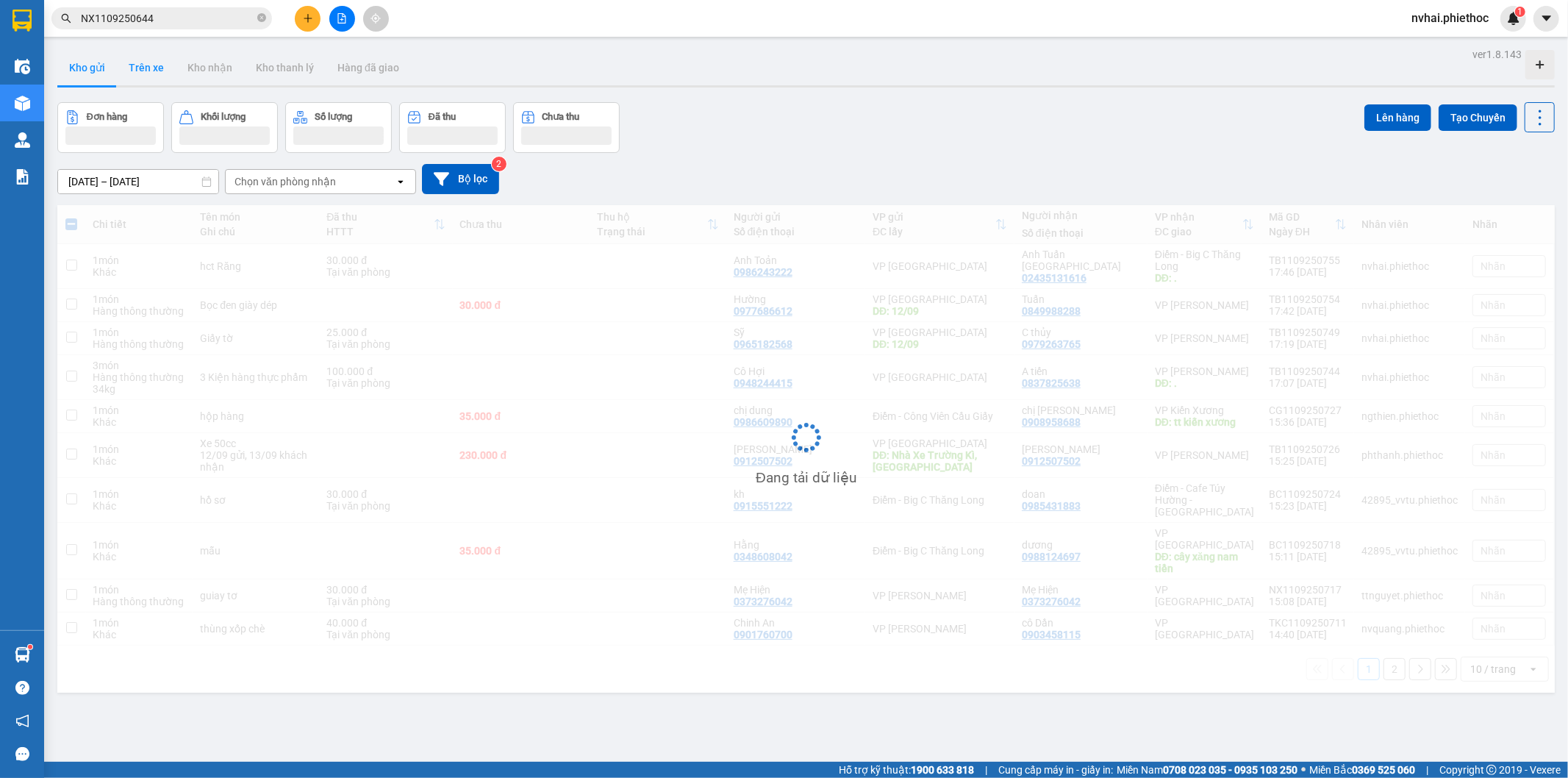
click at [153, 70] on button "Trên xe" at bounding box center [146, 68] width 59 height 36
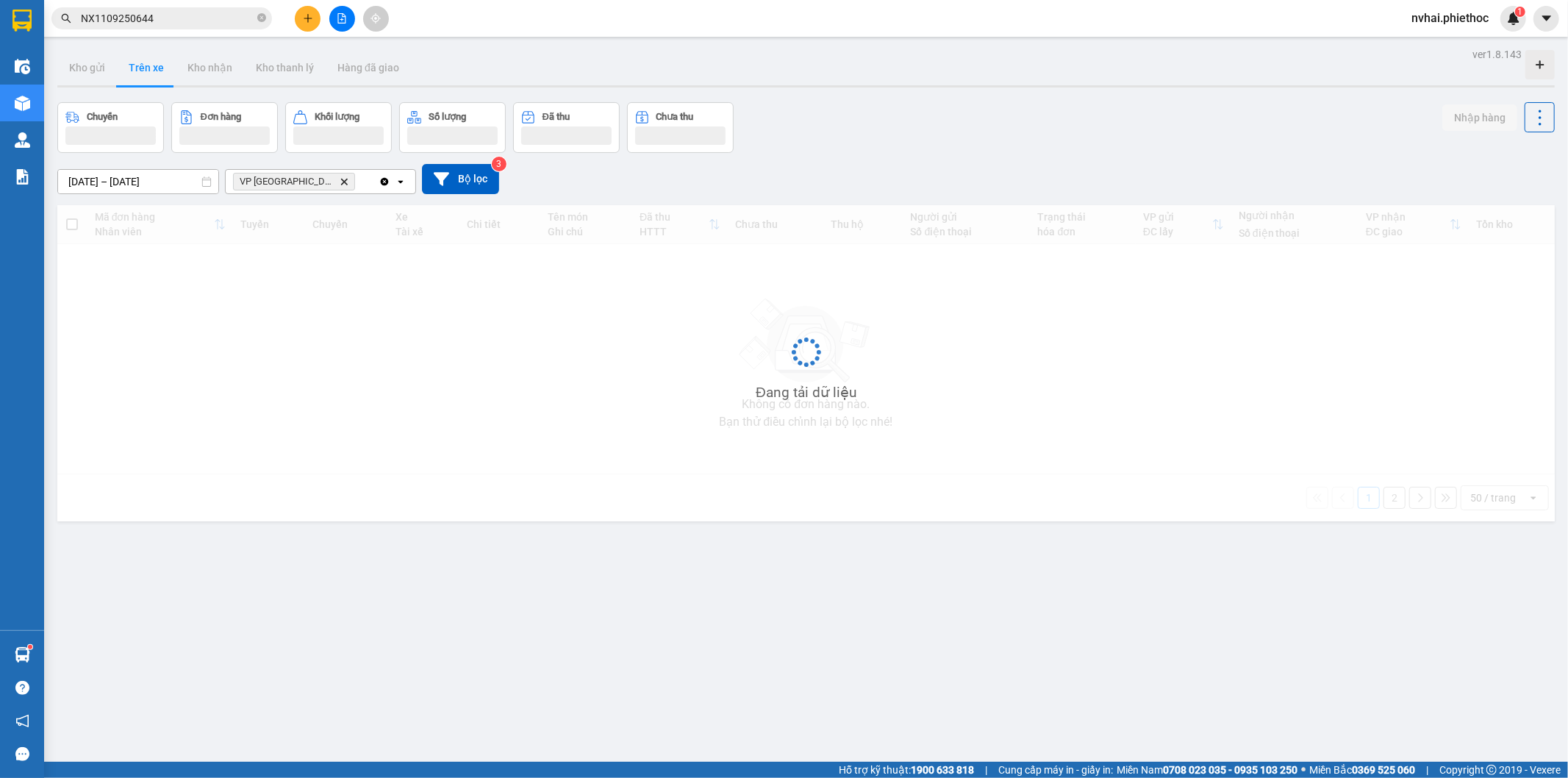
click at [153, 70] on button "Trên xe" at bounding box center [146, 68] width 59 height 36
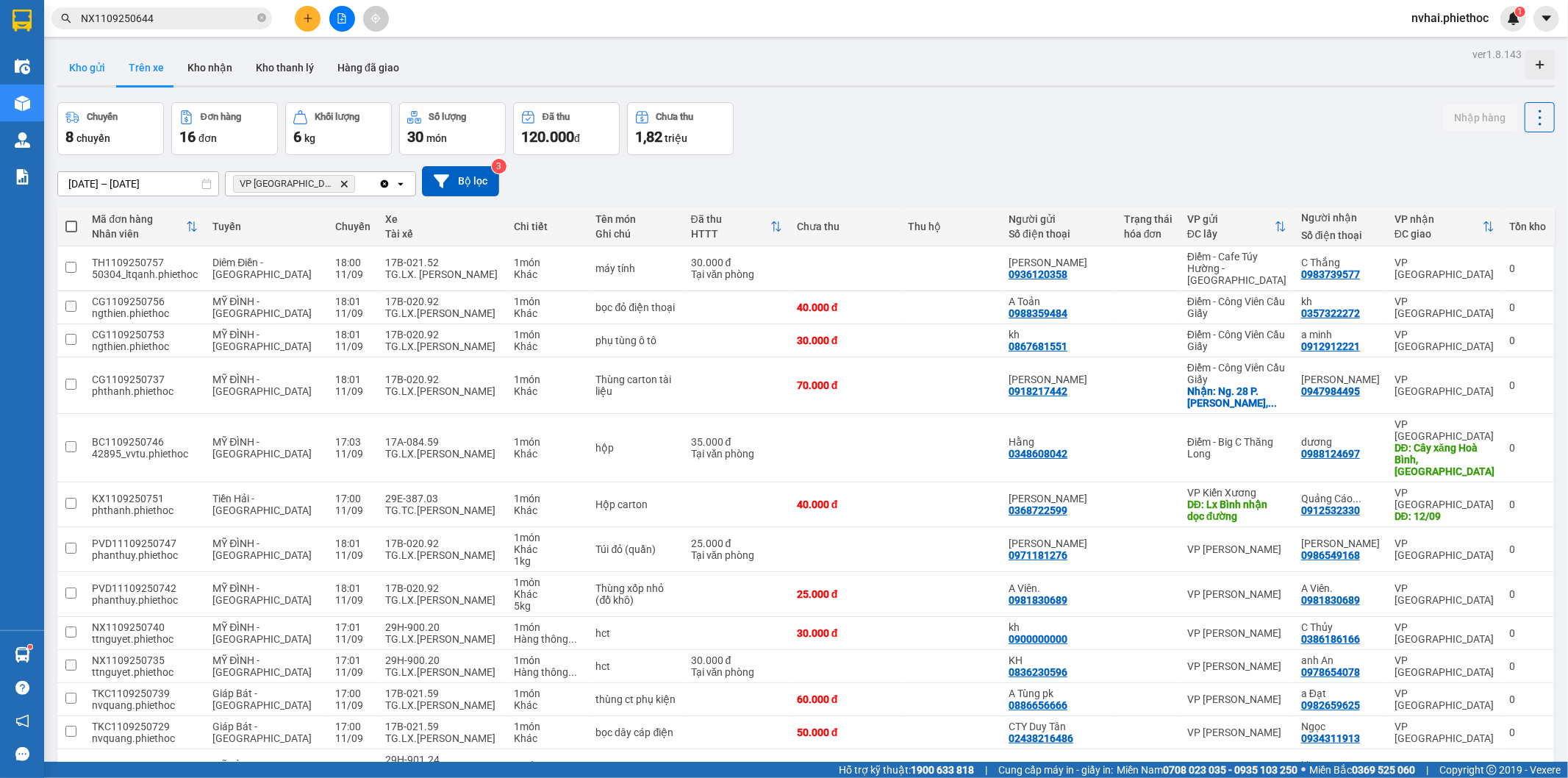
click at [77, 68] on button "Kho gửi" at bounding box center [87, 68] width 60 height 36
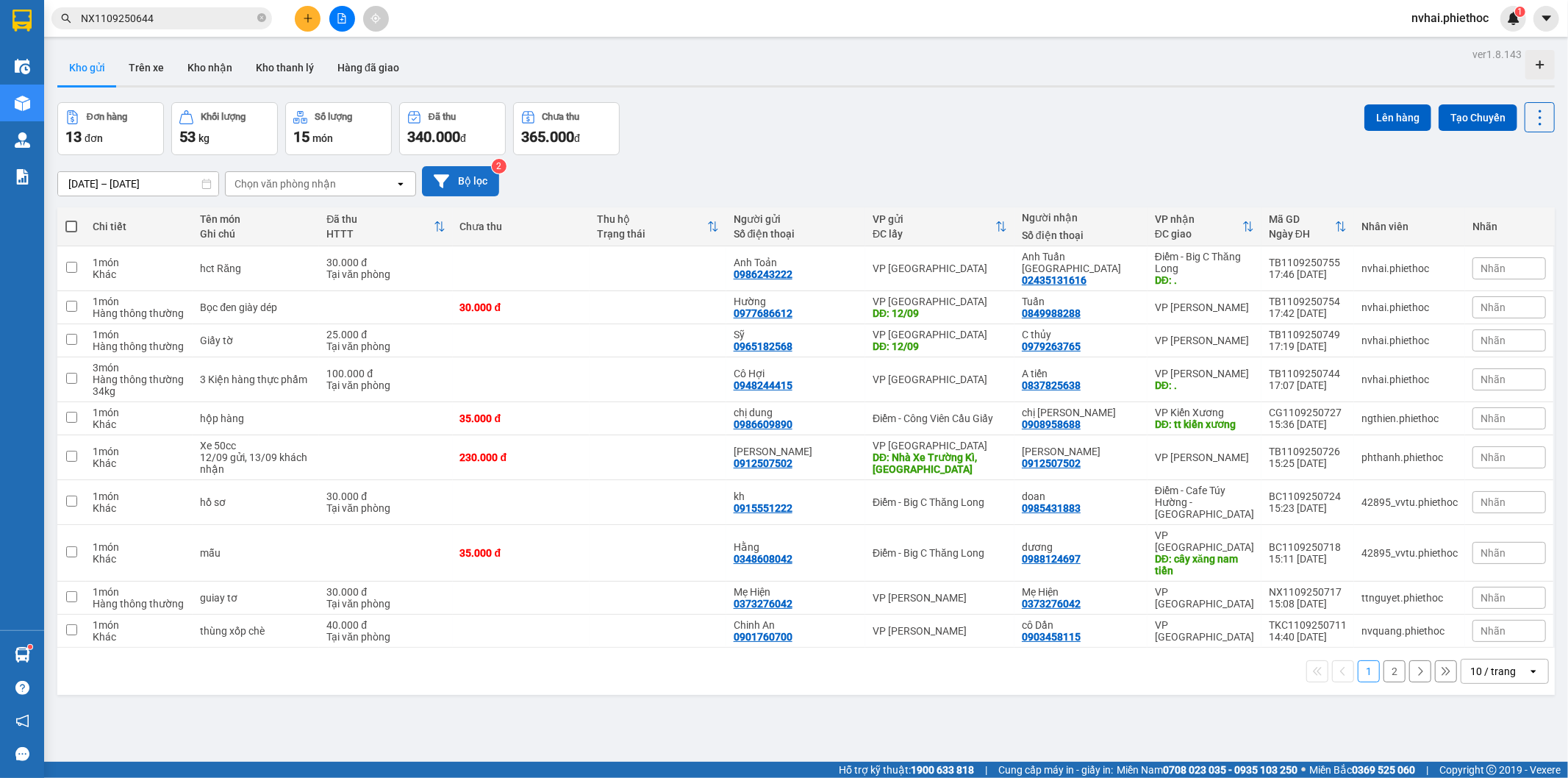
click at [488, 188] on button "Bộ lọc" at bounding box center [461, 181] width 77 height 30
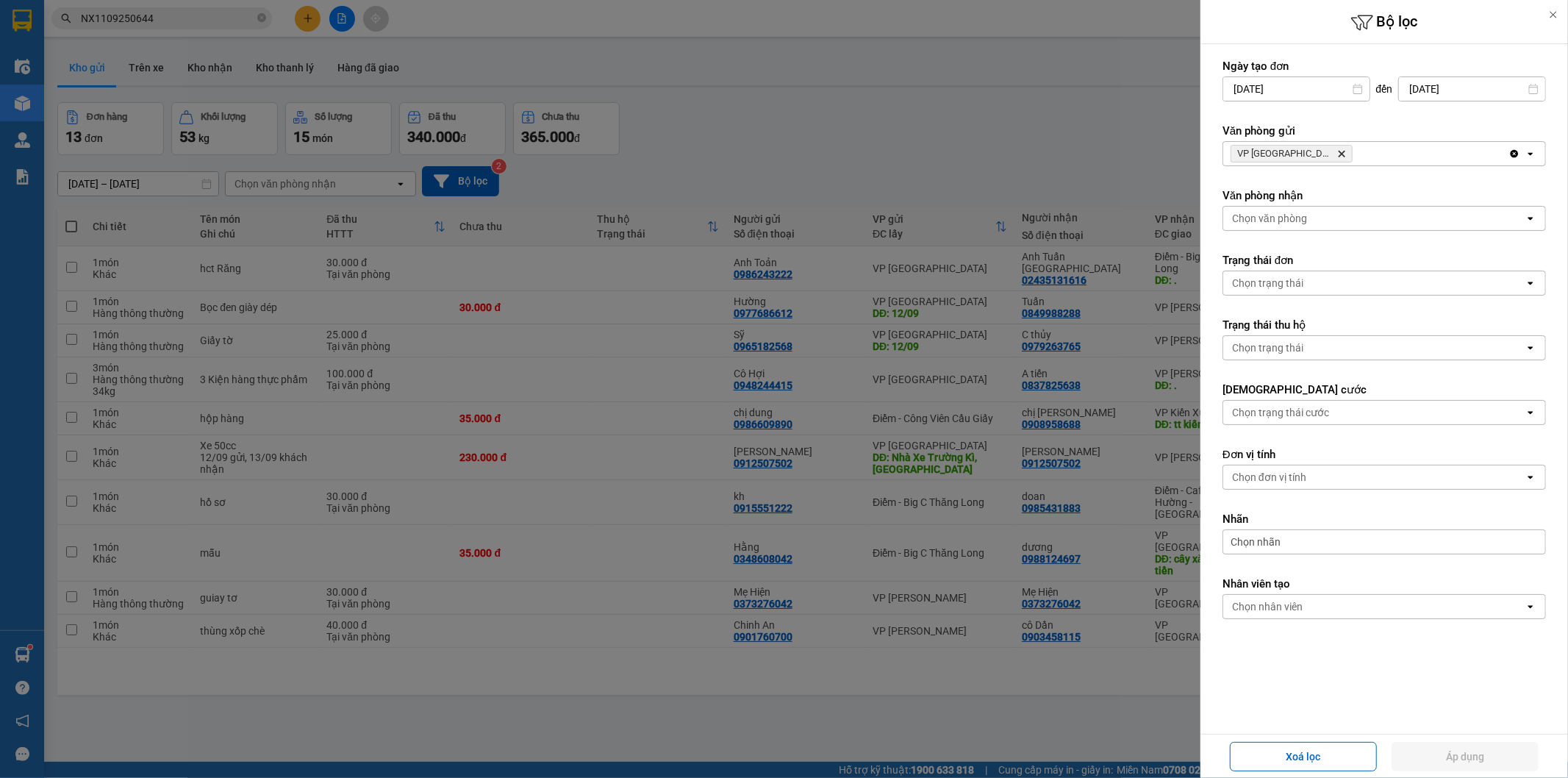
click at [1339, 153] on icon "VP Thái Bình, close by backspace" at bounding box center [1342, 154] width 7 height 7
click at [1302, 153] on div "Chọn văn phòng" at bounding box center [1269, 153] width 75 height 14
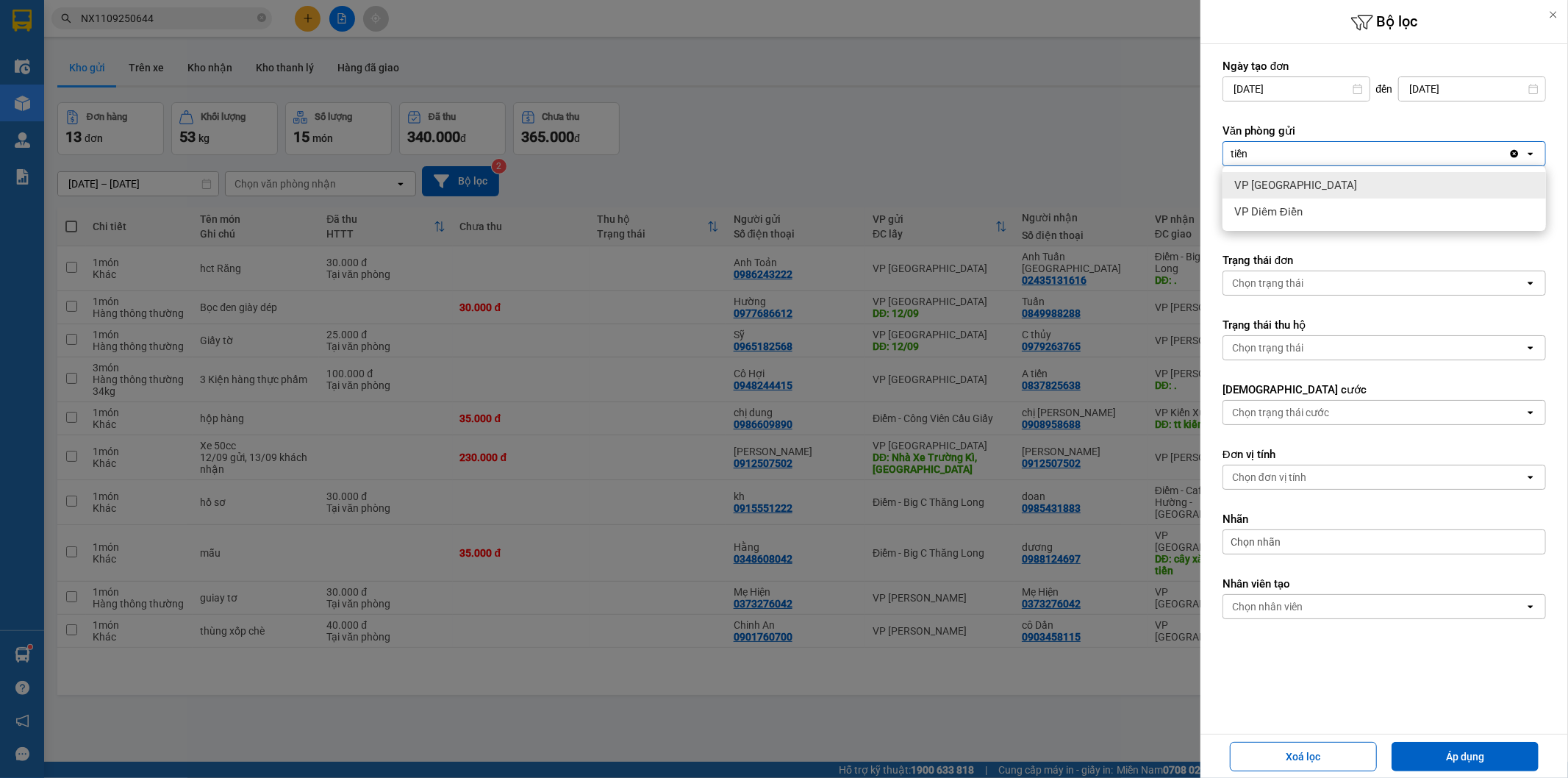
click at [1294, 181] on div "VP Tiền Hải" at bounding box center [1384, 185] width 324 height 26
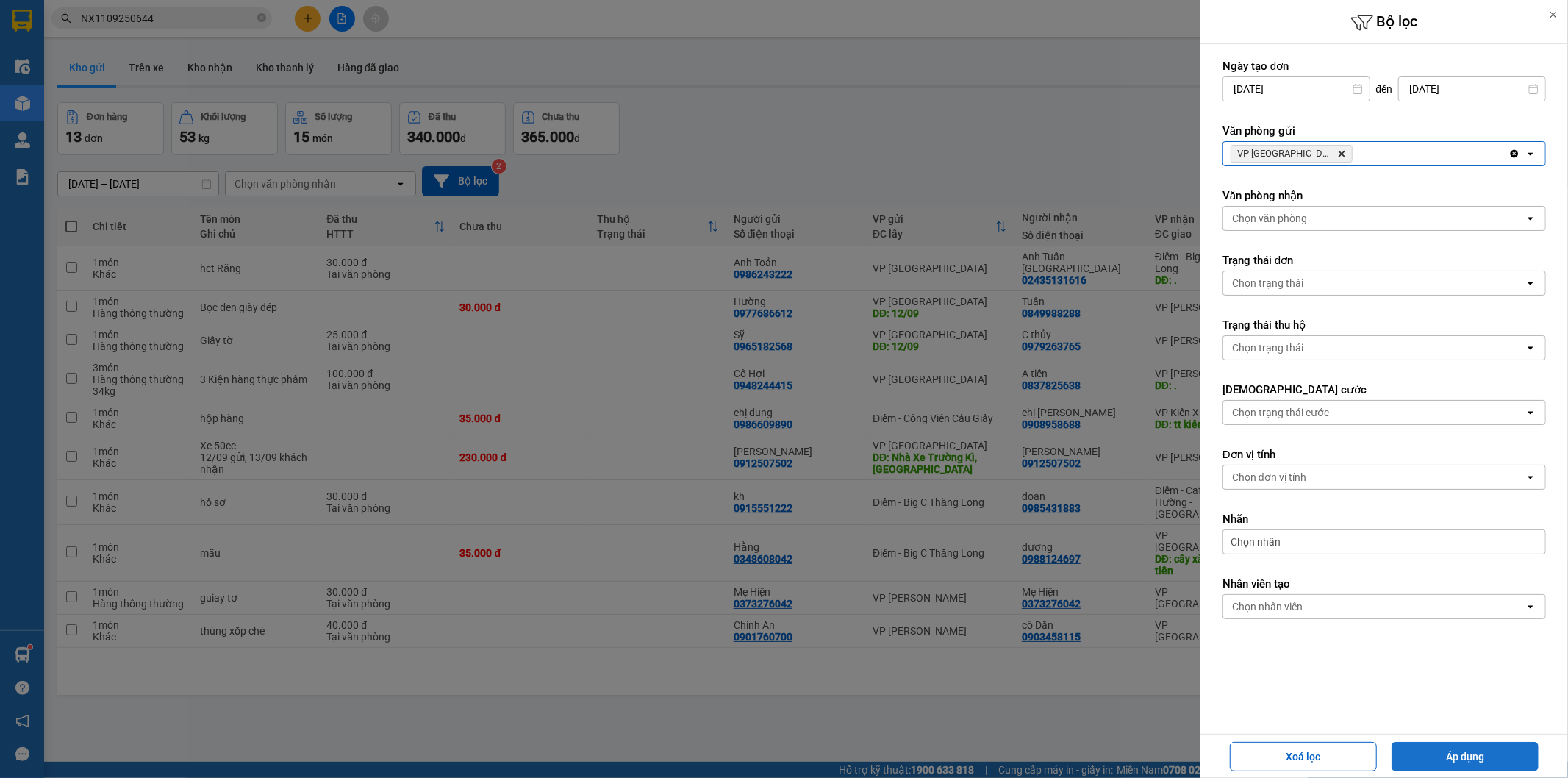
click at [1464, 751] on button "Áp dụng" at bounding box center [1466, 757] width 147 height 29
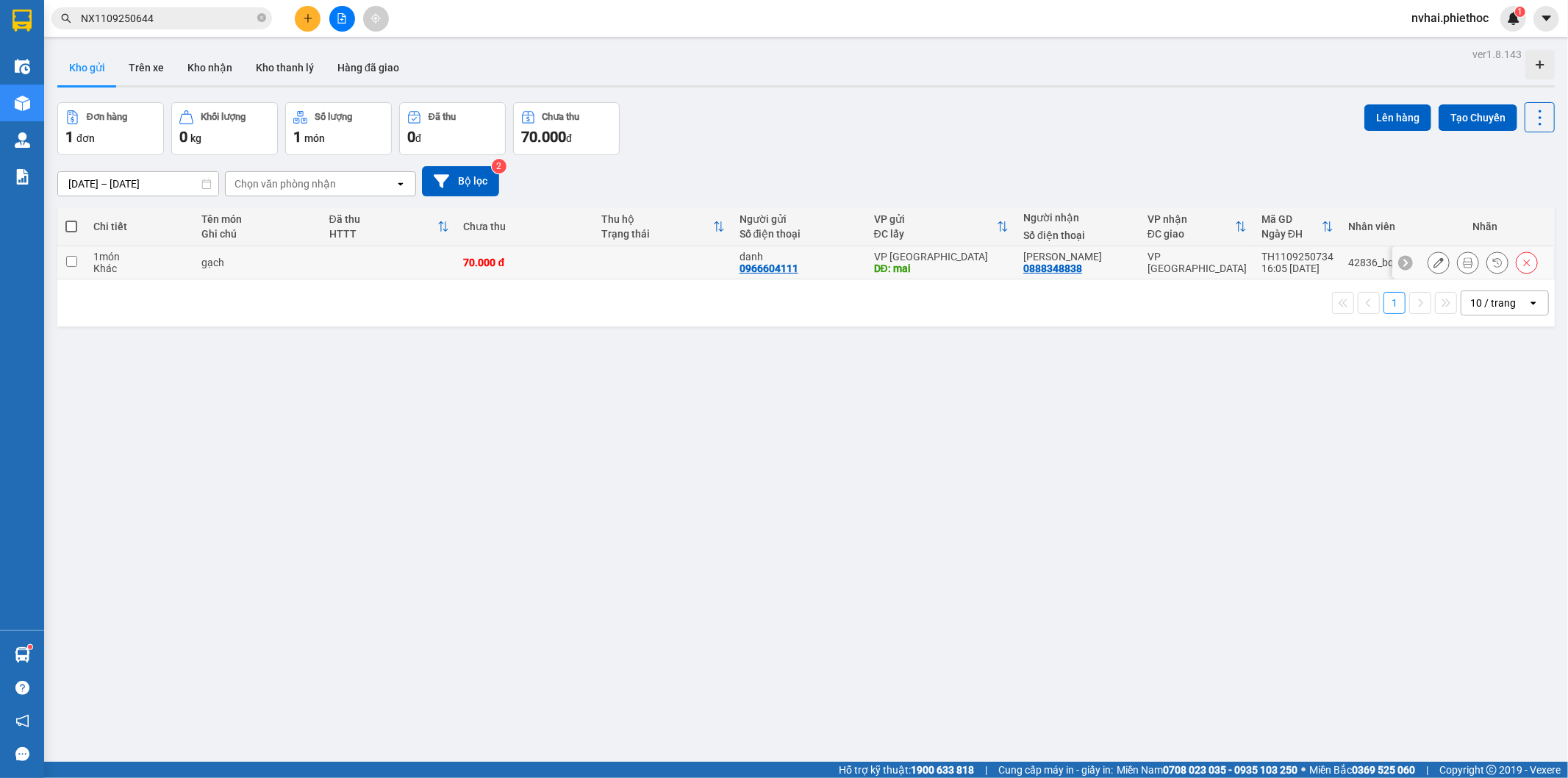
click at [631, 267] on td at bounding box center [663, 263] width 138 height 33
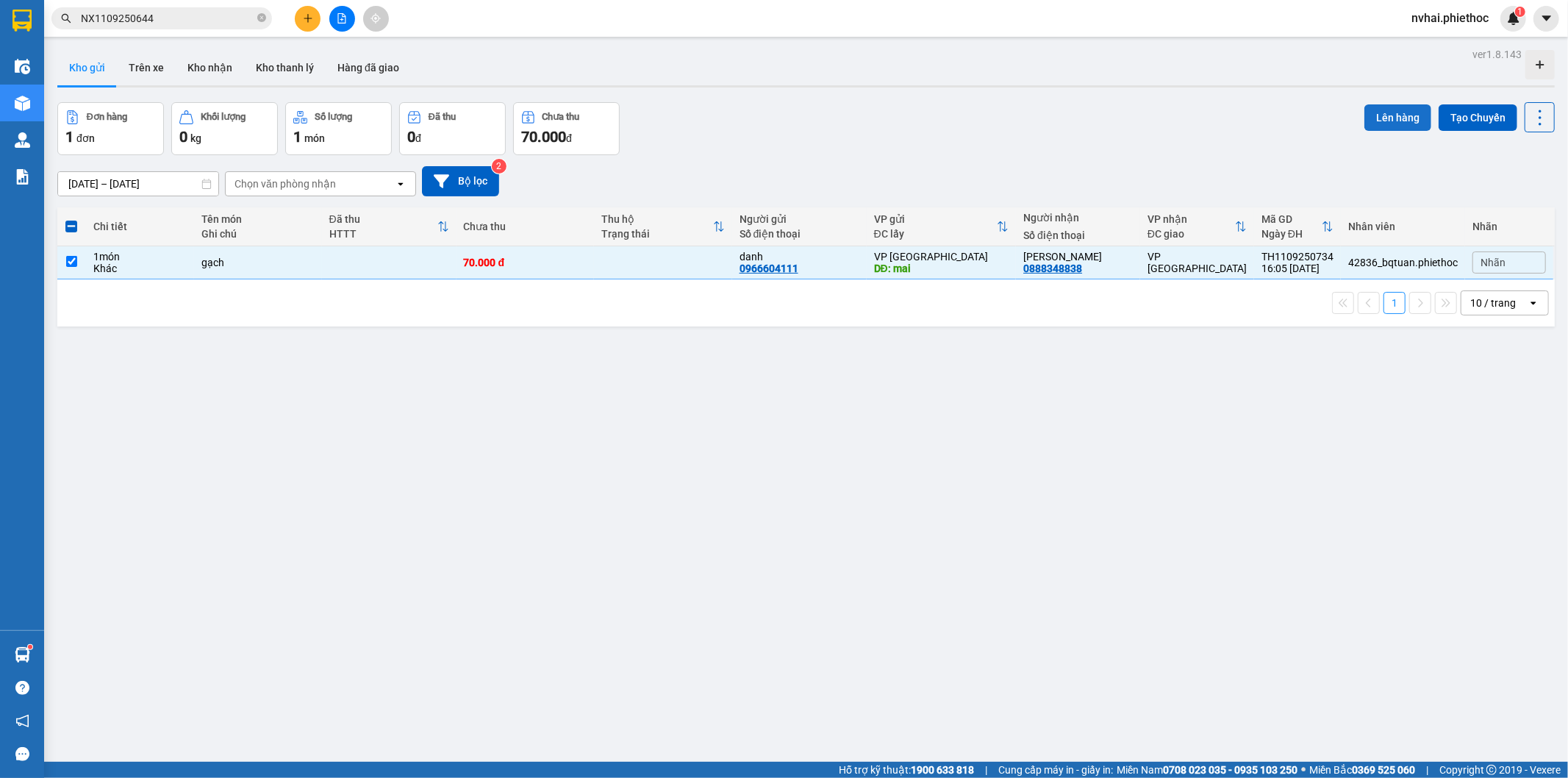
click at [1383, 119] on button "Lên hàng" at bounding box center [1397, 117] width 67 height 26
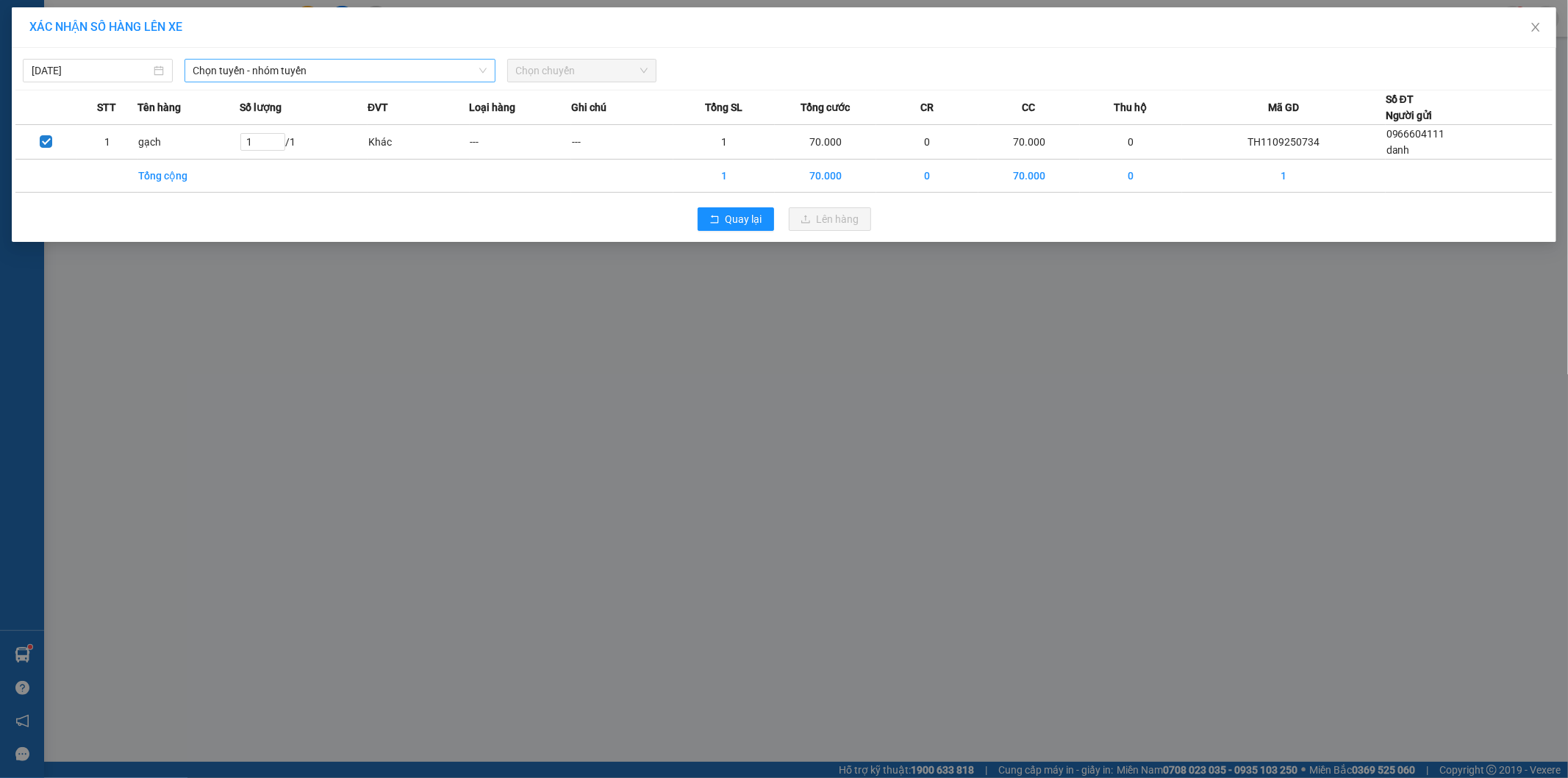
click at [368, 68] on span "Chọn tuyến - nhóm tuyến" at bounding box center [340, 71] width 294 height 22
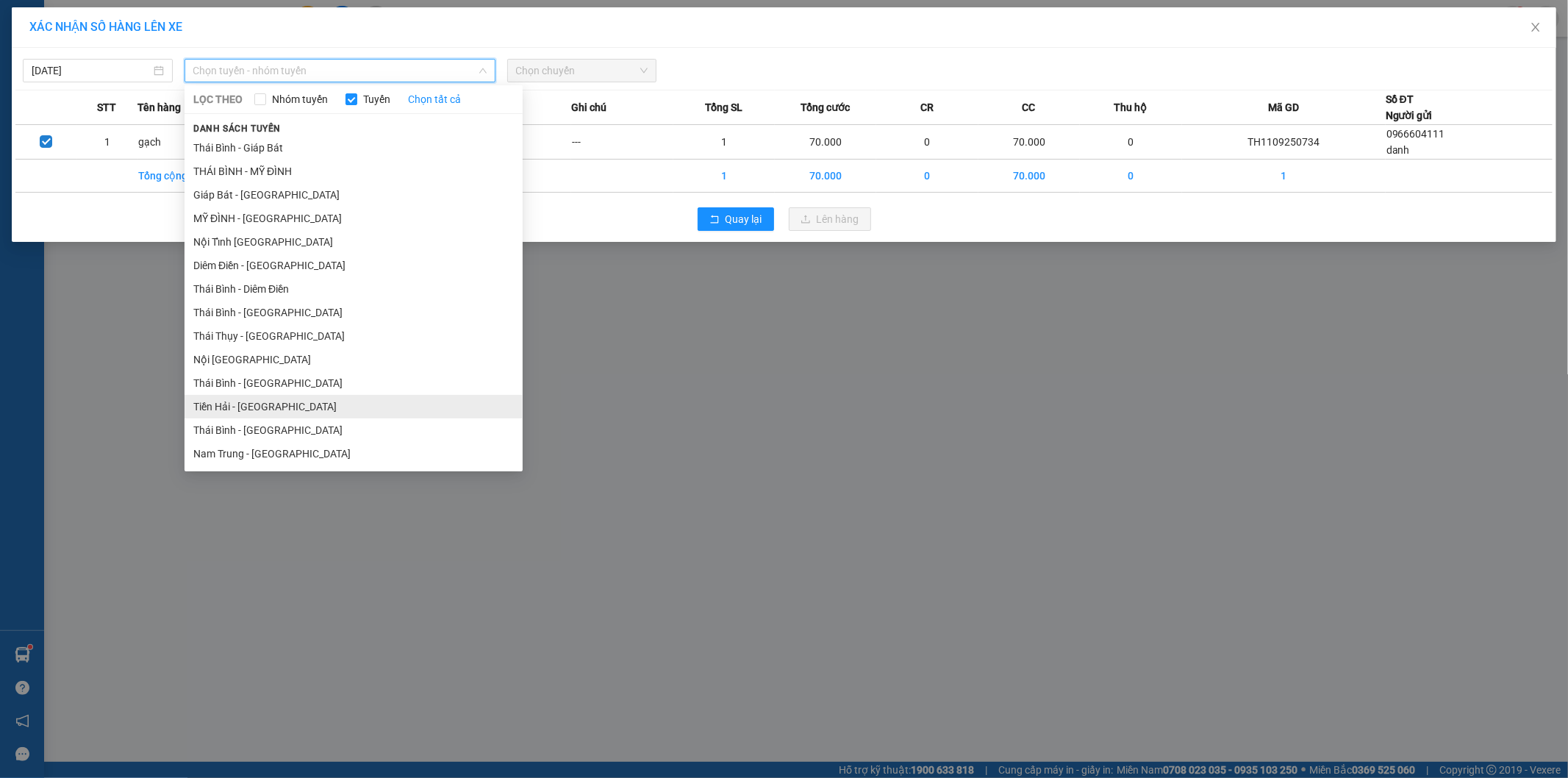
click at [275, 399] on li "Tiền Hải - Thái Bình" at bounding box center [354, 407] width 338 height 23
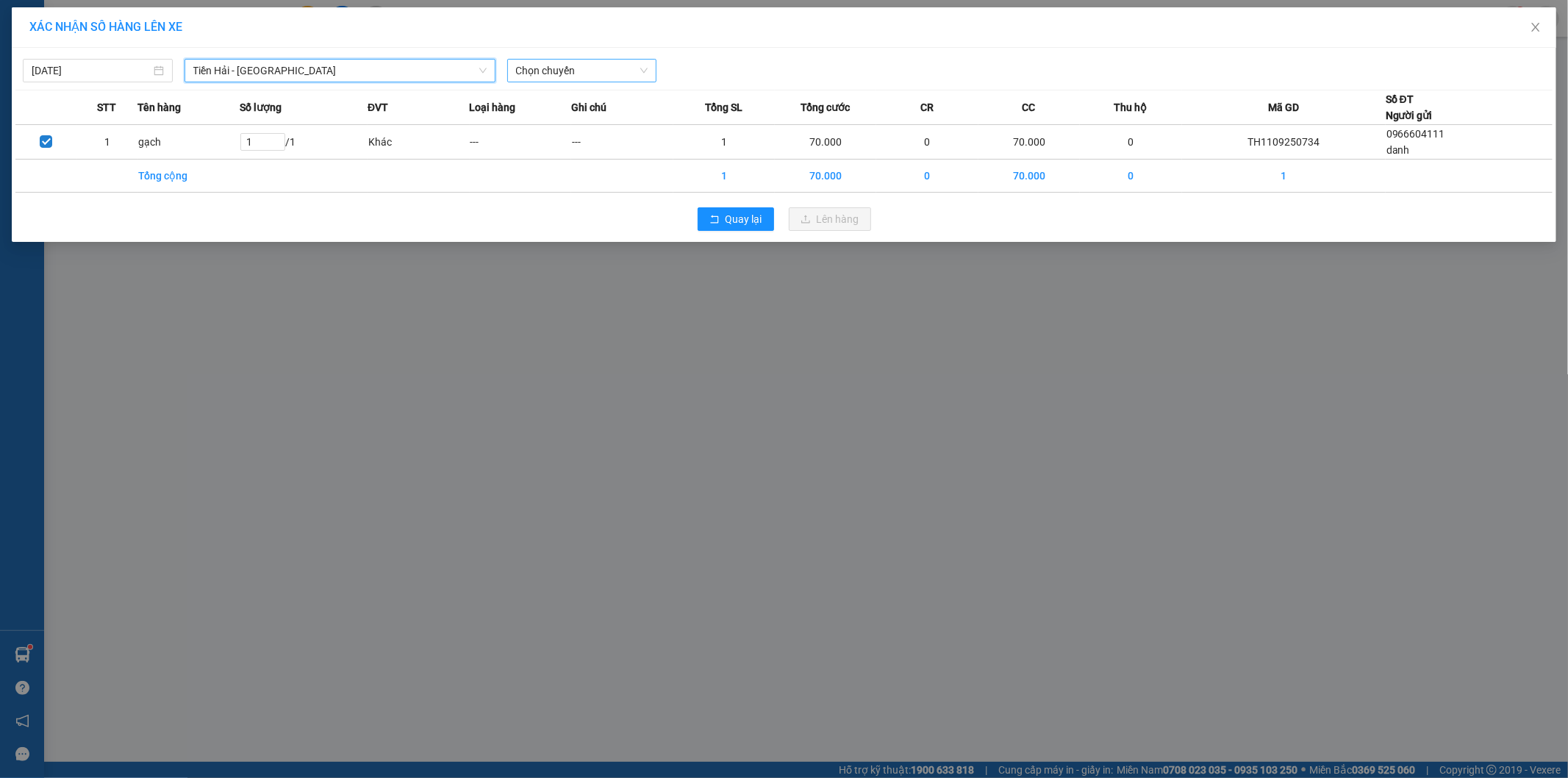
click at [598, 70] on span "Chọn chuyến" at bounding box center [582, 71] width 132 height 22
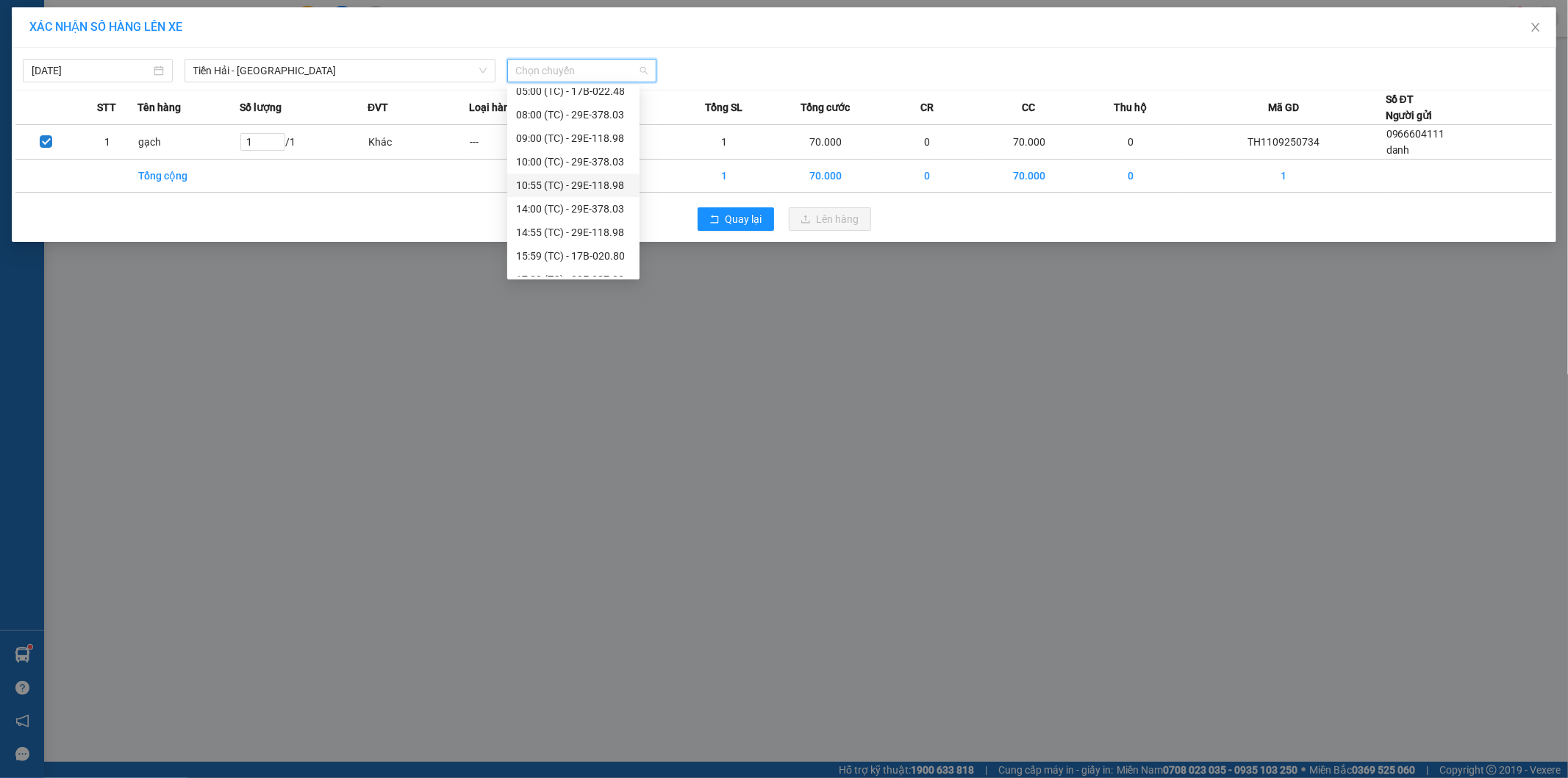
scroll to position [47, 0]
click at [603, 265] on div "17:00 (TC) - 29E-387.03" at bounding box center [573, 265] width 115 height 16
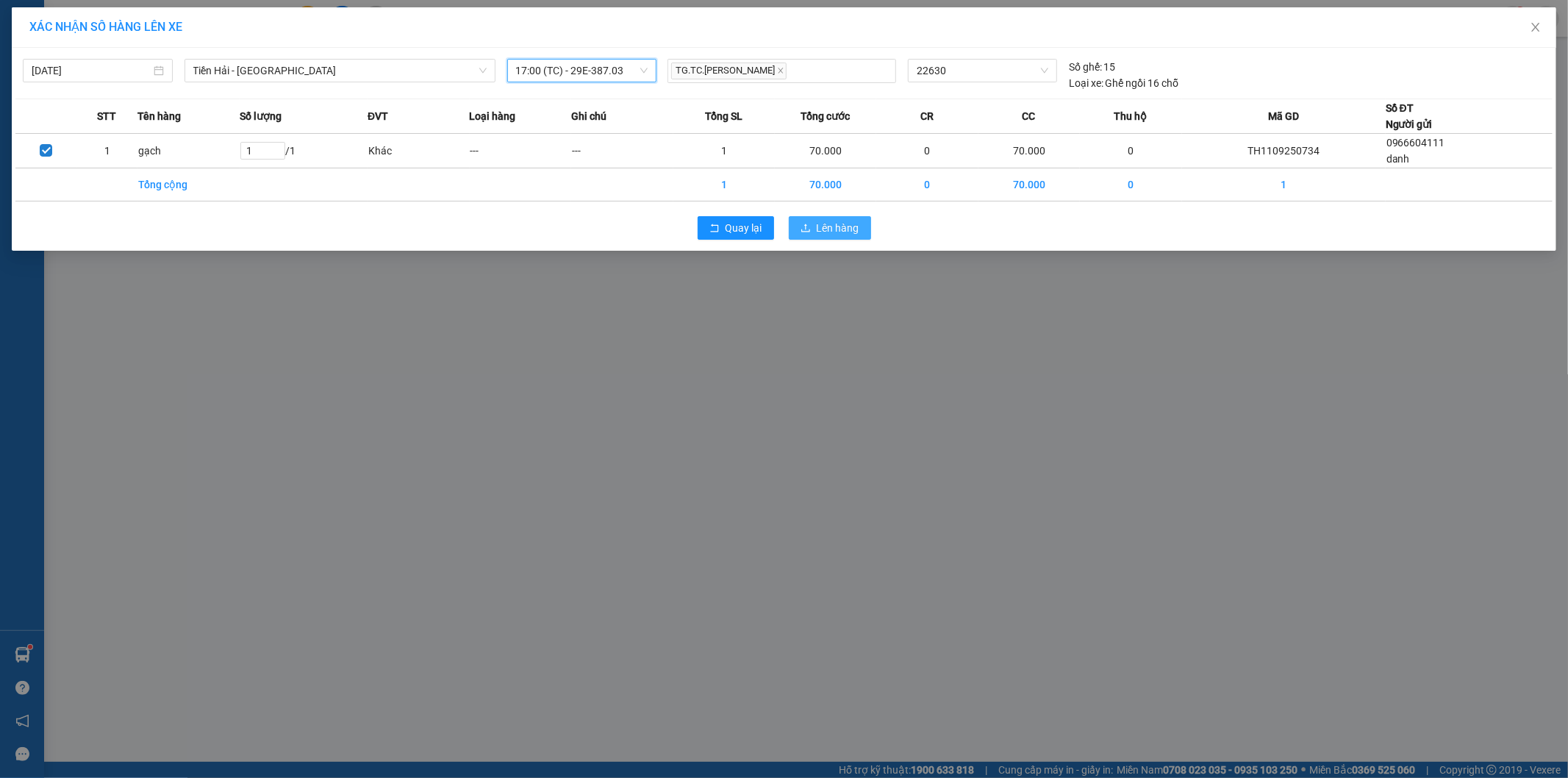
click at [826, 223] on span "Lên hàng" at bounding box center [838, 228] width 43 height 16
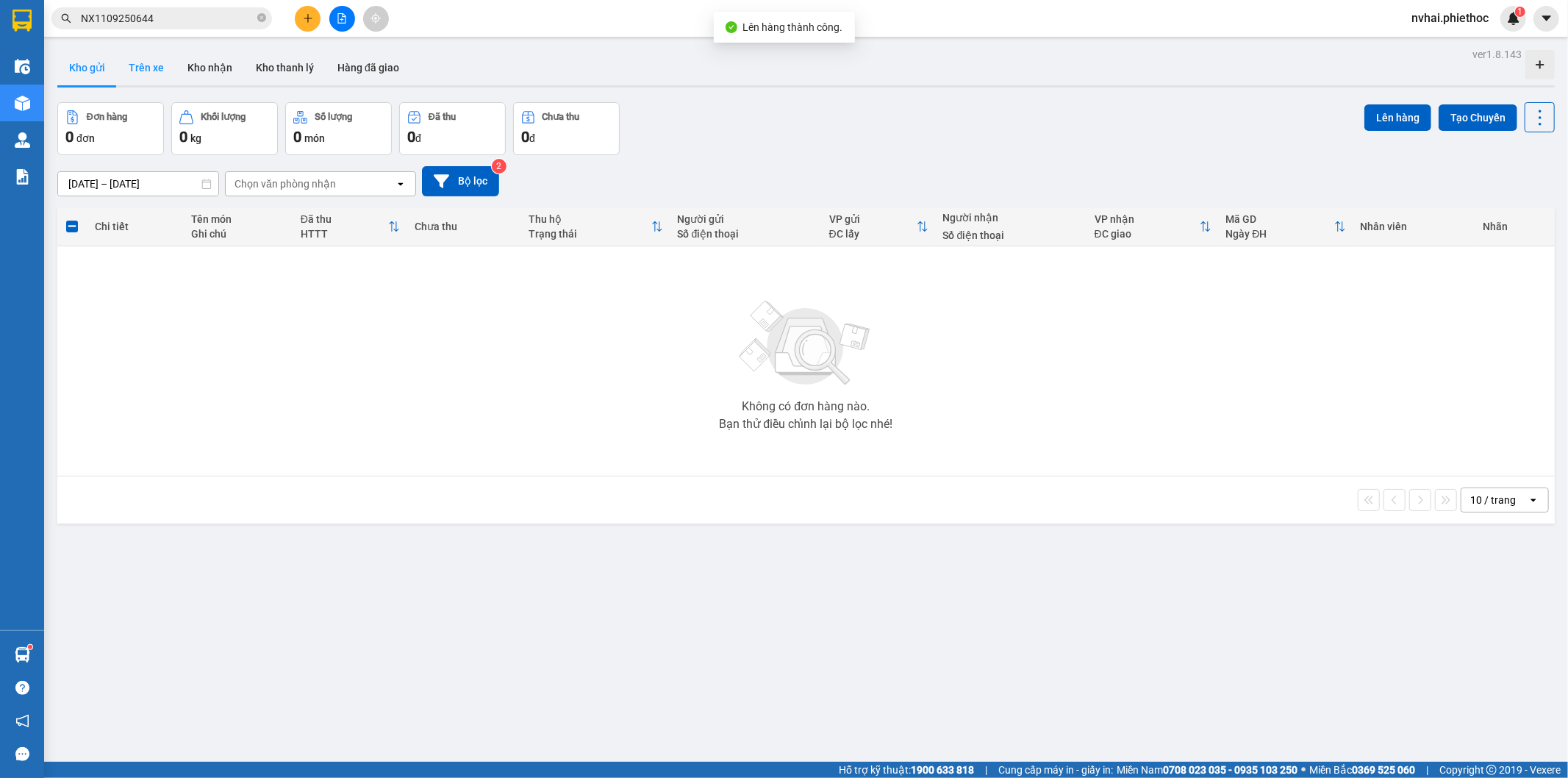
click at [153, 65] on button "Trên xe" at bounding box center [146, 68] width 59 height 36
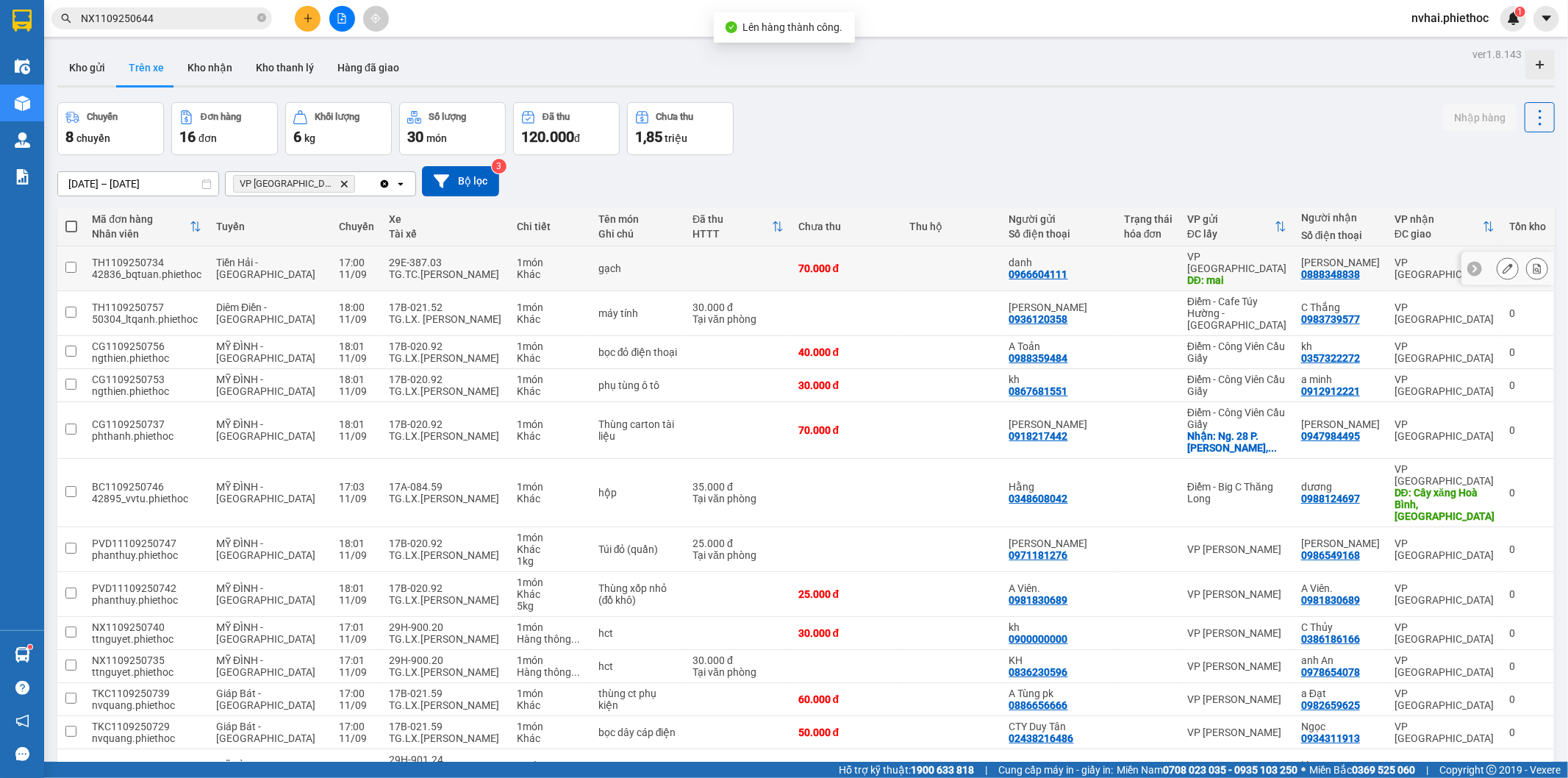
click at [755, 261] on td at bounding box center [737, 269] width 105 height 44
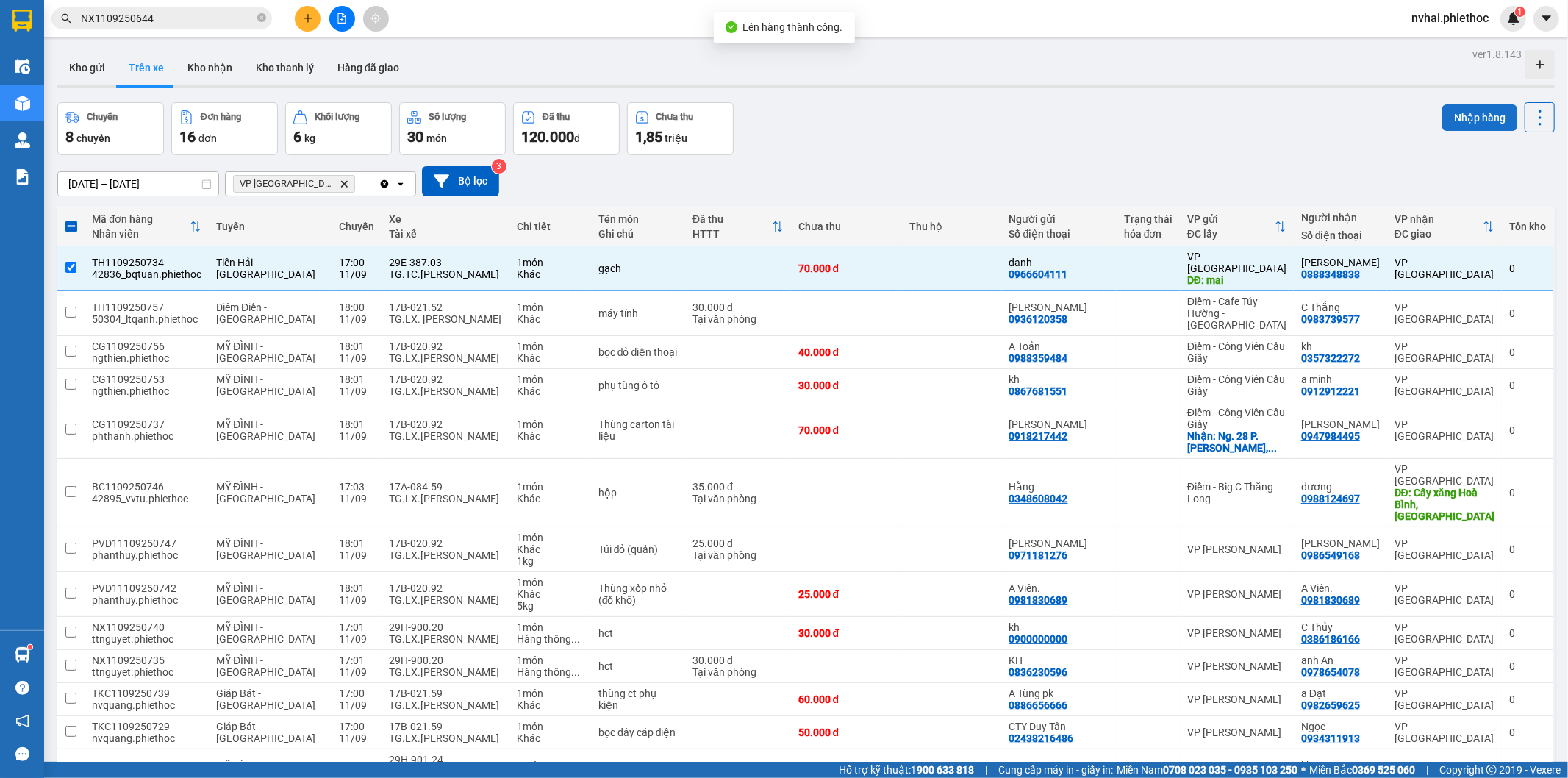
click at [1461, 124] on button "Nhập hàng" at bounding box center [1480, 117] width 75 height 26
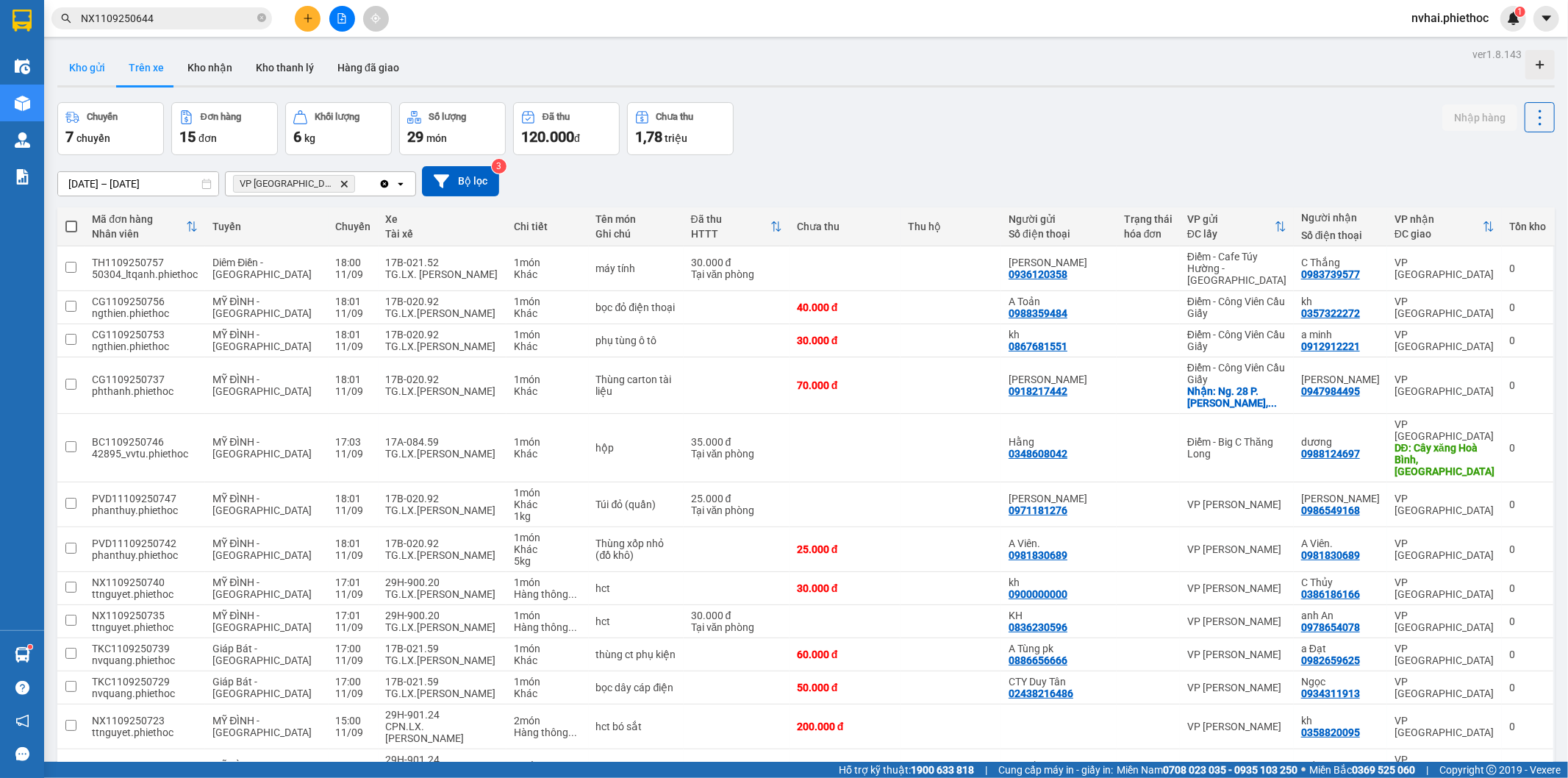
click at [94, 72] on button "Kho gửi" at bounding box center [87, 68] width 60 height 36
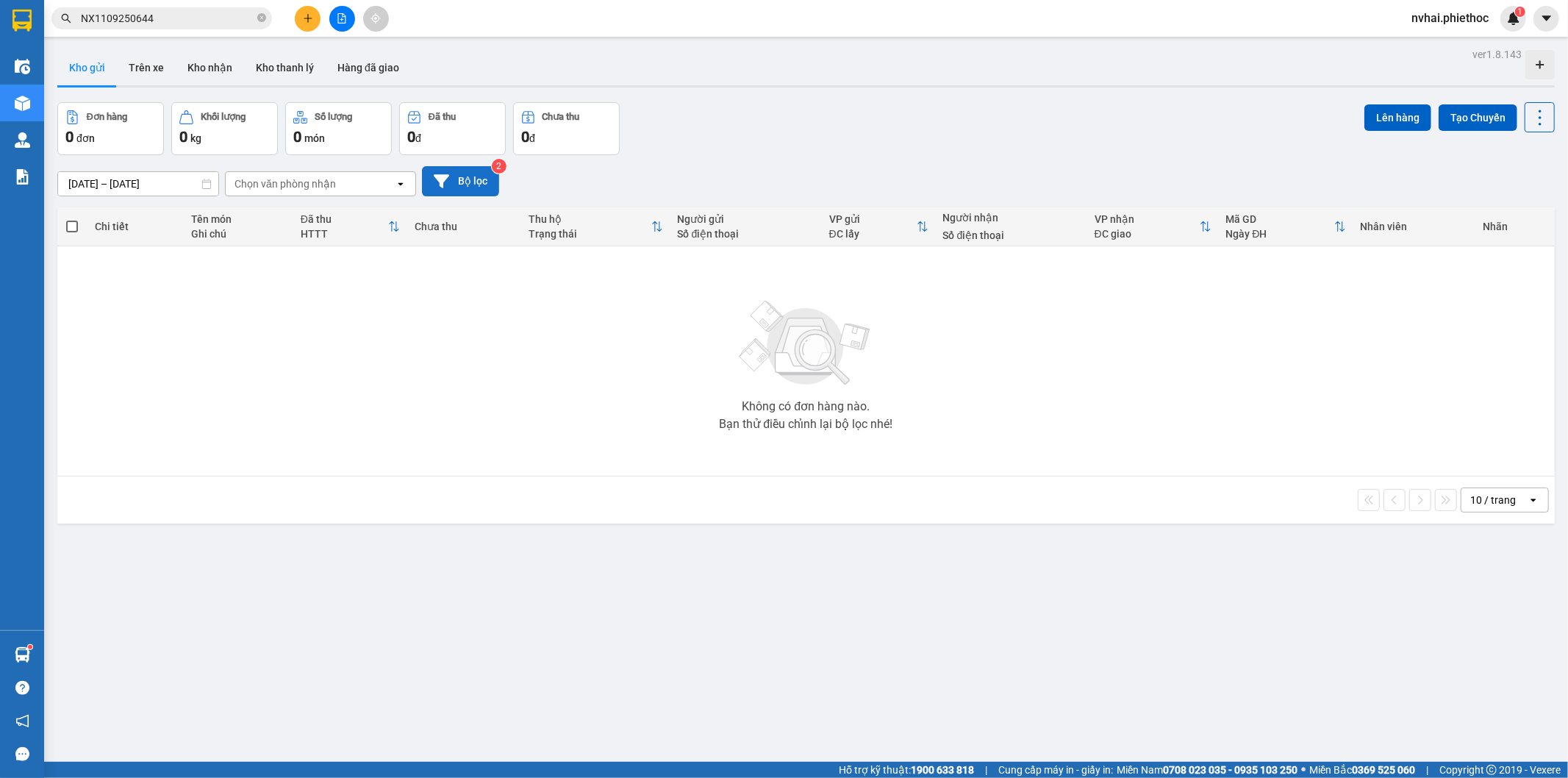
click at [482, 182] on button "Bộ lọc" at bounding box center [461, 181] width 77 height 30
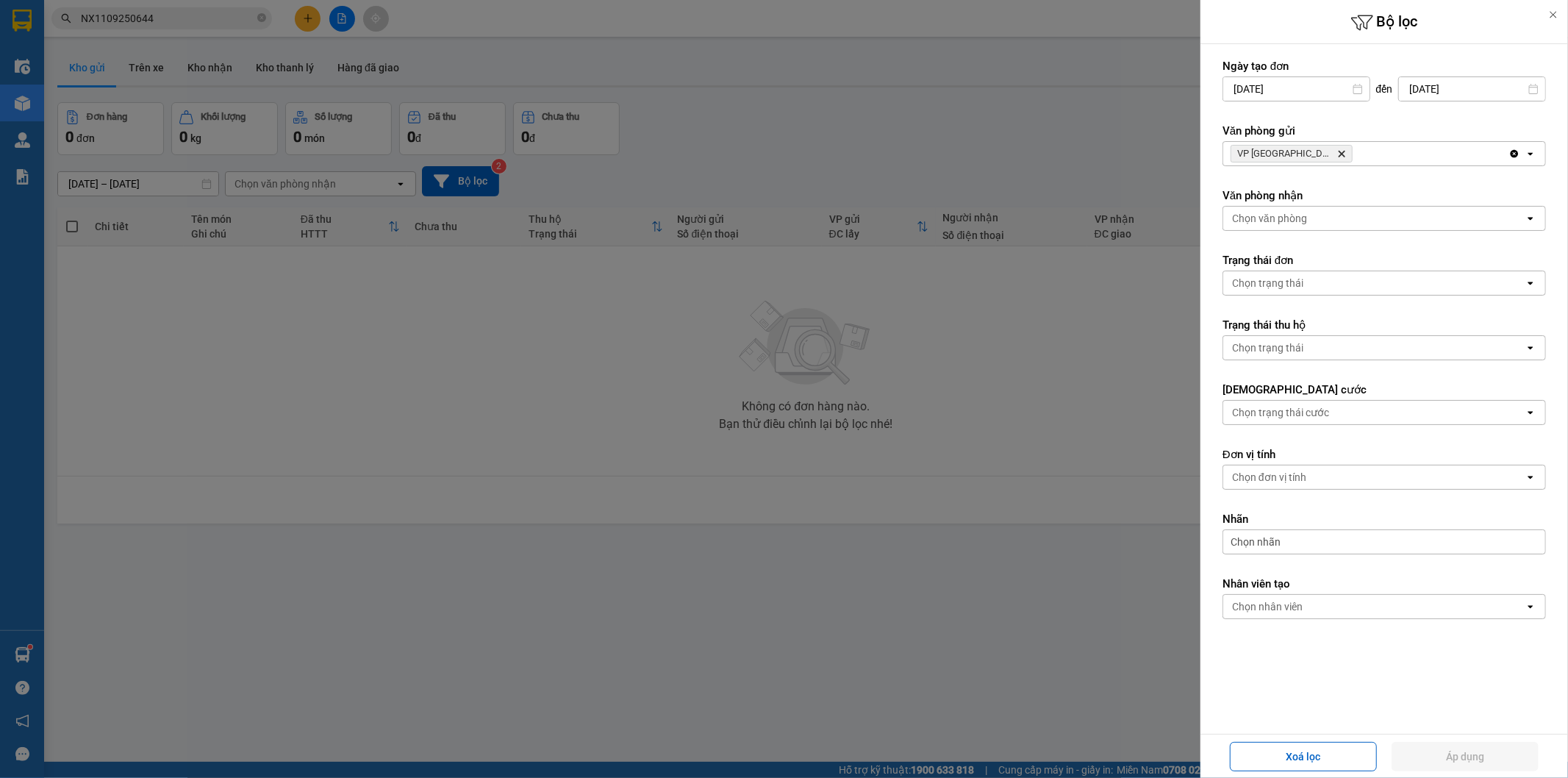
click at [1339, 155] on icon "VP Tiền Hải, close by backspace" at bounding box center [1342, 154] width 7 height 7
click at [1298, 155] on div "Chọn văn phòng" at bounding box center [1269, 153] width 75 height 14
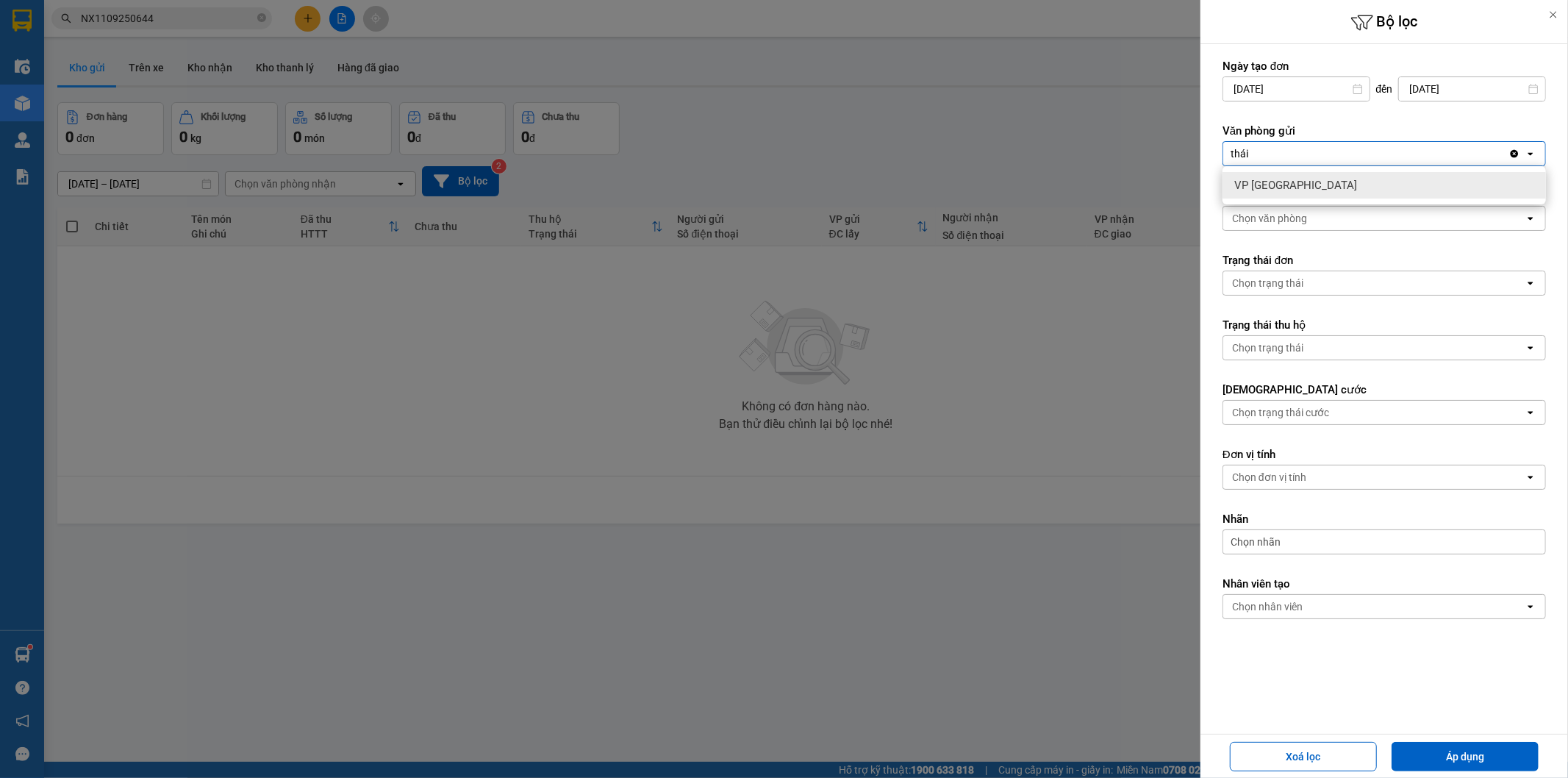
click at [1299, 187] on div "VP [GEOGRAPHIC_DATA]" at bounding box center [1384, 185] width 324 height 26
click at [1481, 773] on div "Xoá lọc Áp dụng" at bounding box center [1384, 756] width 360 height 36
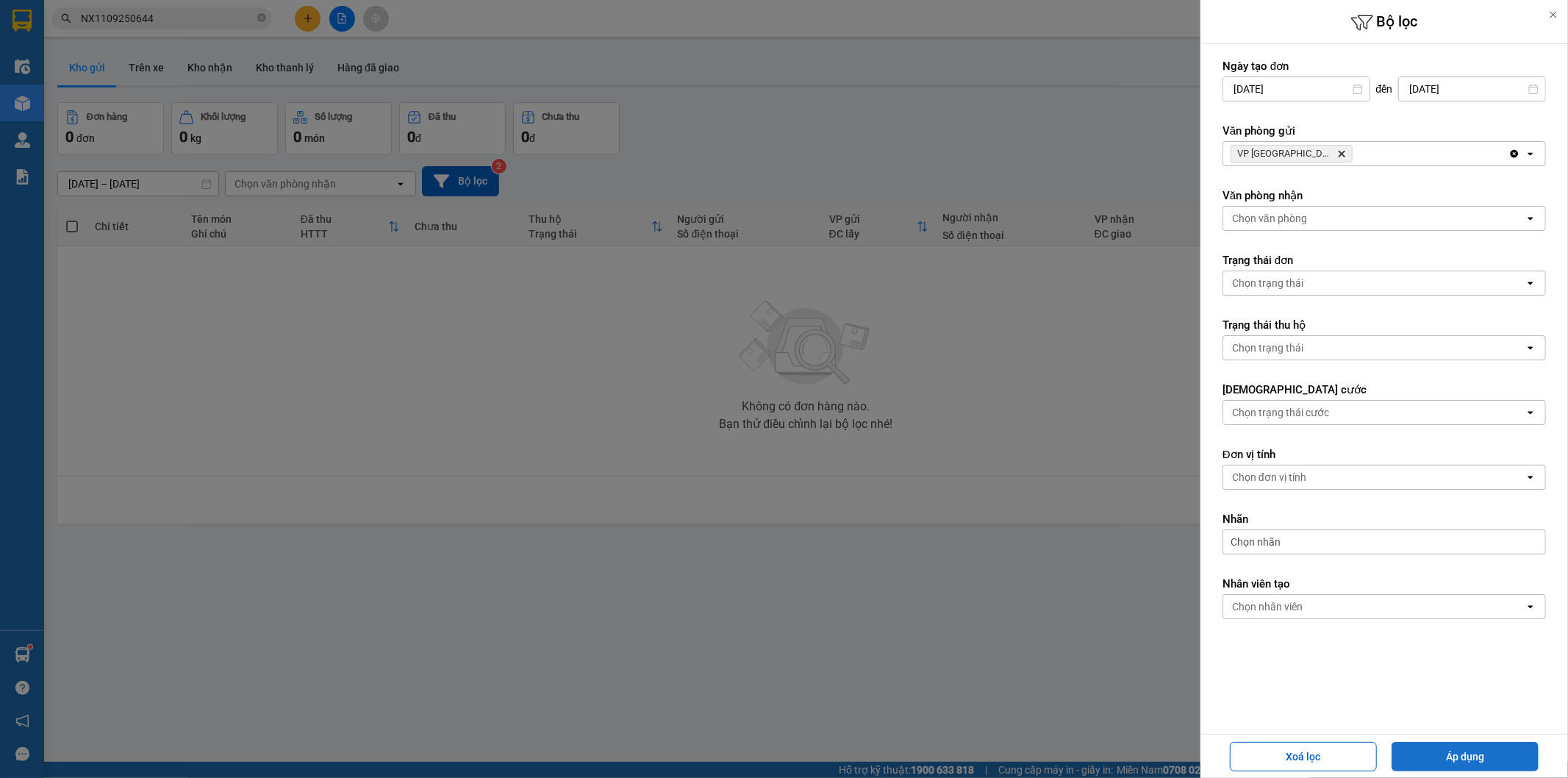
click at [1481, 764] on button "Áp dụng" at bounding box center [1466, 757] width 147 height 29
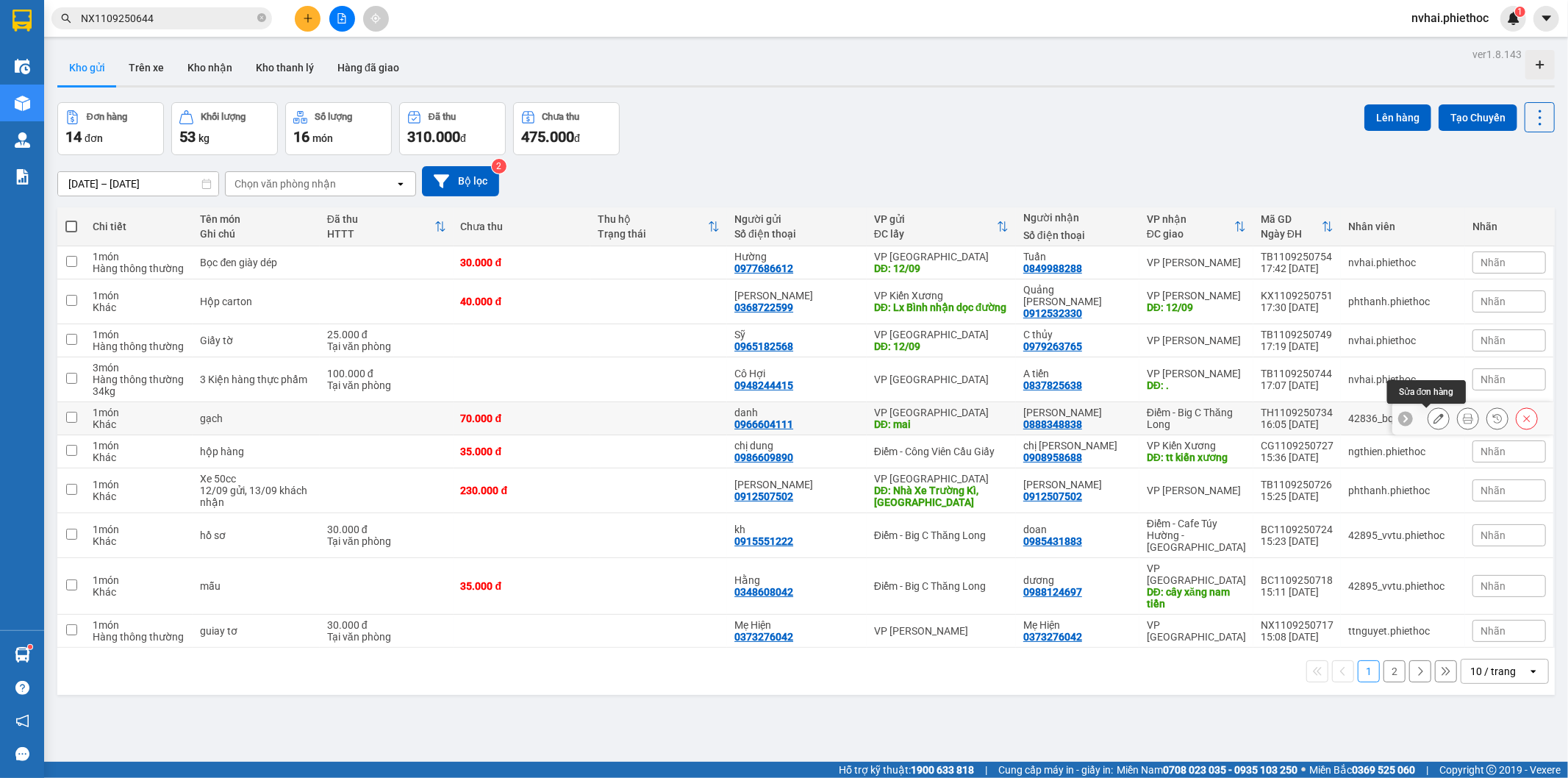
click at [1434, 417] on icon at bounding box center [1439, 418] width 11 height 11
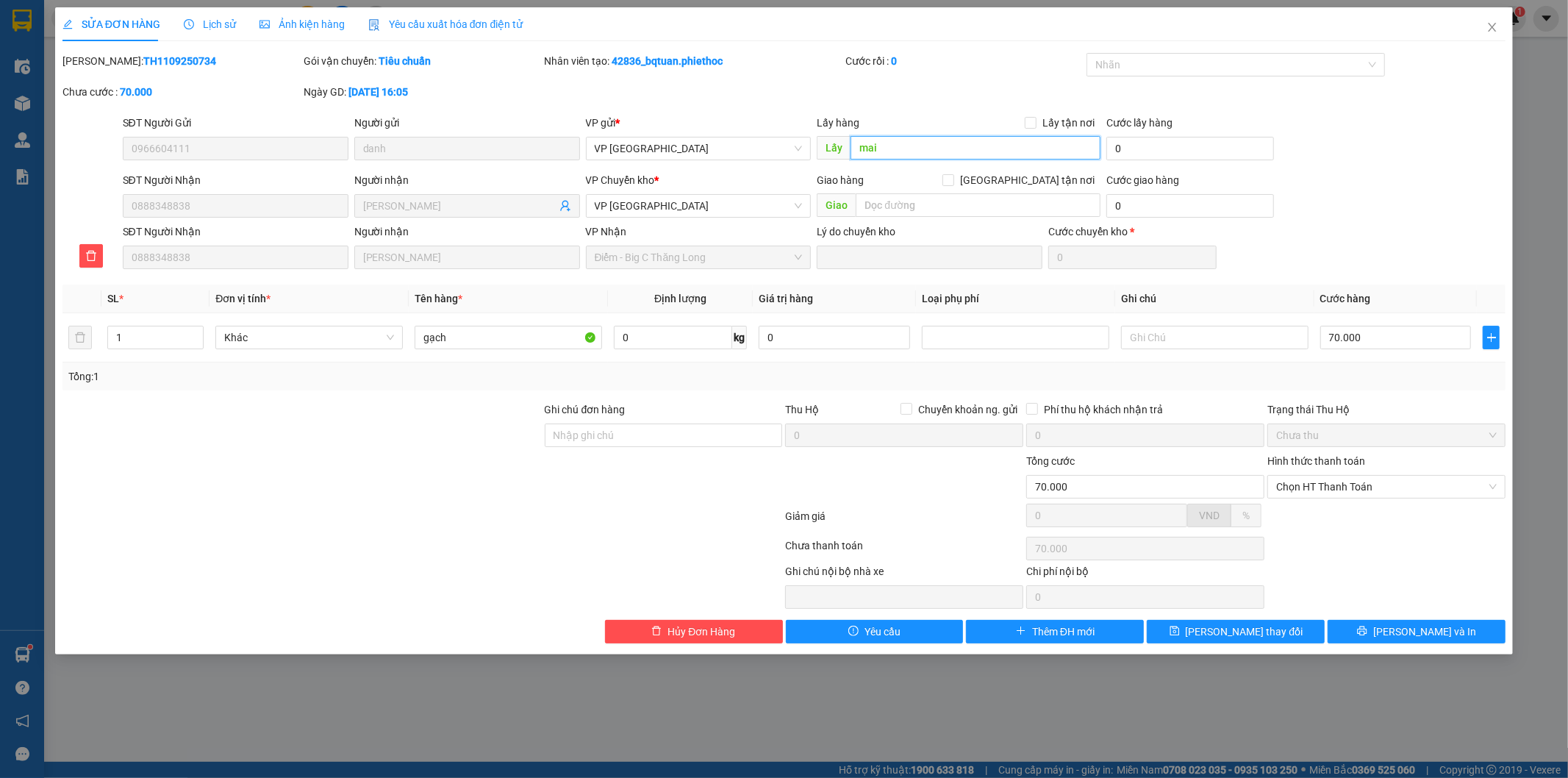
click at [893, 147] on input "mai" at bounding box center [975, 148] width 250 height 23
click at [1238, 626] on span "Lưu thay đổi" at bounding box center [1245, 631] width 118 height 16
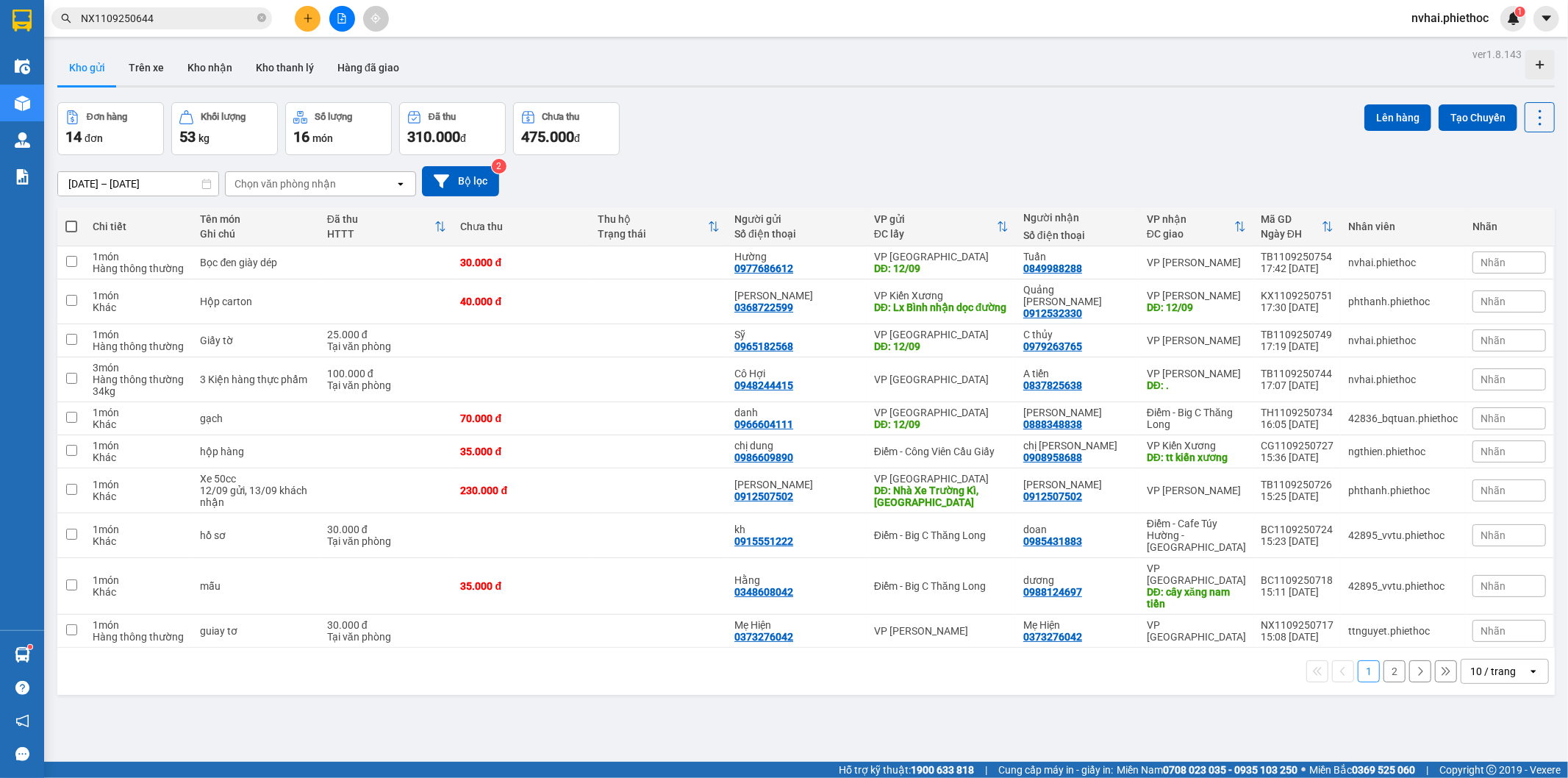
click at [1497, 664] on div "10 / trang" at bounding box center [1493, 671] width 45 height 14
click at [1491, 543] on span "20 / trang" at bounding box center [1483, 537] width 47 height 14
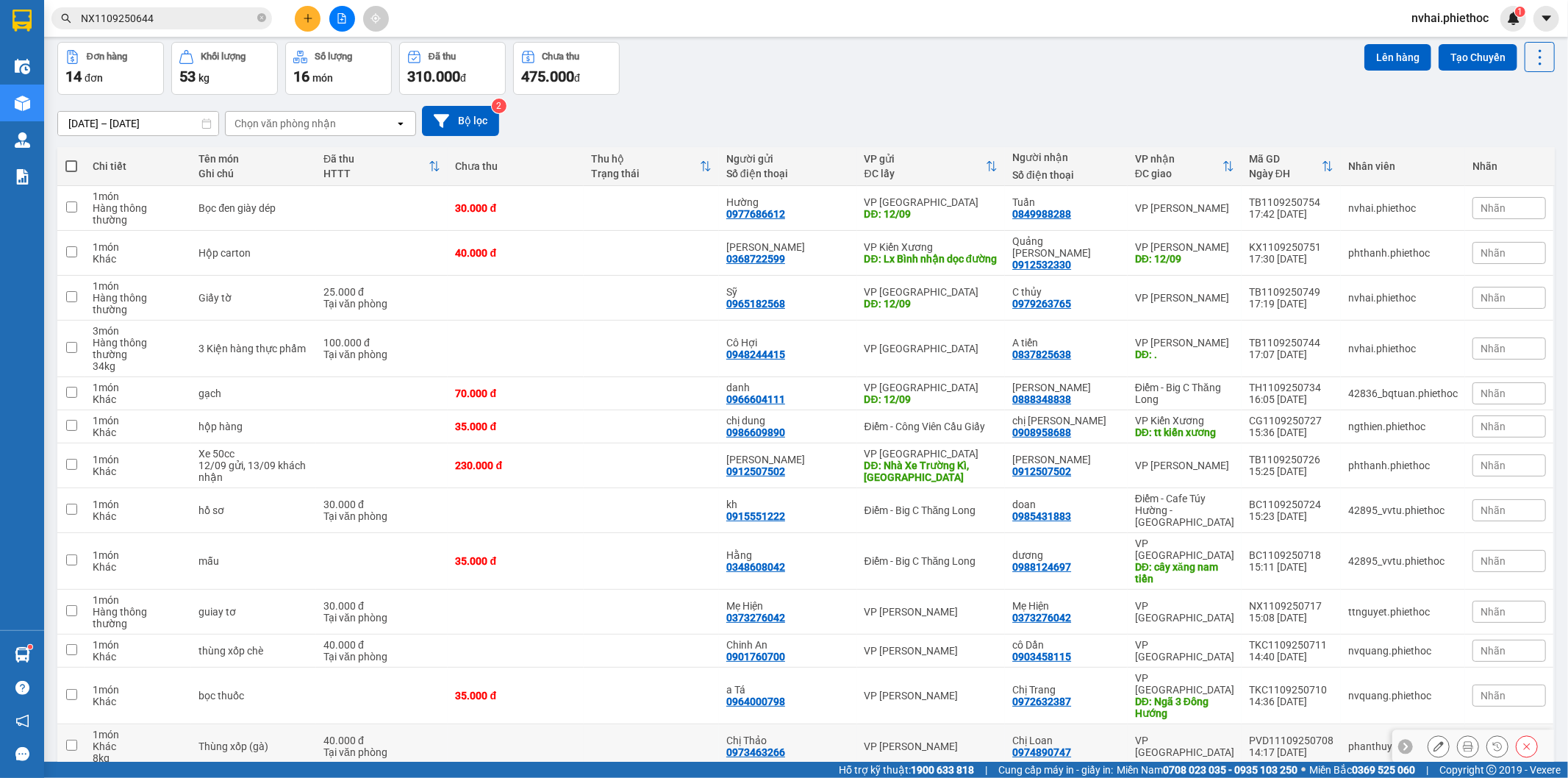
scroll to position [91, 0]
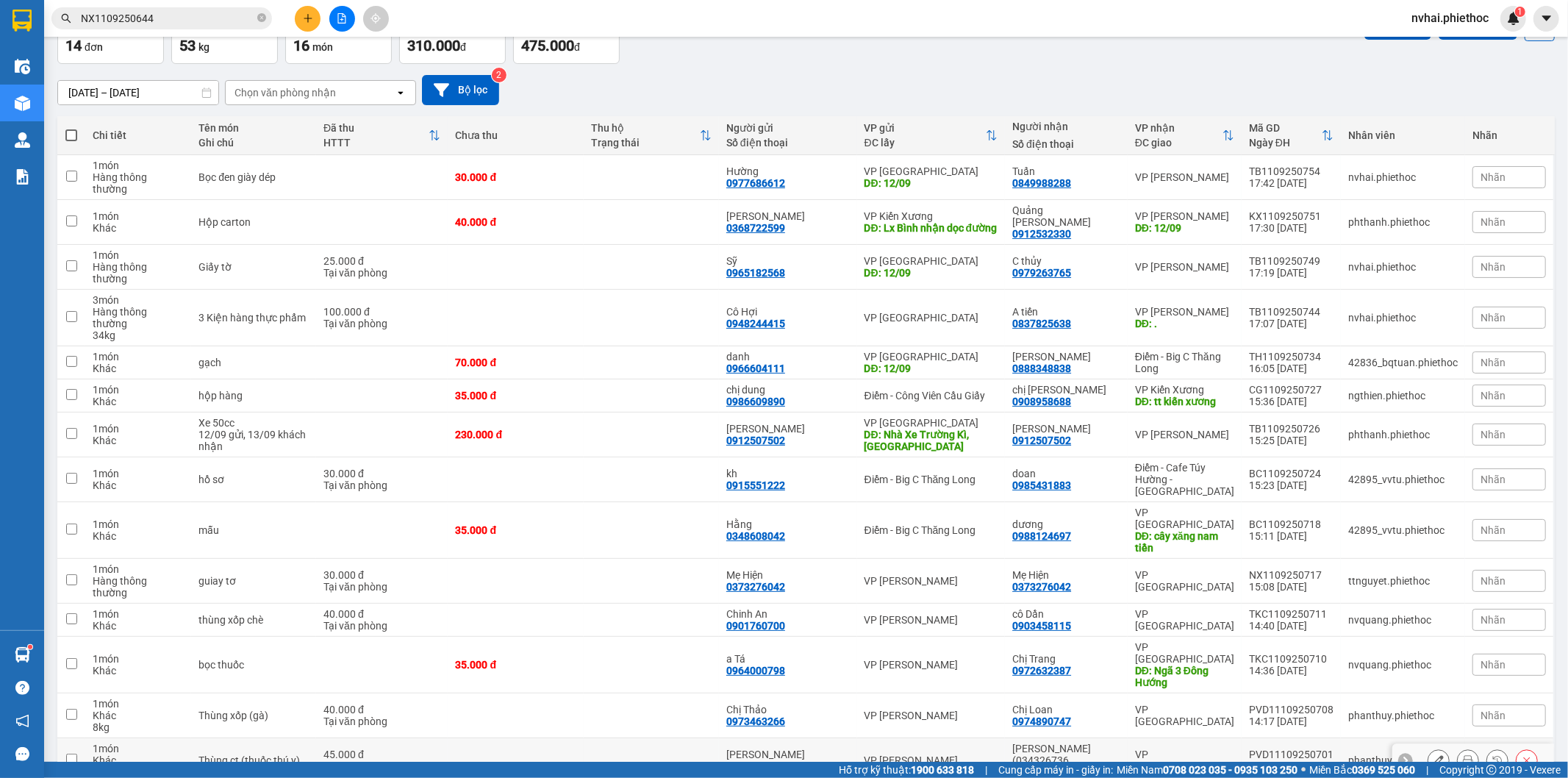
click at [1210, 738] on td "VP Tiền Hải" at bounding box center [1184, 761] width 114 height 44
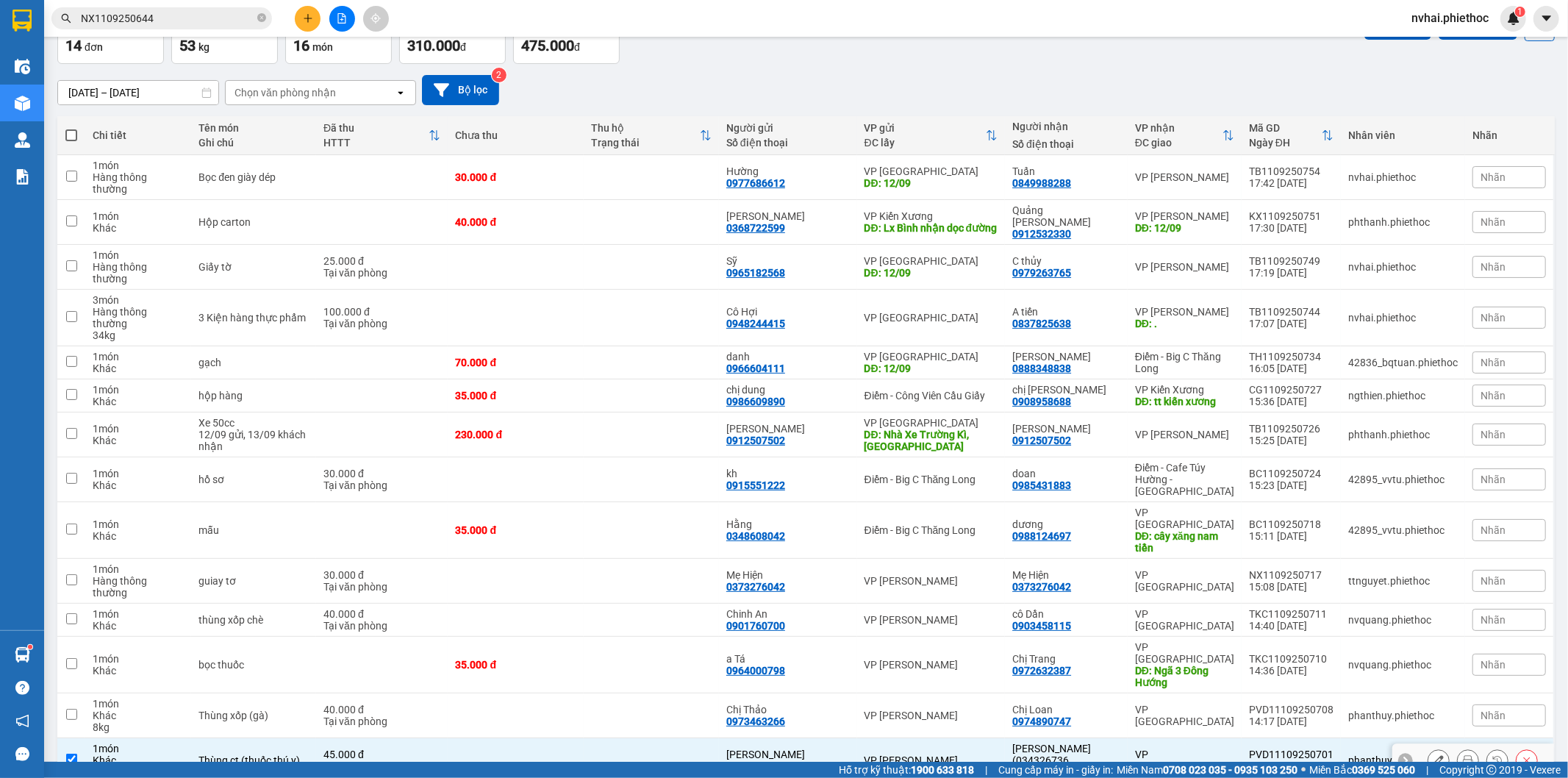
click at [1210, 694] on td "VP Tiền Hải" at bounding box center [1184, 716] width 114 height 44
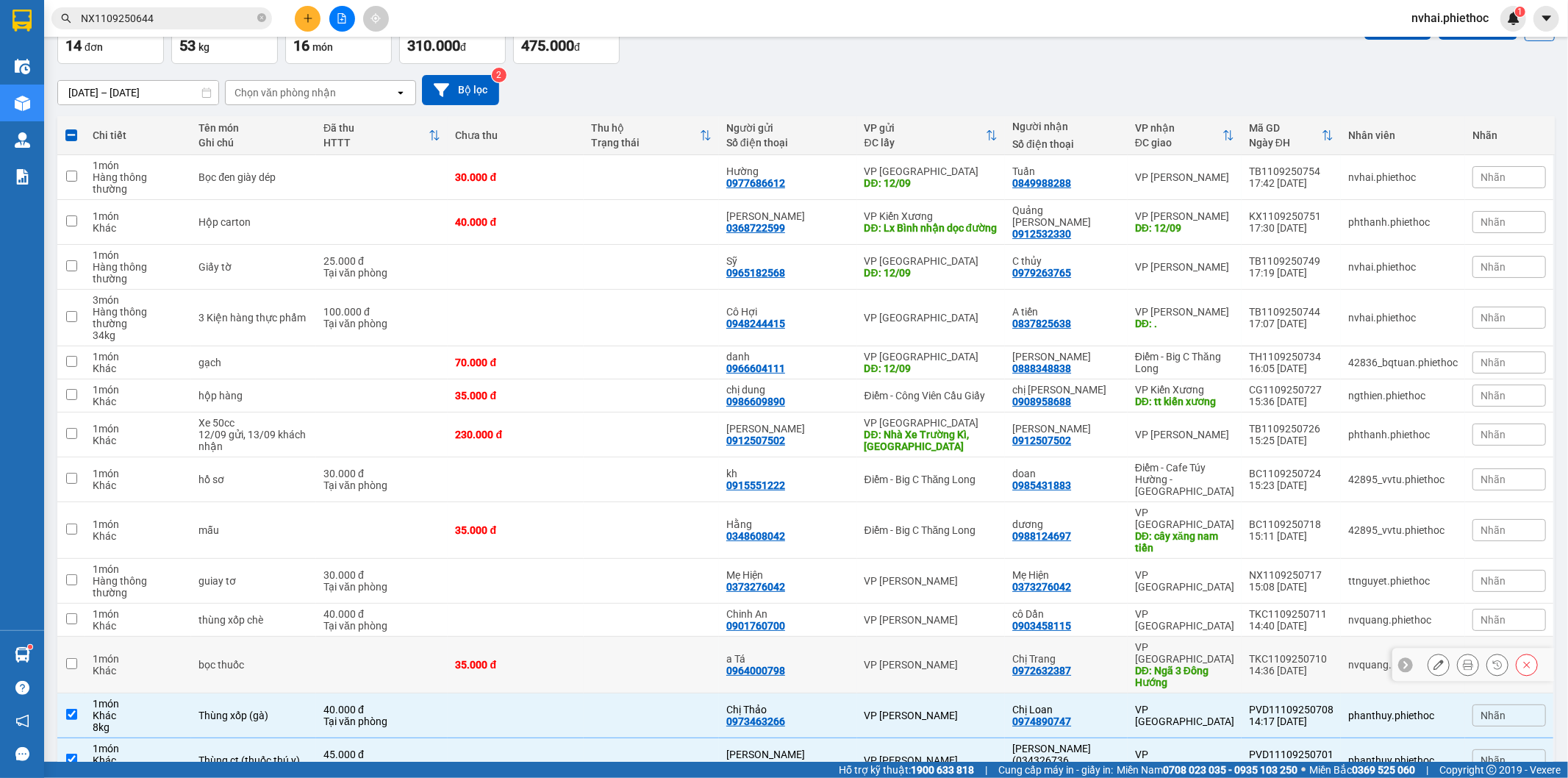
click at [1208, 665] on div "DĐ: Ngã 3 Đông Hướng" at bounding box center [1184, 677] width 100 height 23
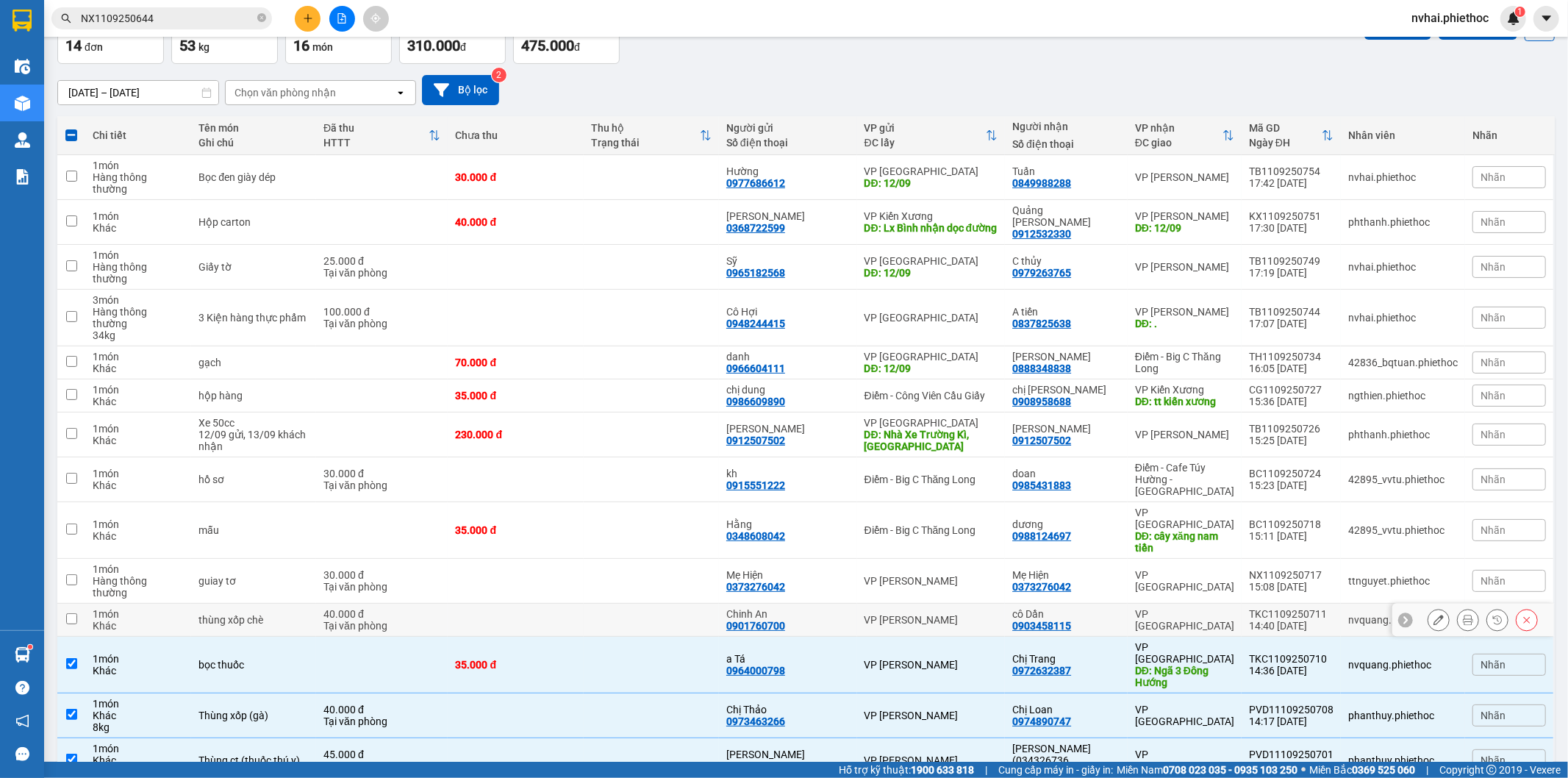
click at [1200, 608] on div "VP Tiền Hải" at bounding box center [1184, 620] width 100 height 23
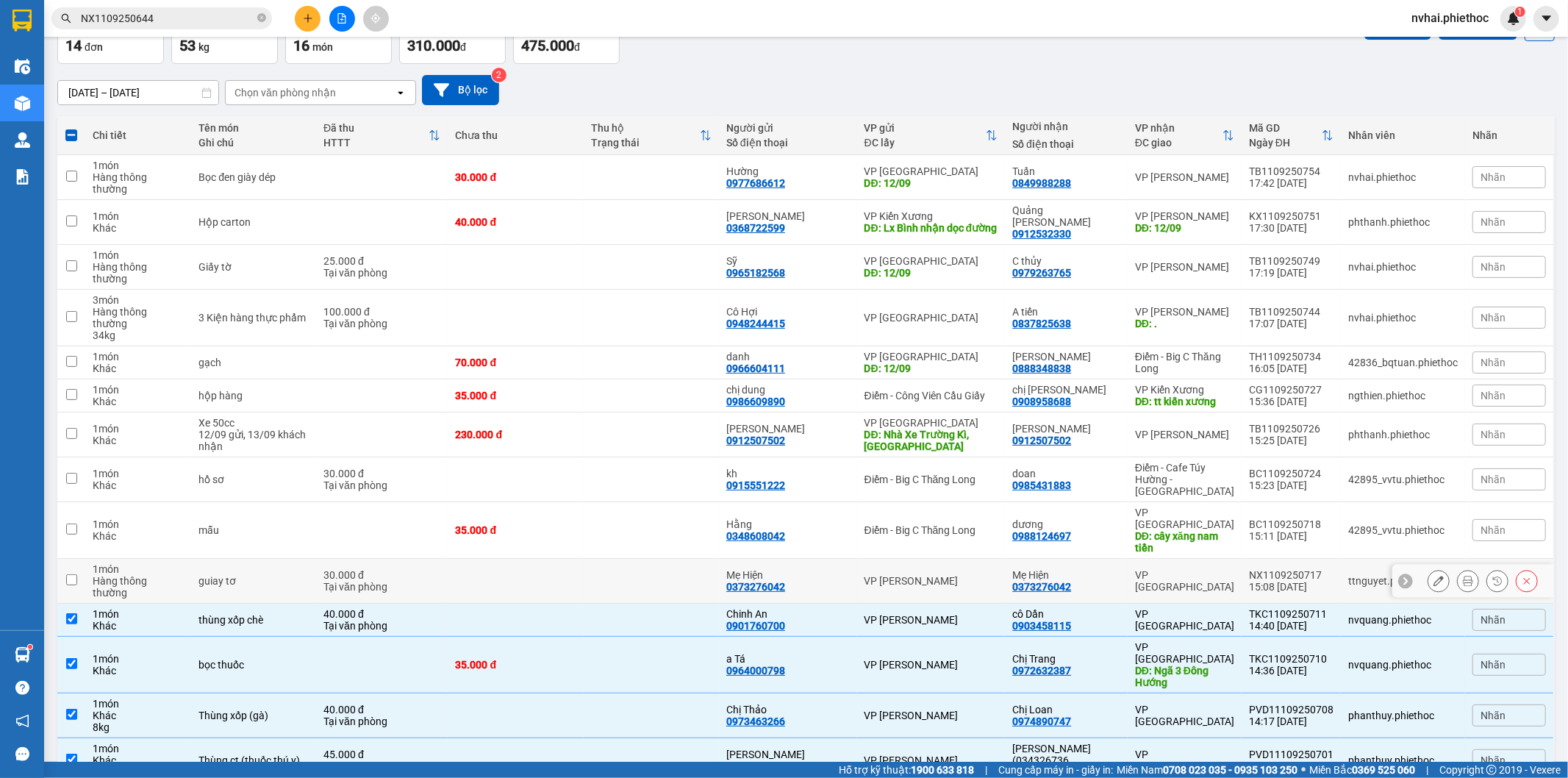
click at [1201, 559] on td "VP Tiền Hải" at bounding box center [1184, 581] width 114 height 44
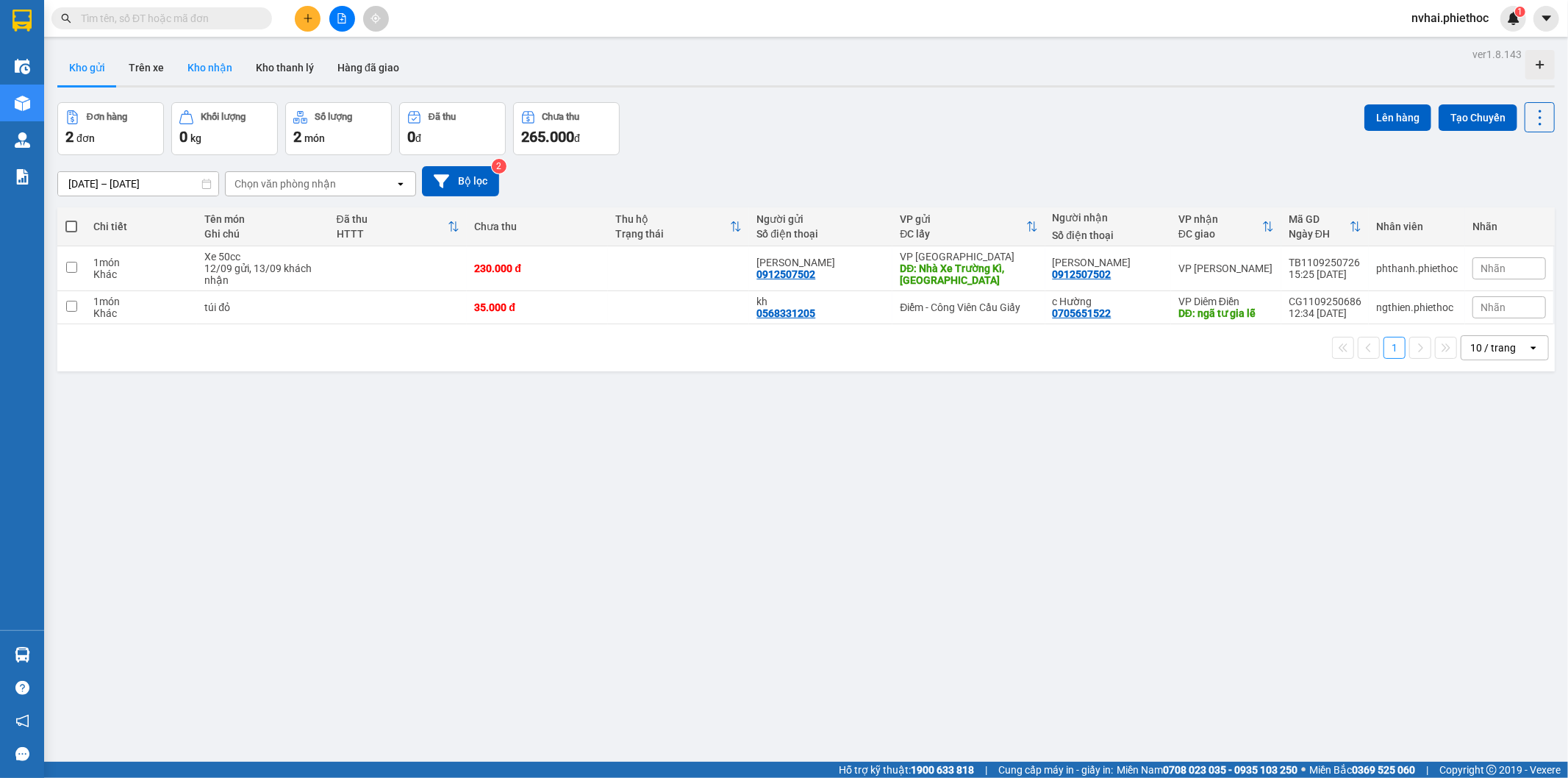
click at [205, 73] on button "Kho nhận" at bounding box center [210, 68] width 69 height 36
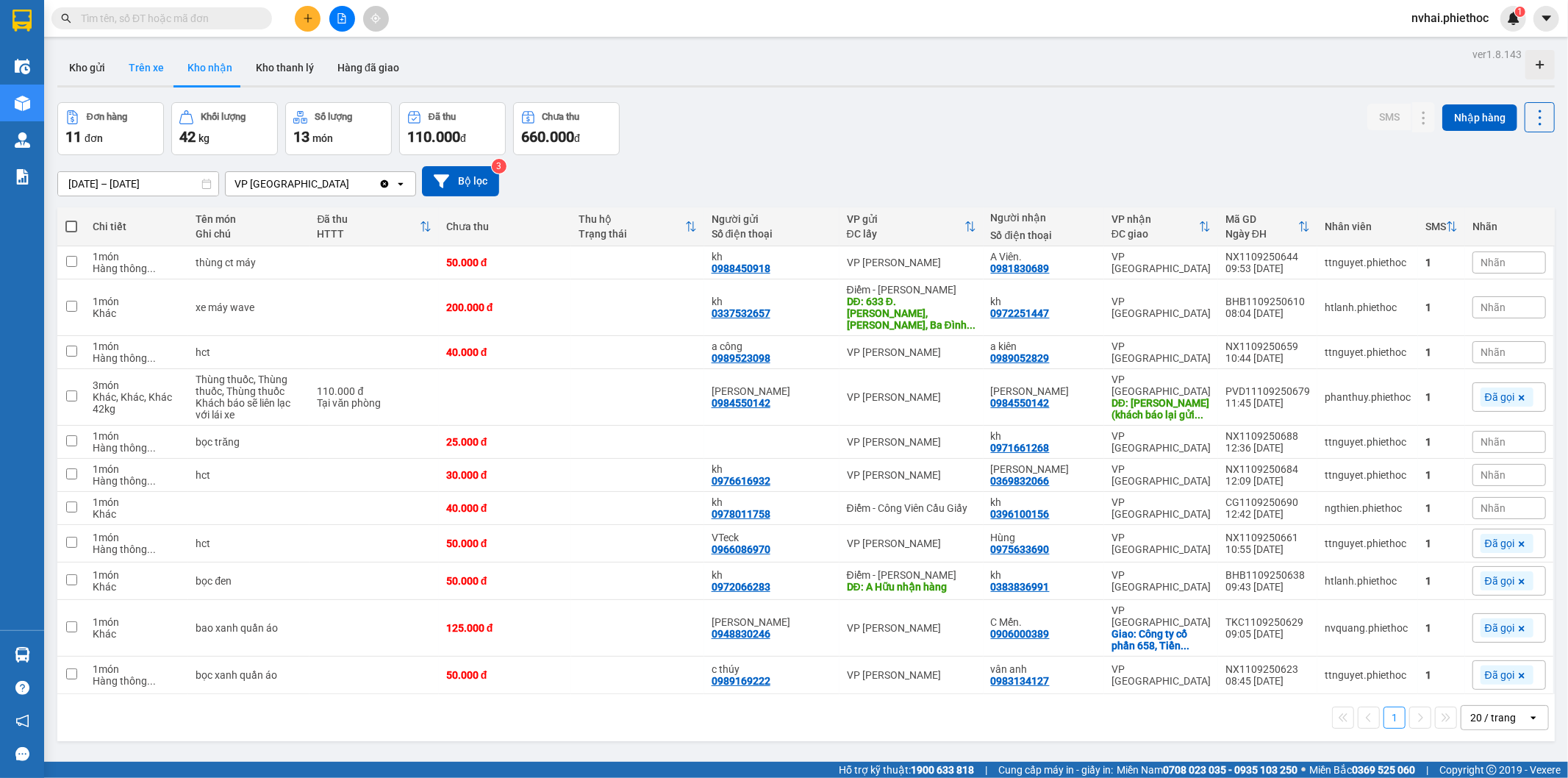
click at [156, 65] on button "Trên xe" at bounding box center [146, 68] width 59 height 36
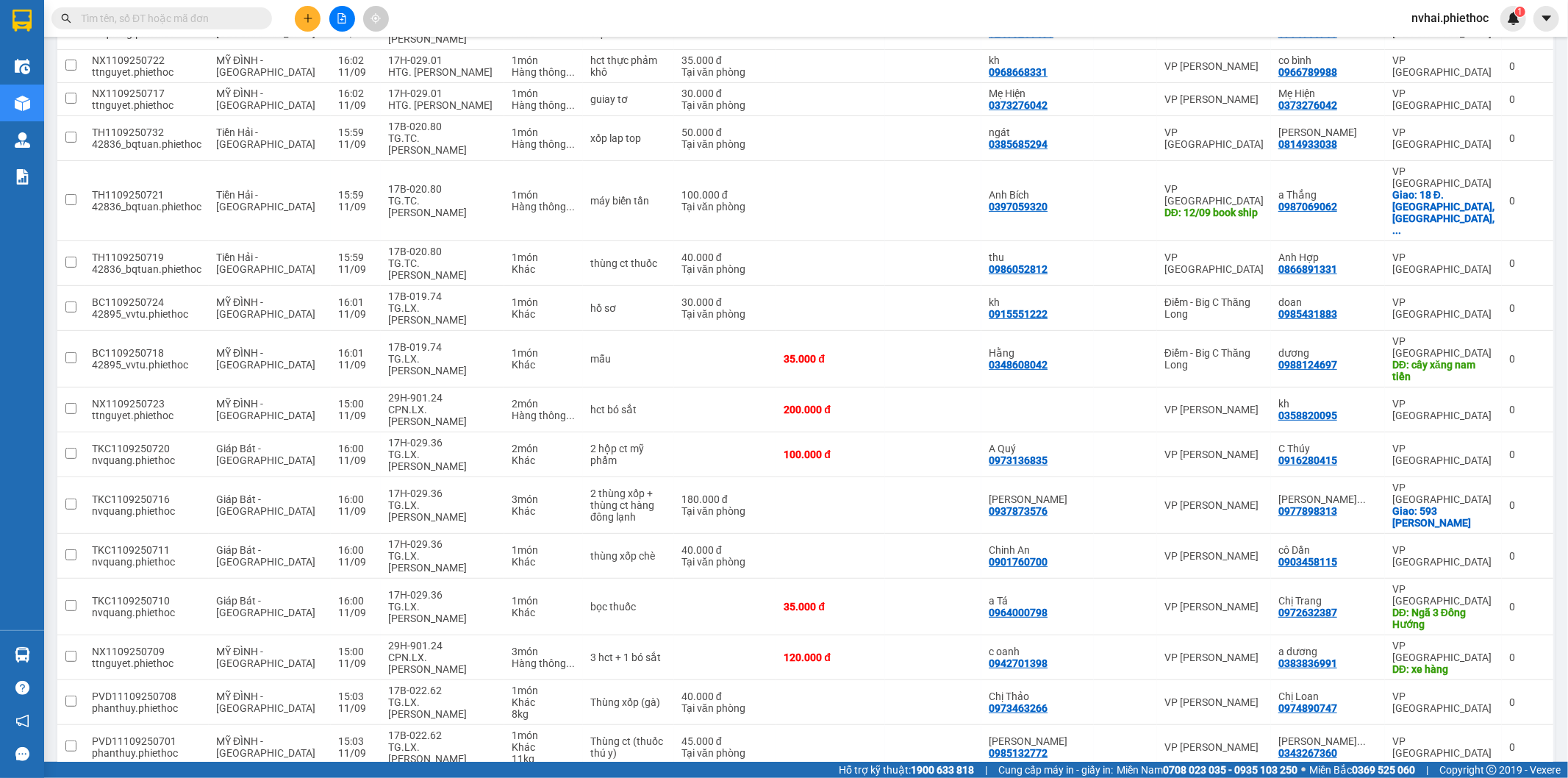
scroll to position [414, 0]
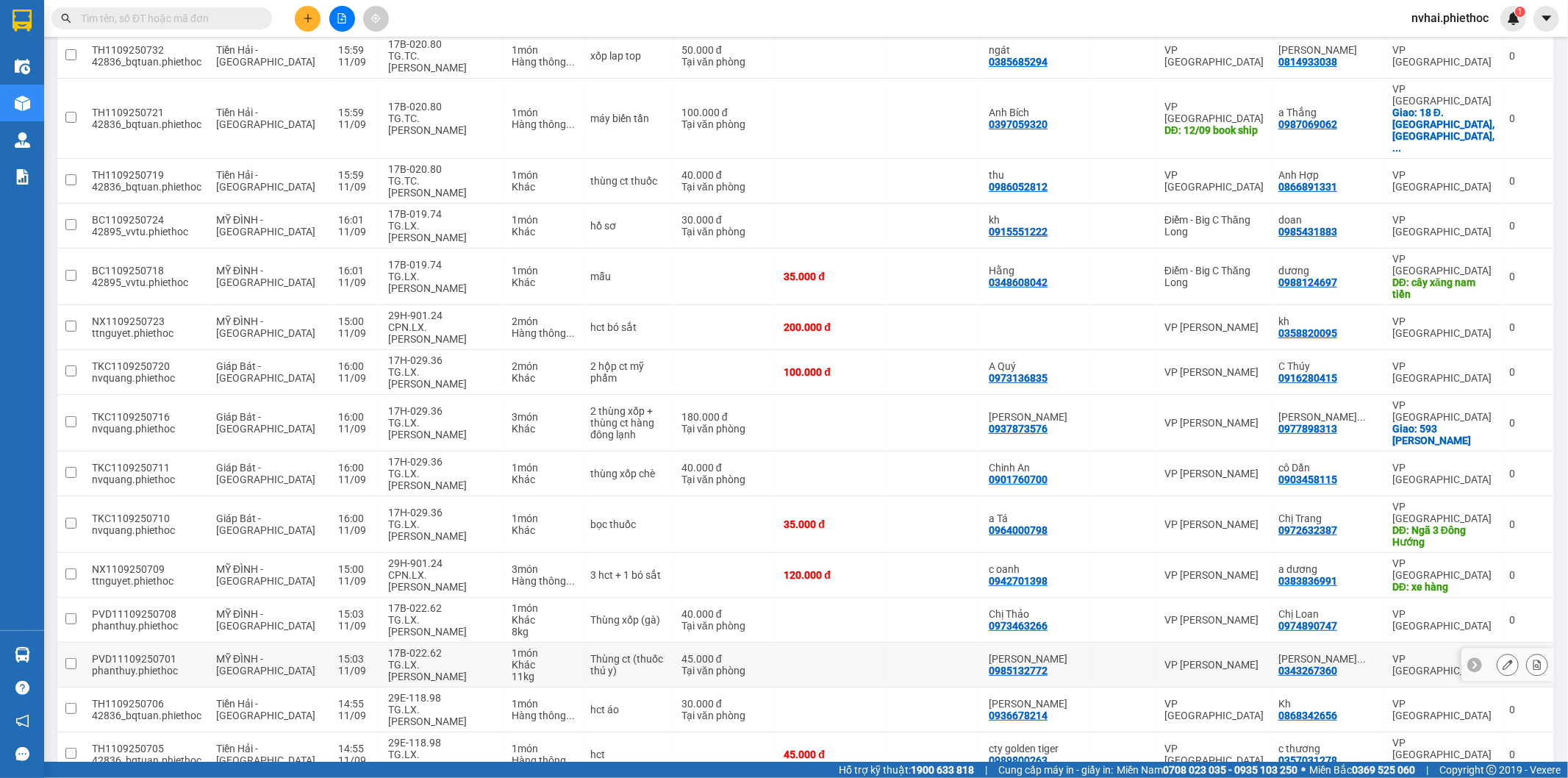
click at [427, 659] on div "TG.LX.[PERSON_NAME]" at bounding box center [442, 671] width 109 height 23
checkbox input "true"
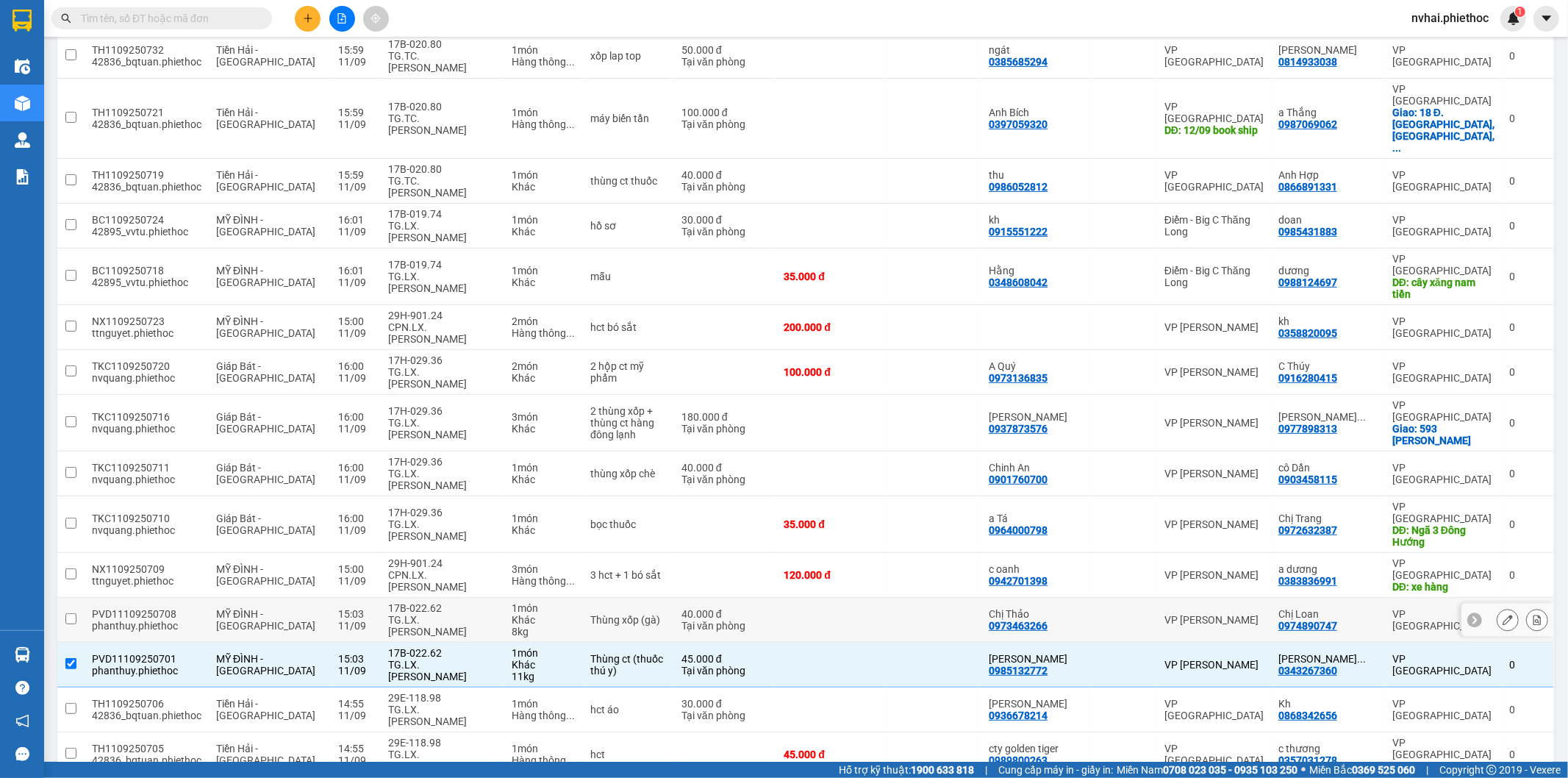
click at [405, 614] on div "TG.LX.[PERSON_NAME]" at bounding box center [442, 625] width 109 height 23
checkbox input "true"
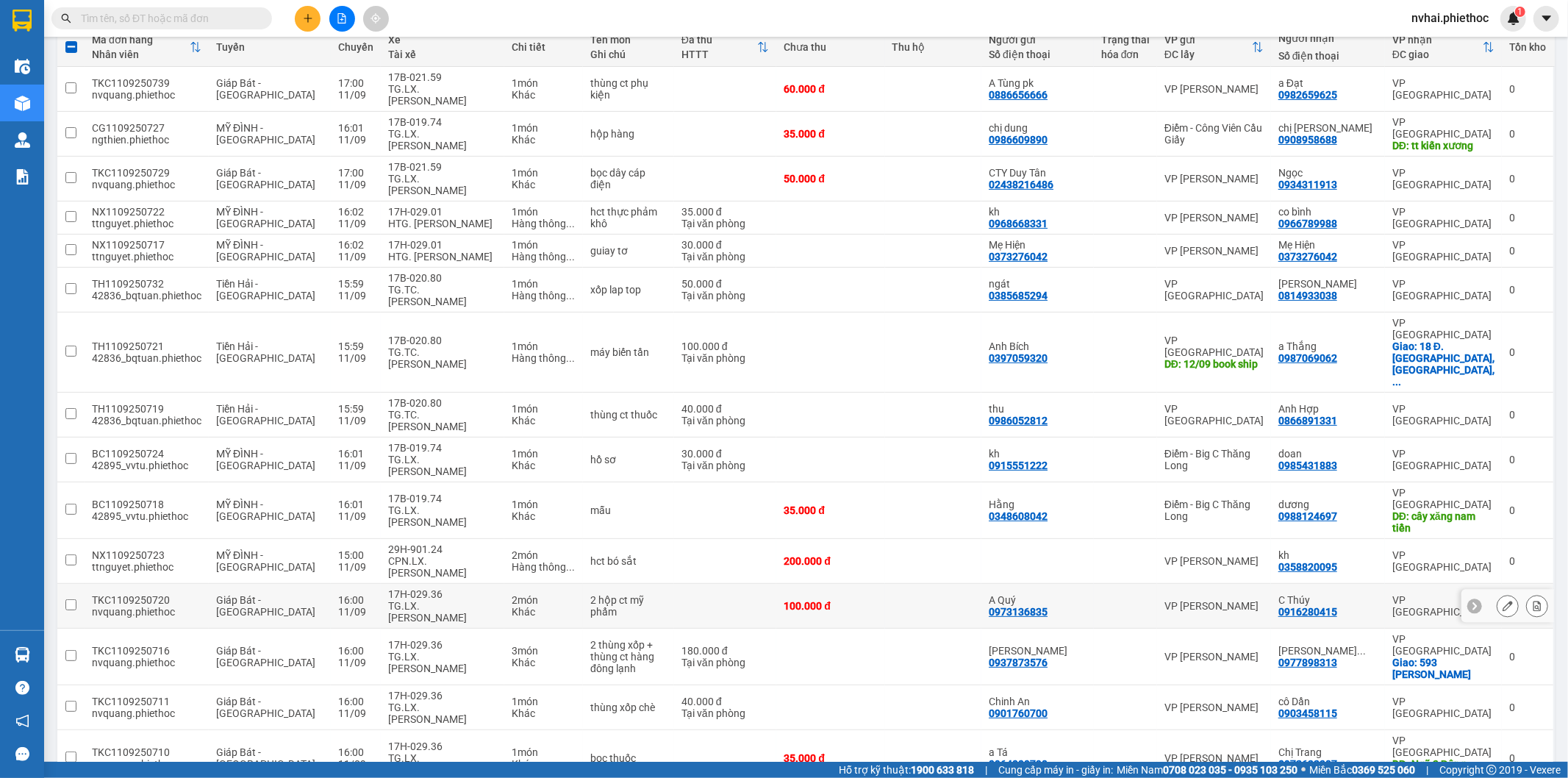
scroll to position [141, 0]
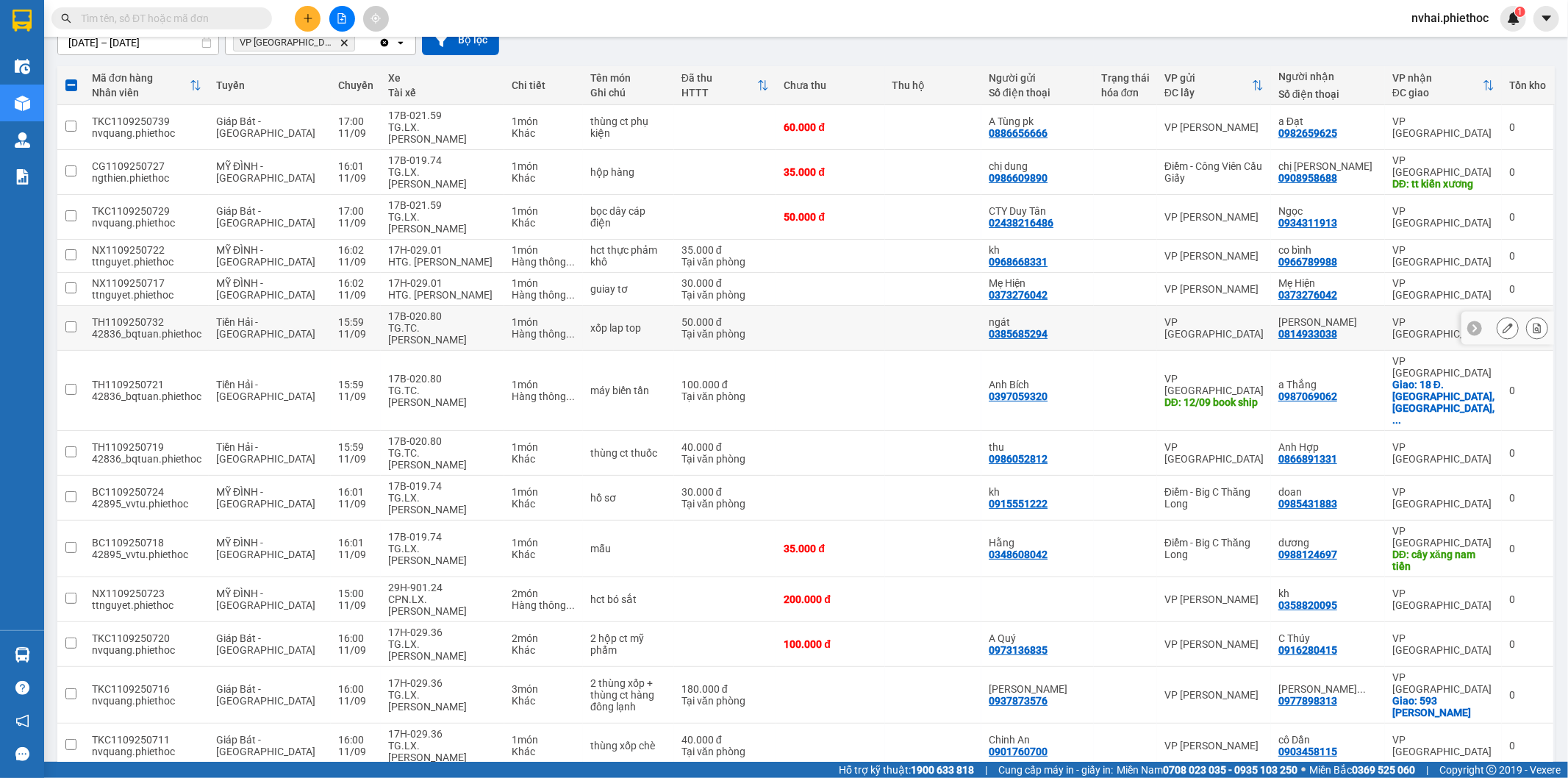
click at [459, 322] on div "TG.TC.[PERSON_NAME]" at bounding box center [442, 333] width 109 height 23
checkbox input "true"
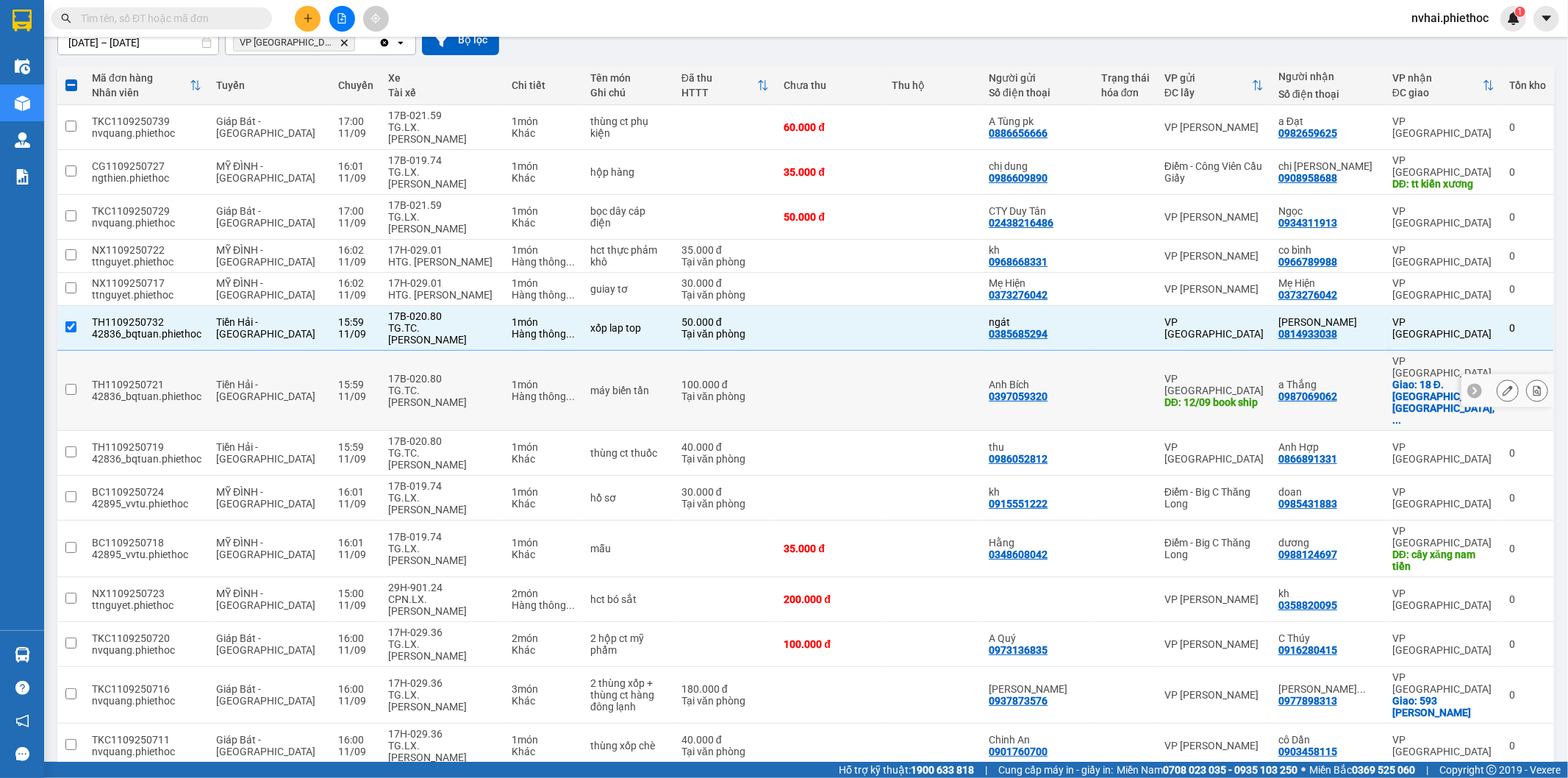
click at [456, 385] on div "TG.TC.[PERSON_NAME]" at bounding box center [442, 396] width 109 height 23
checkbox input "true"
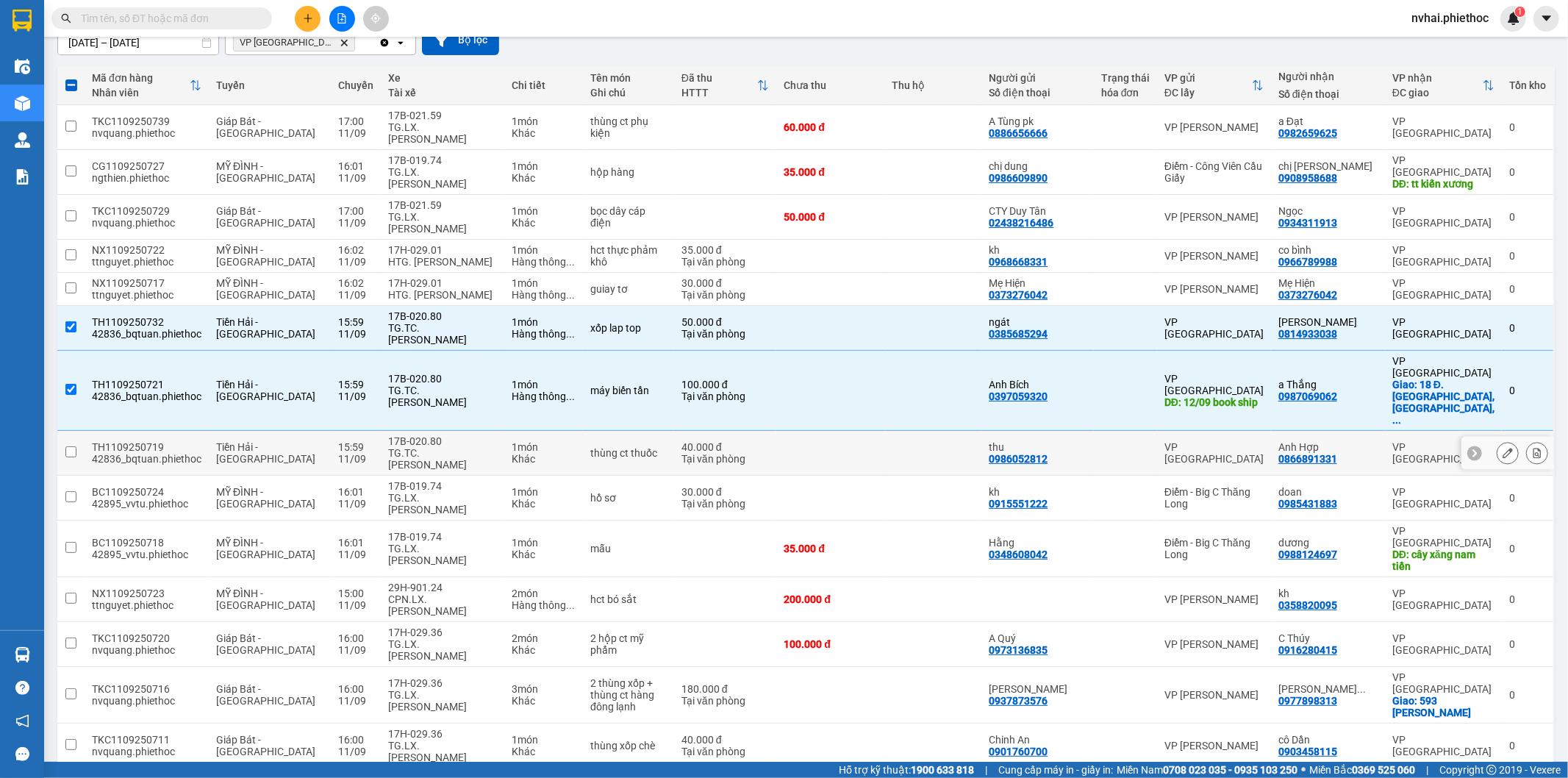
click at [449, 447] on div "TG.TC.[PERSON_NAME]" at bounding box center [442, 459] width 109 height 23
checkbox input "true"
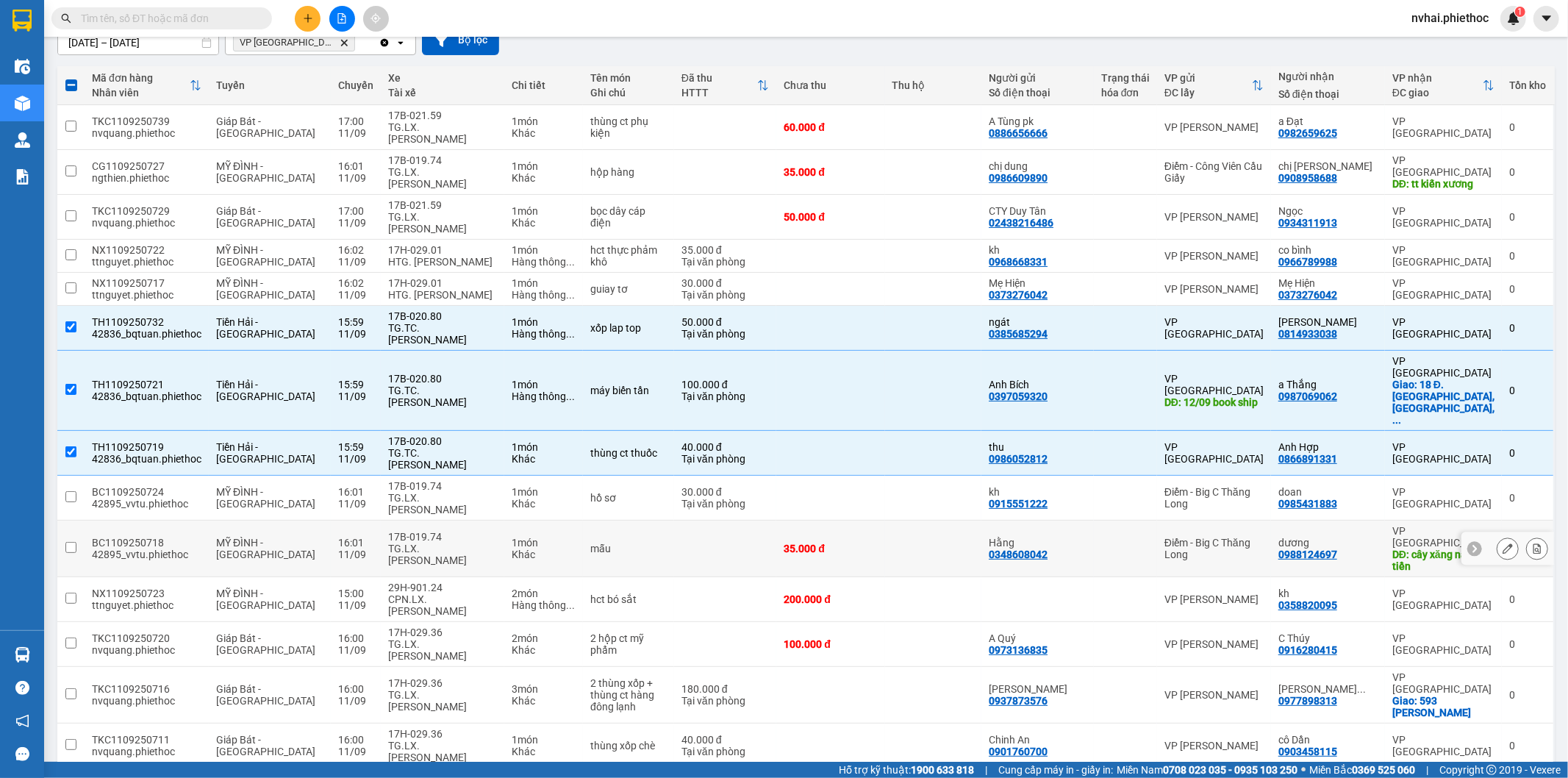
scroll to position [414, 0]
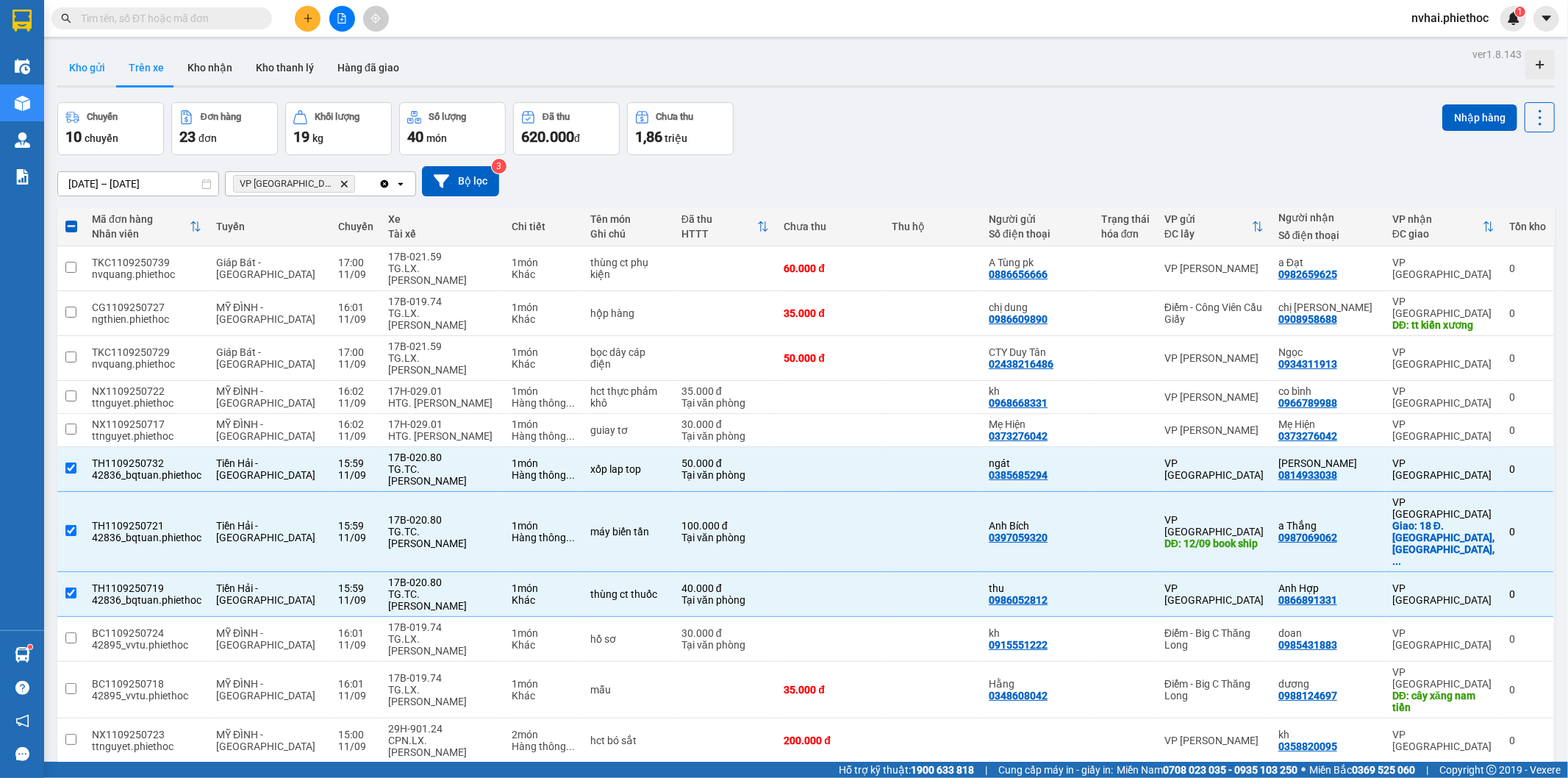
click at [90, 67] on button "Kho gửi" at bounding box center [87, 68] width 60 height 36
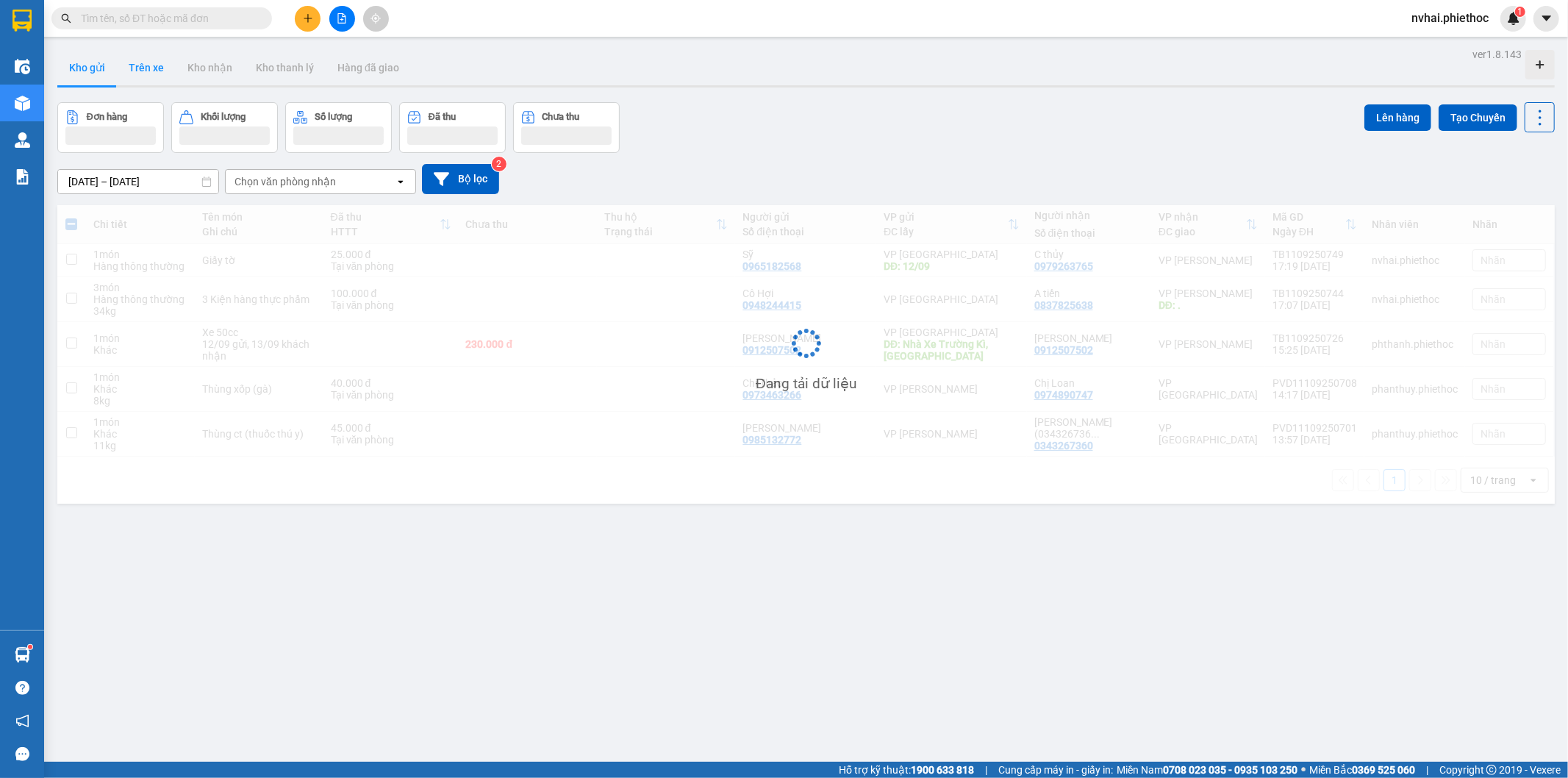
click at [137, 67] on button "Trên xe" at bounding box center [146, 68] width 59 height 36
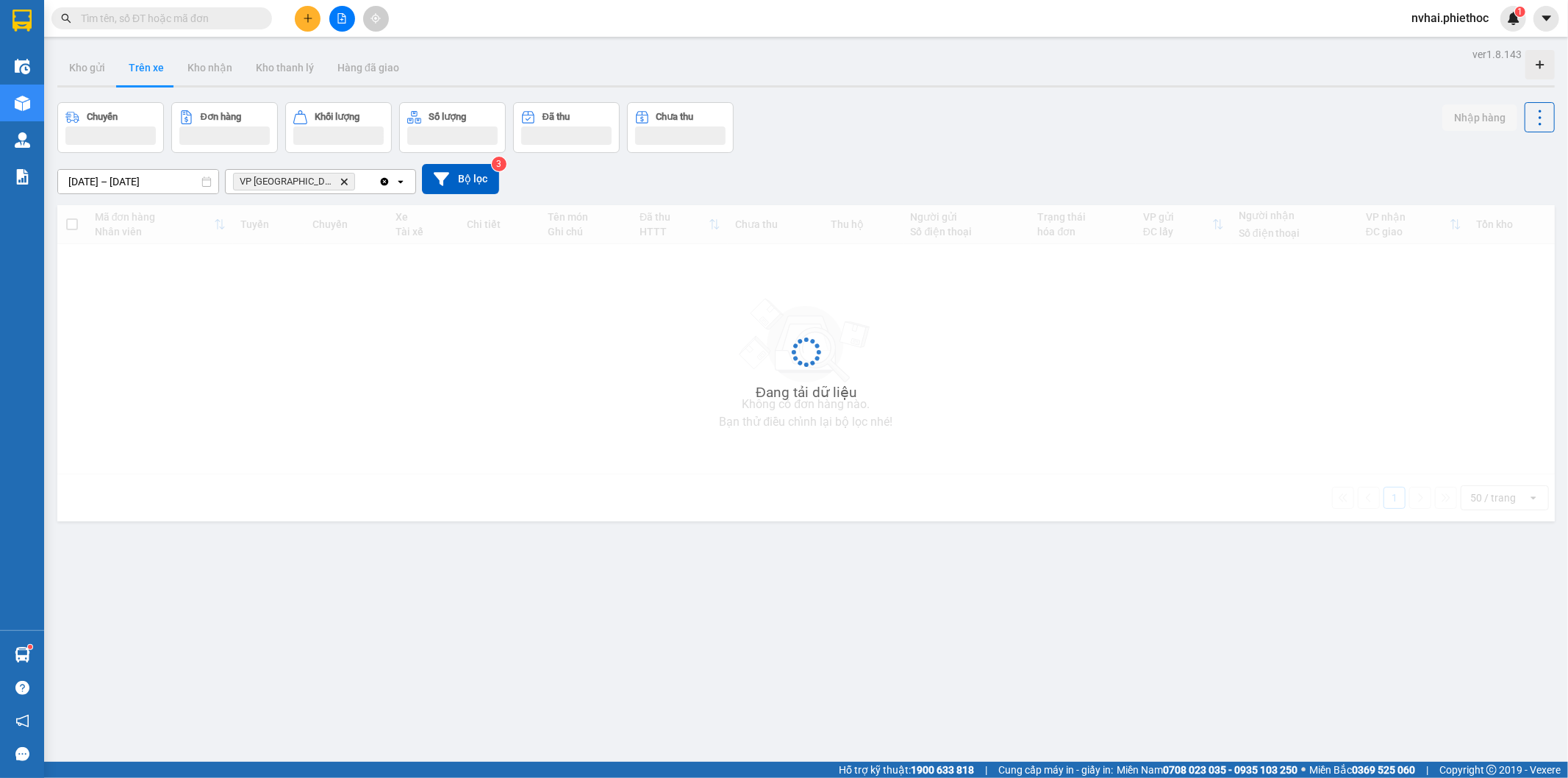
click at [137, 67] on button "Trên xe" at bounding box center [146, 68] width 59 height 36
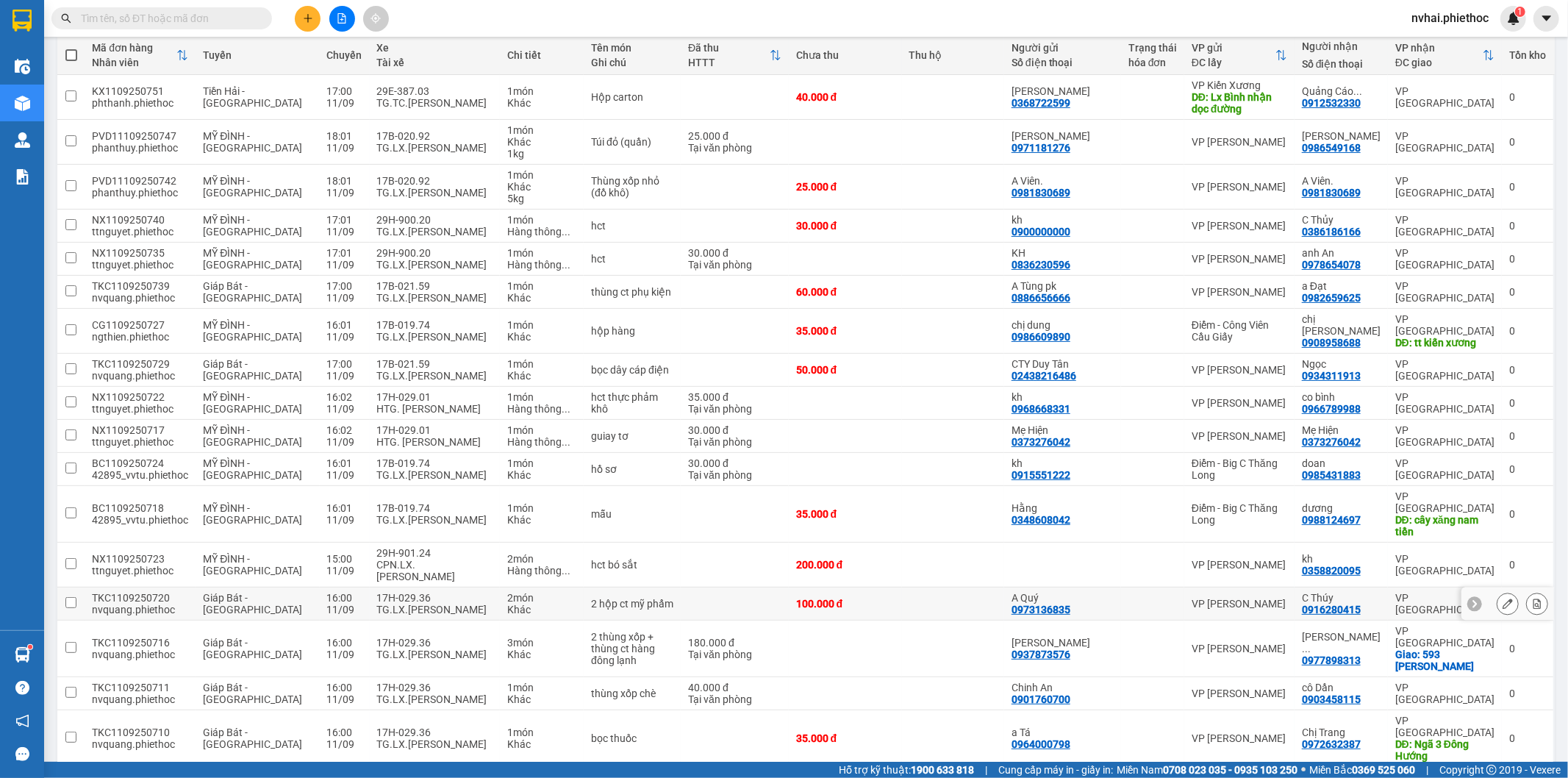
scroll to position [303, 0]
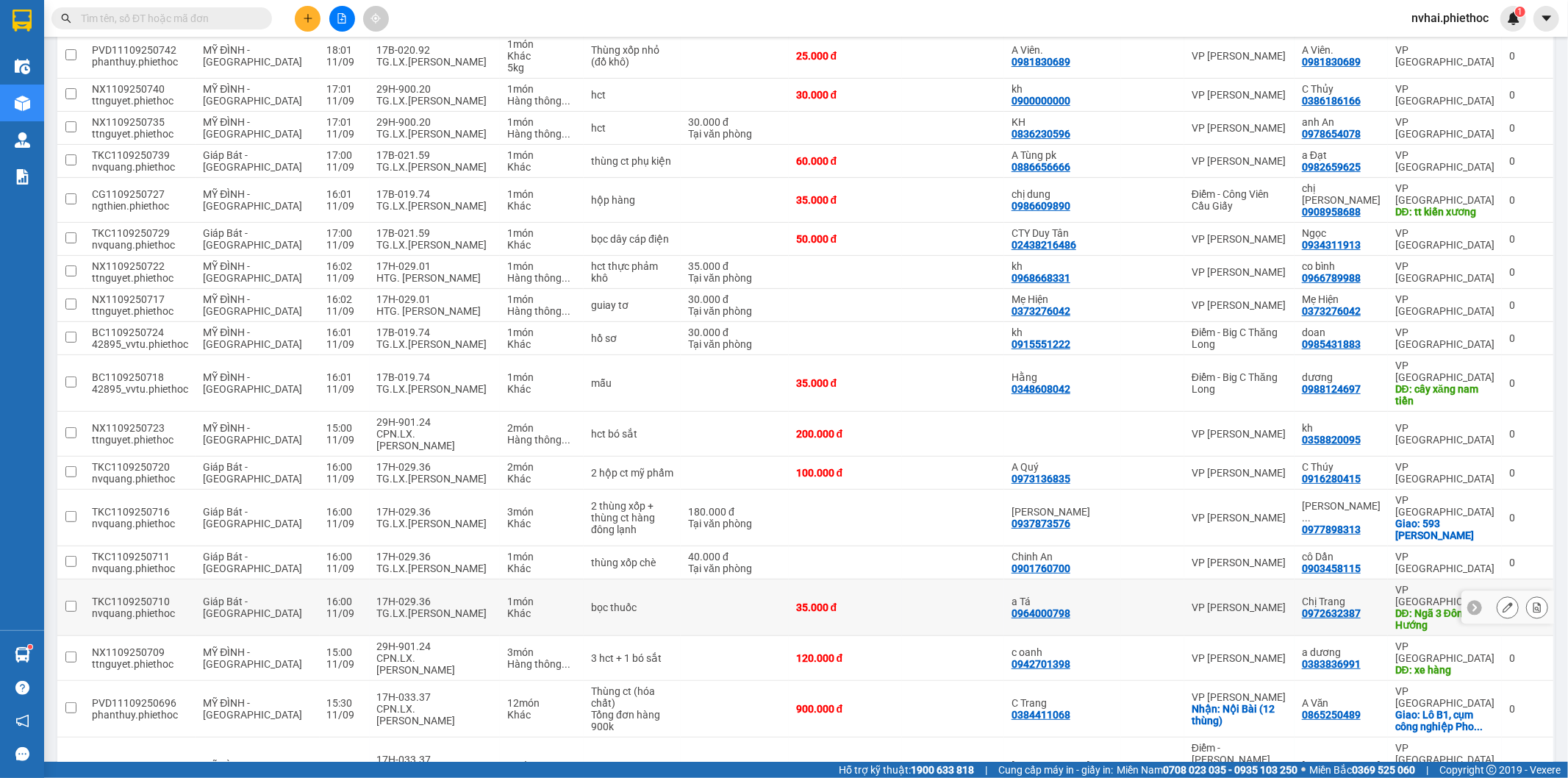
click at [427, 595] on div "17H-029.36" at bounding box center [435, 601] width 116 height 12
checkbox input "true"
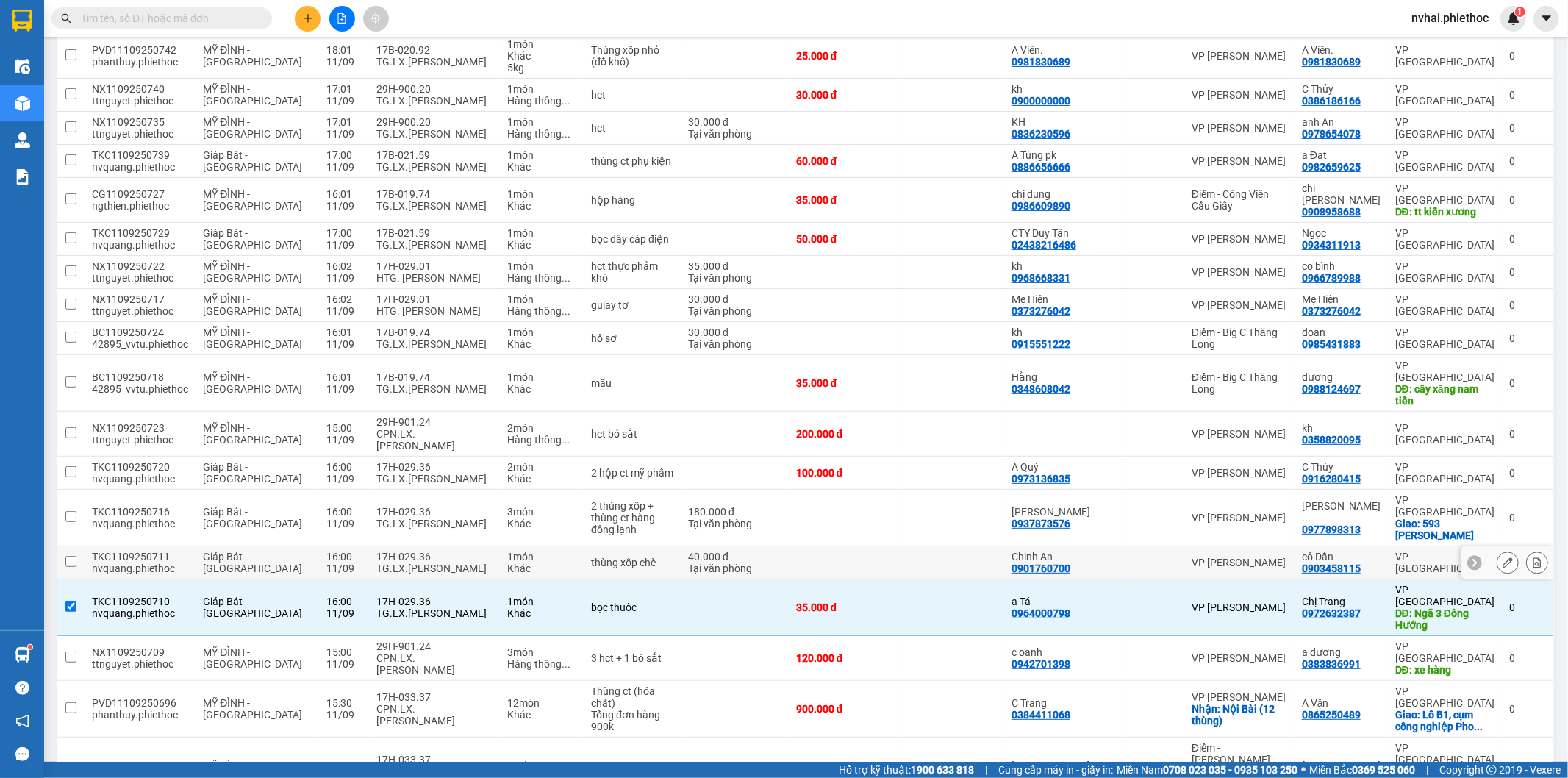
click at [429, 551] on div "17H-029.36" at bounding box center [435, 557] width 116 height 12
checkbox input "true"
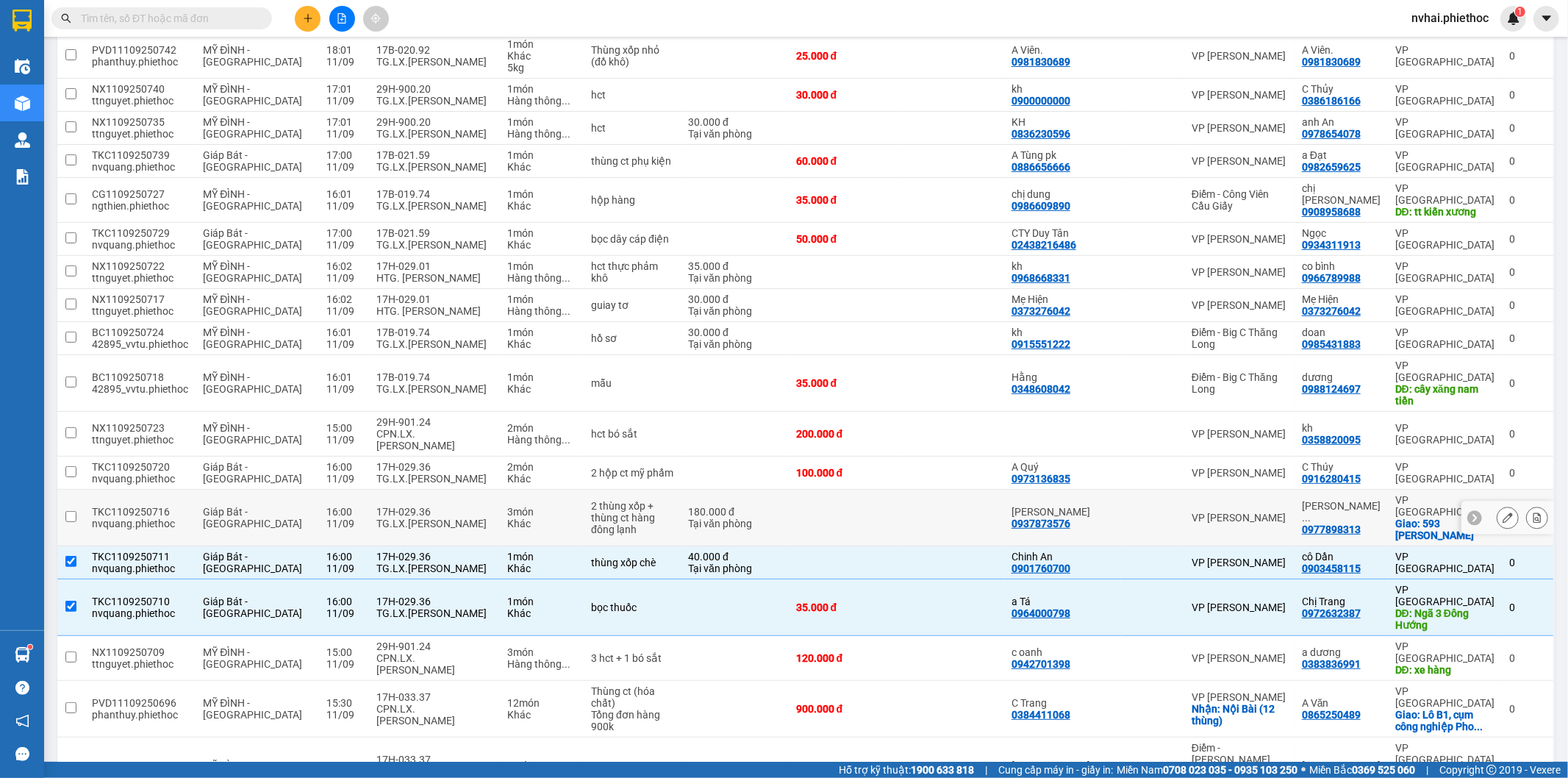
click at [427, 518] on div "TG.LX.[PERSON_NAME]" at bounding box center [435, 524] width 116 height 12
checkbox input "true"
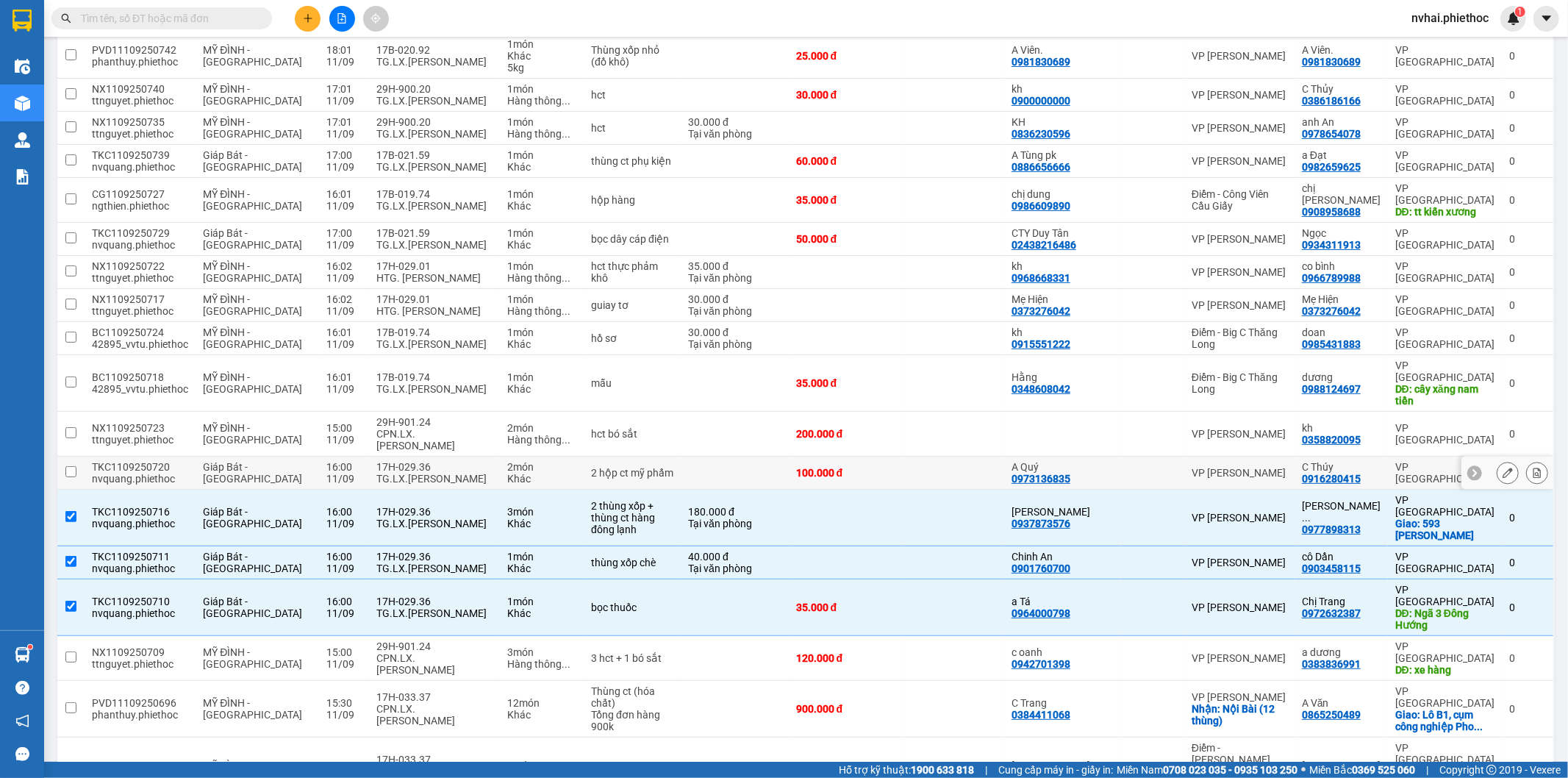
click at [409, 461] on div "17H-029.36" at bounding box center [435, 467] width 116 height 12
checkbox input "true"
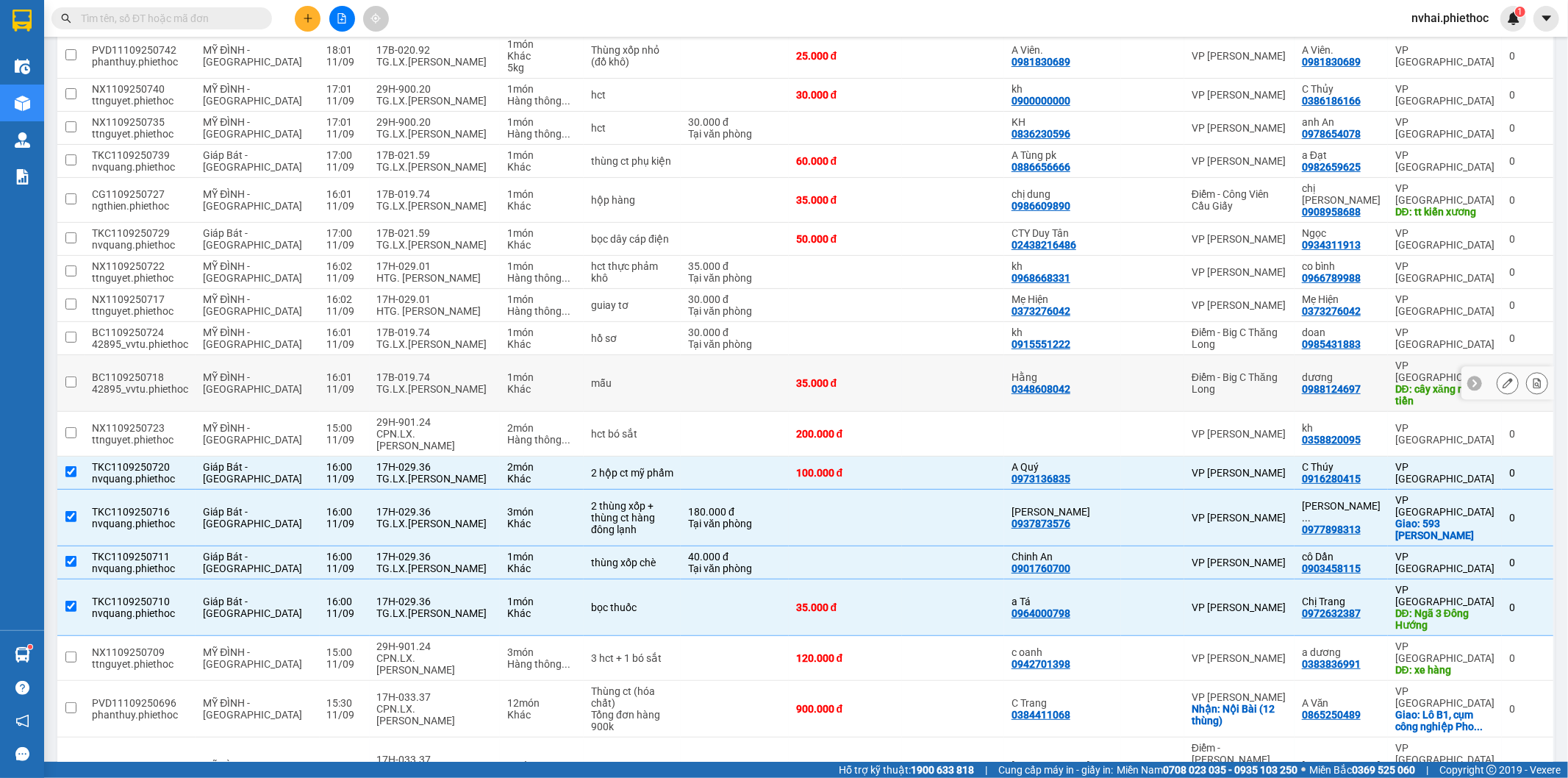
click at [408, 371] on div "17B-019.74" at bounding box center [435, 377] width 116 height 12
checkbox input "true"
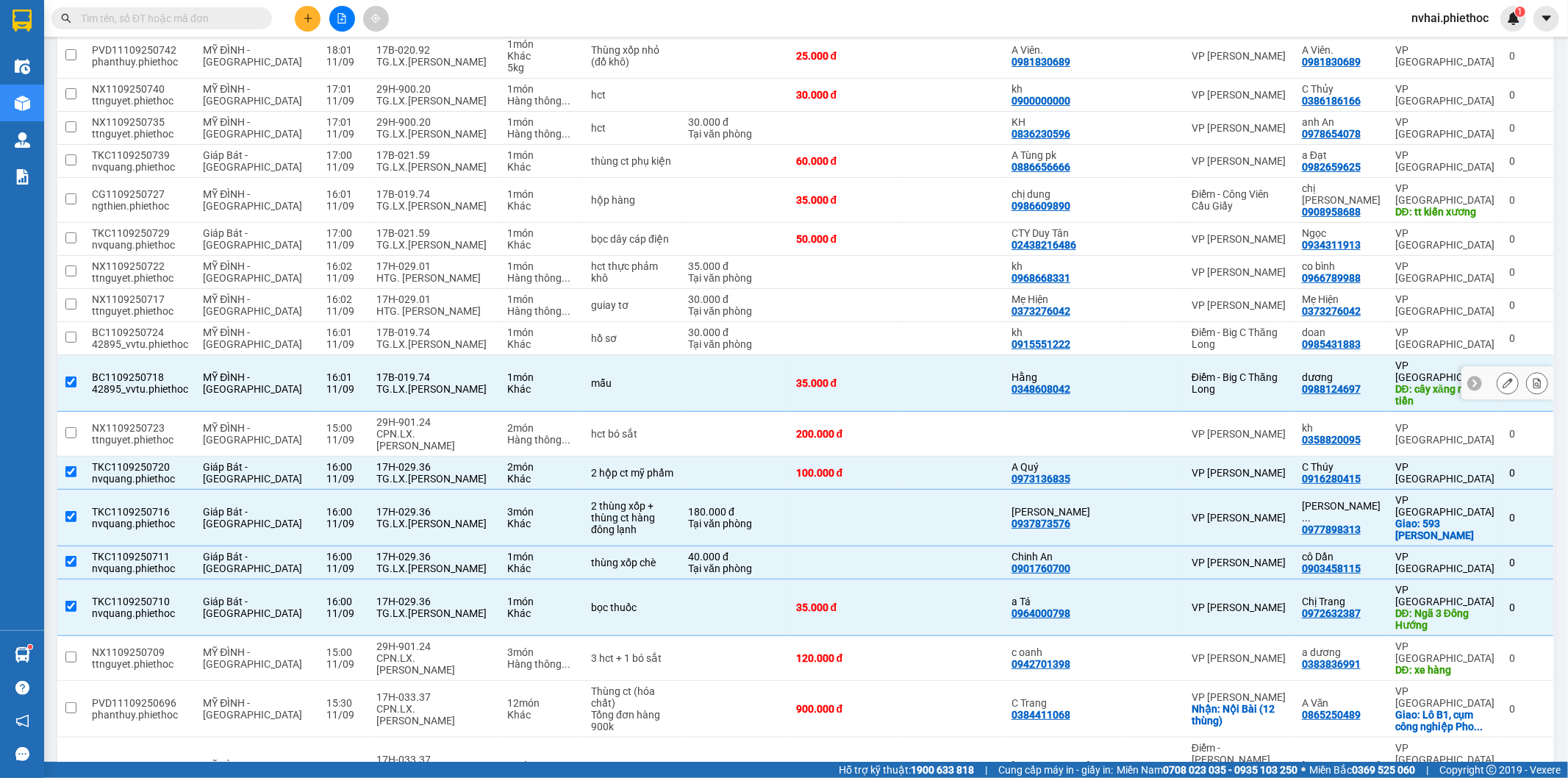
click at [414, 338] on div "TG.LX.[PERSON_NAME]" at bounding box center [435, 344] width 116 height 12
checkbox input "true"
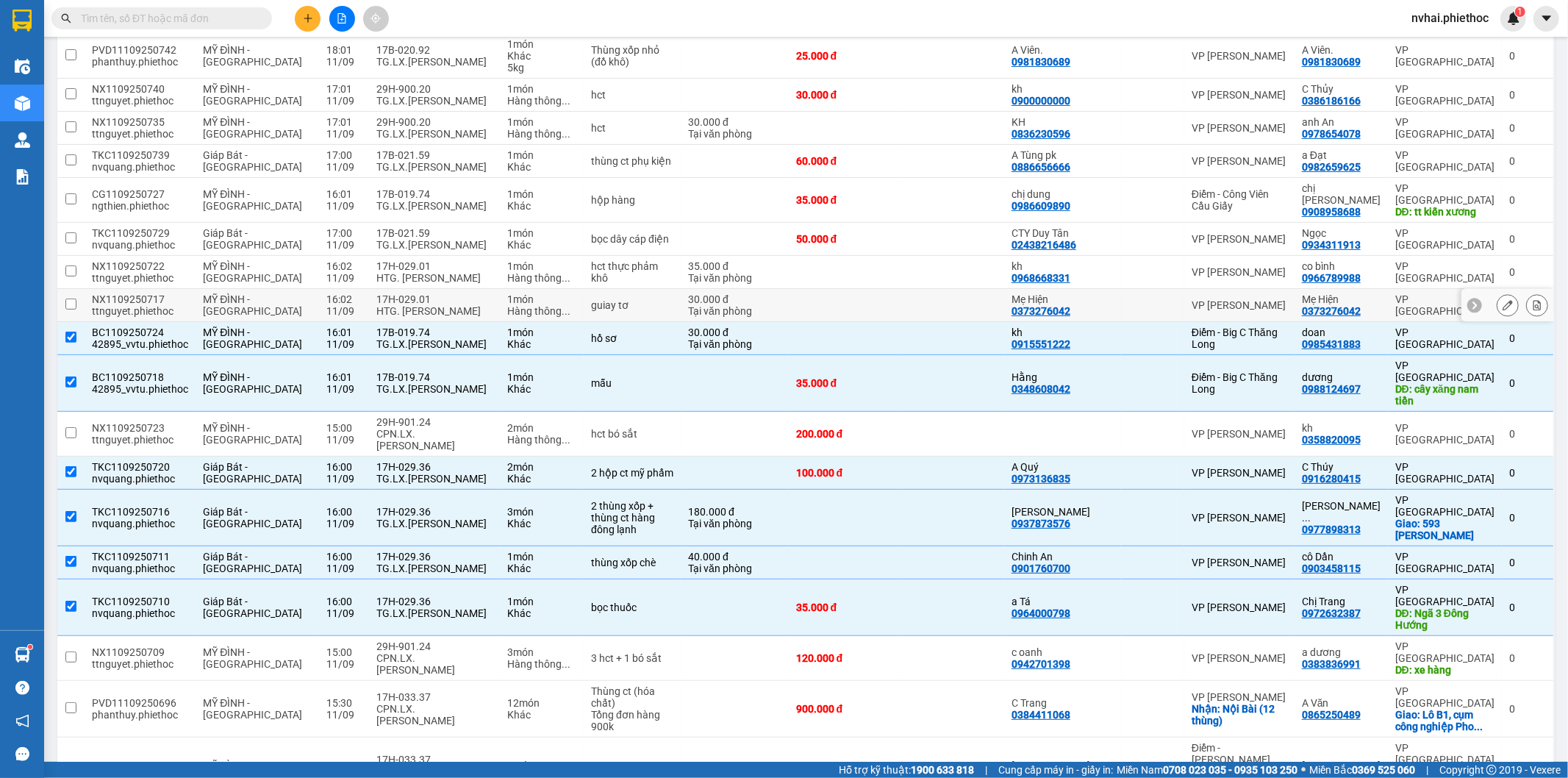
click at [414, 305] on div "HTG. [PERSON_NAME]" at bounding box center [435, 311] width 116 height 12
checkbox input "true"
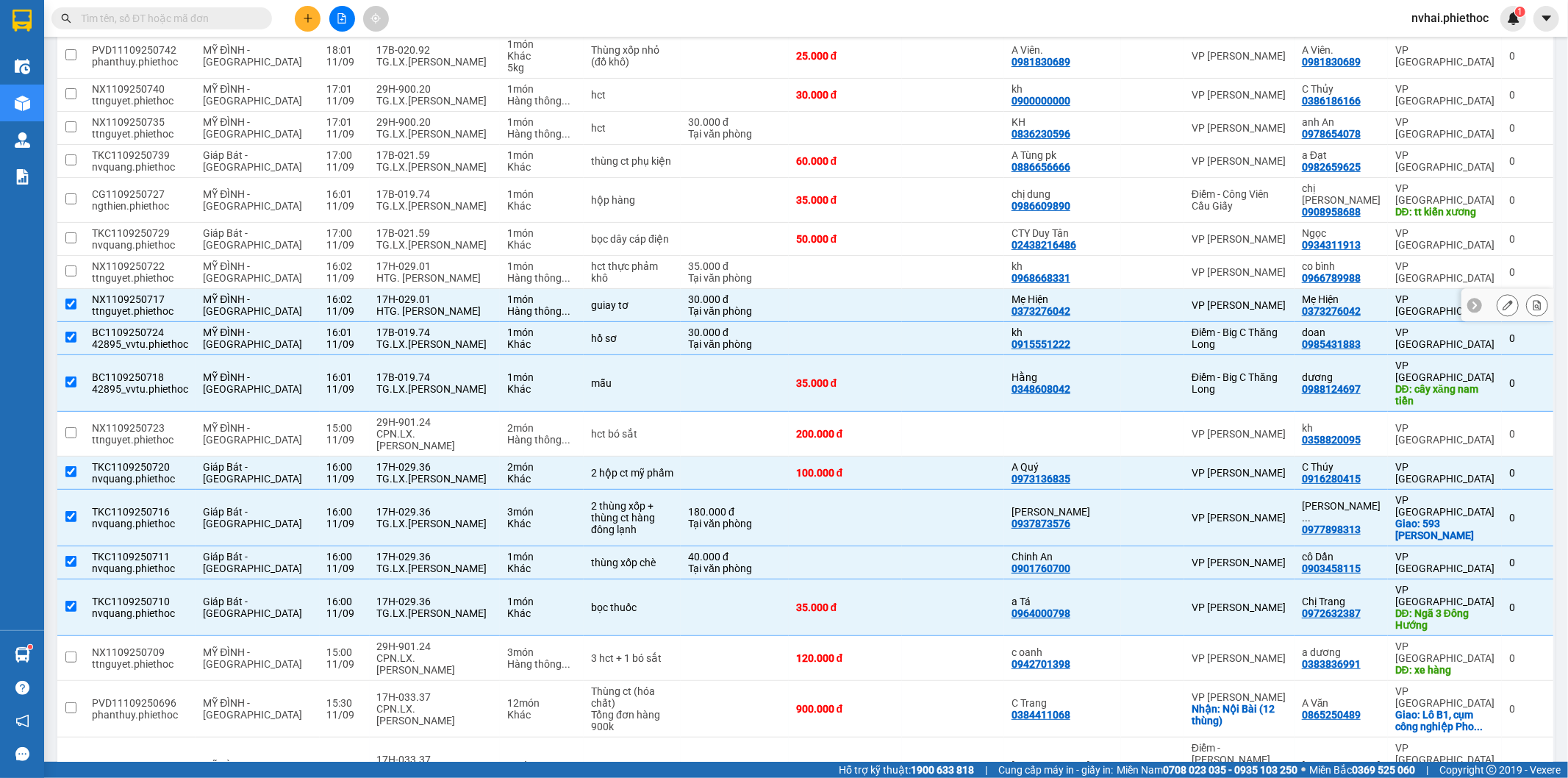
click at [411, 273] on div "HTG. [PERSON_NAME]" at bounding box center [435, 278] width 116 height 12
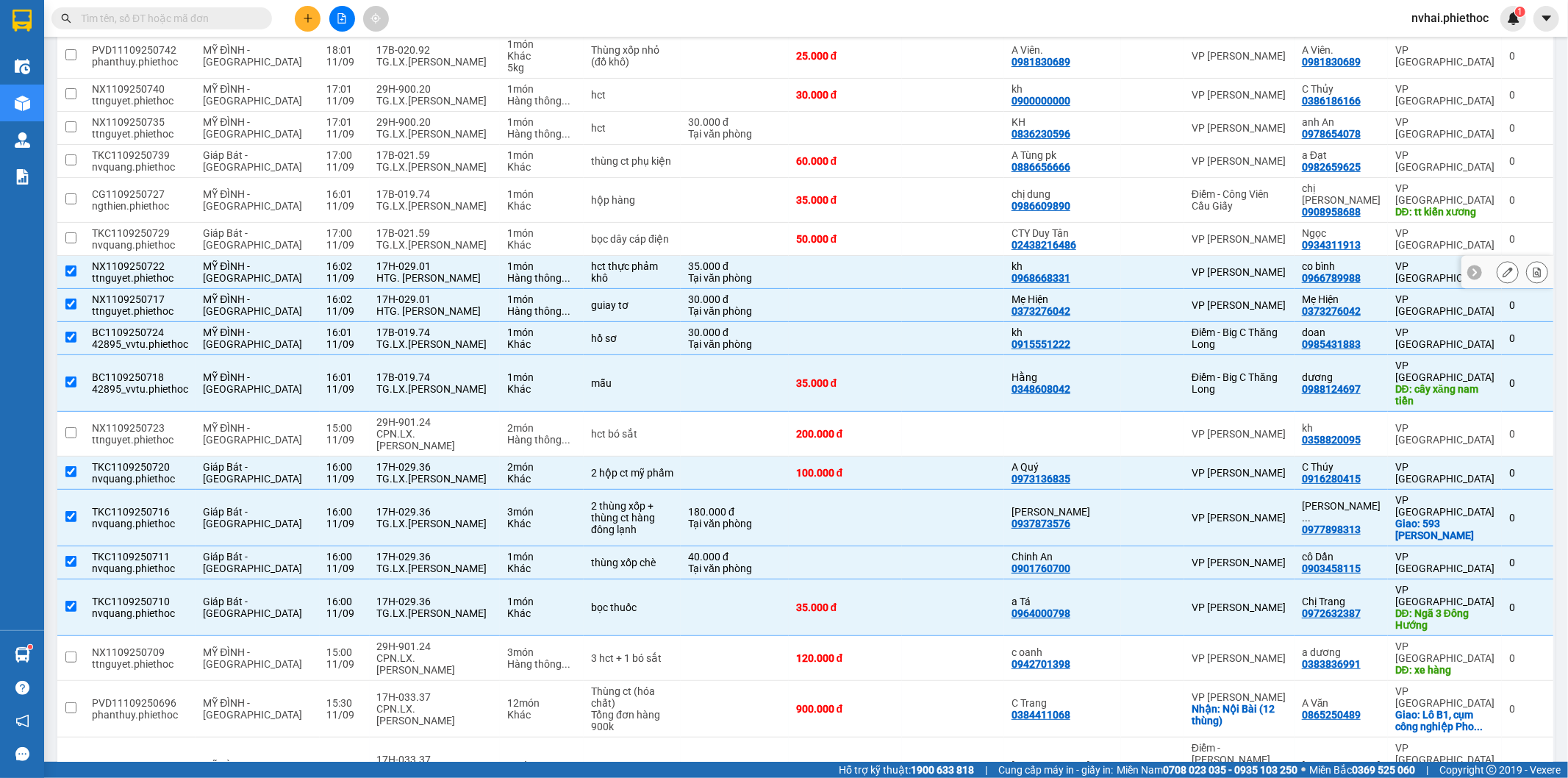
checkbox input "true"
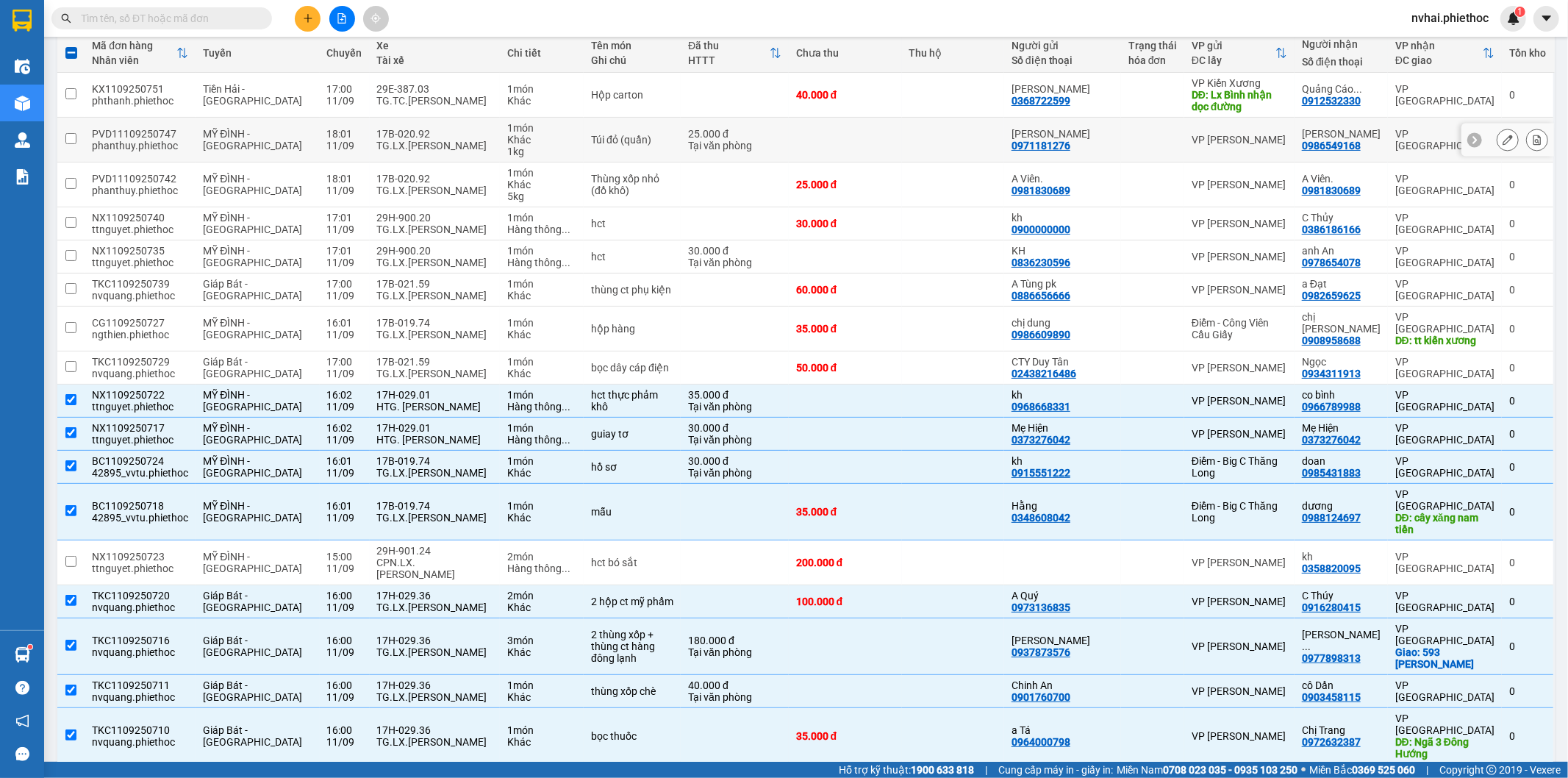
scroll to position [30, 0]
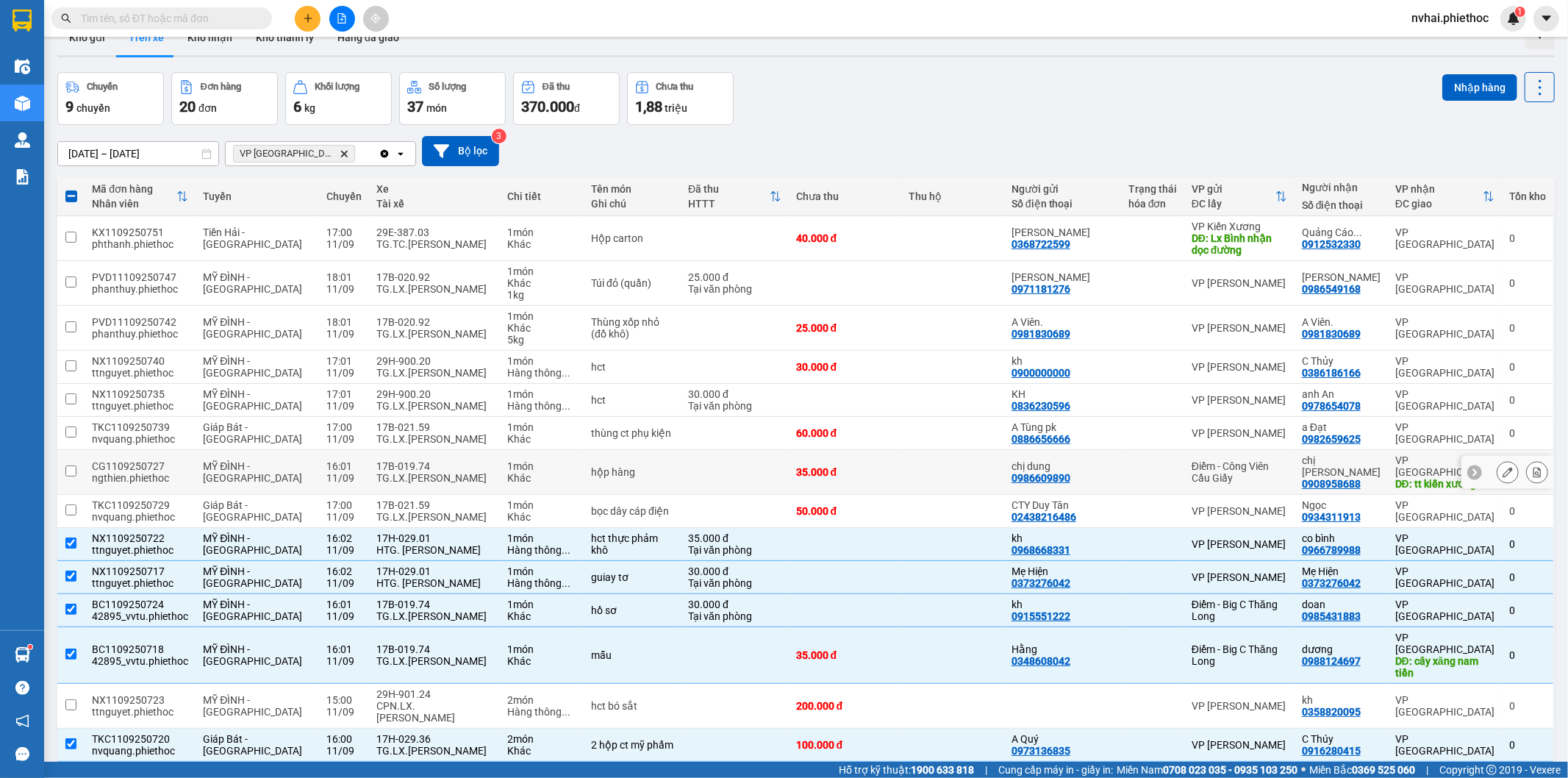
click at [427, 461] on div "17B-019.74" at bounding box center [435, 466] width 116 height 12
checkbox input "true"
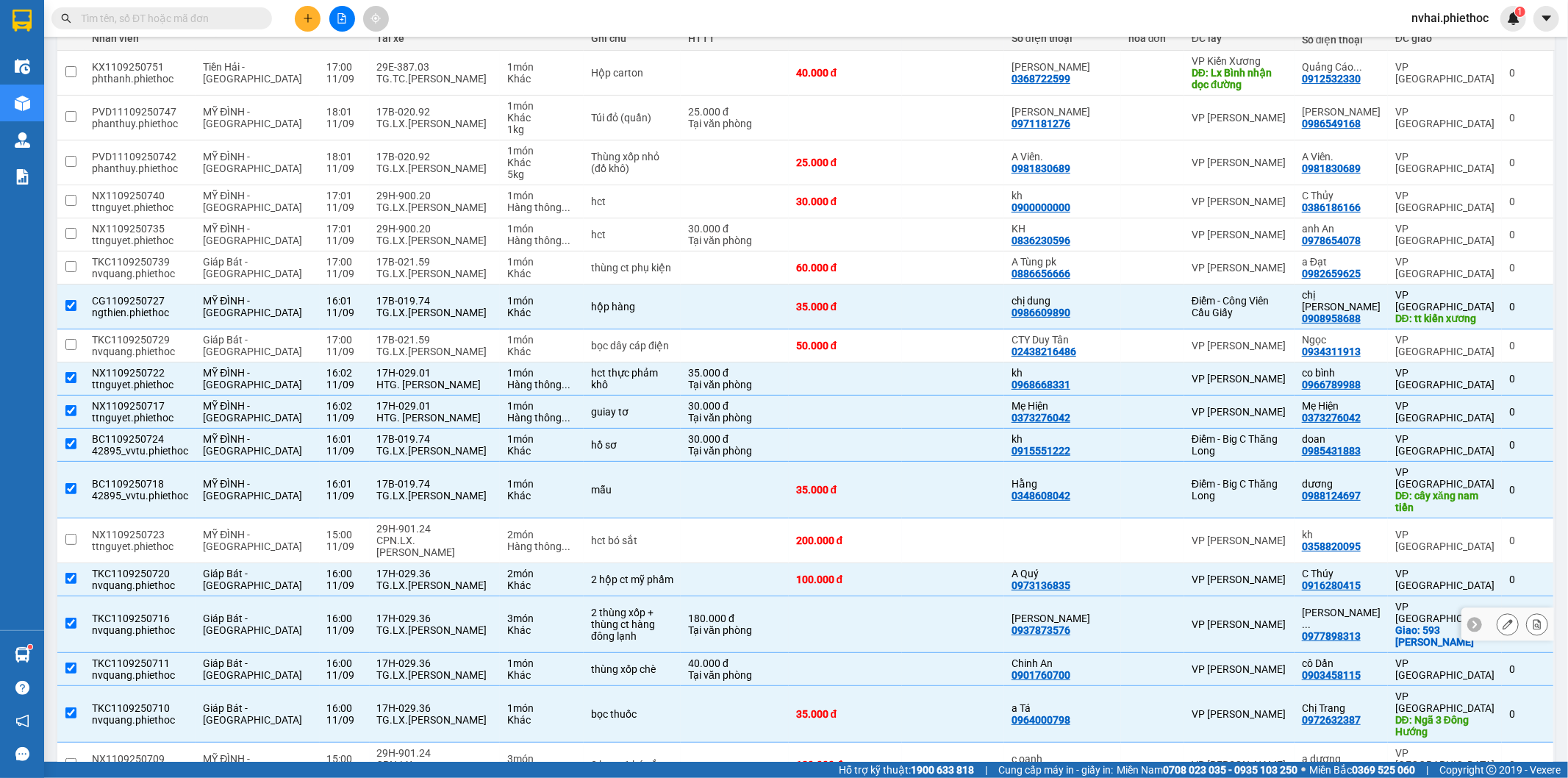
scroll to position [165, 0]
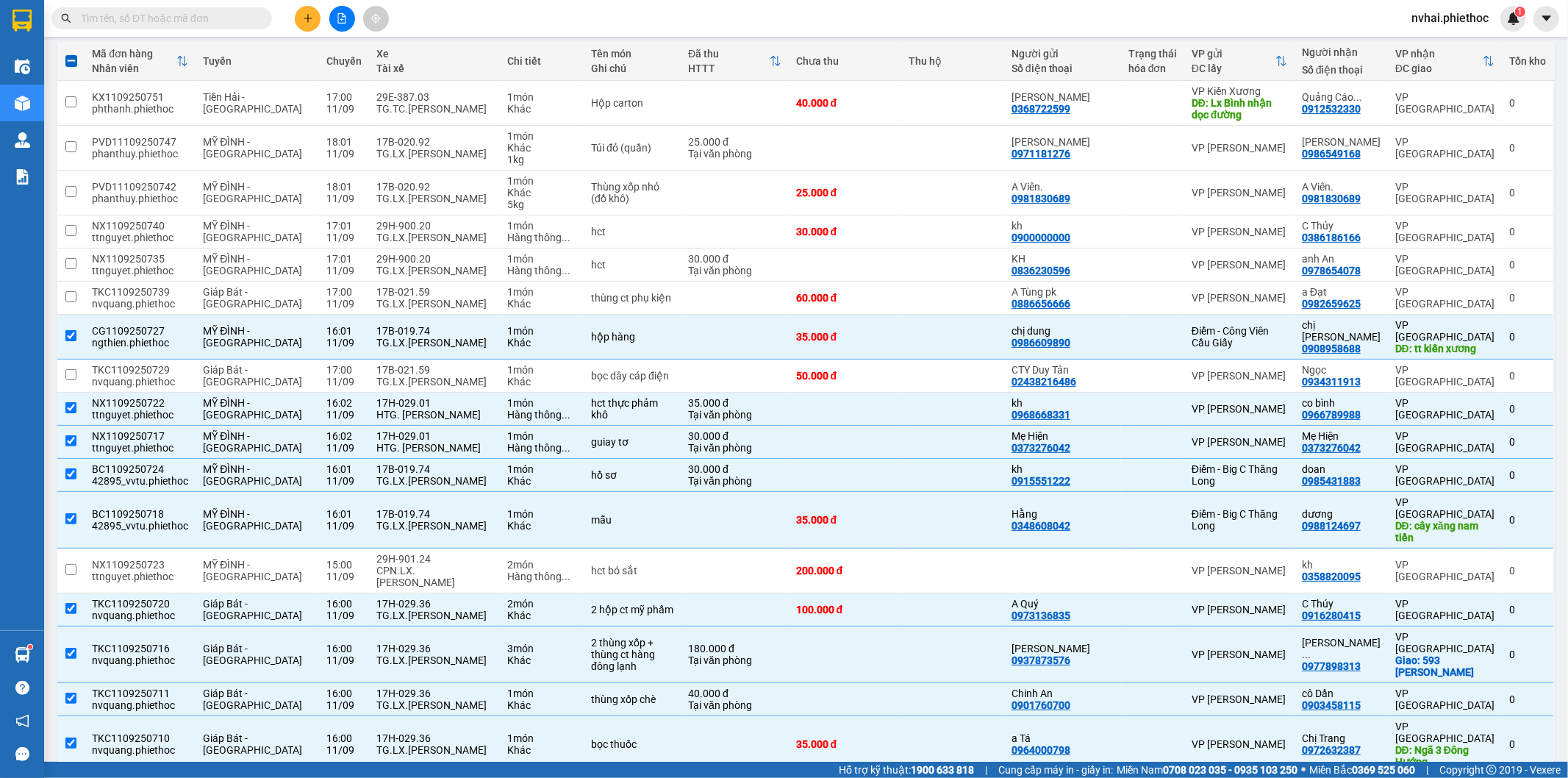
click at [198, 17] on input "text" at bounding box center [168, 18] width 174 height 16
click at [196, 15] on input "text" at bounding box center [168, 18] width 174 height 16
paste input "0977686612"
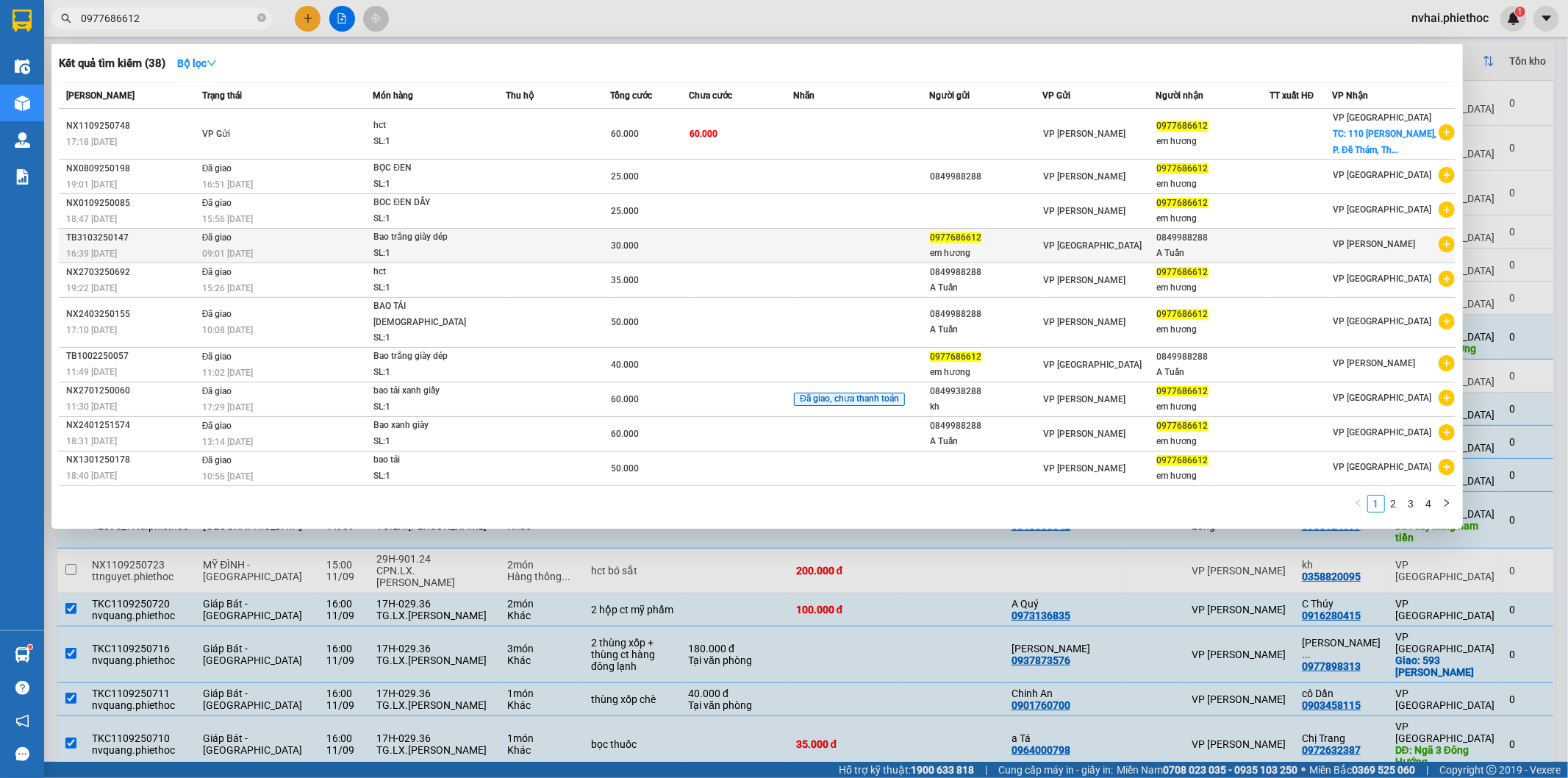
type input "0977686612"
copy div "49988288"
copy div "849988288"
copy div "0849988288"
drag, startPoint x: 1228, startPoint y: 234, endPoint x: 689, endPoint y: 49, distance: 569.9
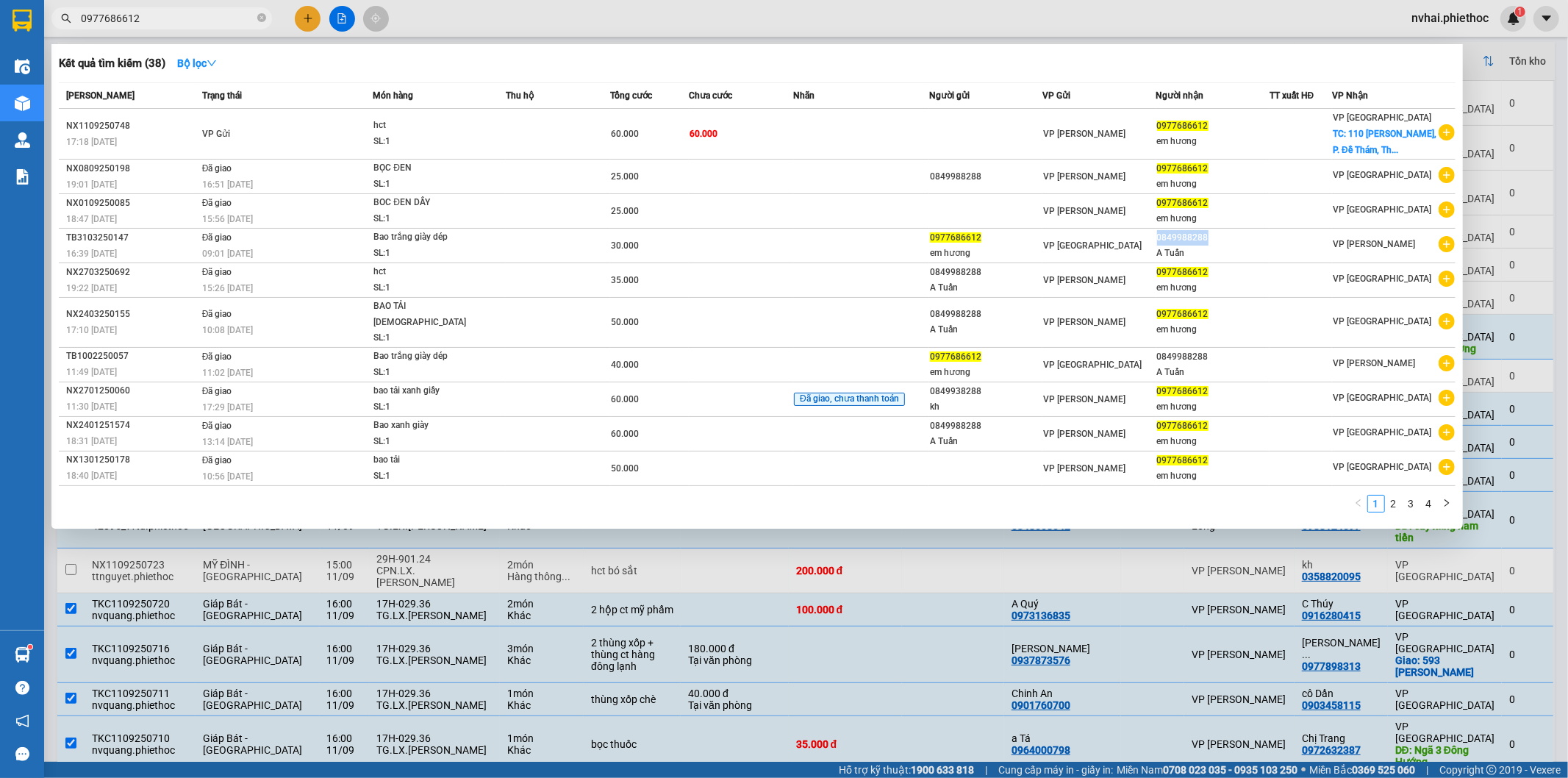
click at [1004, 166] on tbody "NX1109250748 17:18 - 11/09 VP Gửi hct SL: 1 60.000 60.000 VP Nguyễn Xiển 097768…" at bounding box center [757, 298] width 1397 height 377
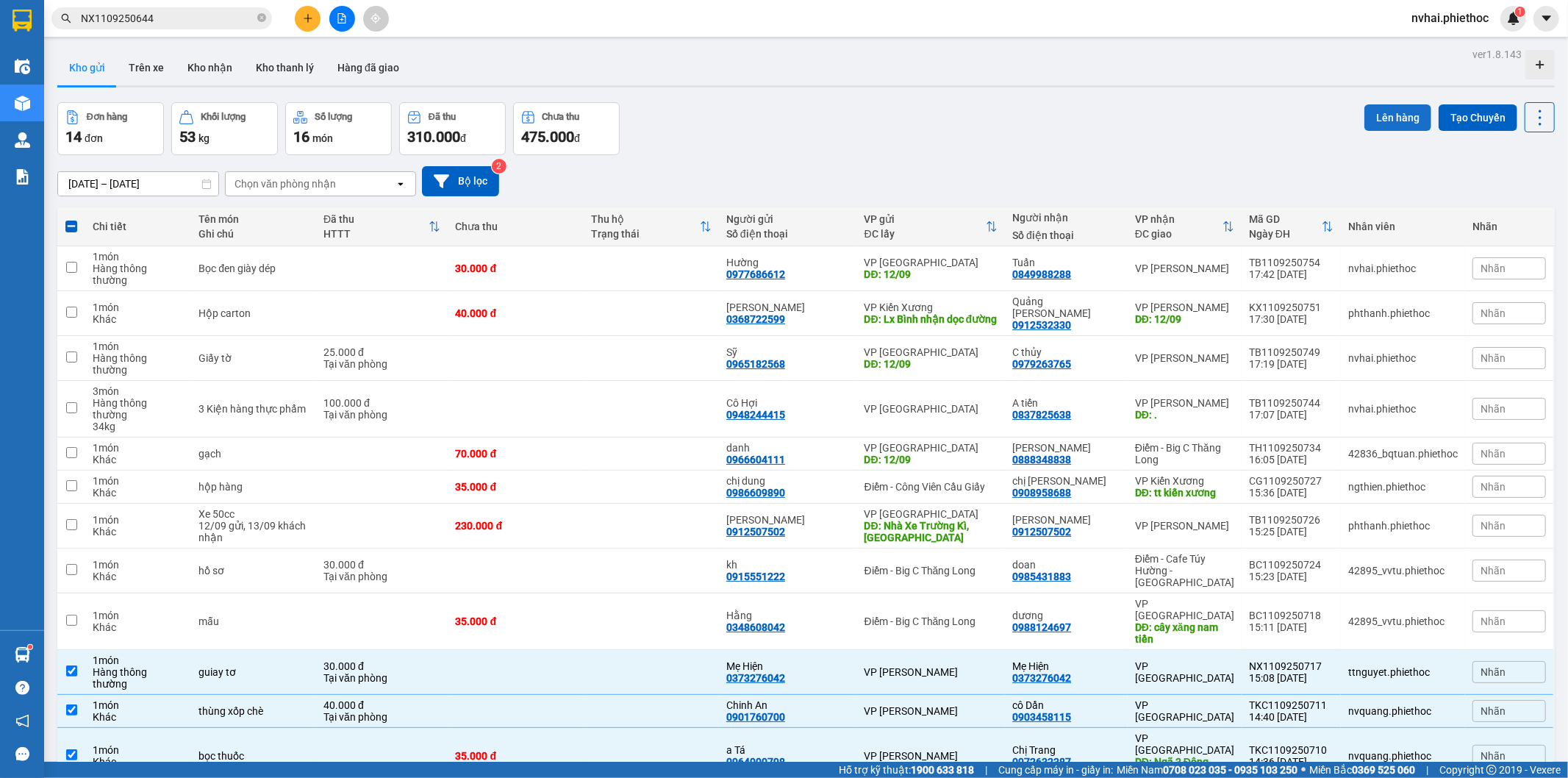
click at [1384, 119] on button "Lên hàng" at bounding box center [1397, 117] width 67 height 26
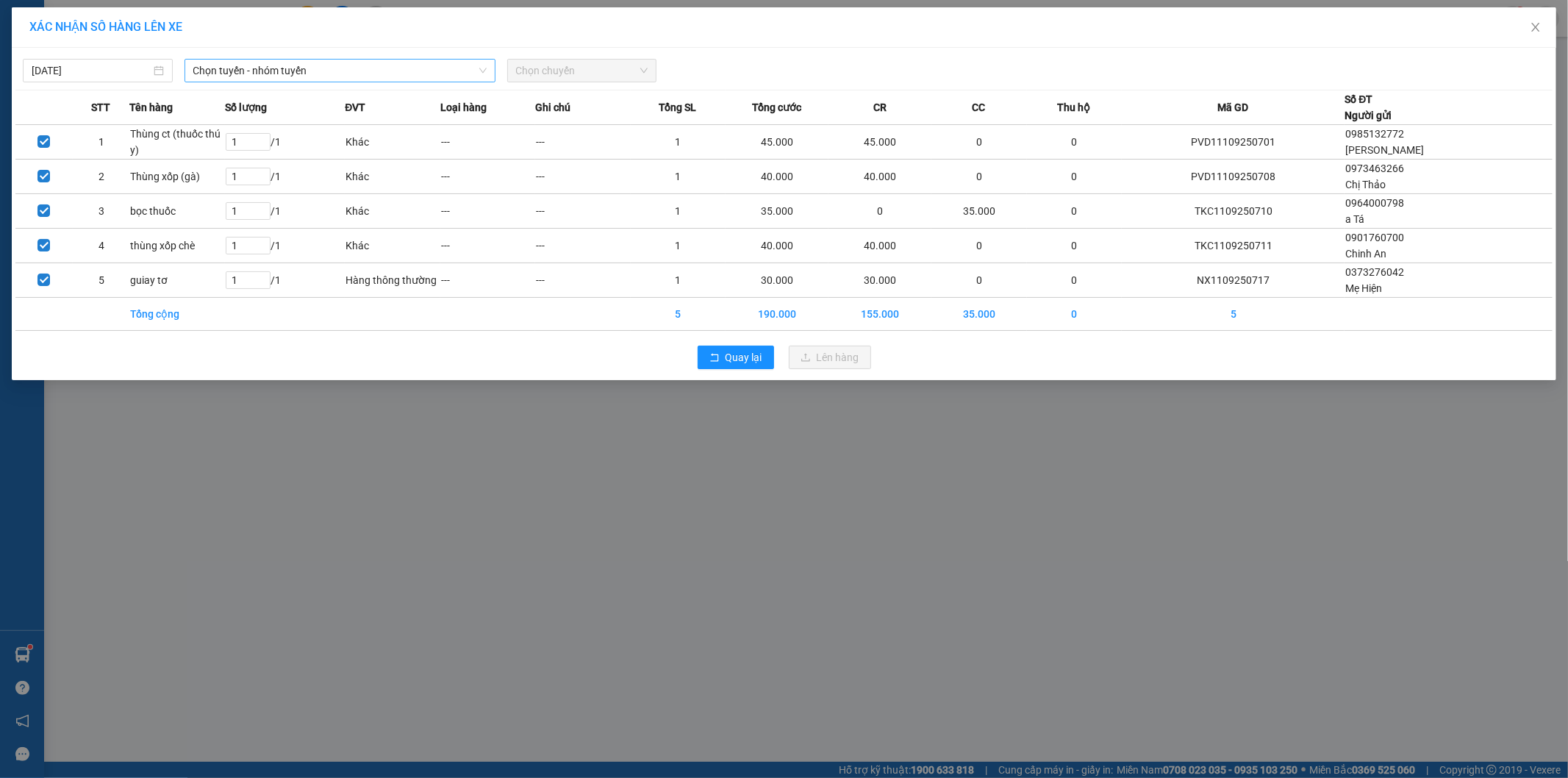
click at [236, 75] on span "Chọn tuyến - nhóm tuyến" at bounding box center [340, 71] width 294 height 22
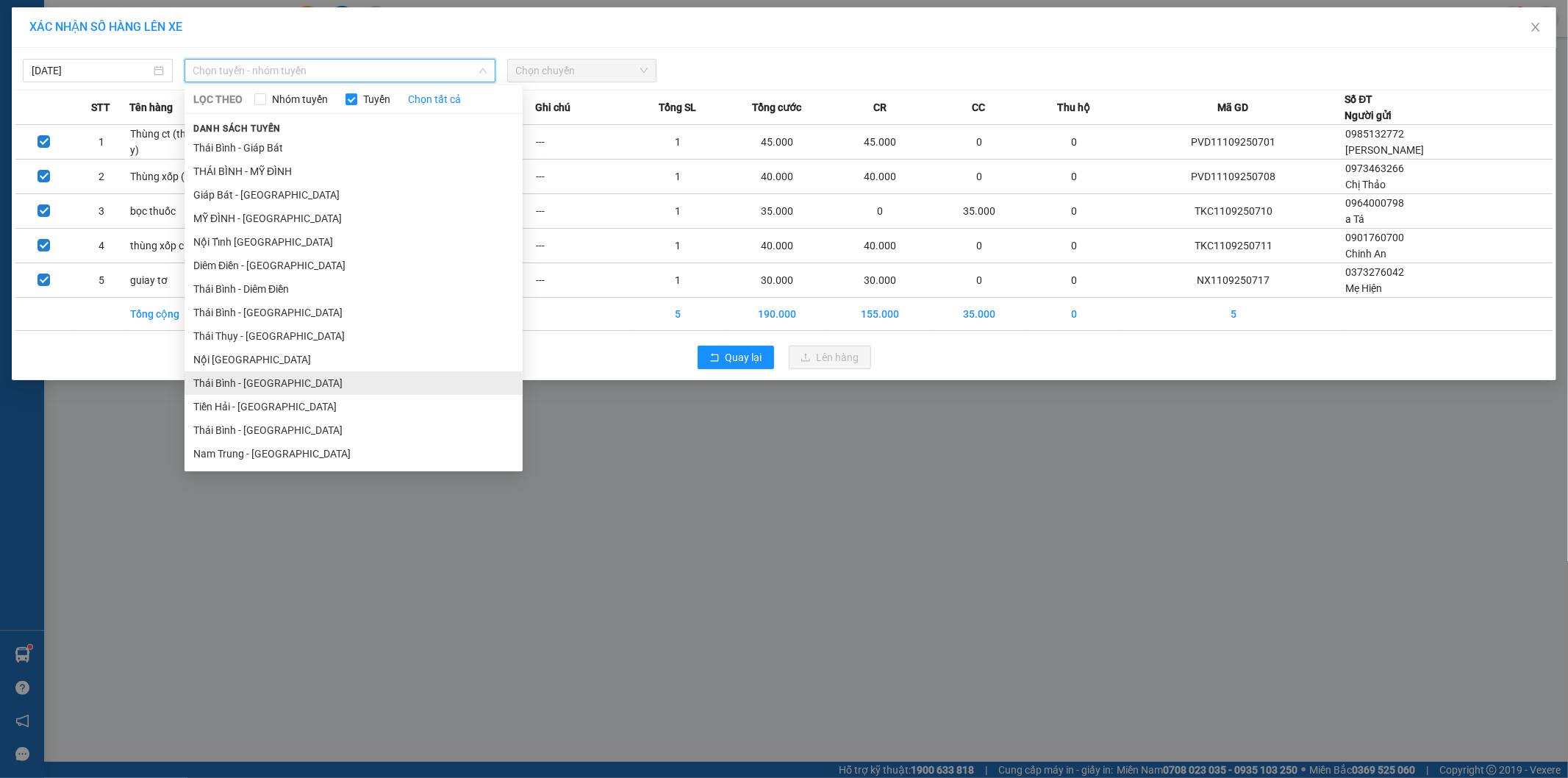
click at [274, 383] on li "Thái Bình - [GEOGRAPHIC_DATA]" at bounding box center [354, 383] width 338 height 23
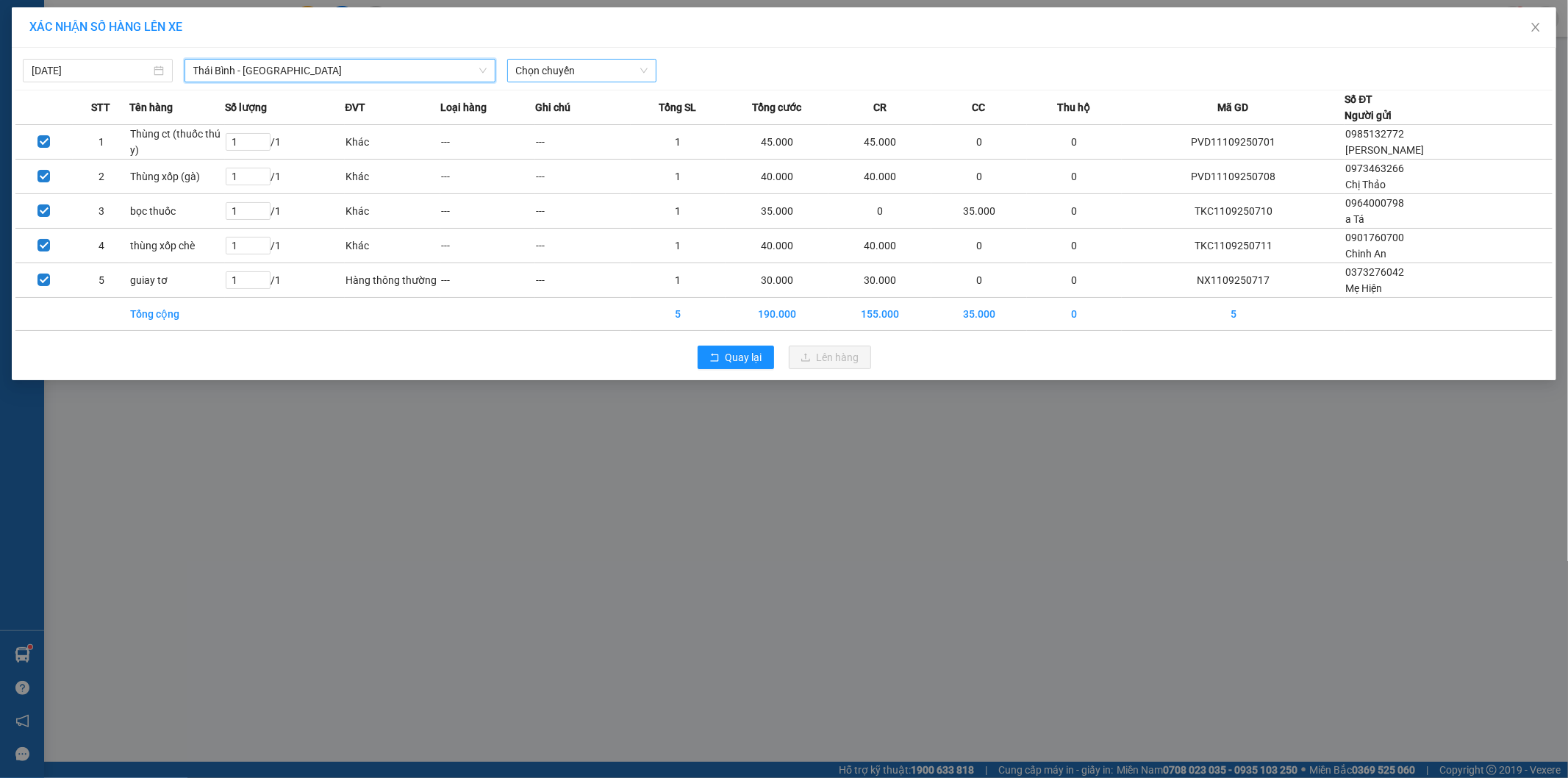
click at [549, 69] on span "Chọn chuyến" at bounding box center [582, 71] width 132 height 22
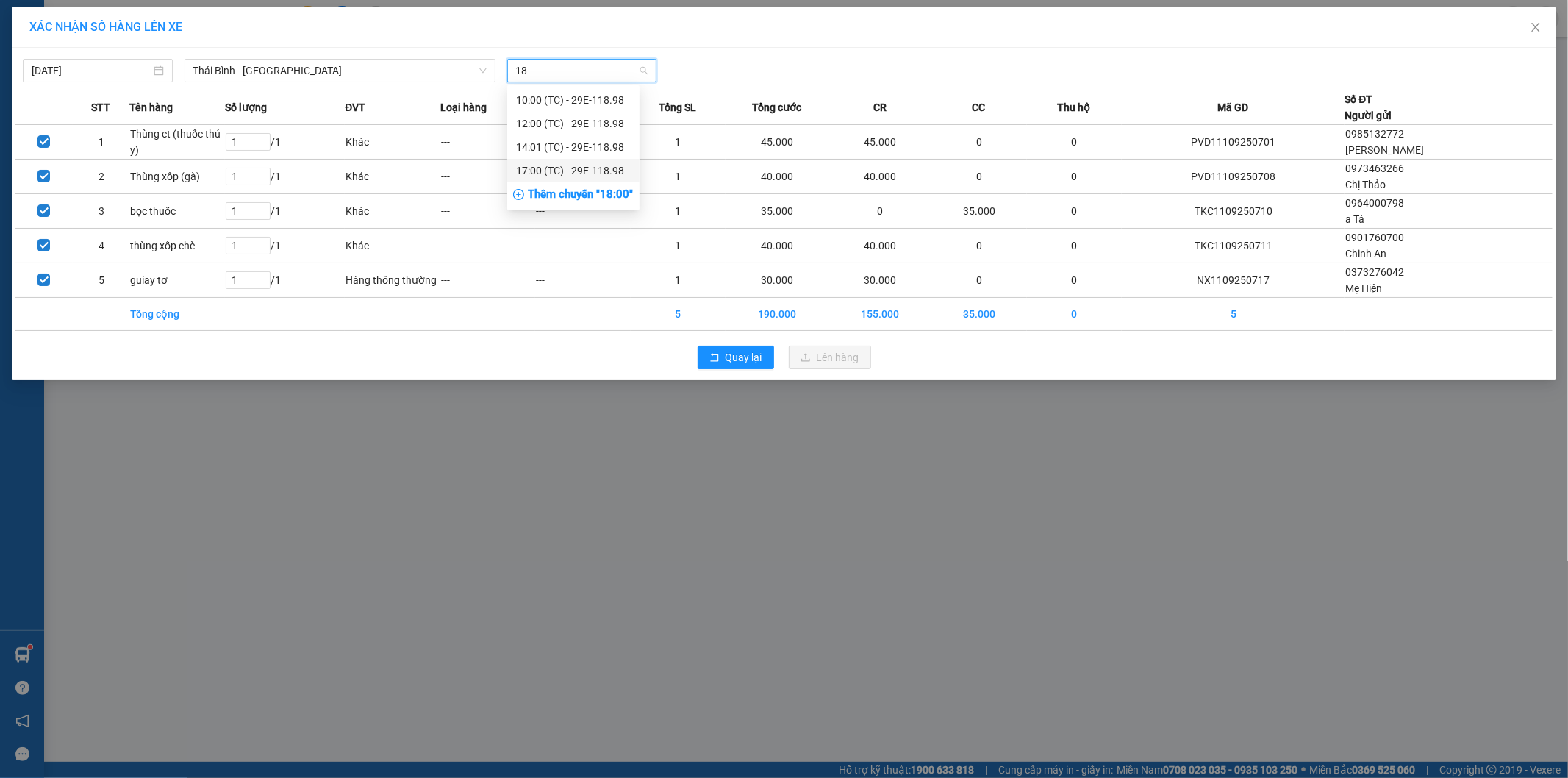
type input "18"
click at [623, 192] on div "Thêm chuyến " 18:00 "" at bounding box center [573, 195] width 132 height 25
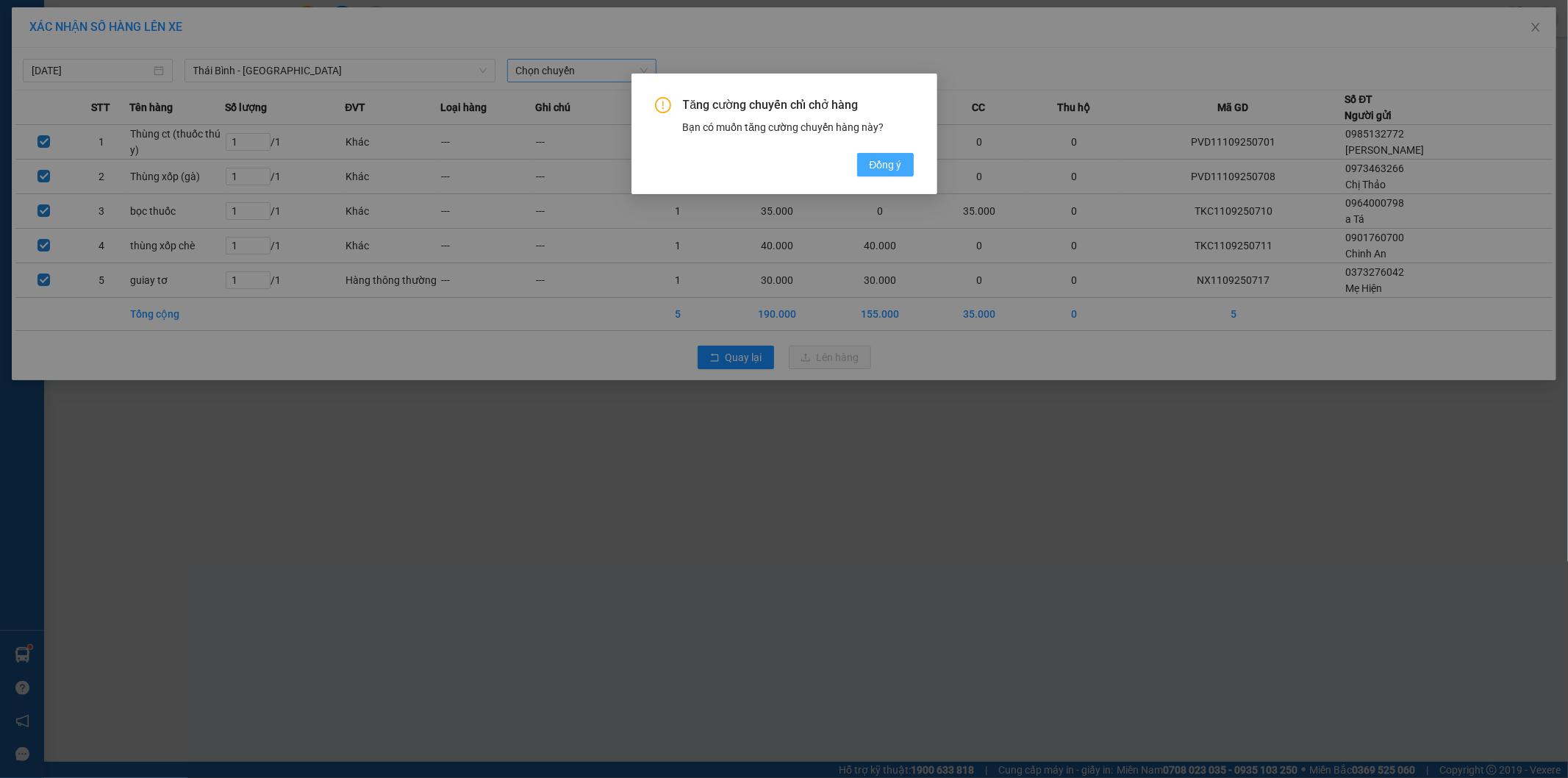
click at [875, 158] on span "Đồng ý" at bounding box center [885, 164] width 32 height 16
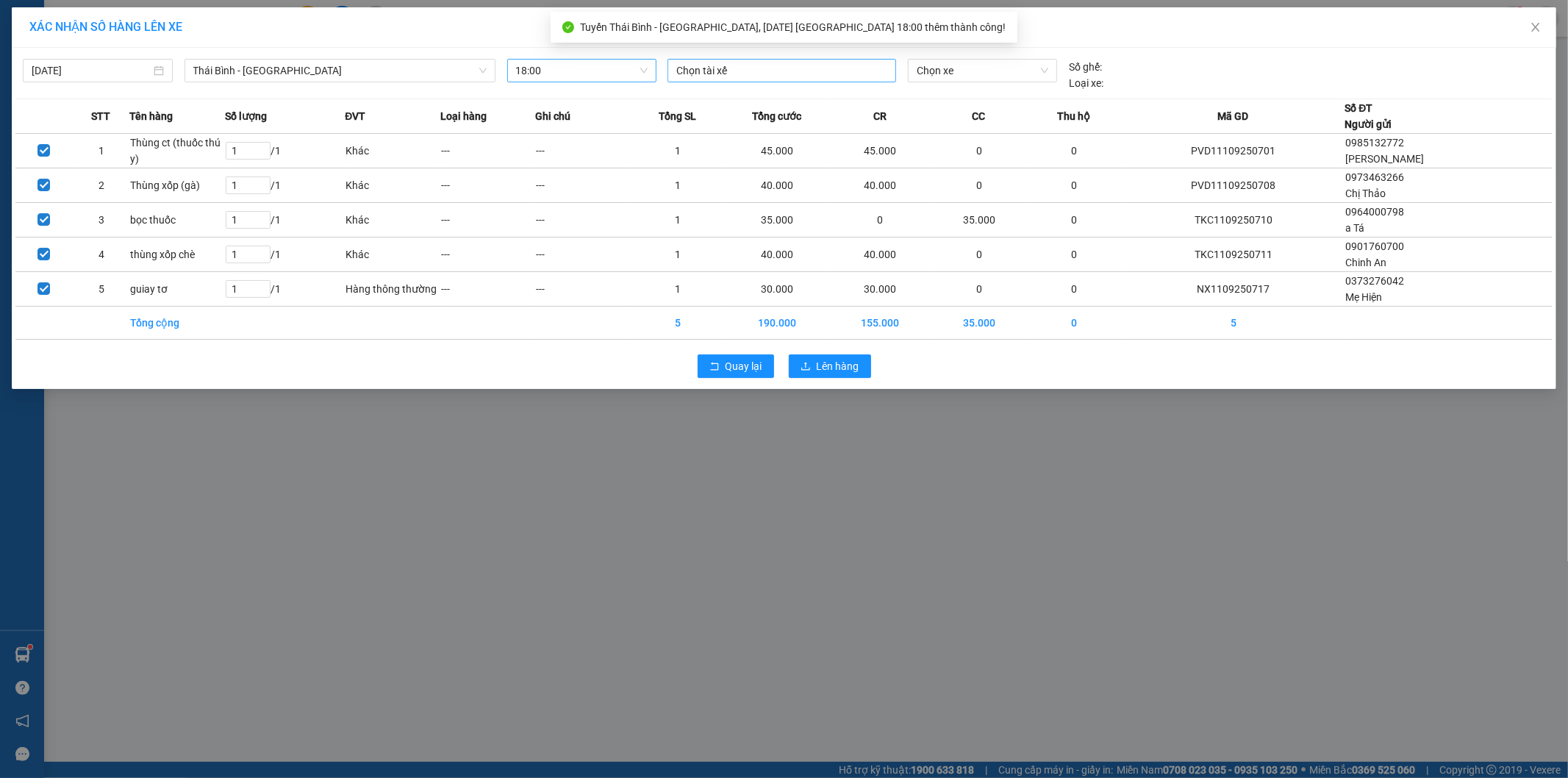
click at [768, 72] on div at bounding box center [782, 71] width 221 height 17
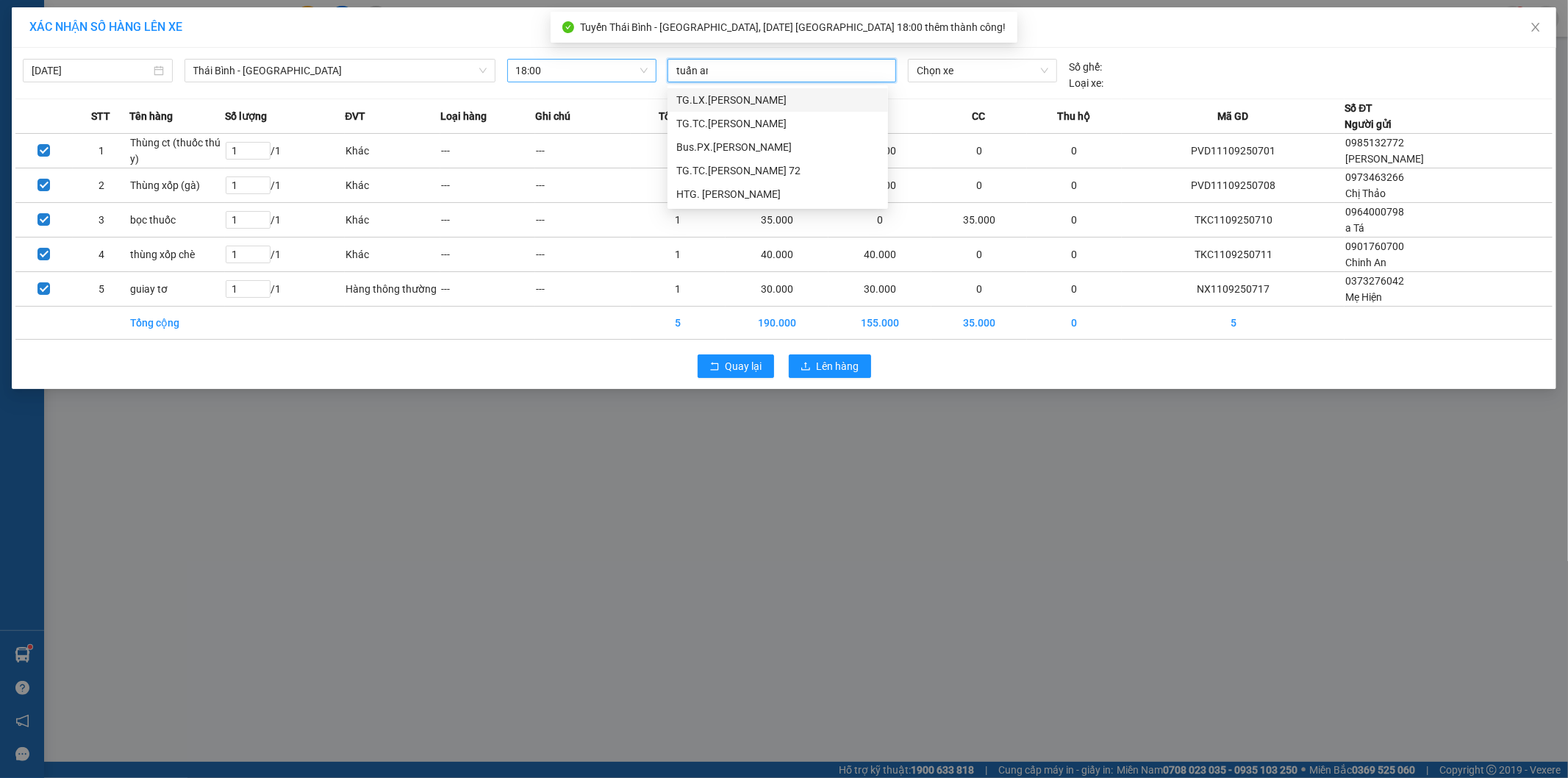
type input "tuấn anh"
click at [772, 97] on div "TG.LX.[PERSON_NAME]" at bounding box center [778, 100] width 203 height 16
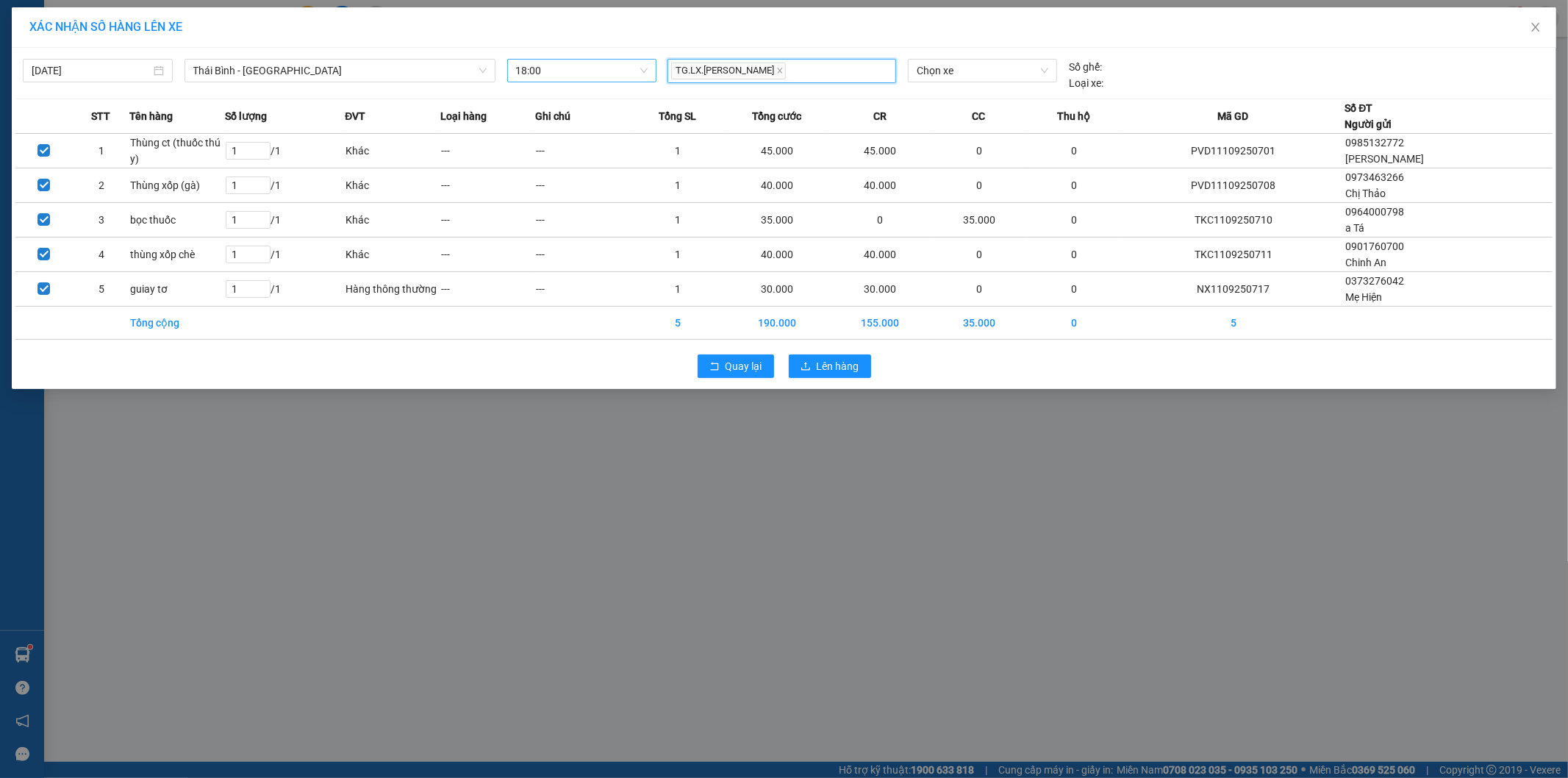
click at [777, 72] on icon "close" at bounding box center [781, 71] width 8 height 8
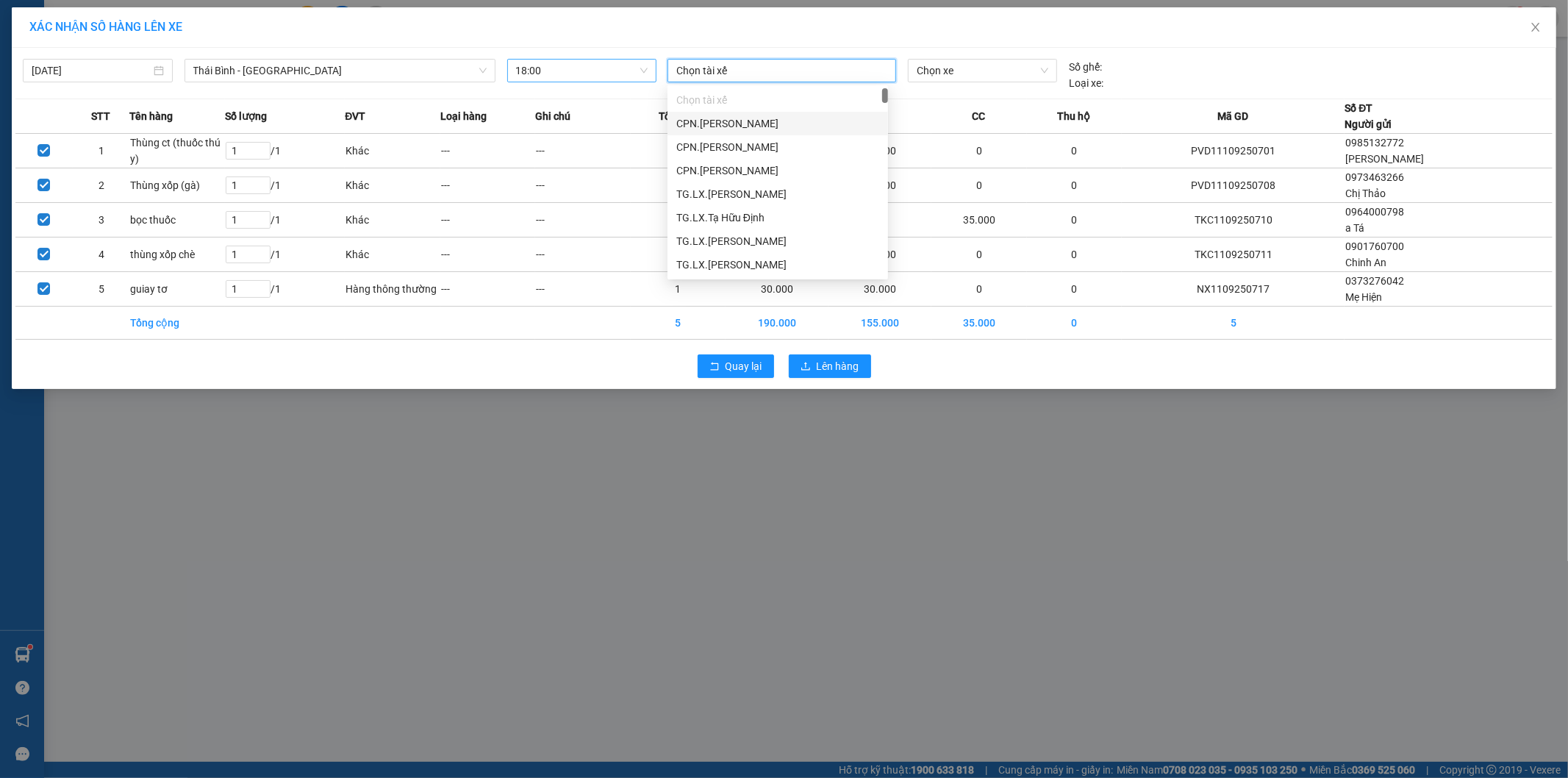
click at [774, 72] on div at bounding box center [782, 71] width 221 height 17
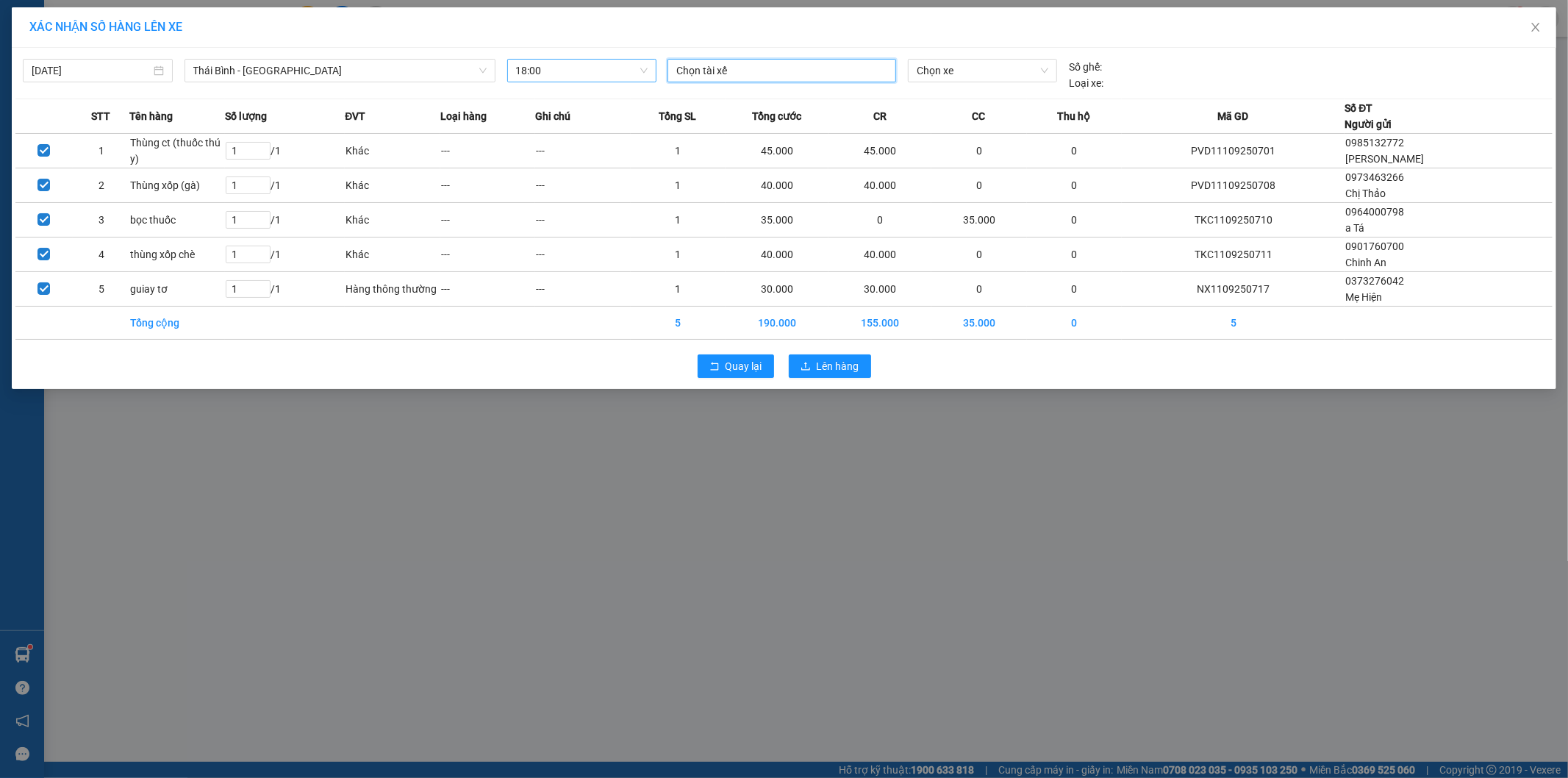
type input "u"
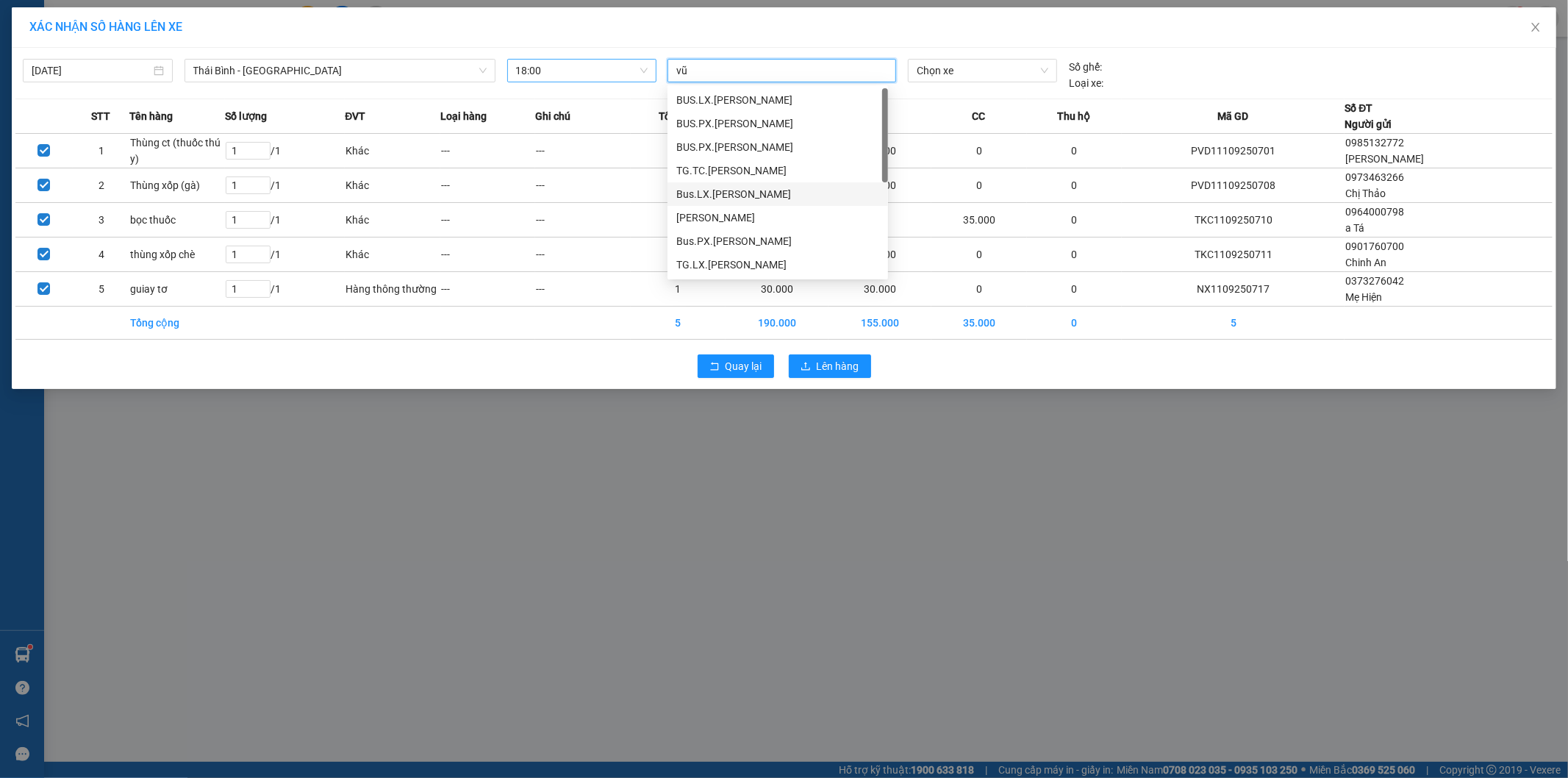
type input "vũ t"
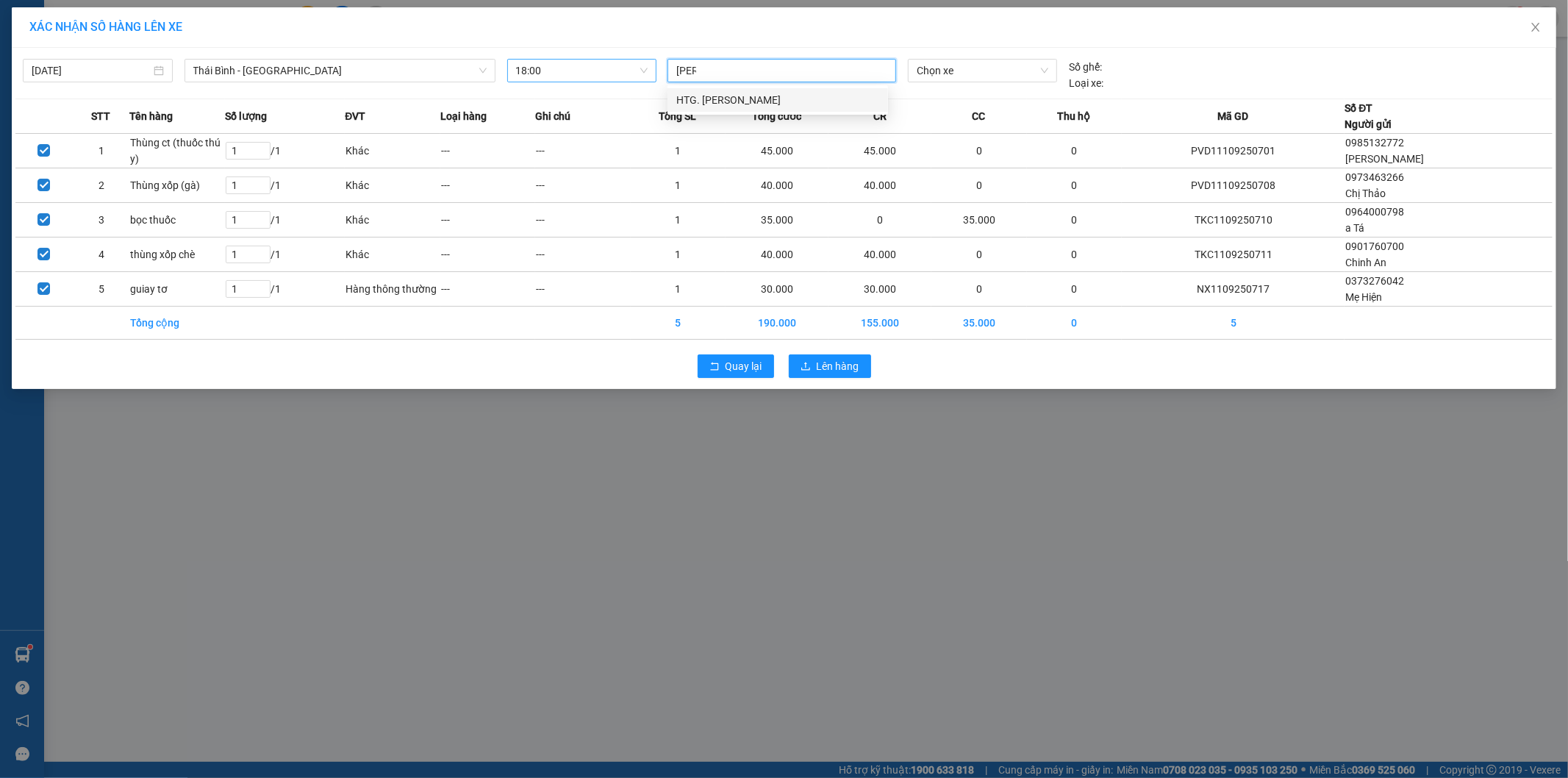
click at [766, 93] on div "HTG. [PERSON_NAME]" at bounding box center [778, 100] width 203 height 16
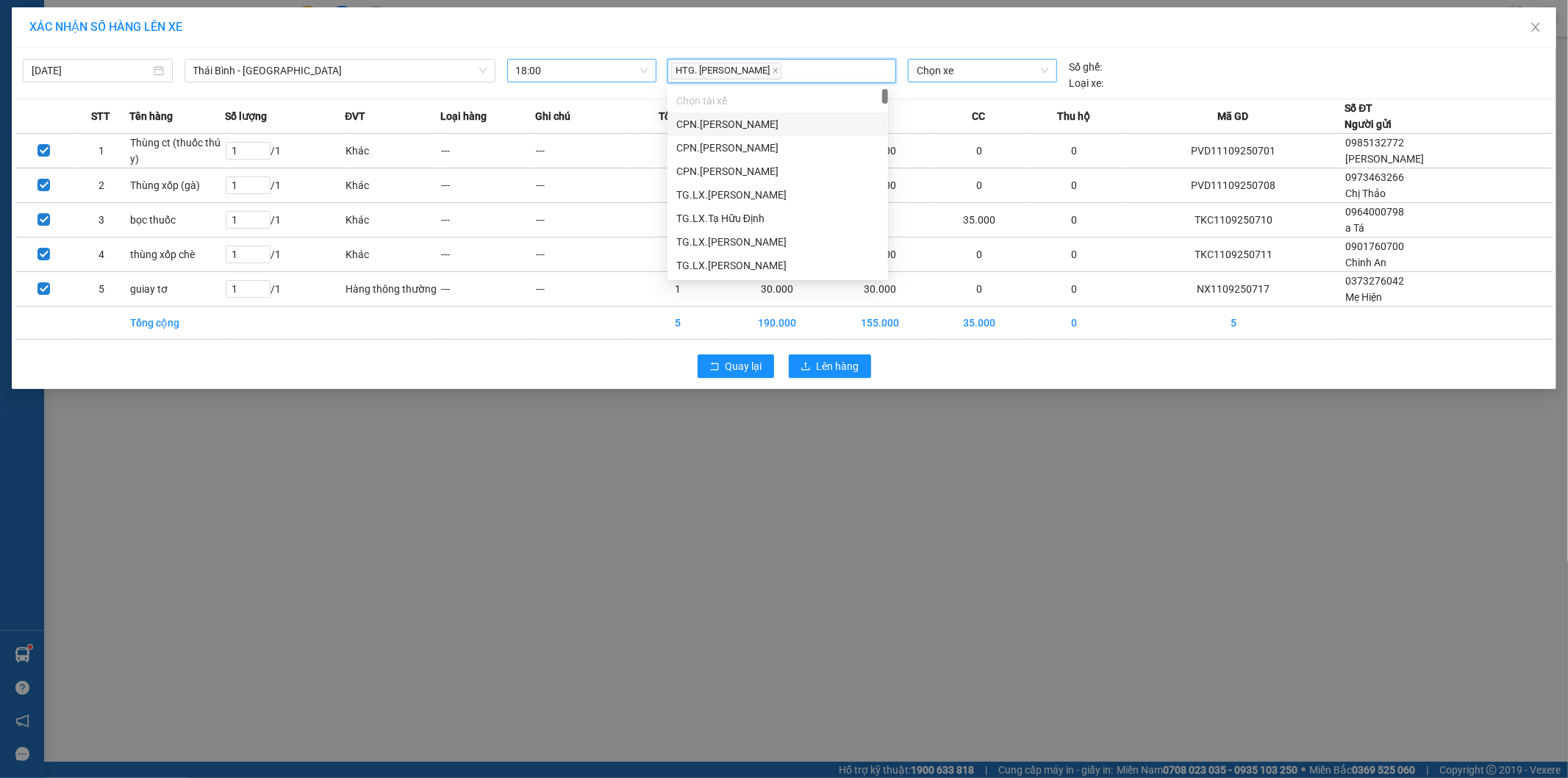
click at [967, 60] on span "Chọn xe" at bounding box center [982, 71] width 130 height 22
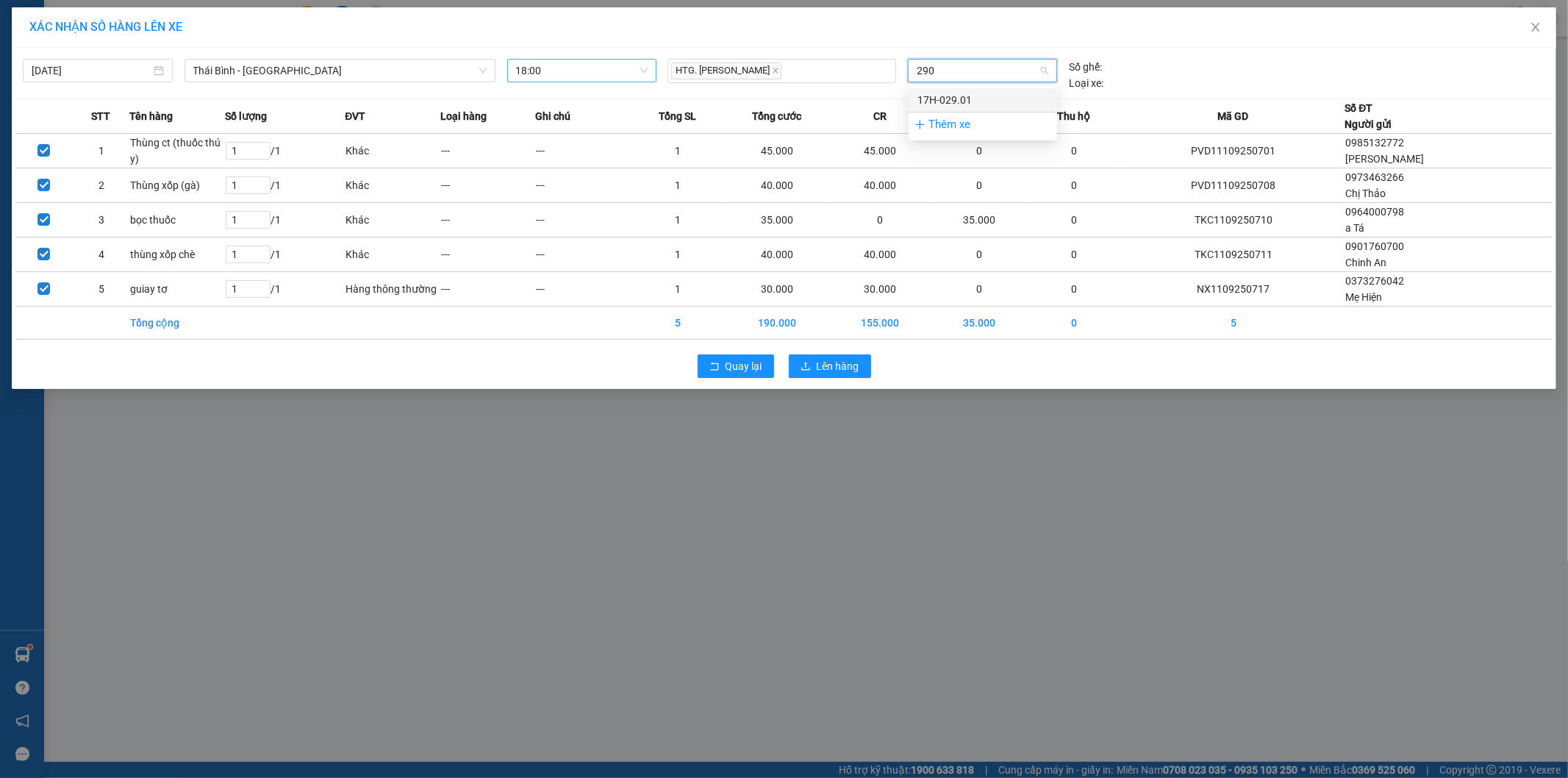
type input "2901"
click at [959, 94] on div "17H-029.01" at bounding box center [983, 100] width 130 height 16
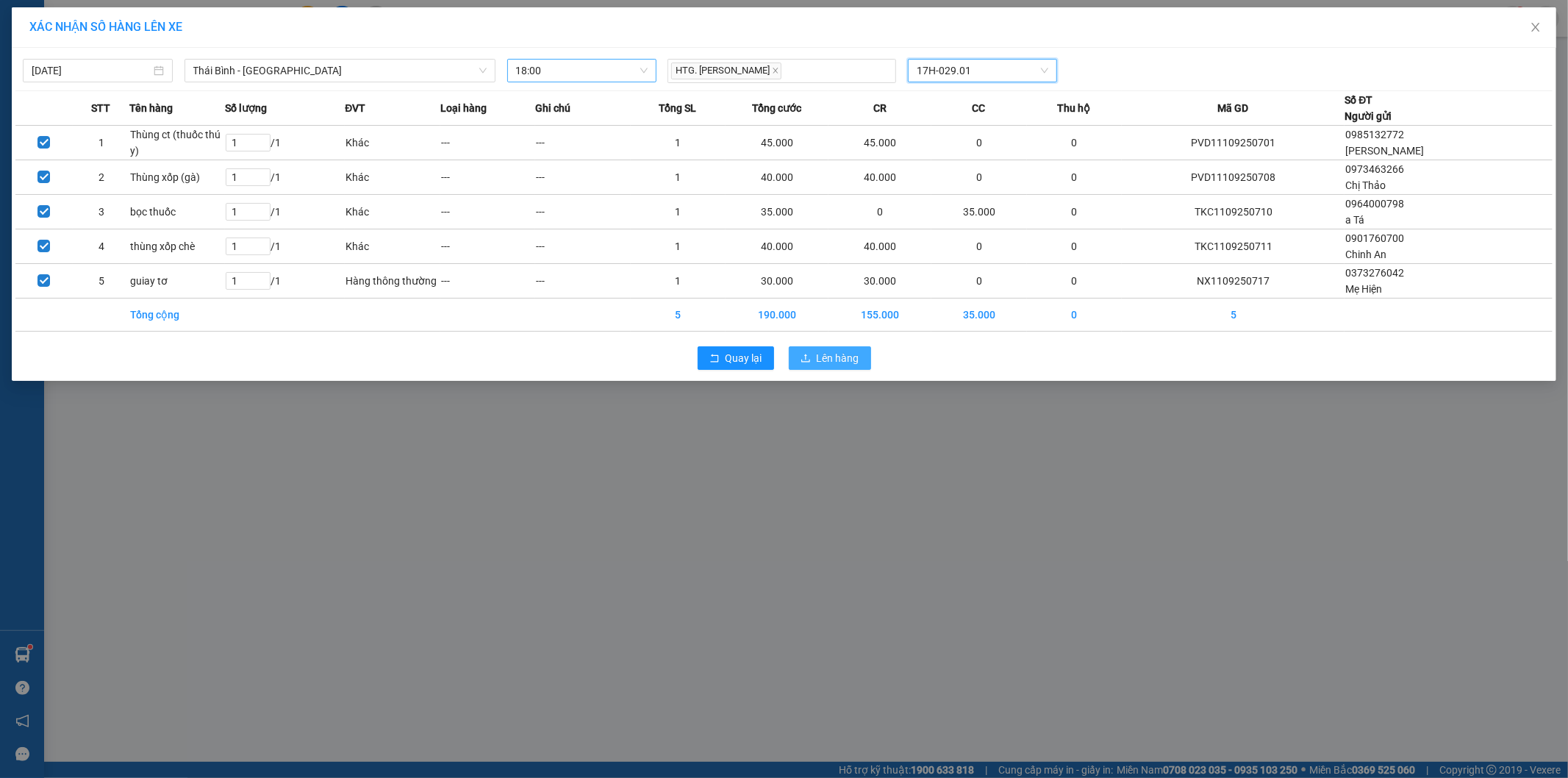
click at [835, 361] on span "Lên hàng" at bounding box center [838, 358] width 43 height 16
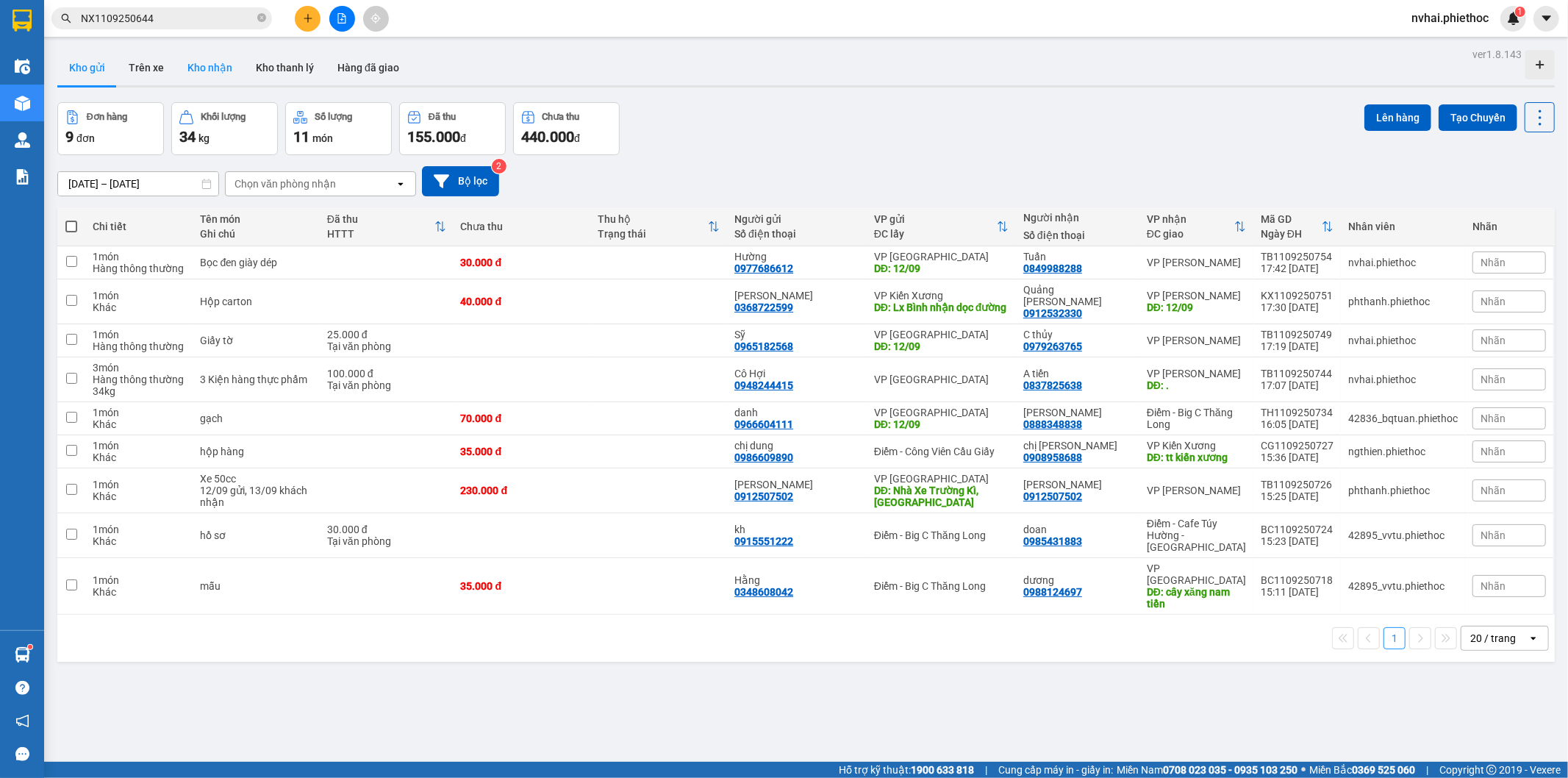
click at [203, 60] on button "Kho nhận" at bounding box center [210, 68] width 69 height 36
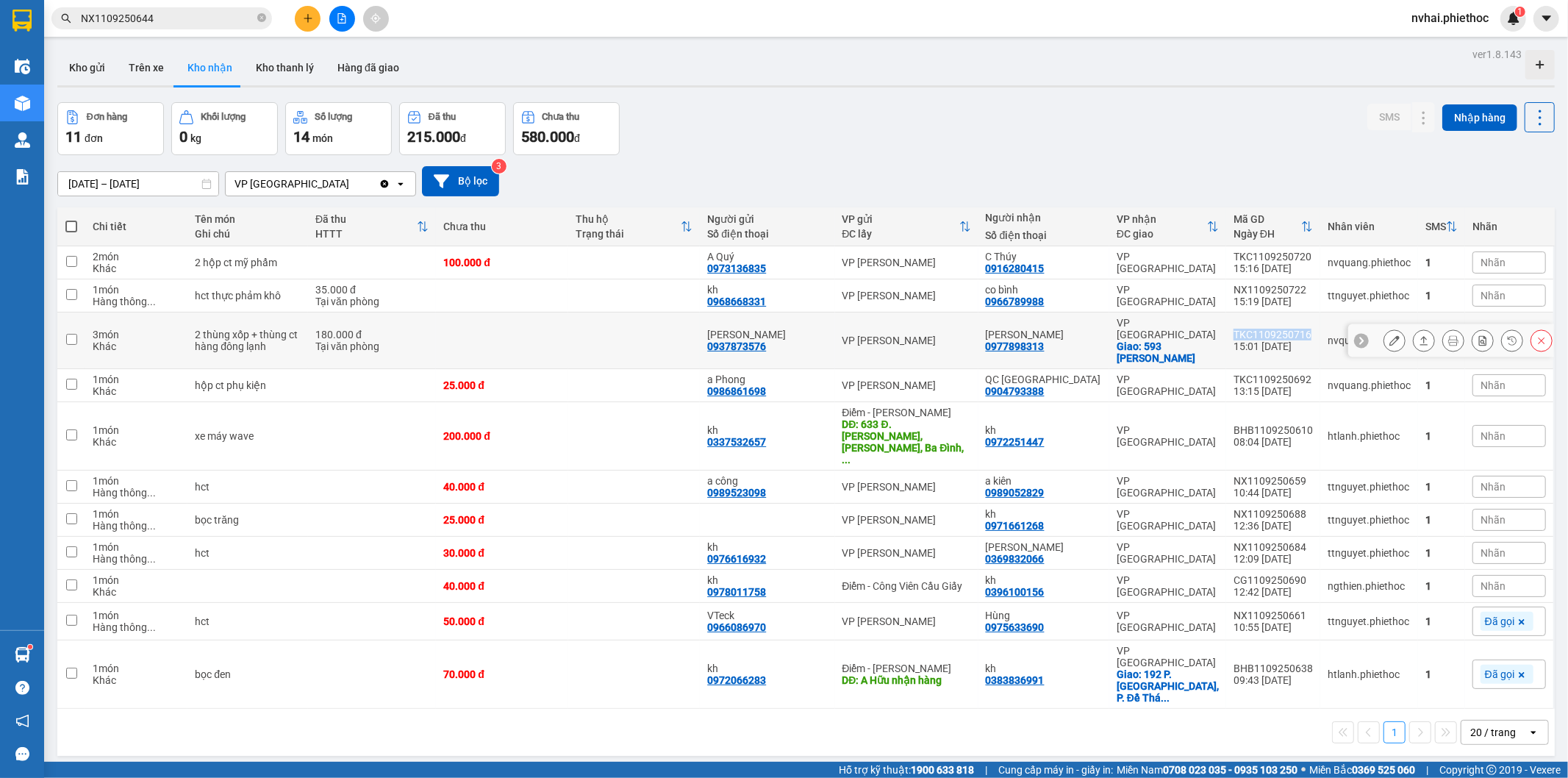
copy div "TKC1109250716"
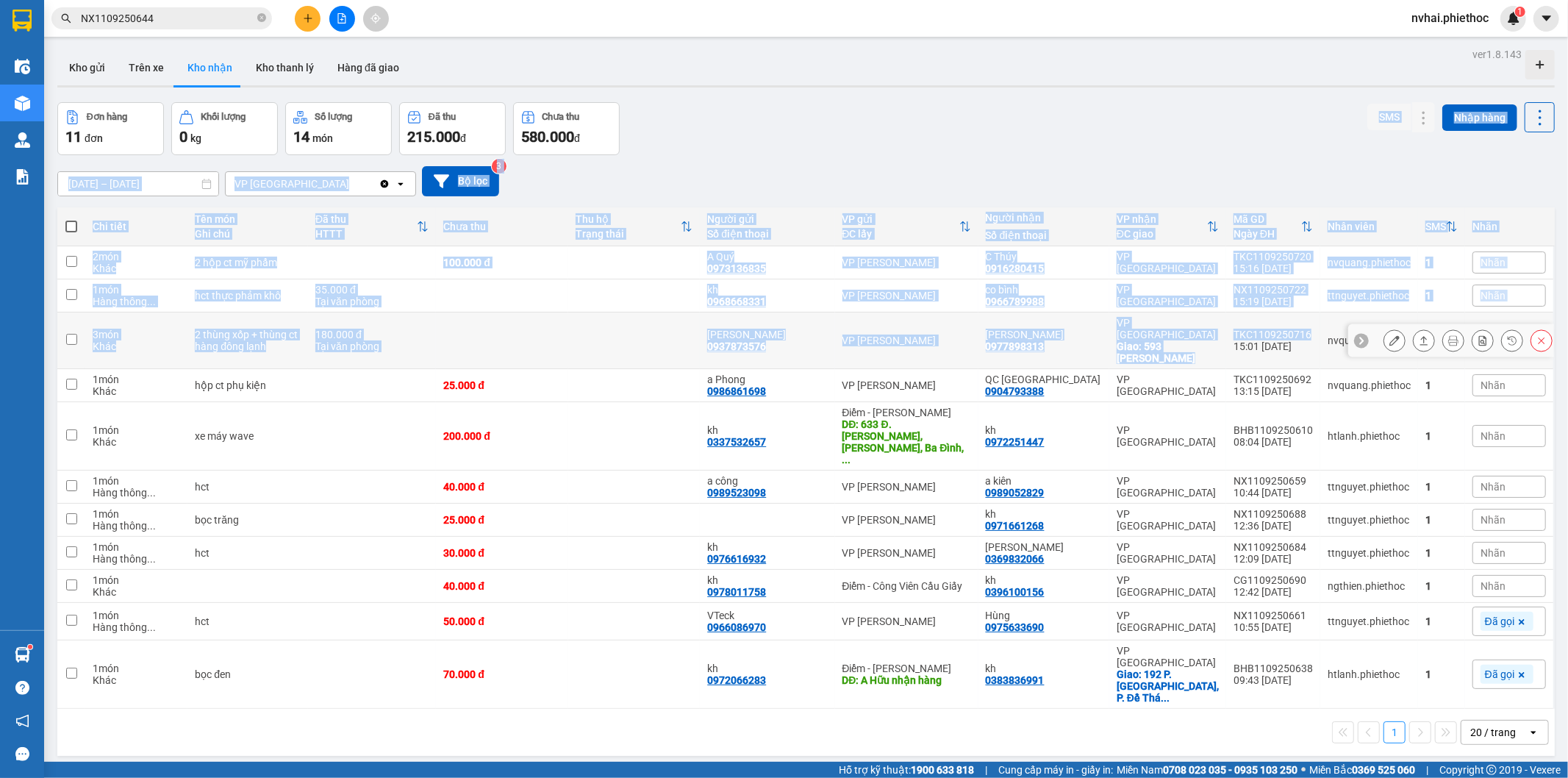
drag, startPoint x: 1307, startPoint y: 329, endPoint x: 1254, endPoint y: 119, distance: 216.6
click at [1258, 130] on div "ver 1.8.143 Kho gửi Trên xe Kho nhận Kho thanh lý Hàng đã giao Đơn hàng 11 đơn …" at bounding box center [806, 433] width 1509 height 778
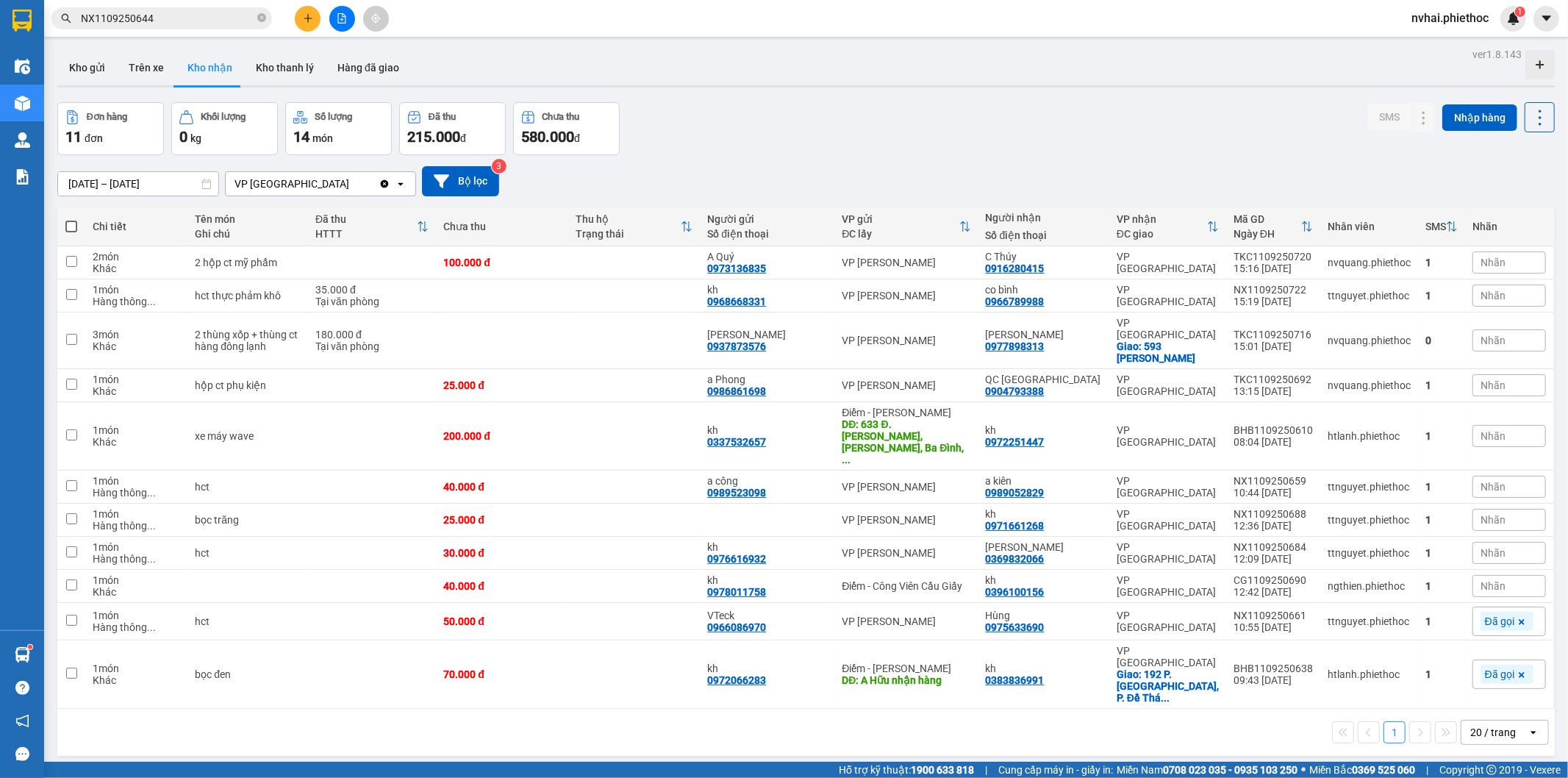
click at [1254, 116] on div "Đơn hàng 11 đơn Khối lượng 0 kg Số lượng 14 món Đã thu 215.000 đ Chưa thu 580.0…" at bounding box center [806, 129] width 1497 height 53
click at [1389, 335] on icon at bounding box center [1394, 340] width 11 height 11
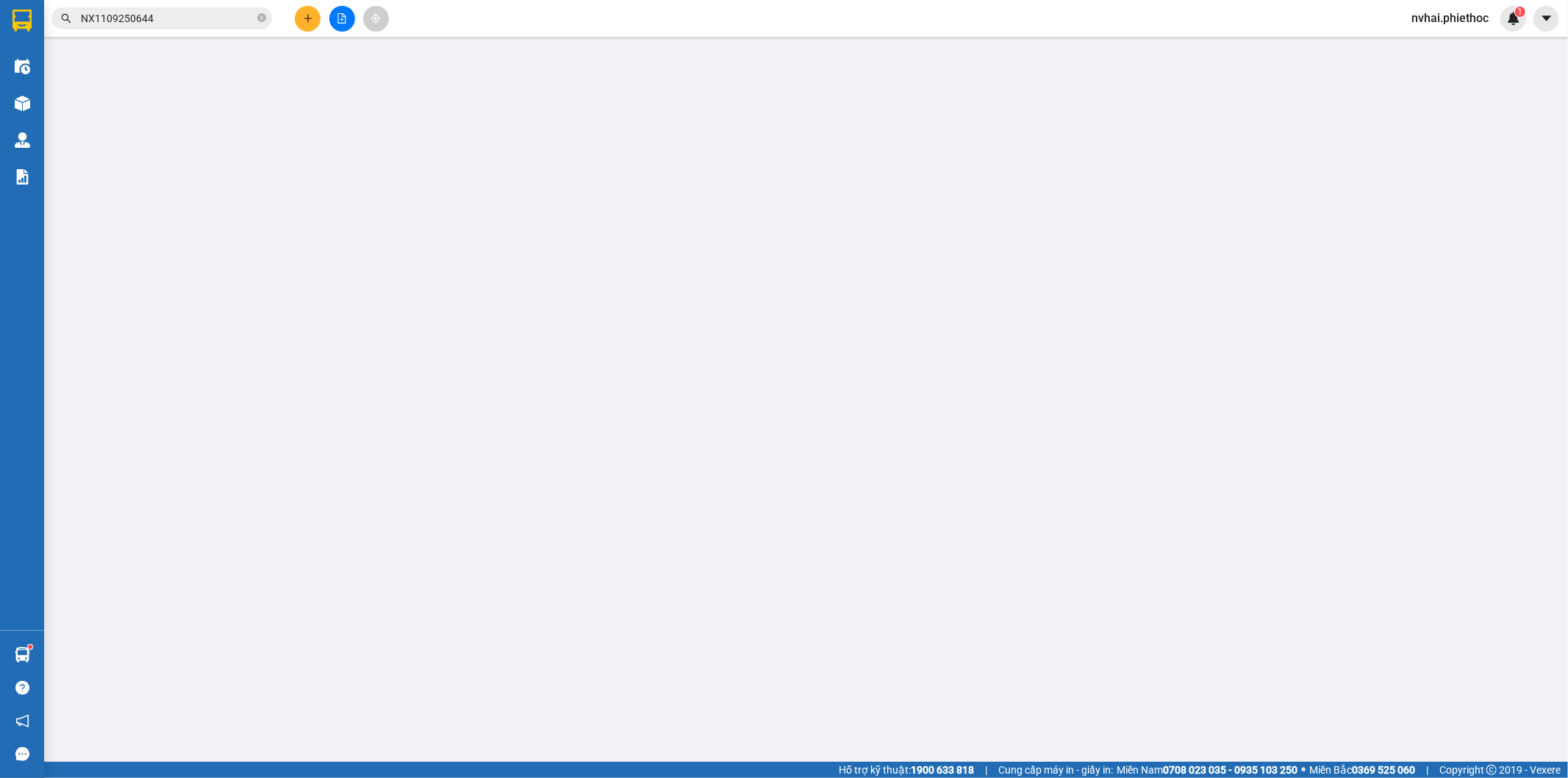
type input "0937873576"
type input "[PERSON_NAME]"
type input "0977898313"
type input "Anh Tuấn Sushi"
checkbox input "true"
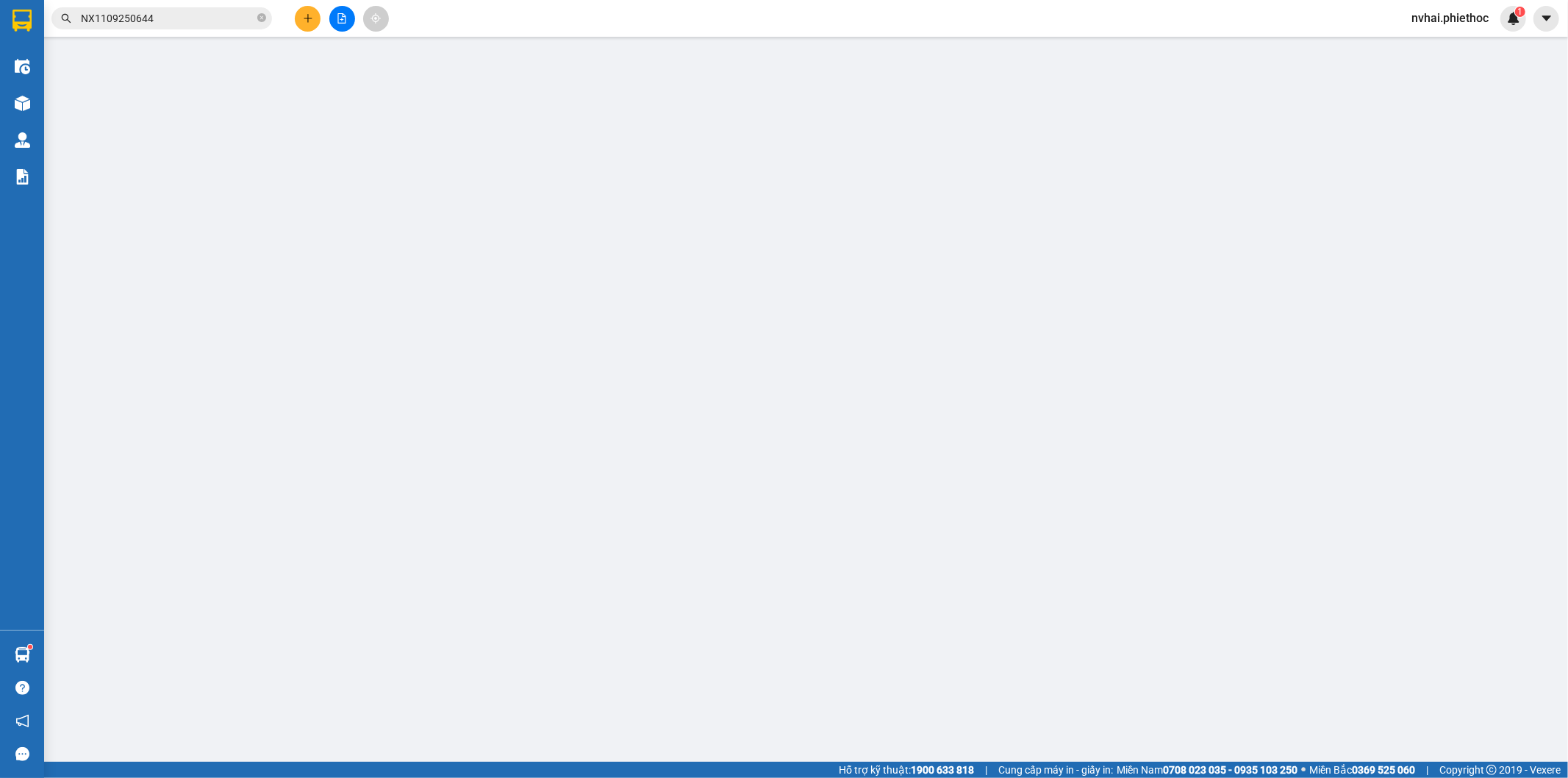
type input "593 Lê Quý Đôn"
type input "180.000"
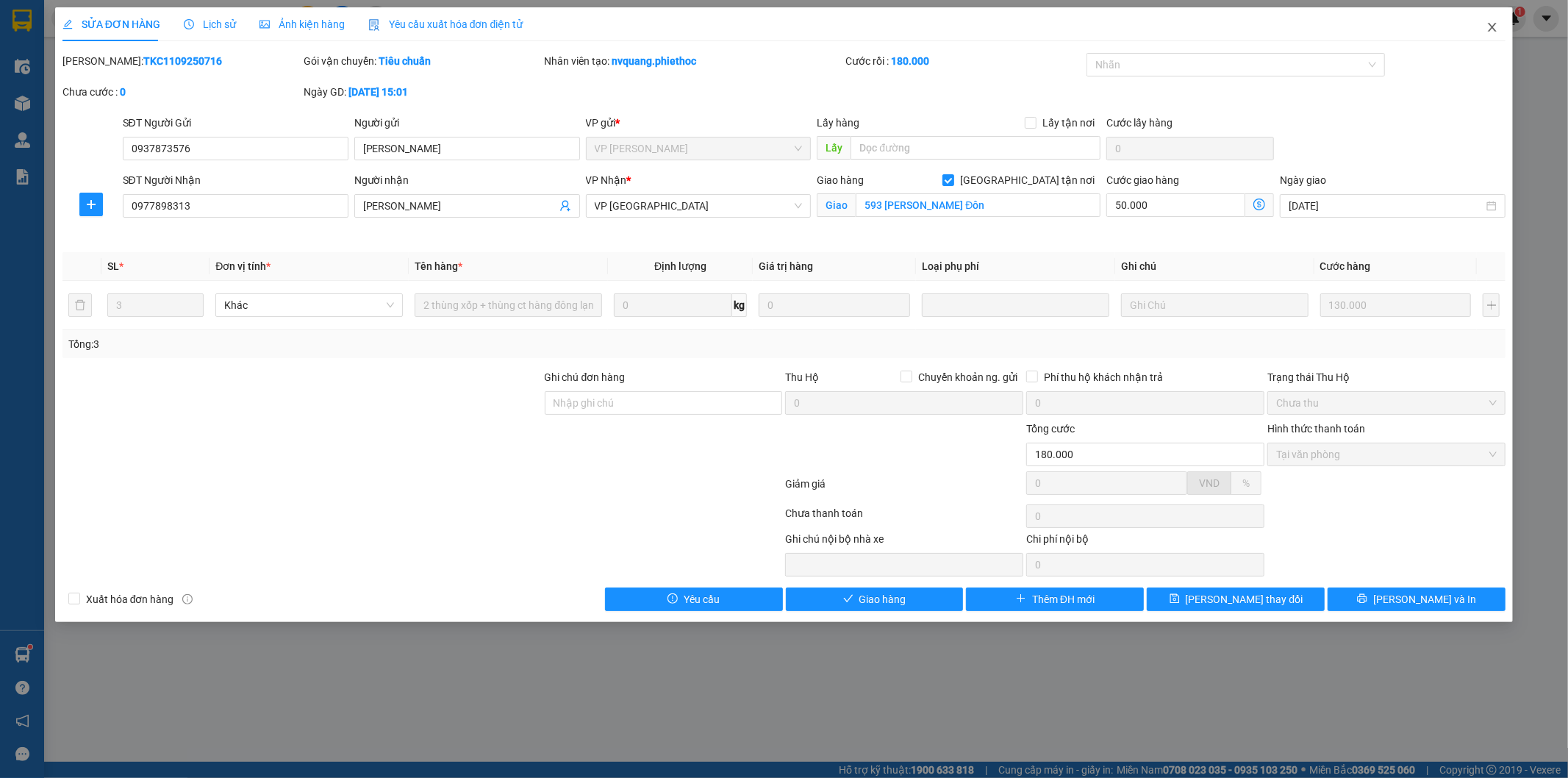
click at [1490, 24] on icon "close" at bounding box center [1493, 27] width 8 height 9
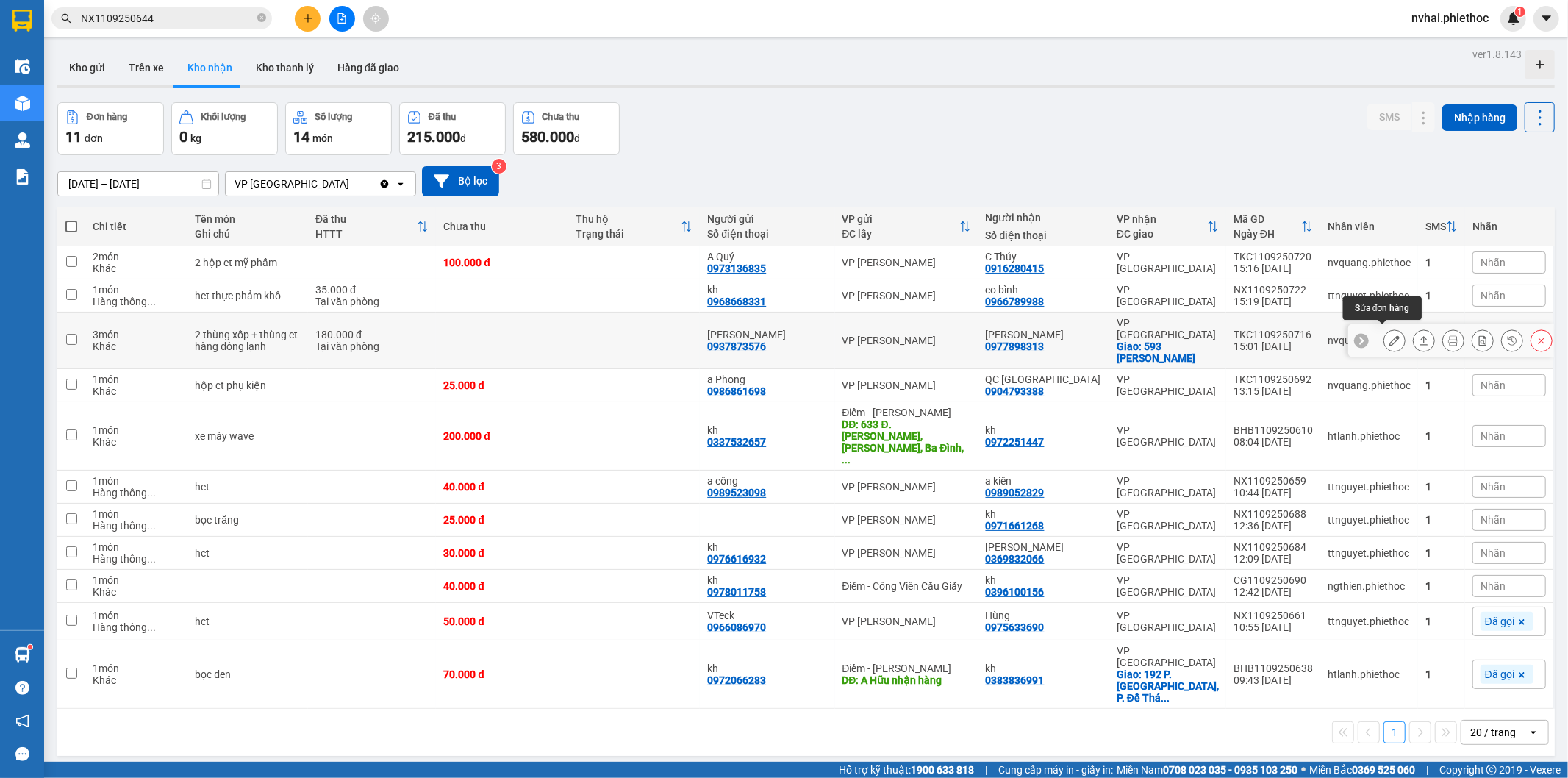
click at [1391, 340] on button at bounding box center [1394, 340] width 20 height 26
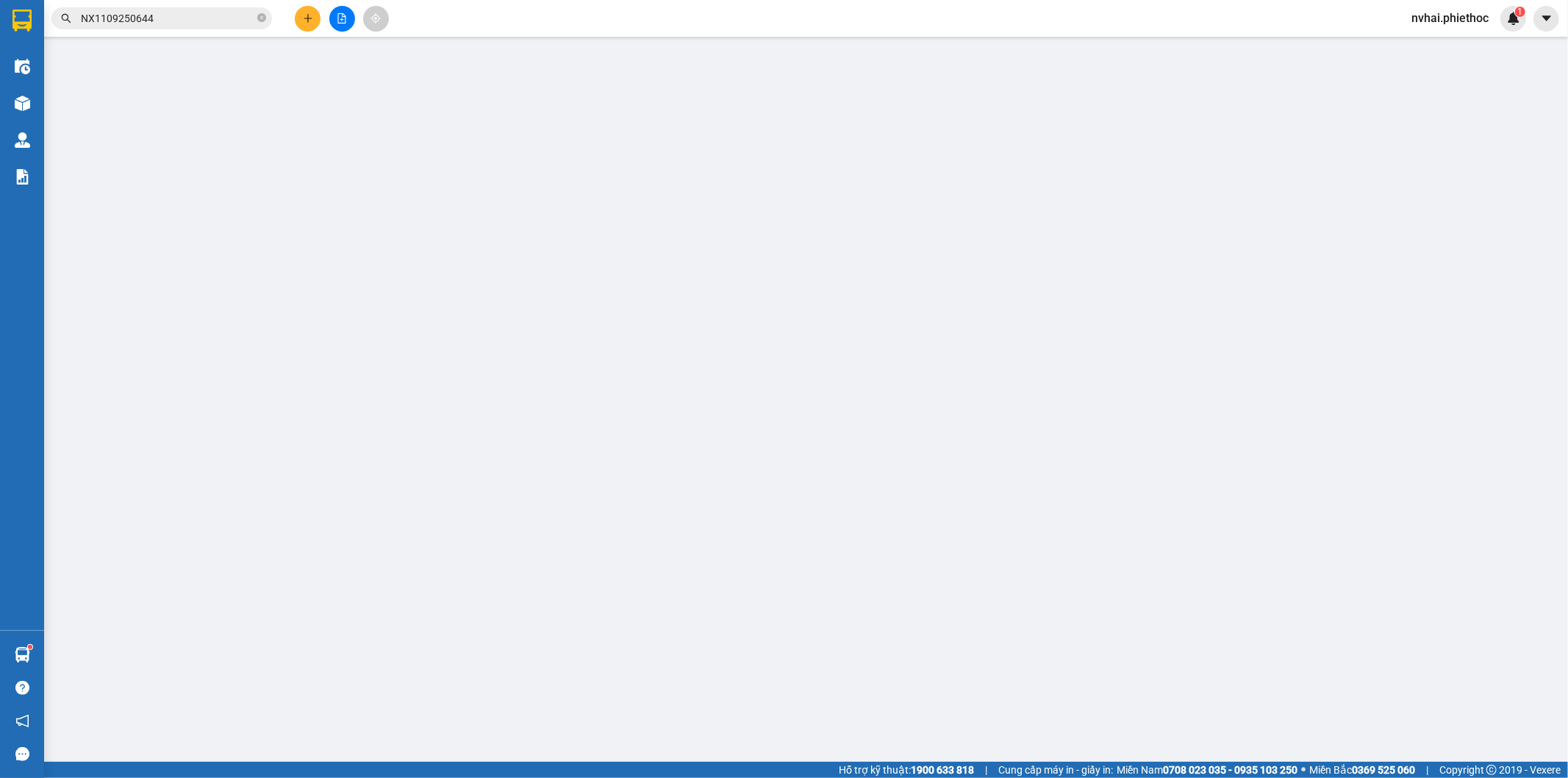
type input "0937873576"
type input "[PERSON_NAME]"
type input "0977898313"
type input "Anh Tuấn Sushi"
checkbox input "true"
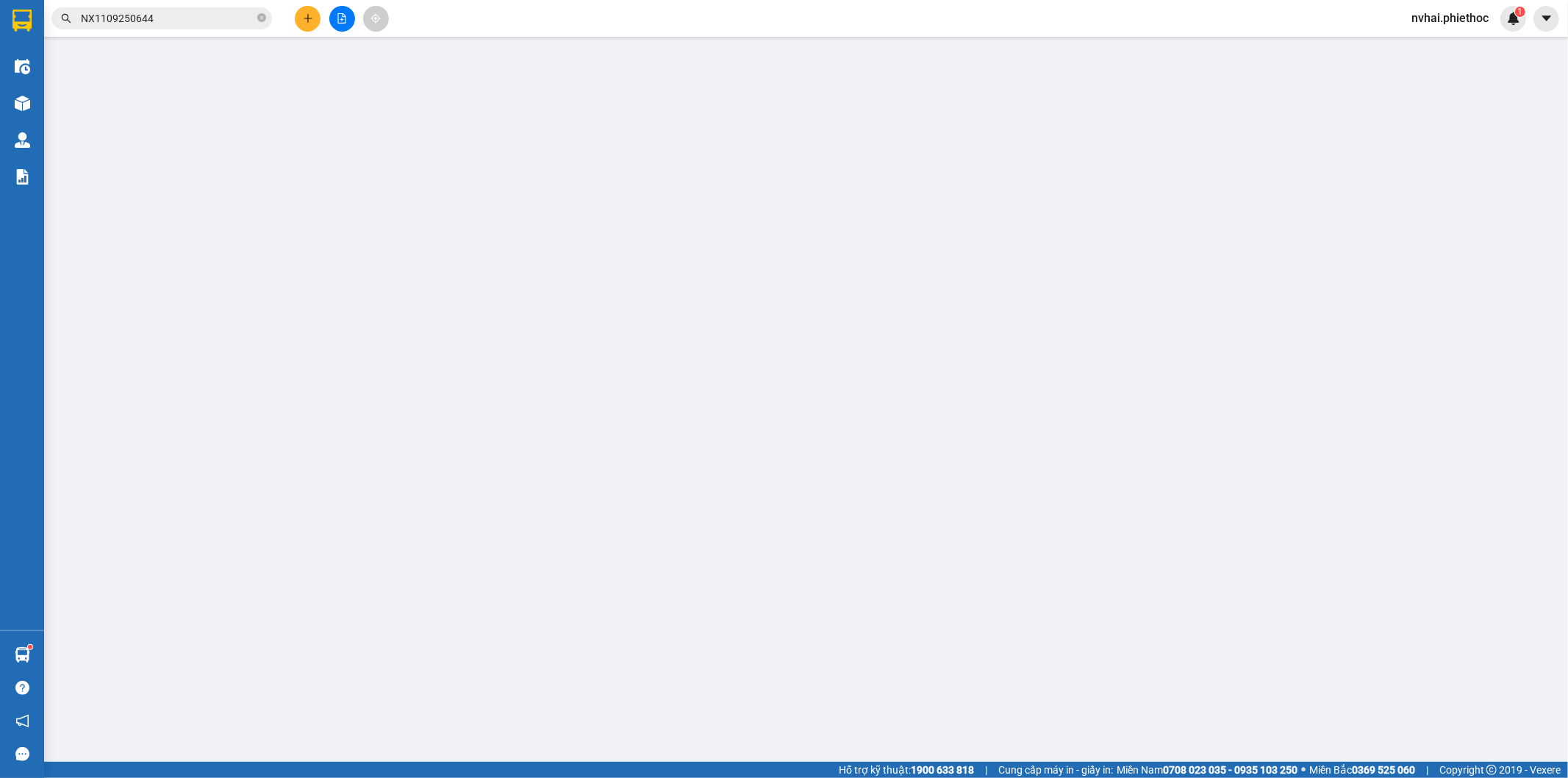
type input "593 Lê Quý Đôn"
type input "180.000"
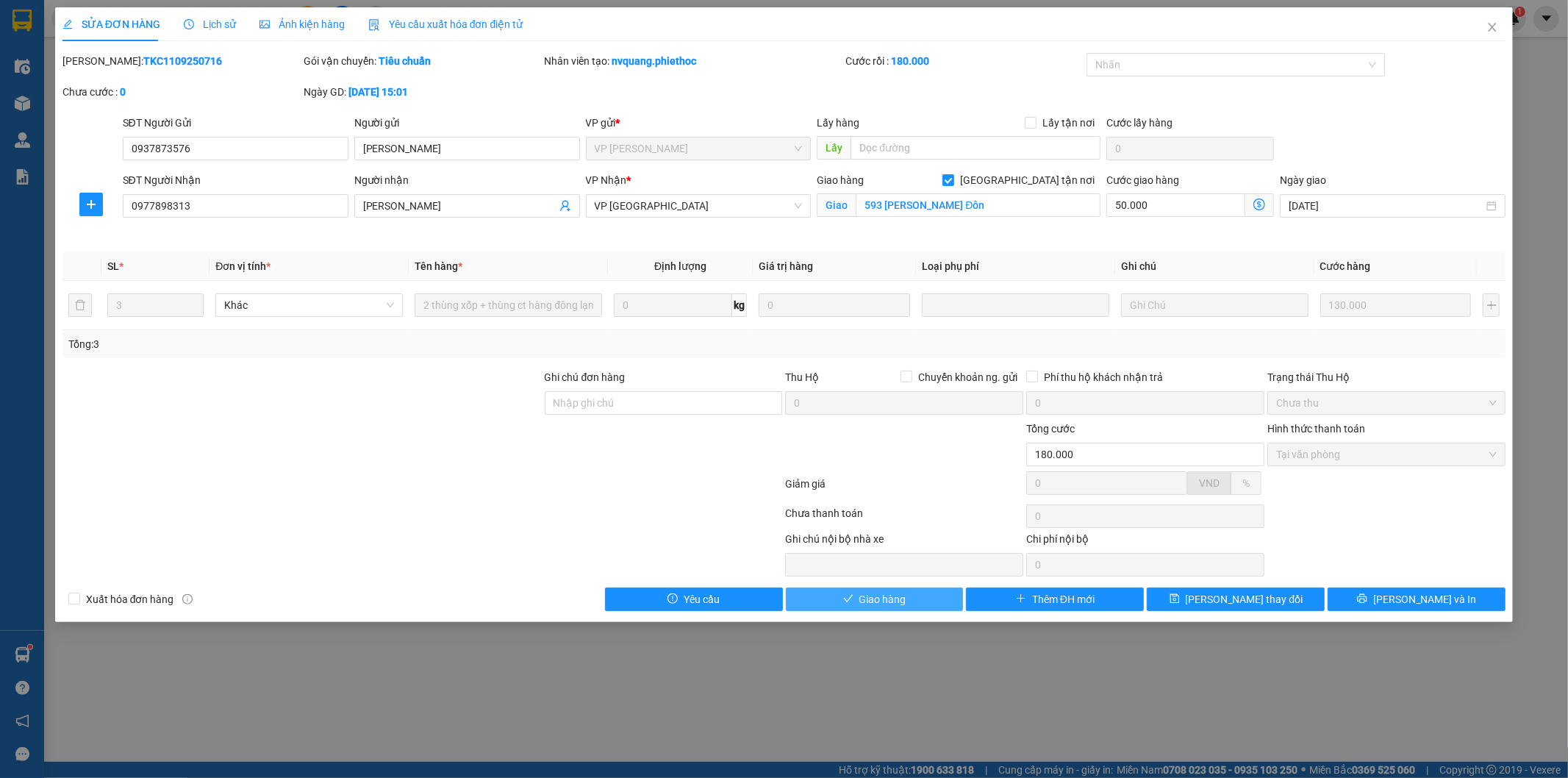
click at [883, 598] on span "Giao hàng" at bounding box center [883, 599] width 47 height 16
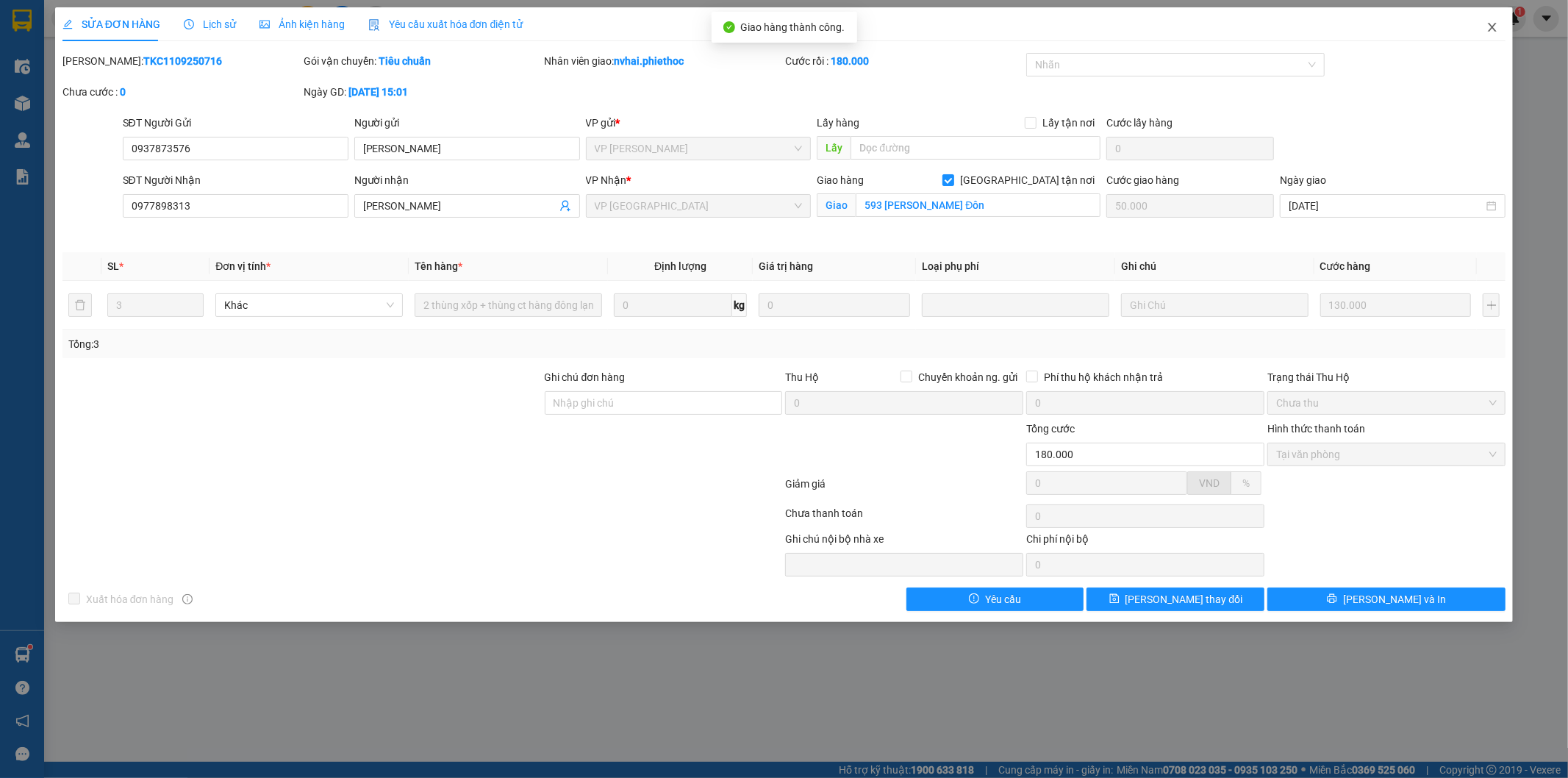
click at [1475, 34] on span "Close" at bounding box center [1493, 28] width 42 height 42
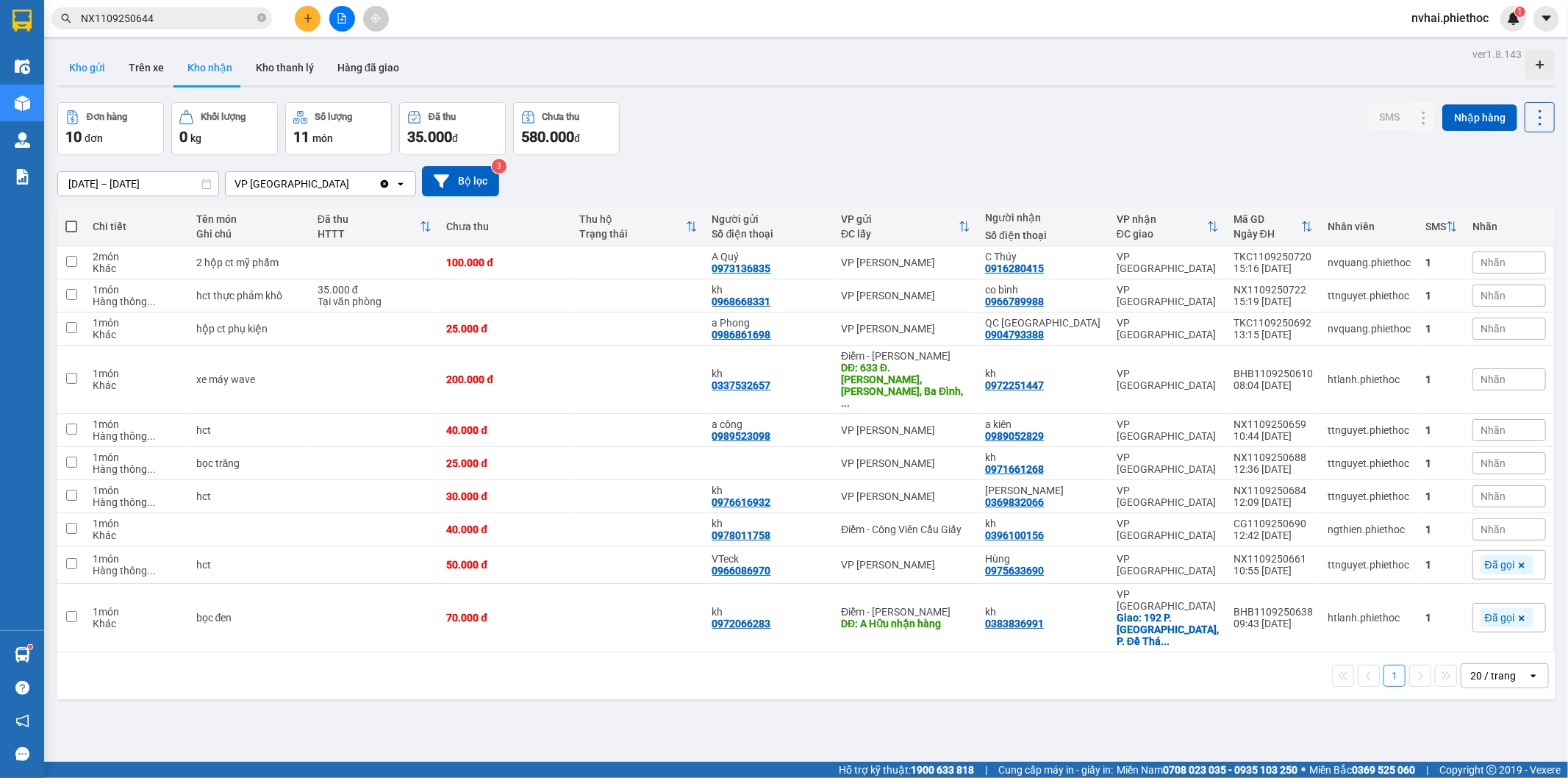
click at [83, 72] on button "Kho gửi" at bounding box center [87, 68] width 60 height 36
click at [82, 72] on button "Kho gửi" at bounding box center [87, 68] width 60 height 36
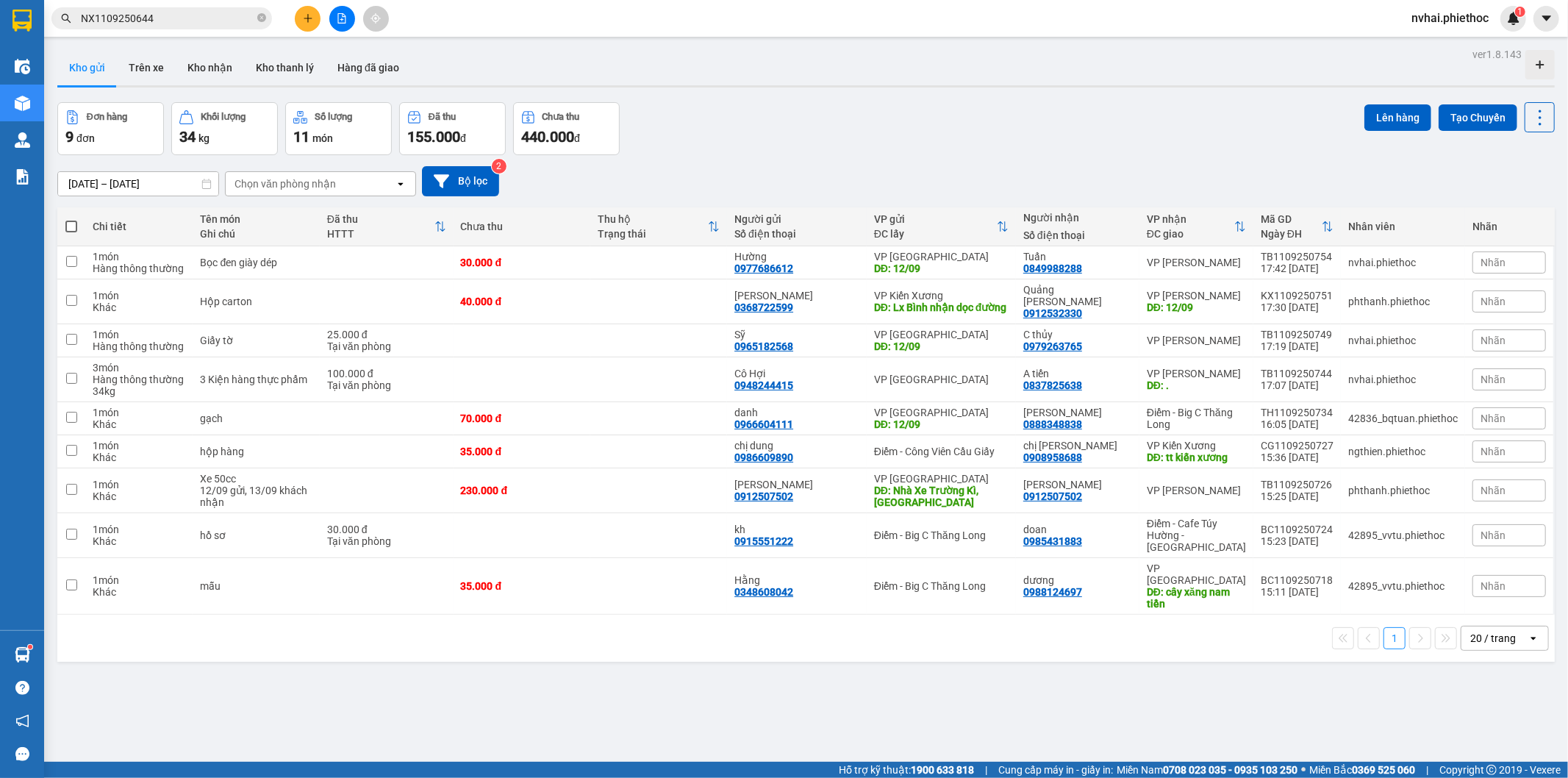
click at [310, 22] on icon "plus" at bounding box center [308, 18] width 11 height 11
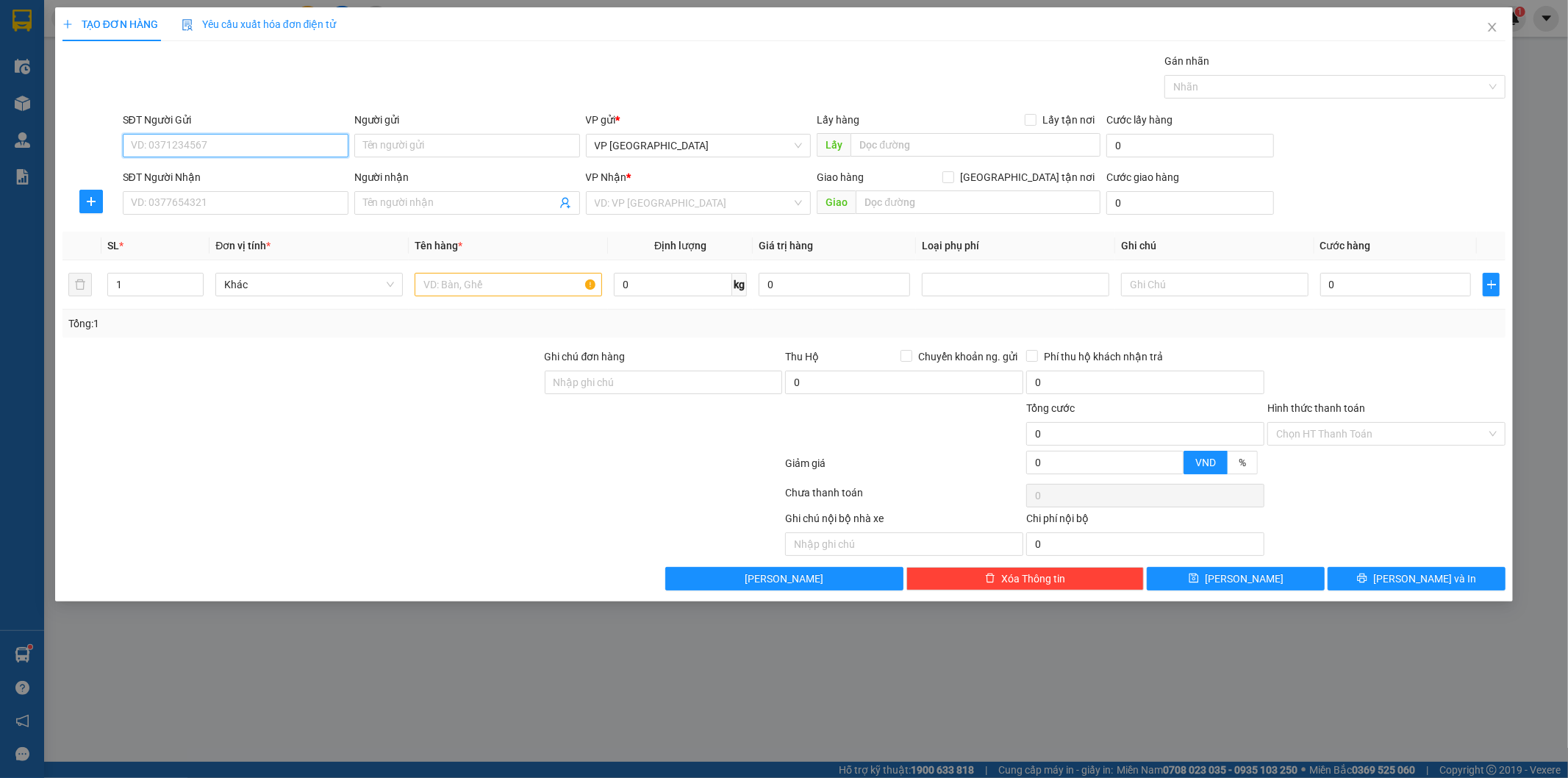
click at [218, 150] on input "SĐT Người Gửi" at bounding box center [236, 146] width 226 height 23
type input "0974462662"
click at [211, 179] on div "0974462662 - Chị Thu" at bounding box center [235, 175] width 208 height 16
type input "Chị Thu"
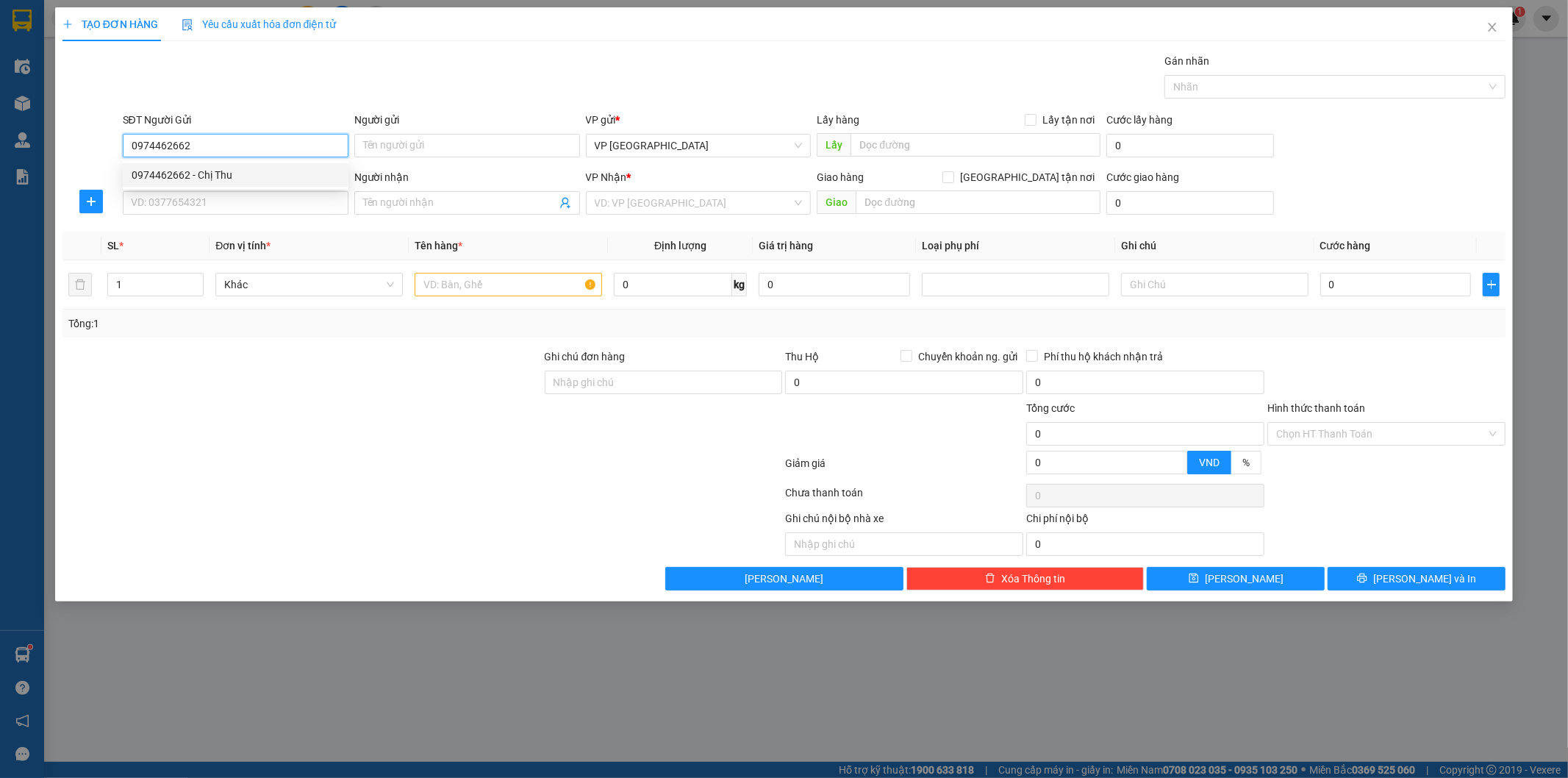
type input "15/7"
type input "0974462662"
click at [214, 187] on div "SĐT Người Nhận" at bounding box center [236, 180] width 226 height 22
click at [214, 198] on input "SĐT Người Nhận" at bounding box center [236, 203] width 226 height 23
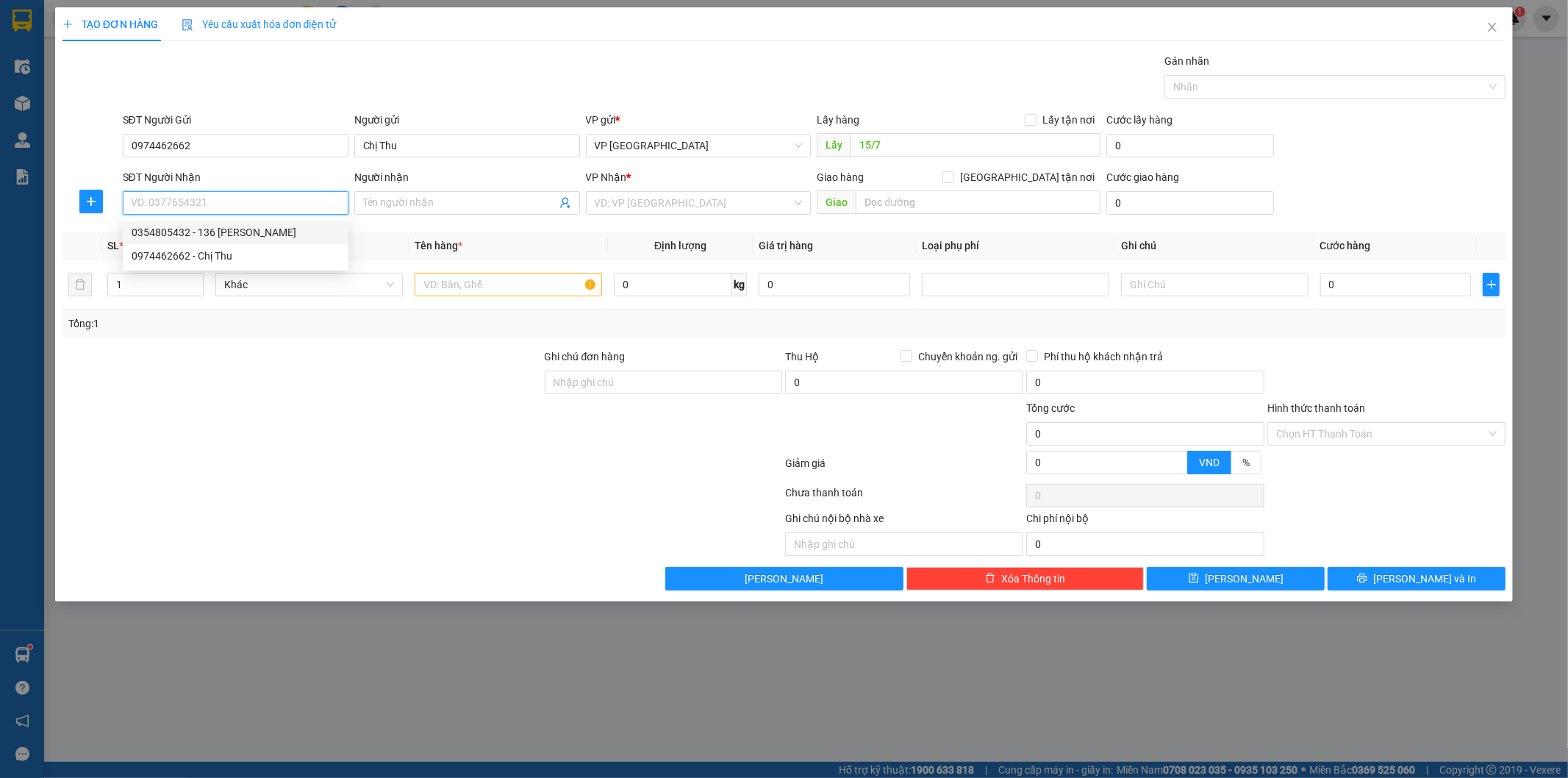
click at [242, 230] on div "0354805432 - 136 Cổ Linh" at bounding box center [235, 232] width 208 height 16
type input "0354805432"
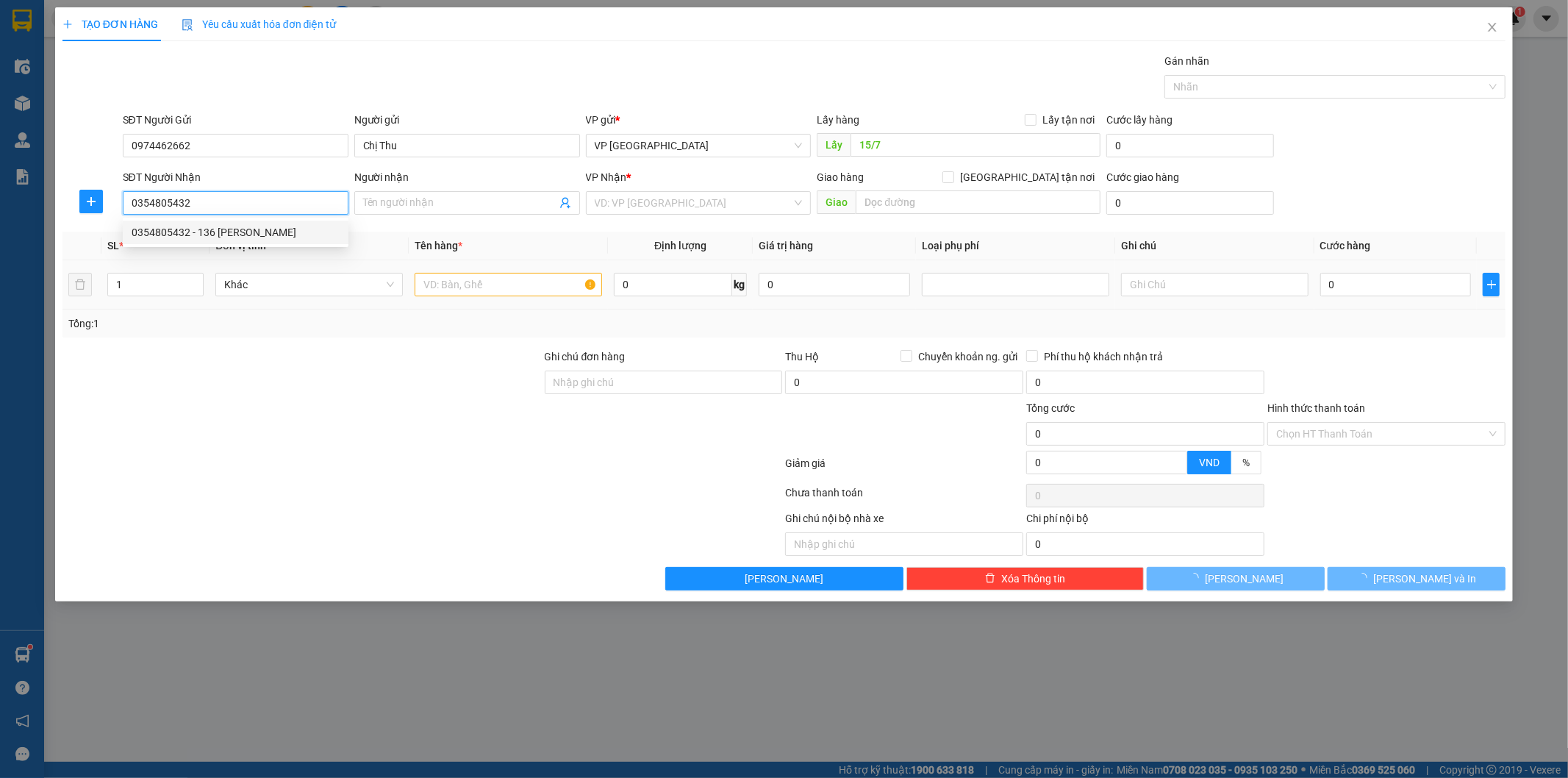
type input "136 [PERSON_NAME]"
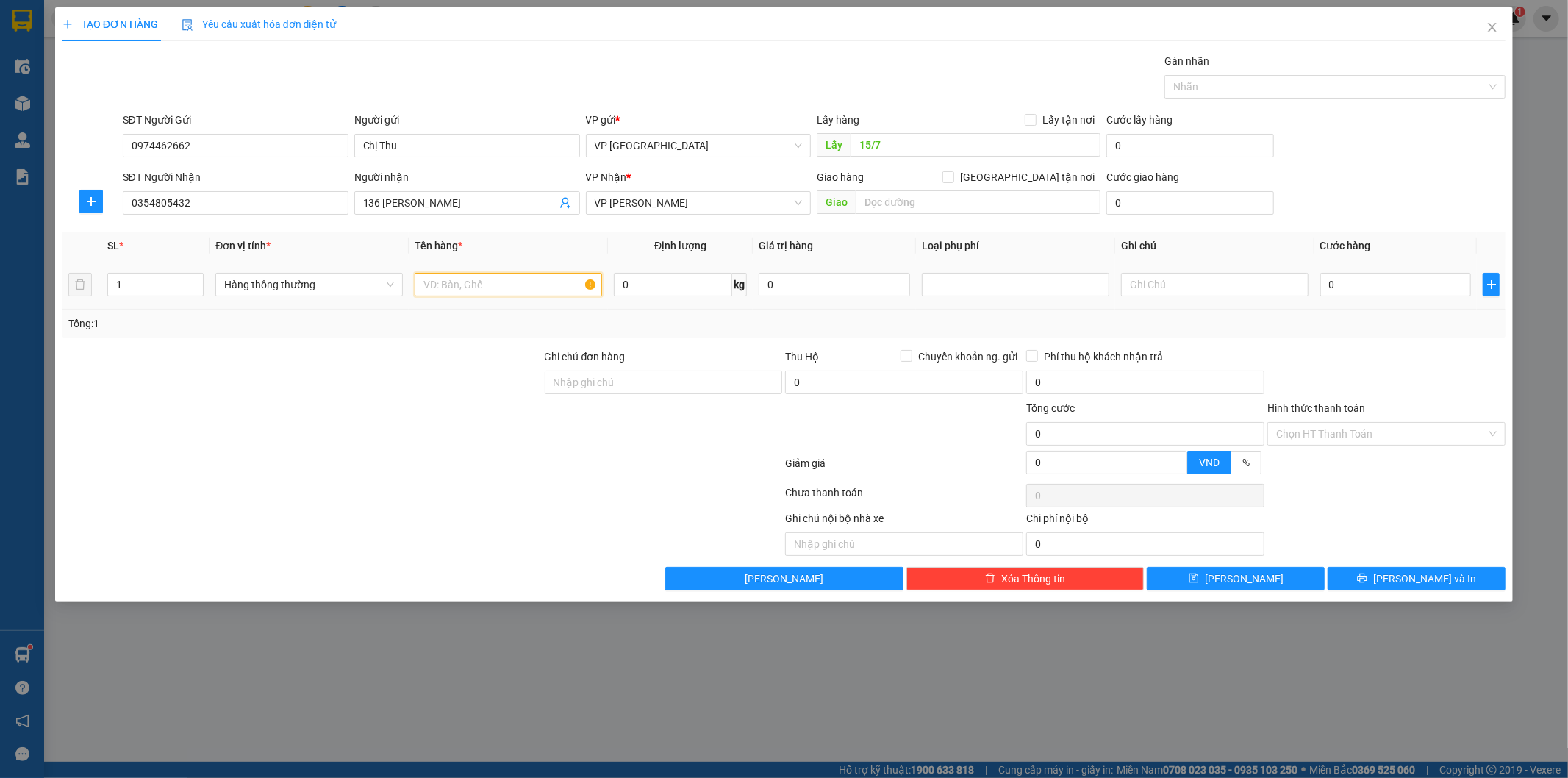
click at [523, 285] on input "text" at bounding box center [508, 284] width 187 height 23
type input "hct Nồi chiên"
click at [457, 208] on input "136 [PERSON_NAME]" at bounding box center [460, 203] width 193 height 16
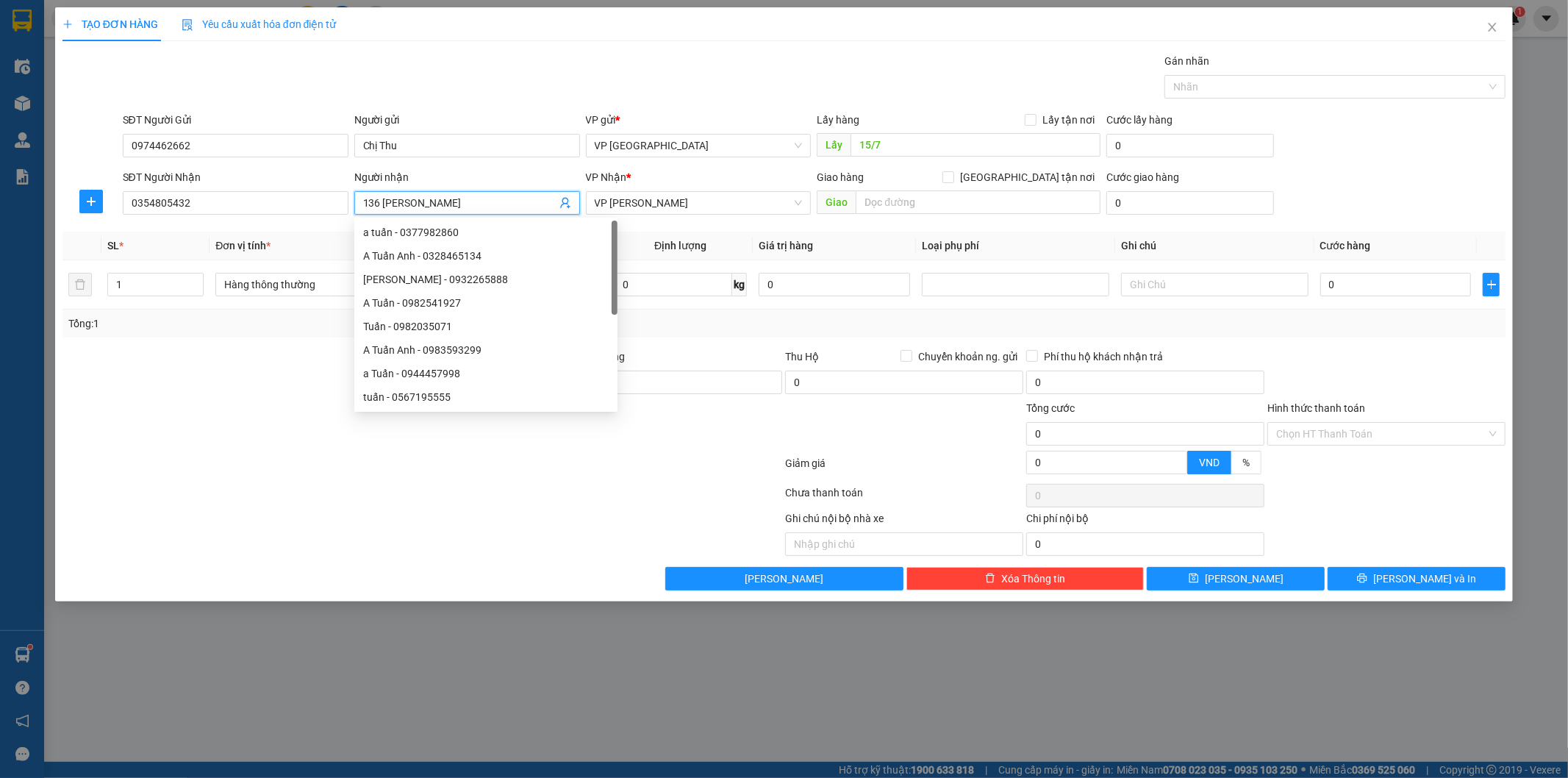
click at [457, 208] on input "136 [PERSON_NAME]" at bounding box center [460, 203] width 193 height 16
click at [895, 150] on input "15/7" at bounding box center [975, 145] width 250 height 23
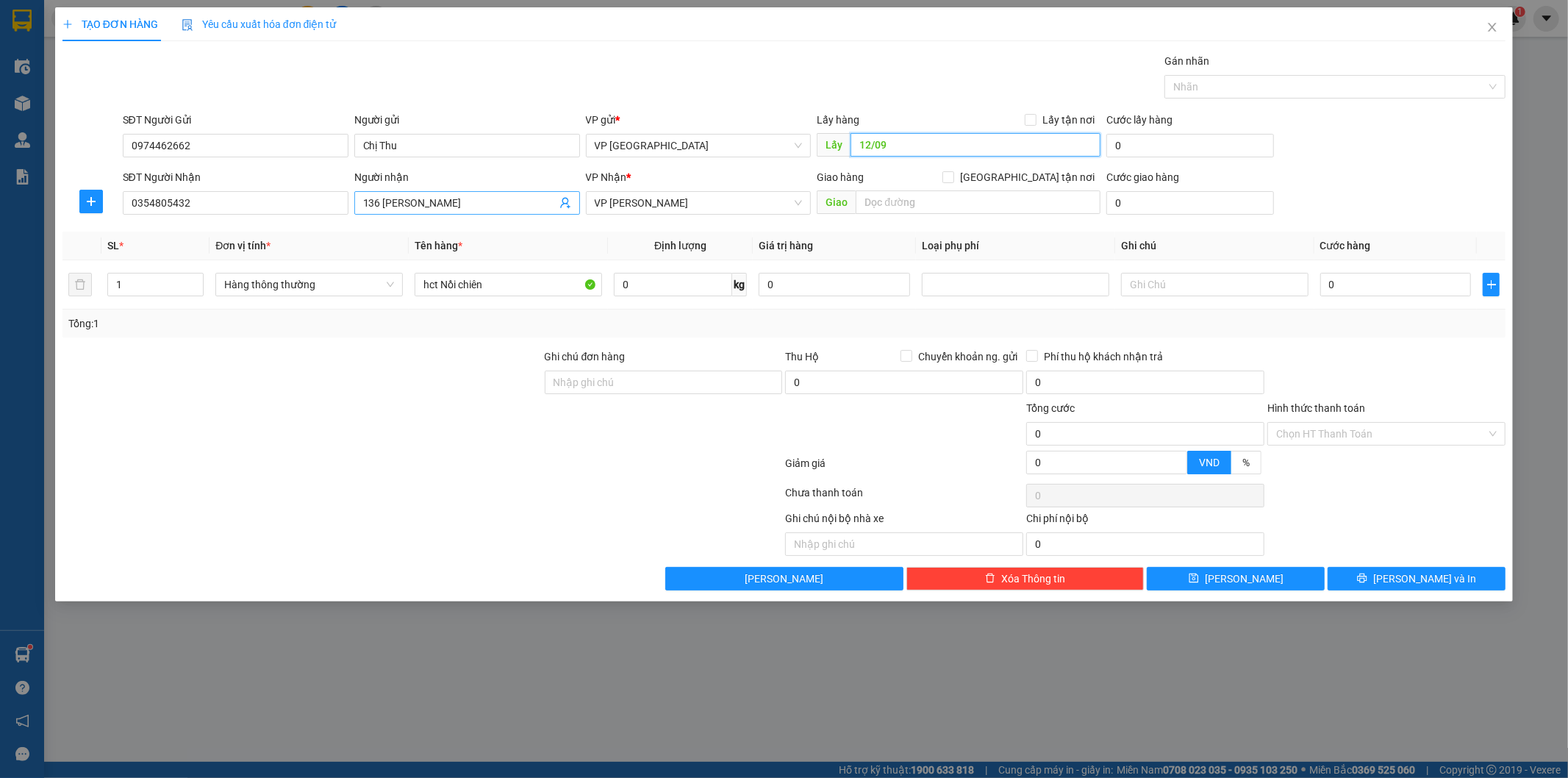
type input "12/09"
click at [478, 203] on input "136 [PERSON_NAME]" at bounding box center [460, 203] width 193 height 16
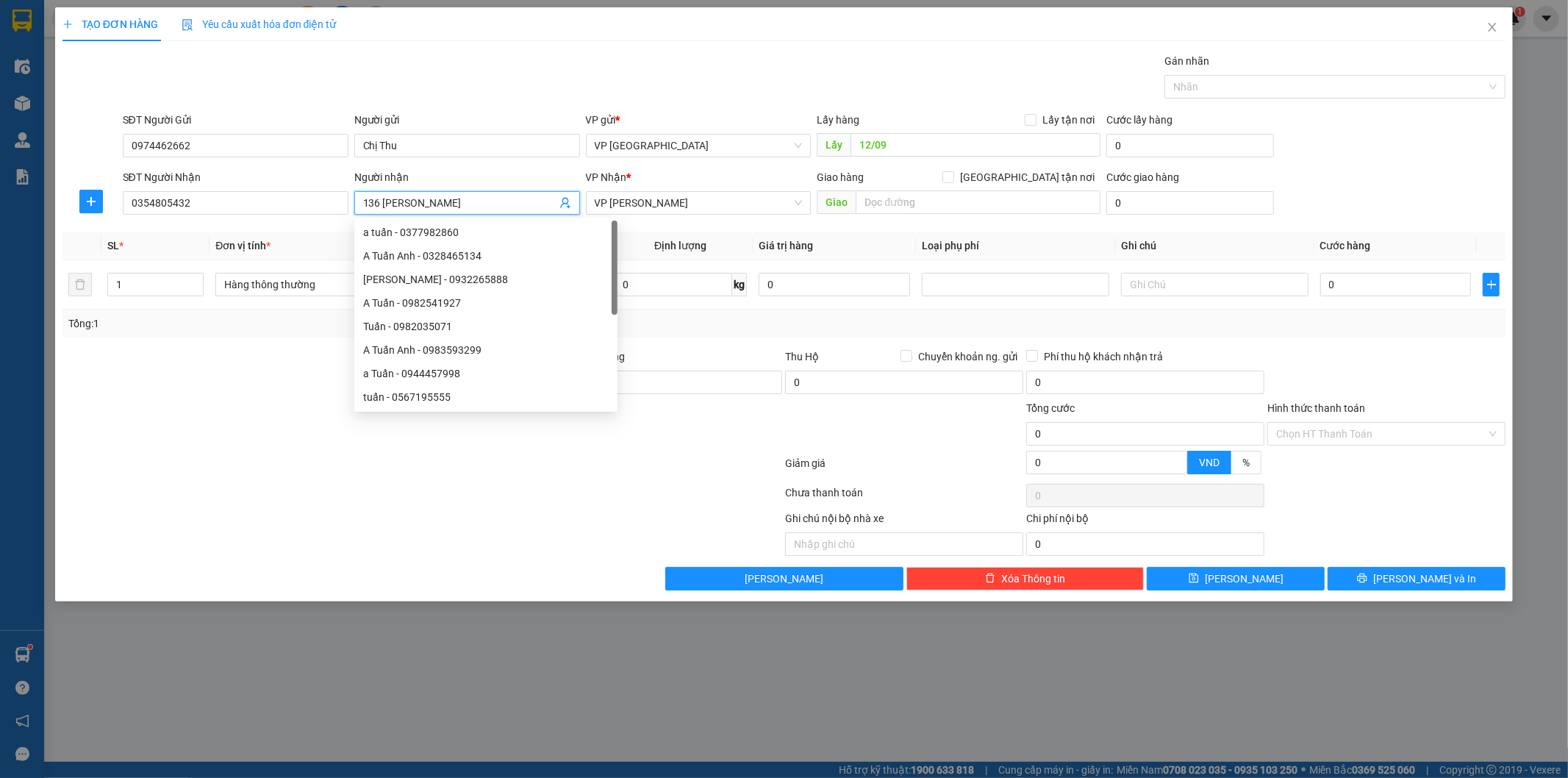
click at [478, 203] on input "136 [PERSON_NAME]" at bounding box center [460, 203] width 193 height 16
click at [921, 198] on input "text" at bounding box center [978, 202] width 244 height 23
paste input "136 [PERSON_NAME]"
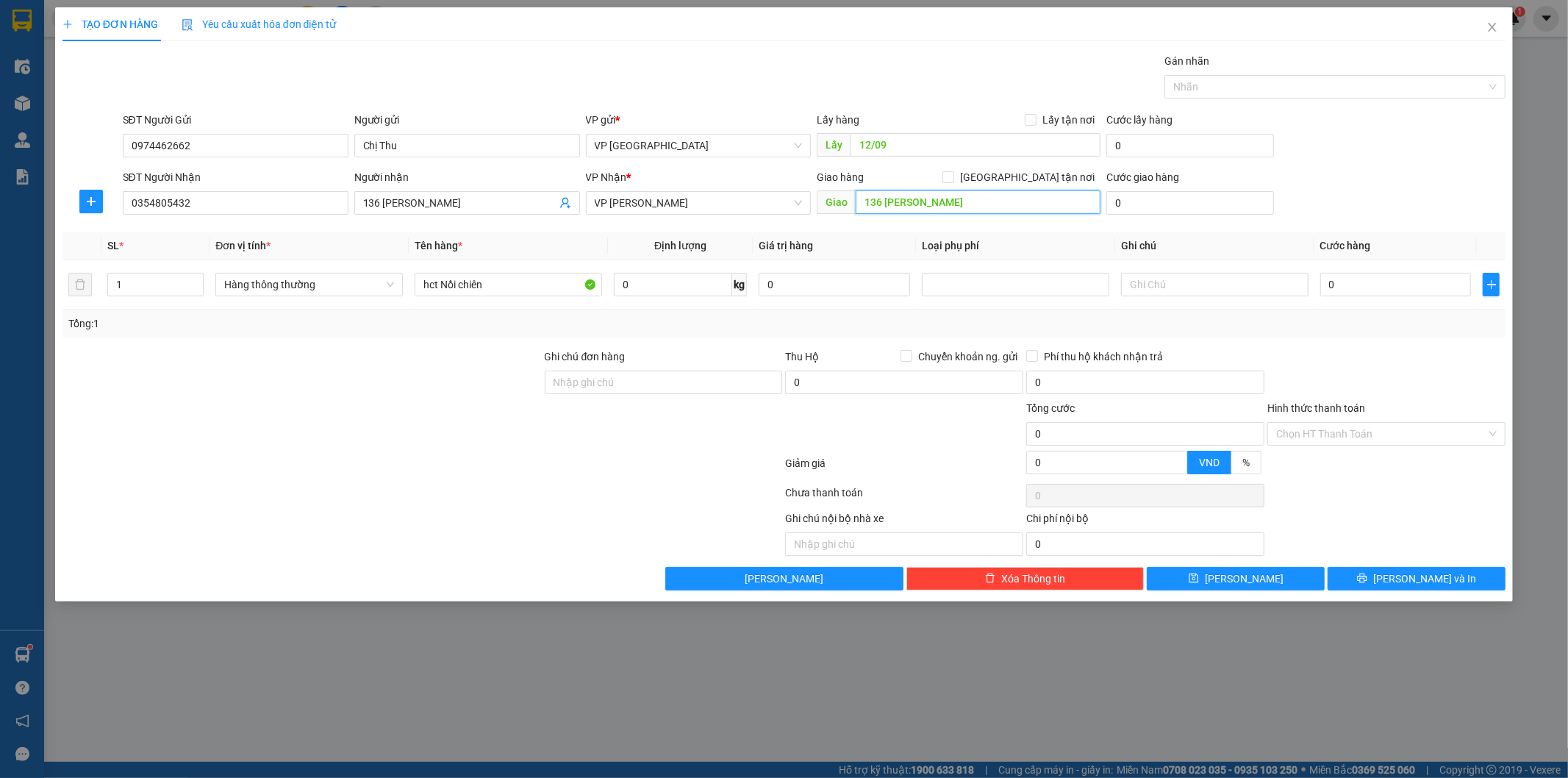
type input "136 [PERSON_NAME]"
click at [1039, 186] on div "Giao hàng Giao tận nơi" at bounding box center [958, 180] width 284 height 22
click at [955, 183] on span at bounding box center [949, 177] width 12 height 12
click at [953, 182] on input "[GEOGRAPHIC_DATA] tận nơi" at bounding box center [948, 176] width 11 height 11
checkbox input "true"
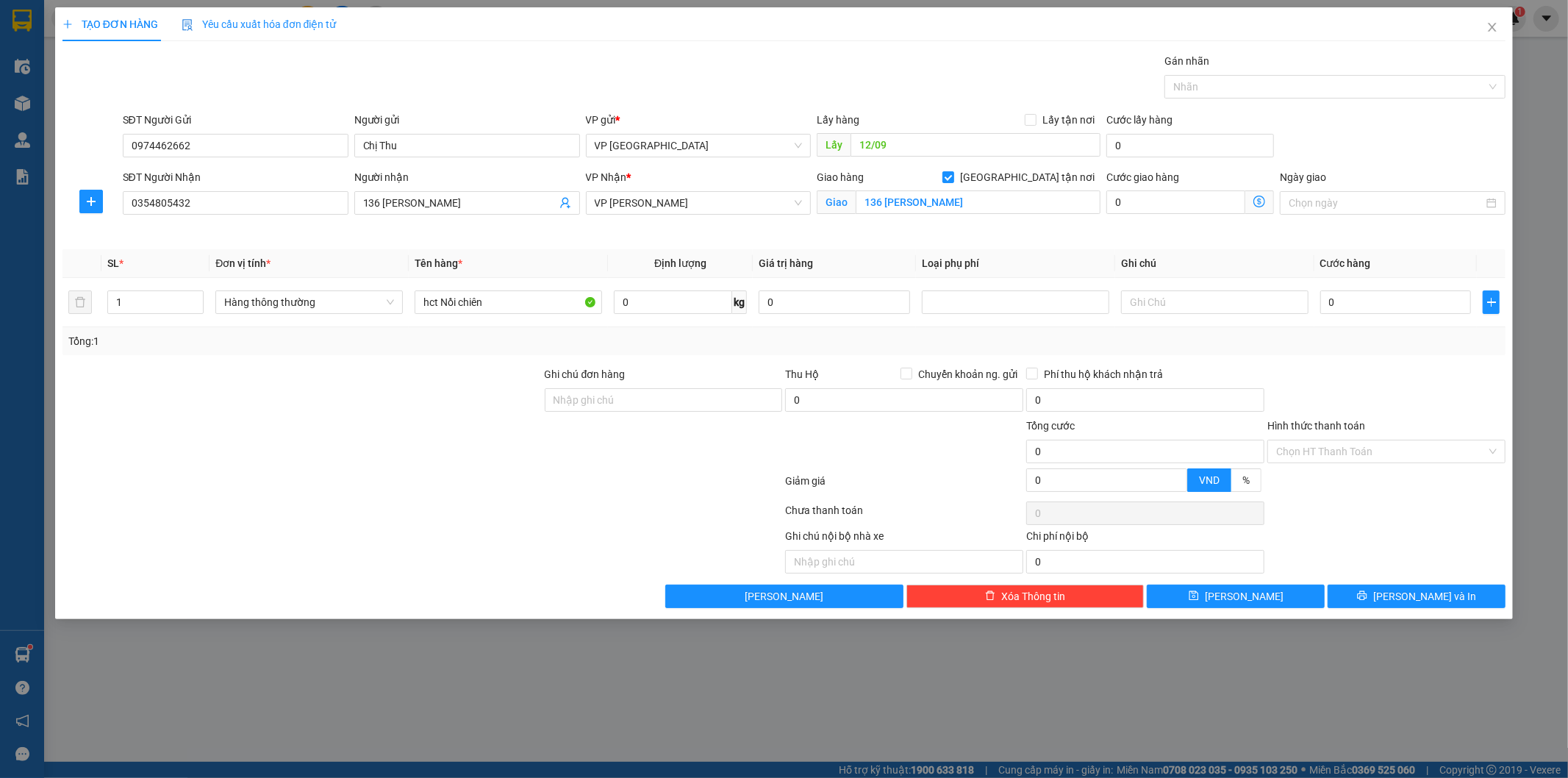
click at [1262, 207] on icon "dollar-circle" at bounding box center [1260, 201] width 12 height 12
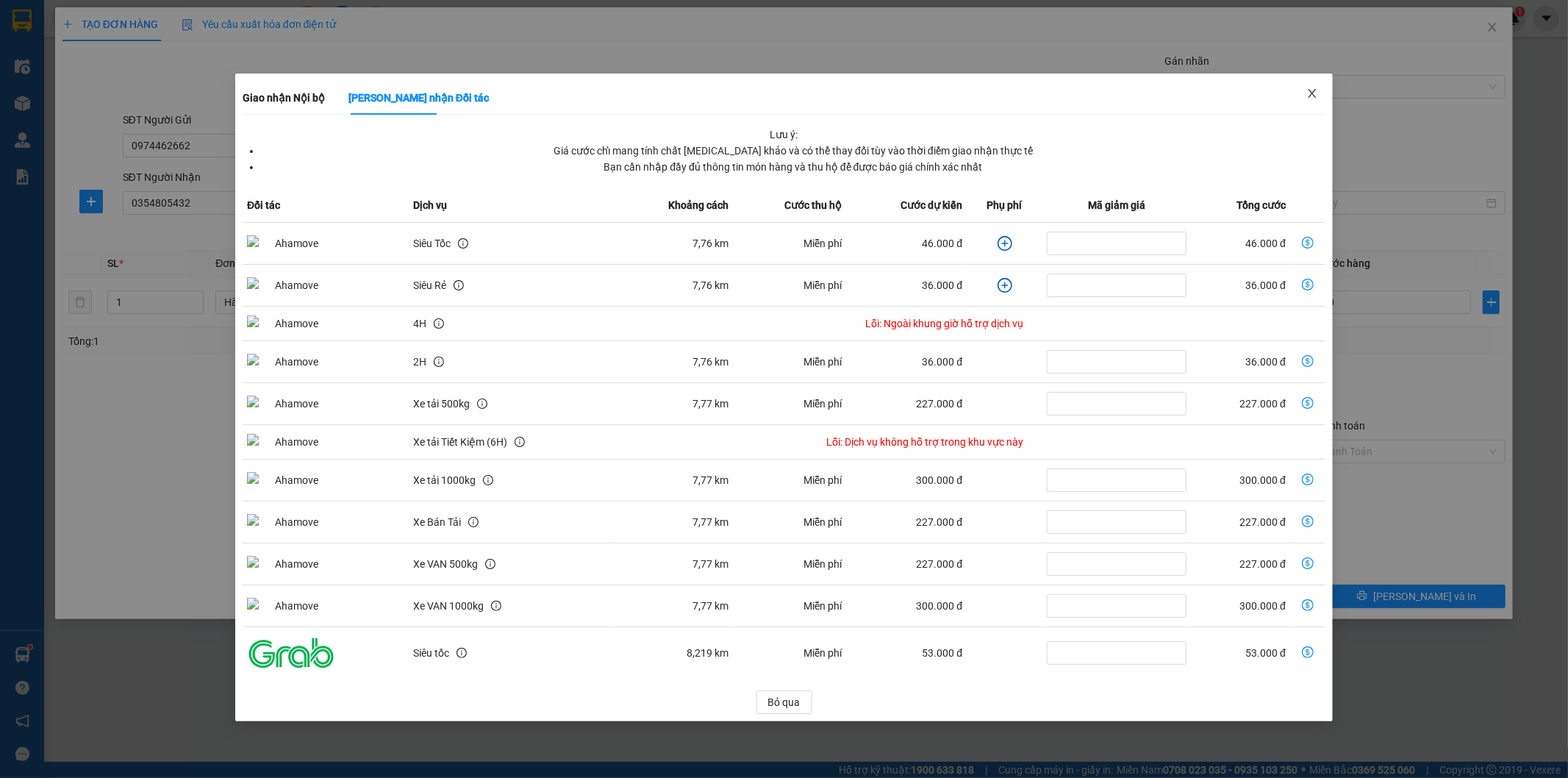
click at [1314, 94] on icon "close" at bounding box center [1312, 94] width 12 height 12
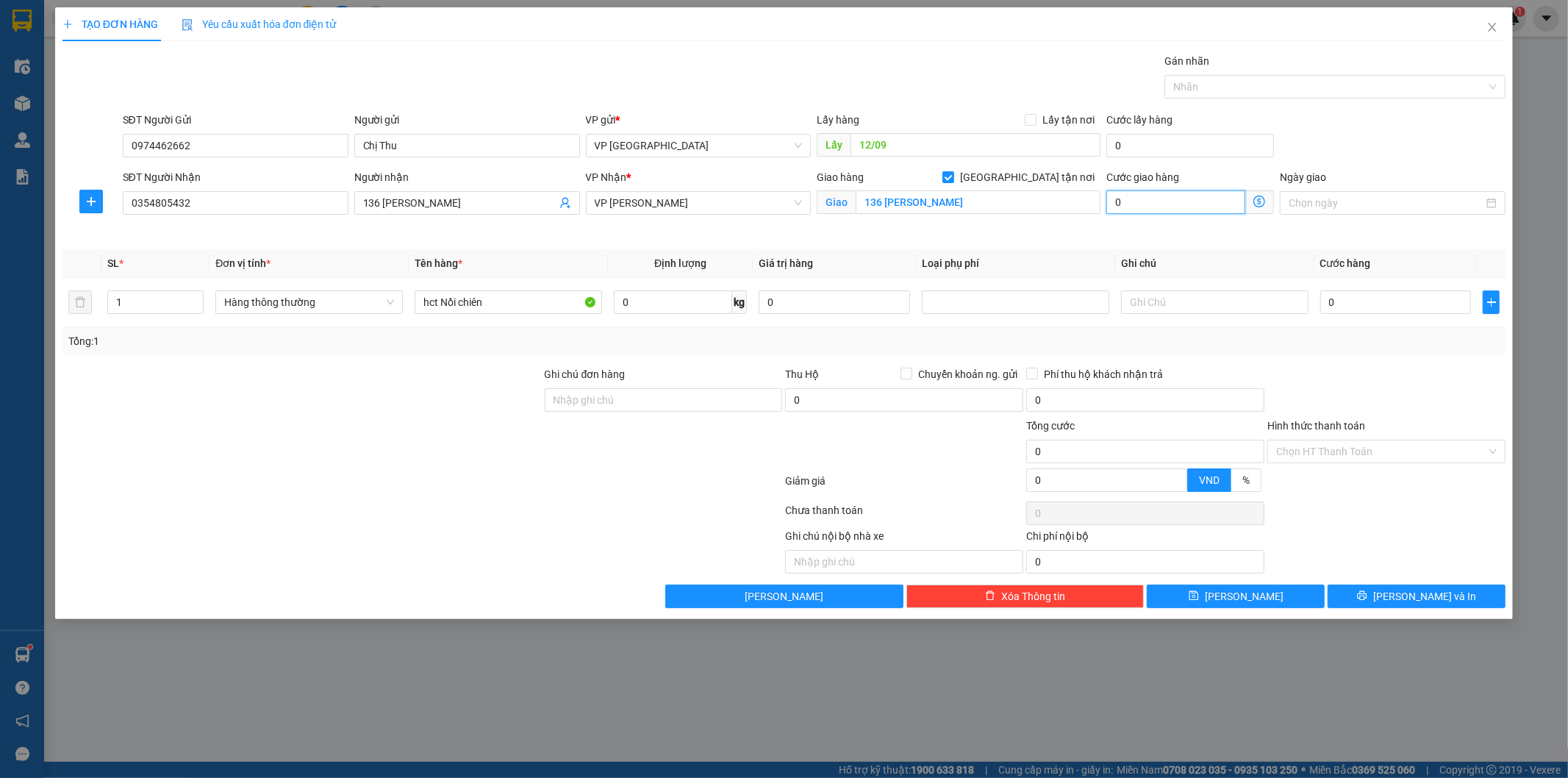
click at [1162, 204] on input "0" at bounding box center [1176, 202] width 139 height 23
type input "6"
type input "60"
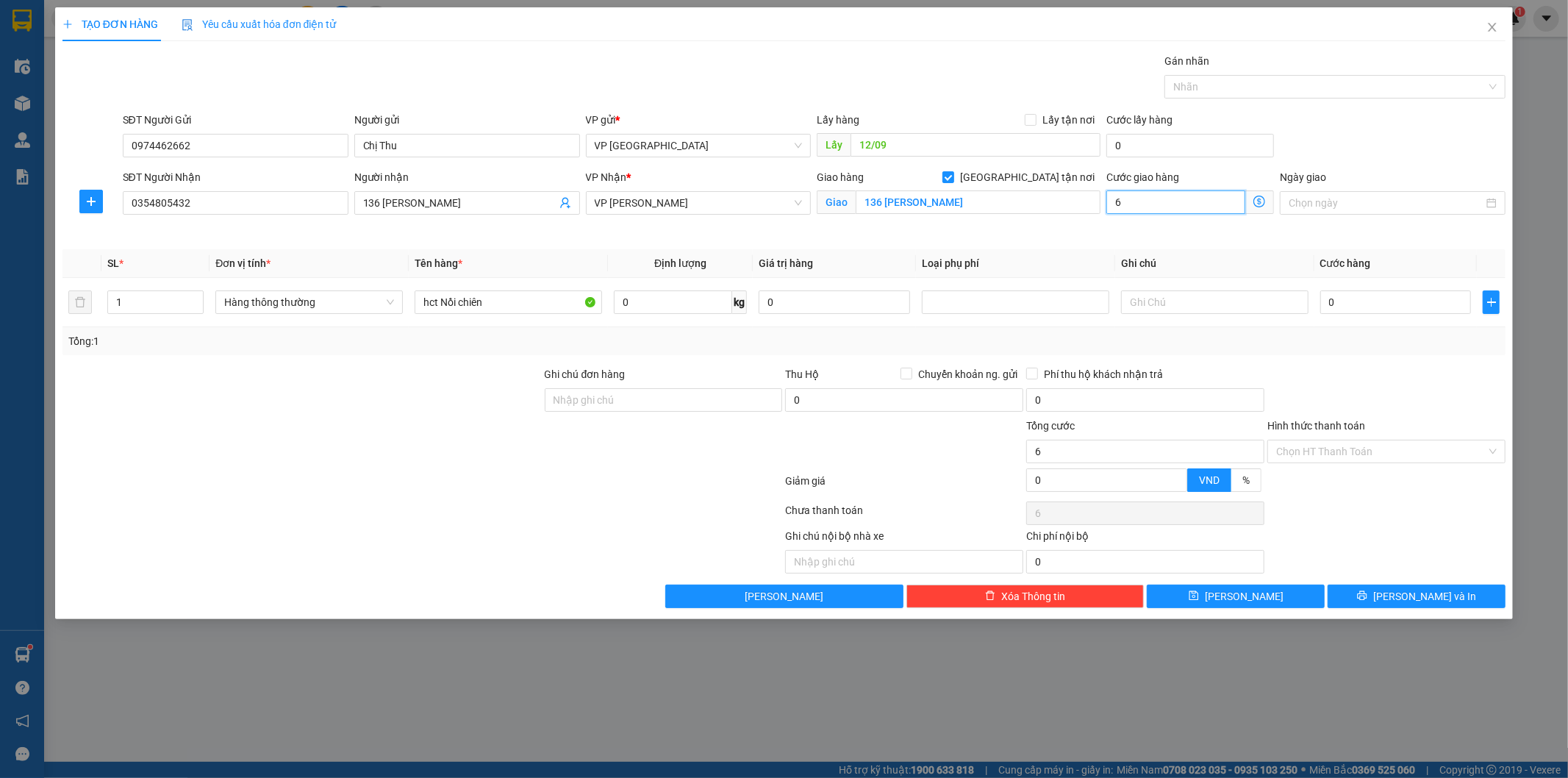
type input "60"
type input "600"
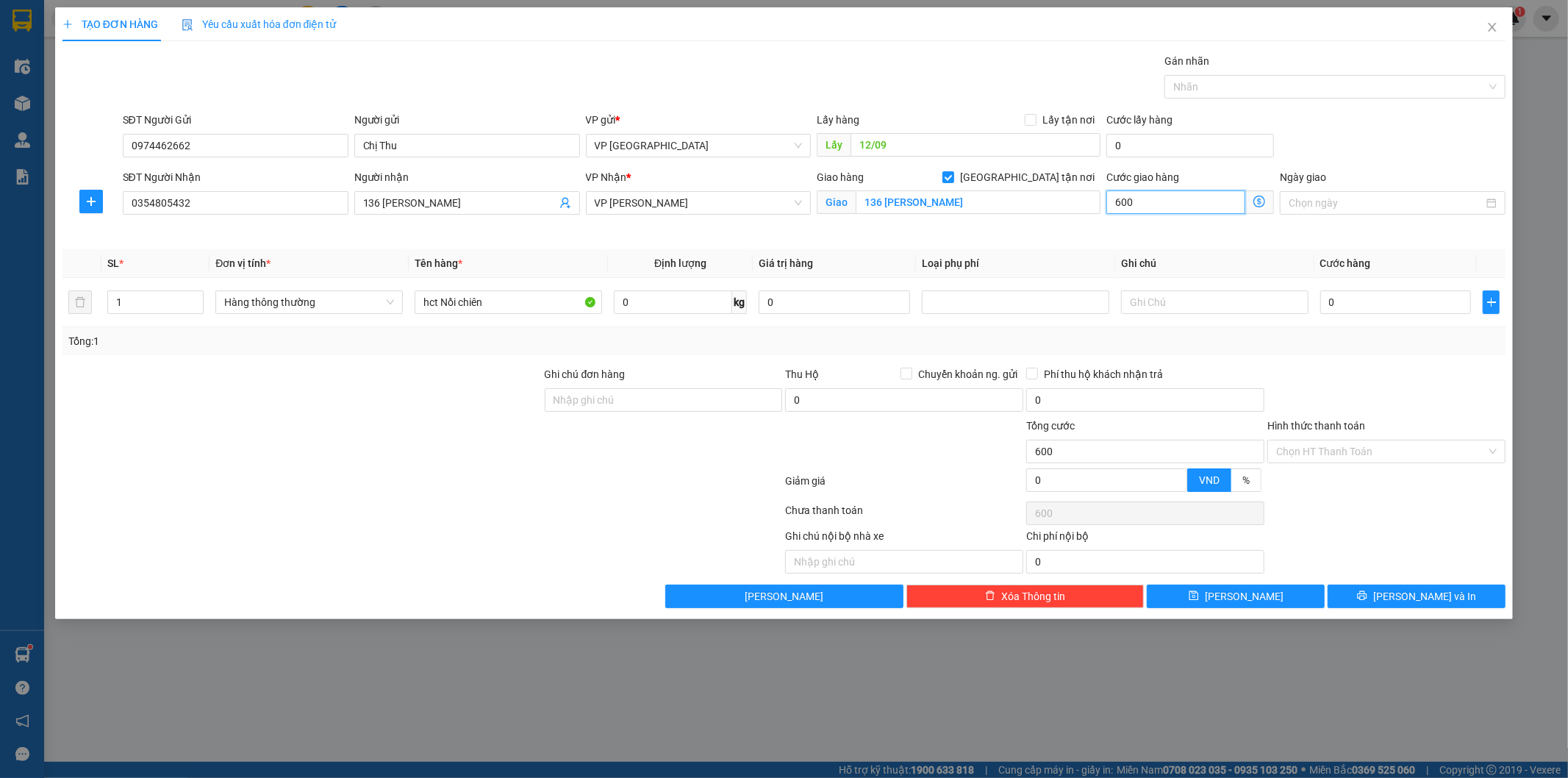
type input "6.000"
type input "60.000"
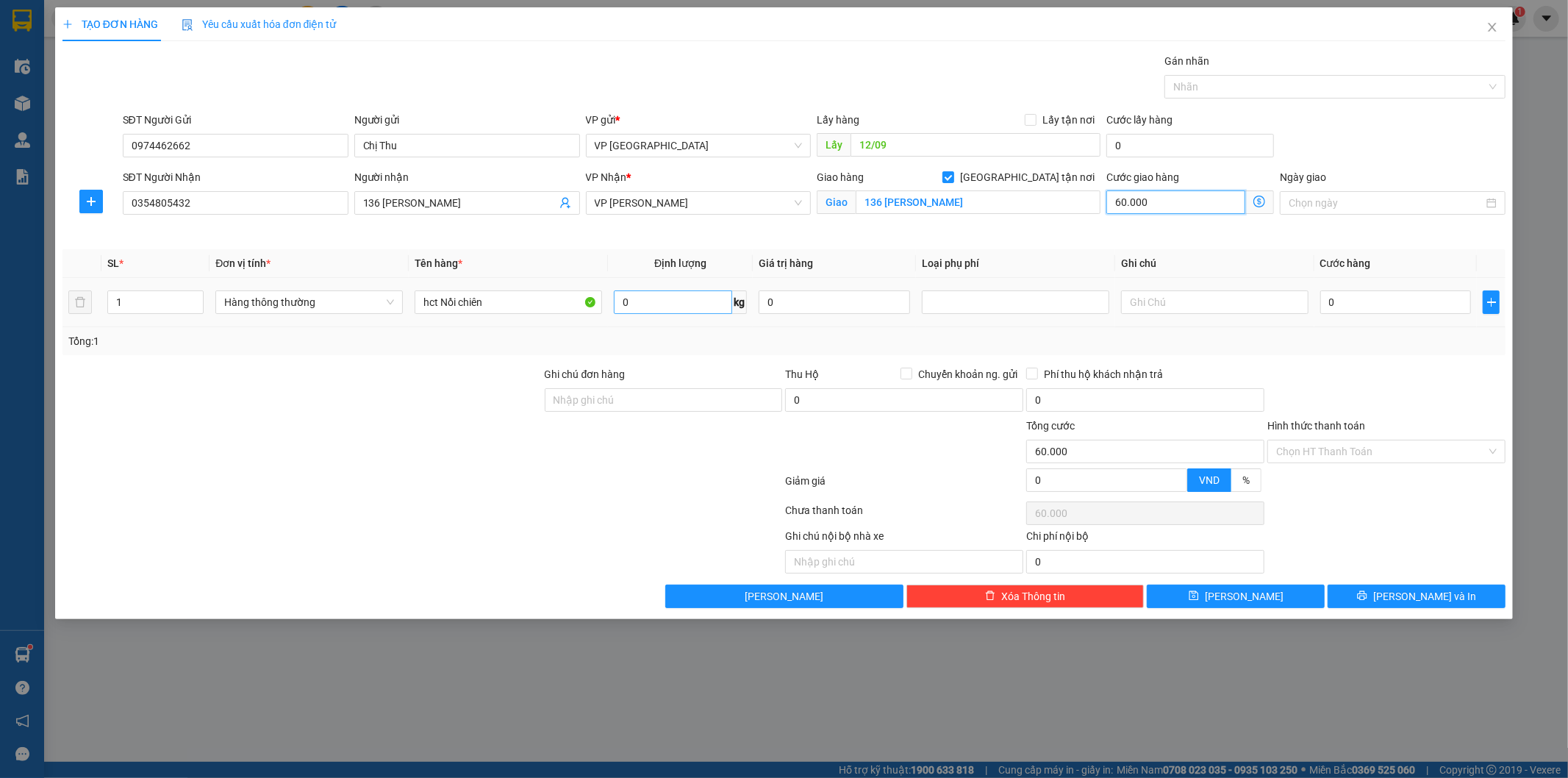
type input "60.000"
click at [651, 303] on input "0" at bounding box center [672, 303] width 119 height 23
click at [696, 305] on input "31" at bounding box center [672, 303] width 119 height 23
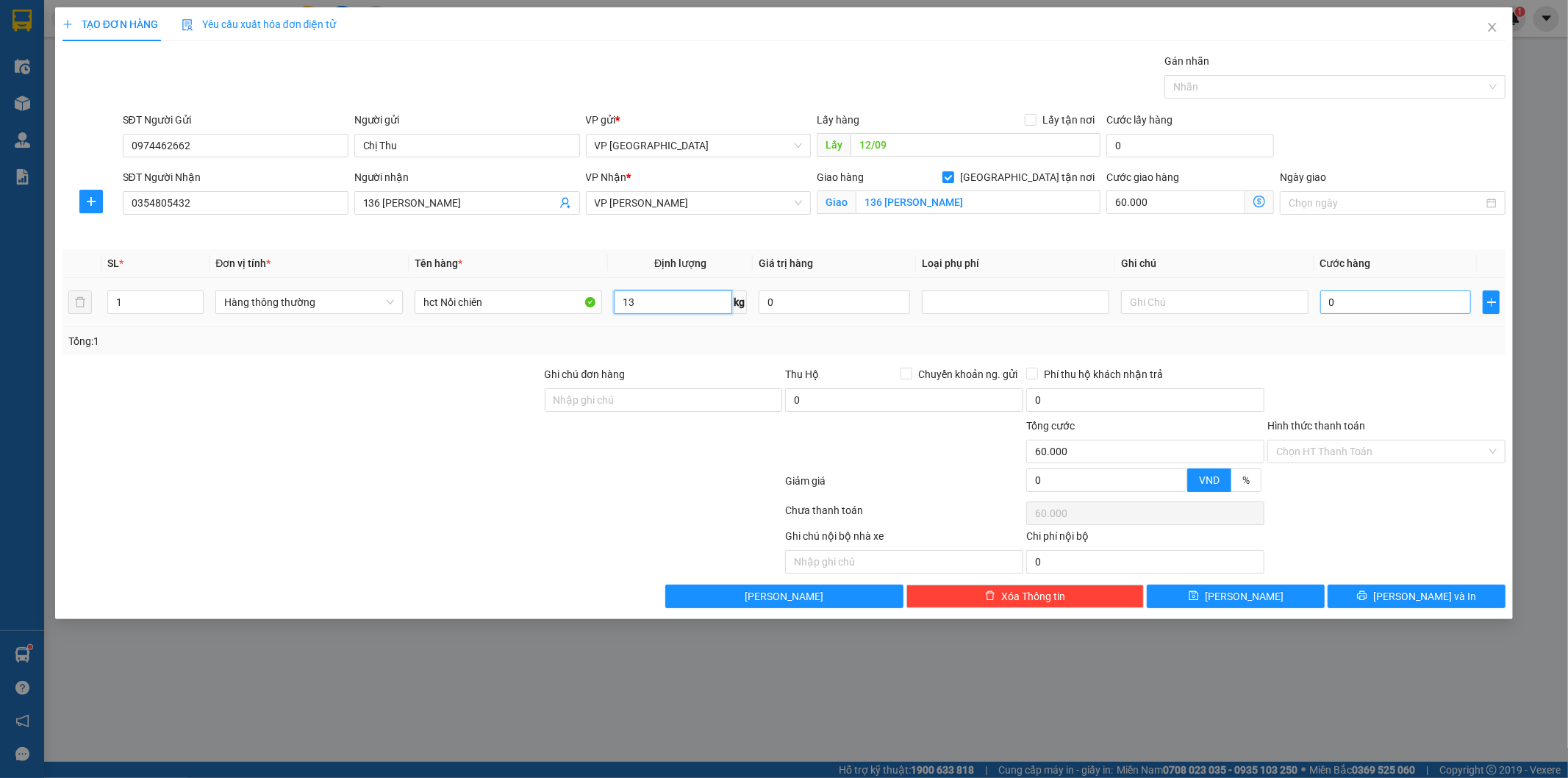
type input "13"
click at [1385, 303] on input "0" at bounding box center [1396, 303] width 152 height 23
type input "40.000"
type input "100.000"
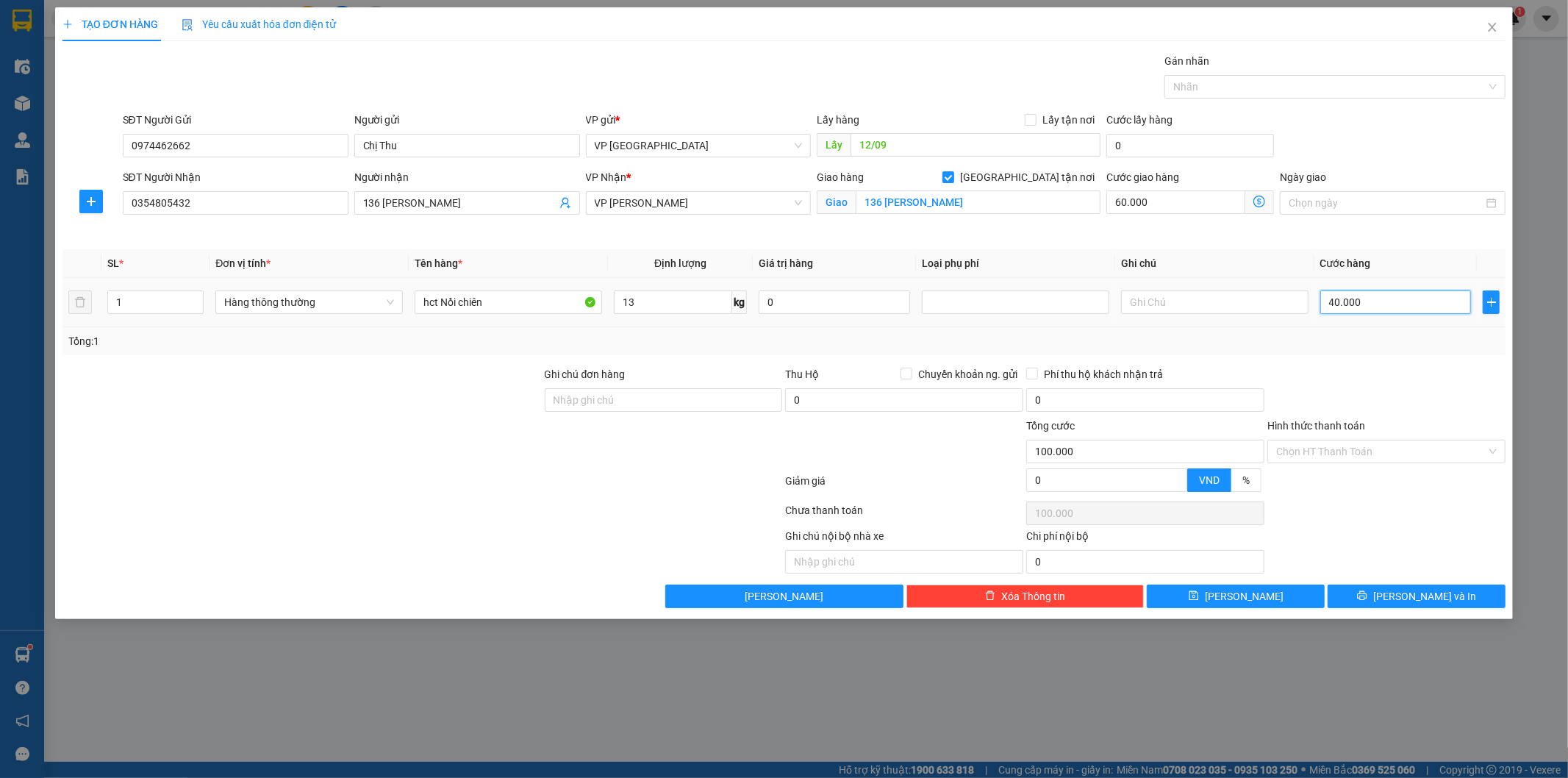
type input "400.006"
type input "460.006"
type input "4.000.060"
type input "4.060.060"
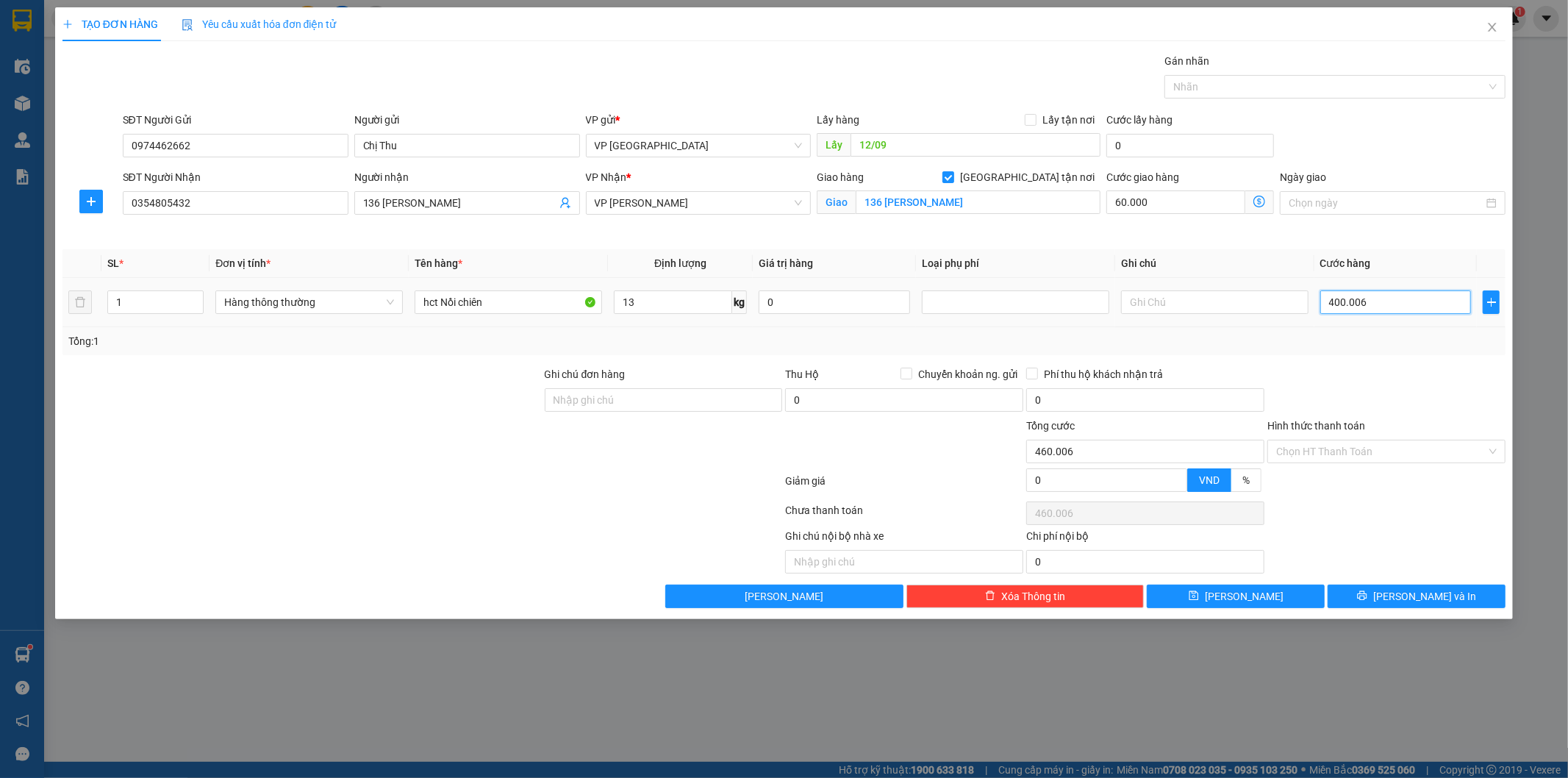
type input "4.060.060"
type input "40.000.600"
type input "40.060.600"
type input "400.006.000"
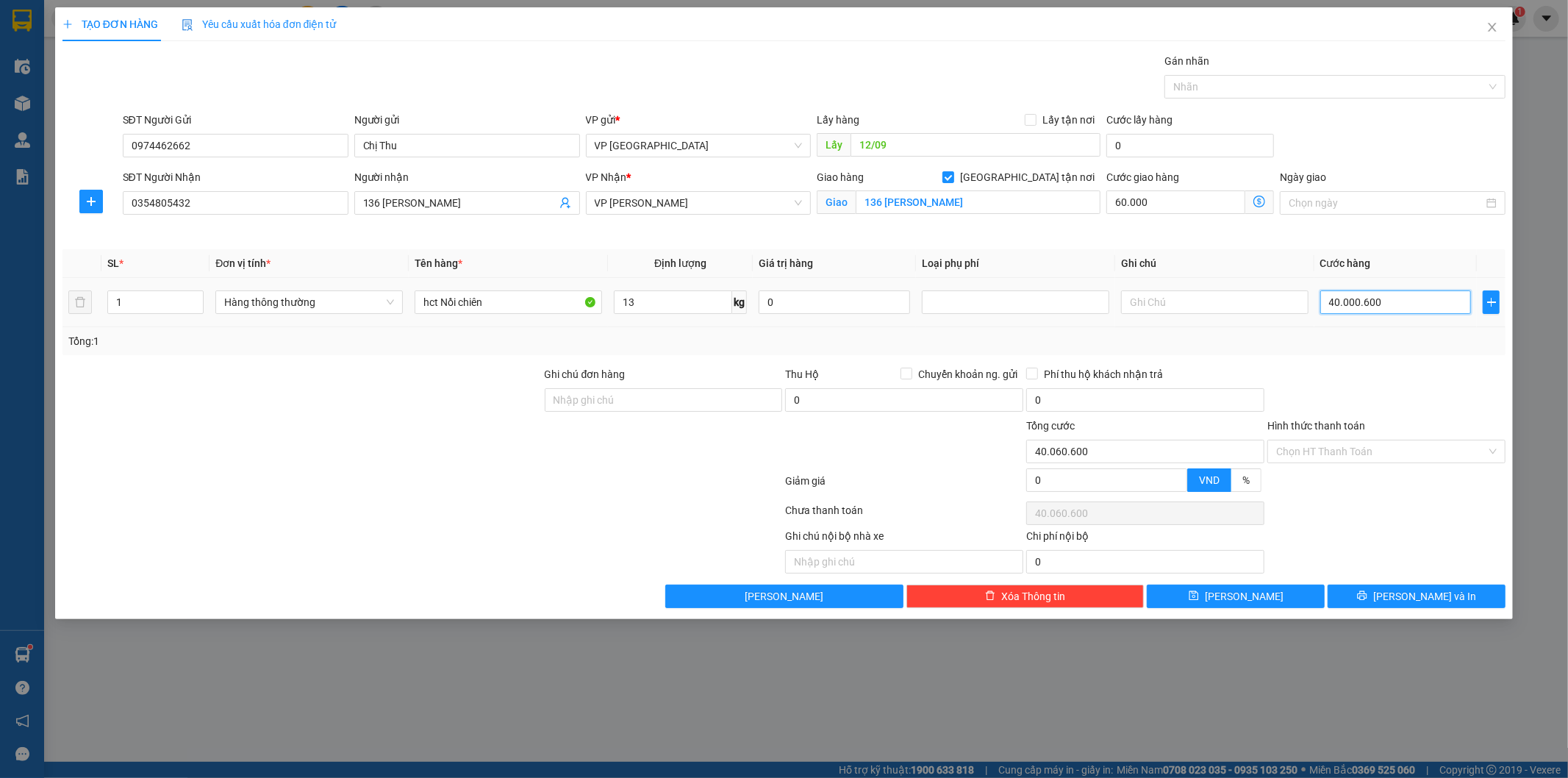
type input "400.066.000"
type input "4.000.060.000"
type input "4.000.120.000"
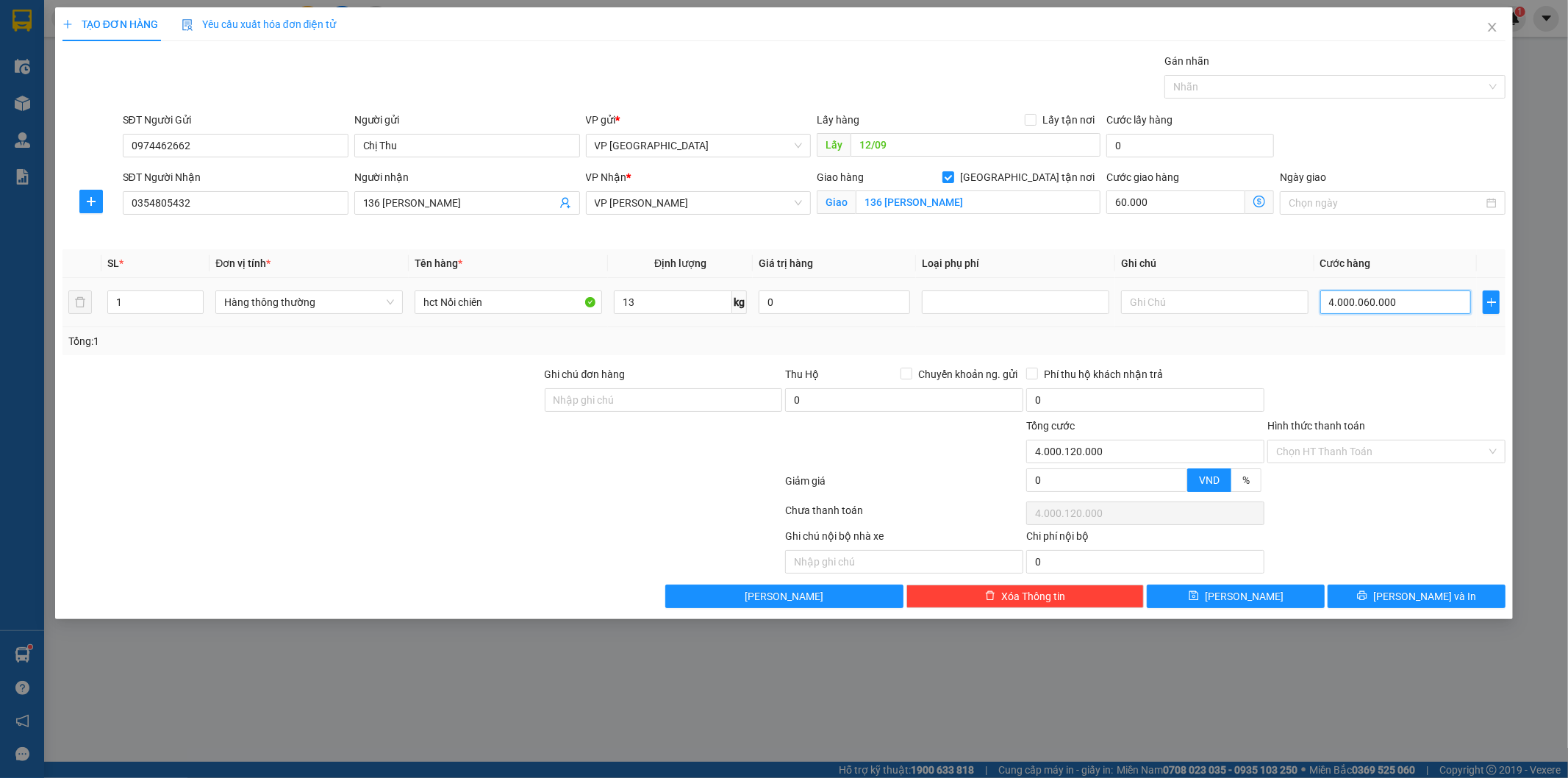
click at [1385, 303] on input "4.000.060.000" at bounding box center [1396, 303] width 152 height 23
type input "6"
type input "60.006"
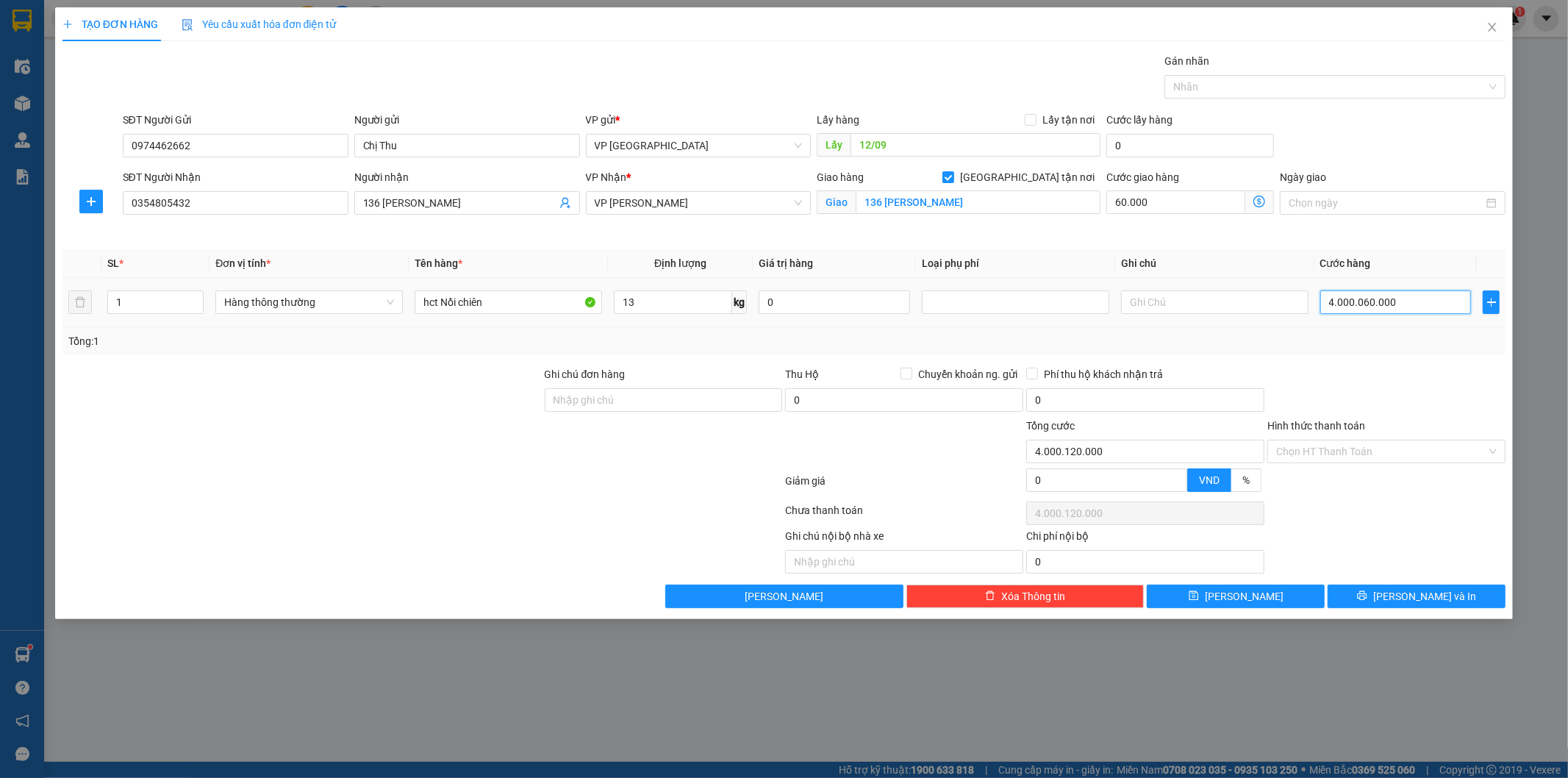
type input "60.006"
type input "60"
type input "60.060"
type input "600"
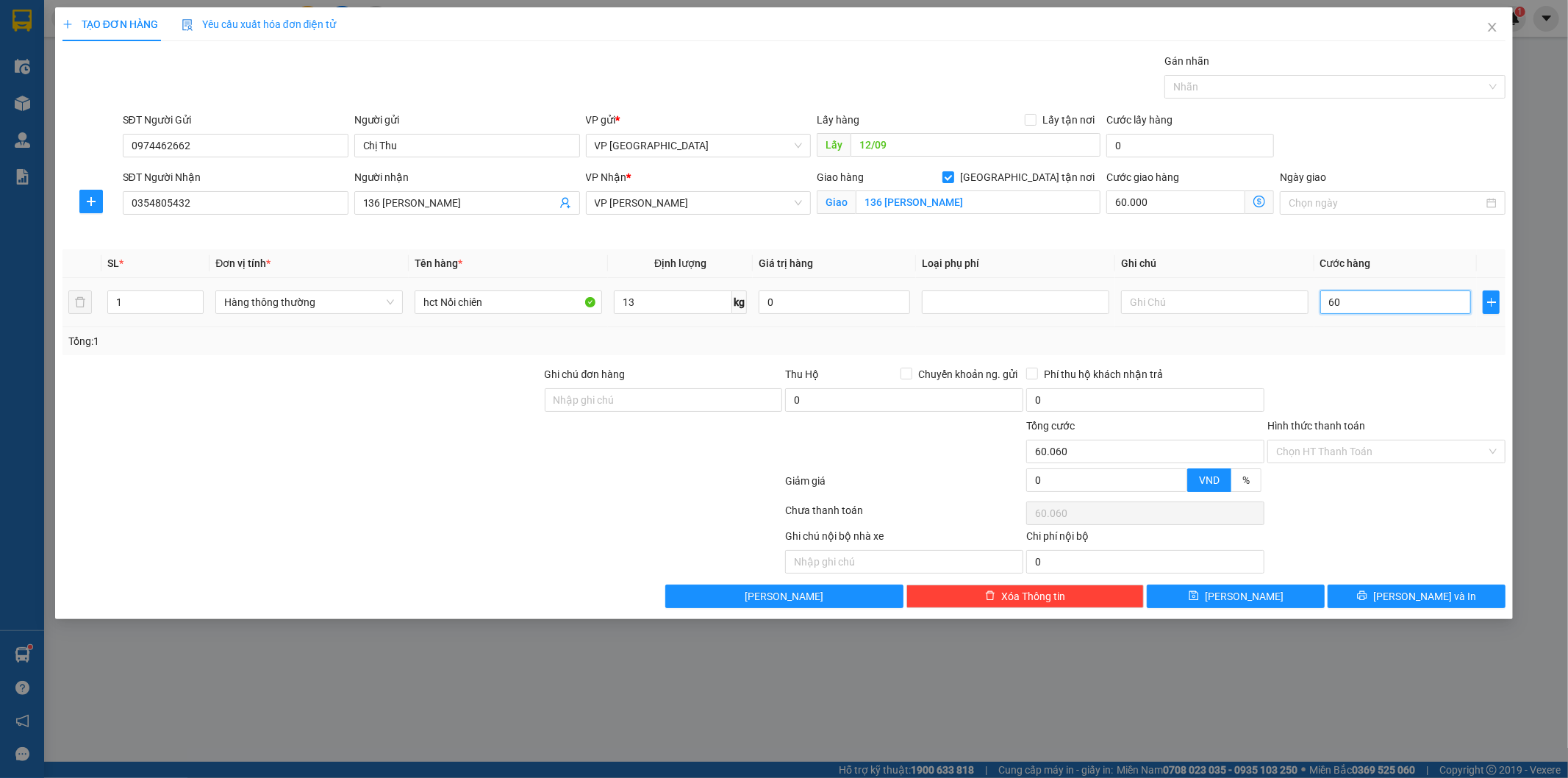
type input "60.600"
type input "6.000"
type input "66.000"
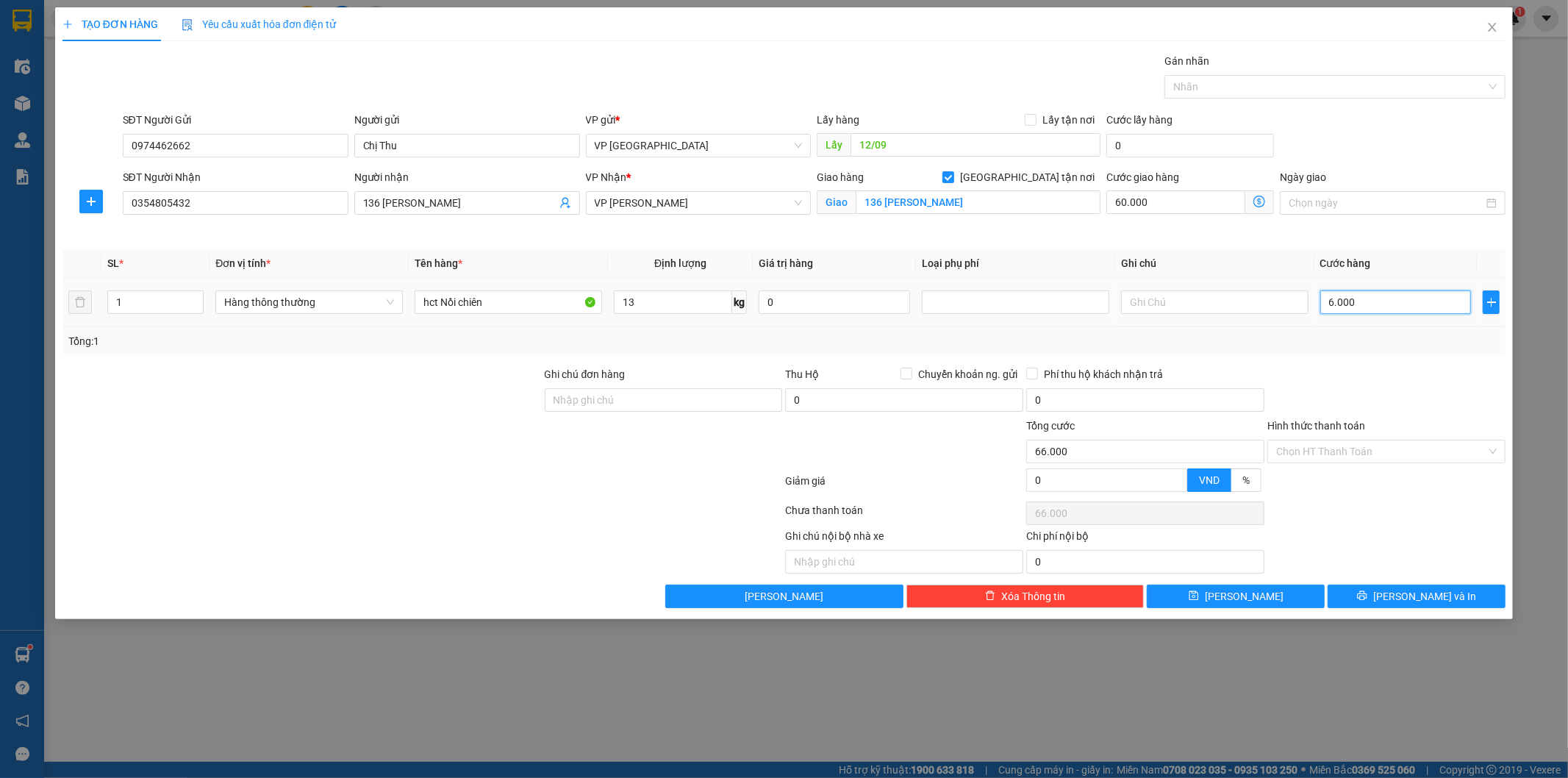
type input "60.000"
type input "120.000"
type input "60.000"
click at [1401, 250] on th "Cước hàng" at bounding box center [1396, 264] width 163 height 29
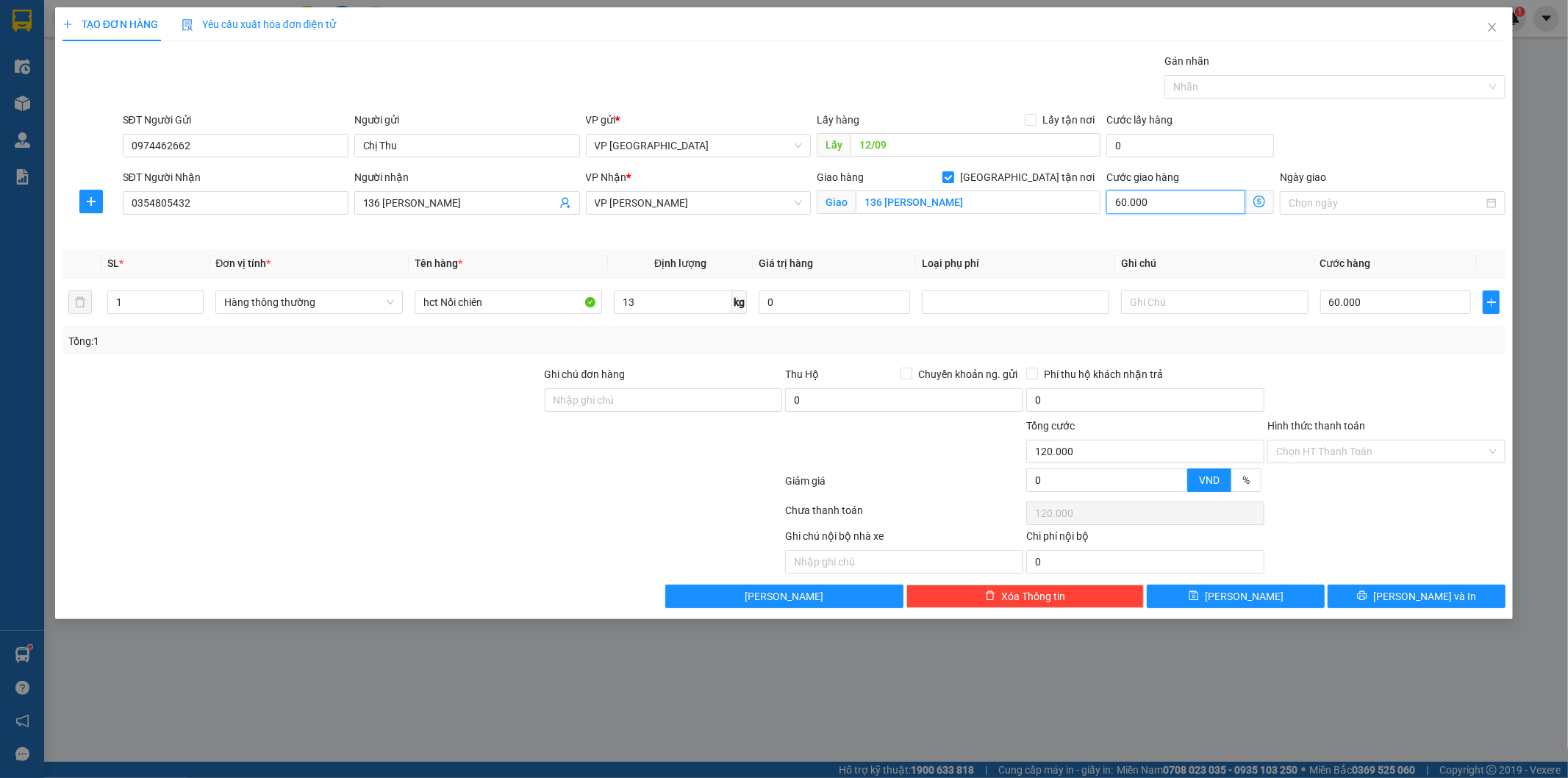
click at [1188, 199] on input "60.000" at bounding box center [1176, 202] width 139 height 23
type input "60.007"
type input "7"
type input "60.070"
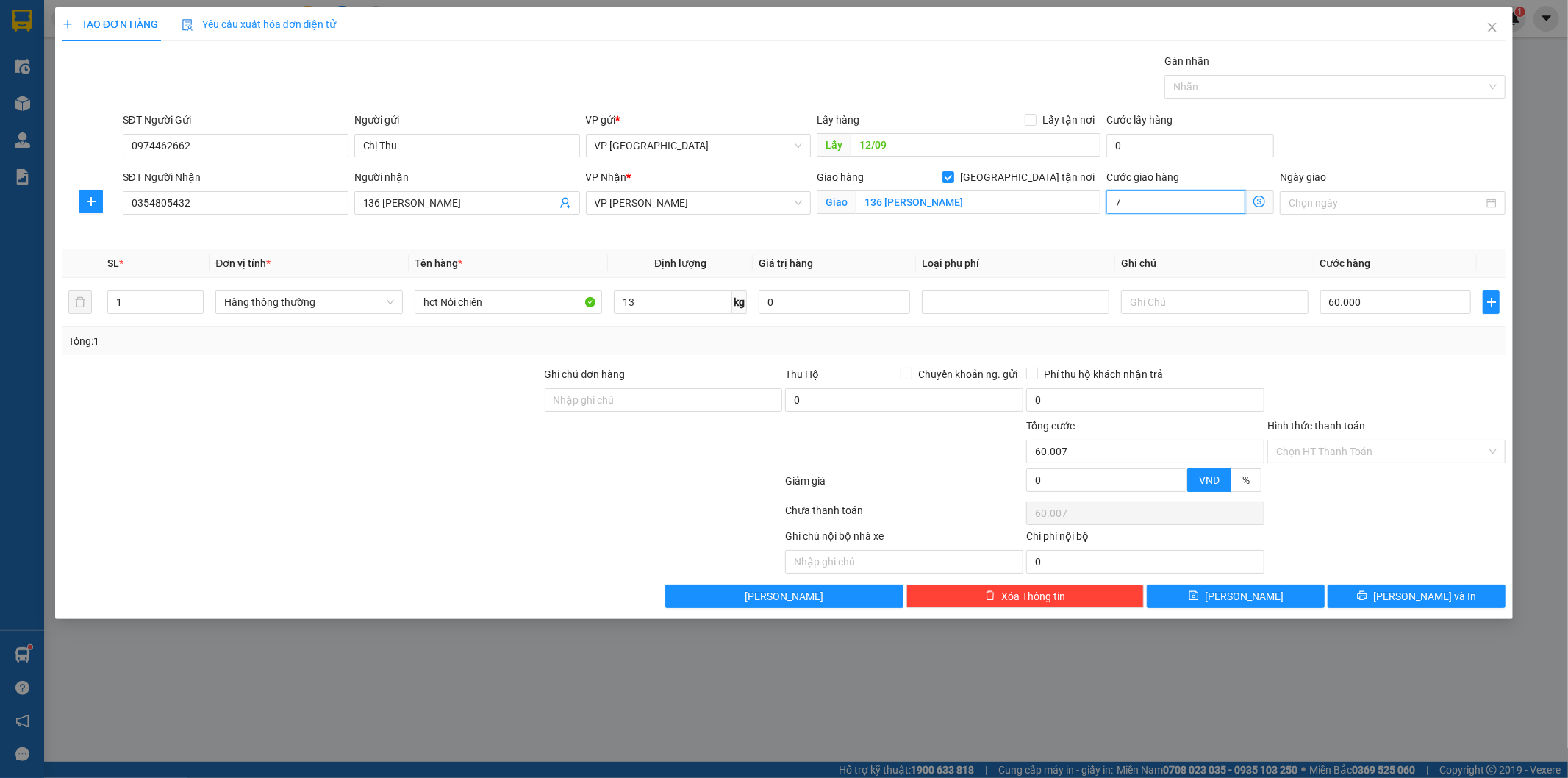
type input "60.070"
type input "70"
type input "60.700"
type input "700"
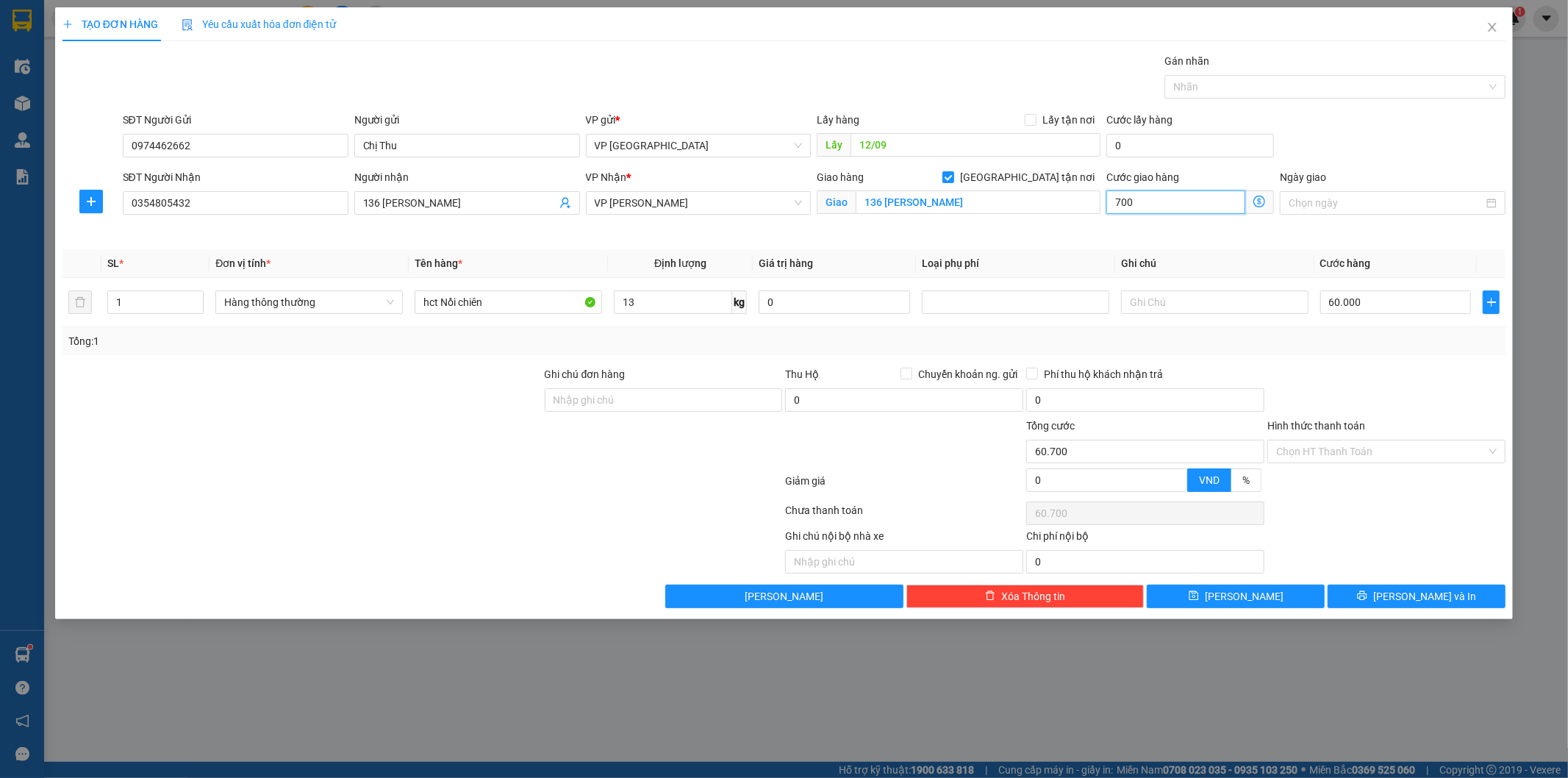
type input "67.000"
type input "7.000"
type input "130.000"
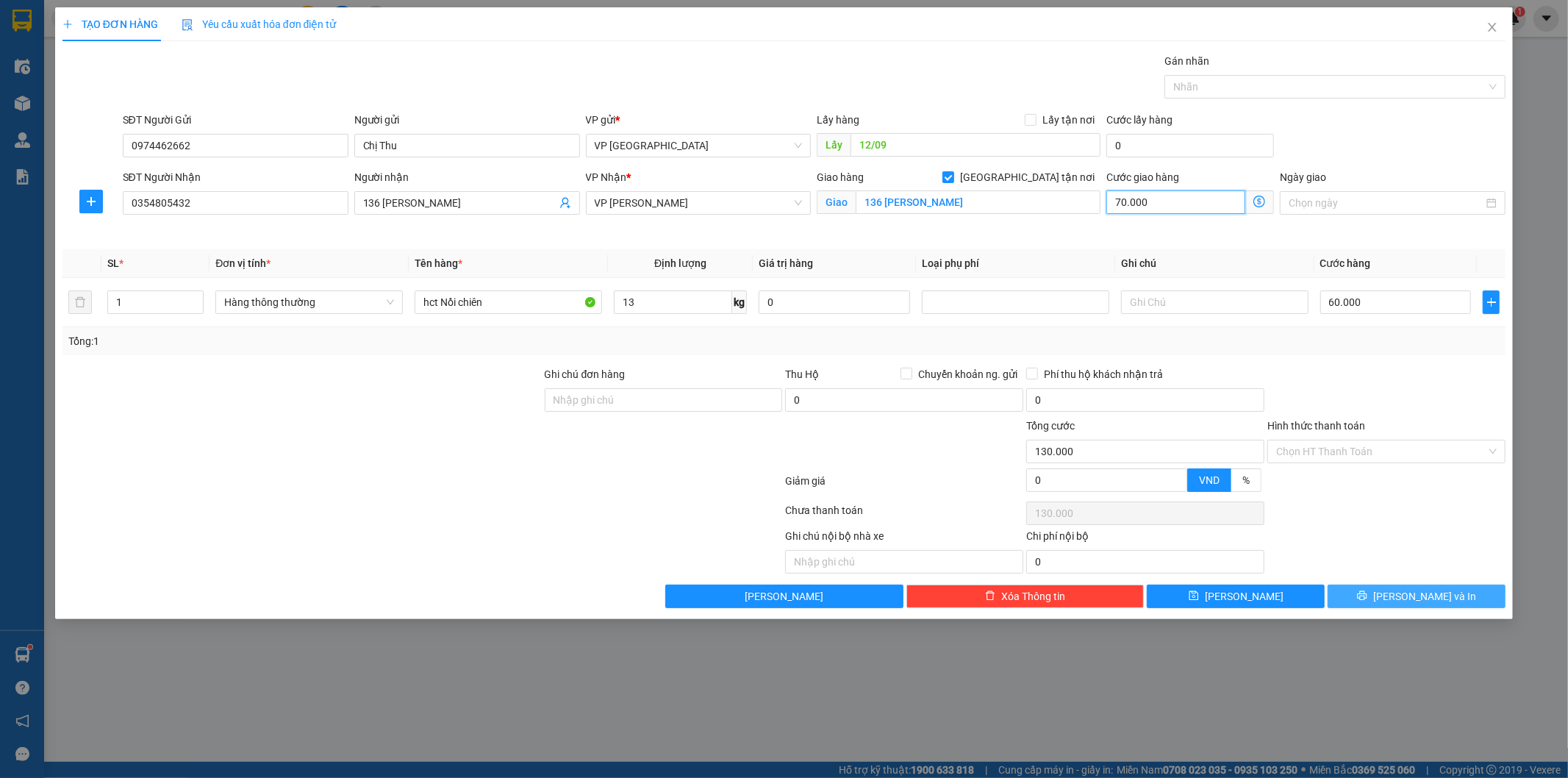
type input "70.000"
click at [1399, 597] on button "Lưu và In" at bounding box center [1416, 596] width 178 height 23
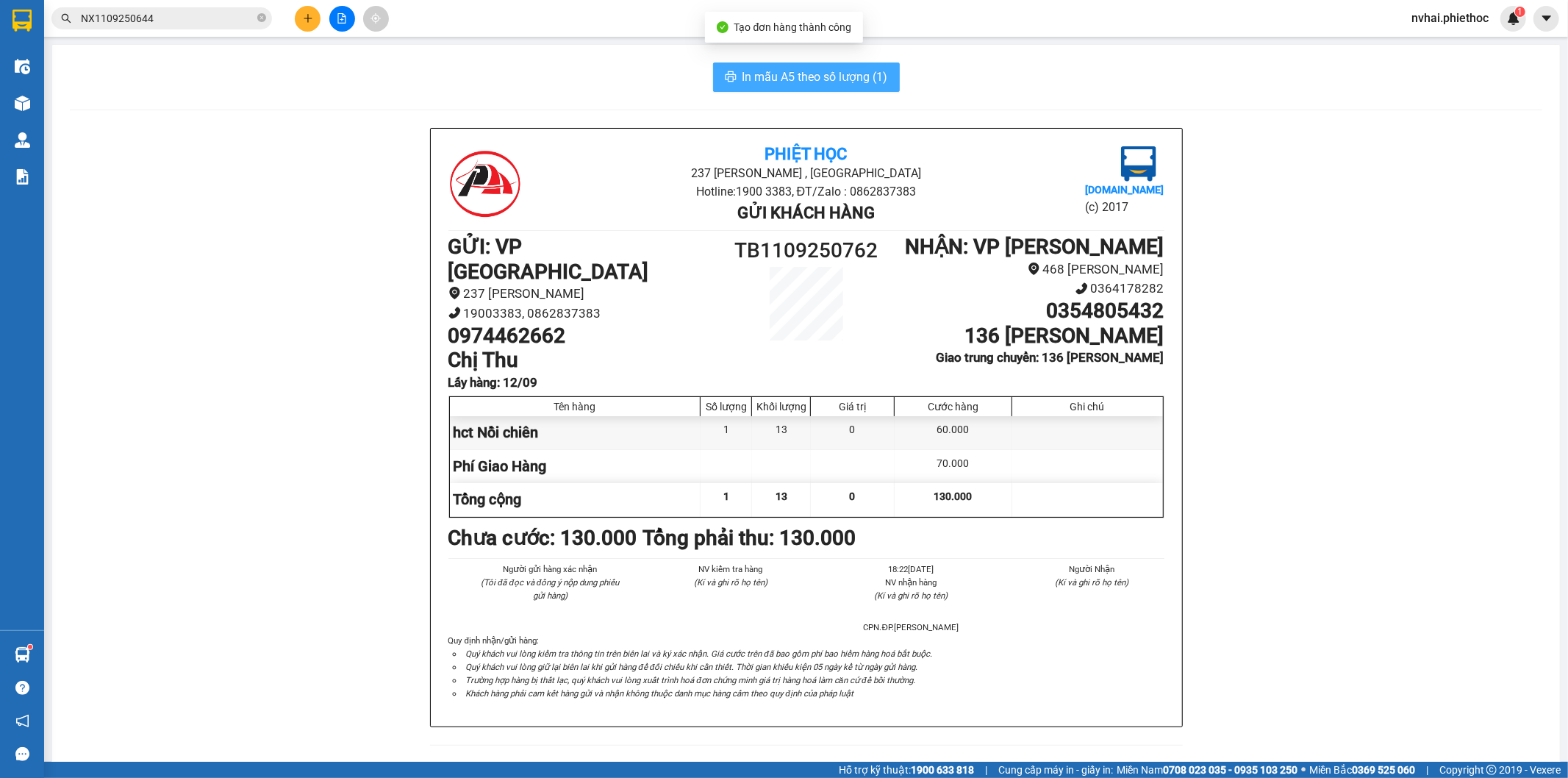
click at [789, 78] on span "In mẫu A5 theo số lượng (1)" at bounding box center [815, 76] width 146 height 18
click at [23, 103] on img at bounding box center [22, 103] width 15 height 15
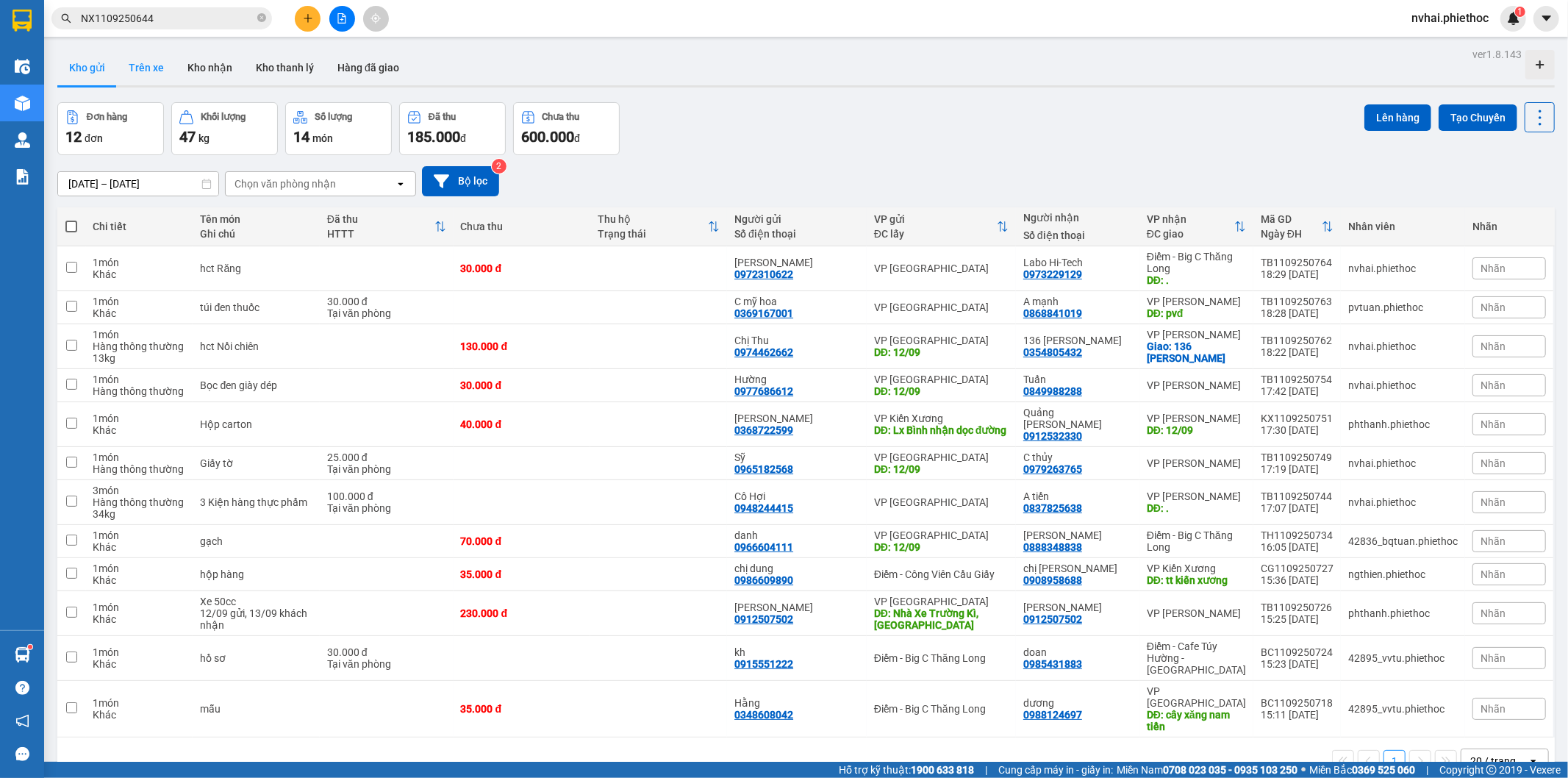
click at [148, 64] on button "Trên xe" at bounding box center [146, 68] width 59 height 36
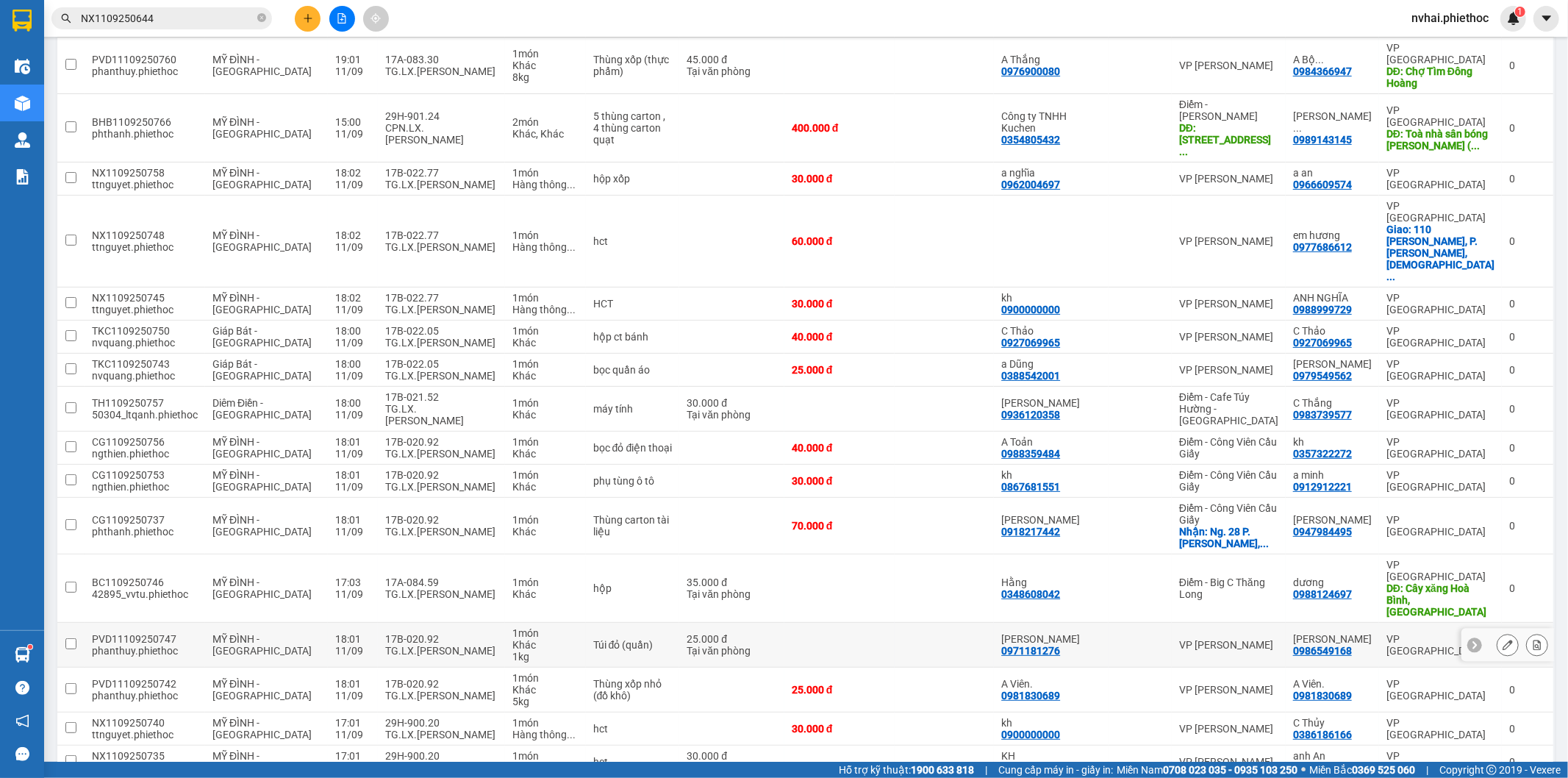
scroll to position [303, 0]
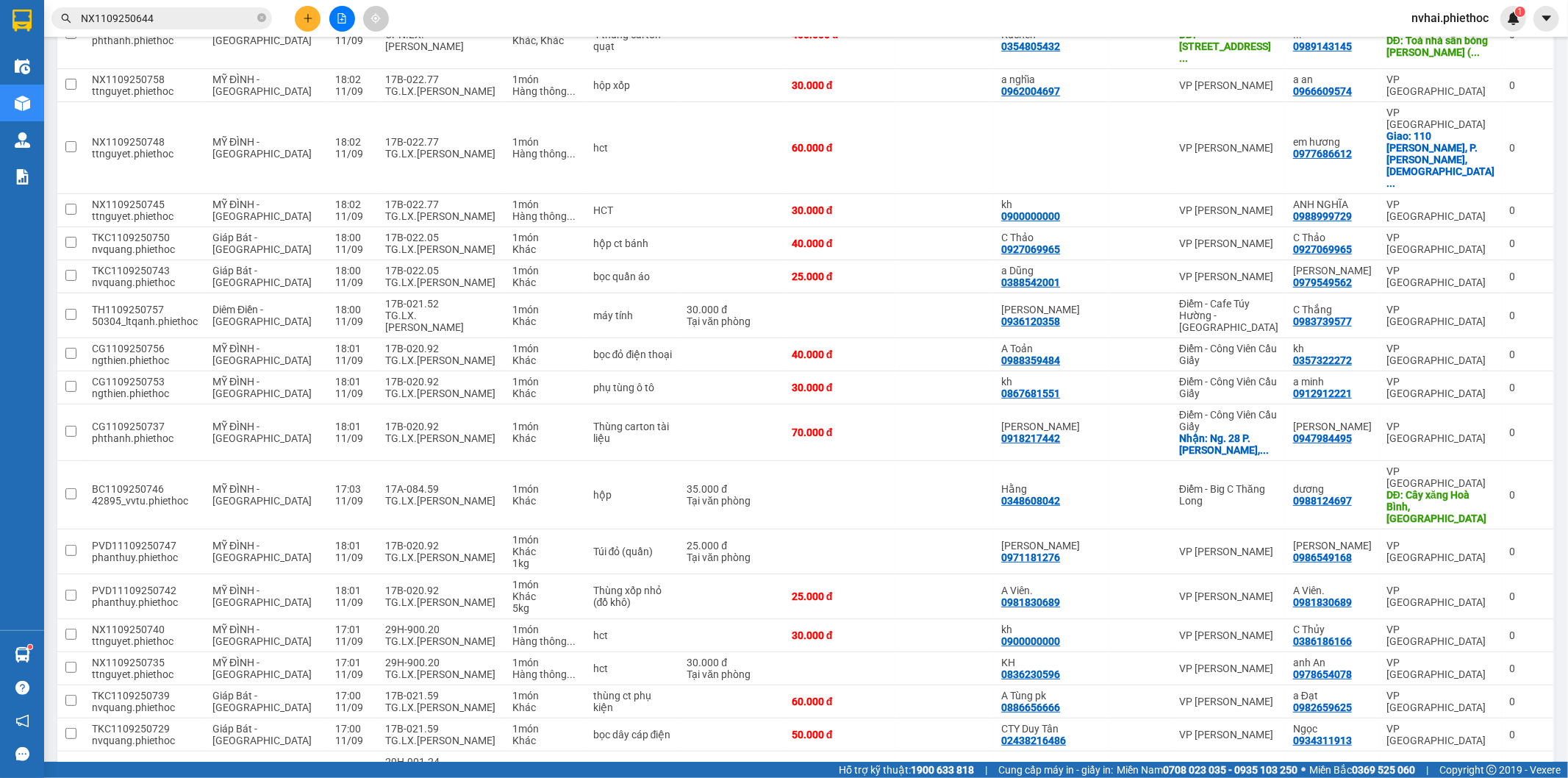
checkbox input "true"
click at [378, 719] on td "17B-021.59 TG.LX.Chu Thanh Nam" at bounding box center [442, 735] width 128 height 33
checkbox input "true"
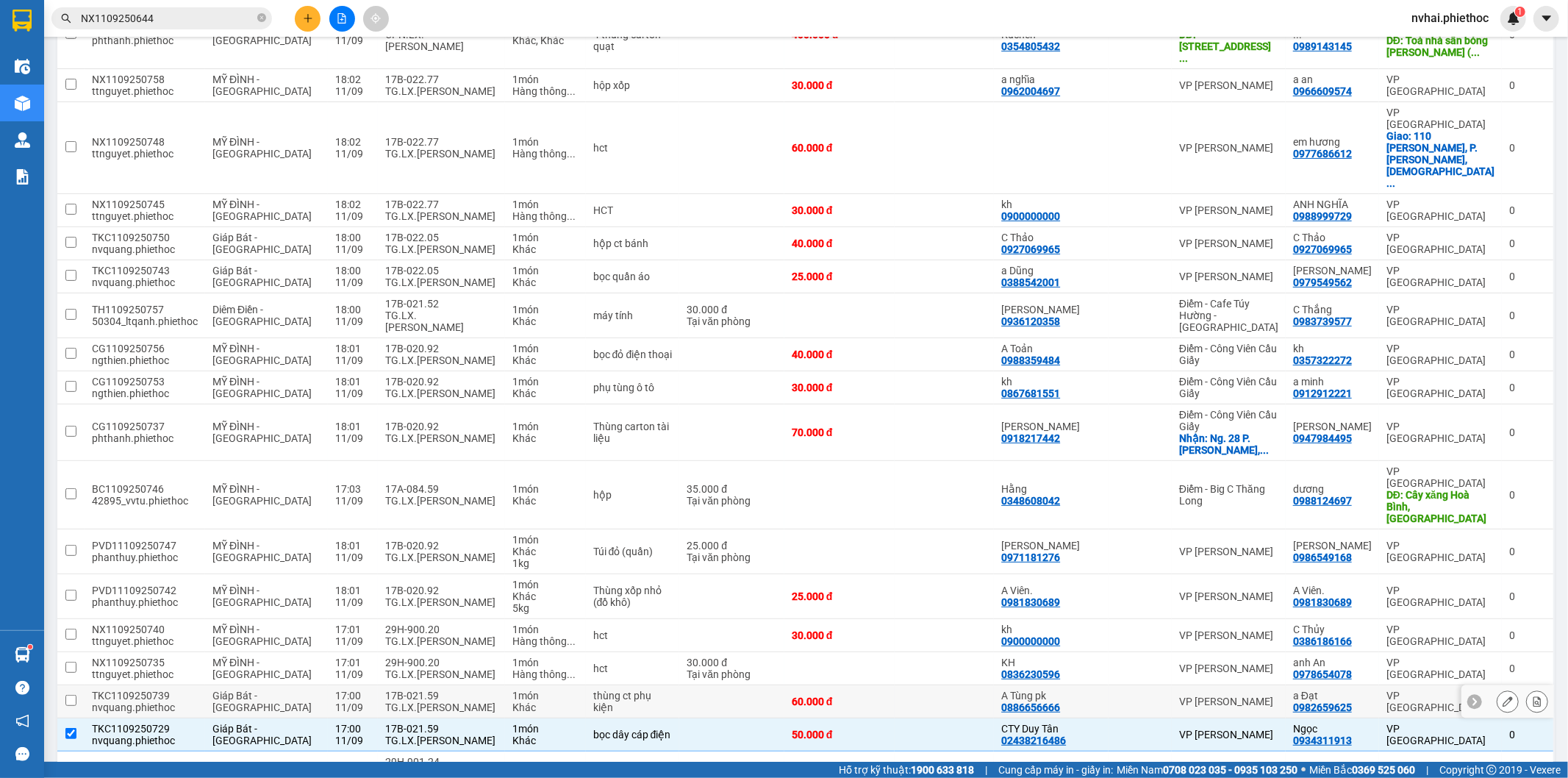
click at [385, 702] on div "TG.LX.Chu Thanh Nam" at bounding box center [442, 707] width 112 height 12
checkbox input "true"
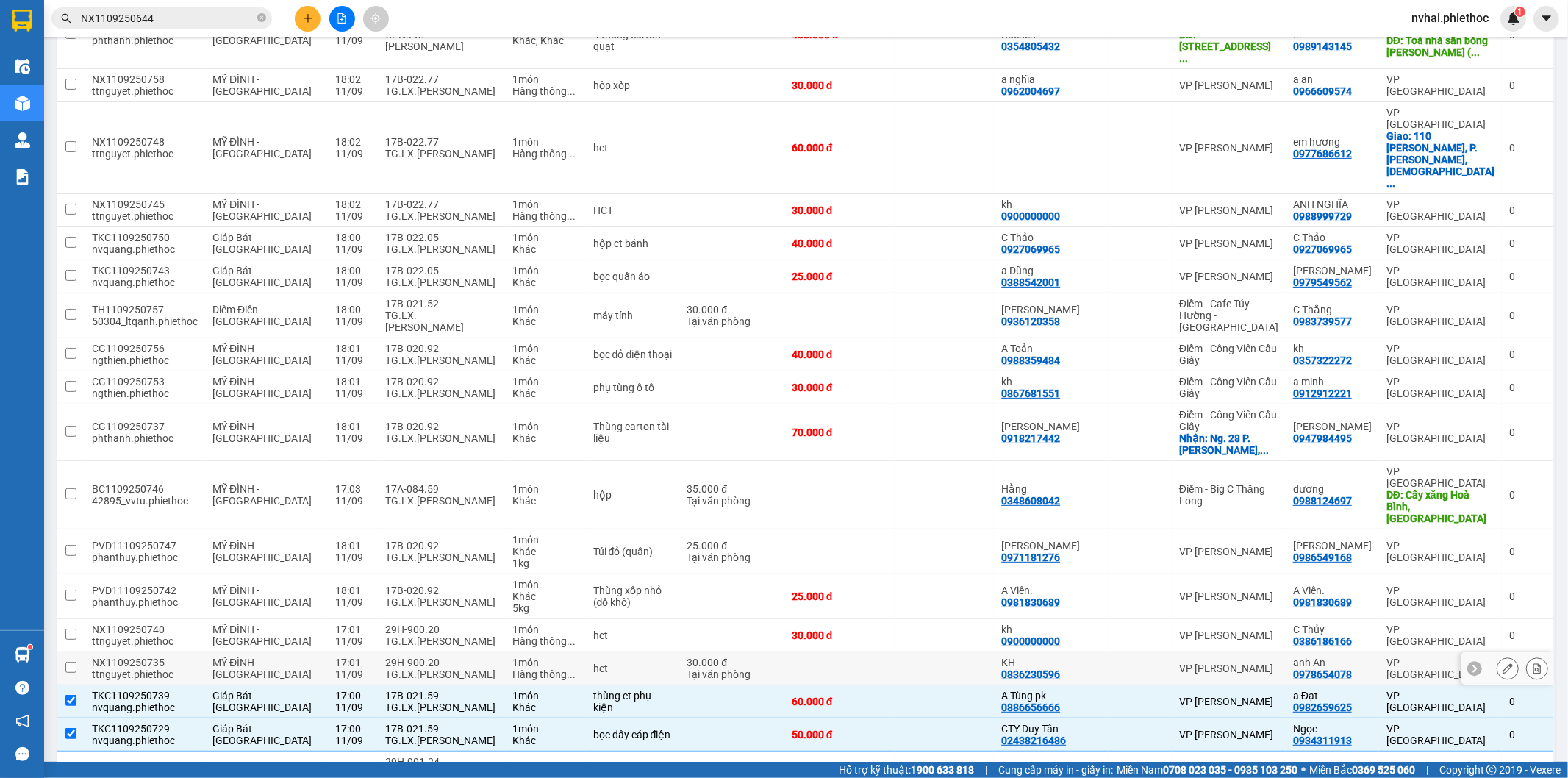
click at [385, 669] on div "TG.LX.Phạm Văn Hiểu" at bounding box center [442, 675] width 112 height 12
checkbox input "true"
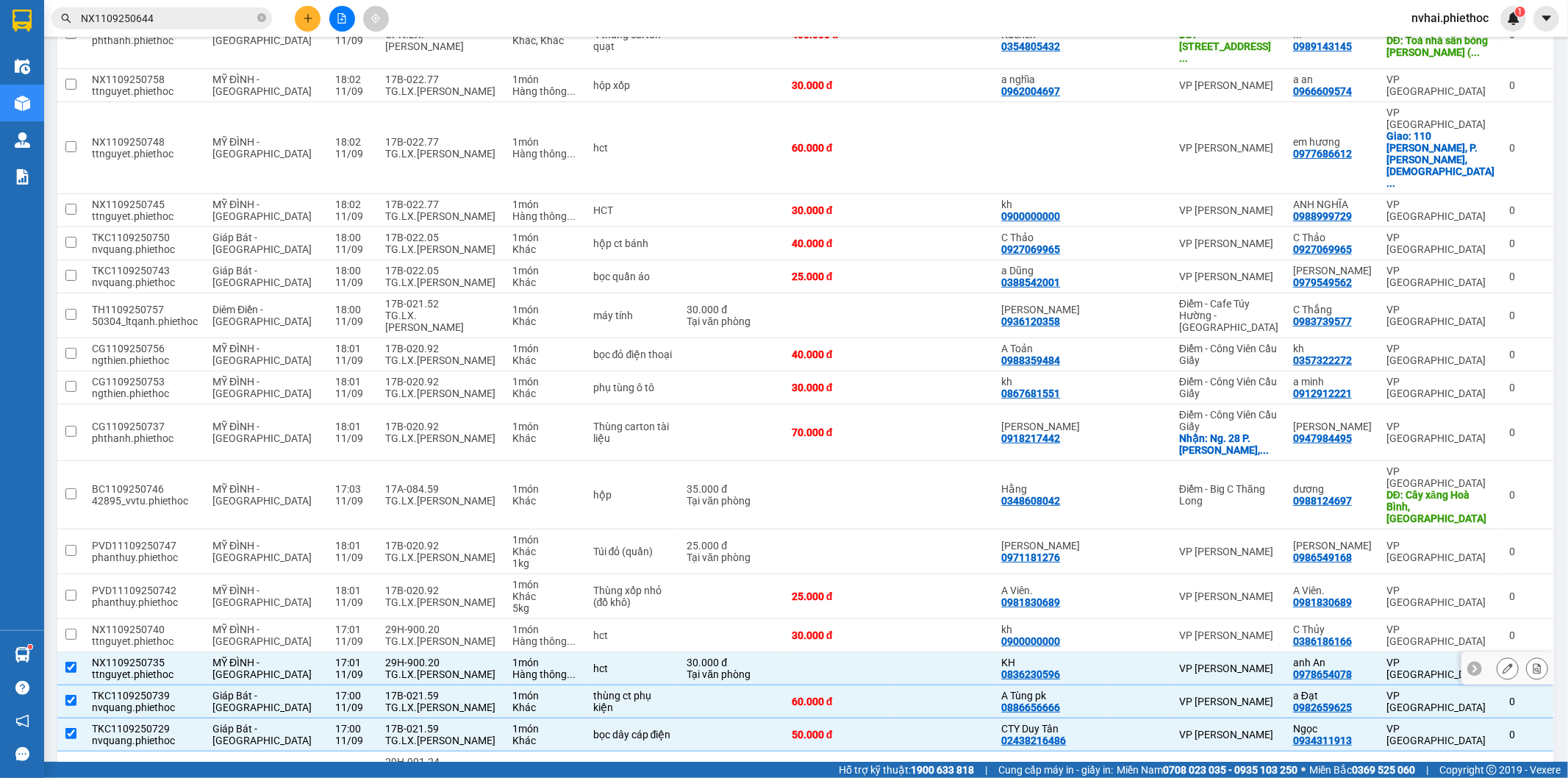
click at [385, 636] on div "TG.LX.Phạm Văn Hiểu" at bounding box center [442, 642] width 112 height 12
checkbox input "true"
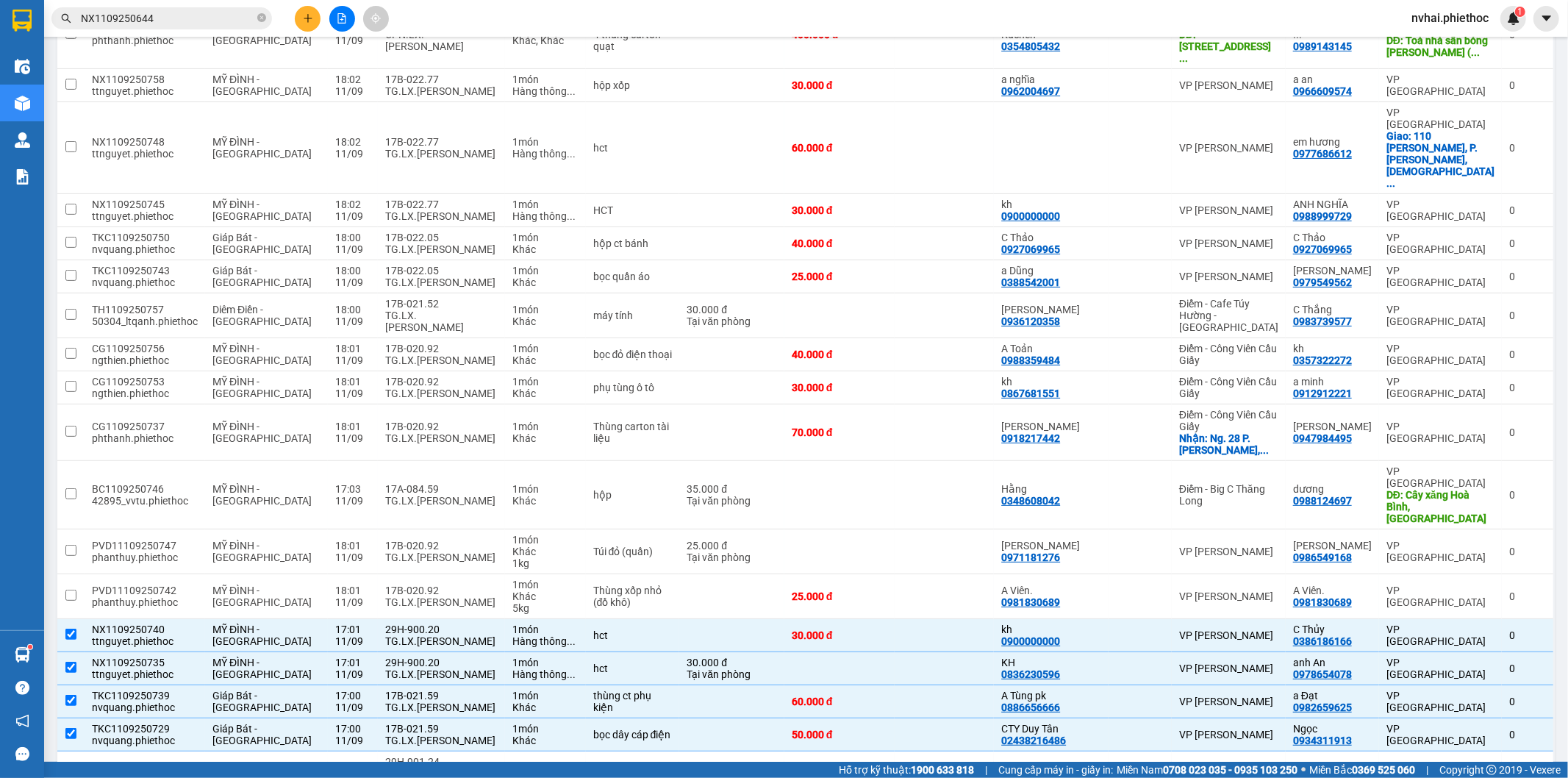
checkbox input "false"
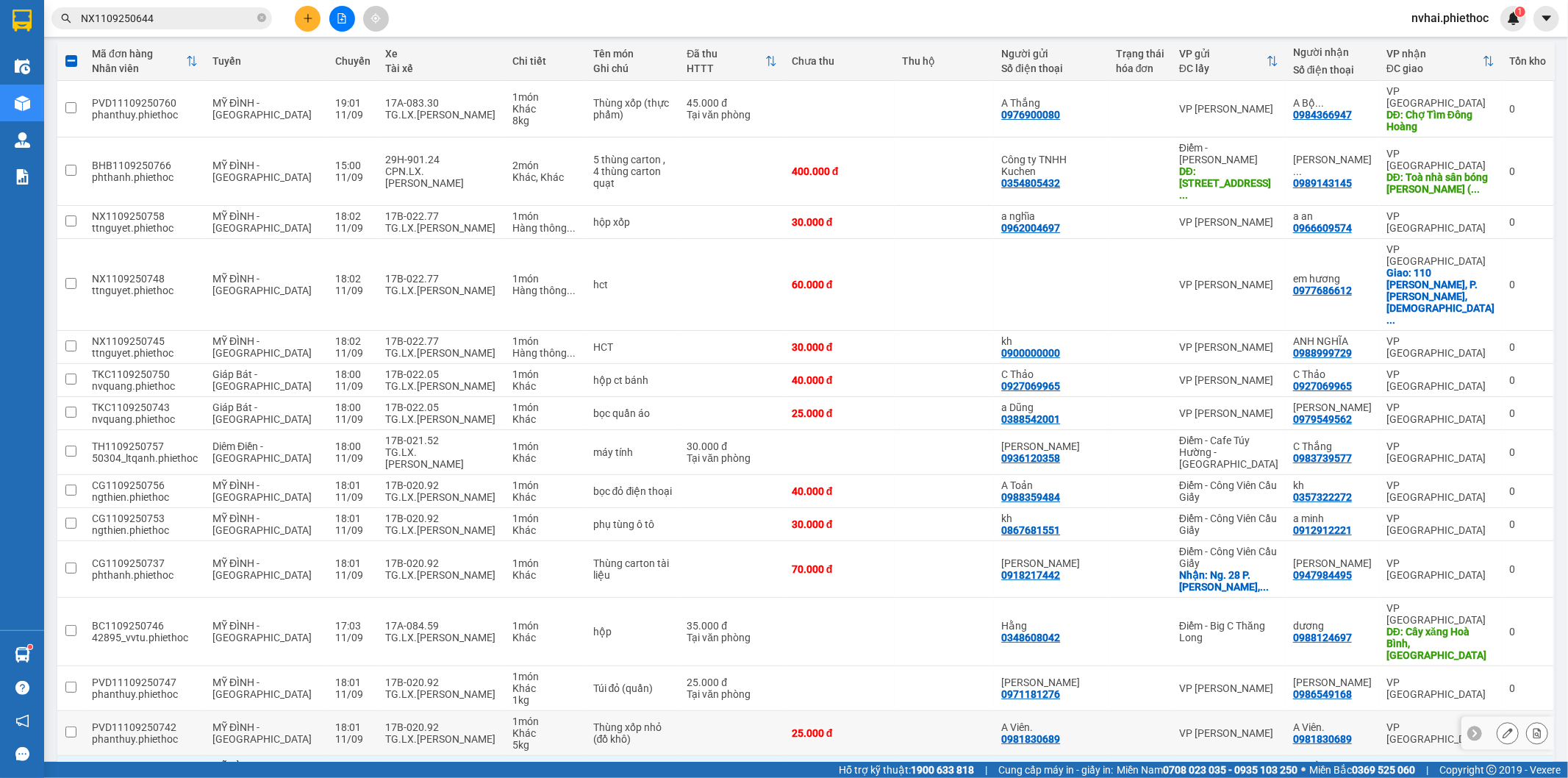
click at [386, 734] on div "TG.LX.Bùi Văn Duẩn" at bounding box center [442, 739] width 112 height 12
checkbox input "true"
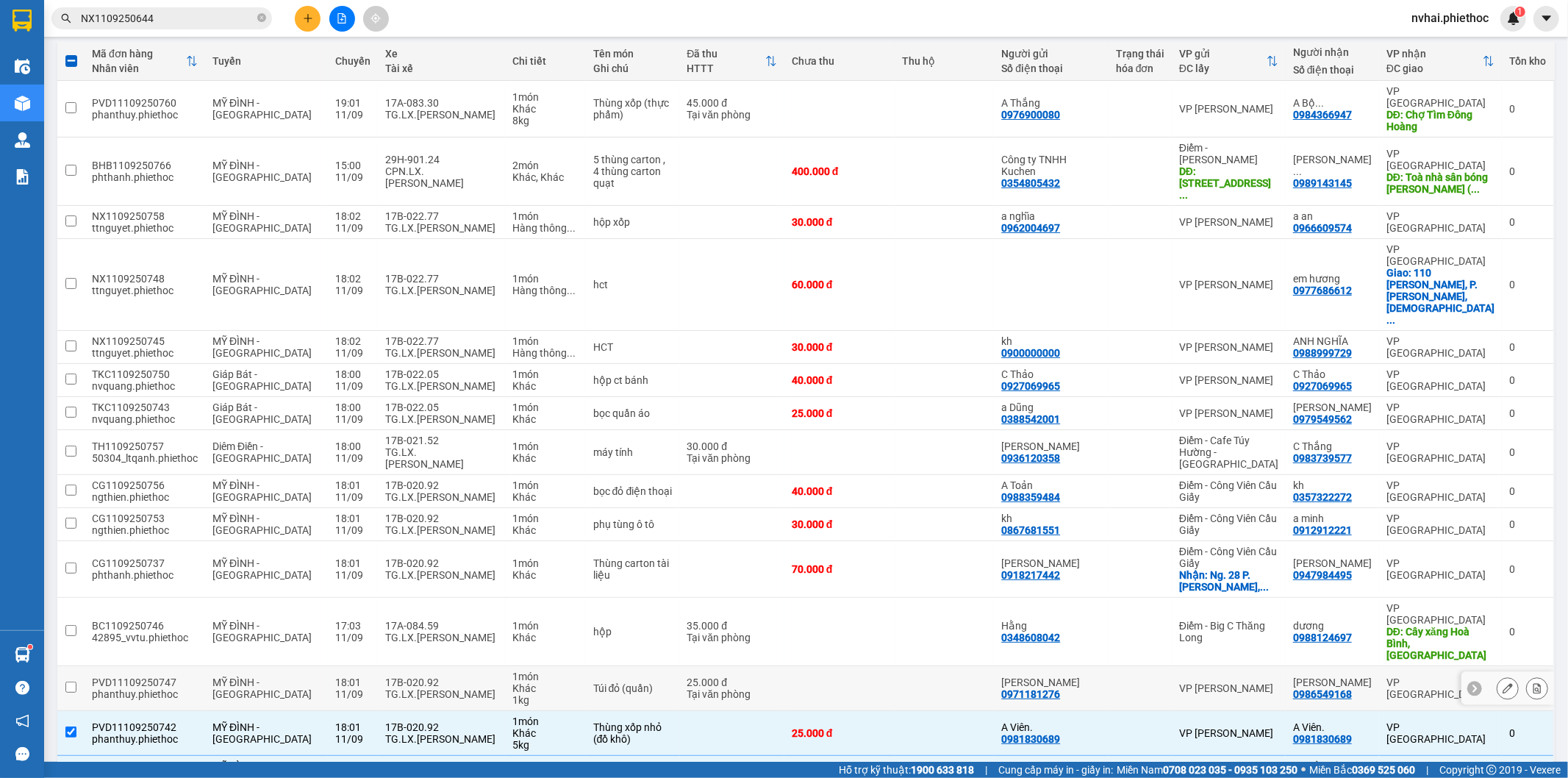
drag, startPoint x: 385, startPoint y: 577, endPoint x: 387, endPoint y: 558, distance: 19.1
click at [385, 688] on div "TG.LX.Bùi Văn Duẩn" at bounding box center [442, 694] width 112 height 12
checkbox input "true"
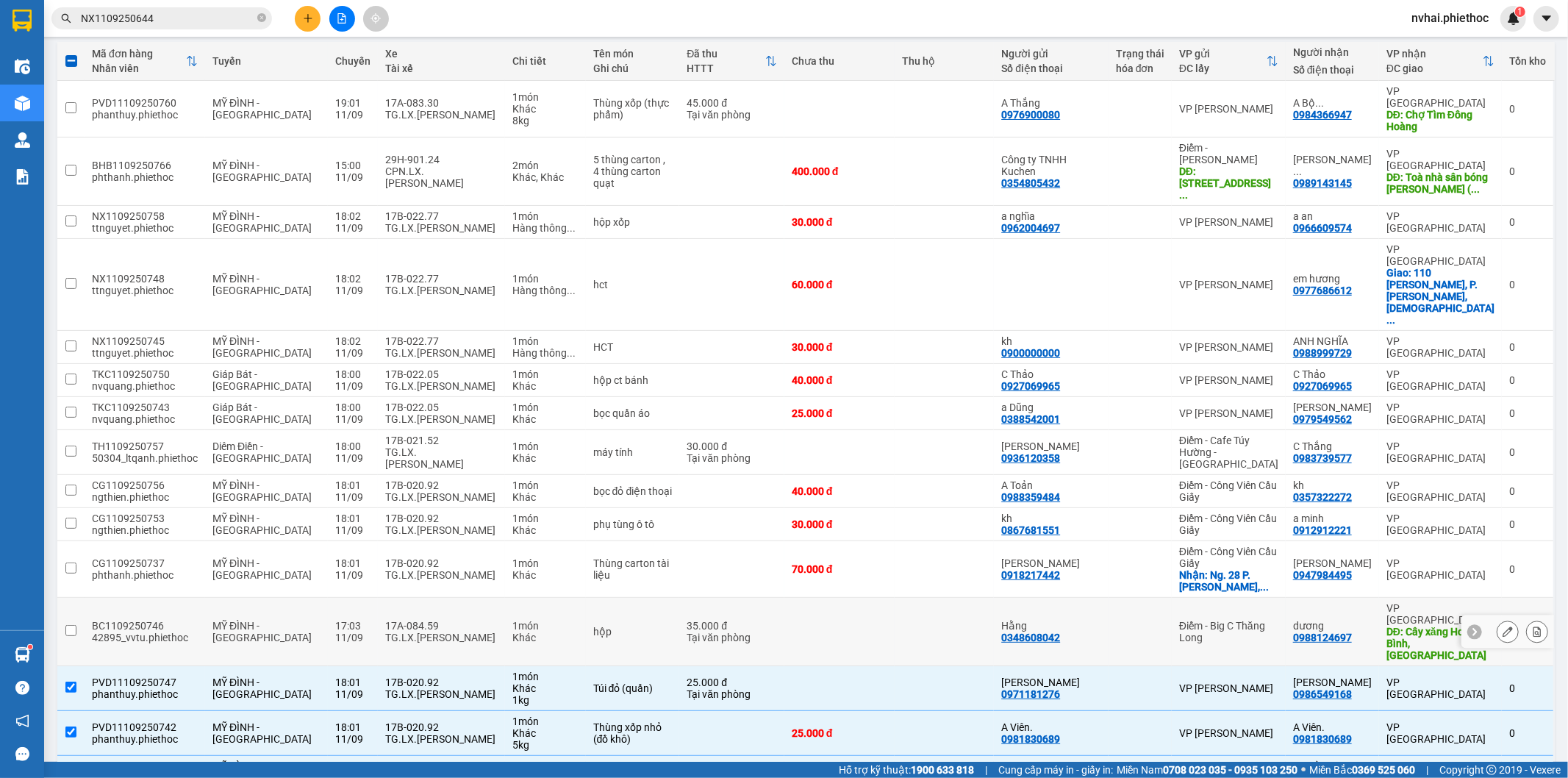
click at [389, 632] on div "TG.LX.Bùi Đình Quý" at bounding box center [442, 638] width 112 height 12
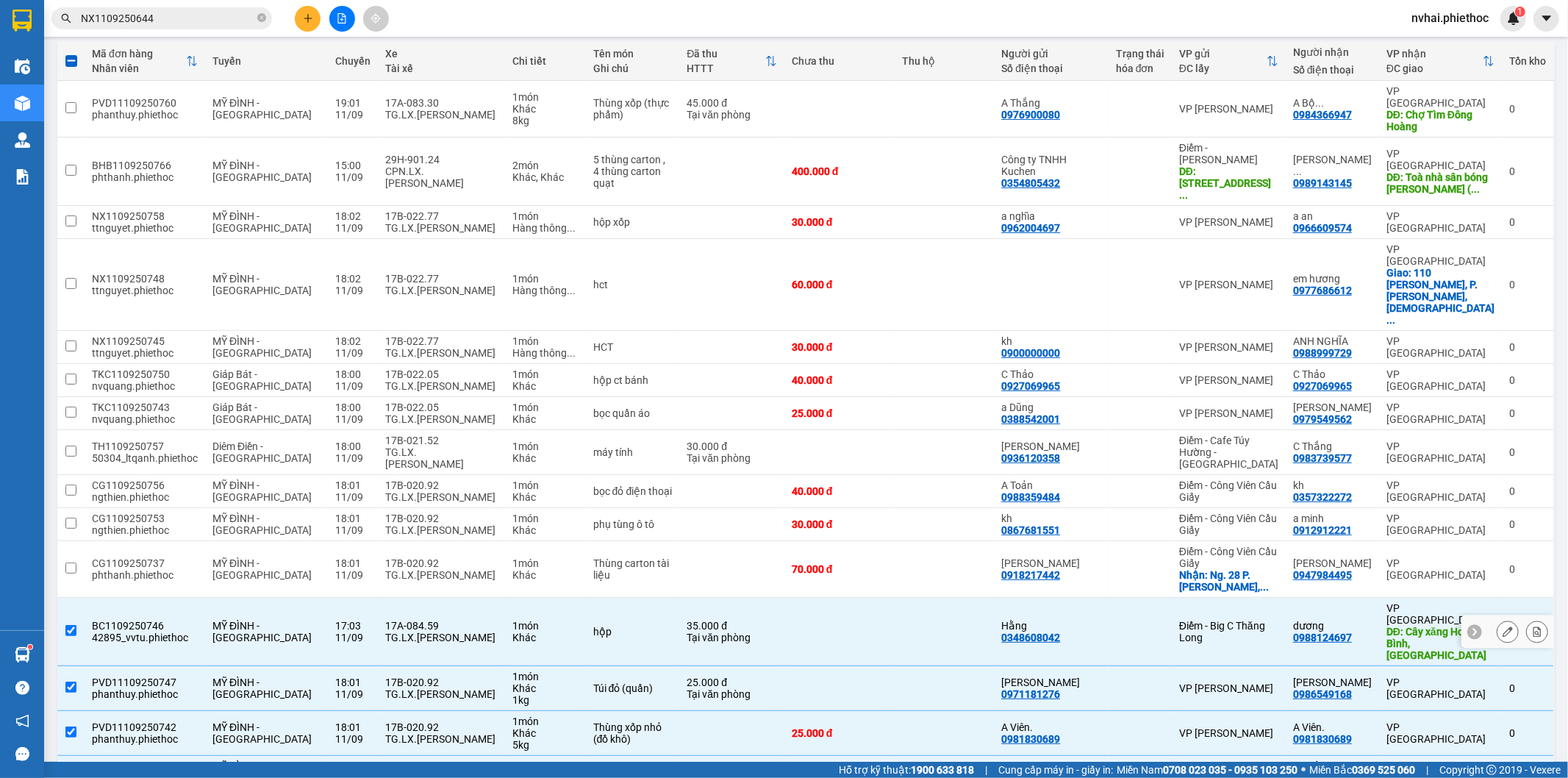
click at [398, 620] on div "17A-084.59" at bounding box center [442, 626] width 112 height 12
checkbox input "false"
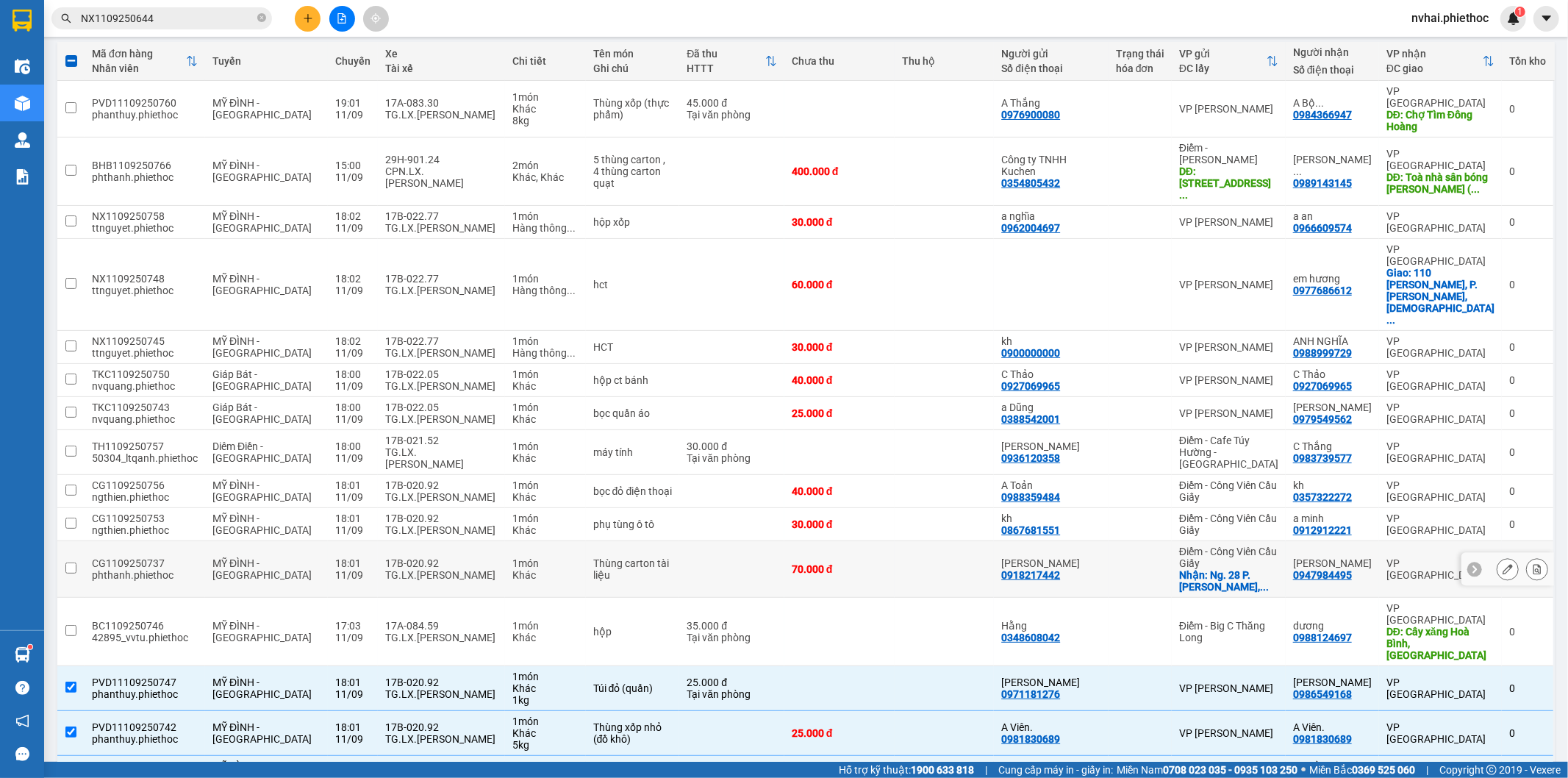
click at [416, 569] on div "TG.LX.Bùi Văn Duẩn" at bounding box center [442, 575] width 112 height 12
checkbox input "true"
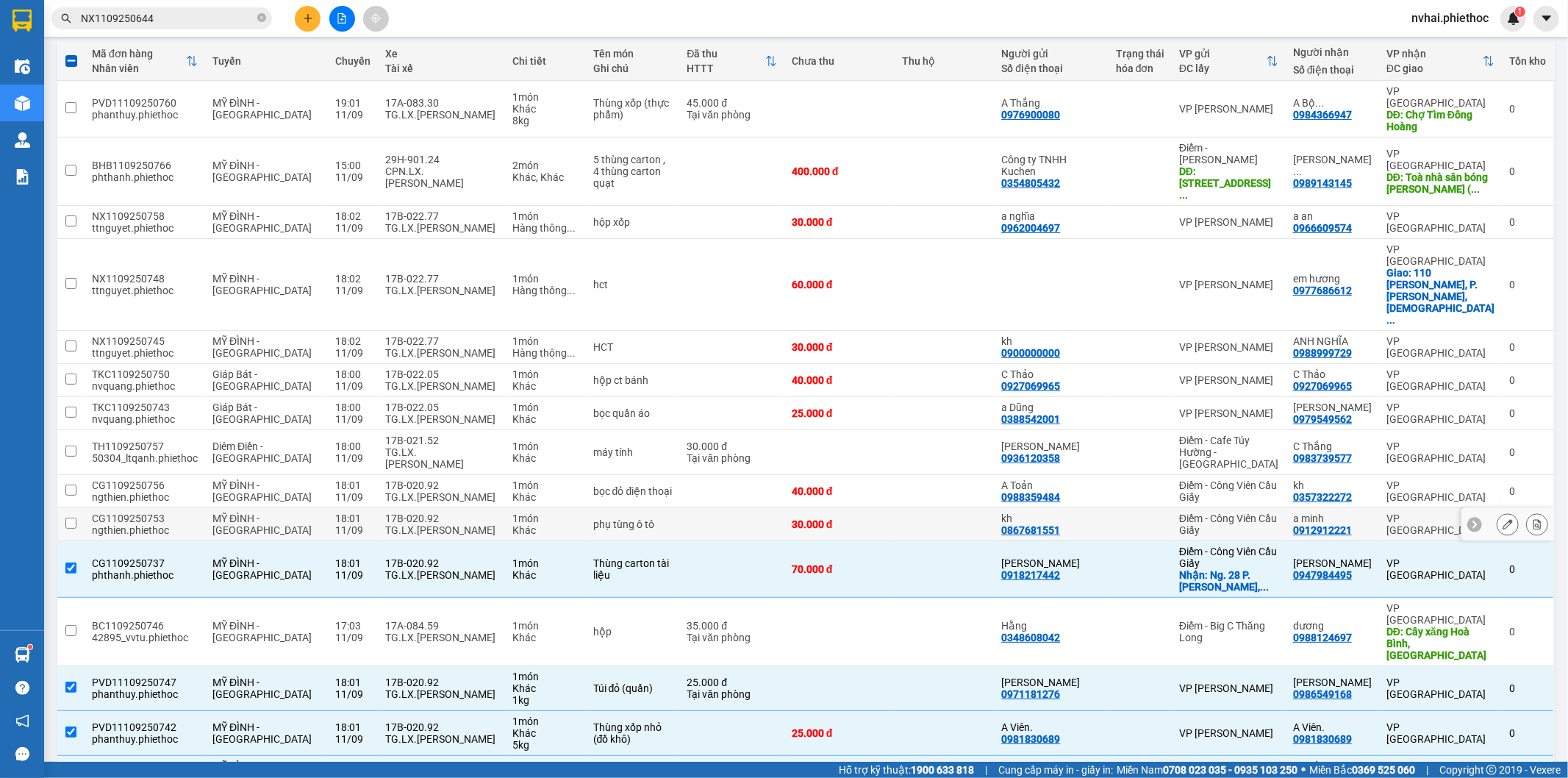
click at [409, 525] on div "TG.LX.Bùi Văn Duẩn" at bounding box center [442, 531] width 112 height 12
checkbox input "true"
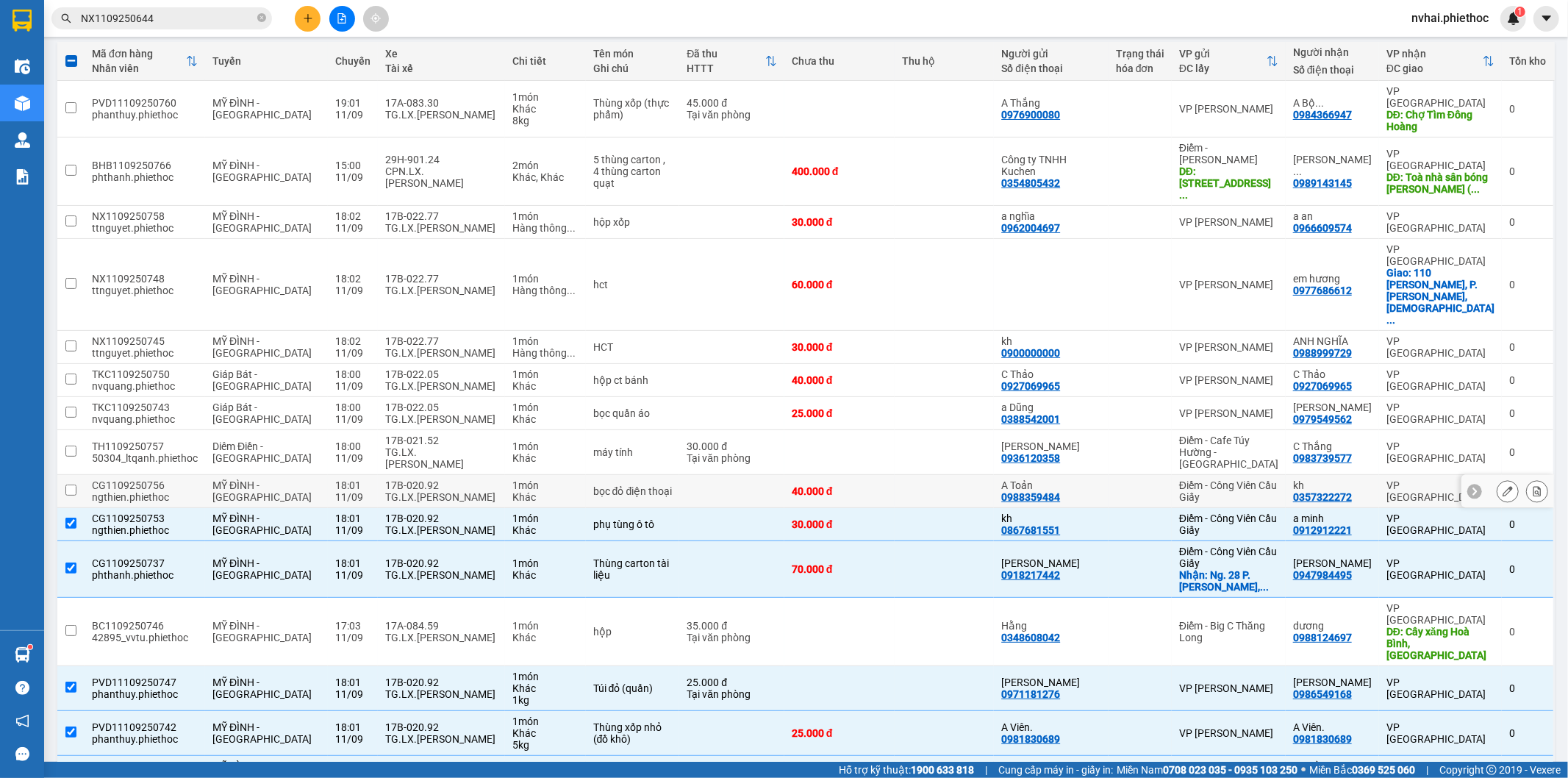
click at [409, 491] on div "TG.LX.Bùi Văn Duẩn" at bounding box center [442, 497] width 112 height 12
checkbox input "true"
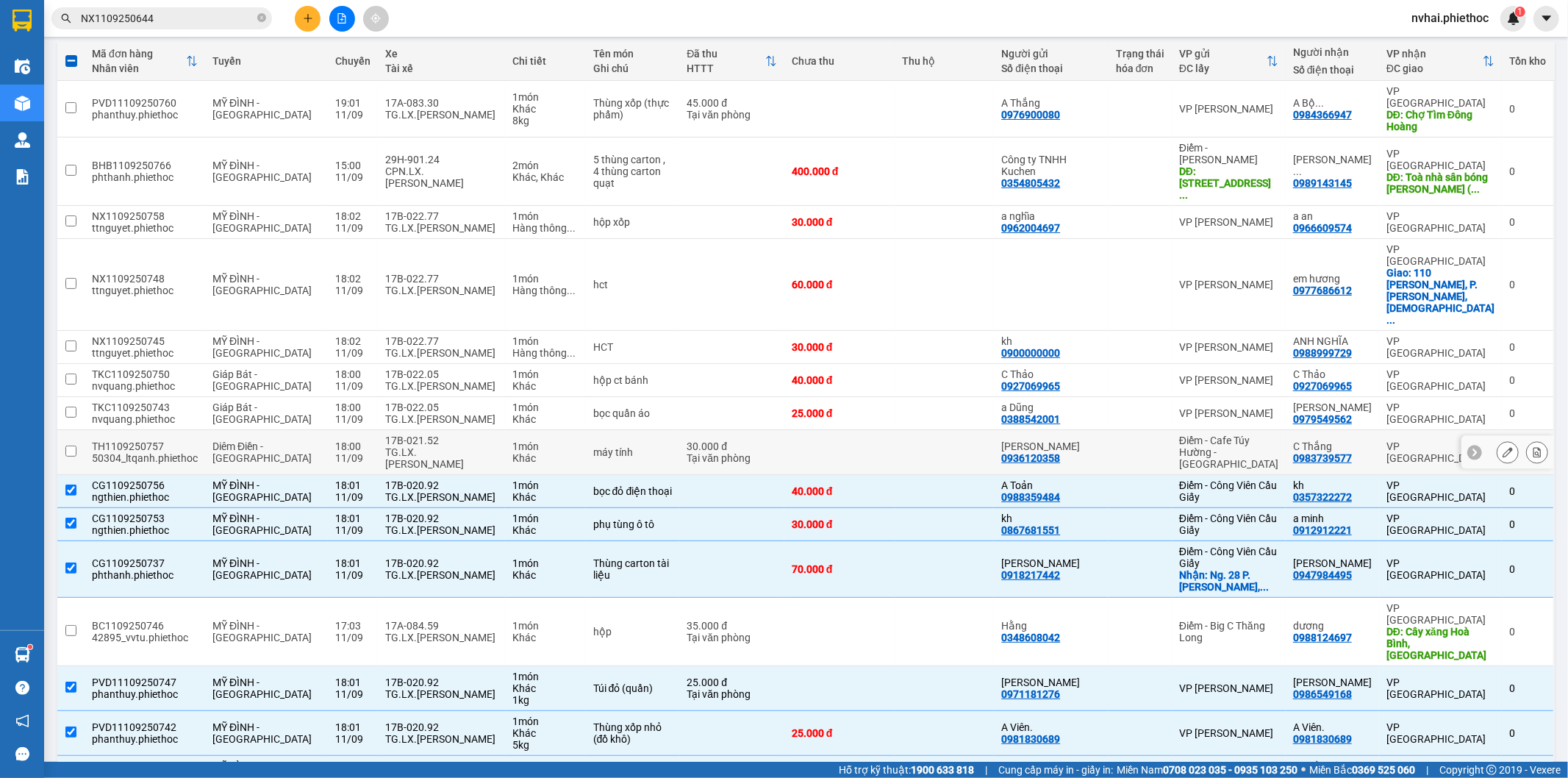
click at [402, 435] on div "17B-021.52" at bounding box center [442, 441] width 112 height 12
checkbox input "true"
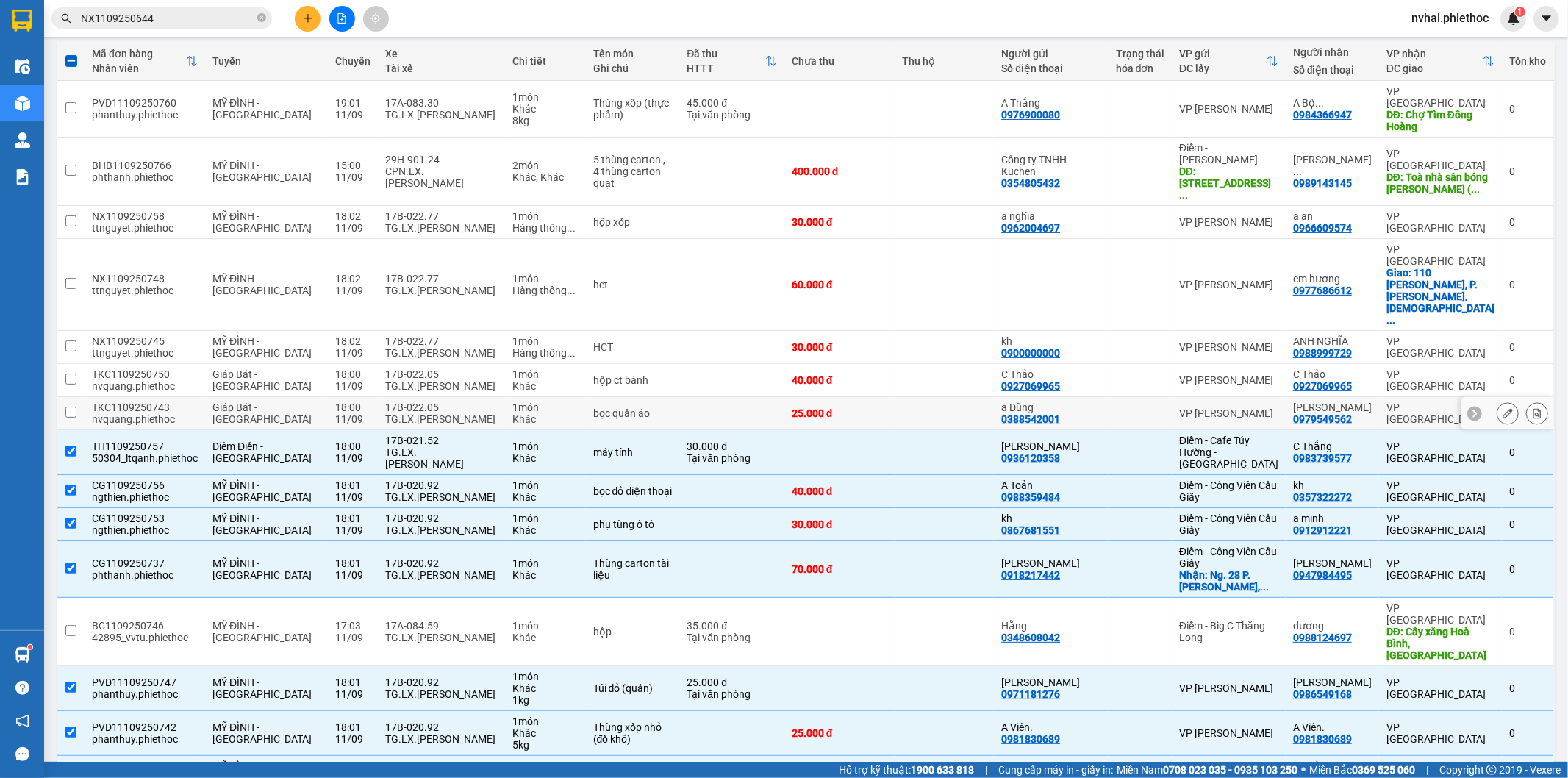
drag, startPoint x: 402, startPoint y: 336, endPoint x: 409, endPoint y: 324, distance: 13.9
click at [402, 414] on div "TG.LX.Phạm Công Đức" at bounding box center [442, 419] width 112 height 12
checkbox input "true"
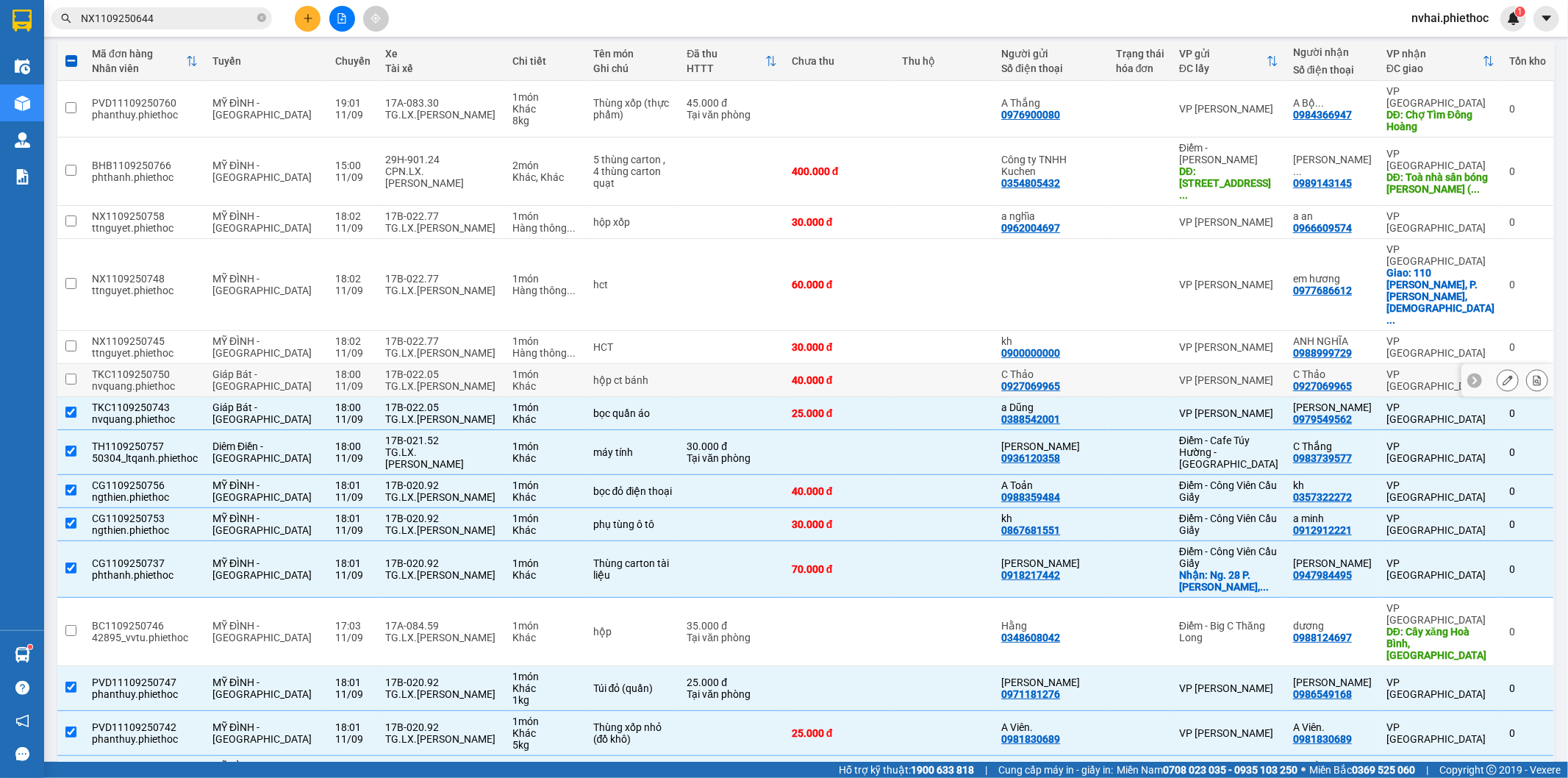
click at [413, 380] on div "TG.LX.Phạm Công Đức" at bounding box center [442, 386] width 112 height 12
checkbox input "true"
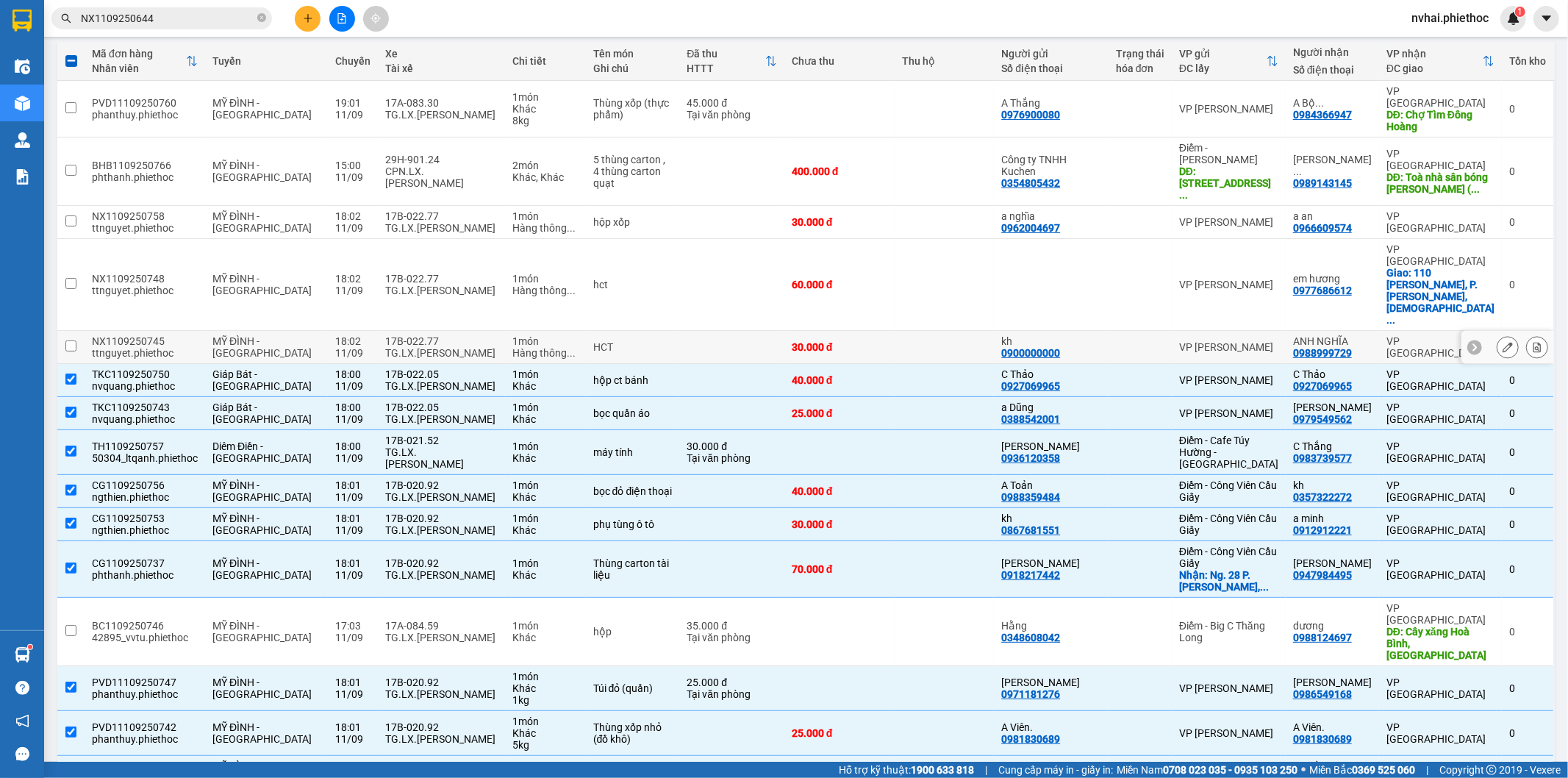
click at [414, 347] on div "TG.LX.Vũ Đình Bính" at bounding box center [442, 353] width 112 height 12
checkbox input "true"
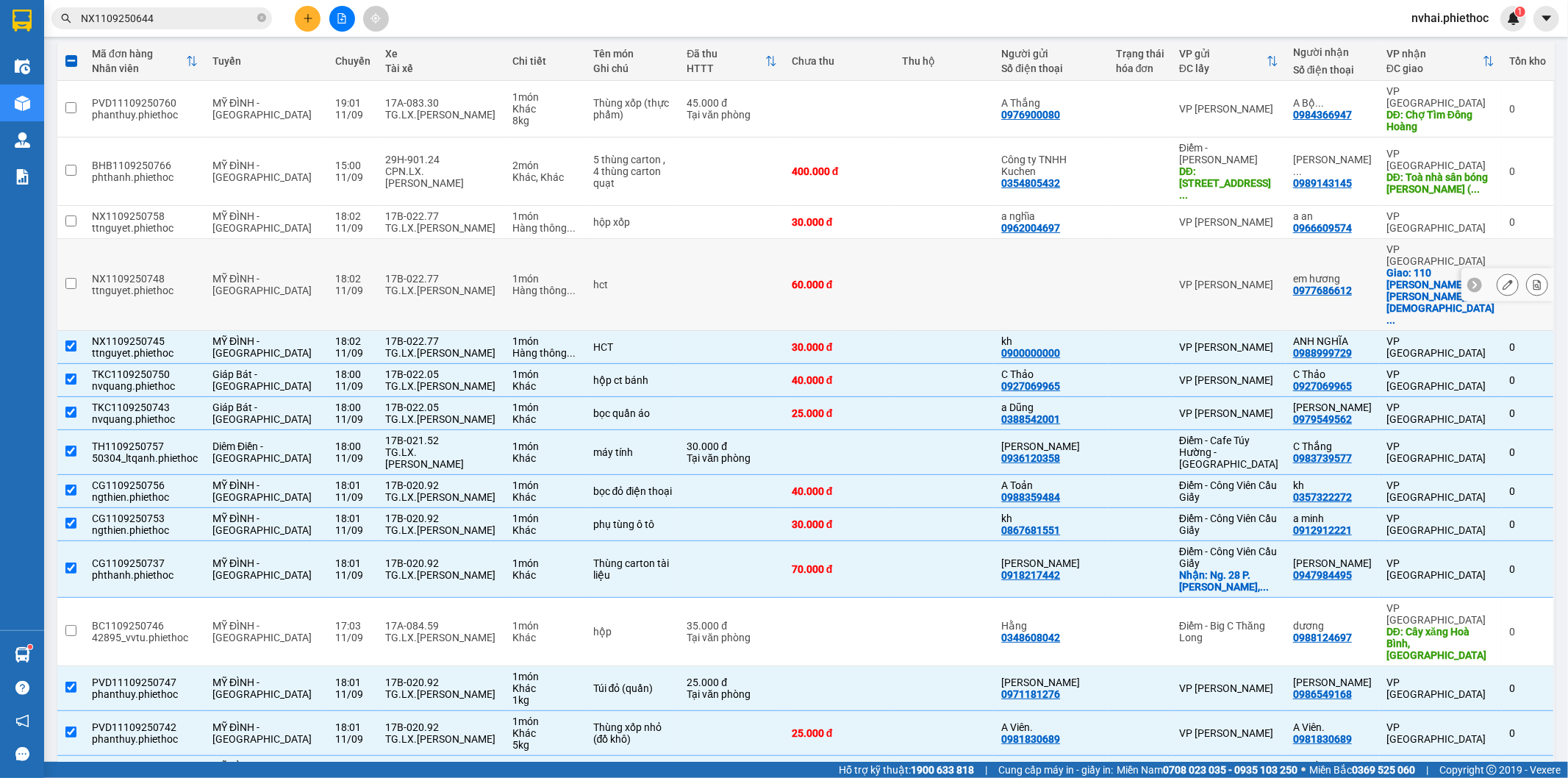
click at [414, 239] on td "17B-022.77 TG.LX.Vũ Đình Bính" at bounding box center [442, 284] width 128 height 92
checkbox input "true"
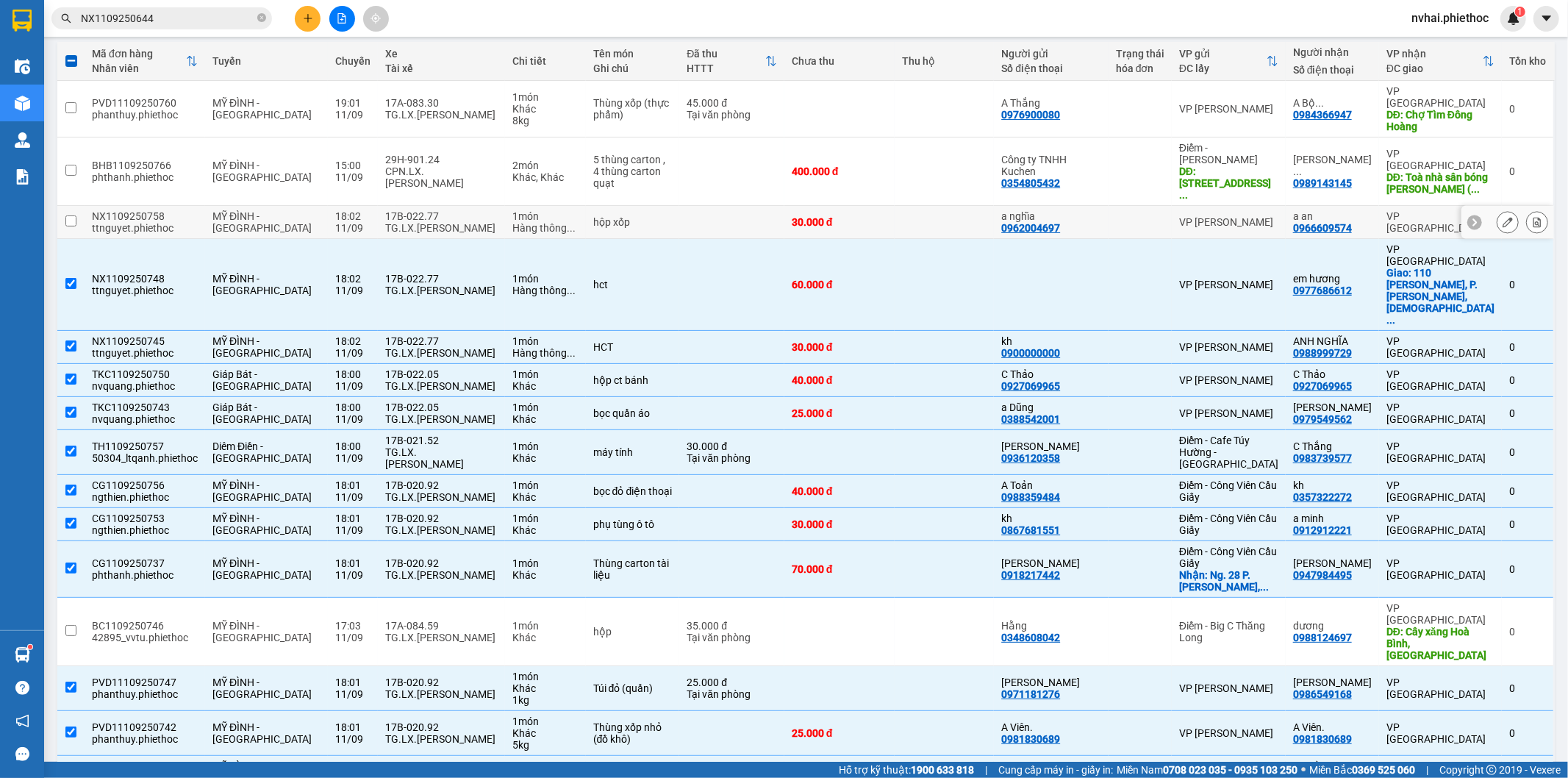
click at [471, 222] on div "TG.LX.Vũ Đình Bính" at bounding box center [442, 228] width 112 height 12
checkbox input "true"
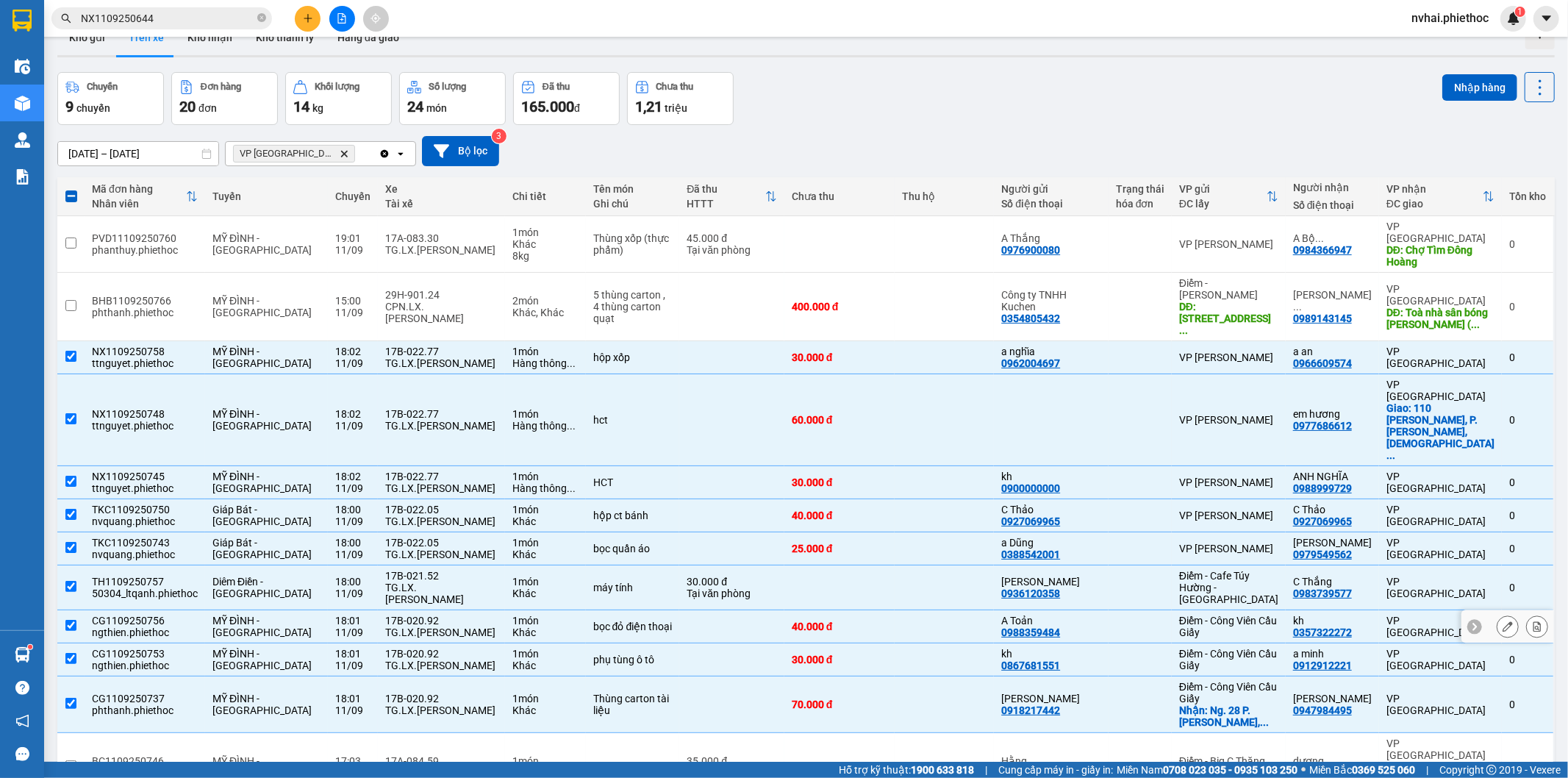
scroll to position [0, 0]
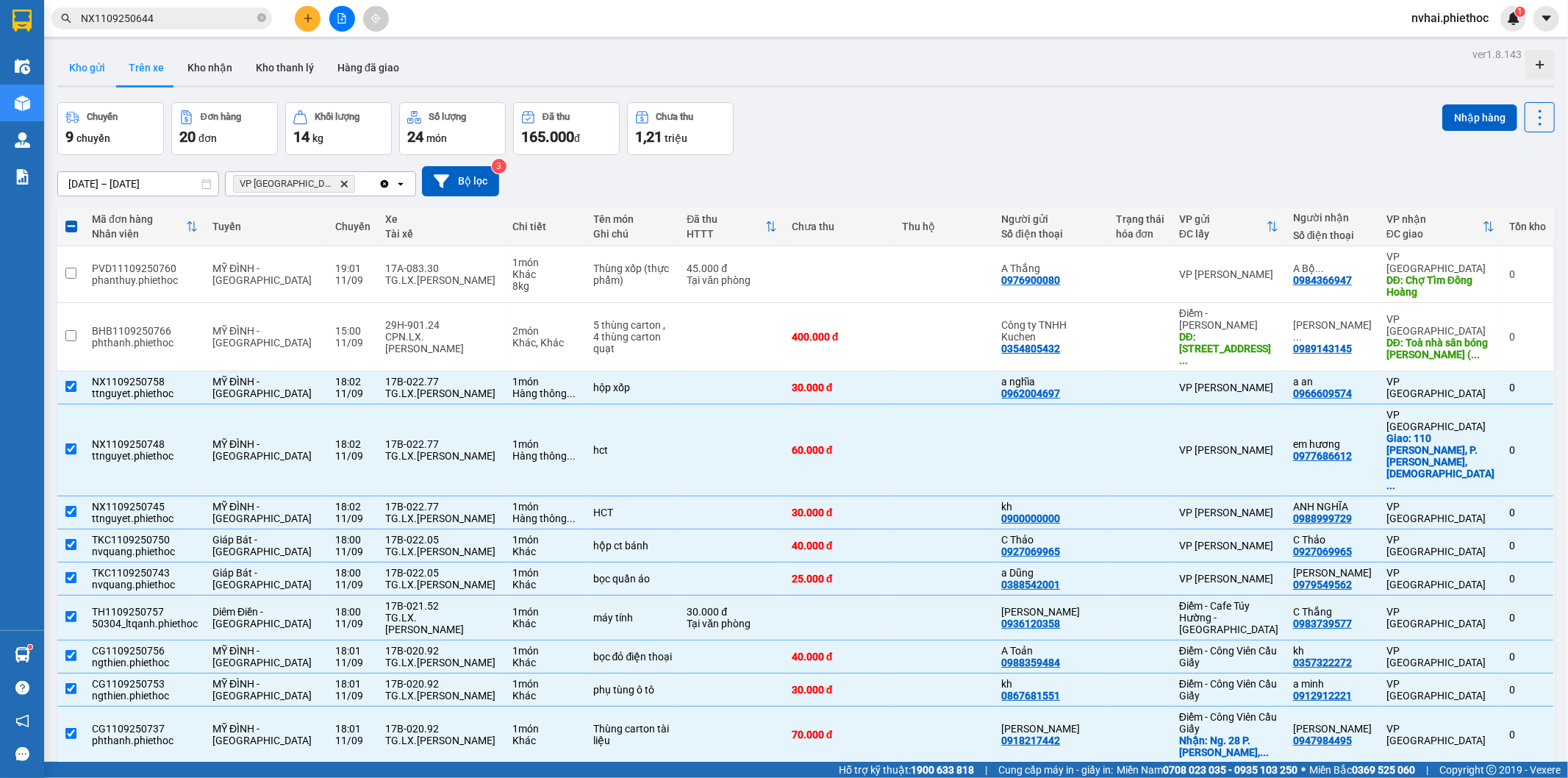
click at [79, 61] on button "Kho gửi" at bounding box center [87, 68] width 60 height 36
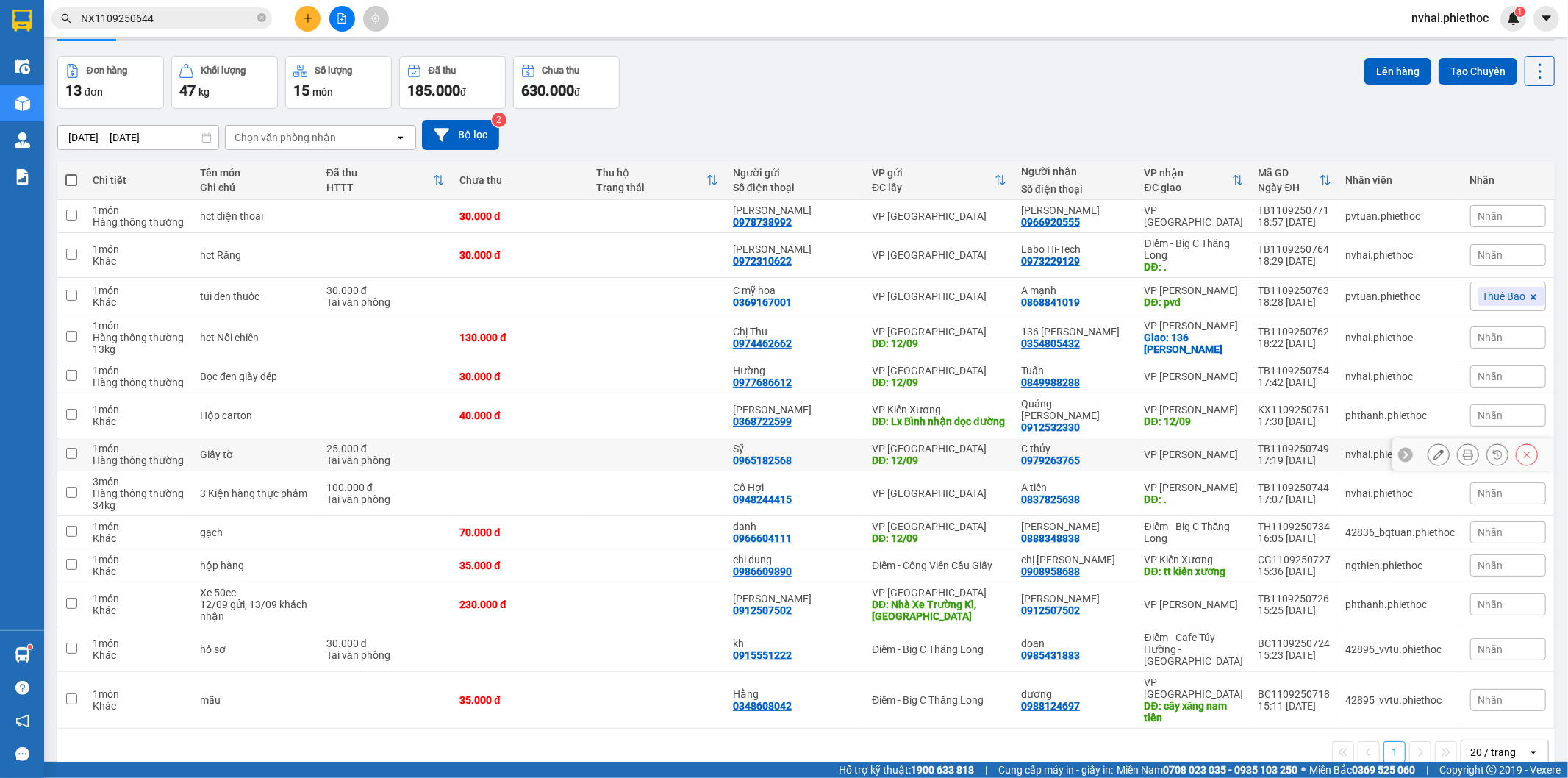
scroll to position [68, 0]
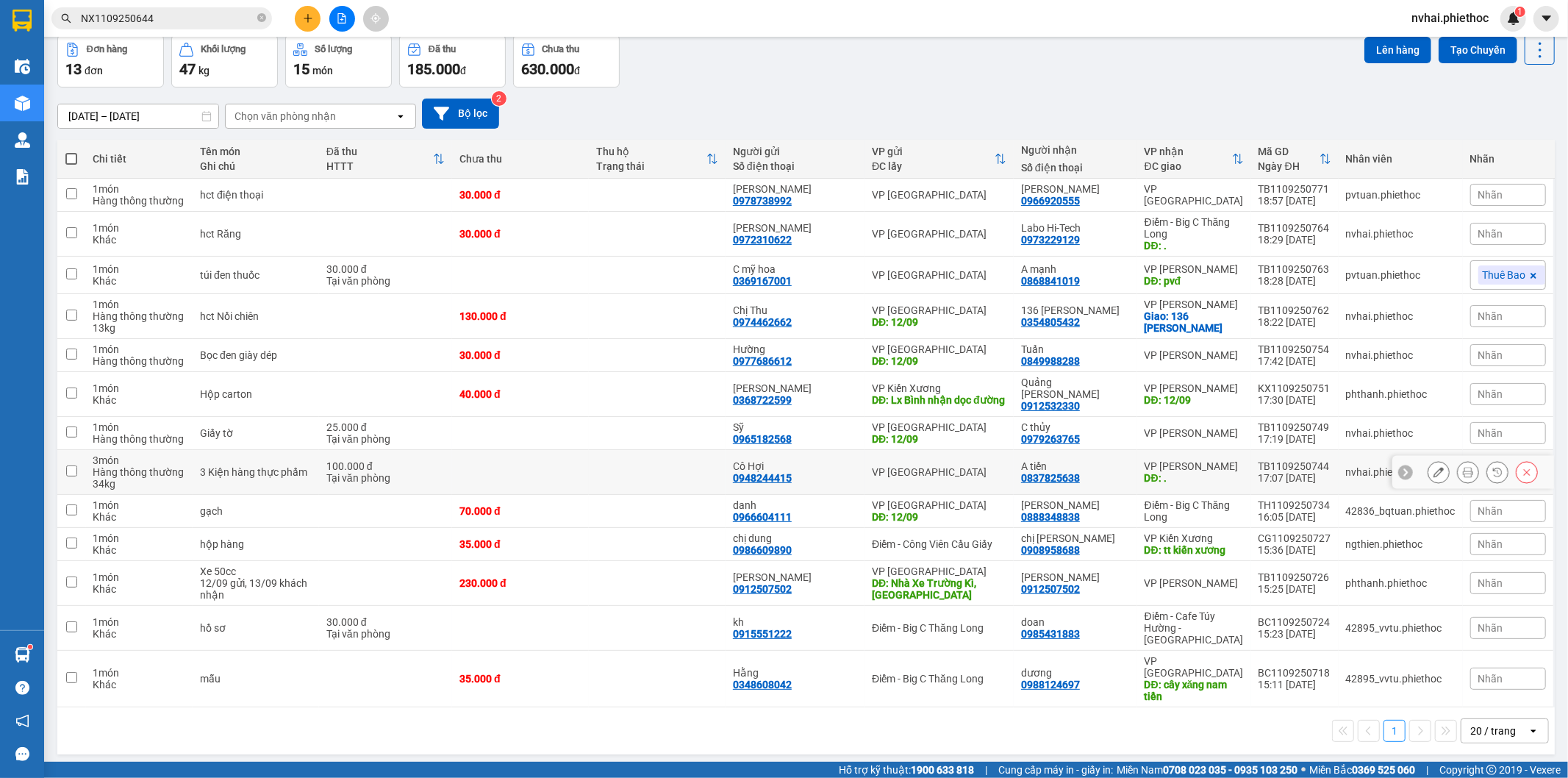
click at [1197, 470] on div "VP Nguyễn Xiển" at bounding box center [1194, 466] width 100 height 12
checkbox input "true"
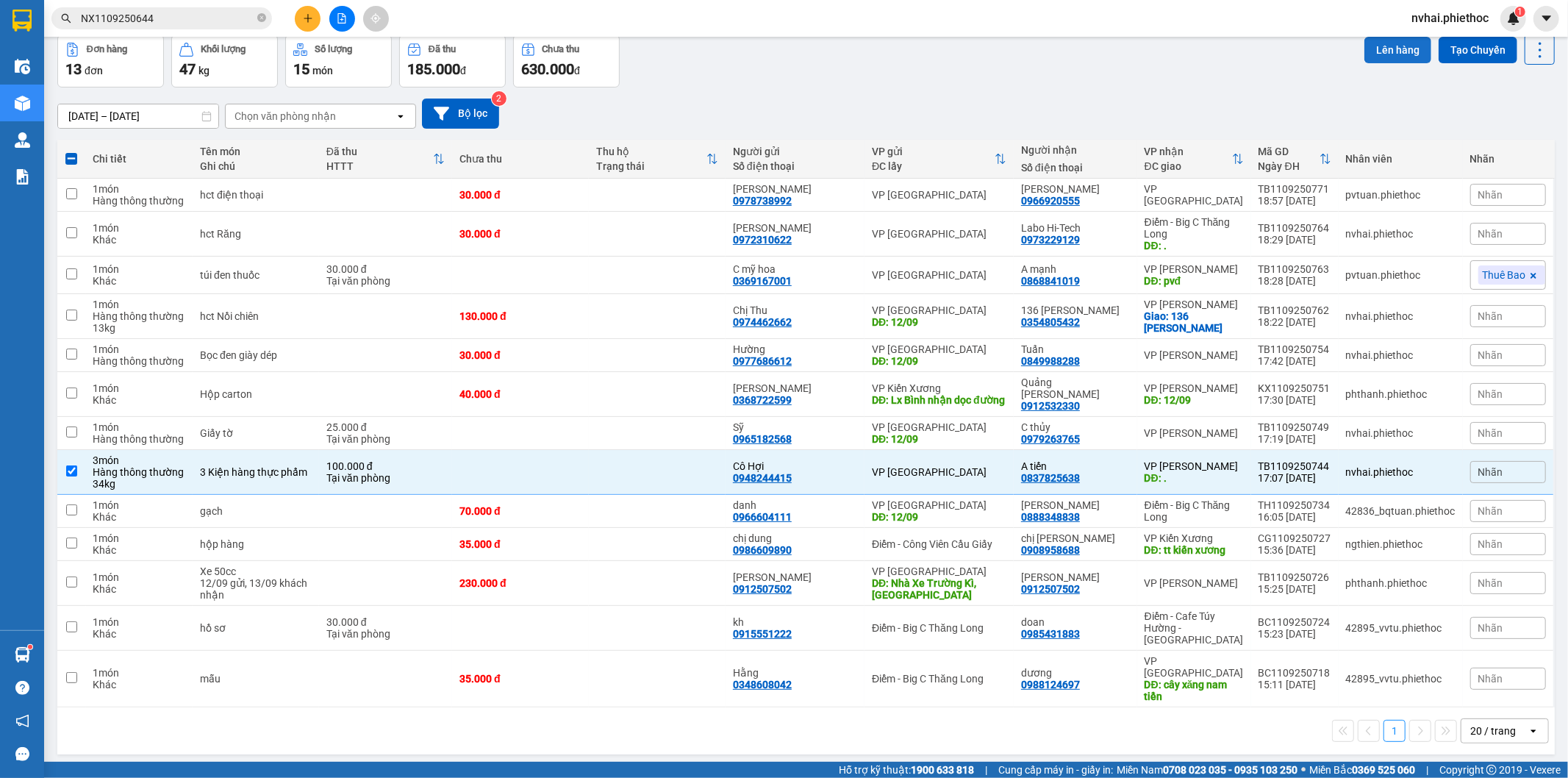
click at [1376, 45] on button "Lên hàng" at bounding box center [1397, 49] width 67 height 26
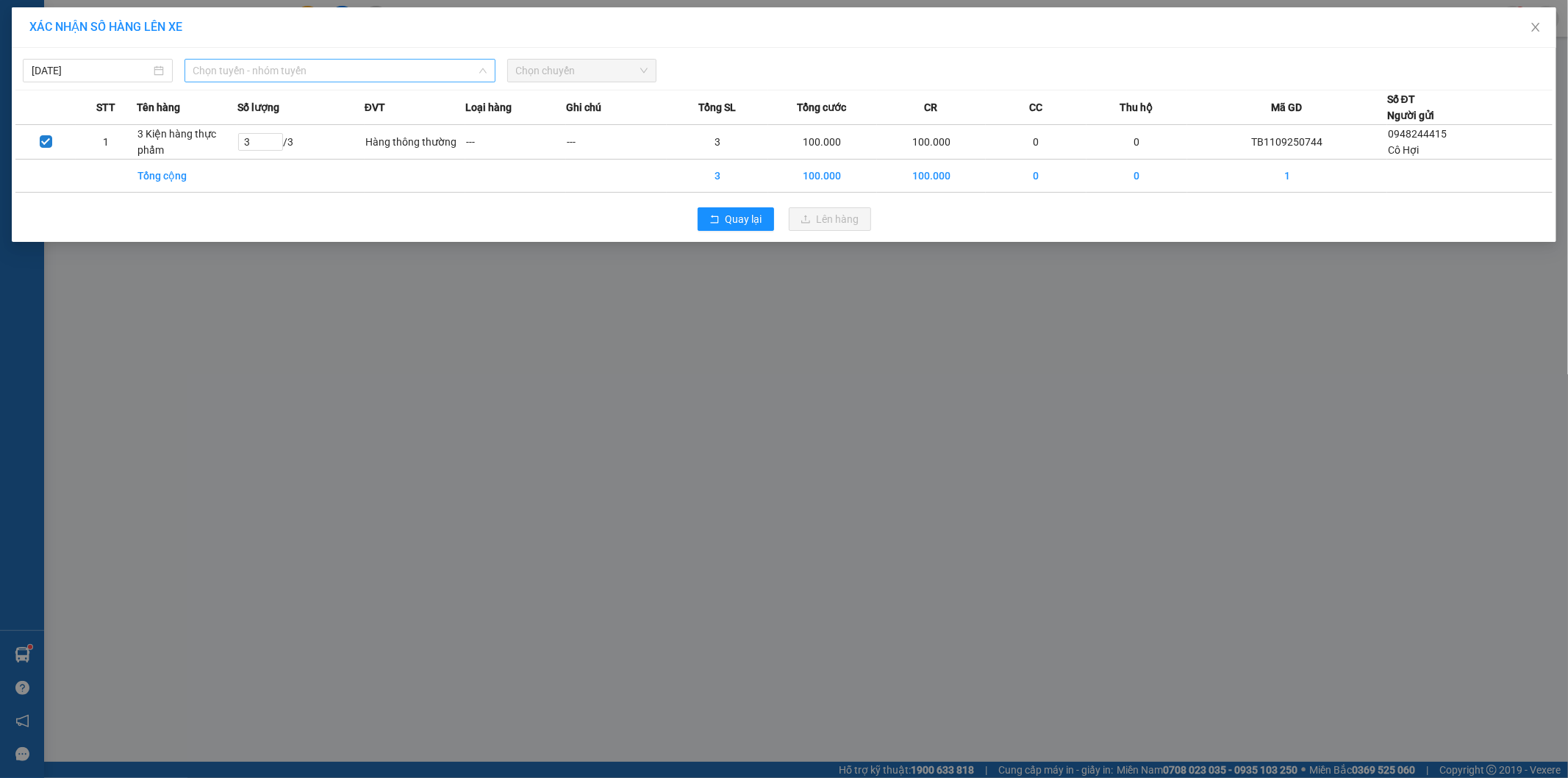
click at [239, 69] on span "Chọn tuyến - nhóm tuyến" at bounding box center [340, 71] width 294 height 22
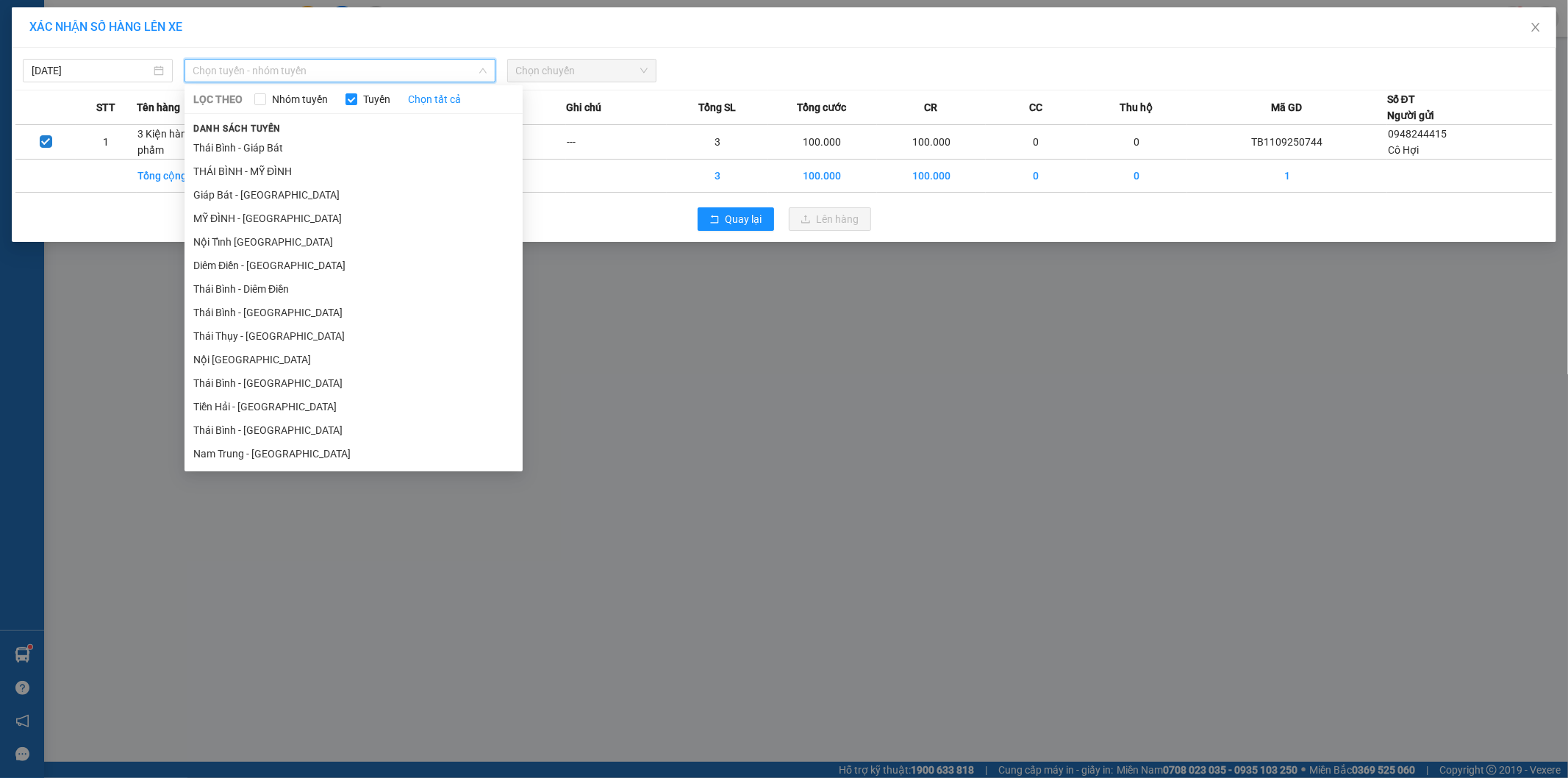
drag, startPoint x: 285, startPoint y: 166, endPoint x: 627, endPoint y: 103, distance: 347.8
click at [285, 166] on li "THÁI BÌNH - MỸ ĐÌNH" at bounding box center [354, 171] width 338 height 23
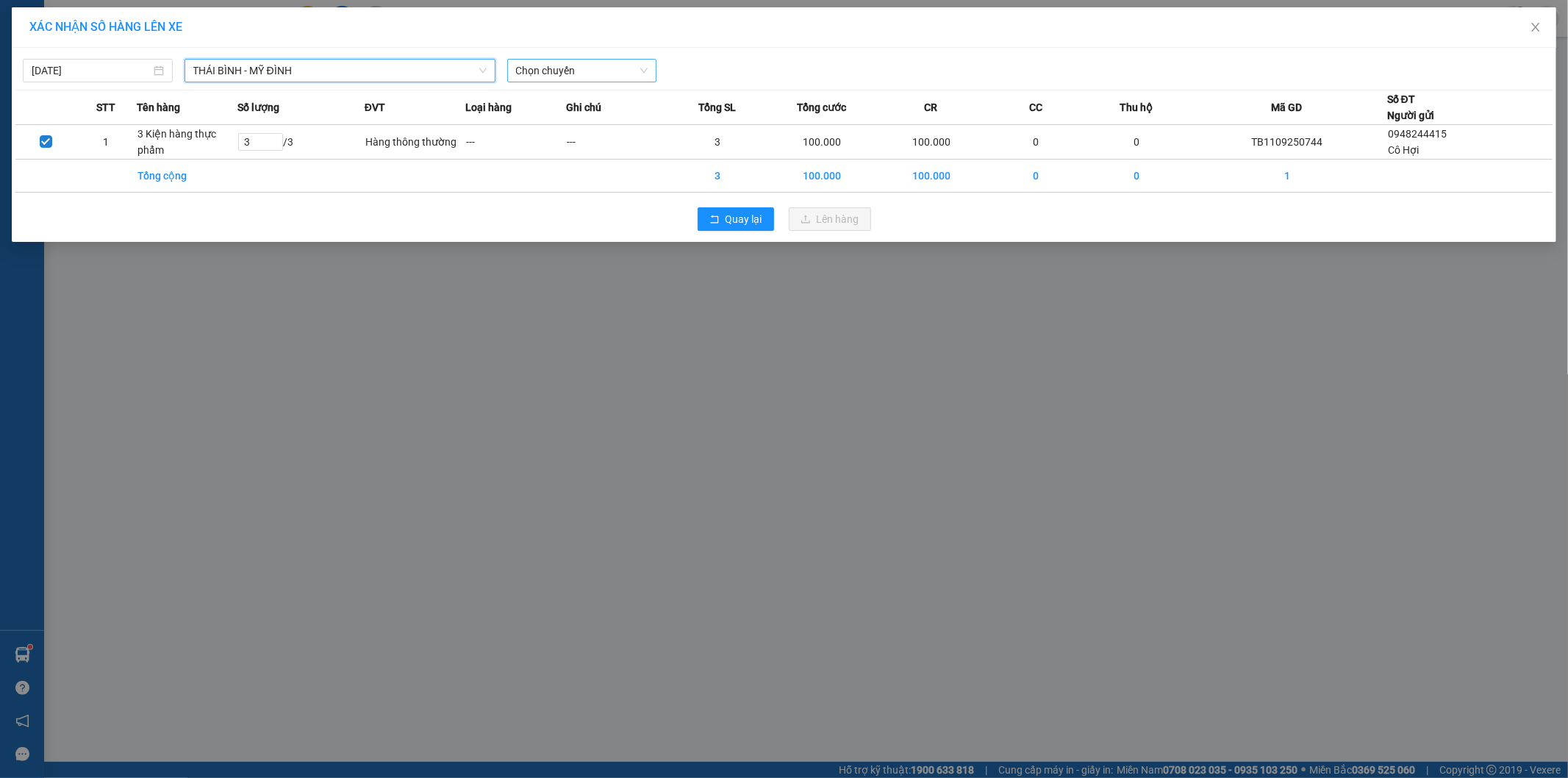
click at [611, 69] on span "Chọn chuyến" at bounding box center [582, 71] width 132 height 22
type input "2159"
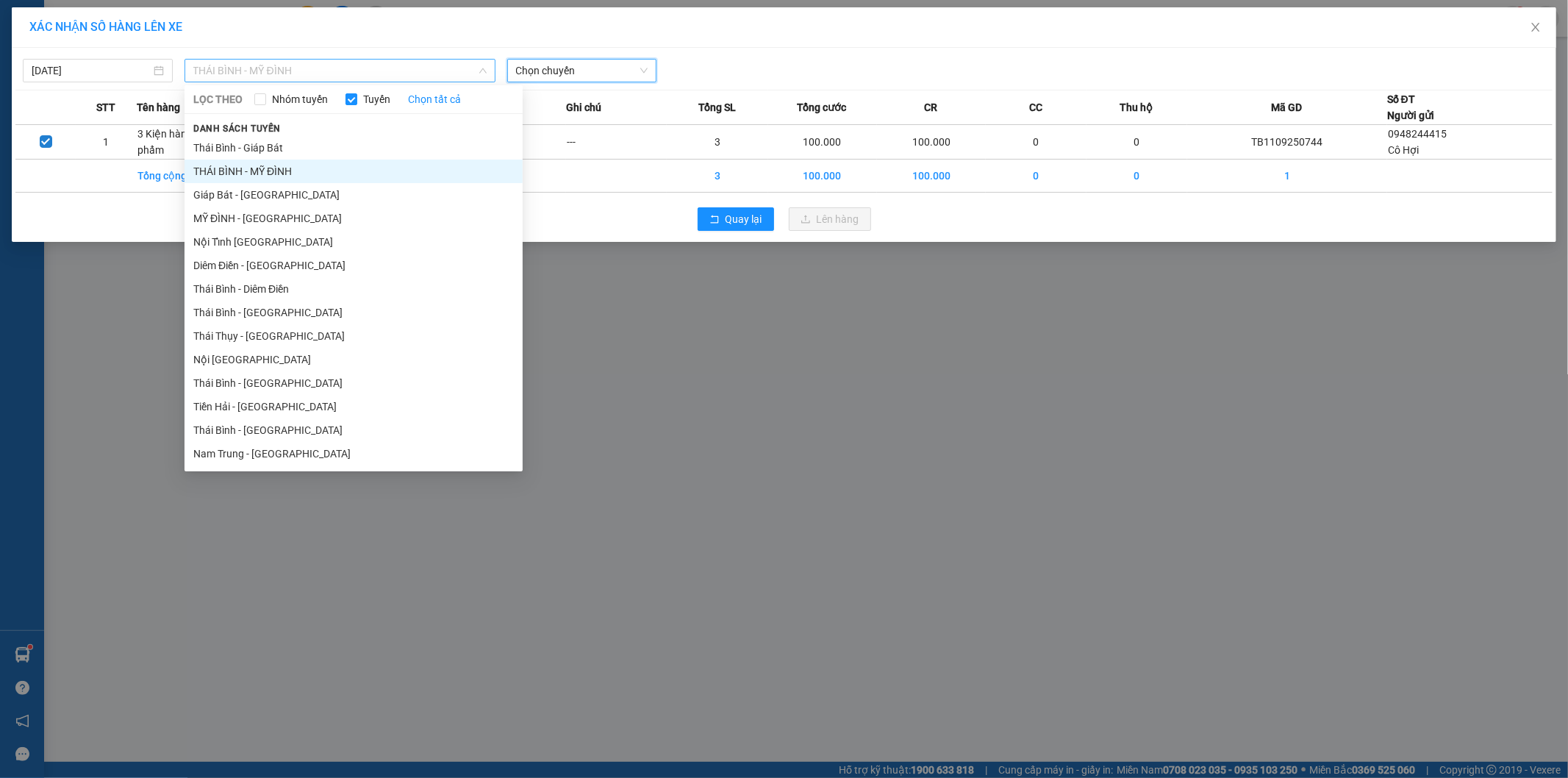
click at [299, 72] on span "THÁI BÌNH - MỸ ĐÌNH" at bounding box center [340, 71] width 294 height 22
click at [272, 149] on li "Thái Bình - Giáp Bát" at bounding box center [354, 148] width 338 height 23
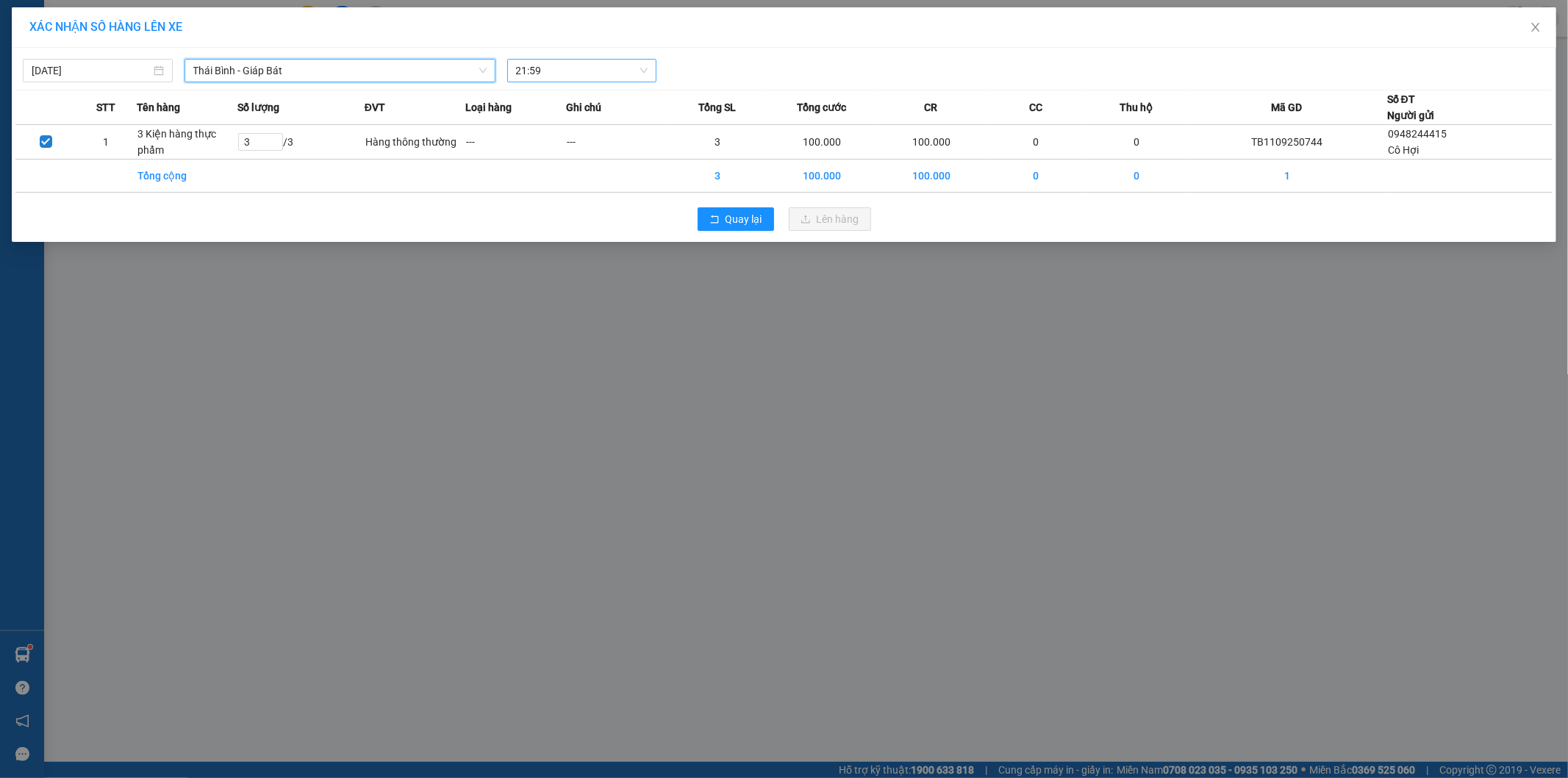
click at [560, 68] on span "21:59" at bounding box center [582, 71] width 132 height 22
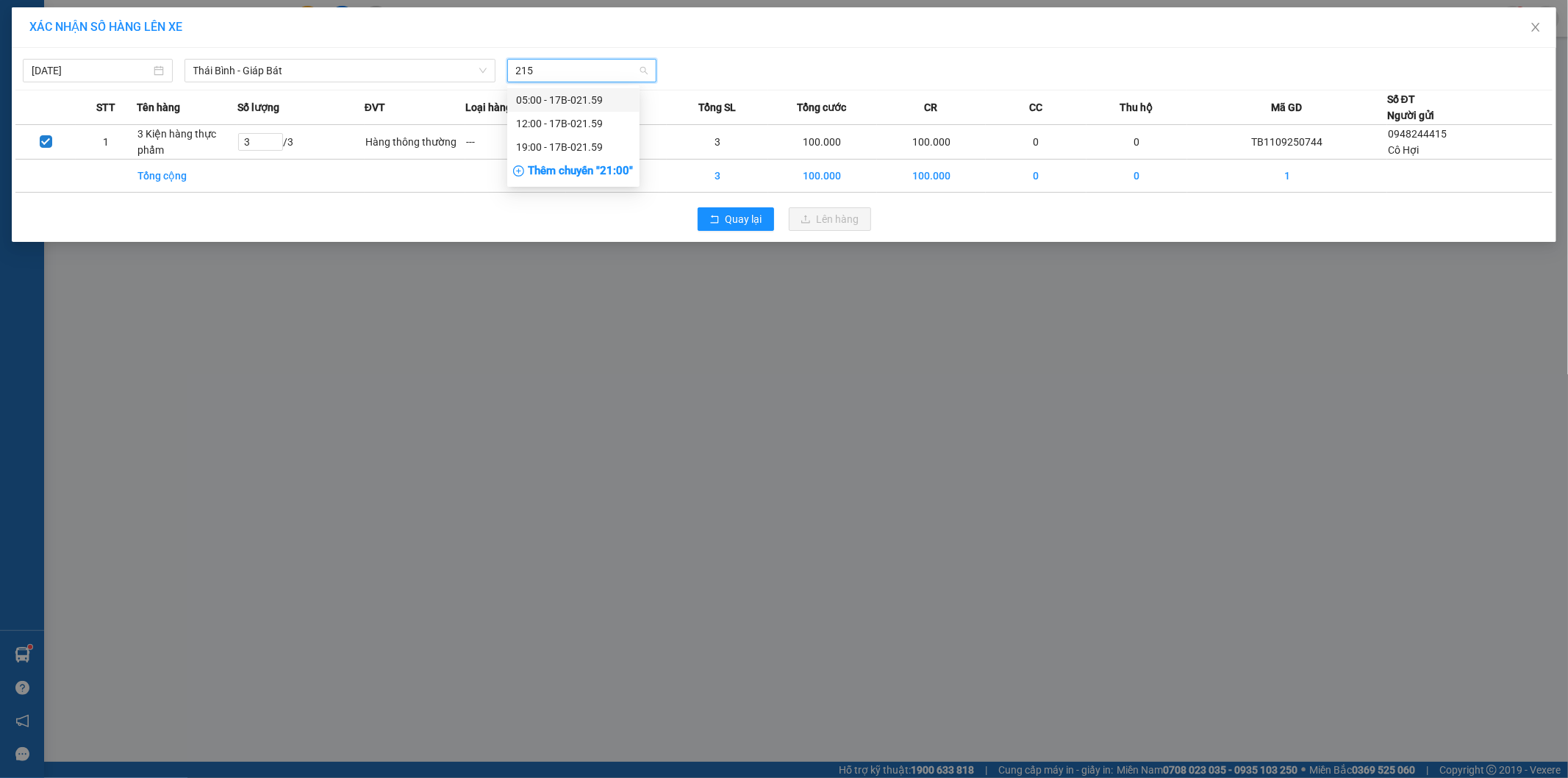
type input "2159"
click at [605, 156] on div "19:00 - 17B-021.59" at bounding box center [573, 147] width 132 height 23
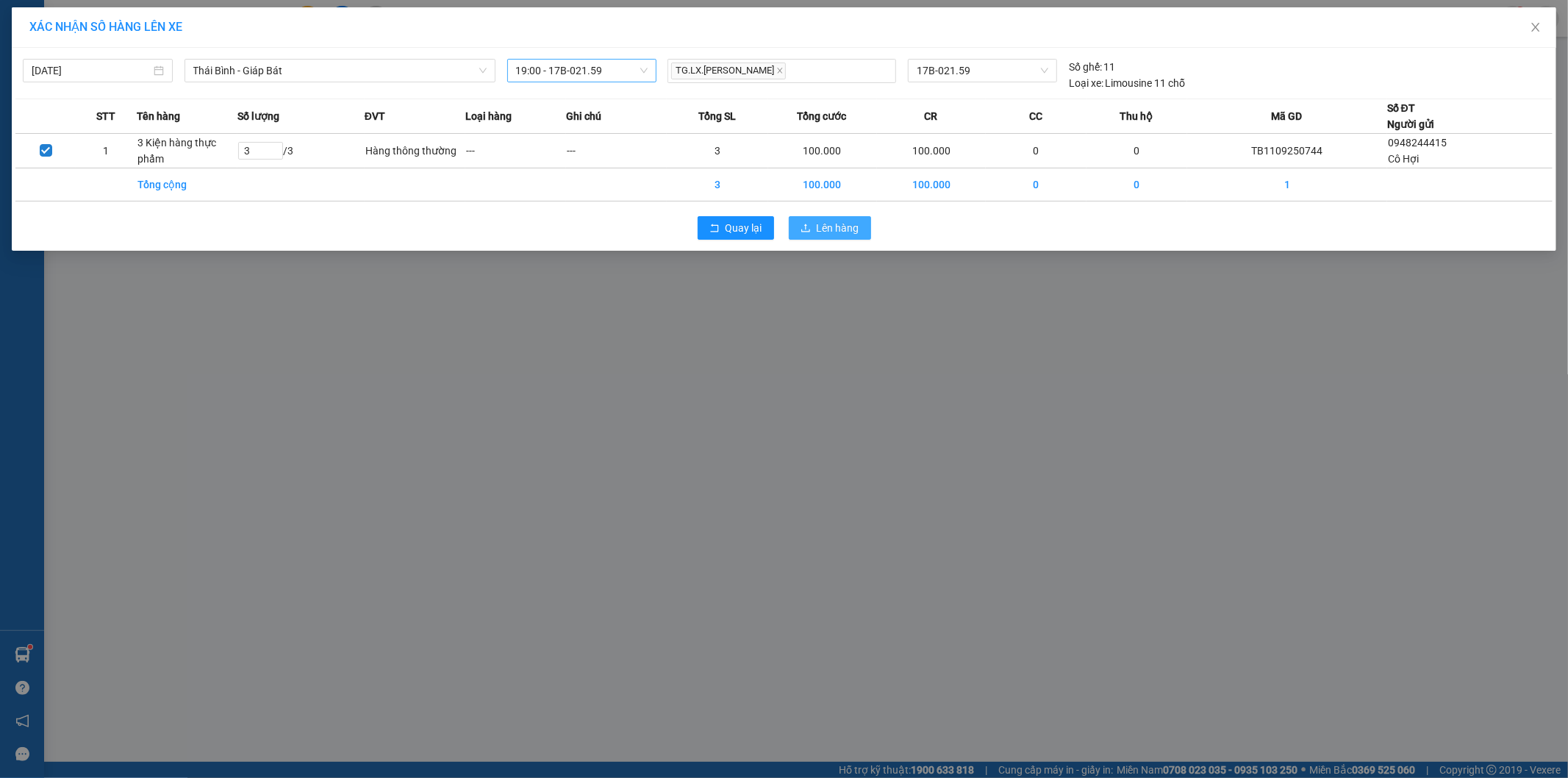
click at [829, 233] on span "Lên hàng" at bounding box center [838, 228] width 43 height 16
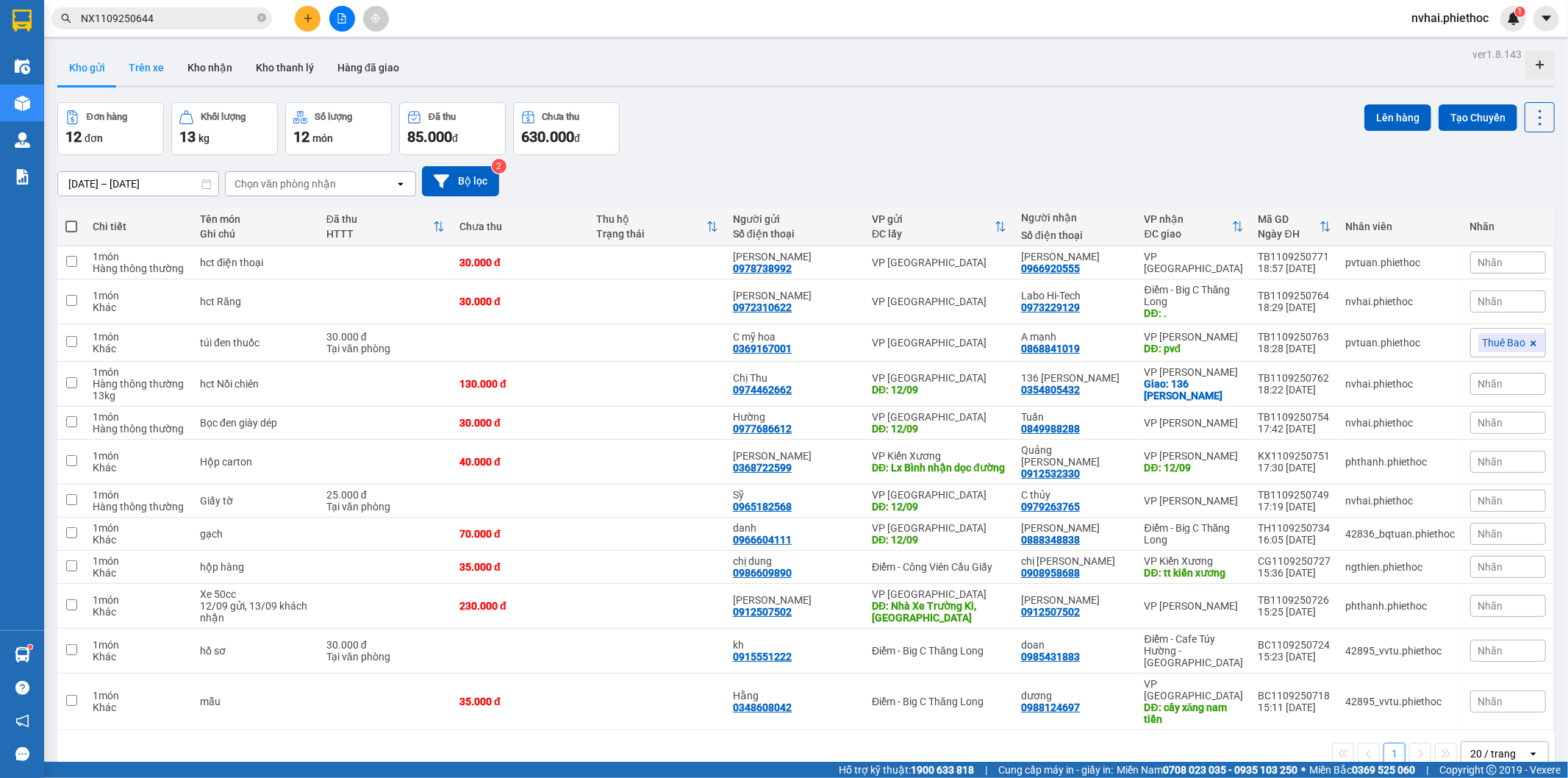
click at [129, 67] on button "Trên xe" at bounding box center [146, 68] width 59 height 36
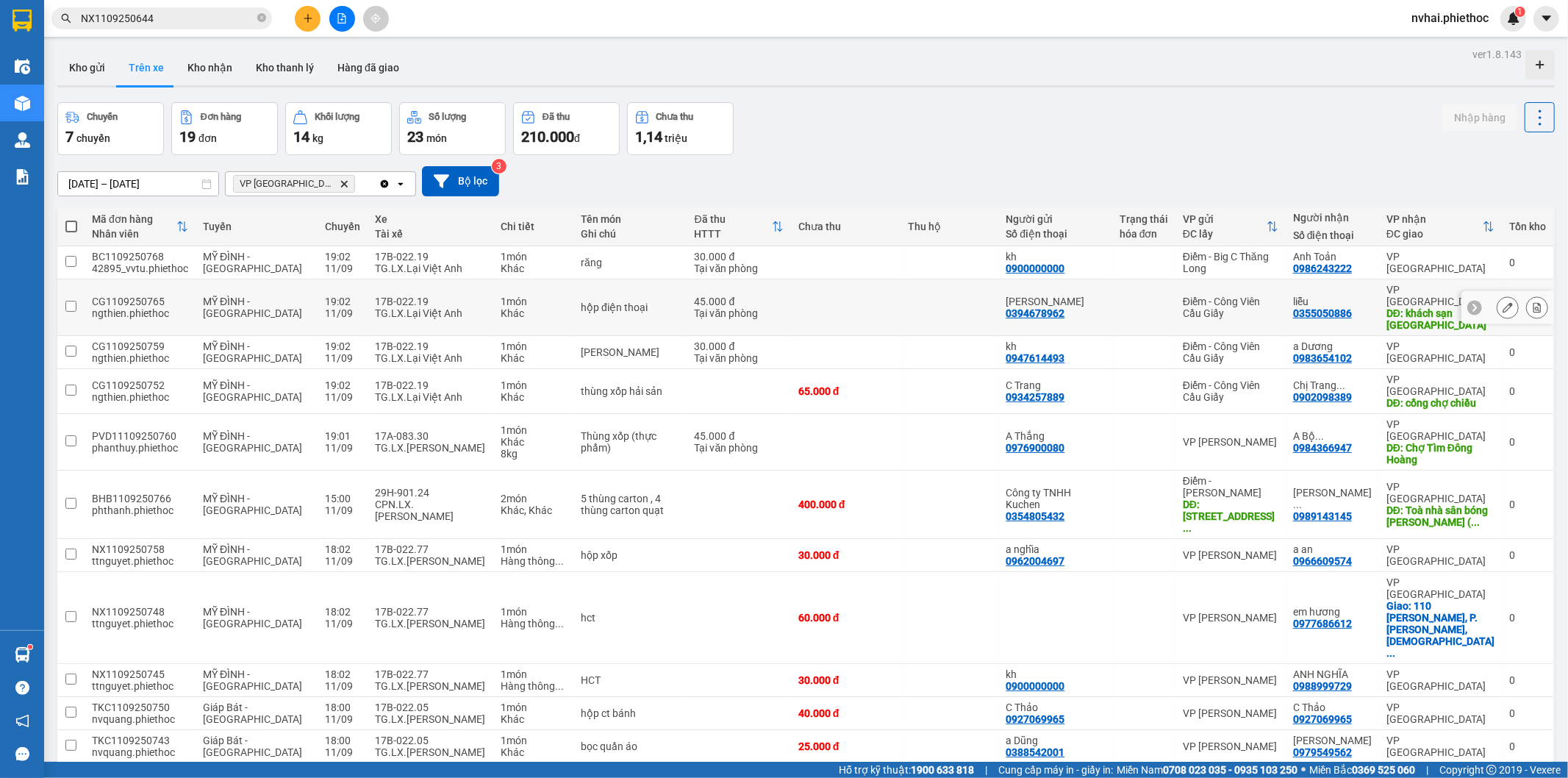
click at [385, 307] on div "TG.LX.Lại Việt Anh" at bounding box center [430, 313] width 111 height 12
checkbox input "true"
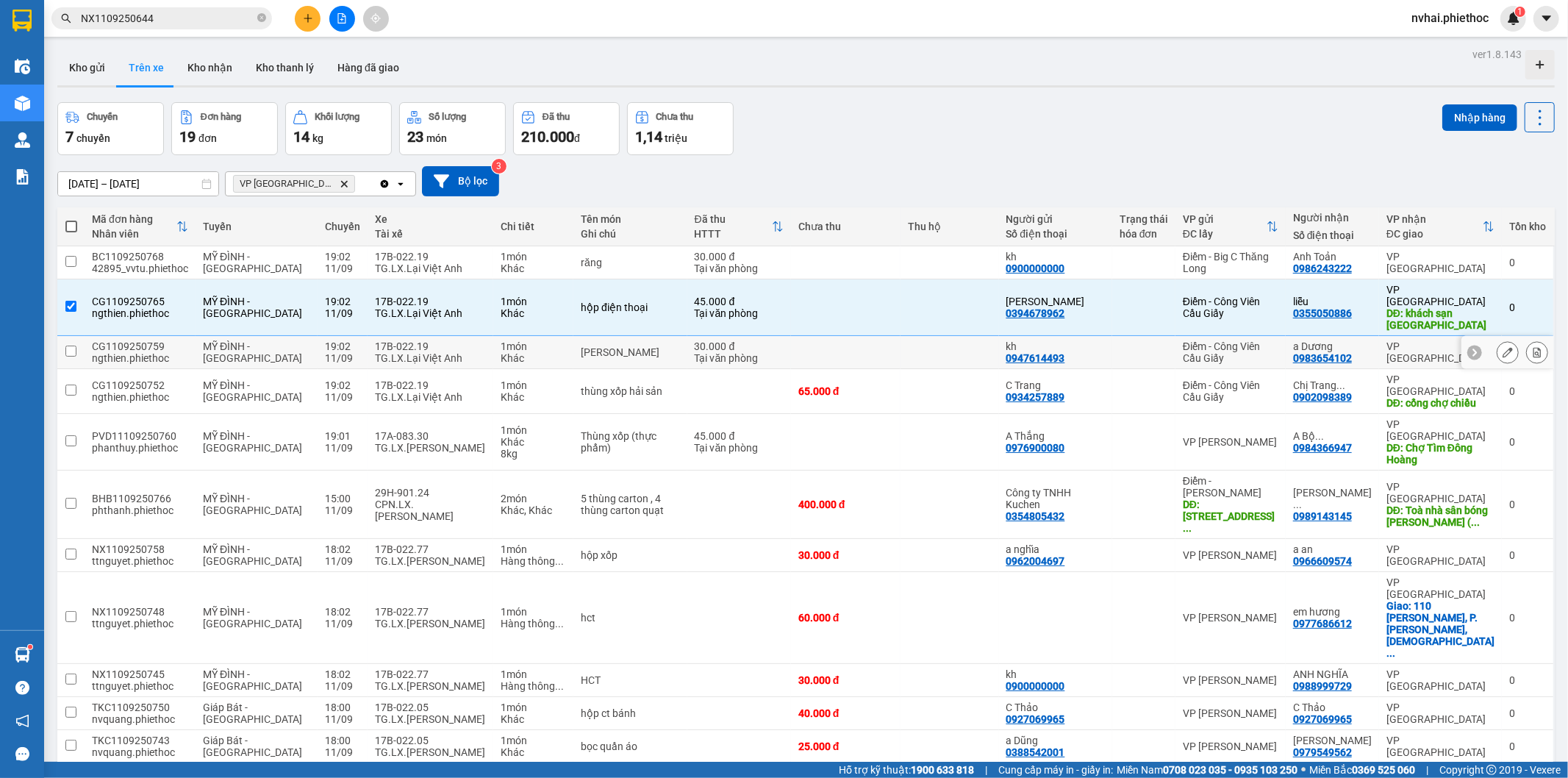
click at [375, 353] on div "TG.LX.Lại Việt Anh" at bounding box center [430, 359] width 111 height 12
checkbox input "true"
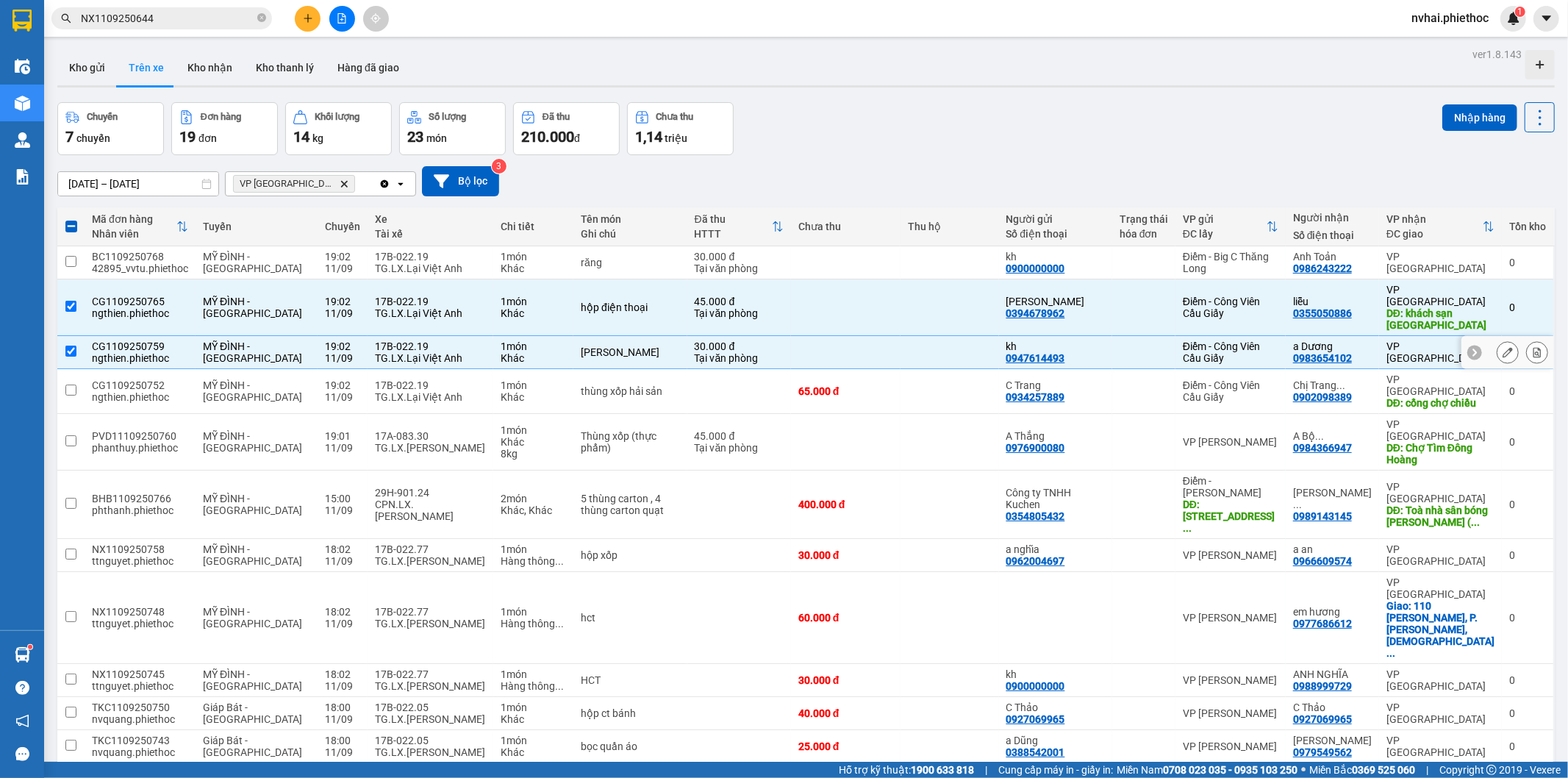
click at [375, 391] on div "TG.LX.Lại Việt Anh" at bounding box center [430, 397] width 111 height 12
checkbox input "true"
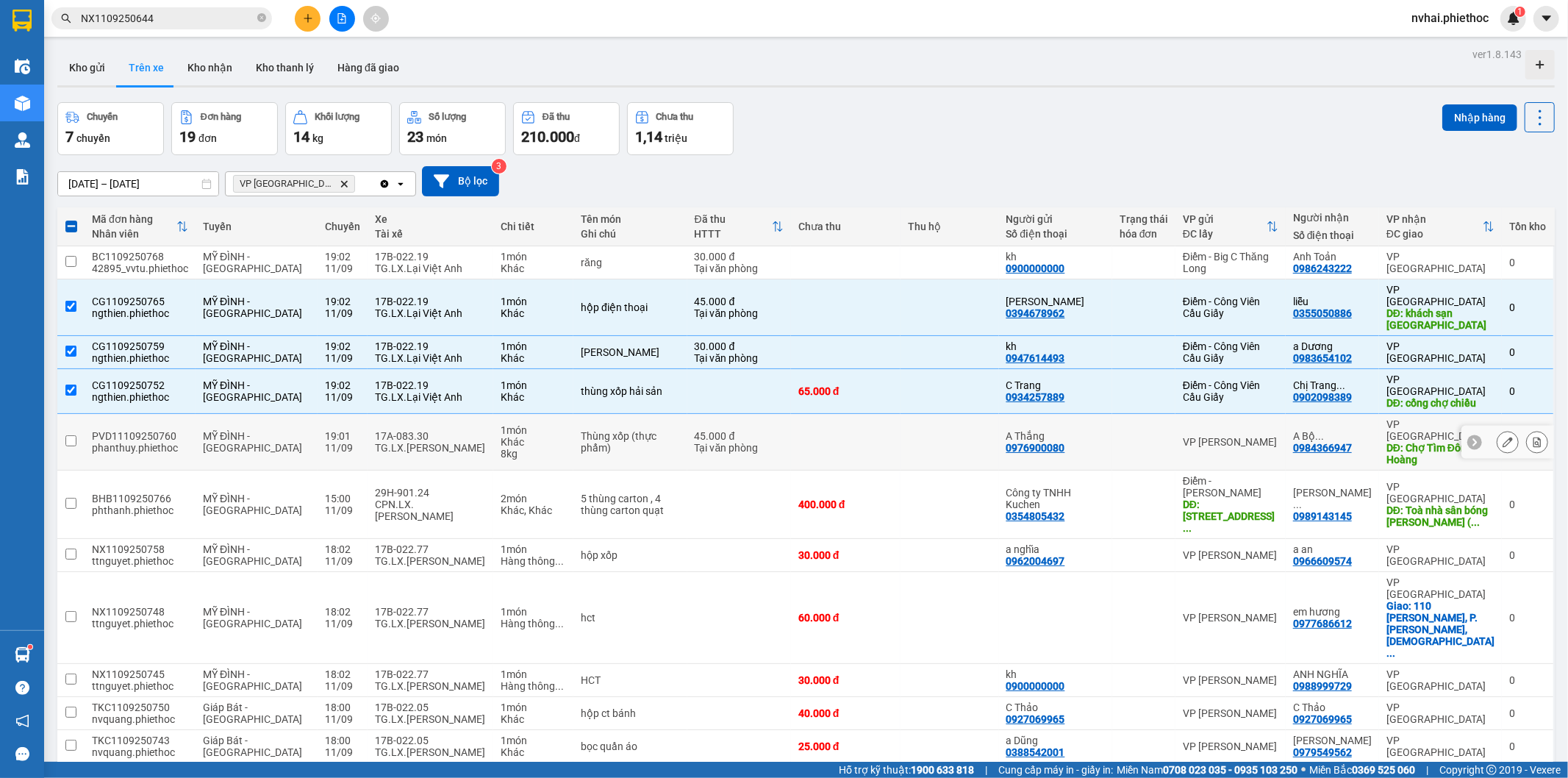
click at [375, 442] on div "TG.LX.Trần Văn Hữu" at bounding box center [430, 447] width 111 height 12
checkbox input "true"
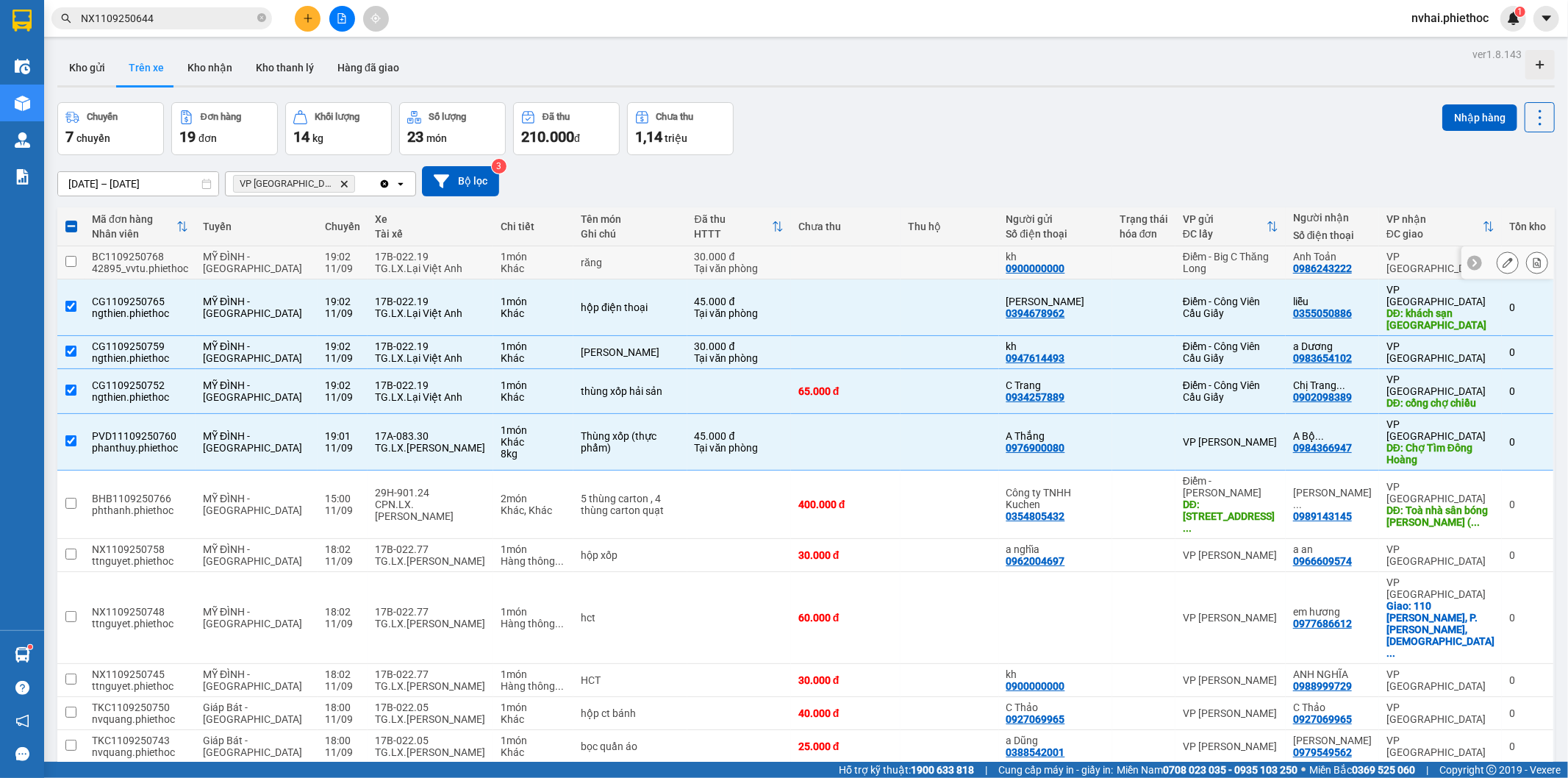
click at [375, 259] on div "17B-022.19" at bounding box center [430, 257] width 111 height 12
checkbox input "true"
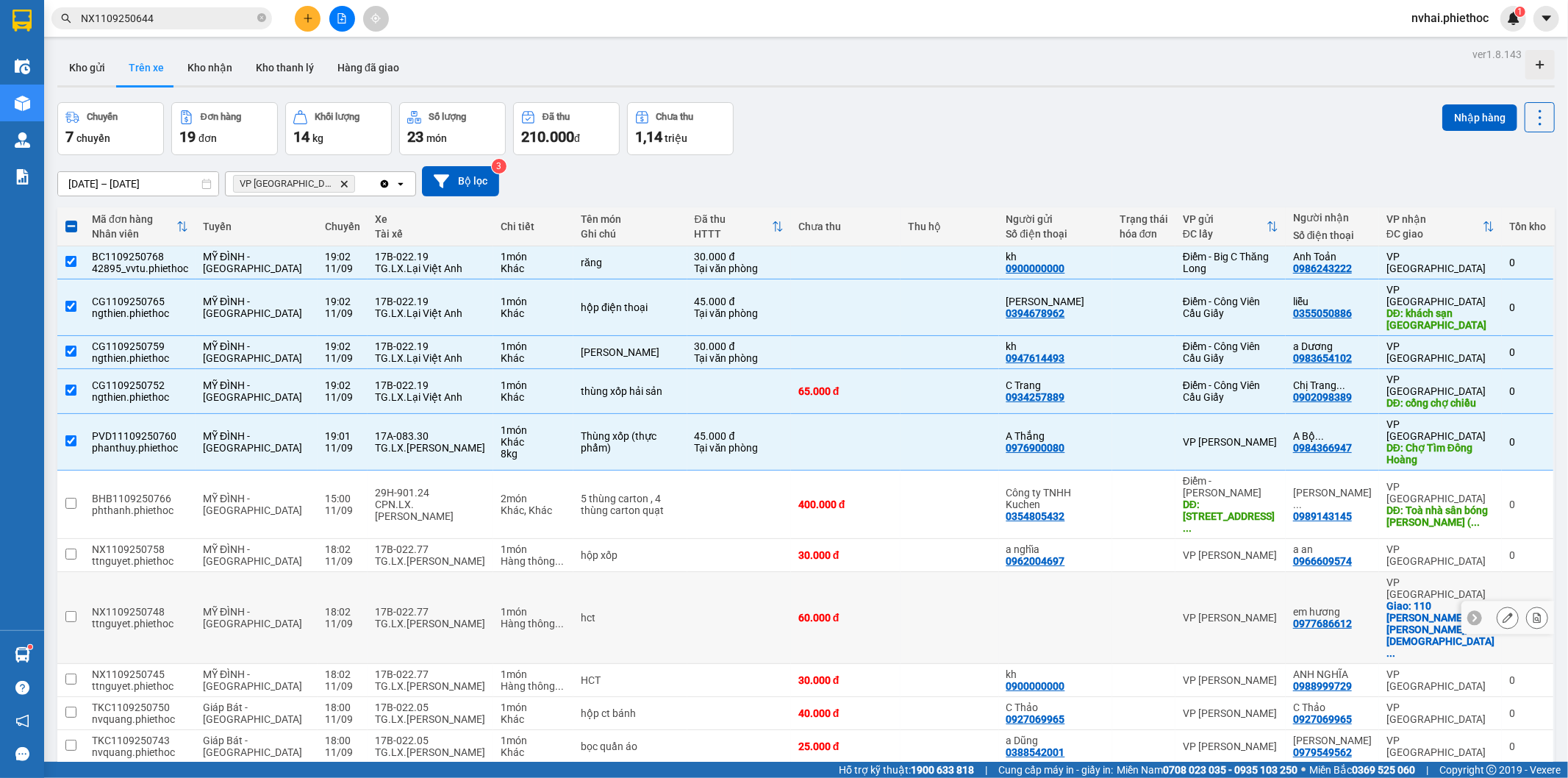
scroll to position [136, 0]
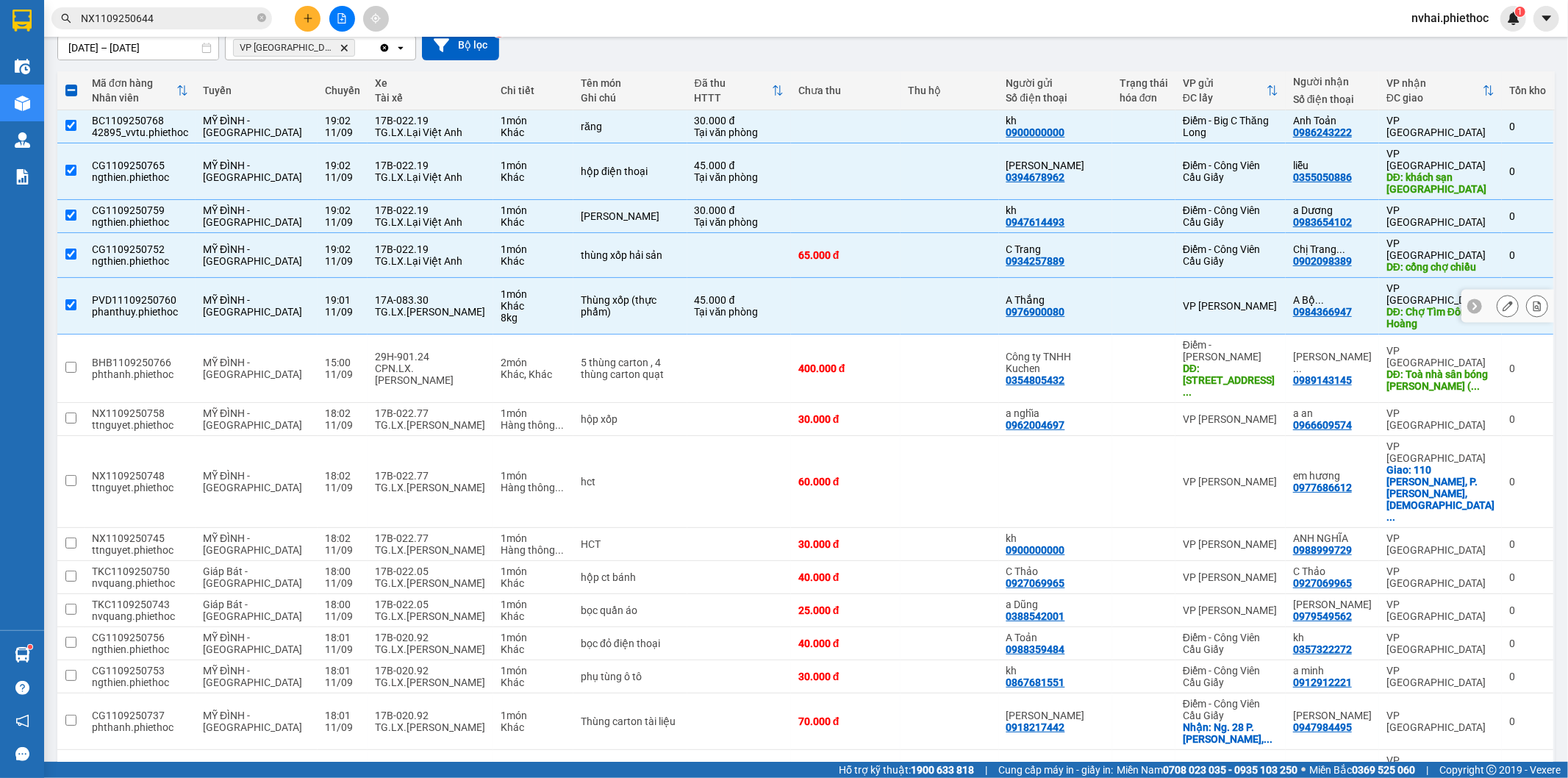
click at [375, 306] on div "TG.LX.Trần Văn Hữu" at bounding box center [430, 312] width 111 height 12
checkbox input "false"
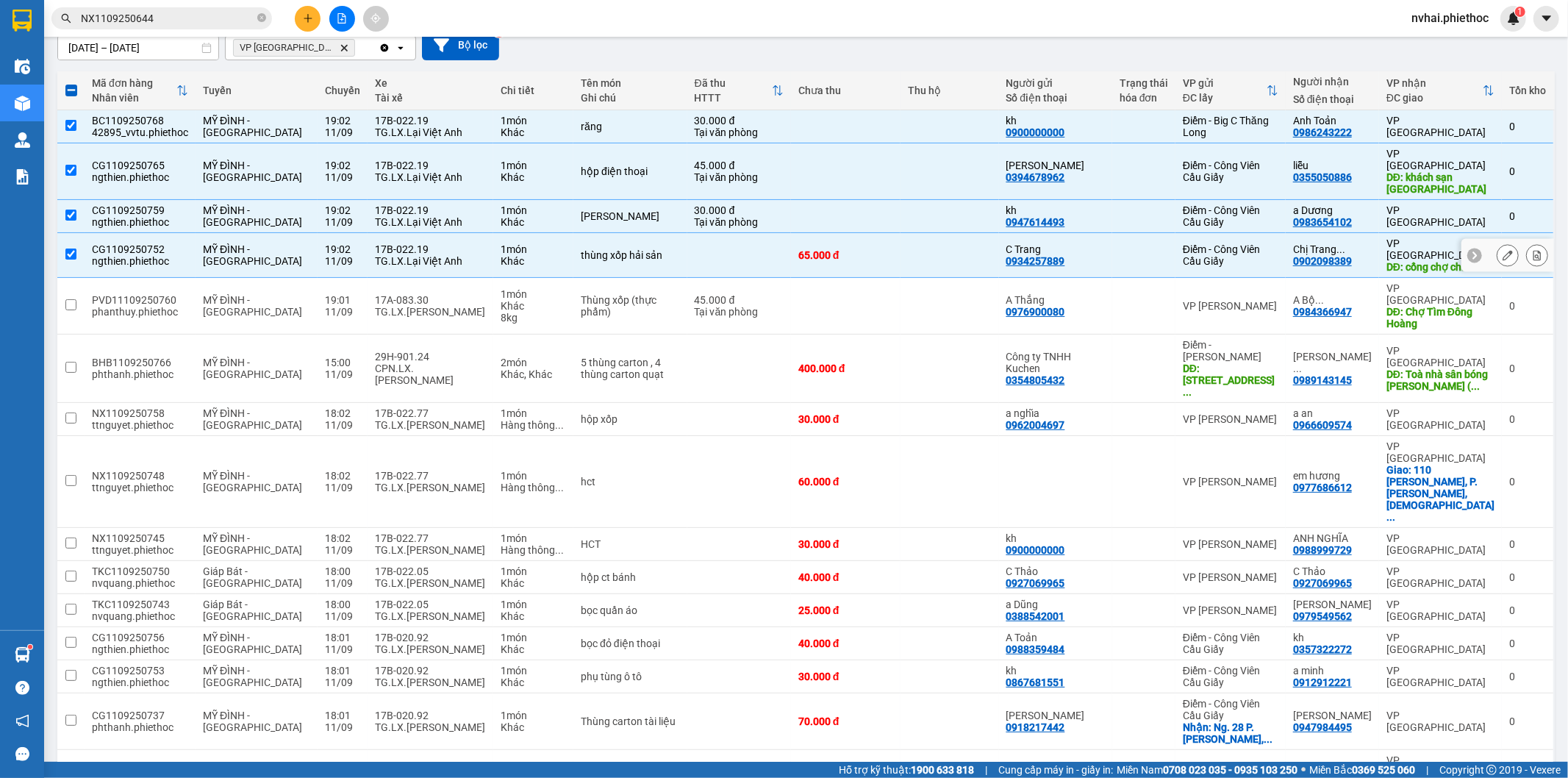
drag, startPoint x: 372, startPoint y: 239, endPoint x: 374, endPoint y: 216, distance: 23.1
click at [375, 255] on div "TG.LX.Lại Việt Anh" at bounding box center [430, 261] width 111 height 12
checkbox input "false"
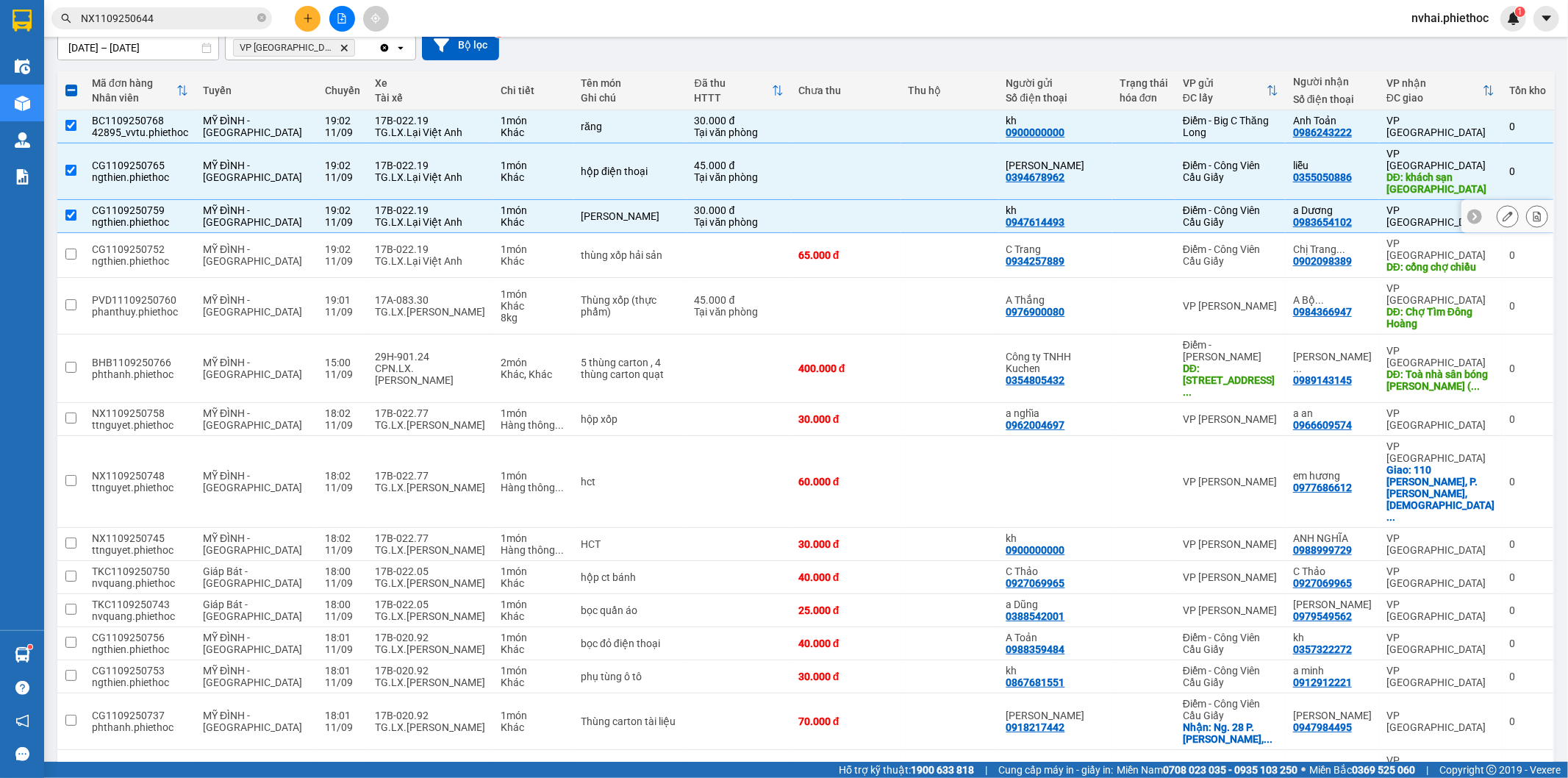
drag, startPoint x: 374, startPoint y: 210, endPoint x: 374, endPoint y: 165, distance: 45.0
click at [375, 216] on div "TG.LX.Lại Việt Anh" at bounding box center [430, 222] width 111 height 12
checkbox input "false"
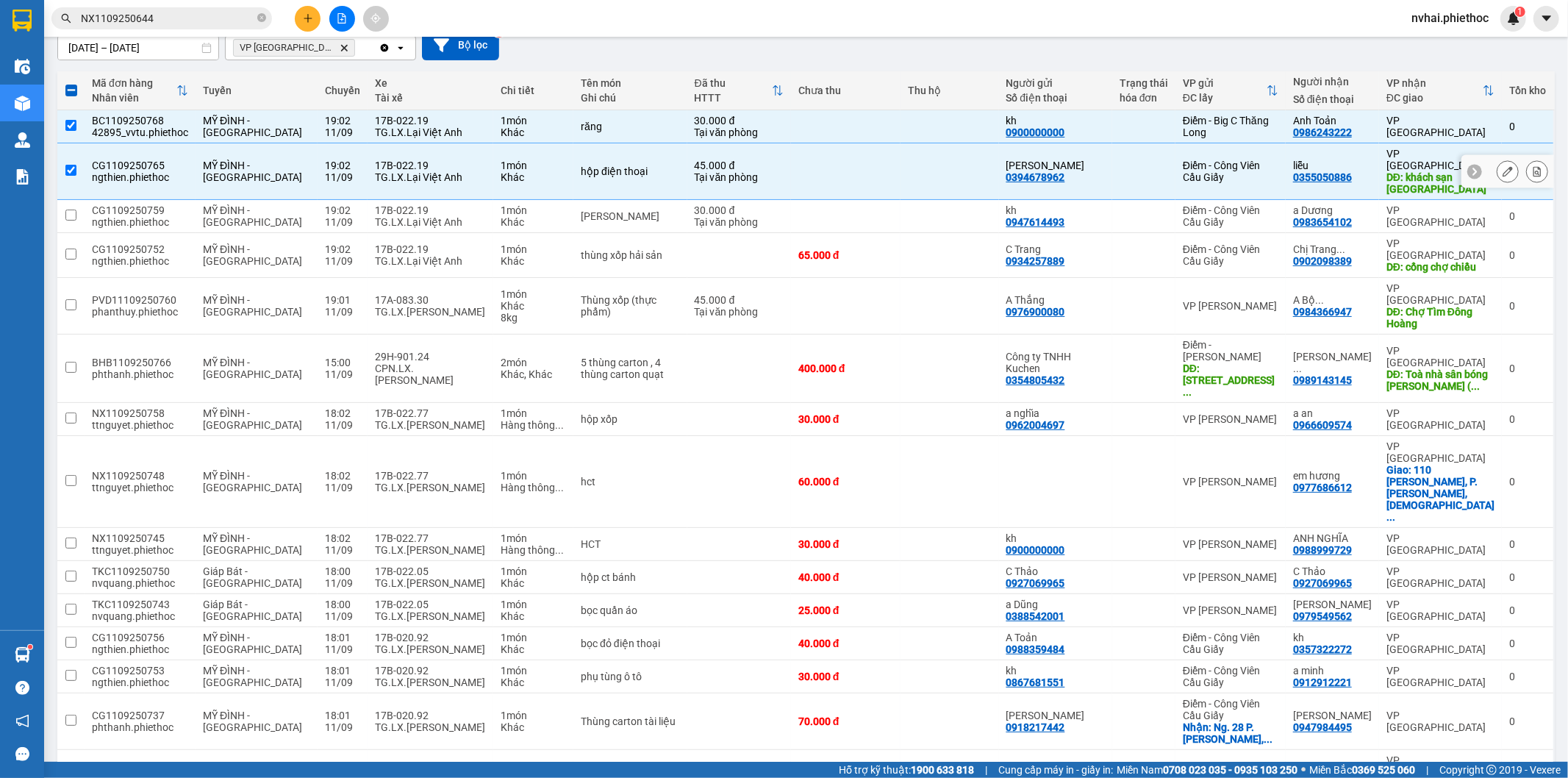
click at [375, 159] on div "17B-022.19" at bounding box center [430, 165] width 111 height 12
checkbox input "false"
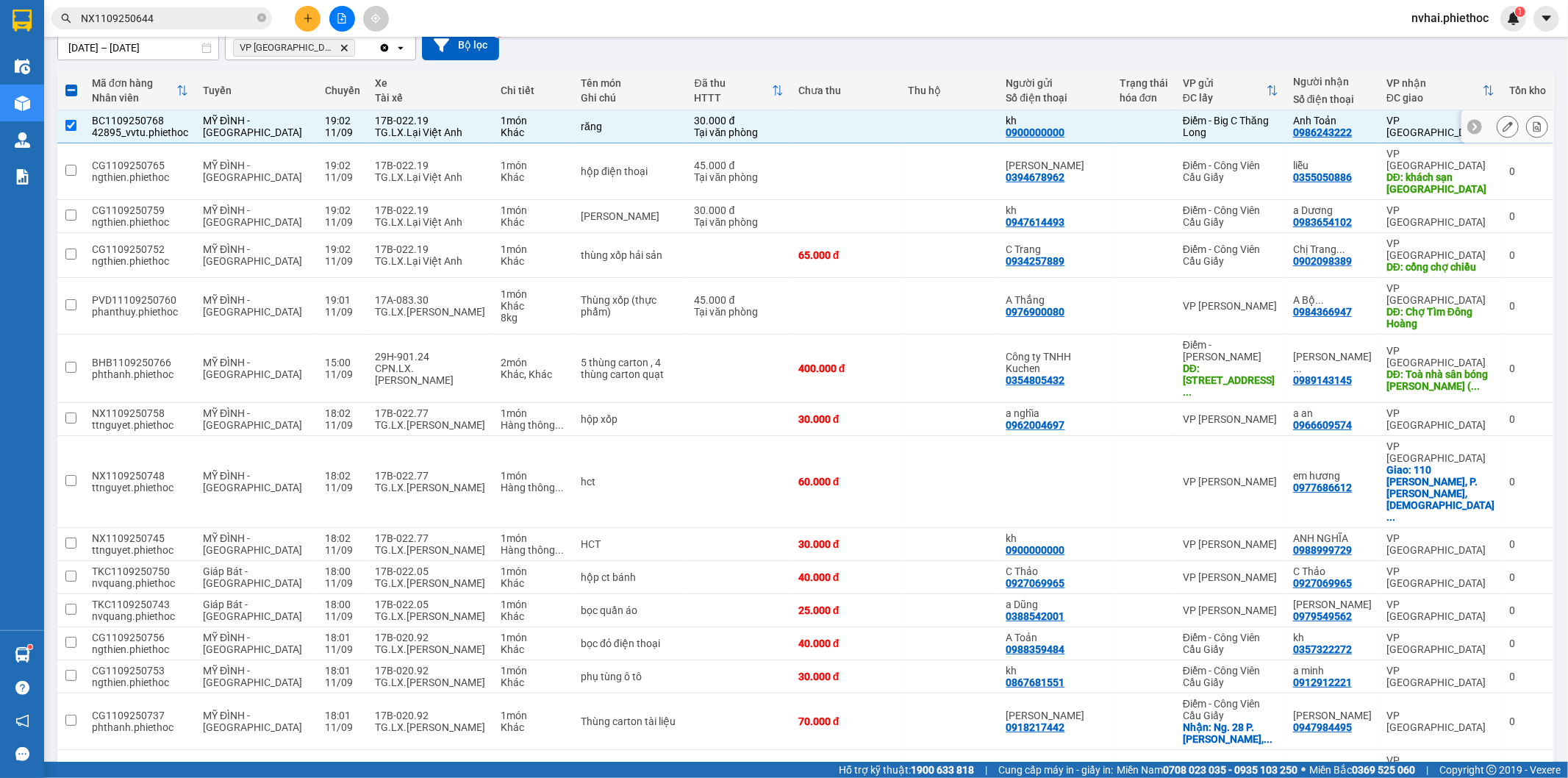
click at [377, 130] on div "TG.LX.Lại Việt Anh" at bounding box center [430, 132] width 111 height 12
checkbox input "false"
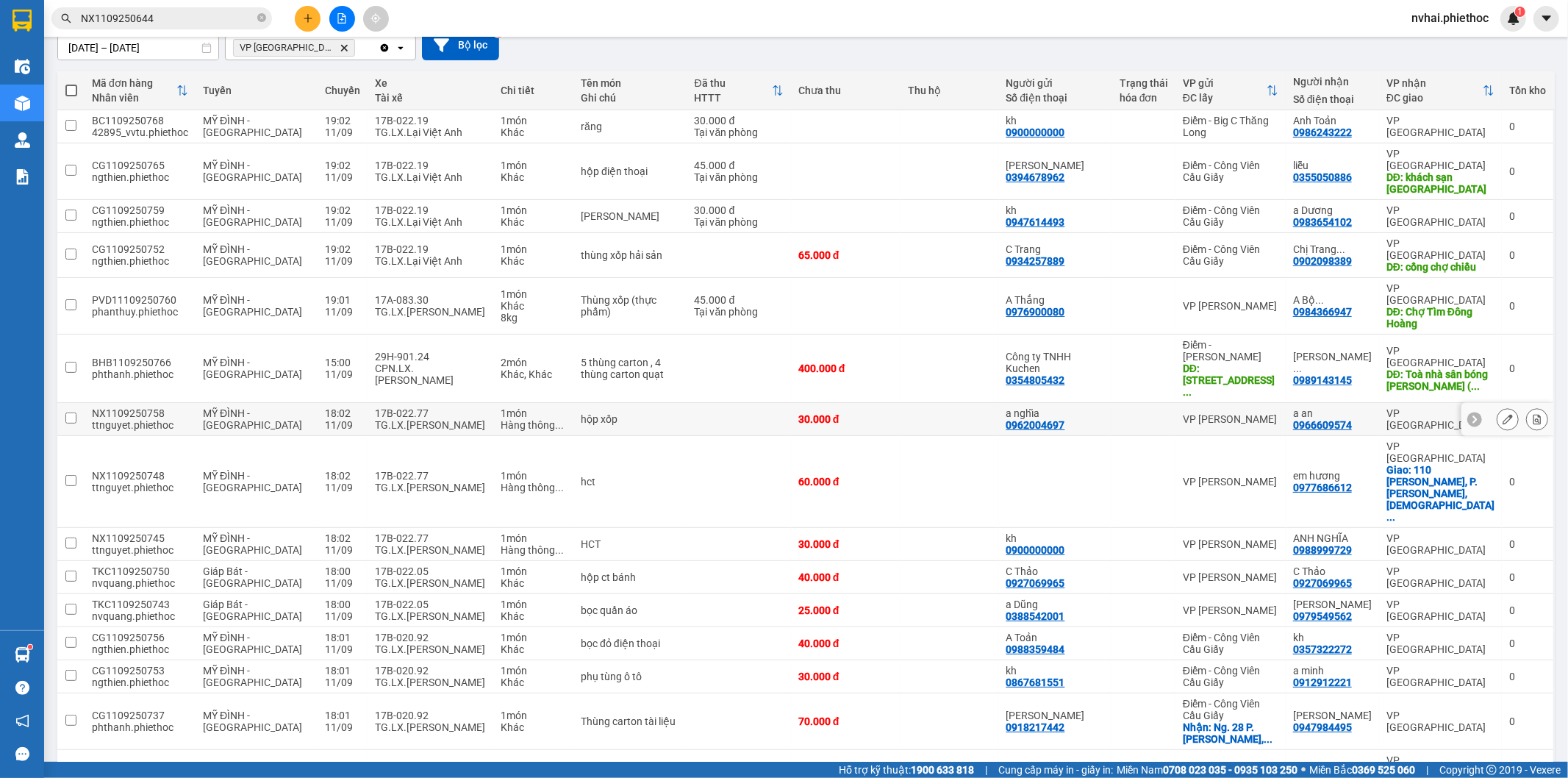
click at [398, 408] on div "17B-022.77" at bounding box center [430, 414] width 111 height 12
checkbox input "true"
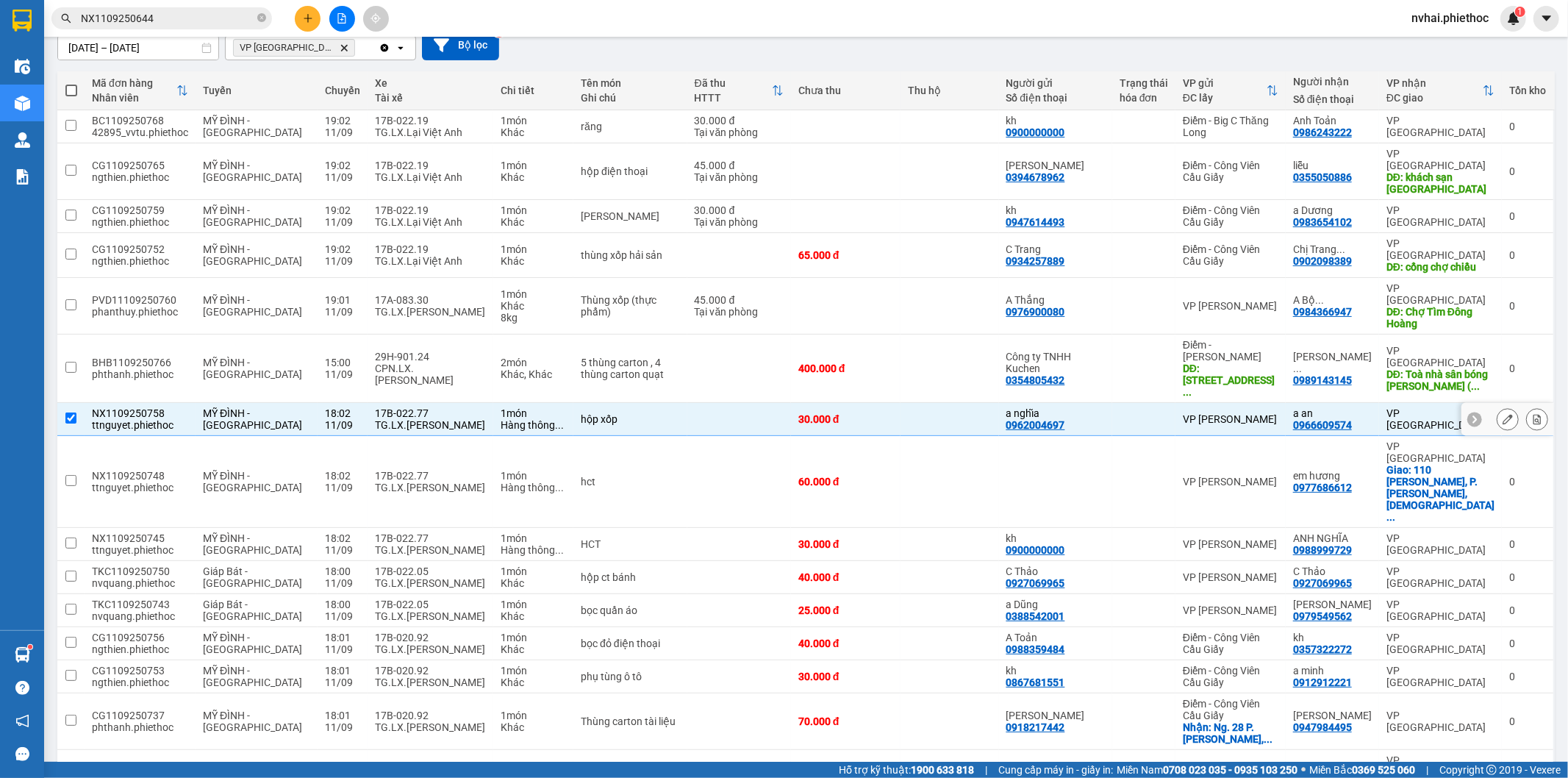
click at [397, 481] on div "TG.LX.Vũ Đình Bính" at bounding box center [430, 487] width 111 height 12
checkbox input "true"
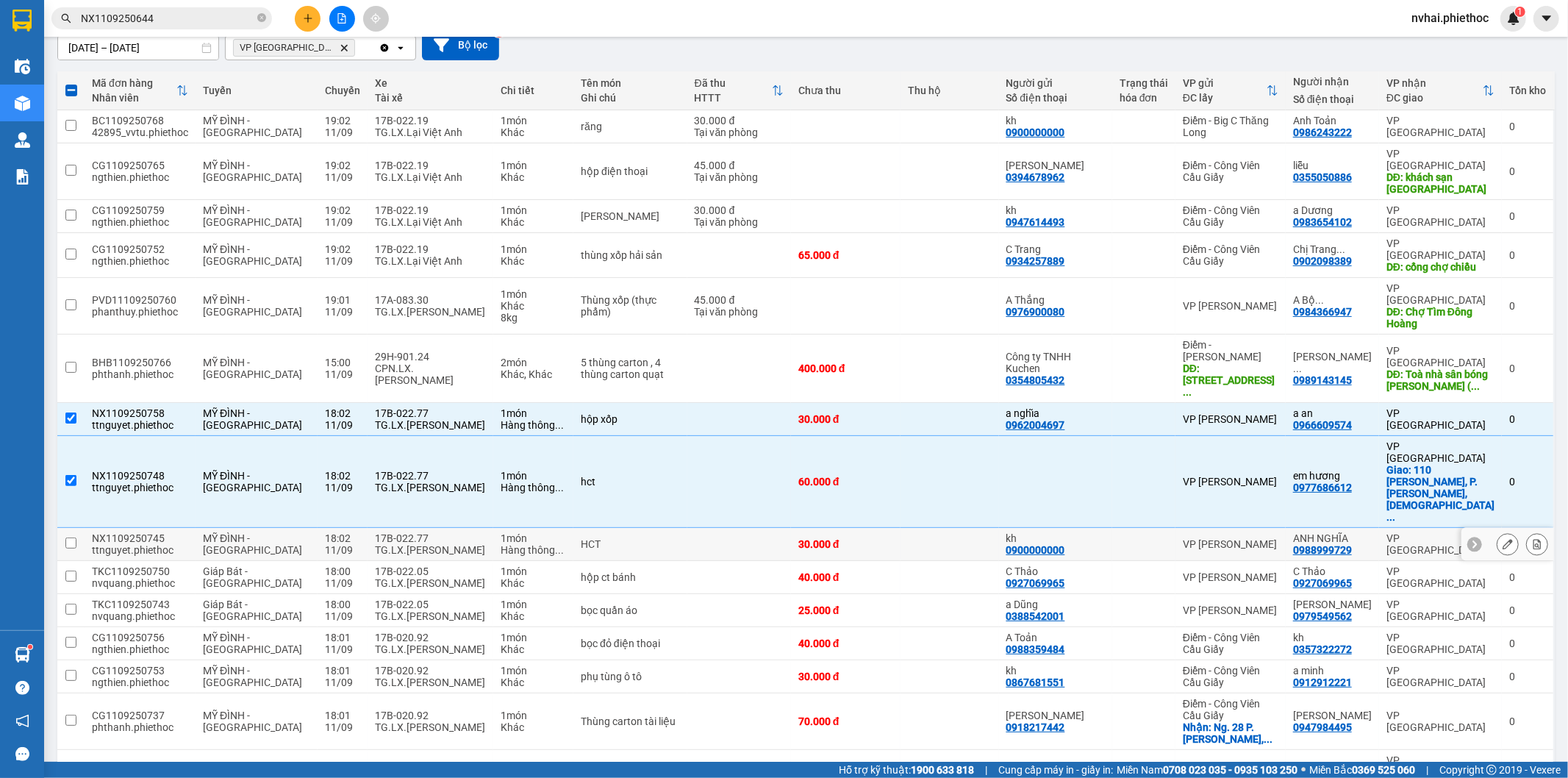
click at [405, 528] on td "17B-022.77 TG.LX.Vũ Đình Bính" at bounding box center [431, 544] width 126 height 33
checkbox input "true"
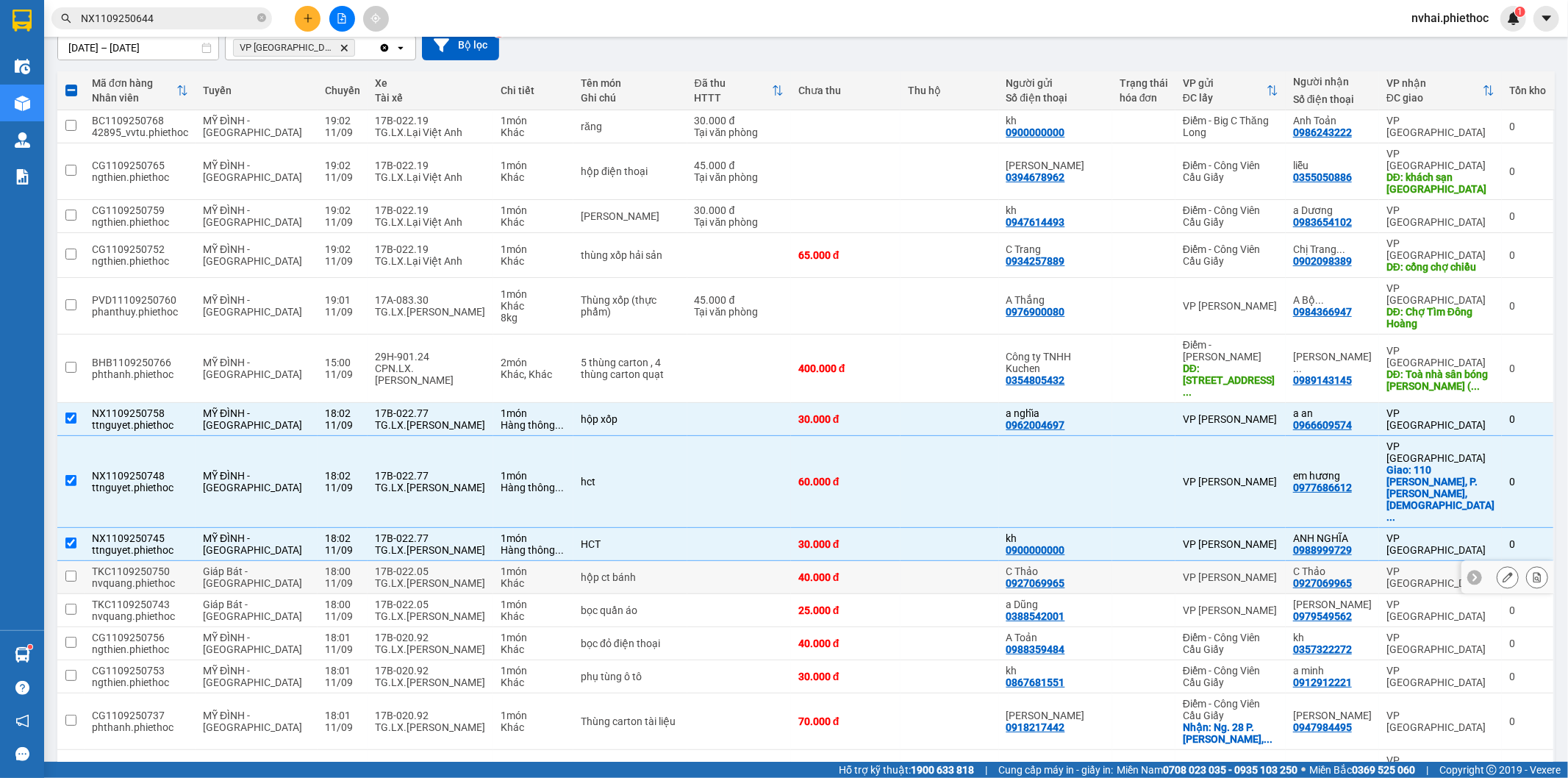
click at [412, 577] on div "TG.LX.Phạm Công Đức" at bounding box center [430, 583] width 111 height 12
checkbox input "true"
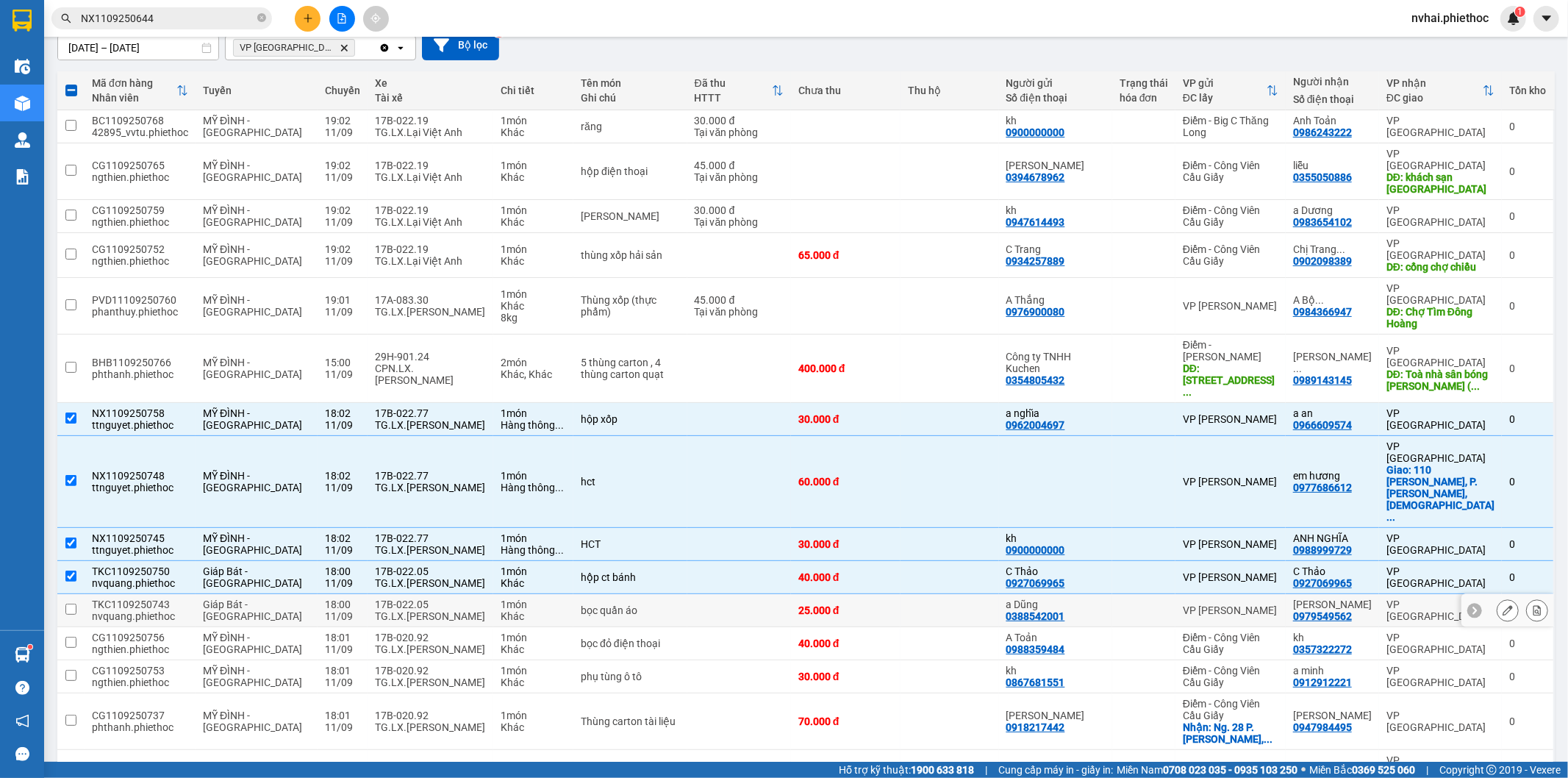
click at [416, 611] on div "TG.LX.Phạm Công Đức" at bounding box center [430, 617] width 111 height 12
checkbox input "true"
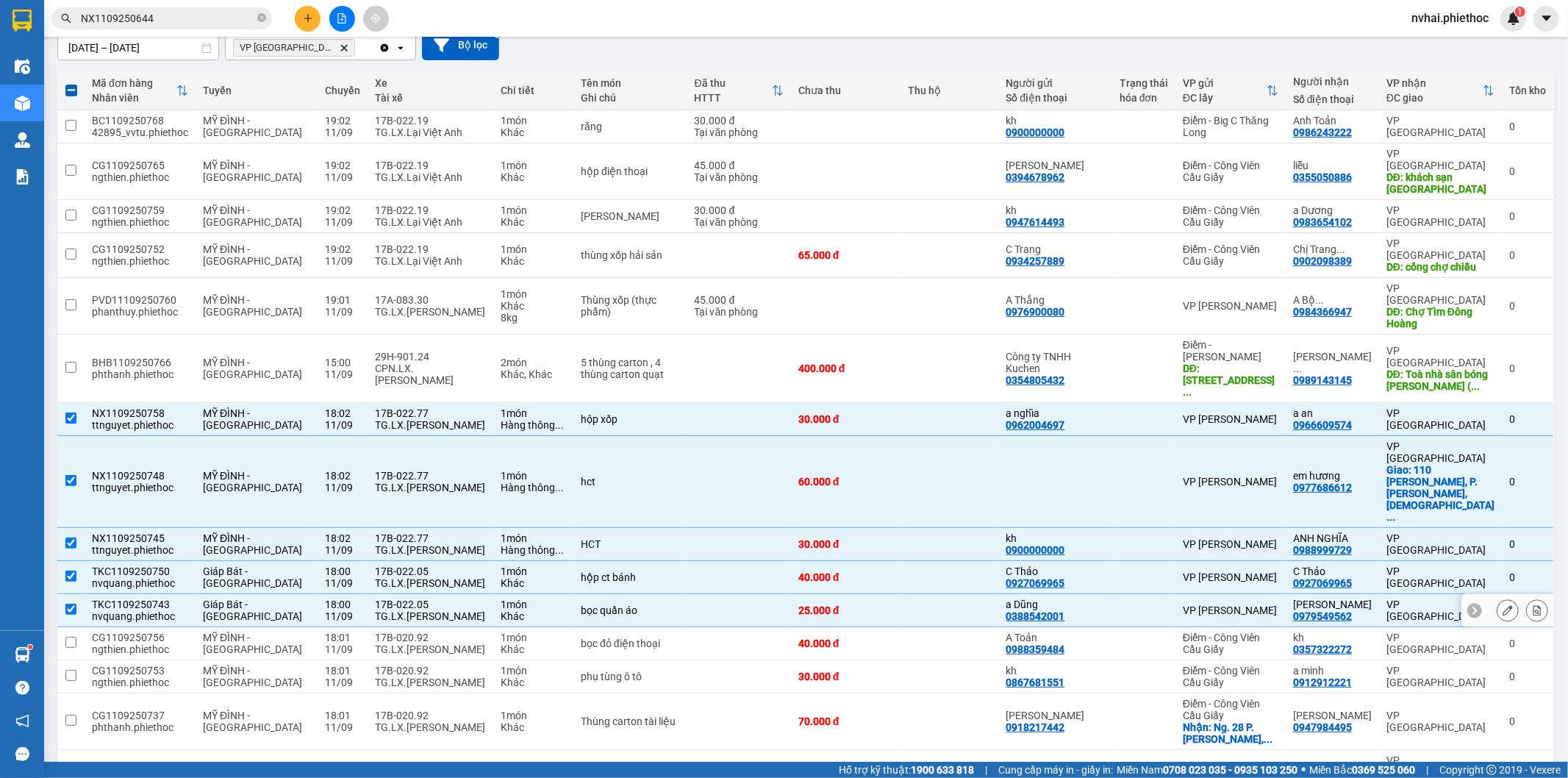
click at [420, 644] on div "TG.LX.Bùi Văn Duẩn" at bounding box center [430, 649] width 111 height 12
checkbox input "true"
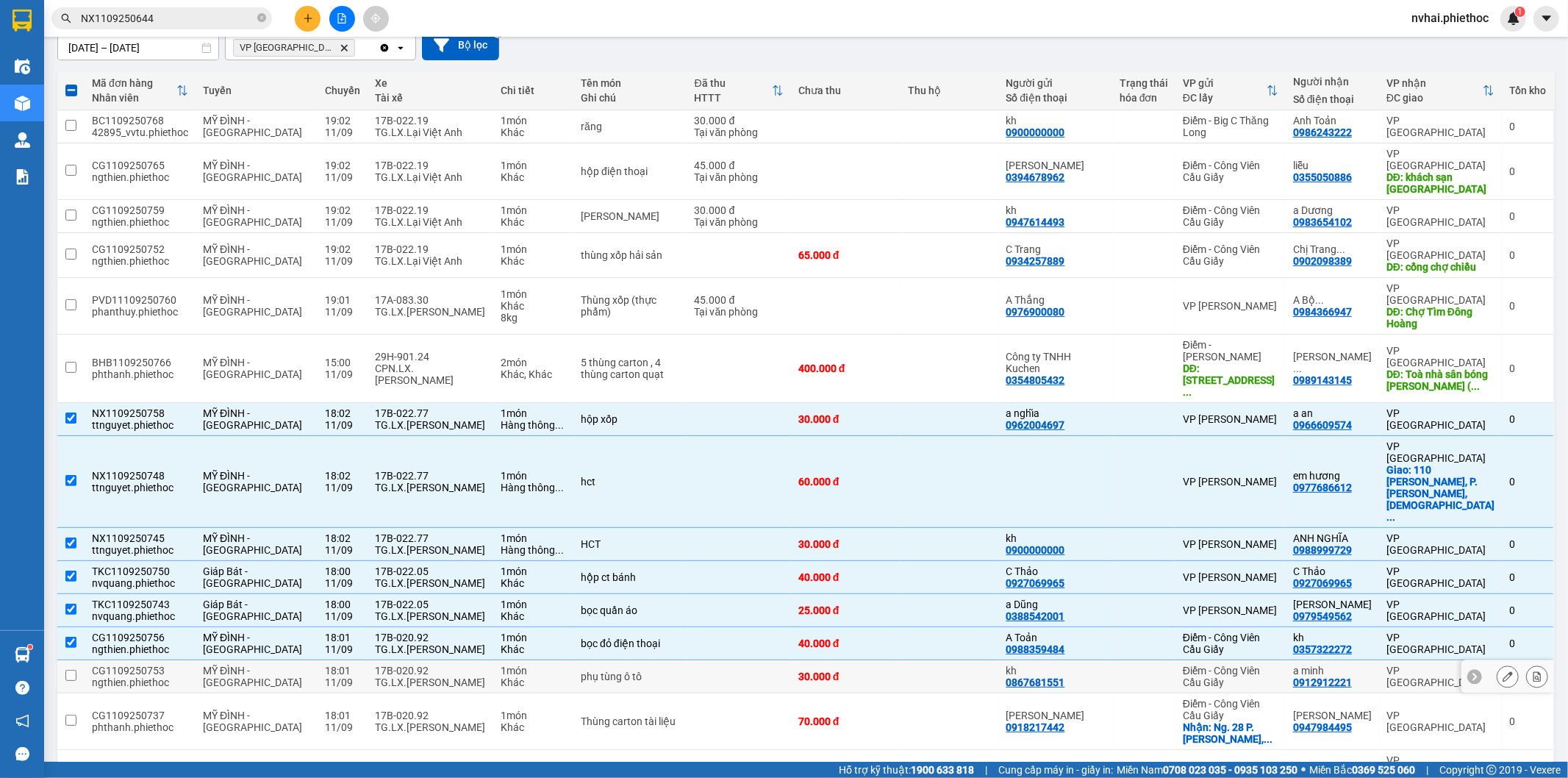
click at [420, 660] on td "17B-020.92 TG.LX.Bùi Văn Duẩn" at bounding box center [431, 677] width 126 height 33
checkbox input "true"
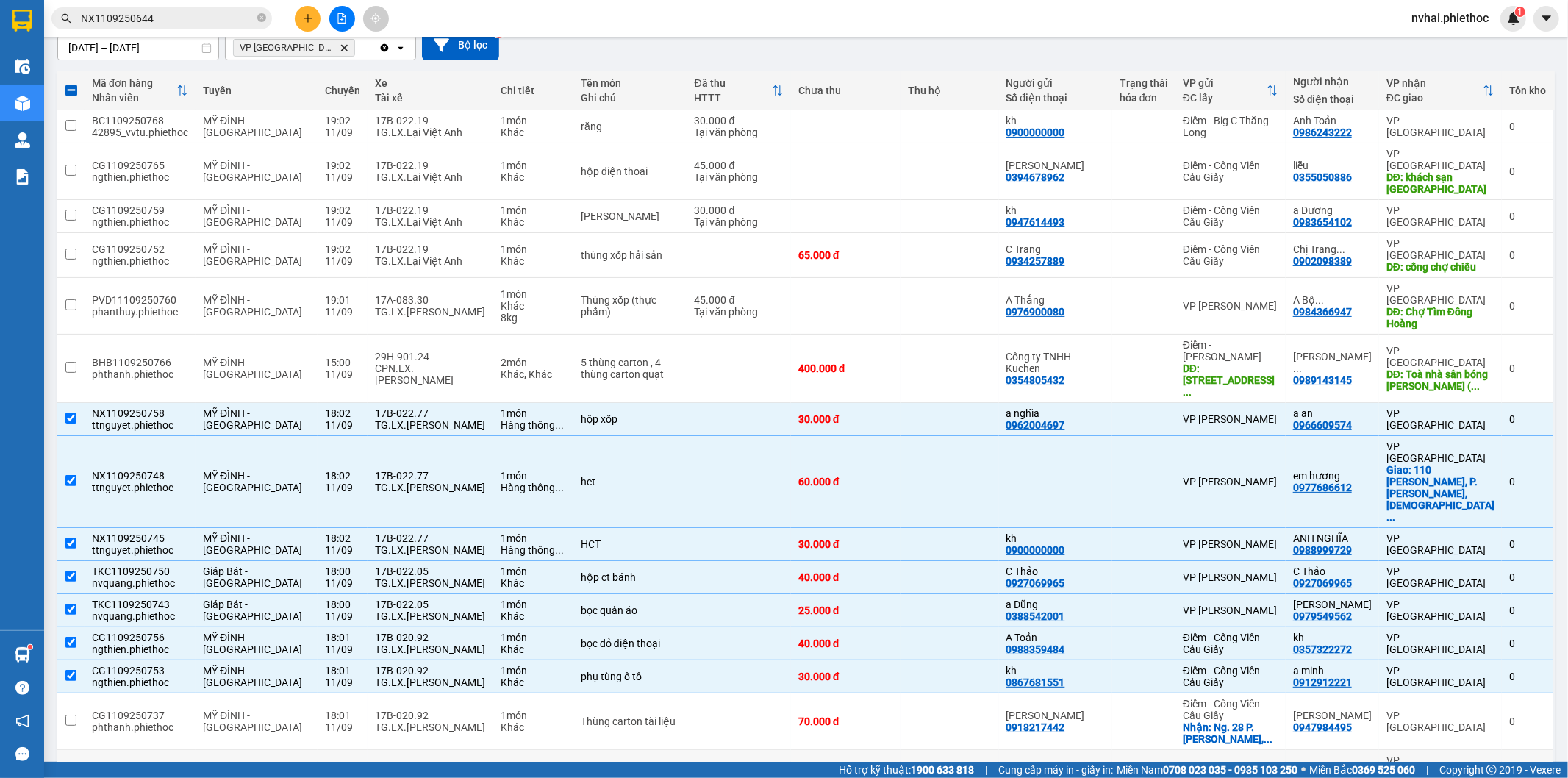
scroll to position [281, 0]
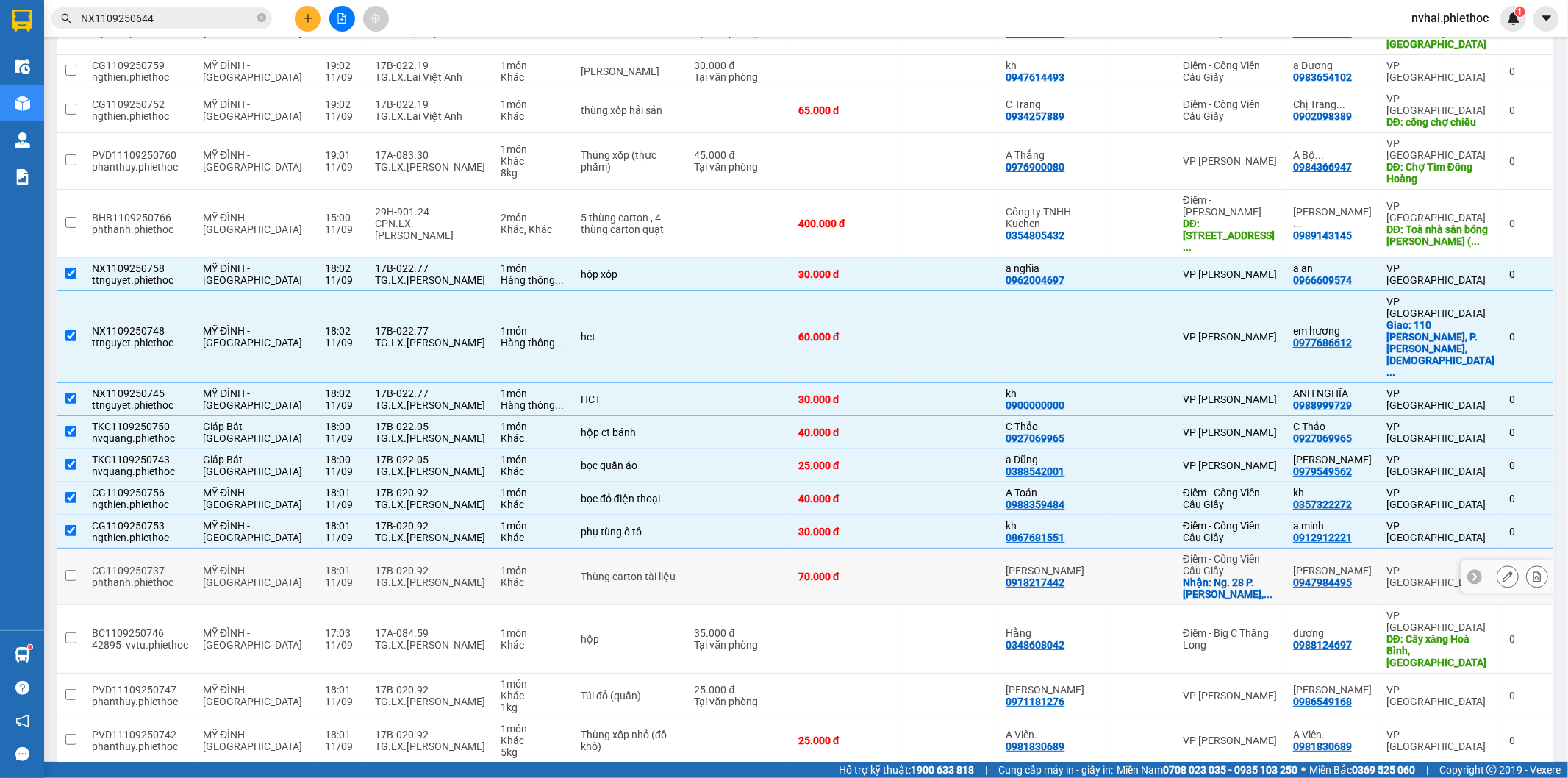
click at [436, 549] on td "17B-020.92 TG.LX.Bùi Văn Duẩn" at bounding box center [431, 577] width 126 height 57
checkbox input "true"
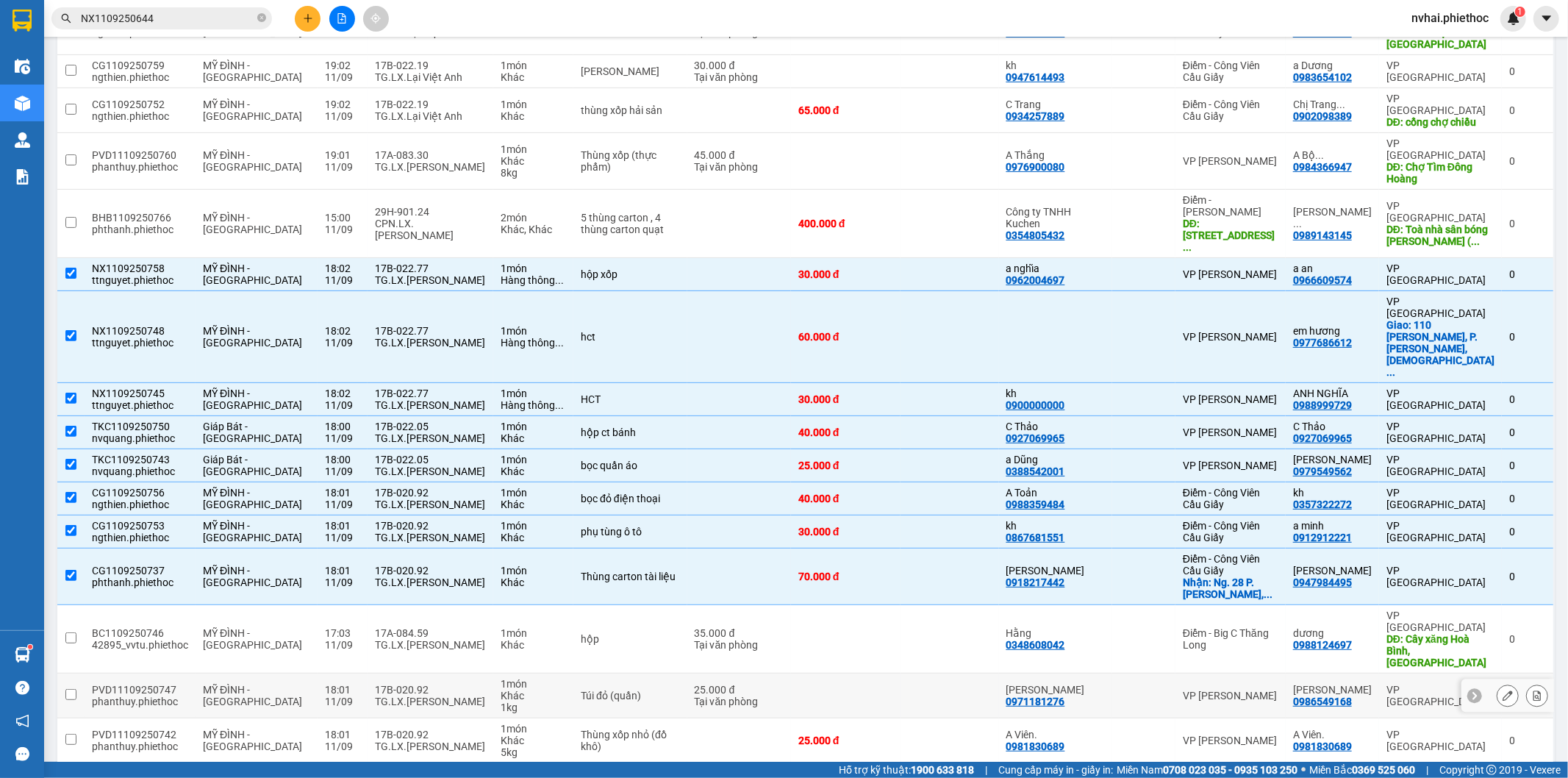
click at [460, 696] on div "TG.LX.Bùi Văn Duẩn" at bounding box center [430, 702] width 111 height 12
checkbox input "true"
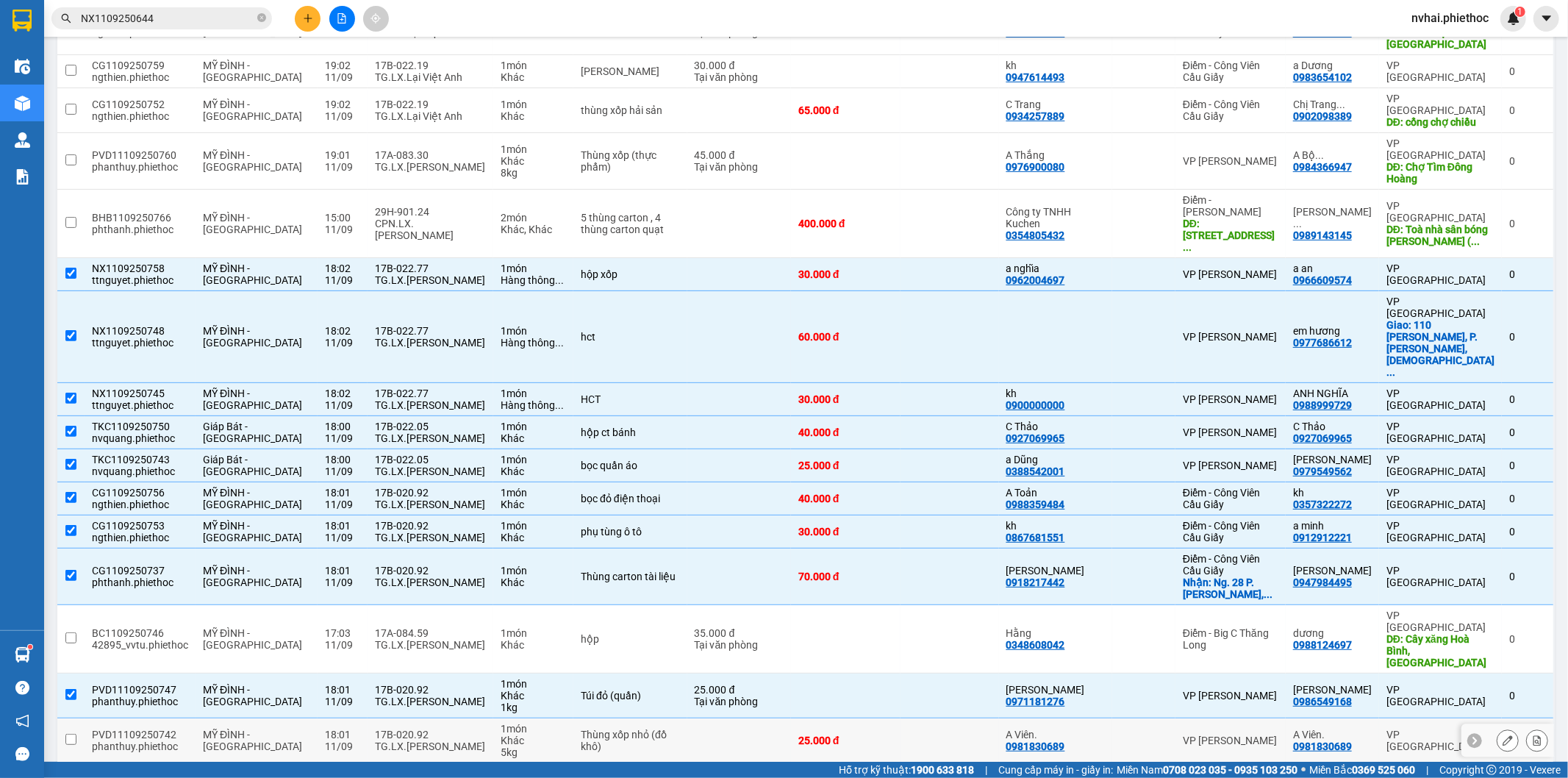
click at [449, 729] on div "17B-020.92" at bounding box center [430, 735] width 111 height 12
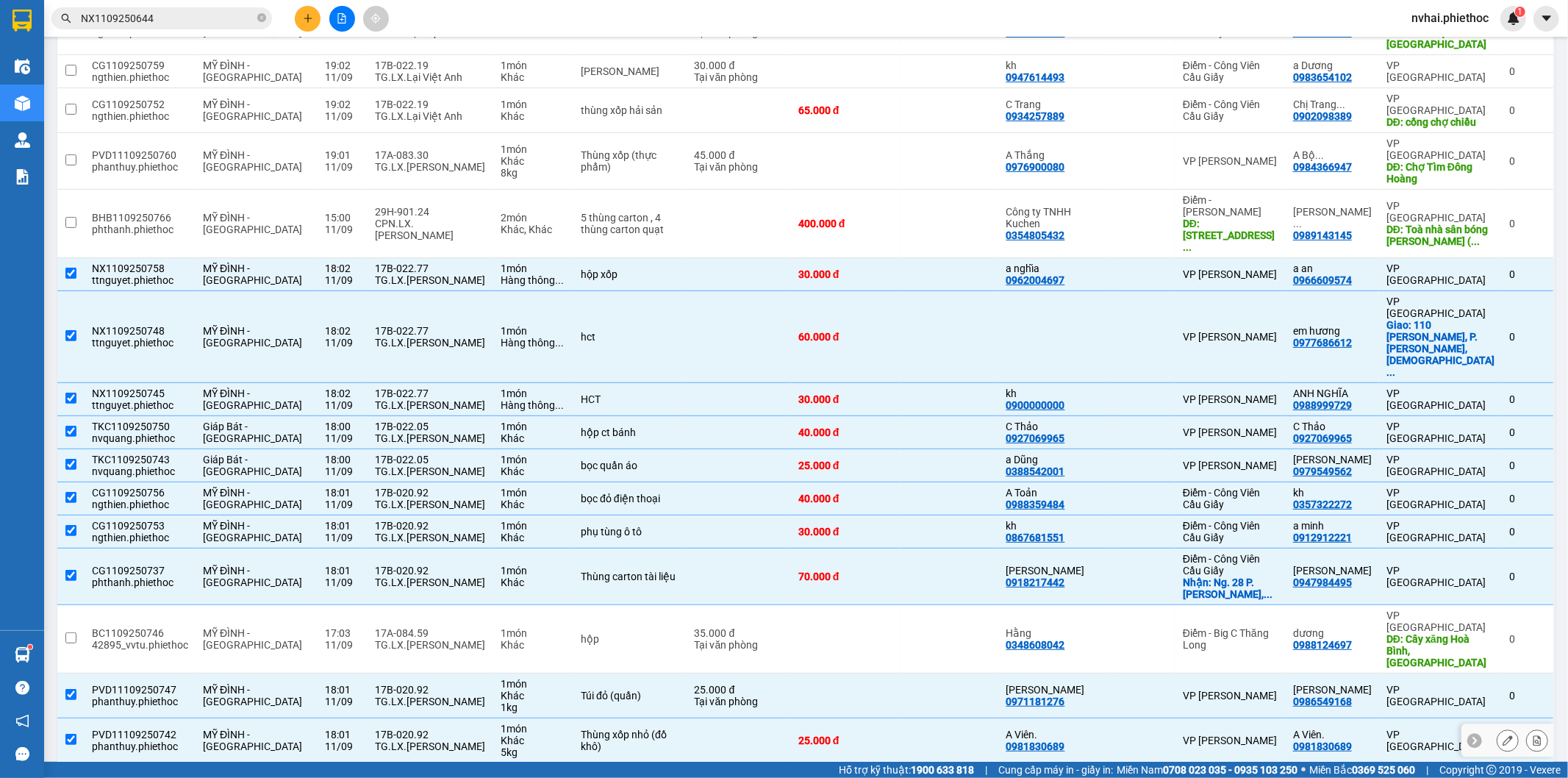
click at [464, 719] on td "17B-020.92 TG.LX.Bùi Văn Duẩn" at bounding box center [431, 741] width 126 height 44
checkbox input "false"
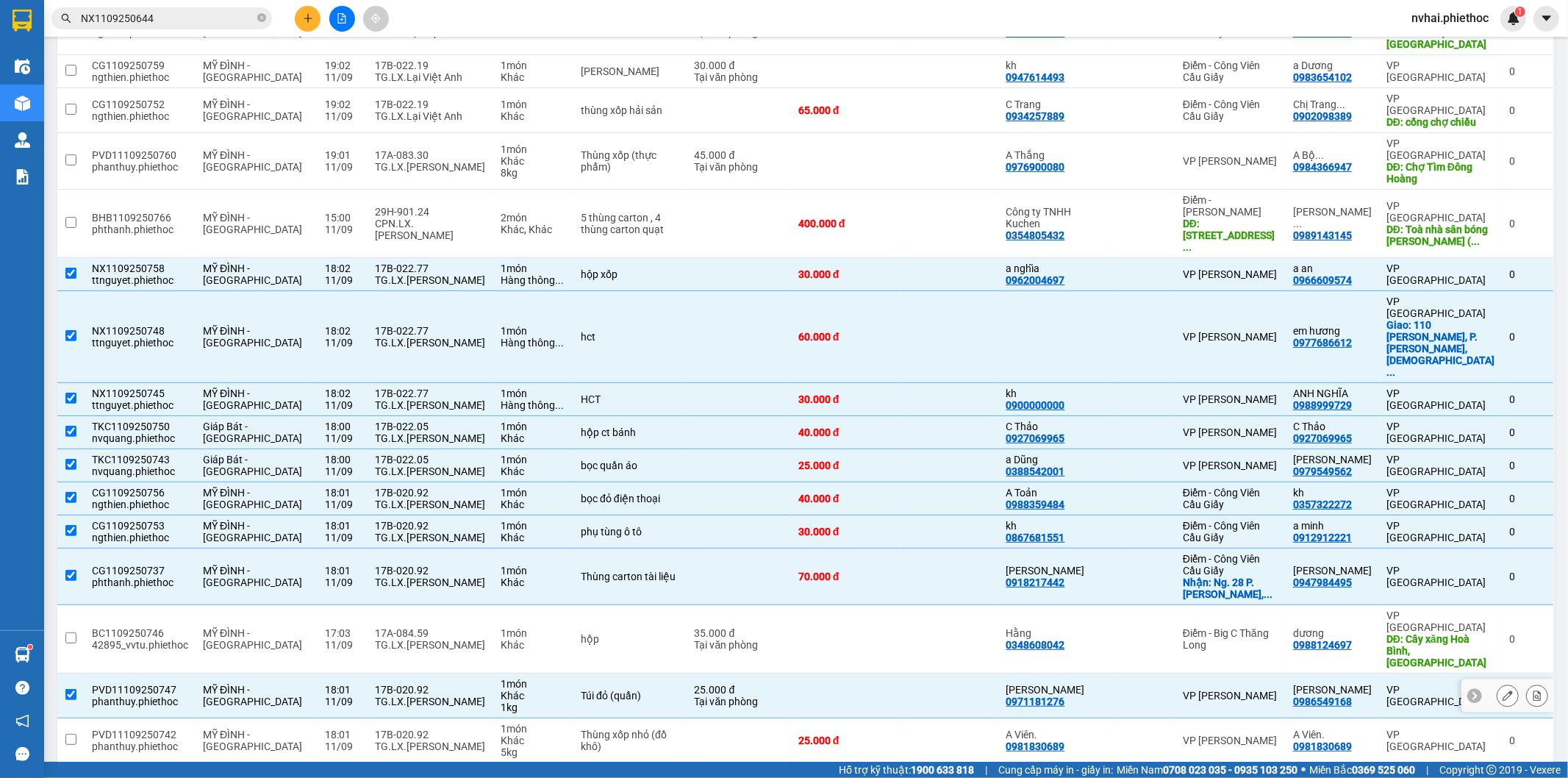
click at [459, 696] on div "TG.LX.Bùi Văn Duẩn" at bounding box center [430, 702] width 111 height 12
checkbox input "false"
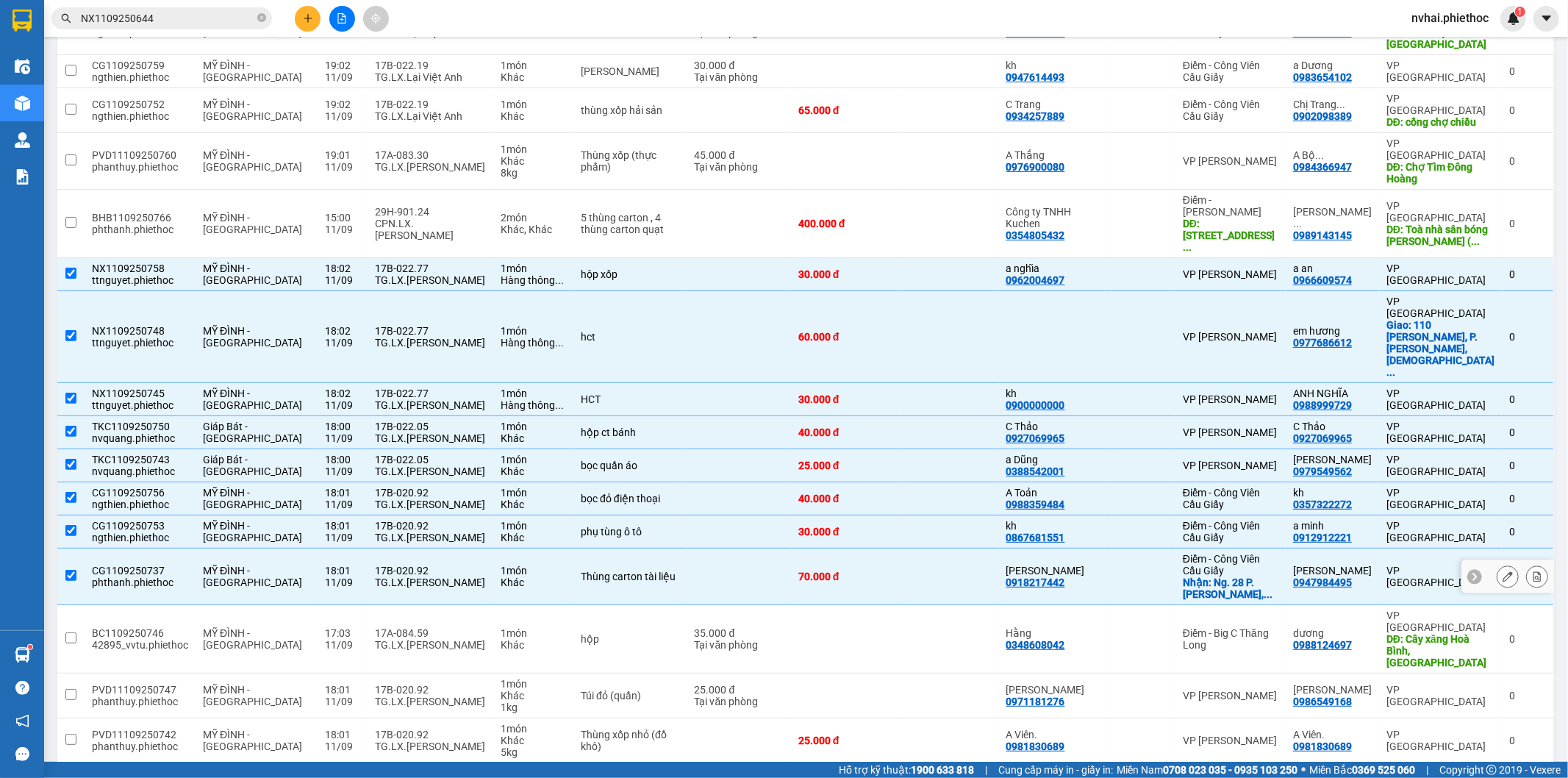
click at [448, 564] on div "17B-020.92" at bounding box center [430, 570] width 111 height 12
checkbox input "false"
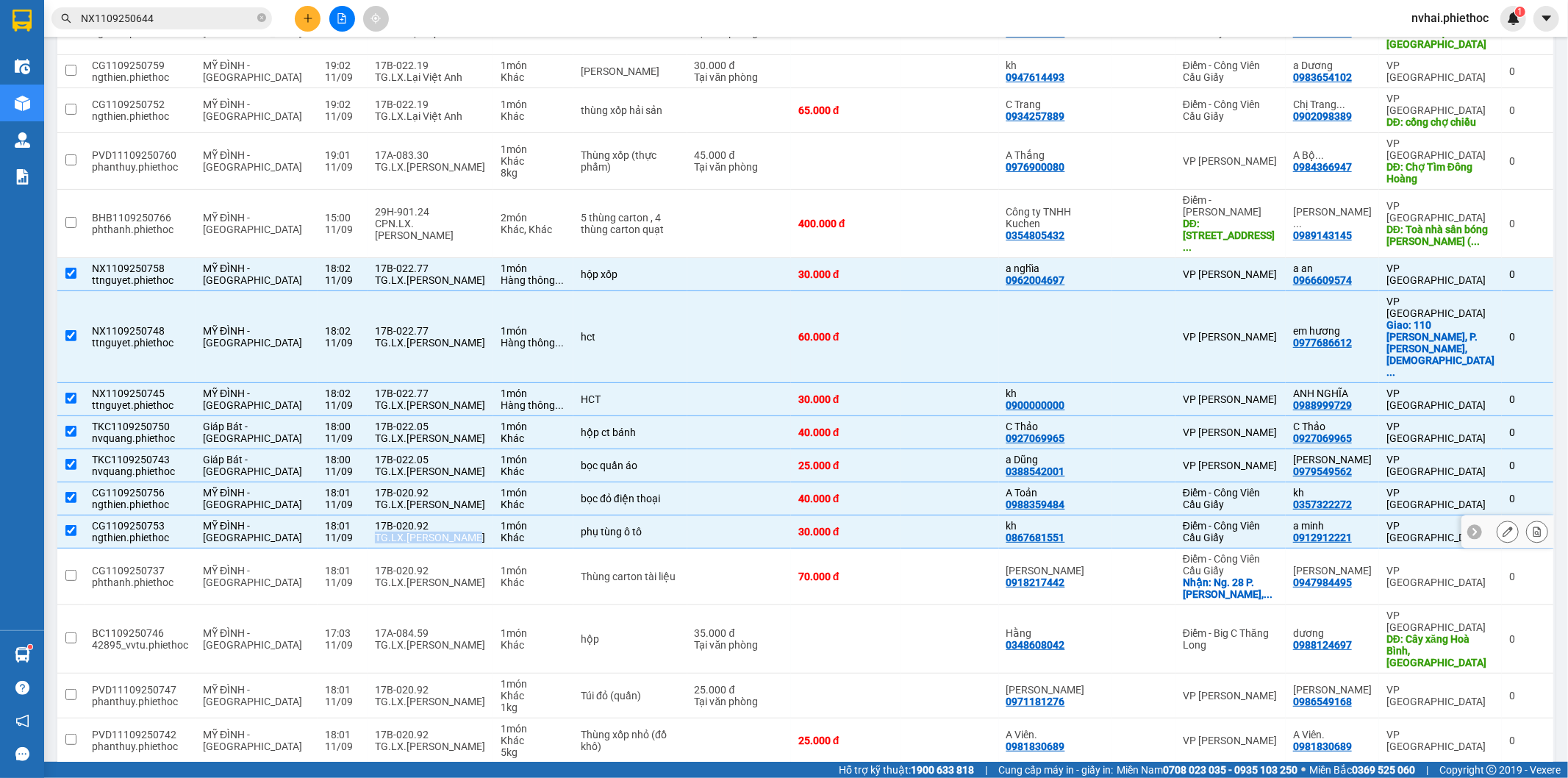
click at [453, 520] on div "17B-020.92 TG.LX.Bùi Văn Duẩn" at bounding box center [430, 532] width 111 height 23
checkbox input "false"
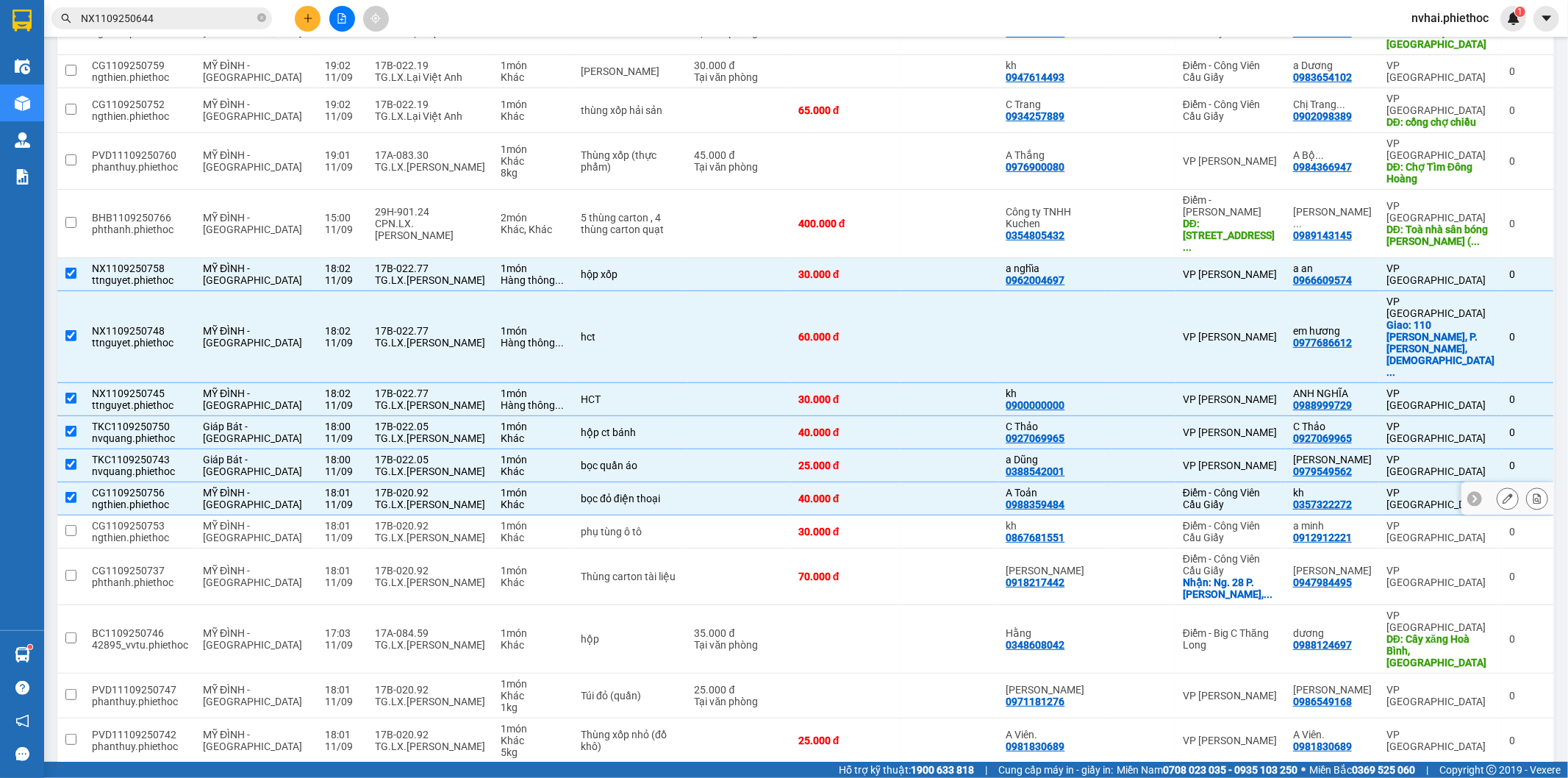
click at [453, 499] on div "TG.LX.Bùi Văn Duẩn" at bounding box center [430, 504] width 111 height 12
checkbox input "false"
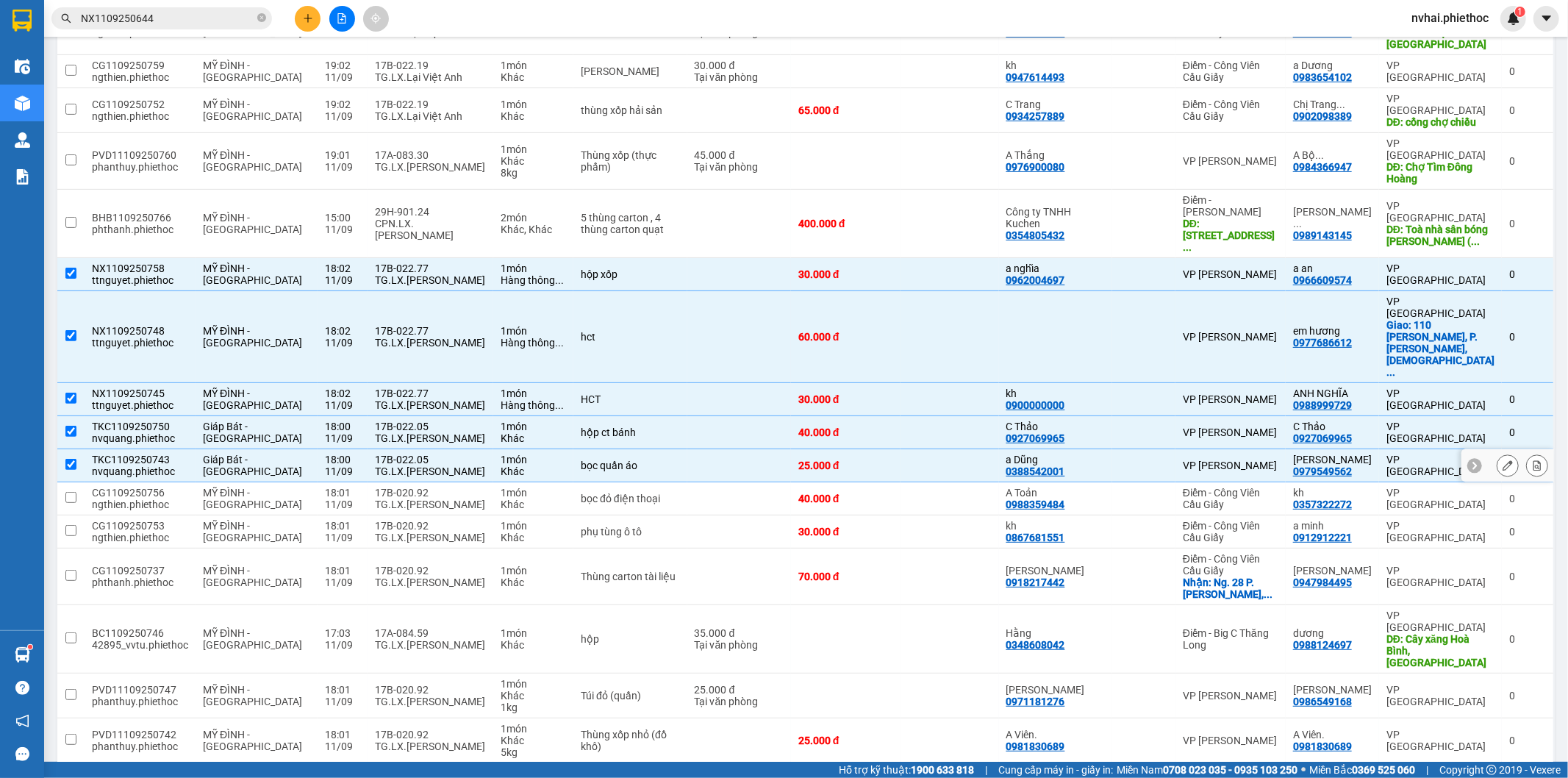
click at [448, 466] on div "TG.LX.Phạm Công Đức" at bounding box center [430, 472] width 111 height 12
checkbox input "false"
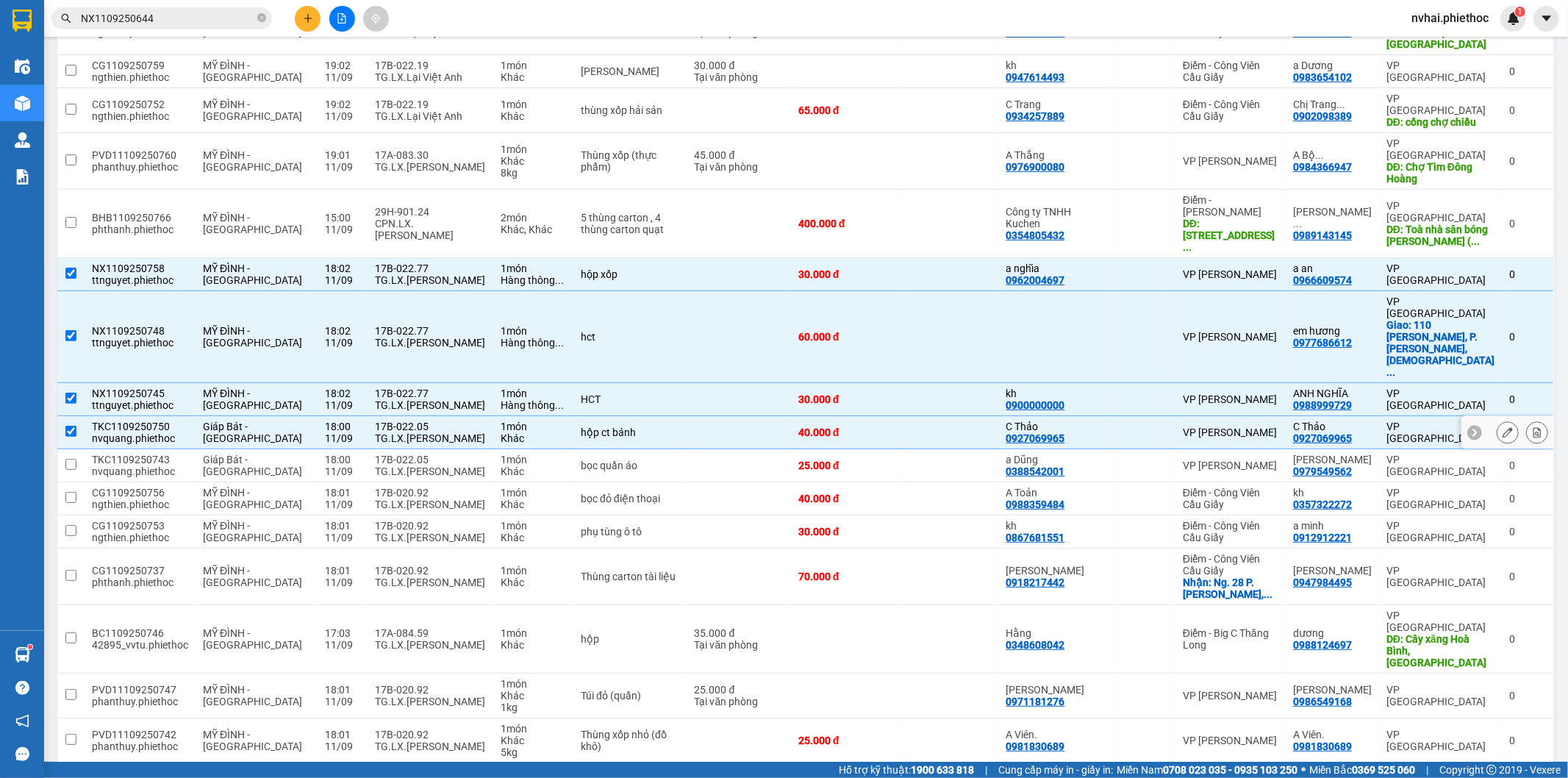
click at [450, 432] on div "TG.LX.Phạm Công Đức" at bounding box center [430, 438] width 111 height 12
checkbox input "false"
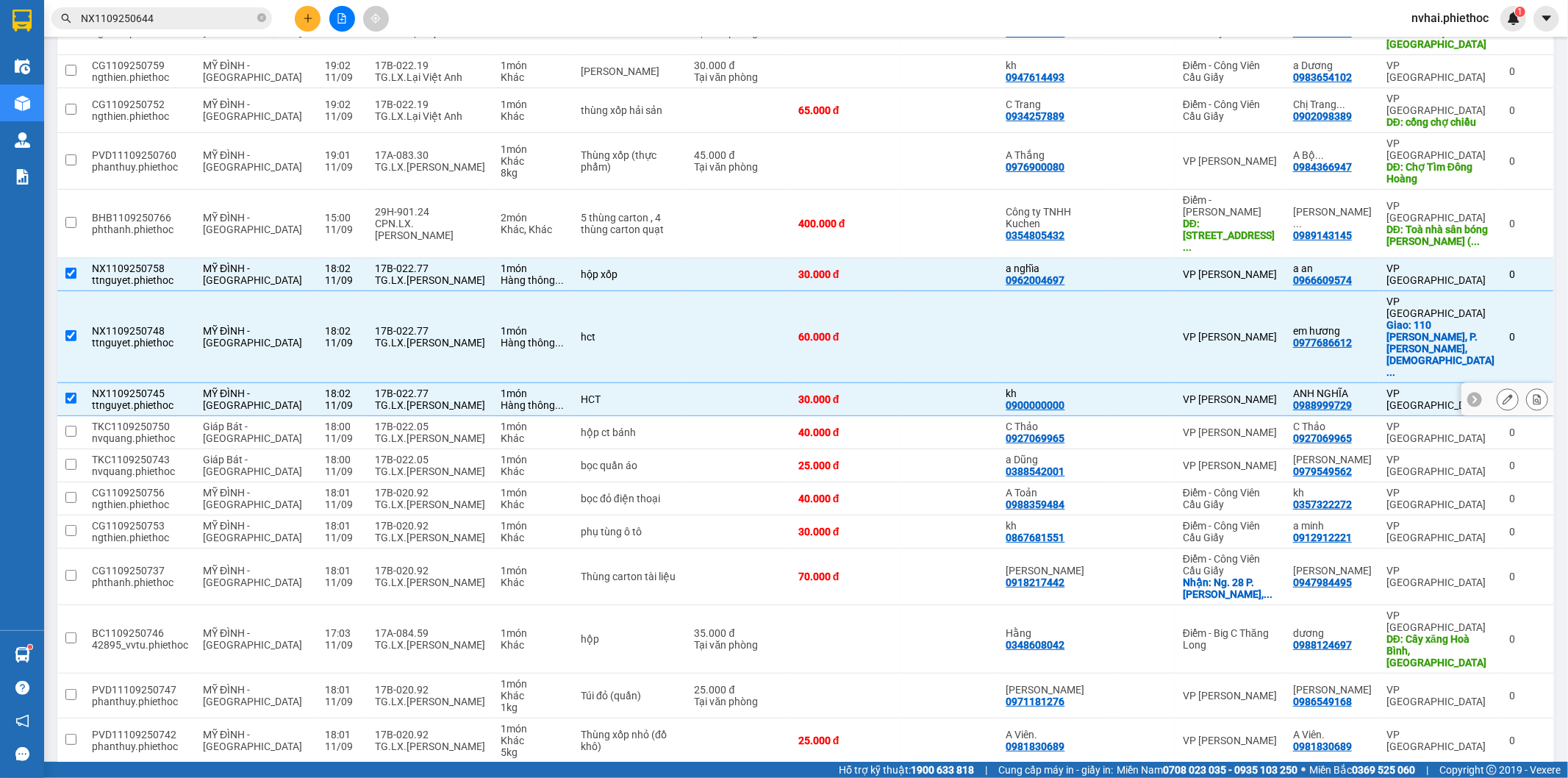
click at [450, 399] on div "TG.LX.Vũ Đình Bính" at bounding box center [430, 405] width 111 height 12
checkbox input "false"
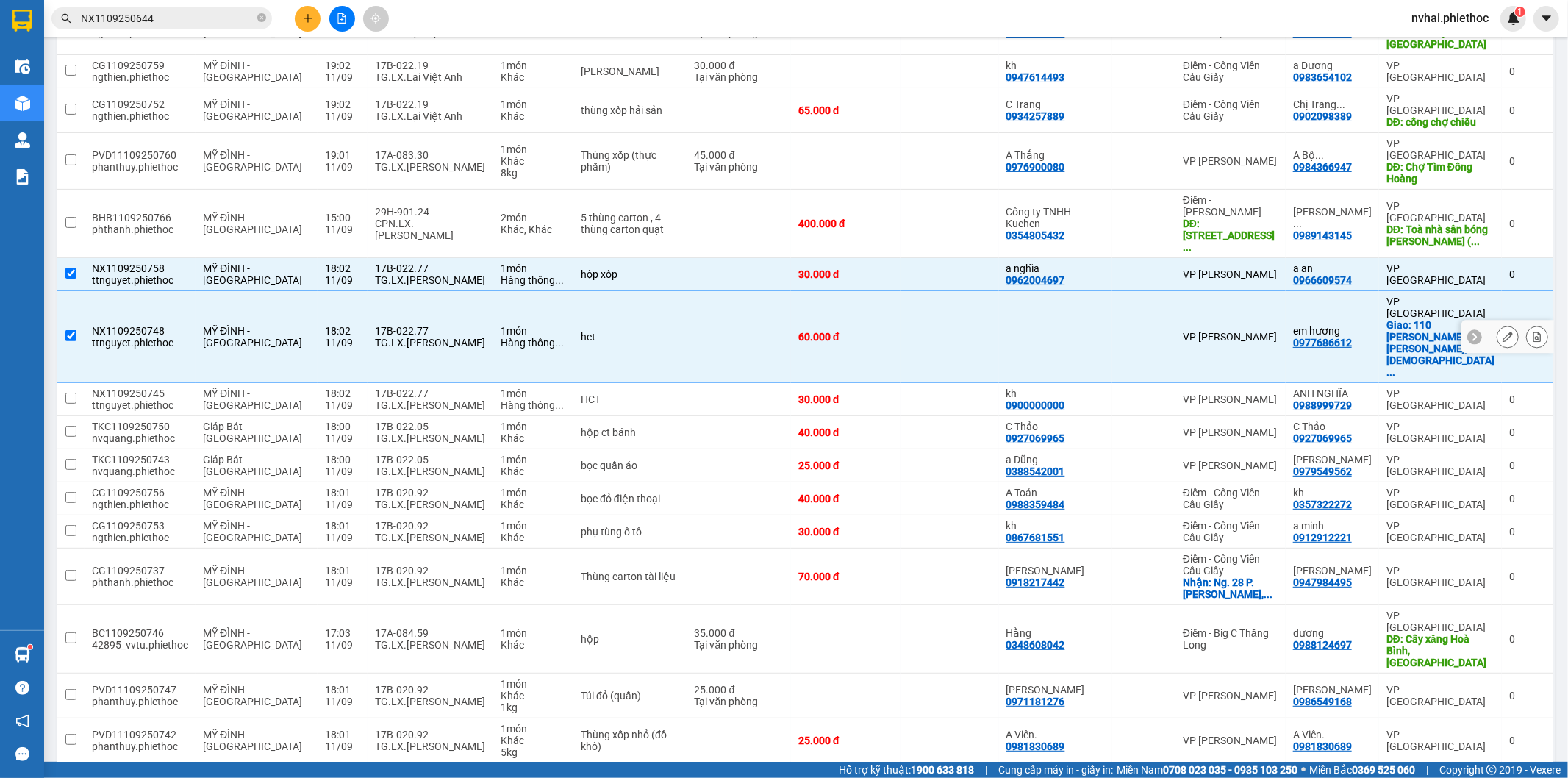
click at [450, 337] on div "TG.LX.Vũ Đình Bính" at bounding box center [430, 343] width 111 height 12
checkbox input "false"
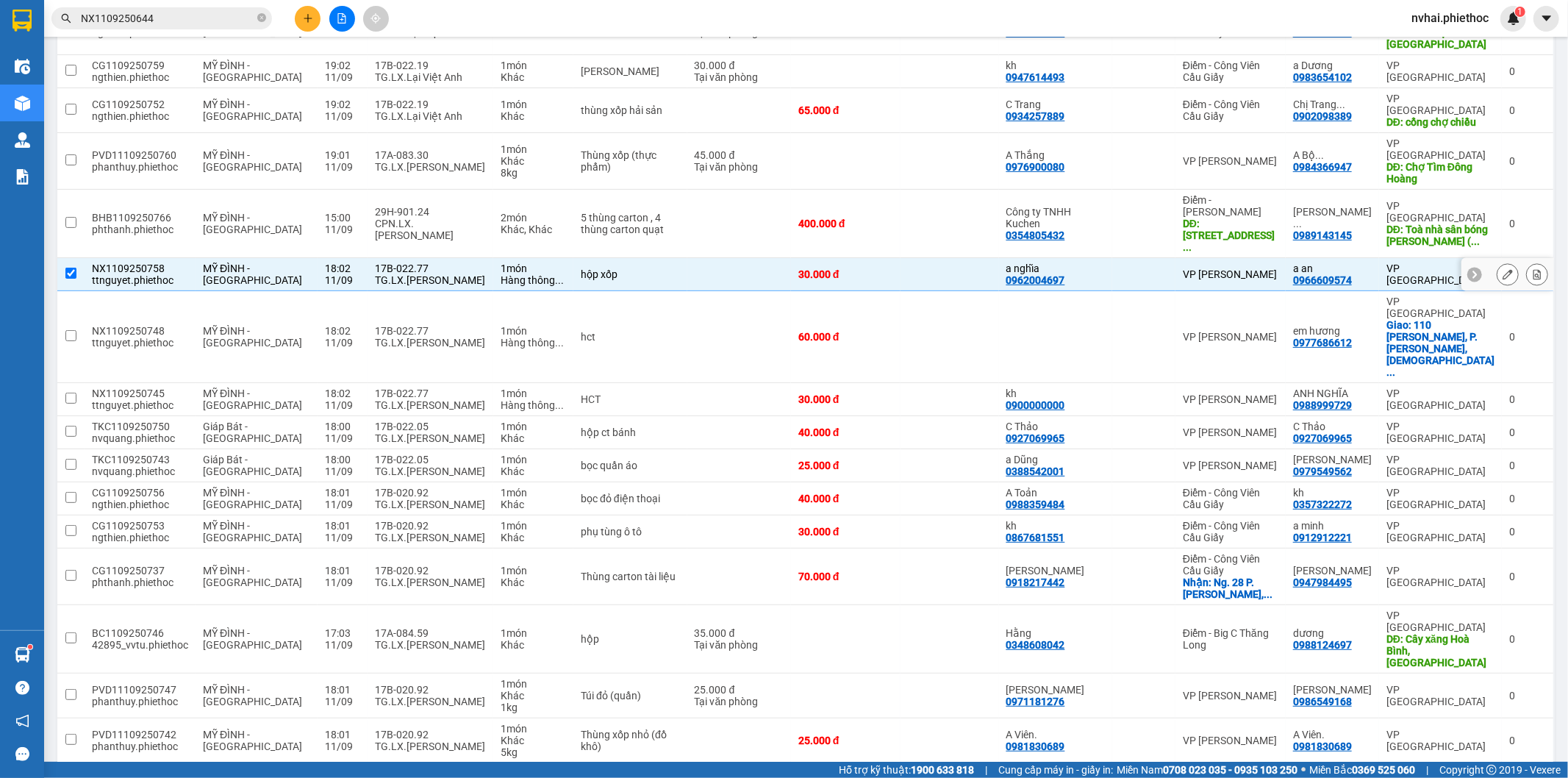
click at [451, 274] on div "TG.LX.Vũ Đình Bính" at bounding box center [430, 280] width 111 height 12
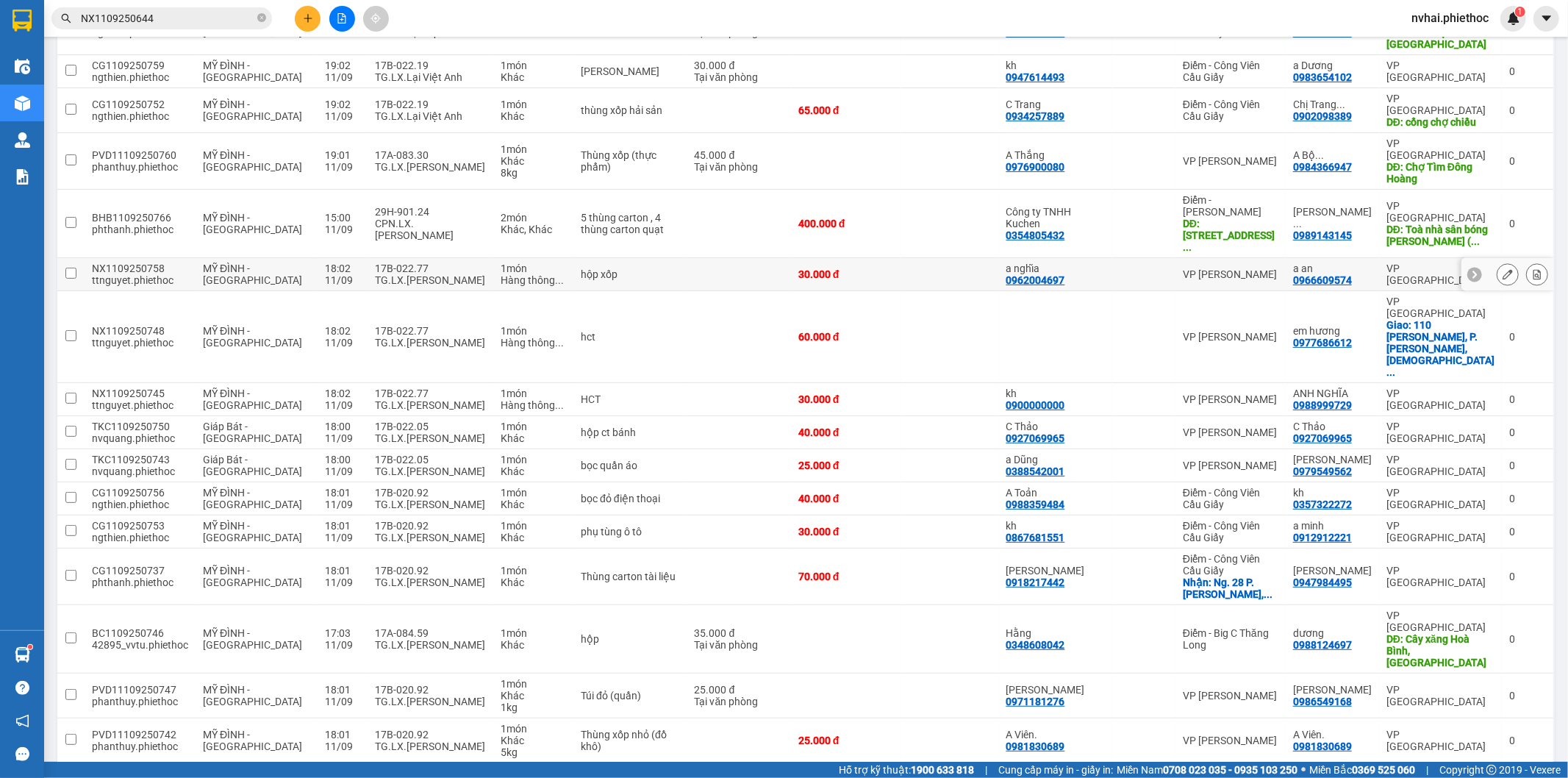
click at [419, 263] on div "17B-022.77" at bounding box center [430, 269] width 111 height 12
checkbox input "true"
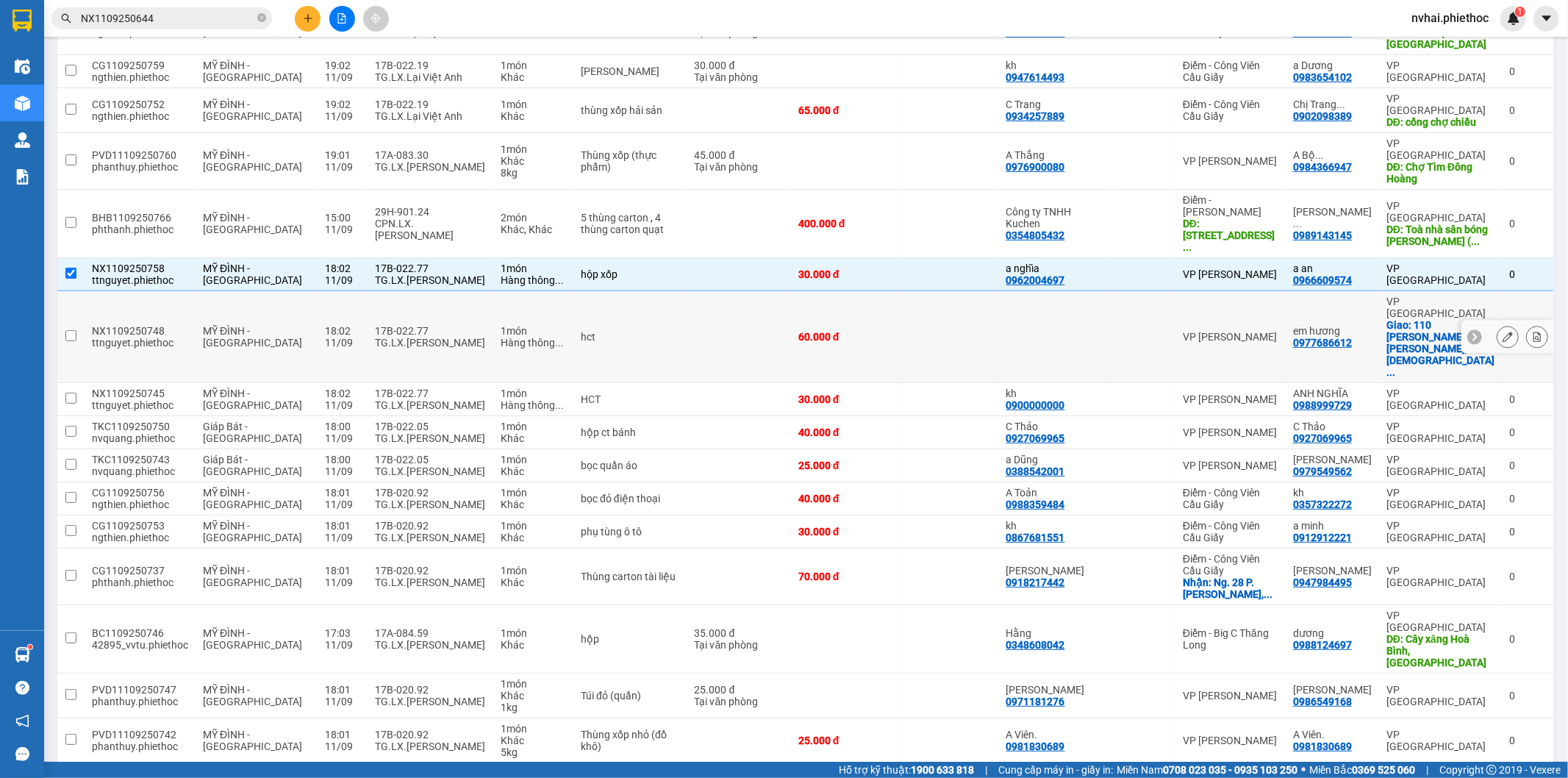
click at [421, 325] on div "17B-022.77" at bounding box center [430, 331] width 111 height 12
checkbox input "true"
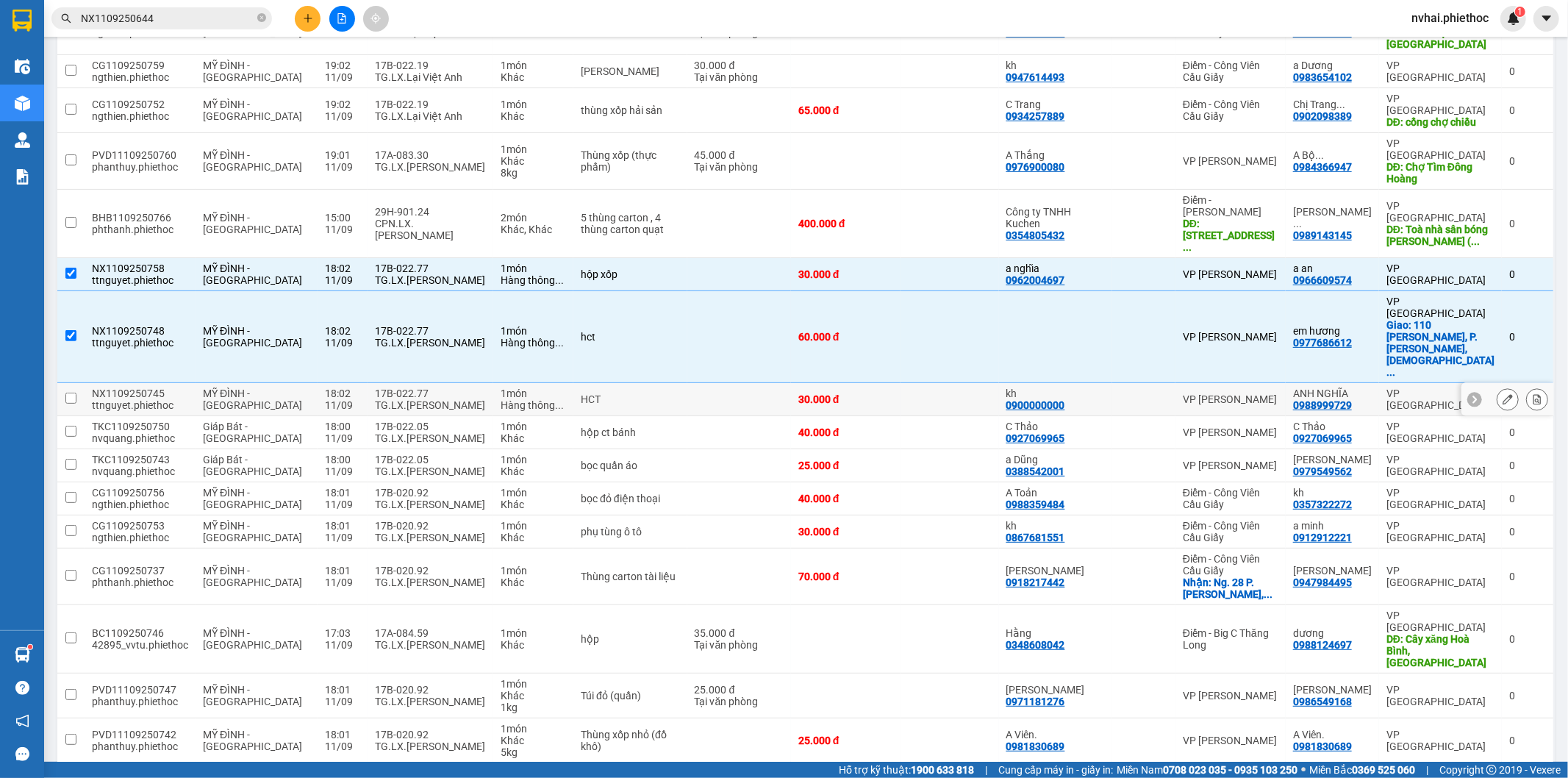
click at [423, 399] on div "TG.LX.Vũ Đình Bính" at bounding box center [430, 405] width 111 height 12
checkbox input "true"
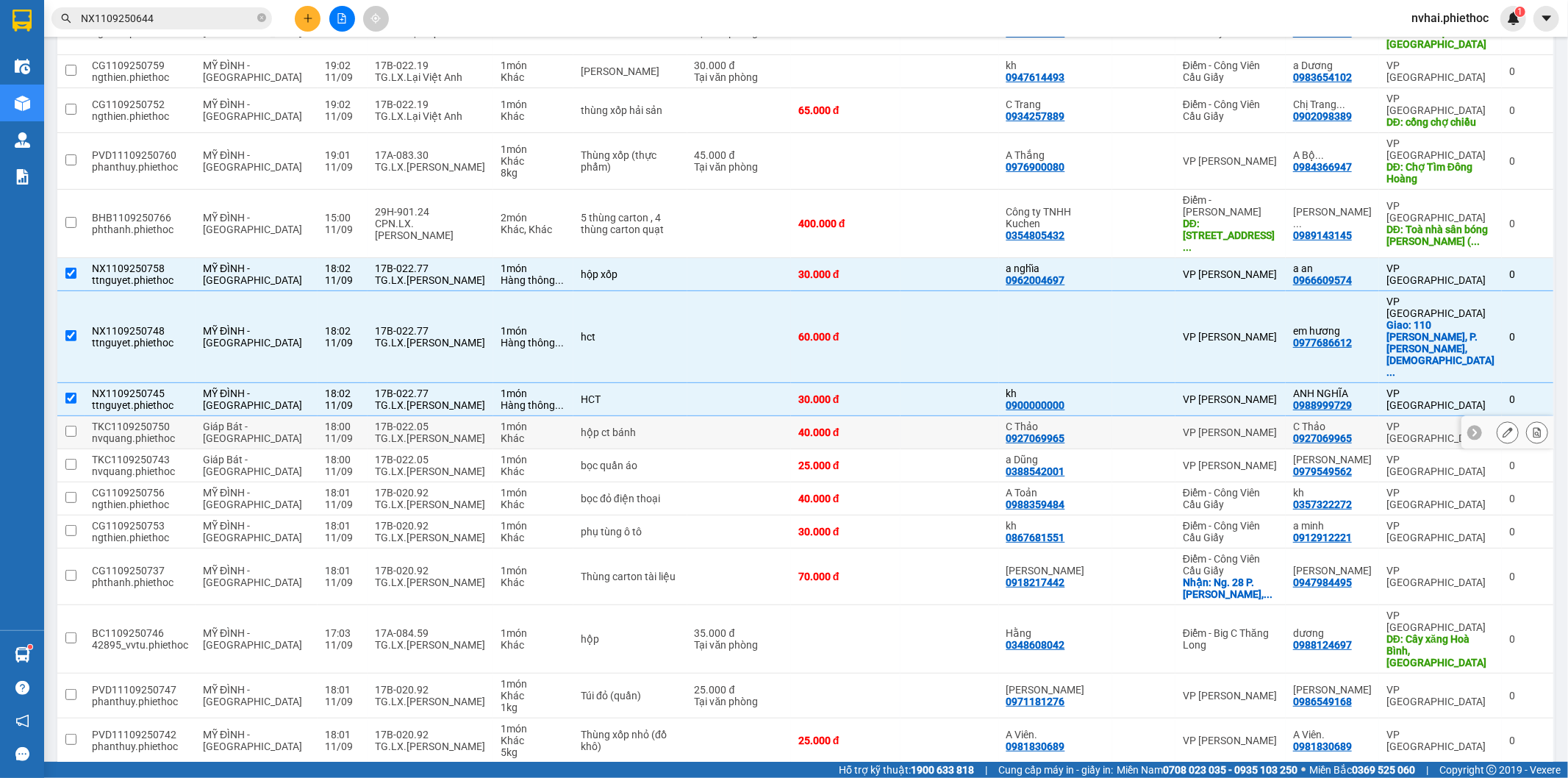
click at [414, 432] on div "TG.LX.Phạm Công Đức" at bounding box center [430, 438] width 111 height 12
checkbox input "true"
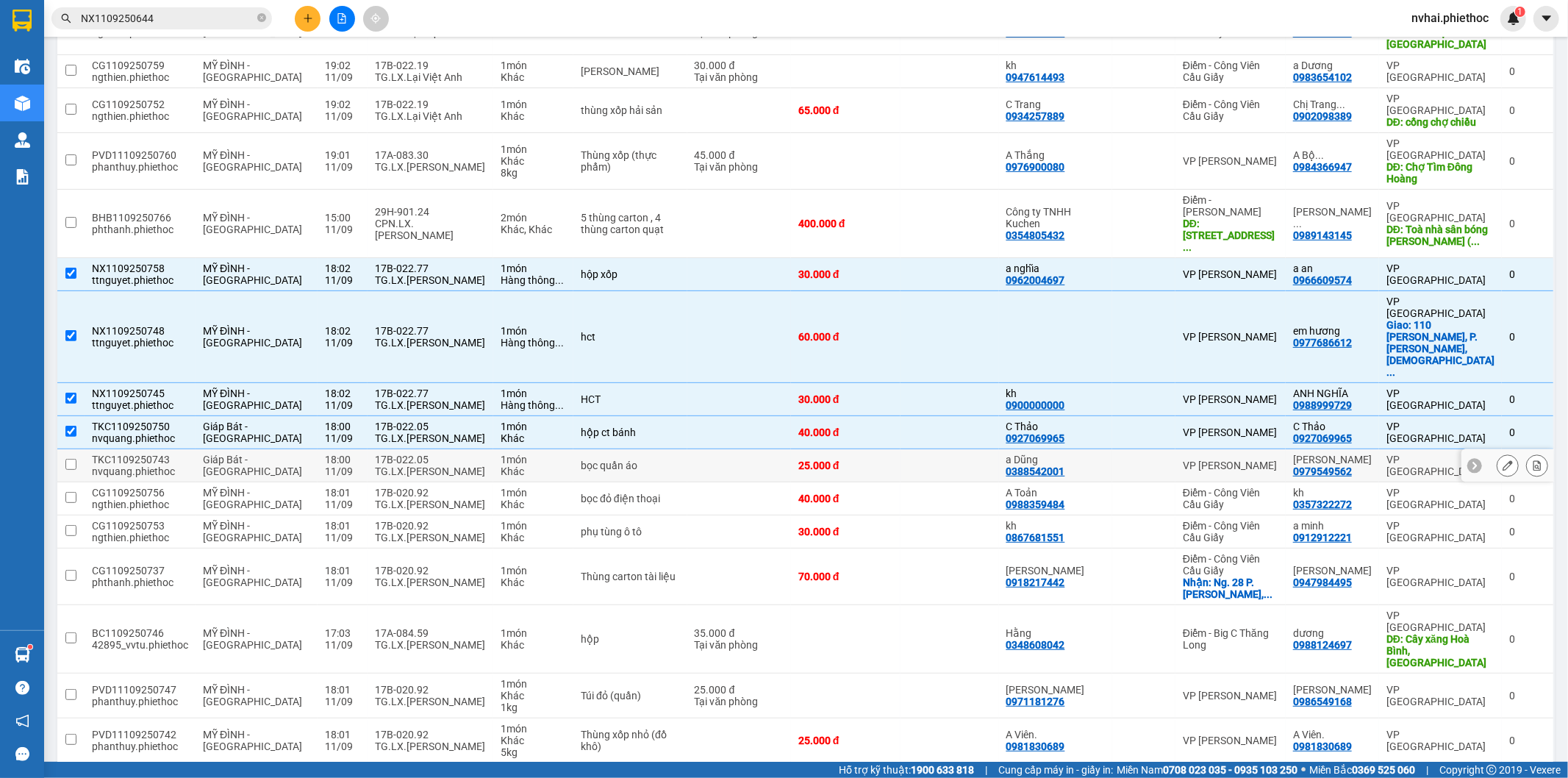
click at [414, 466] on div "TG.LX.Phạm Công Đức" at bounding box center [430, 472] width 111 height 12
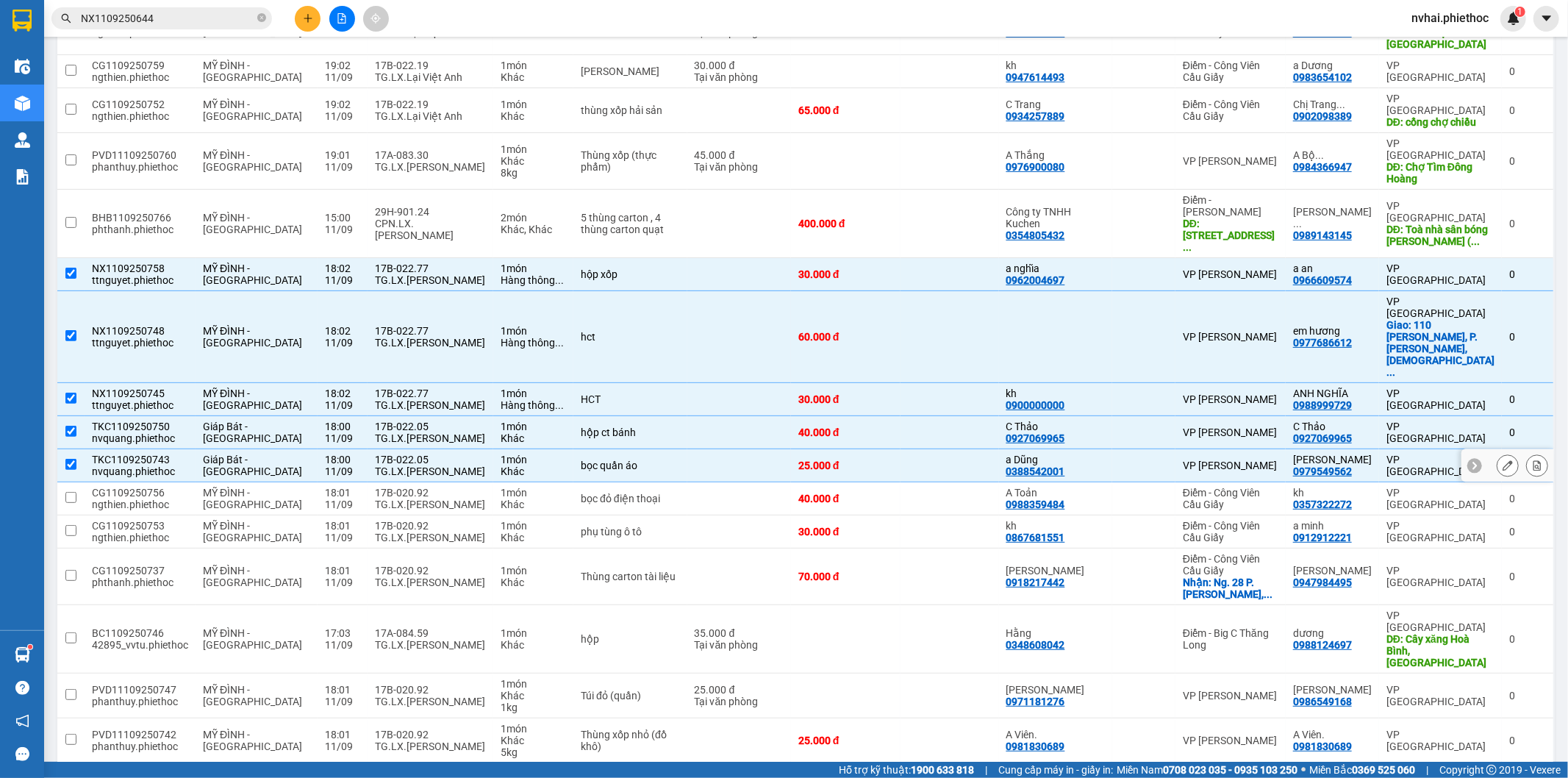
checkbox input "true"
click at [420, 499] on div "TG.LX.Bùi Văn Duẩn" at bounding box center [430, 504] width 111 height 12
checkbox input "true"
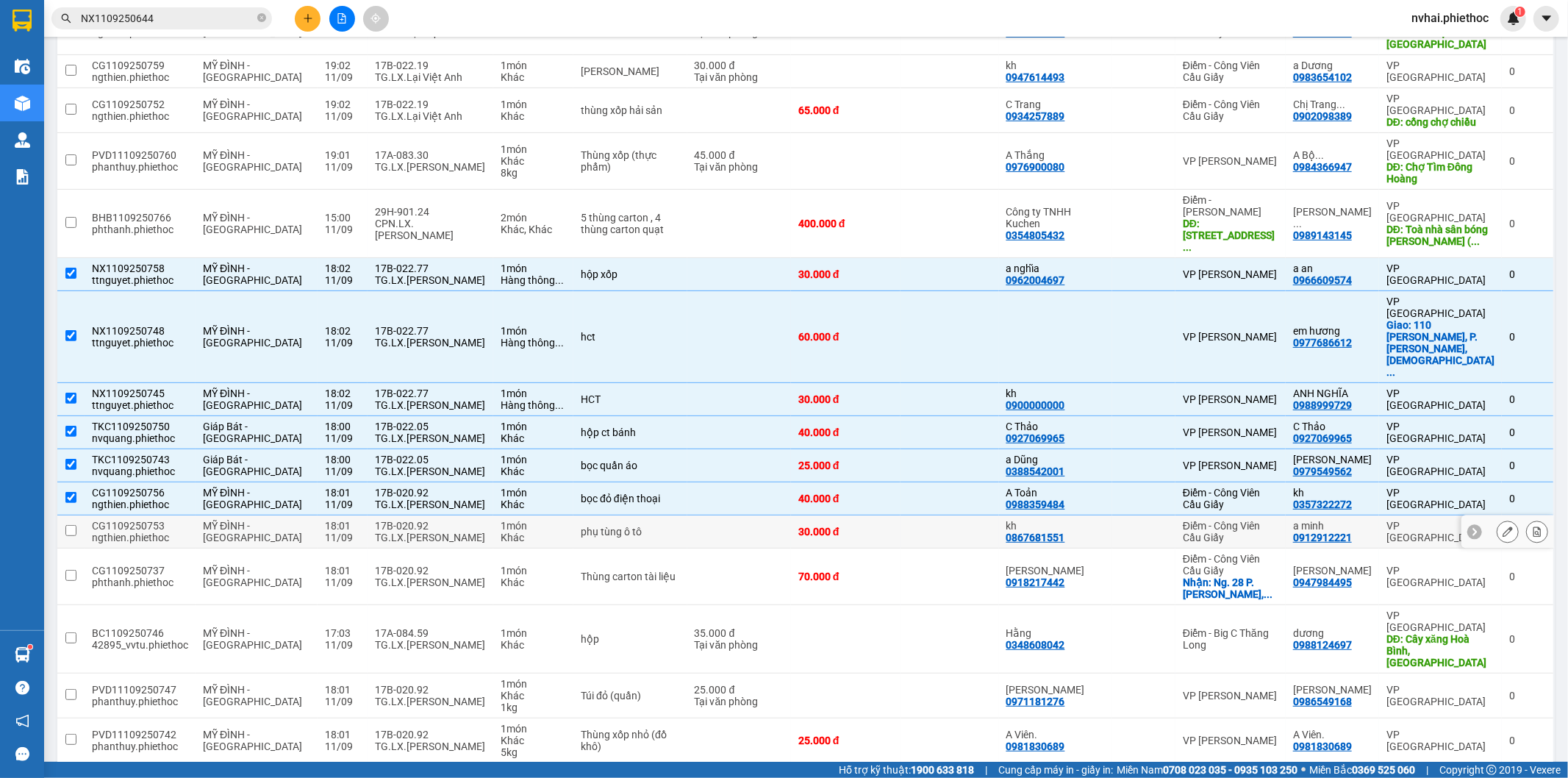
click at [417, 532] on div "TG.LX.Bùi Văn Duẩn" at bounding box center [430, 537] width 111 height 12
checkbox input "true"
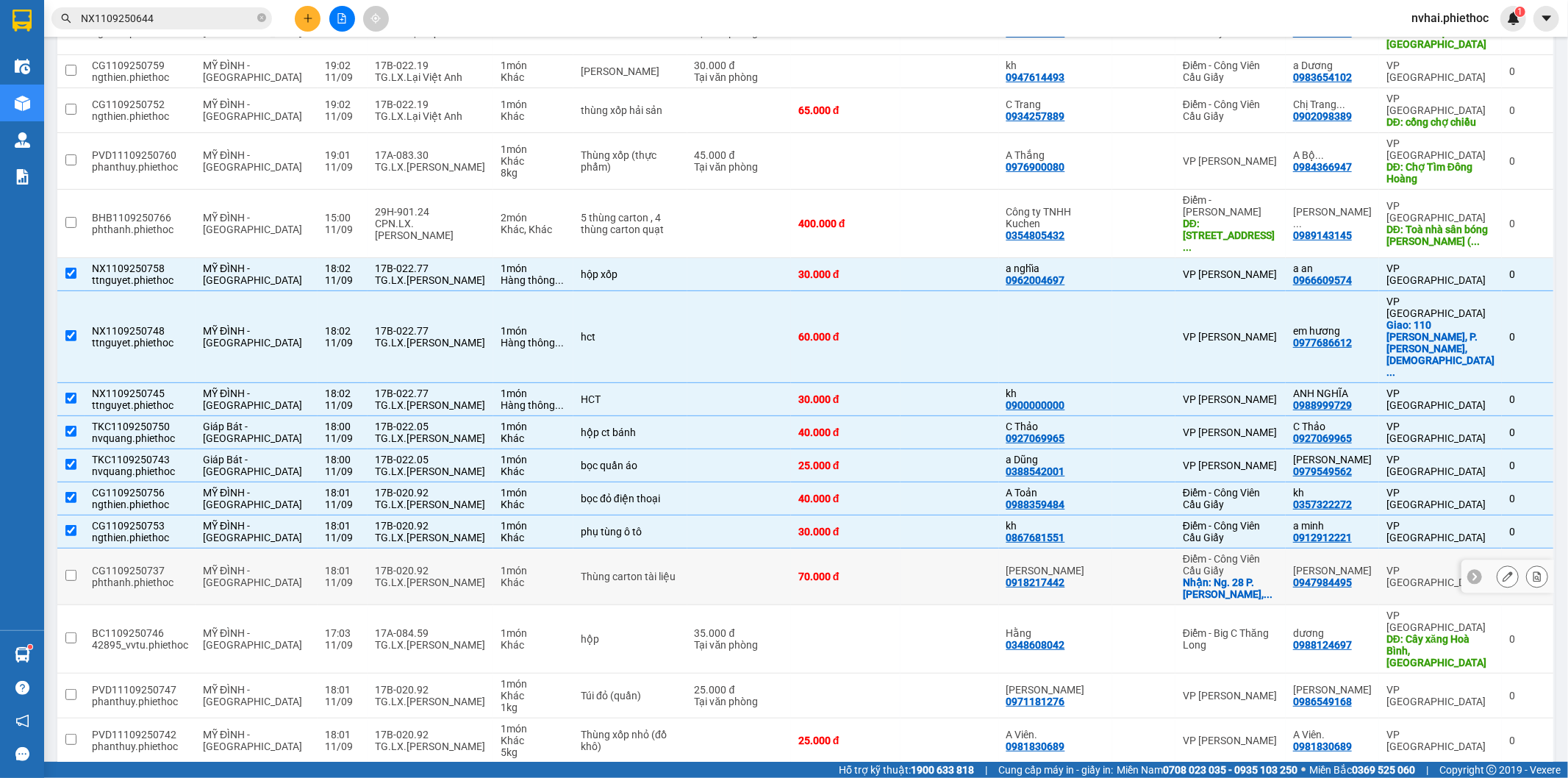
click at [419, 577] on div "TG.LX.Bùi Văn Duẩn" at bounding box center [430, 583] width 111 height 12
checkbox input "true"
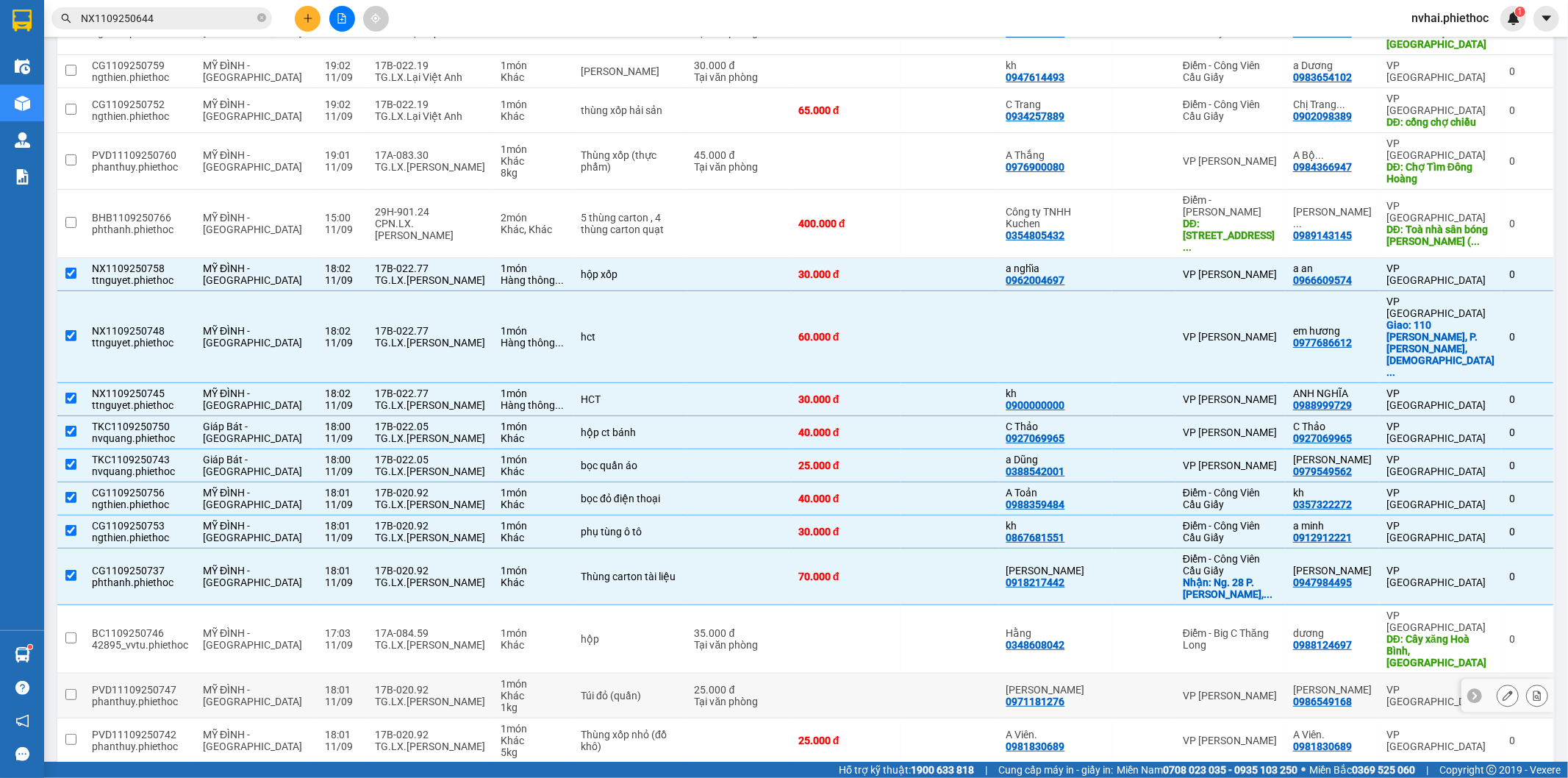
click at [408, 684] on div "17B-020.92" at bounding box center [430, 690] width 111 height 12
checkbox input "true"
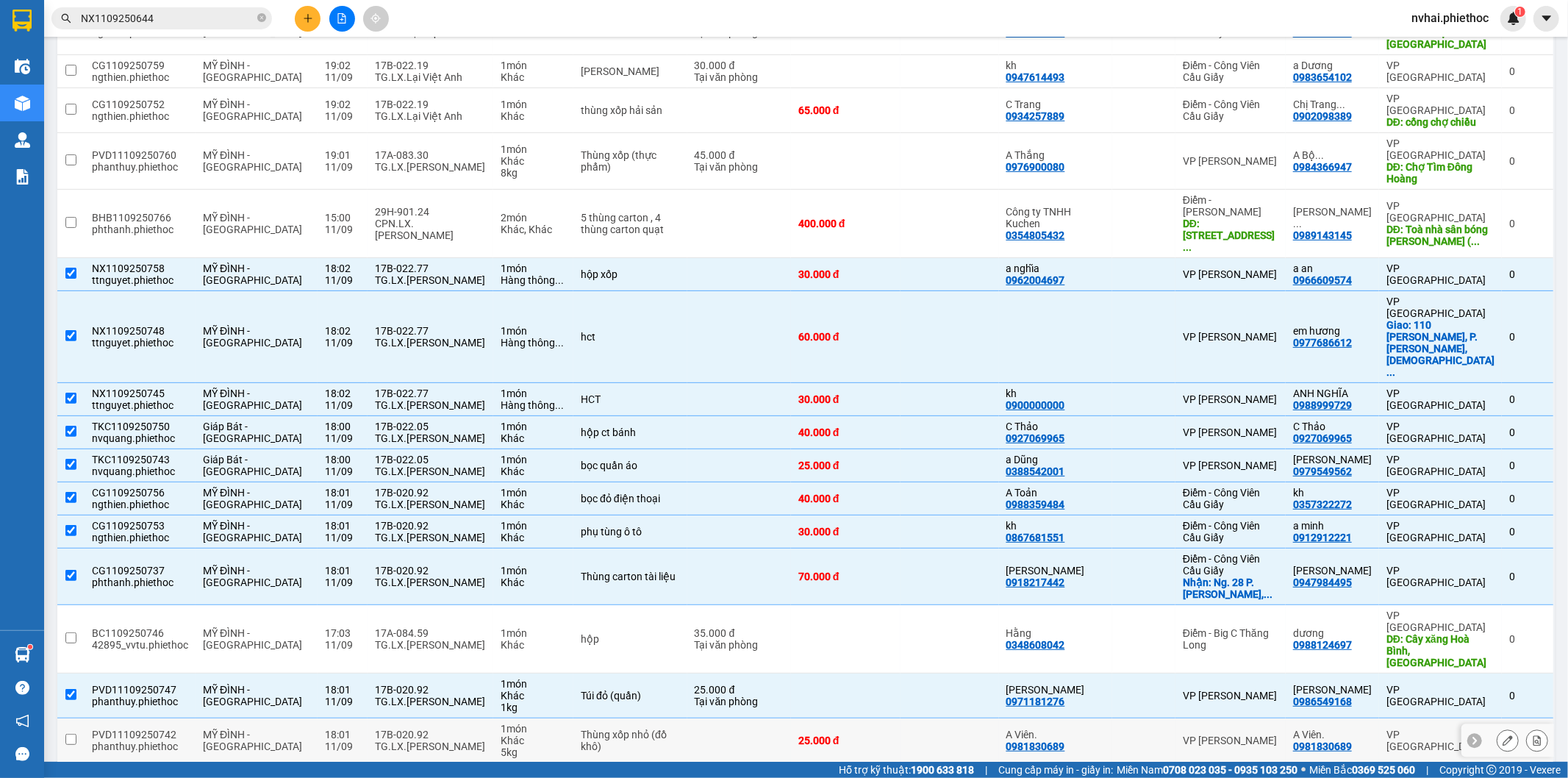
click at [407, 729] on div "17B-020.92" at bounding box center [430, 735] width 111 height 12
checkbox input "true"
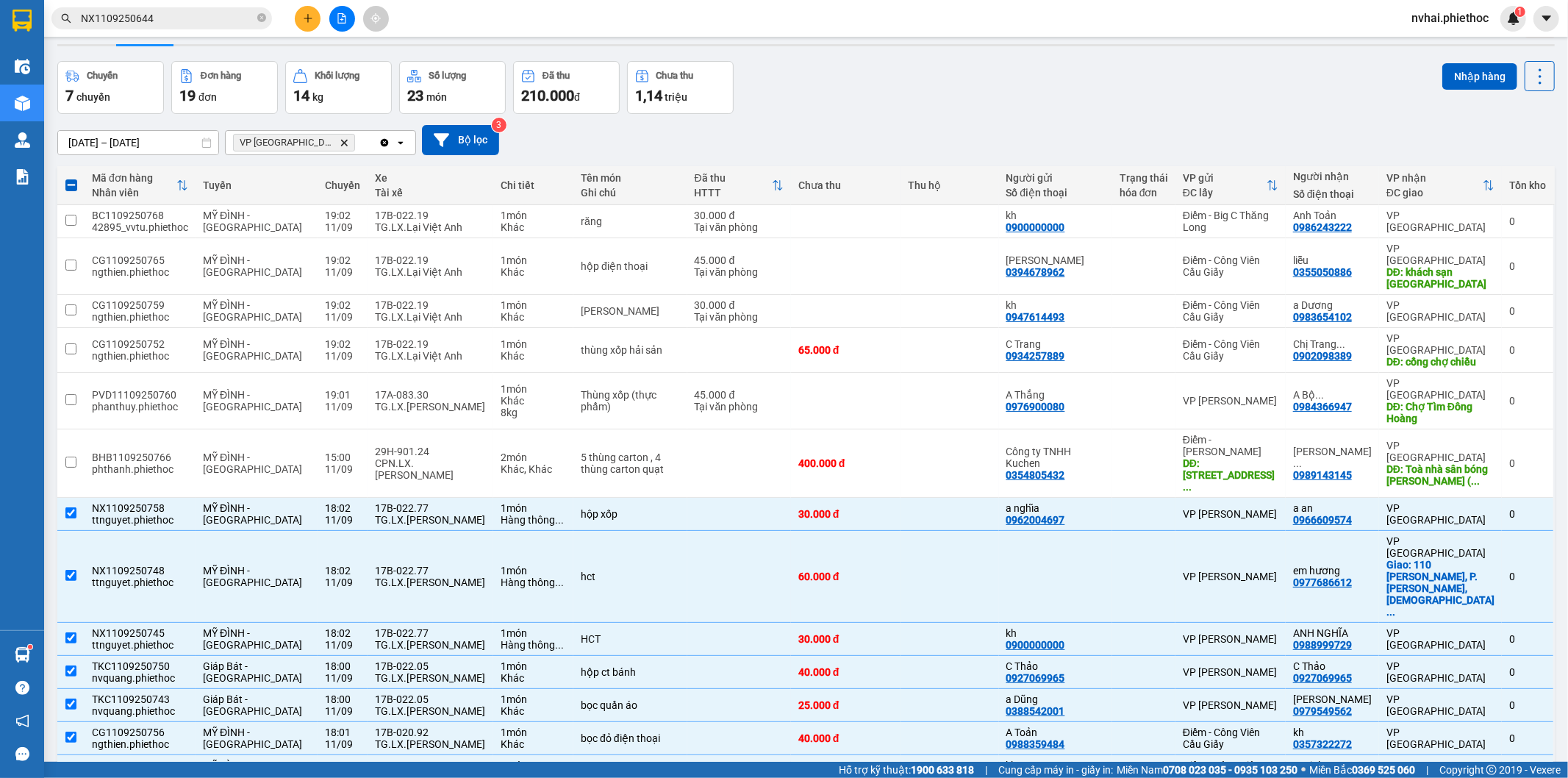
scroll to position [0, 0]
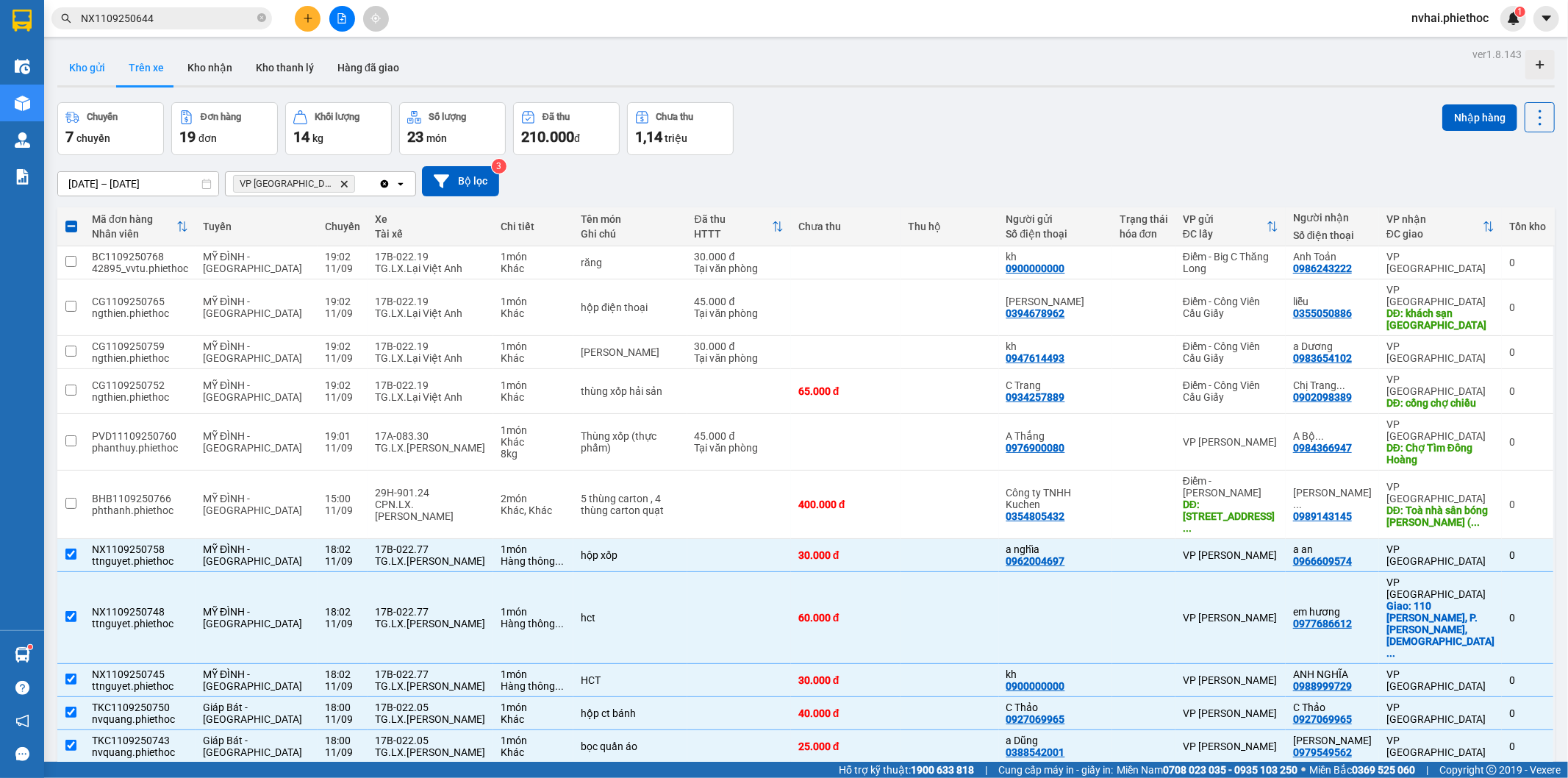
click at [81, 50] on button "Kho gửi" at bounding box center [87, 68] width 60 height 36
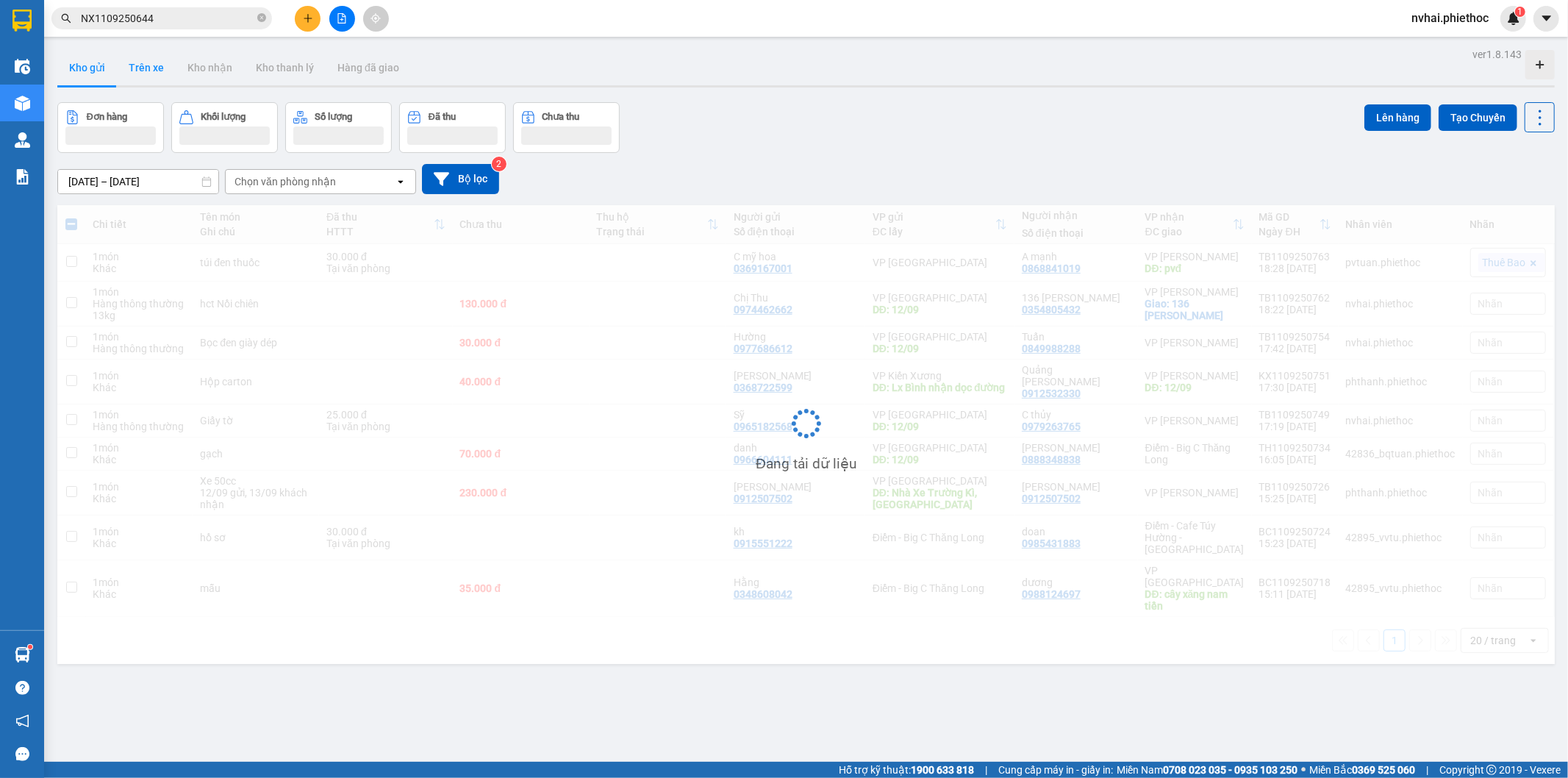
click at [153, 70] on button "Trên xe" at bounding box center [146, 68] width 59 height 36
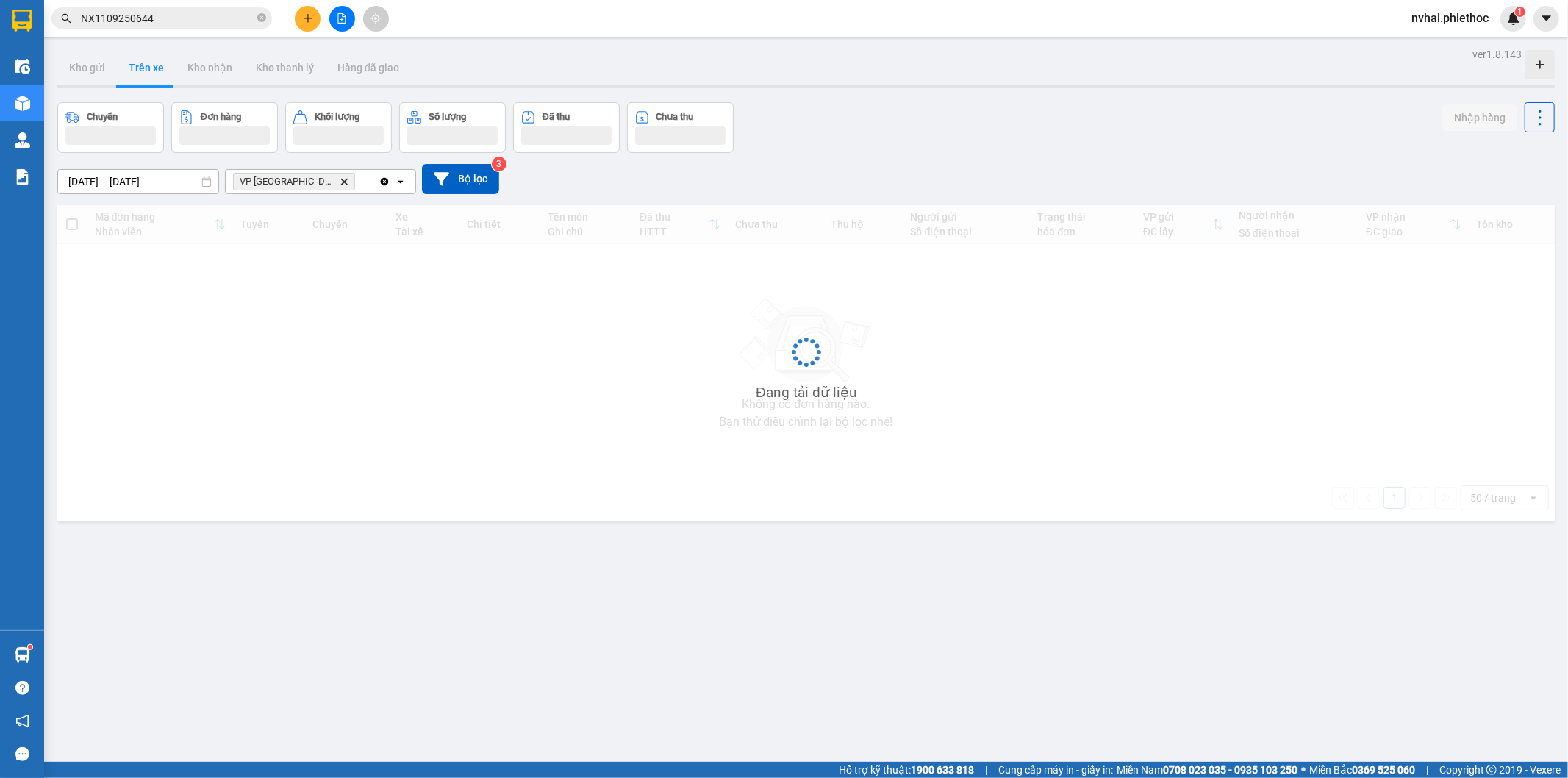
click at [152, 70] on button "Trên xe" at bounding box center [146, 68] width 59 height 36
click at [151, 70] on button "Trên xe" at bounding box center [146, 68] width 59 height 36
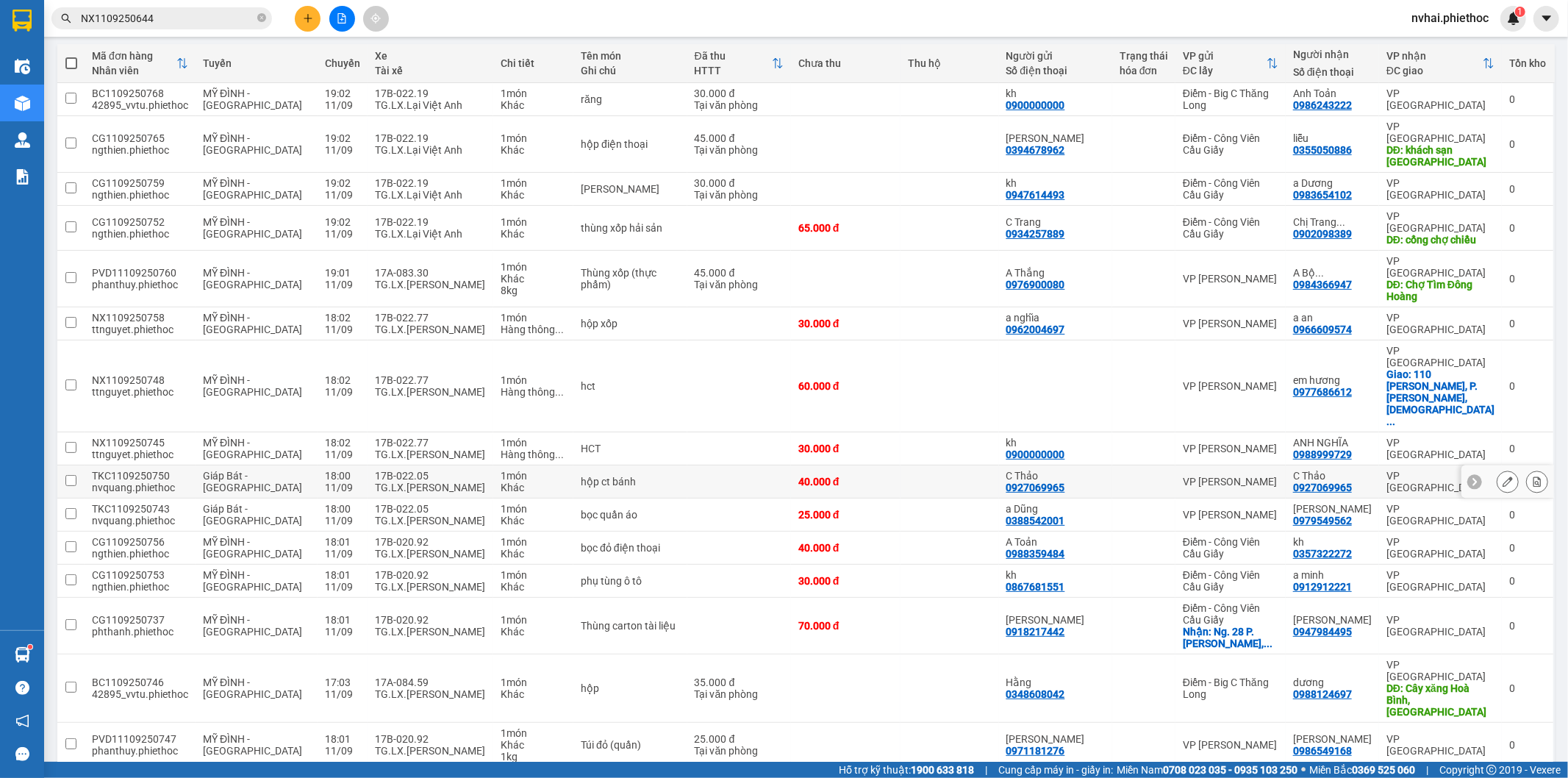
scroll to position [170, 0]
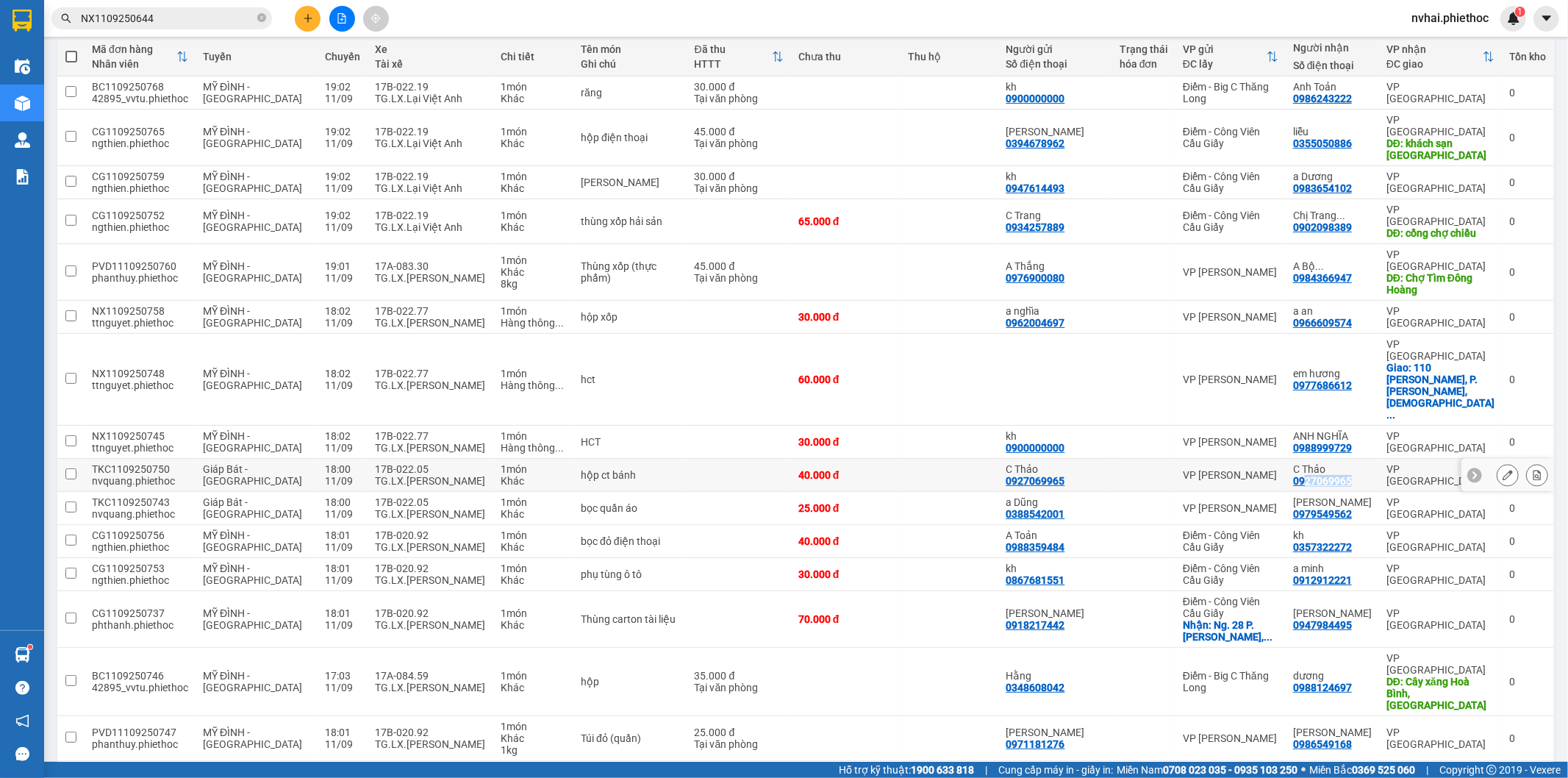
copy div "27069965"
copy div "927069965"
copy div "0927069965"
drag, startPoint x: 1367, startPoint y: 399, endPoint x: 381, endPoint y: 143, distance: 1018.7
click at [1255, 459] on tr "TKC1109250750 nvquang.phiethoc Giáp Bát - Thái Bình 18:00 11/09 17B-022.05 TG.L…" at bounding box center [806, 475] width 1497 height 33
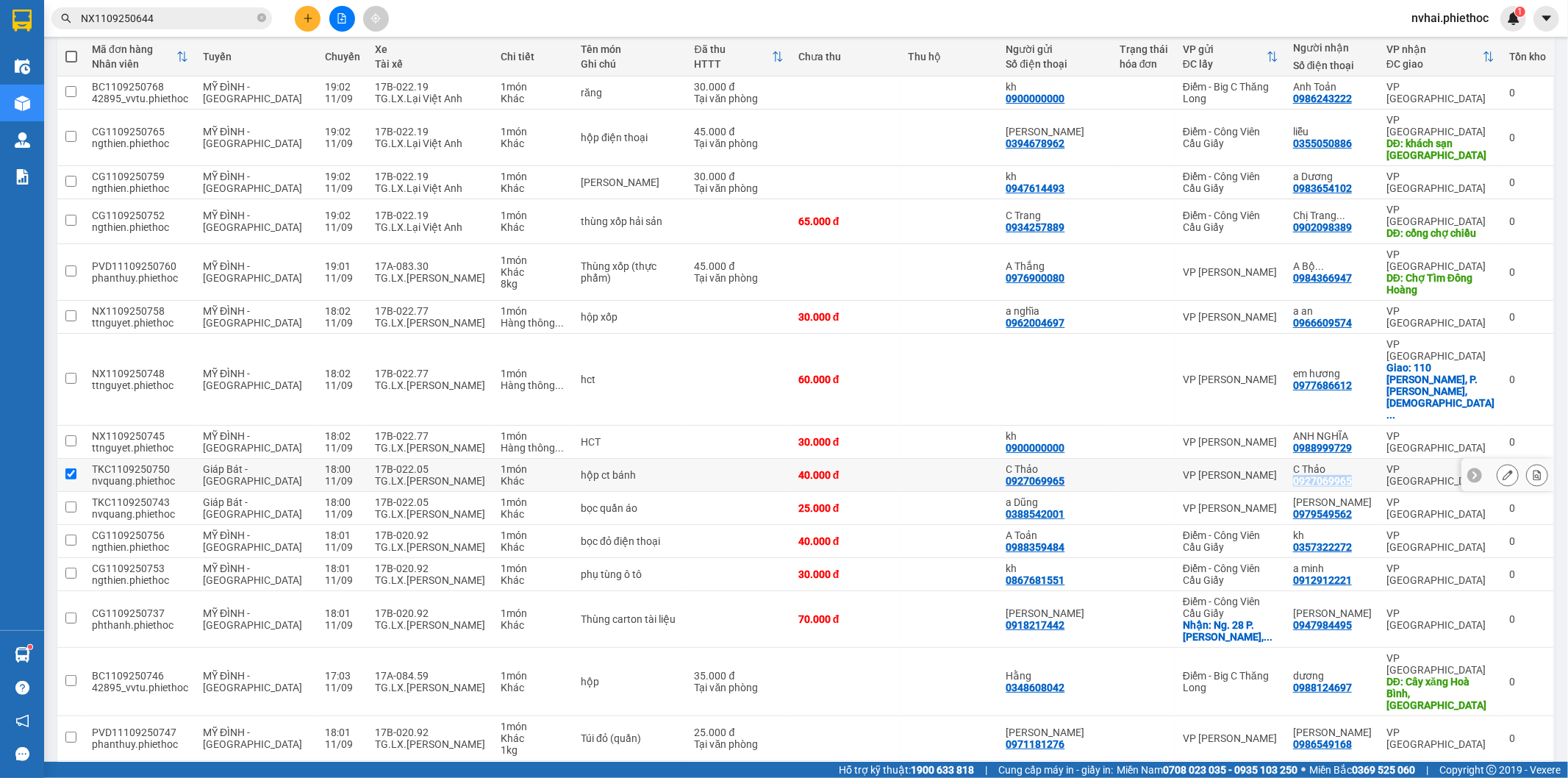
checkbox input "true"
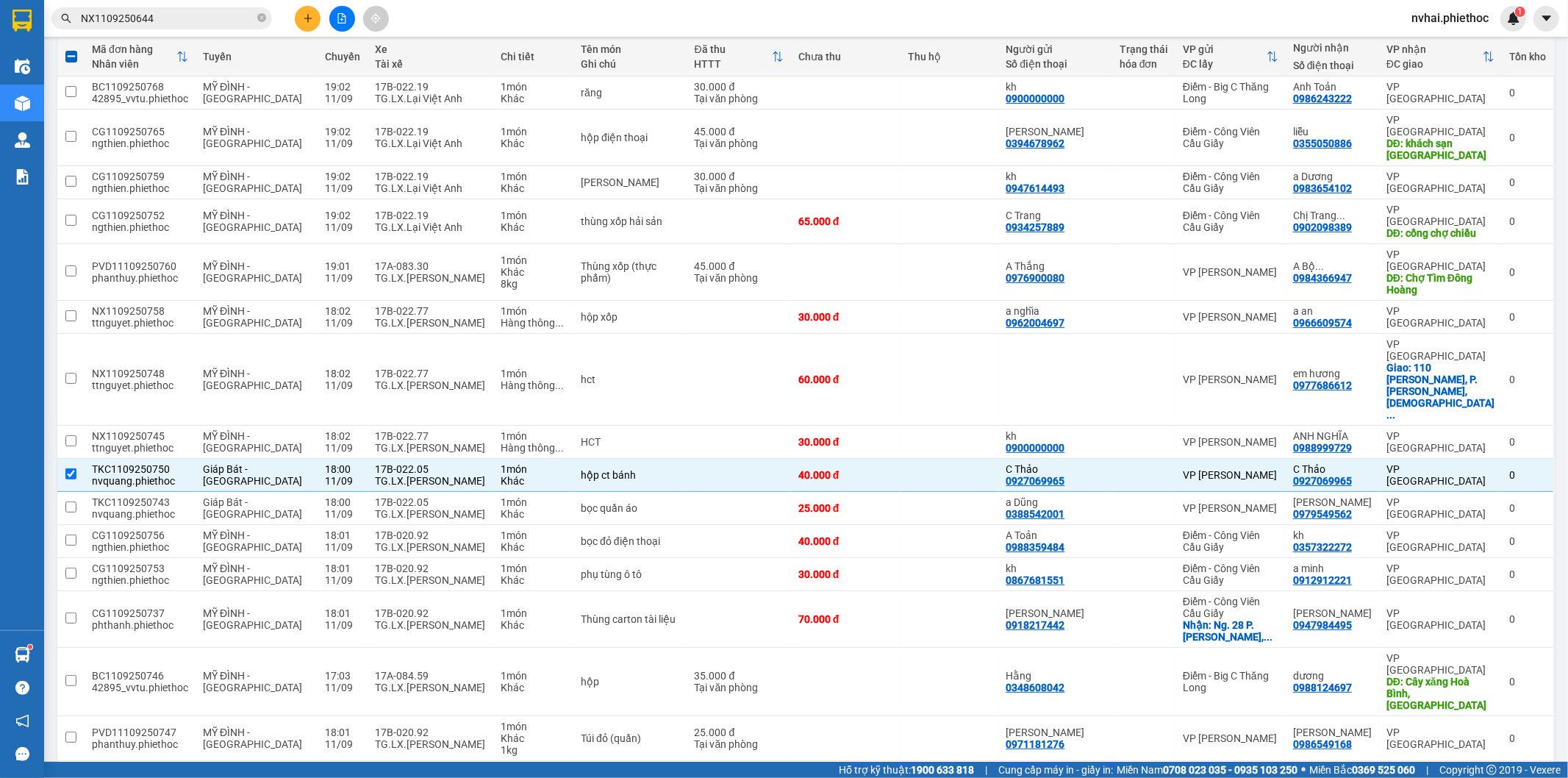
click at [177, 18] on input "NX1109250644" at bounding box center [168, 18] width 174 height 16
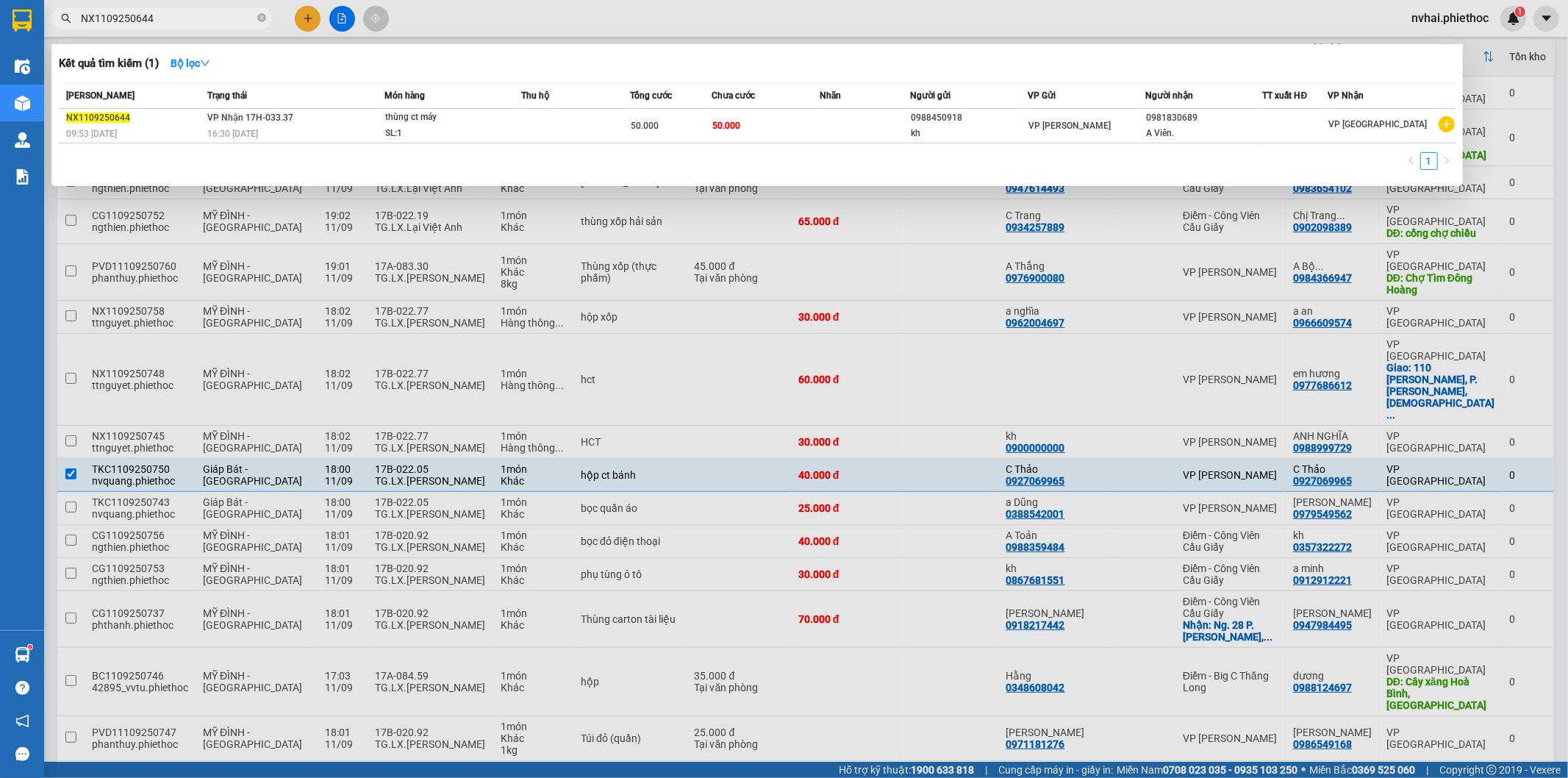
click at [177, 18] on input "NX1109250644" at bounding box center [168, 18] width 174 height 16
paste input "0927069965"
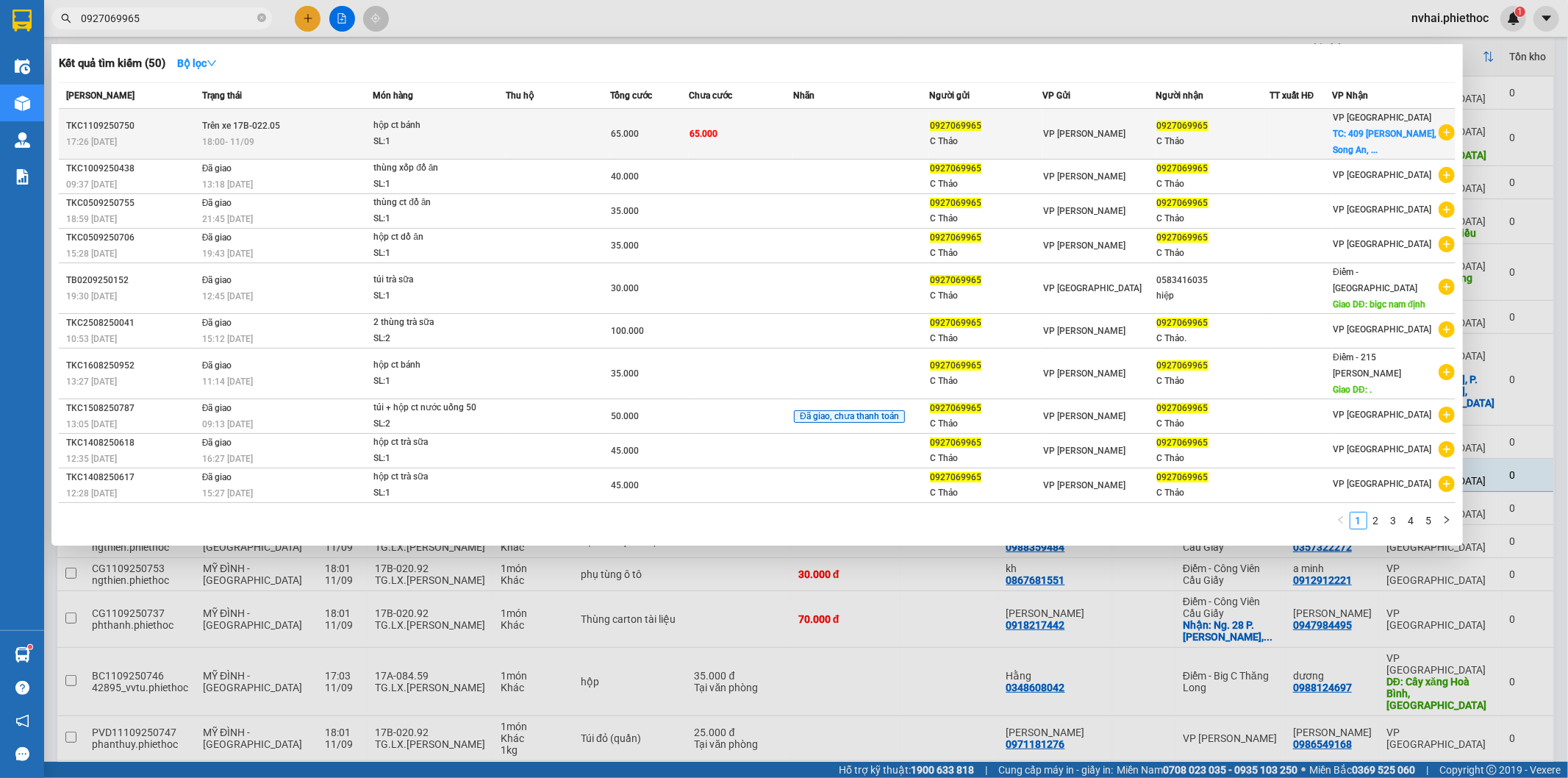
type input "0927069965"
click at [878, 130] on td at bounding box center [861, 134] width 136 height 51
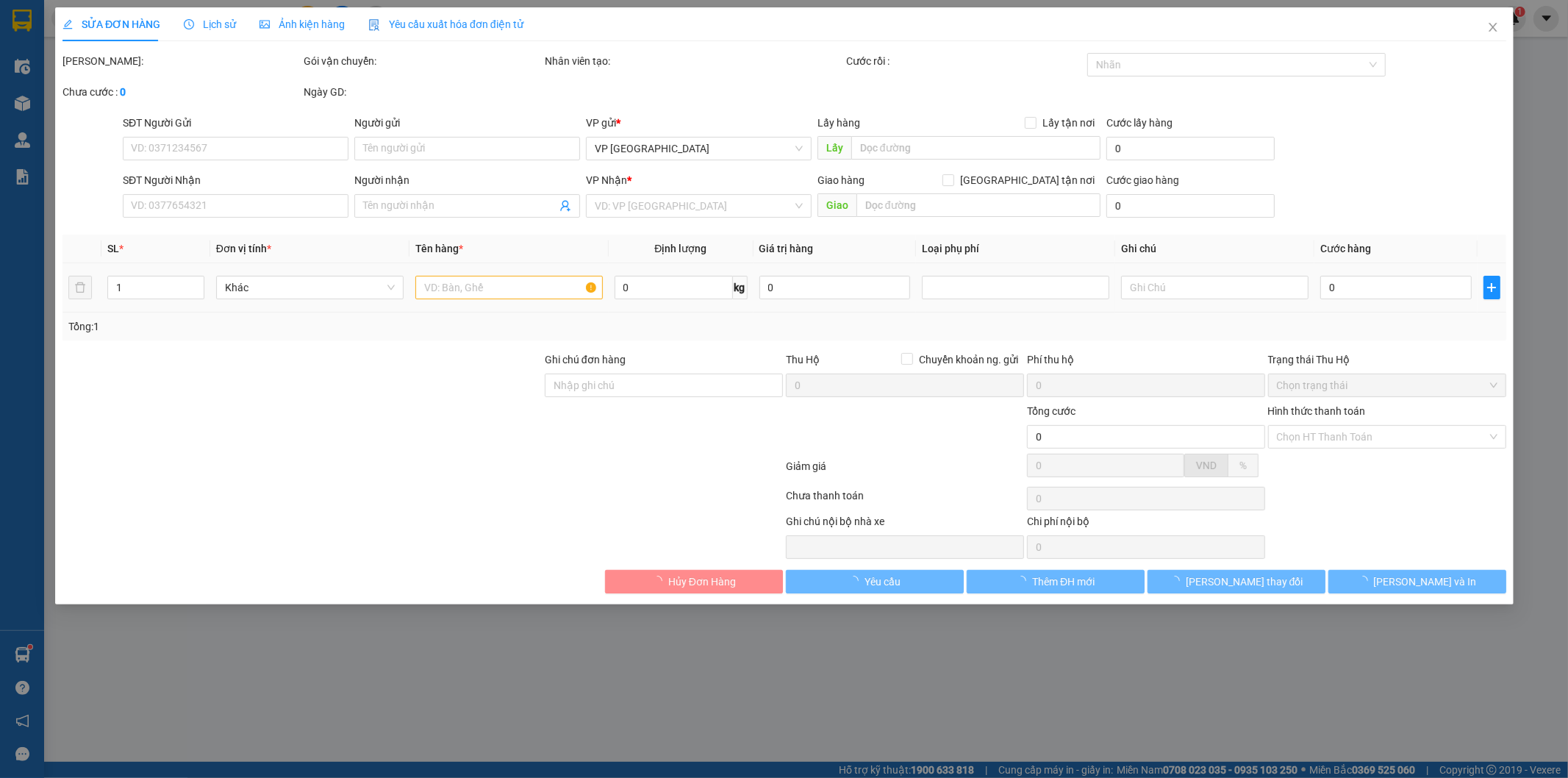
type input "0927069965"
type input "C Thảo"
type input "0927069965"
type input "C Thảo"
checkbox input "true"
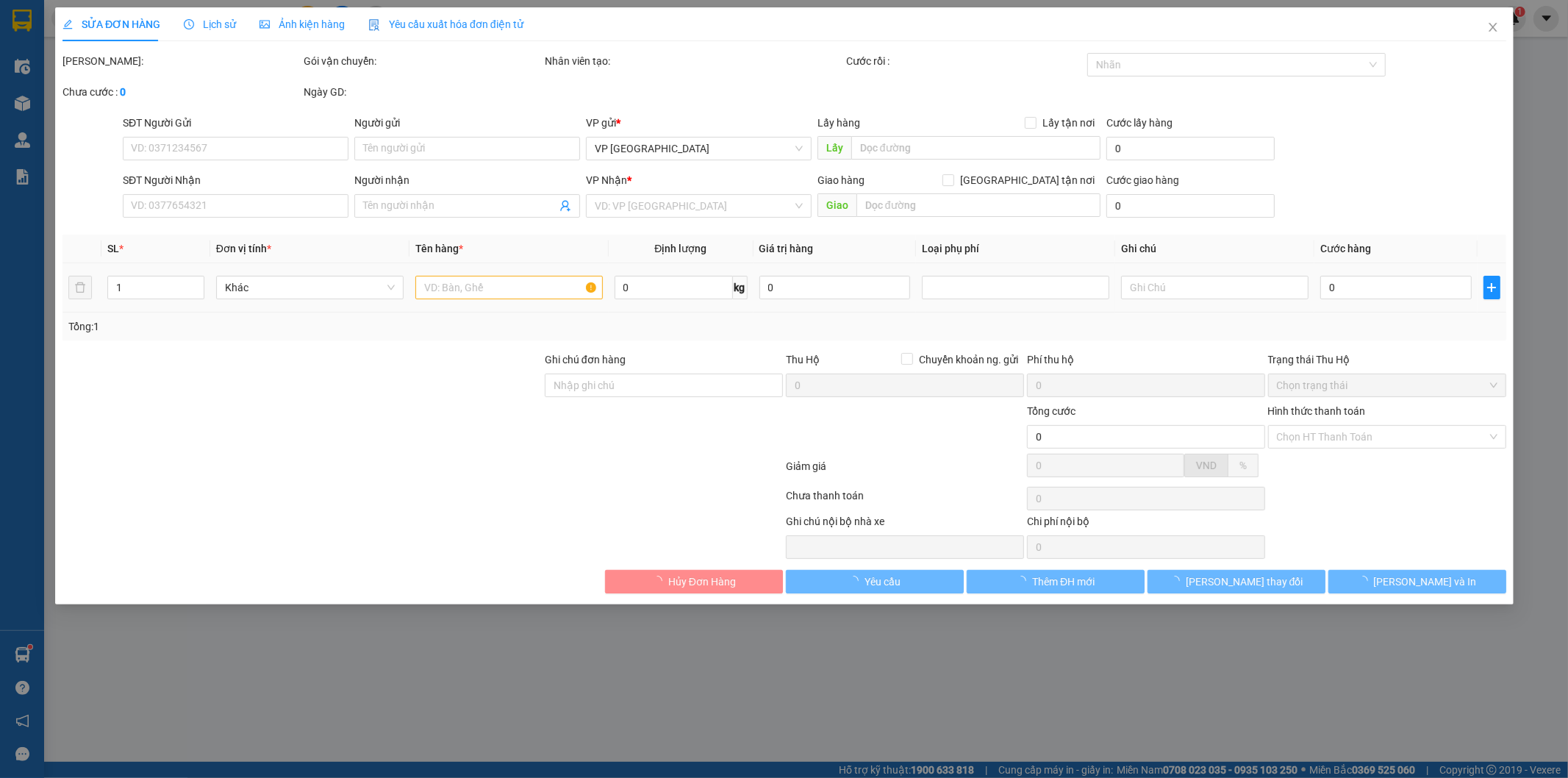
type input "409 Nguyễn Trãi, Song An, Vũ Thư, Thái Bình, Việt Nam"
type input "65.000"
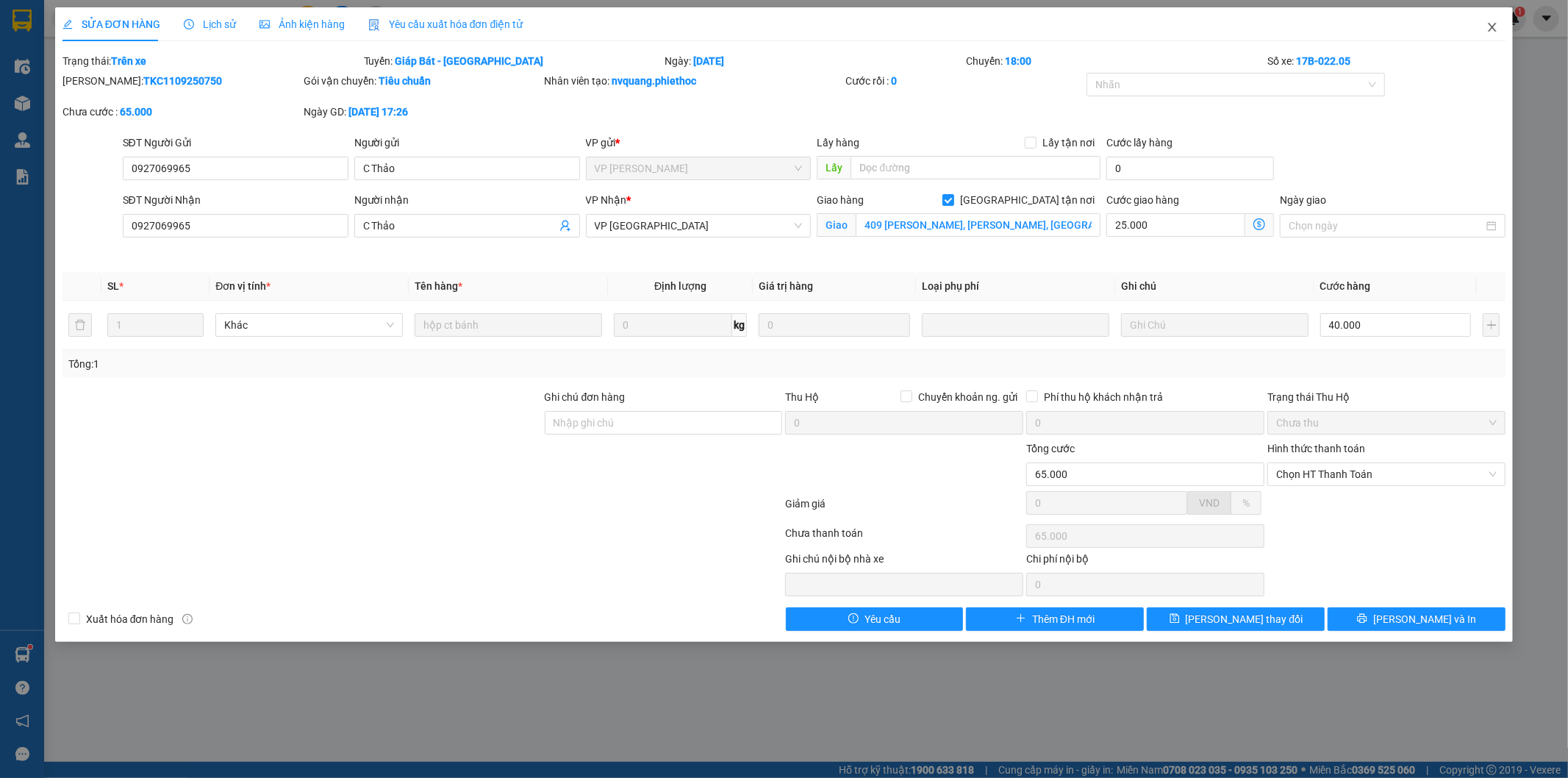
click at [1488, 26] on icon "close" at bounding box center [1493, 27] width 12 height 12
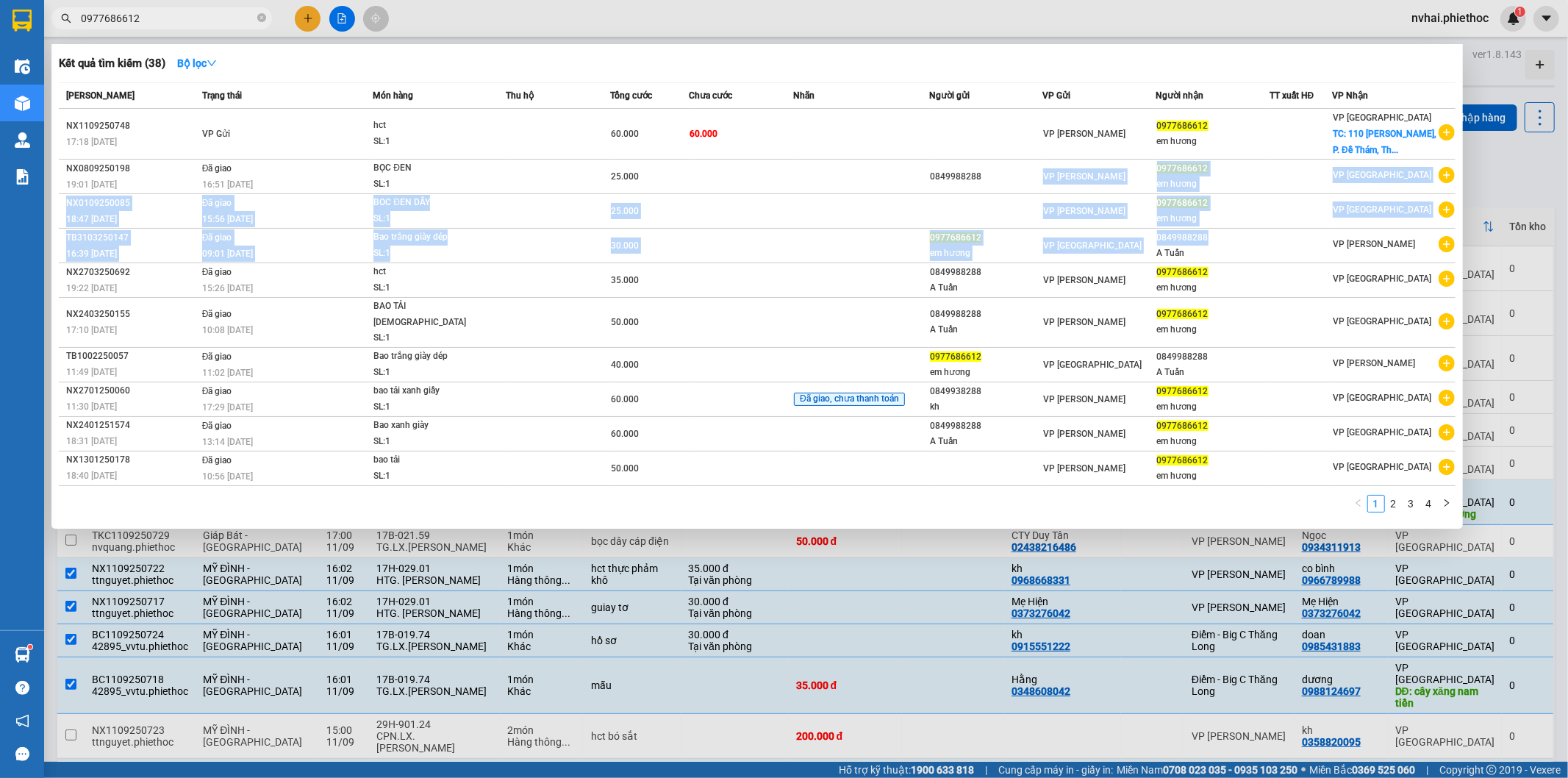
scroll to position [165, 0]
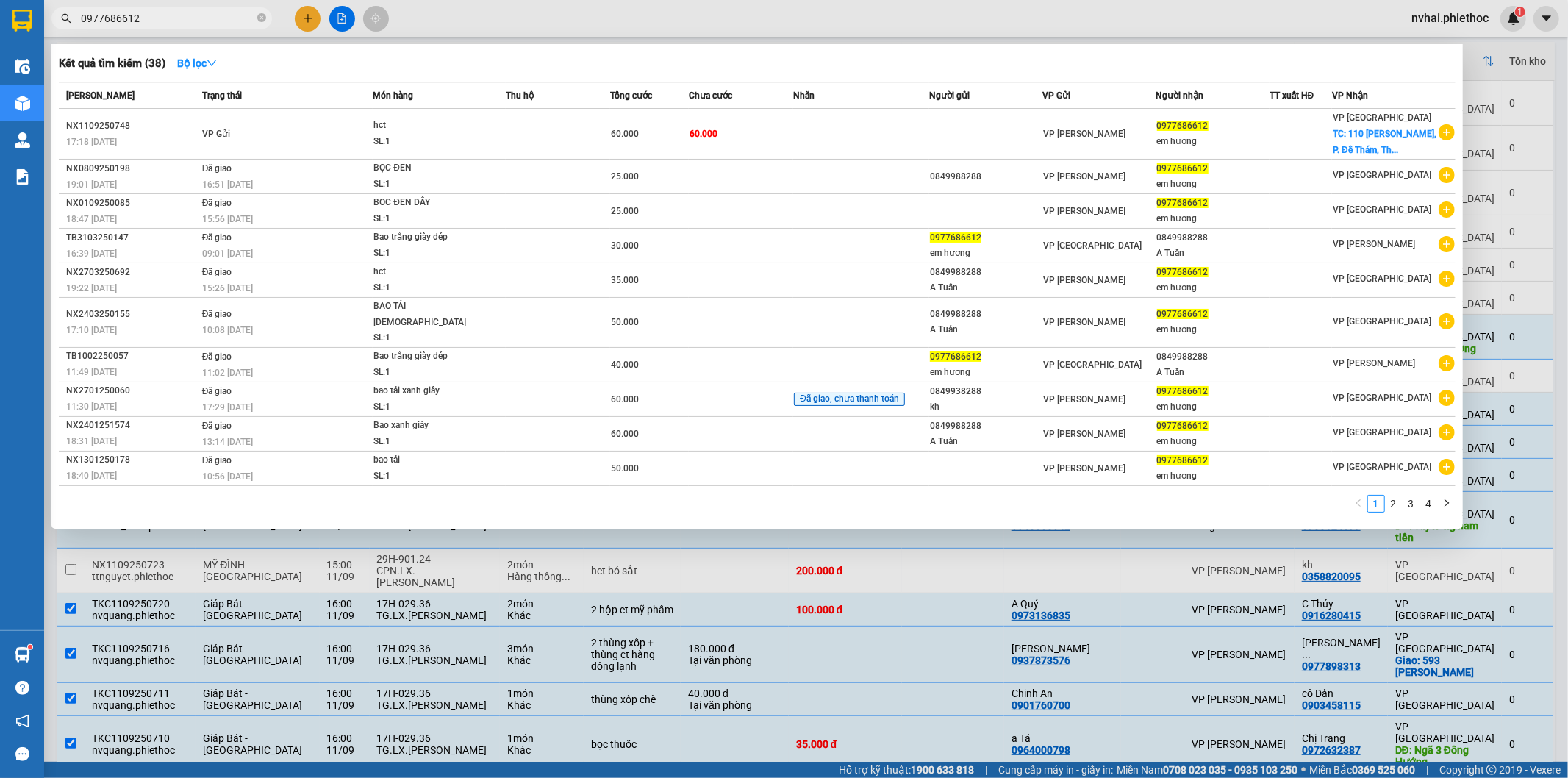
click at [1554, 112] on div at bounding box center [784, 389] width 1568 height 778
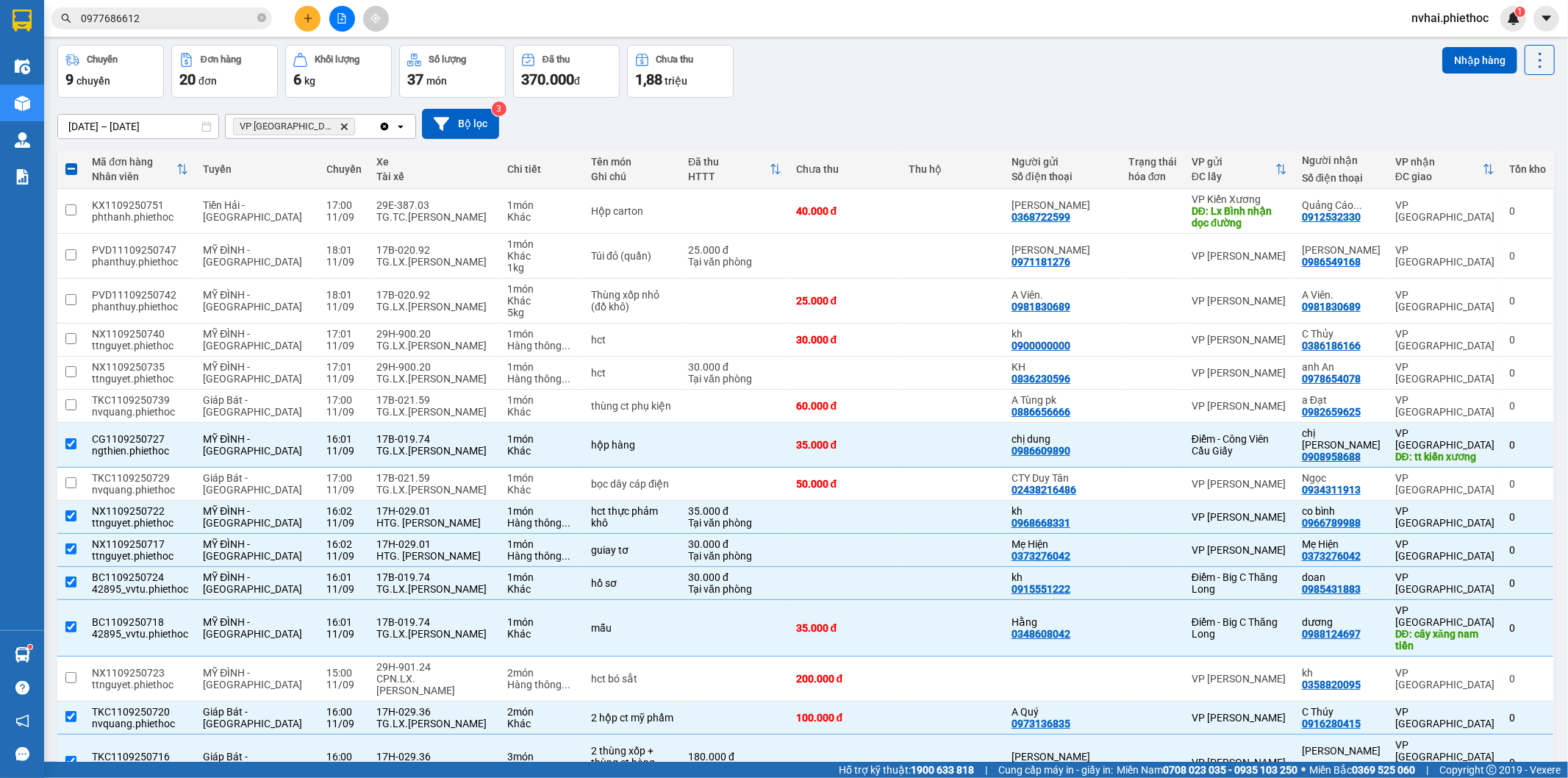
scroll to position [0, 0]
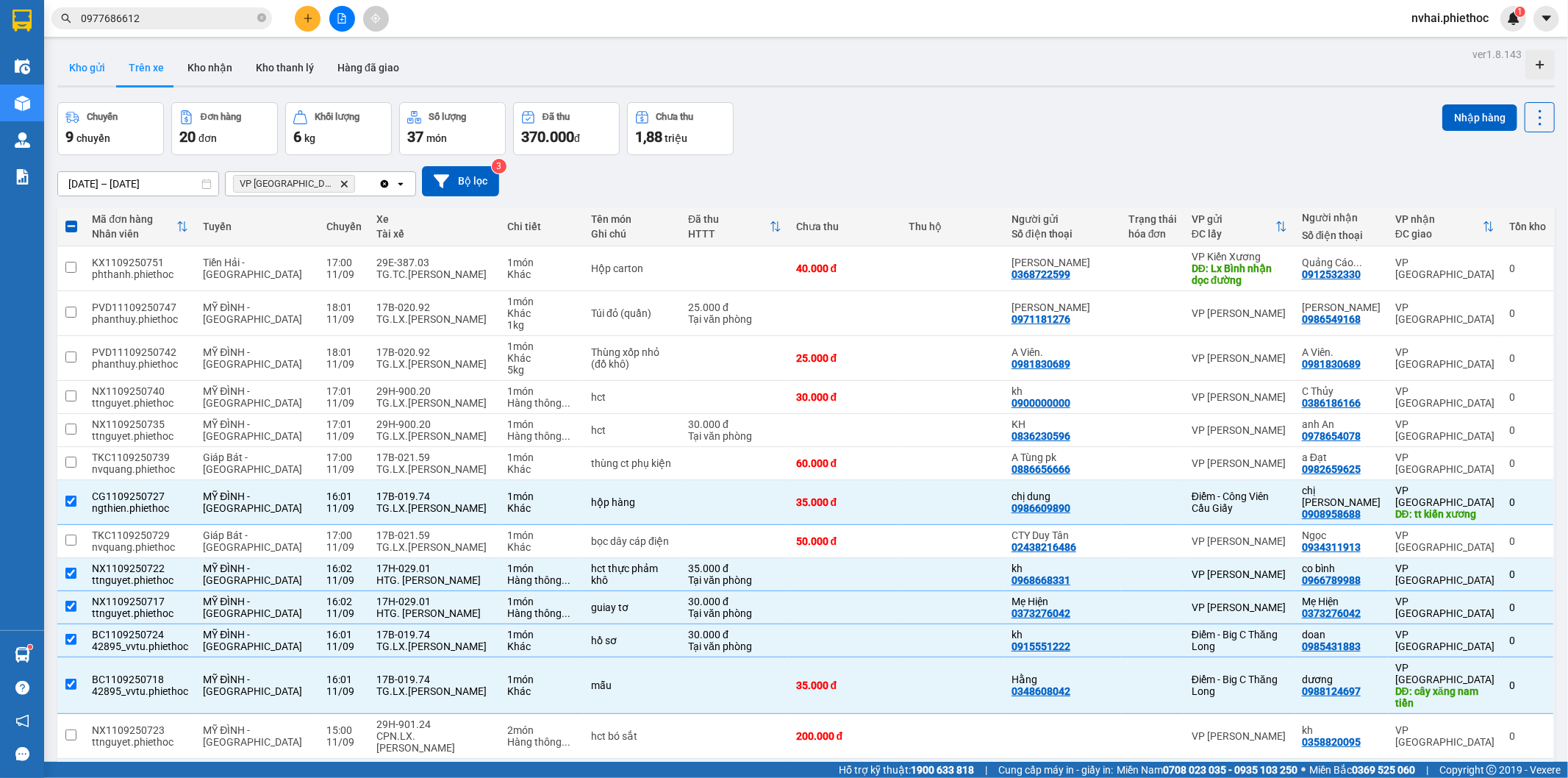
click at [93, 72] on button "Kho gửi" at bounding box center [87, 68] width 60 height 36
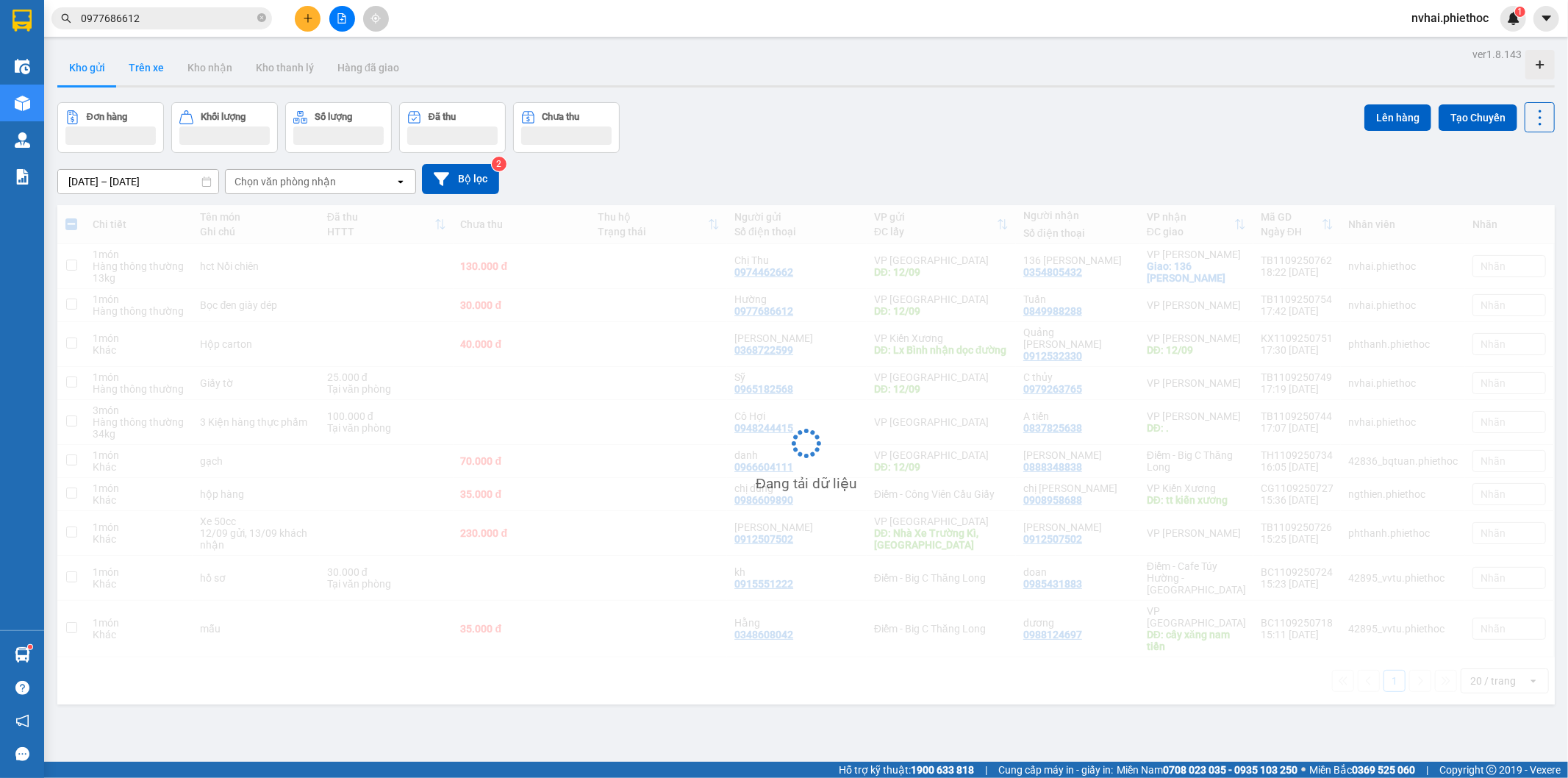
click at [148, 75] on button "Trên xe" at bounding box center [146, 68] width 59 height 36
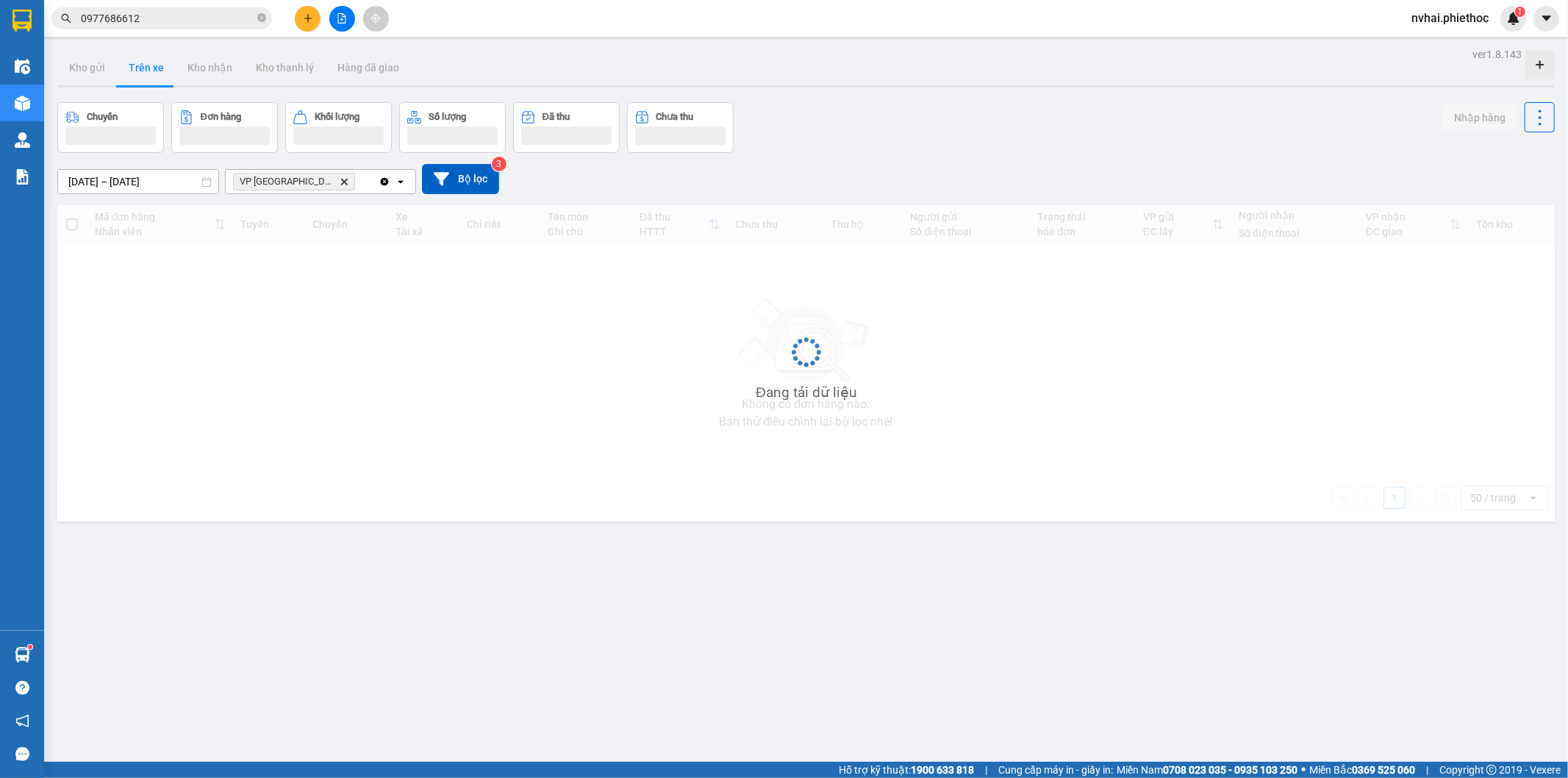
click at [148, 75] on button "Trên xe" at bounding box center [146, 68] width 59 height 36
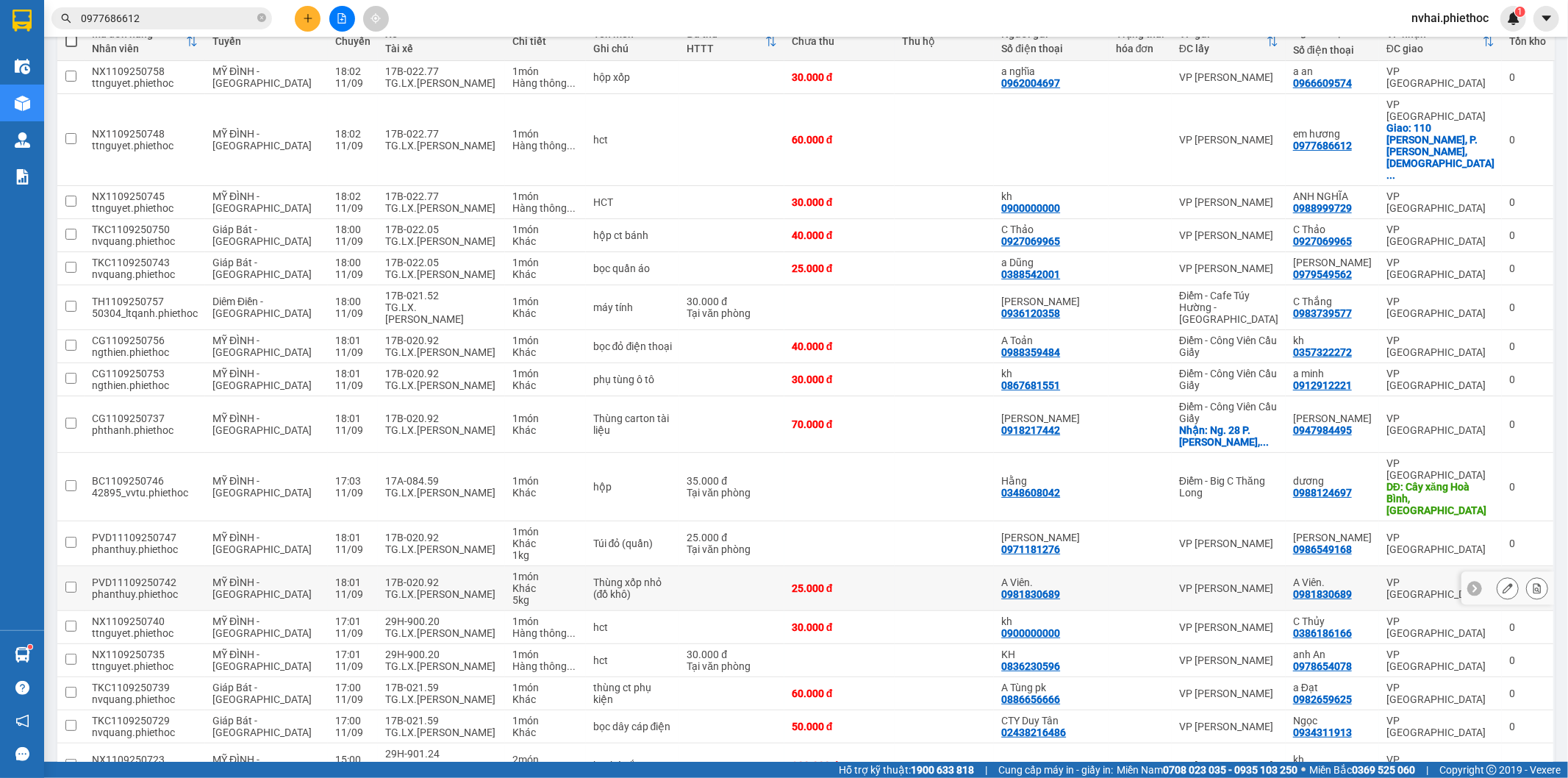
scroll to position [212, 0]
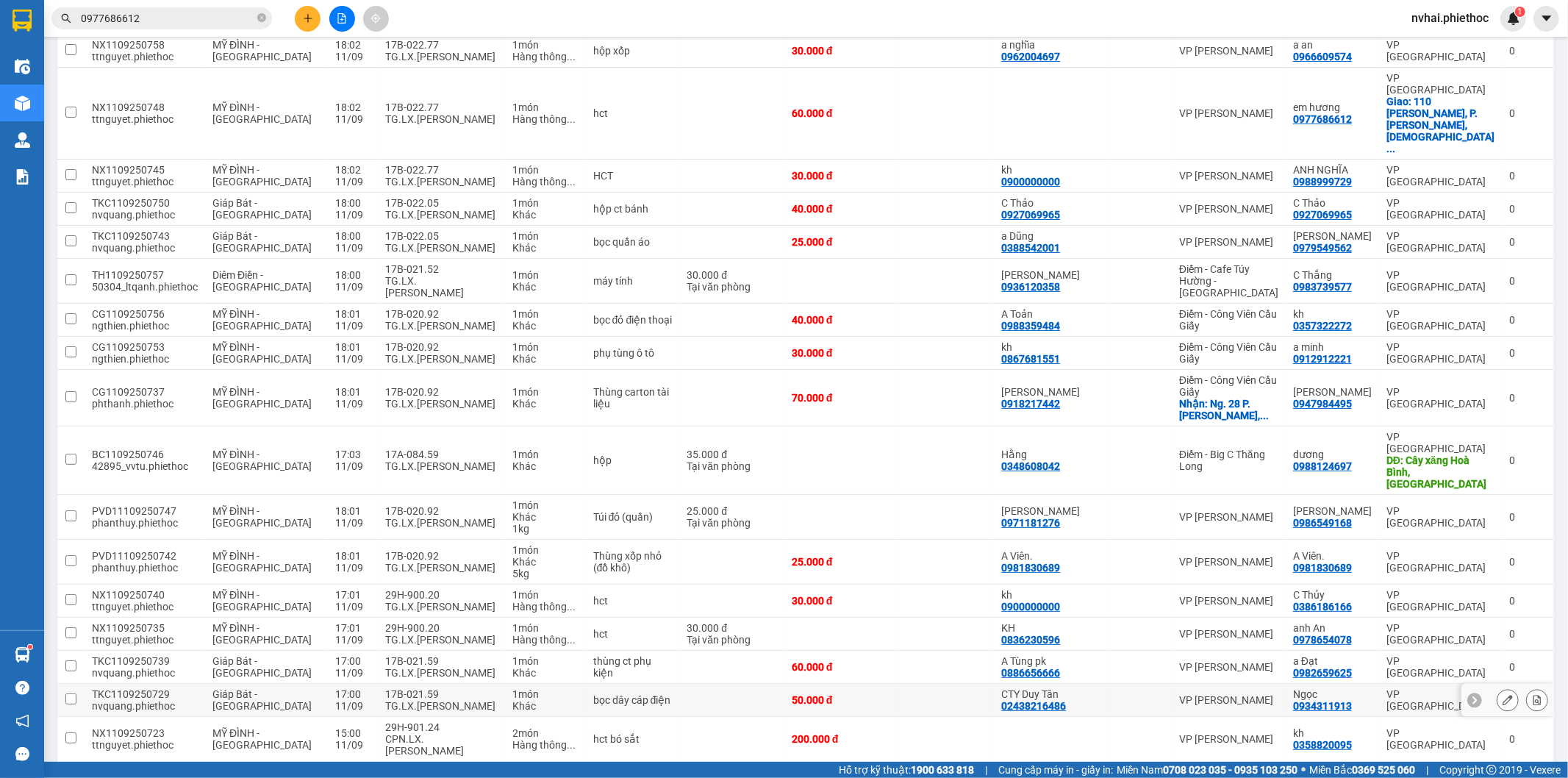
click at [419, 688] on div "17B-021.59" at bounding box center [442, 694] width 112 height 12
checkbox input "true"
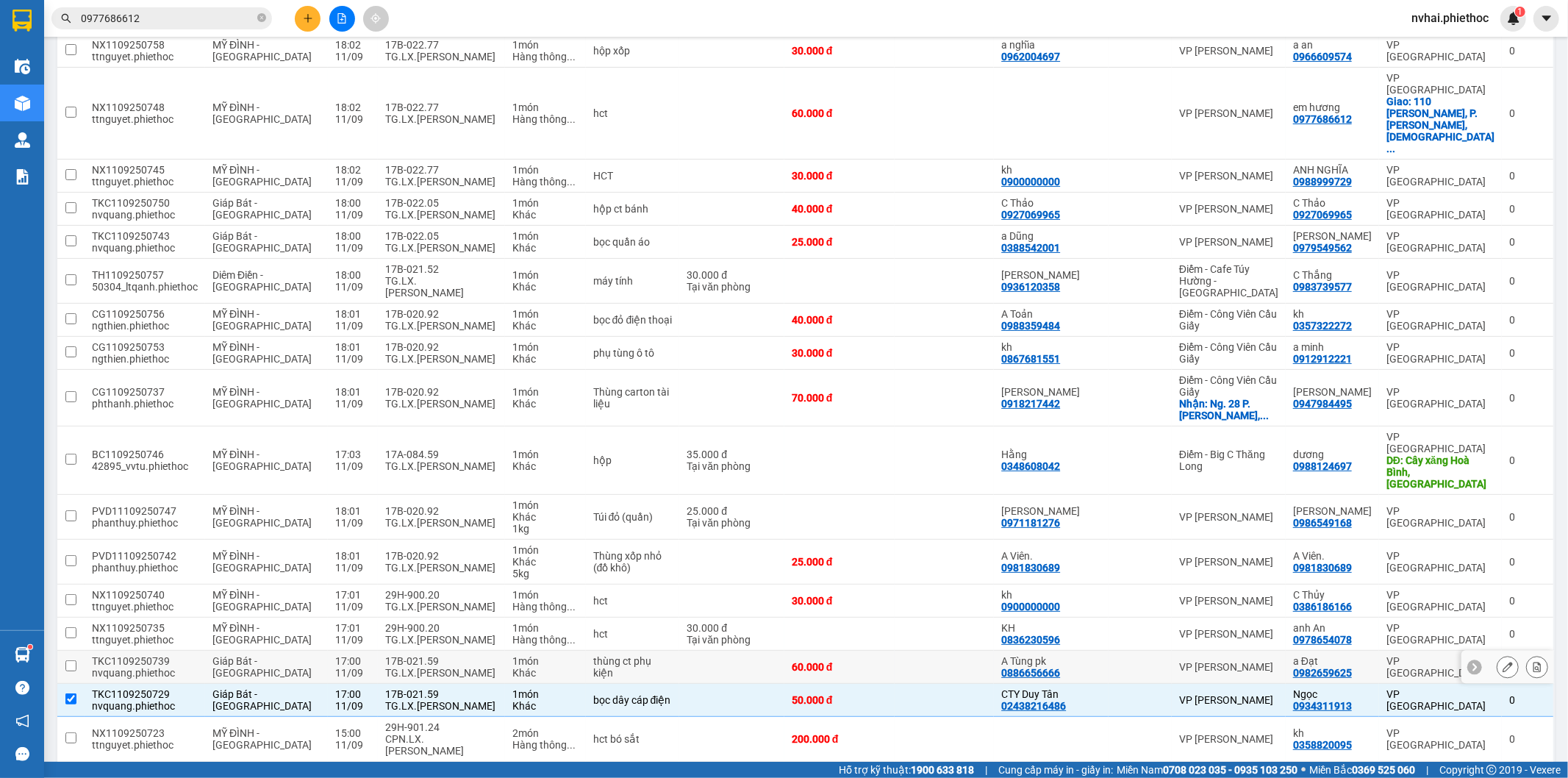
click at [399, 655] on div "17B-021.59" at bounding box center [442, 661] width 112 height 12
checkbox input "true"
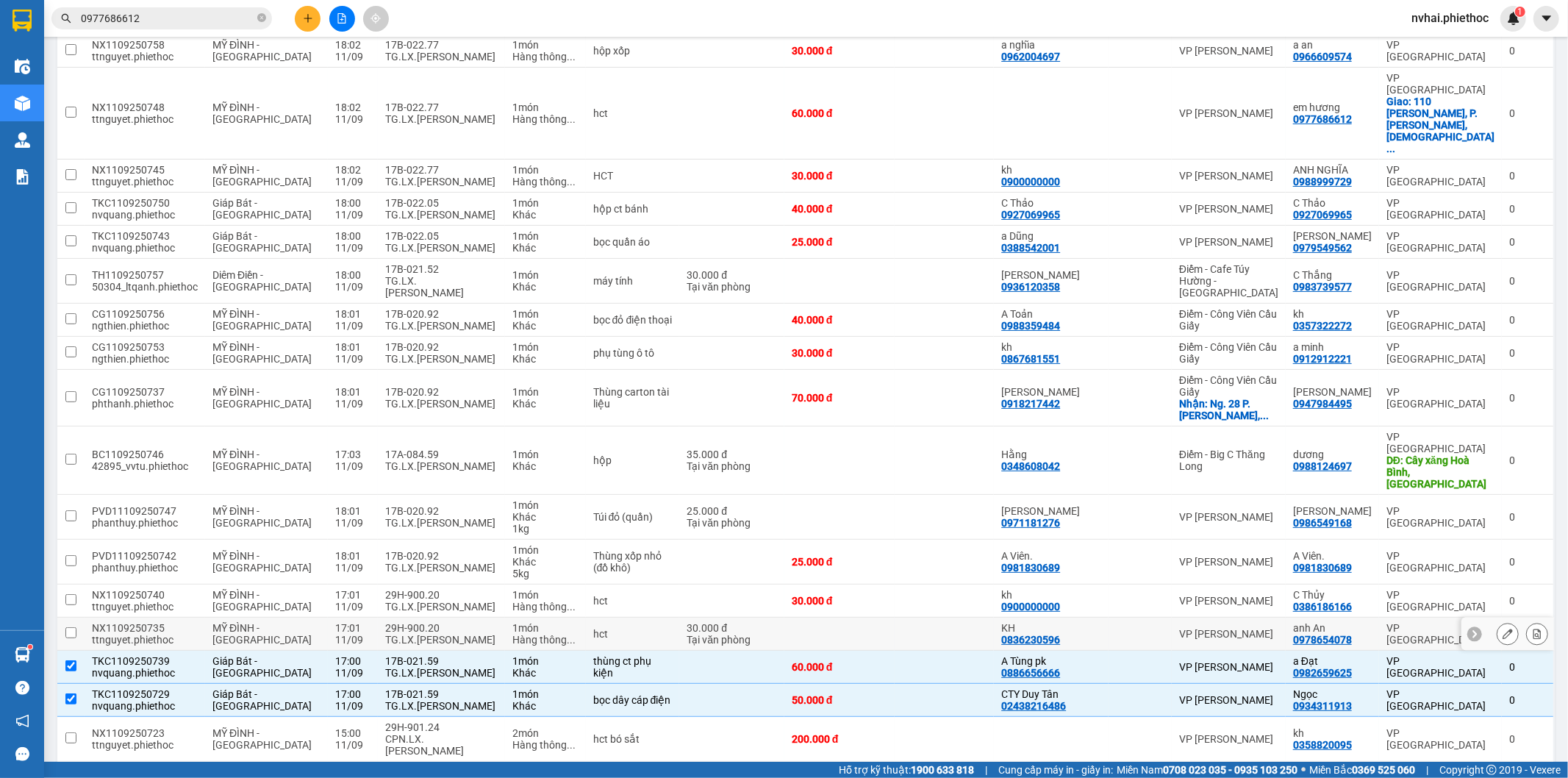
click at [406, 622] on div "29H-900.20" at bounding box center [442, 628] width 112 height 12
checkbox input "true"
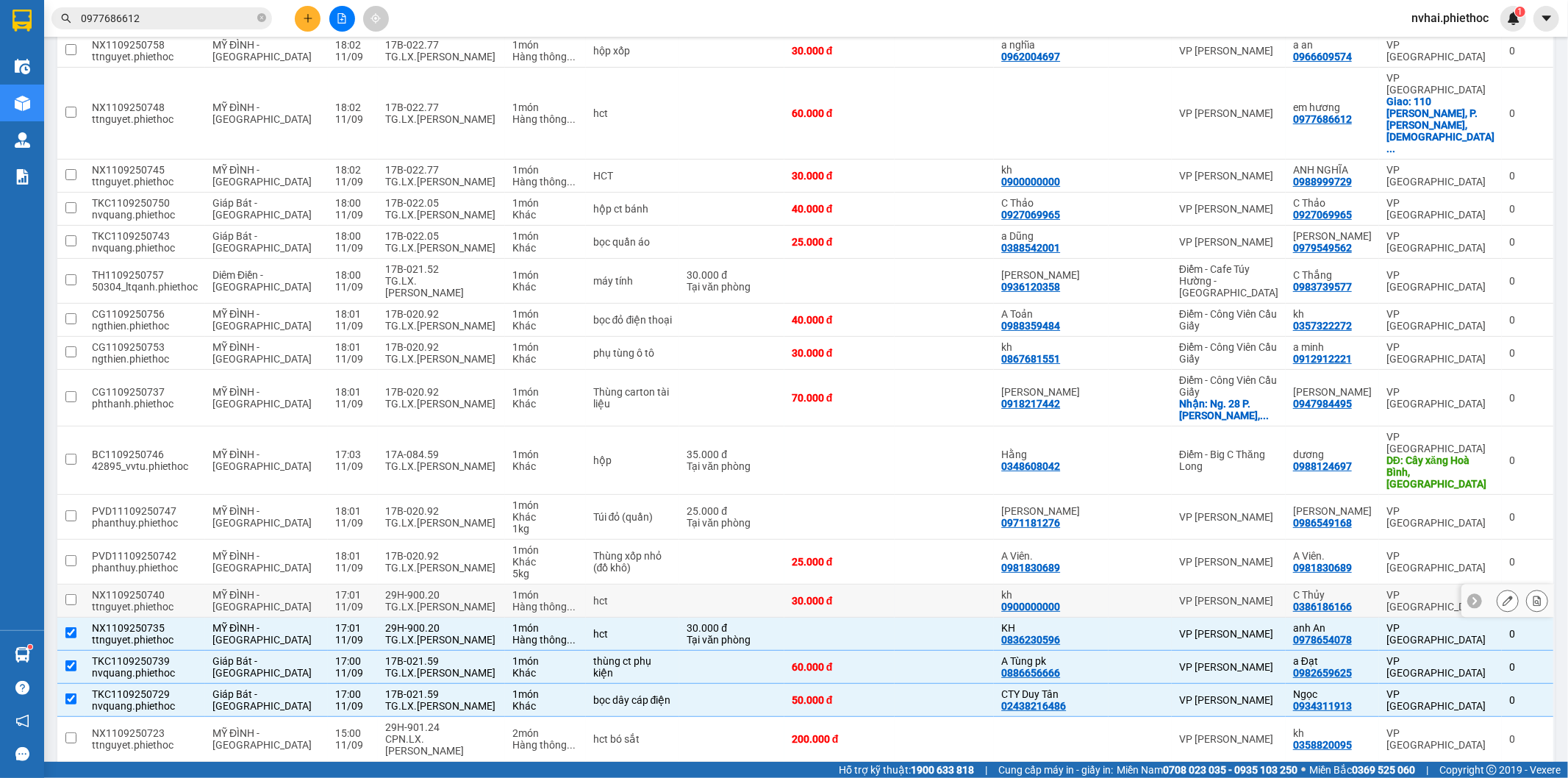
click at [406, 601] on div "TG.LX.[PERSON_NAME]" at bounding box center [442, 607] width 112 height 12
checkbox input "true"
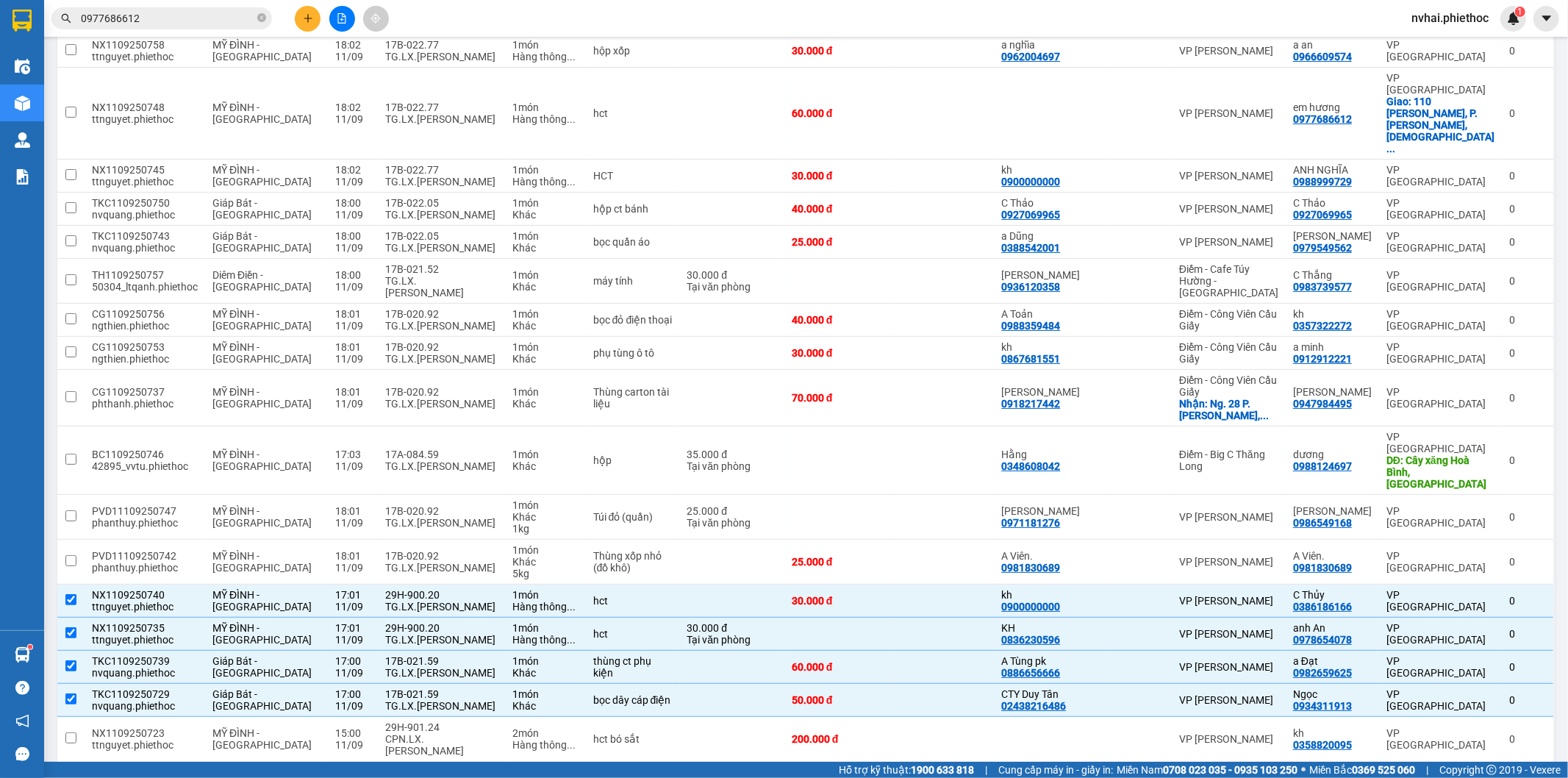
click at [222, 24] on input "0977686612" at bounding box center [168, 18] width 174 height 16
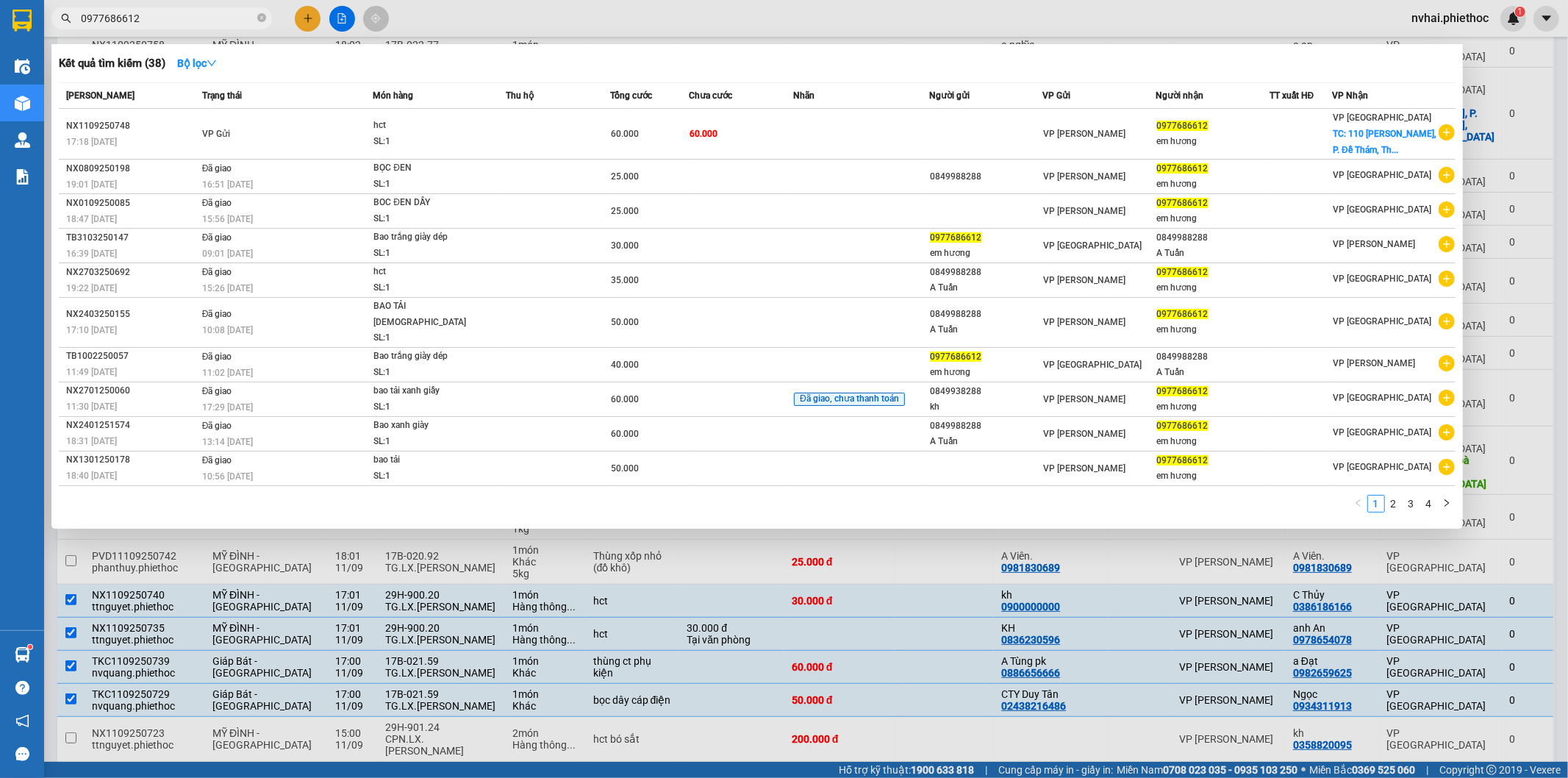
click at [222, 24] on input "0977686612" at bounding box center [168, 18] width 174 height 16
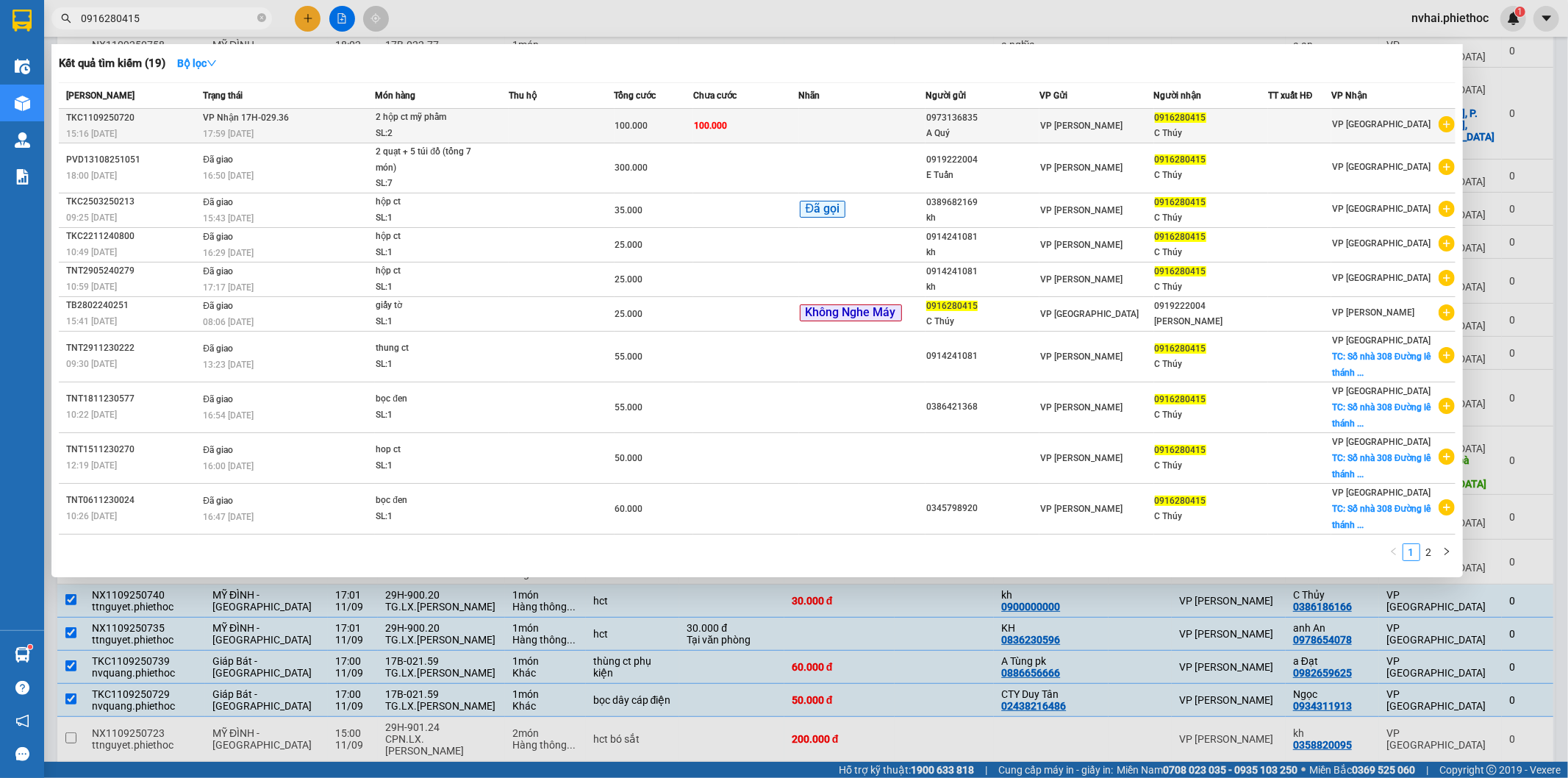
type input "0916280415"
click at [681, 116] on td "100.000" at bounding box center [654, 127] width 79 height 35
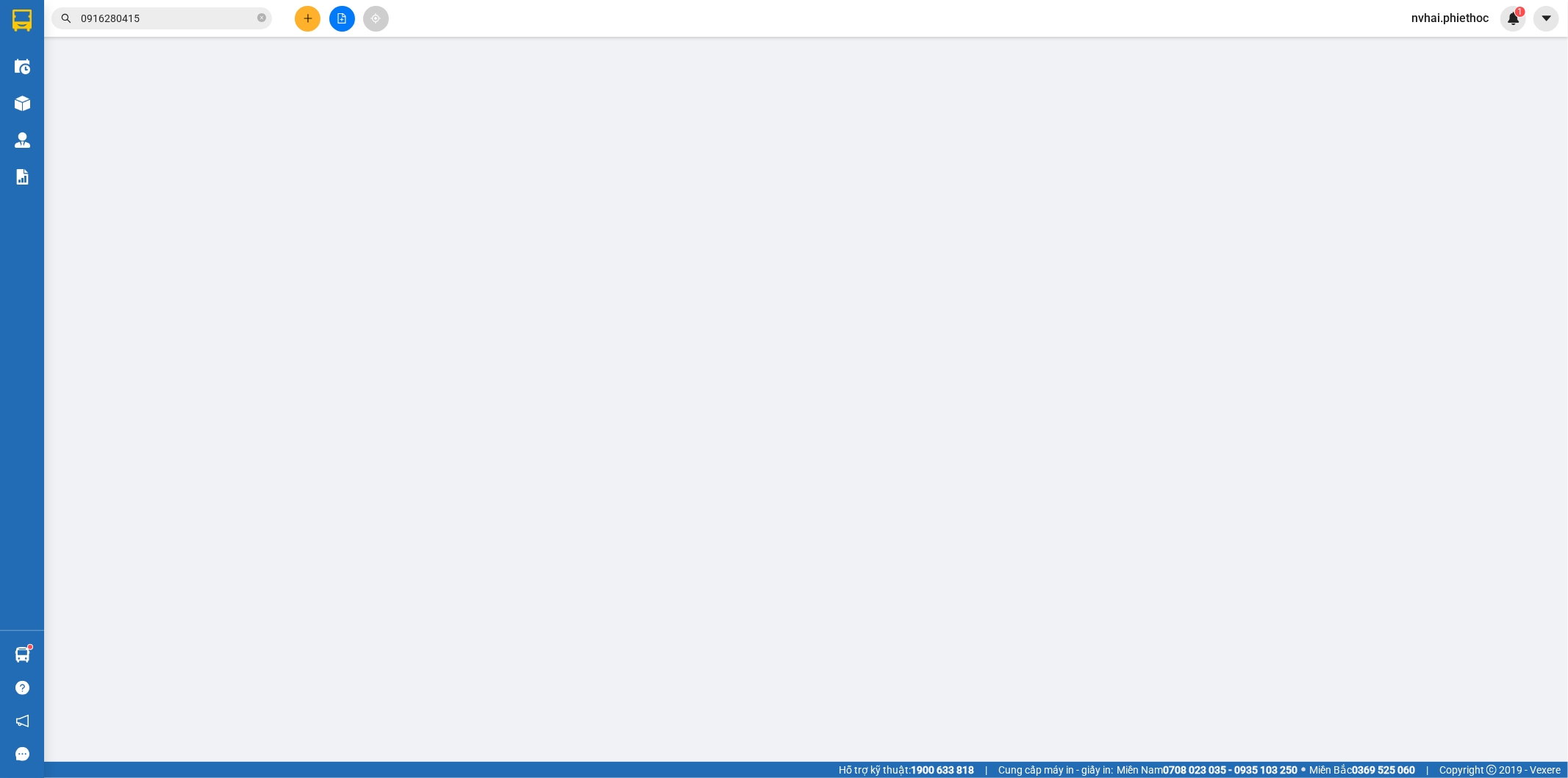
type input "0973136835"
type input "A Quý"
type input "0916280415"
type input "C Thúy"
type input "100.000"
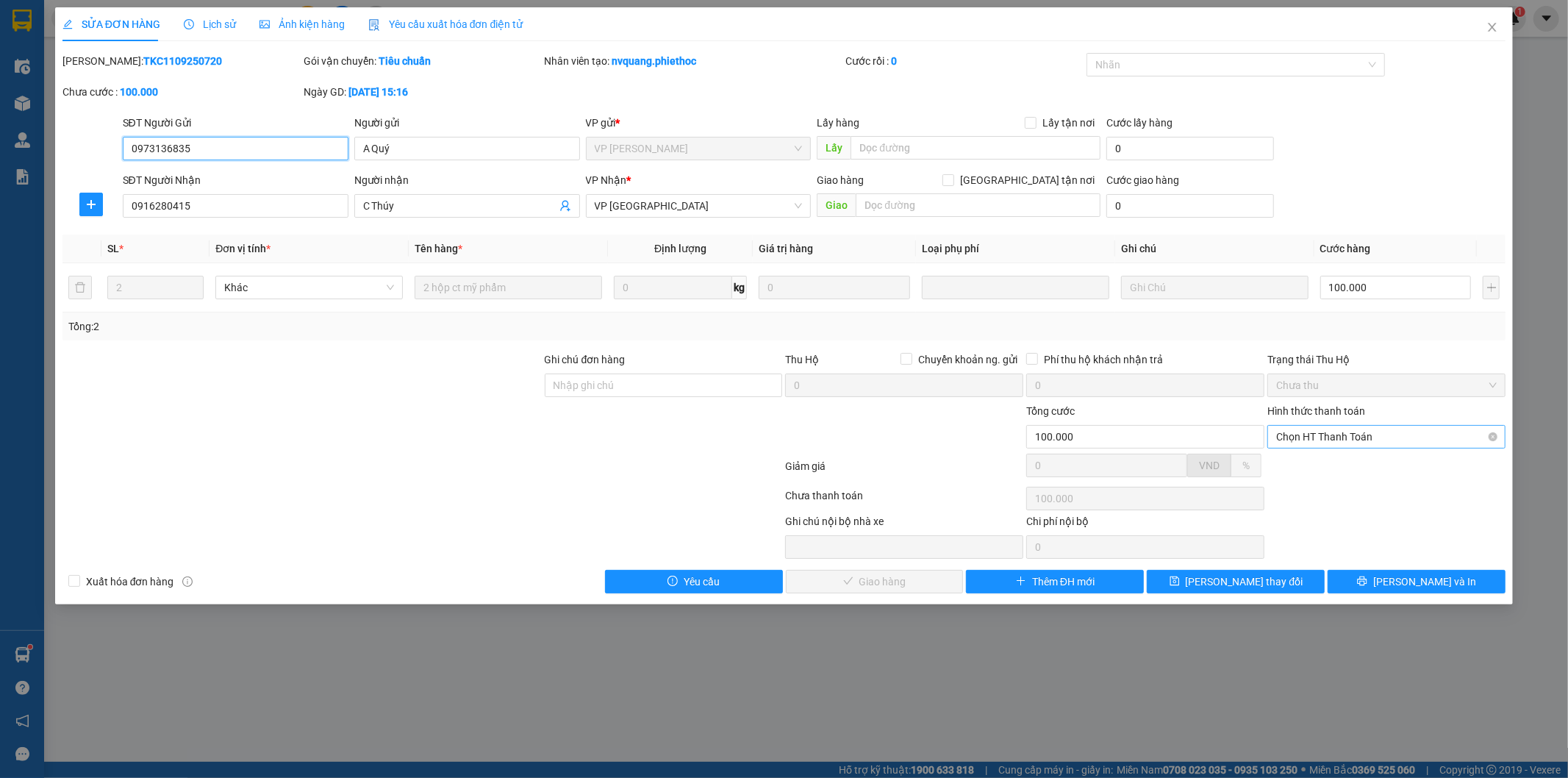
click at [1351, 434] on span "Chọn HT Thanh Toán" at bounding box center [1386, 437] width 220 height 22
click at [1355, 458] on div "Tại văn phòng" at bounding box center [1387, 466] width 220 height 16
type input "0"
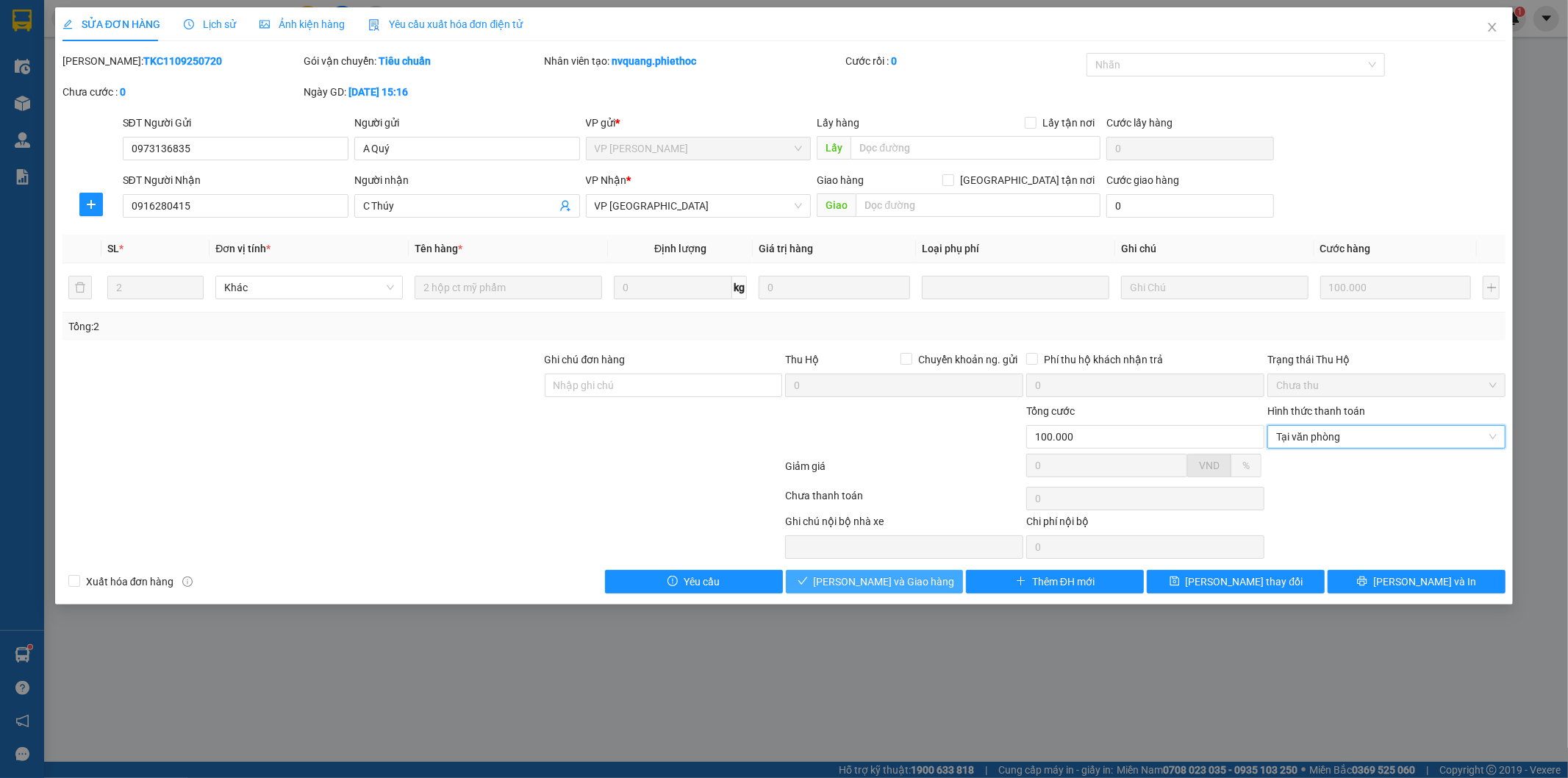
click at [903, 583] on span "[PERSON_NAME] và Giao hàng" at bounding box center [884, 582] width 141 height 16
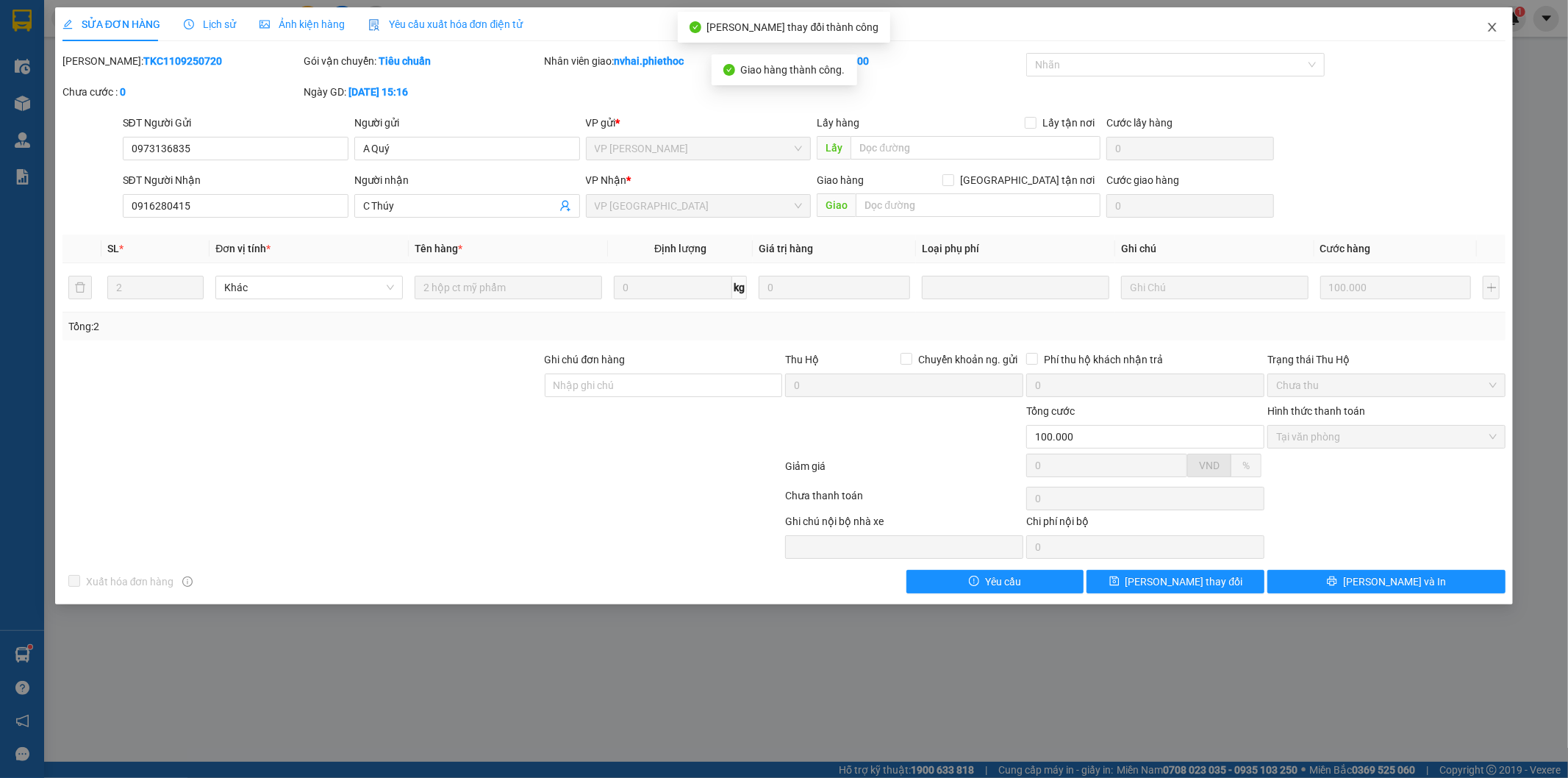
click at [1496, 32] on icon "close" at bounding box center [1493, 27] width 8 height 9
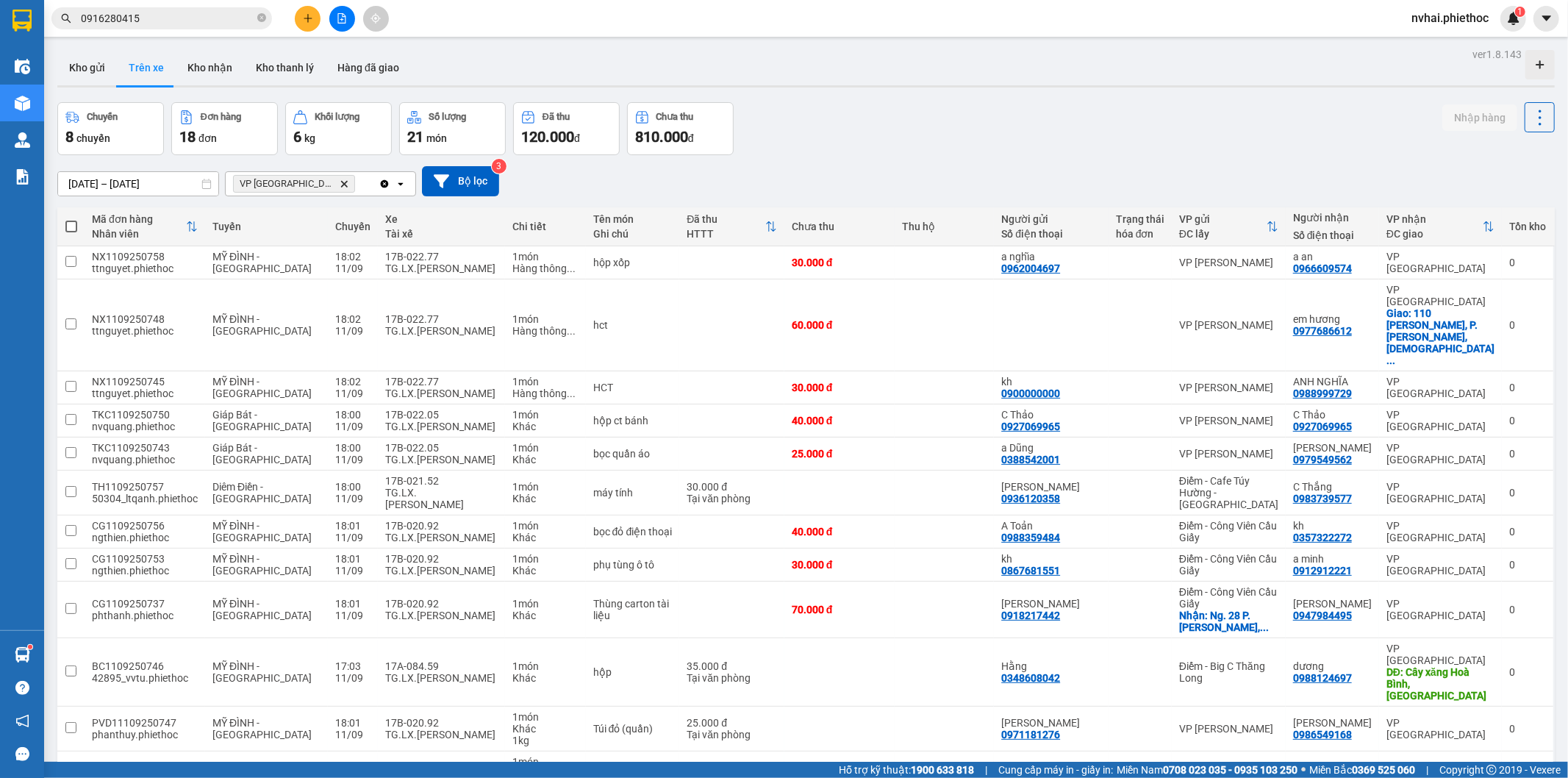
click at [185, 11] on input "0916280415" at bounding box center [168, 18] width 174 height 16
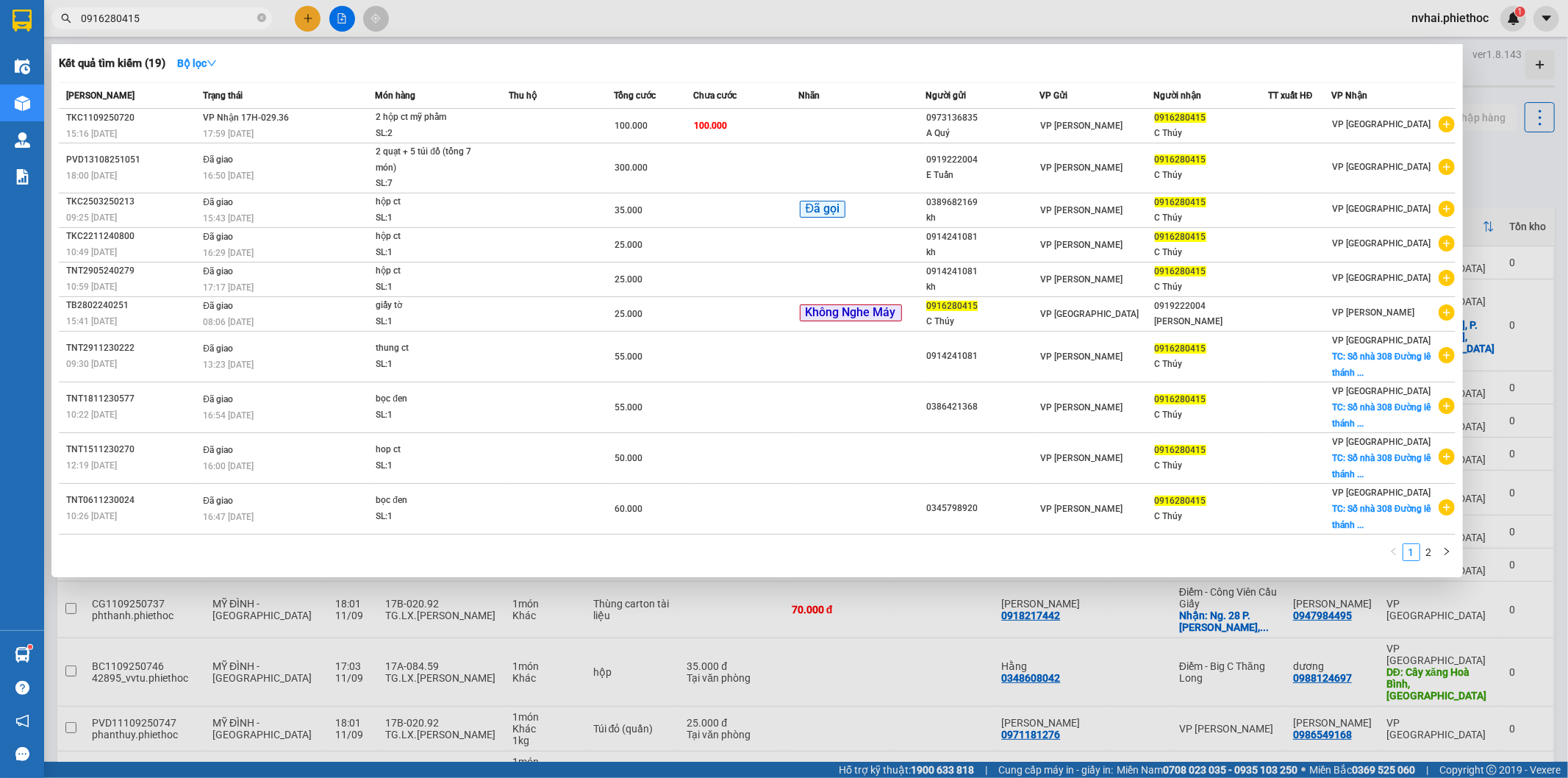
click at [1540, 151] on div at bounding box center [784, 389] width 1568 height 778
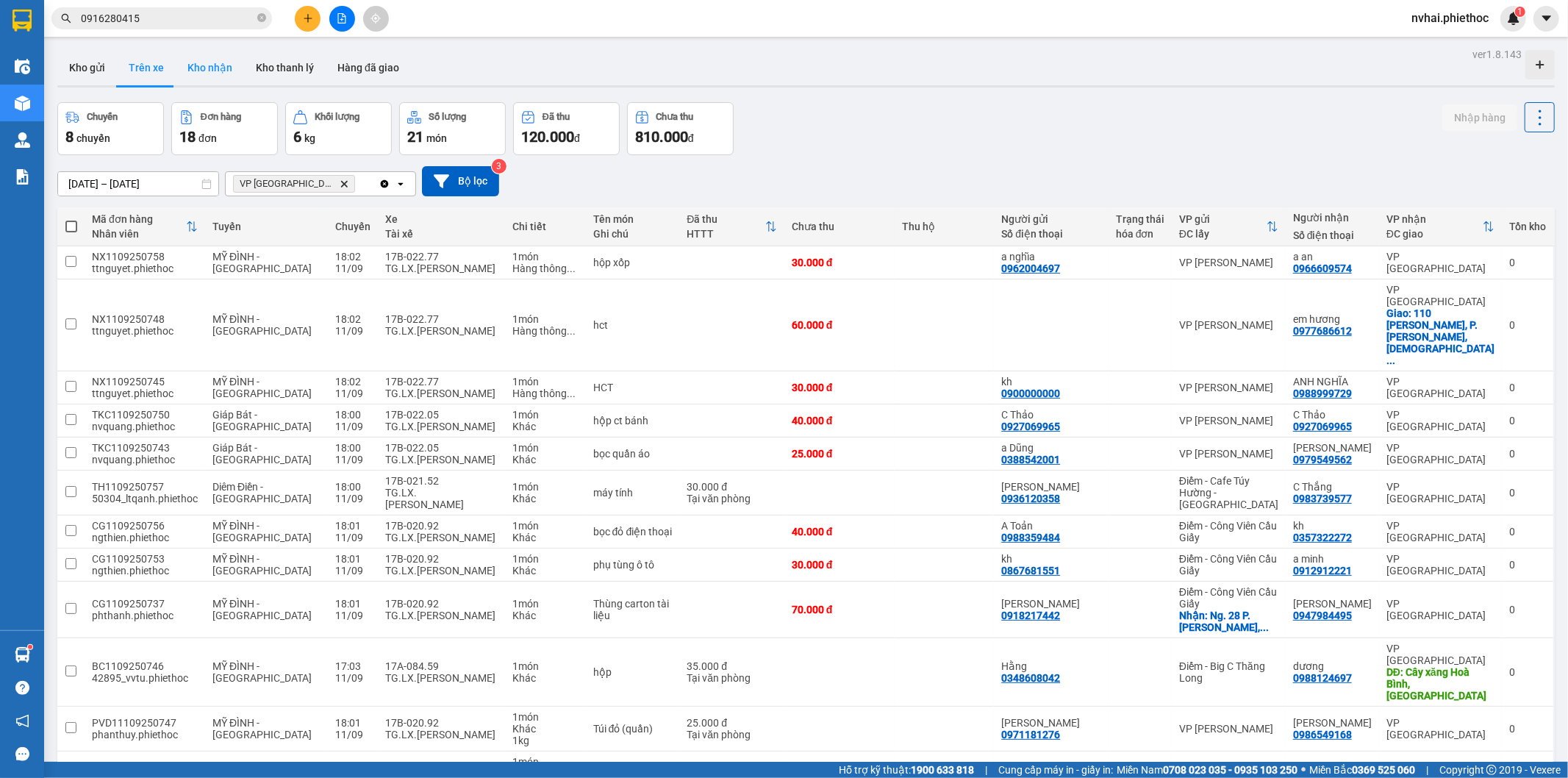
drag, startPoint x: 106, startPoint y: 73, endPoint x: 208, endPoint y: 54, distance: 103.8
click at [105, 72] on button "Kho gửi" at bounding box center [87, 68] width 60 height 36
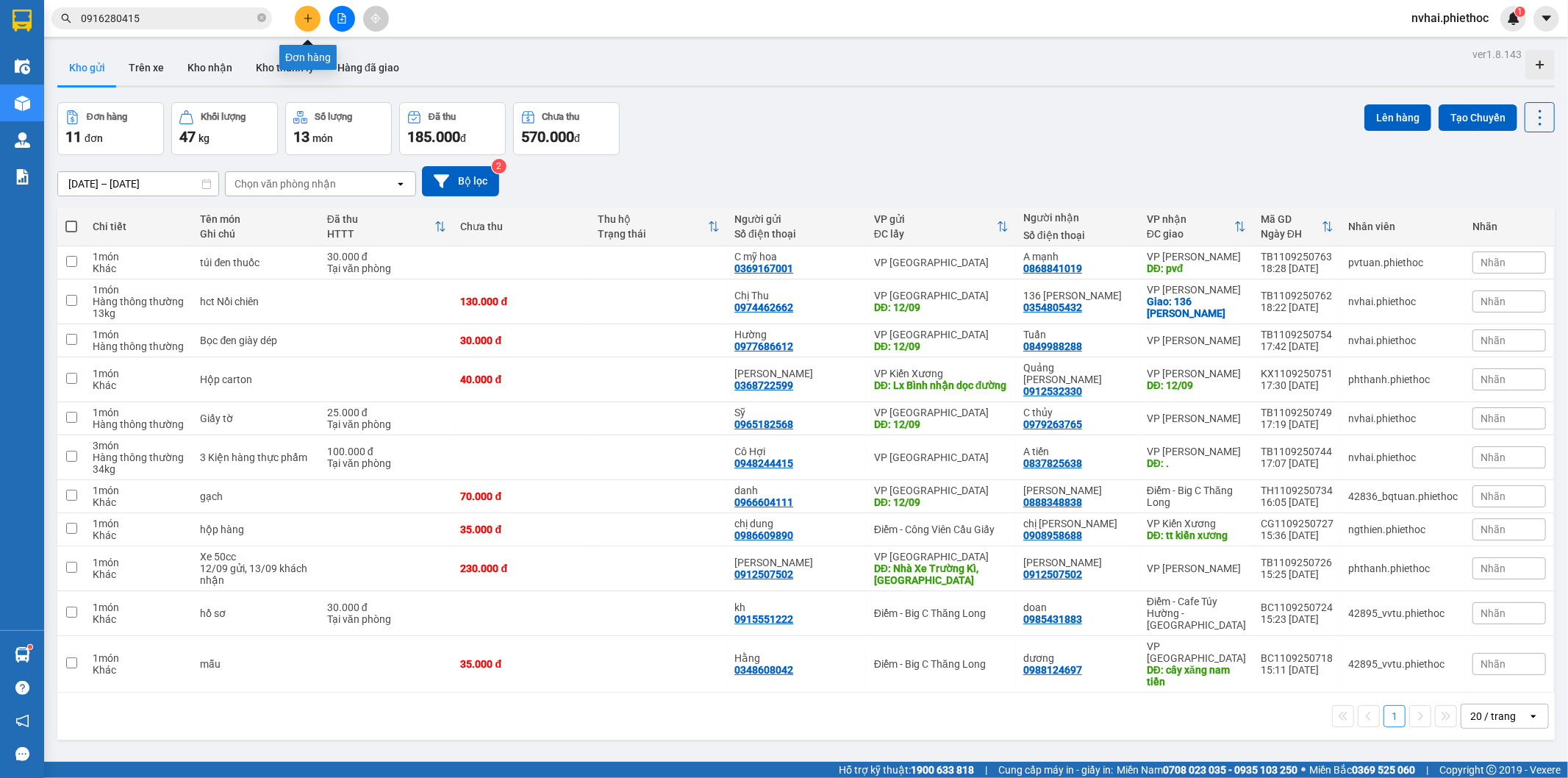
click at [314, 17] on button at bounding box center [307, 18] width 26 height 26
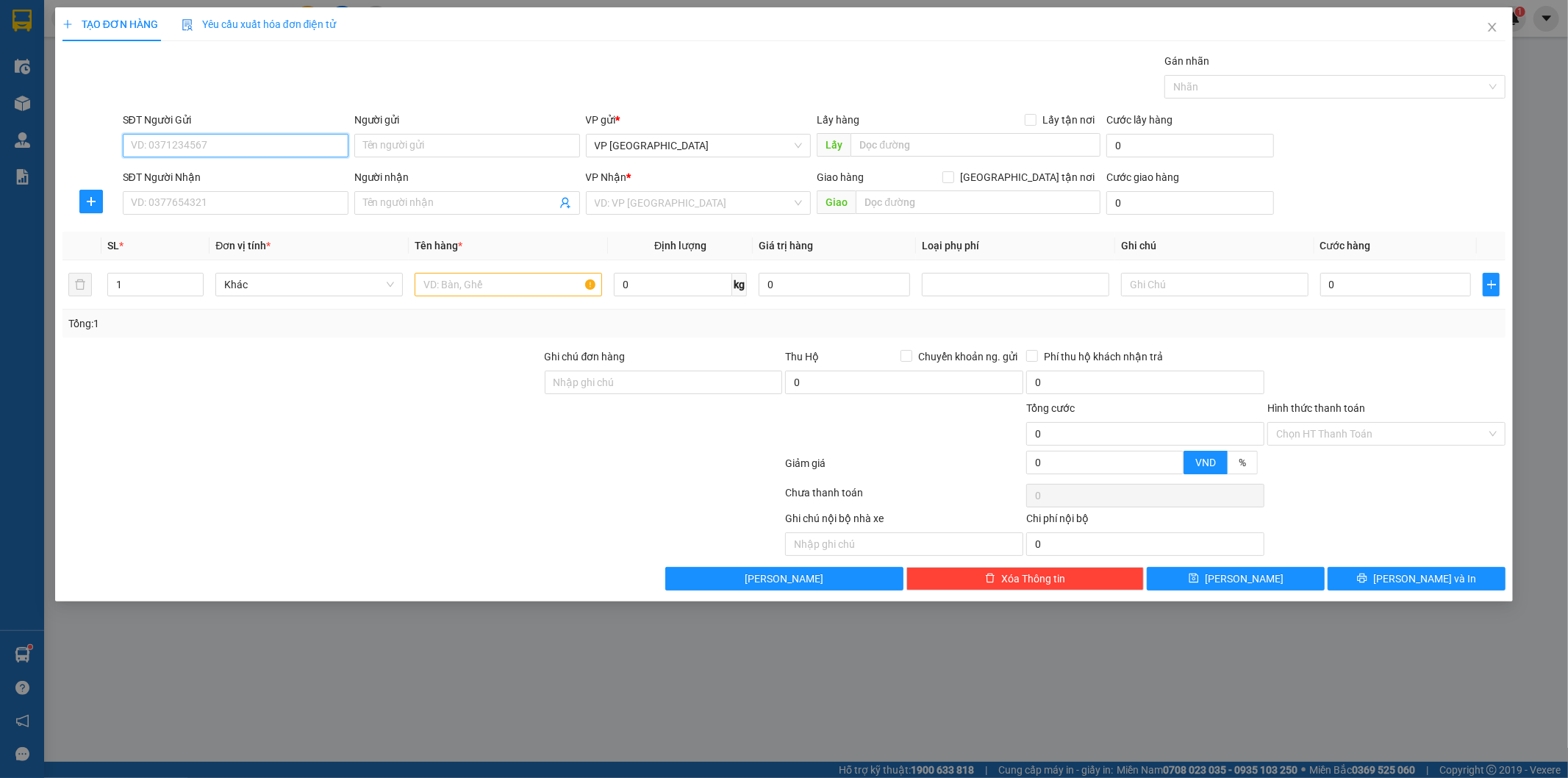
click at [221, 138] on input "SĐT Người Gửi" at bounding box center [236, 146] width 226 height 23
type input "0972310622"
click at [214, 172] on div "0972310622 - [PERSON_NAME]" at bounding box center [235, 175] width 208 height 16
type input "[PERSON_NAME]"
type input "0972310622"
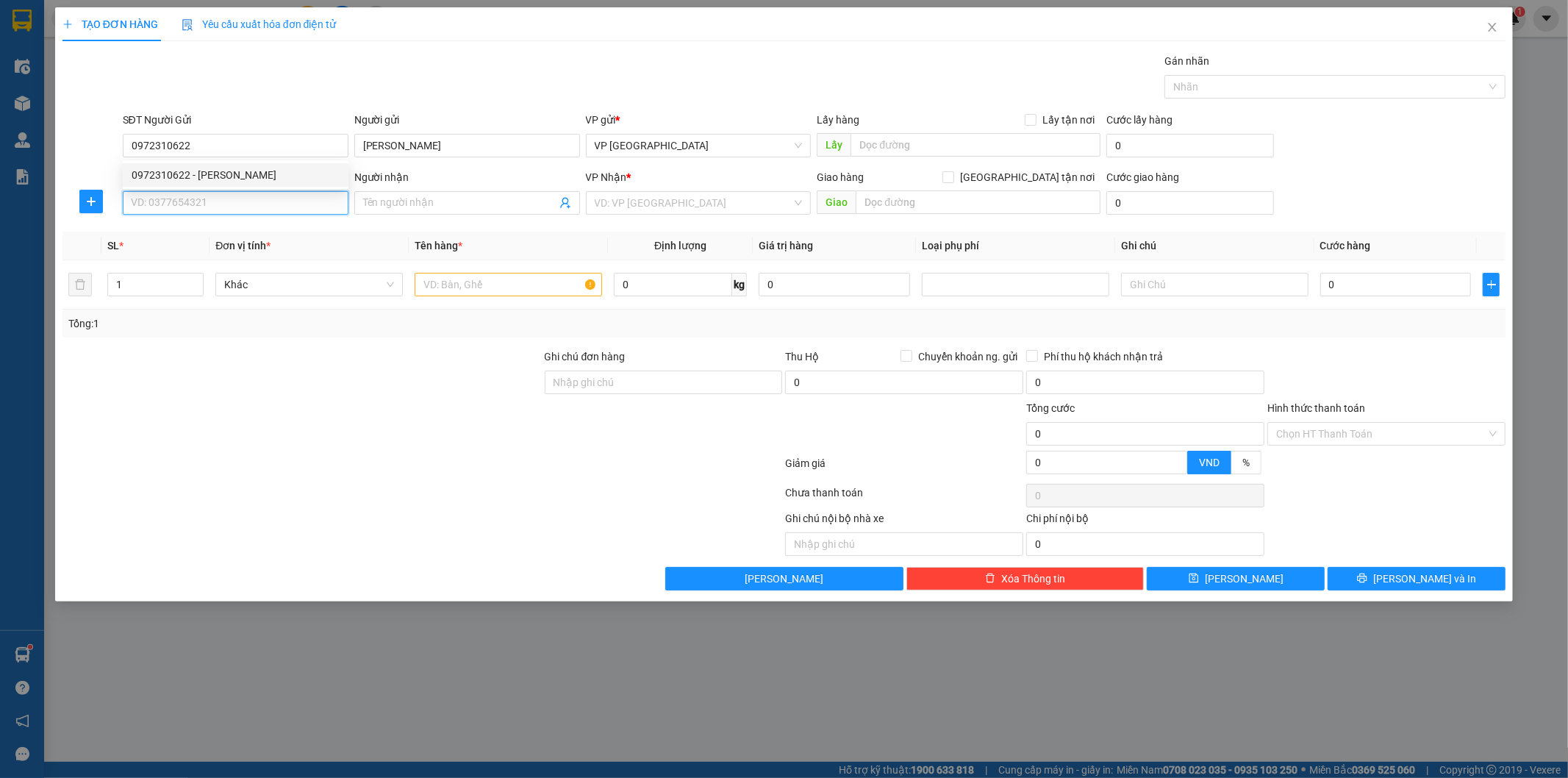
click at [220, 198] on input "SĐT Người Nhận" at bounding box center [236, 203] width 226 height 23
click at [247, 253] on div "0973229129 - Labo Hi-Tech" at bounding box center [235, 255] width 208 height 16
type input "0973229129"
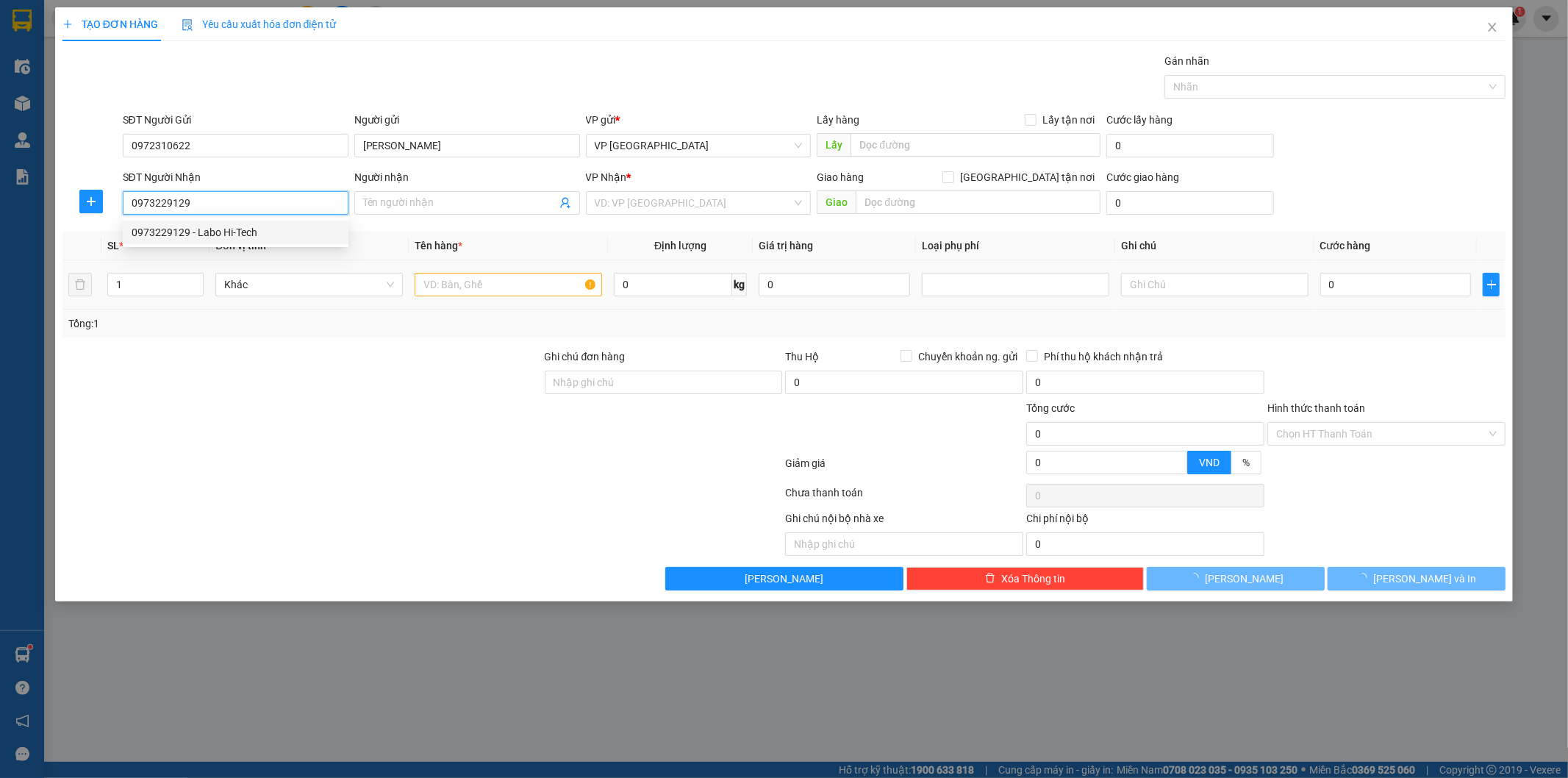
type input "Labo Hi-Tech"
type input "."
type input "5.000"
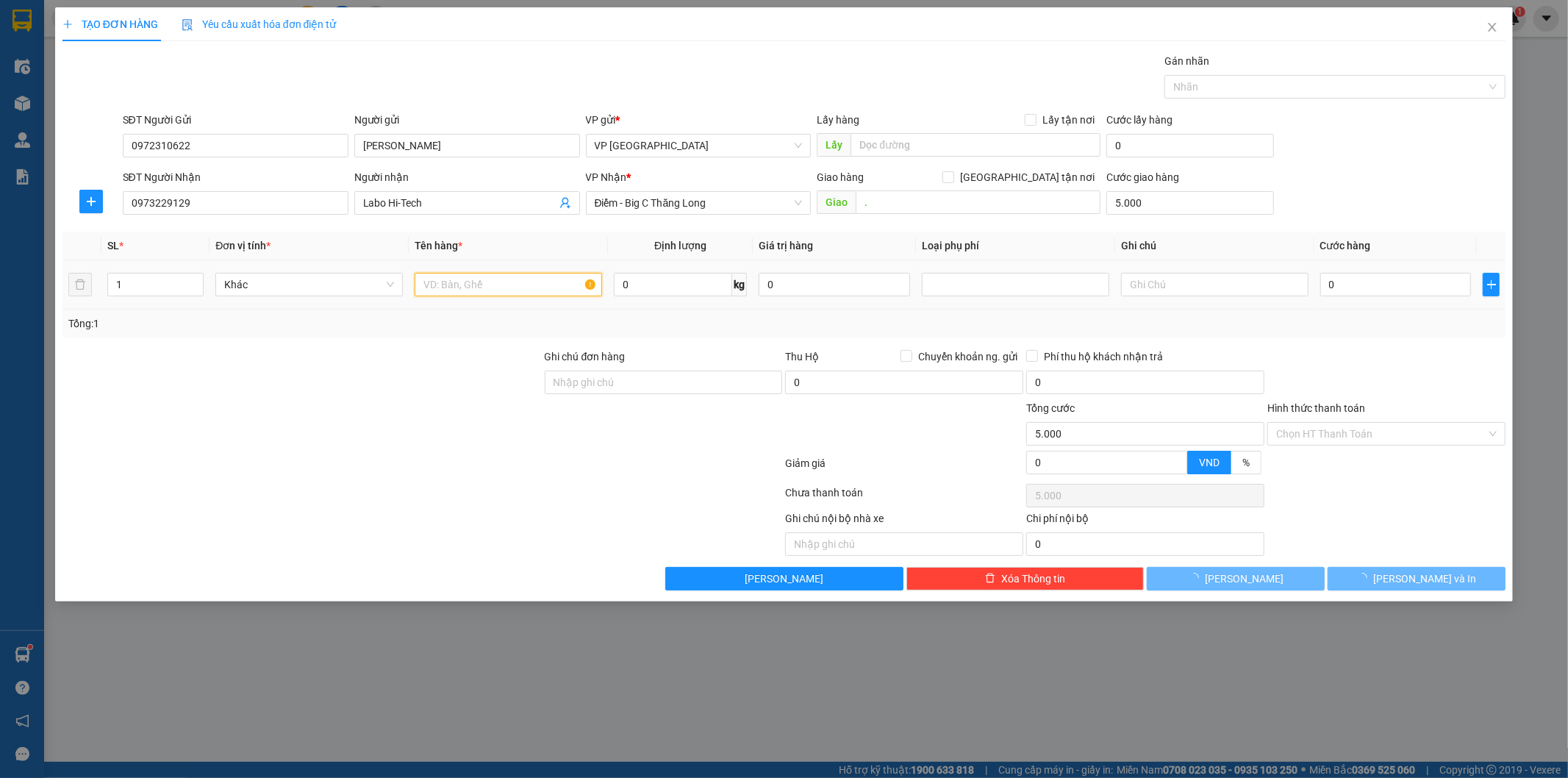
click at [469, 289] on input "text" at bounding box center [508, 284] width 187 height 23
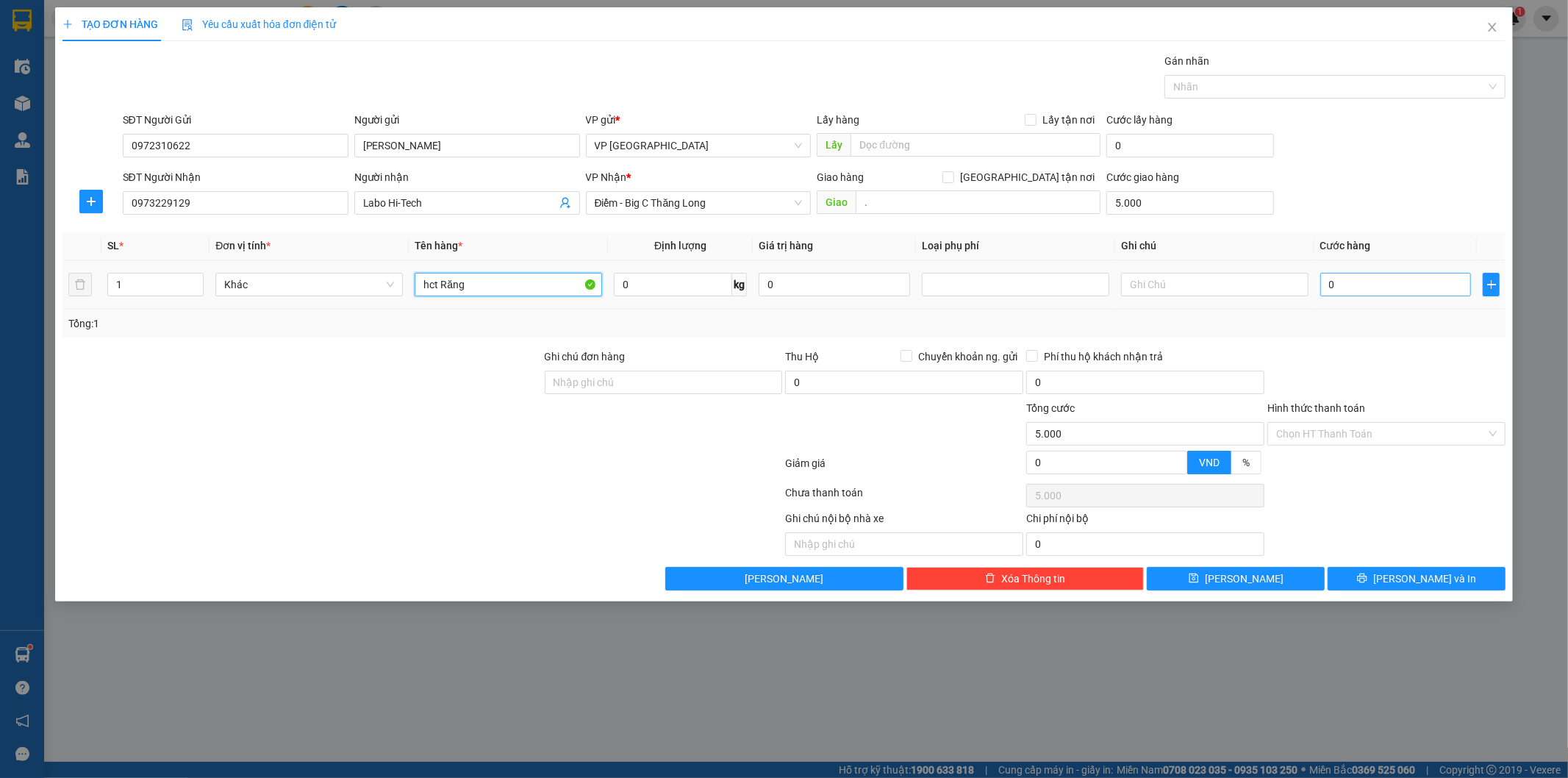
type input "hct Răng"
click at [1369, 288] on input "0" at bounding box center [1396, 284] width 152 height 23
type input "2"
type input "5.002"
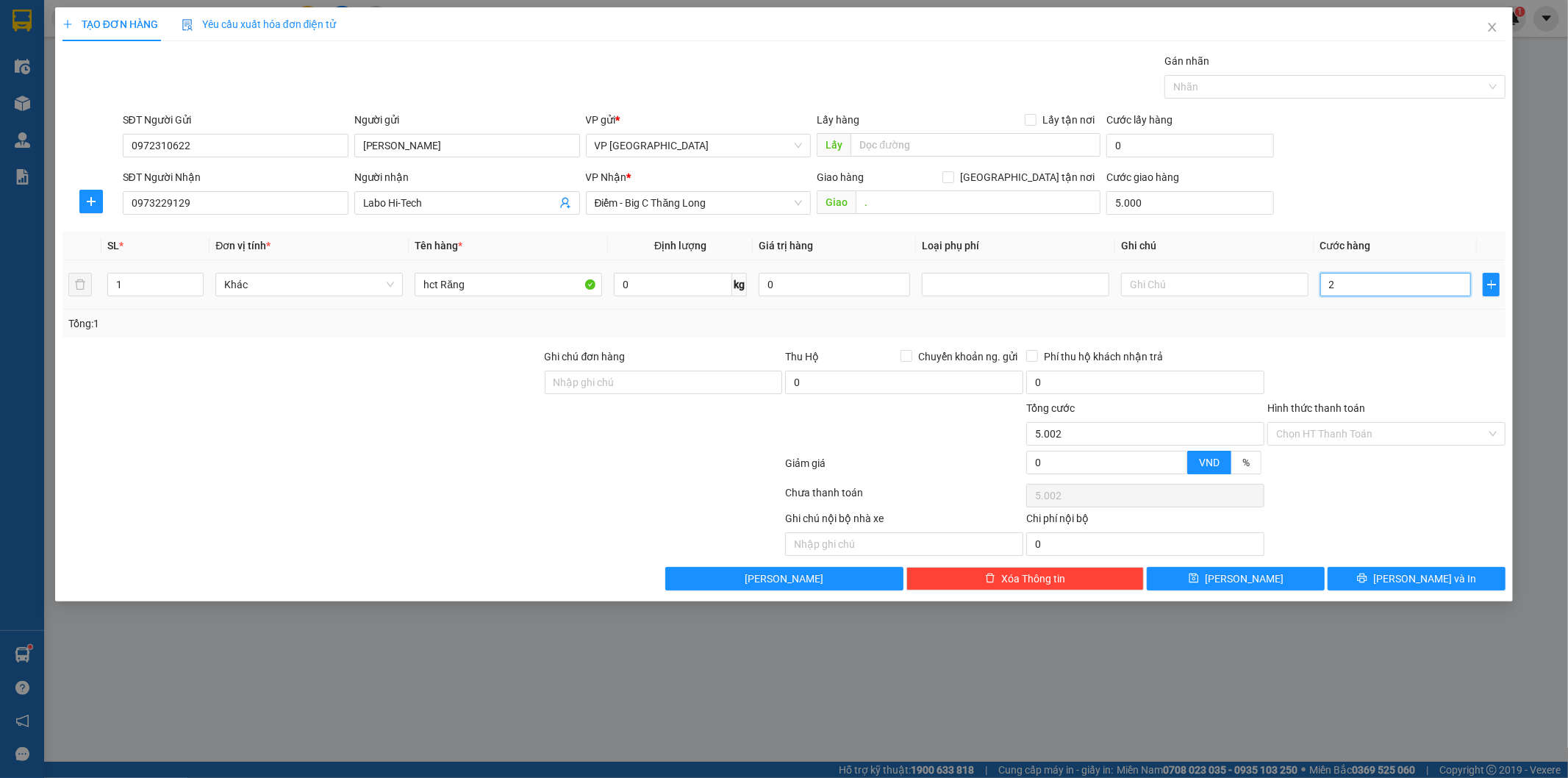
type input "25"
type input "5.025"
type input "250"
type input "5.250"
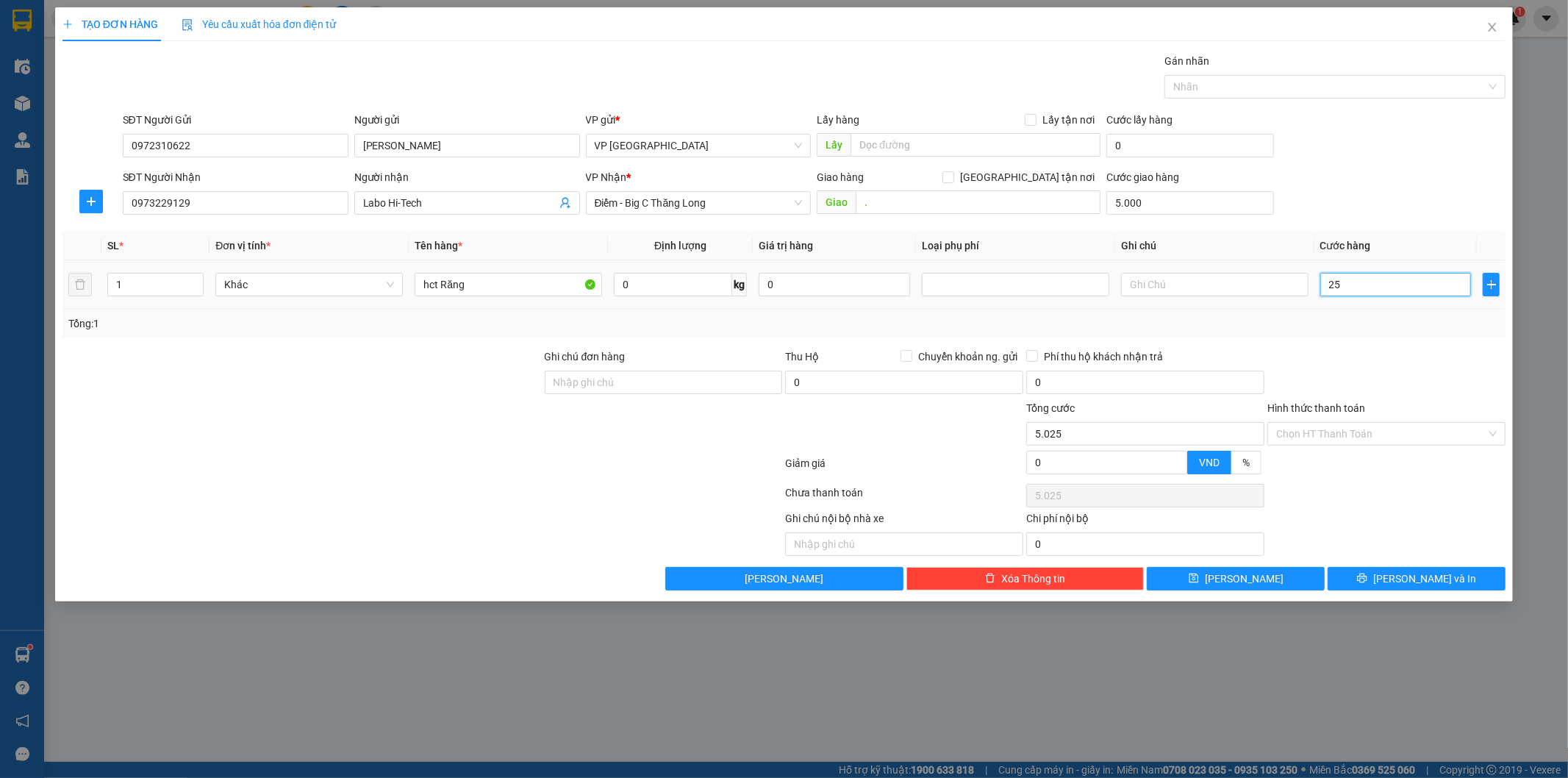
type input "5.250"
type input "2.500"
type input "7.500"
type input "25.000"
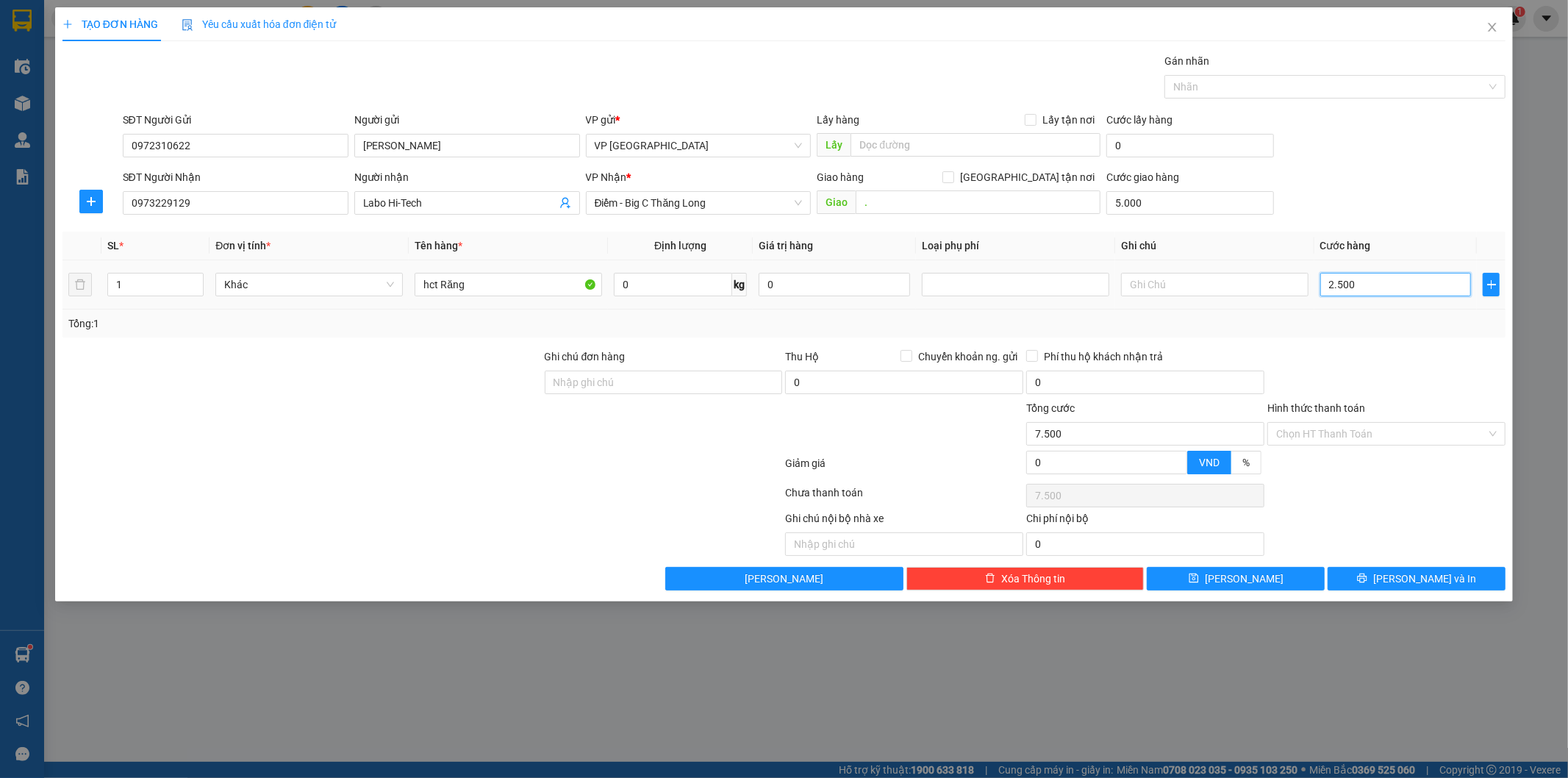
type input "30.000"
type input "25.000"
click at [1405, 546] on div "Ghi chú nội bộ nhà xe Chi phí nội bộ 0" at bounding box center [784, 533] width 1447 height 45
click at [1409, 584] on span "[PERSON_NAME] và In" at bounding box center [1425, 579] width 103 height 16
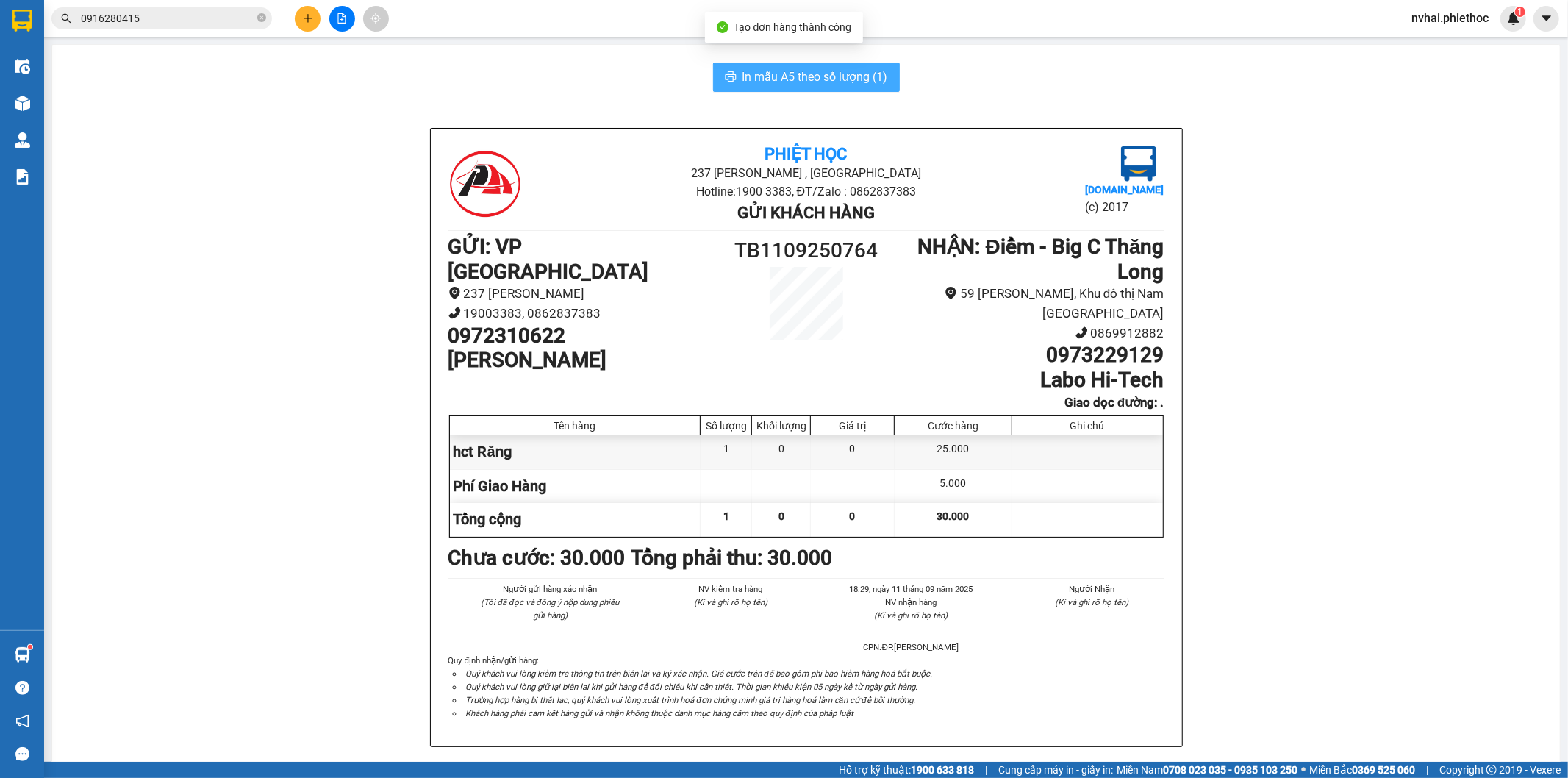
click at [849, 71] on span "In mẫu A5 theo số lượng (1)" at bounding box center [815, 76] width 146 height 18
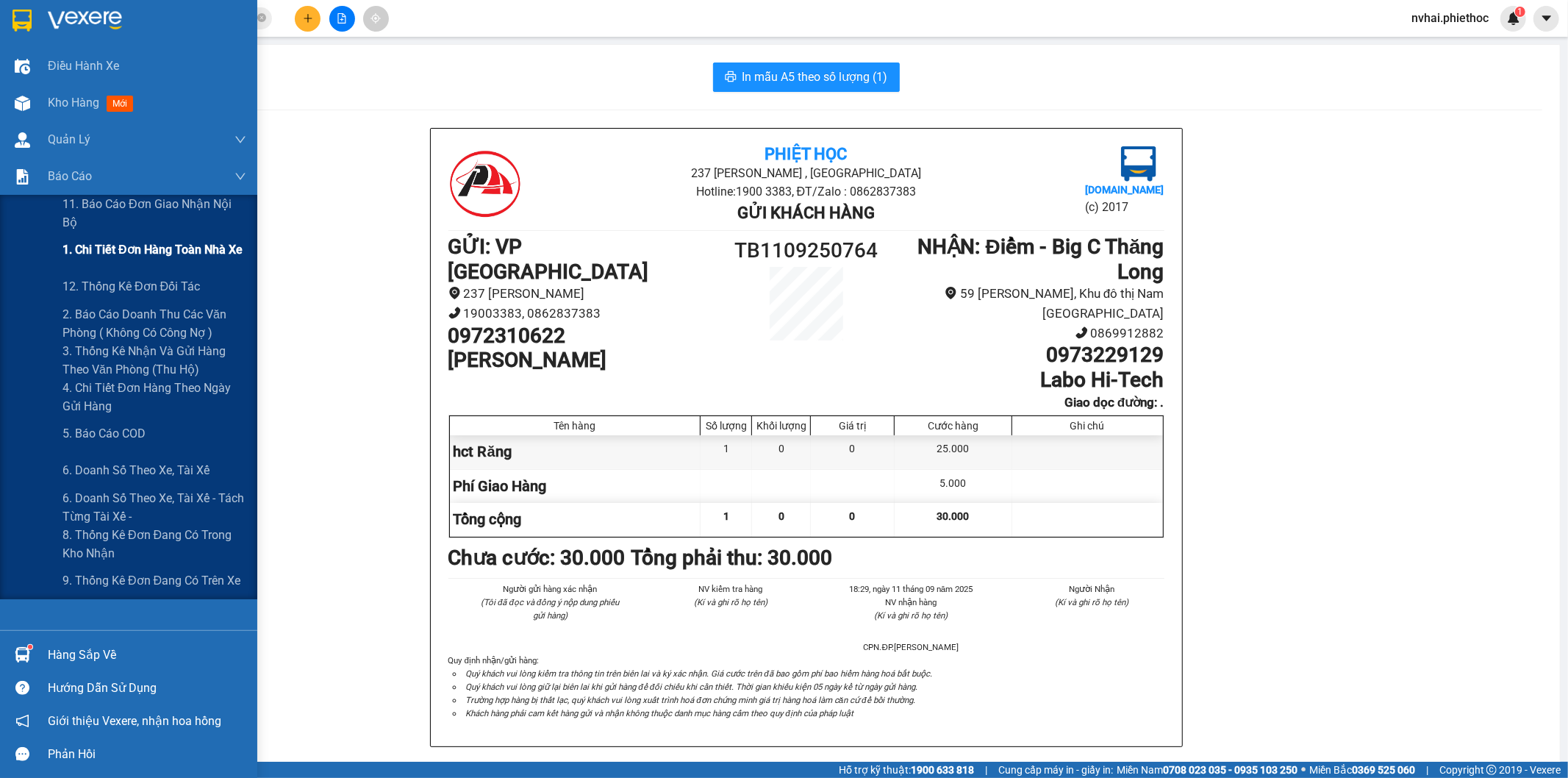
click at [129, 251] on span "1. Chi tiết đơn hàng toàn nhà xe" at bounding box center [153, 249] width 180 height 18
